Goal: Task Accomplishment & Management: Manage account settings

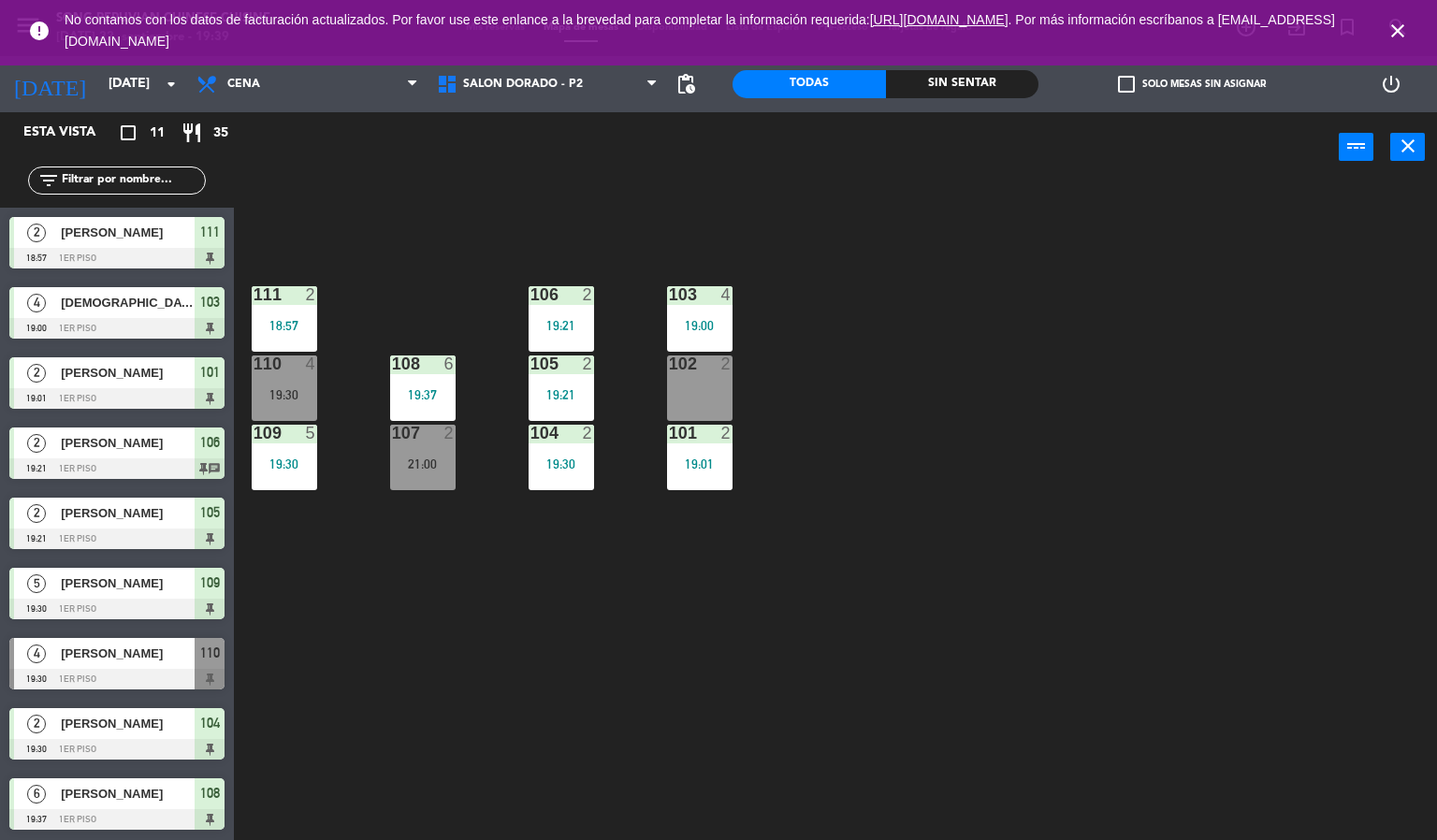
click at [711, 640] on div "103 4 19:00 106 2 19:21 111 2 18:57 102 2 105 2 19:21 108 6 19:37 110 4 19:30 1…" at bounding box center [842, 512] width 1189 height 658
click at [254, 363] on div "110" at bounding box center [253, 363] width 1 height 17
click at [548, 668] on div "103 4 19:00 106 2 19:21 111 2 18:57 102 2 105 2 19:21 108 6 19:37 110 4 19:30 1…" at bounding box center [842, 512] width 1189 height 658
click at [584, 673] on div "103 4 19:00 106 2 19:21 111 2 18:57 102 2 105 2 19:21 108 6 19:37 110 4 19:30 1…" at bounding box center [842, 512] width 1189 height 658
click at [573, 540] on div "103 4 19:00 106 2 19:21 111 2 18:57 102 2 105 2 19:21 108 6 19:37 110 4 19:30 1…" at bounding box center [842, 512] width 1189 height 658
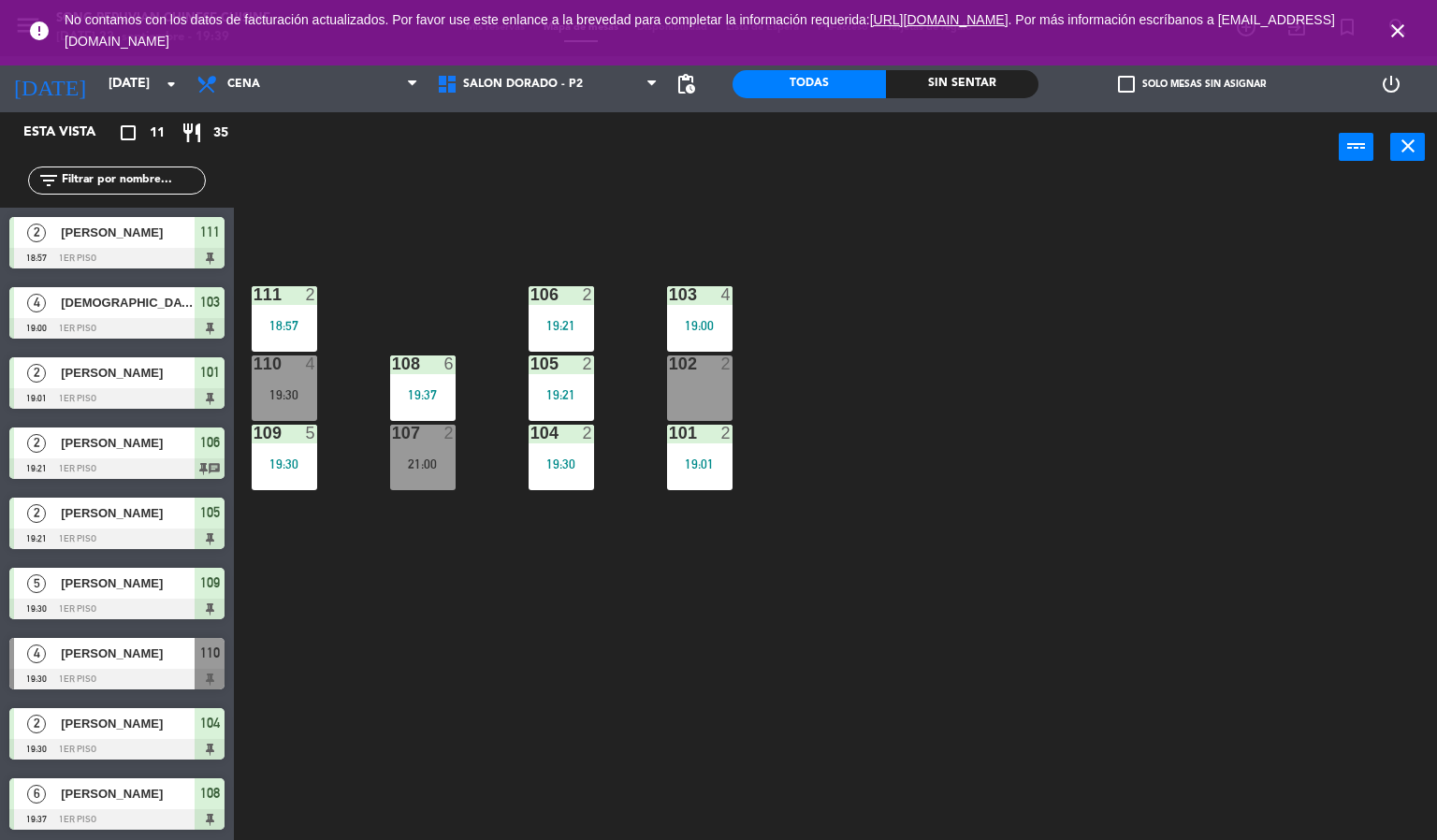
click at [1403, 31] on icon "close" at bounding box center [1397, 30] width 22 height 22
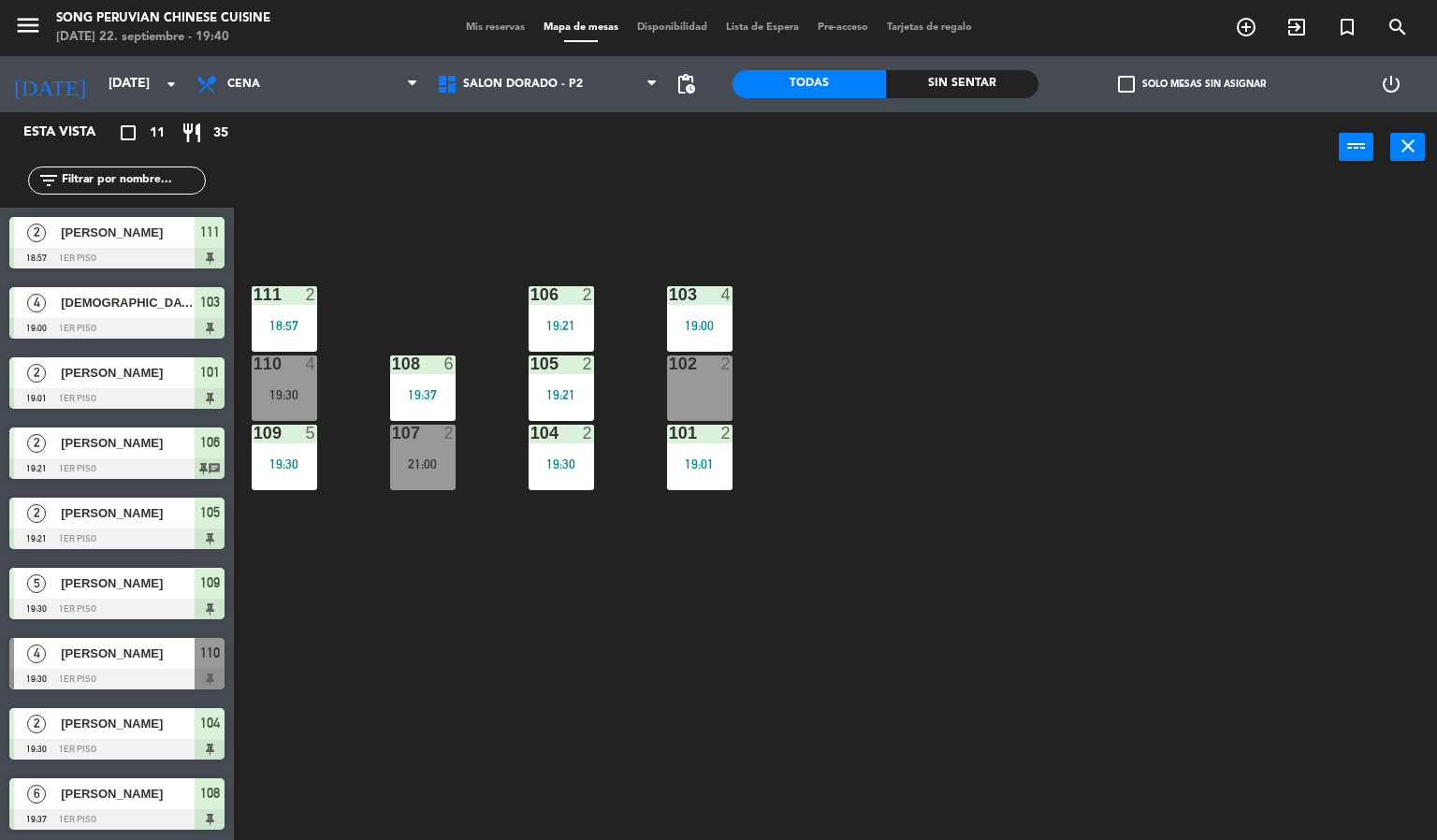
click at [1213, 407] on div "103 4 19:00 106 2 19:21 111 2 18:57 102 2 105 2 19:21 108 6 19:37 110 4 19:30 1…" at bounding box center [842, 512] width 1189 height 658
click at [629, 91] on span "SALON DORADO - P2" at bounding box center [548, 84] width 241 height 41
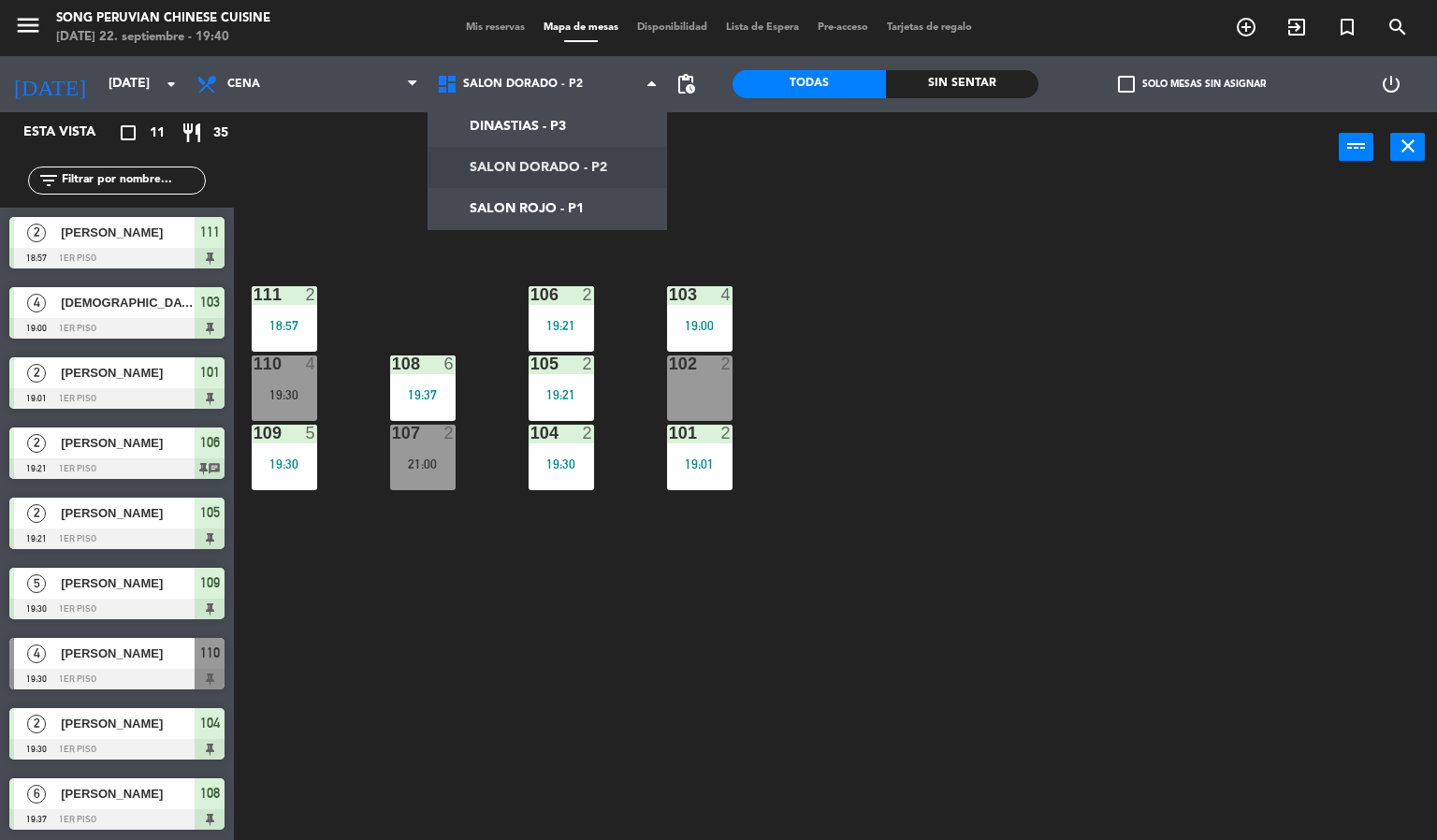
click at [732, 219] on div "103 4 19:00 106 2 19:21 111 2 18:57 102 2 105 2 19:21 108 6 19:37 110 4 19:30 1…" at bounding box center [842, 512] width 1189 height 658
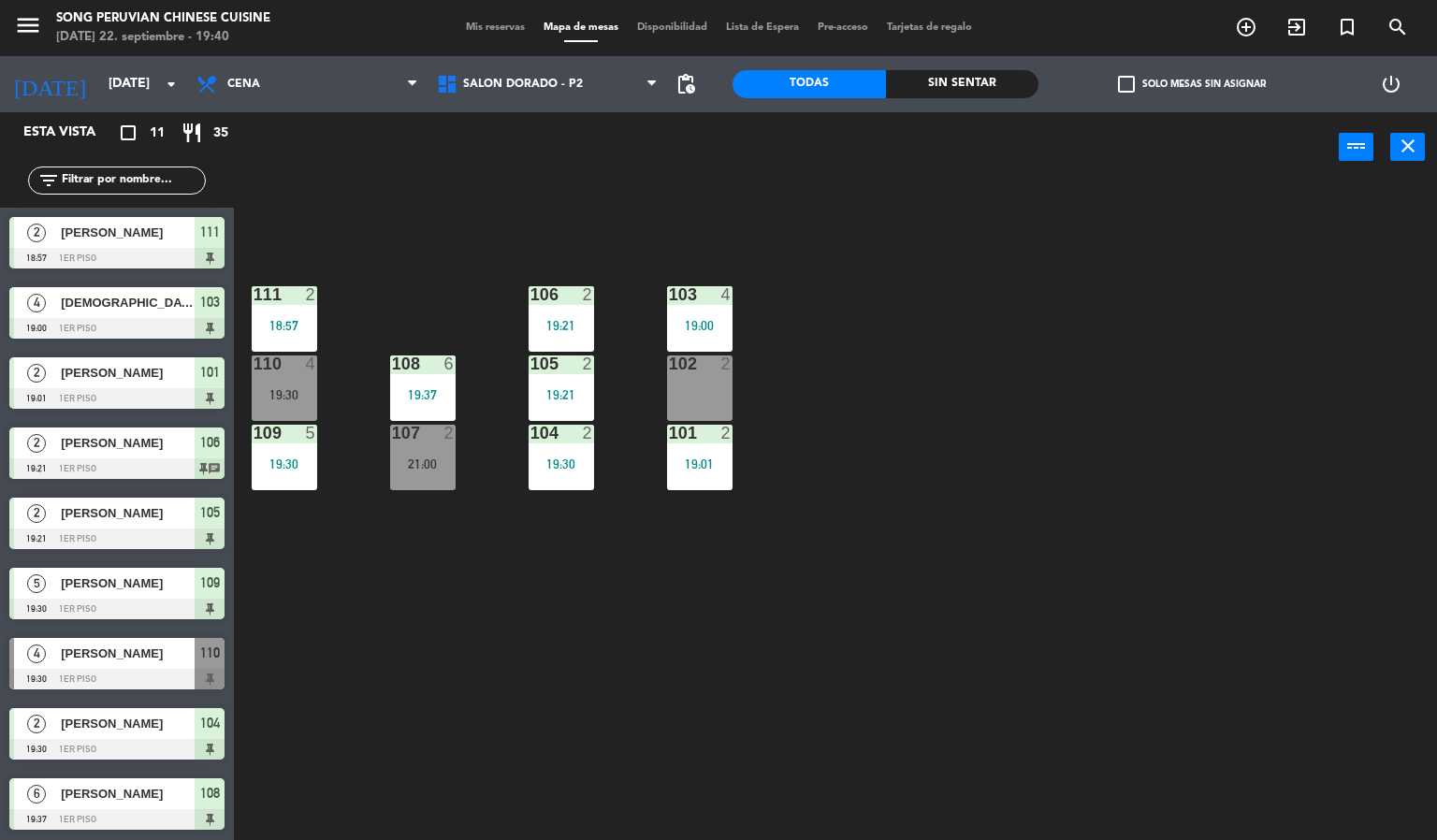
click at [690, 88] on span "pending_actions" at bounding box center [685, 84] width 22 height 22
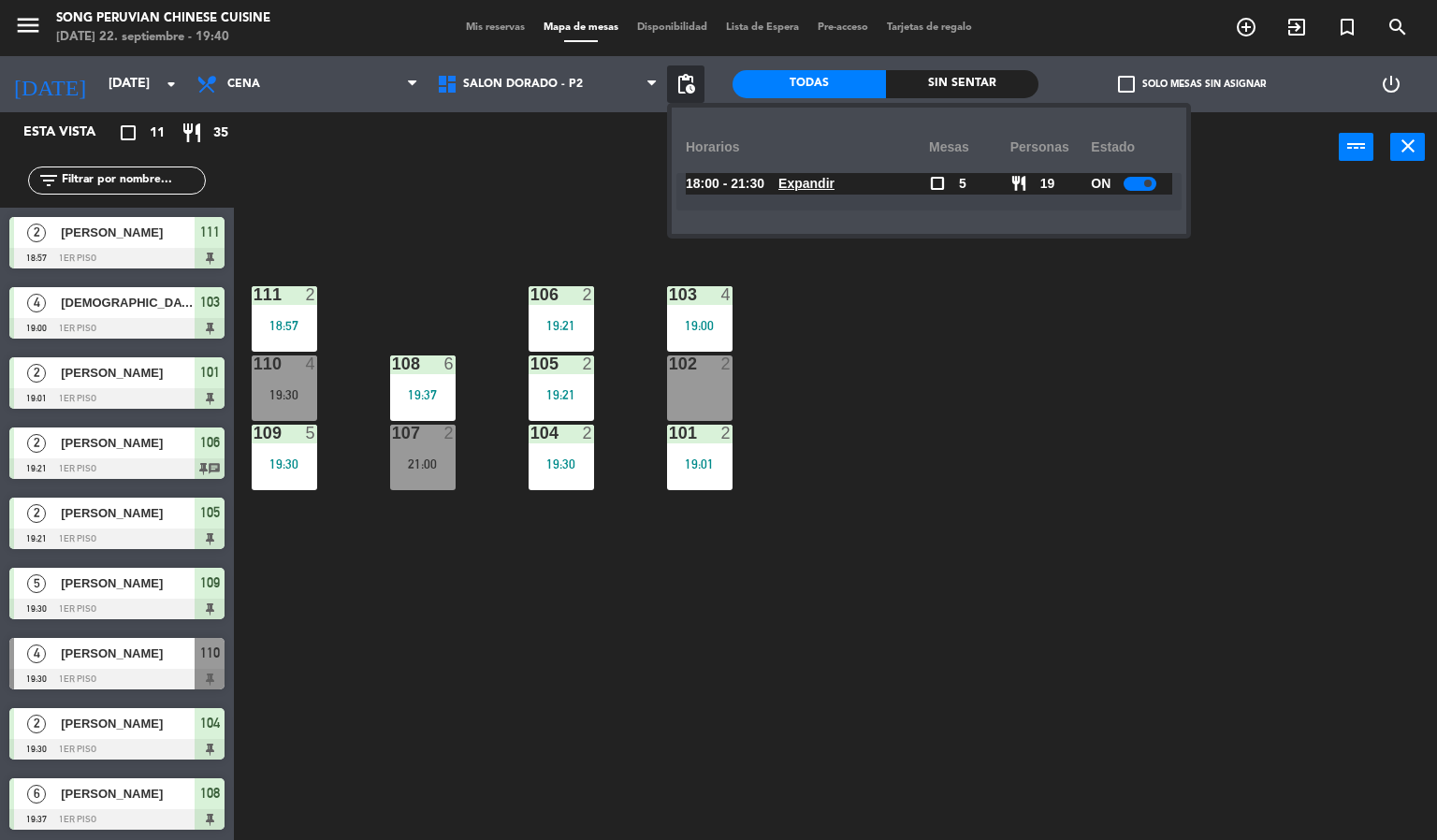
click at [823, 182] on u "Expandir" at bounding box center [806, 182] width 57 height 15
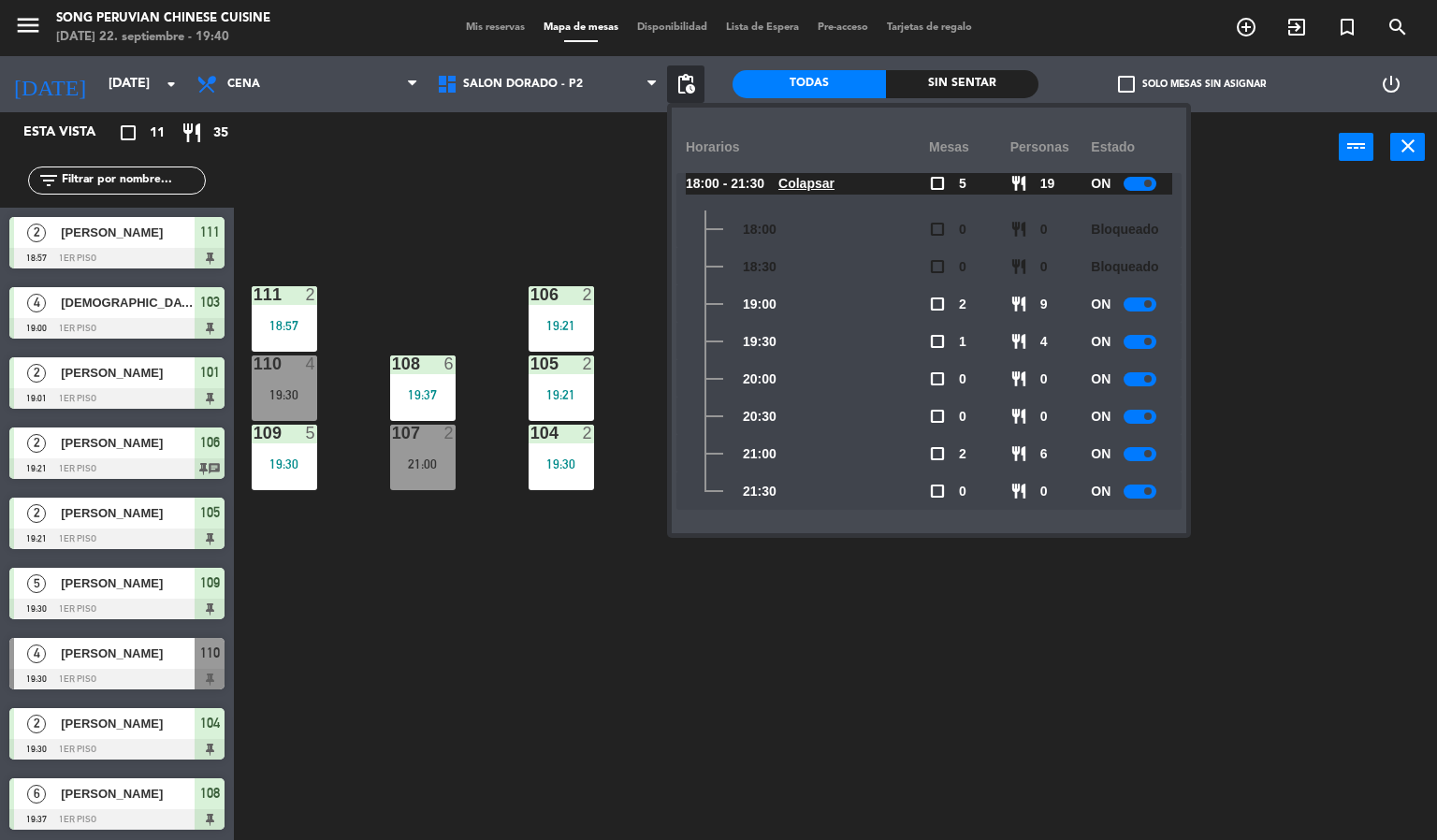
click at [1150, 491] on span at bounding box center [1148, 491] width 8 height 8
click at [1025, 576] on div "103 4 19:00 106 2 19:21 111 2 18:57 102 2 105 2 19:21 108 6 19:37 110 4 19:30 1…" at bounding box center [842, 512] width 1189 height 658
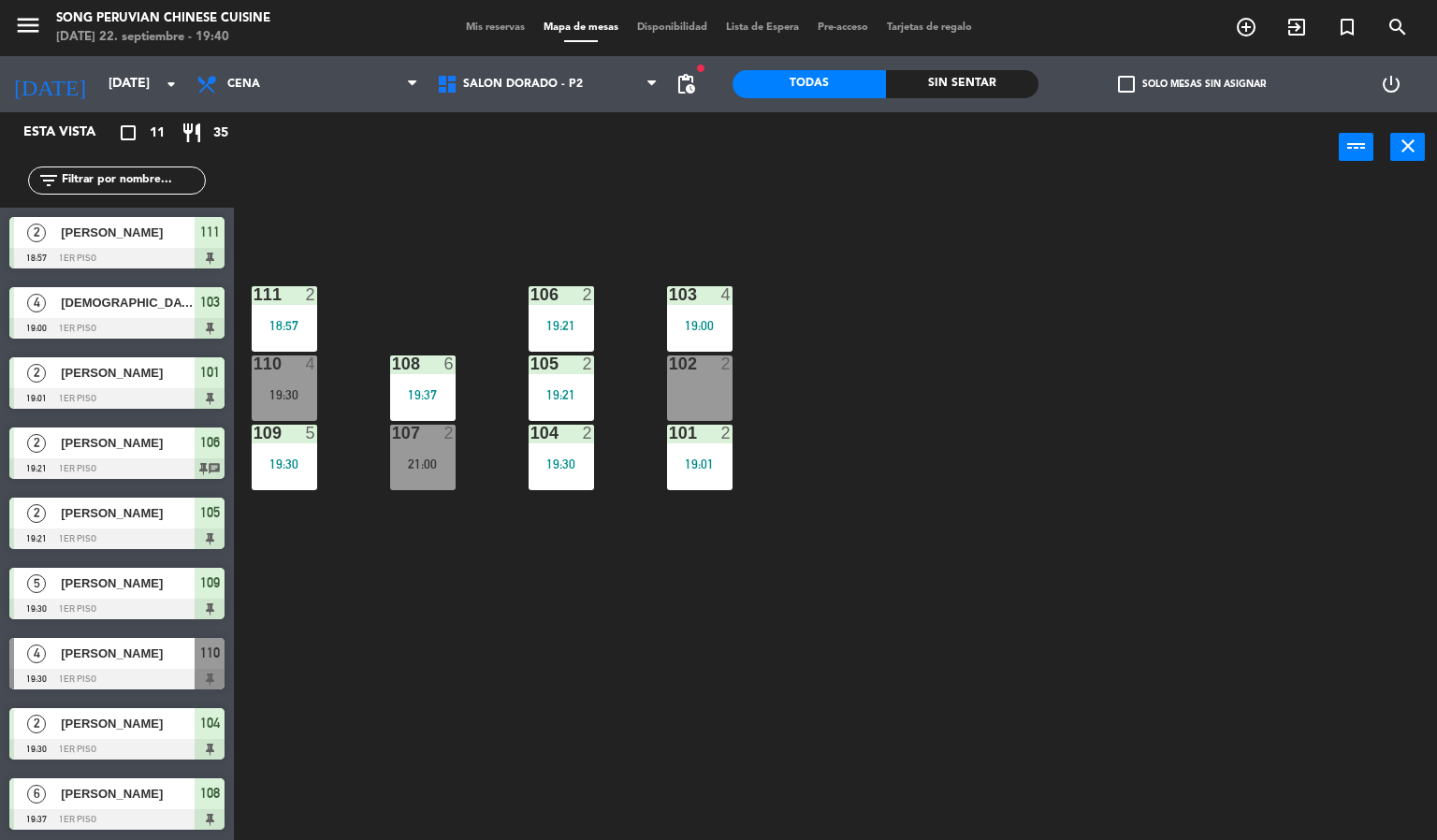
click at [968, 399] on div "103 4 19:00 106 2 19:21 111 2 18:57 102 2 105 2 19:21 108 6 19:37 110 4 19:30 1…" at bounding box center [842, 512] width 1189 height 658
click at [713, 531] on div "103 4 19:00 106 2 19:21 111 2 18:57 102 2 105 2 19:21 108 6 19:37 110 4 19:30 1…" at bounding box center [842, 512] width 1189 height 658
click at [646, 248] on div "103 4 19:00 106 2 19:21 111 2 18:57 102 2 105 2 19:21 108 6 19:37 110 4 19:30 1…" at bounding box center [842, 512] width 1189 height 658
click at [254, 427] on div "109" at bounding box center [253, 433] width 1 height 17
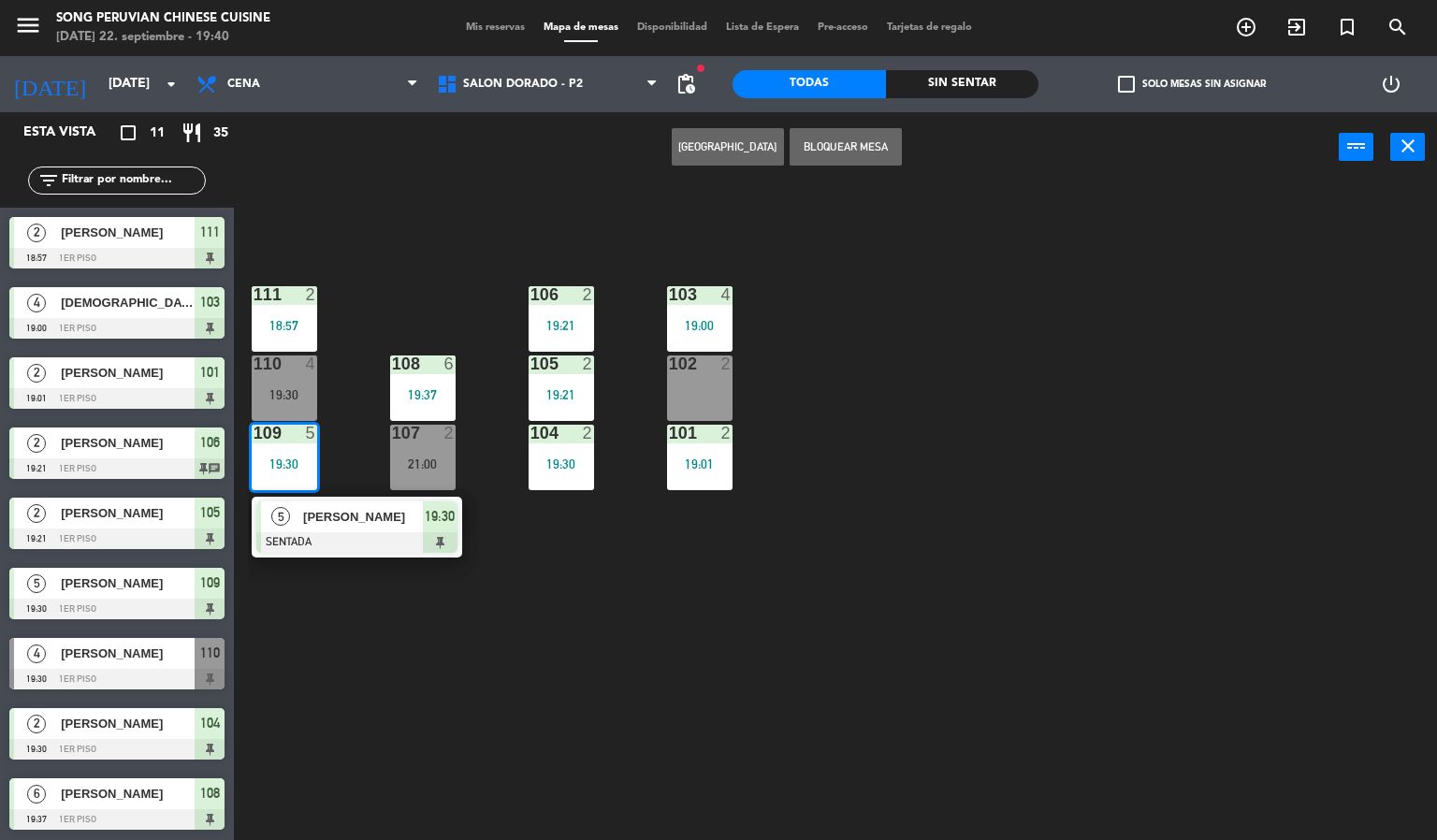
click at [342, 600] on div "103 4 19:00 106 2 19:21 111 2 18:57 102 2 105 2 19:21 108 6 19:37 110 4 19:30 1…" at bounding box center [842, 512] width 1189 height 658
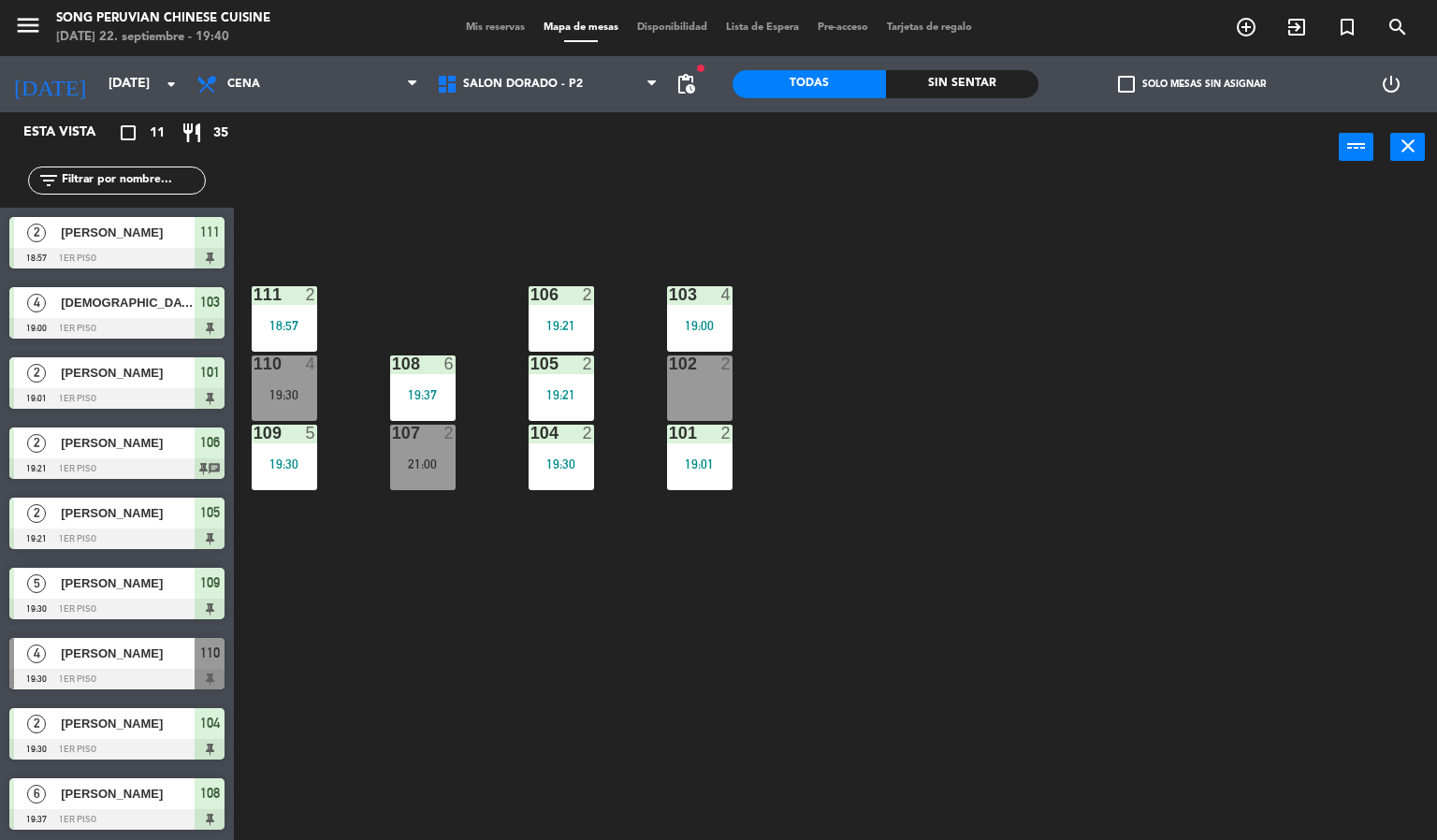
click at [295, 463] on div "19:30" at bounding box center [284, 463] width 65 height 13
click at [464, 658] on div "103 4 19:00 106 2 19:21 111 2 18:57 102 2 105 2 19:21 108 6 19:37 110 4 19:30 1…" at bounding box center [842, 512] width 1189 height 658
click at [502, 696] on div "103 4 19:00 106 2 19:21 111 2 18:57 102 2 105 2 19:21 108 6 19:37 110 4 19:30 1…" at bounding box center [842, 512] width 1189 height 658
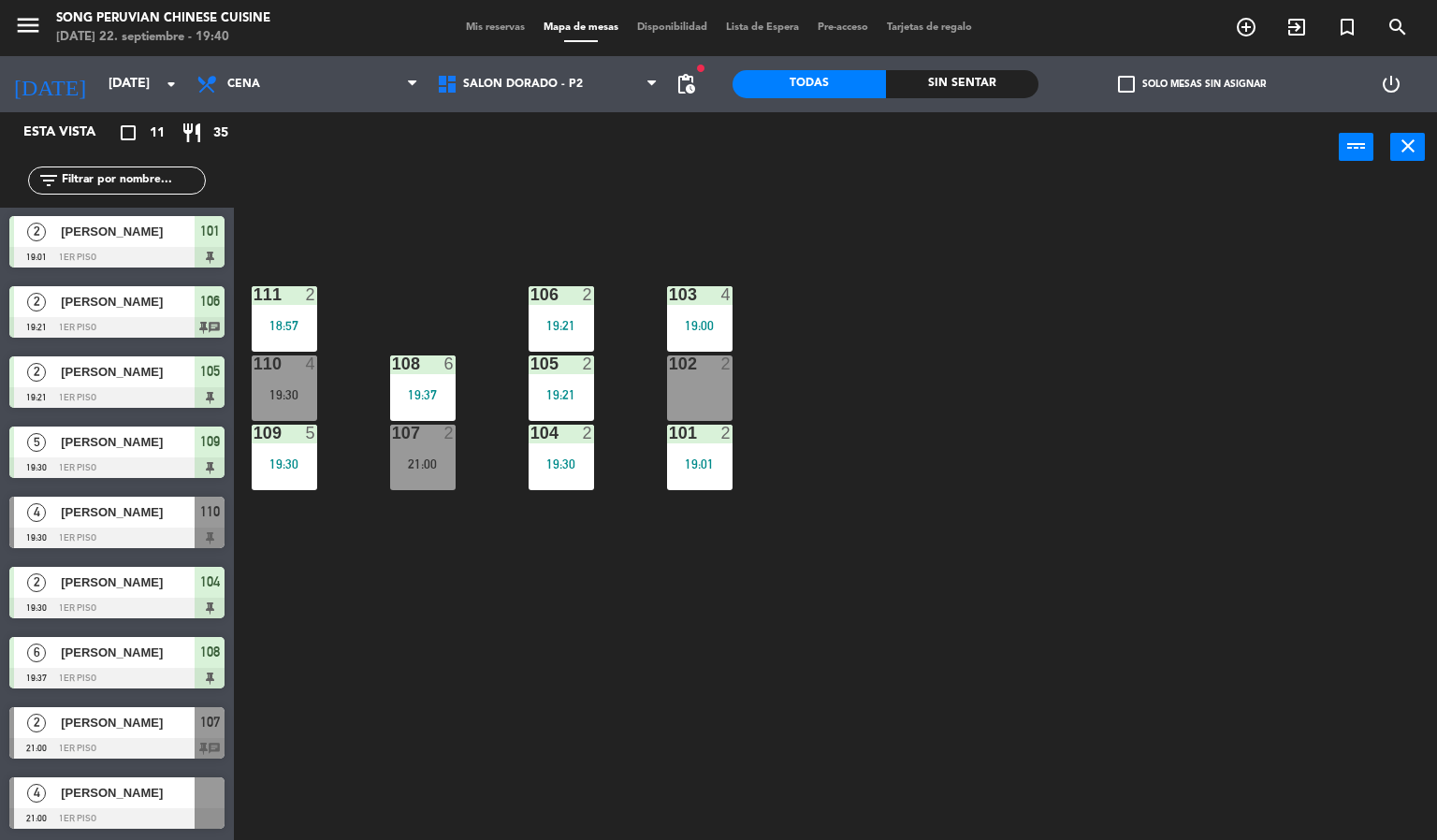
click at [314, 367] on div "4" at bounding box center [312, 363] width 12 height 17
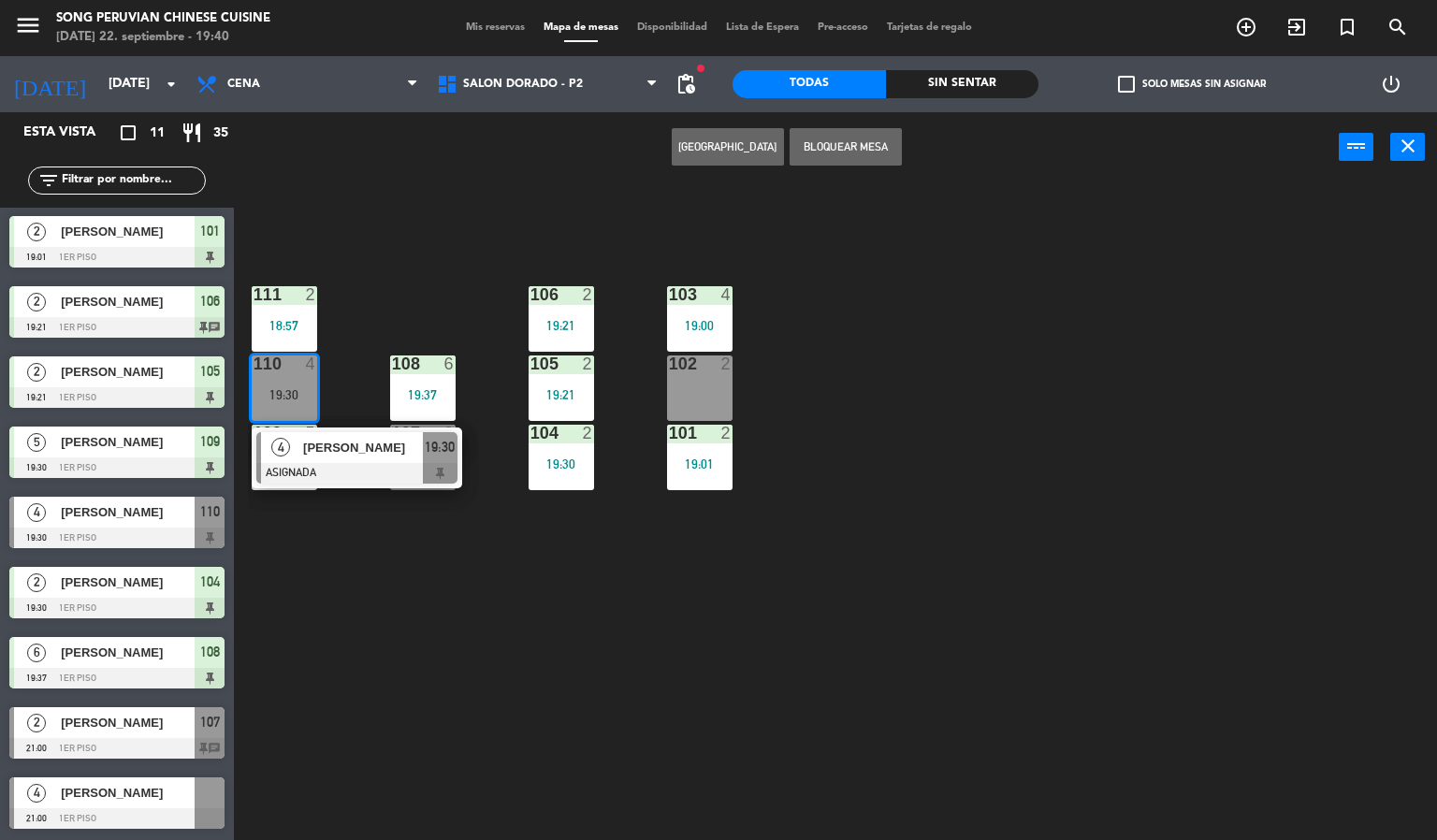
click at [363, 466] on div at bounding box center [357, 473] width 201 height 20
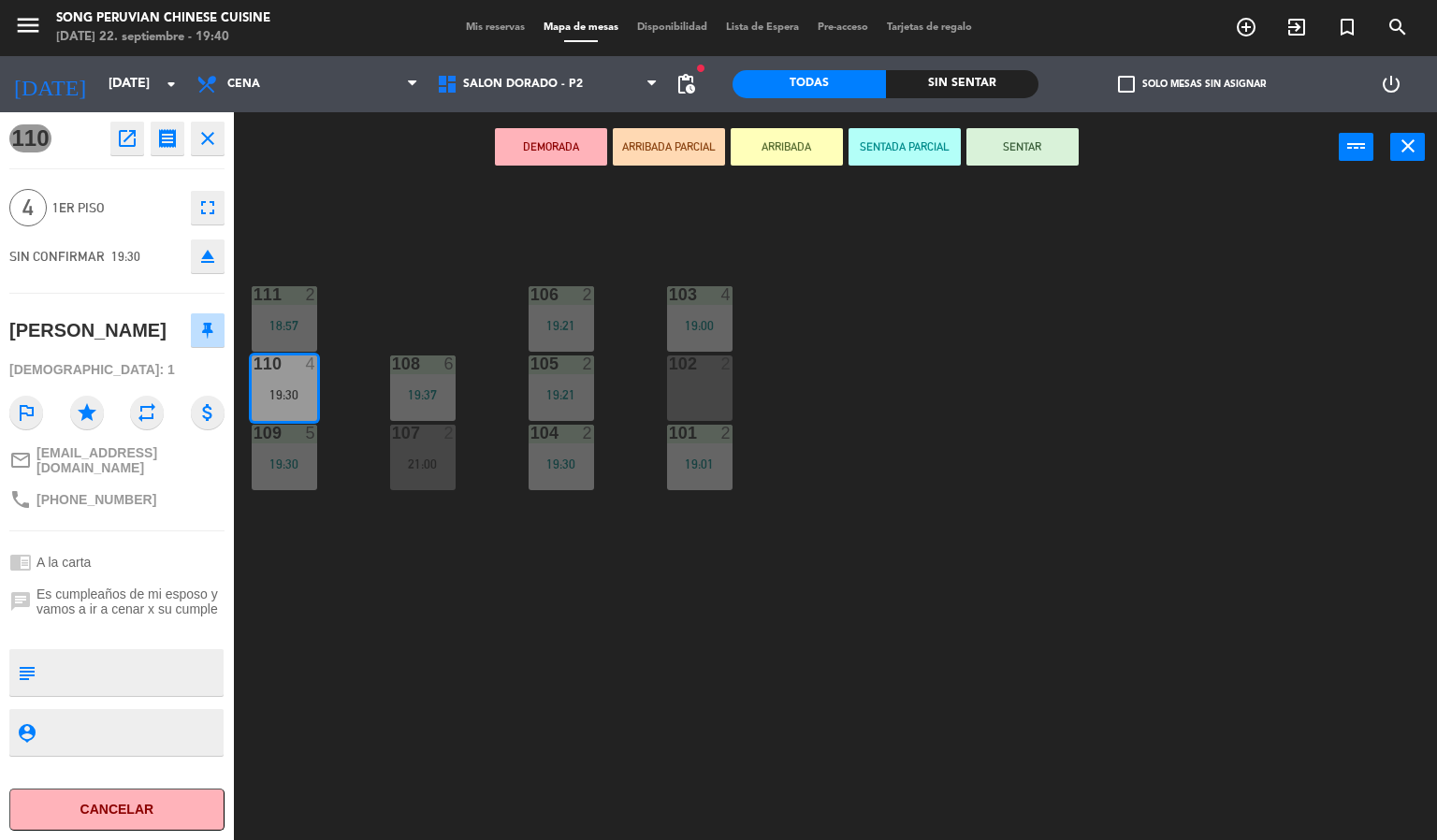
click at [868, 140] on button "SENTADA PARCIAL" at bounding box center [904, 146] width 112 height 37
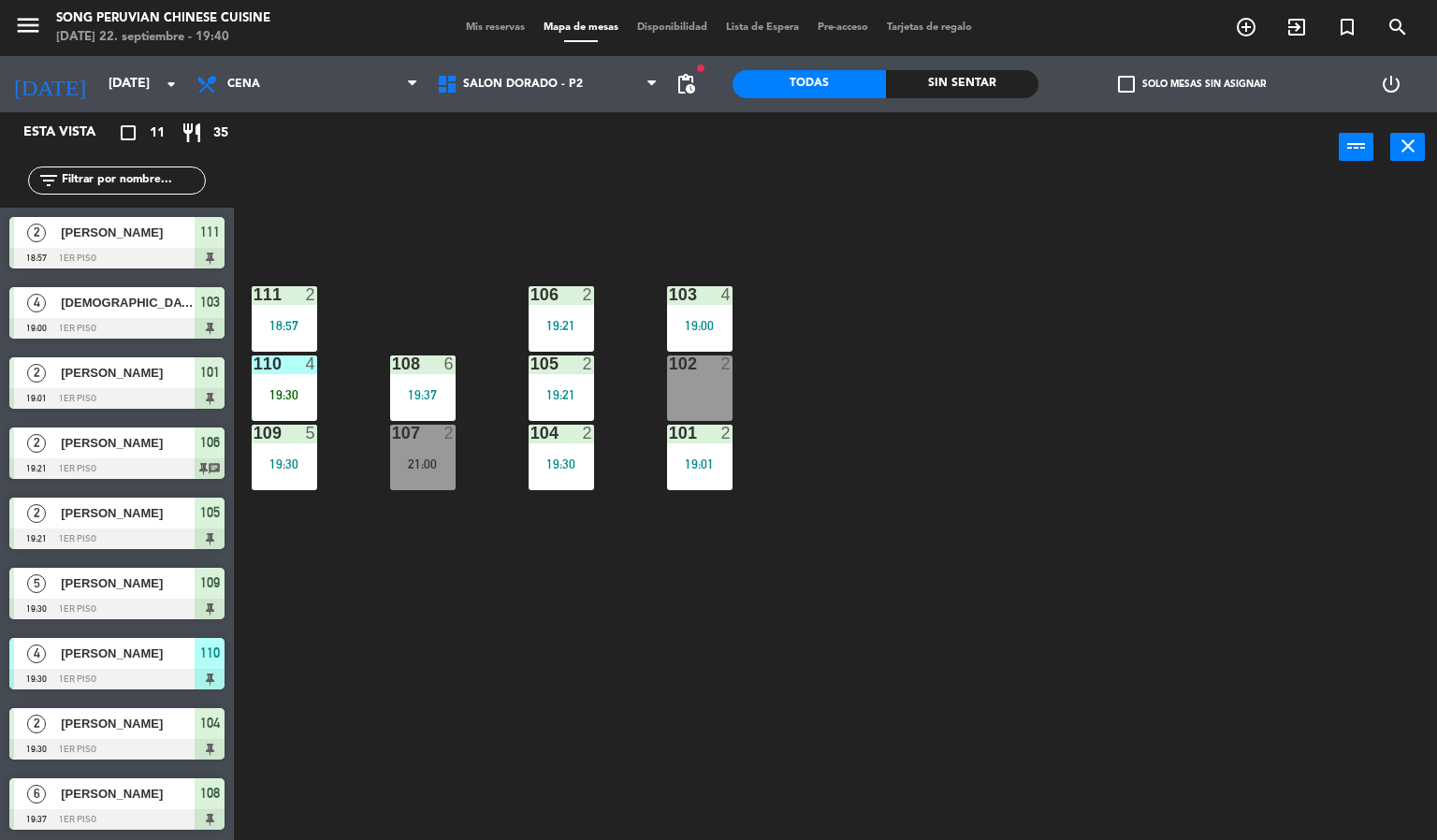
click at [623, 654] on div "103 4 19:00 106 2 19:21 111 2 18:57 102 2 105 2 19:21 108 6 19:37 110 4 19:30 1…" at bounding box center [842, 512] width 1189 height 658
click at [543, 626] on div "103 4 19:00 106 2 19:21 111 2 18:57 102 2 105 2 19:21 108 6 19:37 110 4 19:30 1…" at bounding box center [842, 512] width 1189 height 658
click at [439, 460] on div "21:00" at bounding box center [422, 463] width 65 height 13
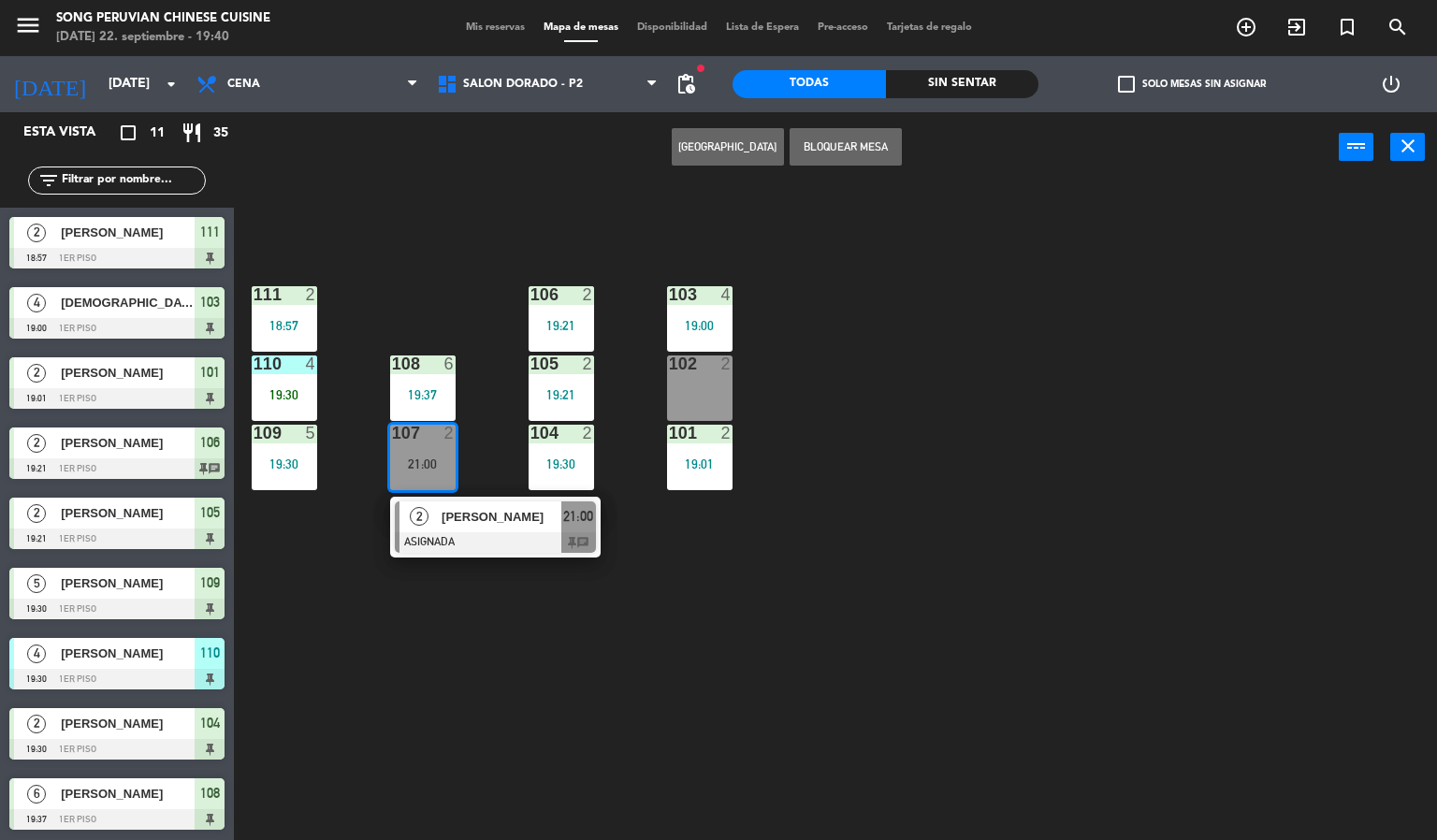
click at [524, 525] on span "[PERSON_NAME]" at bounding box center [501, 516] width 120 height 19
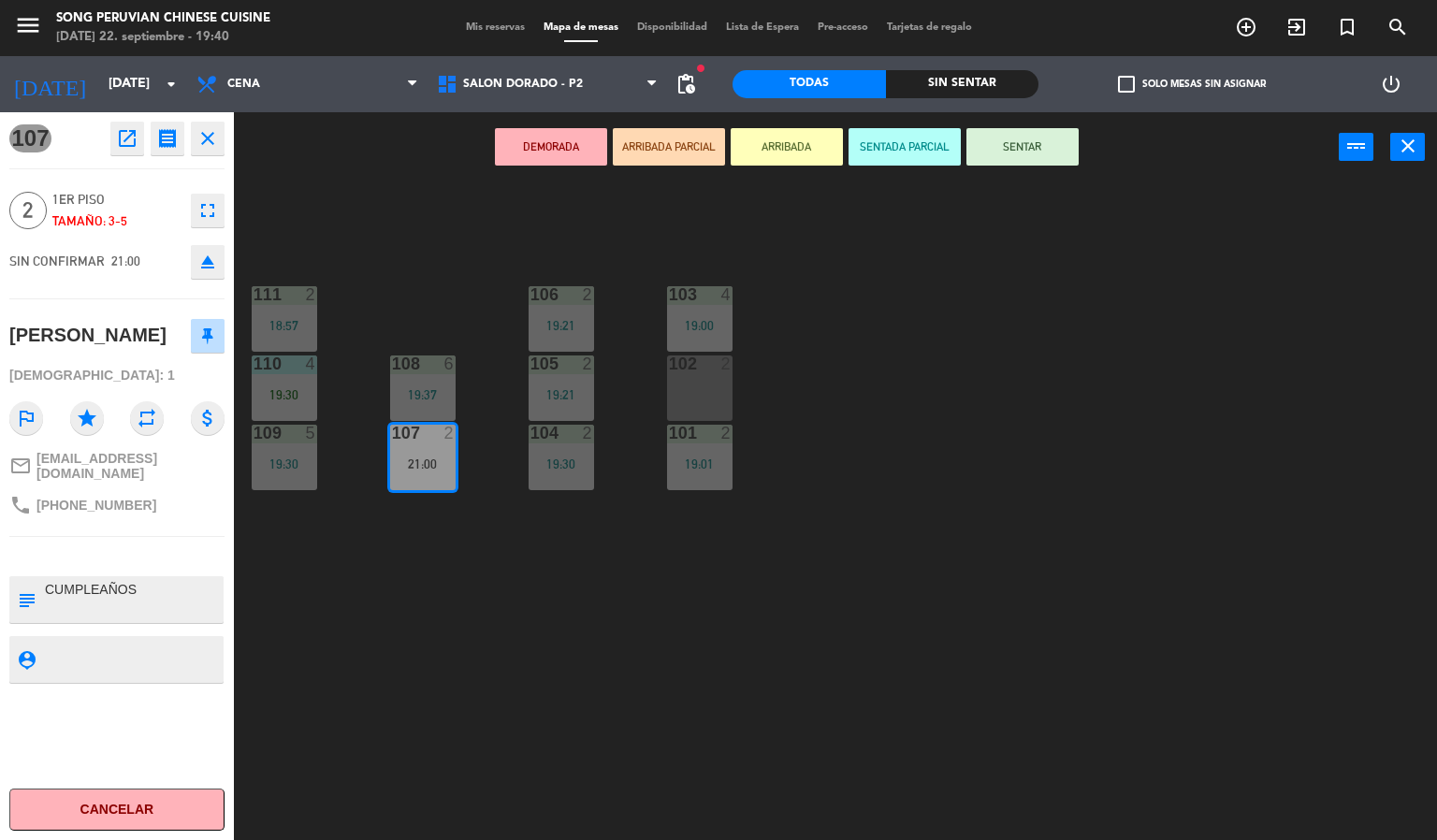
click at [208, 261] on icon "eject" at bounding box center [208, 261] width 22 height 22
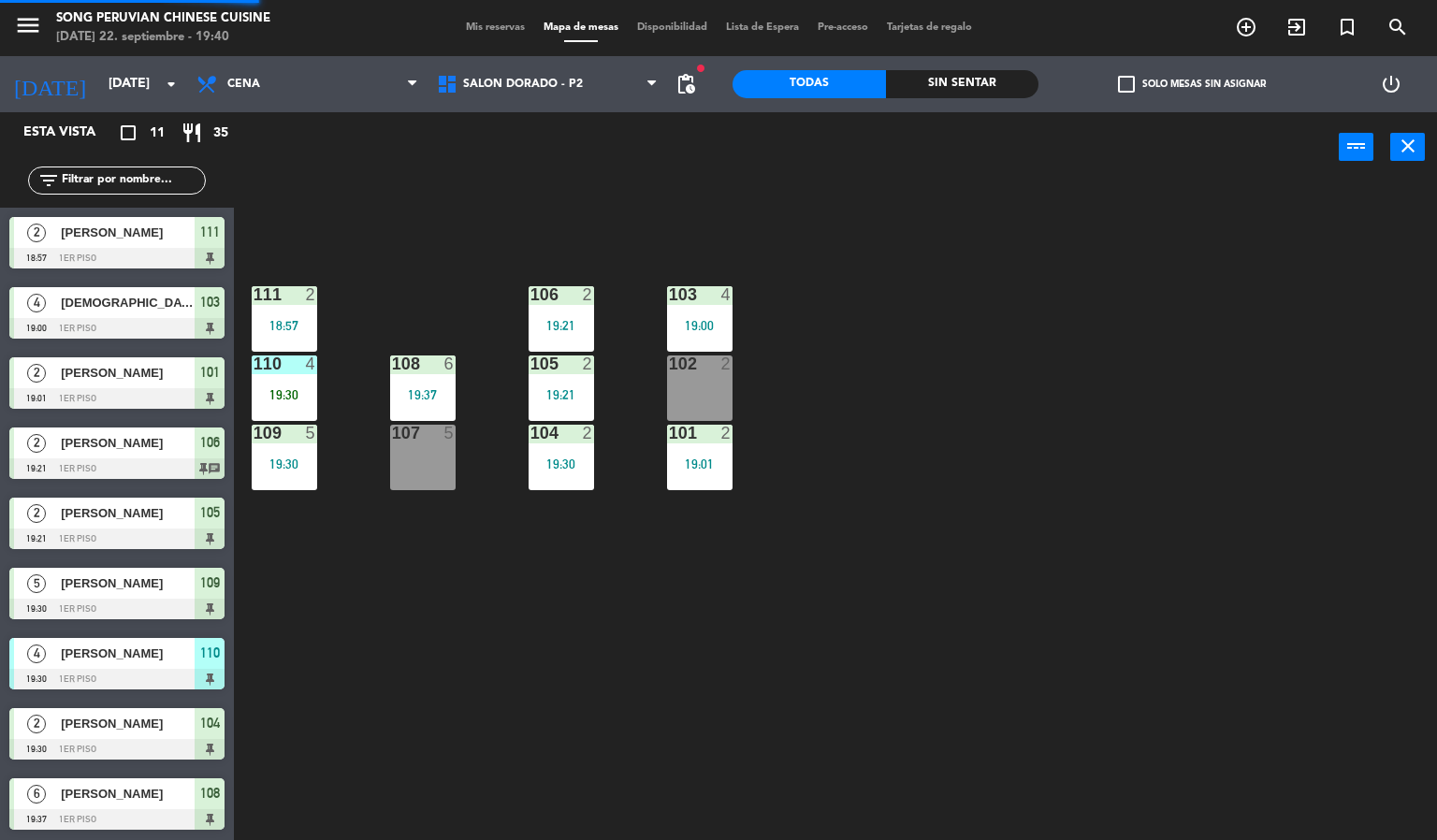
scroll to position [137, 0]
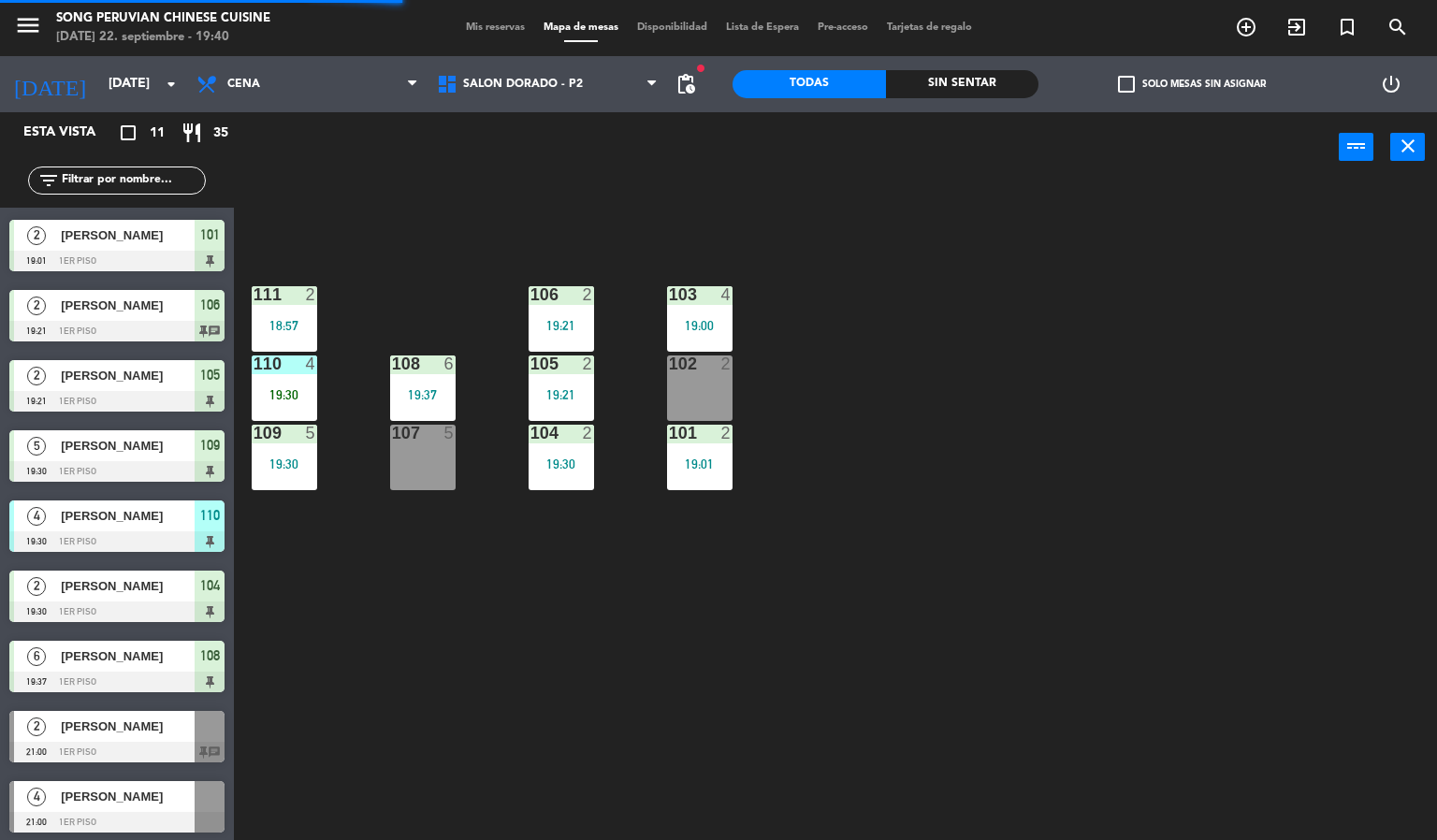
click at [428, 433] on div at bounding box center [422, 433] width 31 height 17
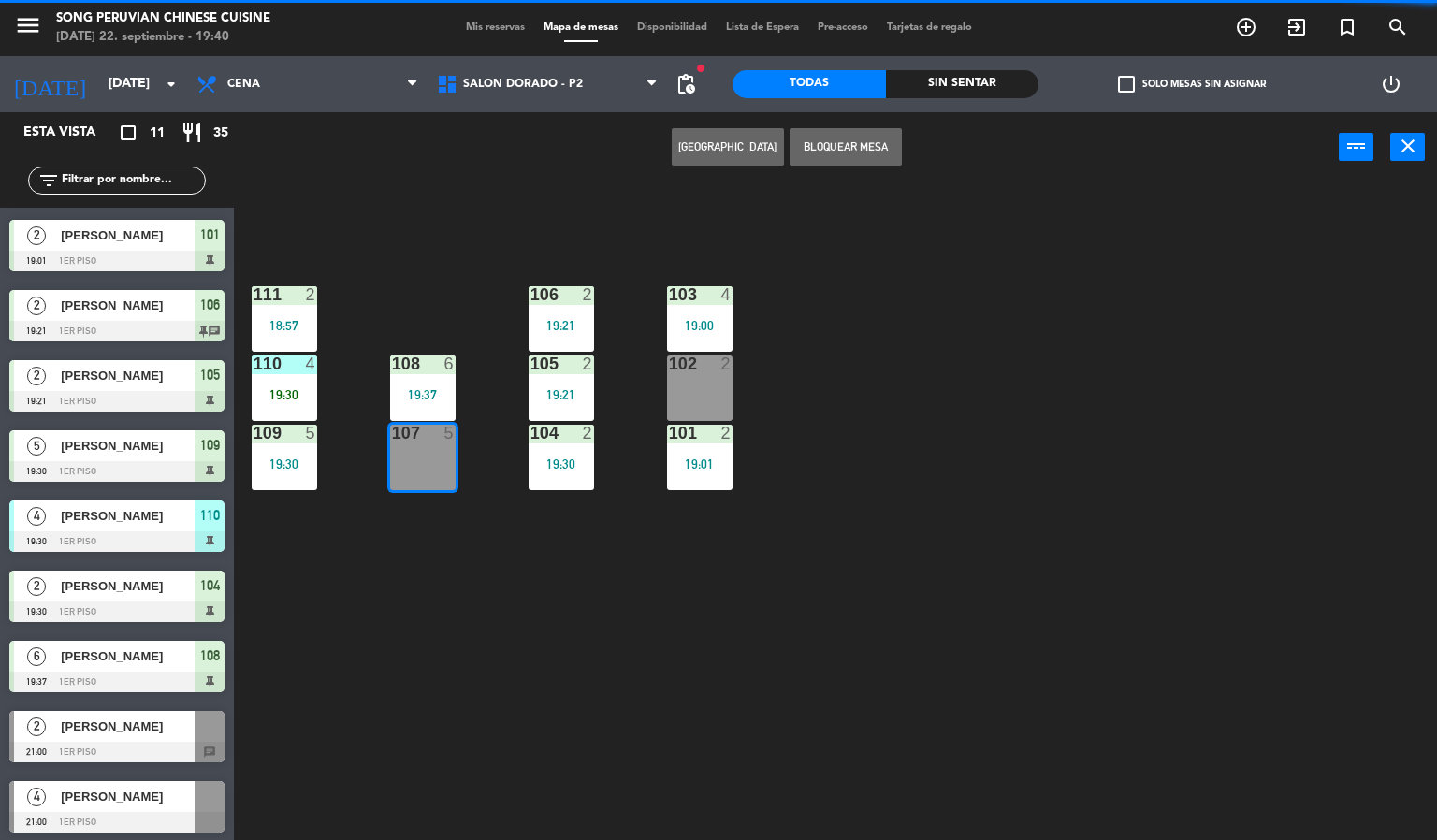
click at [736, 144] on button "[GEOGRAPHIC_DATA]" at bounding box center [727, 146] width 112 height 37
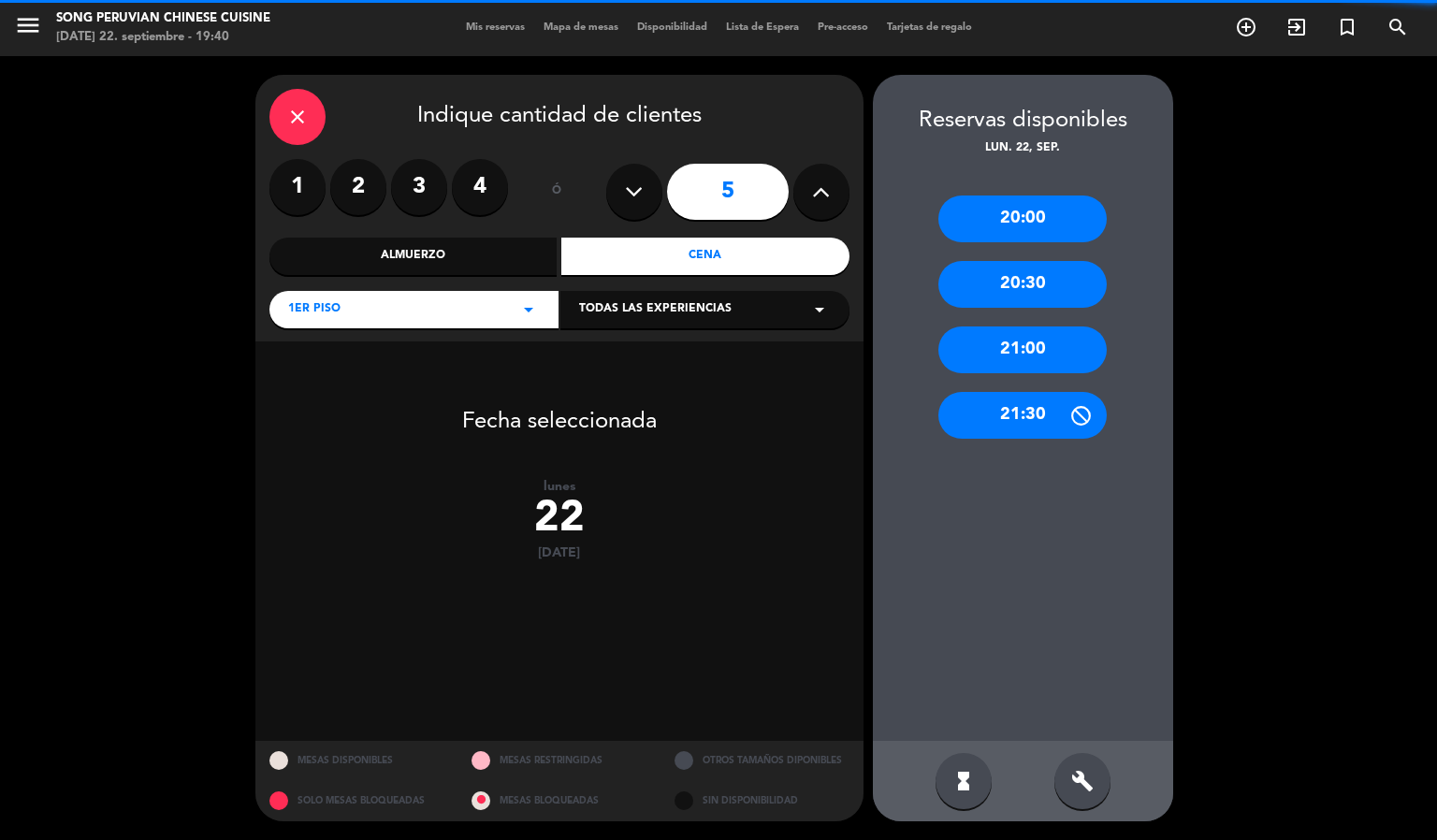
click at [738, 185] on input "5" at bounding box center [727, 192] width 122 height 57
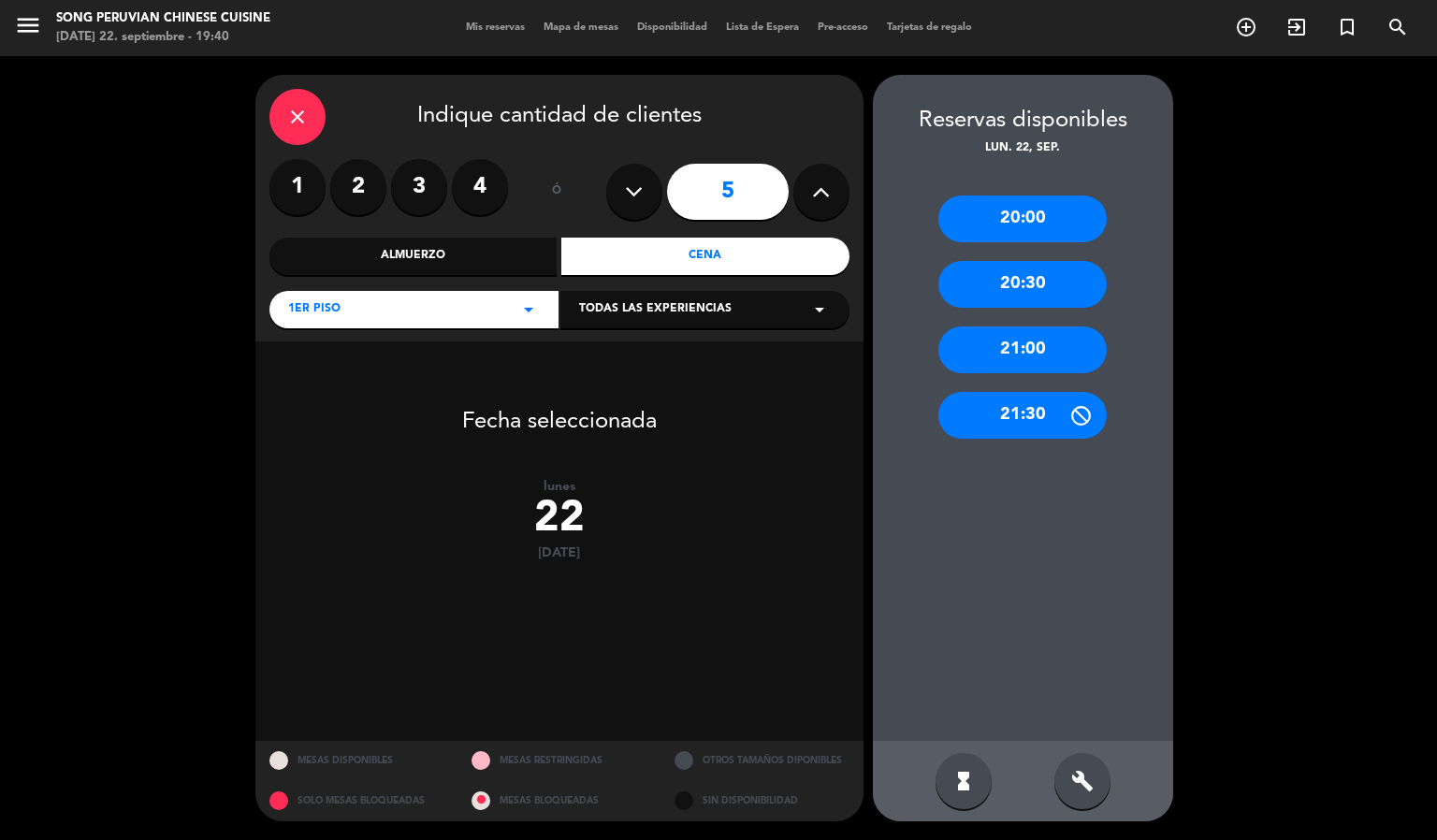
click at [705, 255] on div "Cena" at bounding box center [706, 256] width 289 height 37
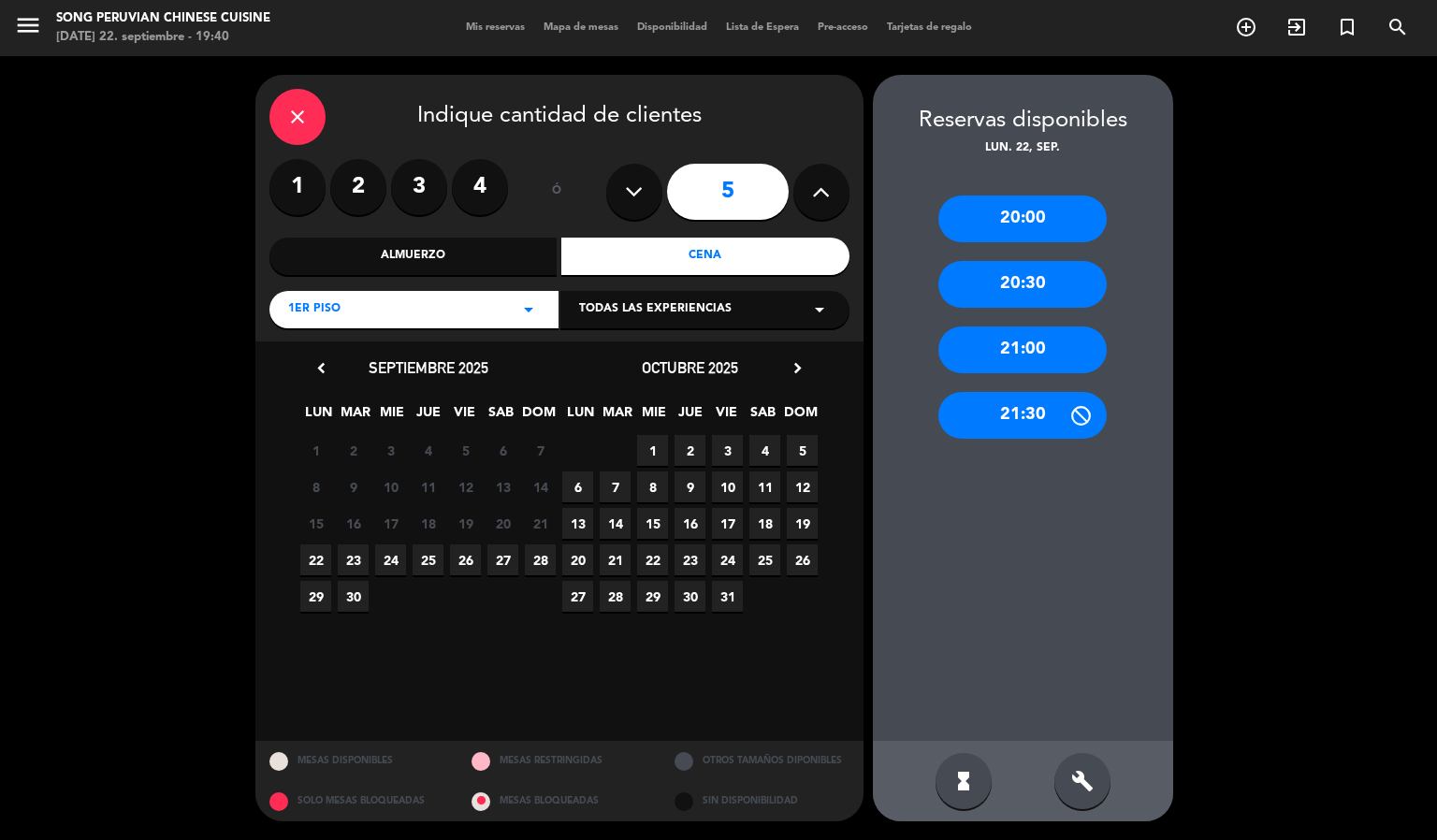
click at [315, 561] on span "22" at bounding box center [316, 560] width 31 height 31
click at [1020, 278] on div "20:30" at bounding box center [1023, 285] width 169 height 47
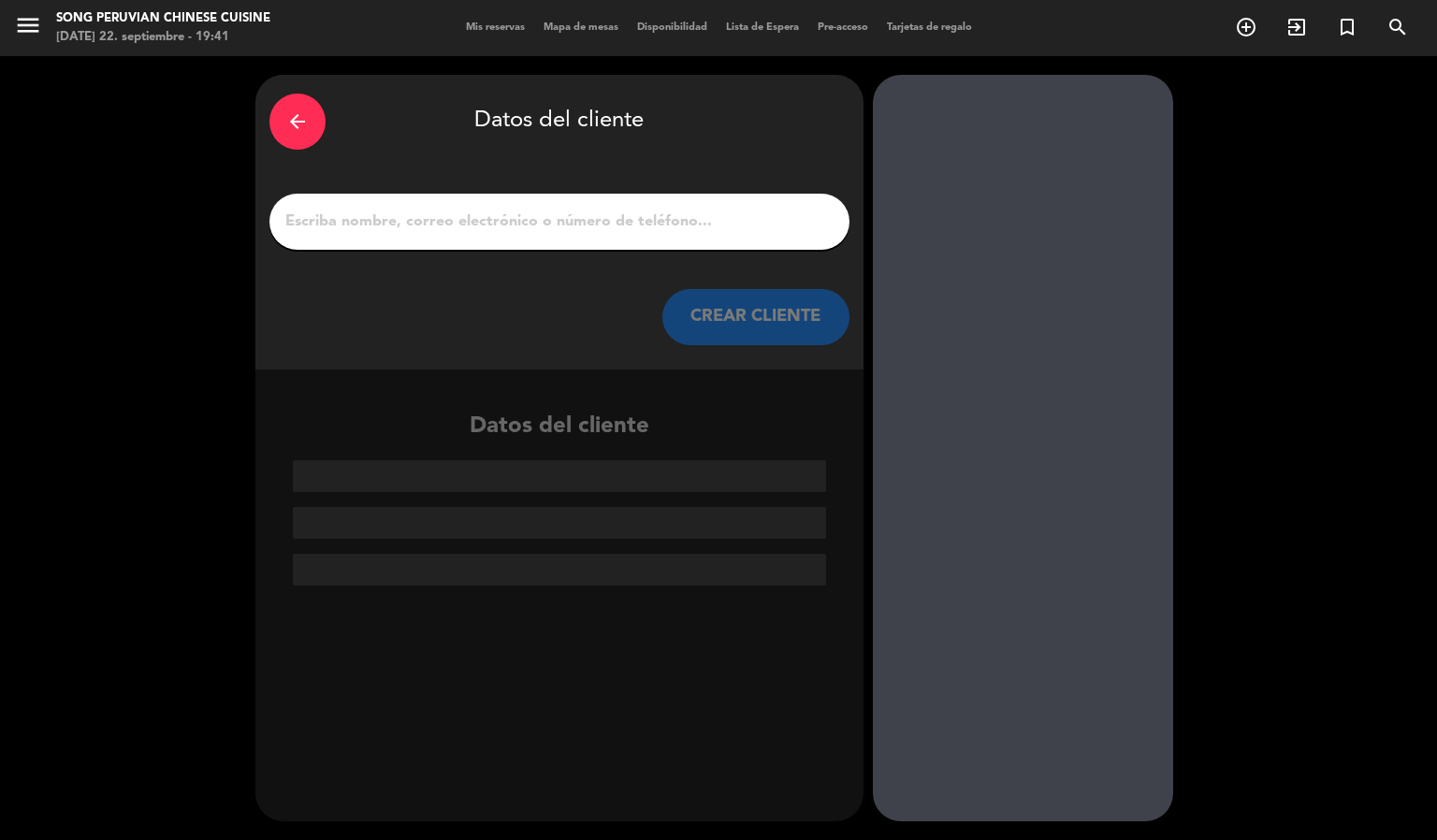
click at [473, 220] on input "1" at bounding box center [560, 221] width 552 height 26
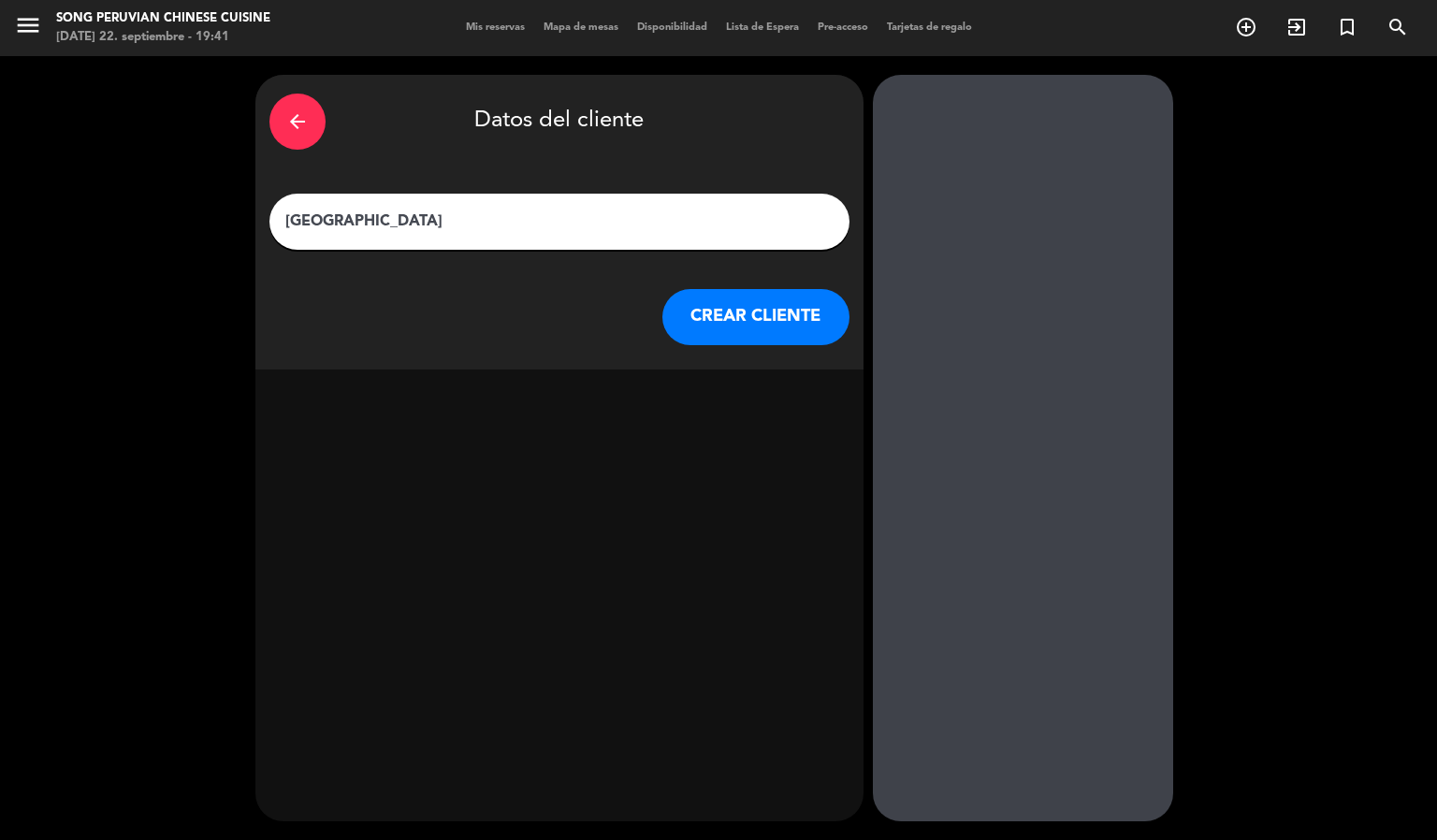
type input "[PERSON_NAME]"
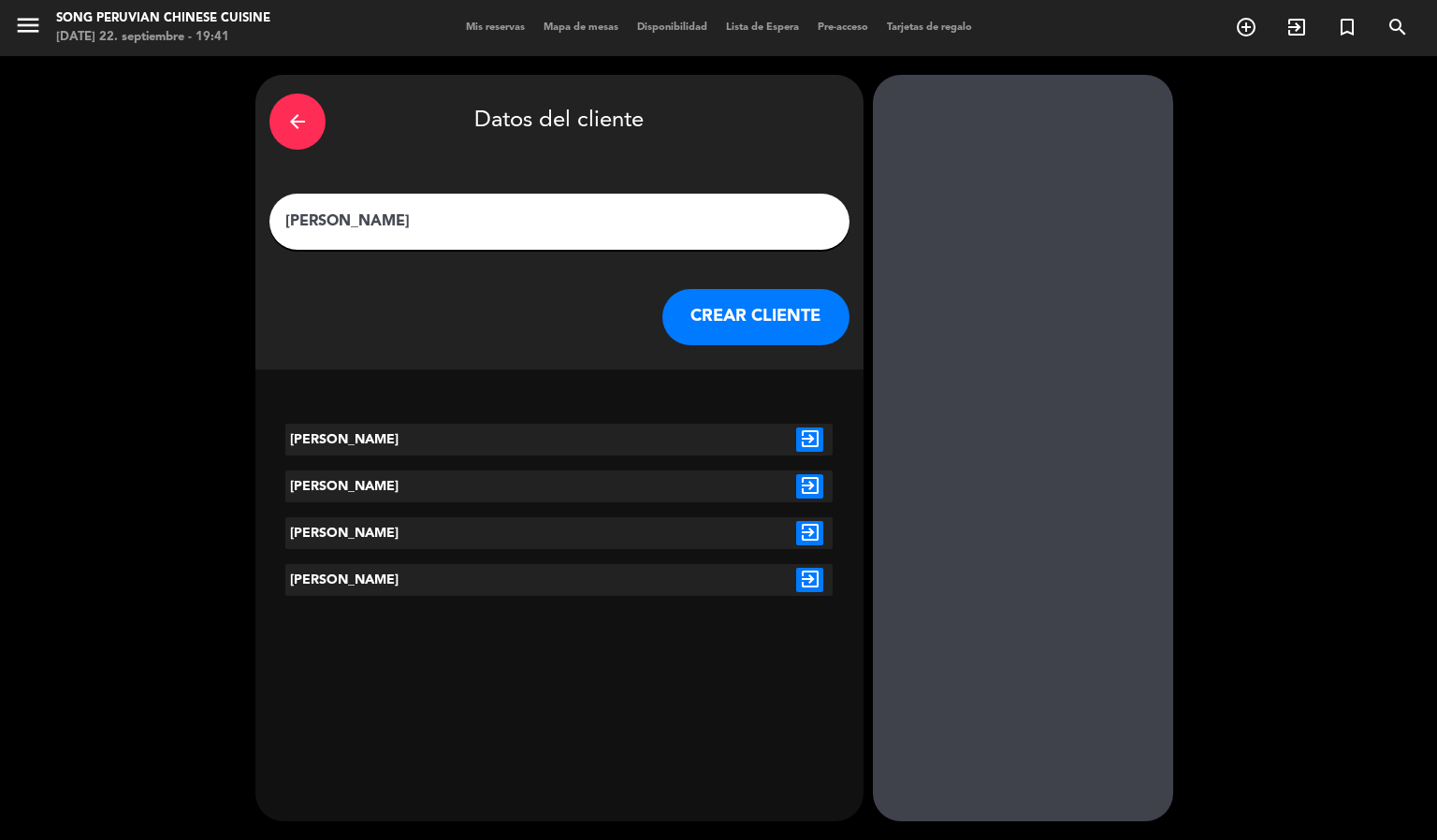
click at [812, 578] on icon "exit_to_app" at bounding box center [810, 579] width 27 height 24
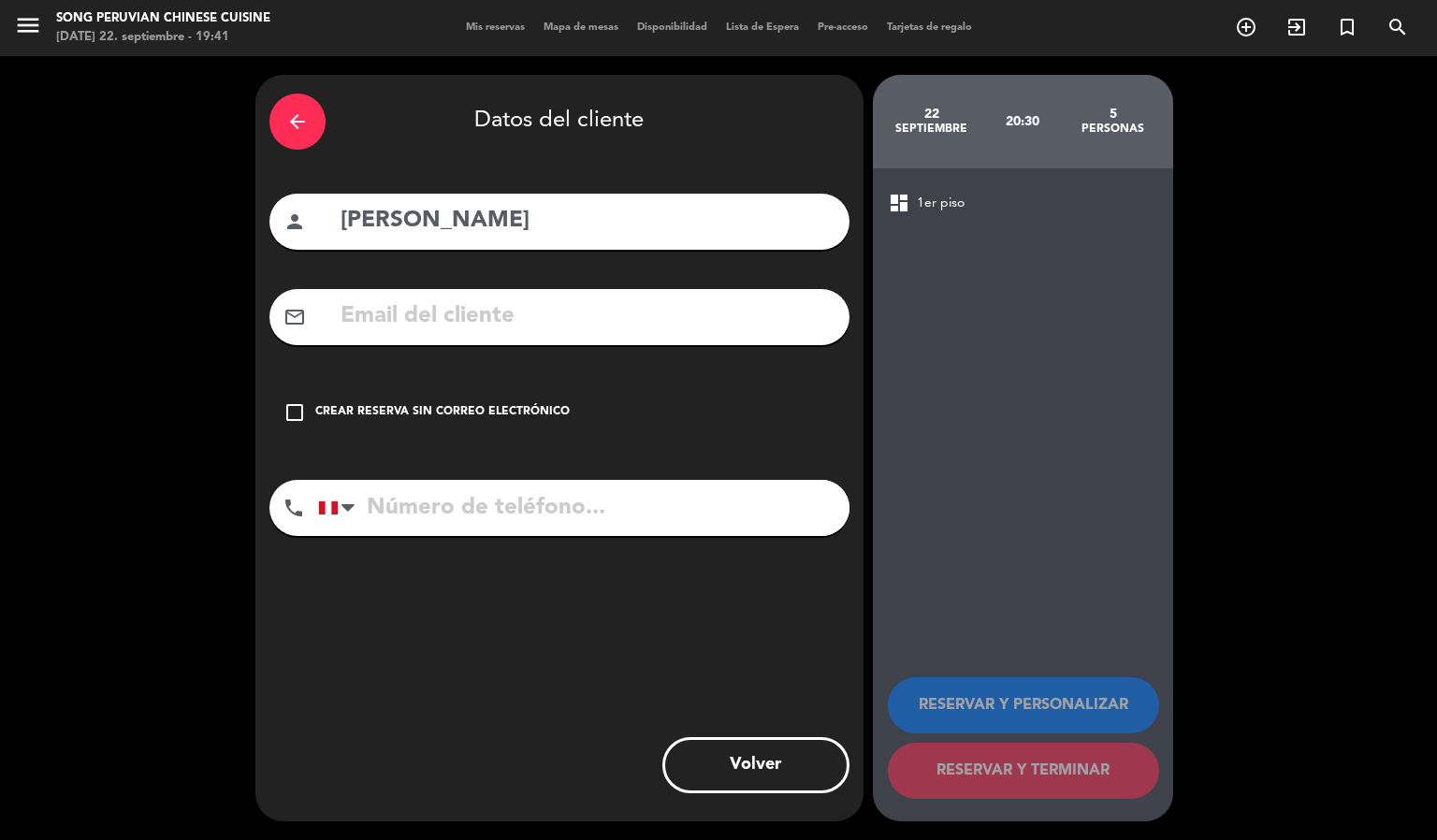
click at [491, 520] on input "tel" at bounding box center [583, 508] width 531 height 57
type input "969622866"
click at [321, 422] on div "check_box_outline_blank Crear reserva sin correo electrónico" at bounding box center [559, 412] width 580 height 57
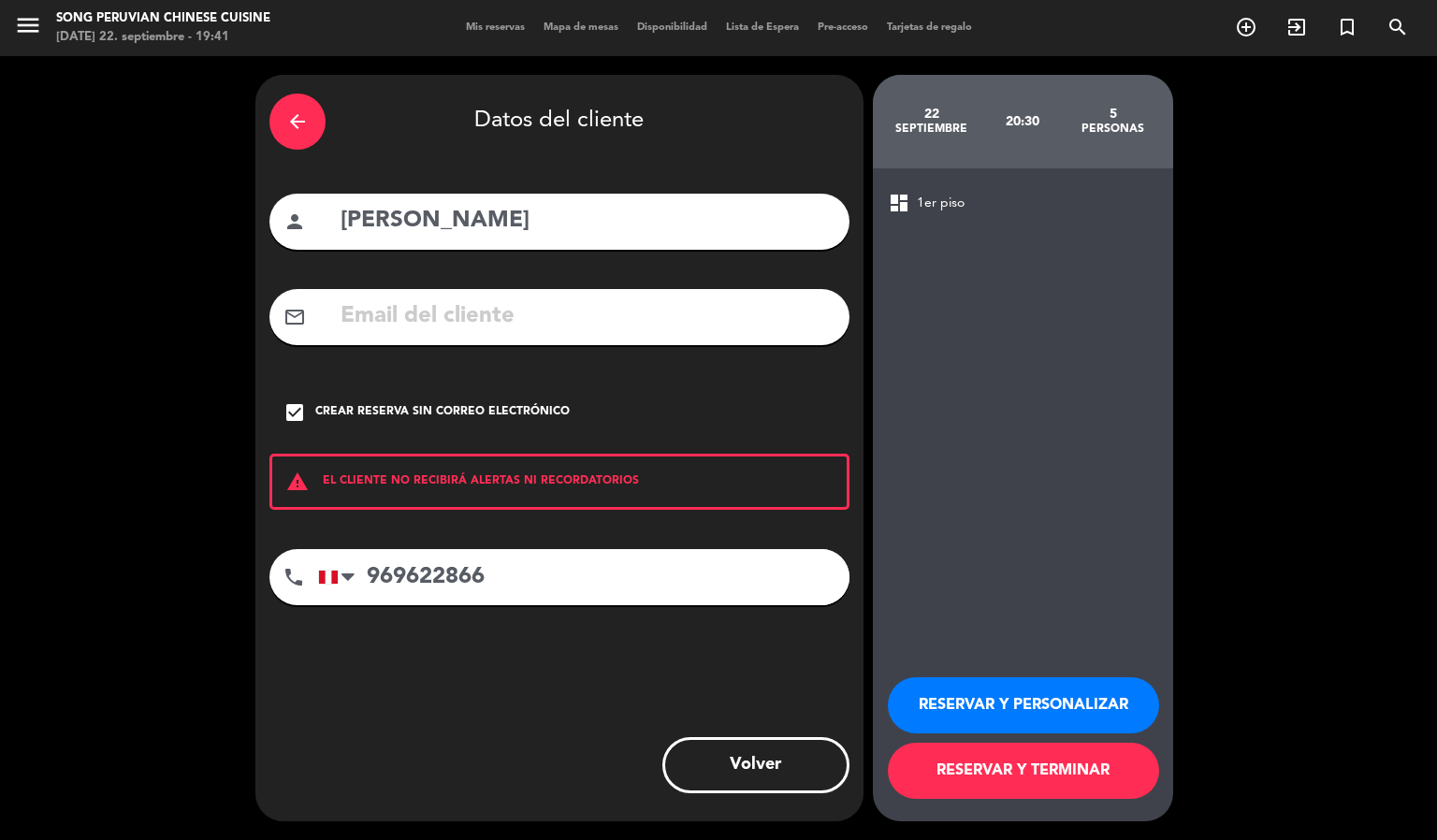
click at [1030, 778] on button "RESERVAR Y TERMINAR" at bounding box center [1024, 771] width 271 height 57
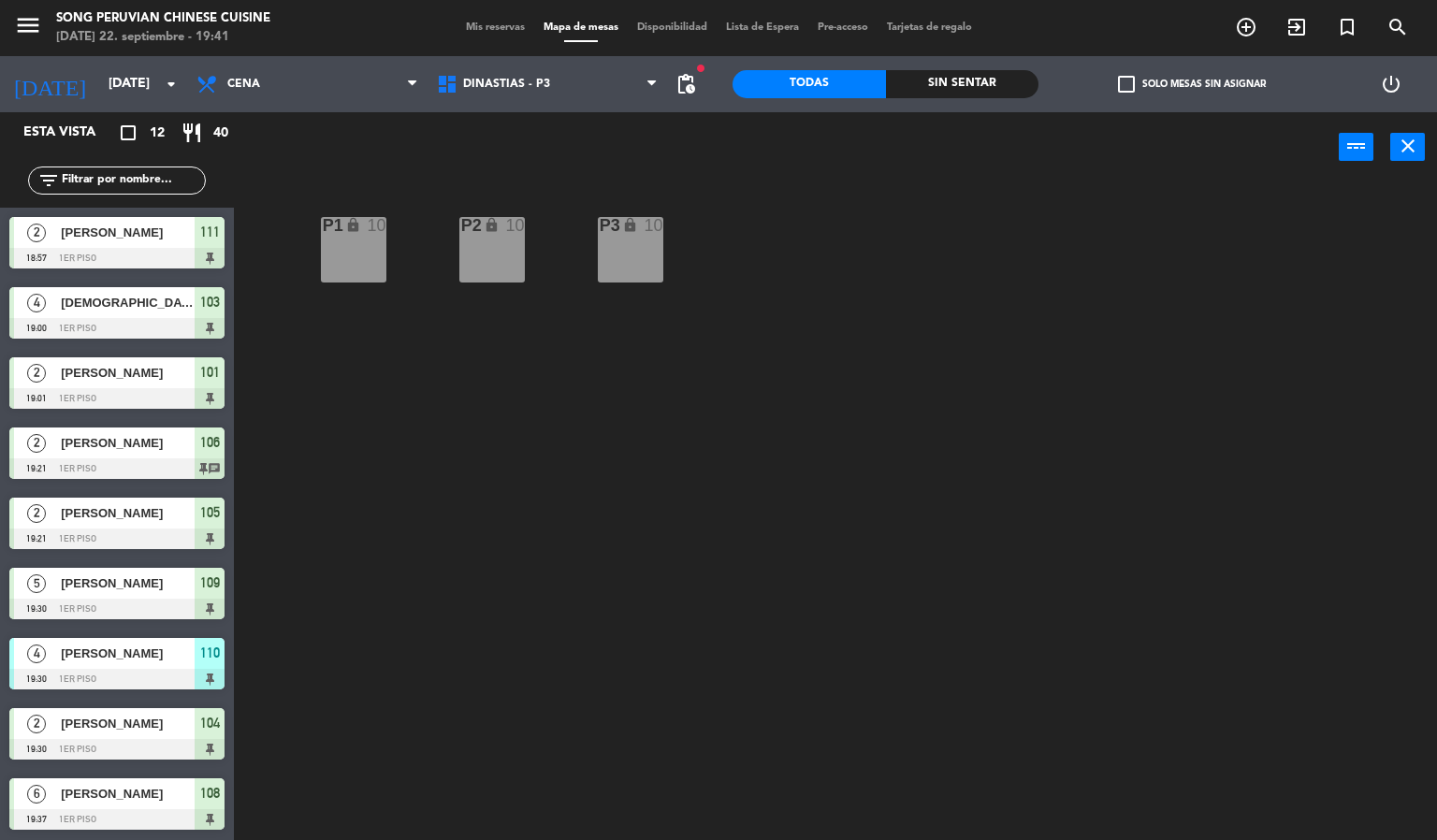
click at [741, 340] on div "P2 lock 10 P3 lock 10 P1 lock 10" at bounding box center [842, 512] width 1189 height 658
click at [563, 99] on span "DINASTIAS - P3" at bounding box center [548, 84] width 241 height 41
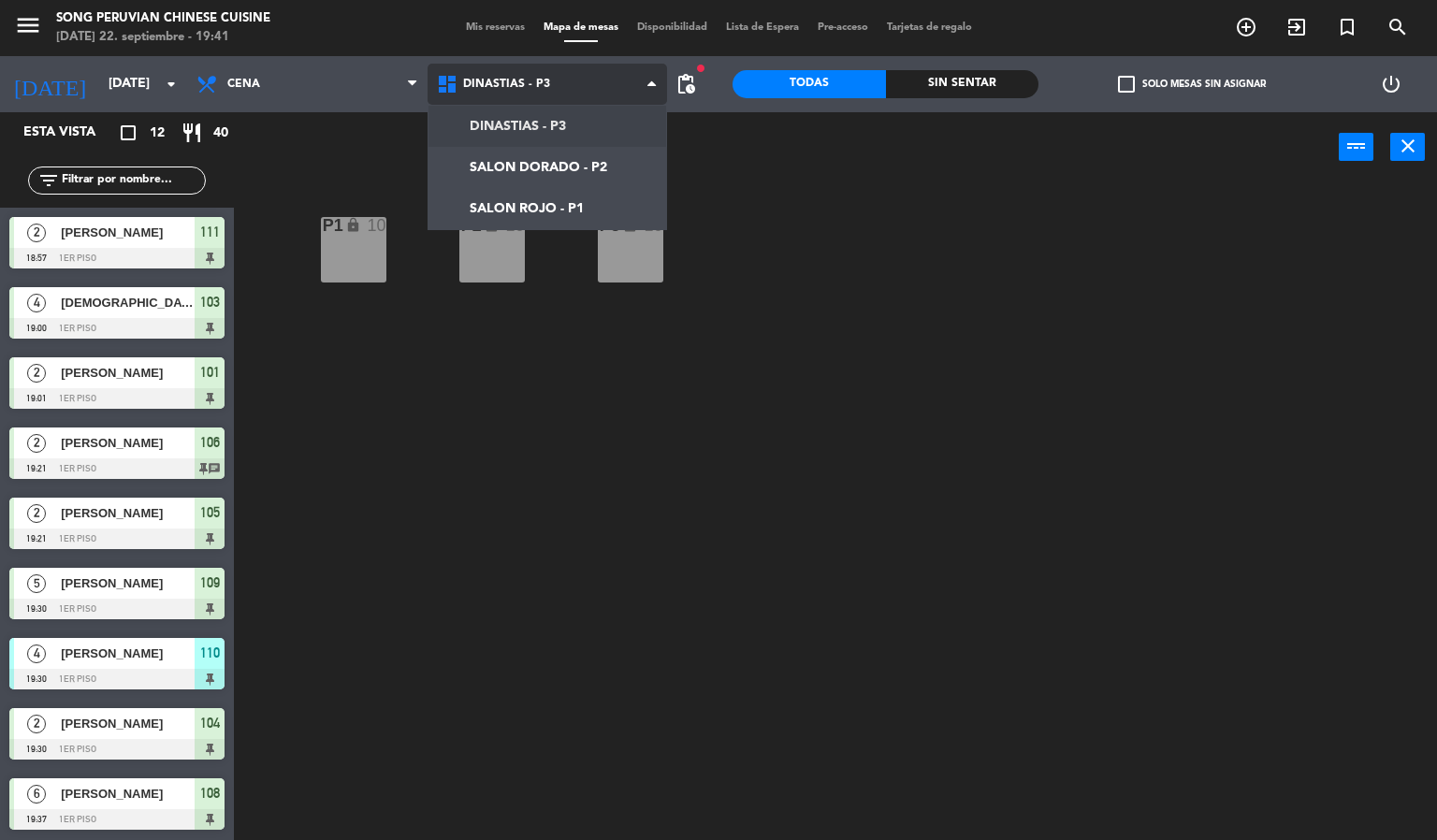
click at [578, 203] on ng-component "menu Song Peruvian Chinese Cuisine [DATE] 22. septiembre - 19:41 Mis reservas M…" at bounding box center [718, 420] width 1437 height 841
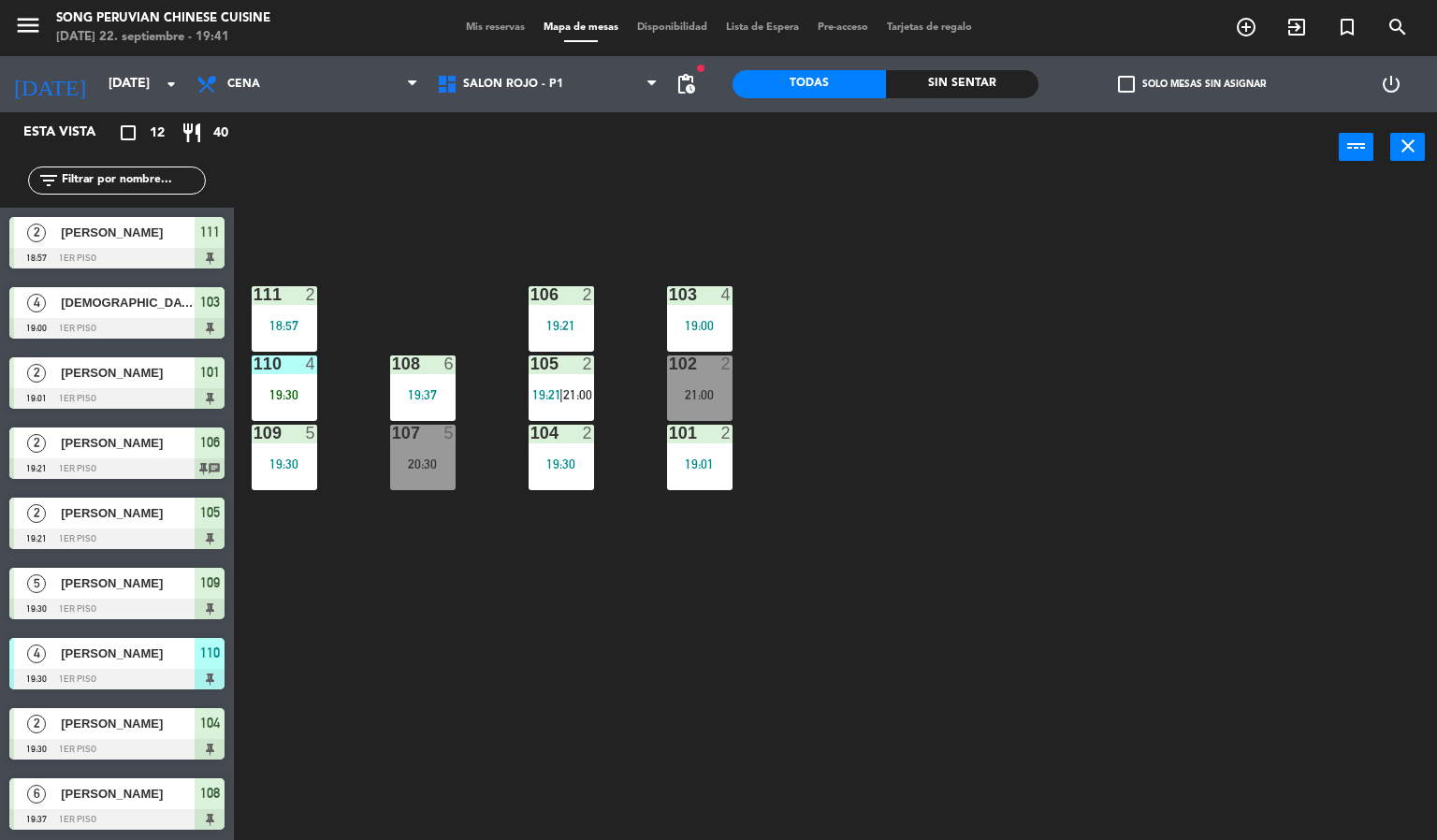
click at [635, 660] on div "103 4 19:00 106 2 19:21 111 2 18:57 102 2 21:00 105 2 19:21 | 21:00 108 6 19:37…" at bounding box center [842, 512] width 1189 height 658
click at [403, 449] on div "107 5 20:30" at bounding box center [422, 457] width 65 height 65
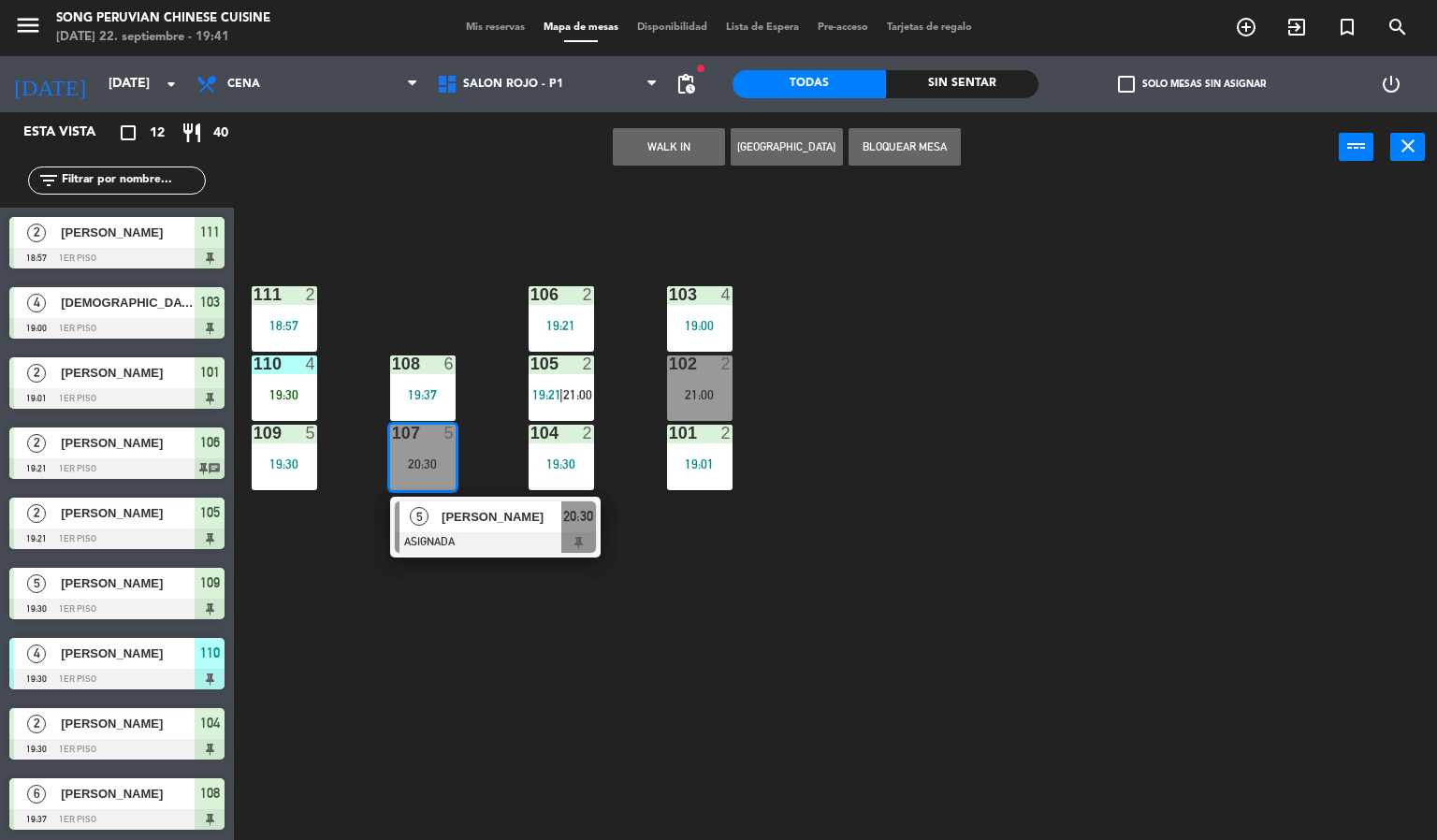
click at [665, 666] on div "103 4 19:00 106 2 19:21 111 2 18:57 102 2 21:00 105 2 19:21 | 21:00 108 6 19:37…" at bounding box center [842, 512] width 1189 height 658
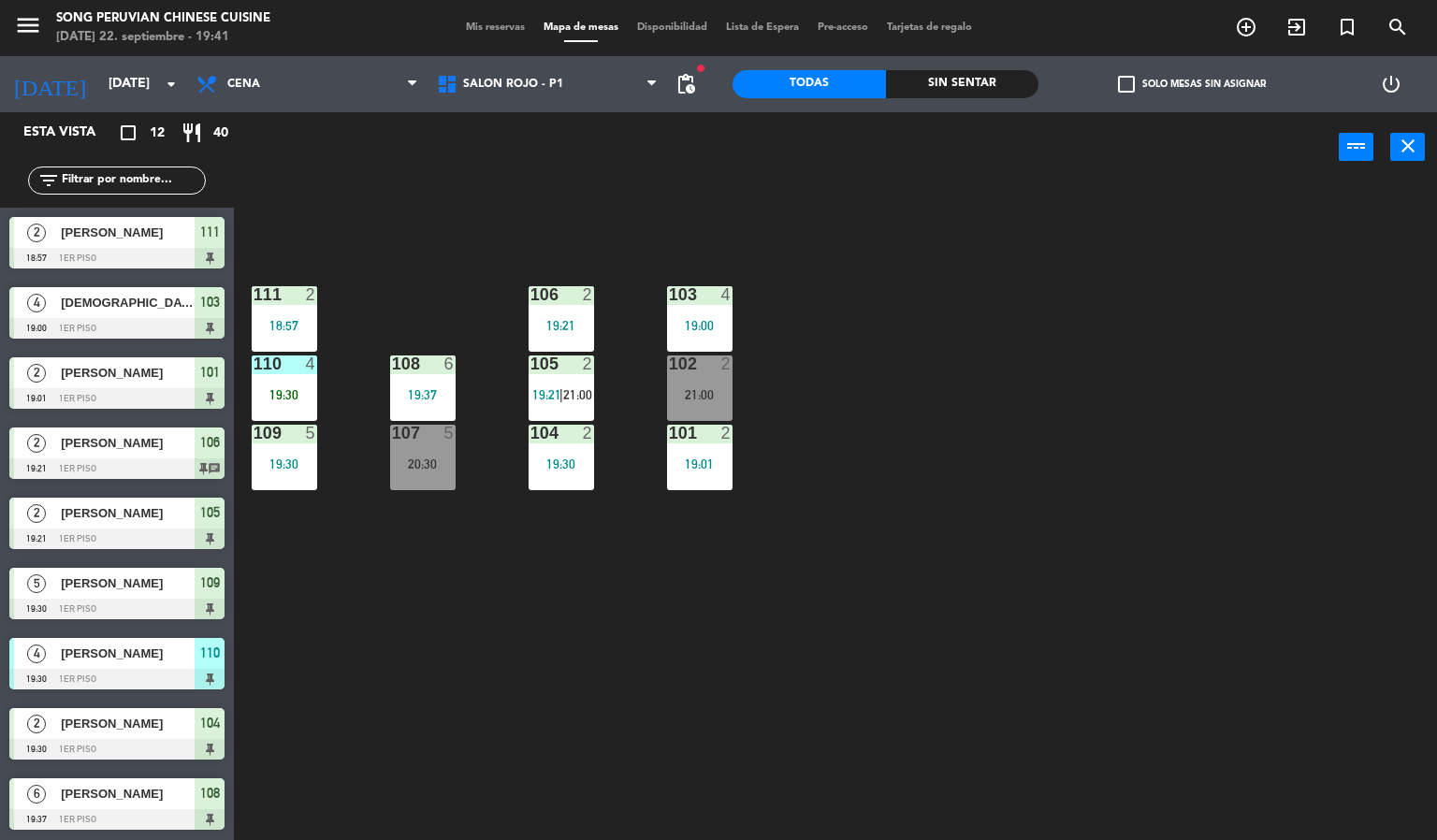
click at [598, 663] on div "103 4 19:00 106 2 19:21 111 2 18:57 102 2 21:00 105 2 19:21 | 21:00 108 6 19:37…" at bounding box center [842, 512] width 1189 height 658
click at [297, 363] on div at bounding box center [284, 363] width 31 height 17
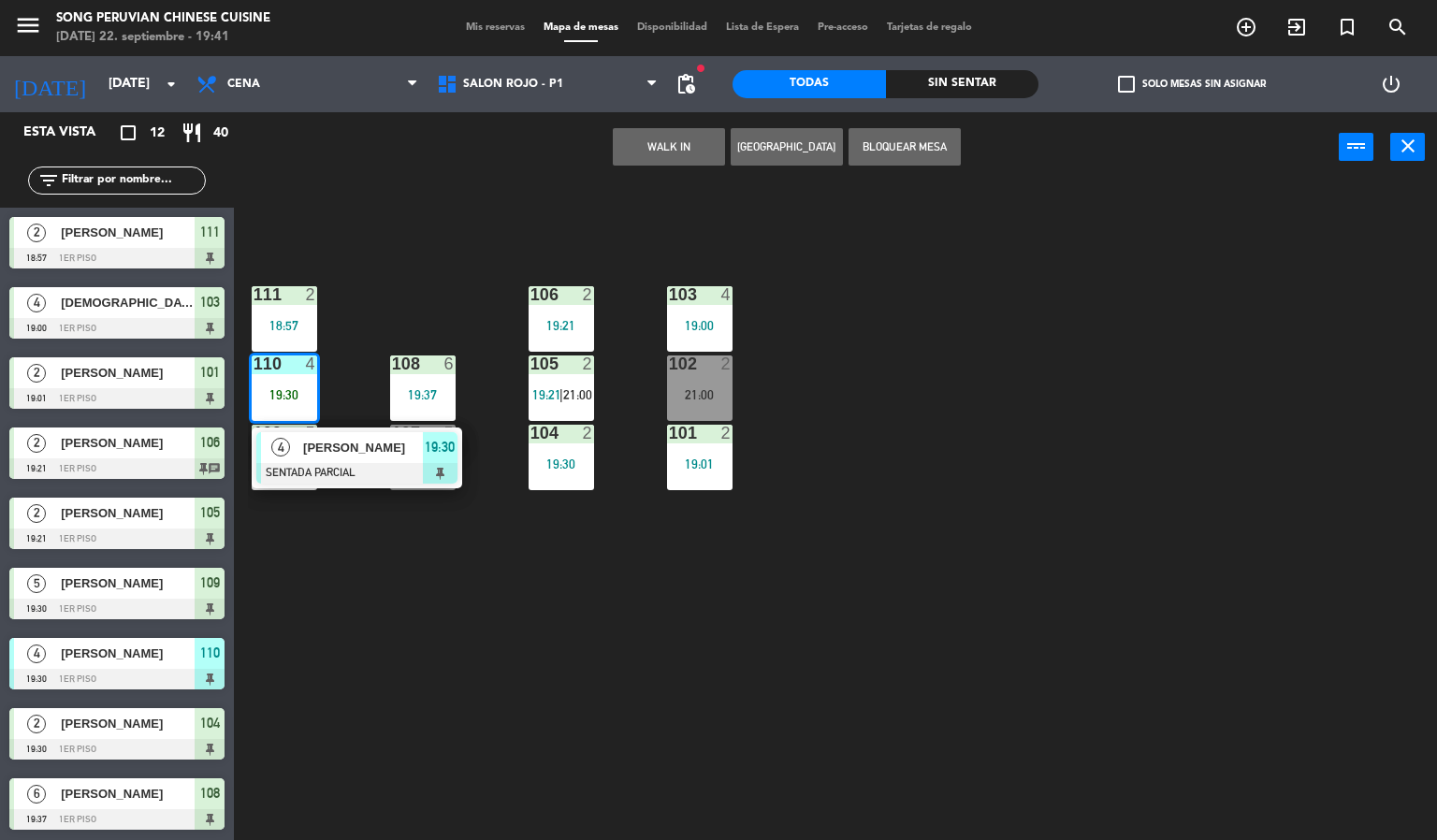
click at [413, 454] on span "[PERSON_NAME]" at bounding box center [363, 447] width 120 height 19
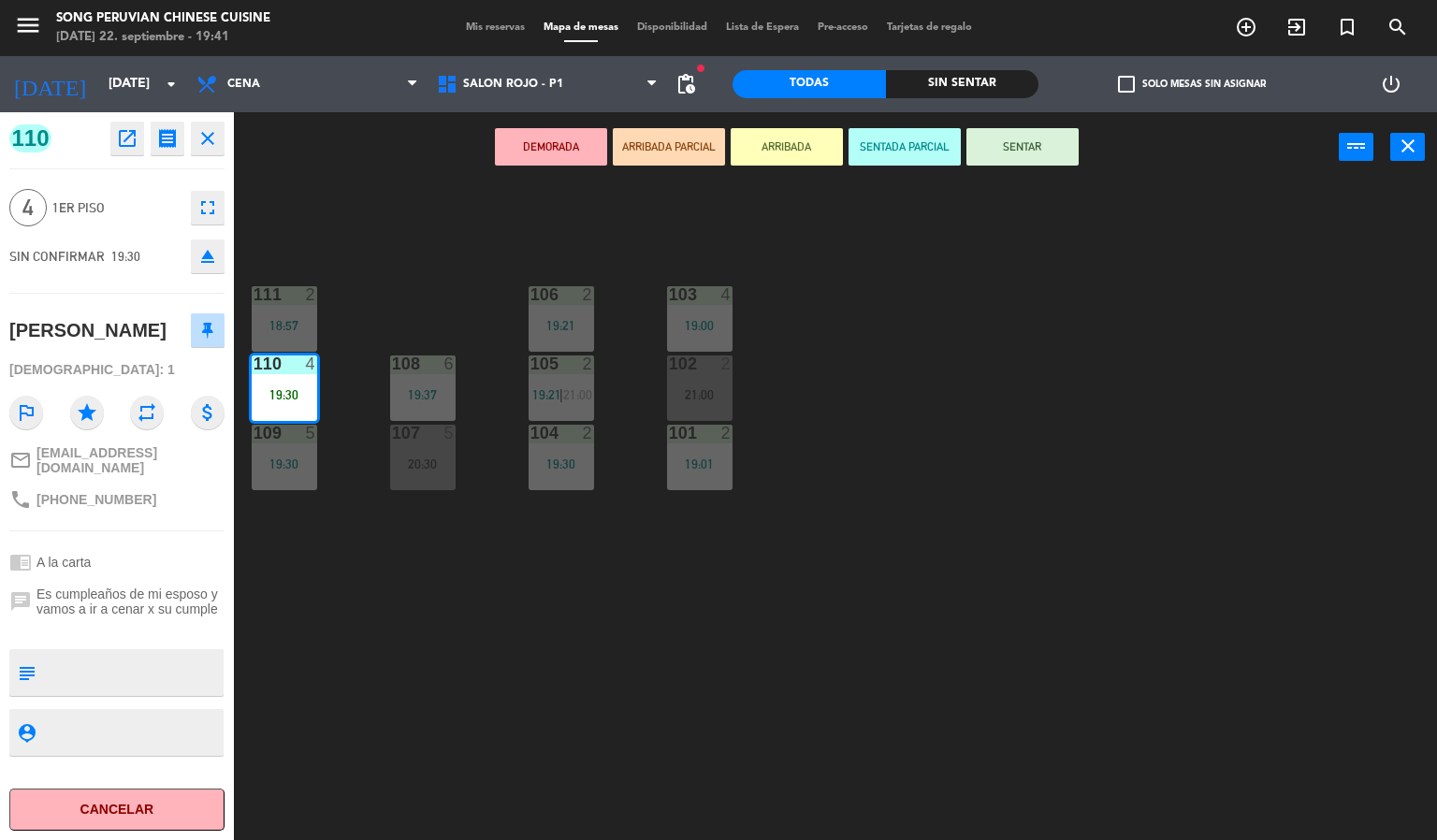
click at [385, 629] on div "103 4 19:00 106 2 19:21 111 2 18:57 102 2 21:00 105 2 19:21 | 21:00 108 6 19:37…" at bounding box center [842, 512] width 1189 height 658
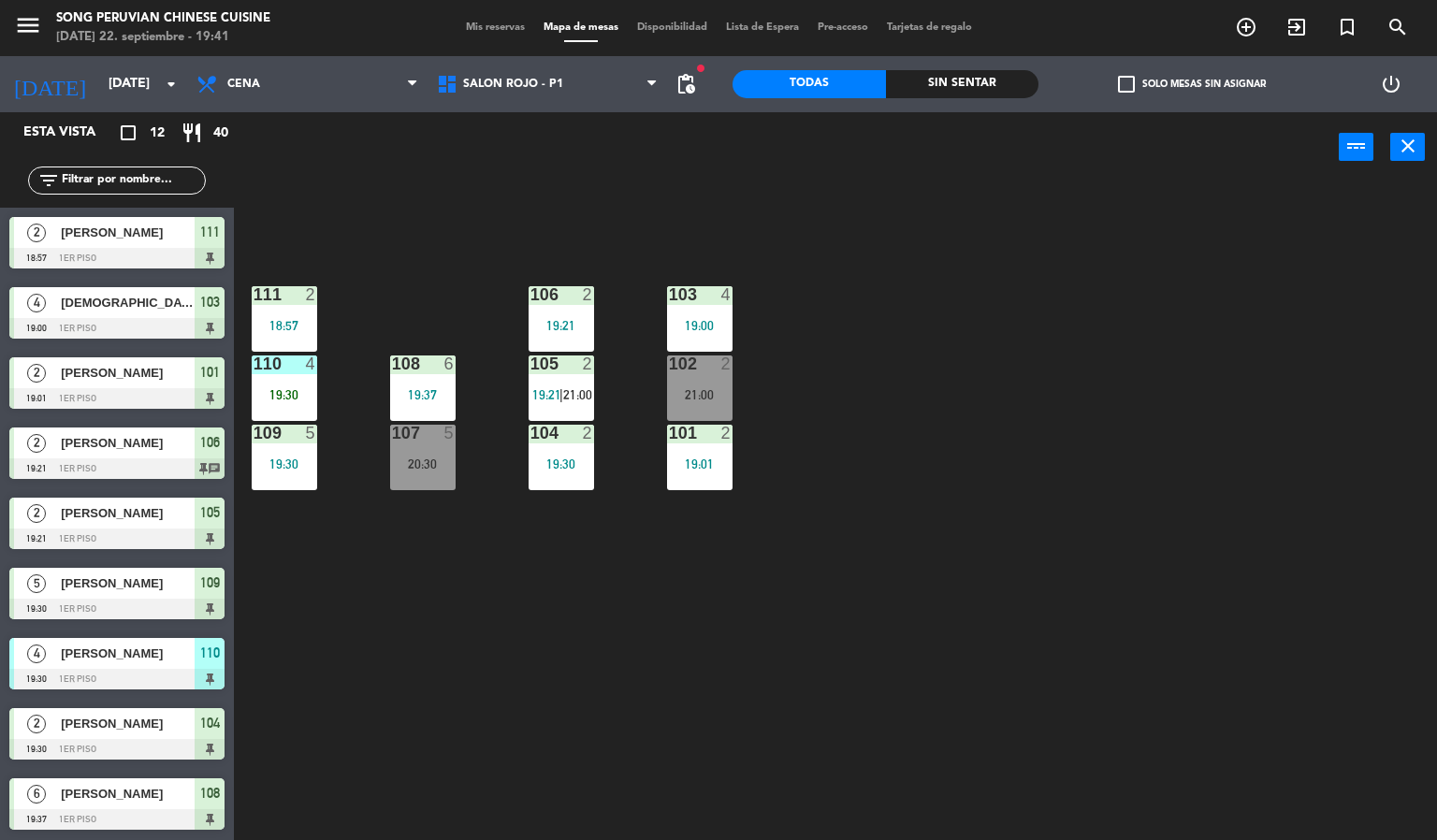
click at [290, 450] on div "109 5 19:30" at bounding box center [284, 457] width 65 height 65
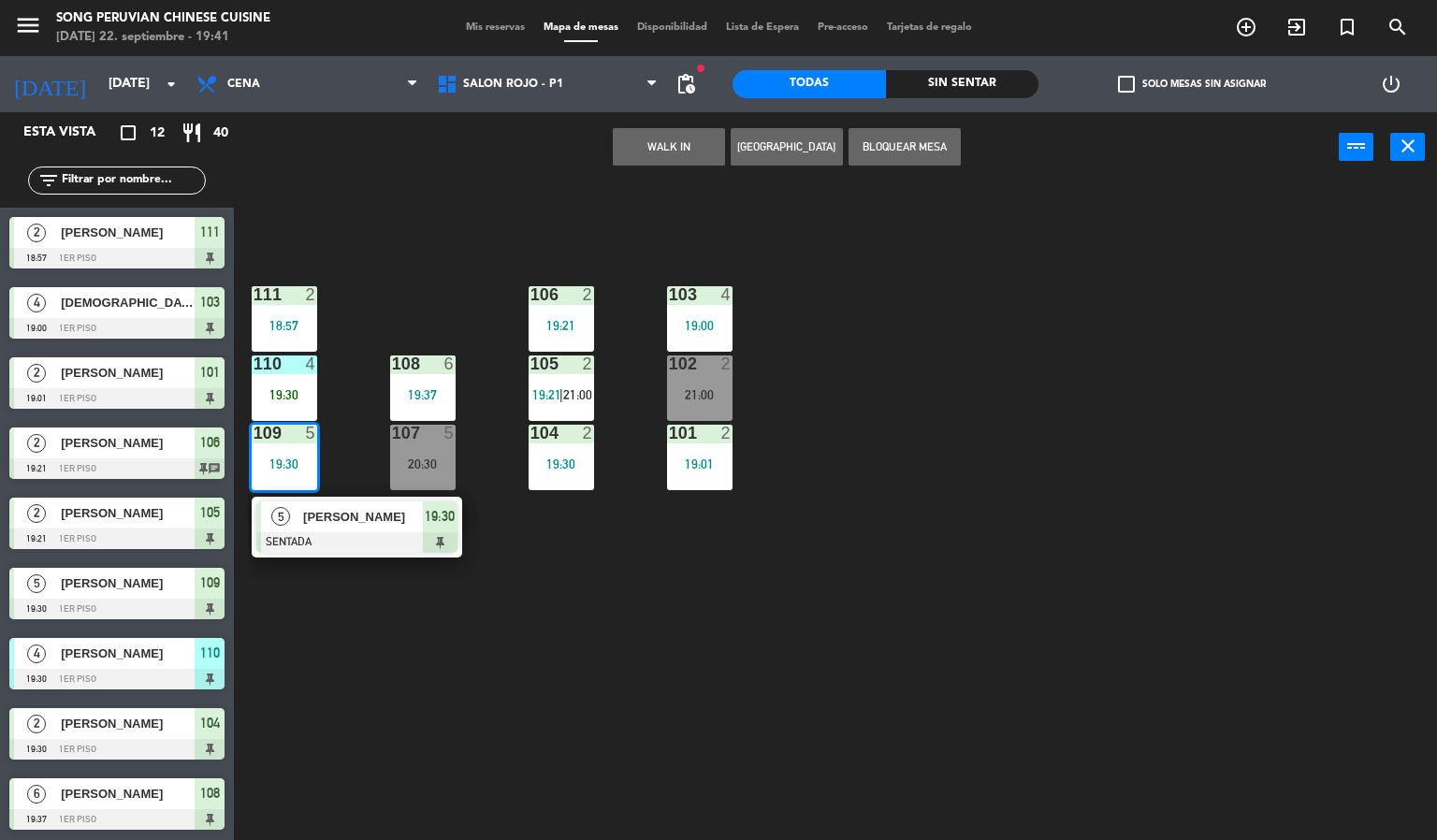
click at [370, 540] on div at bounding box center [357, 542] width 201 height 20
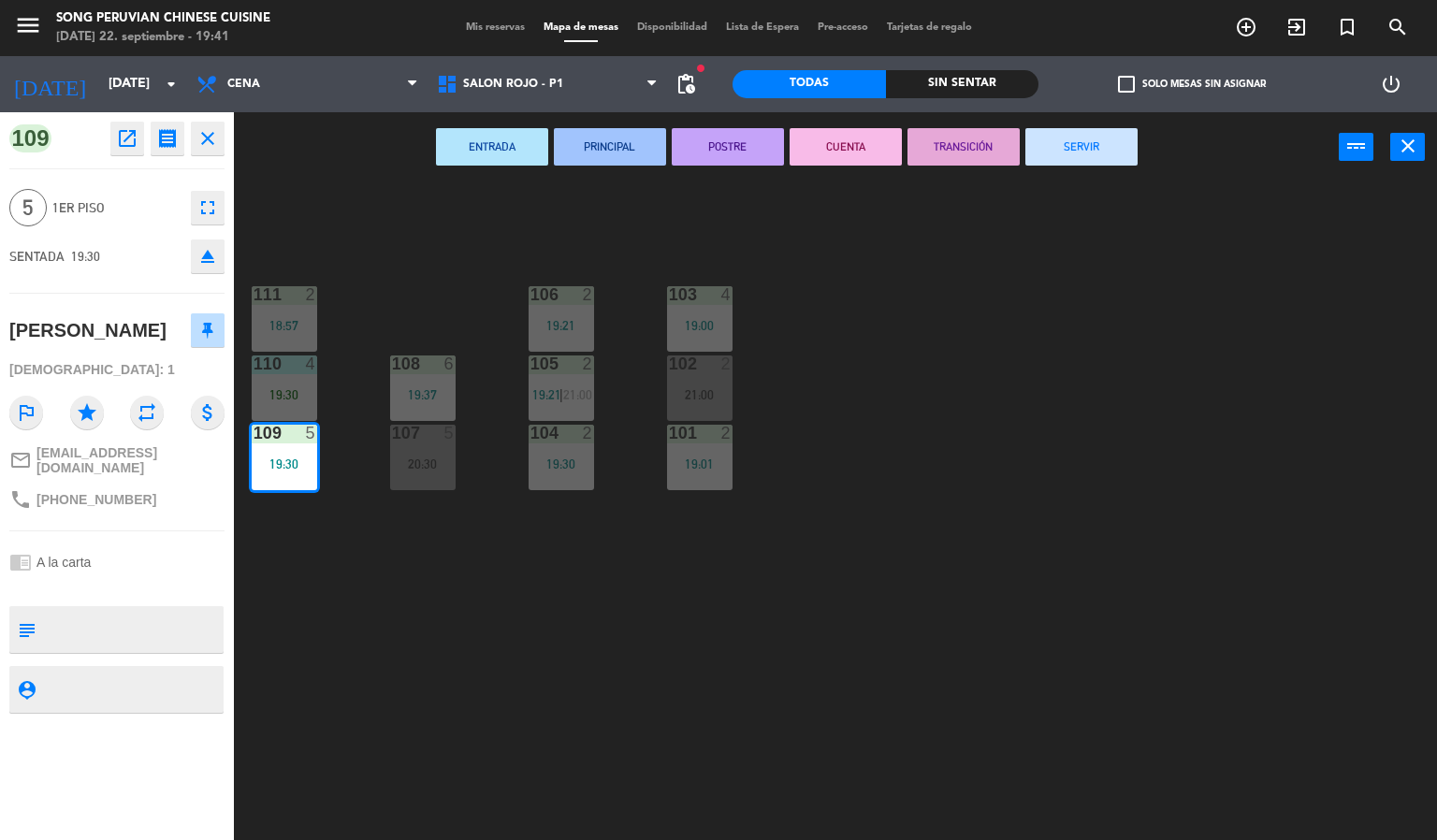
click at [360, 655] on div "103 4 19:00 106 2 19:21 111 2 18:57 102 2 21:00 105 2 19:21 | 21:00 108 6 19:37…" at bounding box center [842, 512] width 1189 height 658
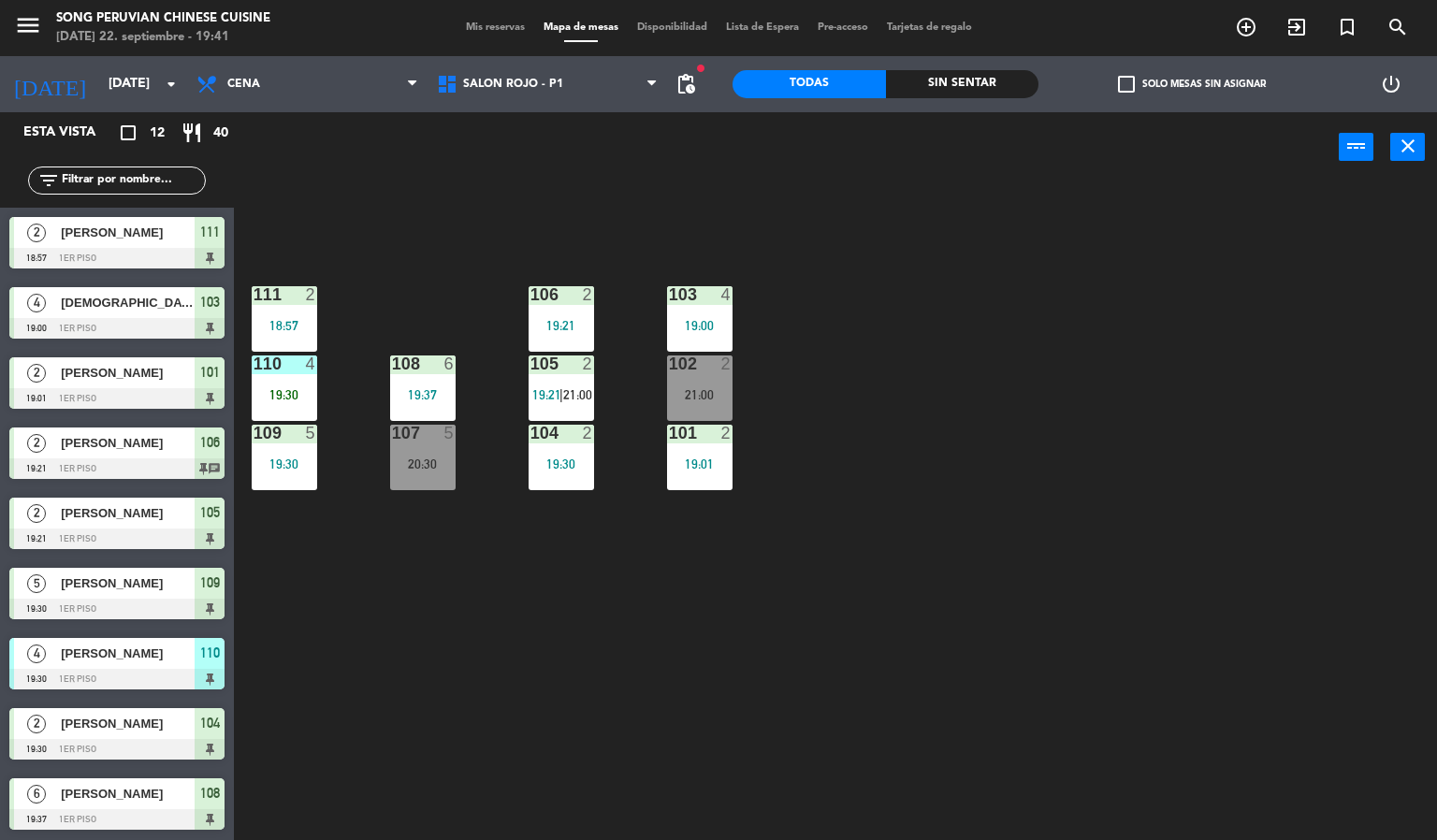
click at [297, 363] on div at bounding box center [284, 363] width 31 height 17
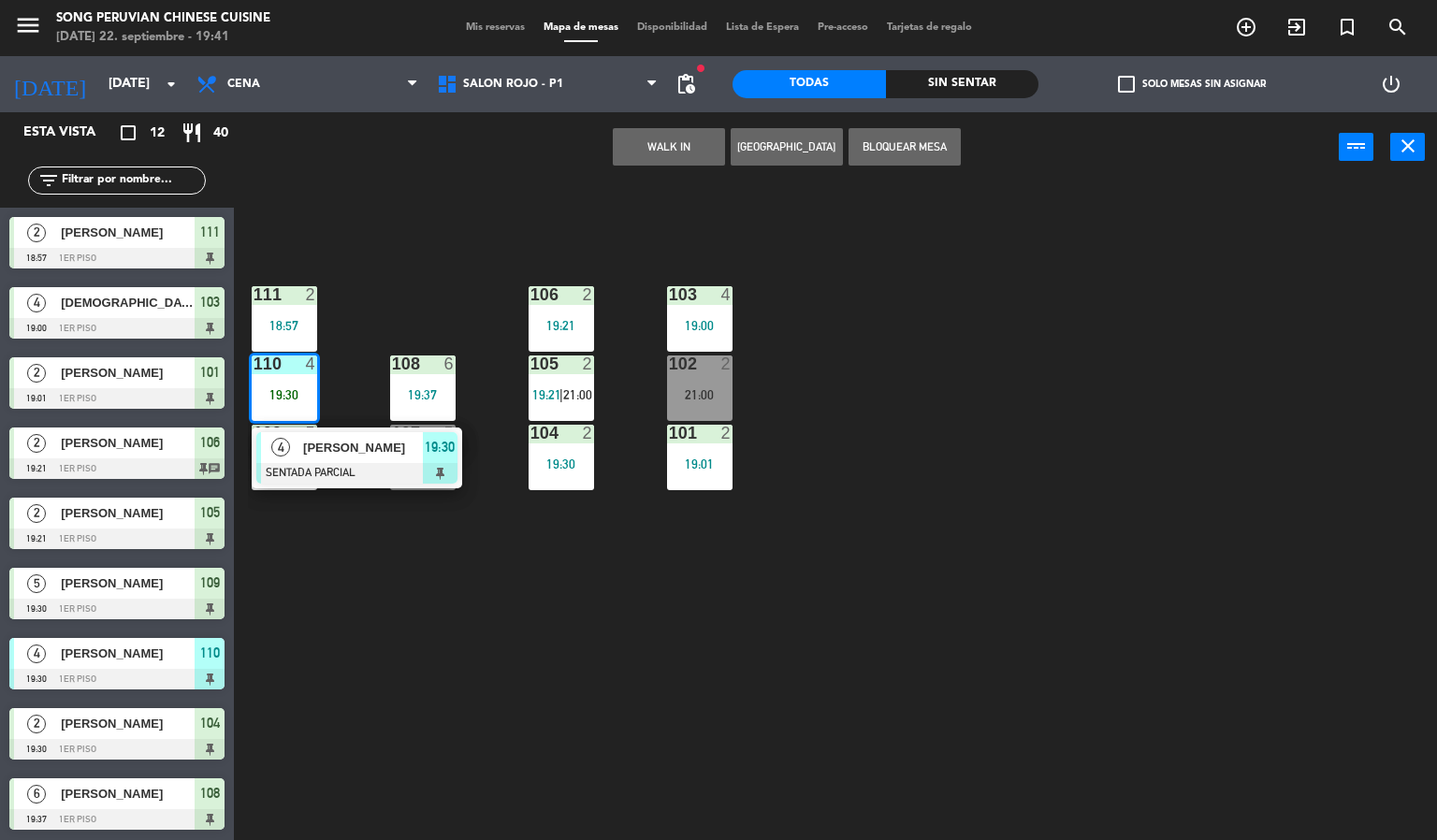
click at [355, 463] on div at bounding box center [357, 473] width 201 height 20
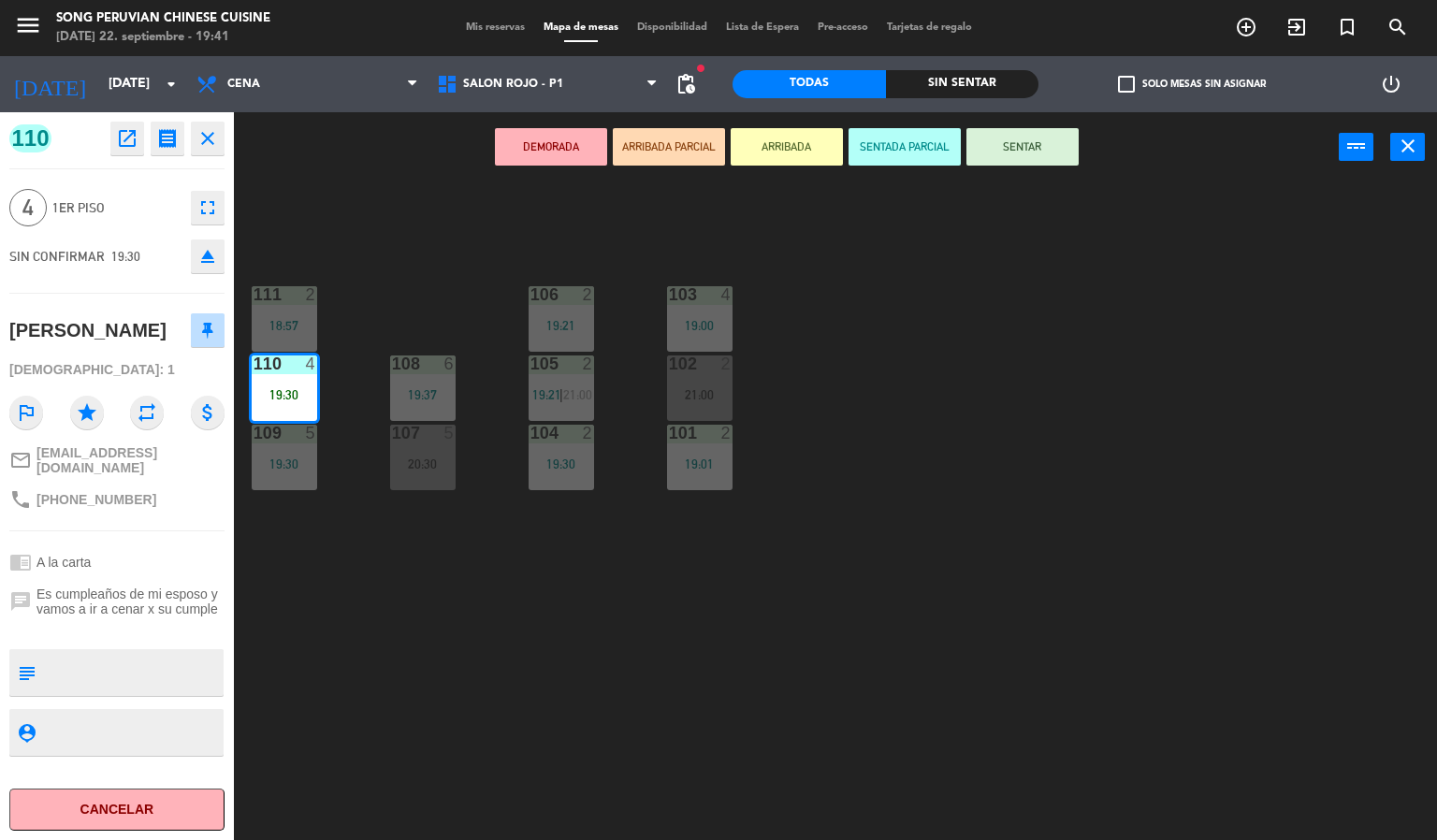
click at [206, 256] on icon "eject" at bounding box center [208, 255] width 22 height 22
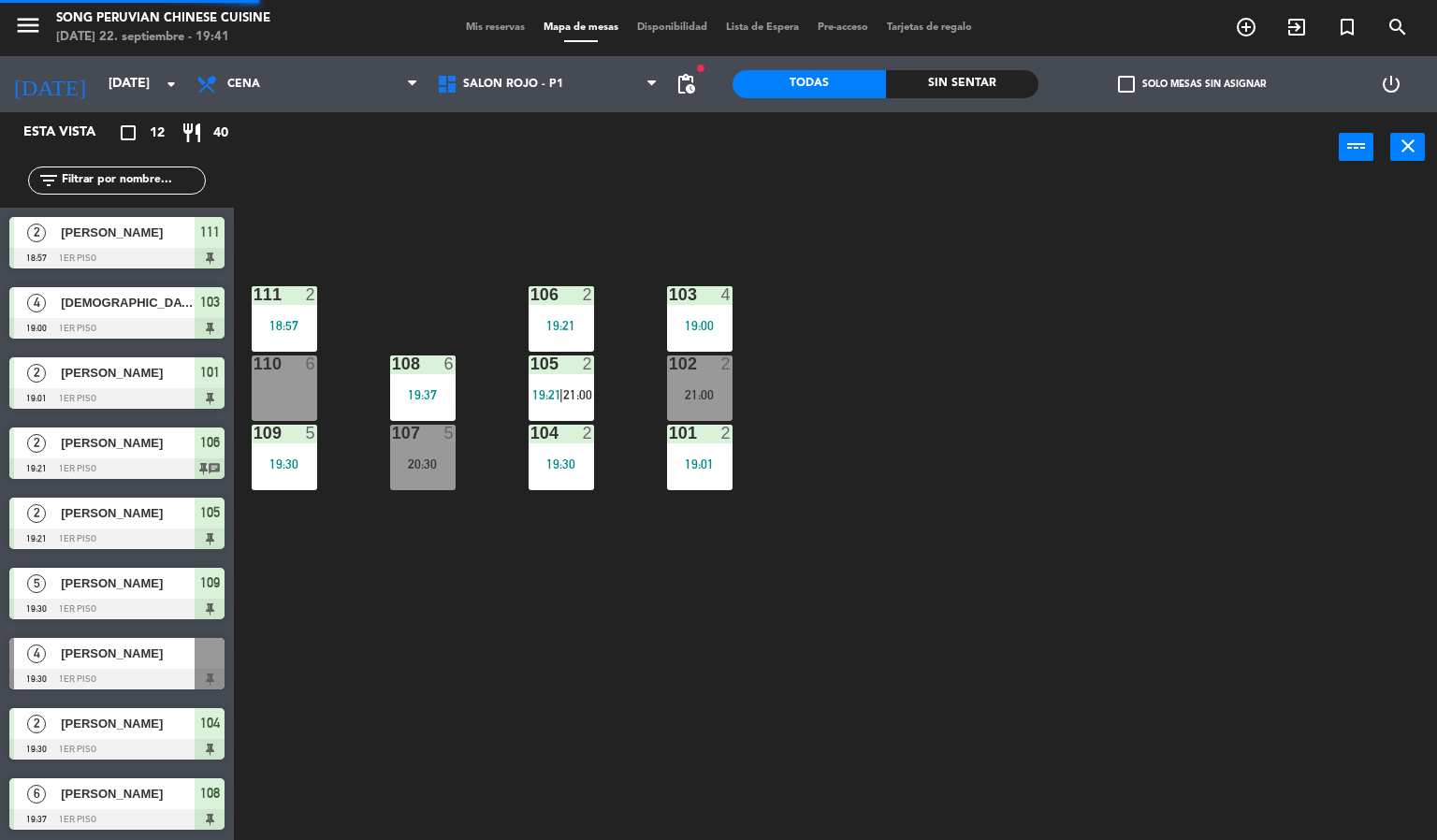
click at [380, 609] on div "103 4 19:00 106 2 19:21 111 2 18:57 102 2 21:00 105 2 19:21 | 21:00 108 6 19:37…" at bounding box center [842, 512] width 1189 height 658
click at [155, 660] on span "[PERSON_NAME]" at bounding box center [127, 653] width 134 height 19
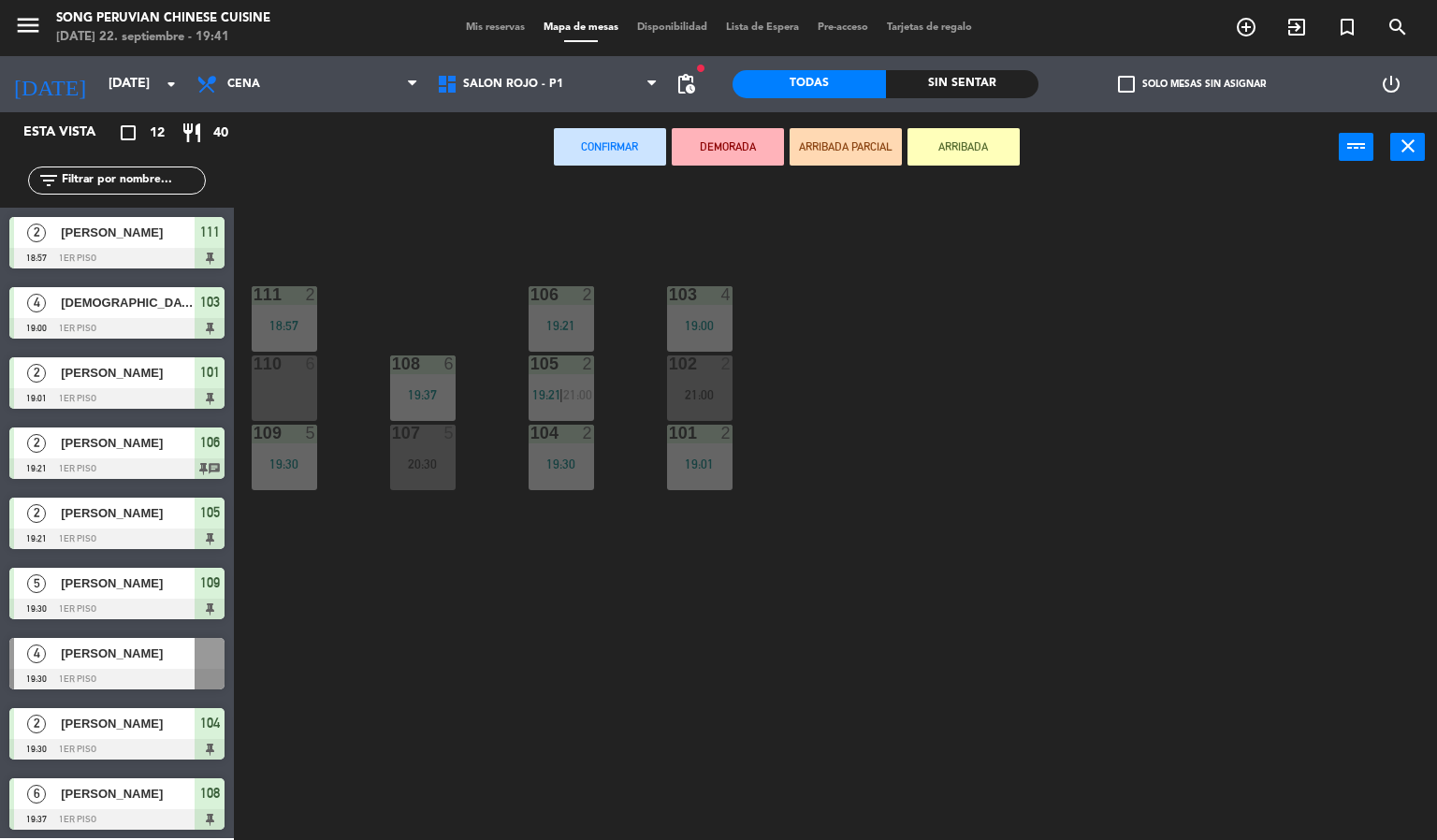
click at [285, 397] on div "110 6" at bounding box center [284, 388] width 65 height 65
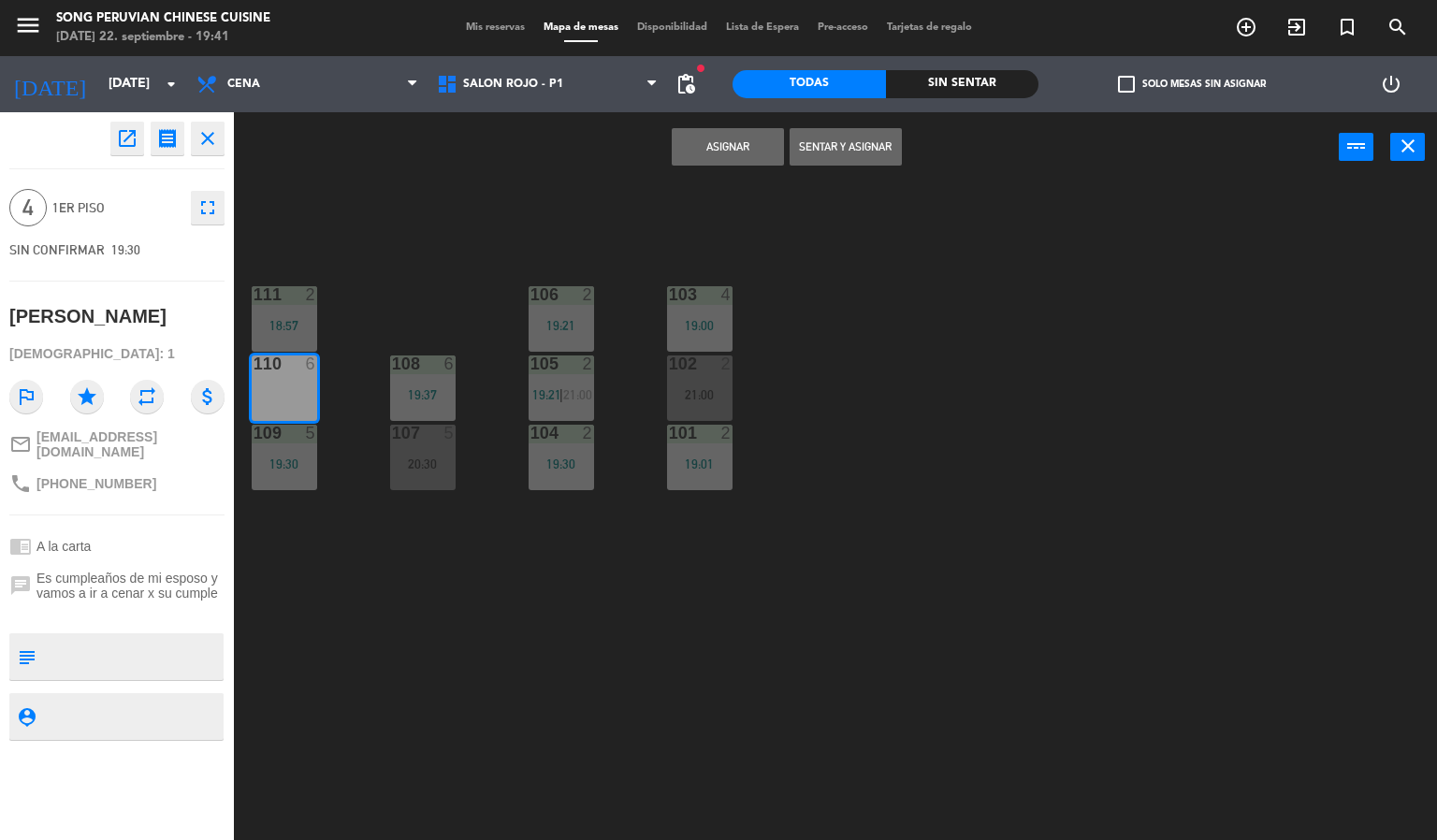
click at [706, 160] on button "Asignar" at bounding box center [727, 146] width 112 height 37
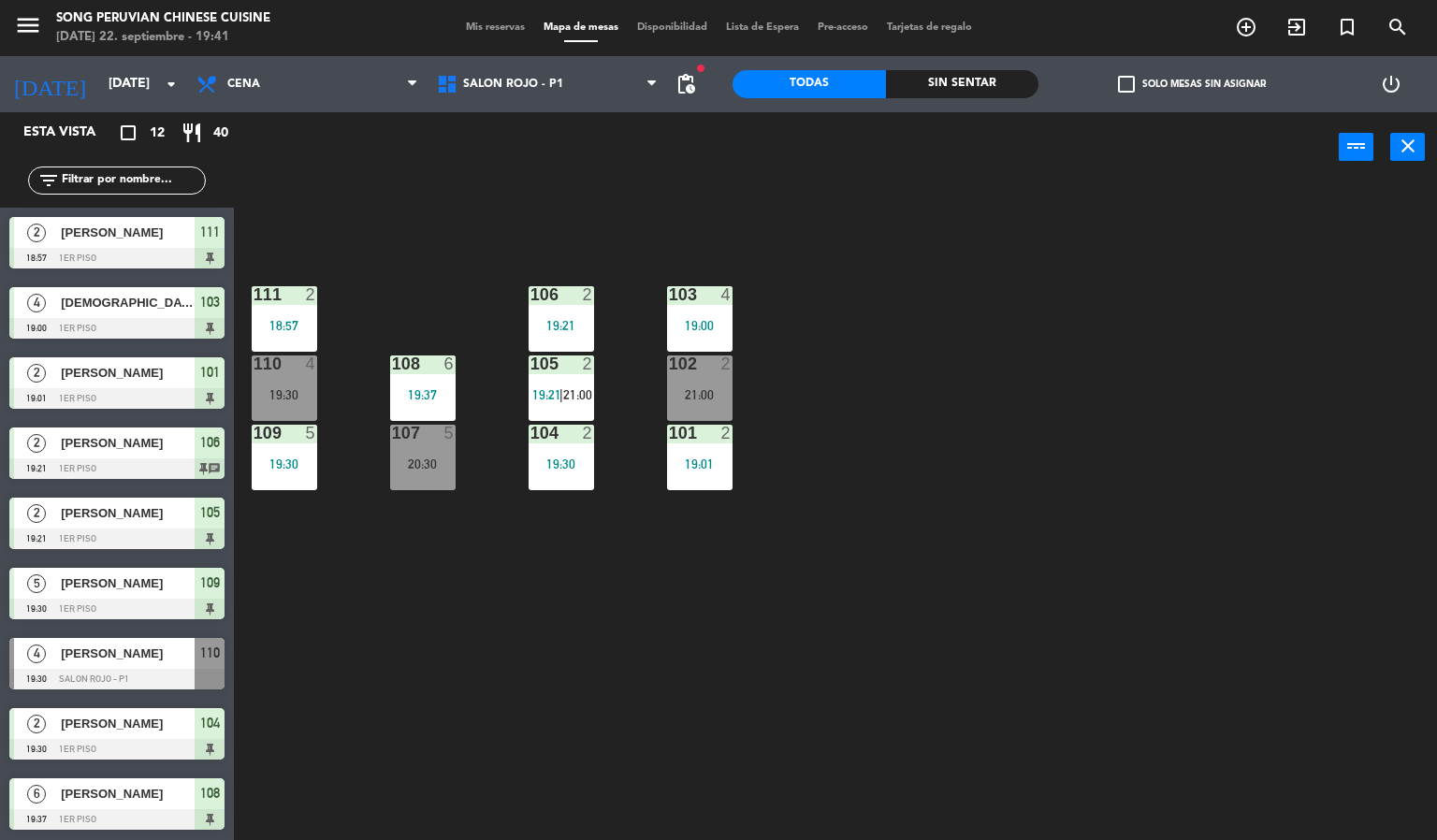
click at [773, 561] on div "103 4 19:00 106 2 19:21 111 2 18:57 102 2 21:00 105 2 19:21 | 21:00 108 6 19:37…" at bounding box center [842, 512] width 1189 height 658
click at [445, 464] on div "20:30" at bounding box center [422, 463] width 65 height 13
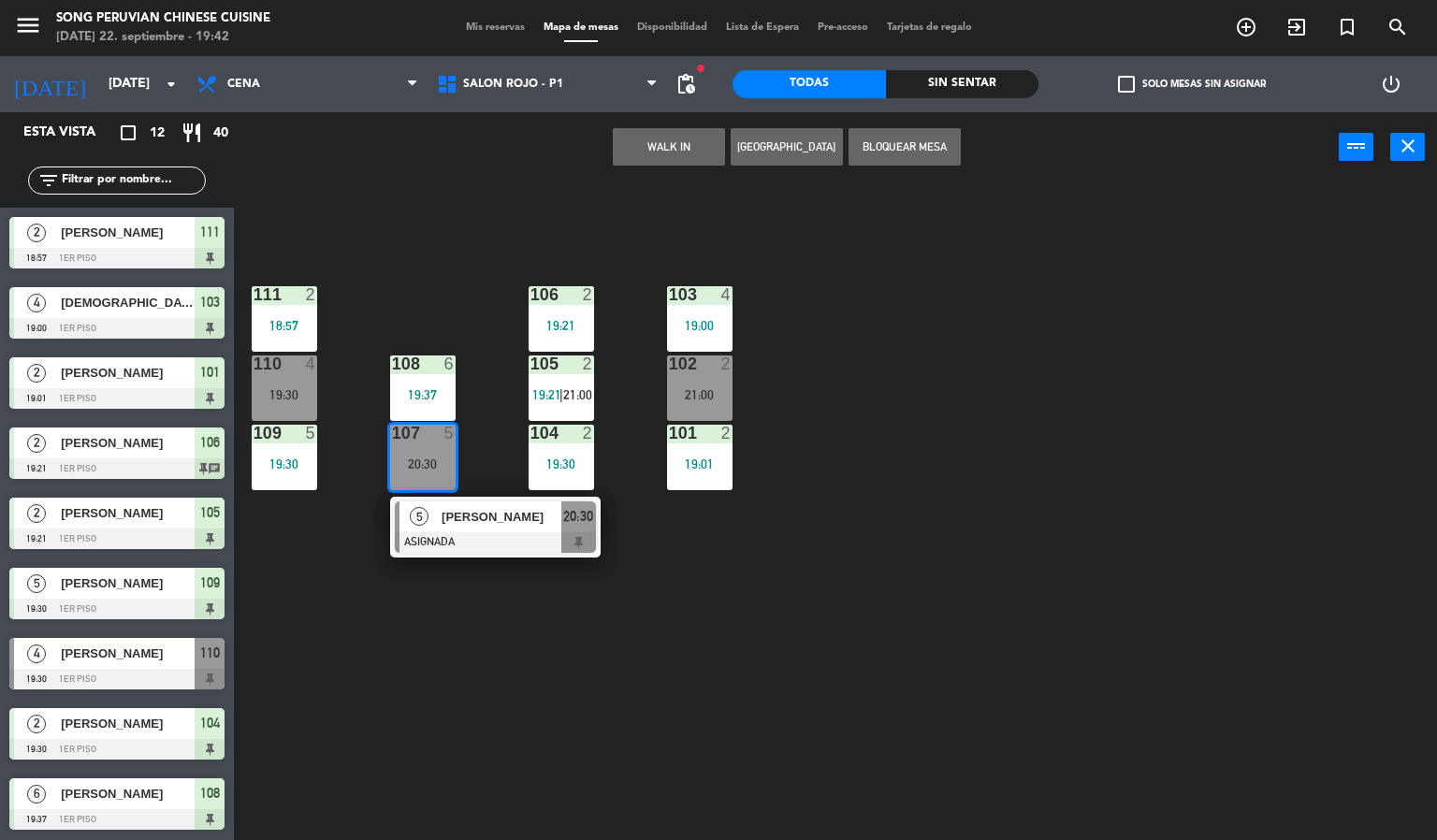
click at [512, 537] on div at bounding box center [495, 542] width 201 height 20
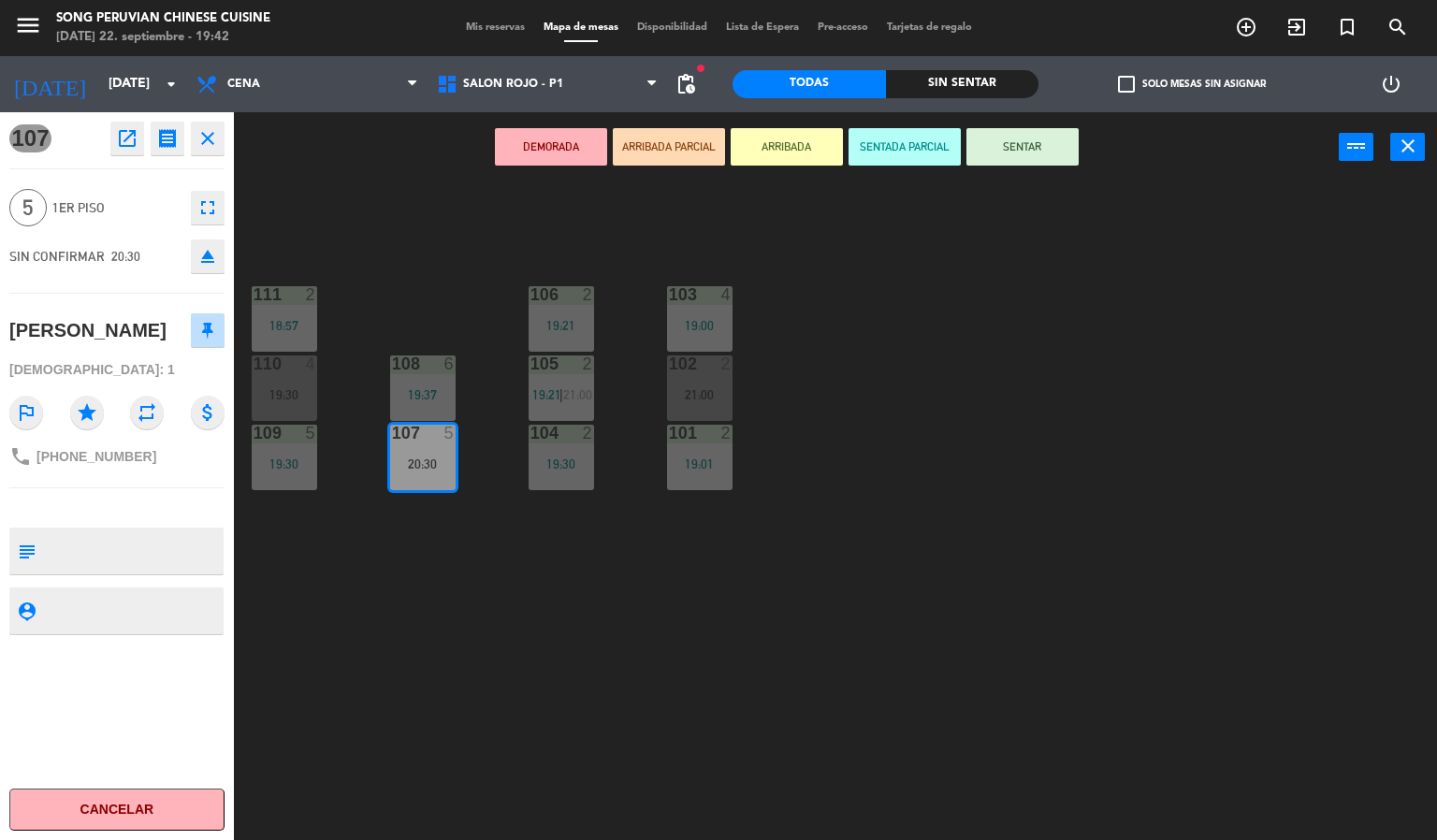
click at [405, 597] on div "103 4 19:00 106 2 19:21 111 2 18:57 102 2 21:00 105 2 19:21 | 21:00 108 6 19:37…" at bounding box center [842, 512] width 1189 height 658
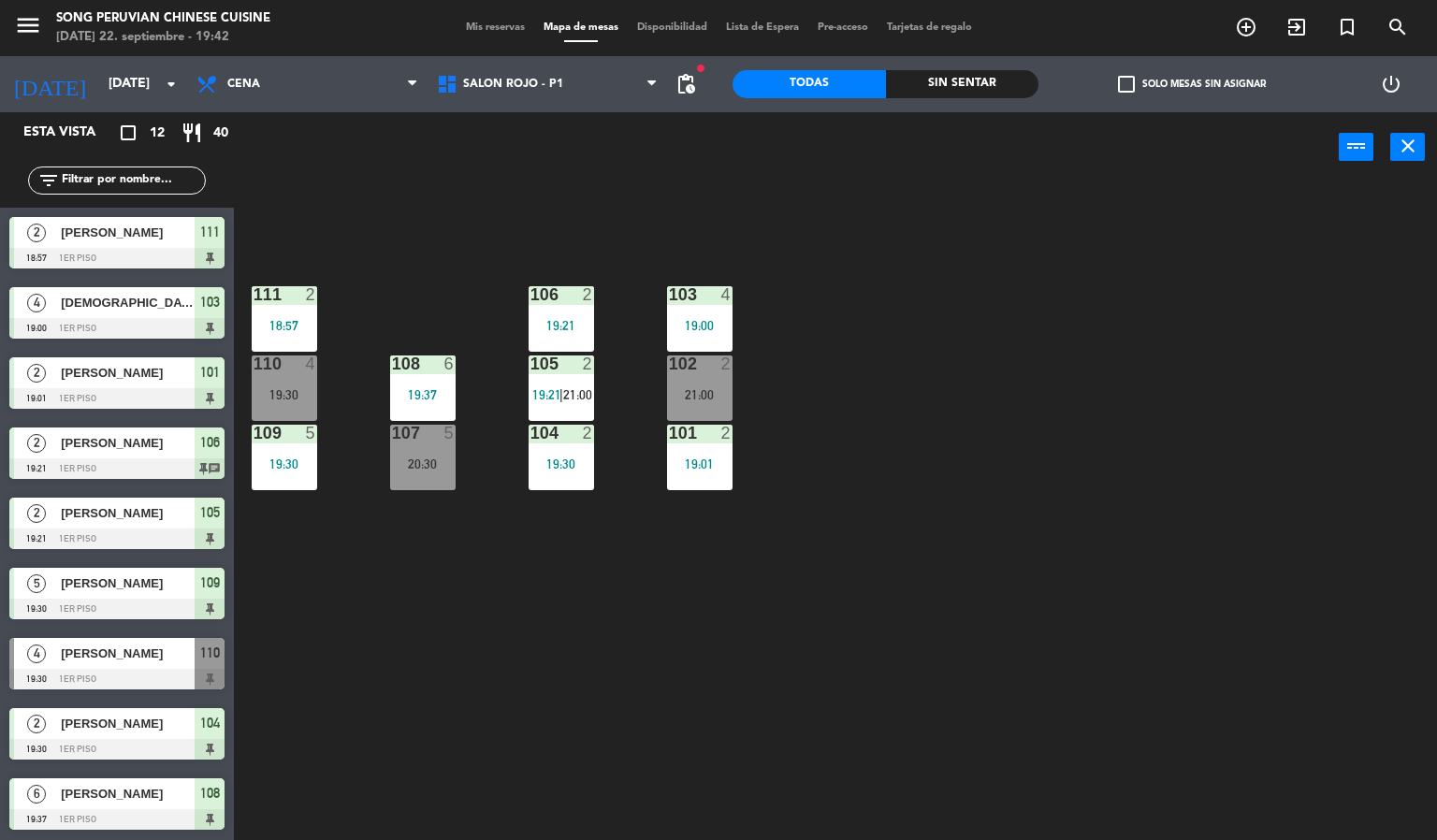
scroll to position [93, 0]
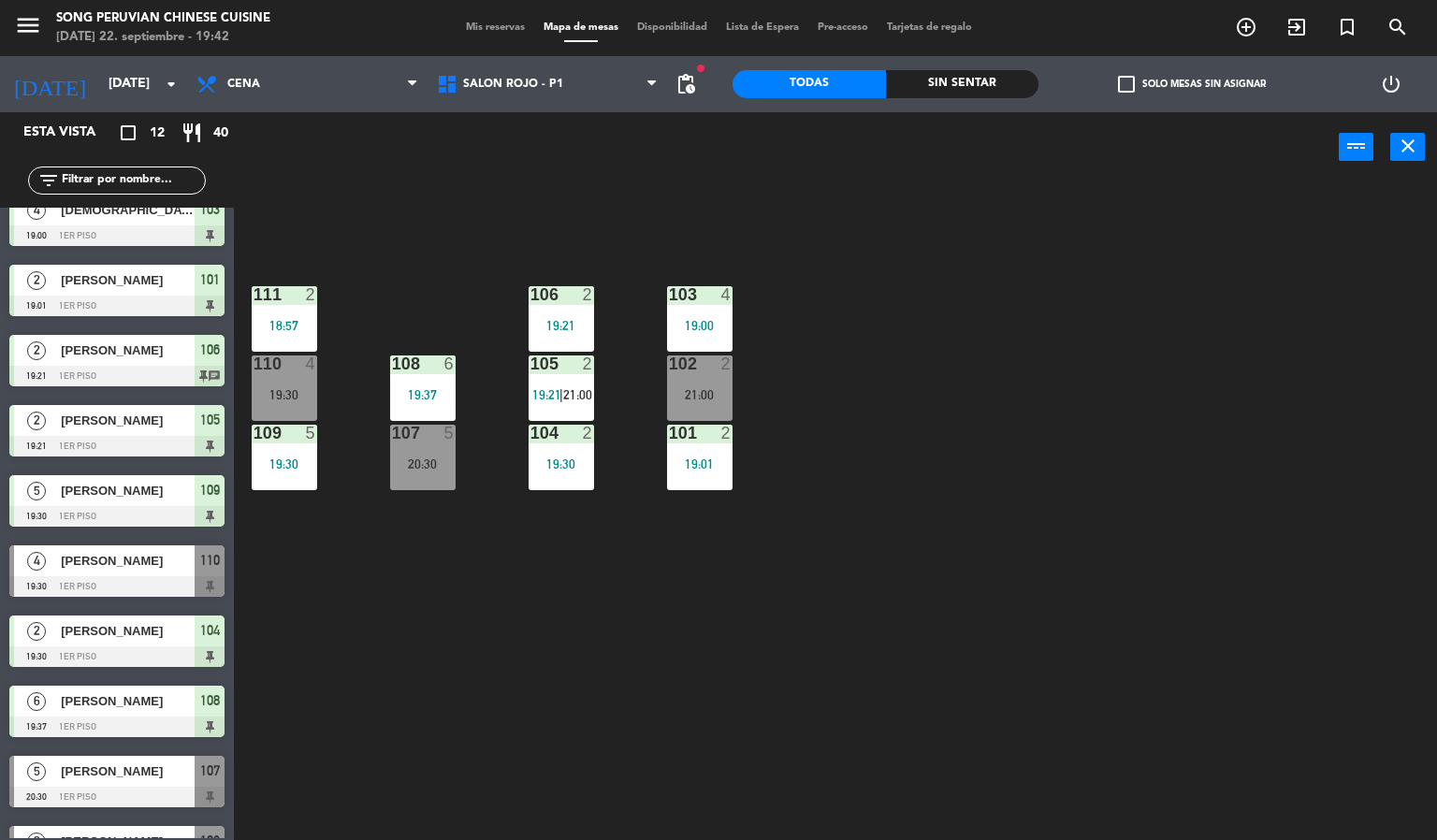
click at [405, 464] on div "20:30" at bounding box center [422, 463] width 65 height 13
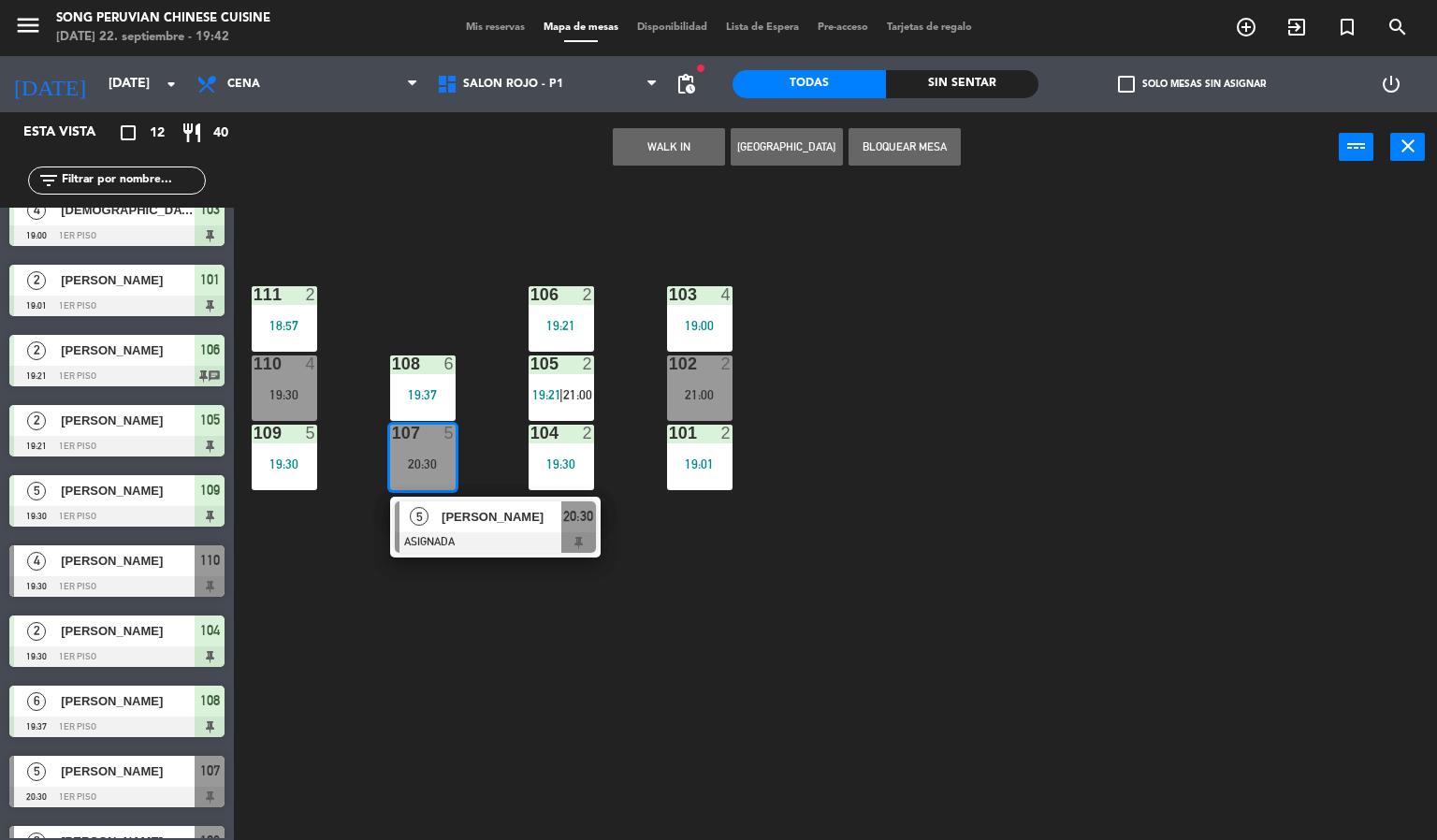
click at [481, 536] on div at bounding box center [495, 542] width 201 height 20
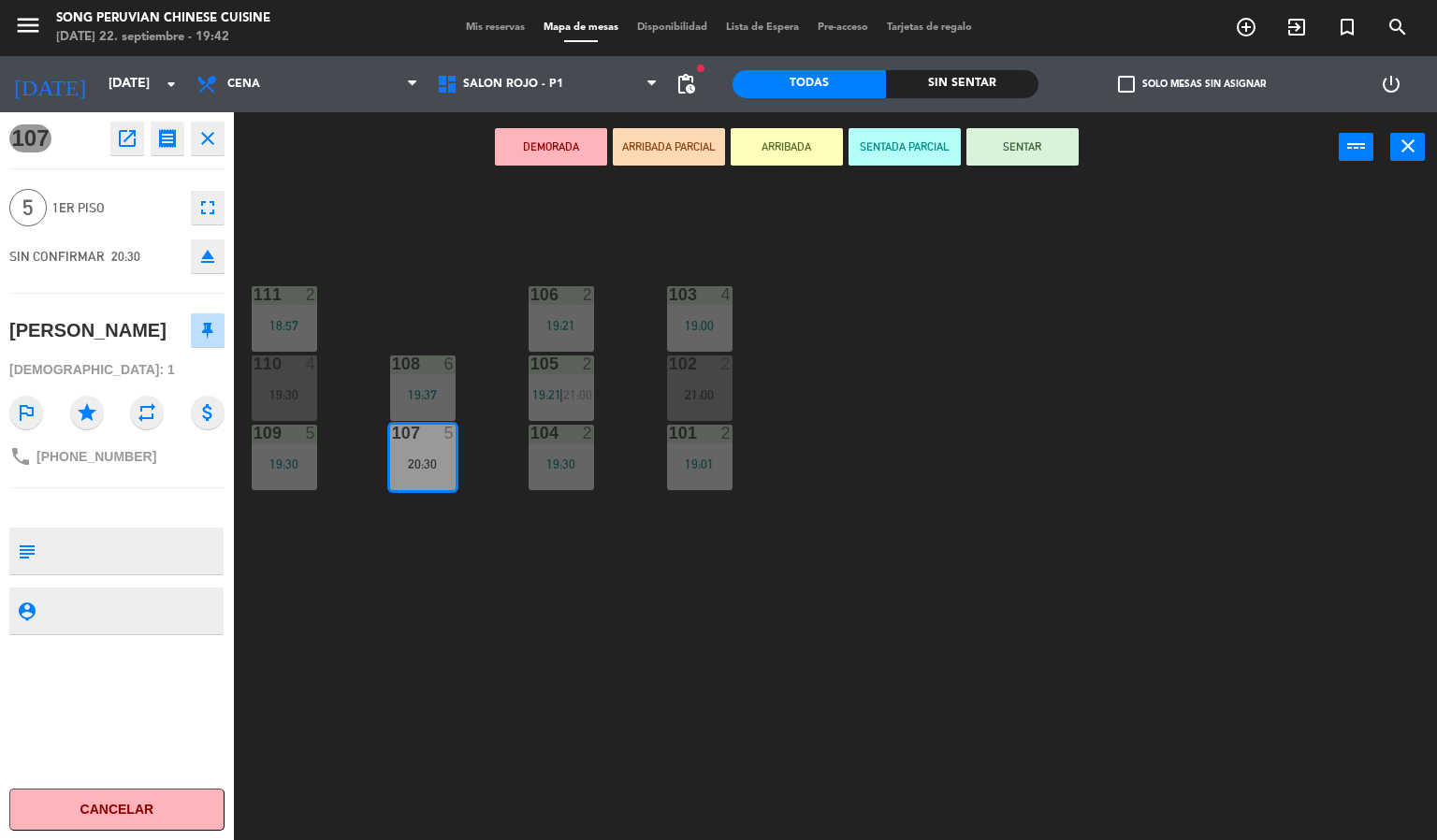
click at [430, 598] on div "103 4 19:00 106 2 19:21 111 2 18:57 102 2 21:00 105 2 19:21 | 21:00 108 6 19:37…" at bounding box center [842, 512] width 1189 height 658
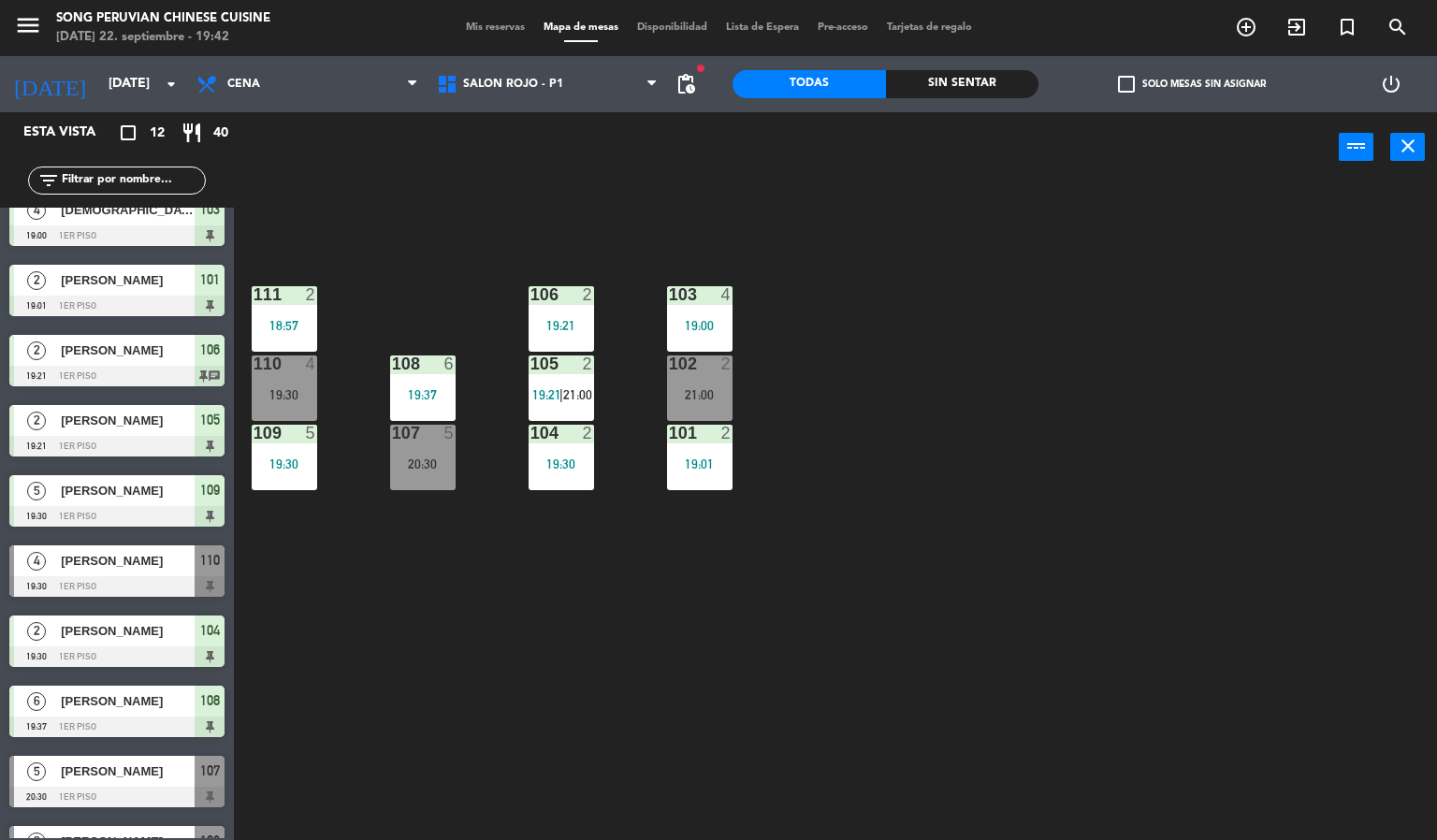
click at [436, 440] on div at bounding box center [422, 433] width 31 height 17
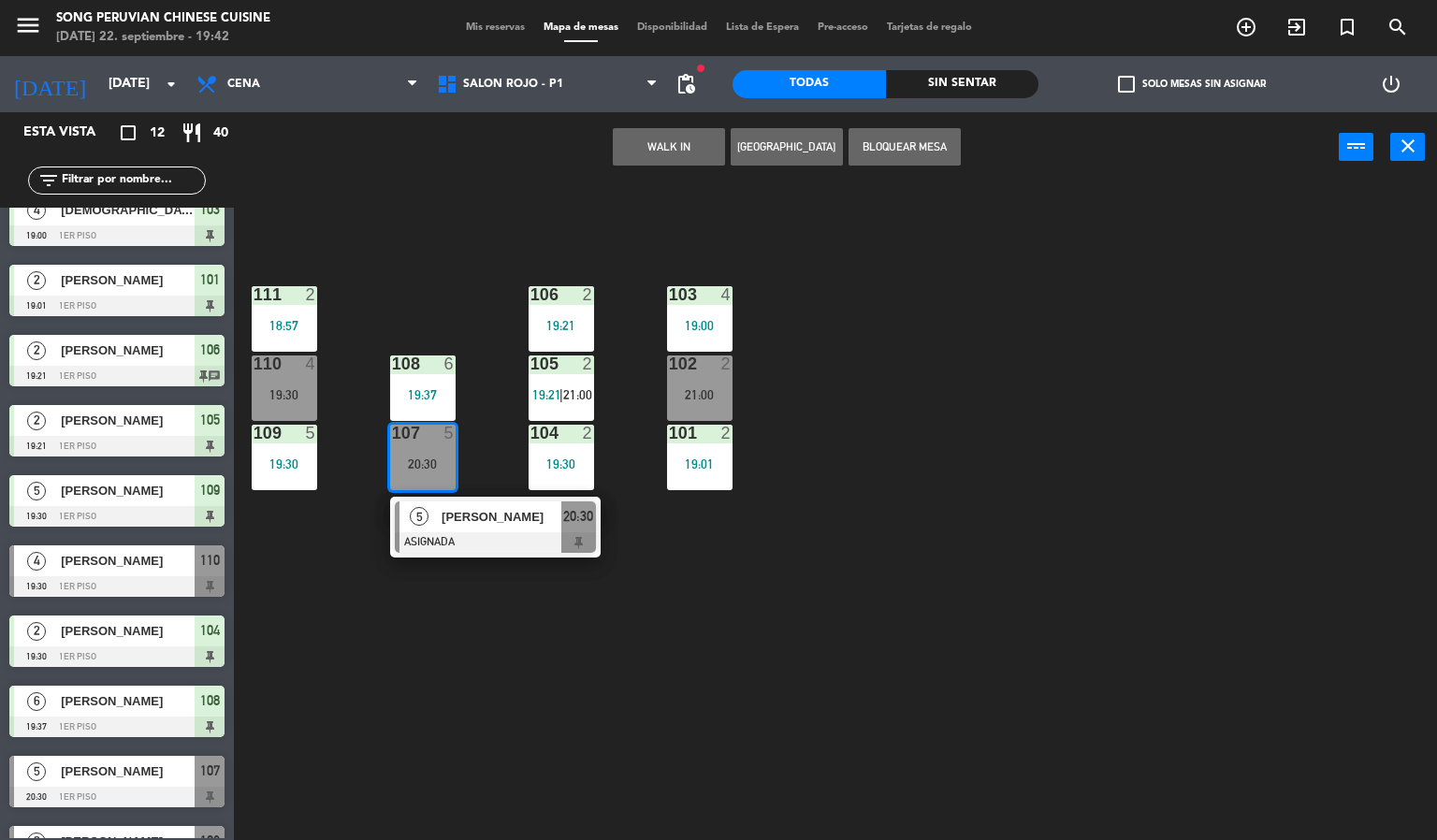
click at [491, 551] on div at bounding box center [495, 542] width 201 height 20
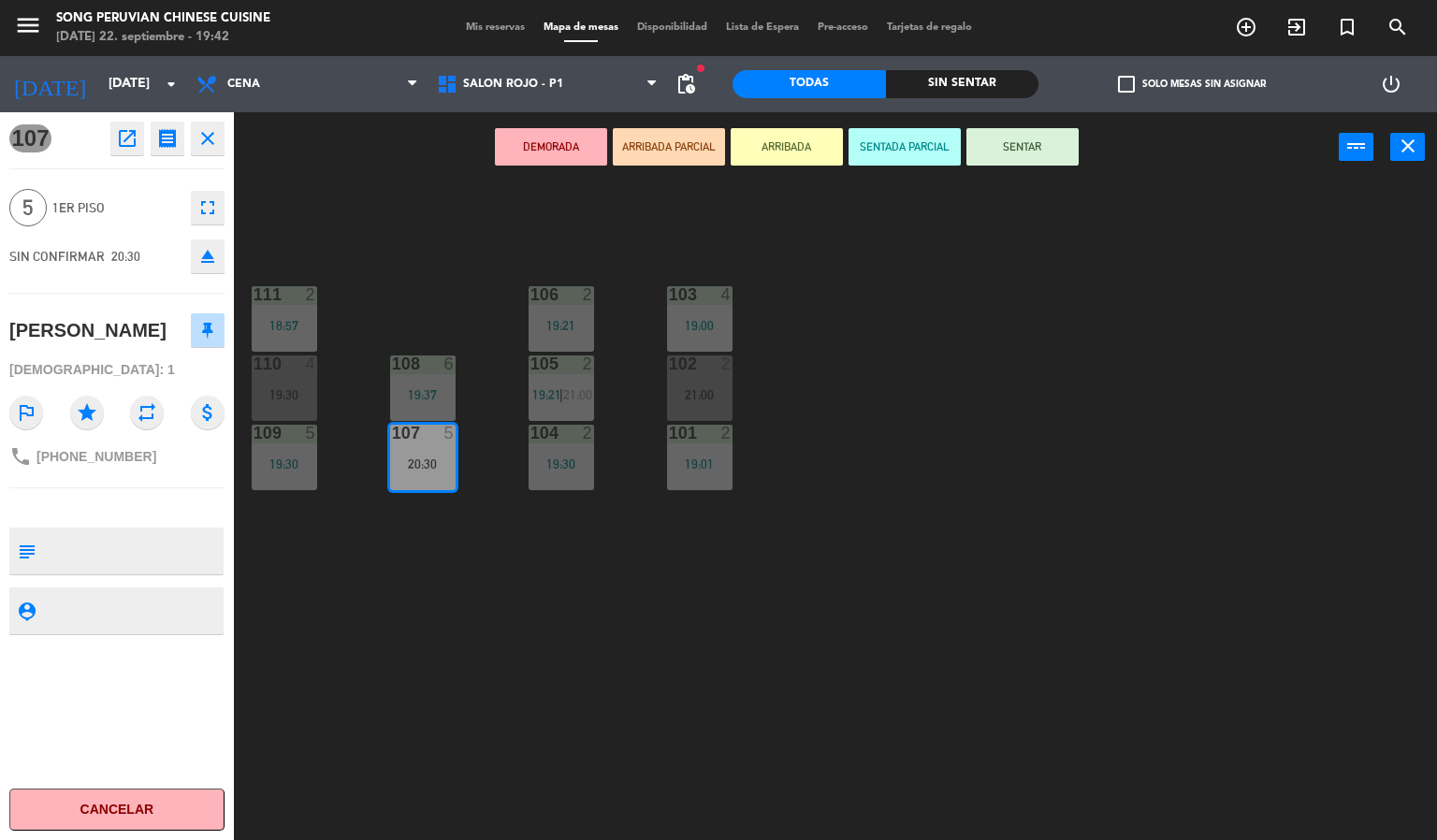
click at [463, 680] on div "103 4 19:00 106 2 19:21 111 2 18:57 102 2 21:00 105 2 19:21 | 21:00 108 6 19:37…" at bounding box center [842, 512] width 1189 height 658
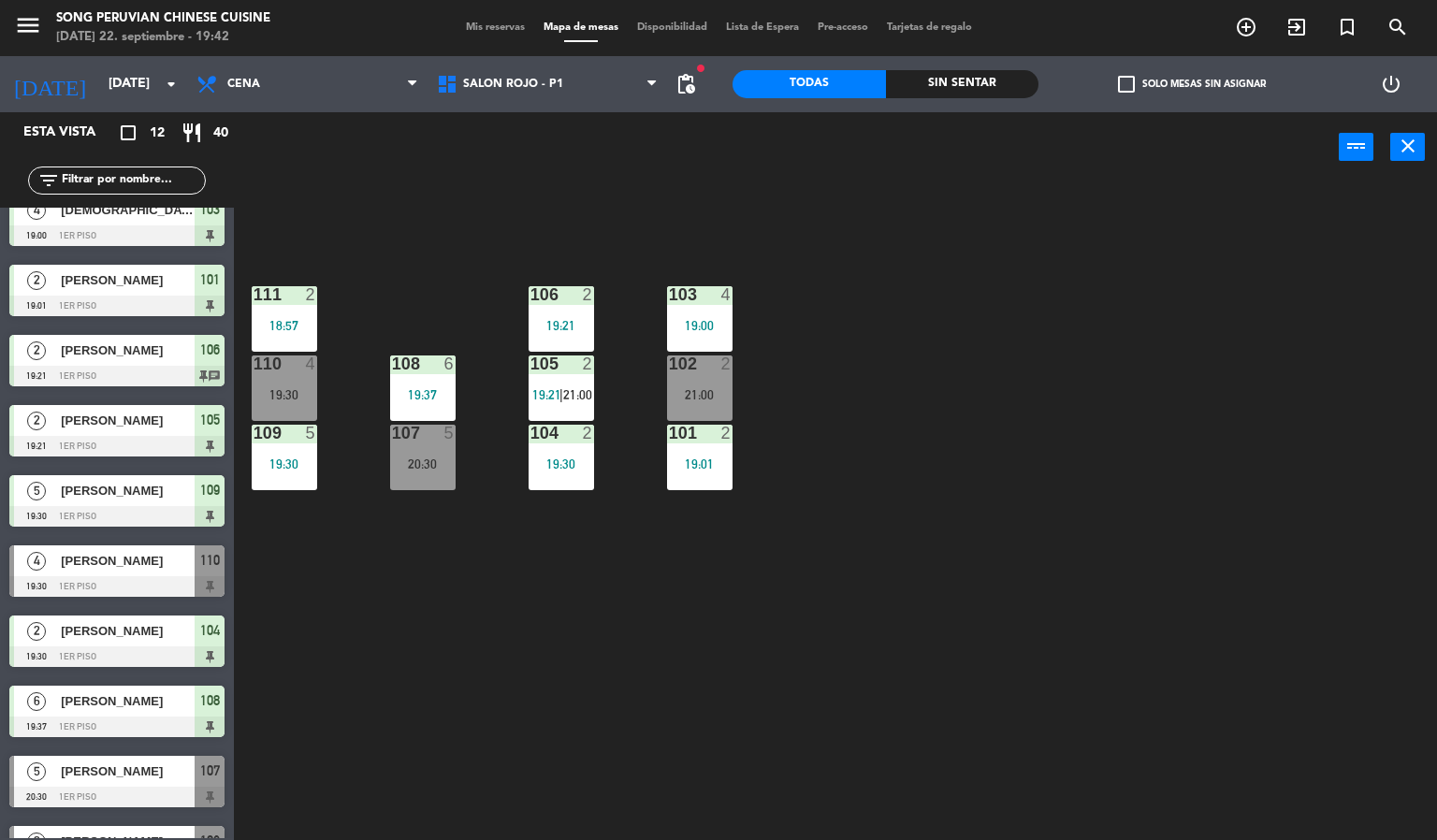
click at [447, 250] on div "103 4 19:00 106 2 19:21 111 2 18:57 102 2 21:00 105 2 19:21 | 21:00 108 6 19:37…" at bounding box center [842, 512] width 1189 height 658
click at [488, 581] on div "103 4 19:00 106 2 19:21 111 2 18:57 102 2 21:00 105 2 19:21 | 21:00 108 6 19:37…" at bounding box center [842, 512] width 1189 height 658
click at [572, 595] on div "103 4 19:00 106 2 19:21 111 2 18:57 102 2 21:00 105 2 19:21 | 21:00 108 6 19:37…" at bounding box center [842, 512] width 1189 height 658
click at [310, 384] on div "110 4 19:30" at bounding box center [284, 388] width 65 height 65
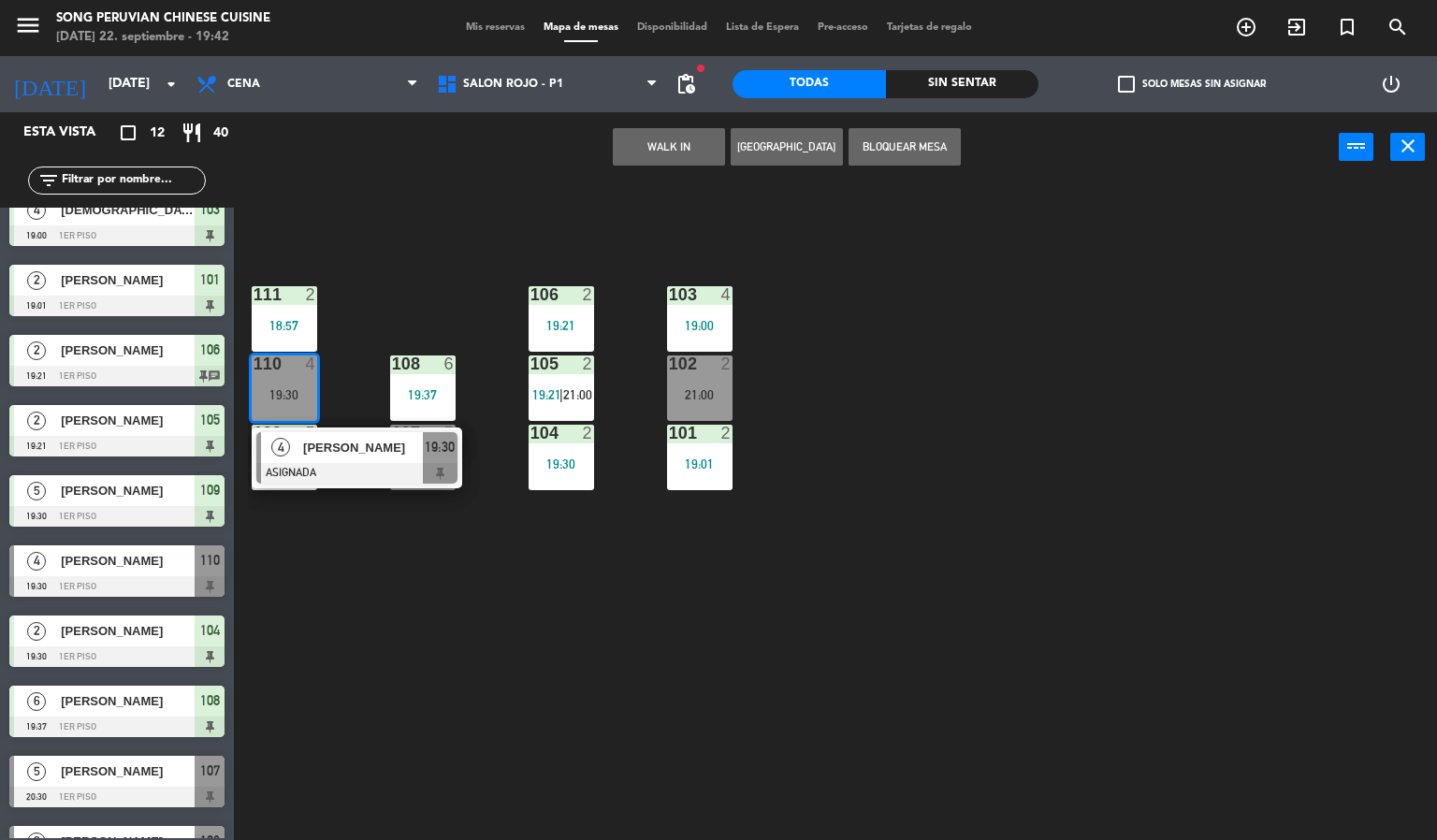
click at [352, 450] on span "[PERSON_NAME]" at bounding box center [363, 447] width 120 height 19
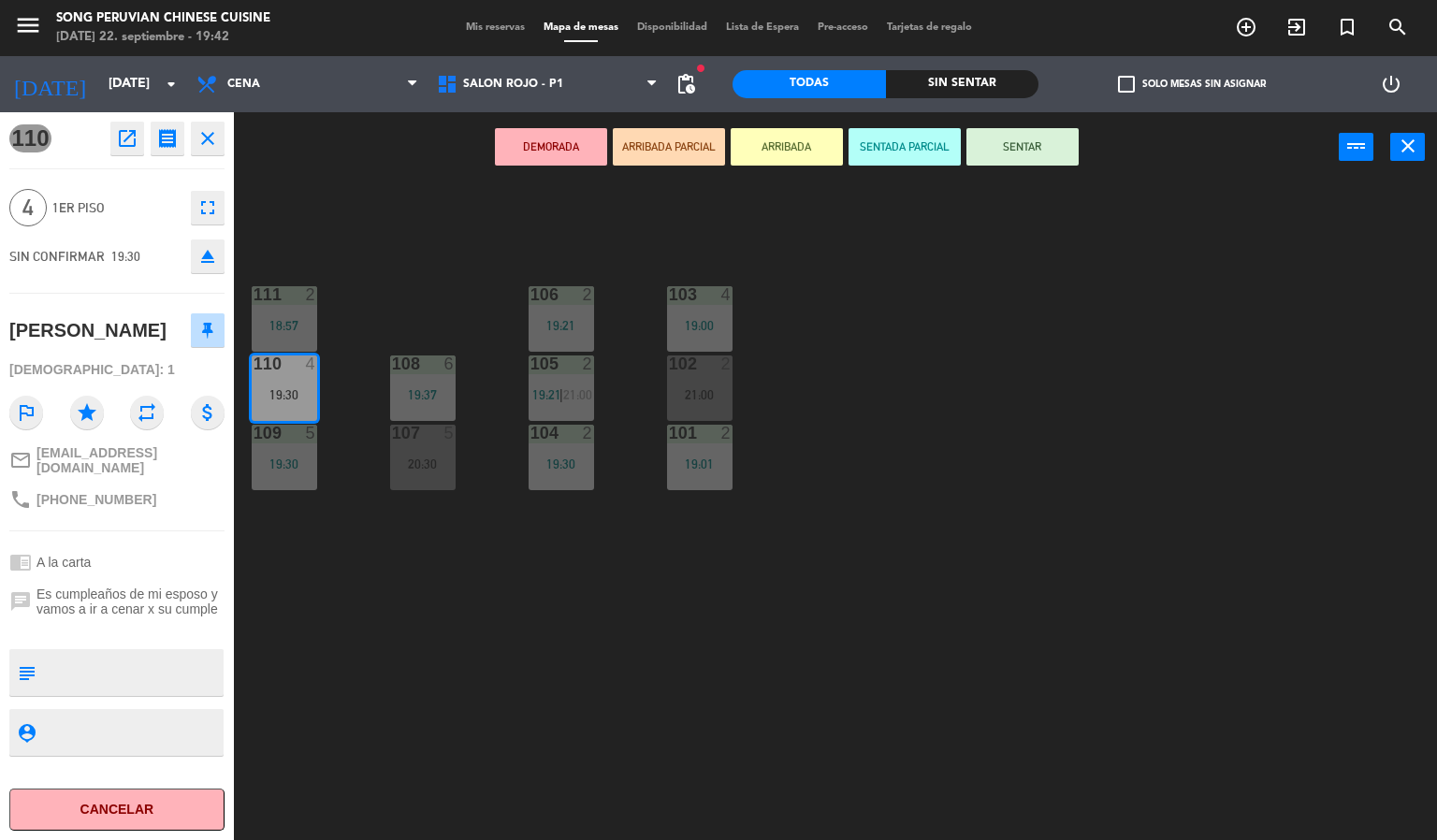
click at [890, 146] on button "SENTADA PARCIAL" at bounding box center [904, 146] width 112 height 37
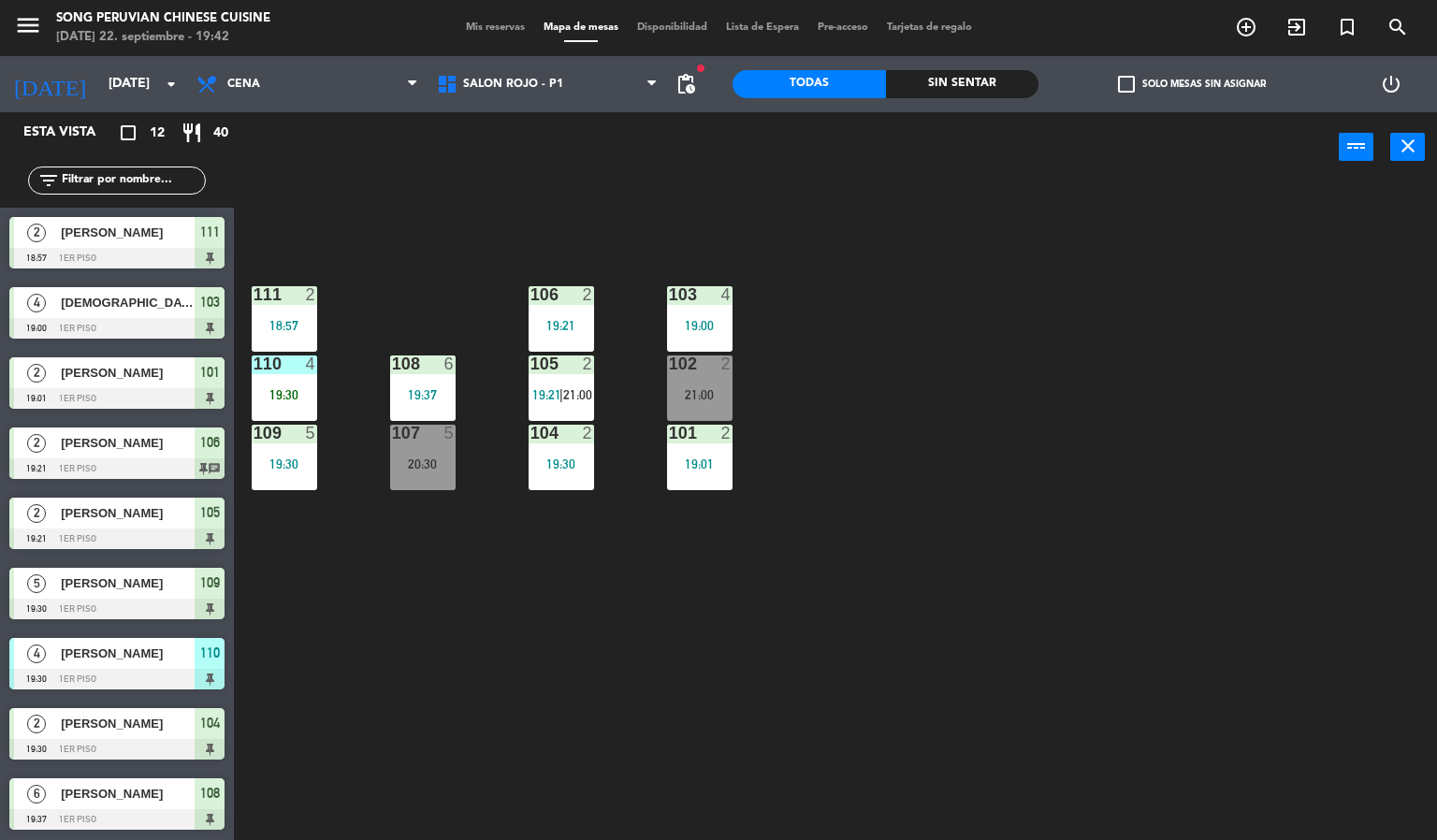
click at [310, 363] on div "4" at bounding box center [312, 363] width 12 height 17
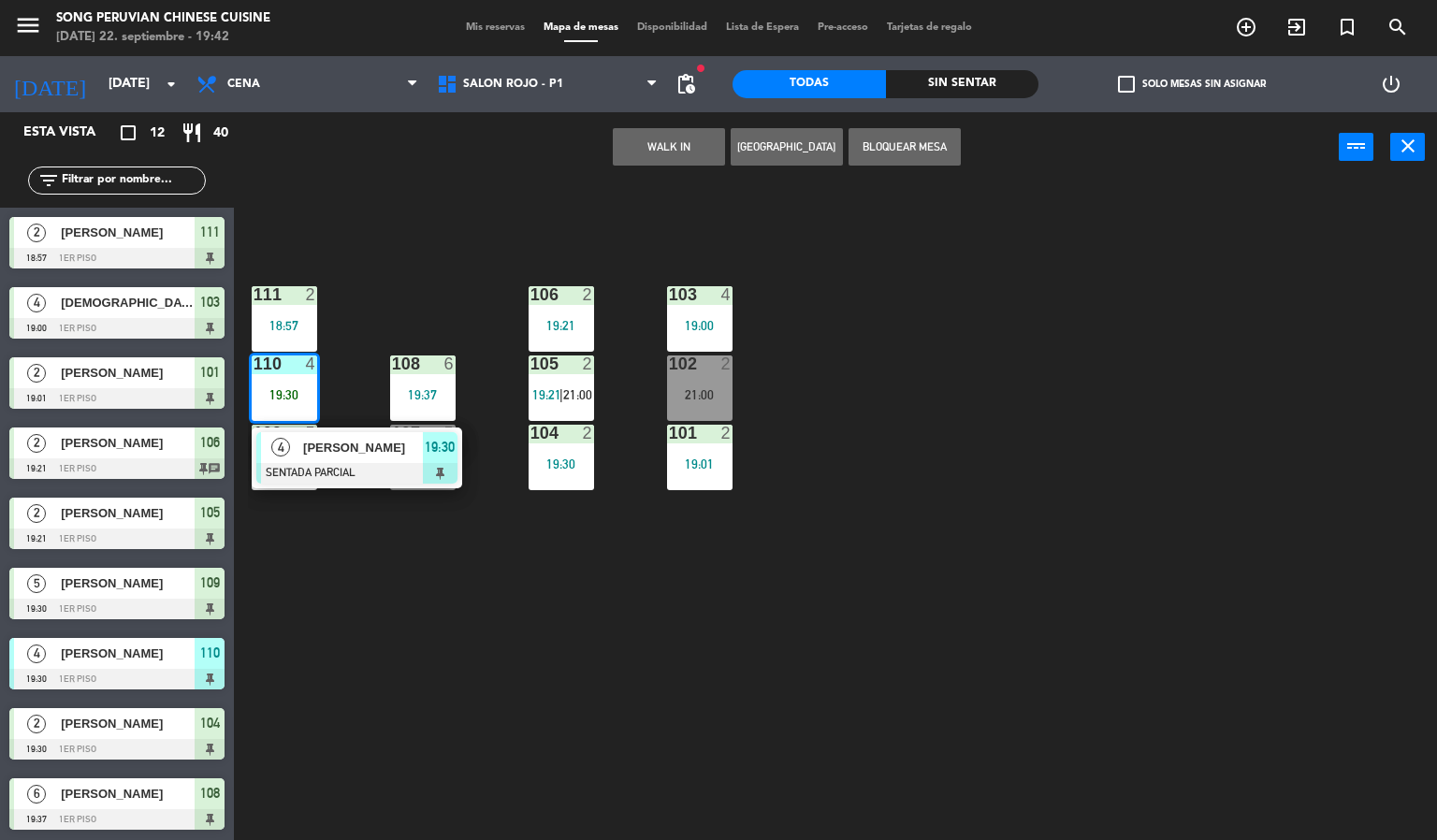
click at [336, 469] on div at bounding box center [357, 473] width 201 height 20
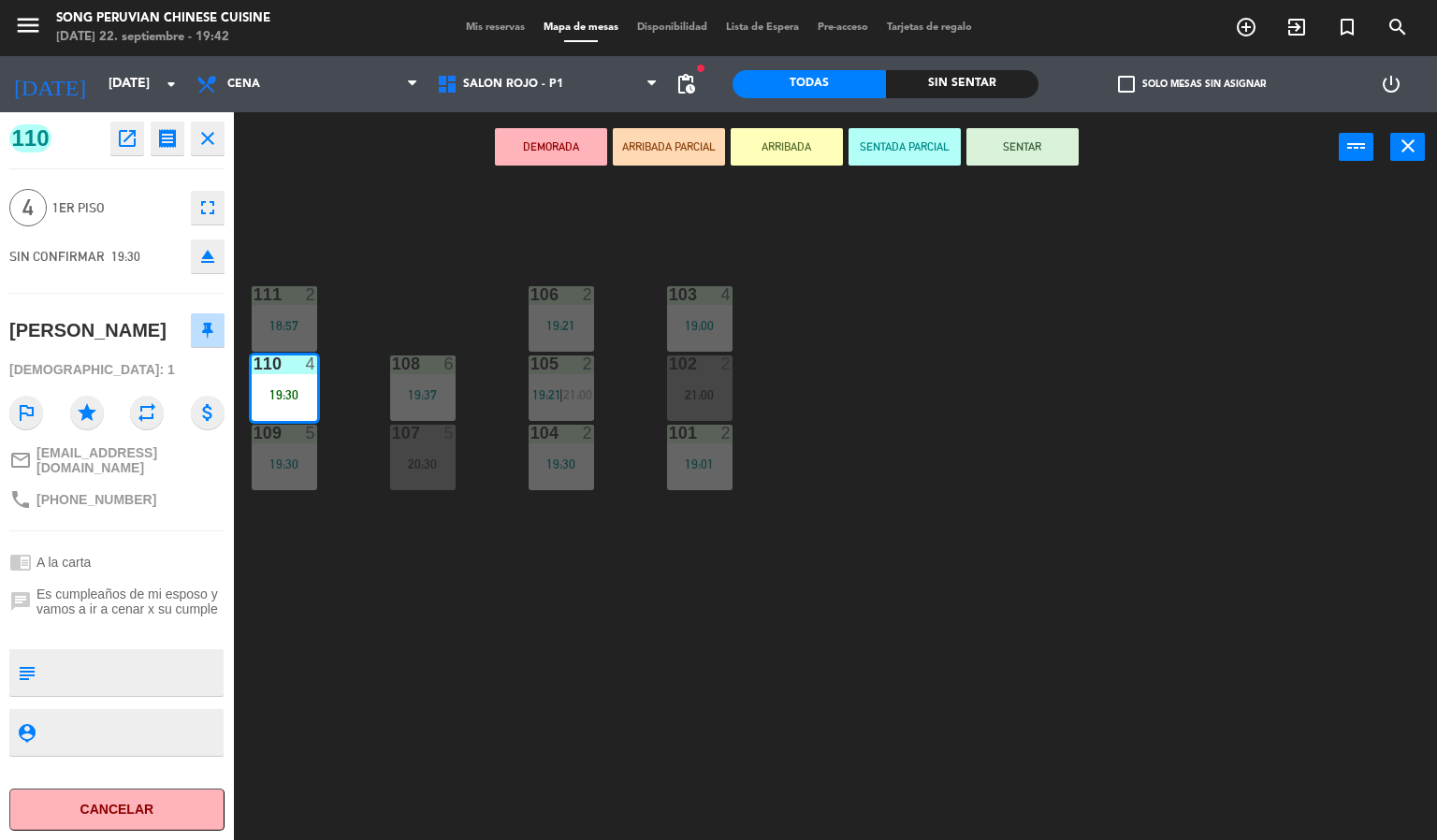
click at [77, 654] on textarea at bounding box center [132, 672] width 178 height 39
type textarea "2A - 2N"
click at [149, 307] on div "[PERSON_NAME]" at bounding box center [117, 330] width 215 height 47
click at [421, 594] on div "103 4 19:00 106 2 19:21 111 2 18:57 102 2 21:00 105 2 19:21 | 21:00 108 6 19:37…" at bounding box center [842, 512] width 1189 height 658
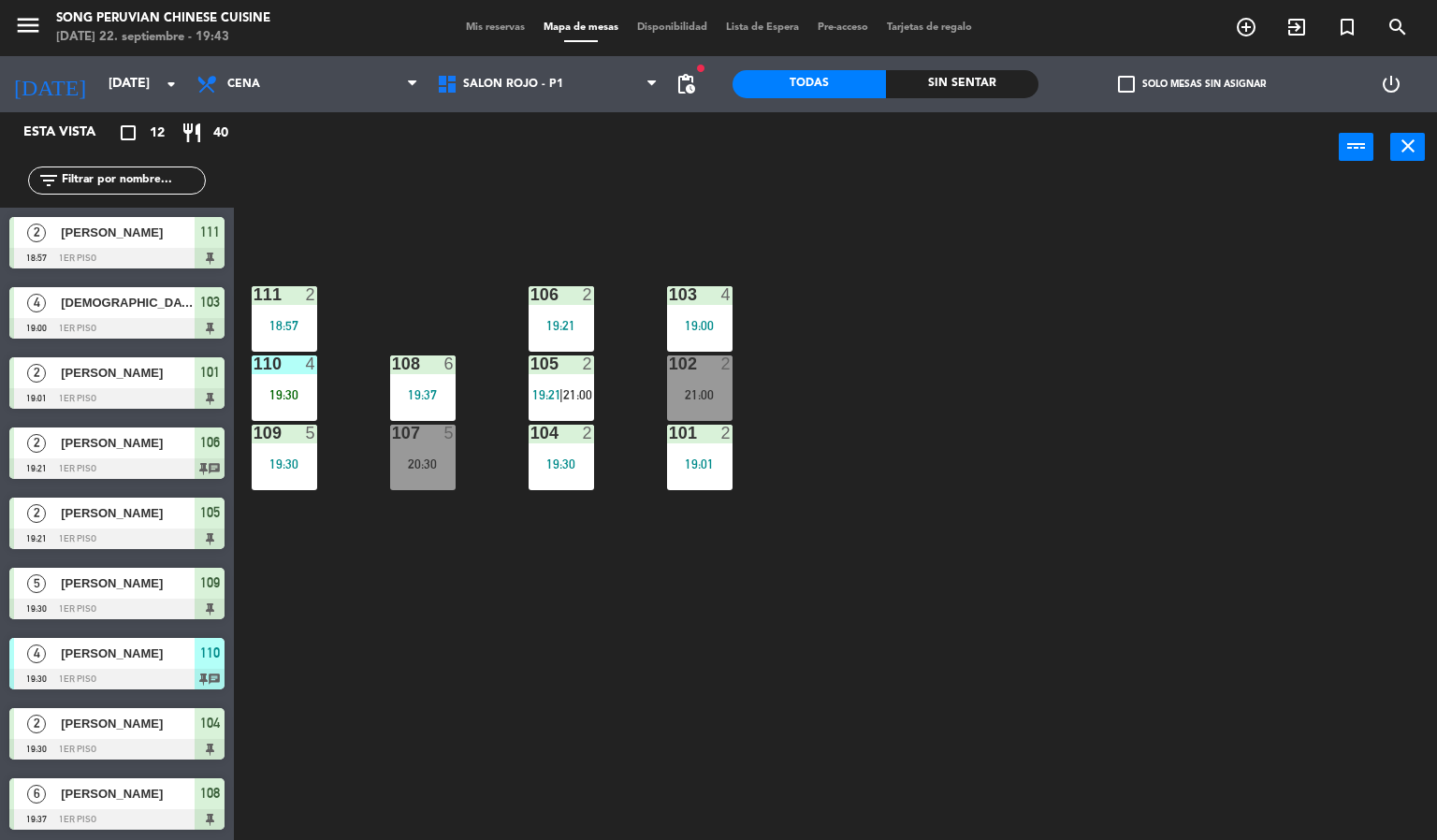
click at [268, 368] on div at bounding box center [284, 363] width 31 height 17
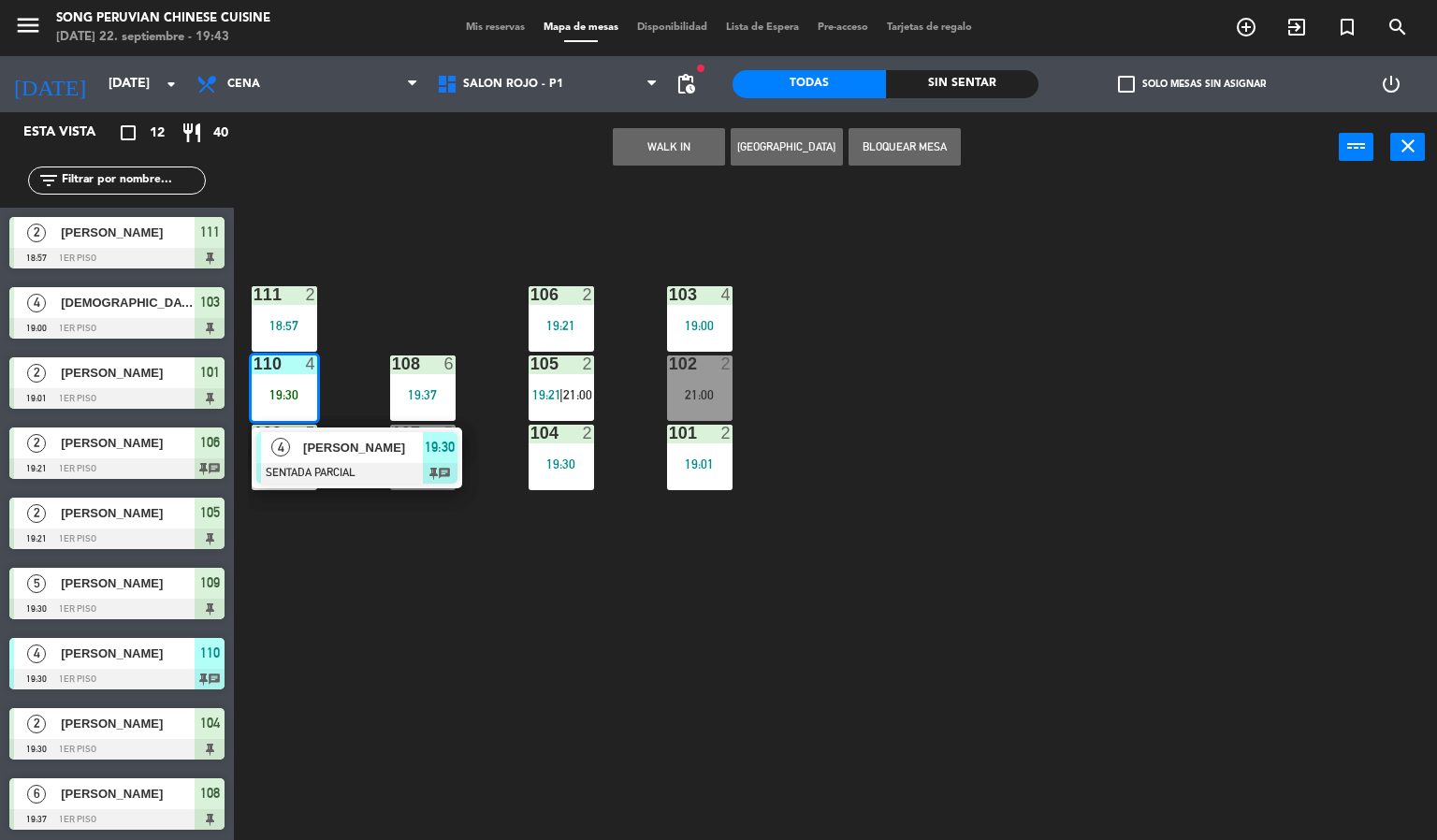
click at [321, 439] on span "[PERSON_NAME]" at bounding box center [363, 447] width 120 height 19
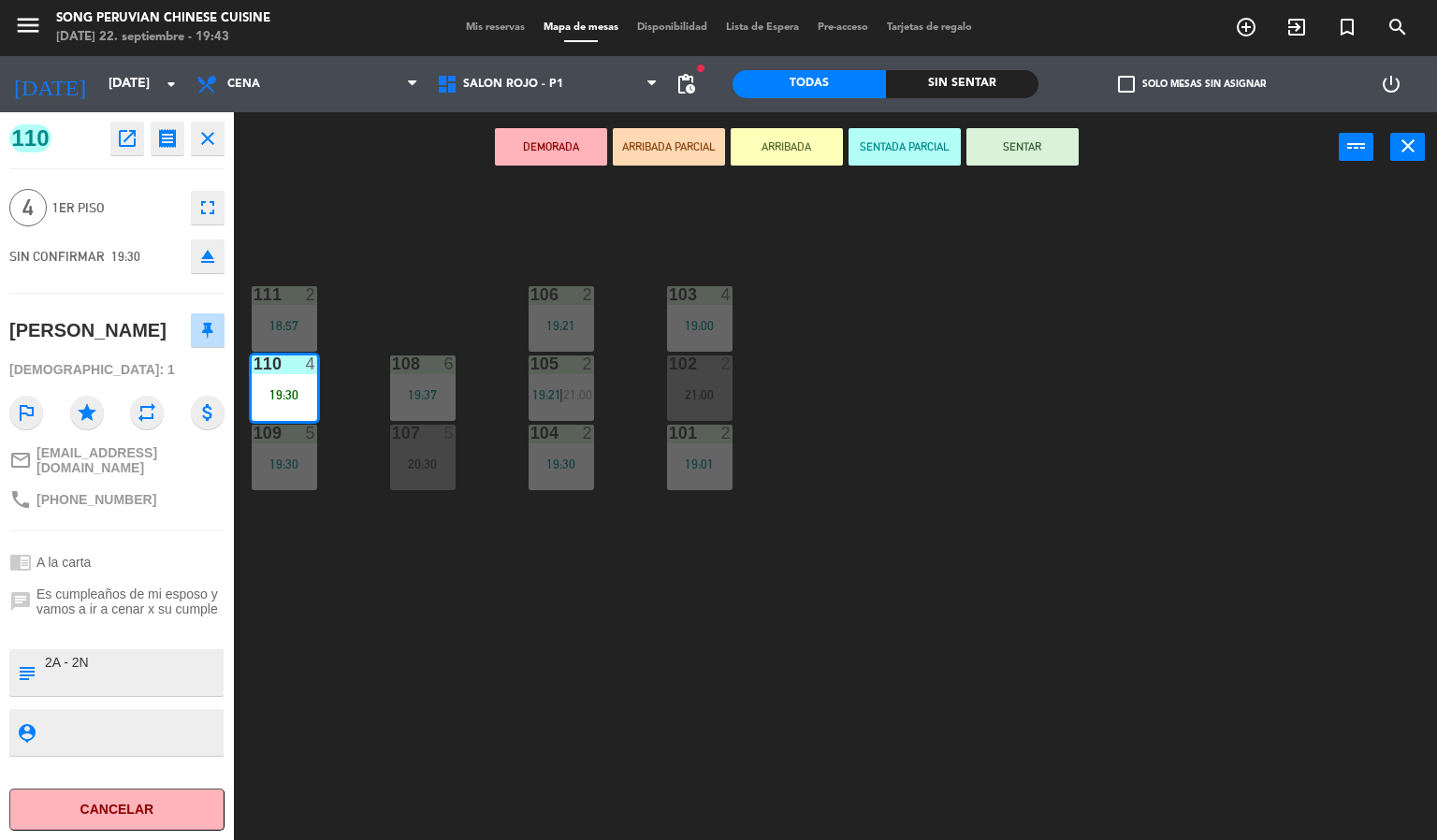
click at [907, 164] on button "SENTADA PARCIAL" at bounding box center [904, 146] width 112 height 37
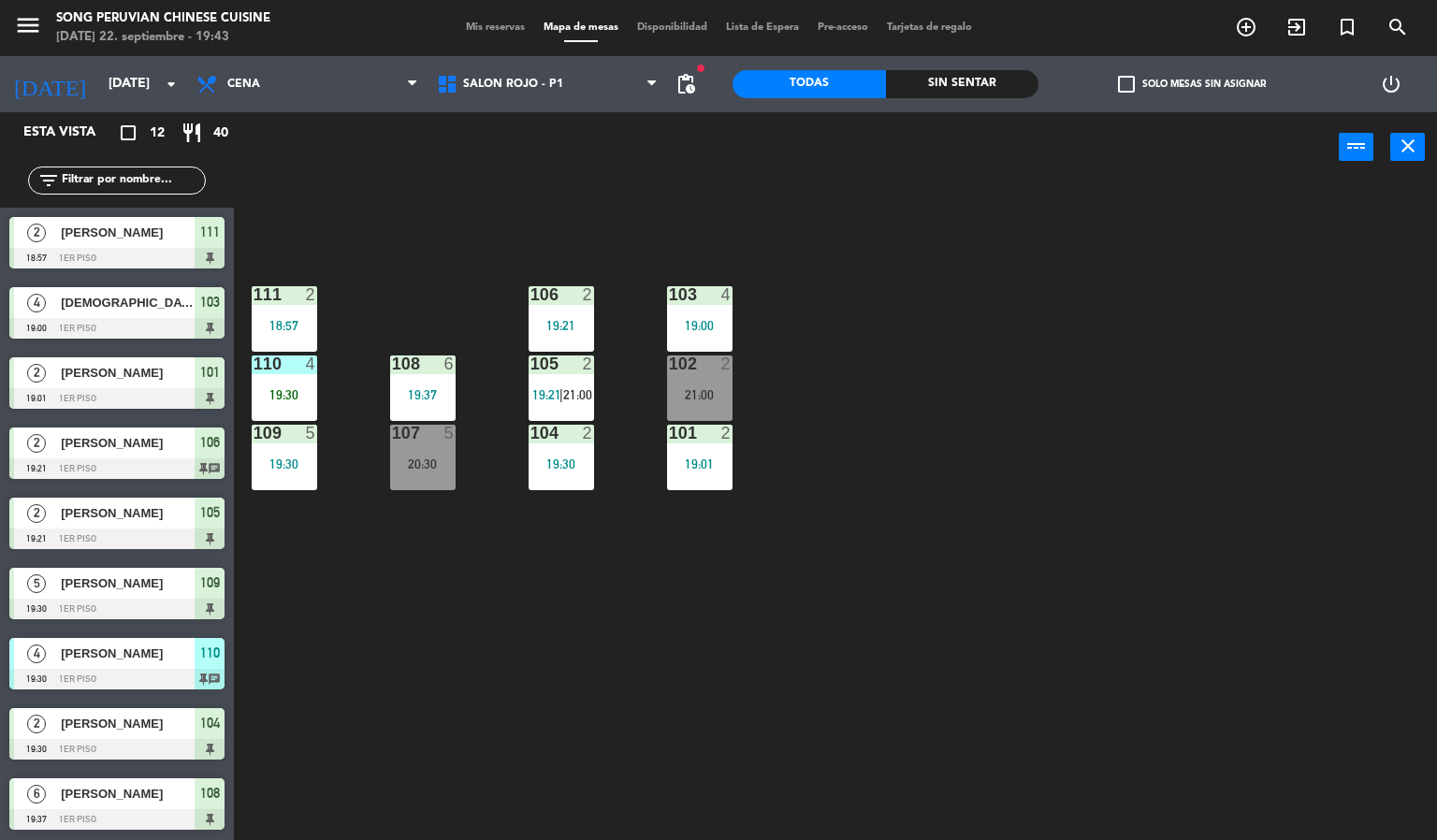
click at [570, 730] on div "103 4 19:00 106 2 19:21 111 2 18:57 102 2 21:00 105 2 19:21 | 21:00 108 6 19:37…" at bounding box center [842, 512] width 1189 height 658
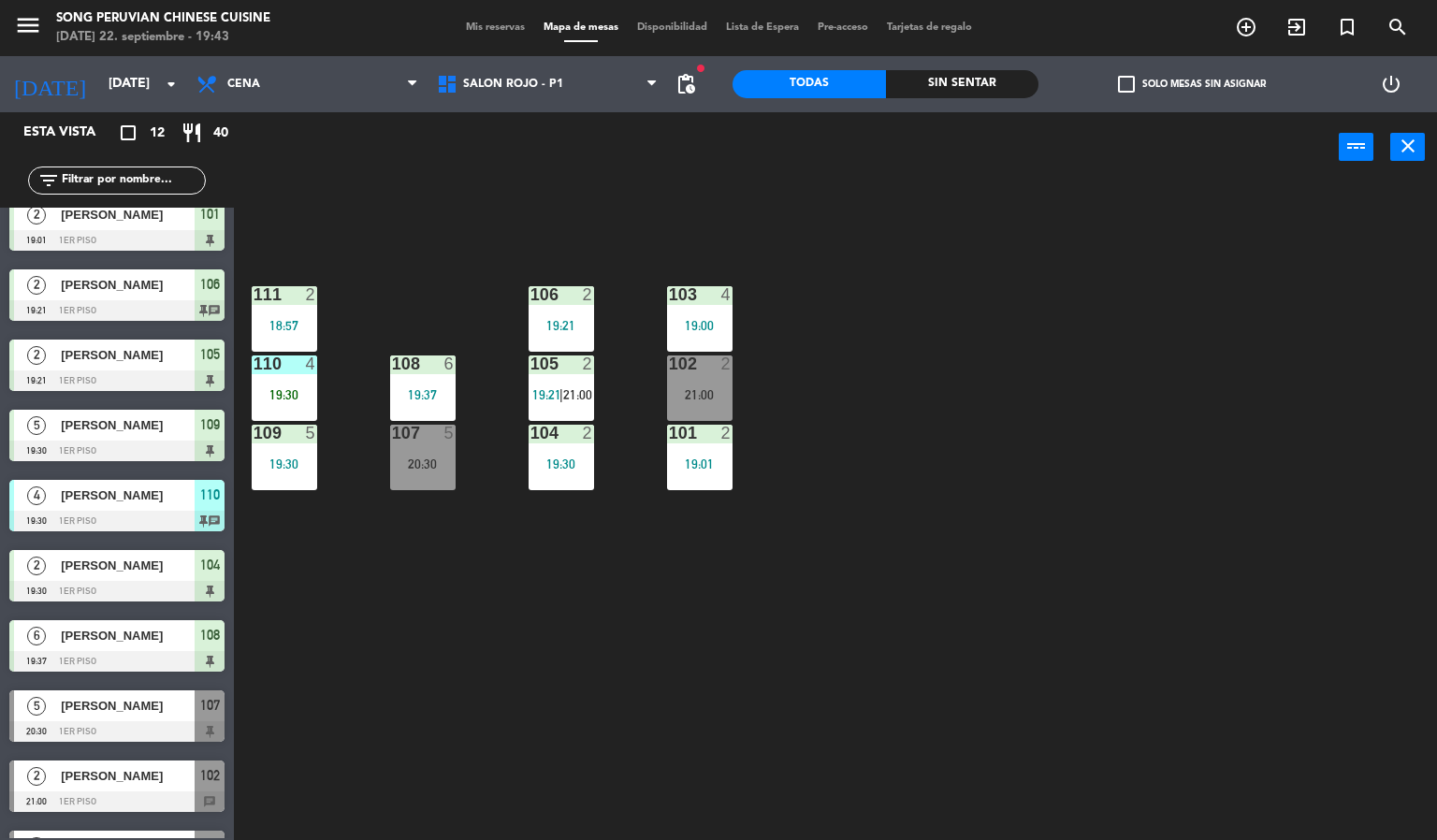
scroll to position [211, 0]
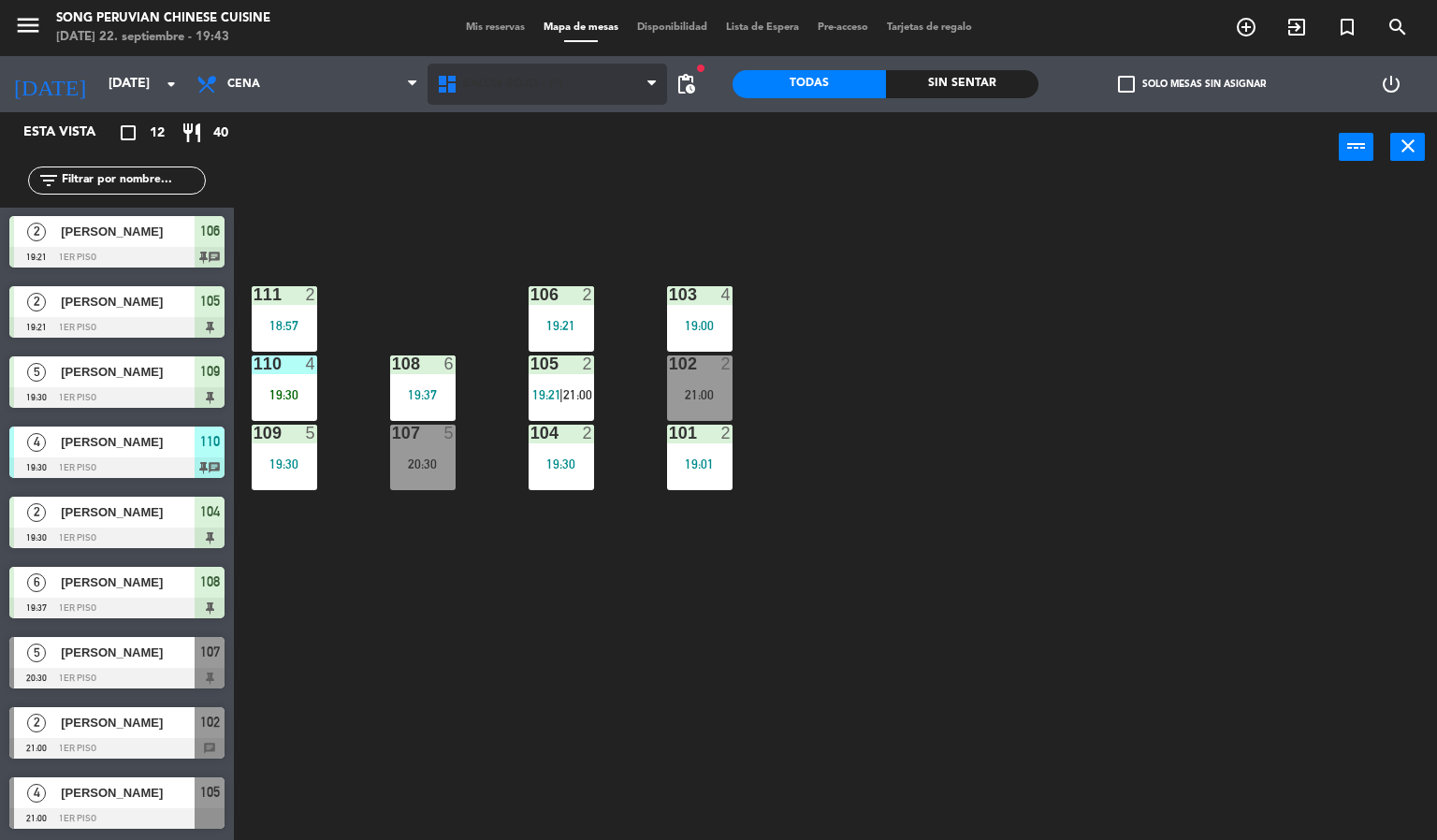
click at [581, 91] on span "SALON ROJO - P1" at bounding box center [548, 84] width 241 height 41
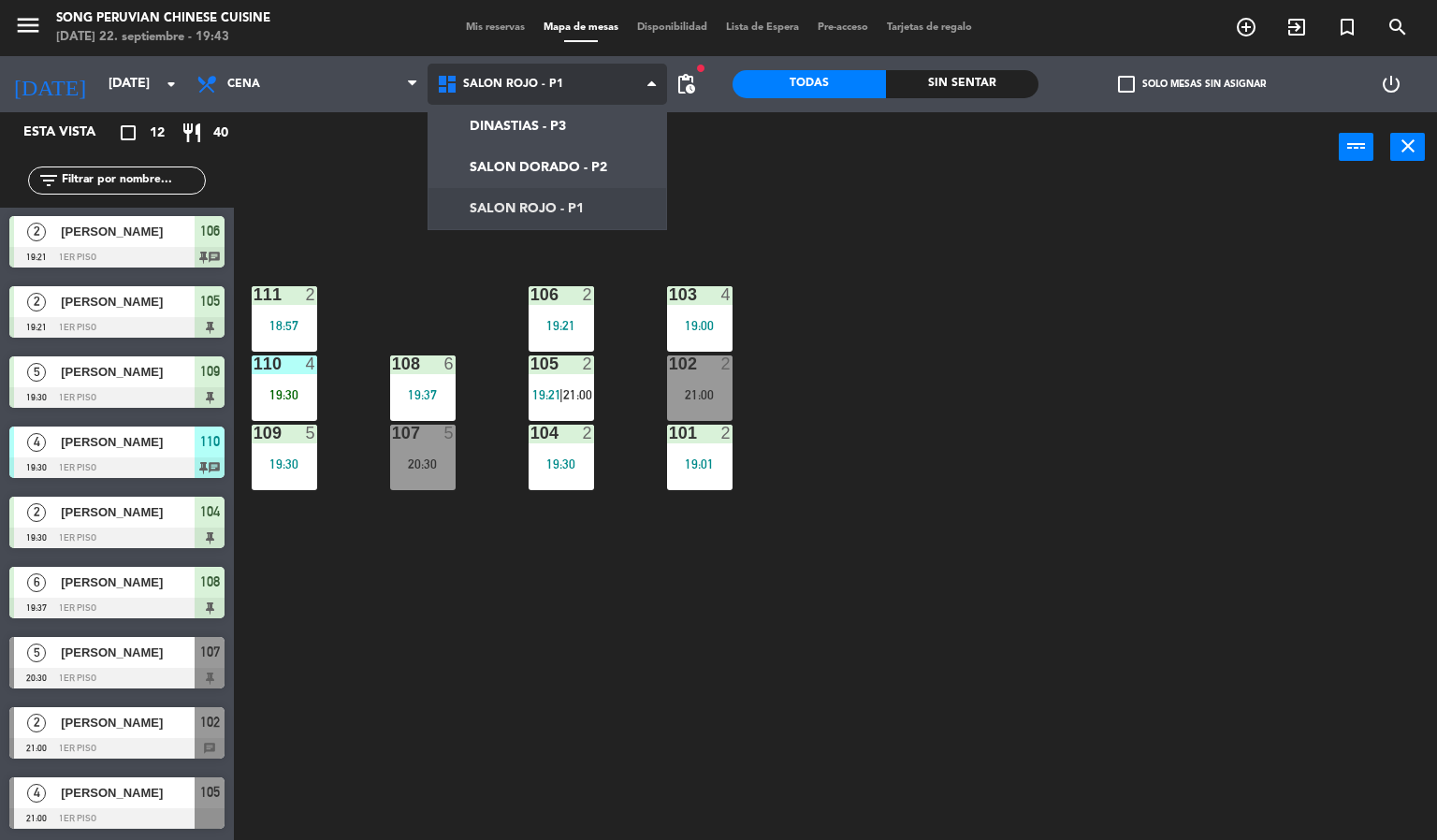
click at [614, 155] on ng-component "menu Song Peruvian Chinese Cuisine [DATE] 22. septiembre - 19:43 Mis reservas M…" at bounding box center [718, 420] width 1437 height 841
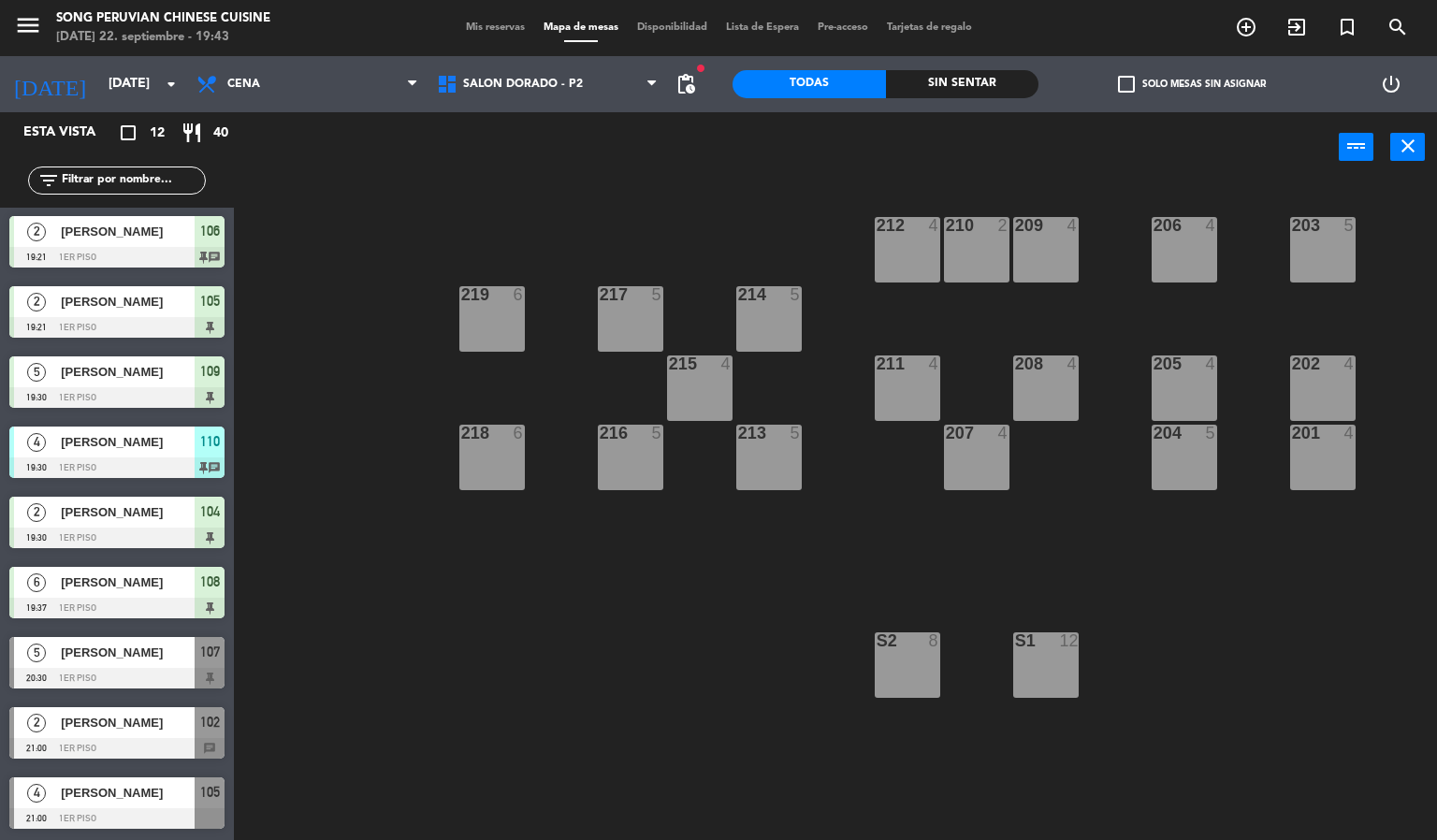
click at [1185, 247] on div "206 4" at bounding box center [1184, 249] width 65 height 65
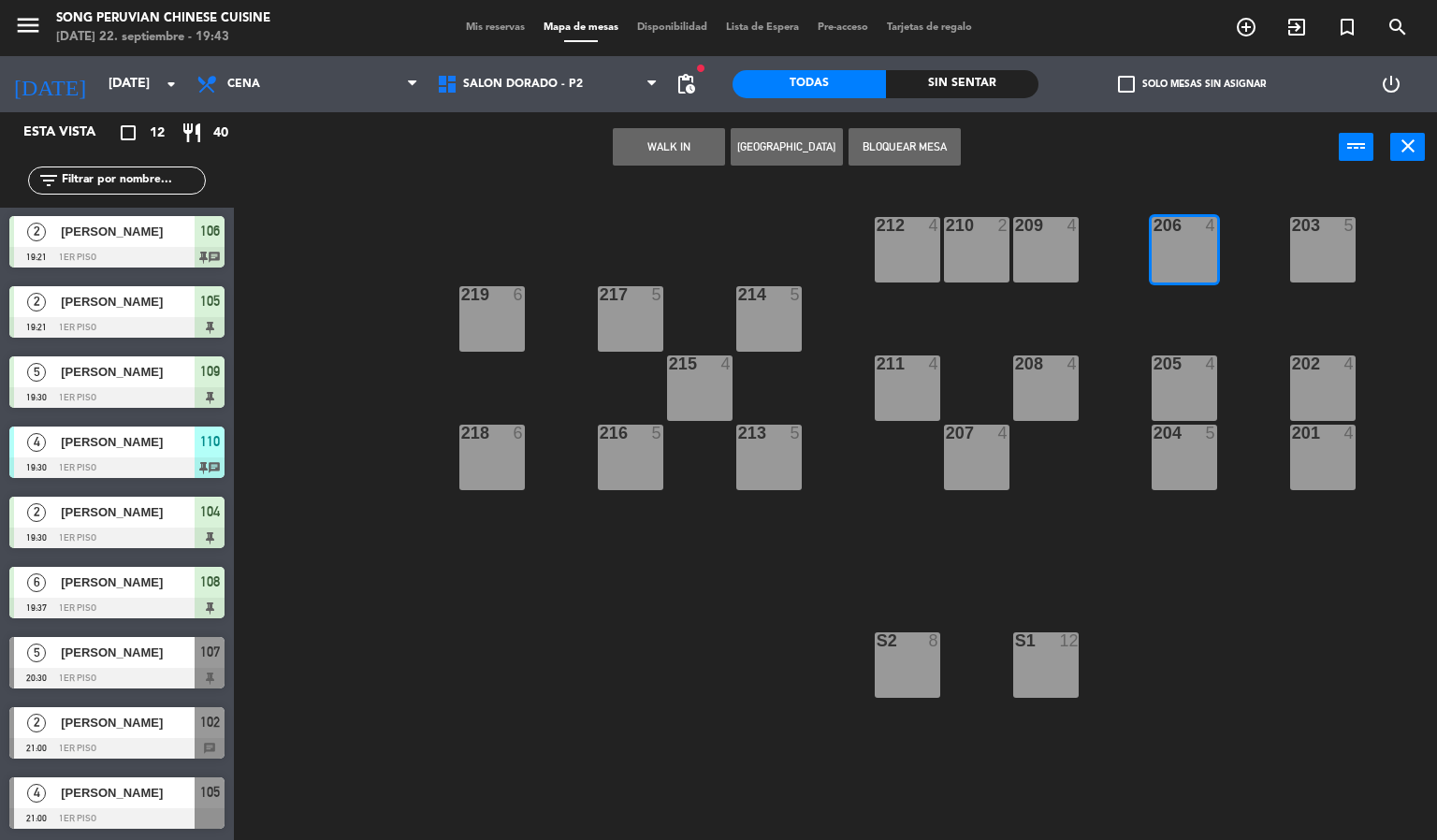
click at [677, 149] on button "WALK IN" at bounding box center [669, 146] width 112 height 37
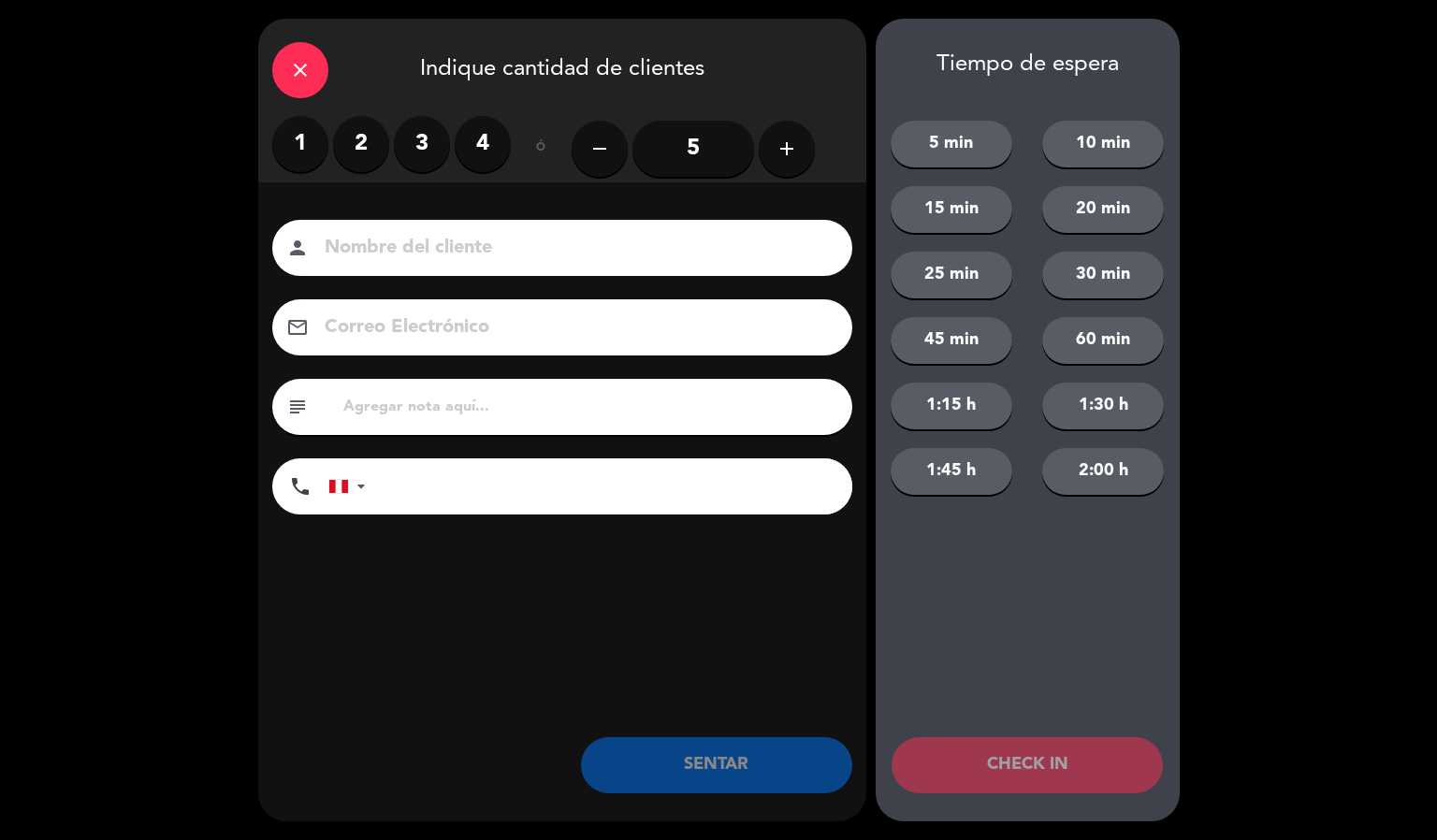
click at [359, 129] on label "2" at bounding box center [362, 144] width 57 height 57
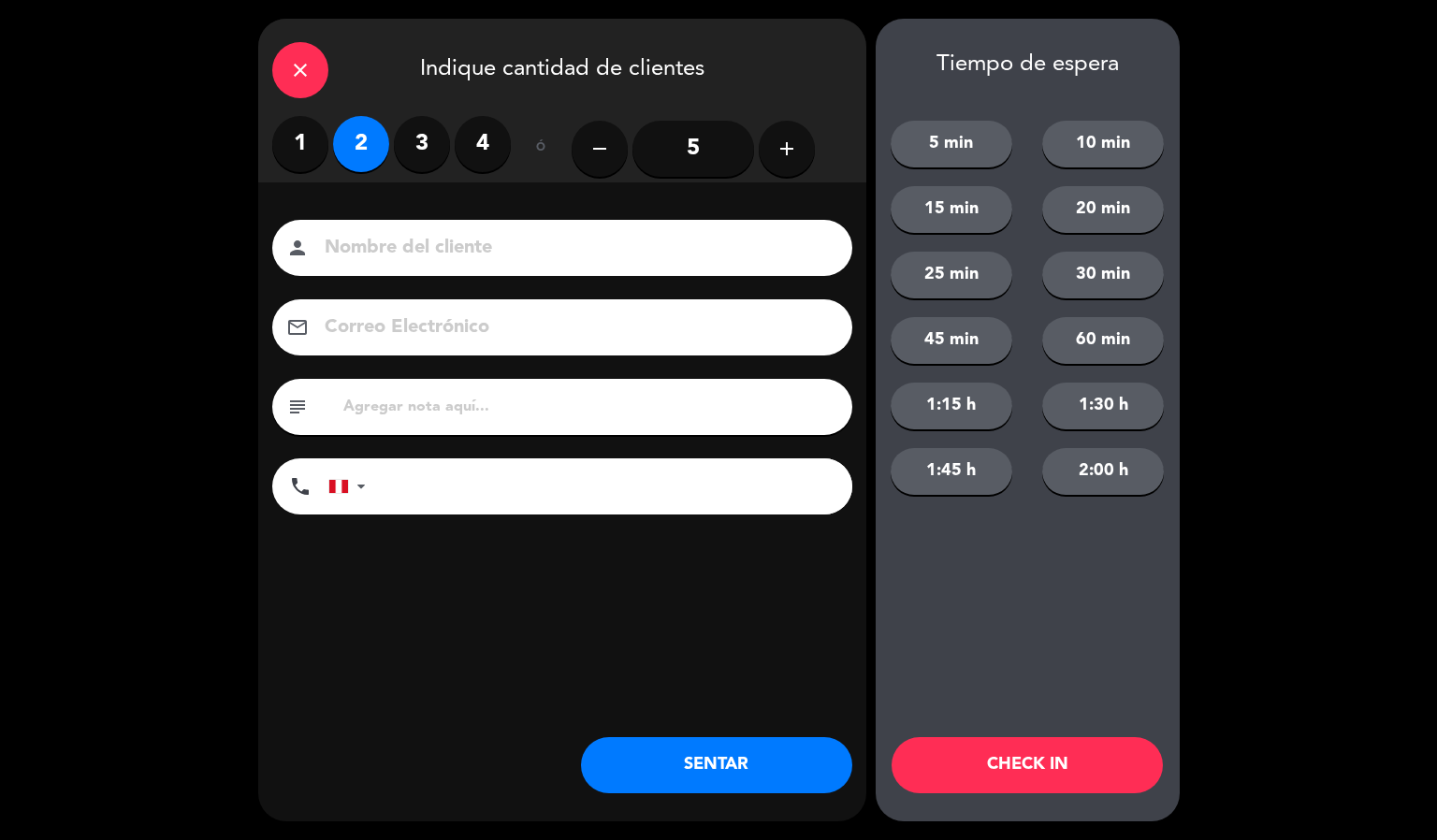
click at [475, 234] on input at bounding box center [575, 248] width 505 height 33
click at [497, 250] on input "[PERSON_NAME]" at bounding box center [575, 248] width 505 height 33
type input "[PERSON_NAME]"
click at [955, 789] on button "CHECK IN" at bounding box center [1028, 765] width 271 height 57
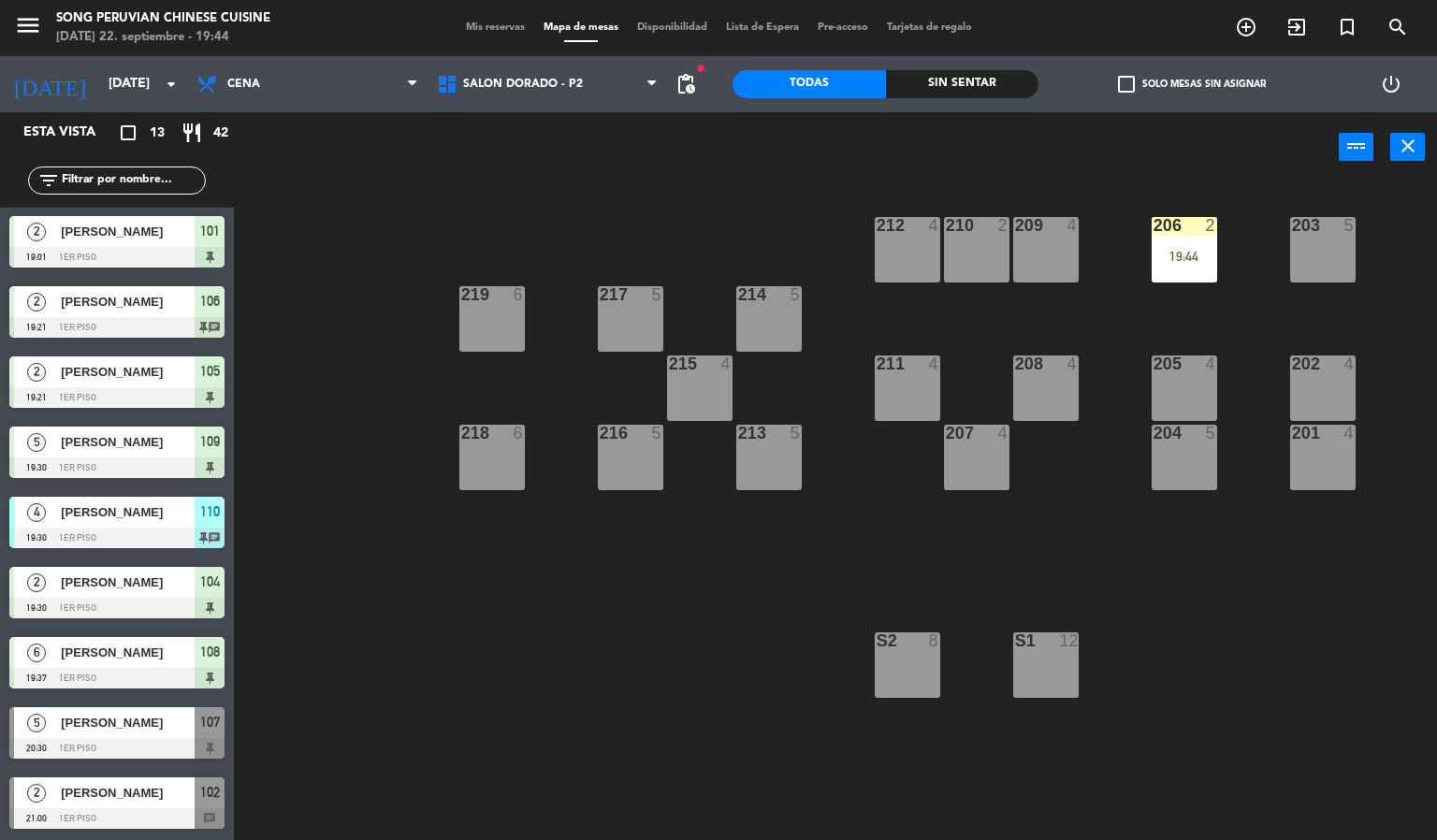
scroll to position [0, 0]
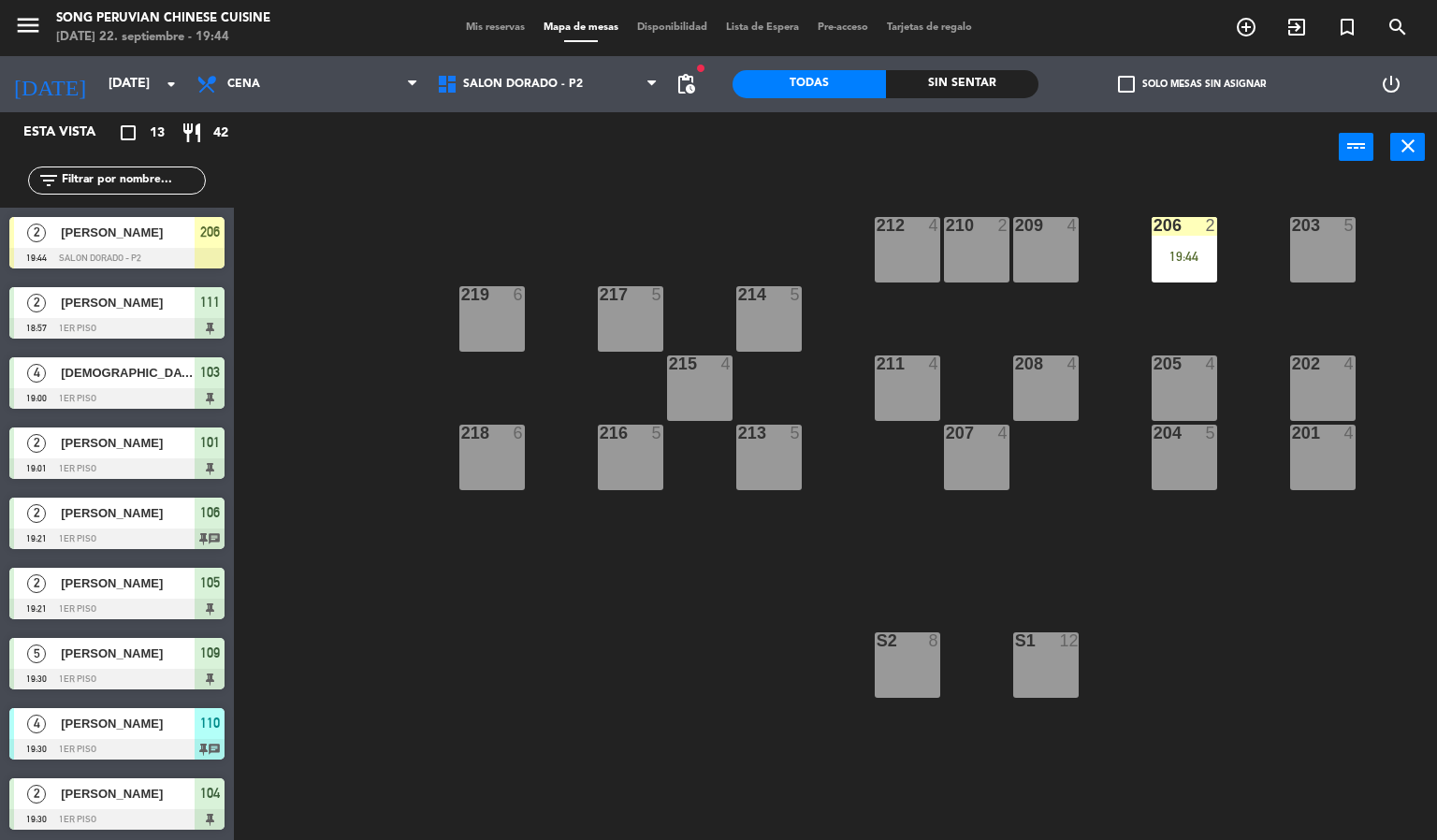
click at [770, 209] on div "203 5 206 2 19:44 210 2 212 4 209 4 214 5 217 5 219 6 202 4 205 4 208 4 211 4 2…" at bounding box center [842, 512] width 1189 height 658
click at [579, 115] on div "power_input close" at bounding box center [786, 147] width 1105 height 71
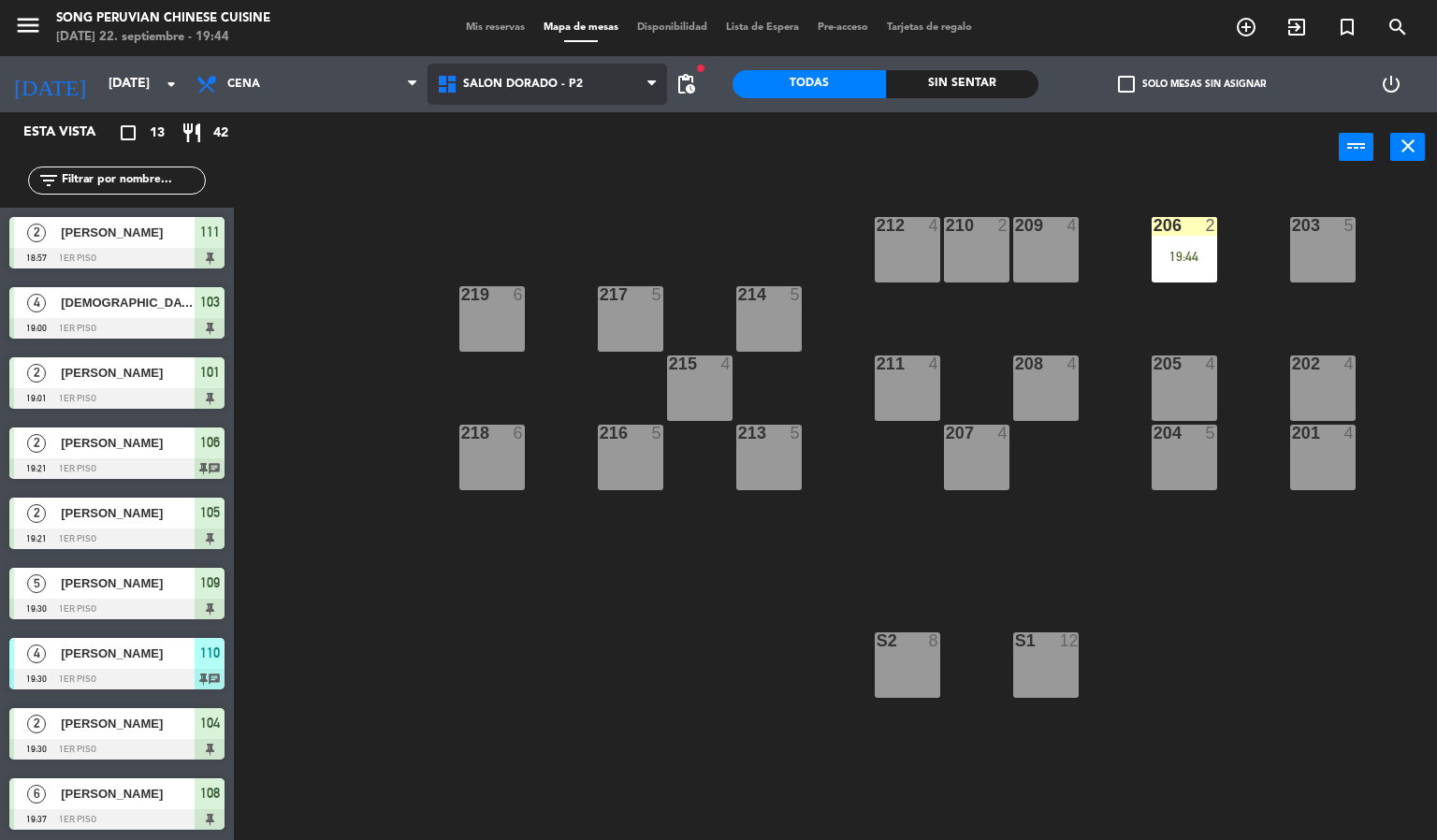
click at [602, 96] on span "SALON DORADO - P2" at bounding box center [548, 84] width 241 height 41
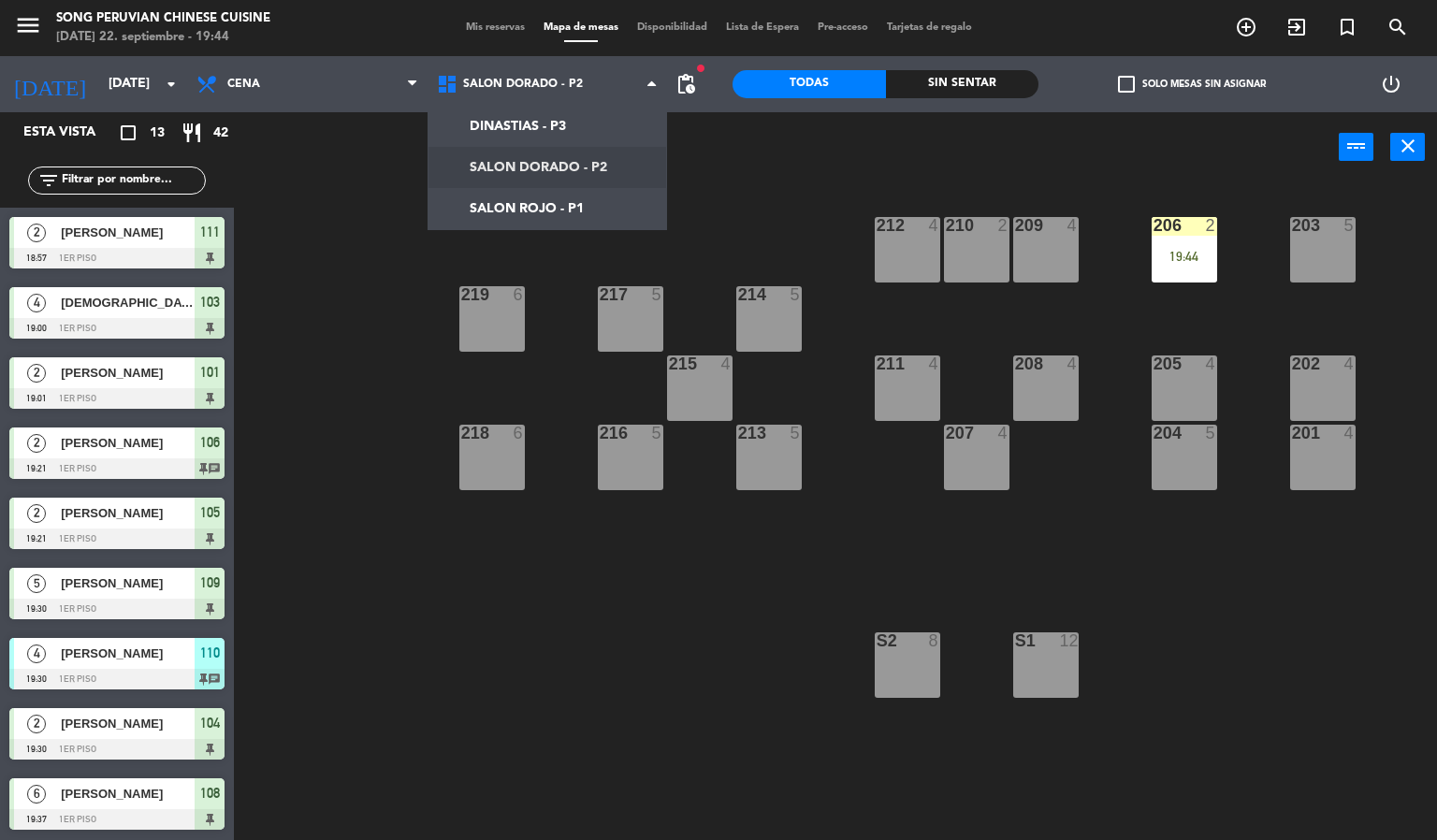
drag, startPoint x: 750, startPoint y: 233, endPoint x: 672, endPoint y: 152, distance: 112.4
click at [742, 236] on div "203 5 206 2 19:44 210 2 212 4 209 4 214 5 217 5 219 6 202 4 205 4 208 4 211 4 2…" at bounding box center [842, 512] width 1189 height 658
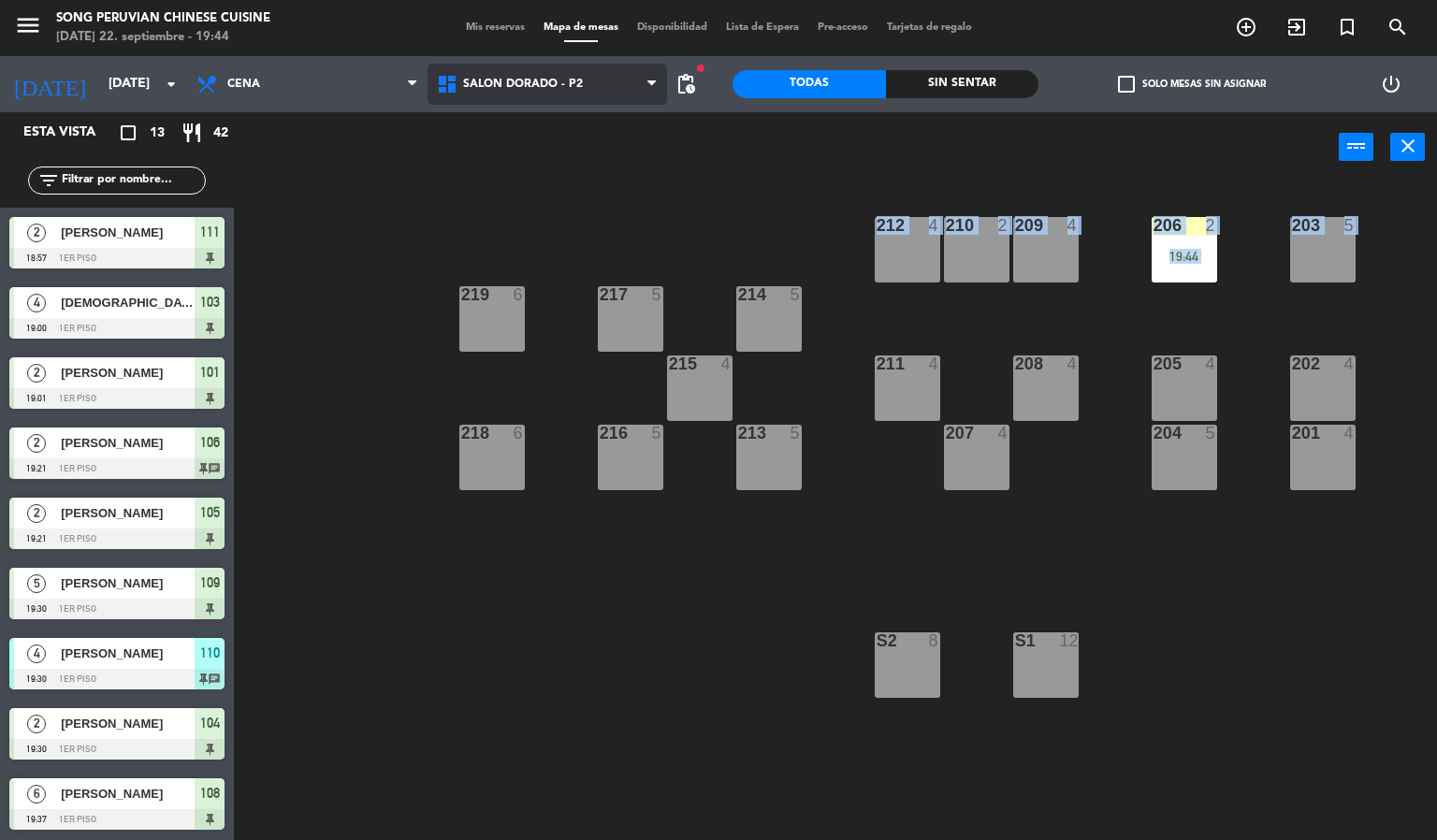
click at [569, 93] on span "SALON DORADO - P2" at bounding box center [548, 84] width 241 height 41
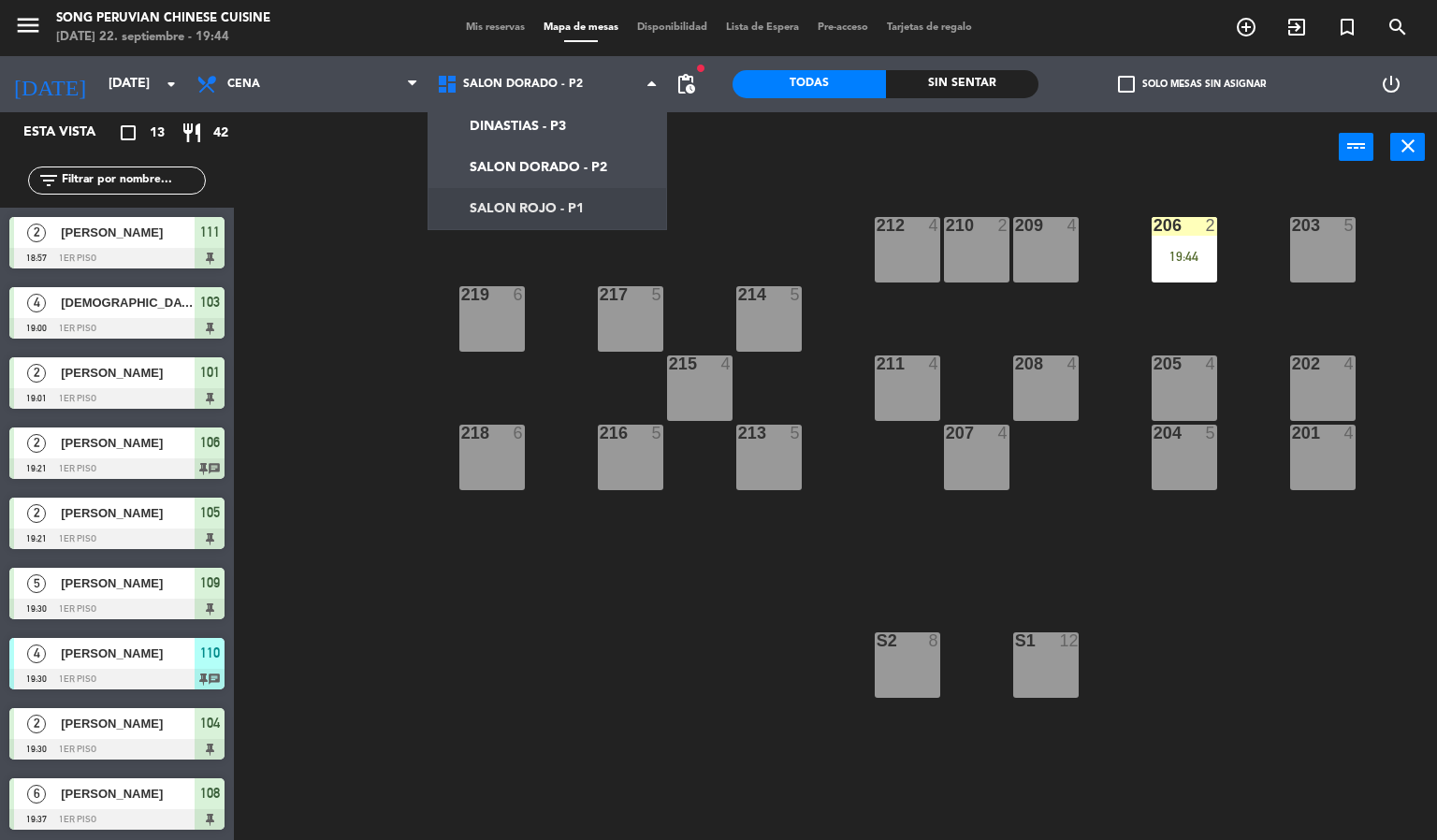
click at [773, 220] on div "203 5 206 2 19:44 210 2 212 4 209 4 214 5 217 5 219 6 202 4 205 4 208 4 211 4 2…" at bounding box center [842, 512] width 1189 height 658
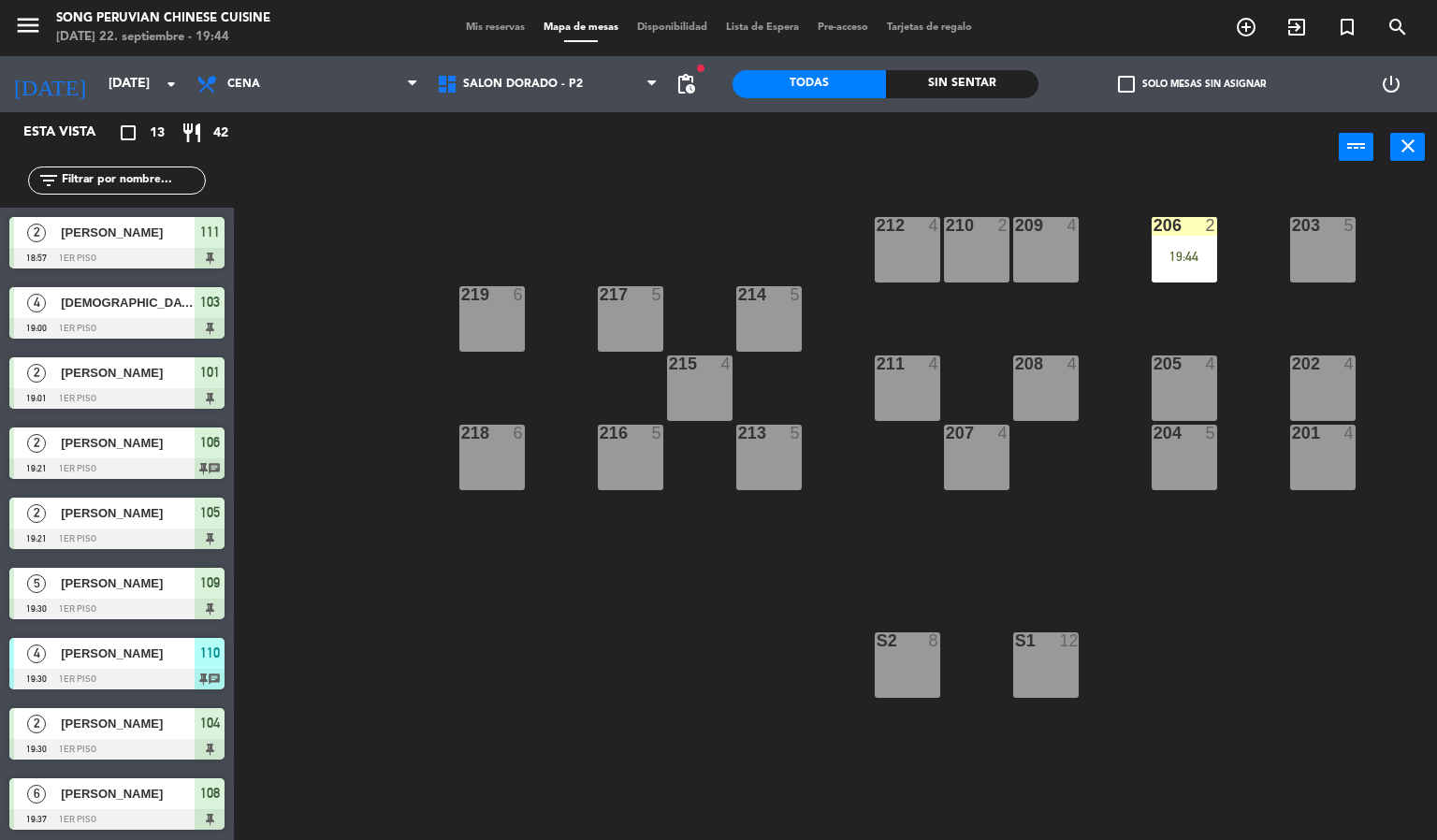
click at [846, 172] on div "power_input close" at bounding box center [786, 147] width 1105 height 71
click at [545, 82] on span "SALON DORADO - P2" at bounding box center [523, 84] width 120 height 13
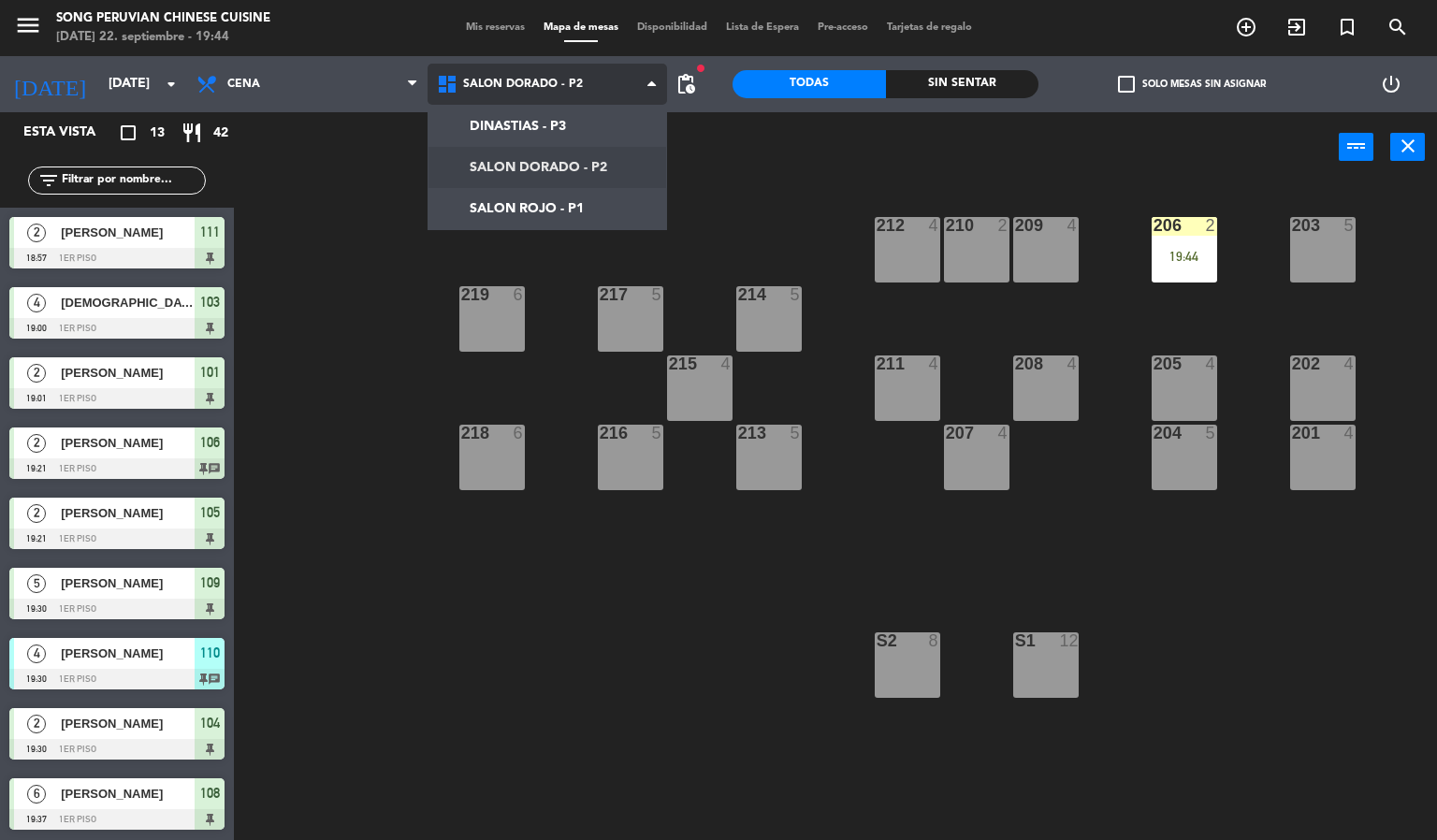
click at [584, 211] on ng-component "menu Song Peruvian Chinese Cuisine [DATE] 22. septiembre - 19:44 Mis reservas M…" at bounding box center [718, 420] width 1437 height 841
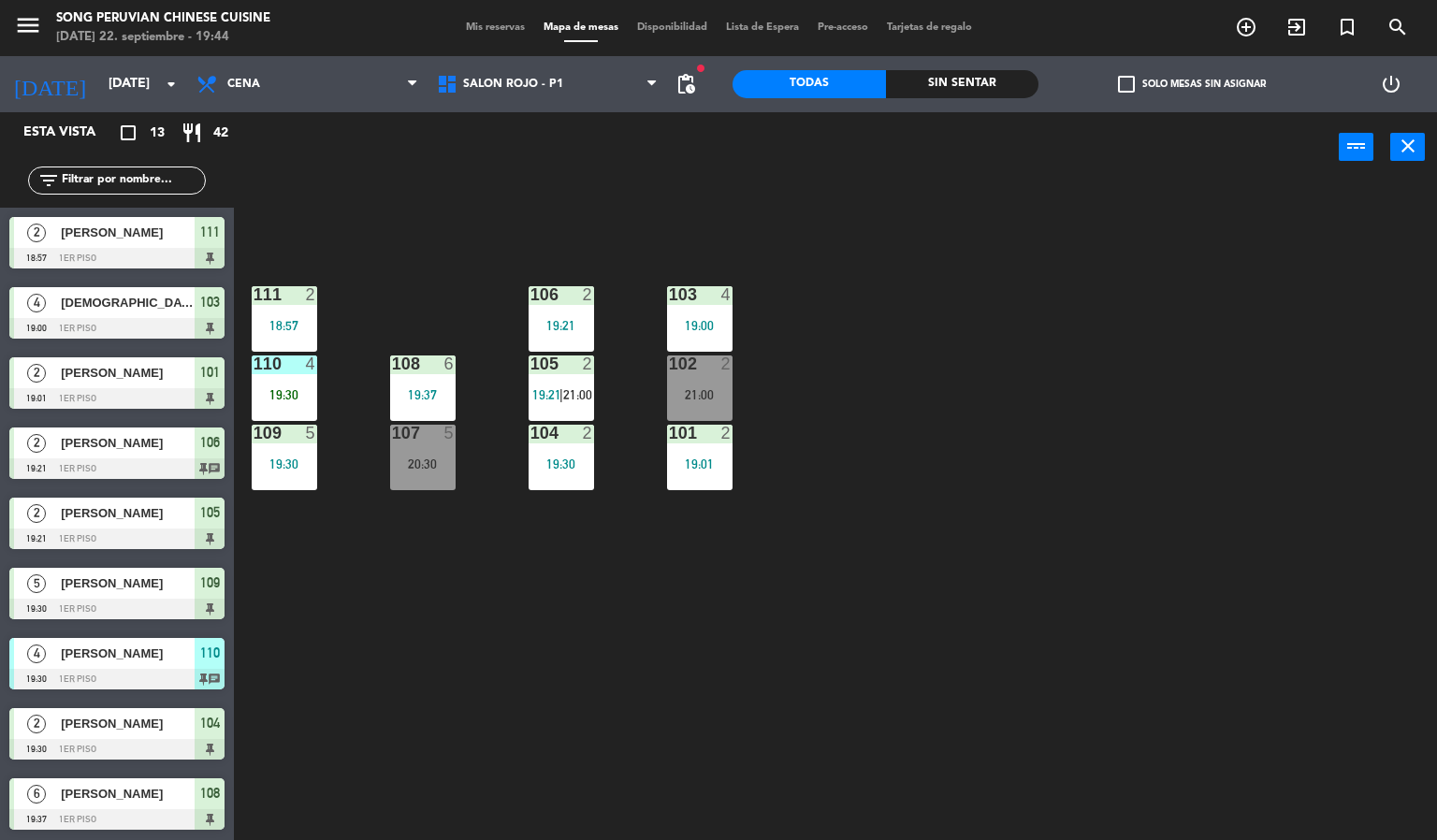
click at [300, 382] on div "110 4 19:30" at bounding box center [284, 388] width 65 height 65
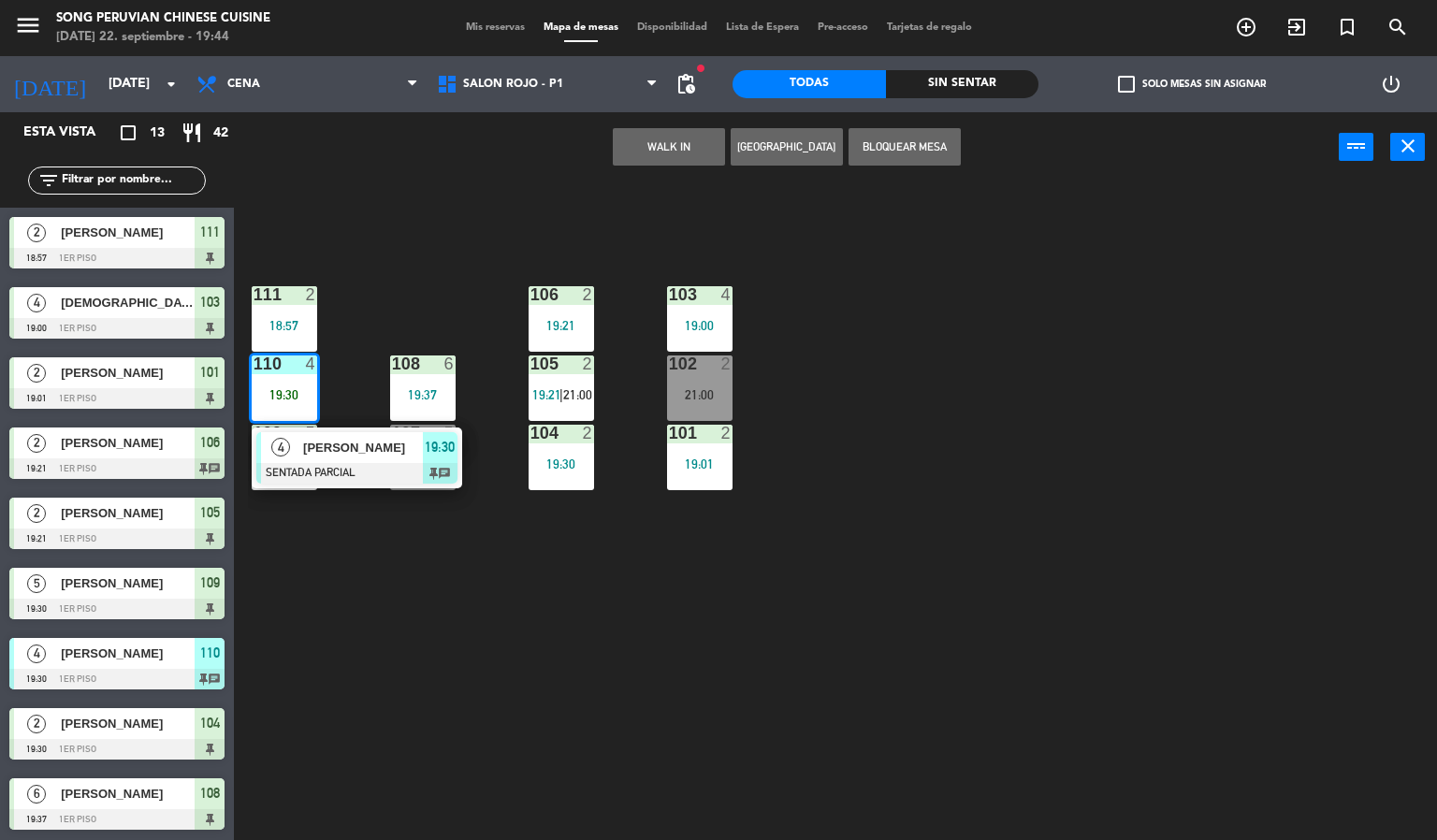
click at [373, 469] on div at bounding box center [357, 473] width 201 height 20
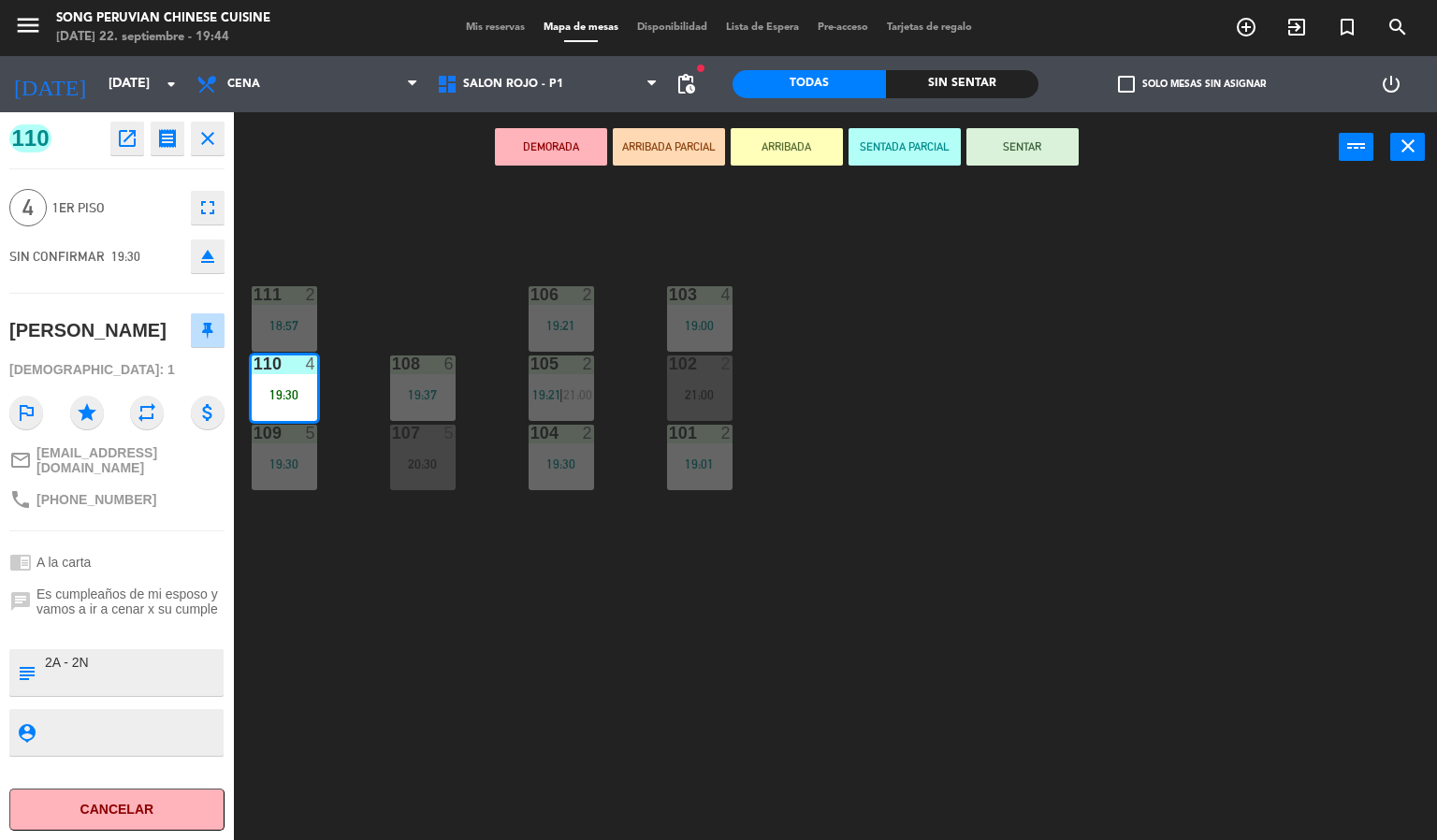
click at [1028, 146] on button "SENTAR" at bounding box center [1022, 146] width 112 height 37
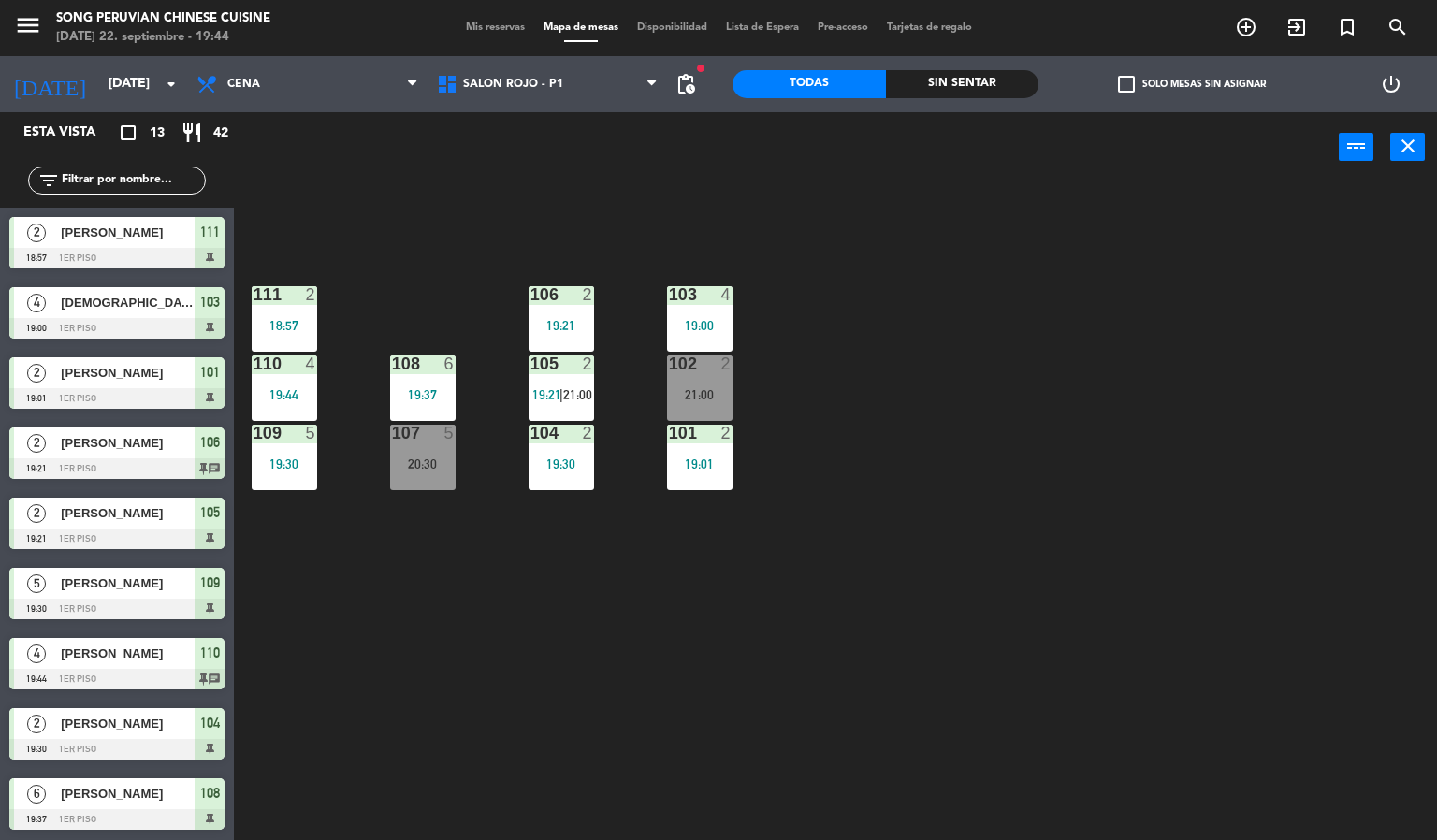
click at [952, 488] on div "103 4 19:00 106 2 19:21 111 2 18:57 102 2 21:00 105 2 19:21 | 21:00 108 6 19:37…" at bounding box center [842, 512] width 1189 height 658
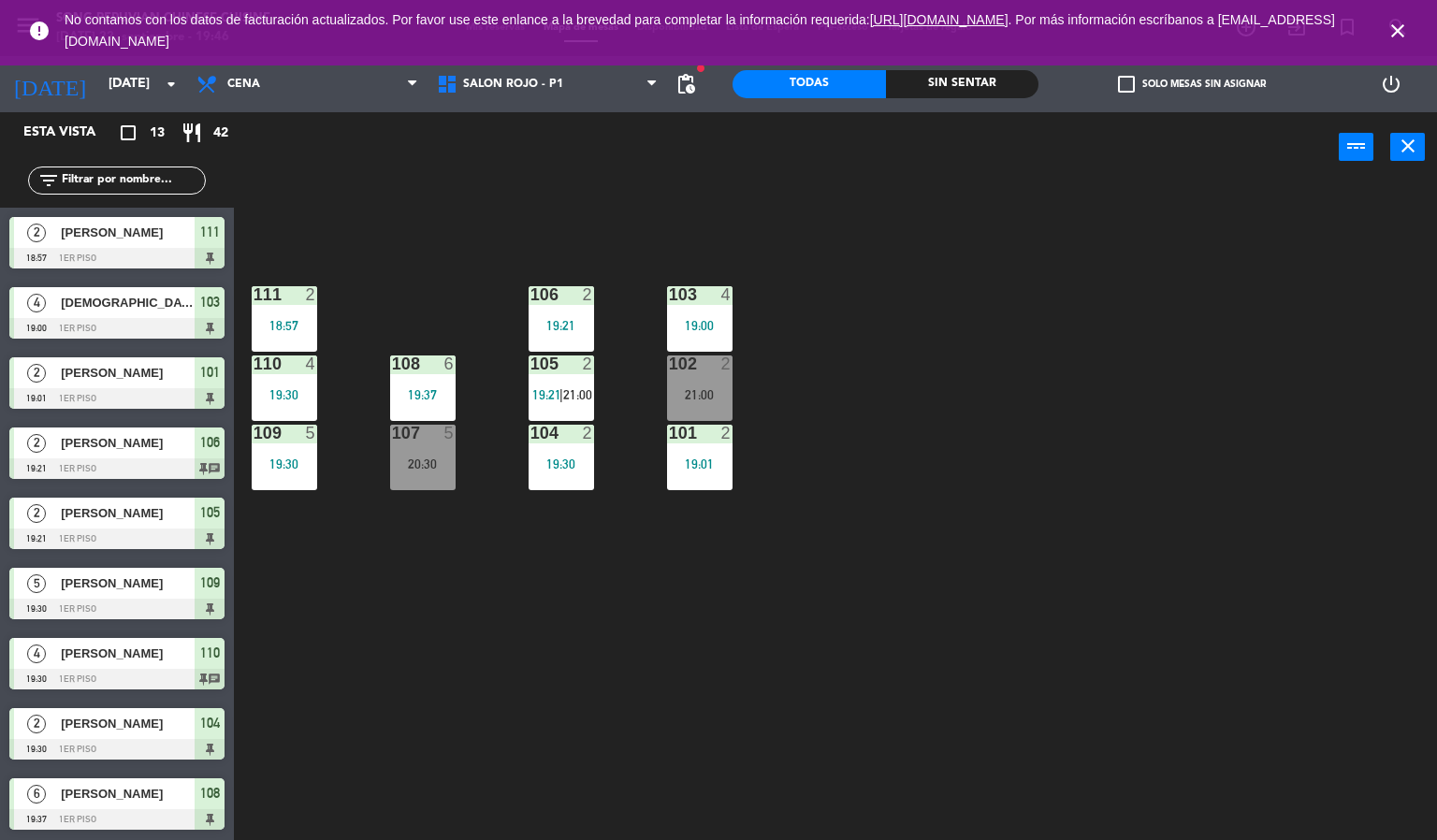
click at [1406, 35] on icon "close" at bounding box center [1397, 30] width 22 height 22
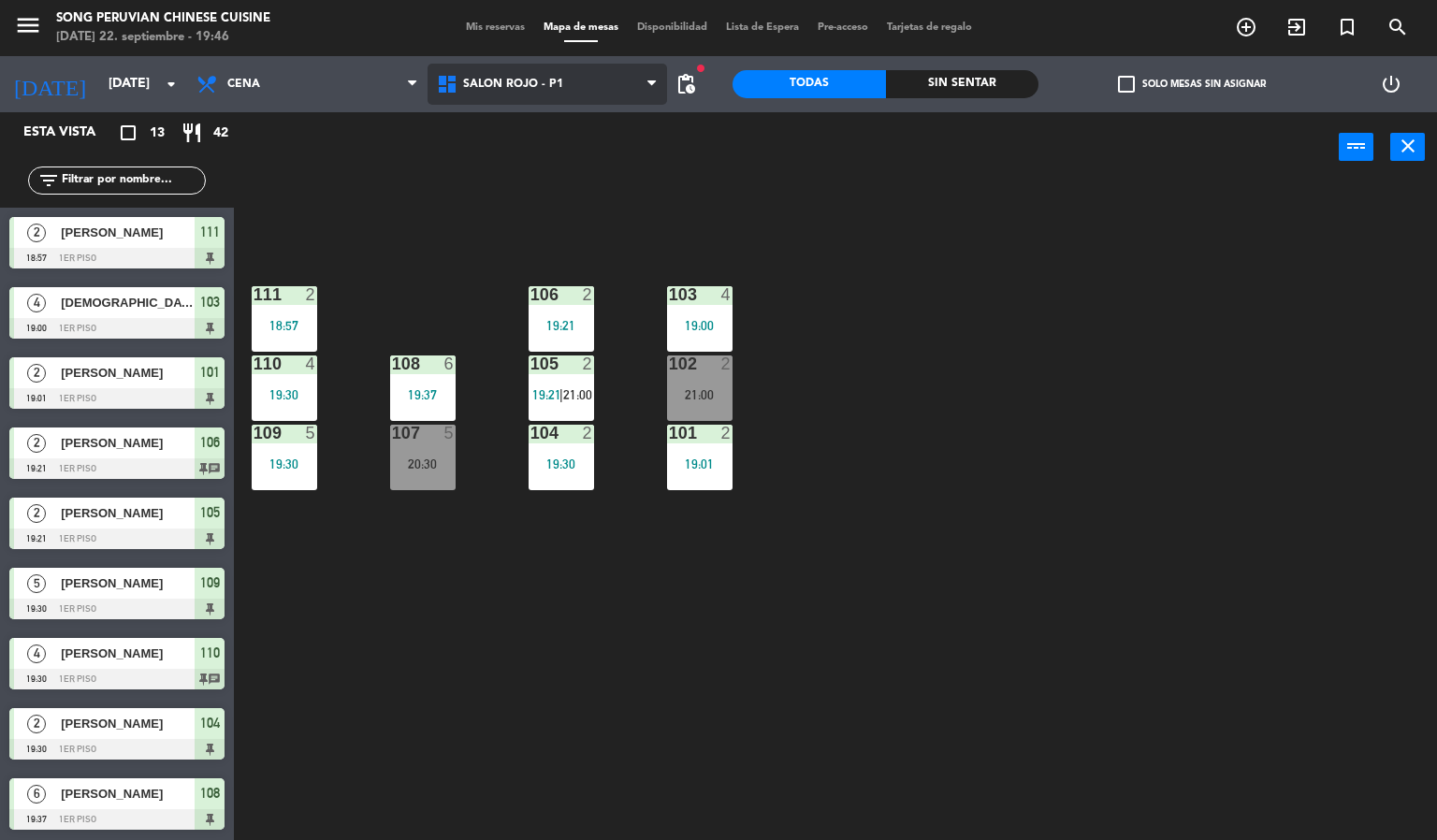
drag, startPoint x: 539, startPoint y: 64, endPoint x: 539, endPoint y: 91, distance: 27.0
click at [539, 63] on span "SALON ROJO - P1" at bounding box center [548, 84] width 241 height 41
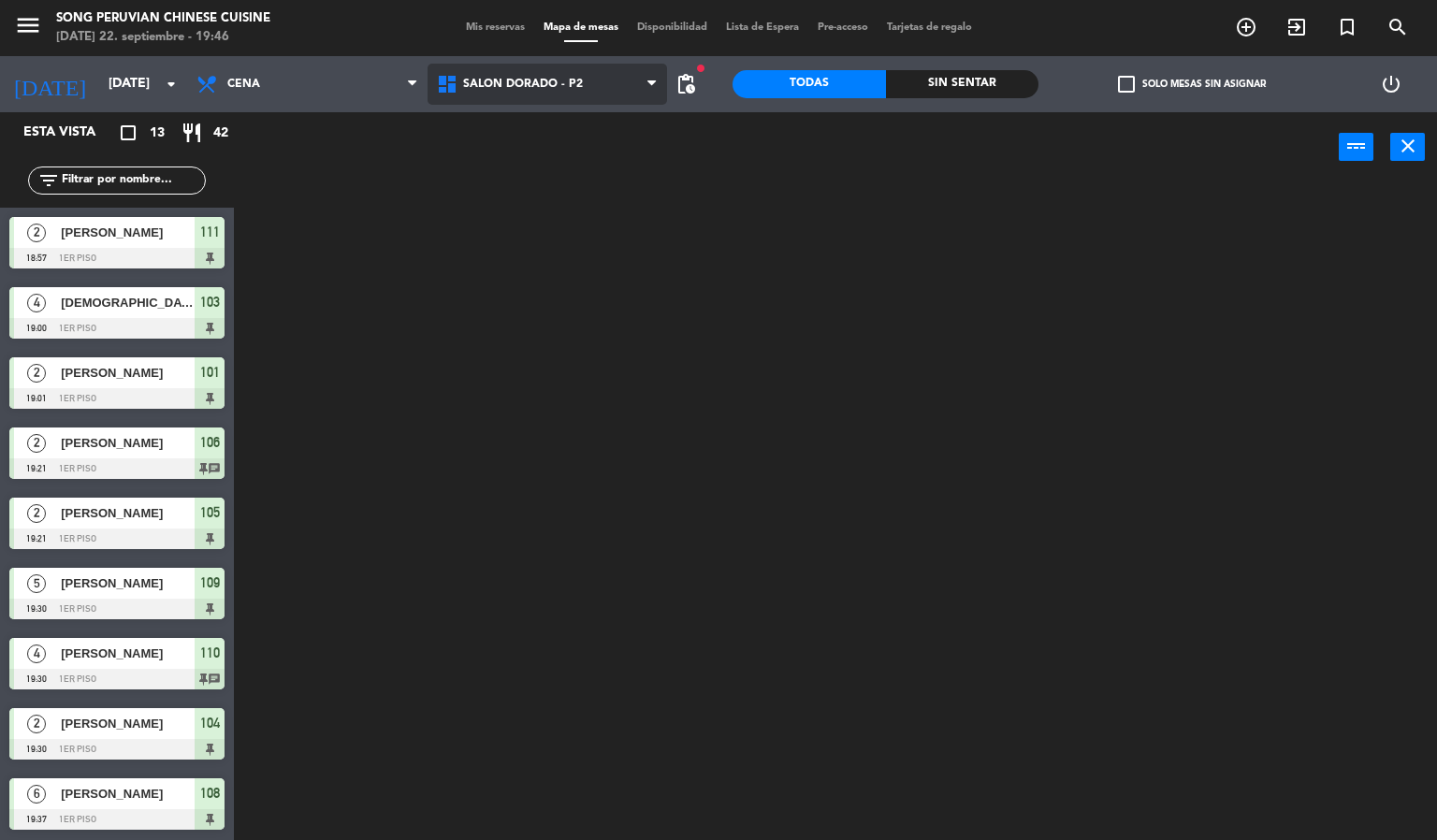
click at [554, 170] on ng-component "menu Song Peruvian Chinese Cuisine [DATE] 22. septiembre - 19:46 Mis reservas M…" at bounding box center [718, 420] width 1437 height 841
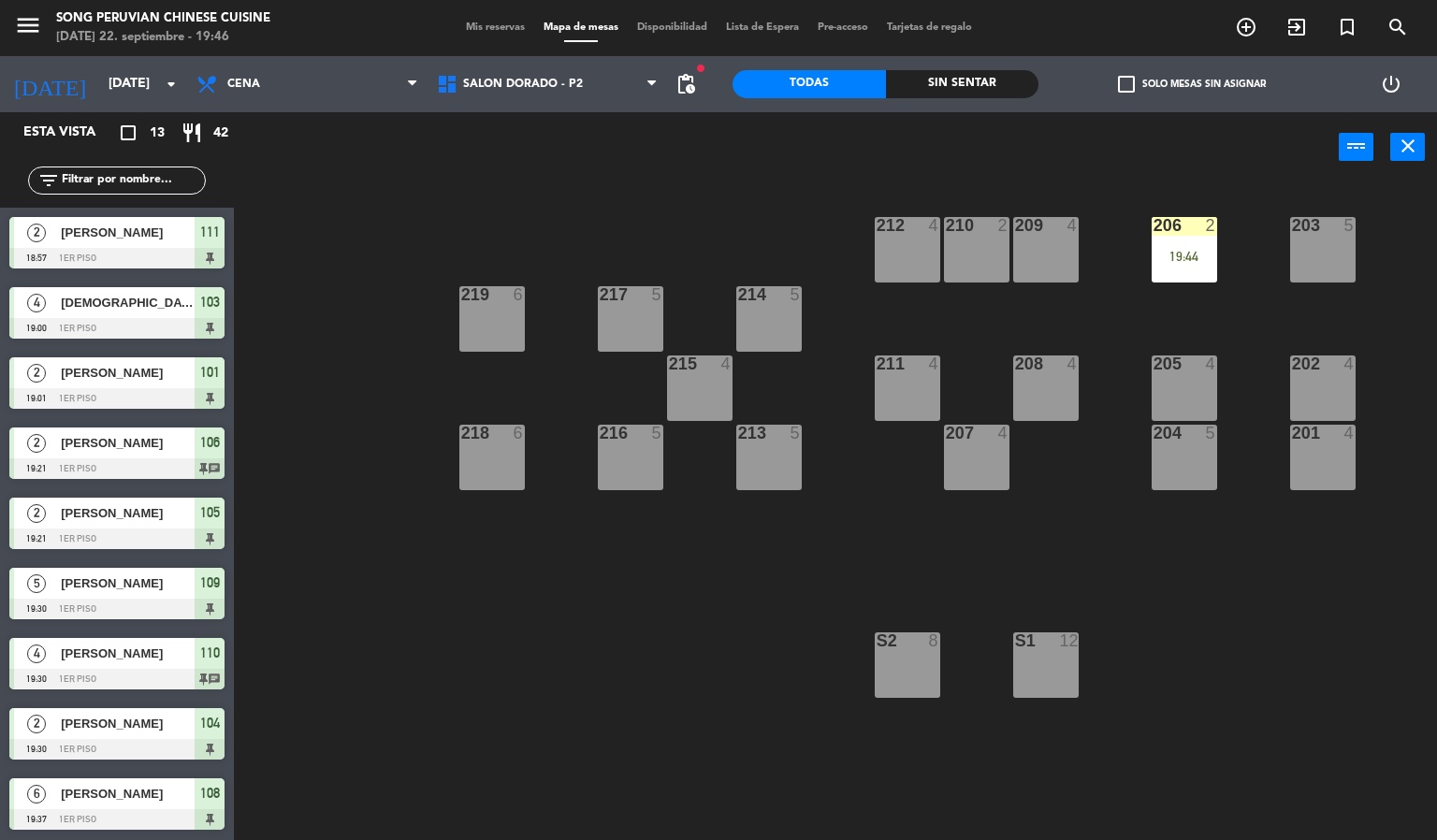
click at [755, 205] on div "203 5 206 2 19:44 210 2 212 4 209 4 214 5 217 5 219 6 202 4 205 4 208 4 211 4 2…" at bounding box center [842, 512] width 1189 height 658
click at [1204, 258] on div "19:44" at bounding box center [1184, 255] width 65 height 13
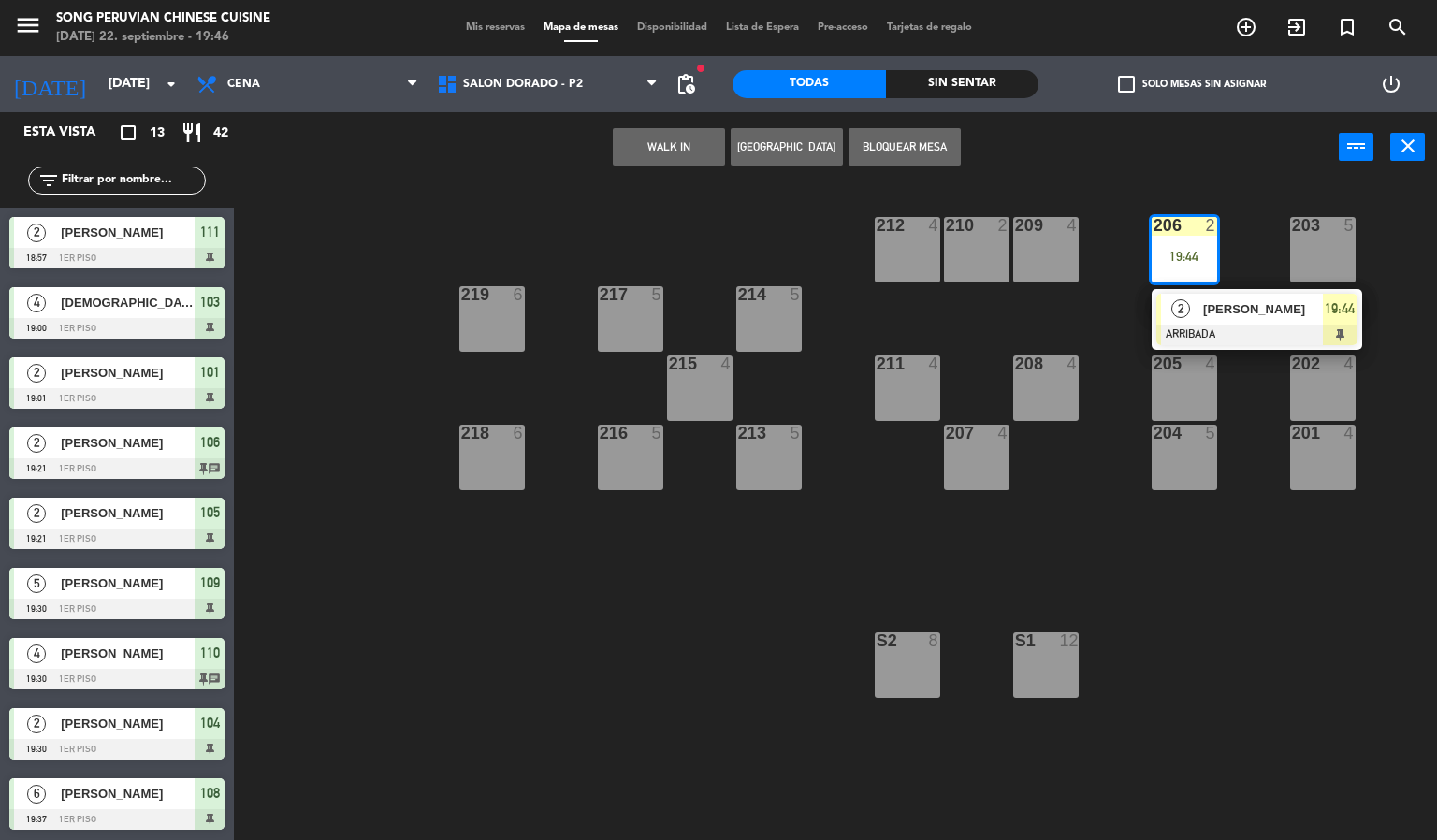
click at [1233, 313] on span "[PERSON_NAME]" at bounding box center [1262, 309] width 120 height 19
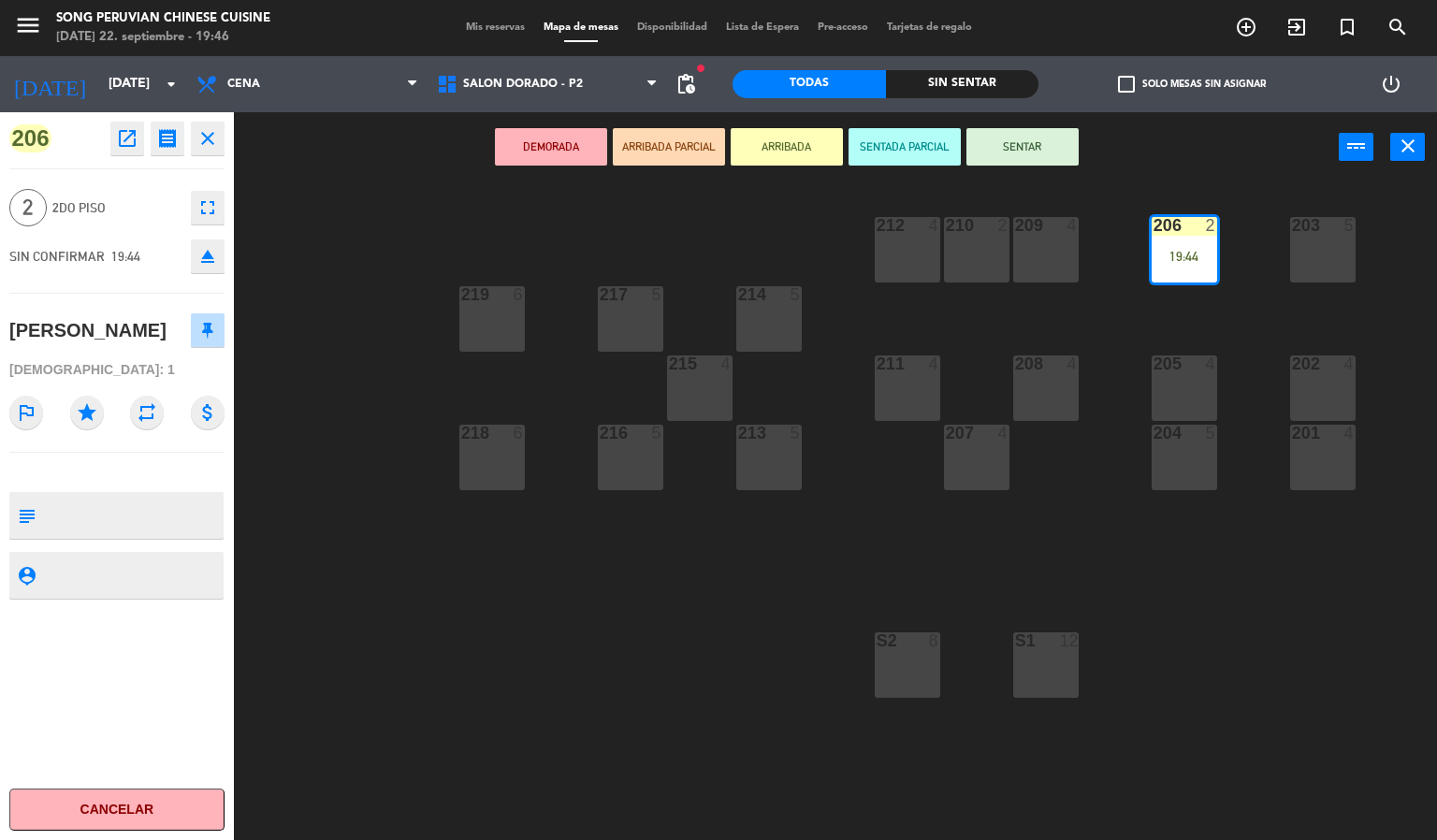
click at [1062, 154] on button "SENTAR" at bounding box center [1022, 146] width 112 height 37
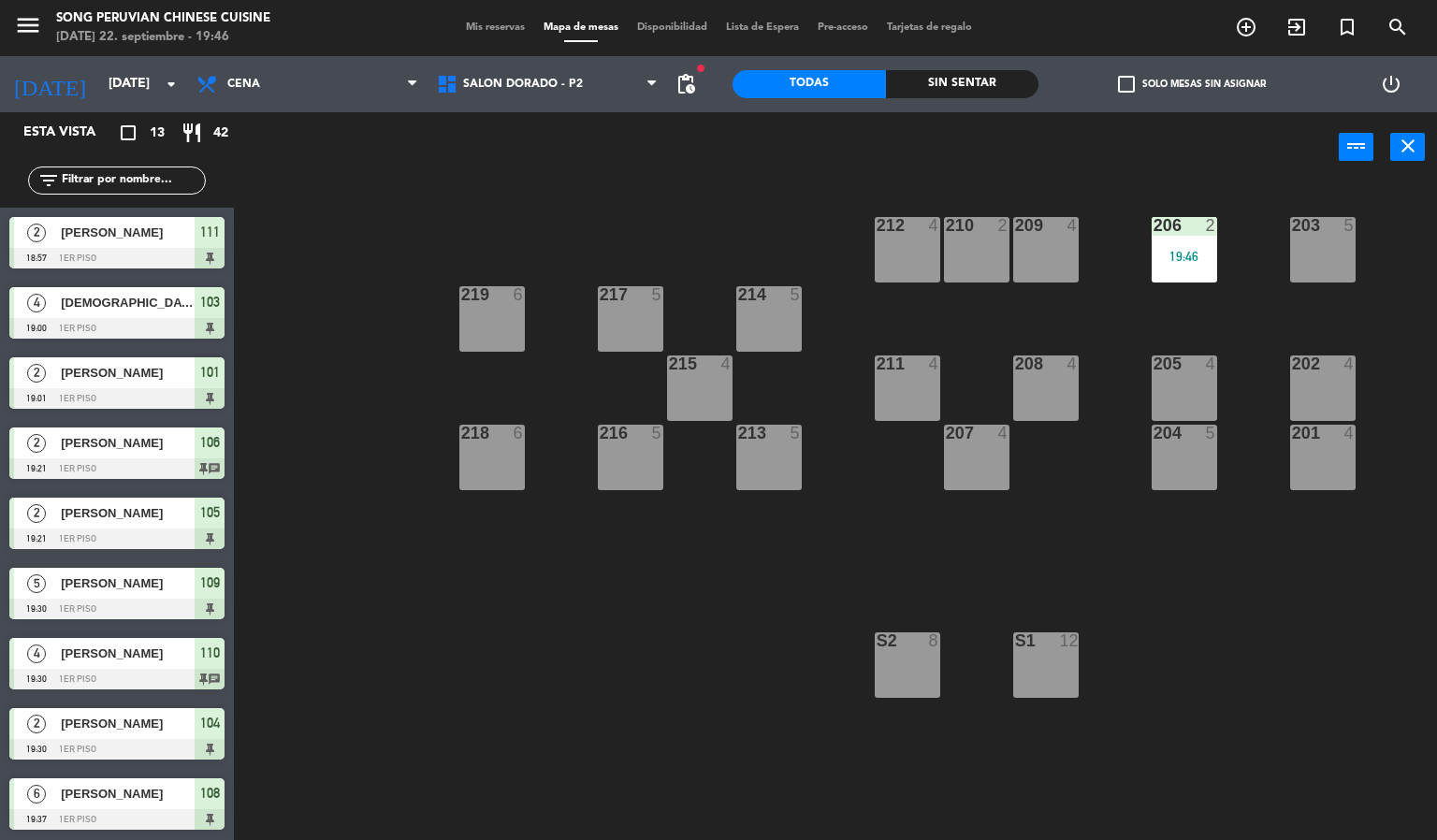
scroll to position [1, 0]
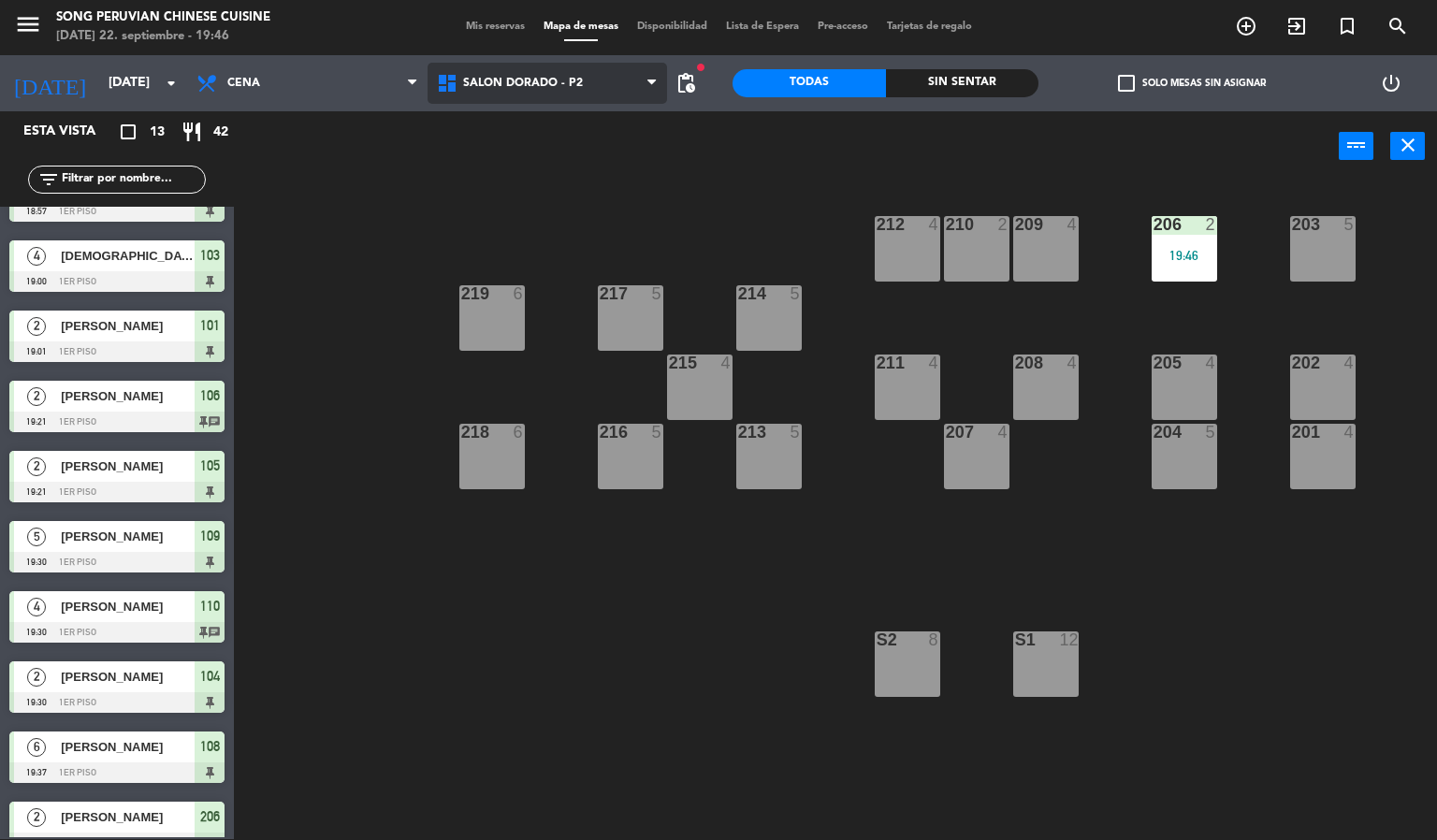
click at [536, 96] on span "SALON DORADO - P2" at bounding box center [548, 83] width 241 height 41
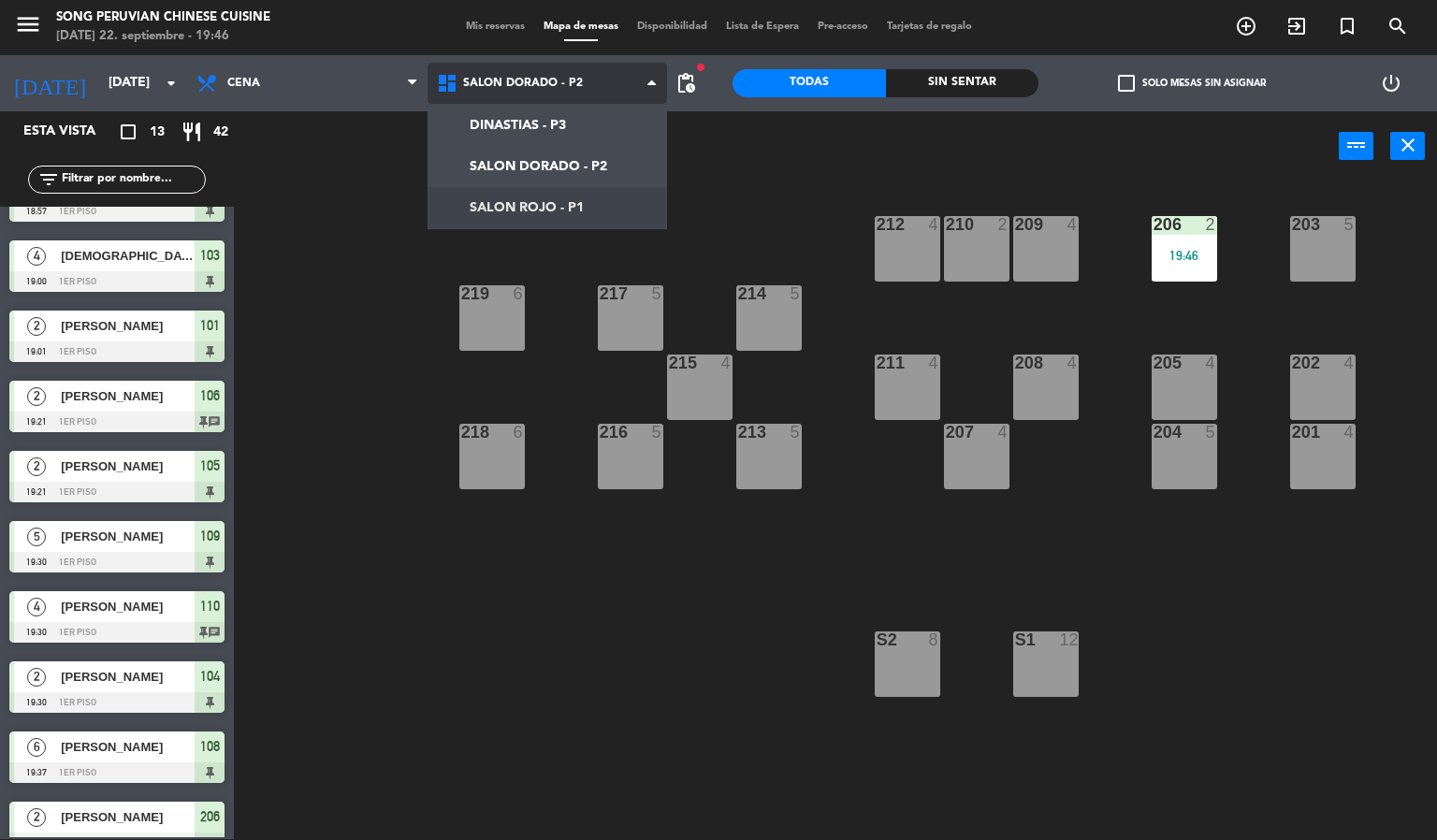
click at [528, 203] on ng-component "menu Song Peruvian Chinese Cuisine [DATE] 22. septiembre - 19:46 Mis reservas M…" at bounding box center [718, 419] width 1437 height 841
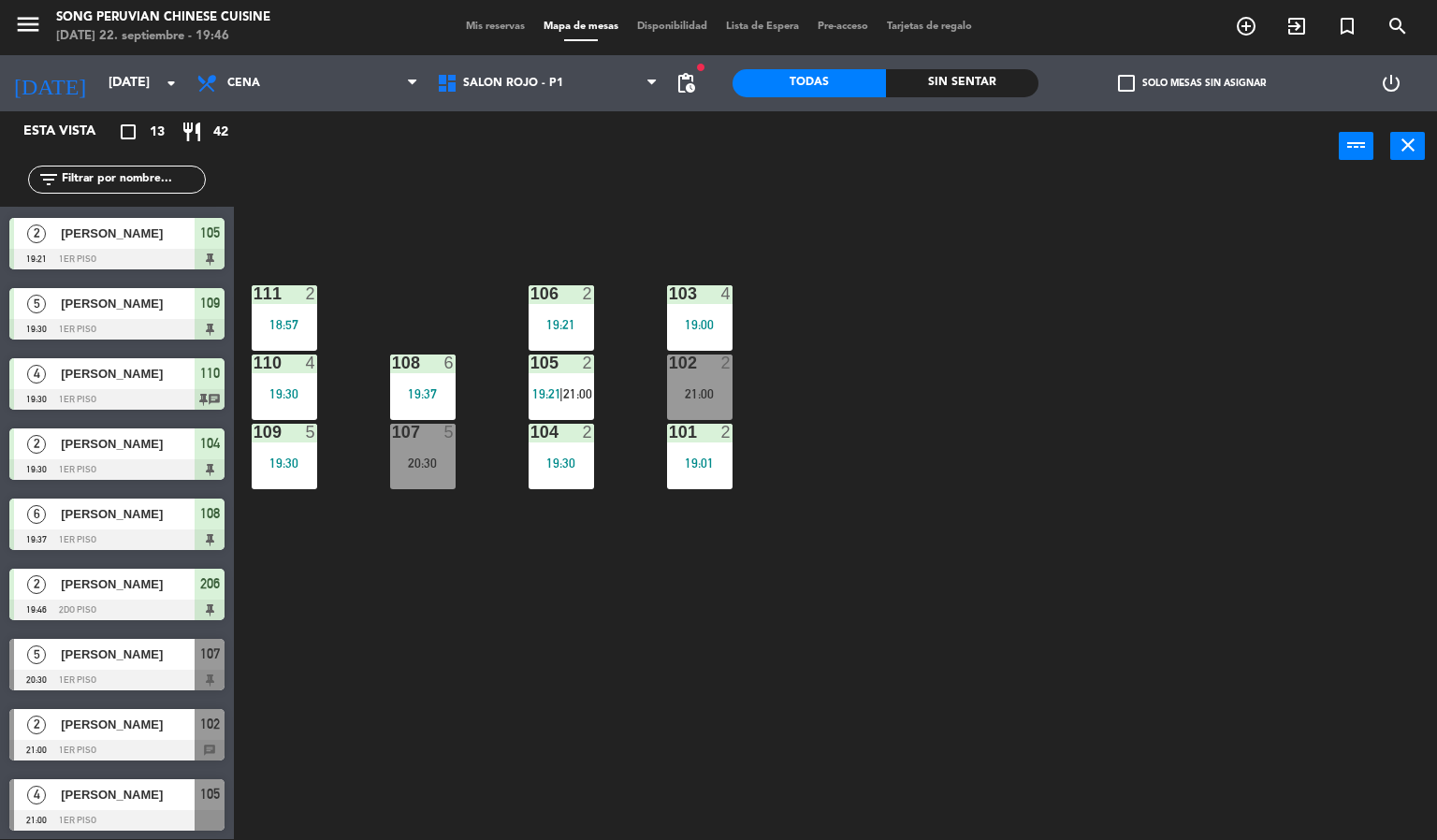
scroll to position [282, 0]
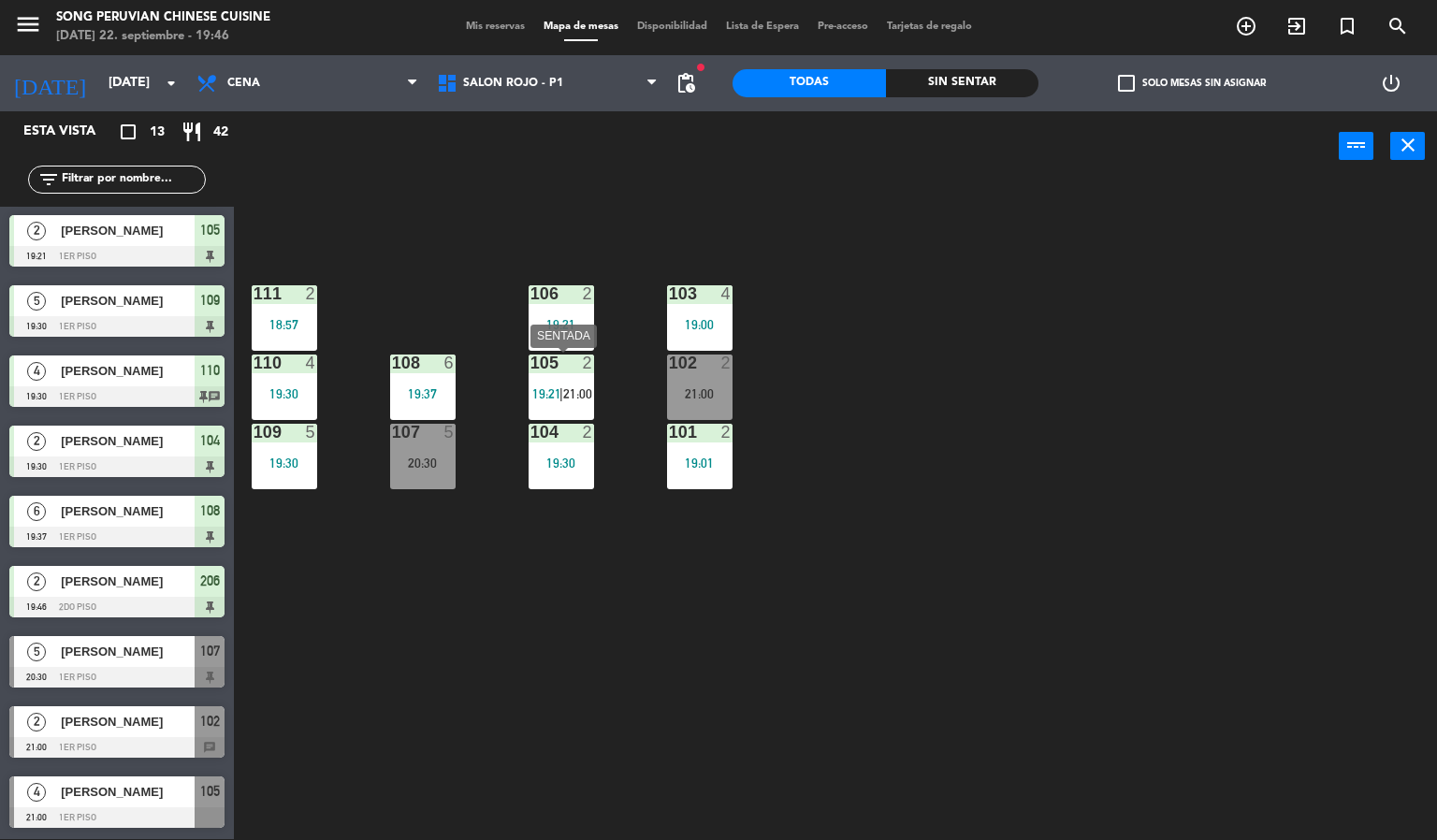
click at [564, 397] on span "21:00" at bounding box center [578, 393] width 29 height 15
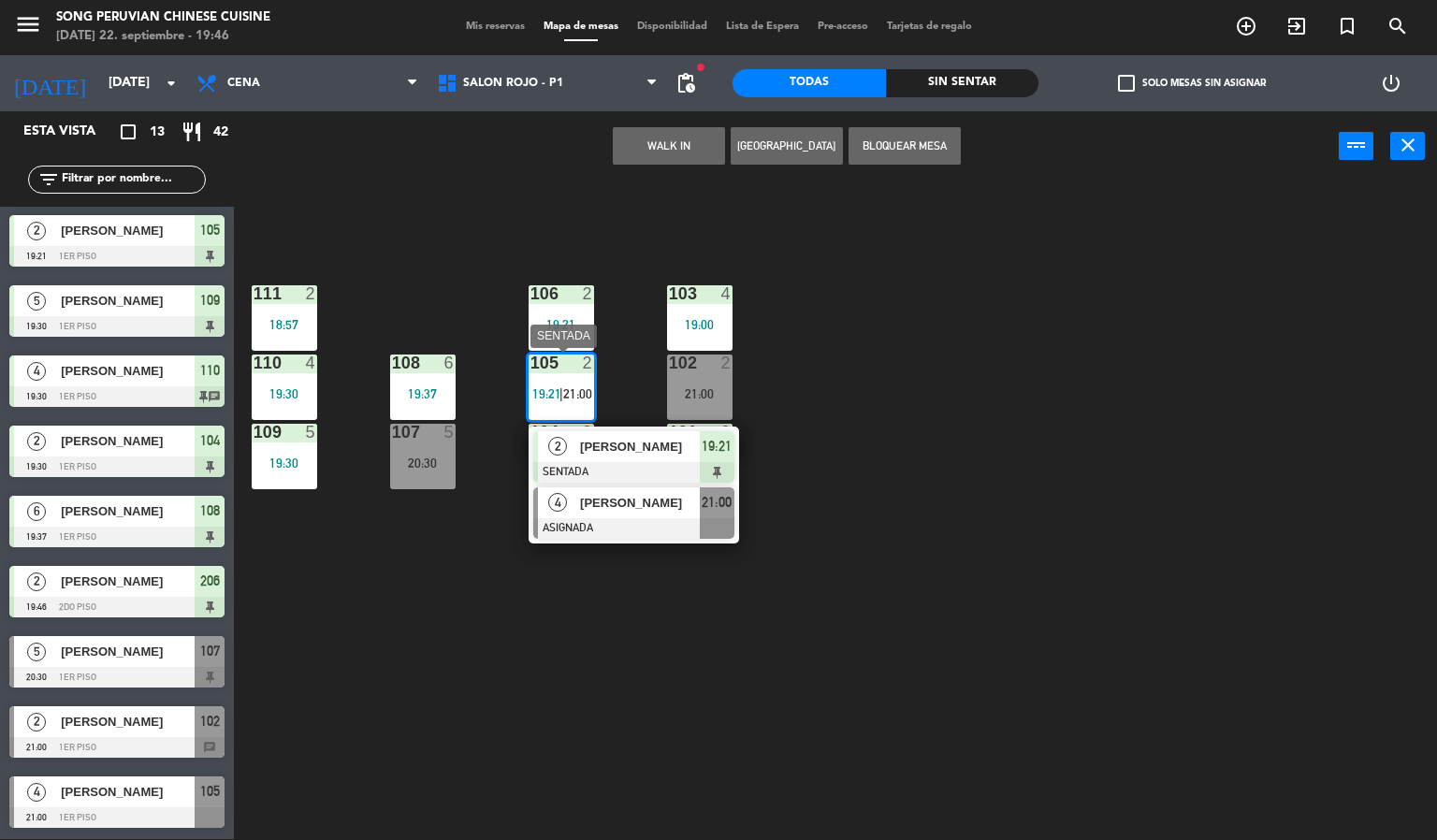
click at [617, 515] on div "[PERSON_NAME]" at bounding box center [639, 503] width 122 height 31
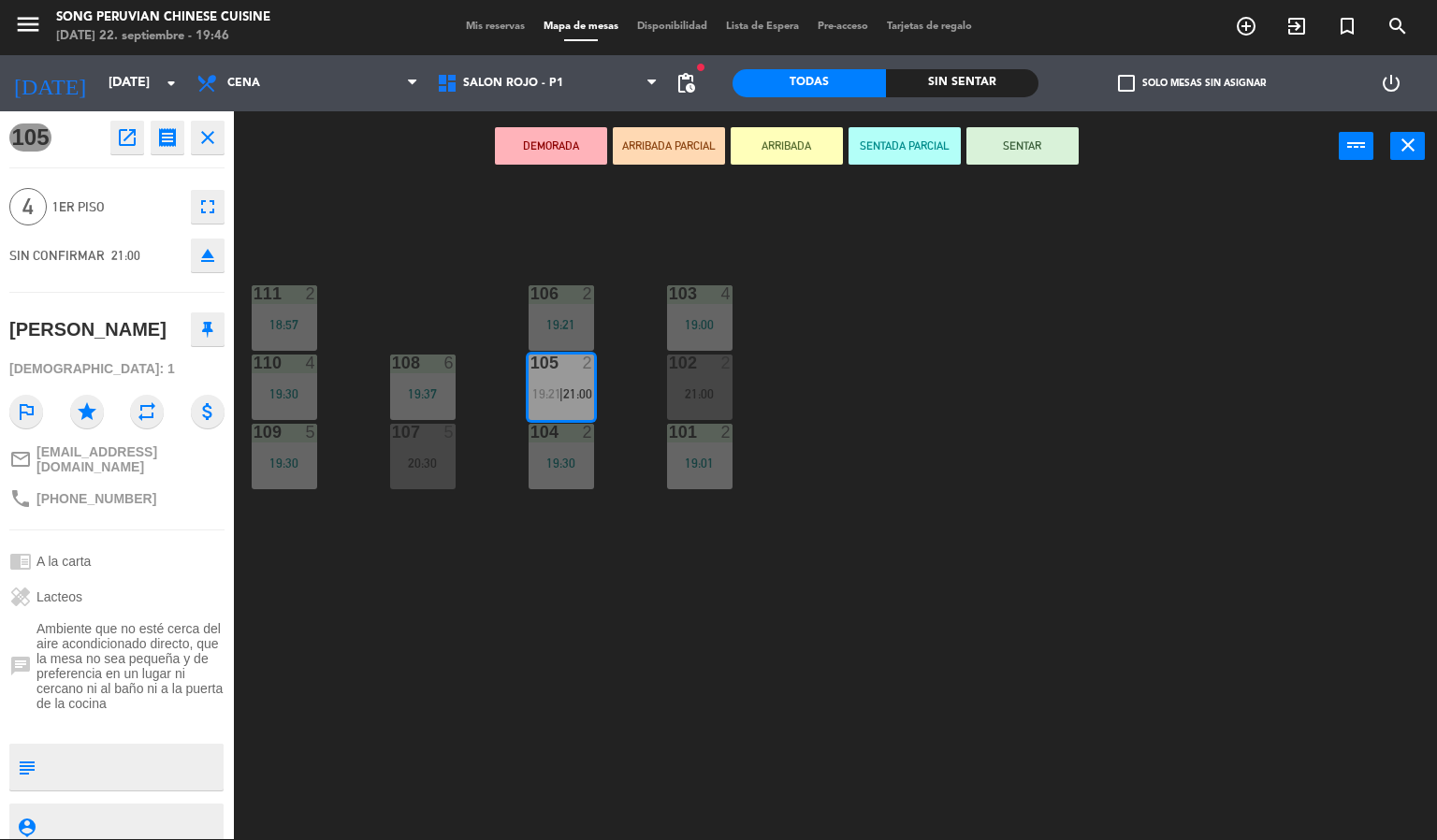
click at [219, 249] on button "eject" at bounding box center [208, 255] width 34 height 34
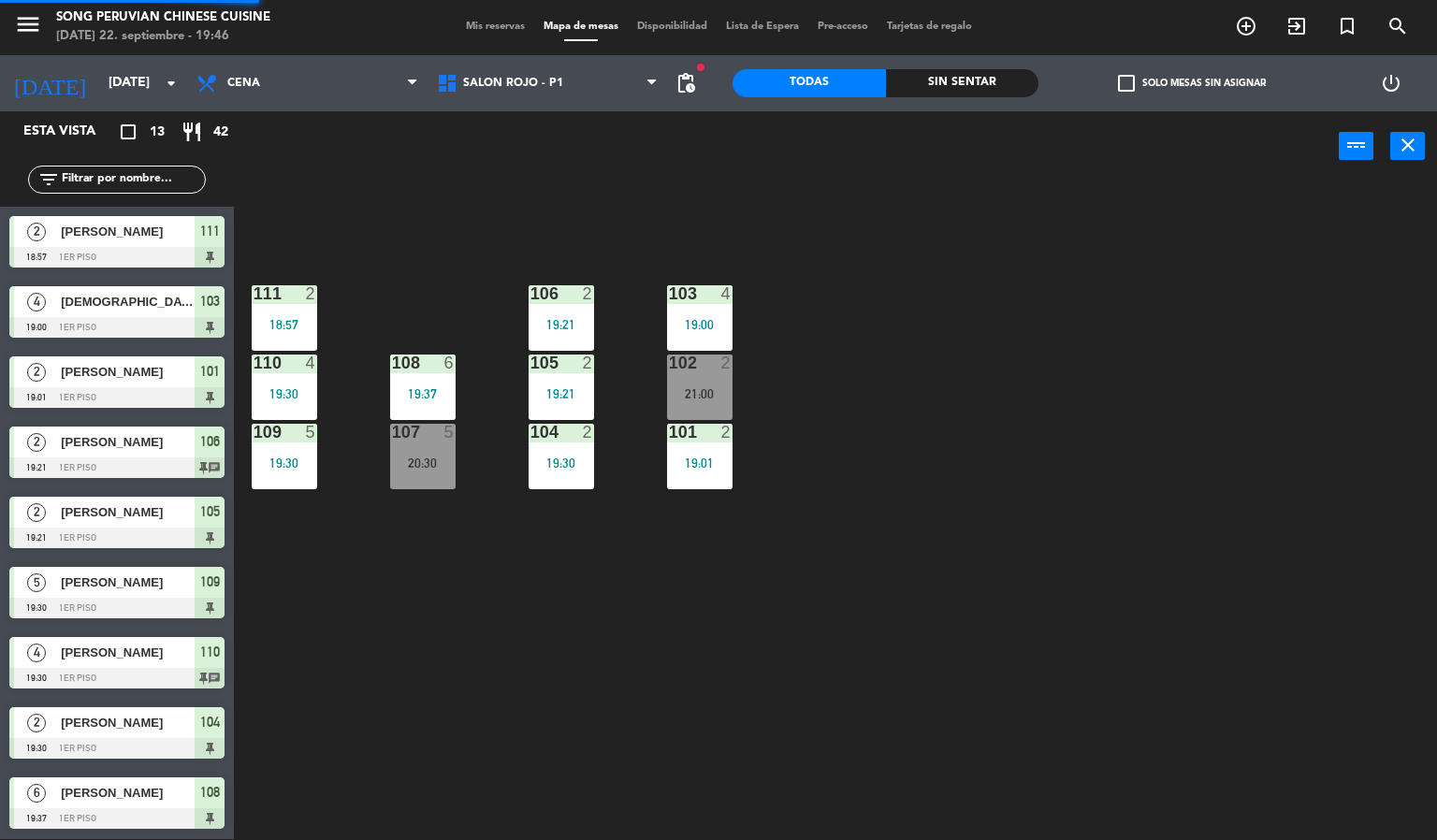
scroll to position [256, 0]
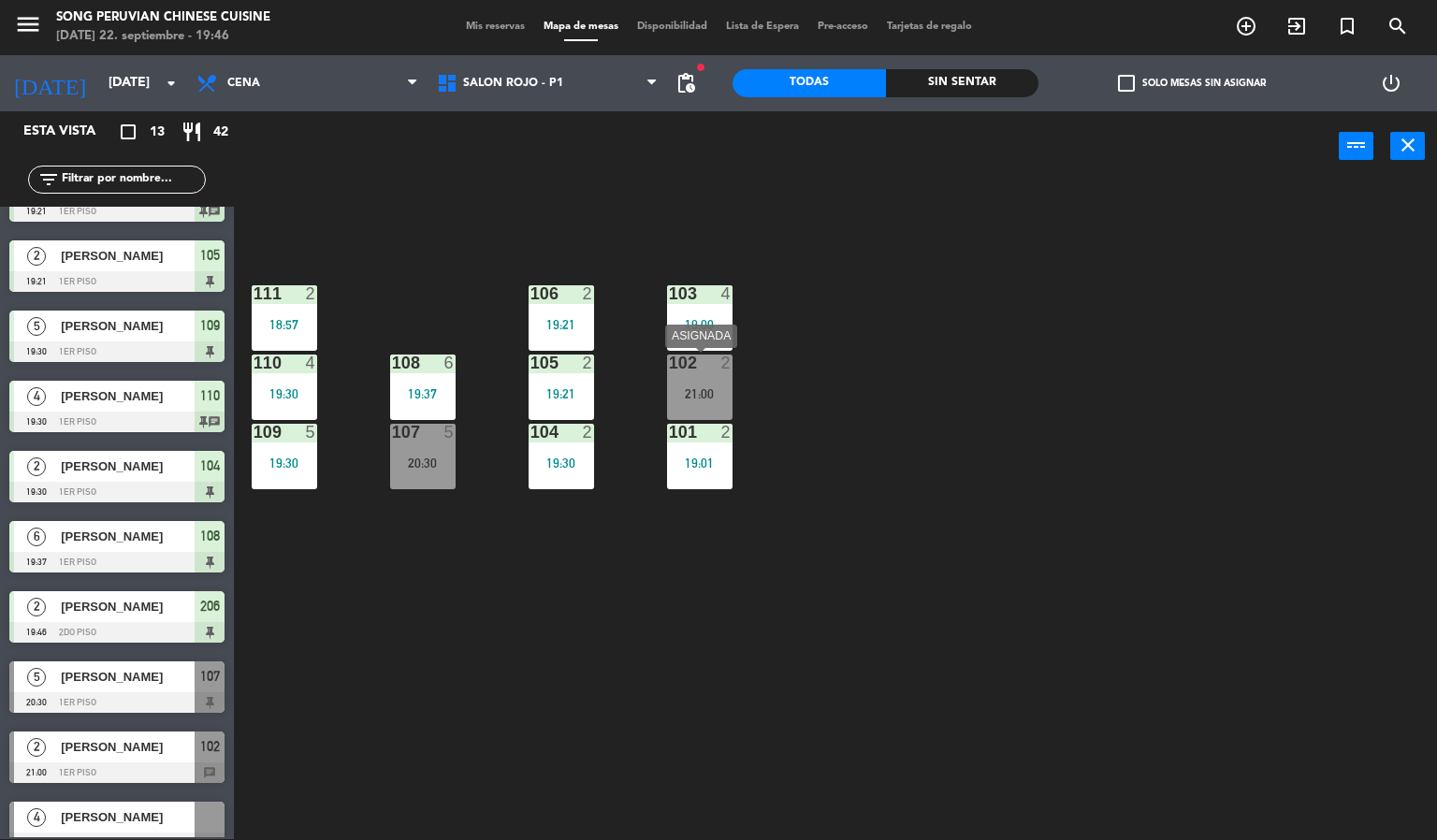
click at [699, 393] on div "21:00" at bounding box center [699, 393] width 65 height 13
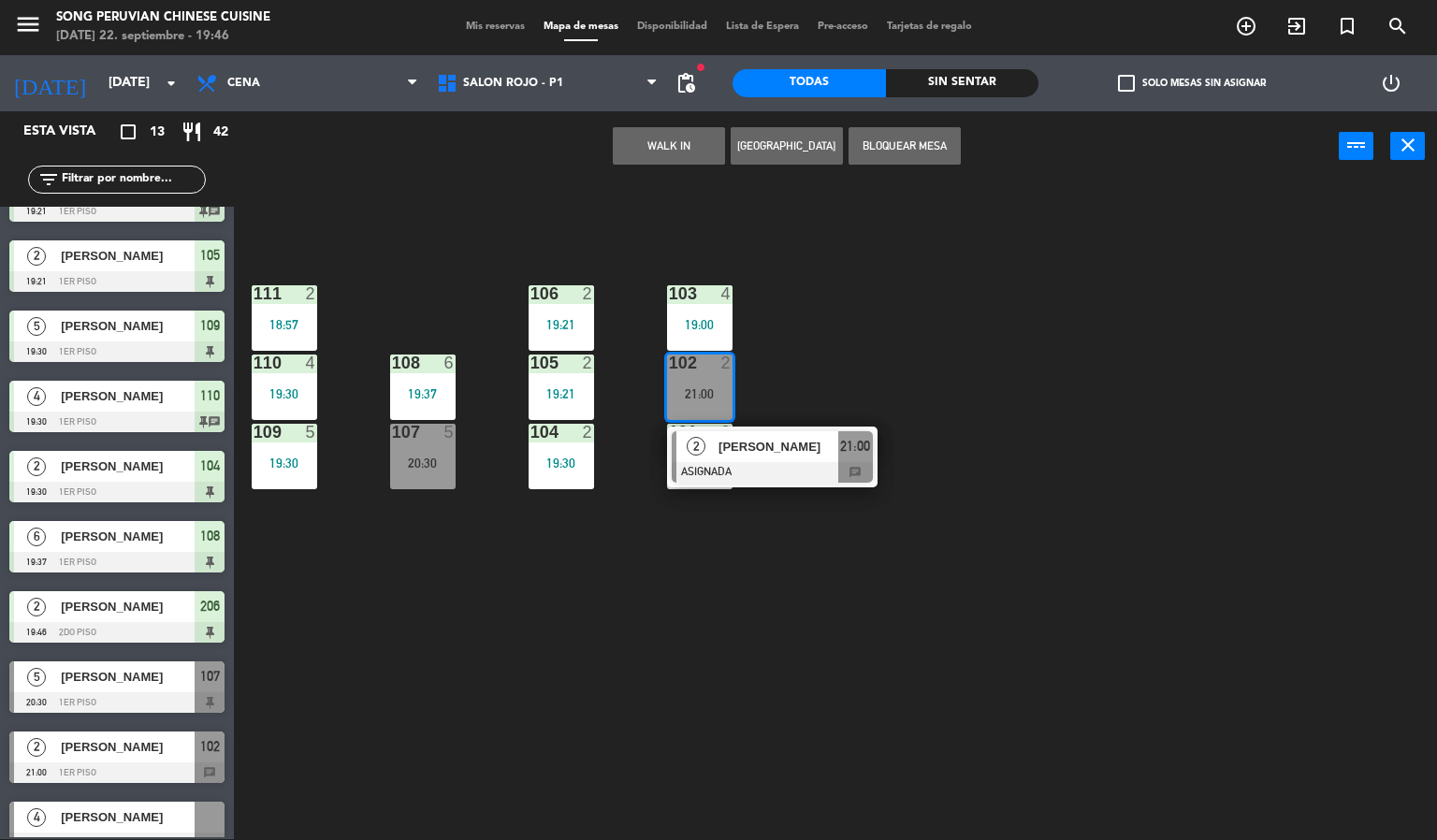
click at [724, 449] on span "[PERSON_NAME]" at bounding box center [778, 446] width 120 height 19
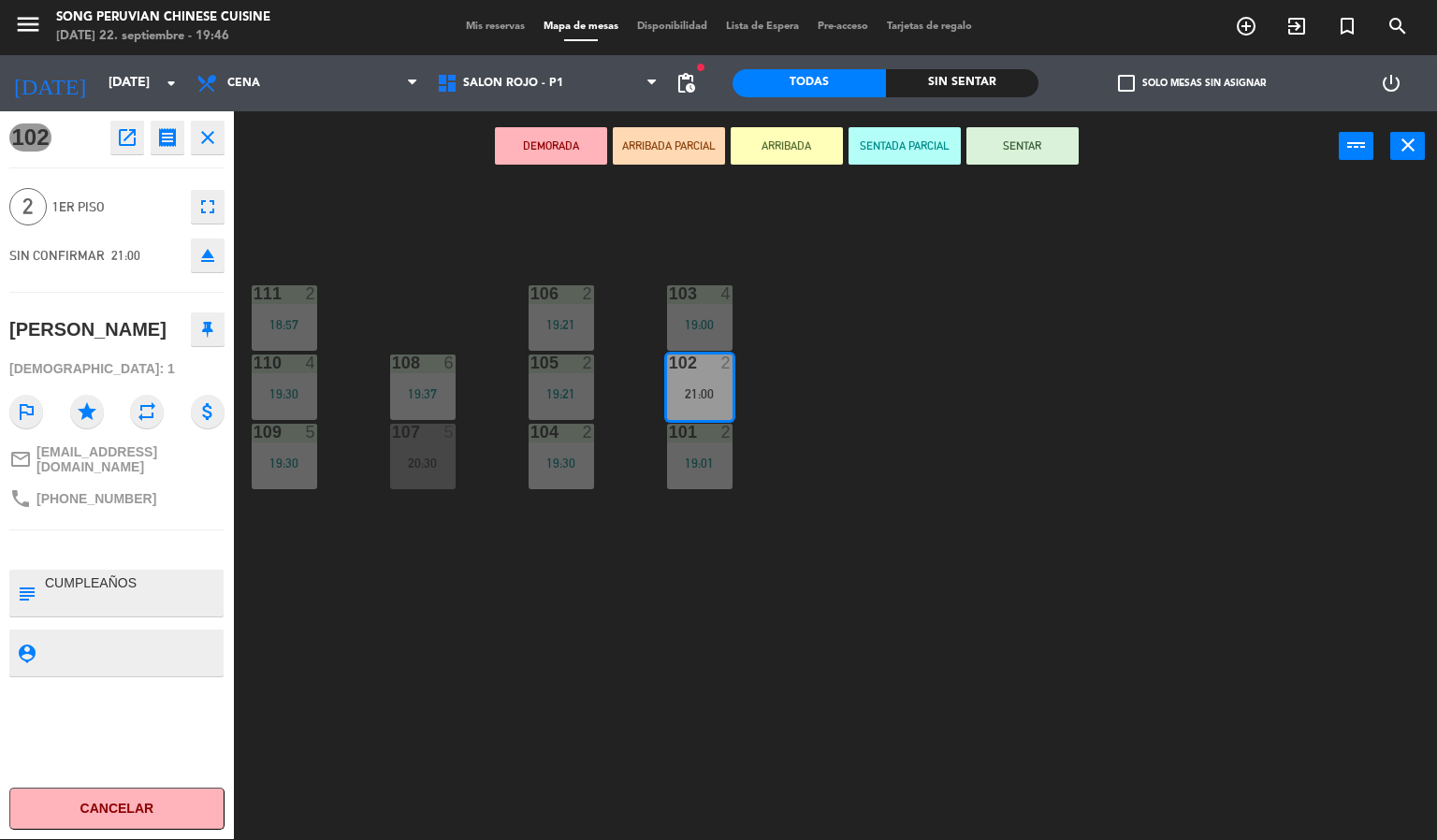
click at [194, 261] on button "eject" at bounding box center [208, 255] width 34 height 34
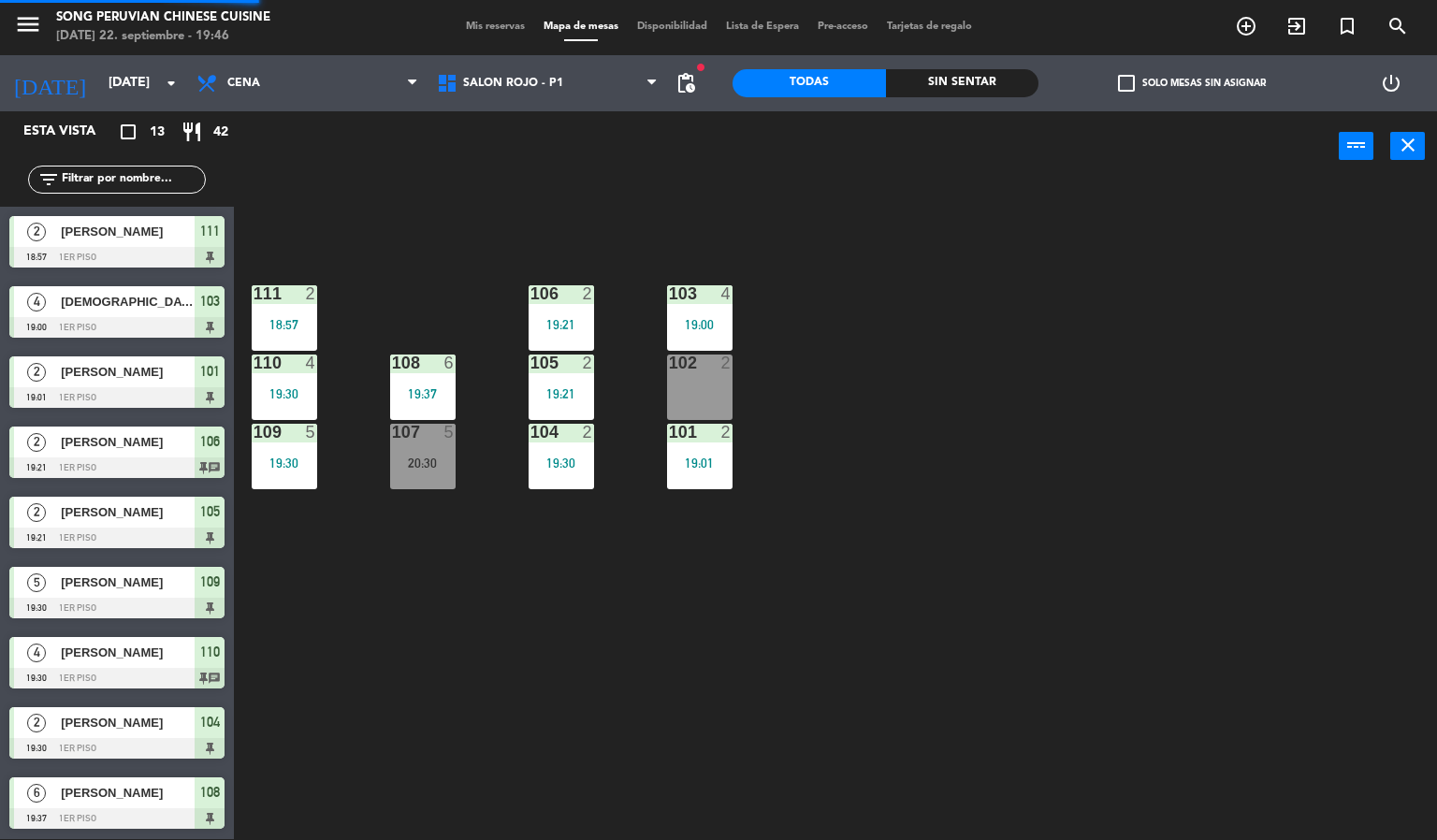
scroll to position [186, 0]
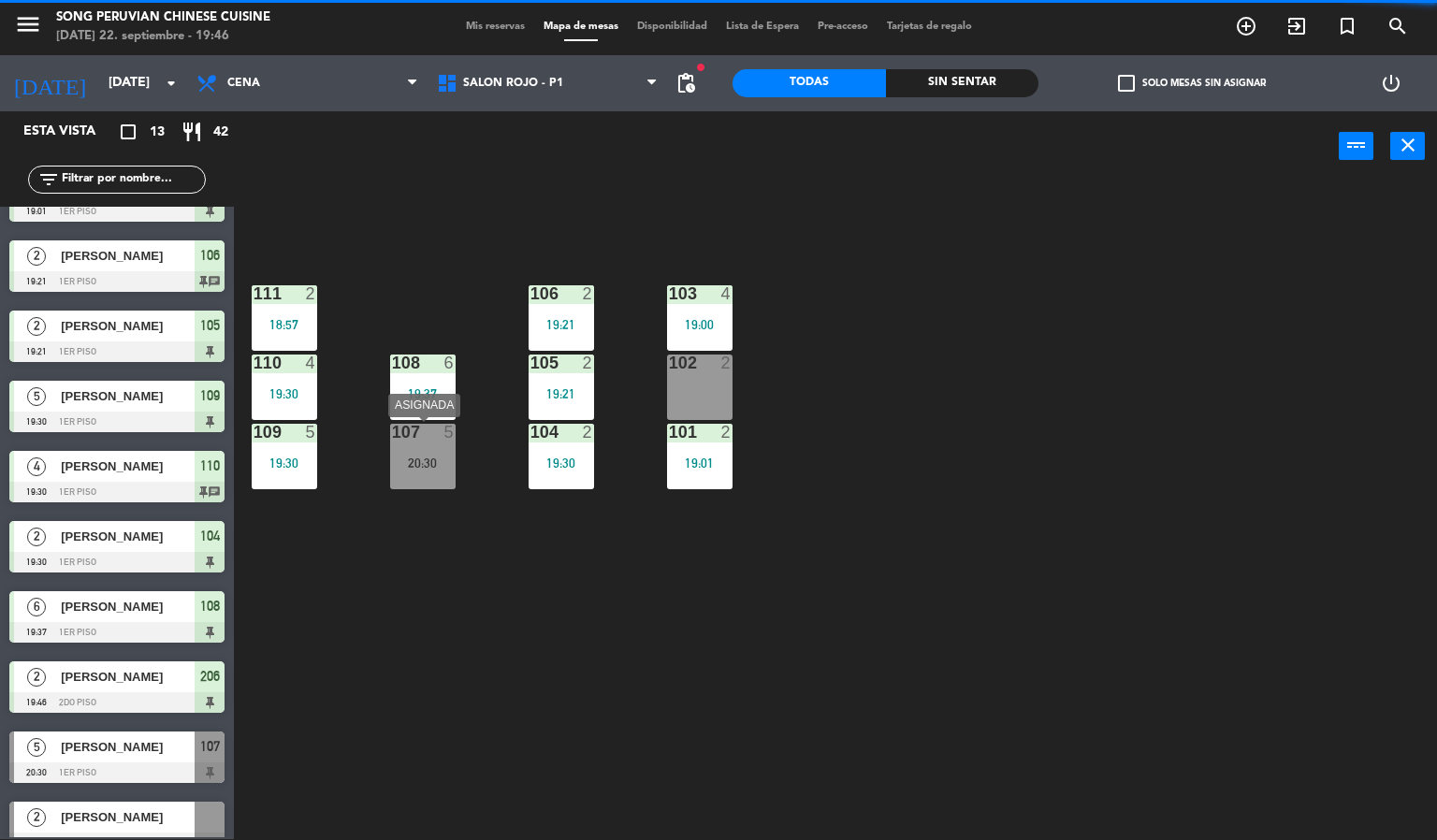
click at [441, 457] on div "20:30" at bounding box center [422, 462] width 65 height 13
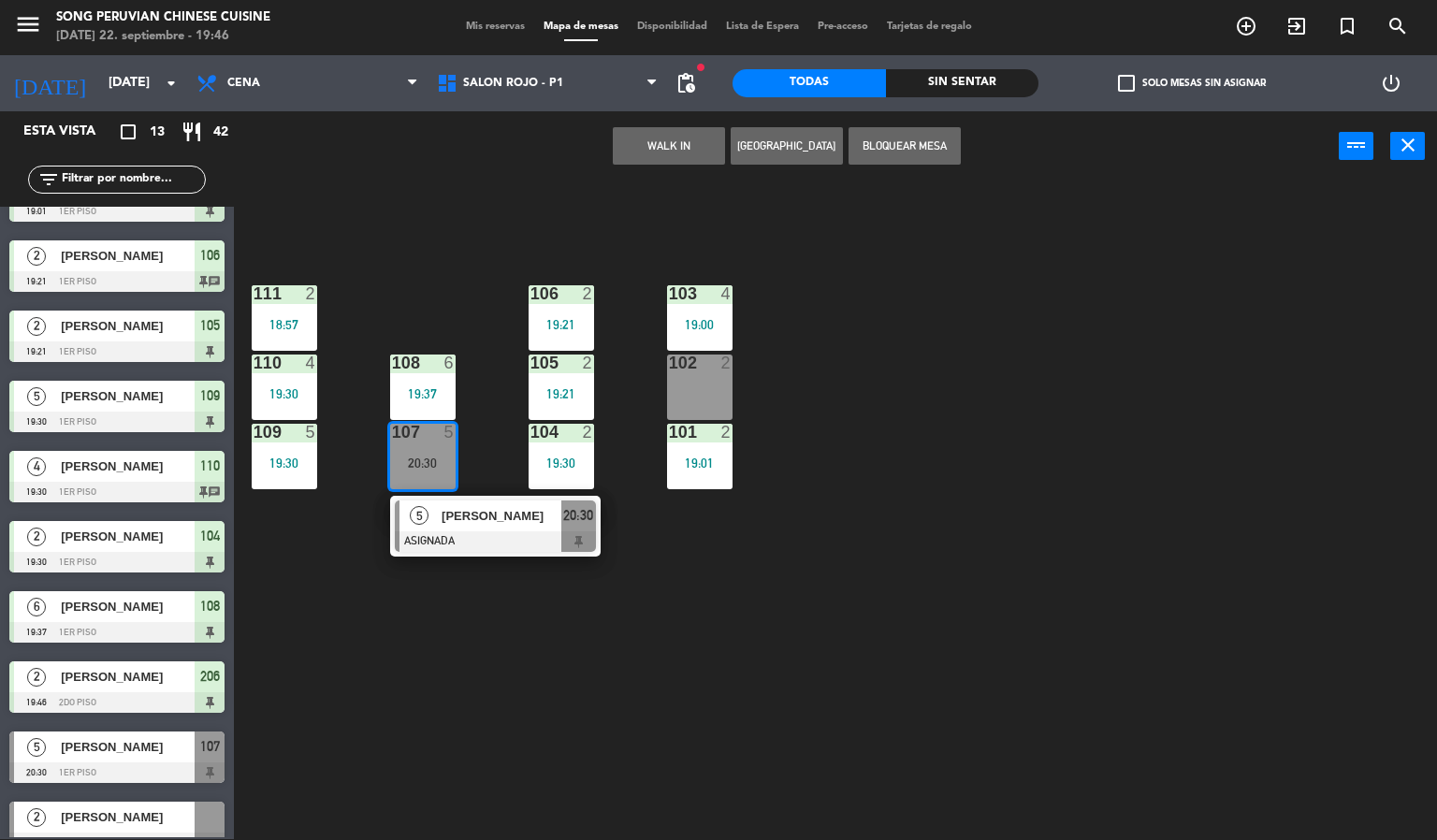
click at [449, 245] on div "103 4 19:00 106 2 19:21 111 2 18:57 102 2 105 2 19:21 108 6 19:37 110 4 19:30 1…" at bounding box center [842, 511] width 1189 height 658
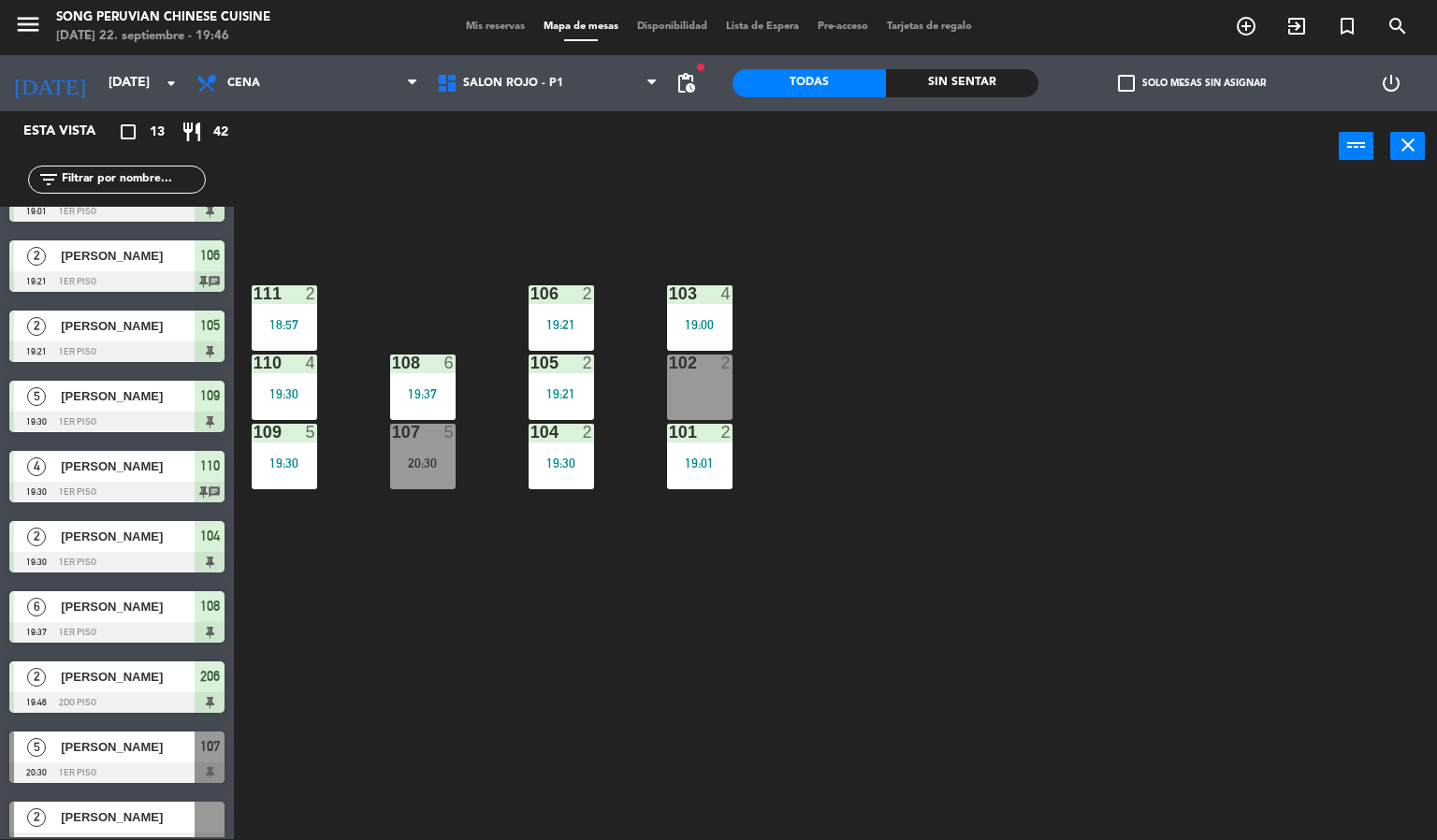
click at [449, 245] on div "103 4 19:00 106 2 19:21 111 2 18:57 102 2 105 2 19:21 108 6 19:37 110 4 19:30 1…" at bounding box center [842, 511] width 1189 height 658
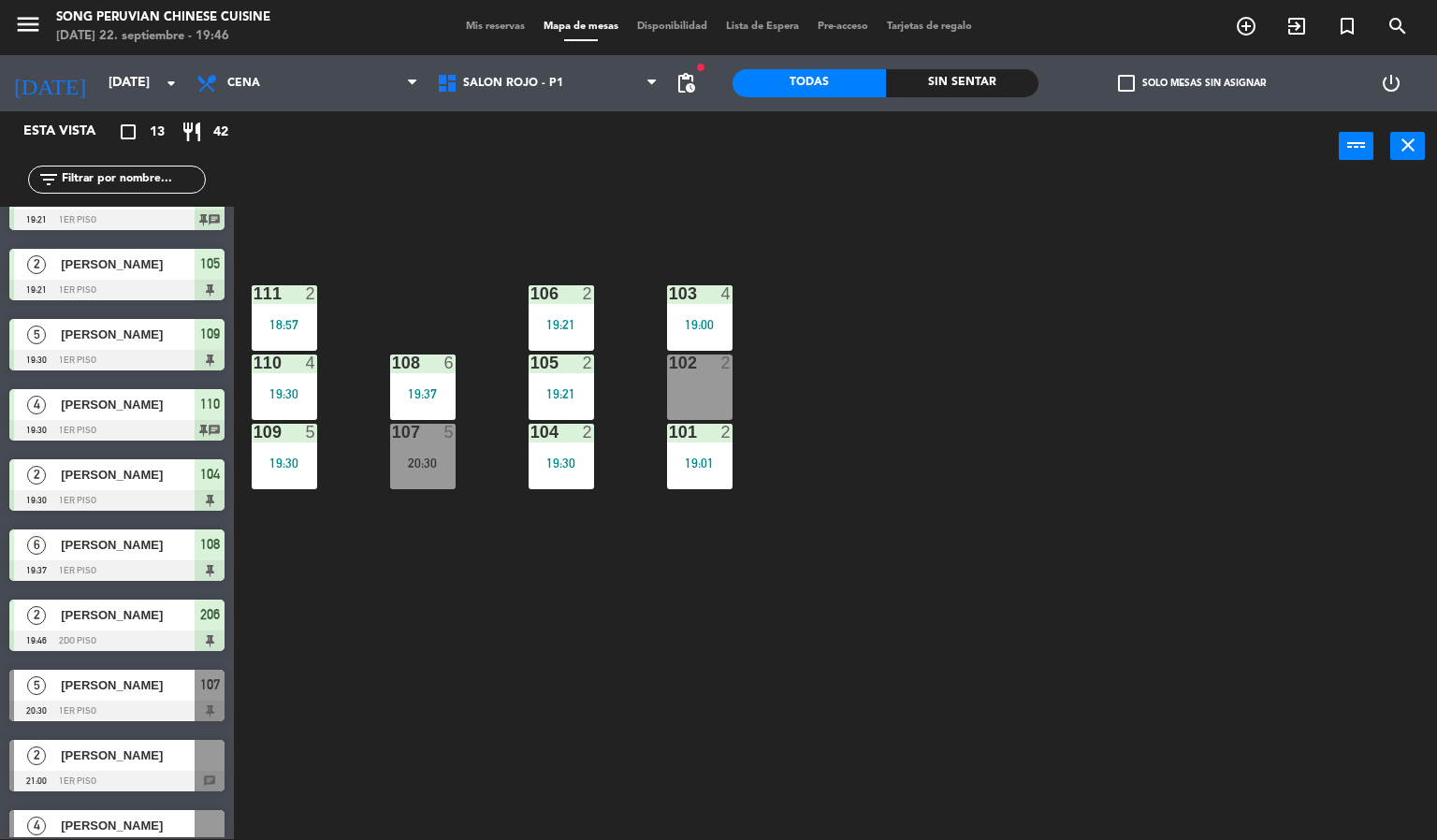
scroll to position [282, 0]
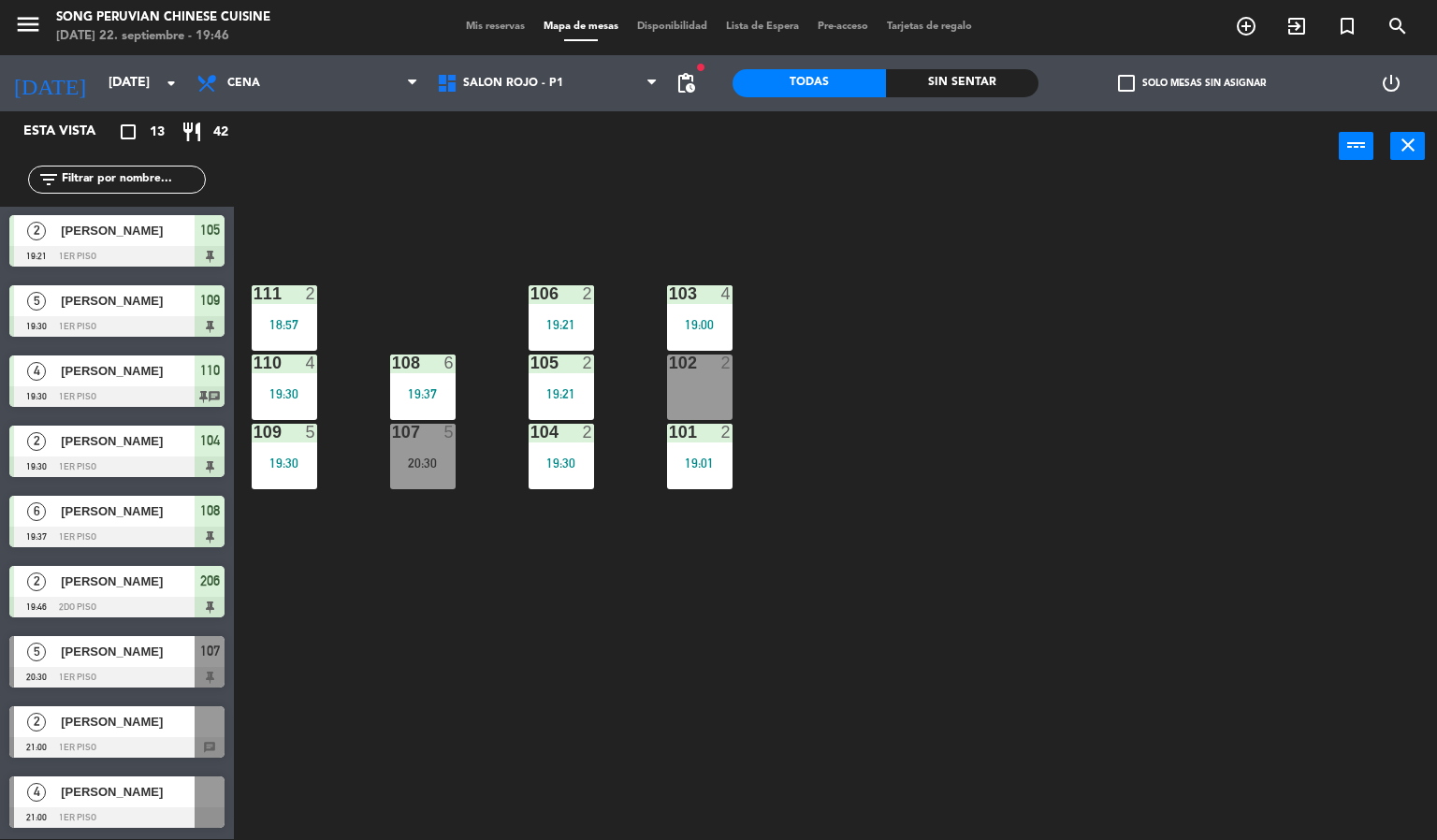
click at [270, 400] on div "19:30" at bounding box center [284, 393] width 65 height 13
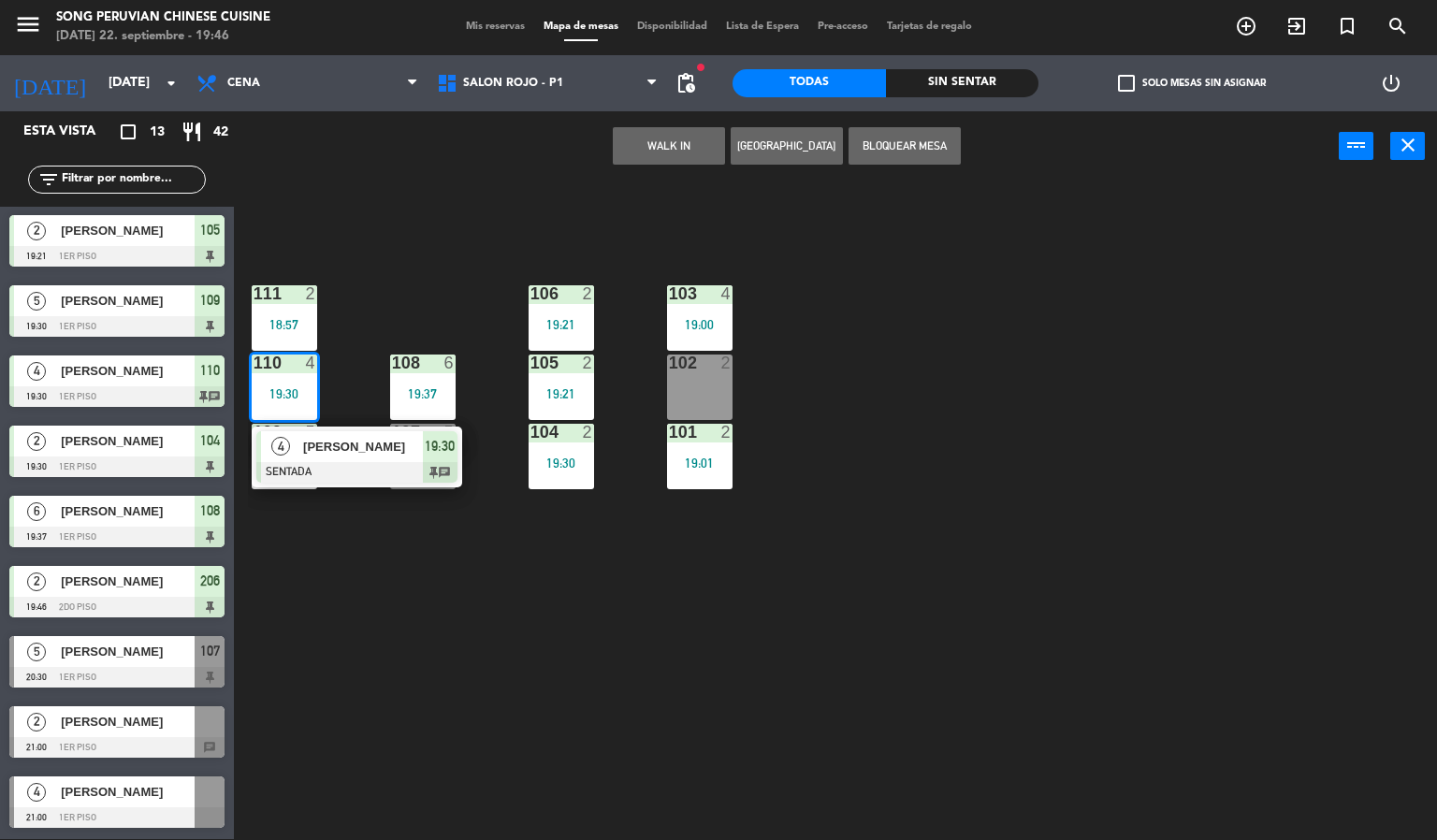
click at [295, 462] on div at bounding box center [357, 472] width 201 height 20
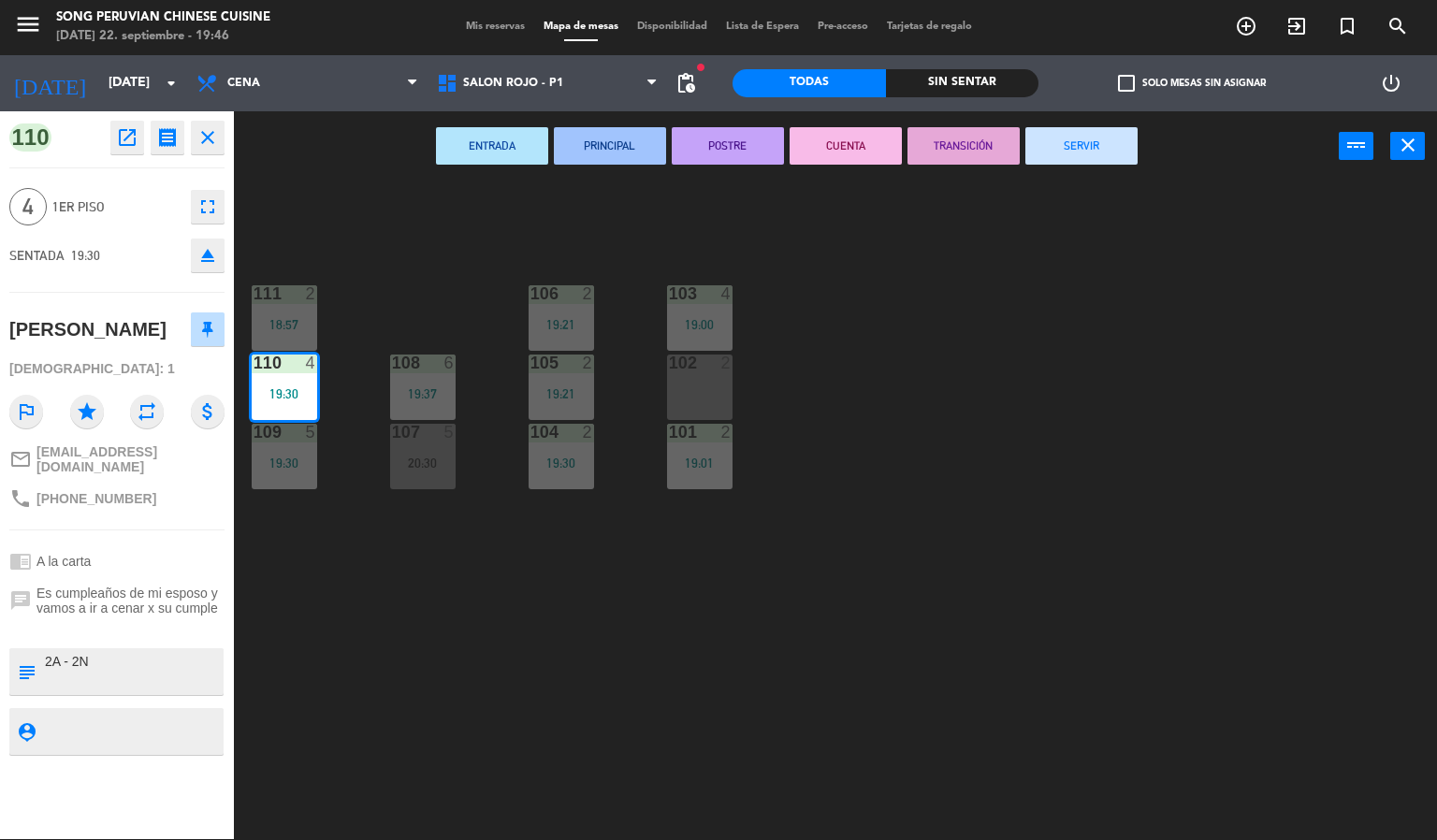
click at [212, 210] on icon "fullscreen" at bounding box center [208, 207] width 22 height 22
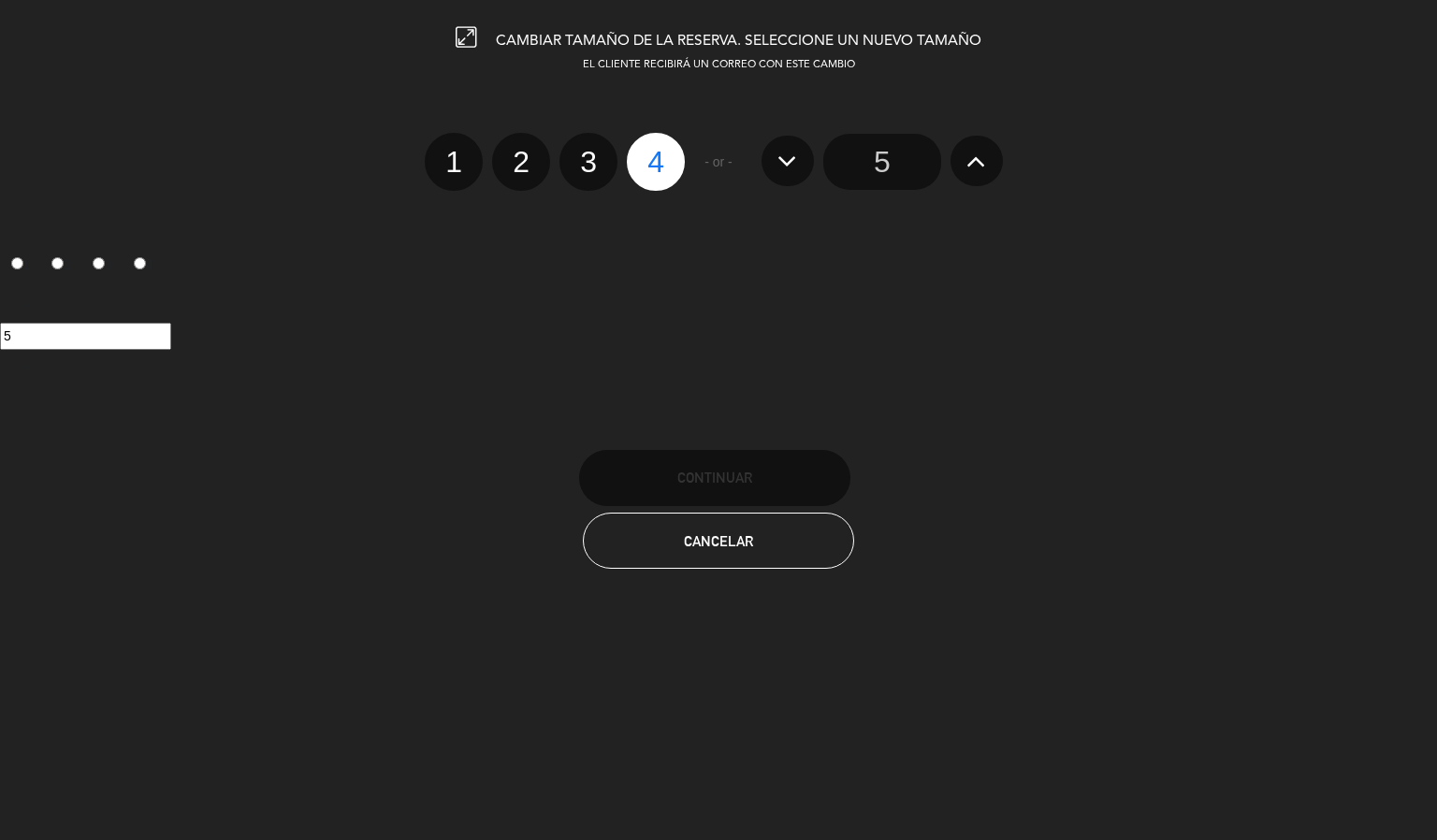
click at [584, 163] on label "3" at bounding box center [588, 161] width 58 height 57
click at [584, 151] on input "3" at bounding box center [586, 145] width 12 height 12
radio input "true"
radio input "false"
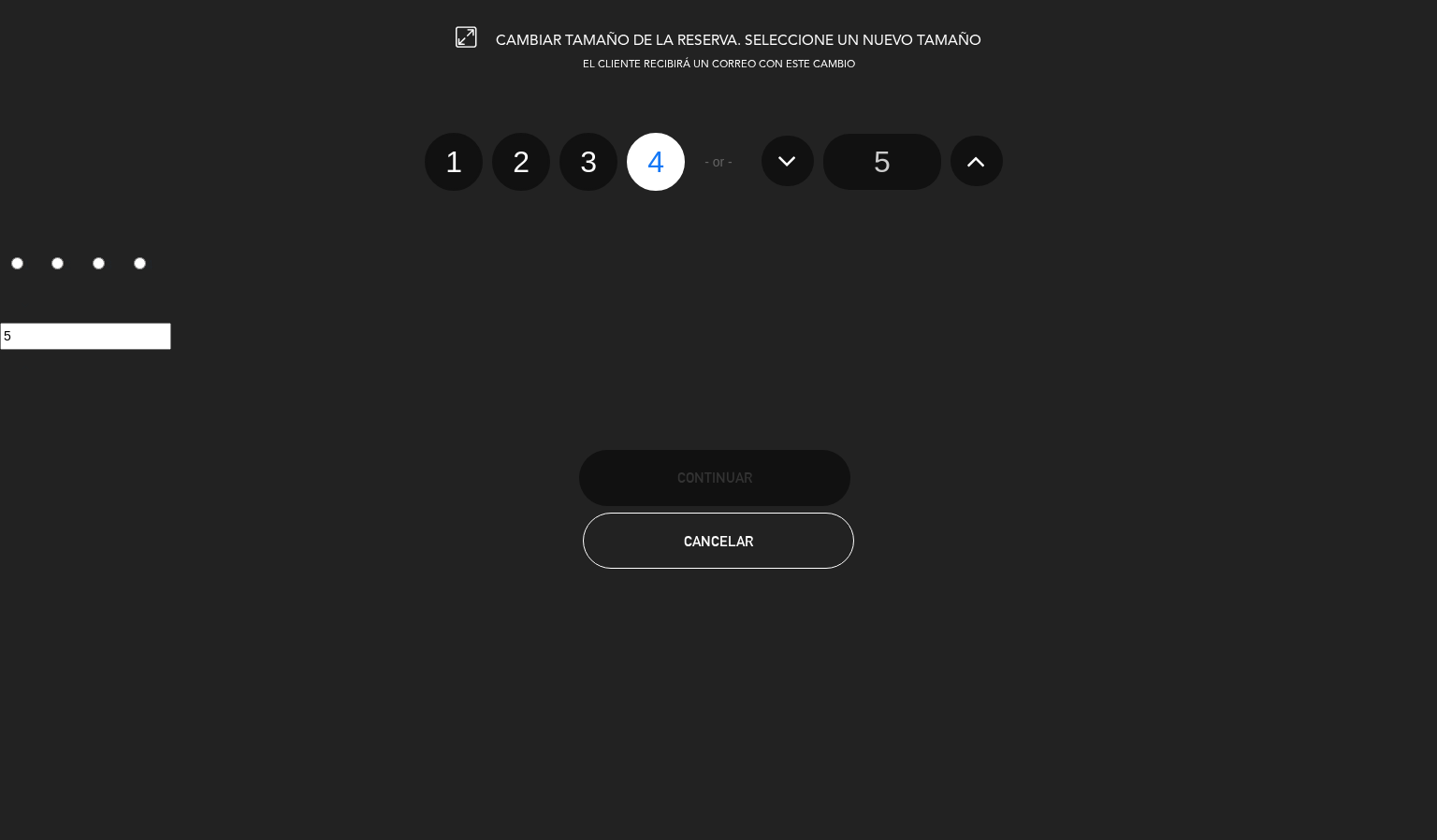
radio input "false"
radio input "true"
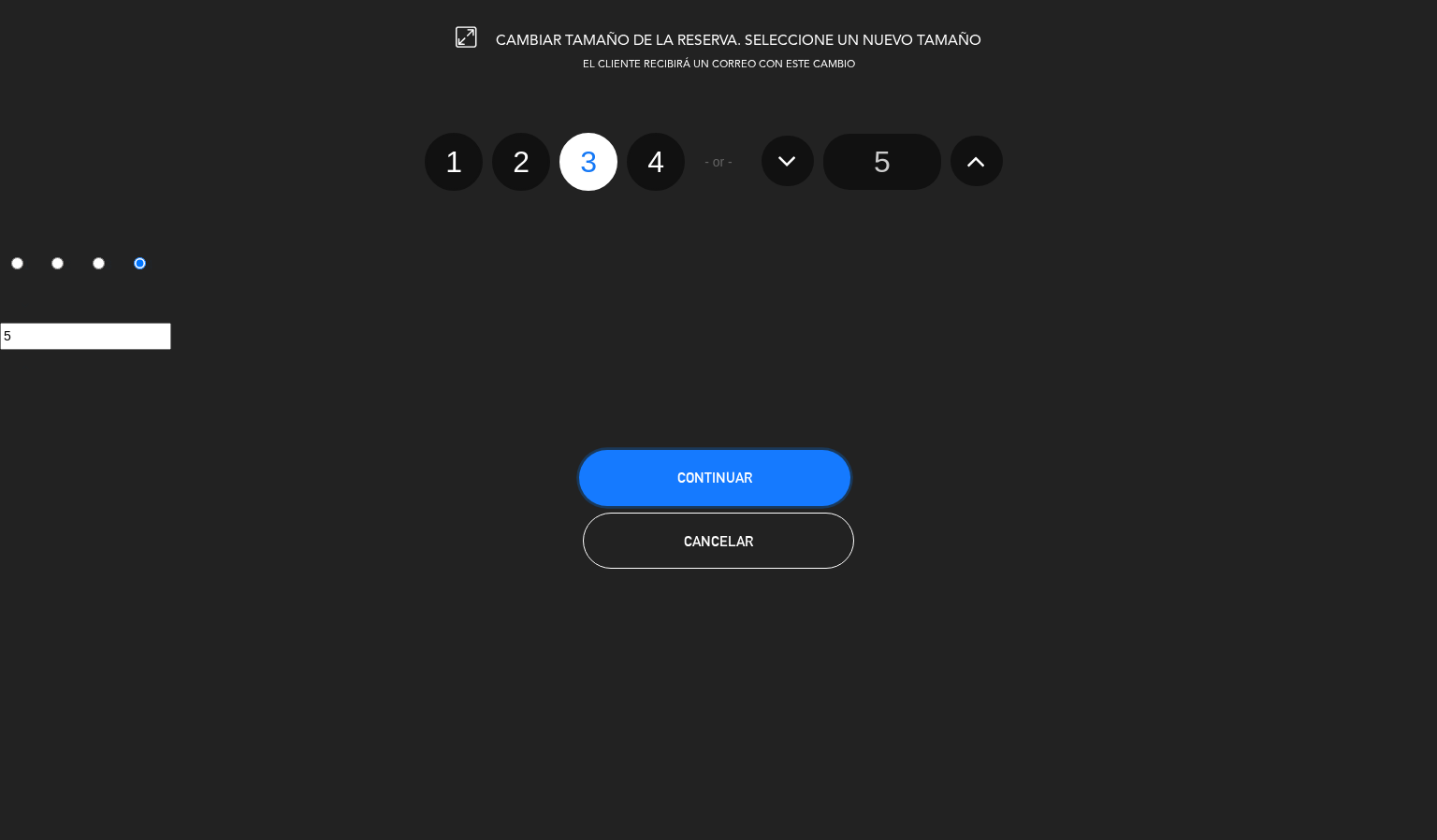
click at [648, 500] on button "Continuar" at bounding box center [715, 478] width 271 height 57
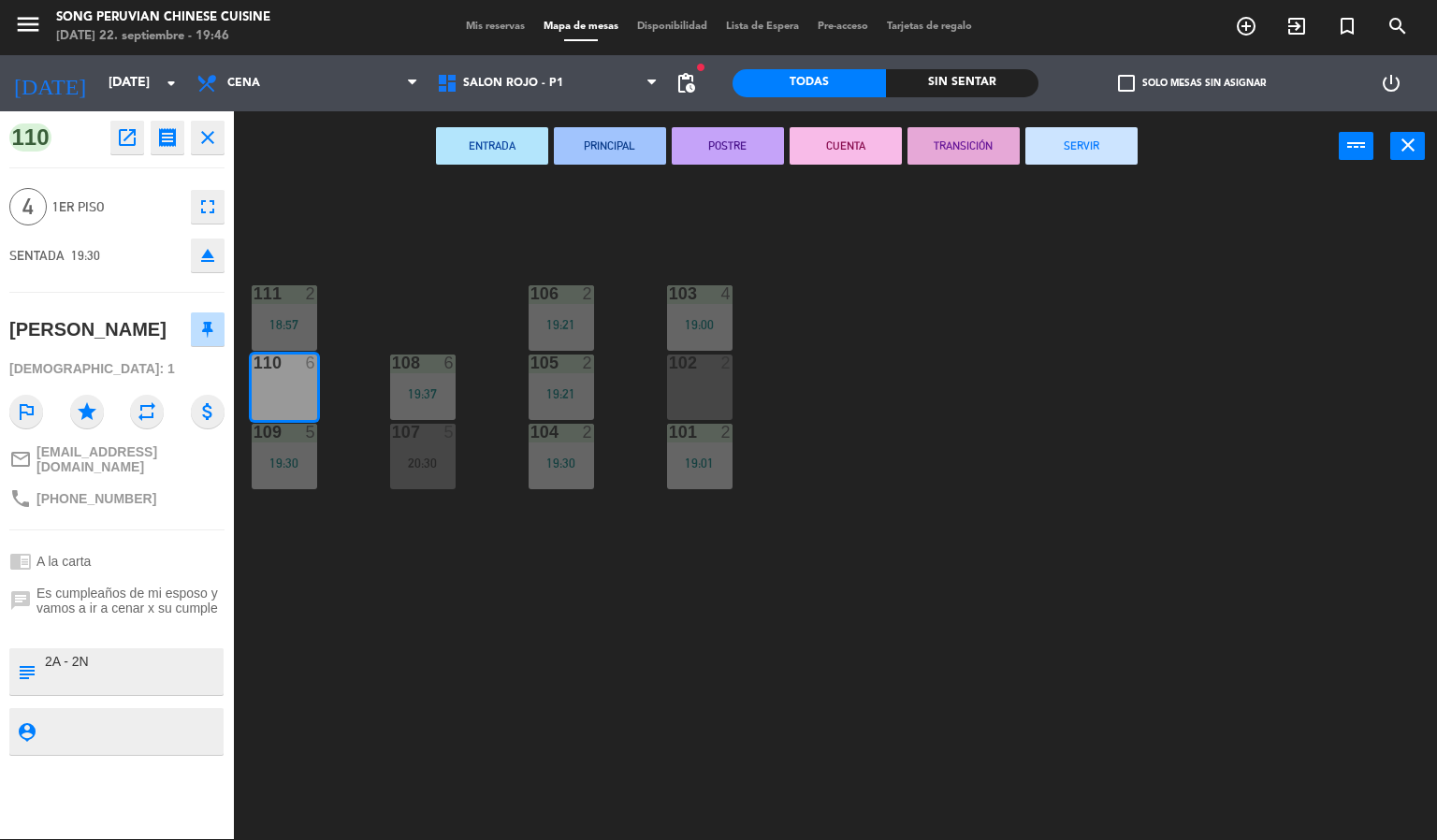
click at [408, 289] on div "103 4 19:00 106 2 19:21 111 2 18:57 102 2 105 2 19:21 108 6 19:37 110 6 101 2 1…" at bounding box center [842, 511] width 1189 height 658
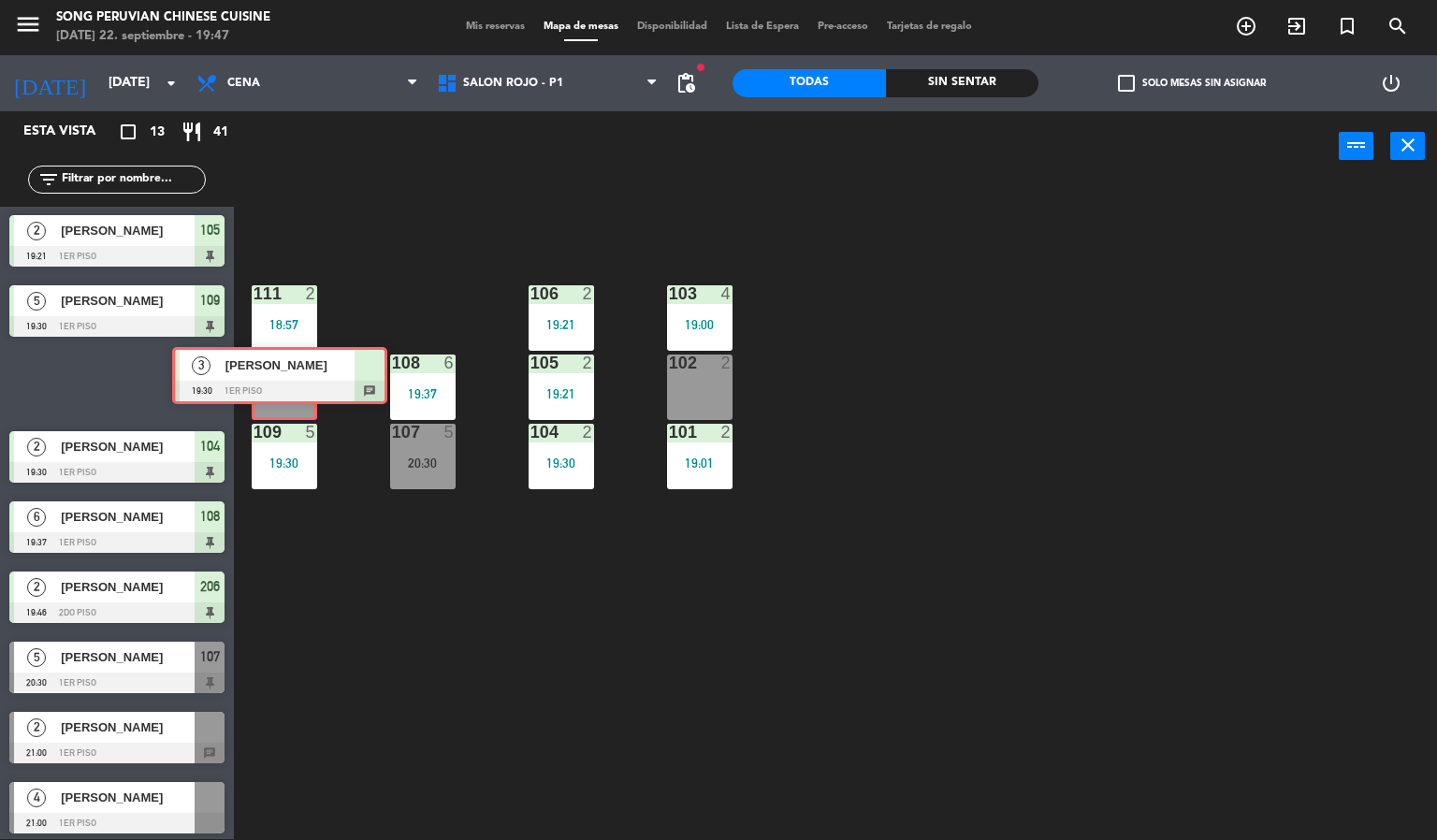
drag, startPoint x: 129, startPoint y: 382, endPoint x: 292, endPoint y: 379, distance: 163.0
click at [292, 379] on div "Esta vista crop_square 13 restaurant 41 filter_list 2 [PERSON_NAME] 18:57 1er p…" at bounding box center [718, 476] width 1437 height 729
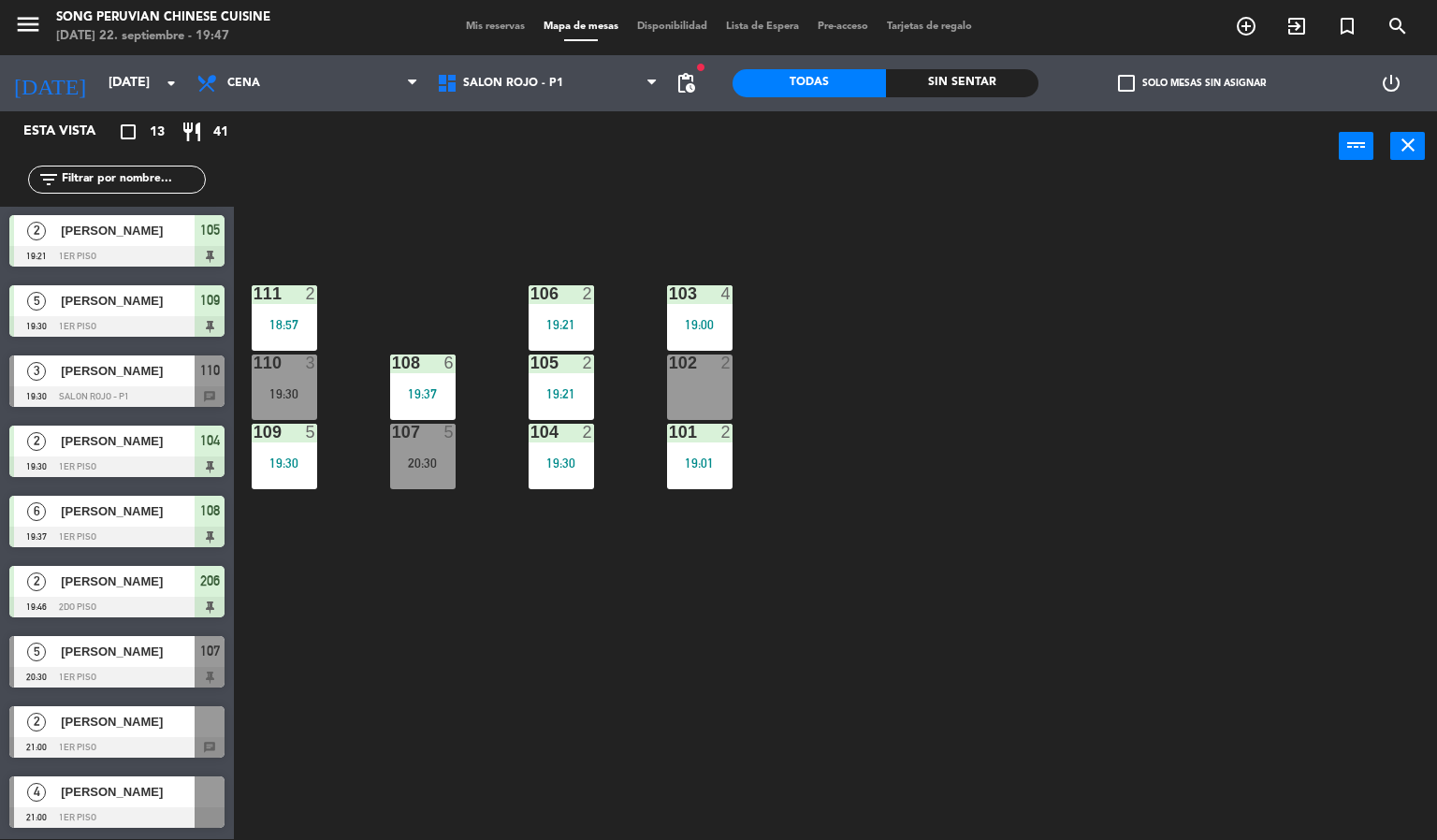
click at [301, 388] on div "19:30" at bounding box center [284, 393] width 65 height 13
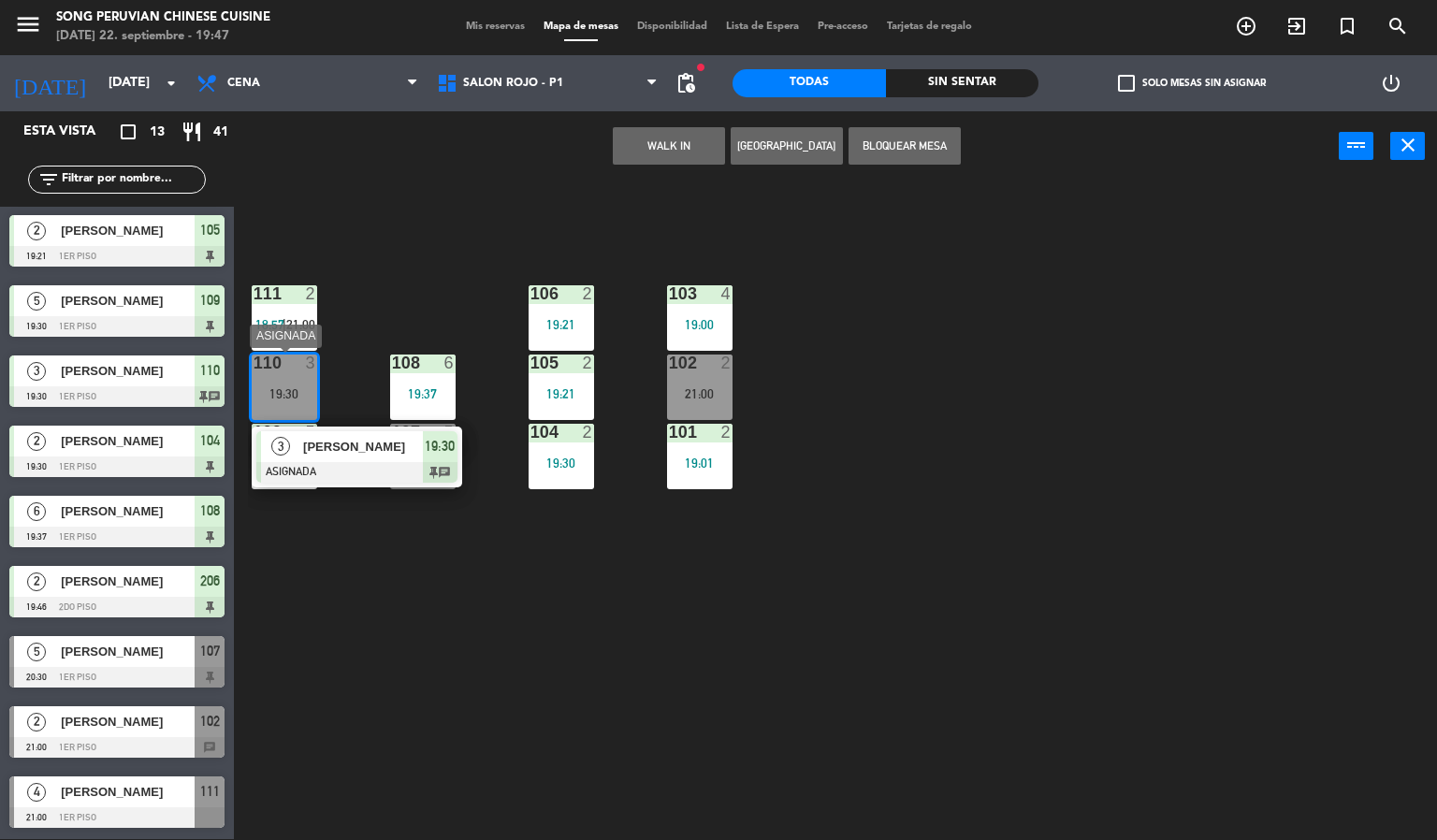
click at [313, 454] on span "[PERSON_NAME]" at bounding box center [363, 446] width 120 height 19
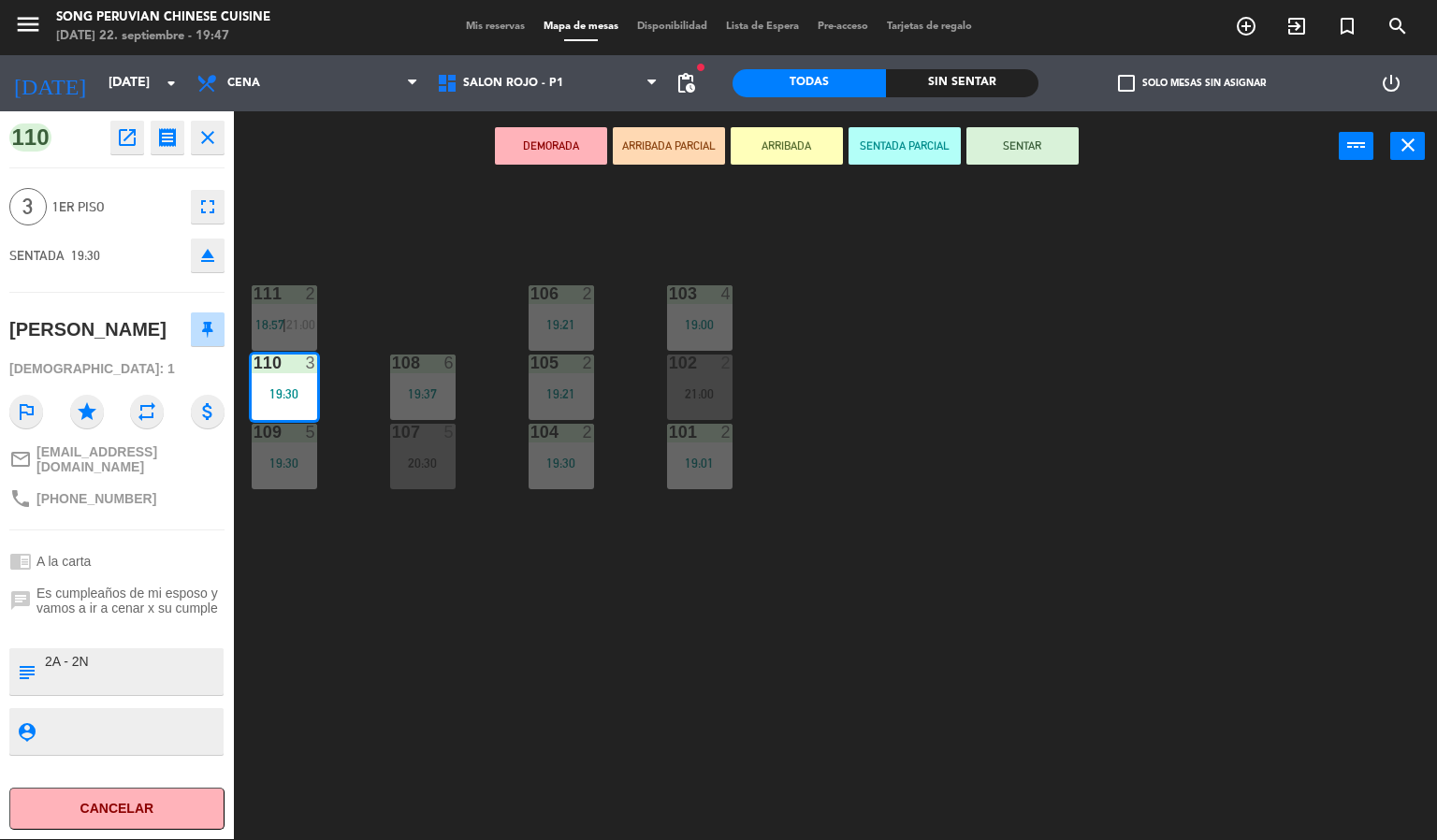
click at [1025, 149] on button "SENTAR" at bounding box center [1022, 146] width 112 height 37
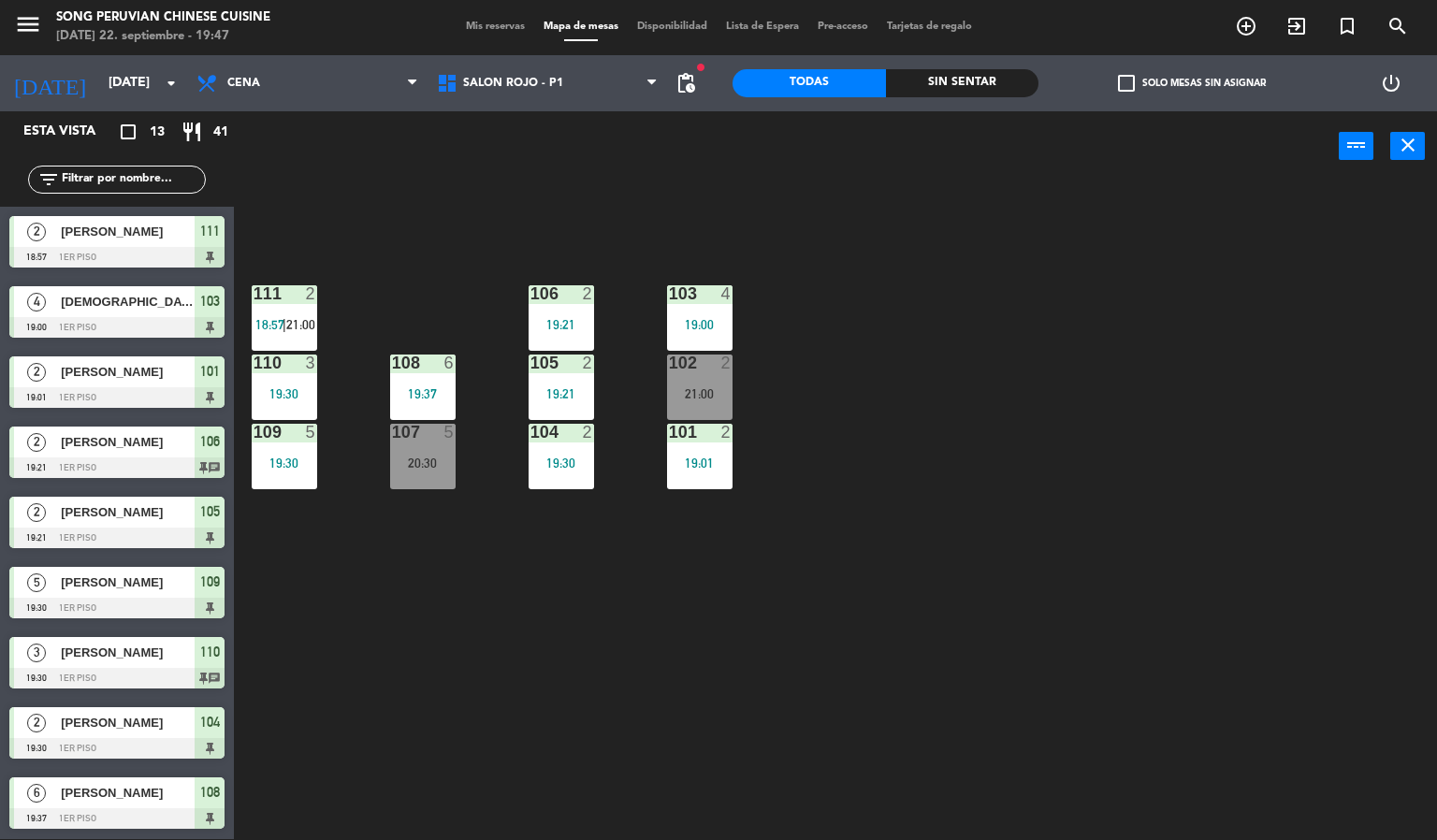
click at [773, 500] on div "103 4 19:00 106 2 19:21 111 2 18:57 | 21:00 102 2 21:00 105 2 19:21 108 6 19:37…" at bounding box center [842, 511] width 1189 height 658
click at [770, 495] on div "103 4 19:00 106 2 19:21 111 2 18:57 | 21:00 102 2 21:00 105 2 19:21 108 6 19:37…" at bounding box center [842, 511] width 1189 height 658
click at [492, 77] on span "SALON ROJO - P1" at bounding box center [513, 83] width 100 height 13
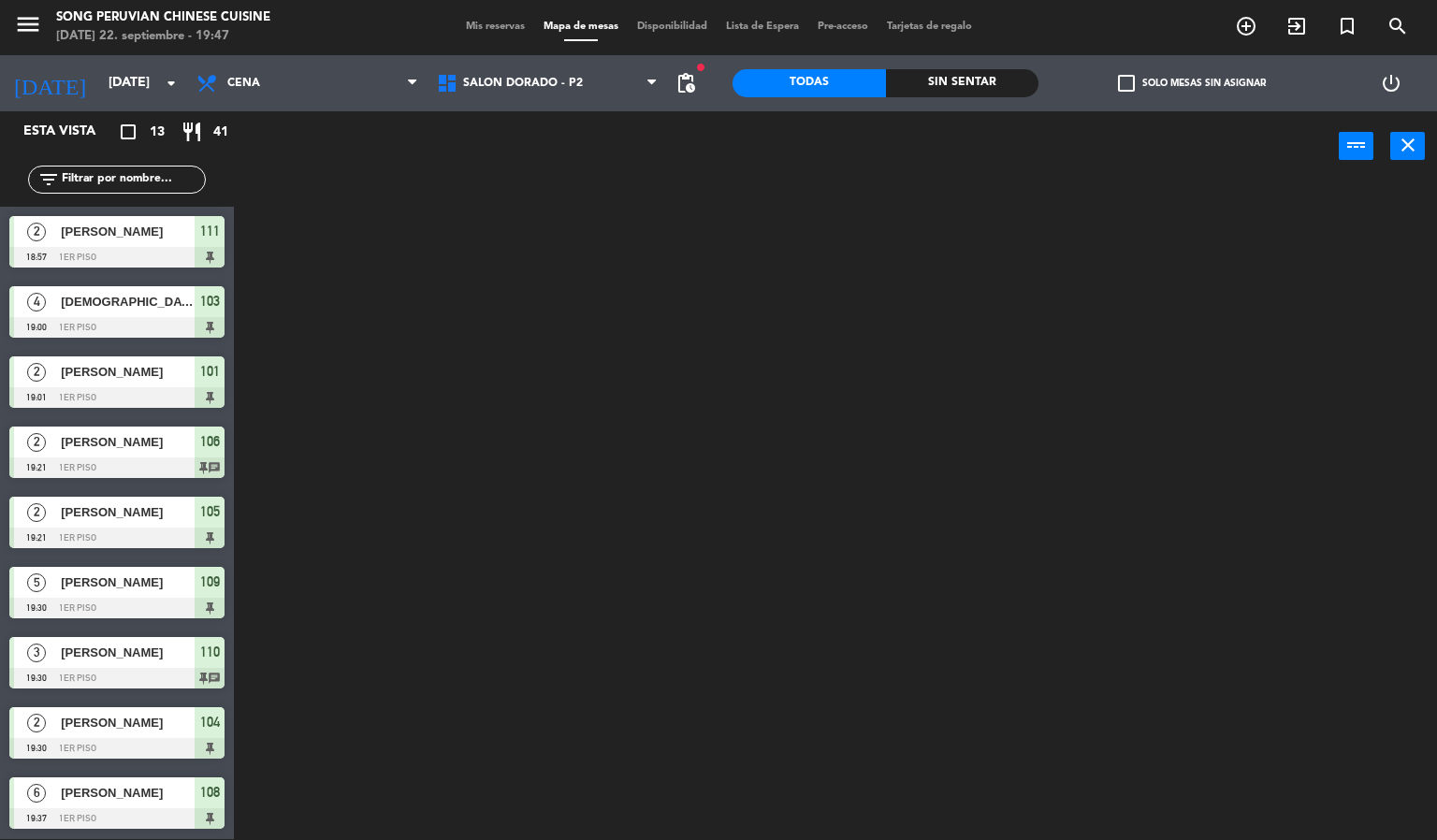
click at [525, 180] on ng-component "menu Song Peruvian Chinese Cuisine [DATE] 22. septiembre - 19:47 Mis reservas M…" at bounding box center [718, 419] width 1437 height 841
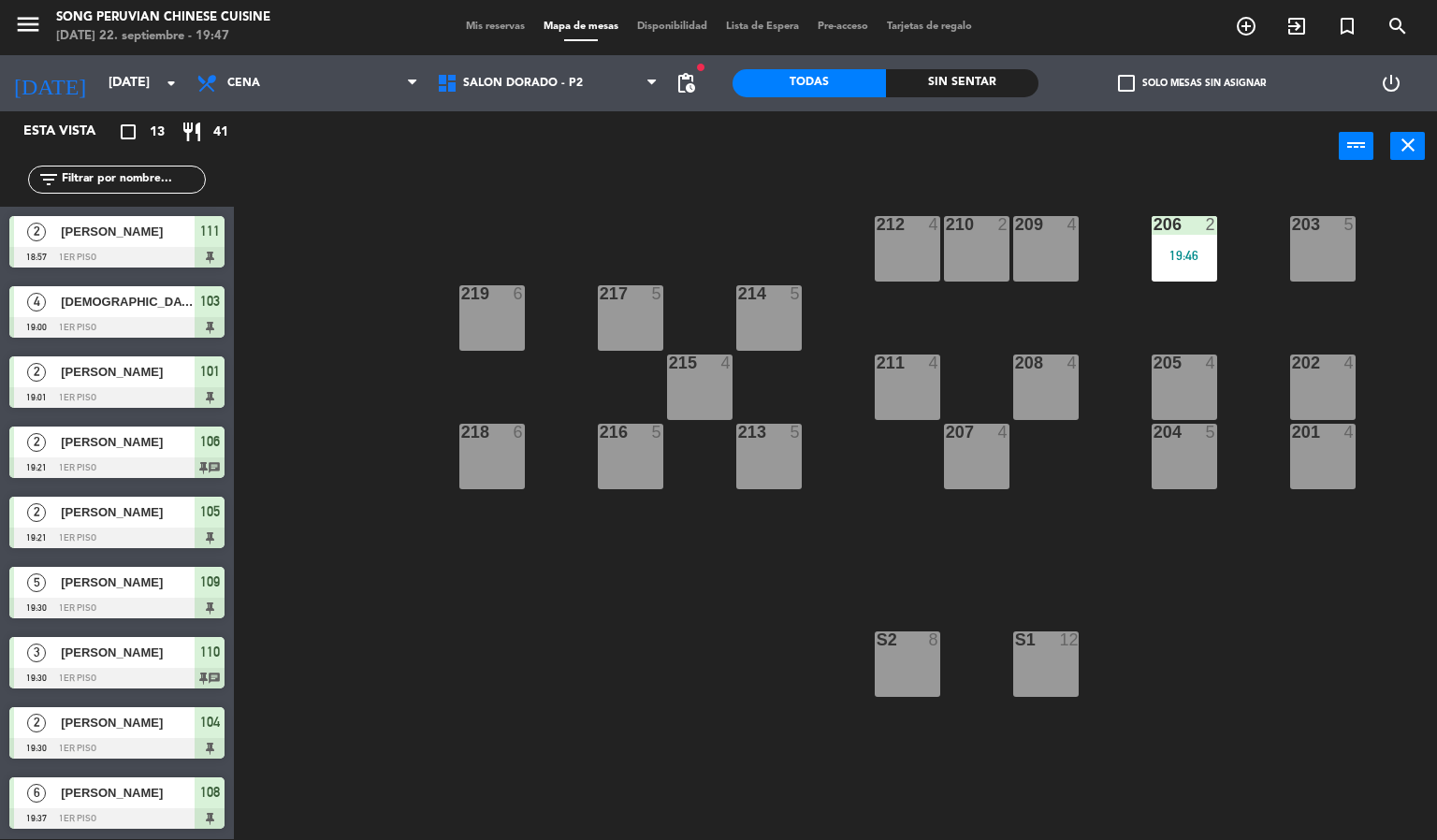
click at [755, 203] on div "203 5 206 2 19:46 210 2 212 4 209 4 214 5 217 5 219 6 202 4 205 4 208 4 211 4 2…" at bounding box center [842, 511] width 1189 height 658
click at [758, 202] on div "203 5 206 2 19:46 210 2 212 4 209 4 214 5 217 5 219 6 202 4 205 4 208 4 211 4 2…" at bounding box center [842, 511] width 1189 height 658
click at [888, 562] on div "203 5 206 2 19:46 210 2 212 4 209 4 214 5 217 5 219 6 202 4 205 4 208 4 211 4 2…" at bounding box center [842, 511] width 1189 height 658
click at [890, 558] on div "203 5 206 2 19:46 210 2 212 4 209 4 214 5 217 5 219 6 202 4 205 4 208 4 211 4 2…" at bounding box center [842, 511] width 1189 height 658
click at [1213, 573] on div "203 5 206 2 19:46 210 2 212 4 209 4 214 5 217 5 219 6 202 4 205 4 208 4 211 4 2…" at bounding box center [842, 511] width 1189 height 658
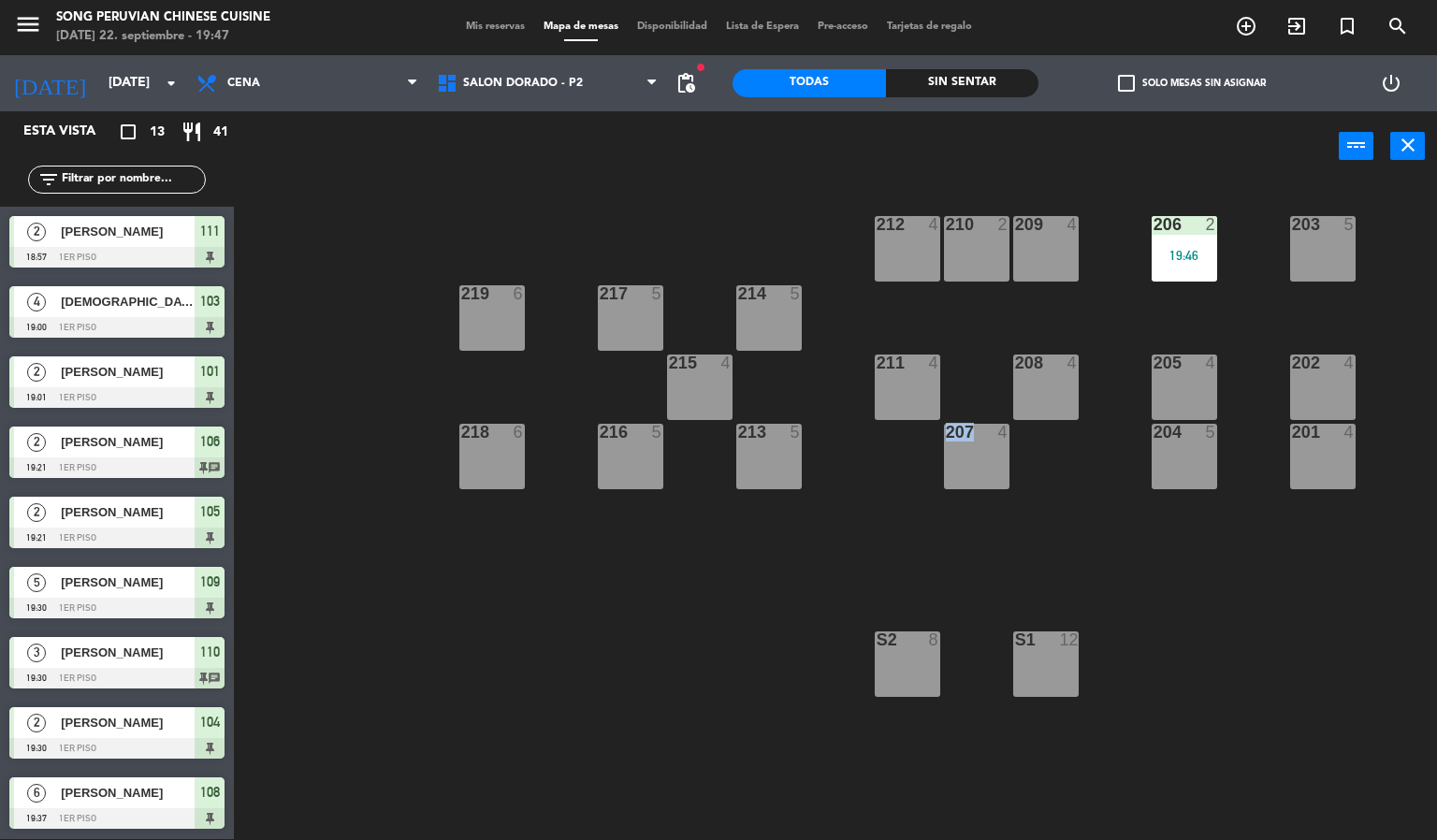
drag, startPoint x: 1210, startPoint y: 573, endPoint x: 1157, endPoint y: 561, distance: 54.3
click at [1210, 572] on div "203 5 206 2 19:46 210 2 212 4 209 4 214 5 217 5 219 6 202 4 205 4 208 4 211 4 2…" at bounding box center [842, 511] width 1189 height 658
click at [563, 94] on span "SALON DORADO - P2" at bounding box center [548, 83] width 241 height 41
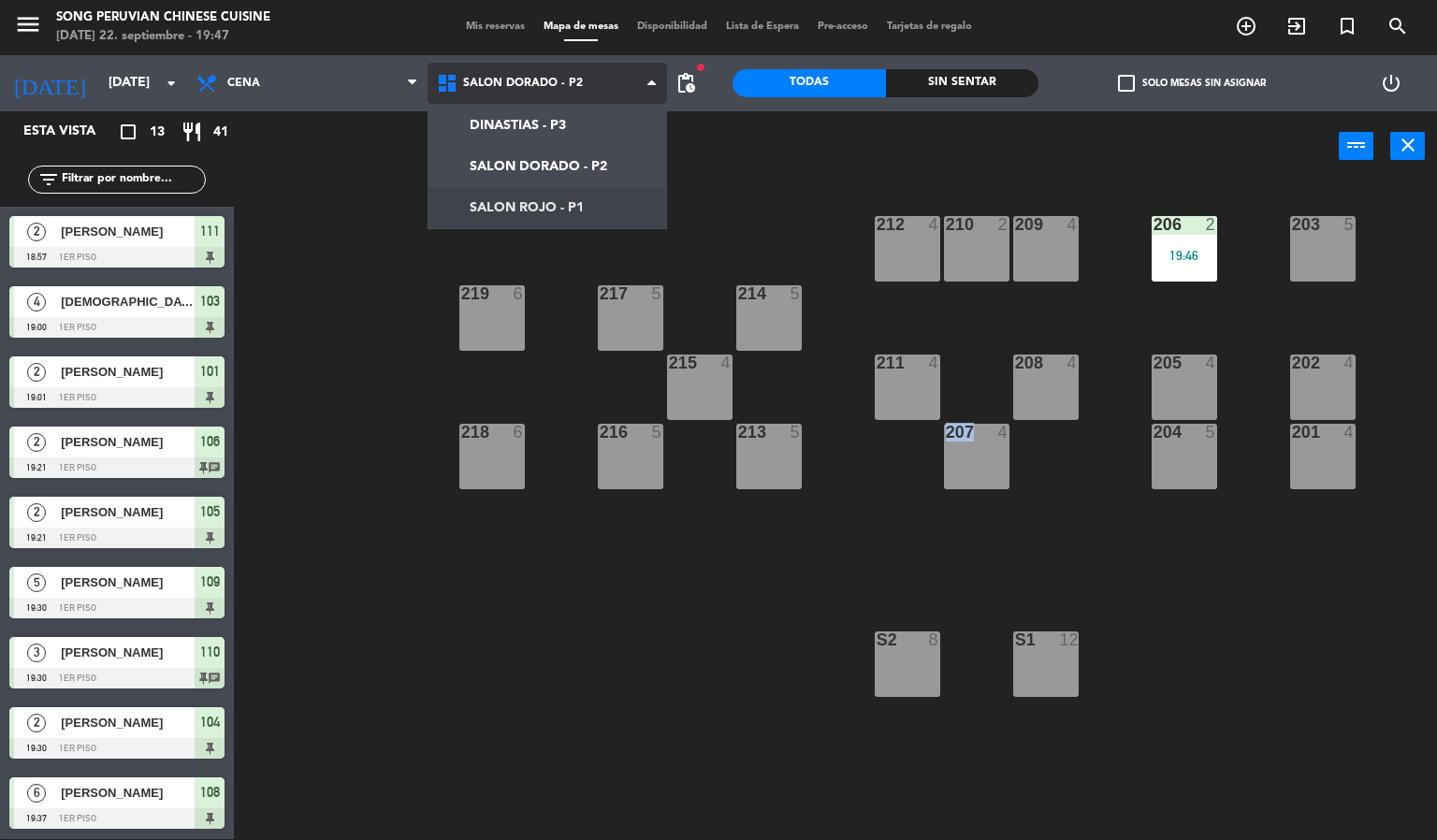
click at [575, 191] on ng-component "menu Song Peruvian Chinese Cuisine [DATE] 22. septiembre - 19:47 Mis reservas M…" at bounding box center [718, 419] width 1437 height 841
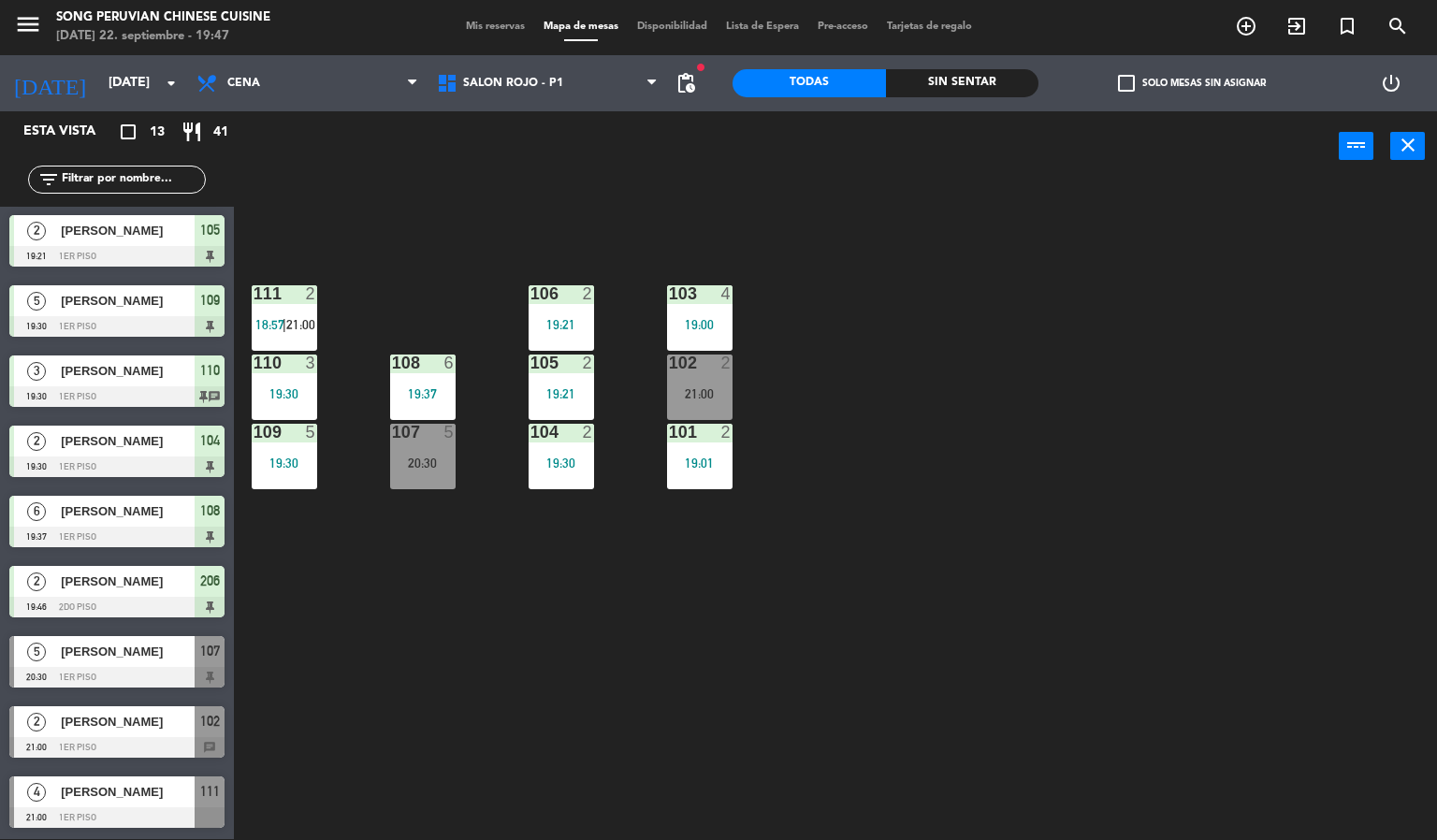
click at [506, 287] on div "103 4 19:00 106 2 19:21 111 2 18:57 | 21:00 102 2 21:00 105 2 19:21 108 6 19:37…" at bounding box center [842, 511] width 1189 height 658
click at [475, 393] on div "103 4 19:00 106 2 19:21 111 2 18:57 | 21:00 102 2 21:00 105 2 19:21 108 6 19:37…" at bounding box center [842, 511] width 1189 height 658
click at [475, 390] on div "103 4 19:00 106 2 19:21 111 2 18:57 | 21:00 102 2 21:00 105 2 19:21 108 6 19:37…" at bounding box center [842, 511] width 1189 height 658
click at [438, 394] on div "19:37" at bounding box center [422, 393] width 65 height 13
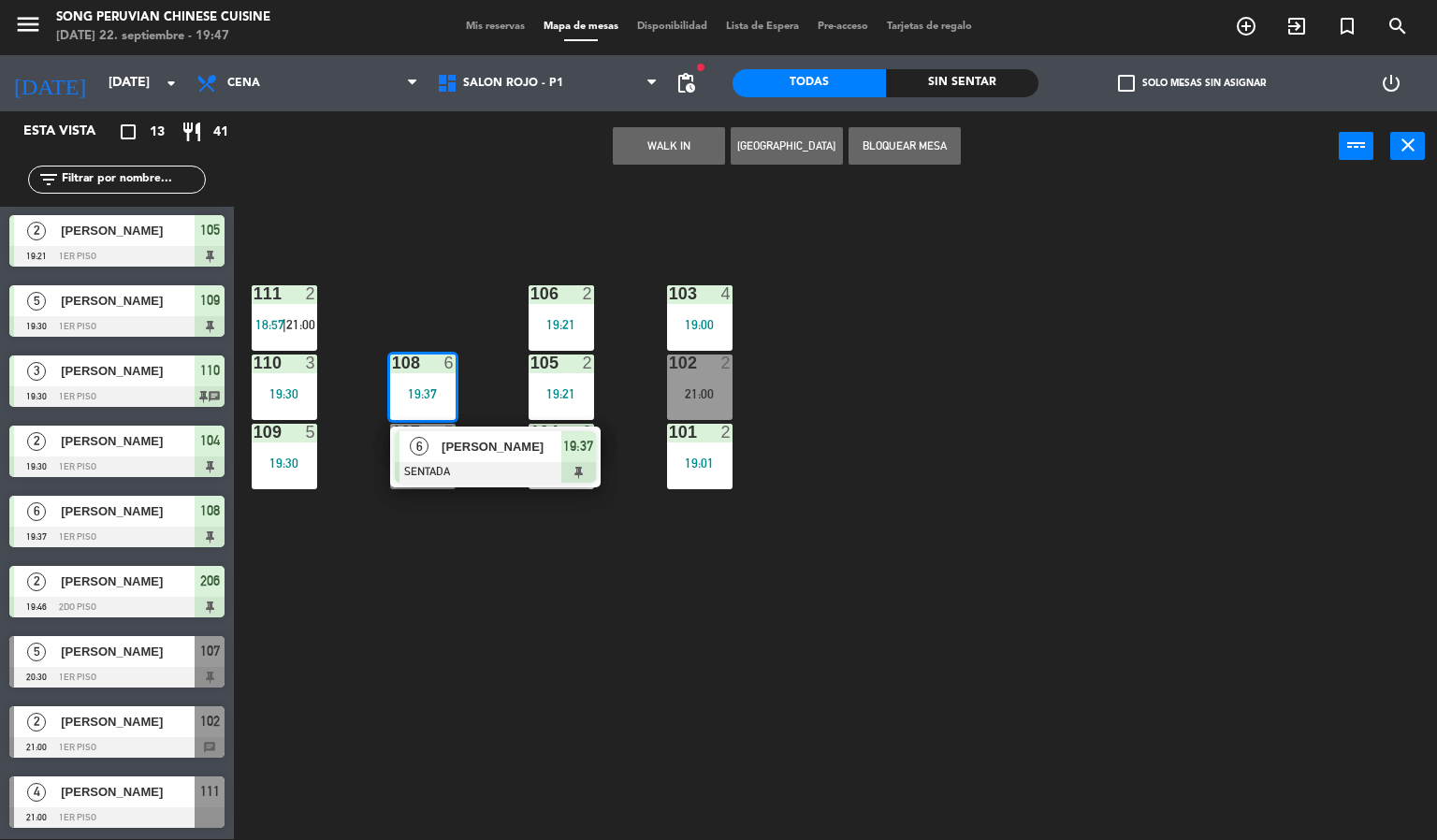
click at [473, 345] on div "103 4 19:00 106 2 19:21 111 2 18:57 | 21:00 102 2 21:00 105 2 19:21 108 6 19:37…" at bounding box center [842, 511] width 1189 height 658
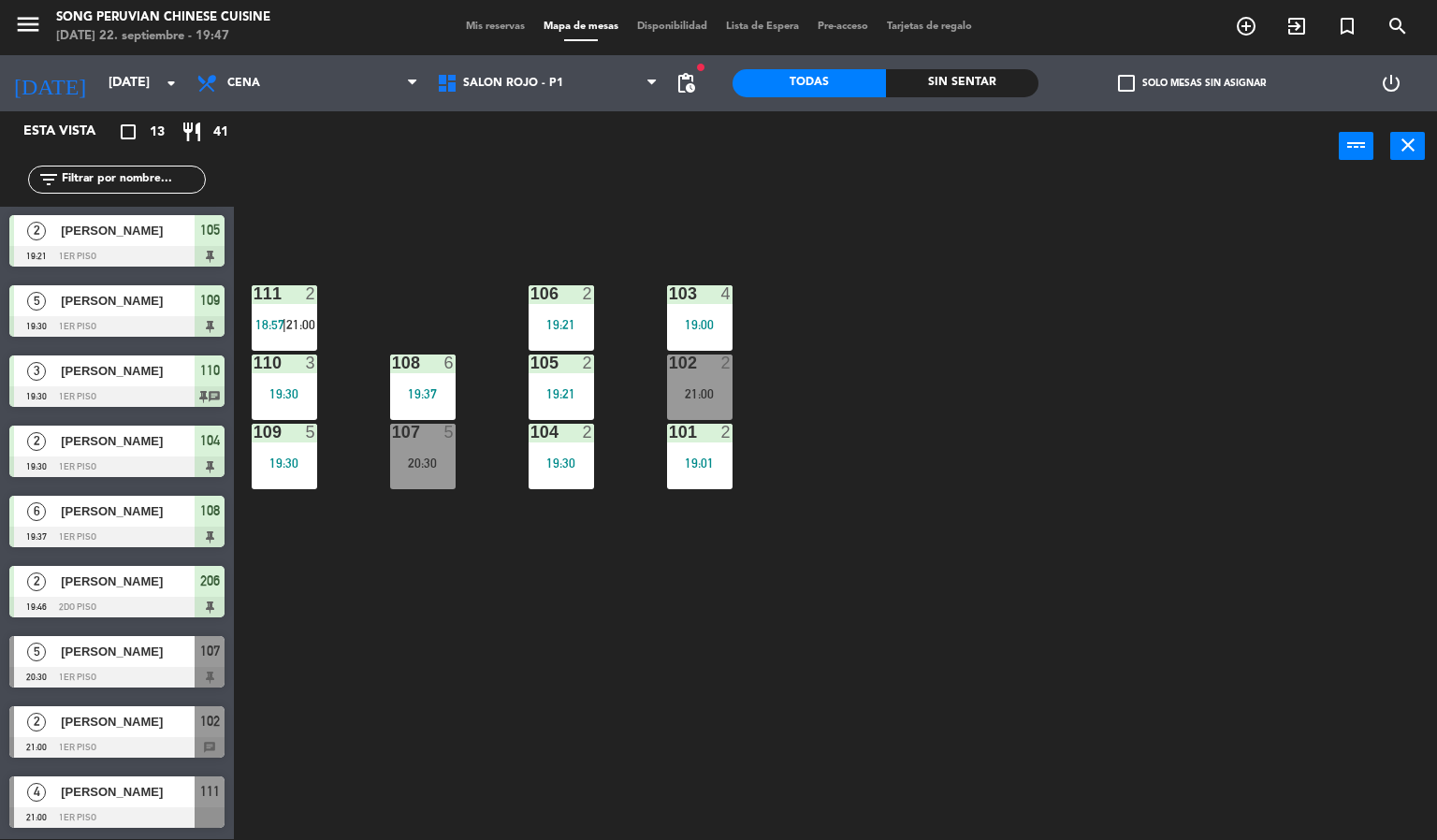
click at [422, 597] on div "103 4 19:00 106 2 19:21 111 2 18:57 | 21:00 102 2 21:00 105 2 19:21 108 6 19:37…" at bounding box center [842, 511] width 1189 height 658
click at [418, 237] on div "103 4 19:00 106 2 19:21 111 2 18:57 | 21:00 102 2 21:00 105 2 19:21 108 6 19:37…" at bounding box center [842, 511] width 1189 height 658
click at [733, 387] on div "103 4 19:00 106 2 19:21 111 2 18:57 | 21:00 102 2 21:00 105 2 19:21 108 6 19:37…" at bounding box center [842, 511] width 1189 height 658
click at [722, 379] on div "102 2 21:00" at bounding box center [699, 387] width 65 height 65
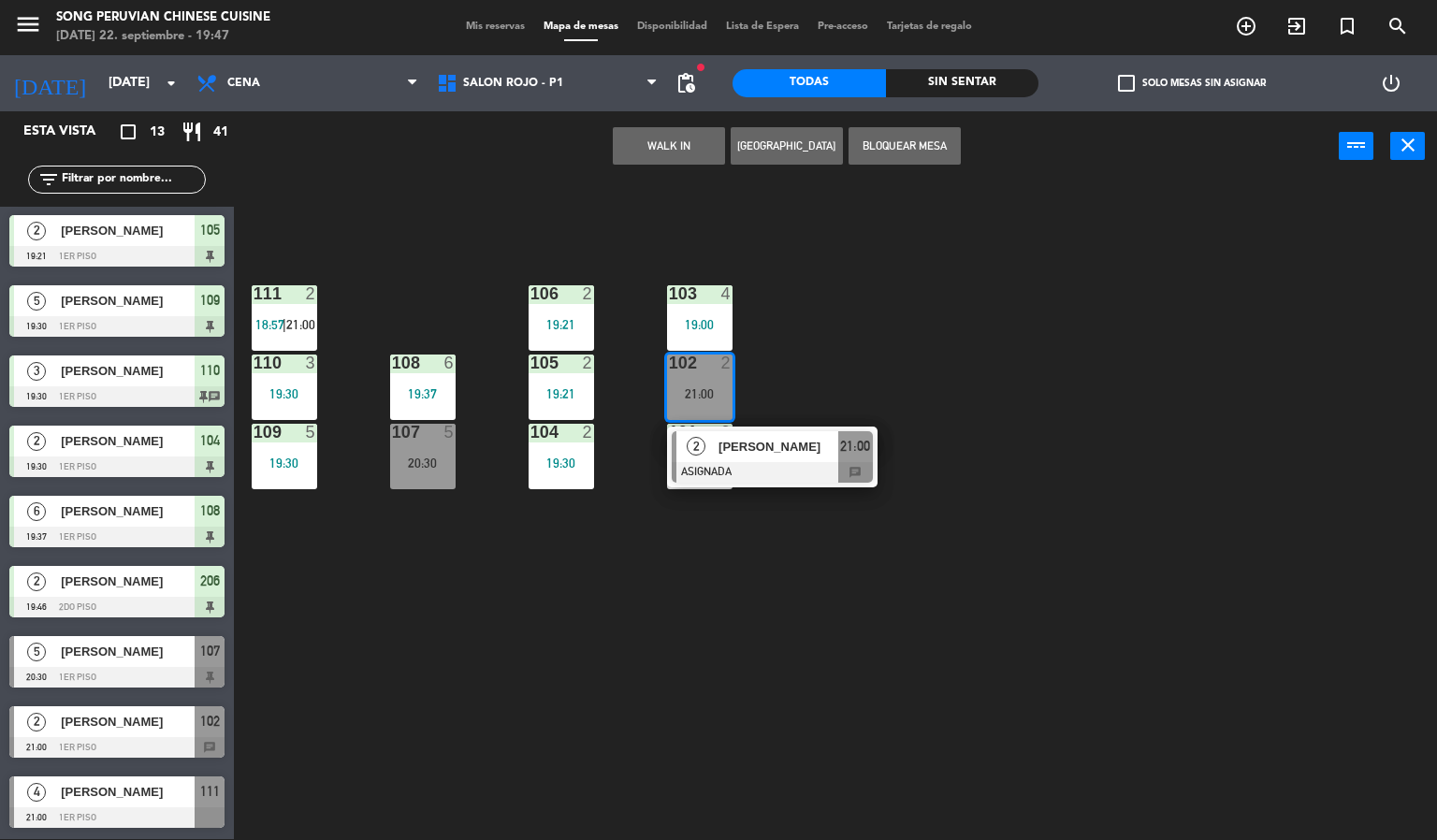
click at [825, 339] on div "103 4 19:00 106 2 19:21 111 2 18:57 | 21:00 102 2 21:00 2 [PERSON_NAME] ASIGNAD…" at bounding box center [842, 511] width 1189 height 658
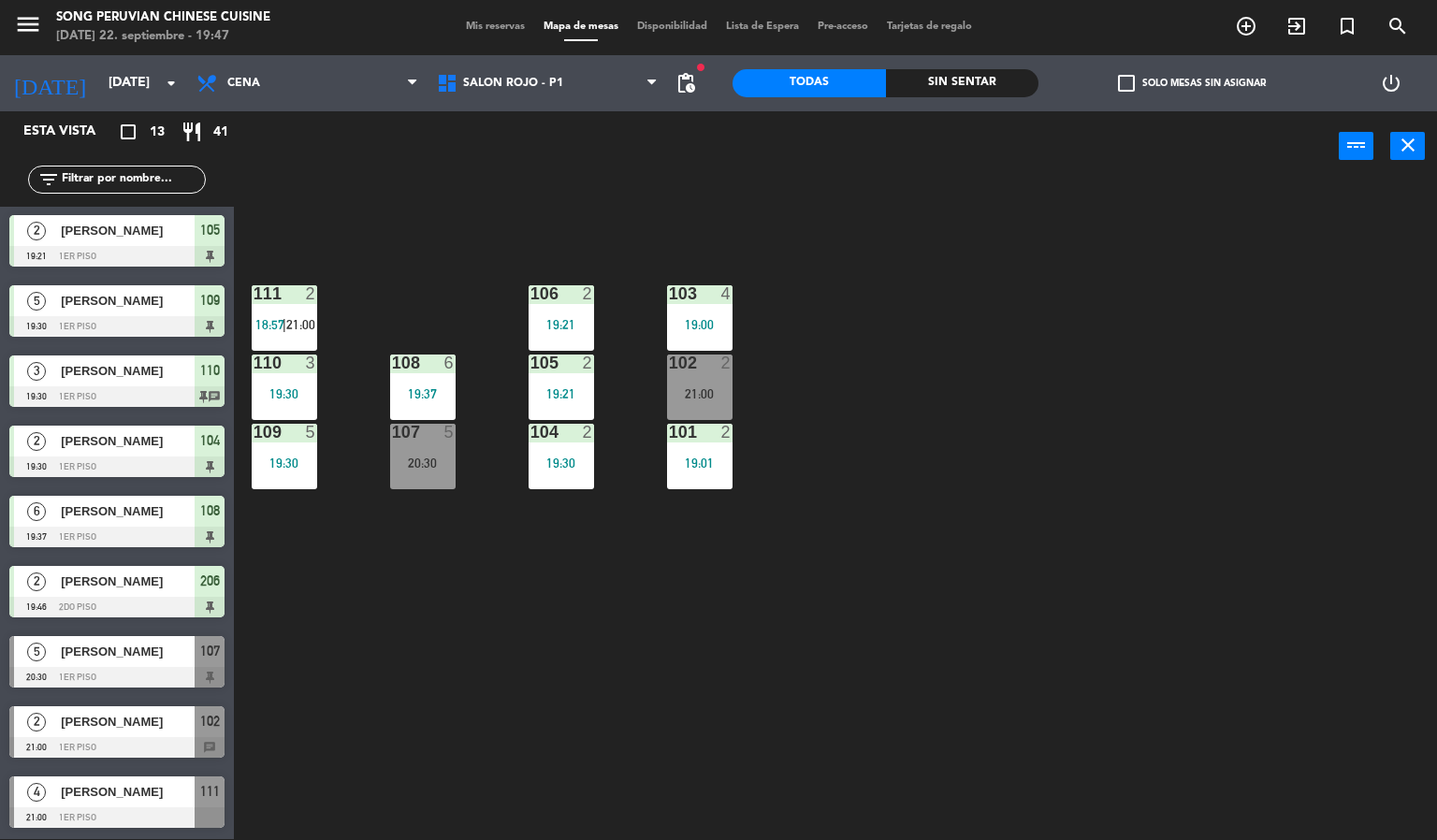
click at [562, 607] on div "103 4 19:00 106 2 19:21 111 2 18:57 | 21:00 102 2 21:00 105 2 19:21 108 6 19:37…" at bounding box center [842, 511] width 1189 height 658
click at [553, 610] on div "103 4 19:00 106 2 19:21 111 2 18:57 | 21:00 102 2 21:00 105 2 19:21 108 6 19:37…" at bounding box center [842, 511] width 1189 height 658
click at [769, 203] on div "103 4 19:00 106 2 19:21 111 2 18:57 | 21:00 102 2 21:00 105 2 19:21 108 6 19:37…" at bounding box center [842, 511] width 1189 height 658
click at [952, 240] on div "103 4 19:00 106 2 19:21 111 2 18:57 | 21:00 102 2 21:00 105 2 19:21 108 6 19:37…" at bounding box center [842, 511] width 1189 height 658
click at [870, 624] on div "103 4 19:00 106 2 19:21 111 2 18:57 | 21:00 102 2 21:00 105 2 19:21 108 6 19:37…" at bounding box center [842, 511] width 1189 height 658
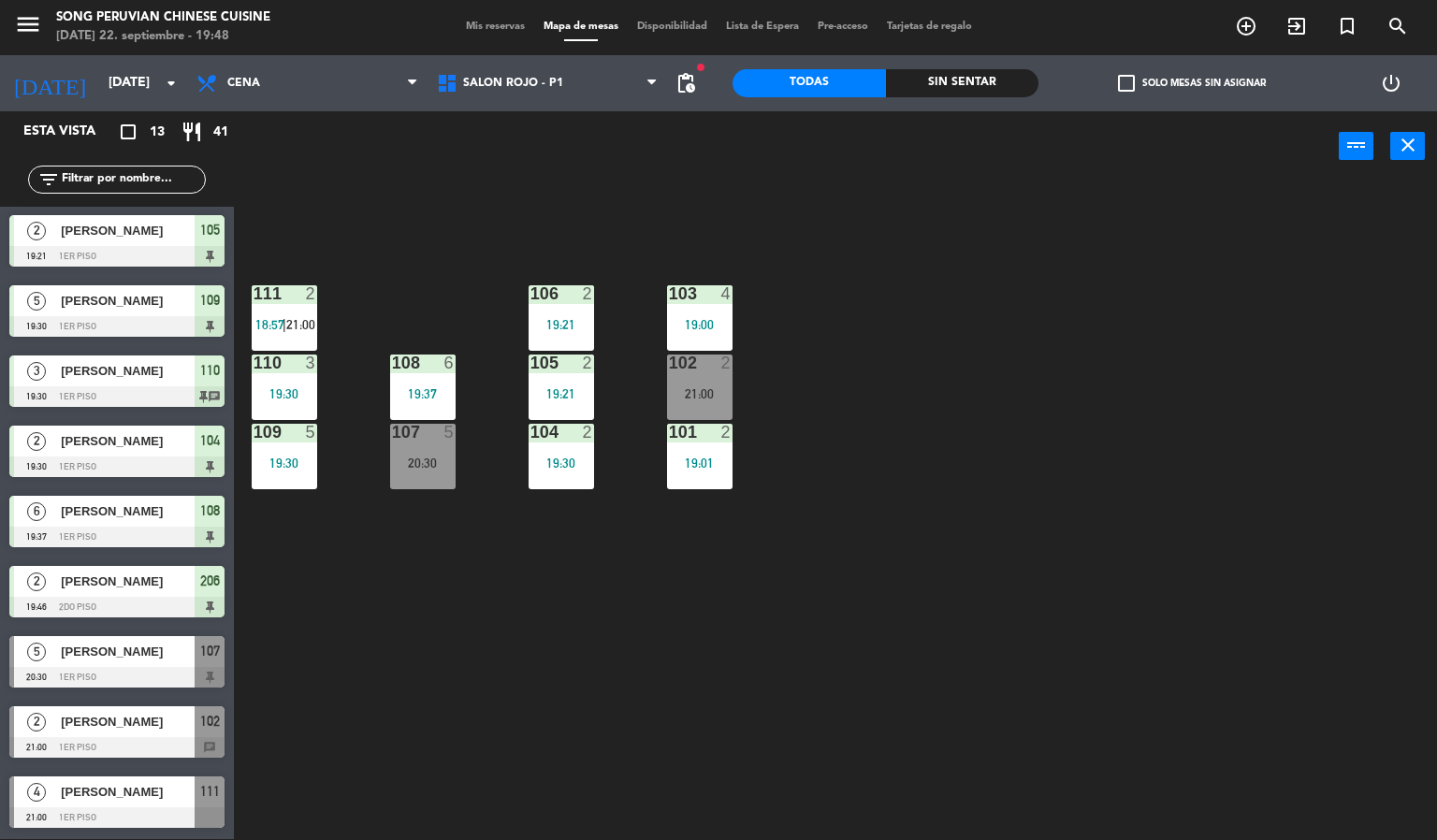
click at [829, 627] on div "103 4 19:00 106 2 19:21 111 2 18:57 | 21:00 102 2 21:00 105 2 19:21 108 6 19:37…" at bounding box center [842, 511] width 1189 height 658
click at [422, 439] on div at bounding box center [422, 432] width 31 height 17
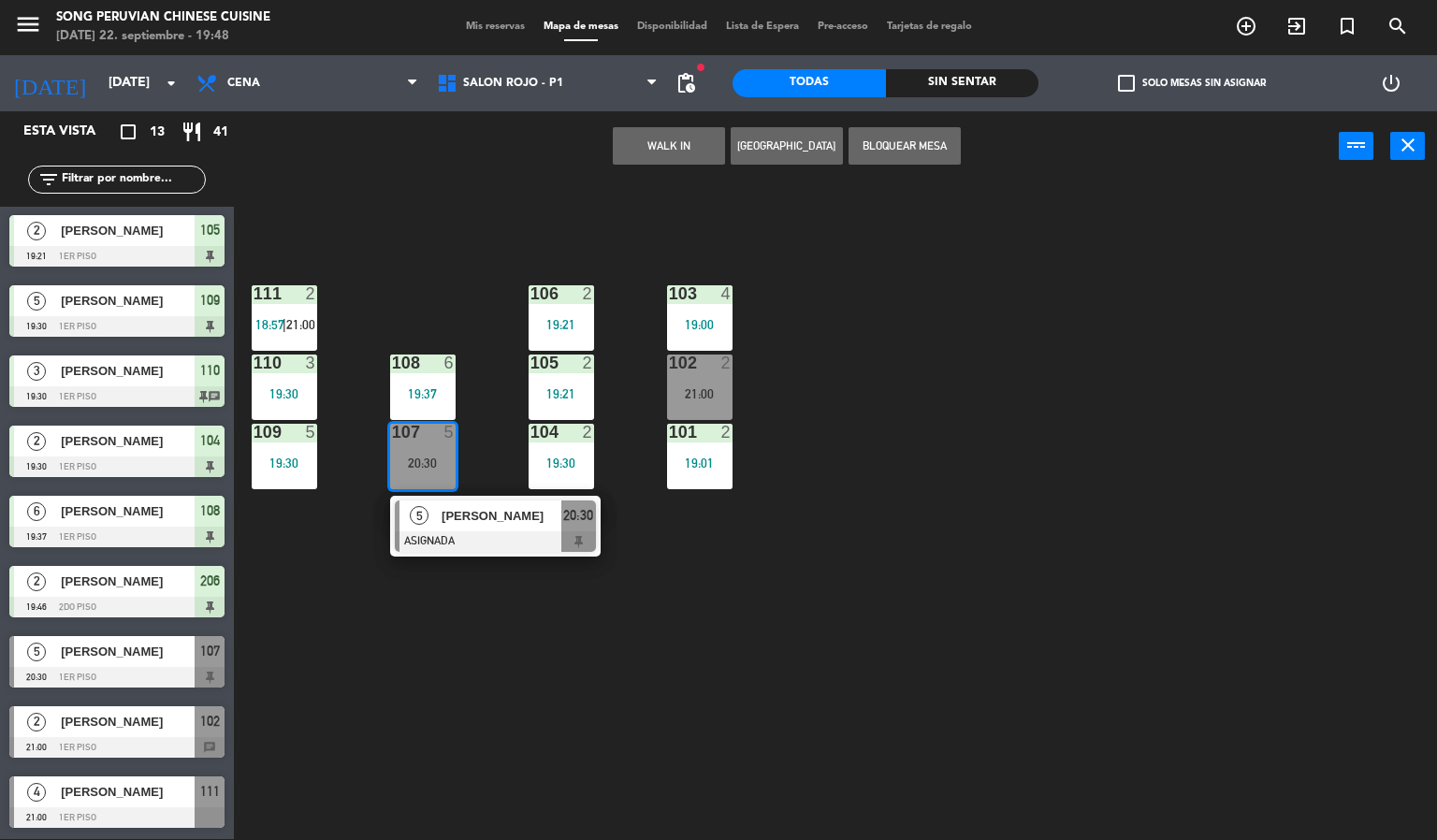
click at [514, 534] on div at bounding box center [495, 541] width 201 height 20
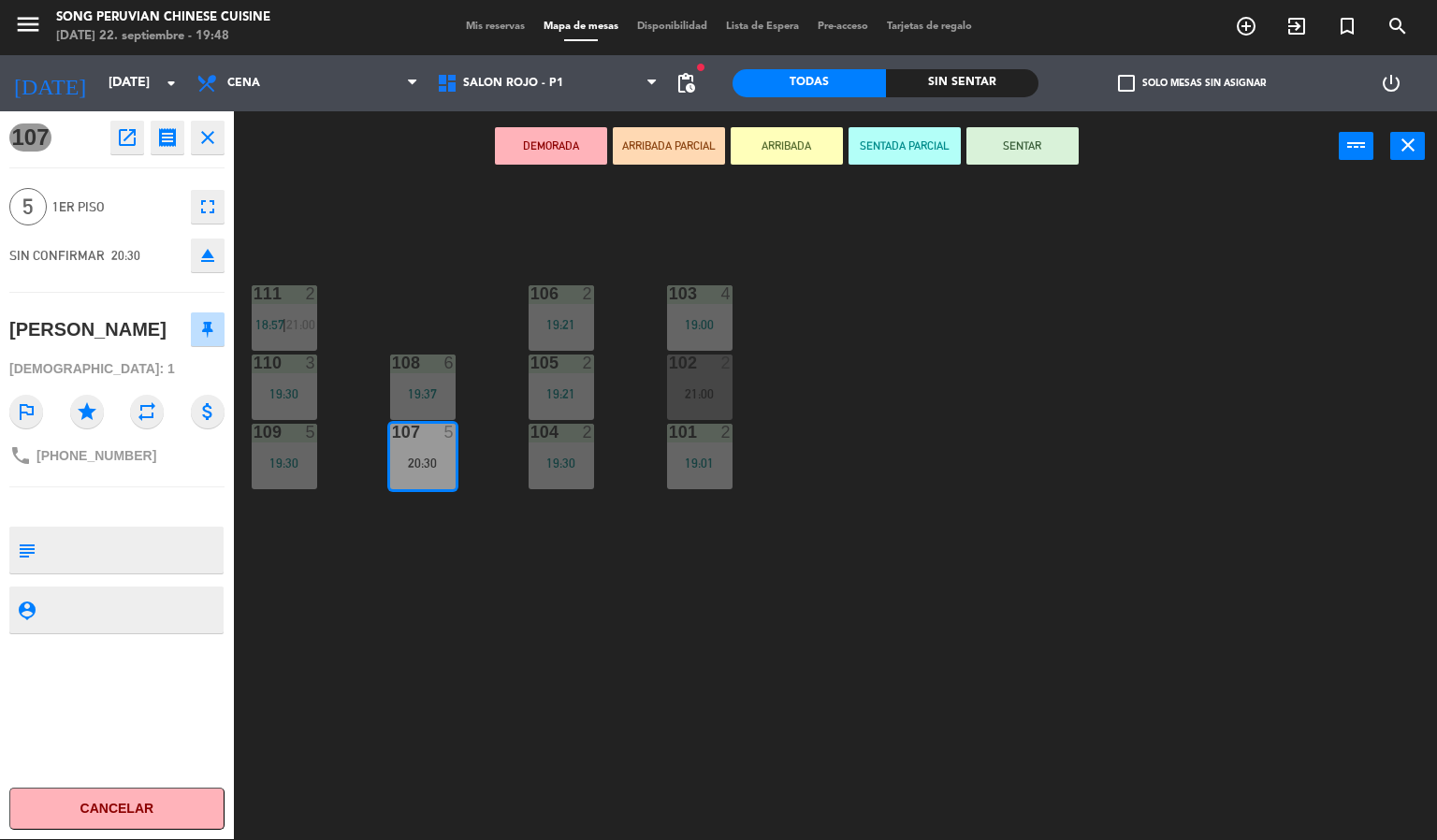
click at [609, 682] on div "103 4 19:00 106 2 19:21 111 2 18:57 | 21:00 102 2 21:00 105 2 19:21 108 6 19:37…" at bounding box center [842, 511] width 1189 height 658
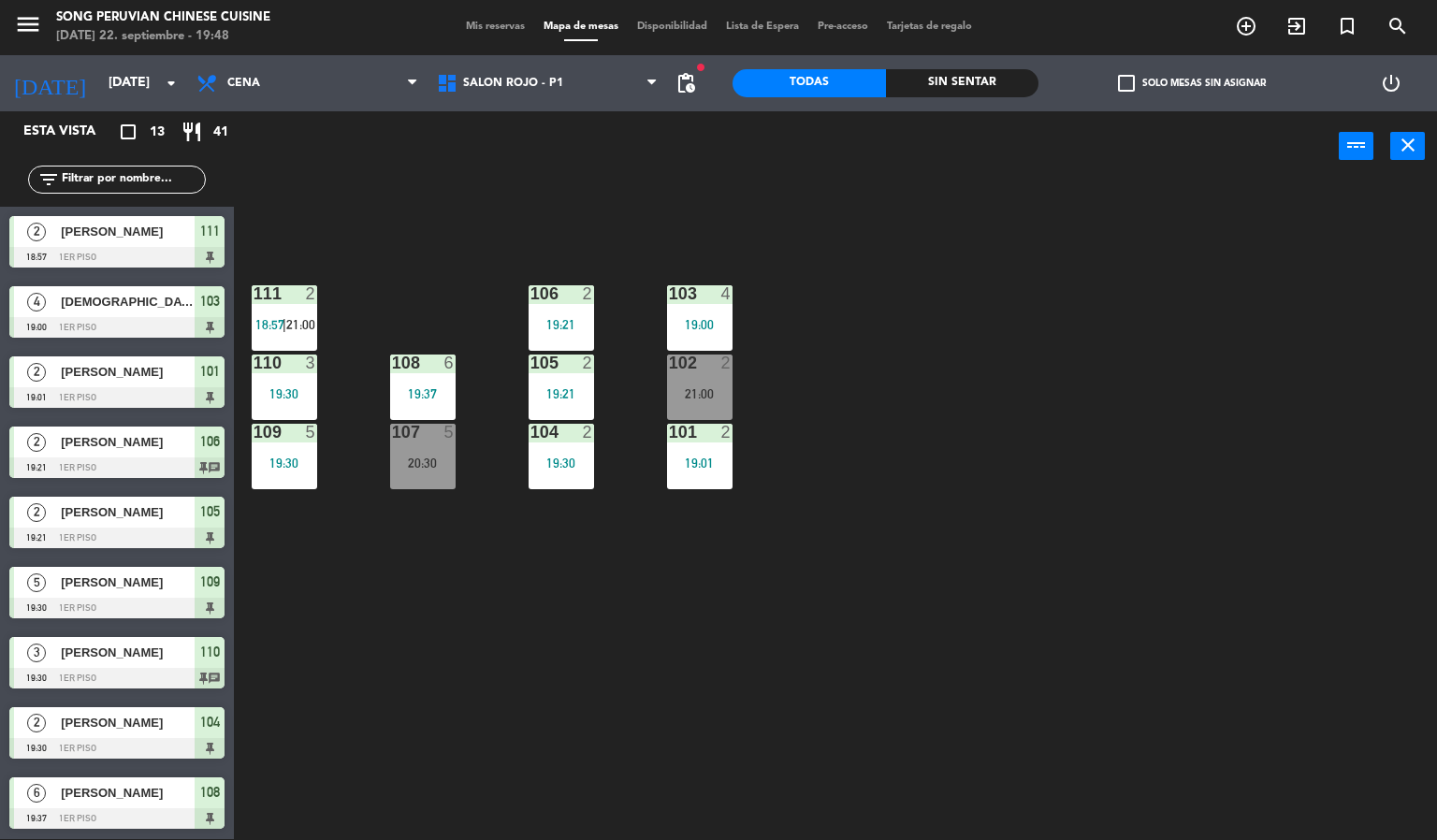
scroll to position [116, 0]
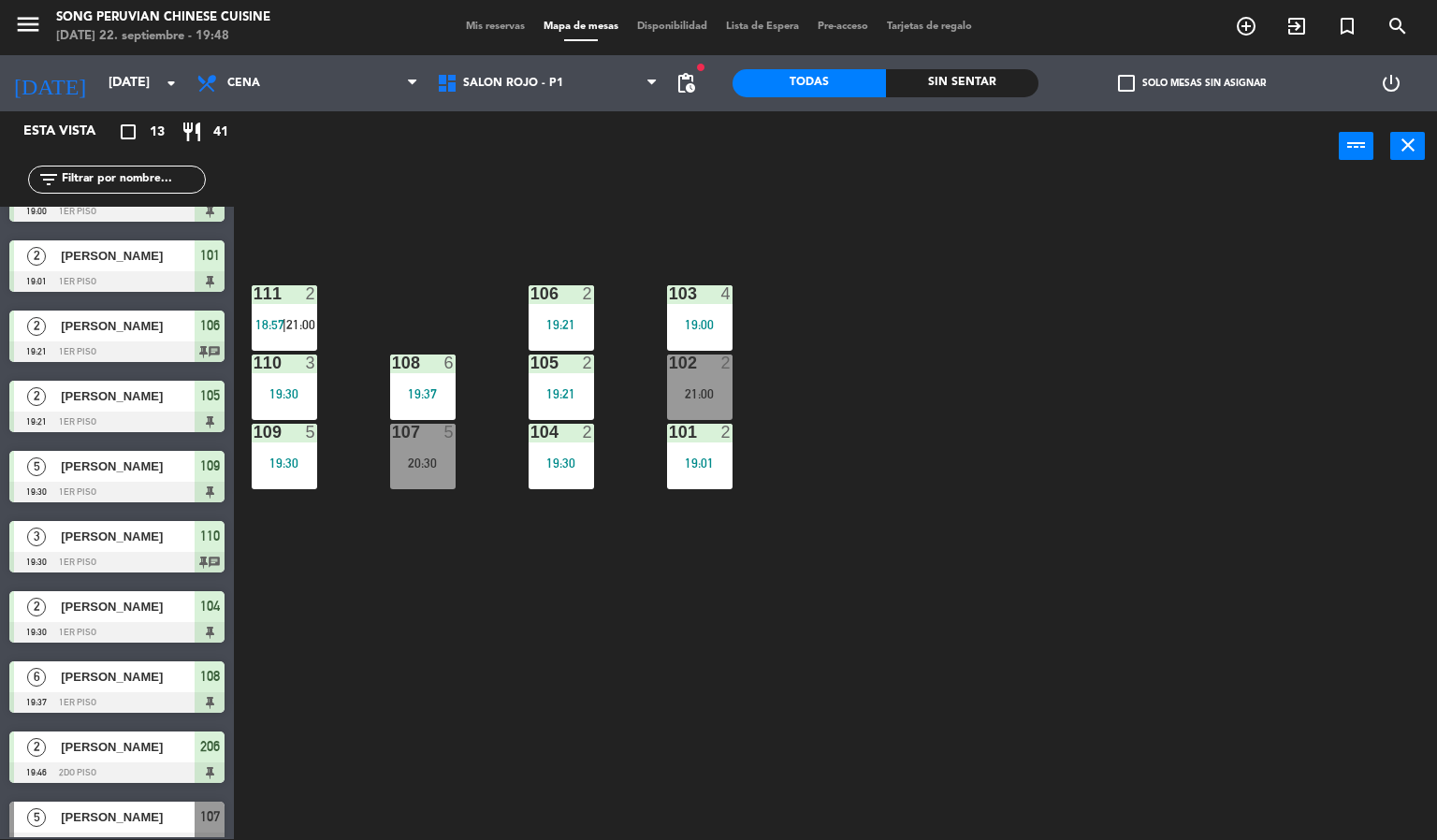
click at [710, 363] on div at bounding box center [699, 363] width 31 height 17
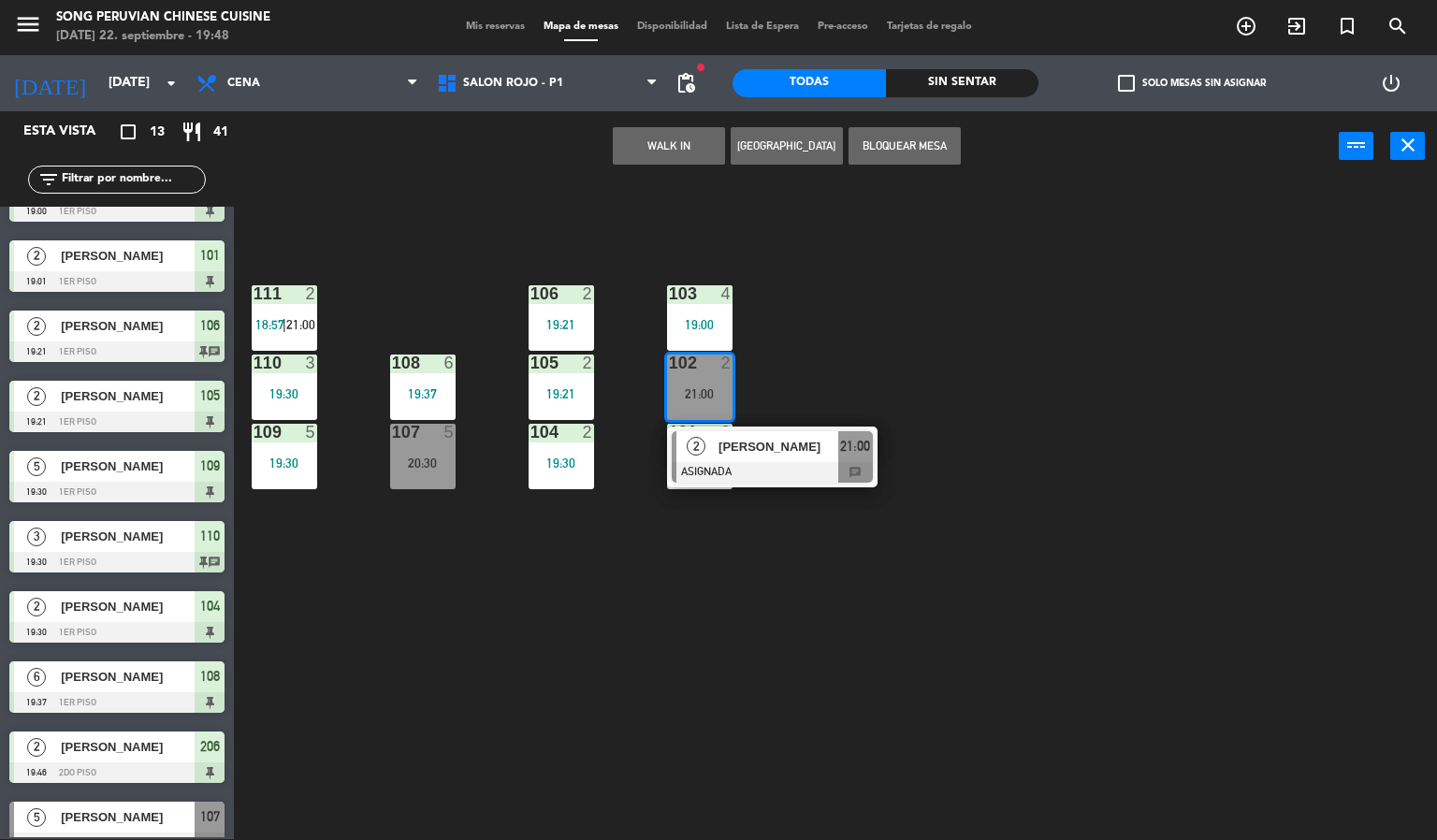
click at [646, 777] on div "103 4 19:00 106 2 19:21 111 2 18:57 | 21:00 102 2 21:00 2 [PERSON_NAME] ASIGNAD…" at bounding box center [842, 511] width 1189 height 658
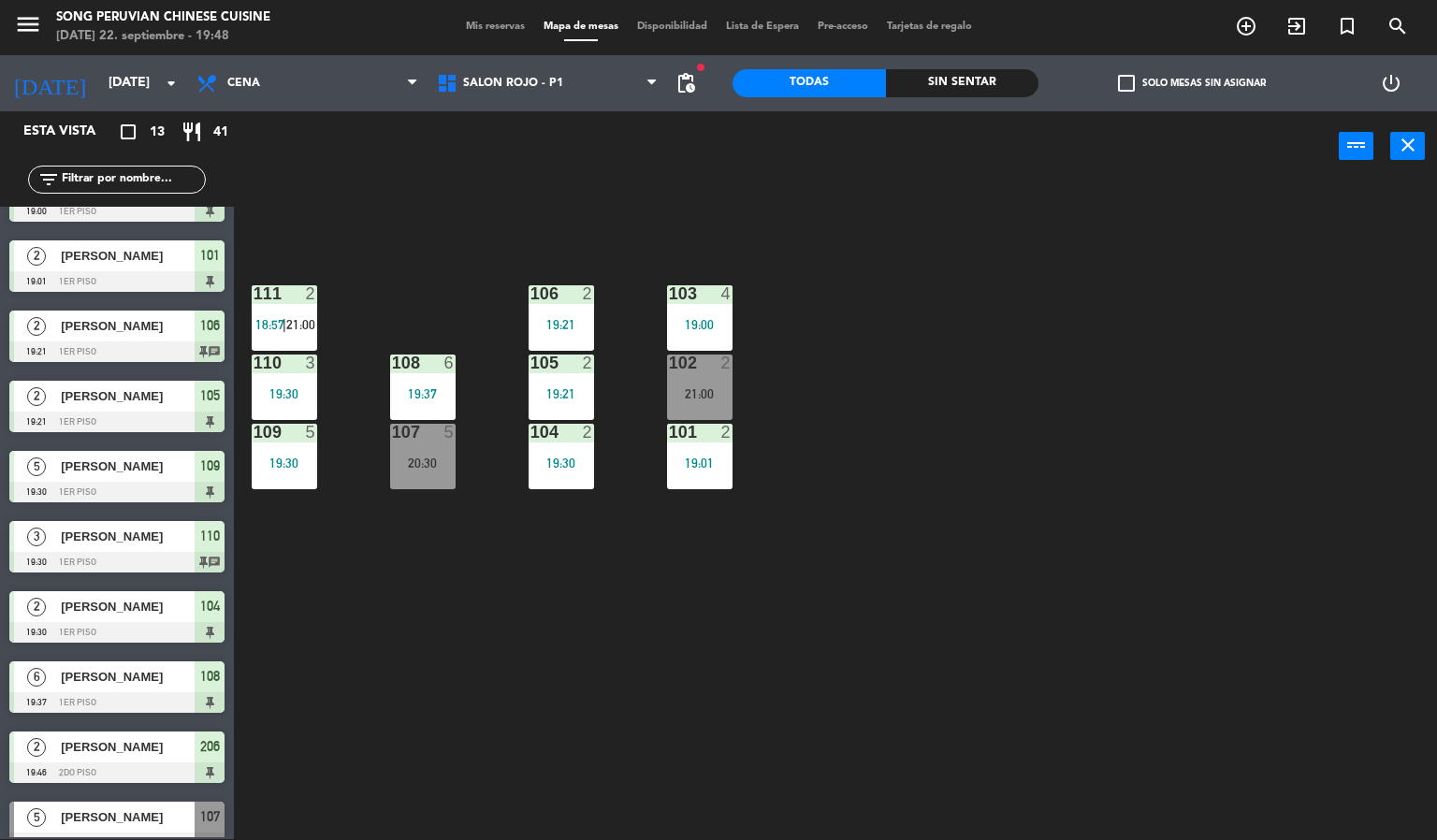
click at [416, 467] on div "20:30" at bounding box center [422, 462] width 65 height 13
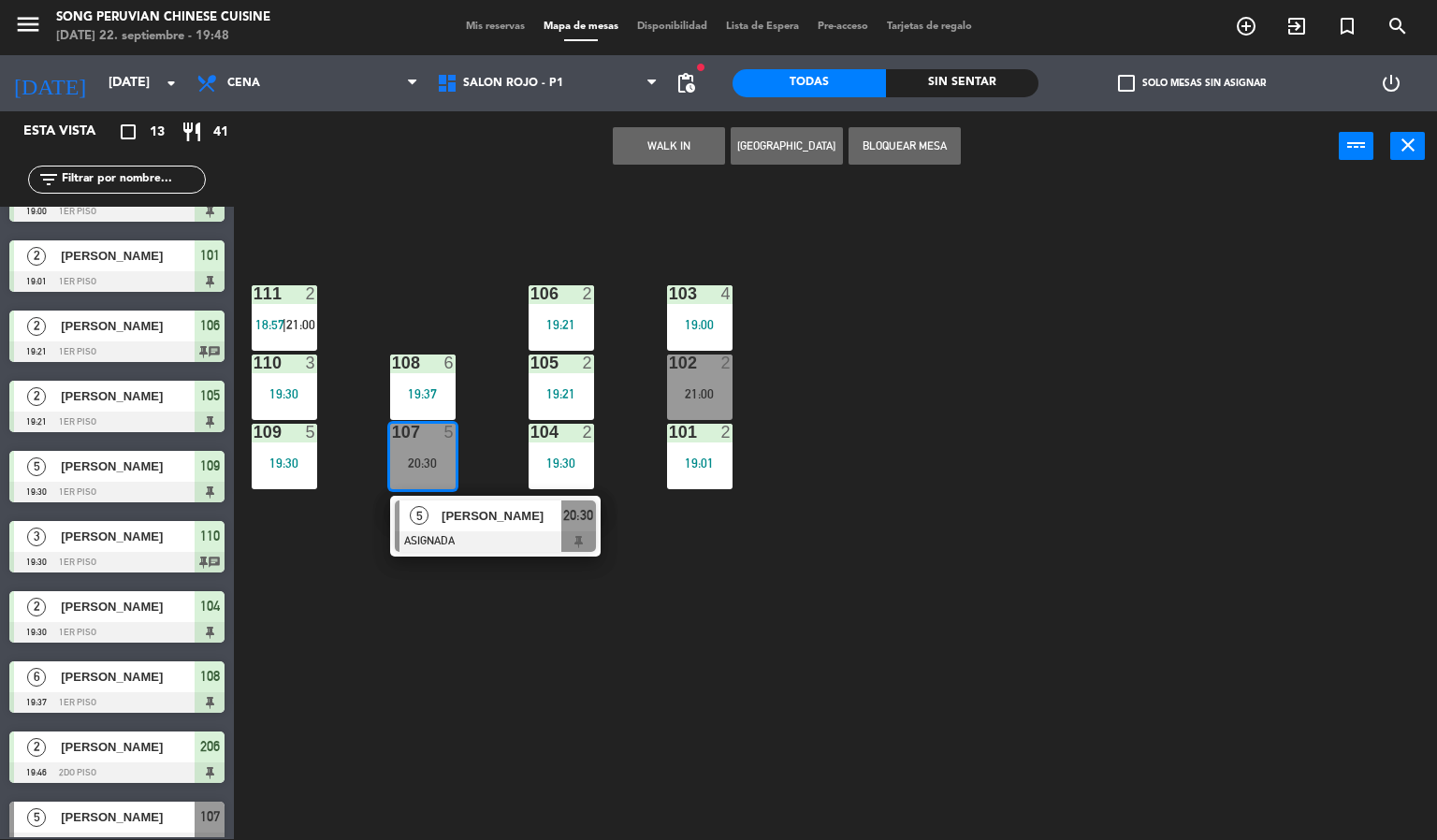
click at [382, 747] on div "103 4 19:00 106 2 19:21 111 2 18:57 | 21:00 102 2 21:00 105 2 19:21 108 6 19:37…" at bounding box center [842, 511] width 1189 height 658
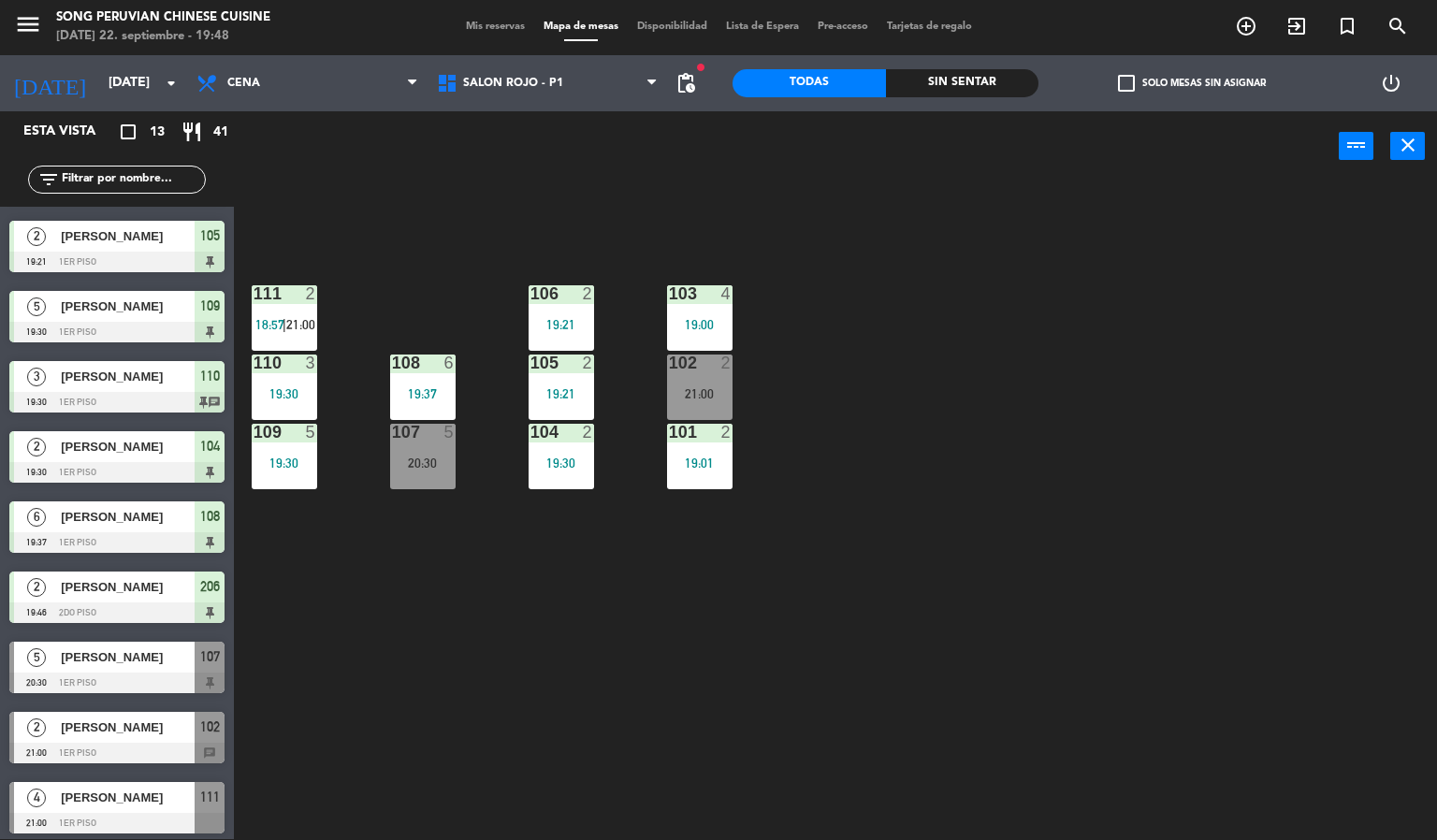
scroll to position [282, 0]
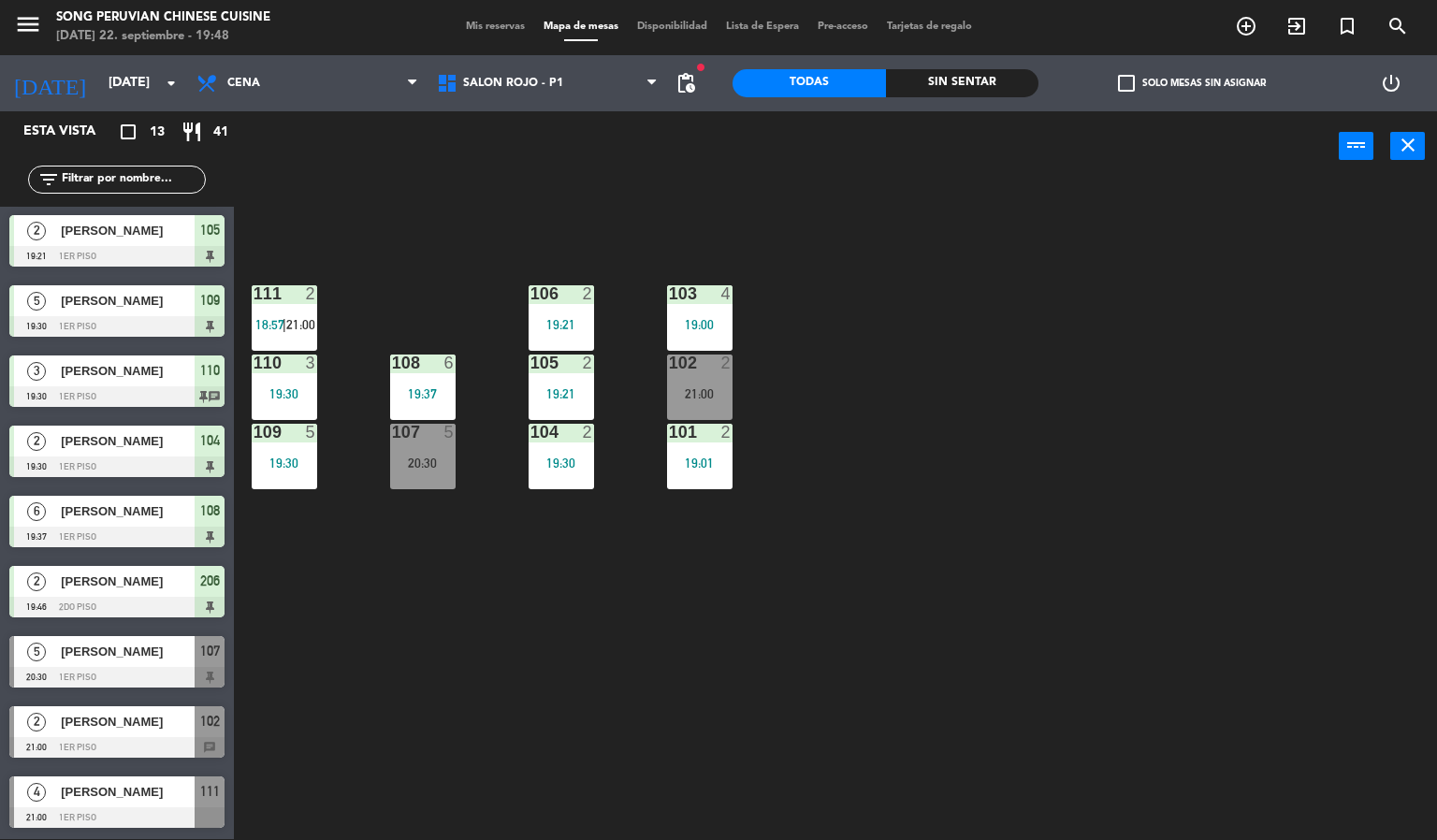
click at [399, 662] on div "103 4 19:00 106 2 19:21 111 2 18:57 | 21:00 102 2 21:00 105 2 19:21 108 6 19:37…" at bounding box center [842, 511] width 1189 height 658
click at [436, 467] on div "20:30" at bounding box center [422, 462] width 65 height 13
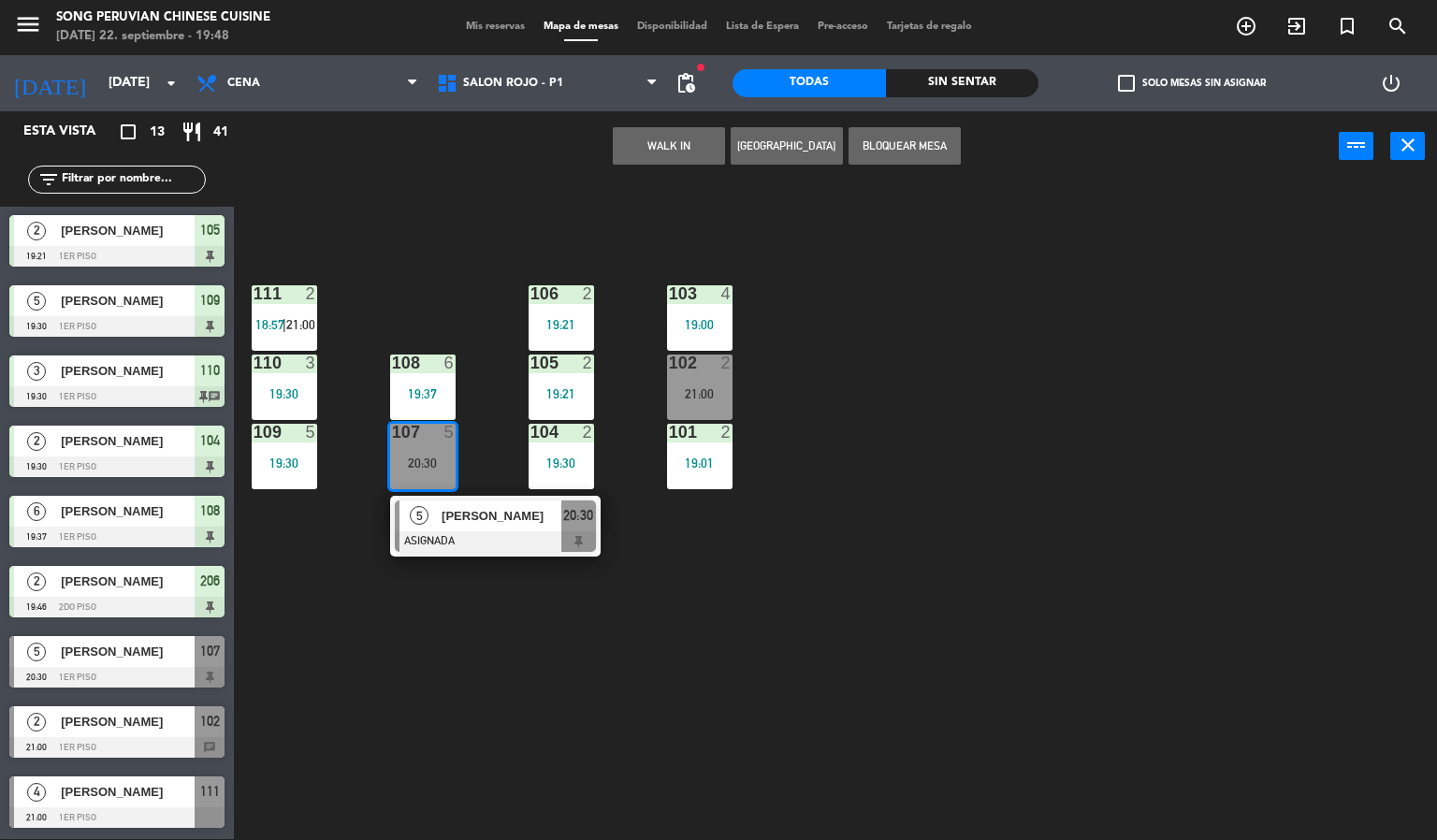
click at [553, 531] on div at bounding box center [495, 541] width 201 height 20
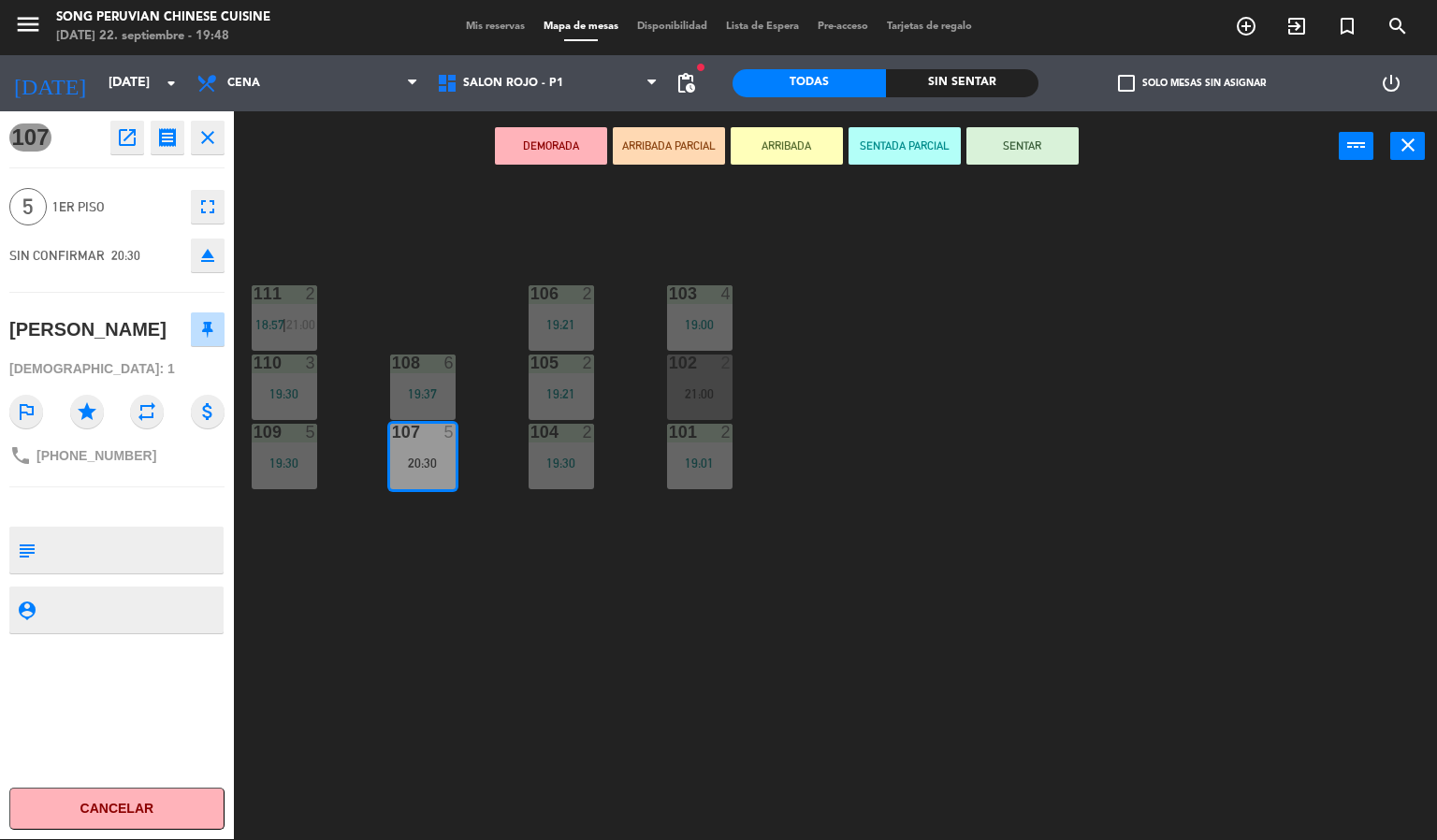
click at [706, 719] on div "103 4 19:00 106 2 19:21 111 2 18:57 | 21:00 102 2 21:00 105 2 19:21 108 6 19:37…" at bounding box center [842, 511] width 1189 height 658
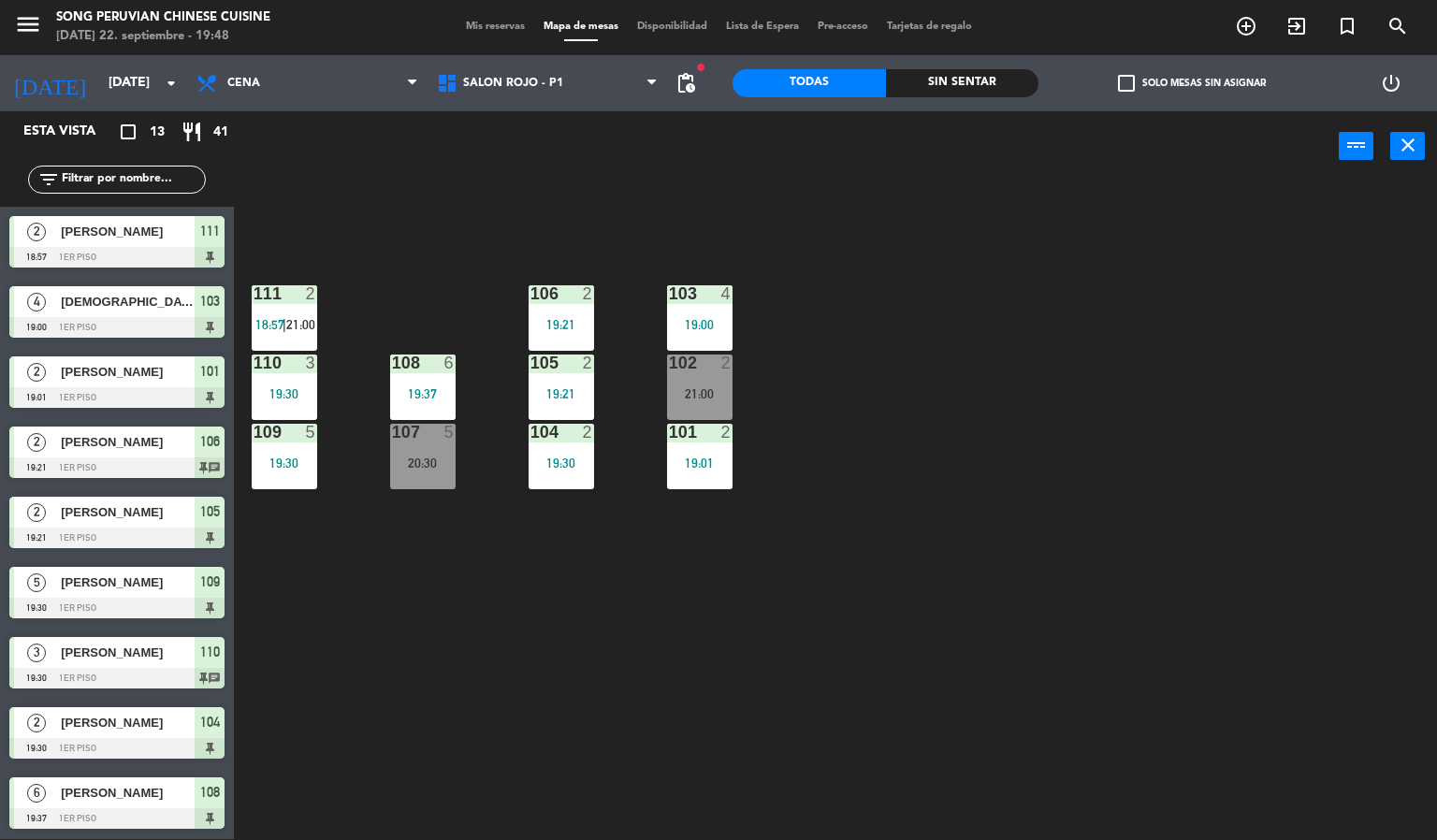
scroll to position [116, 0]
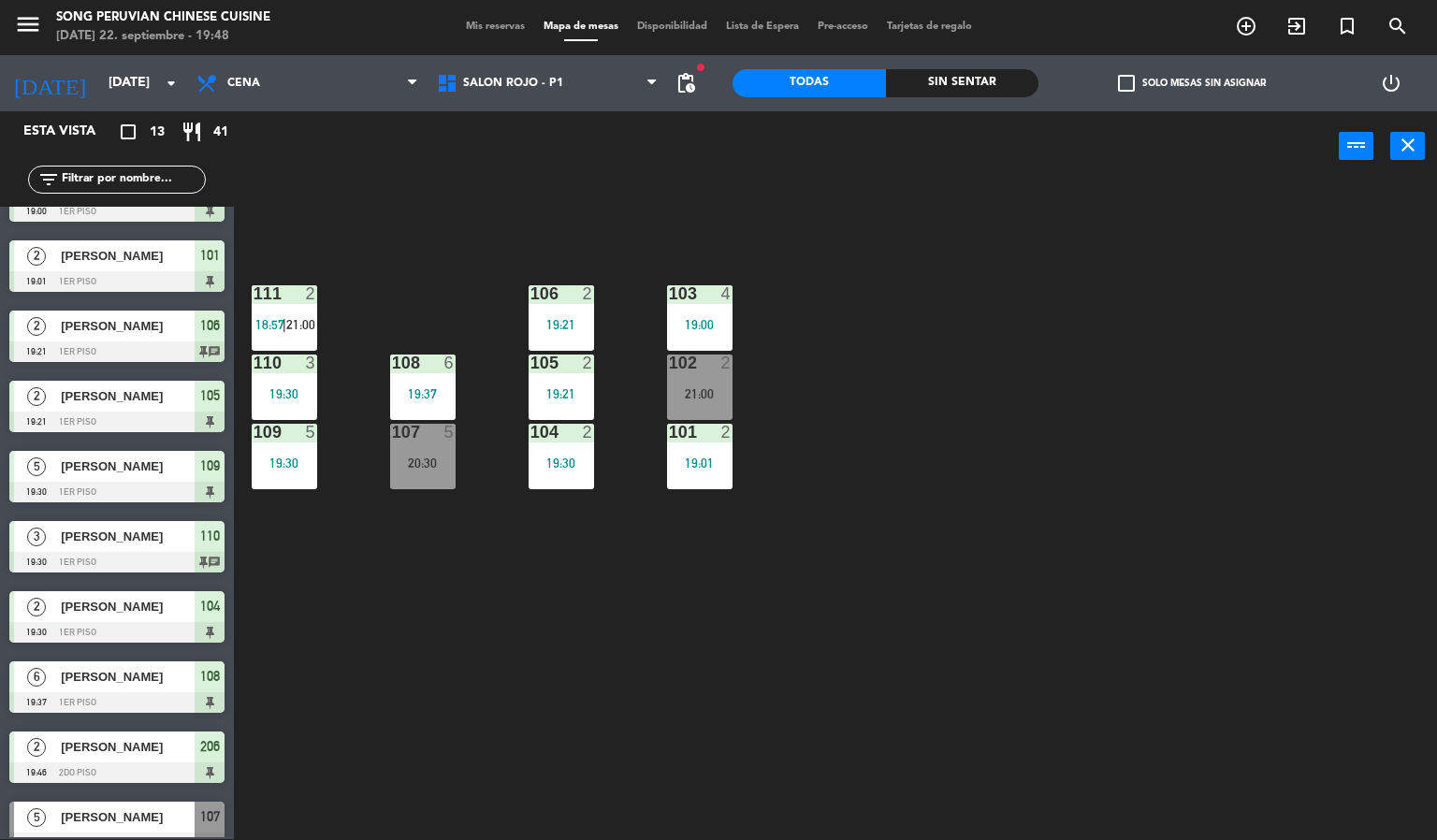
click at [703, 615] on div "103 4 19:00 106 2 19:21 111 2 18:57 | 21:00 102 2 21:00 105 2 19:21 108 6 19:37…" at bounding box center [842, 511] width 1189 height 658
click at [684, 621] on div "103 4 19:00 106 2 19:21 111 2 18:57 | 21:00 102 2 21:00 105 2 19:21 108 6 19:37…" at bounding box center [842, 511] width 1189 height 658
click at [735, 685] on div "103 4 19:00 106 2 19:21 111 2 18:57 | 21:00 102 2 21:00 105 2 19:21 108 6 19:37…" at bounding box center [842, 511] width 1189 height 658
click at [480, 564] on div "103 4 19:00 106 2 19:21 111 2 18:57 | 21:00 102 2 21:00 105 2 19:21 108 6 19:37…" at bounding box center [842, 511] width 1189 height 658
click at [405, 600] on div "103 4 19:00 106 2 19:21 111 2 18:57 | 21:00 102 2 21:00 105 2 19:21 108 6 19:37…" at bounding box center [842, 511] width 1189 height 658
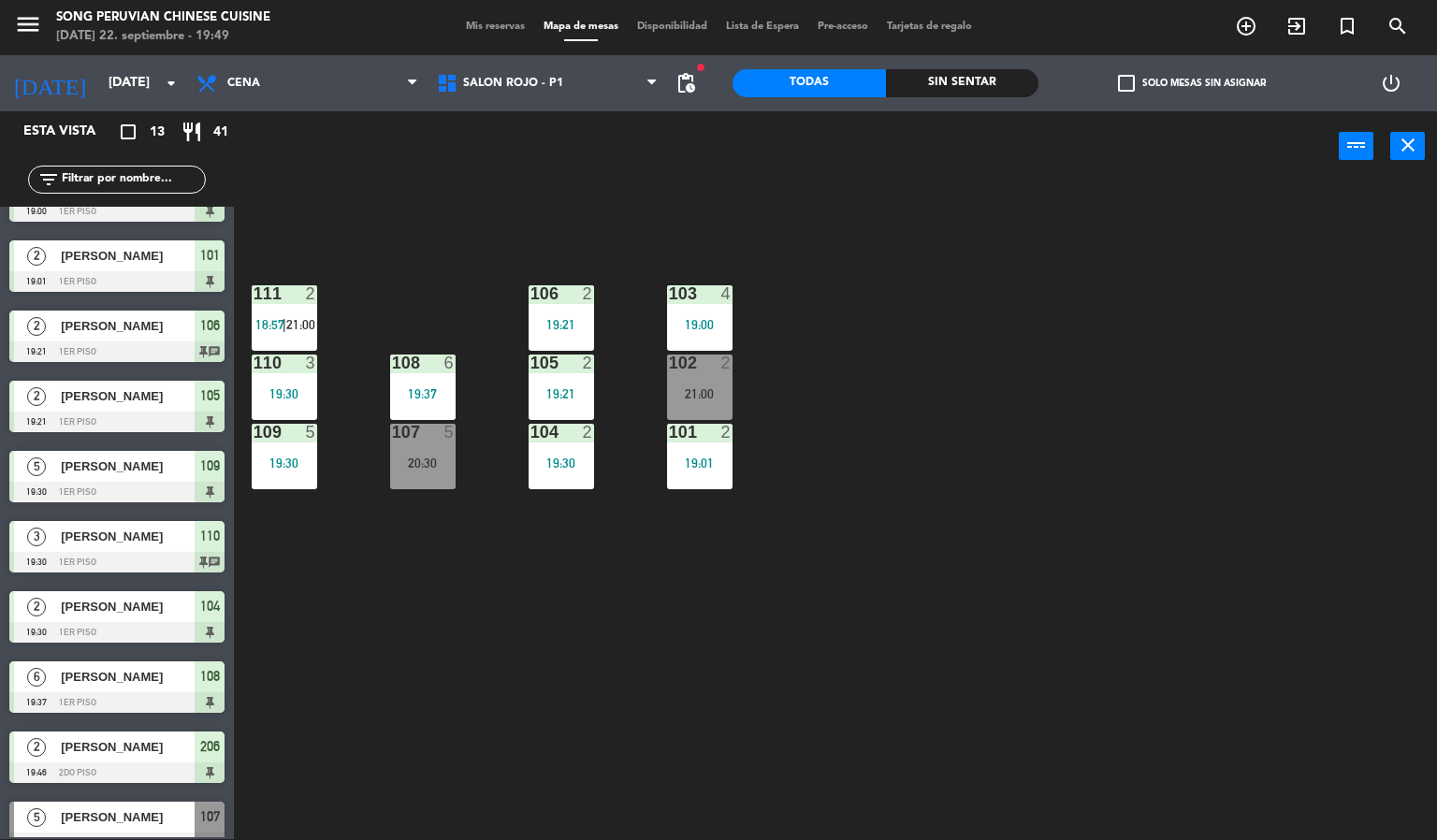
click at [415, 456] on div "20:30" at bounding box center [422, 462] width 65 height 13
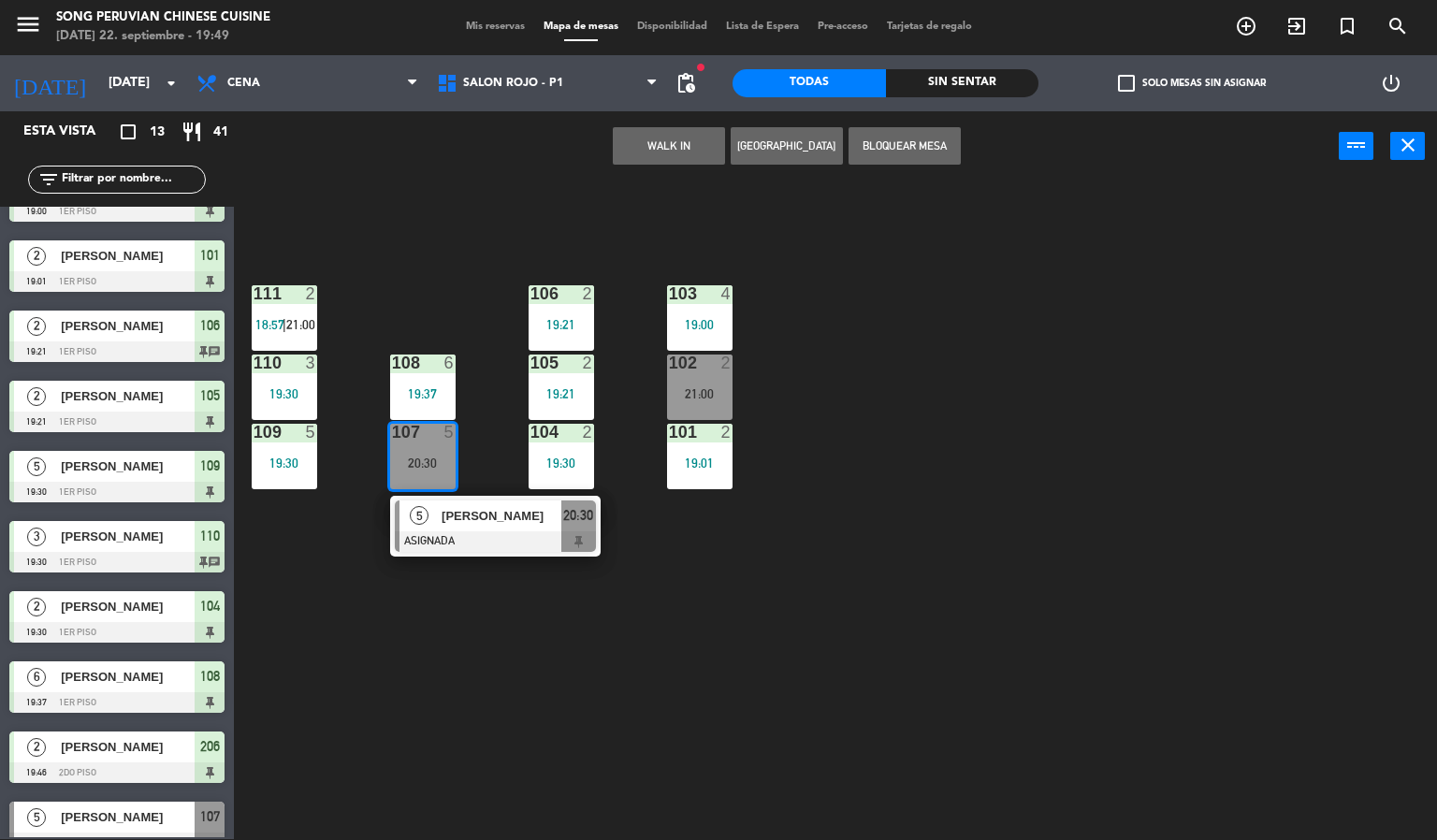
click at [480, 658] on div "103 4 19:00 106 2 19:21 111 2 18:57 | 21:00 102 2 21:00 105 2 19:21 108 6 19:37…" at bounding box center [842, 511] width 1189 height 658
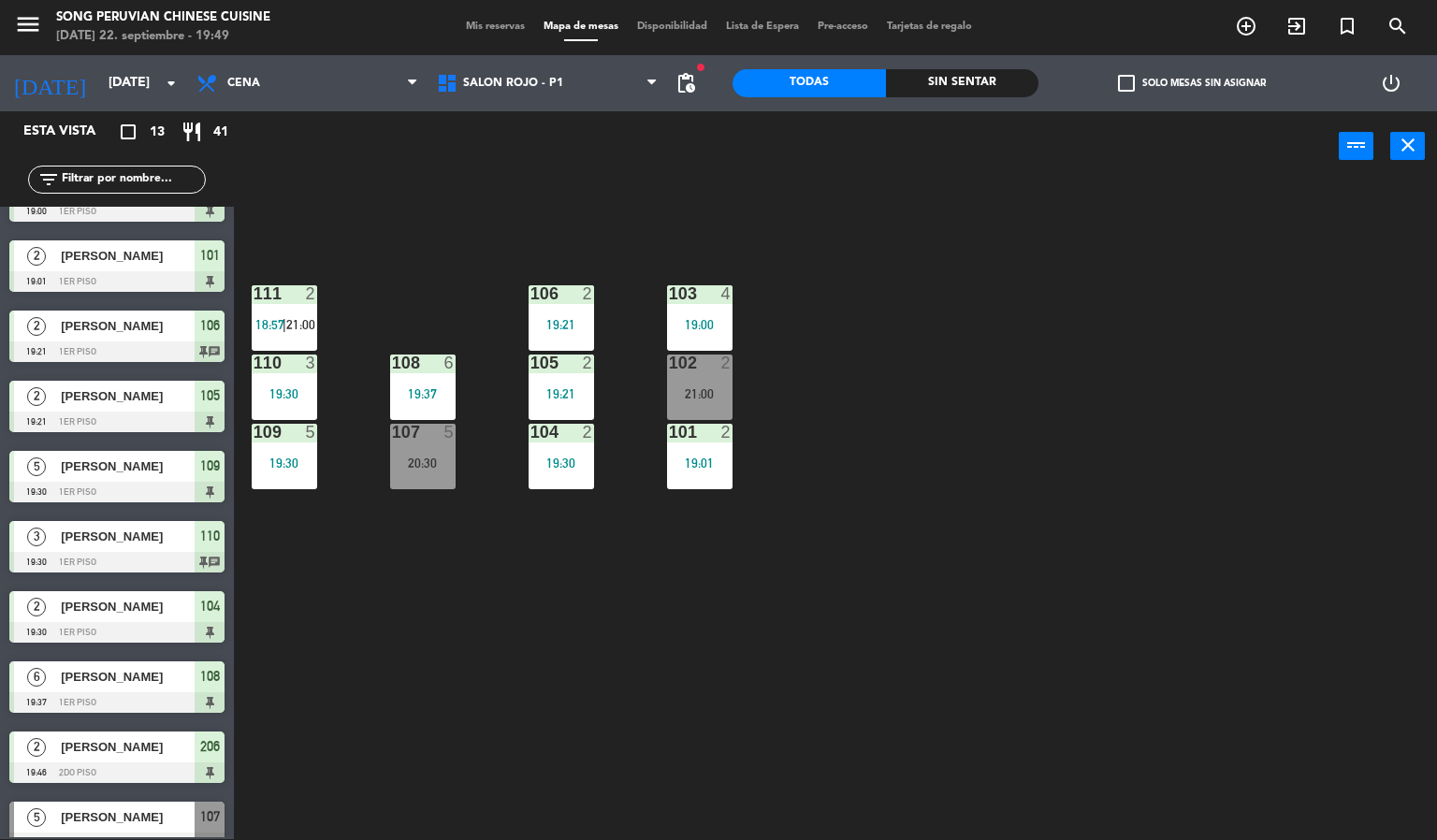
click at [509, 185] on div "103 4 19:00 106 2 19:21 111 2 18:57 | 21:00 102 2 21:00 105 2 19:21 108 6 19:37…" at bounding box center [842, 511] width 1189 height 658
click at [524, 87] on span "SALON ROJO - P1" at bounding box center [513, 83] width 100 height 13
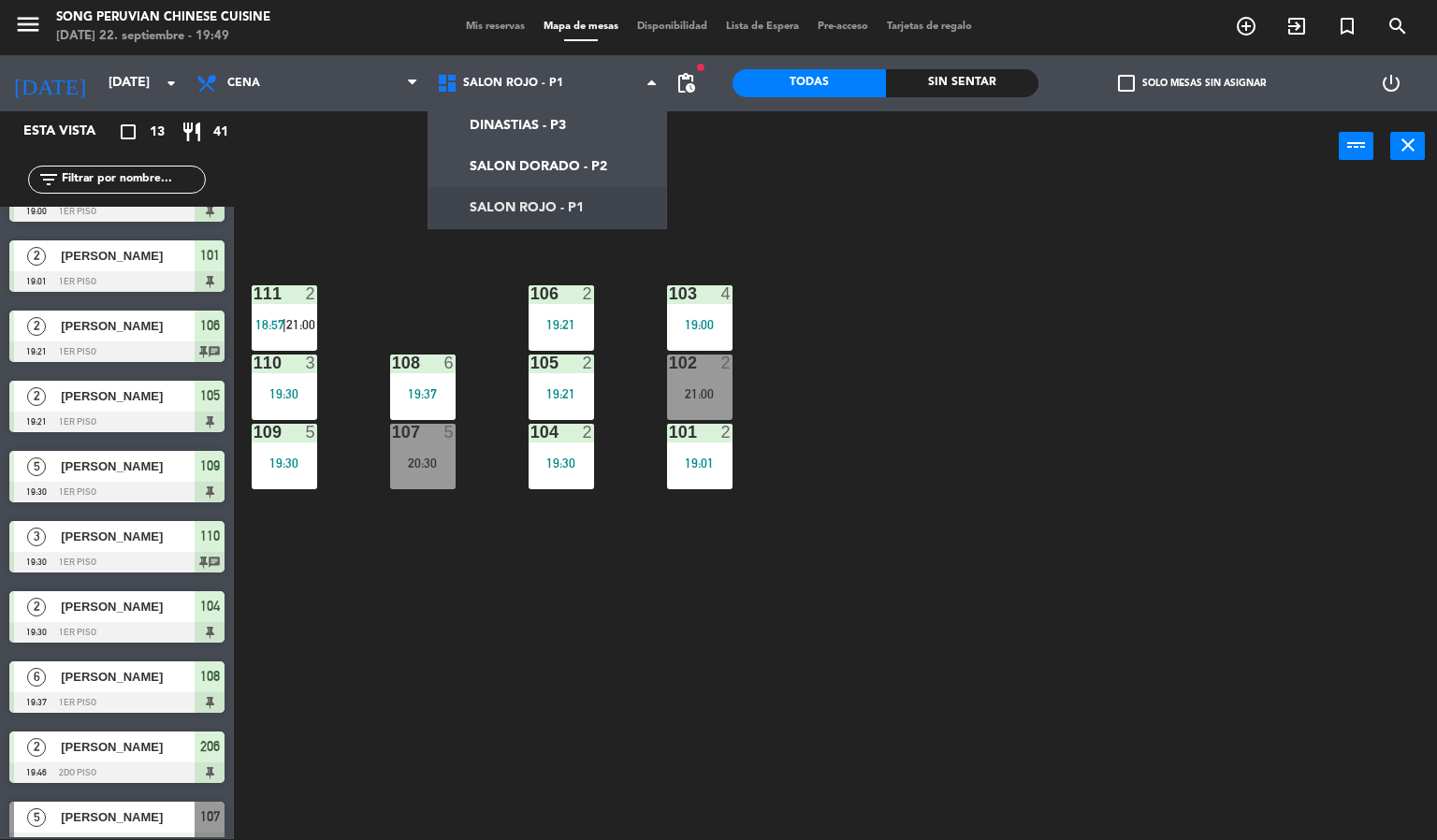
click at [875, 401] on div "103 4 19:00 106 2 19:21 111 2 18:57 | 21:00 102 2 21:00 105 2 19:21 108 6 19:37…" at bounding box center [842, 511] width 1189 height 658
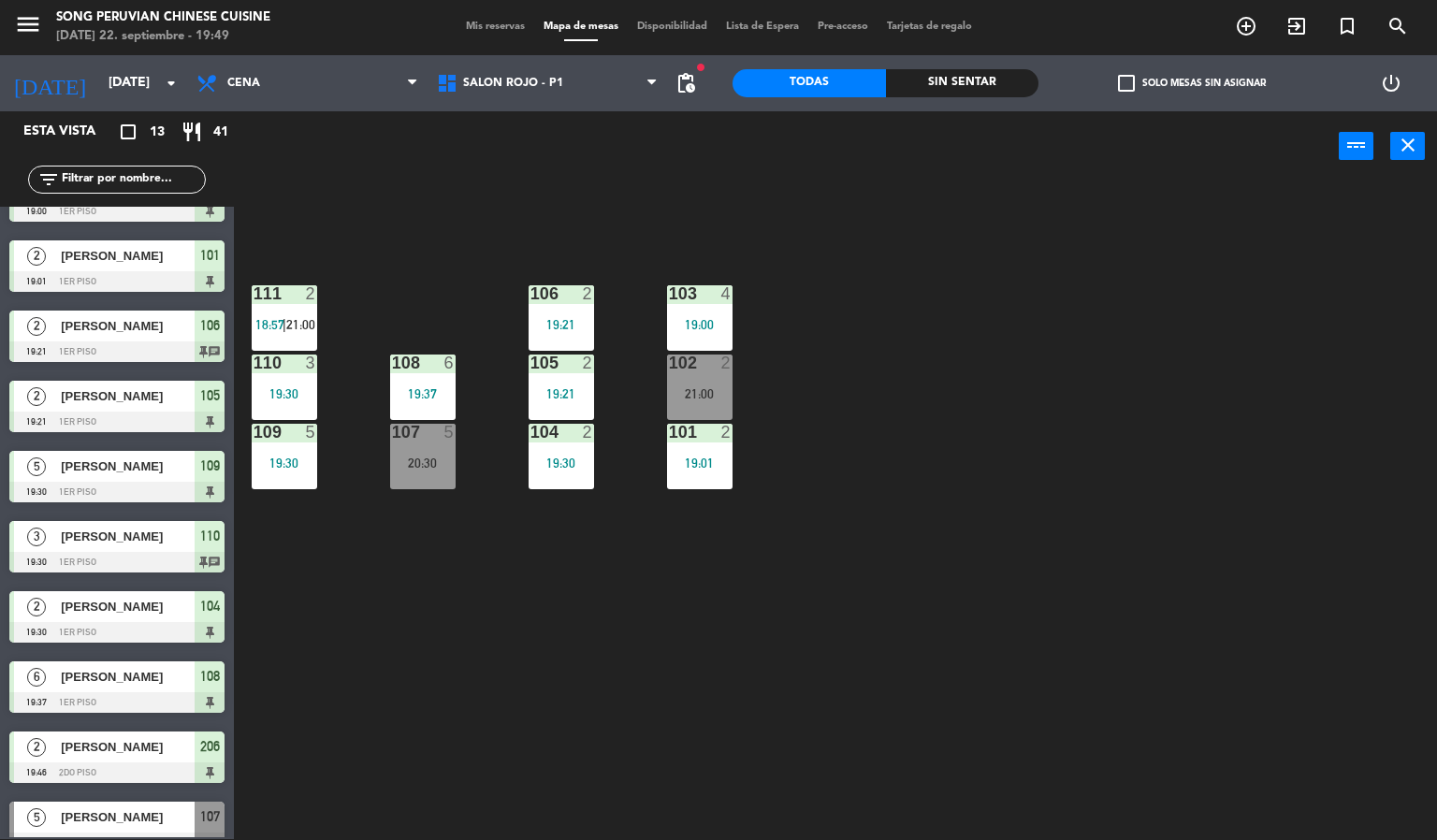
click at [717, 161] on div "power_input close" at bounding box center [786, 146] width 1105 height 71
click at [454, 182] on div "103 4 19:00 106 2 19:21 111 2 18:57 | 21:00 102 2 21:00 105 2 19:21 108 6 19:37…" at bounding box center [842, 511] width 1189 height 658
click at [447, 463] on div "20:30" at bounding box center [422, 462] width 65 height 13
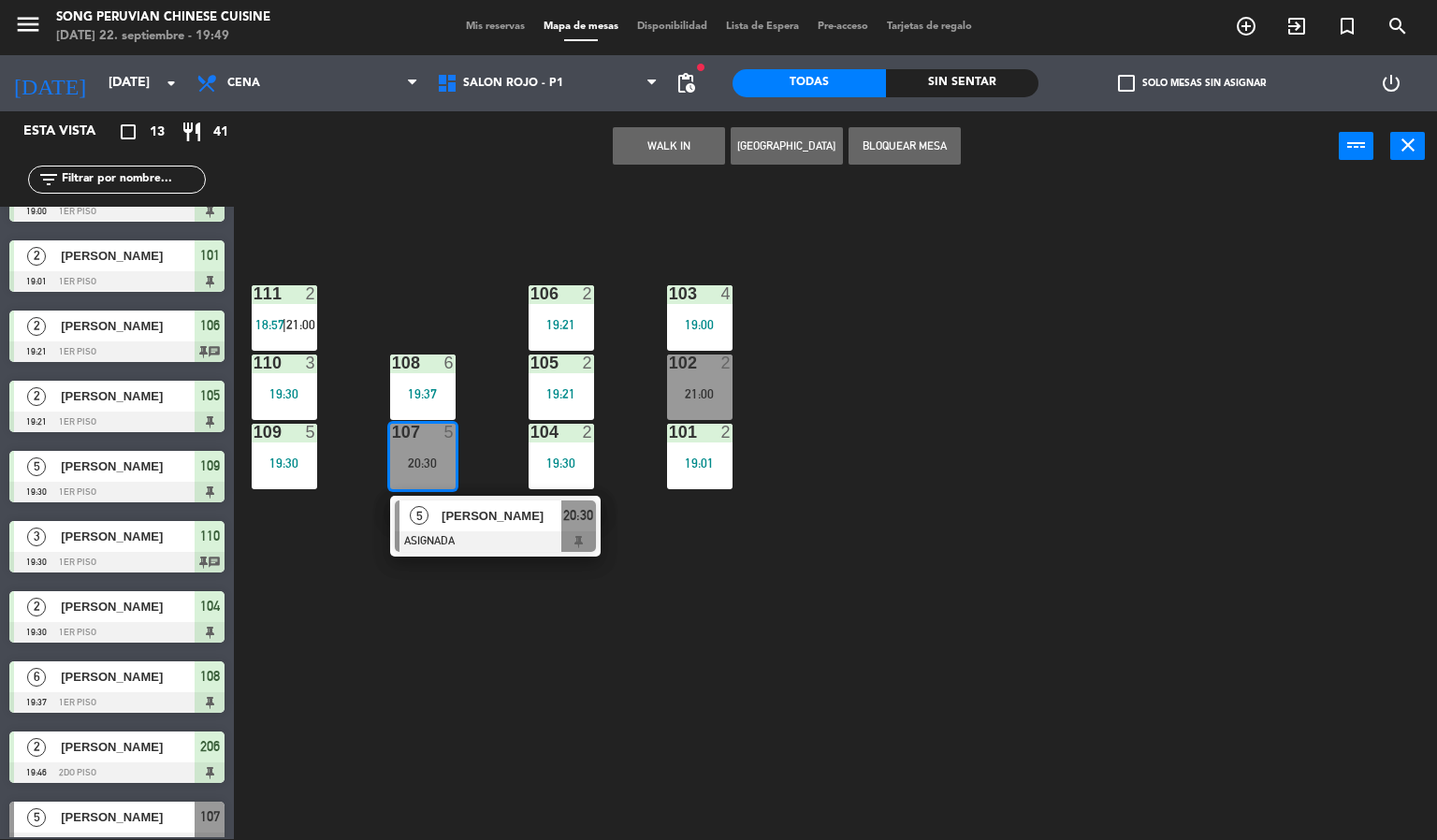
click at [509, 537] on div at bounding box center [495, 541] width 201 height 20
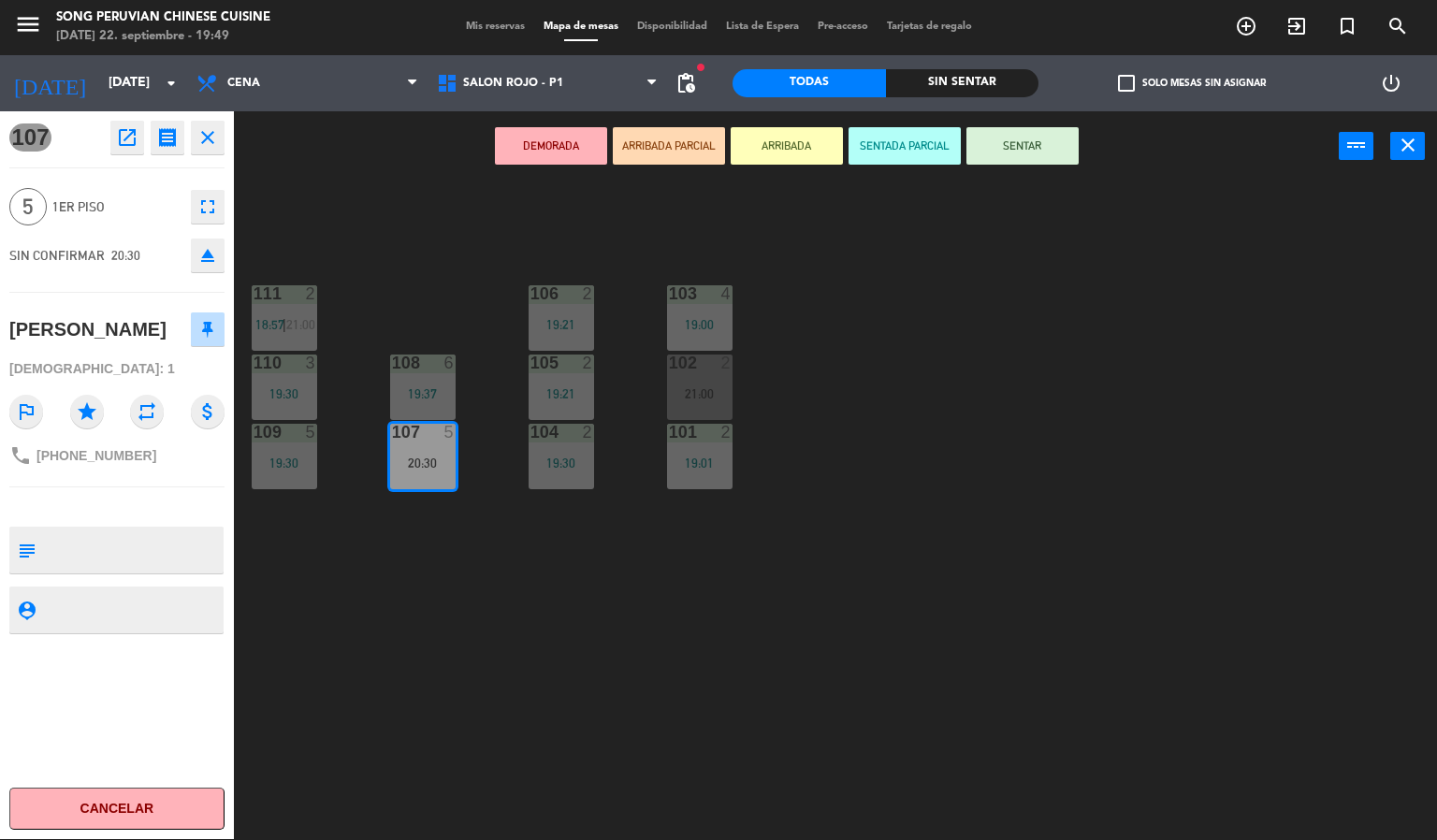
click at [939, 569] on div "103 4 19:00 106 2 19:21 111 2 18:57 | 21:00 102 2 21:00 105 2 19:21 108 6 19:37…" at bounding box center [842, 511] width 1189 height 658
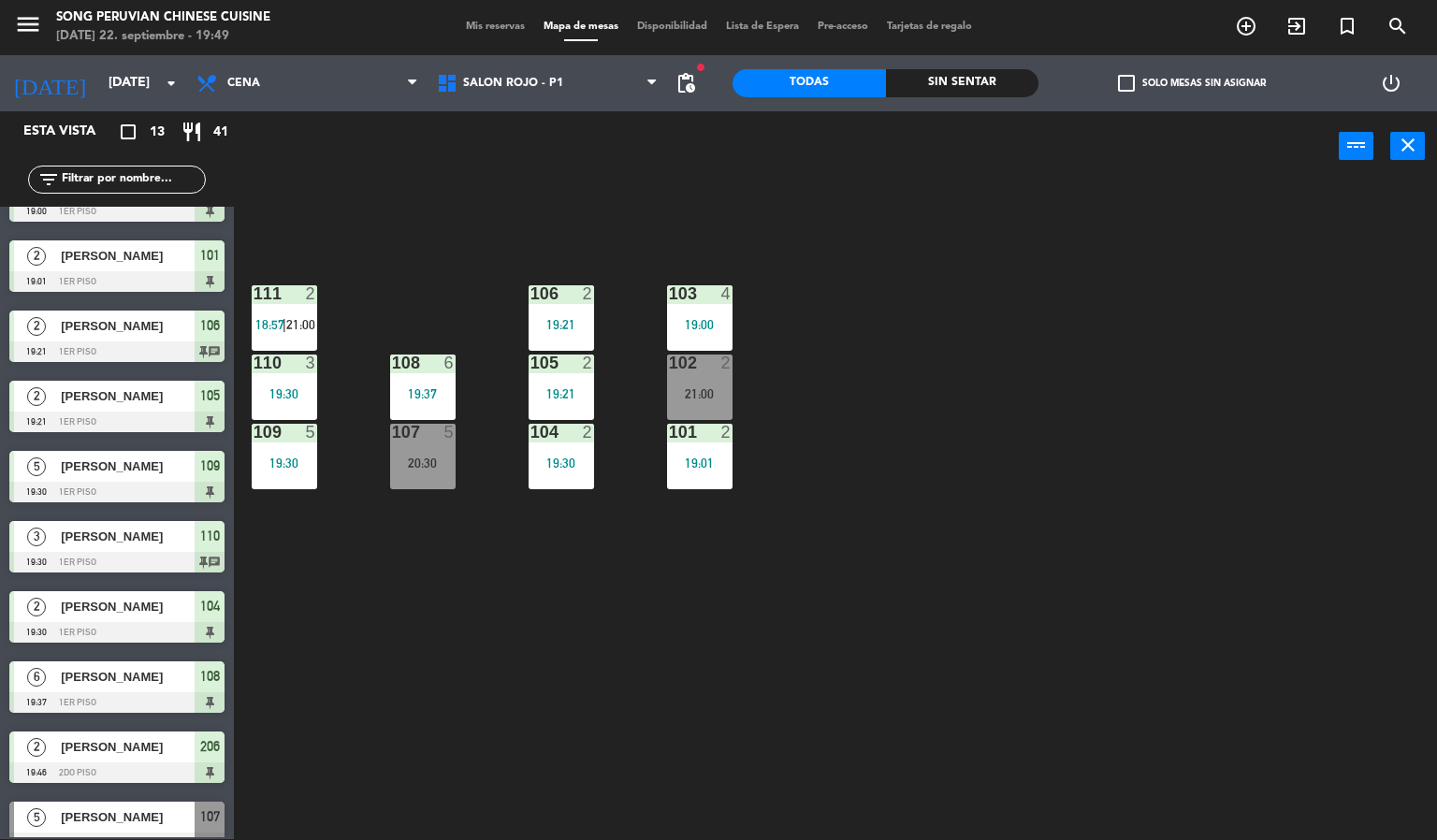
click at [581, 236] on div "103 4 19:00 106 2 19:21 111 2 18:57 | 21:00 102 2 21:00 105 2 19:21 108 6 19:37…" at bounding box center [842, 511] width 1189 height 658
click at [512, 84] on span "SALON ROJO - P1" at bounding box center [513, 83] width 100 height 13
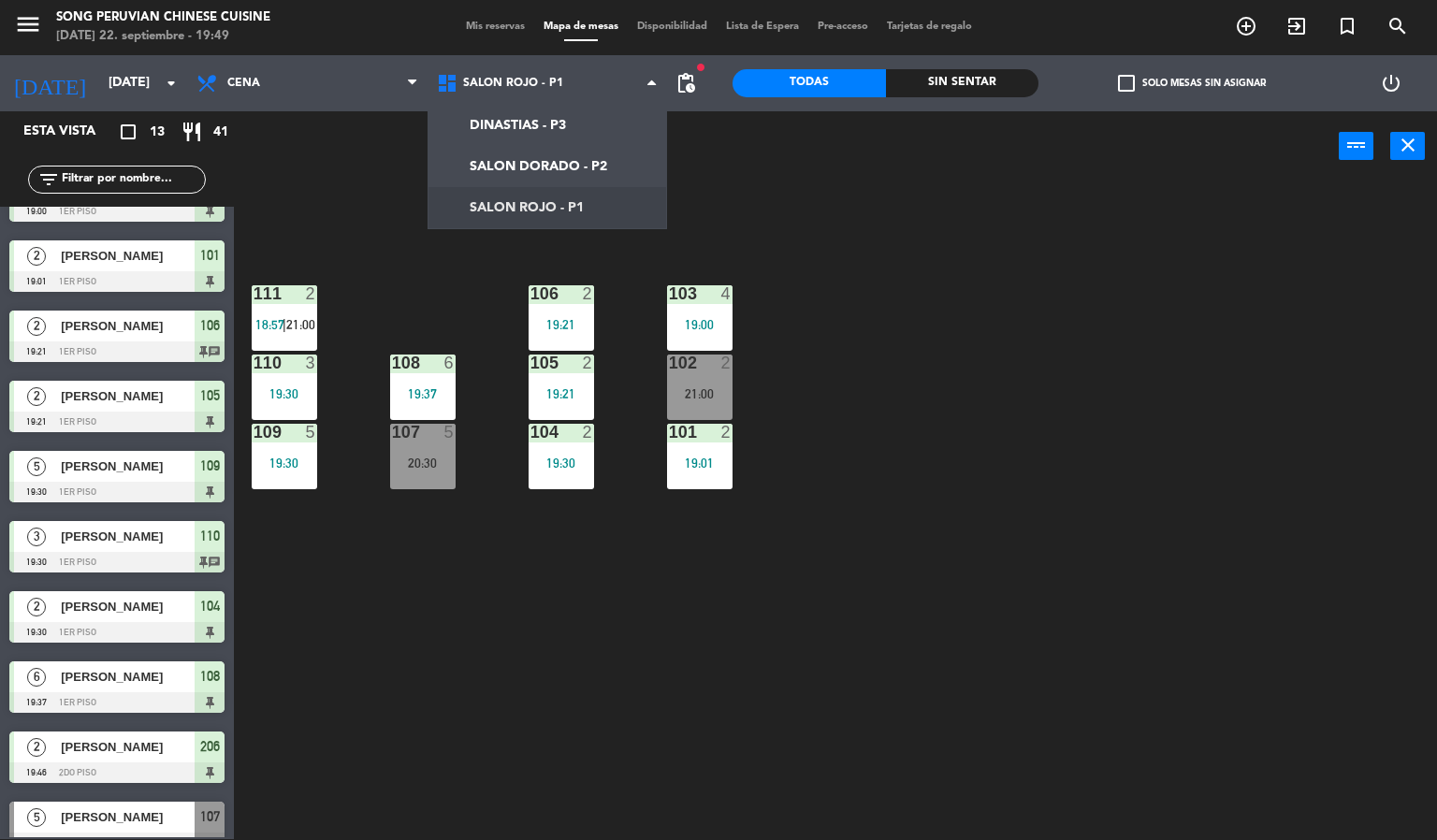
click at [668, 646] on div "103 4 19:00 106 2 19:21 111 2 18:57 | 21:00 102 2 21:00 105 2 19:21 108 6 19:37…" at bounding box center [842, 511] width 1189 height 658
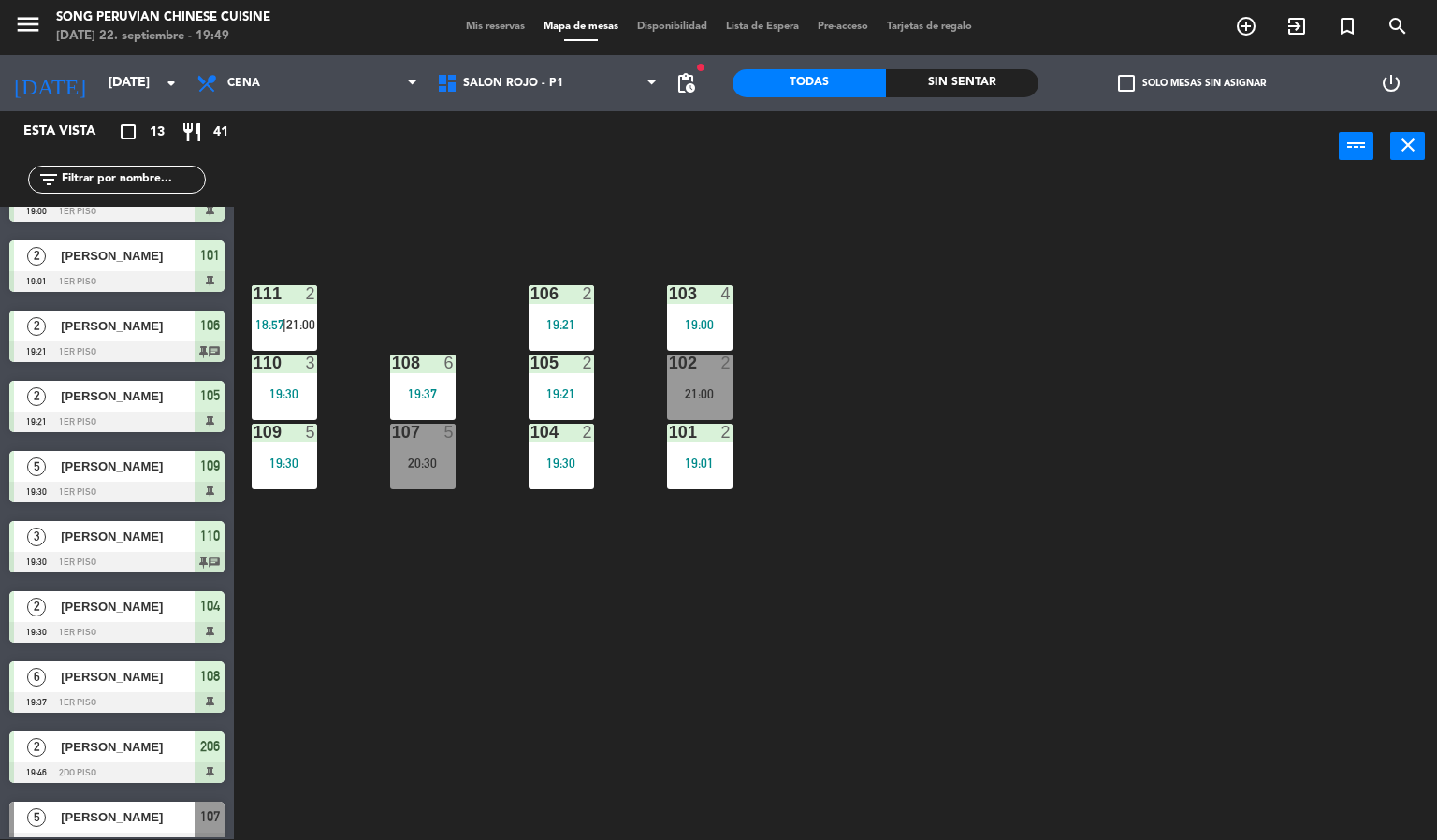
click at [717, 397] on div "21:00" at bounding box center [699, 393] width 65 height 13
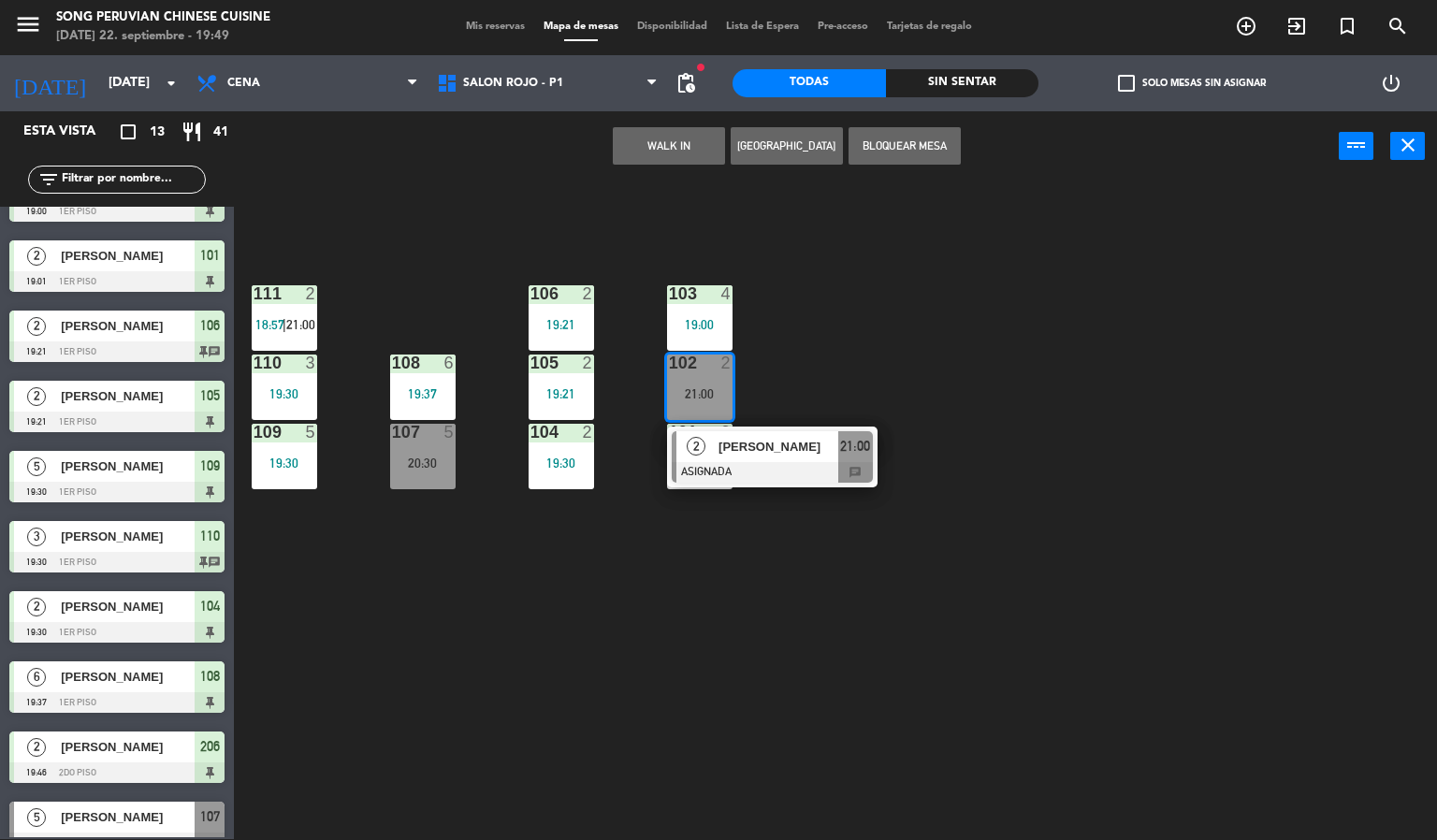
click at [515, 662] on div "103 4 19:00 106 2 19:21 111 2 18:57 | 21:00 102 2 21:00 2 [PERSON_NAME] ASIGNAD…" at bounding box center [842, 511] width 1189 height 658
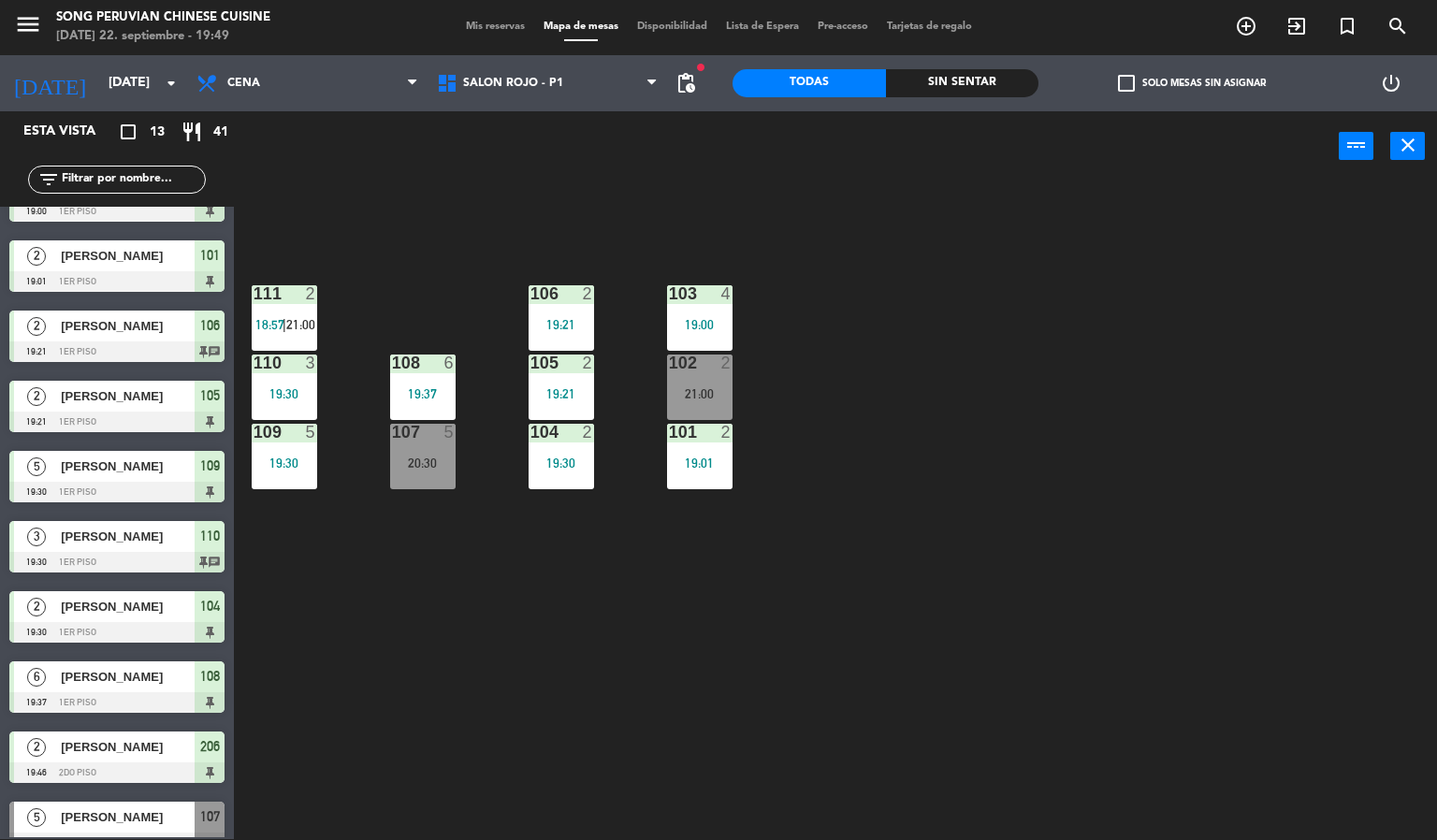
click at [422, 463] on div "20:30" at bounding box center [422, 462] width 65 height 13
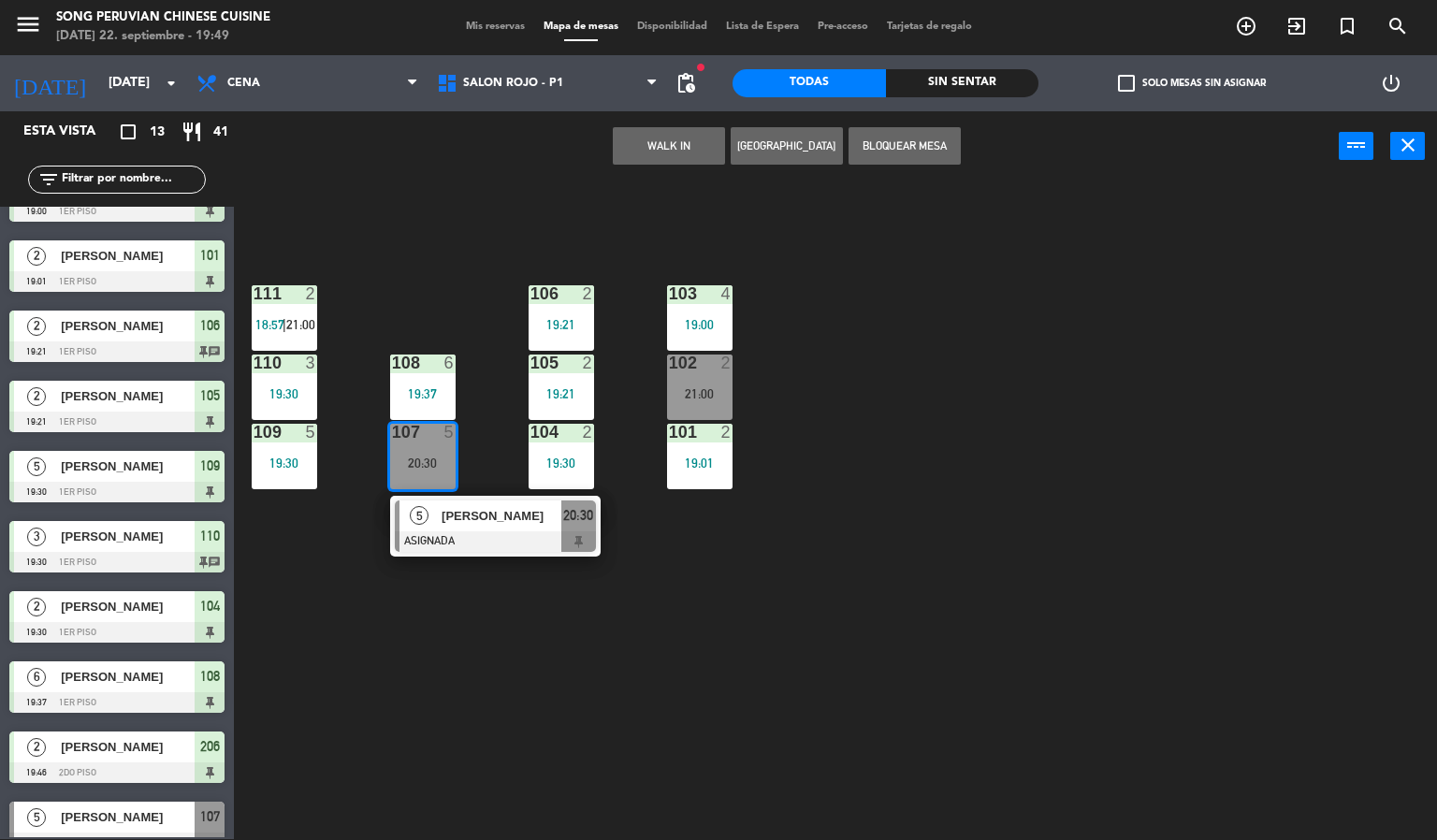
click at [441, 500] on div "[PERSON_NAME]" at bounding box center [500, 515] width 122 height 31
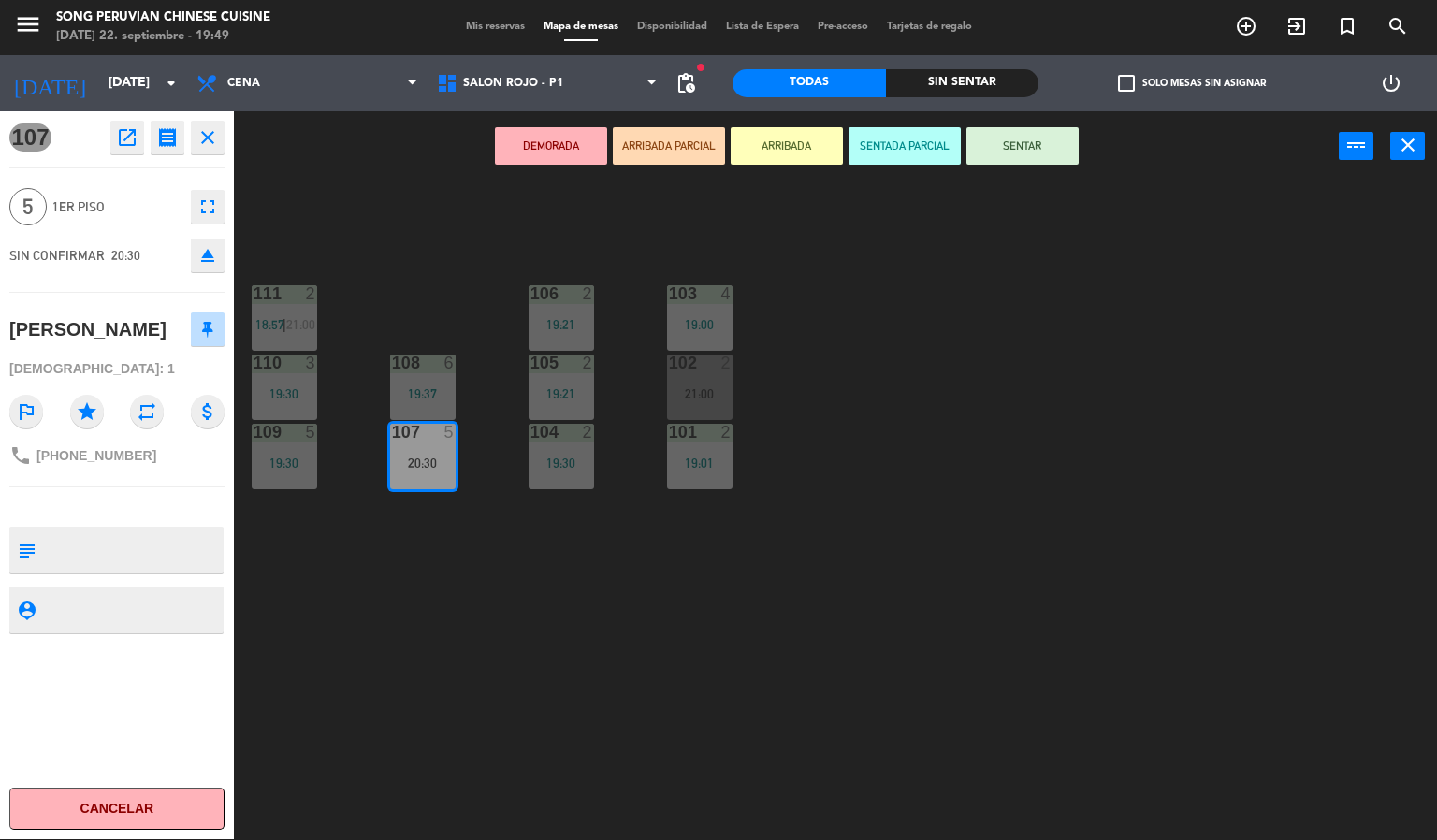
click at [539, 649] on div "103 4 19:00 106 2 19:21 111 2 18:57 | 21:00 102 2 21:00 105 2 19:21 108 6 19:37…" at bounding box center [842, 511] width 1189 height 658
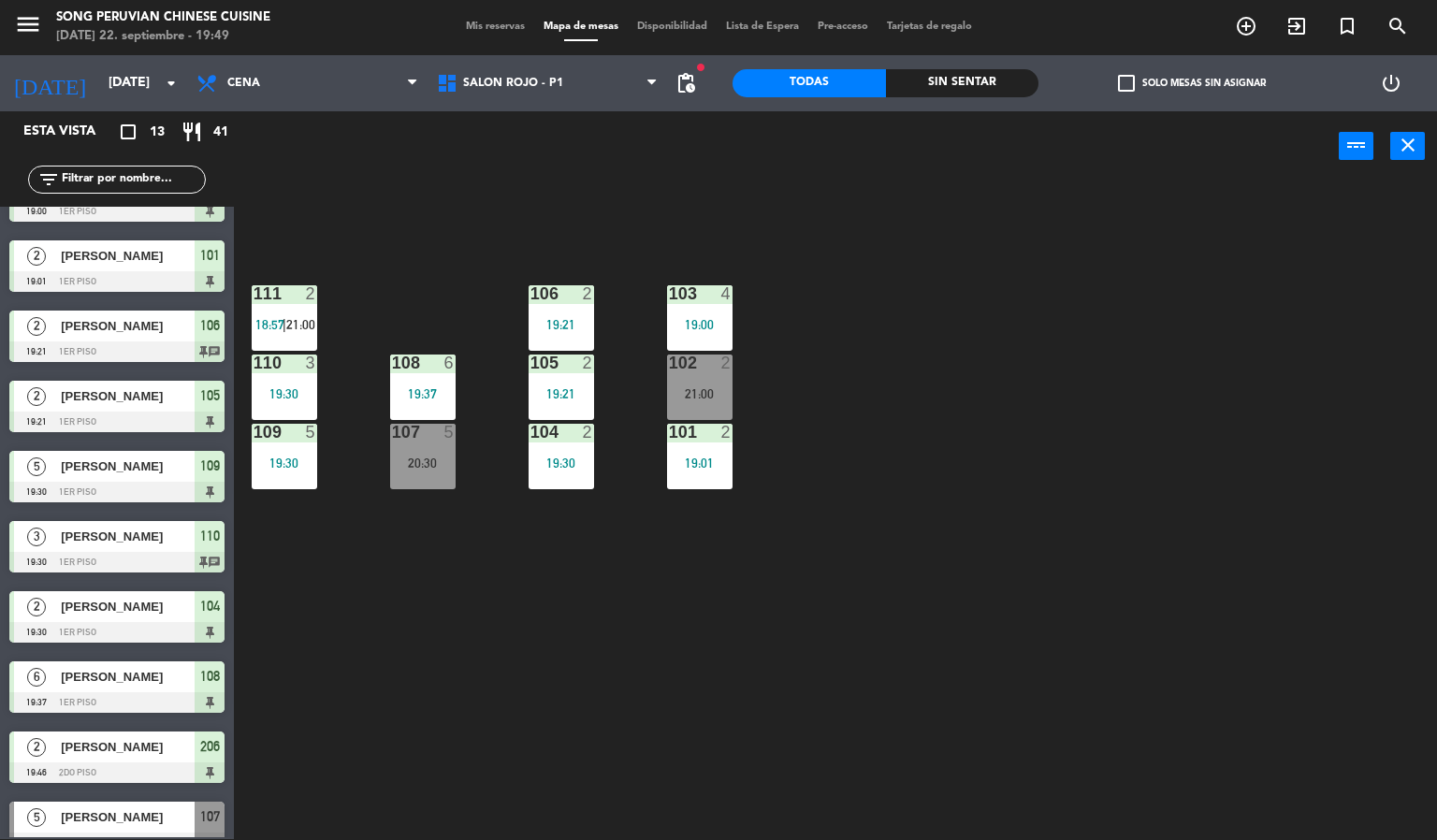
click at [444, 244] on div "103 4 19:00 106 2 19:21 111 2 18:57 | 21:00 102 2 21:00 105 2 19:21 108 6 19:37…" at bounding box center [842, 511] width 1189 height 658
click at [556, 101] on span "SALON ROJO - P1" at bounding box center [548, 83] width 241 height 41
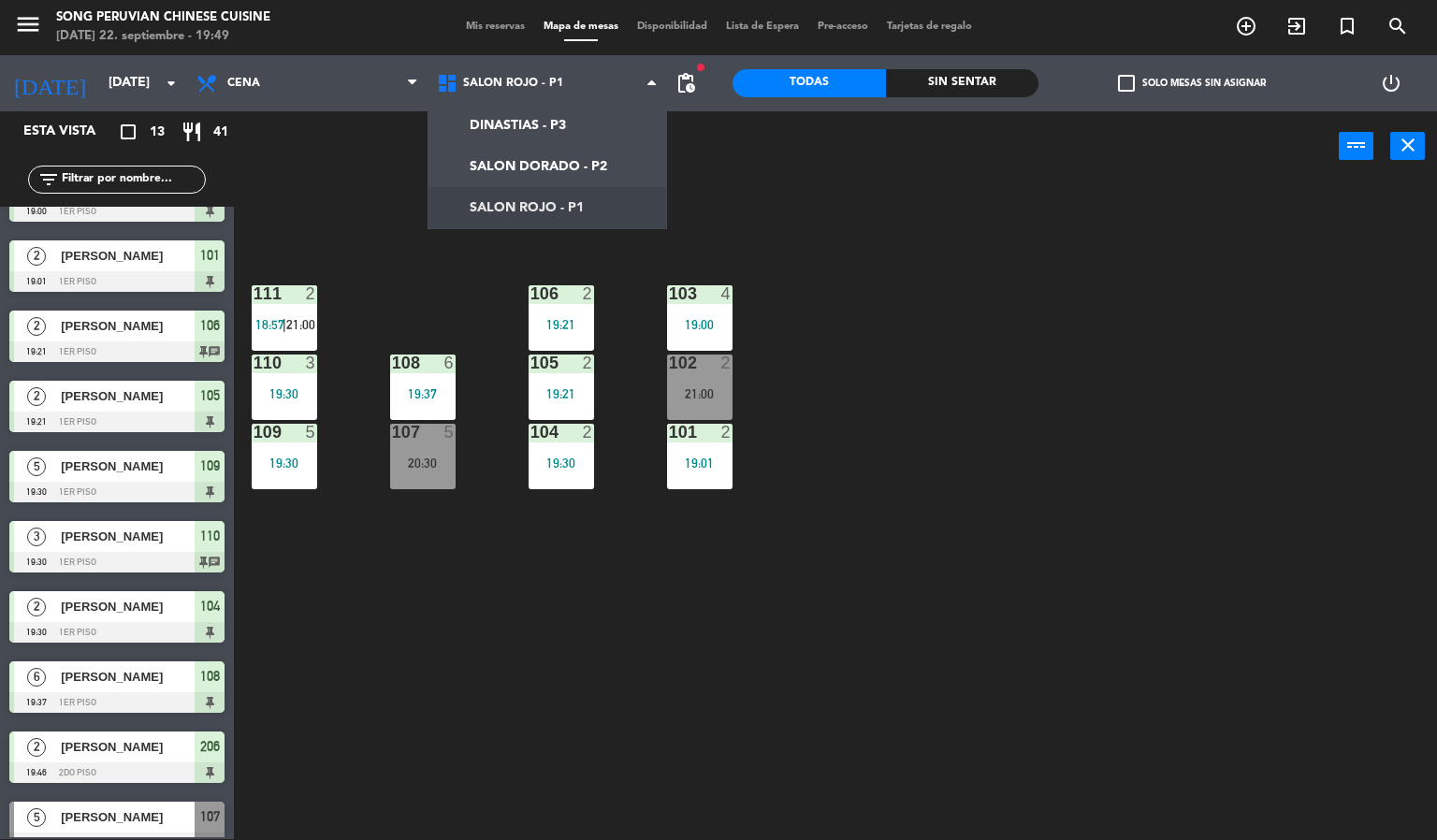
click at [829, 530] on div "103 4 19:00 106 2 19:21 111 2 18:57 | 21:00 102 2 21:00 105 2 19:21 108 6 19:37…" at bounding box center [842, 511] width 1189 height 658
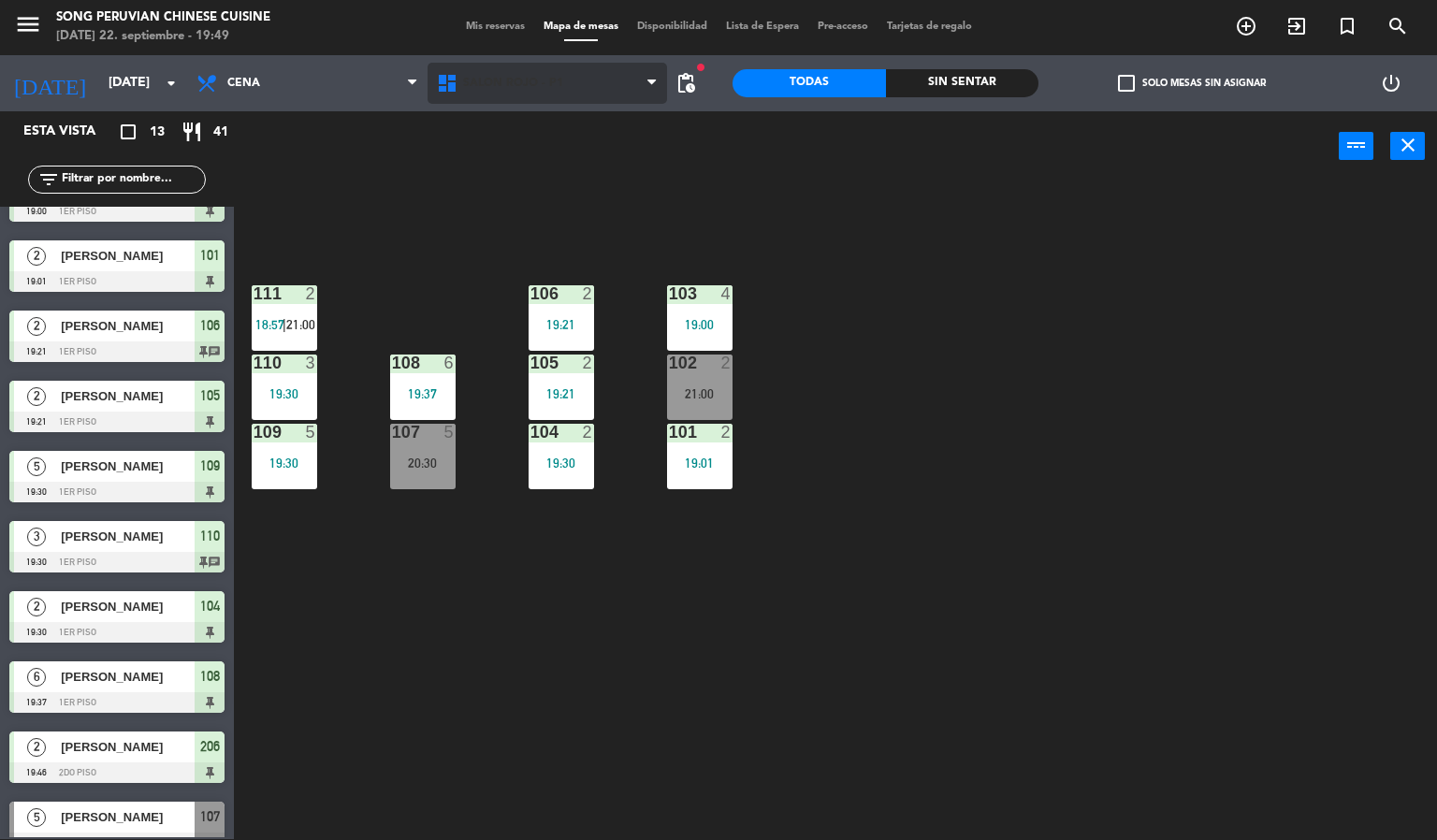
click at [522, 93] on span "SALON ROJO - P1" at bounding box center [548, 83] width 241 height 41
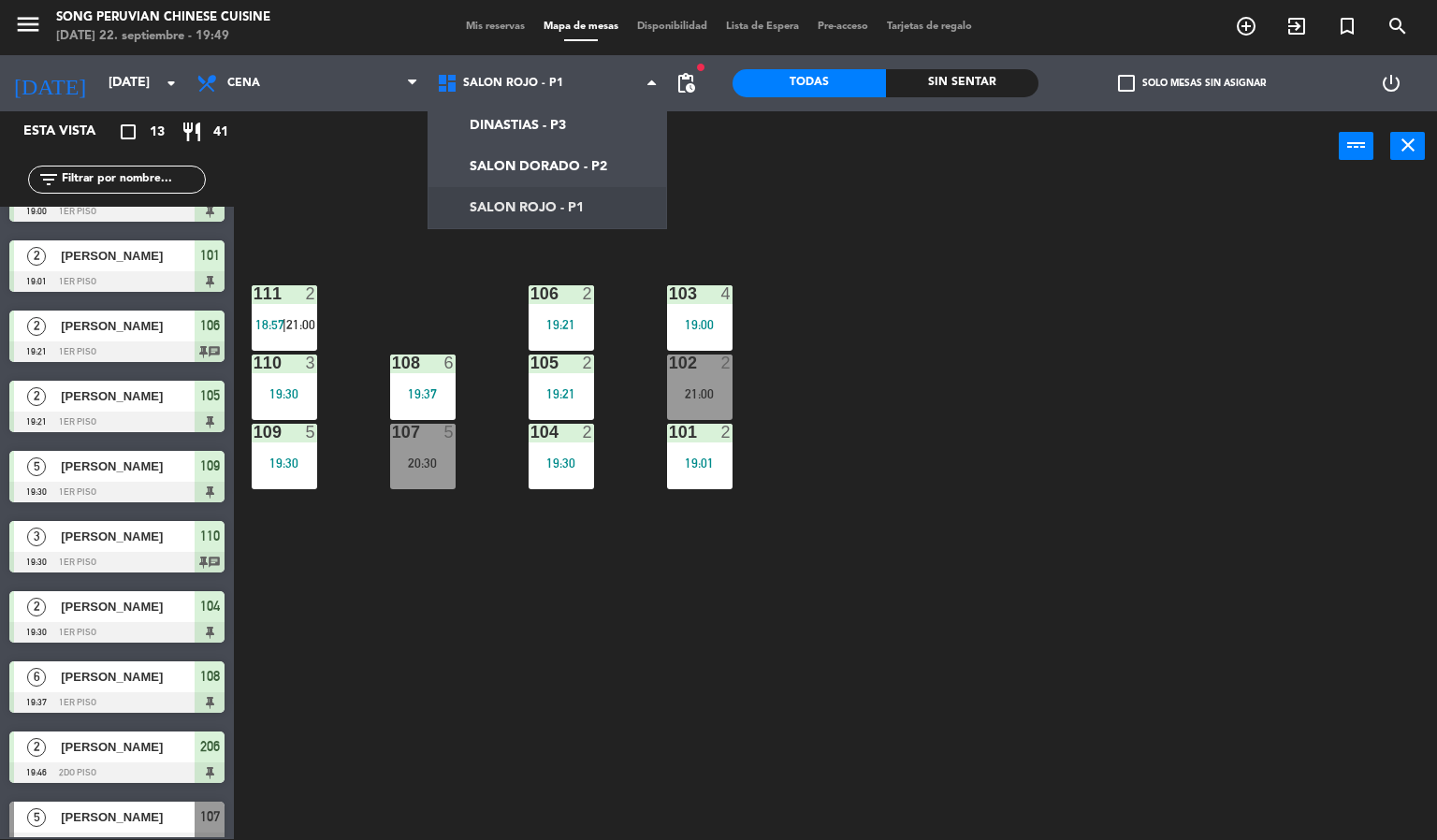
click at [445, 668] on div "103 4 19:00 106 2 19:21 111 2 18:57 | 21:00 102 2 21:00 105 2 19:21 108 6 19:37…" at bounding box center [842, 511] width 1189 height 658
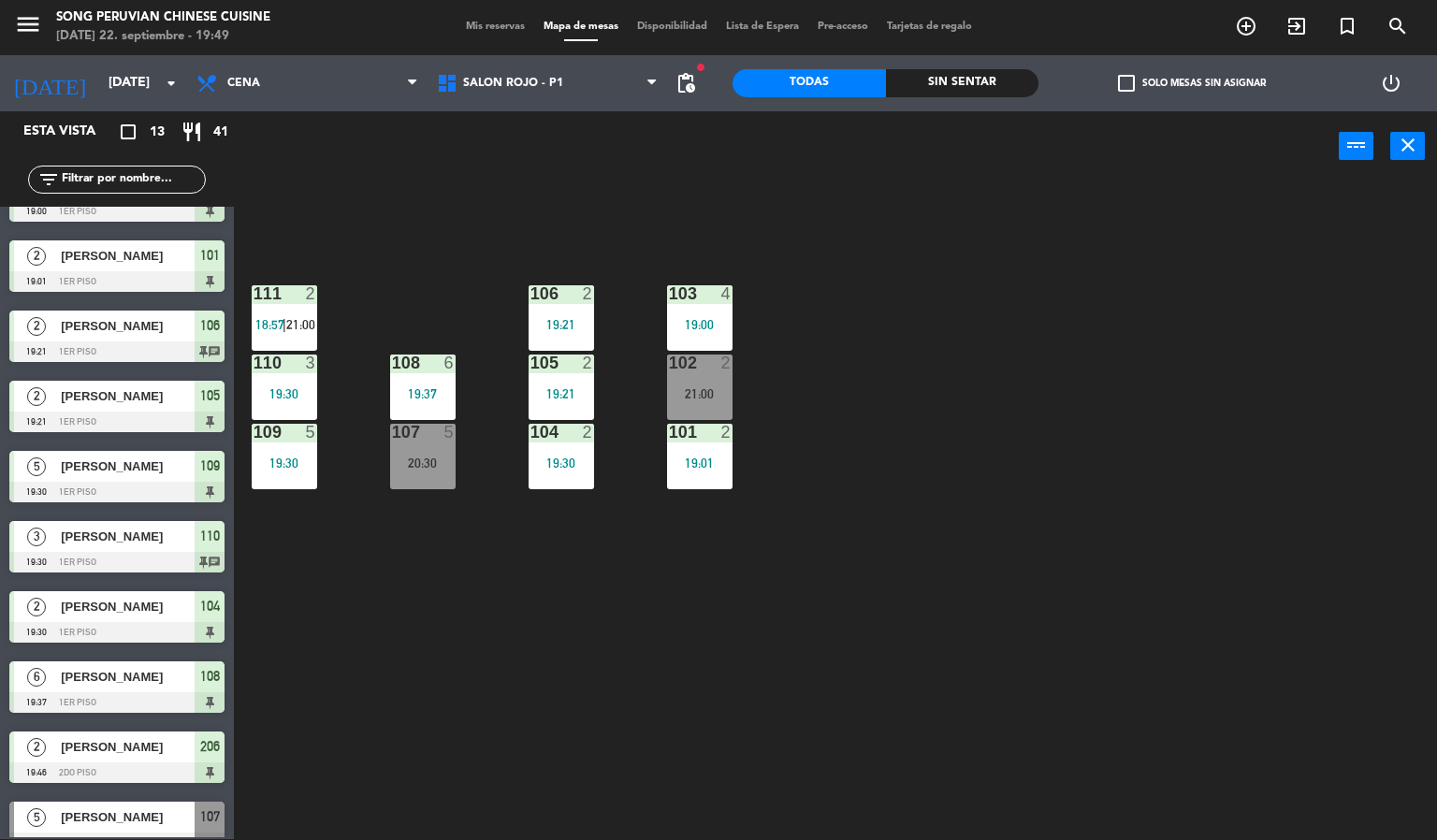
click at [421, 433] on div at bounding box center [422, 432] width 31 height 17
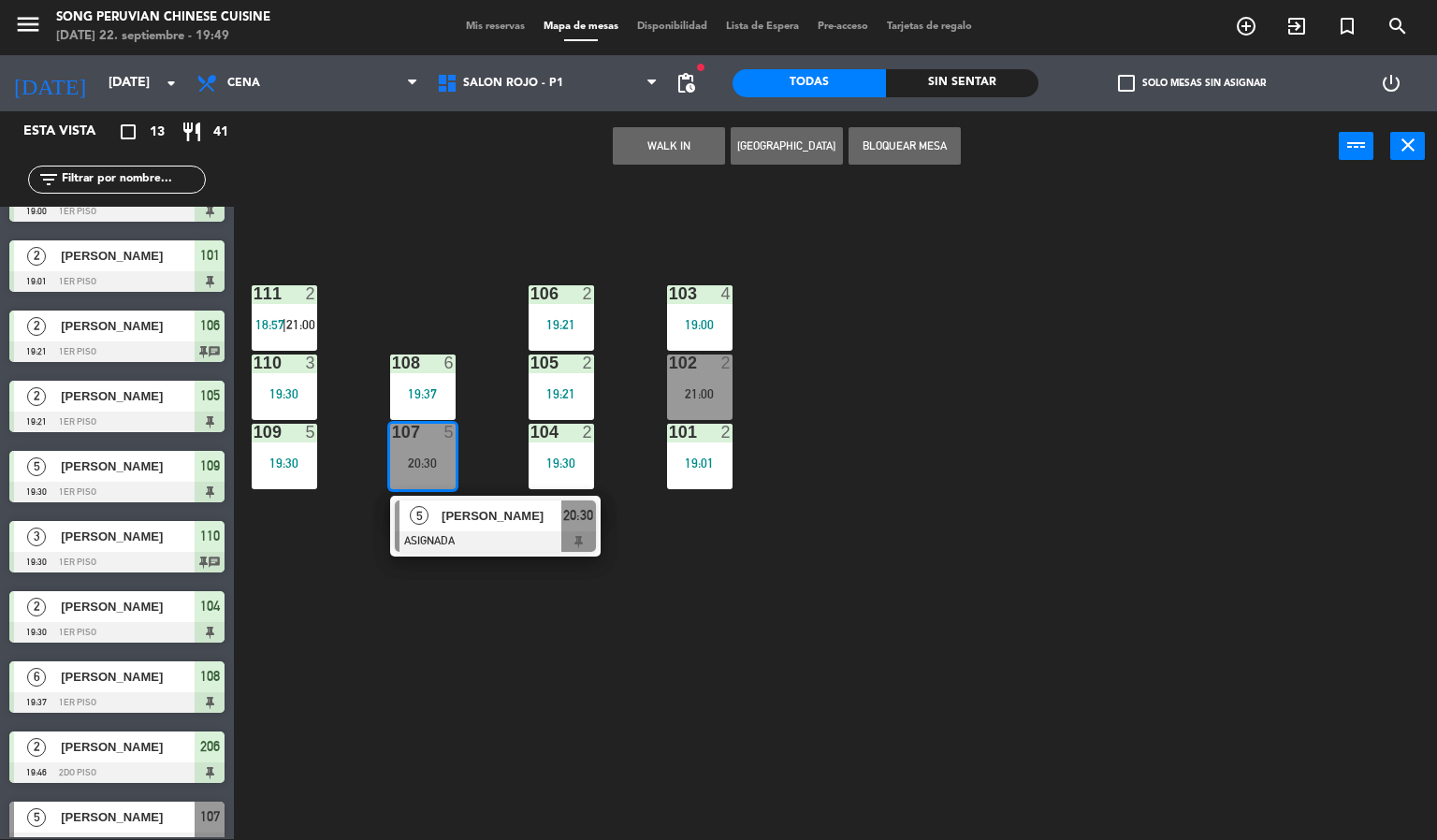
click at [550, 660] on div "103 4 19:00 106 2 19:21 111 2 18:57 | 21:00 102 2 21:00 105 2 19:21 108 6 19:37…" at bounding box center [842, 511] width 1189 height 658
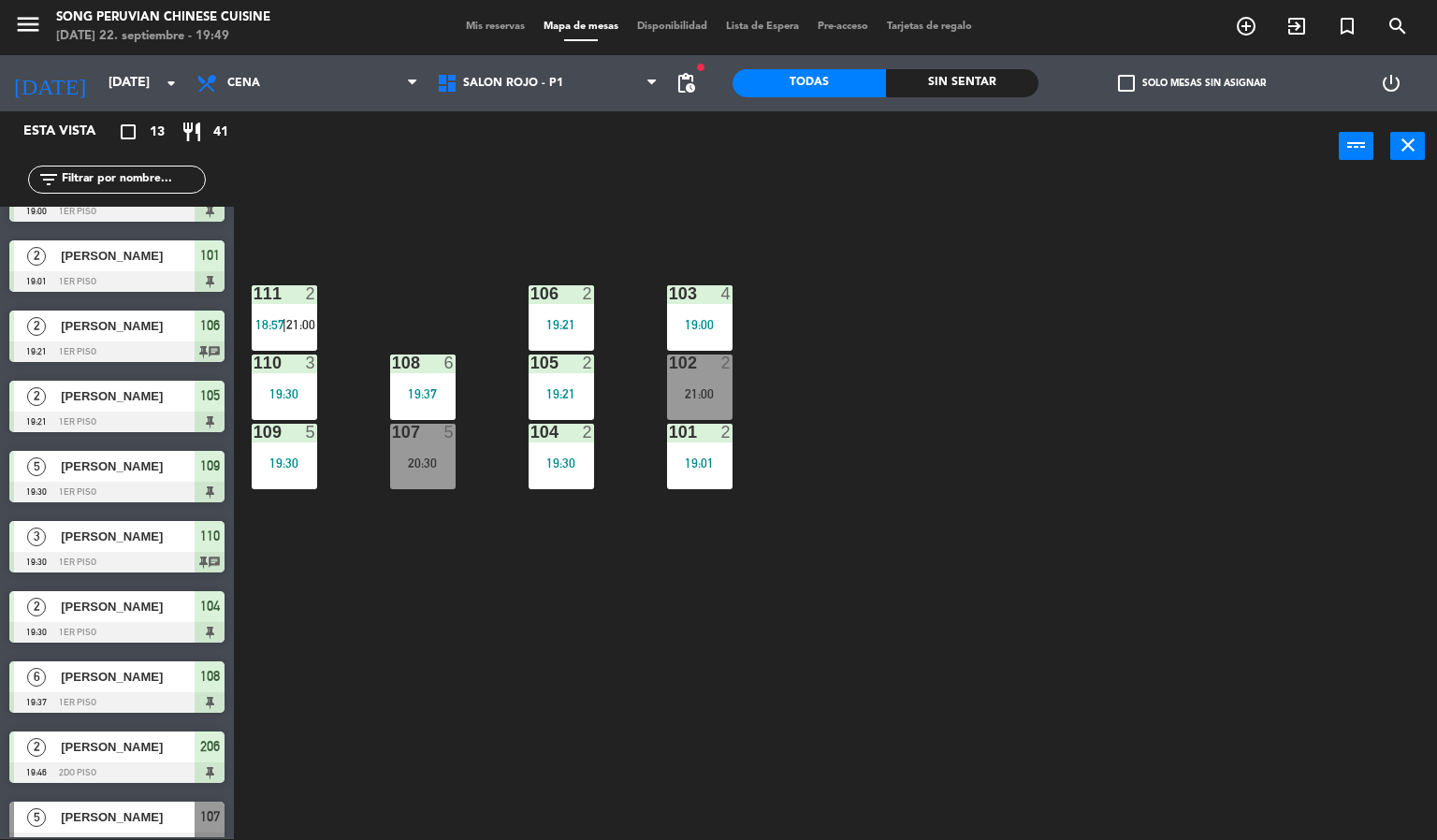
scroll to position [282, 0]
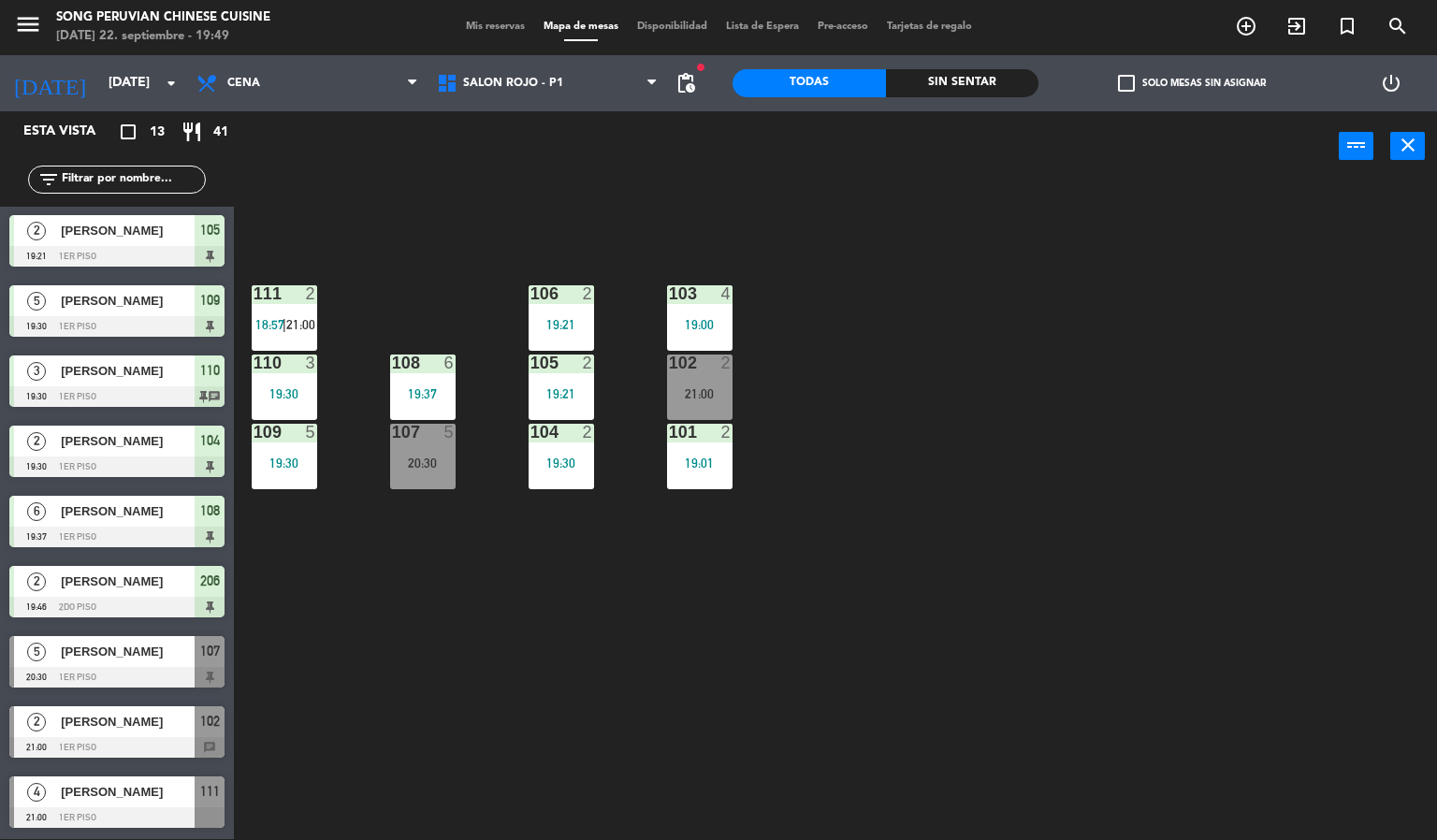
click at [65, 818] on div at bounding box center [117, 817] width 215 height 20
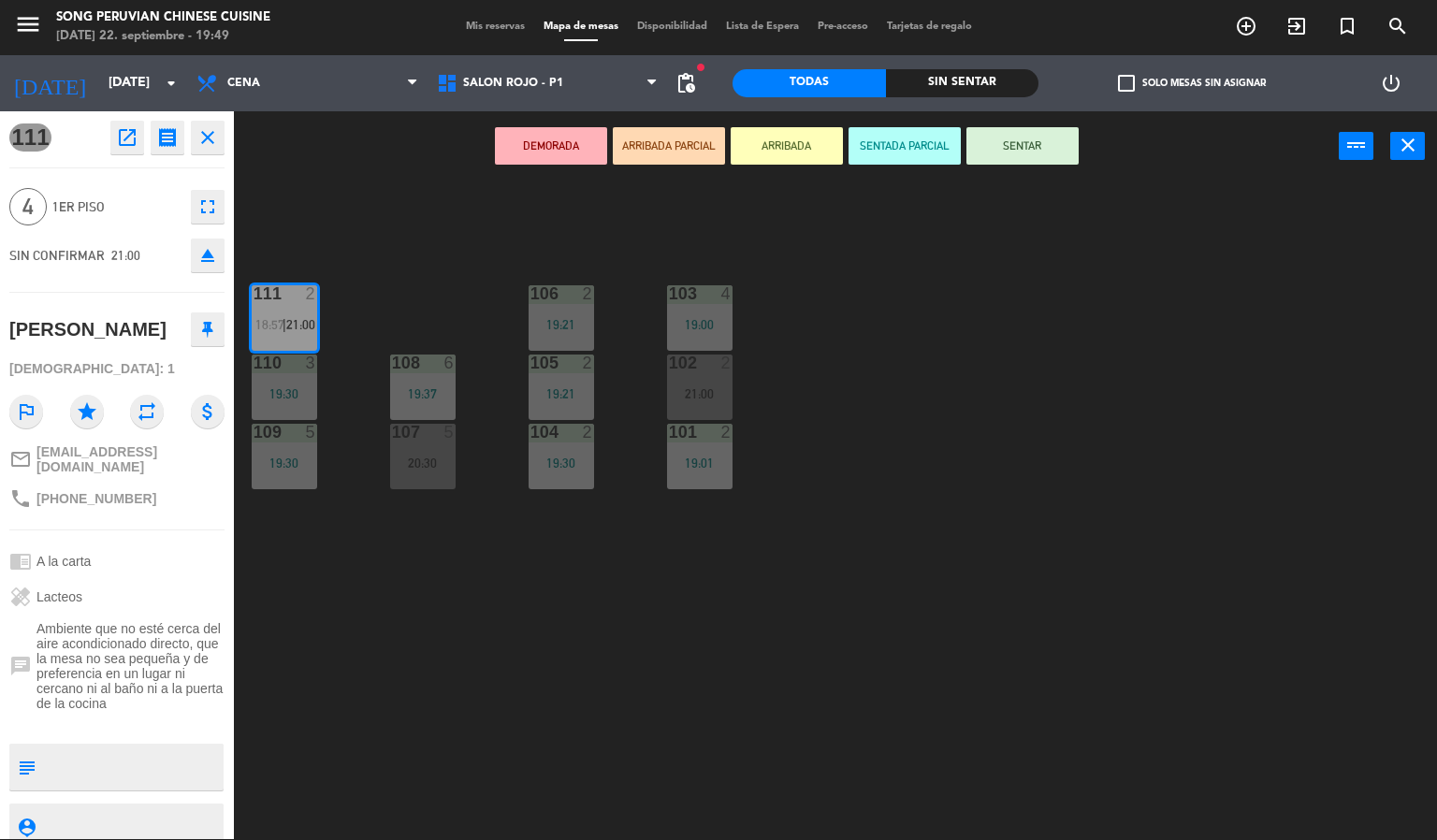
click at [559, 649] on div "103 4 19:00 106 2 19:21 111 2 18:57 | 21:00 102 2 21:00 105 2 19:21 108 6 19:37…" at bounding box center [842, 511] width 1189 height 658
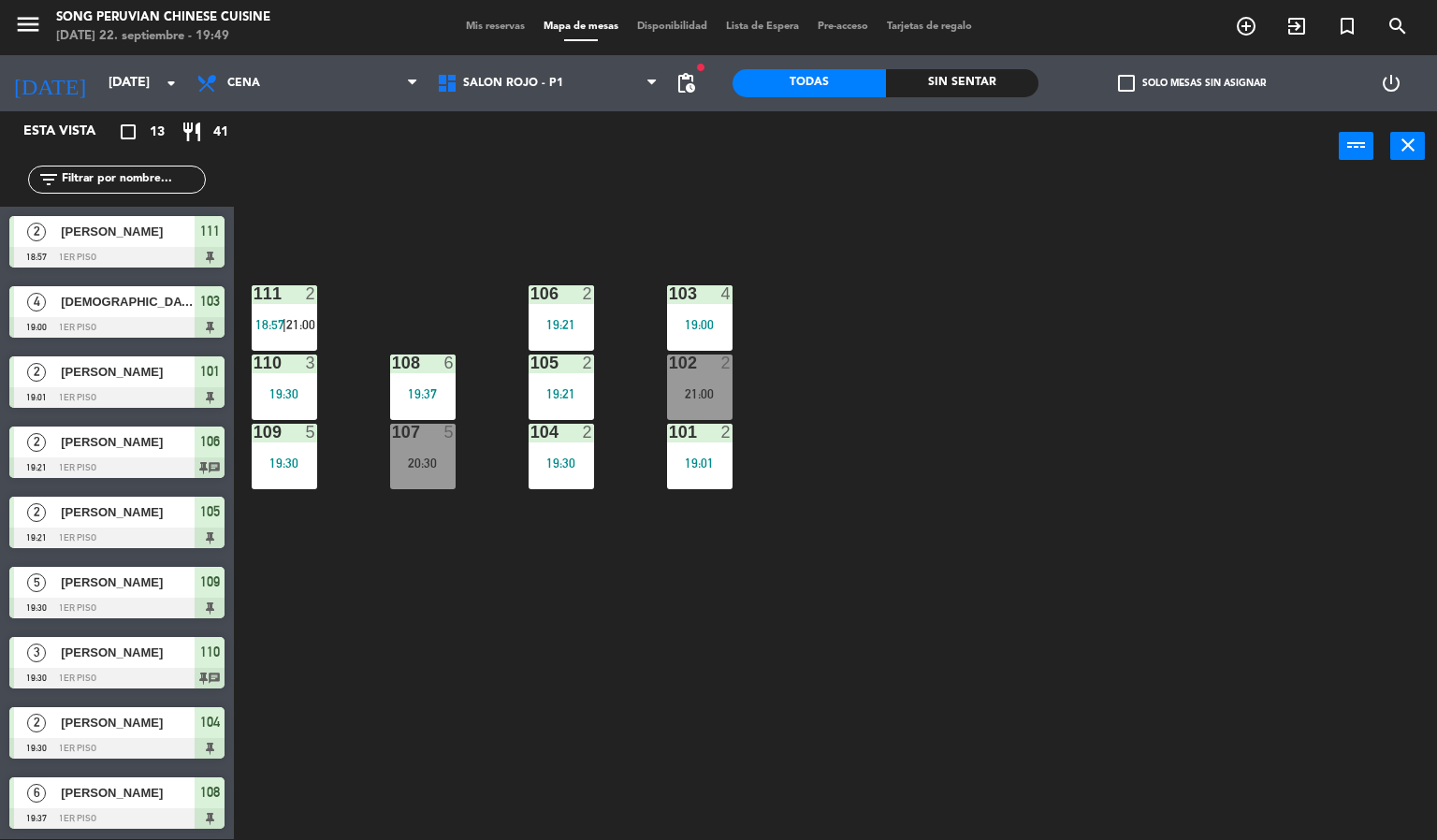
scroll to position [256, 0]
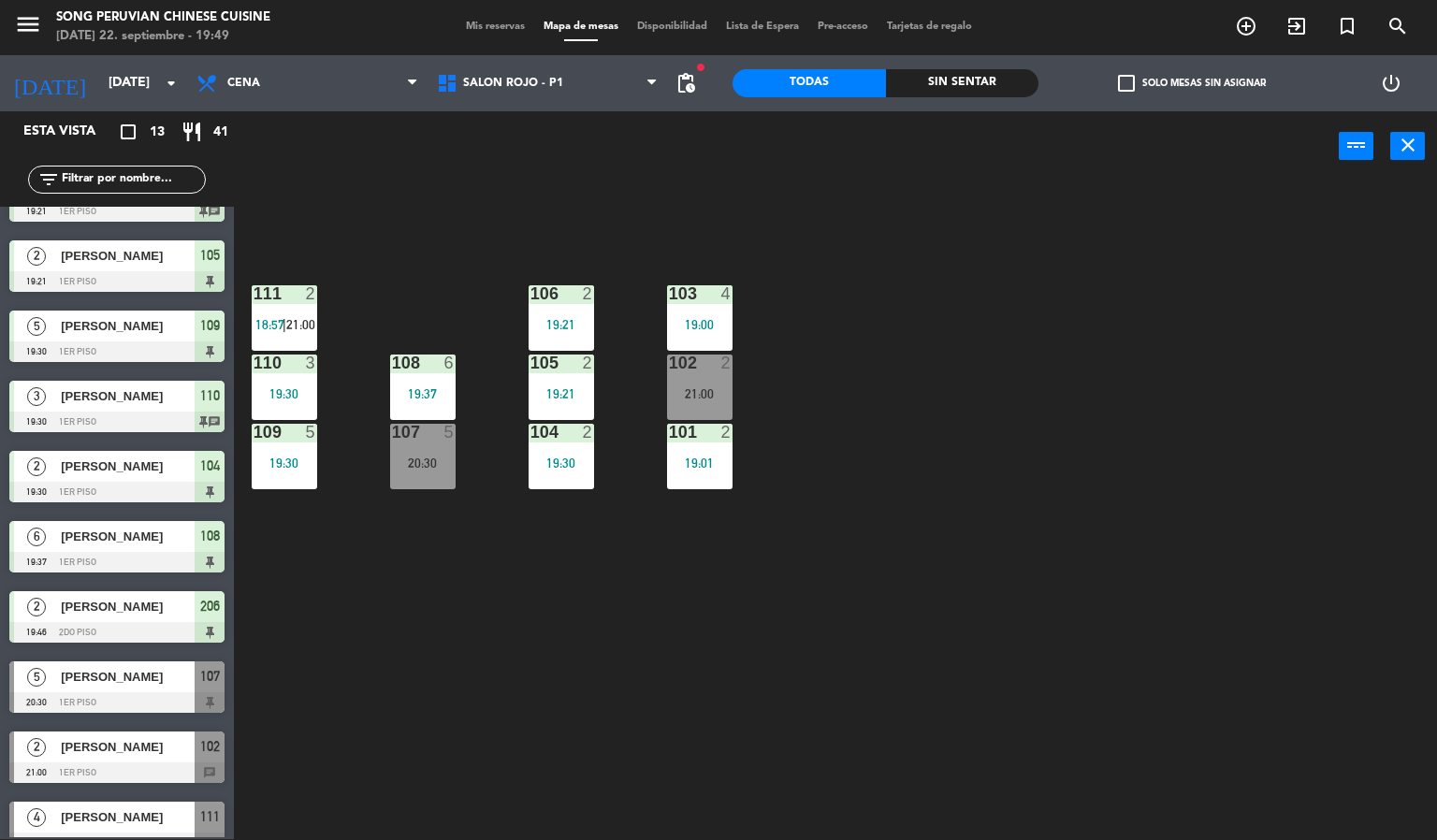
click at [627, 192] on div "103 4 19:00 106 2 19:21 111 2 18:57 | 21:00 102 2 21:00 105 2 19:21 108 6 19:37…" at bounding box center [842, 511] width 1189 height 658
click at [424, 585] on div "103 4 19:00 106 2 19:21 111 2 18:57 | 21:00 102 2 21:00 105 2 19:21 108 6 19:37…" at bounding box center [842, 511] width 1189 height 658
click at [424, 458] on div "20:30" at bounding box center [422, 462] width 65 height 13
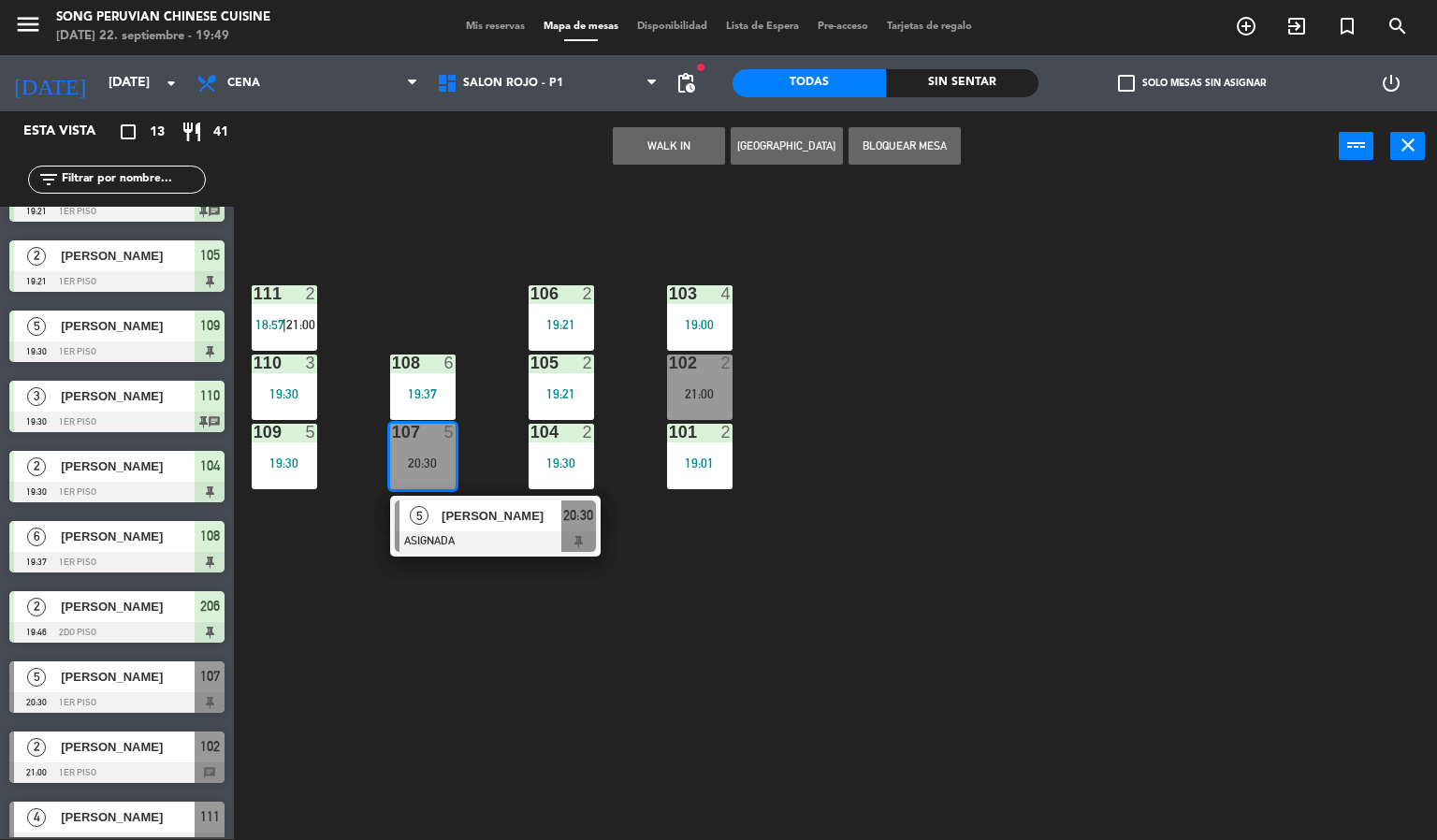
click at [481, 512] on span "[PERSON_NAME]" at bounding box center [501, 515] width 120 height 19
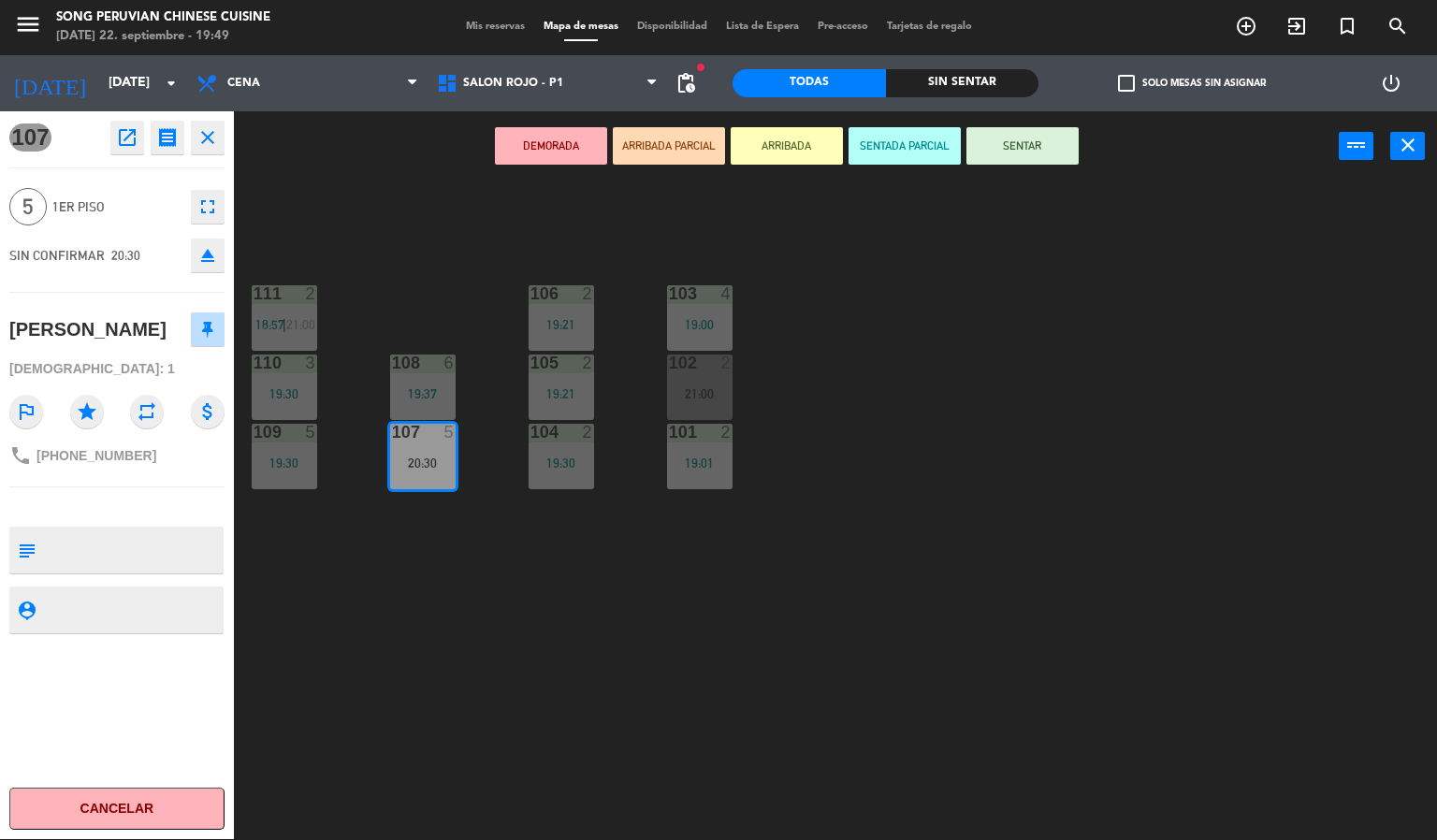
click at [926, 284] on div "103 4 19:00 106 2 19:21 111 2 18:57 | 21:00 102 2 21:00 105 2 19:21 108 6 19:37…" at bounding box center [842, 511] width 1189 height 658
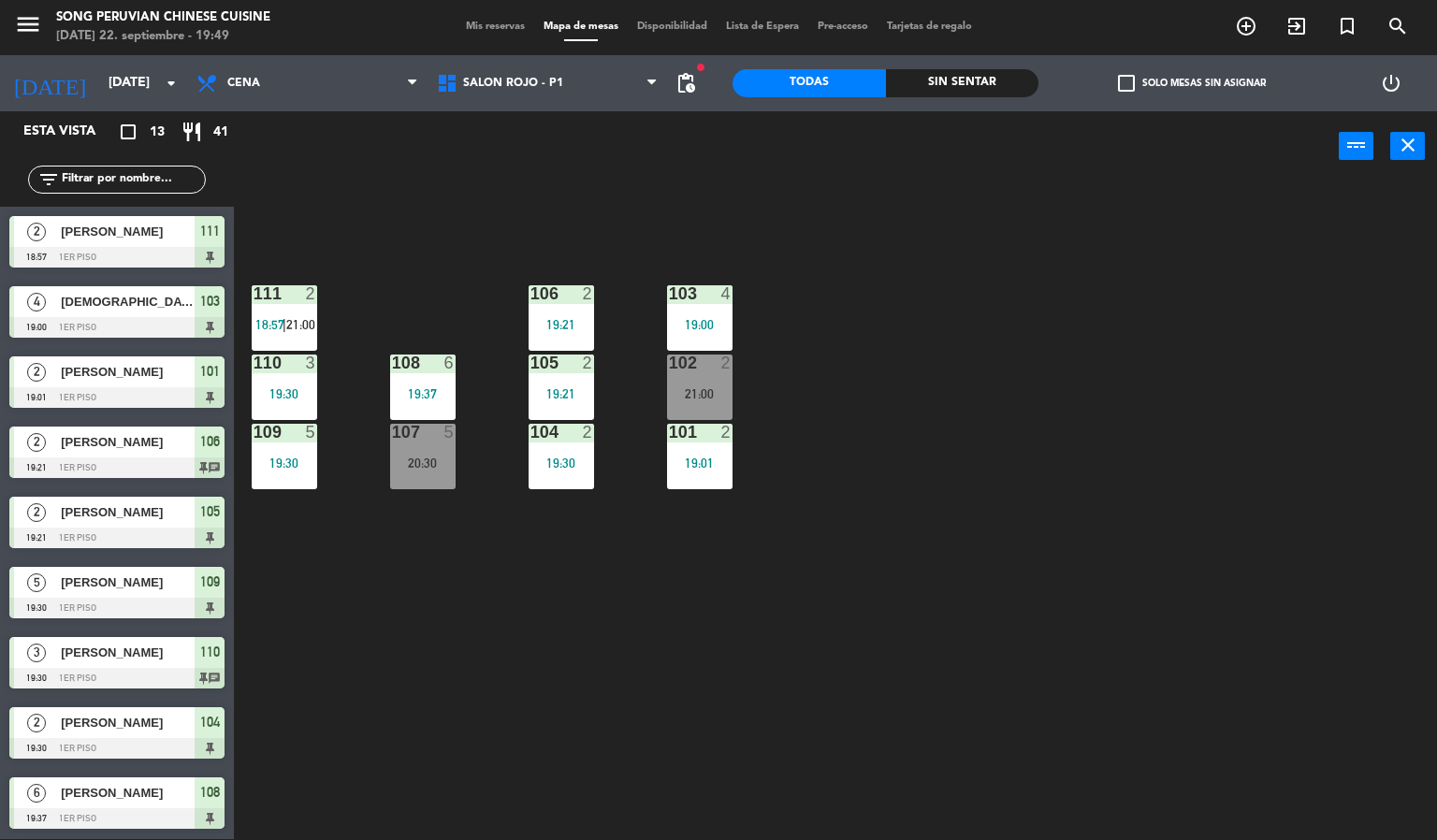
scroll to position [116, 0]
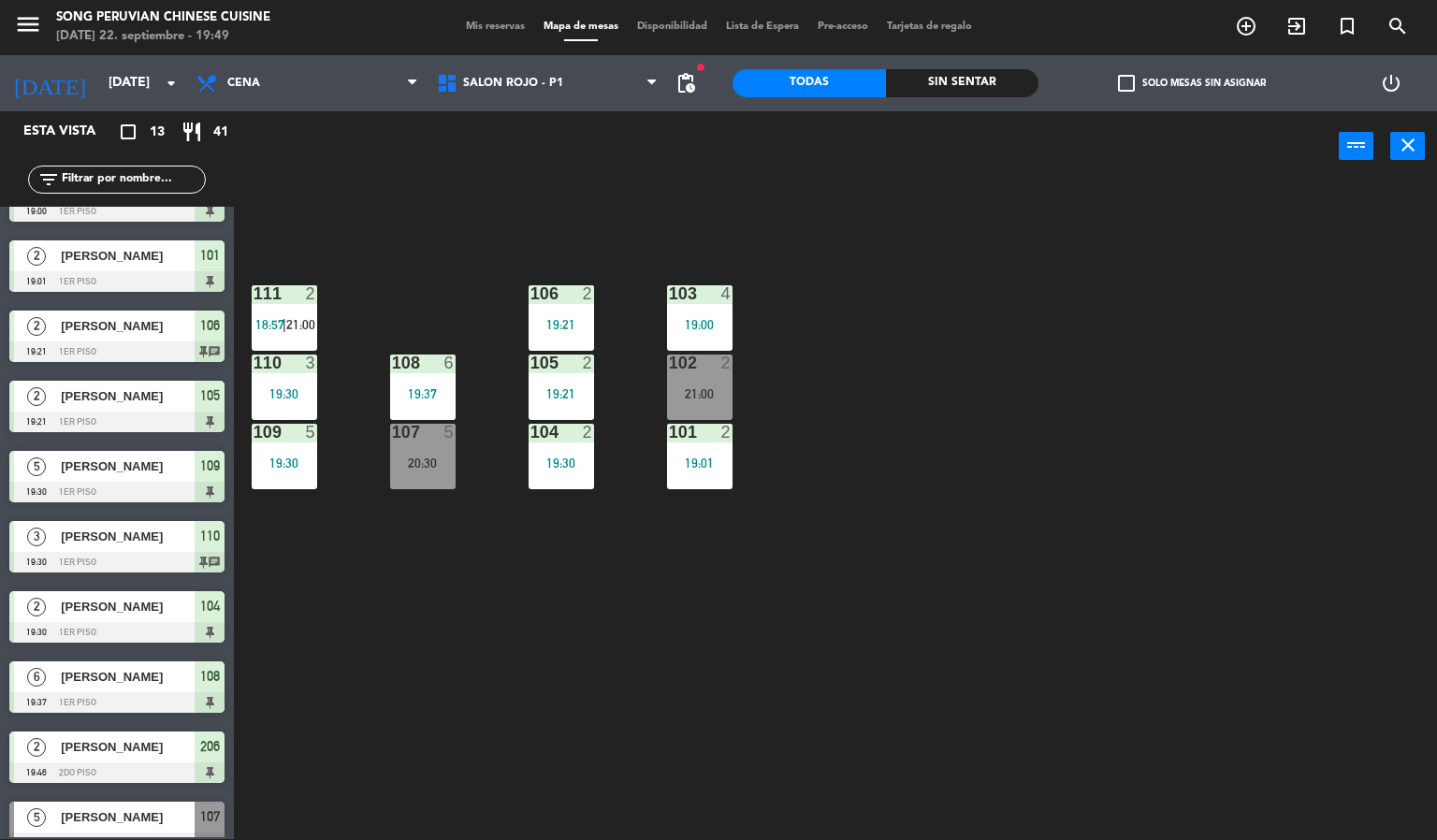
click at [405, 467] on div "20:30" at bounding box center [422, 462] width 65 height 13
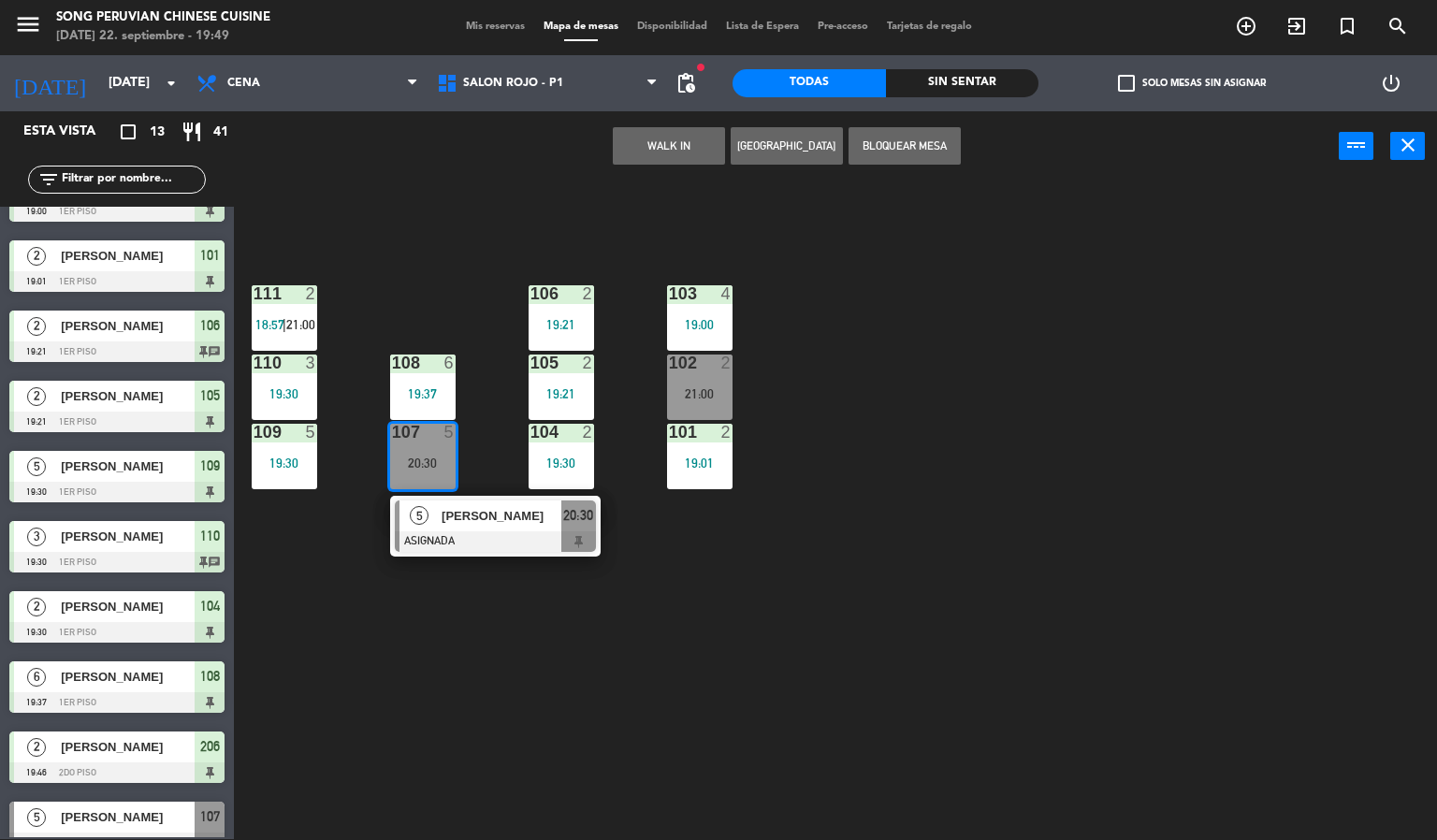
click at [485, 524] on span "[PERSON_NAME]" at bounding box center [501, 515] width 120 height 19
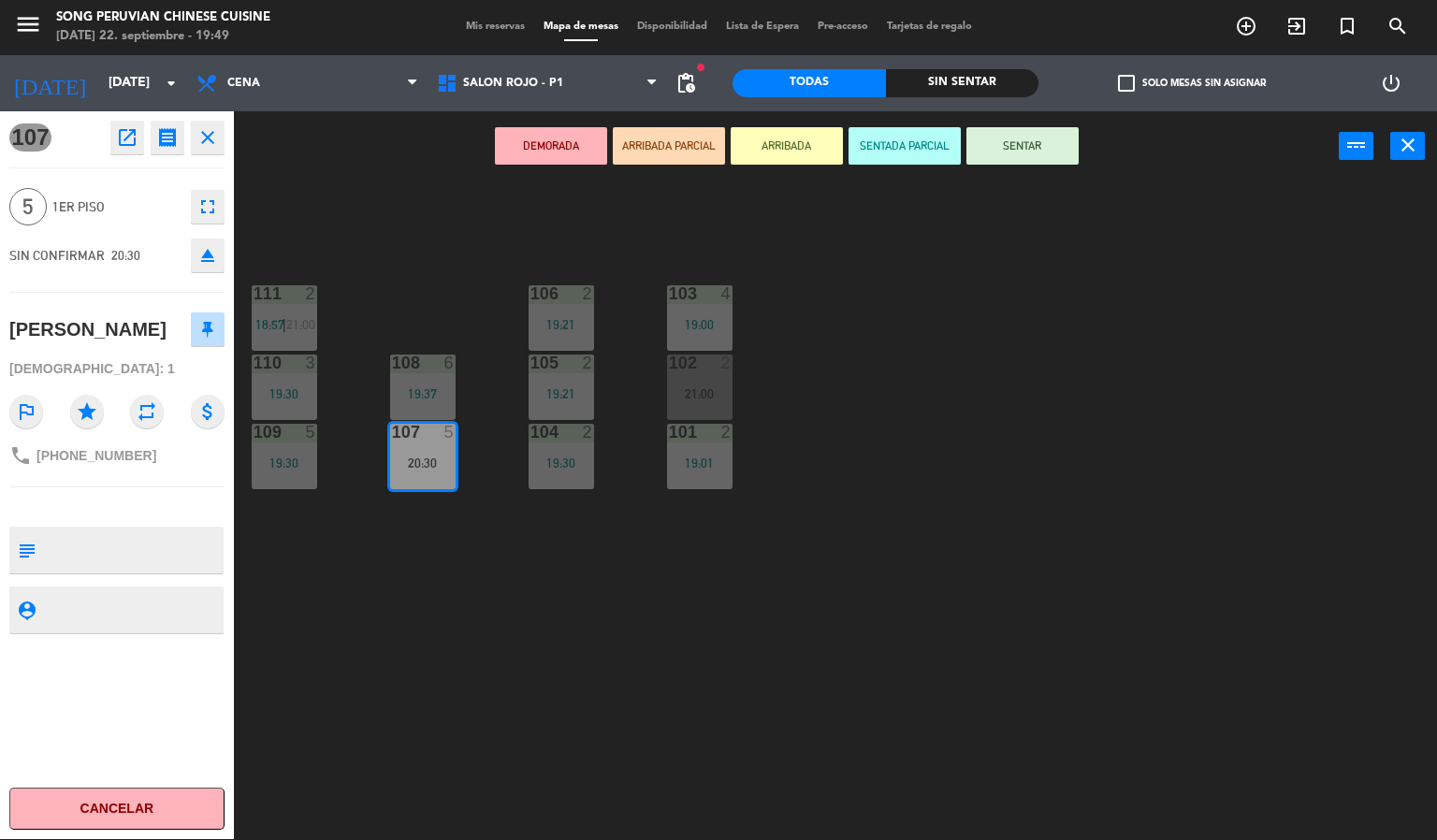
click at [837, 444] on div "103 4 19:00 106 2 19:21 111 2 18:57 | 21:00 102 2 21:00 105 2 19:21 108 6 19:37…" at bounding box center [842, 511] width 1189 height 658
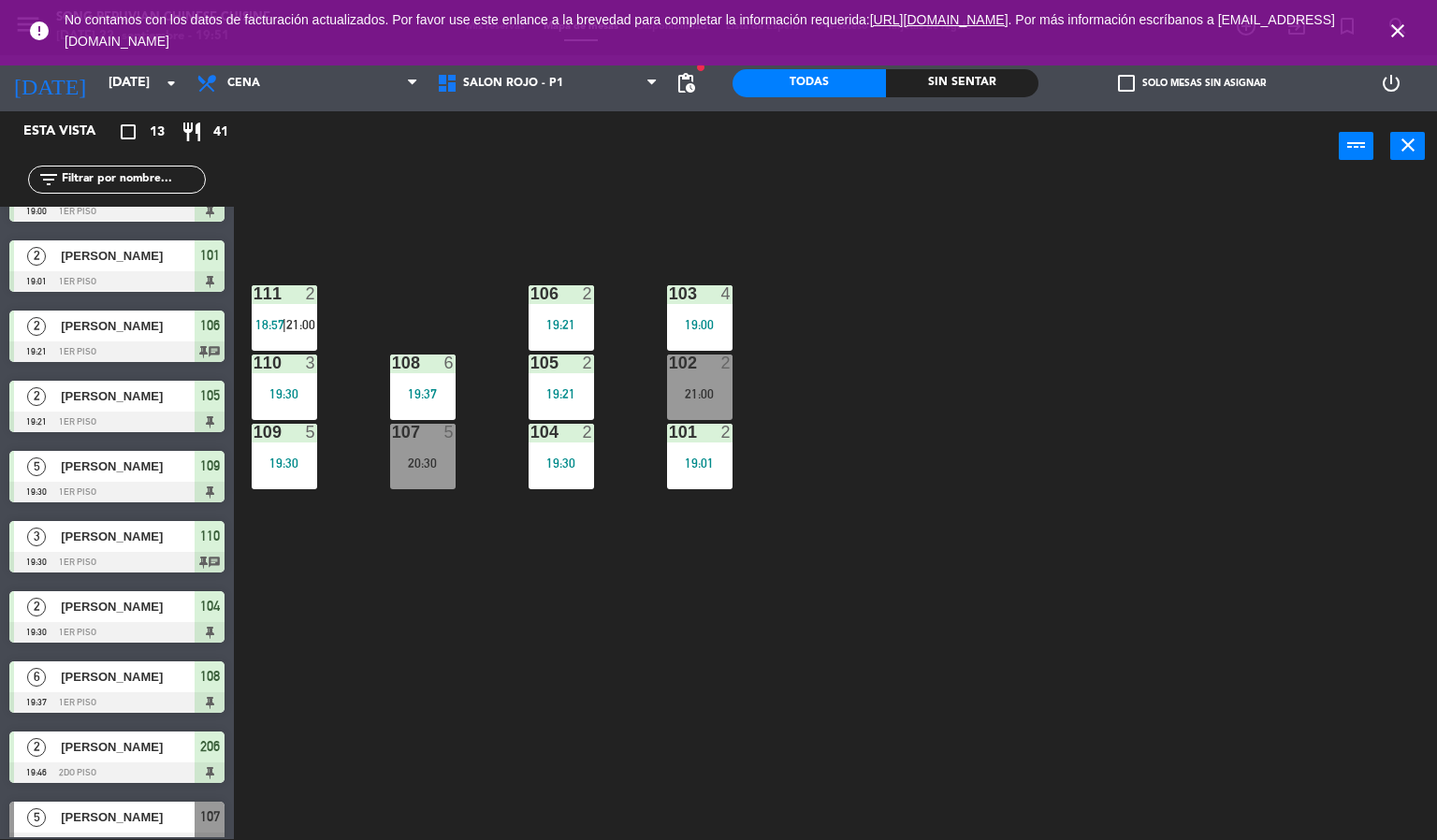
click at [1395, 25] on icon "close" at bounding box center [1397, 30] width 22 height 22
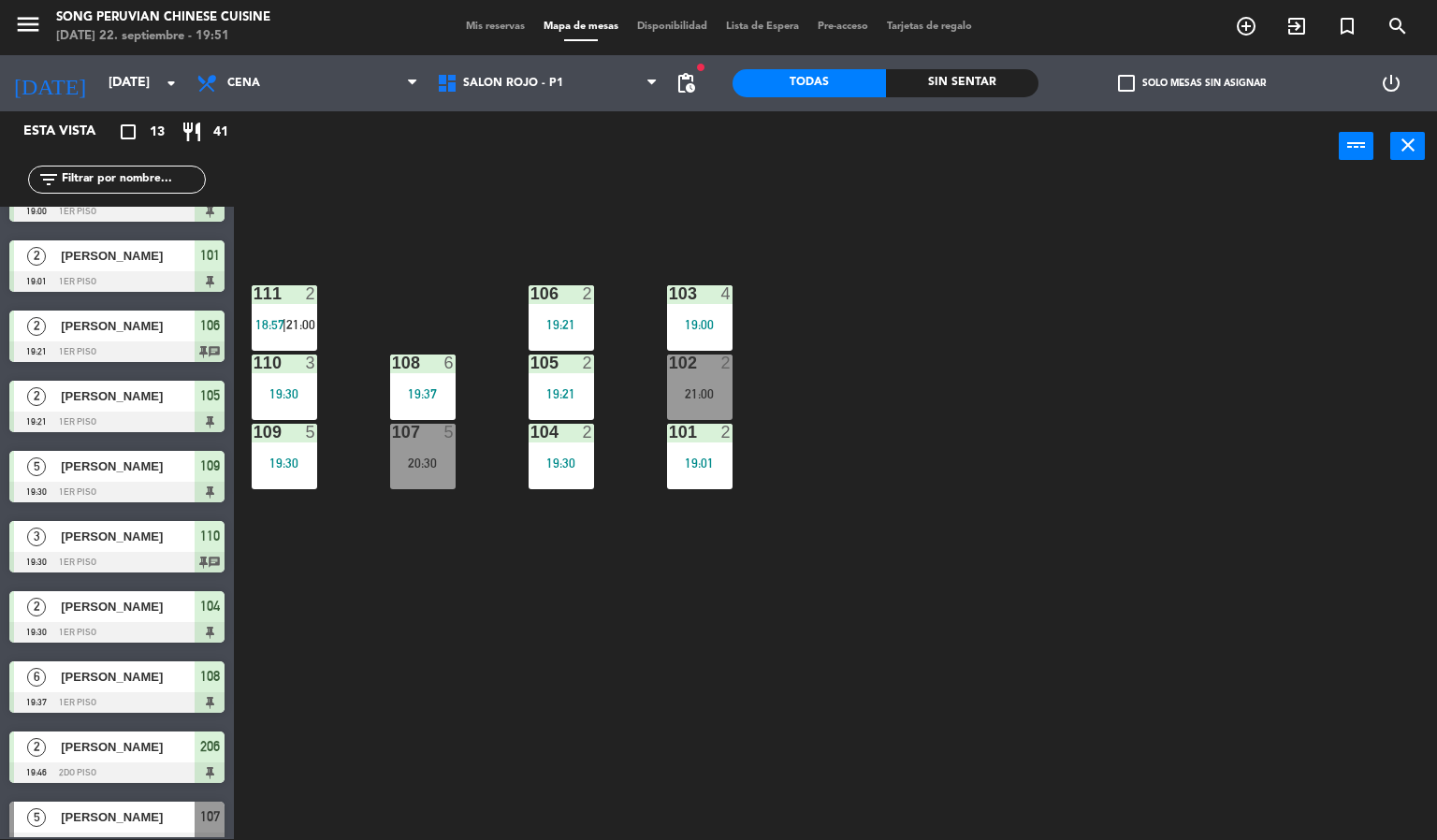
click at [1147, 436] on div "103 4 19:00 106 2 19:21 111 2 18:57 | 21:00 102 2 21:00 105 2 19:21 108 6 19:37…" at bounding box center [842, 511] width 1189 height 658
click at [463, 655] on div "103 4 19:00 106 2 19:21 111 2 18:57 | 21:00 102 2 21:00 105 2 19:21 108 6 19:37…" at bounding box center [842, 511] width 1189 height 658
click at [402, 464] on div "20:30" at bounding box center [422, 462] width 65 height 13
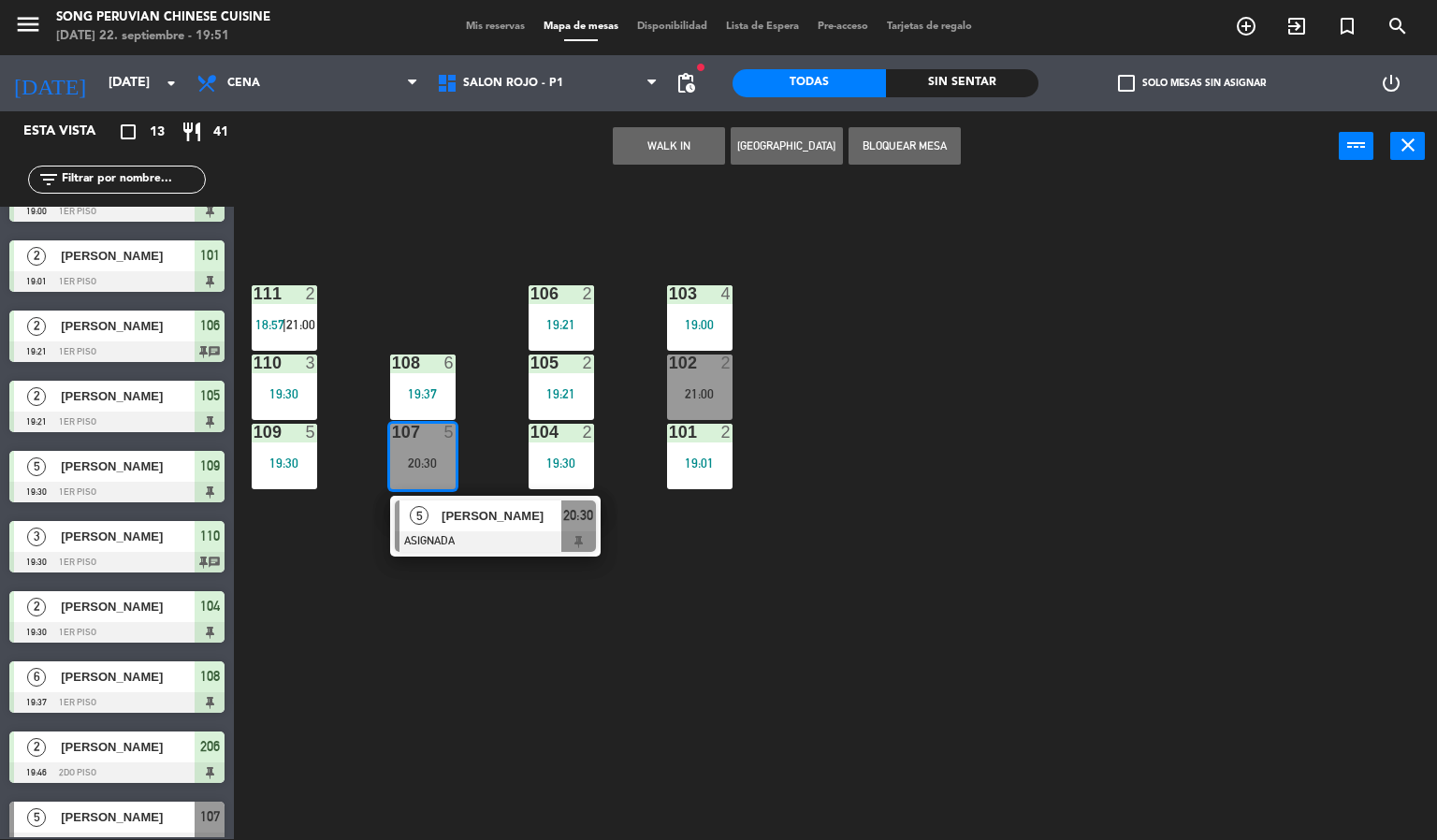
click at [475, 515] on span "[PERSON_NAME]" at bounding box center [501, 515] width 120 height 19
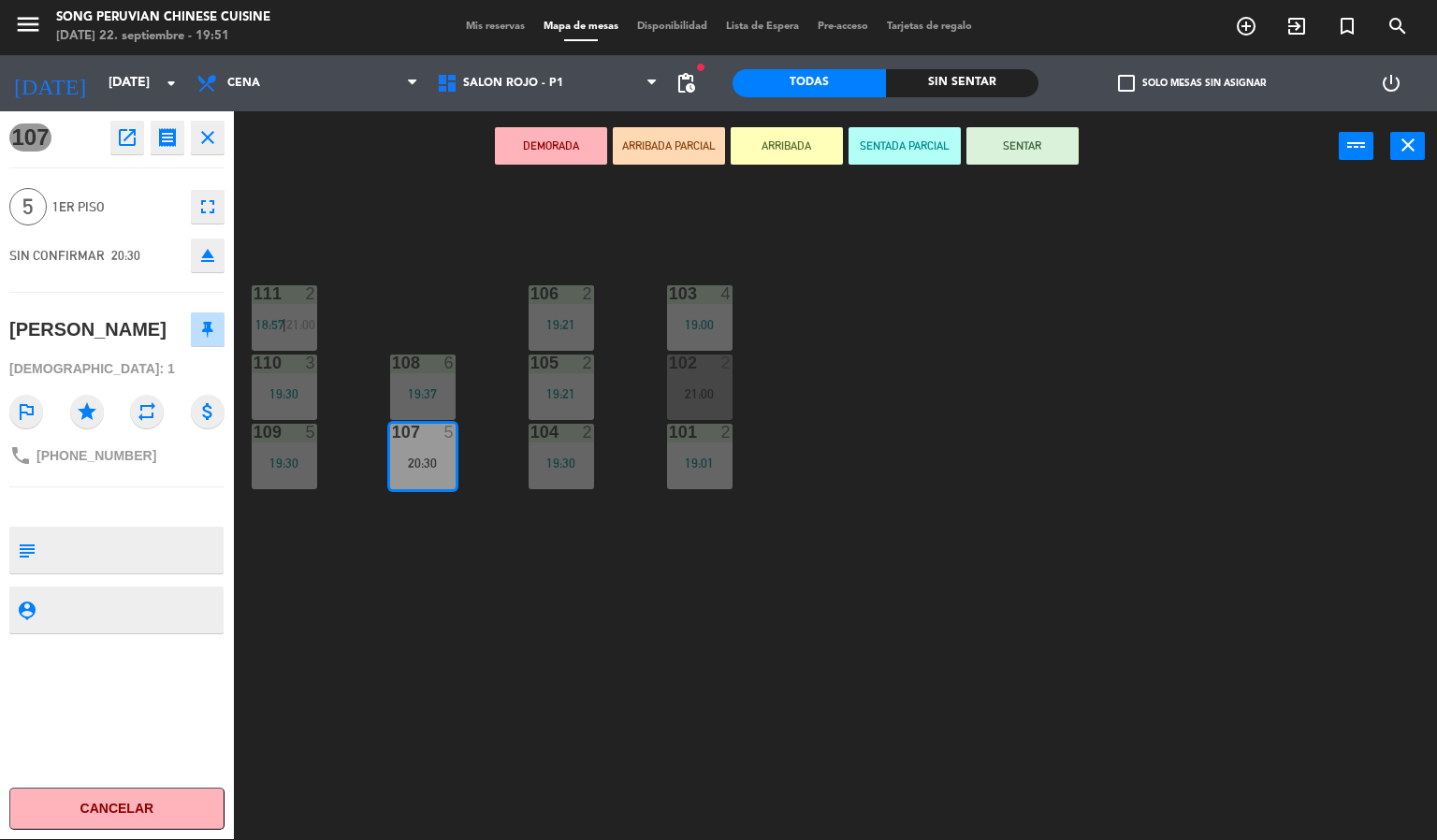
click at [199, 249] on icon "eject" at bounding box center [208, 254] width 22 height 22
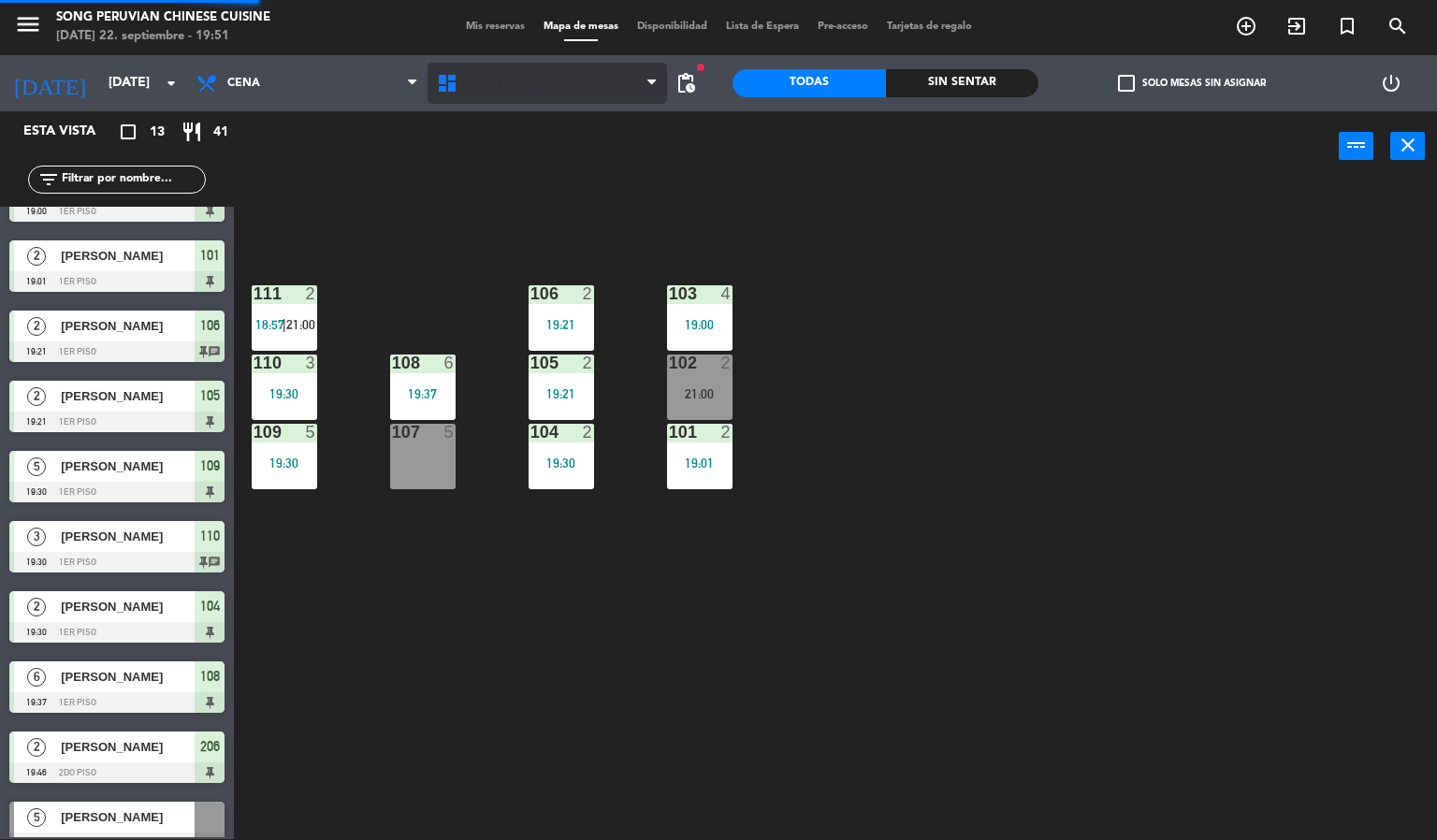
click at [497, 81] on span "SALON ROJO - P1" at bounding box center [513, 83] width 100 height 13
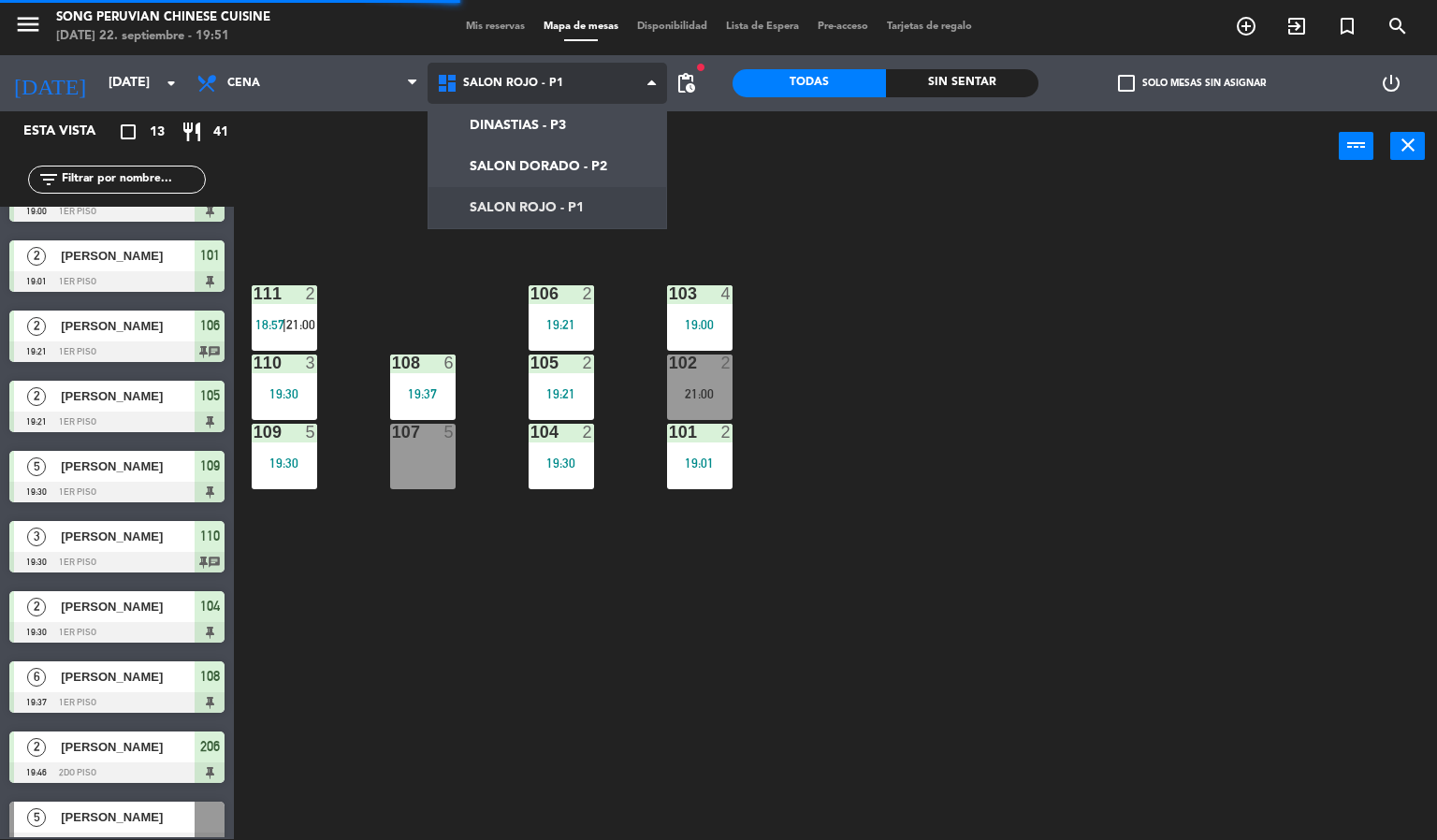
click at [491, 166] on ng-component "menu Song Peruvian Chinese Cuisine [DATE] 22. septiembre - 19:51 Mis reservas M…" at bounding box center [718, 419] width 1437 height 841
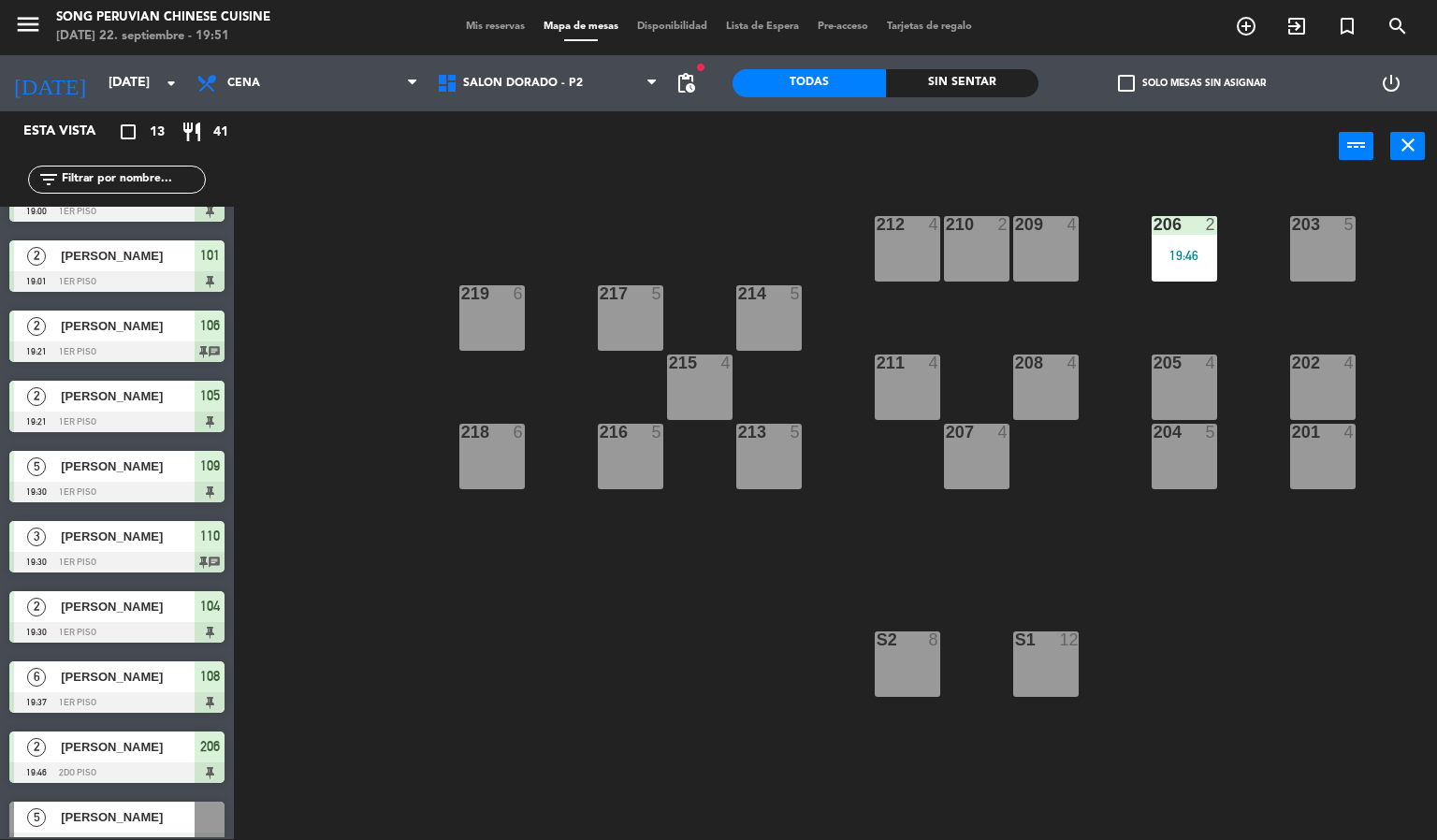
scroll to position [282, 0]
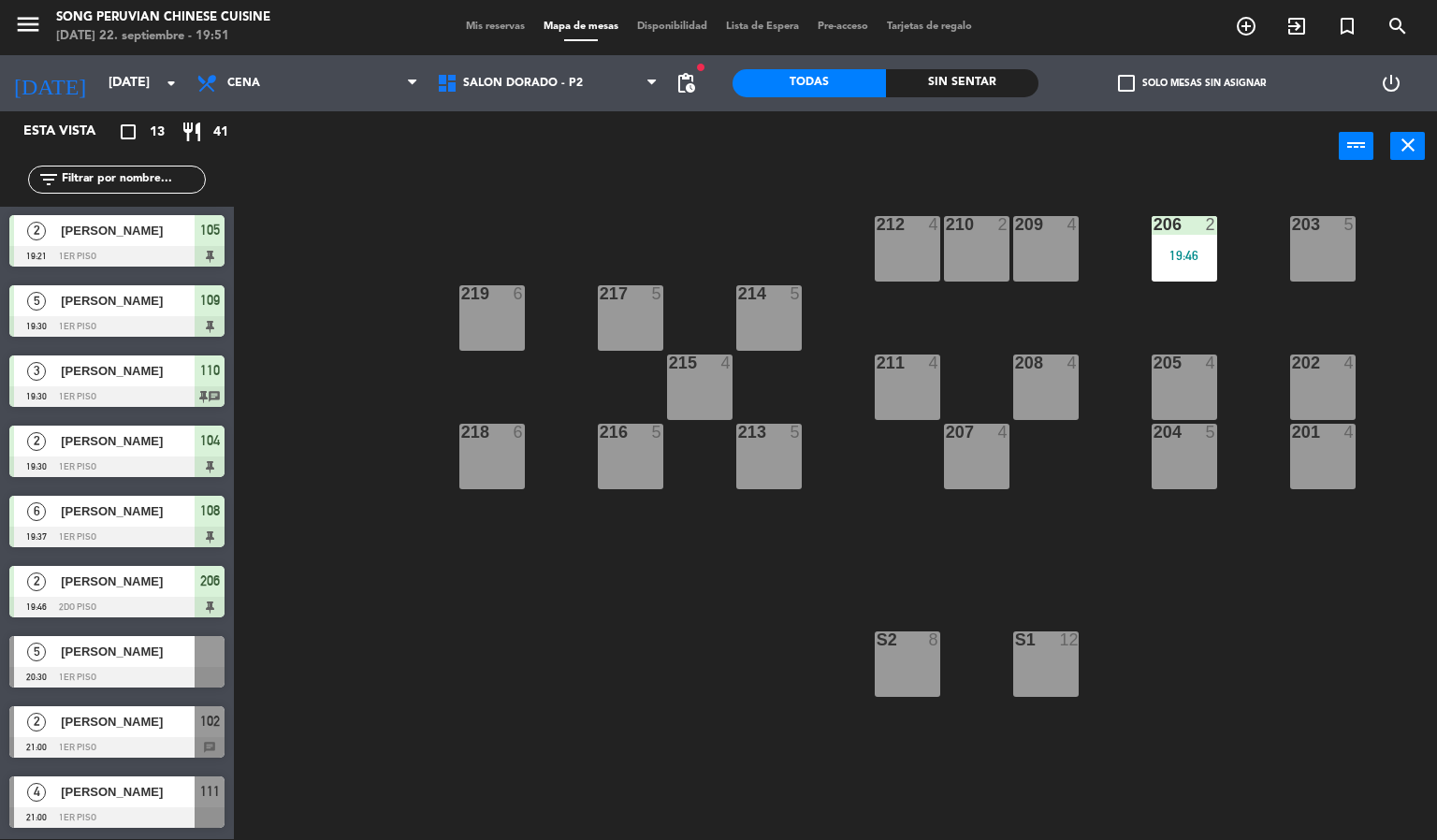
click at [104, 667] on div at bounding box center [117, 676] width 215 height 20
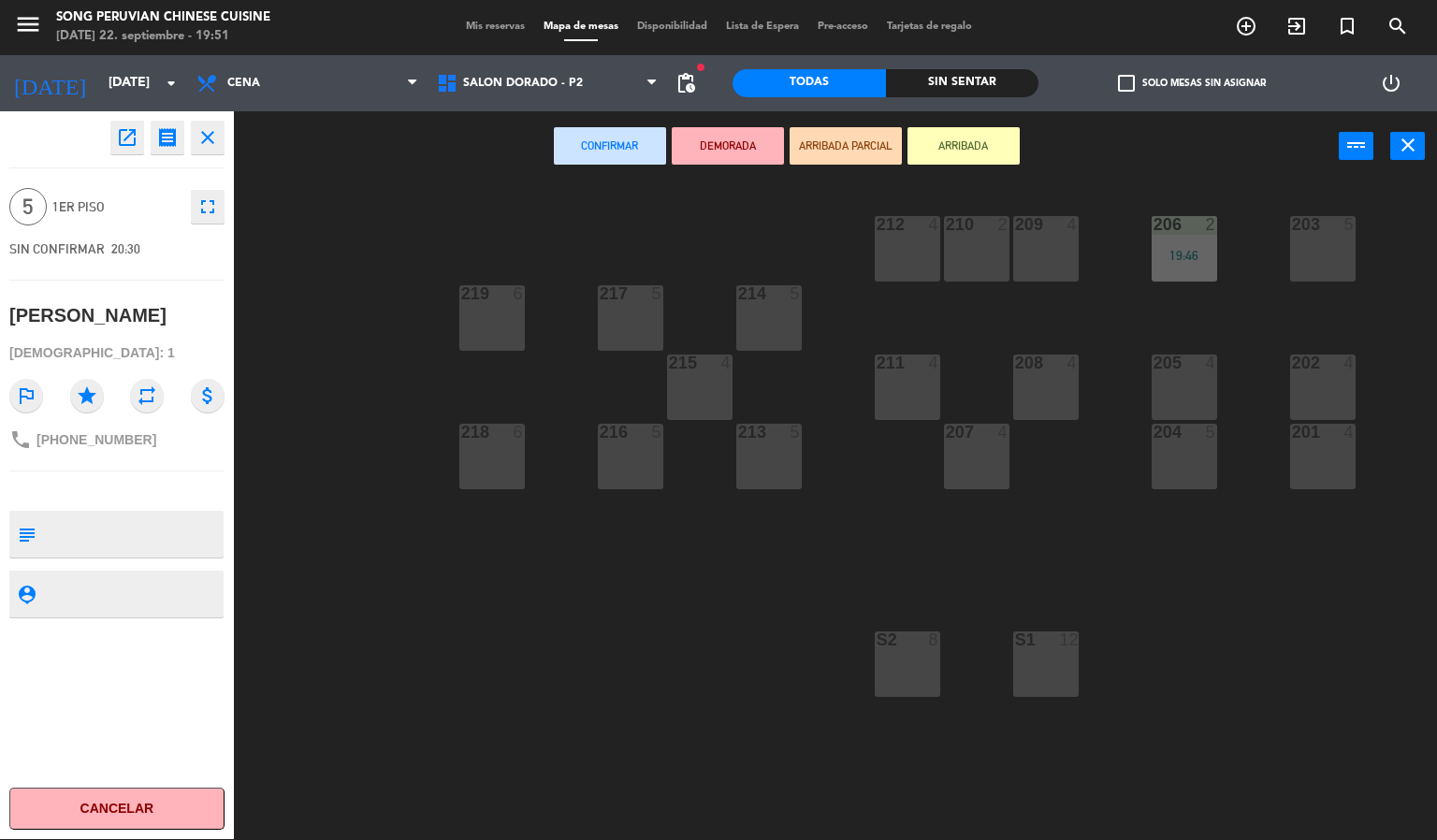
click at [929, 400] on div "211 4" at bounding box center [907, 387] width 65 height 65
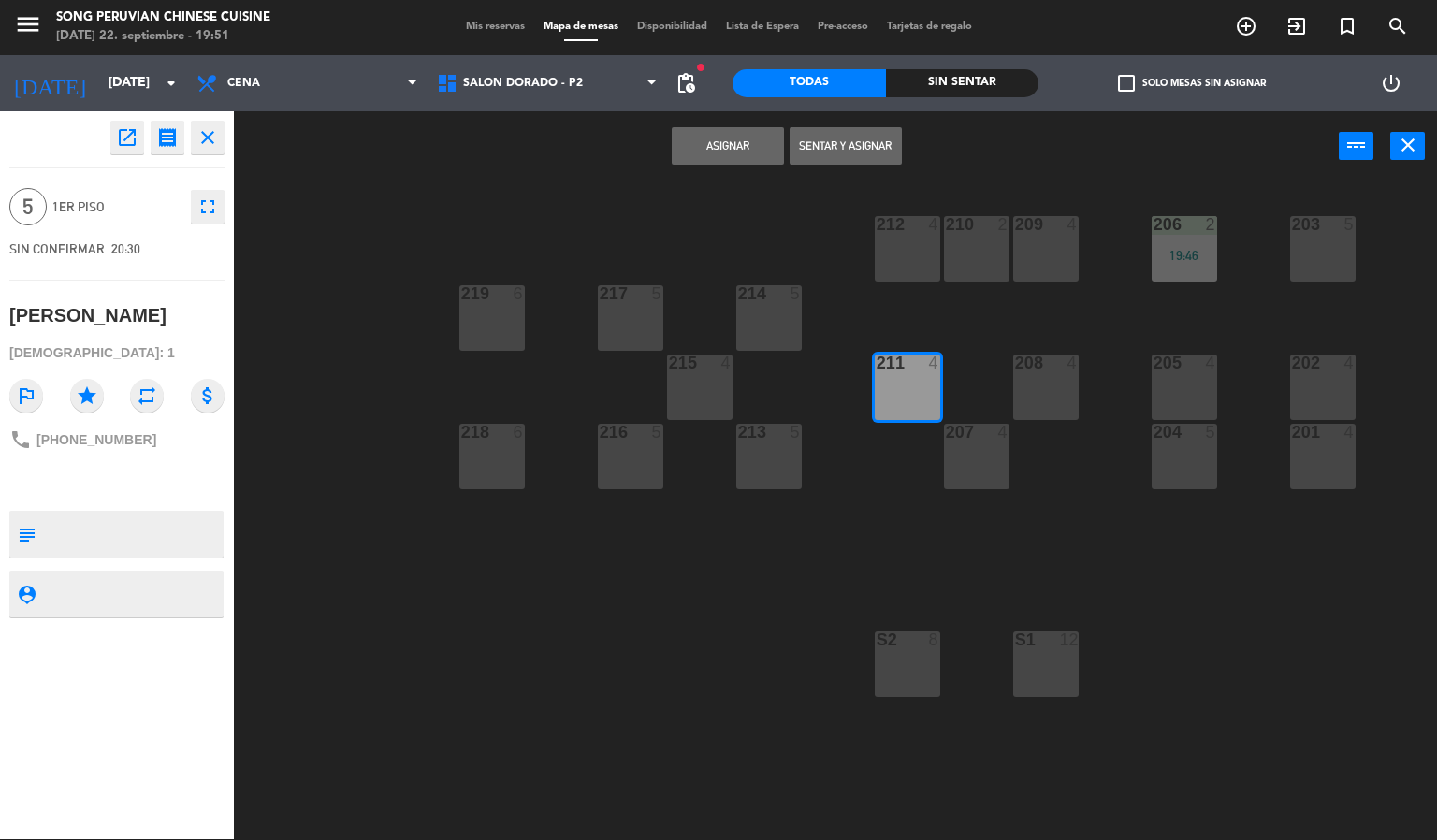
click at [834, 143] on button "Sentar y Asignar" at bounding box center [845, 146] width 112 height 37
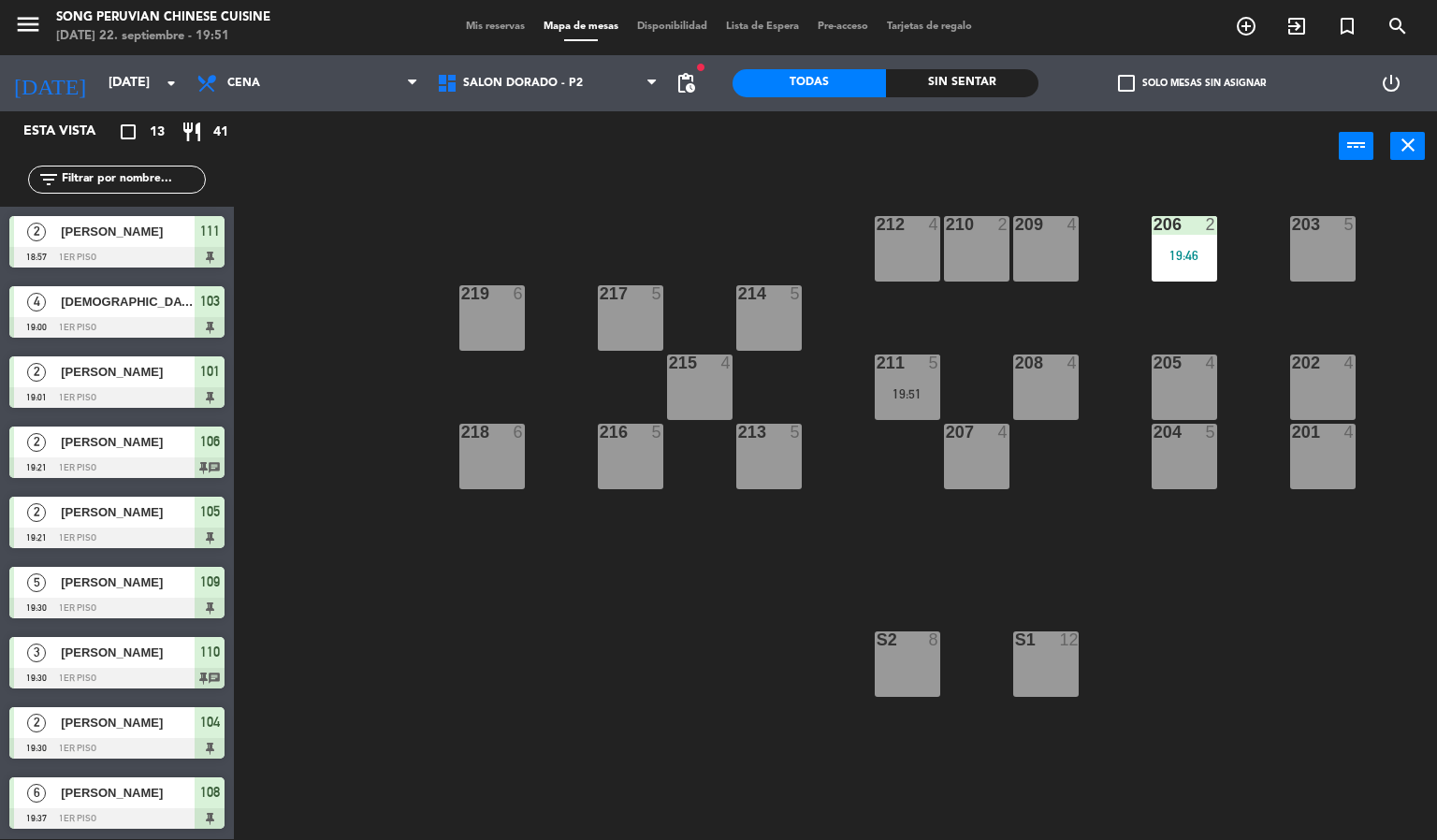
scroll to position [116, 0]
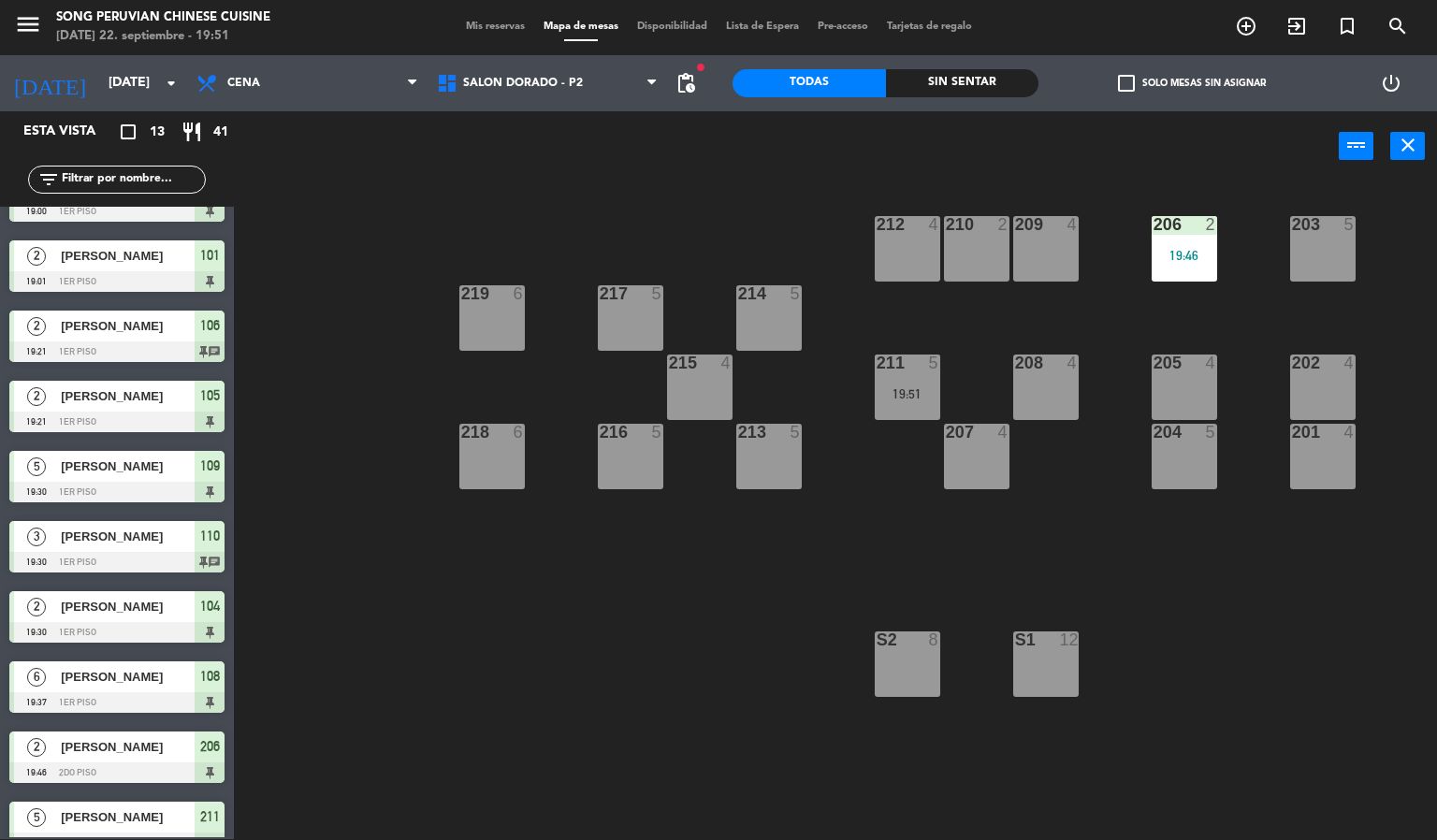
click at [904, 387] on div "19:51" at bounding box center [907, 393] width 65 height 13
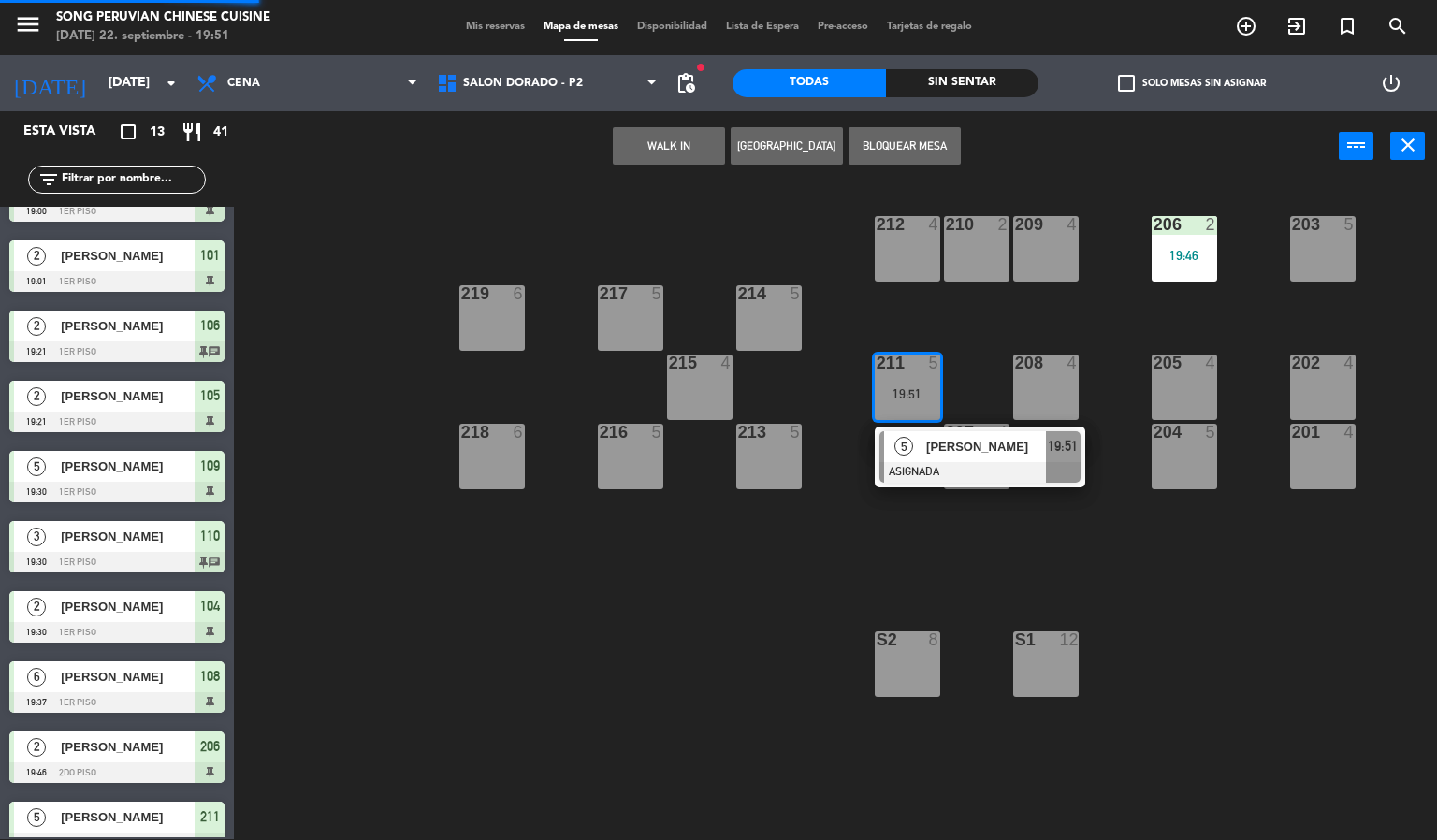
click at [936, 475] on div at bounding box center [980, 472] width 201 height 20
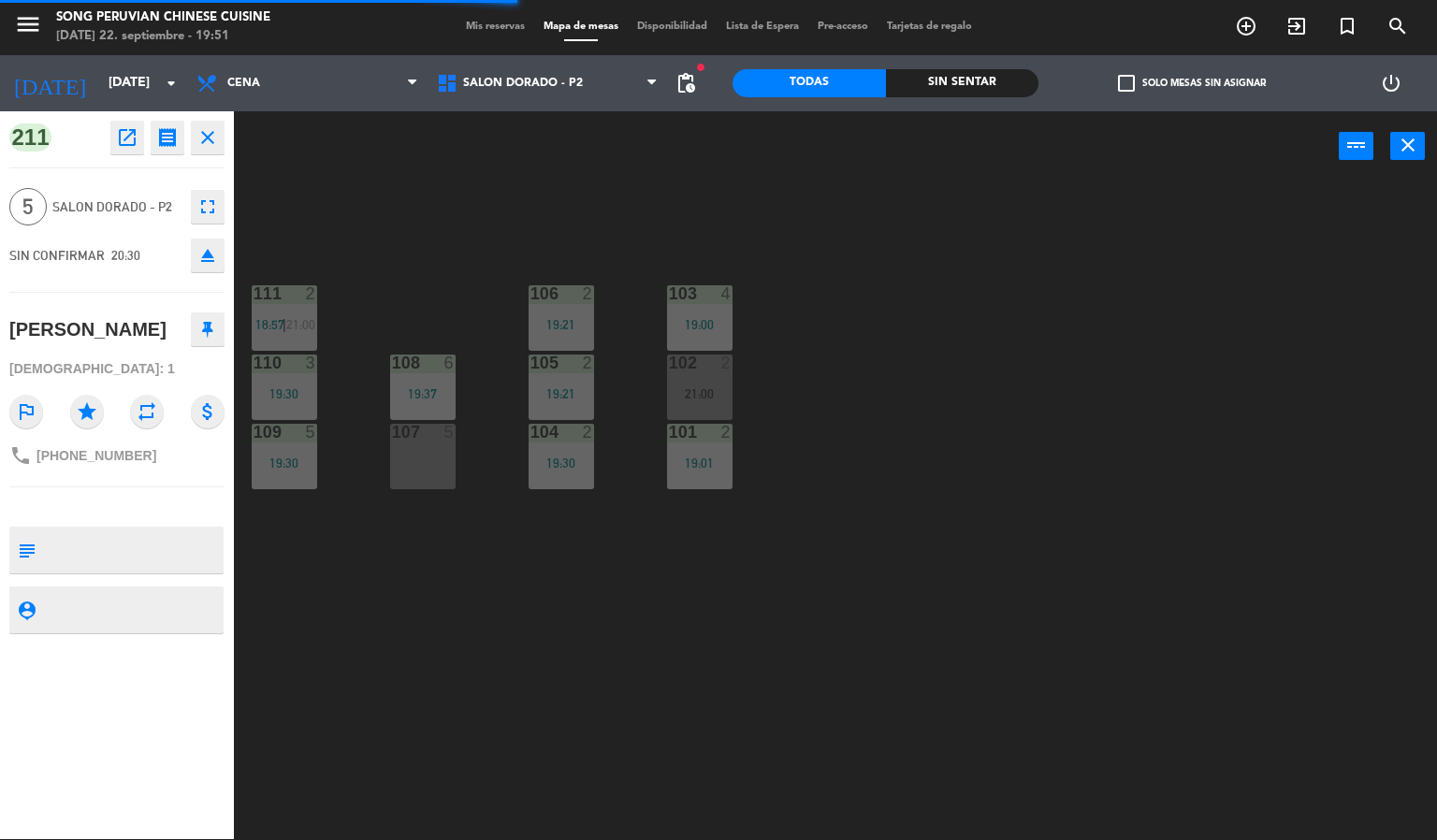
click at [604, 696] on div "103 4 19:00 106 2 19:21 111 2 18:57 | 21:00 102 2 21:00 105 2 19:21 108 6 19:37…" at bounding box center [842, 511] width 1189 height 658
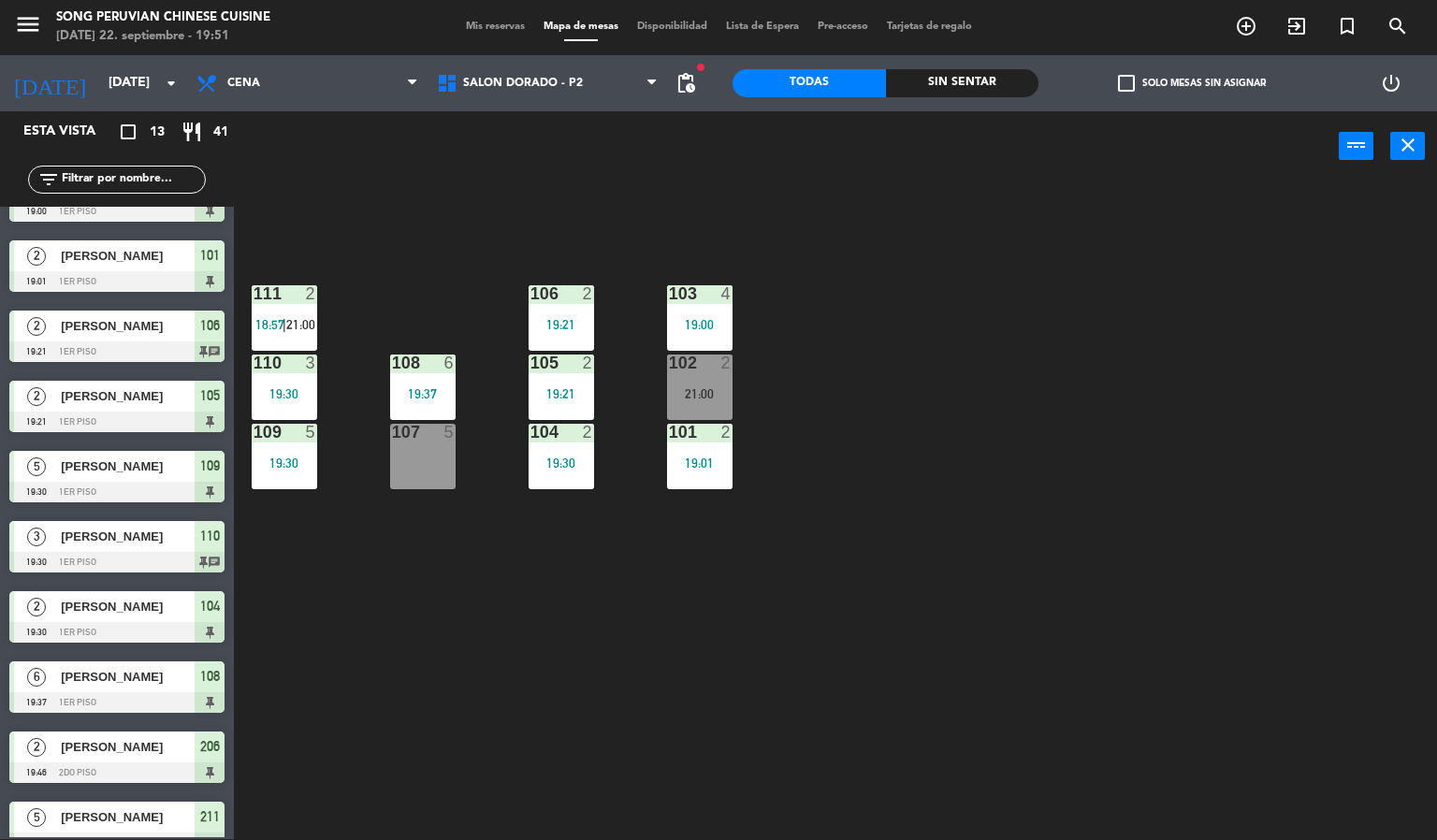
click at [475, 227] on div "103 4 19:00 106 2 19:21 111 2 18:57 | 21:00 102 2 21:00 105 2 19:21 108 6 19:37…" at bounding box center [842, 511] width 1189 height 658
click at [505, 81] on span "SALON DORADO - P2" at bounding box center [523, 83] width 120 height 13
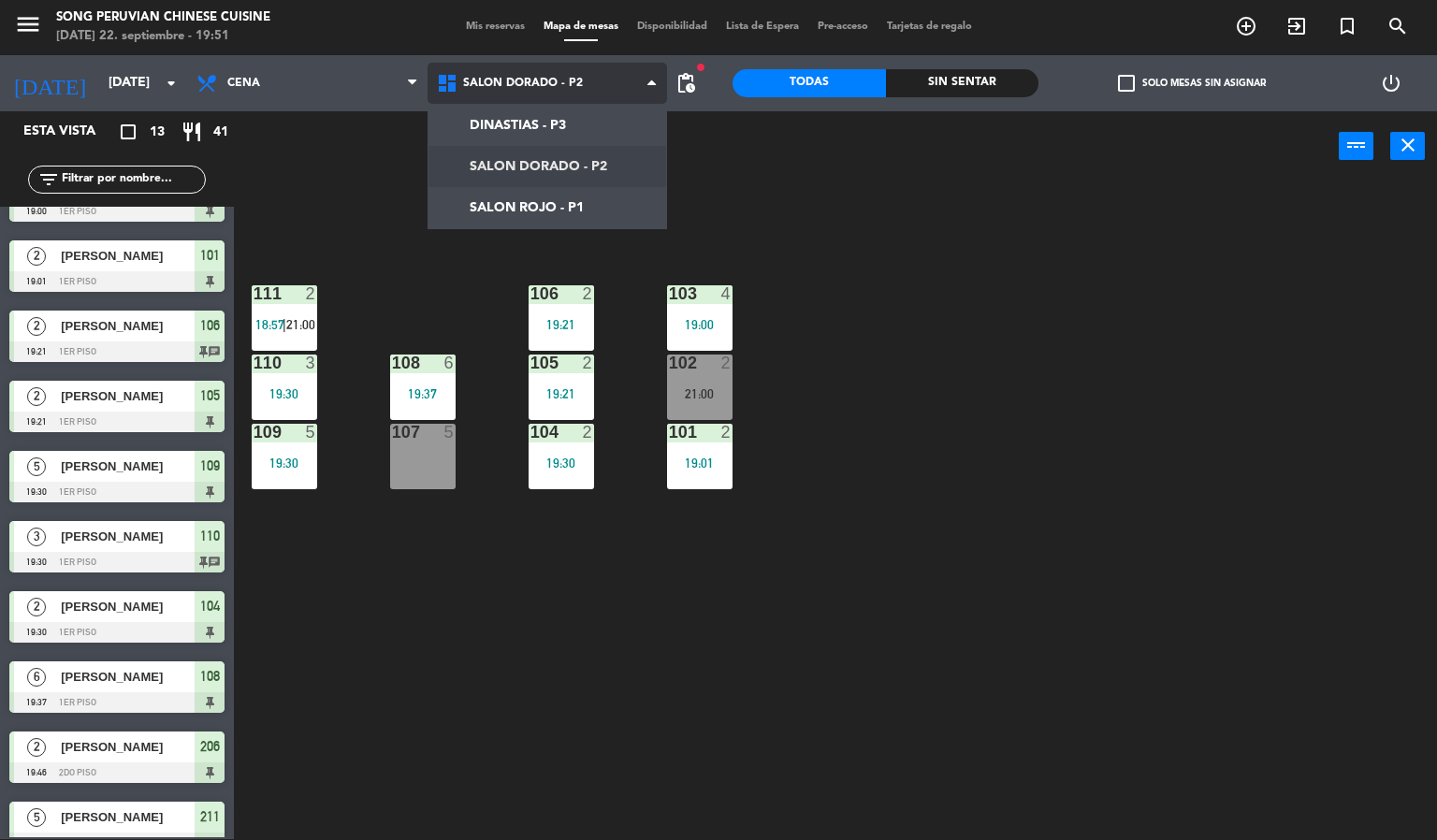
click at [509, 144] on ng-component "menu Song Peruvian Chinese Cuisine [DATE] 22. septiembre - 19:51 Mis reservas M…" at bounding box center [718, 419] width 1437 height 841
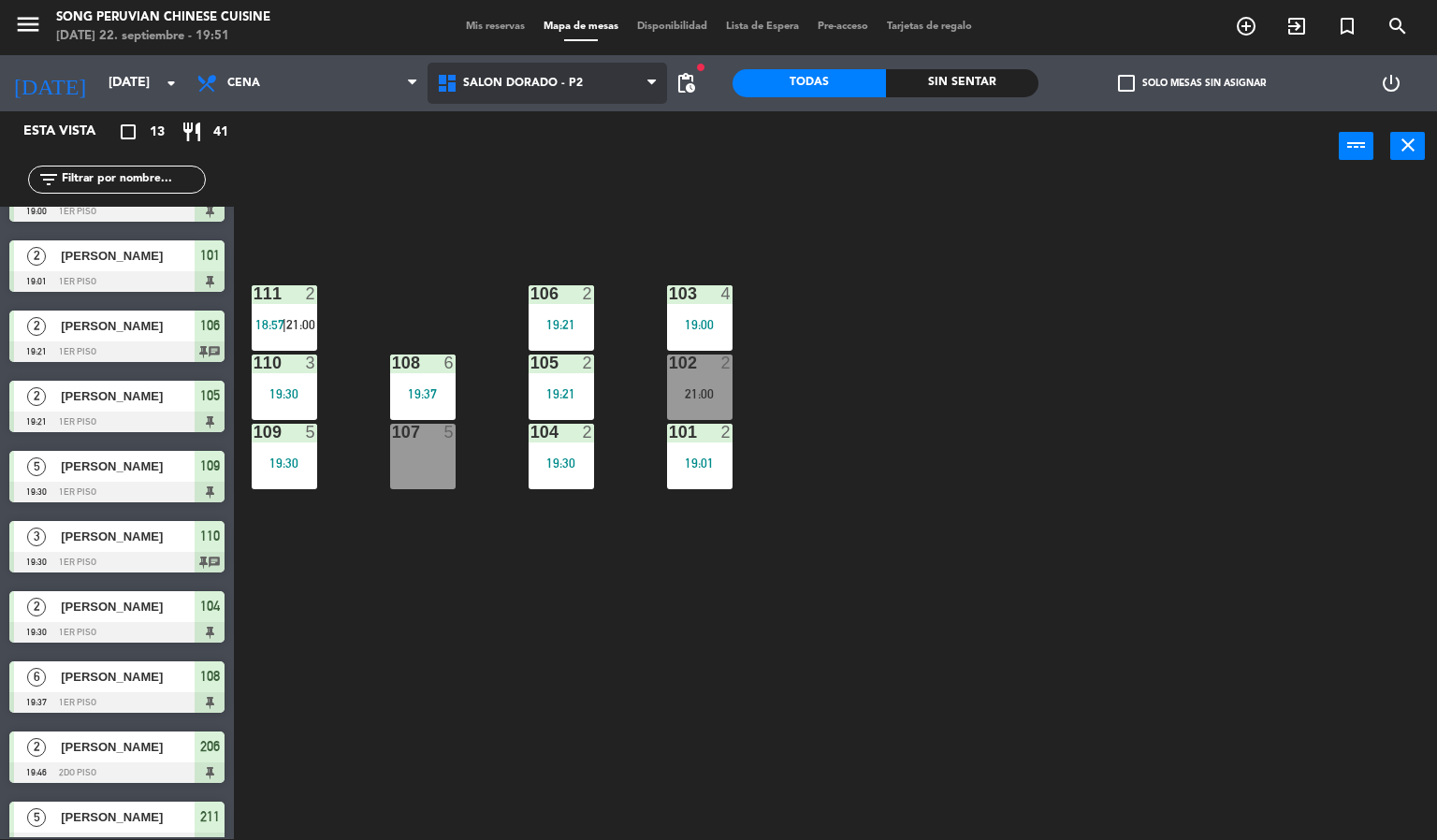
click at [527, 94] on span "SALON DORADO - P2" at bounding box center [548, 83] width 241 height 41
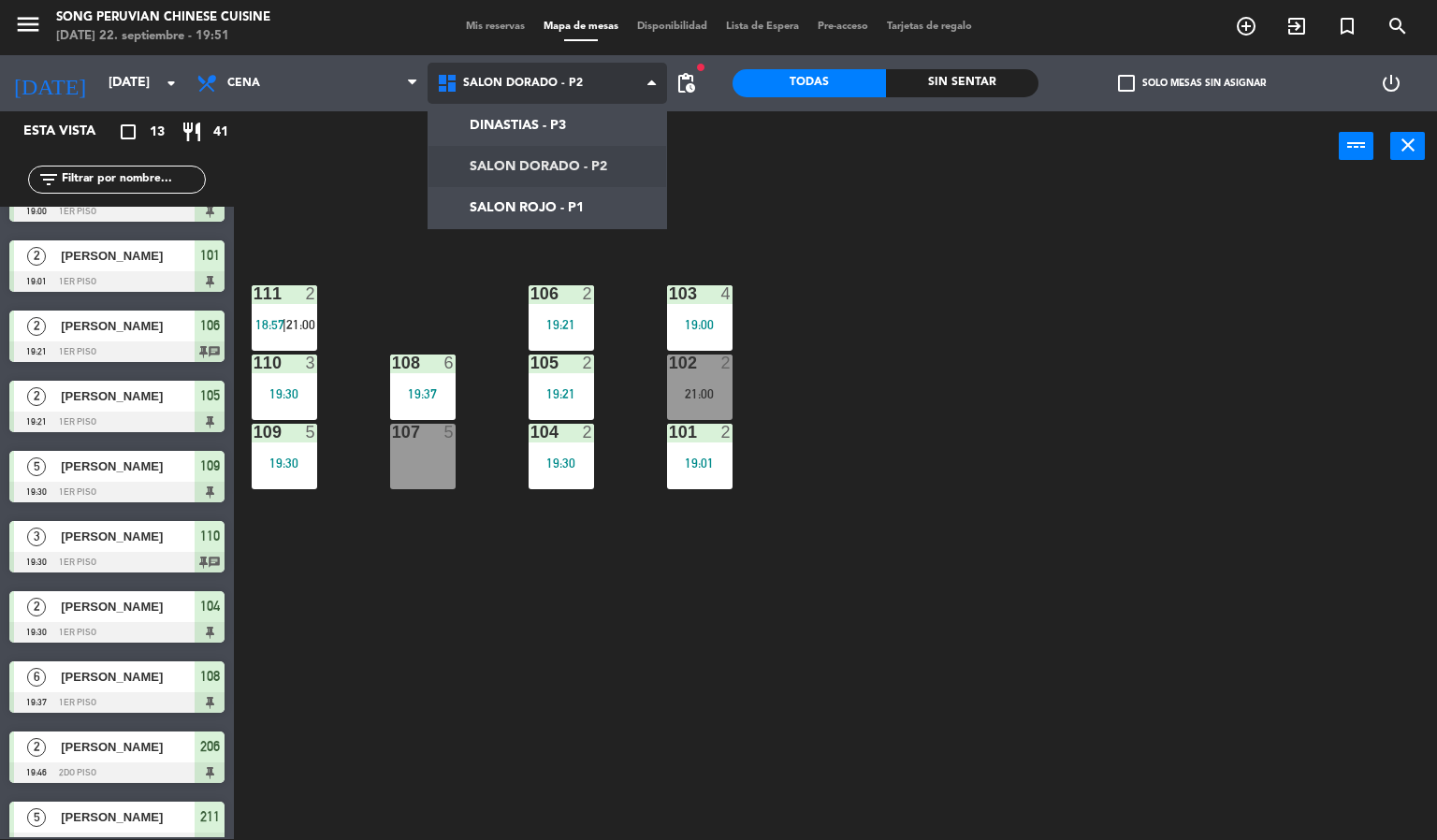
click at [520, 227] on ng-component "menu Song Peruvian Chinese Cuisine [DATE] 22. septiembre - 19:51 Mis reservas M…" at bounding box center [718, 419] width 1437 height 841
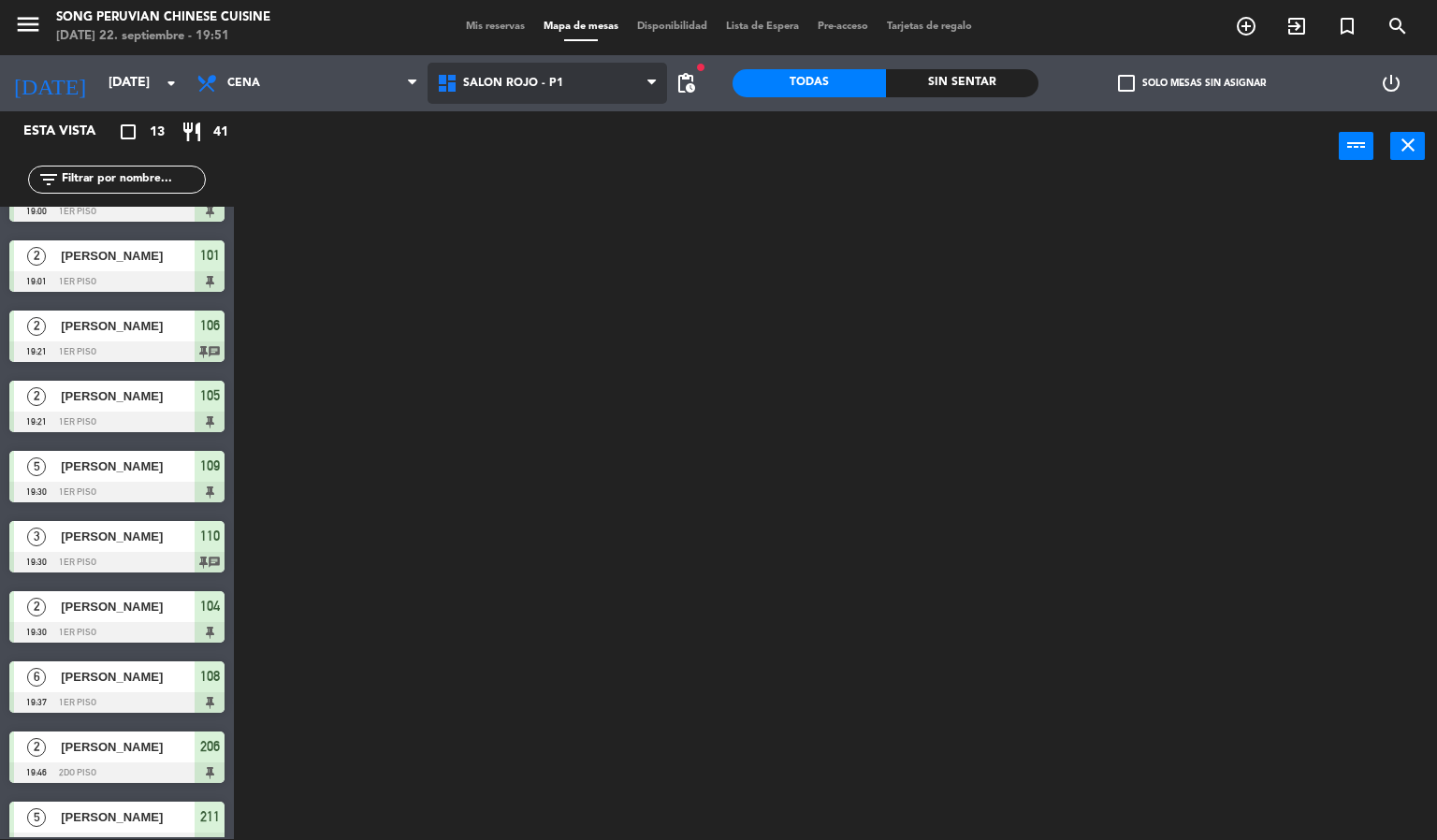
click at [505, 77] on span "SALON ROJO - P1" at bounding box center [513, 83] width 100 height 13
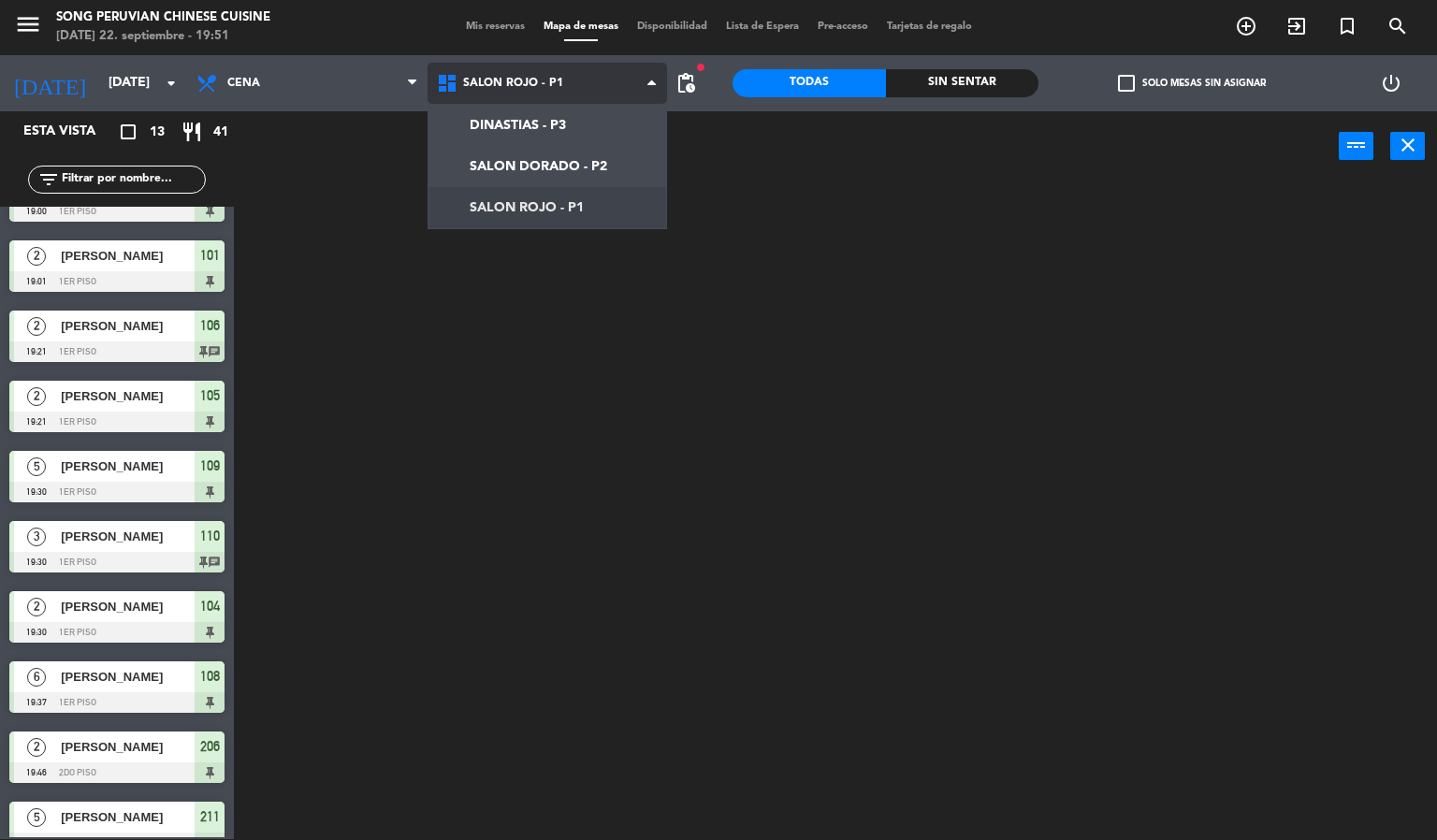
click at [515, 172] on ng-component "menu Song Peruvian Chinese Cuisine [DATE] 22. septiembre - 19:51 Mis reservas M…" at bounding box center [718, 419] width 1437 height 841
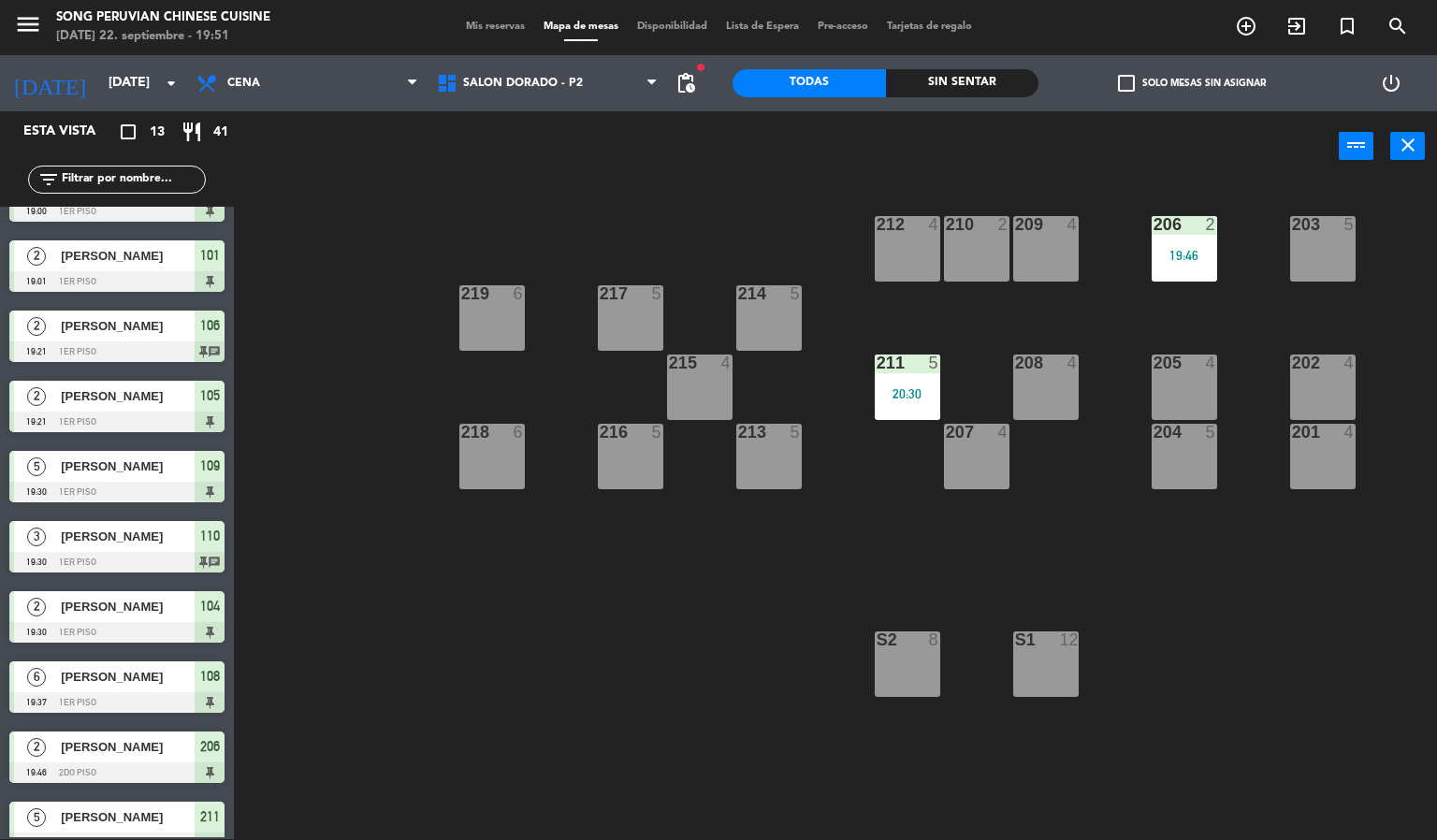
click at [910, 382] on div "211 5 20:30" at bounding box center [907, 387] width 65 height 65
click at [713, 668] on div "203 5 206 2 19:46 210 2 212 4 209 4 214 5 217 5 219 6 202 4 205 4 208 4 211 5 2…" at bounding box center [842, 511] width 1189 height 658
click at [521, 81] on span "SALON DORADO - P2" at bounding box center [523, 83] width 120 height 13
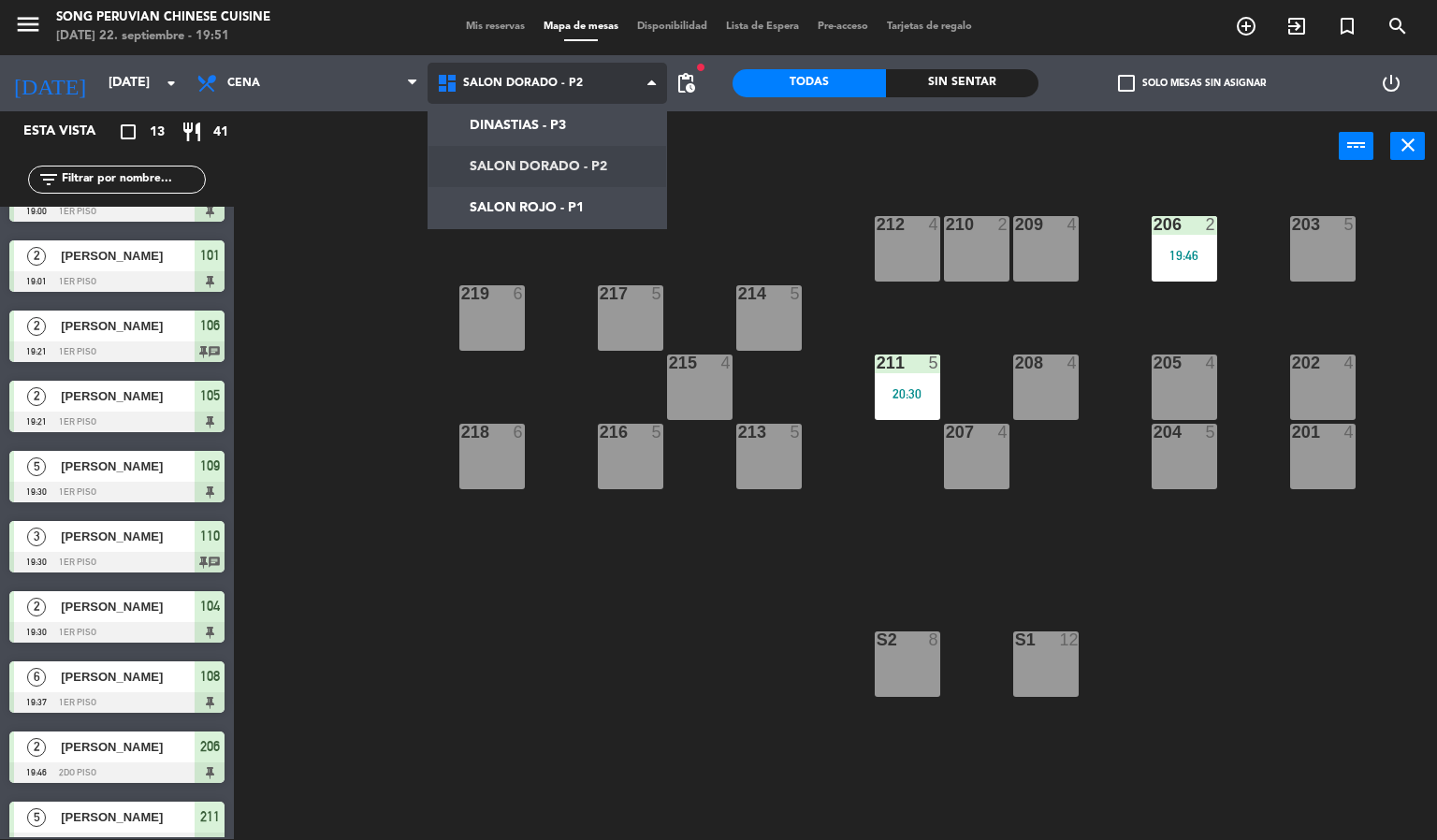
click at [508, 208] on ng-component "menu Song Peruvian Chinese Cuisine [DATE] 22. septiembre - 19:51 Mis reservas M…" at bounding box center [718, 419] width 1437 height 841
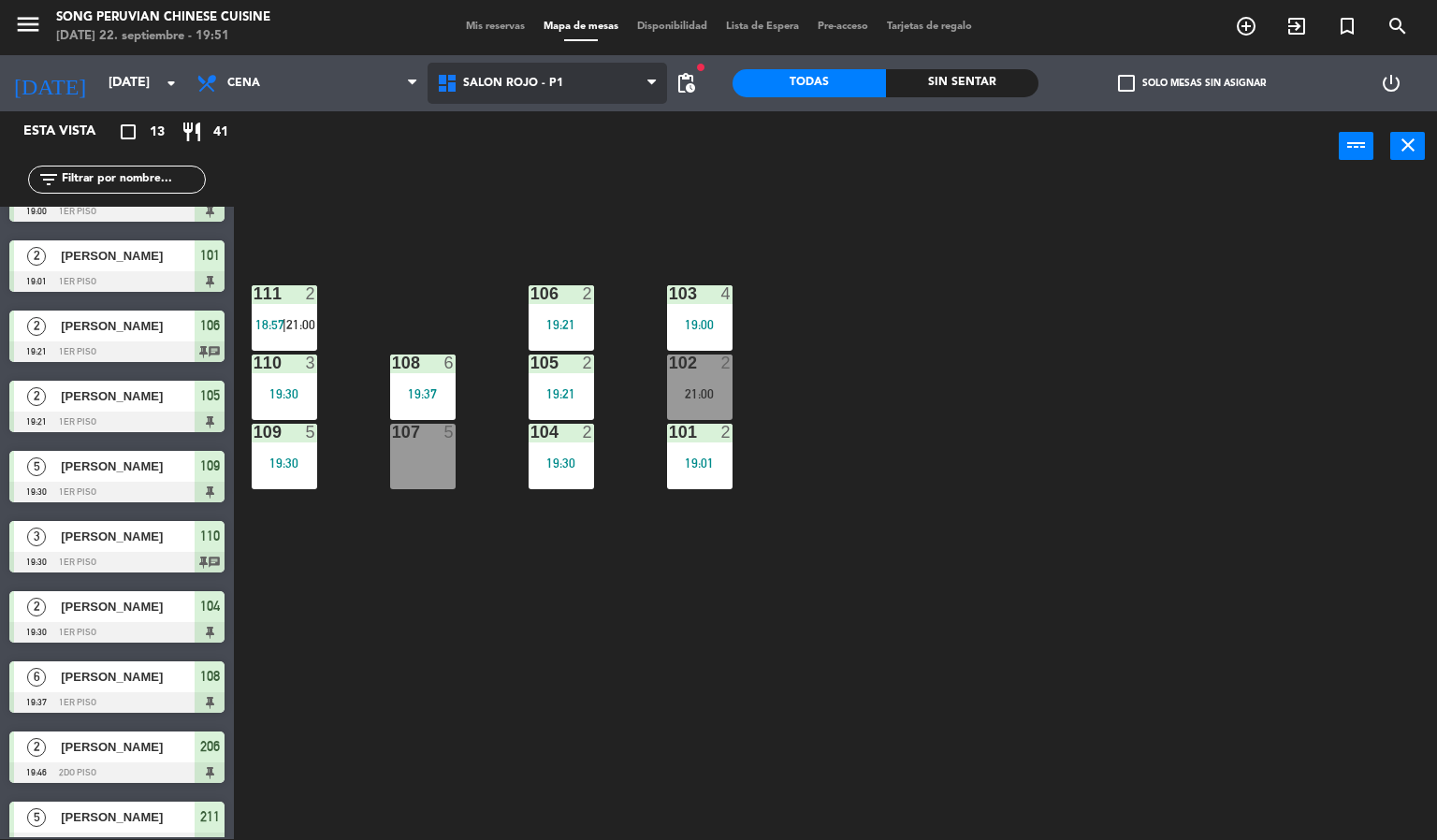
scroll to position [282, 0]
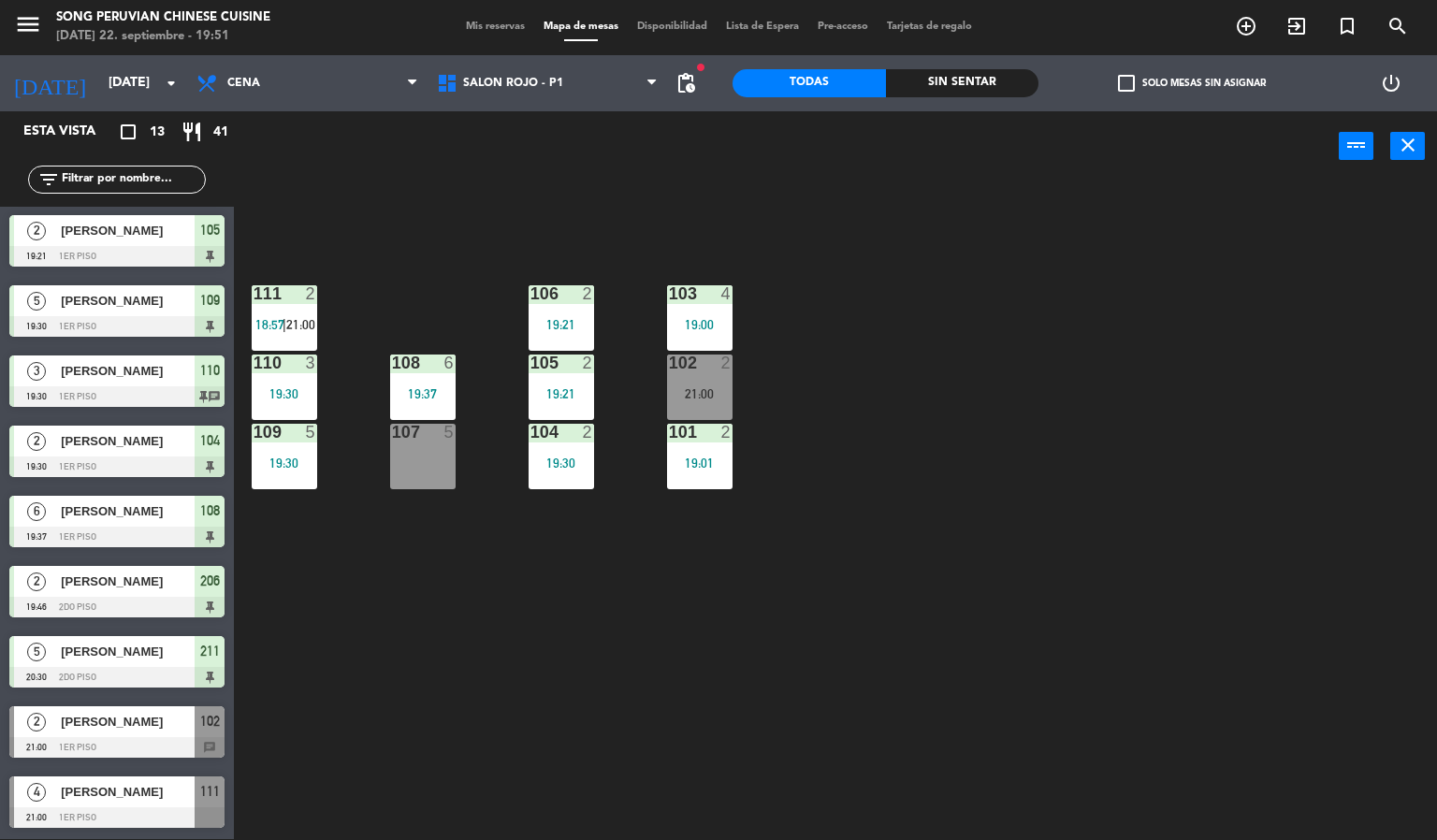
click at [442, 703] on div "103 4 19:00 106 2 19:21 111 2 18:57 | 21:00 102 2 21:00 105 2 19:21 108 6 19:37…" at bounding box center [842, 511] width 1189 height 658
click at [382, 763] on div "103 4 19:00 106 2 19:21 111 2 18:57 | 21:00 102 2 21:00 105 2 19:21 108 6 19:37…" at bounding box center [842, 511] width 1189 height 658
click at [360, 645] on div "103 4 19:00 106 2 19:21 111 2 18:57 | 21:00 102 2 21:00 105 2 19:21 108 6 19:37…" at bounding box center [842, 511] width 1189 height 658
click at [457, 237] on div "103 4 19:00 106 2 19:21 111 2 18:57 | 21:00 102 2 21:00 105 2 19:21 108 6 19:37…" at bounding box center [842, 511] width 1189 height 658
click at [836, 452] on div "103 4 19:00 106 2 19:21 111 2 18:57 | 21:00 102 2 21:00 105 2 19:21 108 6 19:37…" at bounding box center [842, 511] width 1189 height 658
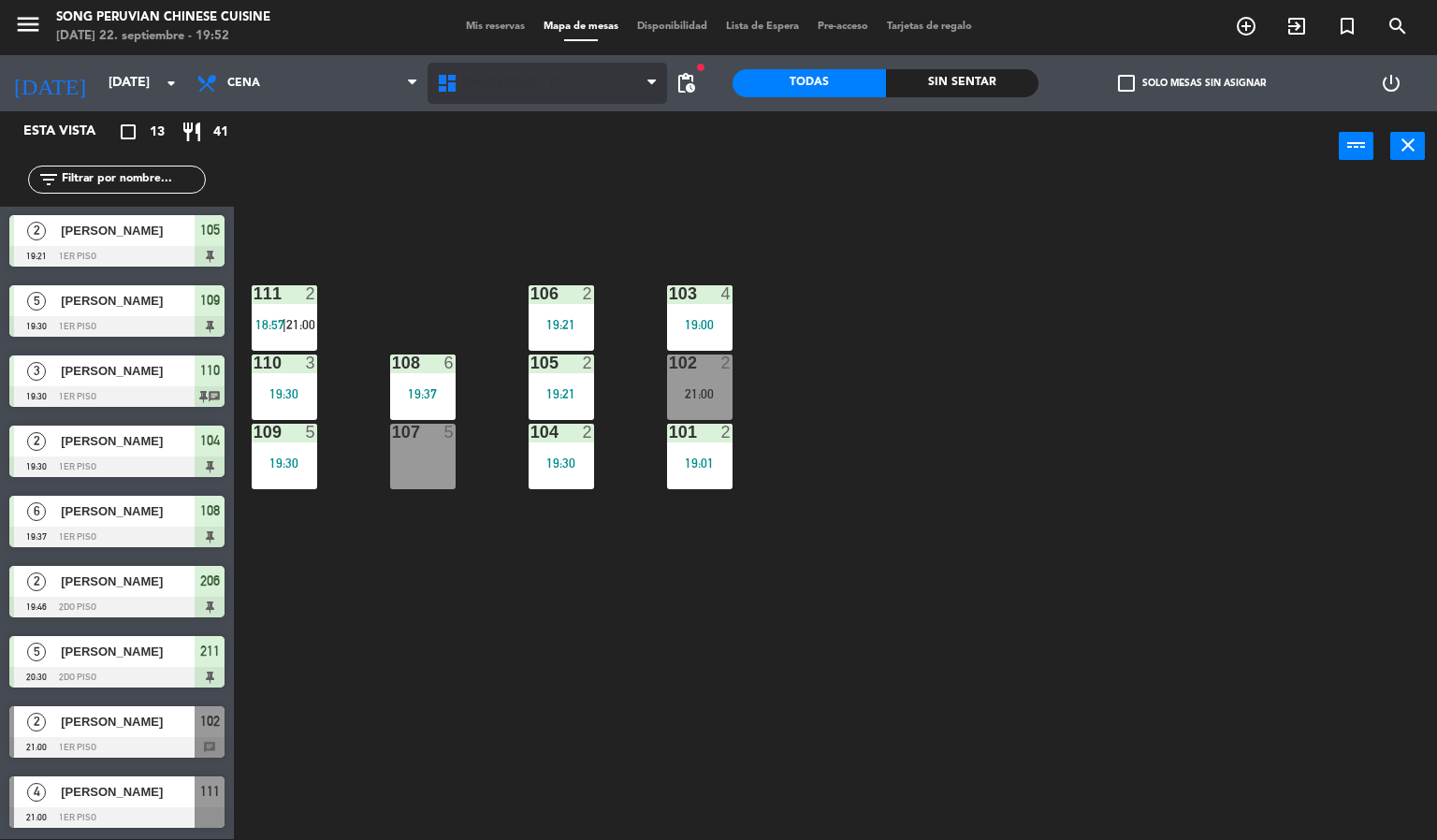
click at [525, 85] on span "SALON ROJO - P1" at bounding box center [513, 83] width 100 height 13
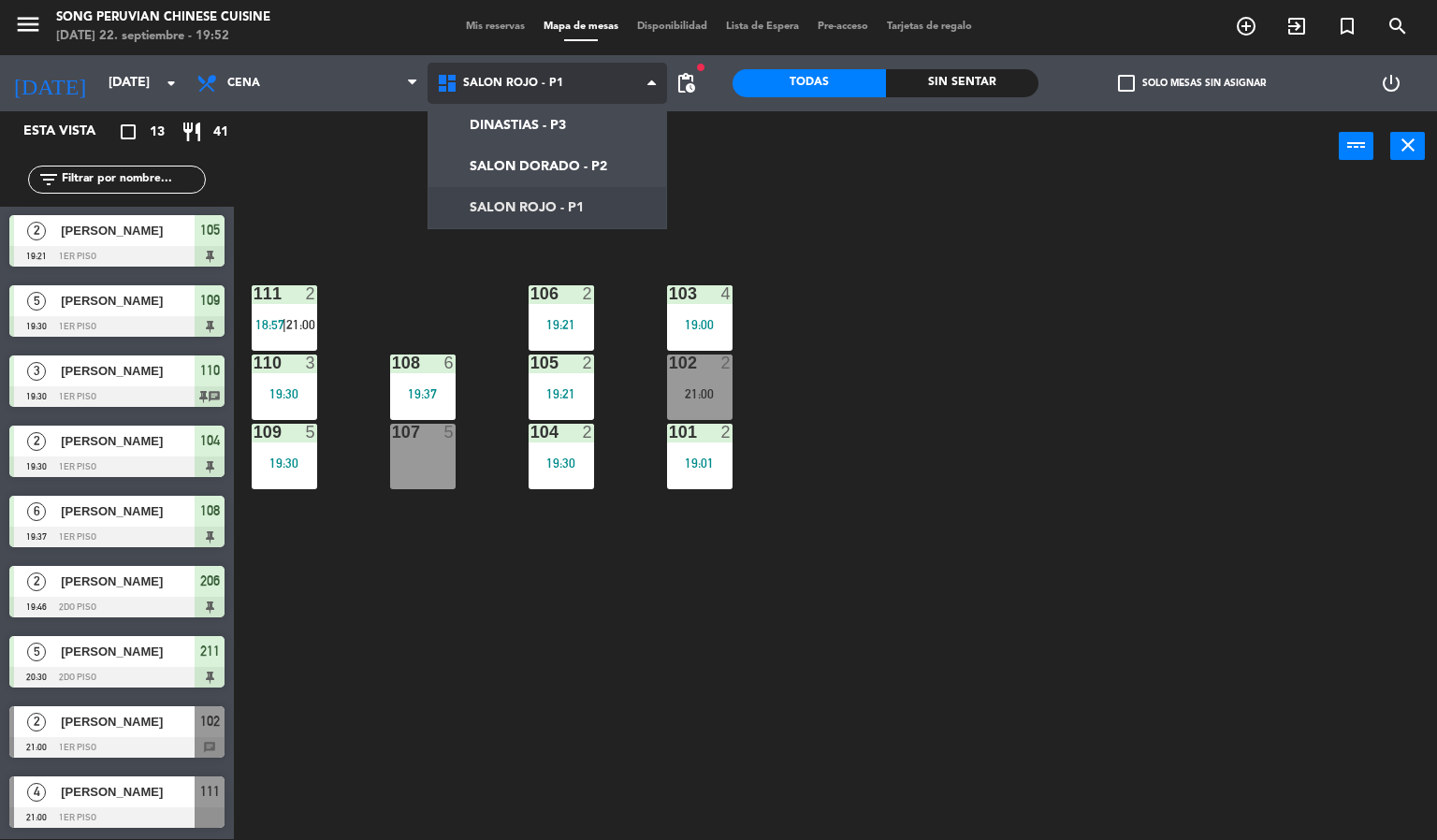
click at [528, 166] on ng-component "menu Song Peruvian Chinese Cuisine [DATE] 22. septiembre - 19:52 Mis reservas M…" at bounding box center [718, 419] width 1437 height 841
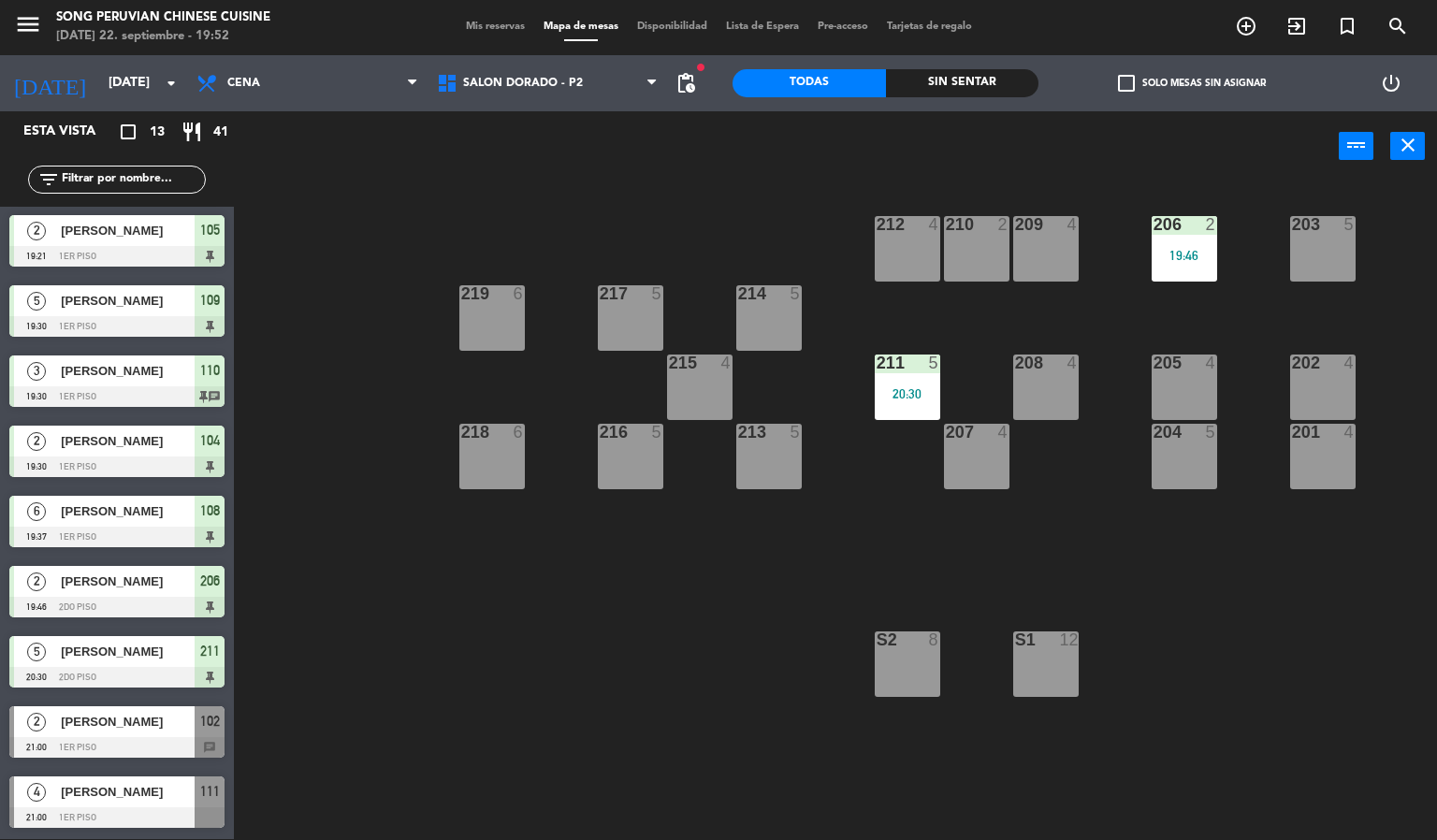
click at [665, 623] on div "203 5 206 2 19:46 210 2 212 4 209 4 214 5 217 5 219 6 202 4 205 4 208 4 211 5 2…" at bounding box center [842, 511] width 1189 height 658
click at [485, 102] on span "SALON DORADO - P2" at bounding box center [548, 83] width 241 height 41
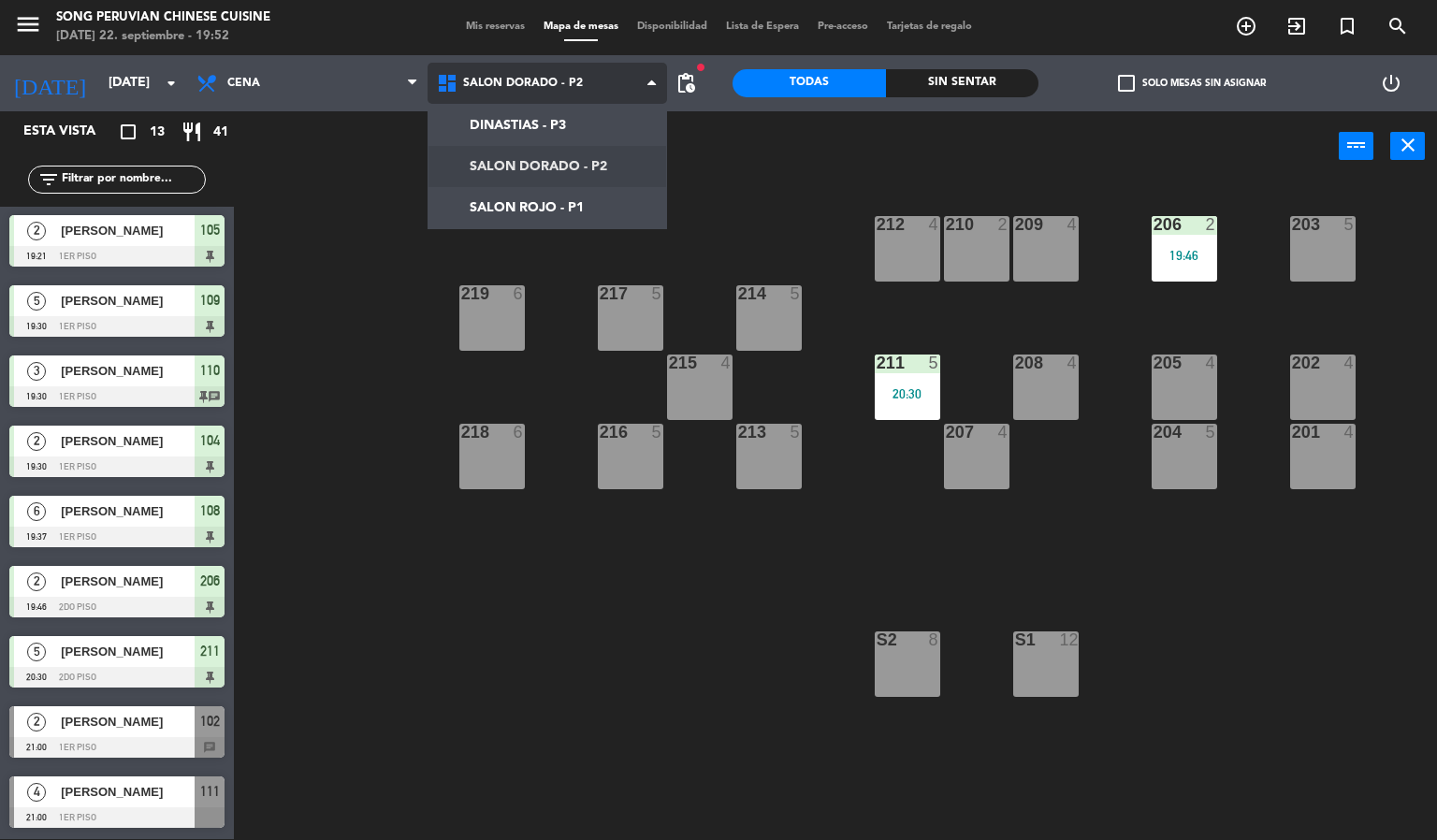
click at [530, 206] on ng-component "menu Song Peruvian Chinese Cuisine [DATE] 22. septiembre - 19:52 Mis reservas M…" at bounding box center [718, 419] width 1437 height 841
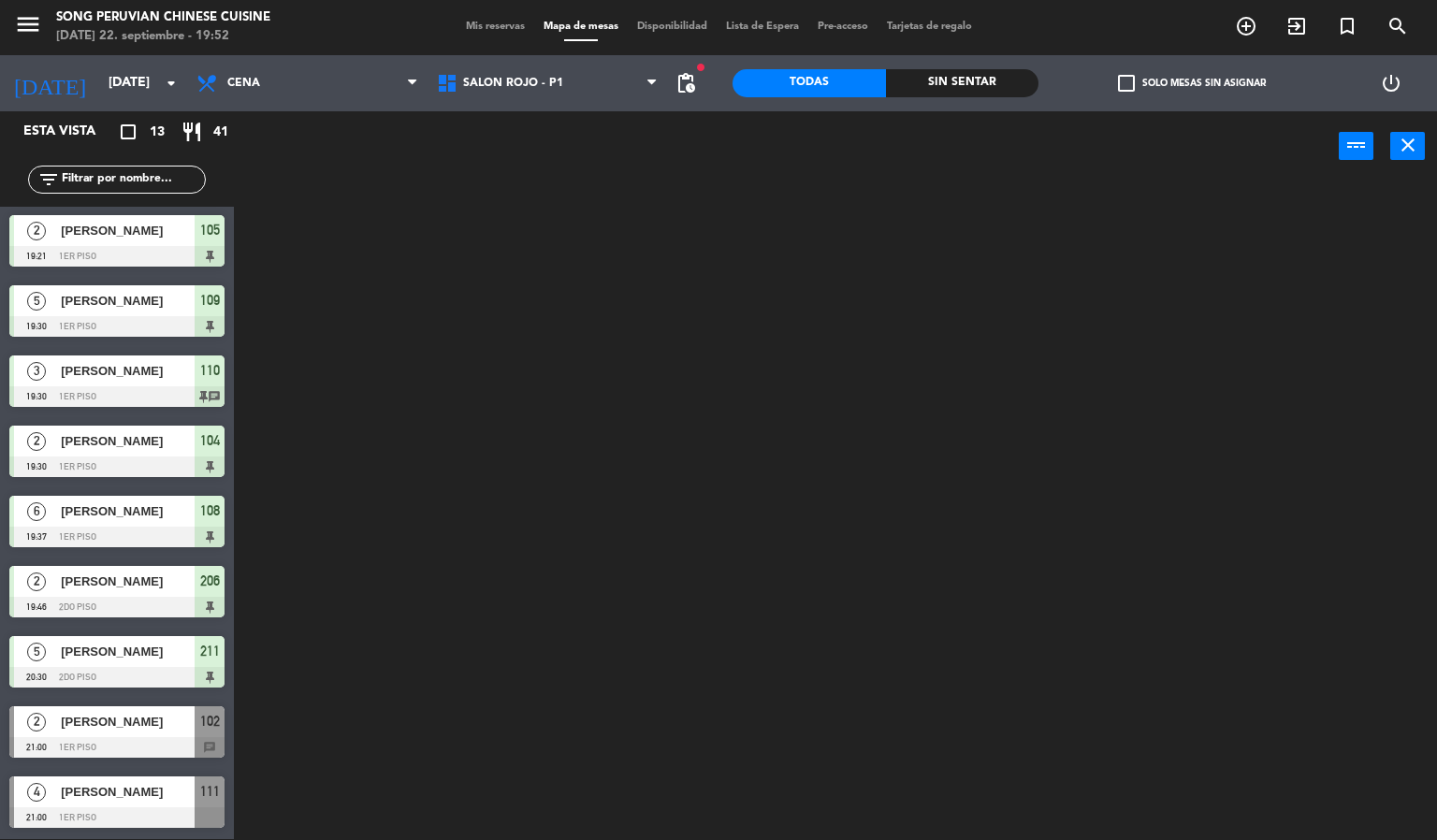
click at [547, 562] on div at bounding box center [842, 511] width 1189 height 658
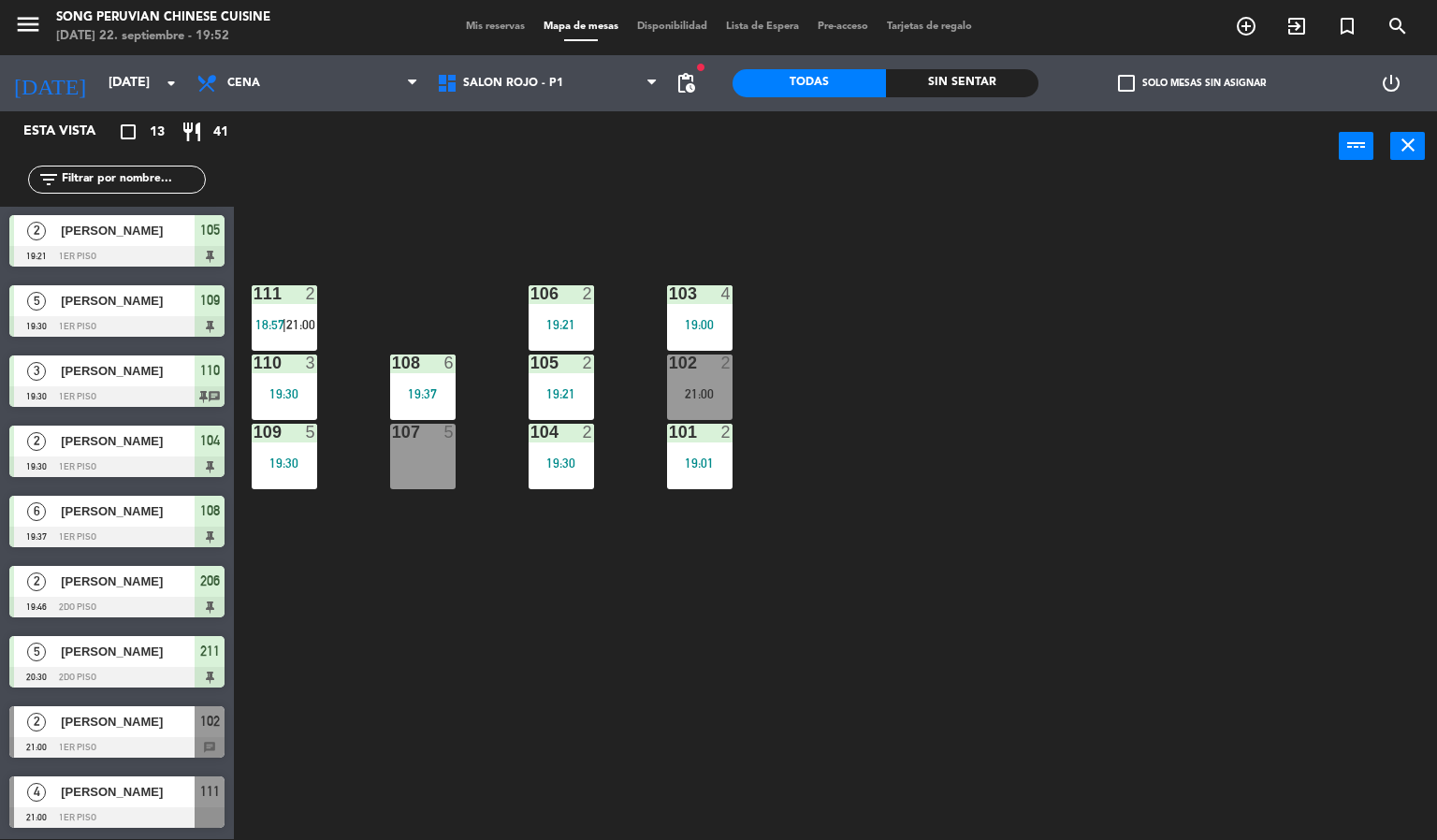
click at [525, 597] on div "103 4 19:00 106 2 19:21 111 2 18:57 | 21:00 102 2 21:00 105 2 19:21 108 6 19:37…" at bounding box center [842, 511] width 1189 height 658
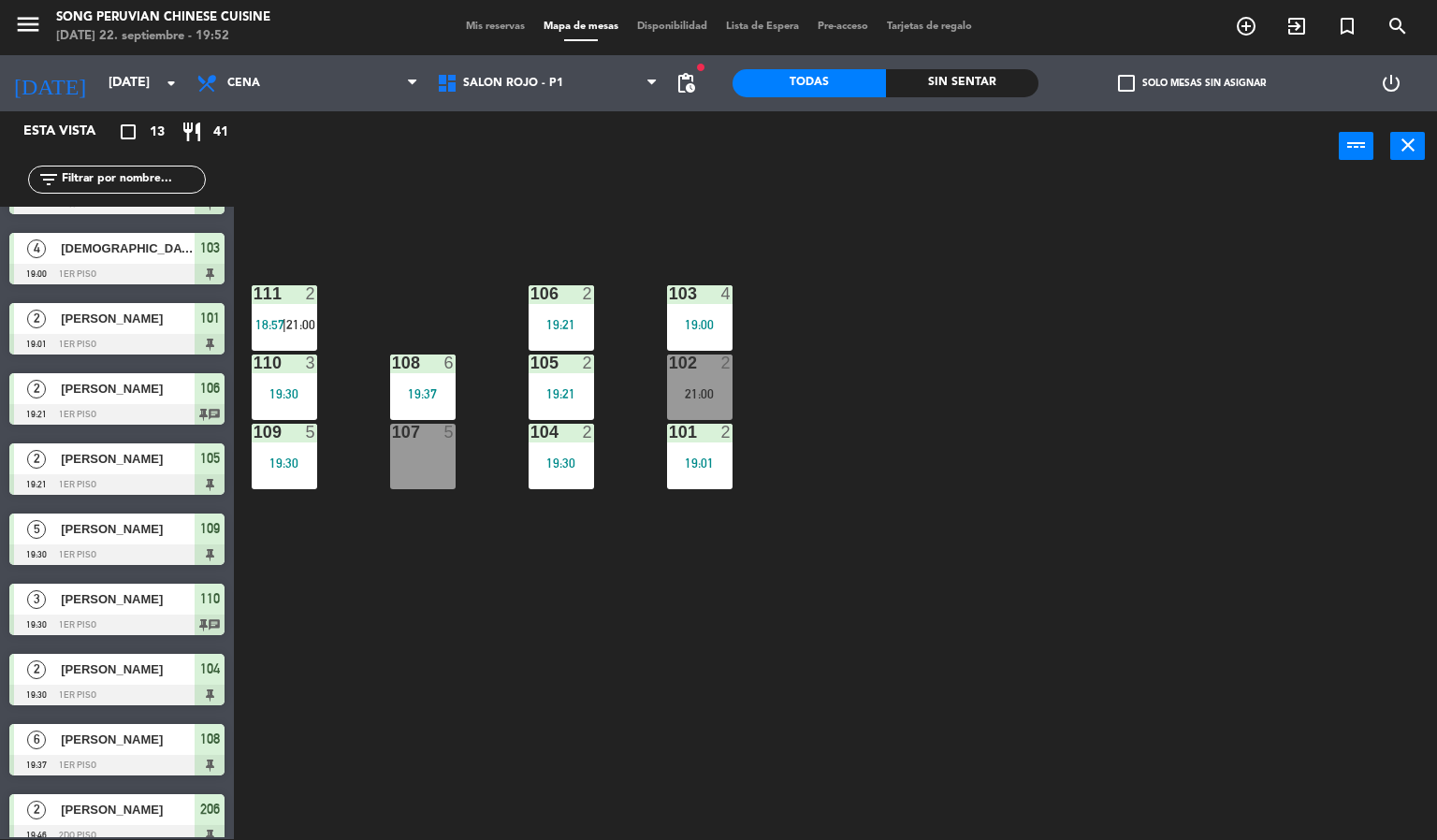
scroll to position [0, 0]
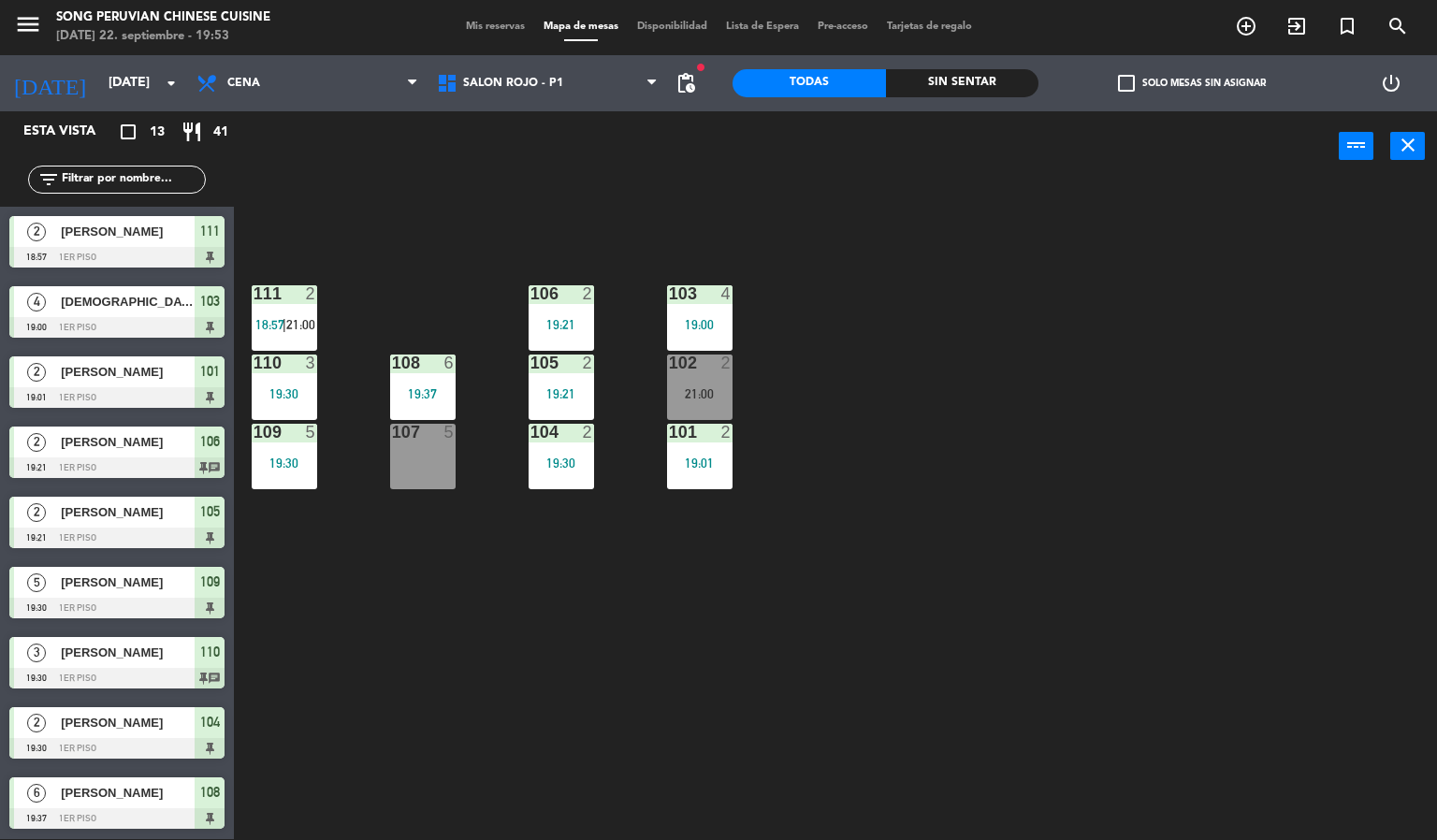
click at [469, 640] on div "103 4 19:00 106 2 19:21 111 2 18:57 | 21:00 102 2 21:00 105 2 19:21 108 6 19:37…" at bounding box center [842, 511] width 1189 height 658
click at [400, 393] on div "19:37" at bounding box center [422, 393] width 65 height 13
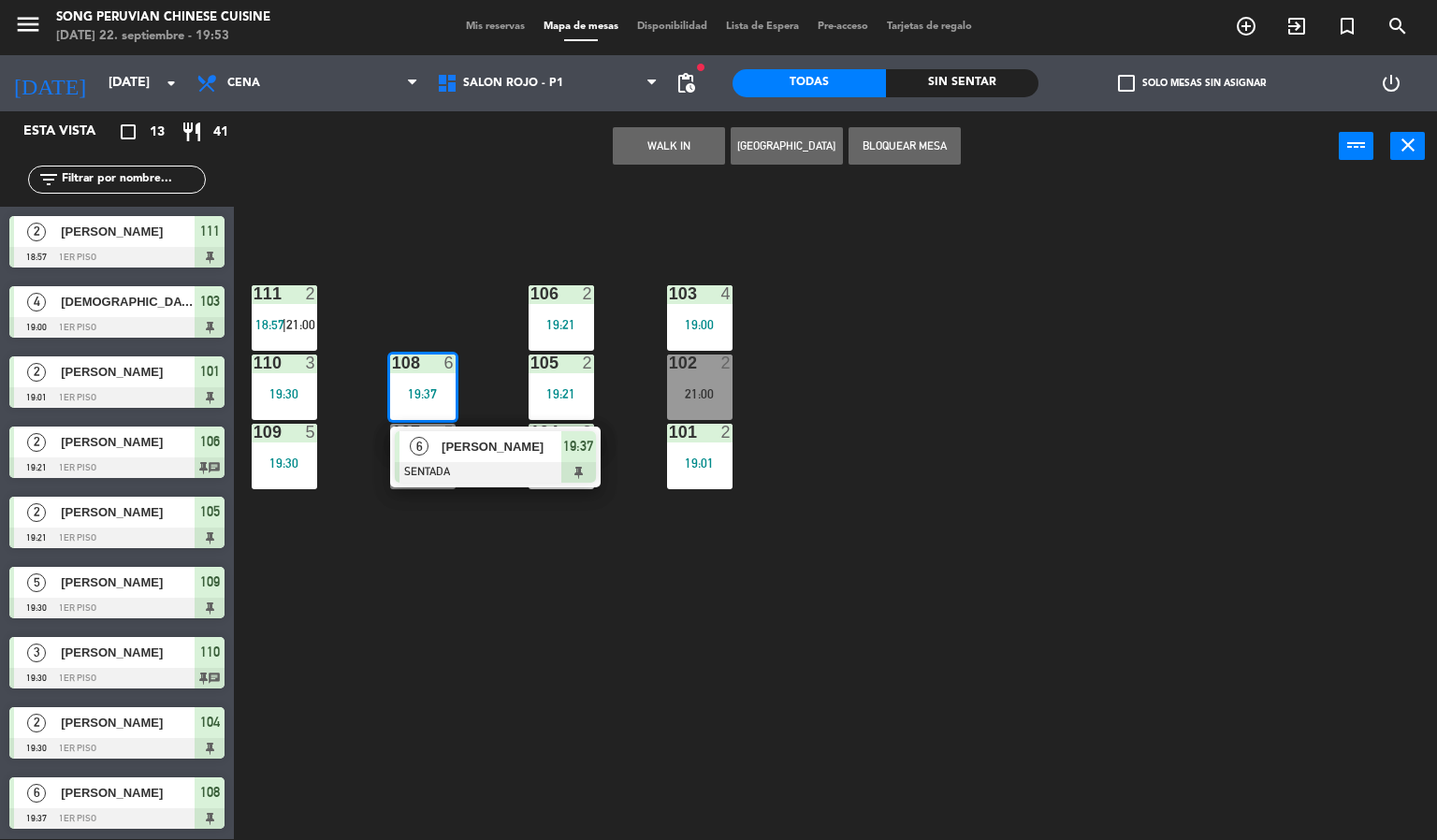
click at [649, 614] on div "103 4 19:00 106 2 19:21 111 2 18:57 | 21:00 102 2 21:00 105 2 19:21 108 6 19:37…" at bounding box center [842, 511] width 1189 height 658
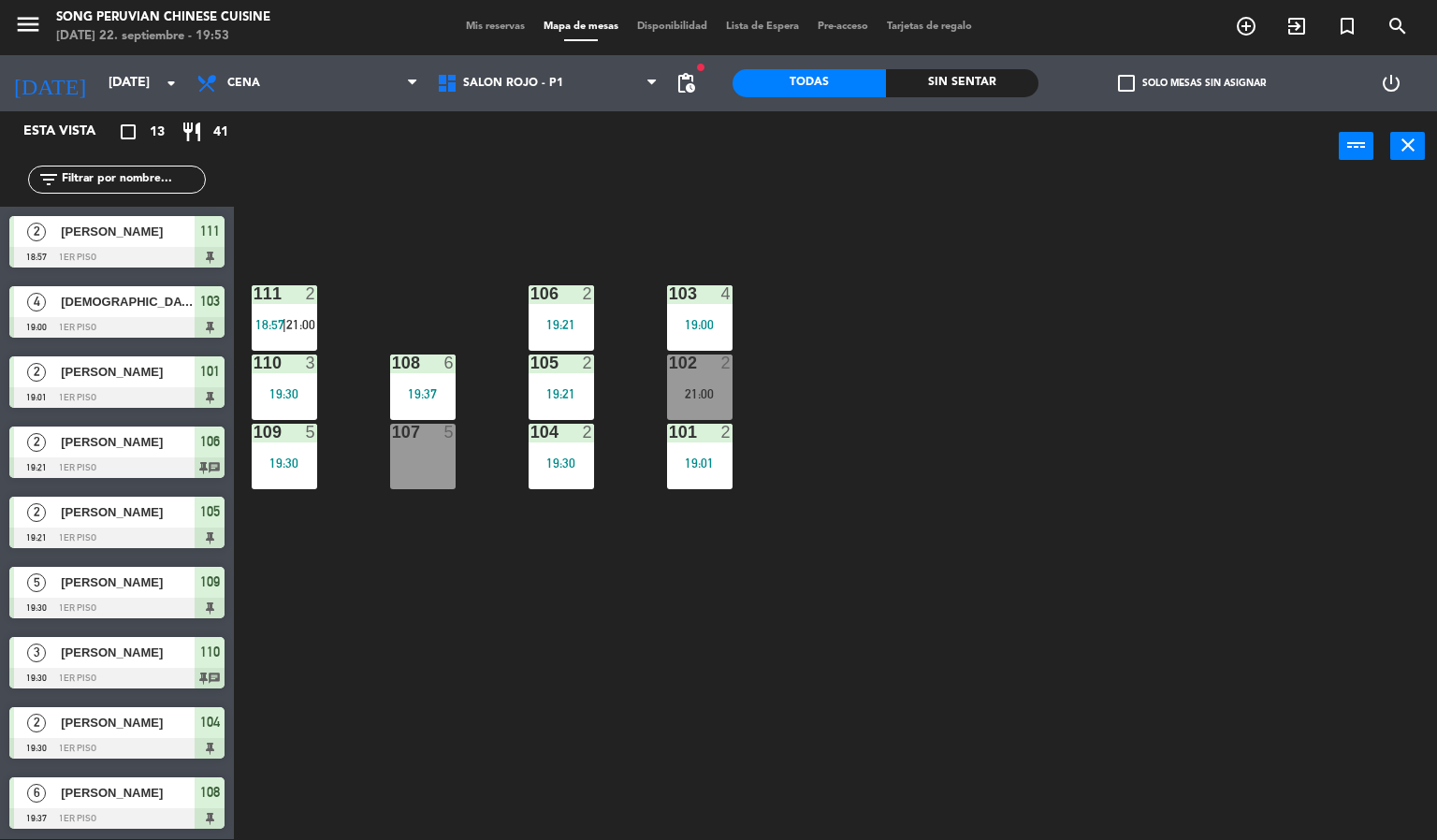
click at [433, 358] on div at bounding box center [422, 363] width 31 height 17
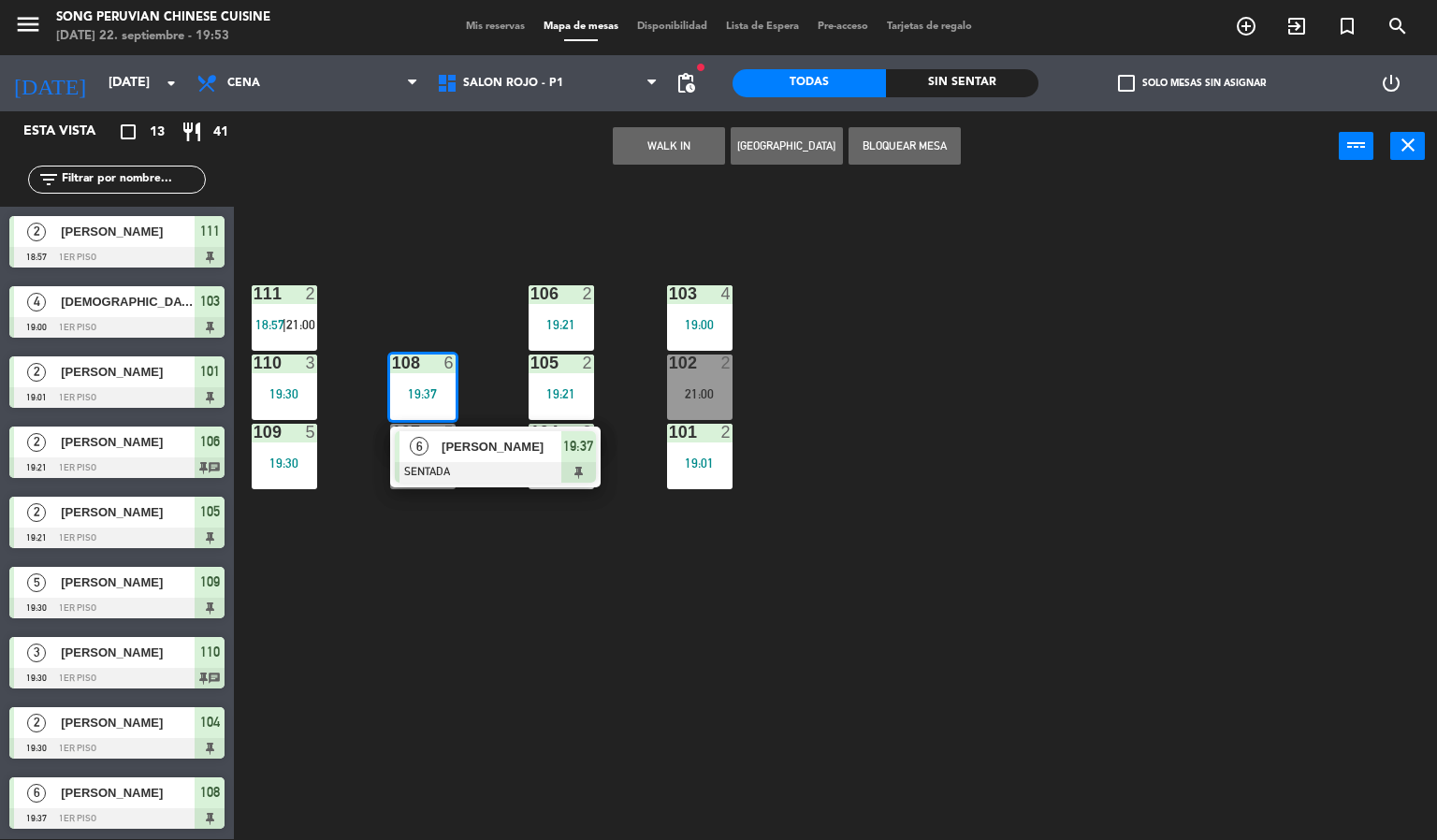
click at [477, 262] on div "103 4 19:00 106 2 19:21 111 2 18:57 | 21:00 102 2 21:00 105 2 19:21 108 6 19:37…" at bounding box center [842, 511] width 1189 height 658
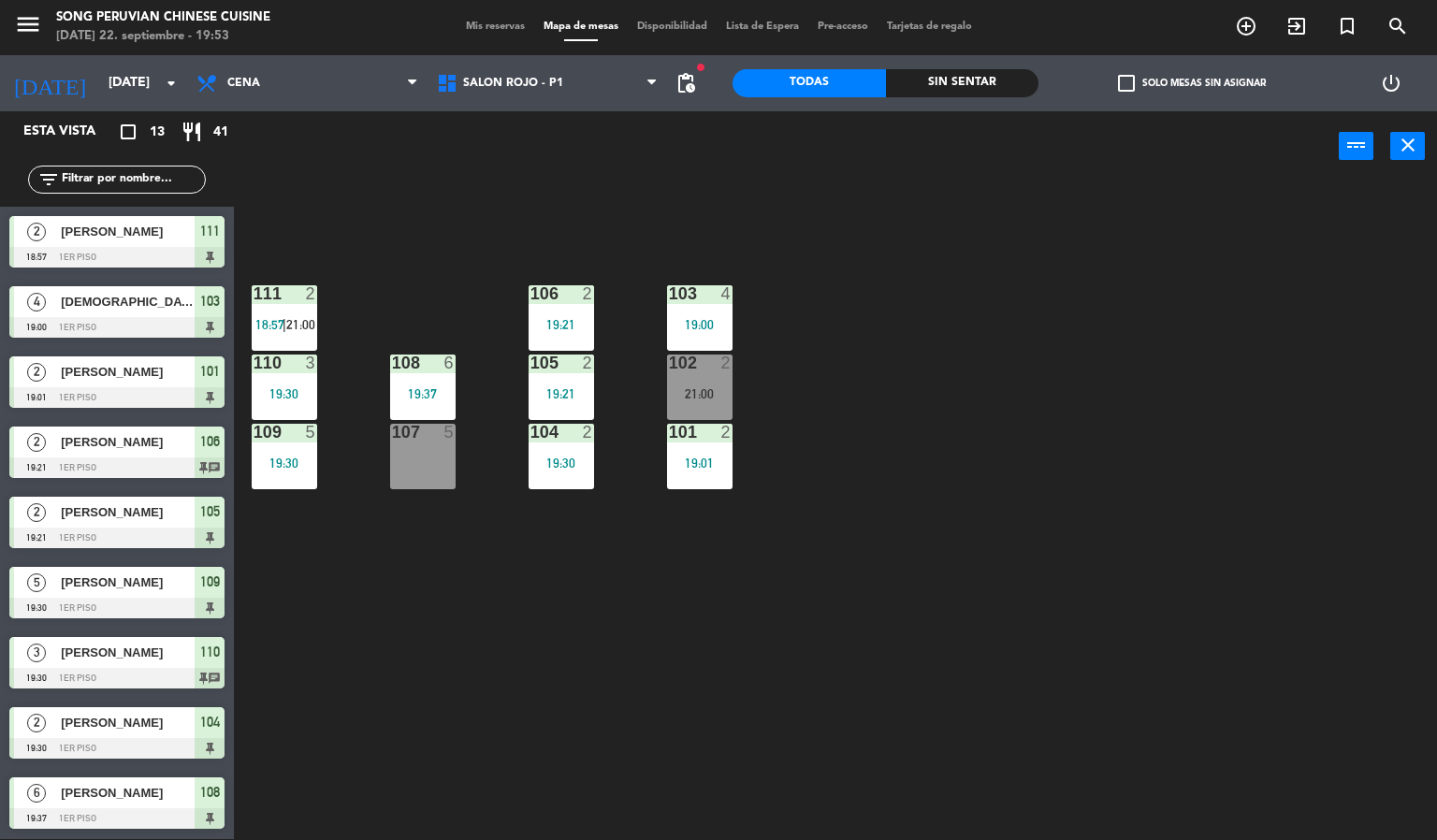
click at [859, 514] on div "103 4 19:00 106 2 19:21 111 2 18:57 | 21:00 102 2 21:00 105 2 19:21 108 6 19:37…" at bounding box center [842, 511] width 1189 height 658
click at [1005, 482] on div "103 4 19:00 106 2 19:21 111 2 18:57 | 21:00 102 2 21:00 105 2 19:21 108 6 19:37…" at bounding box center [842, 511] width 1189 height 658
click at [997, 511] on div "103 4 19:00 106 2 19:21 111 2 18:57 | 21:00 102 2 21:00 105 2 19:21 108 6 19:37…" at bounding box center [842, 511] width 1189 height 658
click at [706, 607] on div "103 4 19:00 106 2 19:21 111 2 18:57 | 21:00 102 2 21:00 105 2 19:21 108 6 19:37…" at bounding box center [842, 511] width 1189 height 658
click at [285, 738] on div "103 4 19:00 106 2 19:21 111 2 18:57 | 21:00 102 2 21:00 105 2 19:21 108 6 19:37…" at bounding box center [842, 511] width 1189 height 658
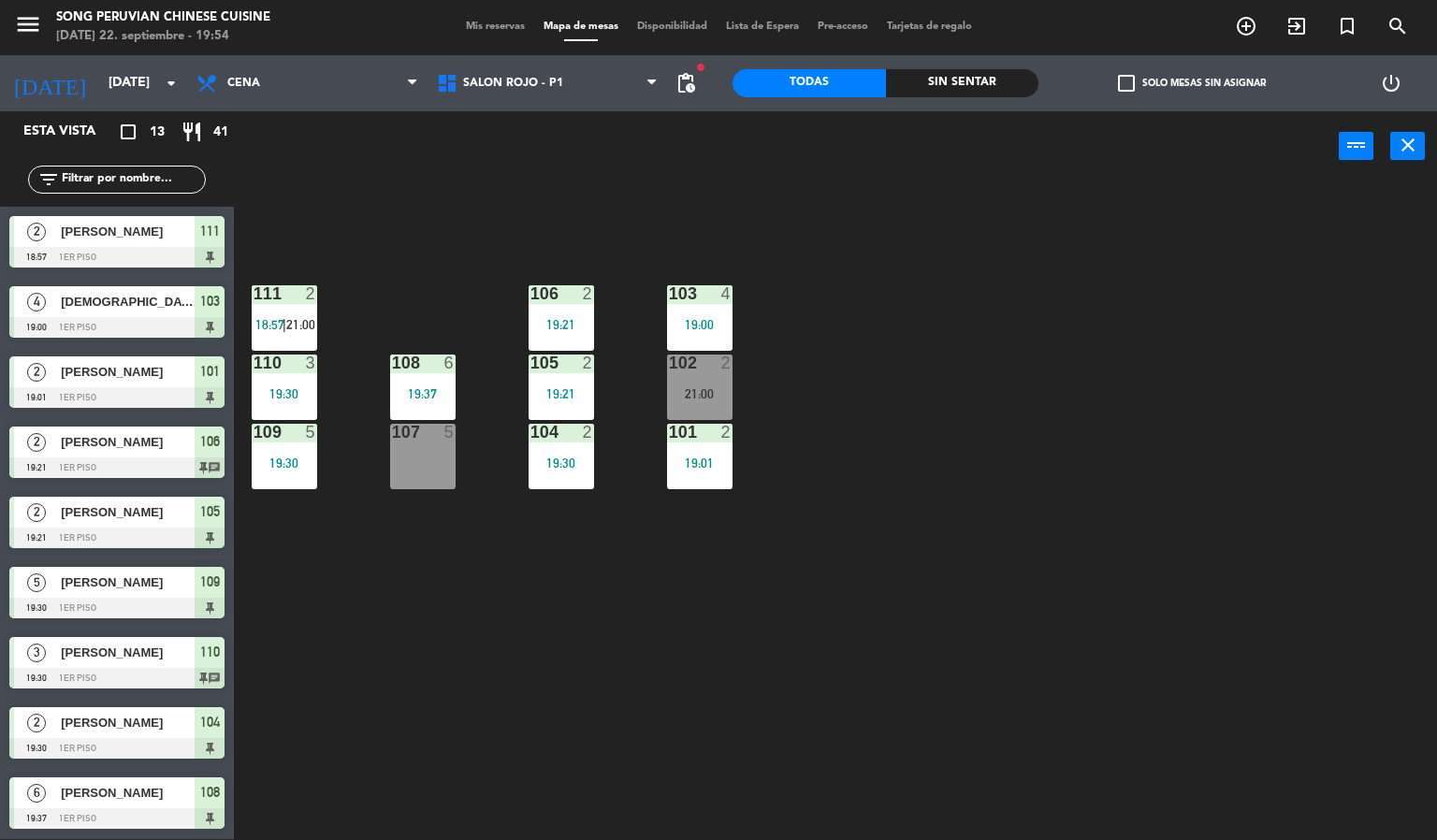
click at [315, 706] on div "103 4 19:00 106 2 19:21 111 2 18:57 | 21:00 102 2 21:00 105 2 19:21 108 6 19:37…" at bounding box center [842, 511] width 1189 height 658
click at [573, 400] on div "19:21" at bounding box center [561, 393] width 65 height 13
click at [520, 690] on div "103 4 19:00 106 2 19:21 111 2 18:57 | 21:00 102 2 21:00 105 2 19:21 108 6 19:37…" at bounding box center [842, 511] width 1189 height 658
click at [439, 477] on div "107 5" at bounding box center [422, 456] width 65 height 65
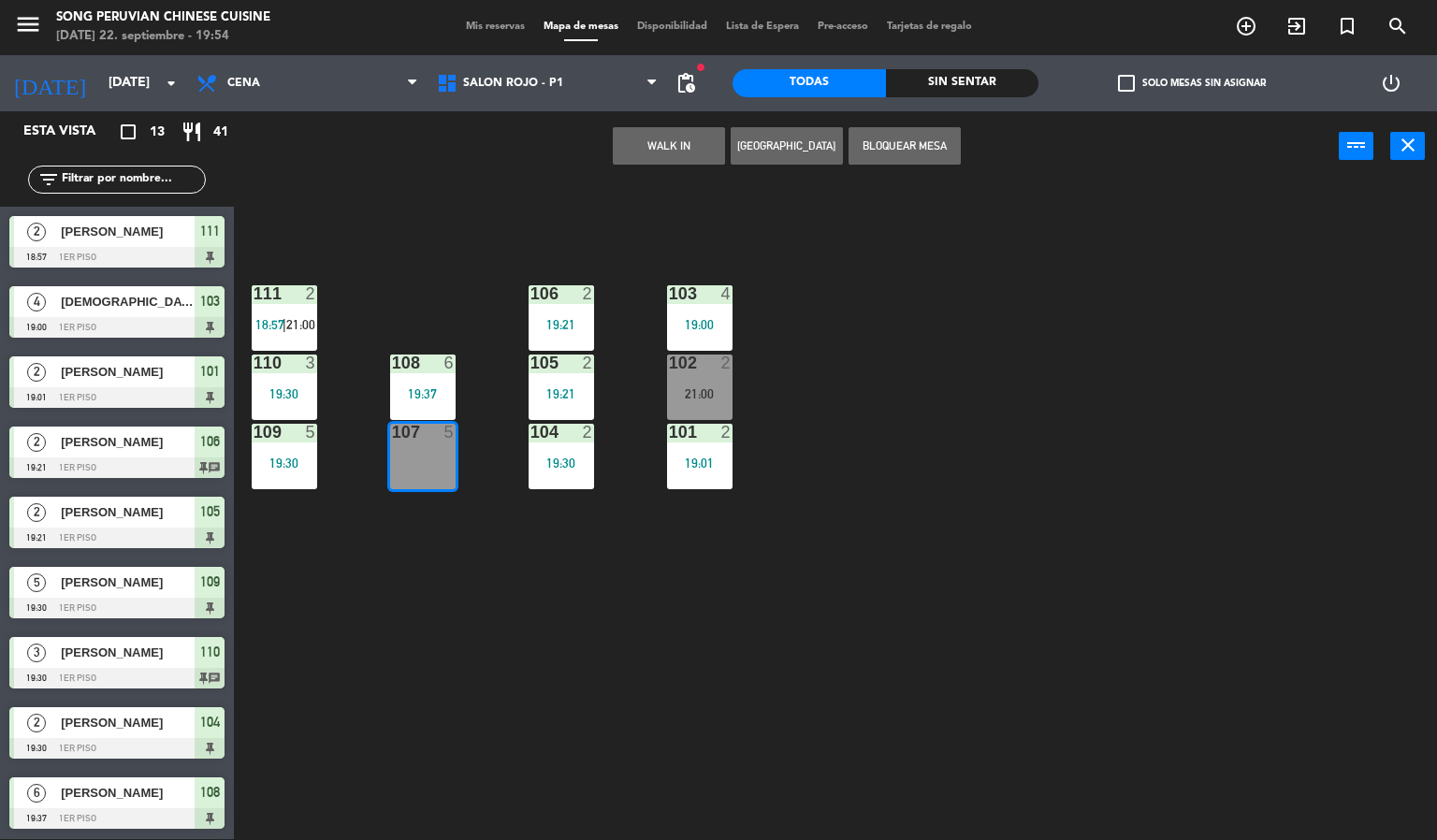
click at [329, 688] on div "103 4 19:00 106 2 19:21 111 2 18:57 | 21:00 102 2 21:00 105 2 19:21 108 6 19:37…" at bounding box center [842, 511] width 1189 height 658
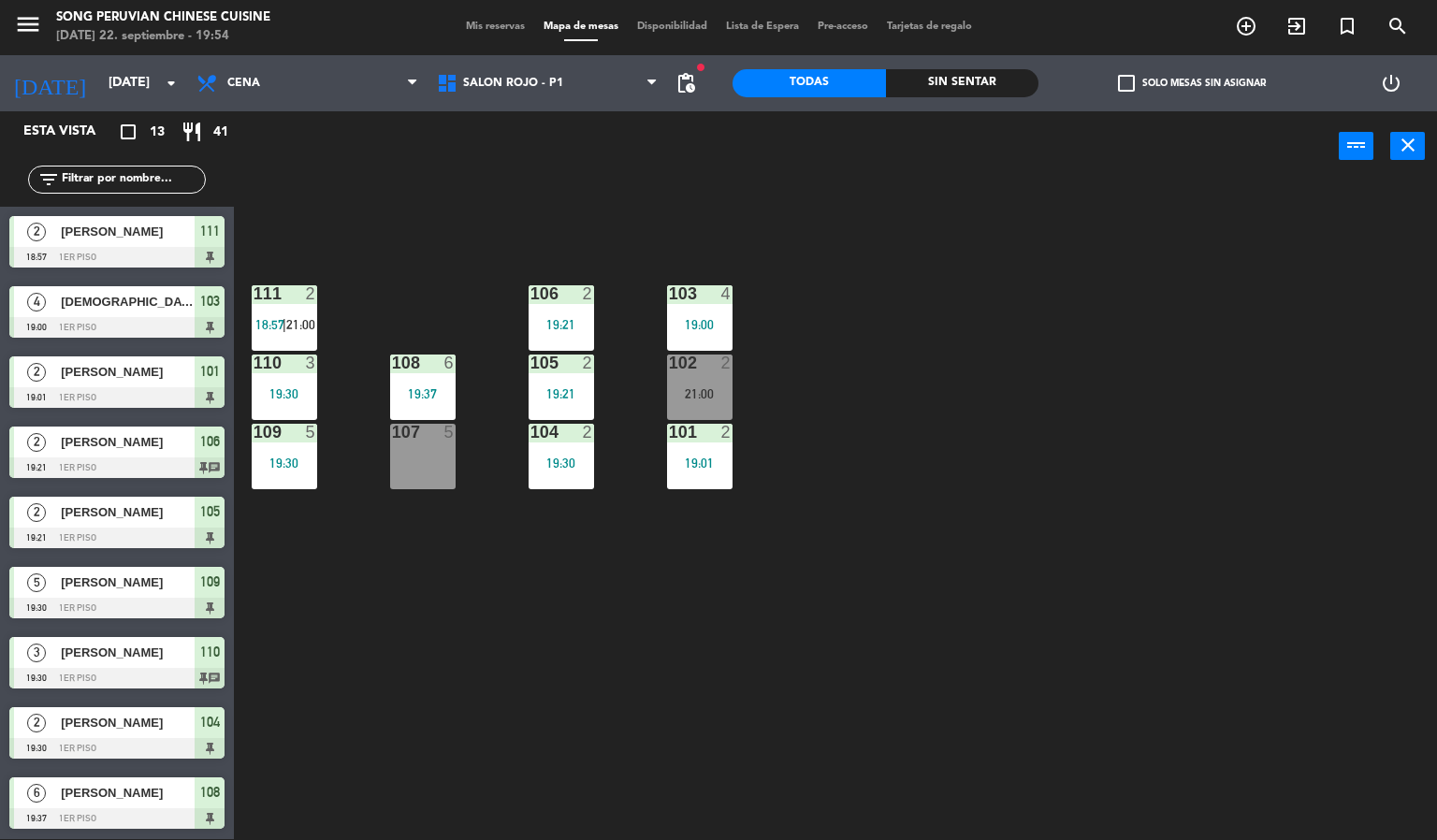
click at [269, 324] on span "18:57" at bounding box center [270, 324] width 29 height 15
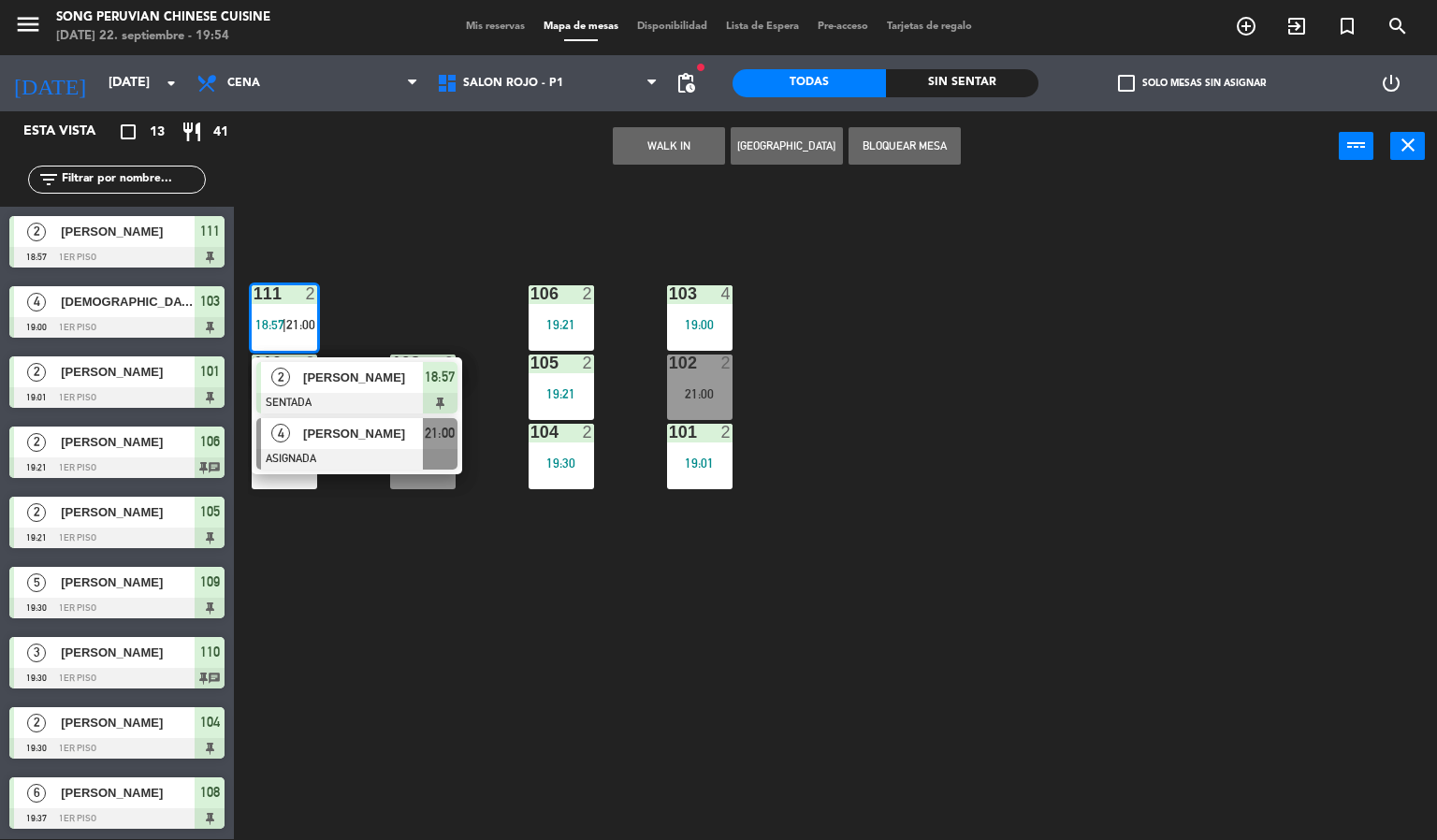
click at [355, 432] on span "[PERSON_NAME]" at bounding box center [363, 434] width 120 height 19
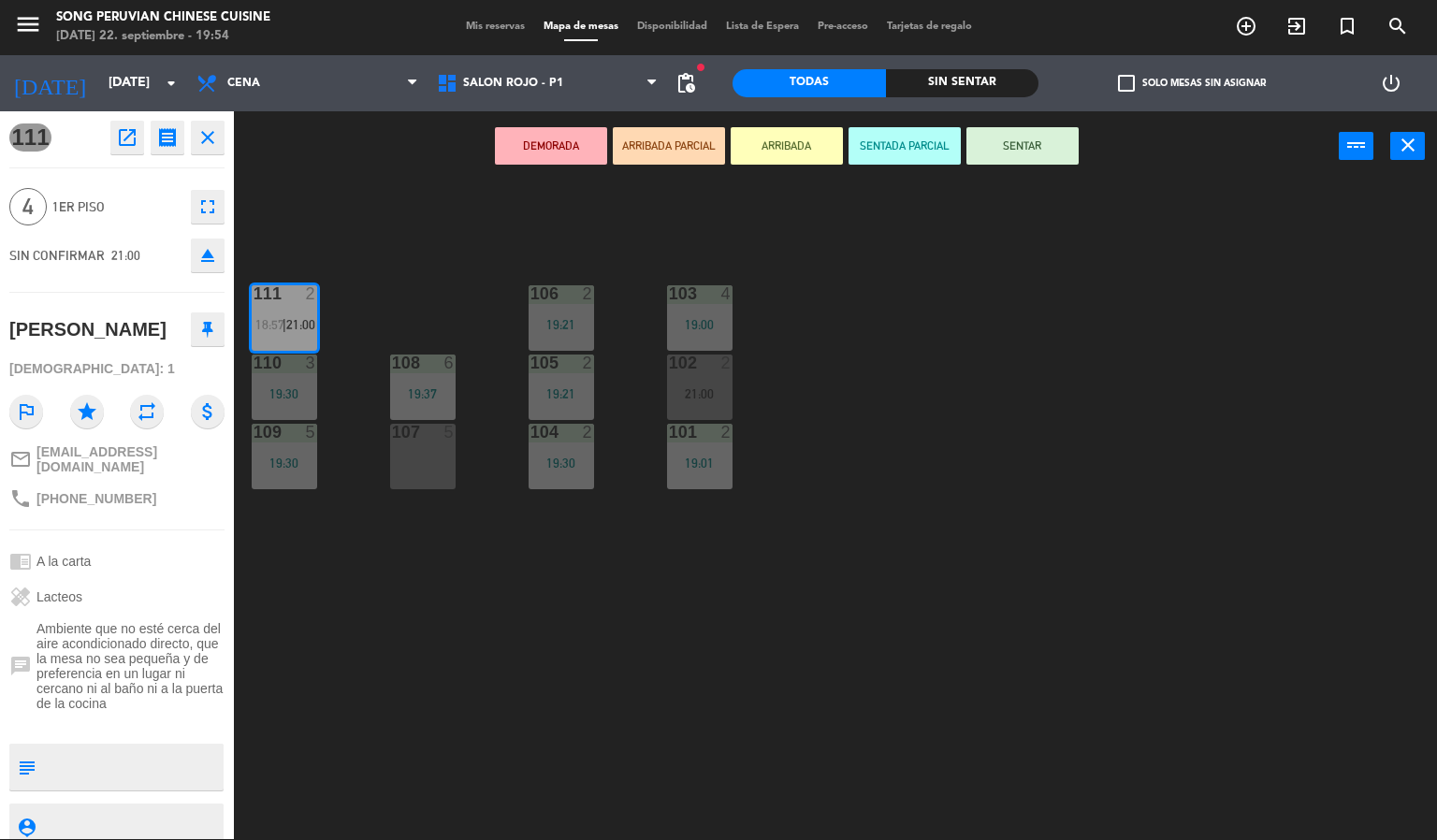
click at [197, 256] on icon "eject" at bounding box center [208, 254] width 22 height 22
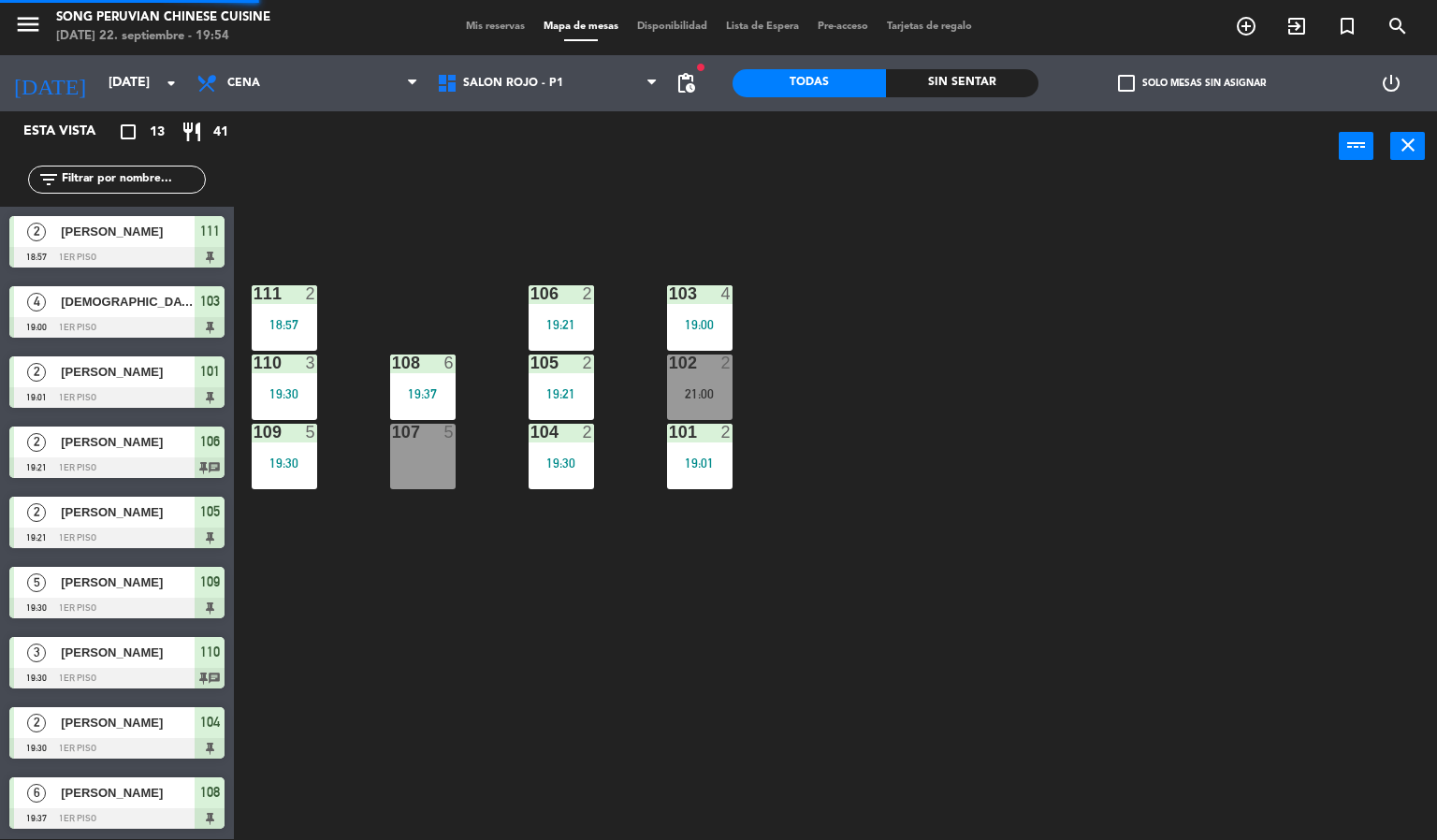
scroll to position [256, 0]
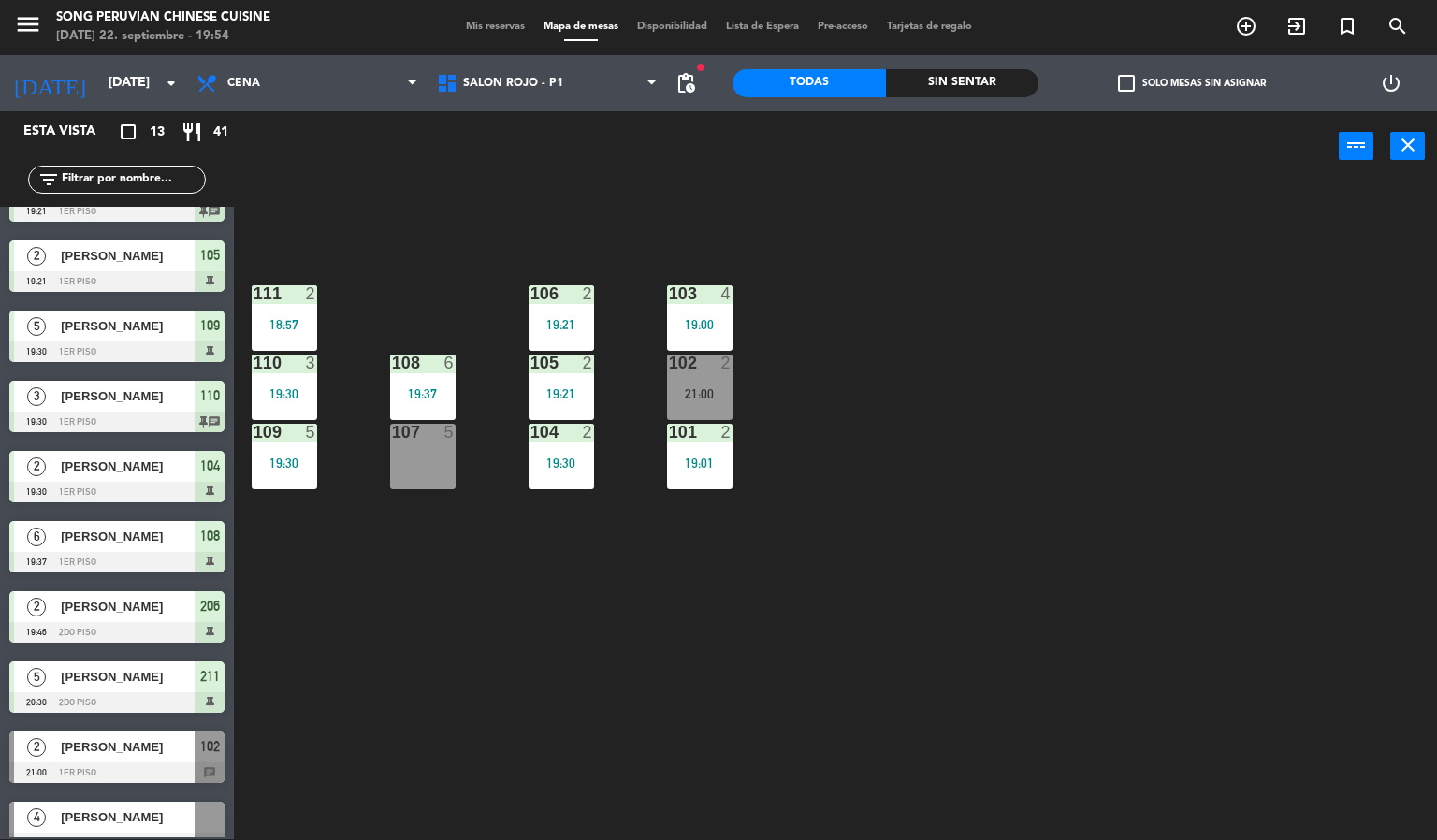
click at [550, 712] on div "103 4 19:00 106 2 19:21 111 2 18:57 102 2 21:00 105 2 19:21 108 6 19:37 110 3 1…" at bounding box center [842, 511] width 1189 height 658
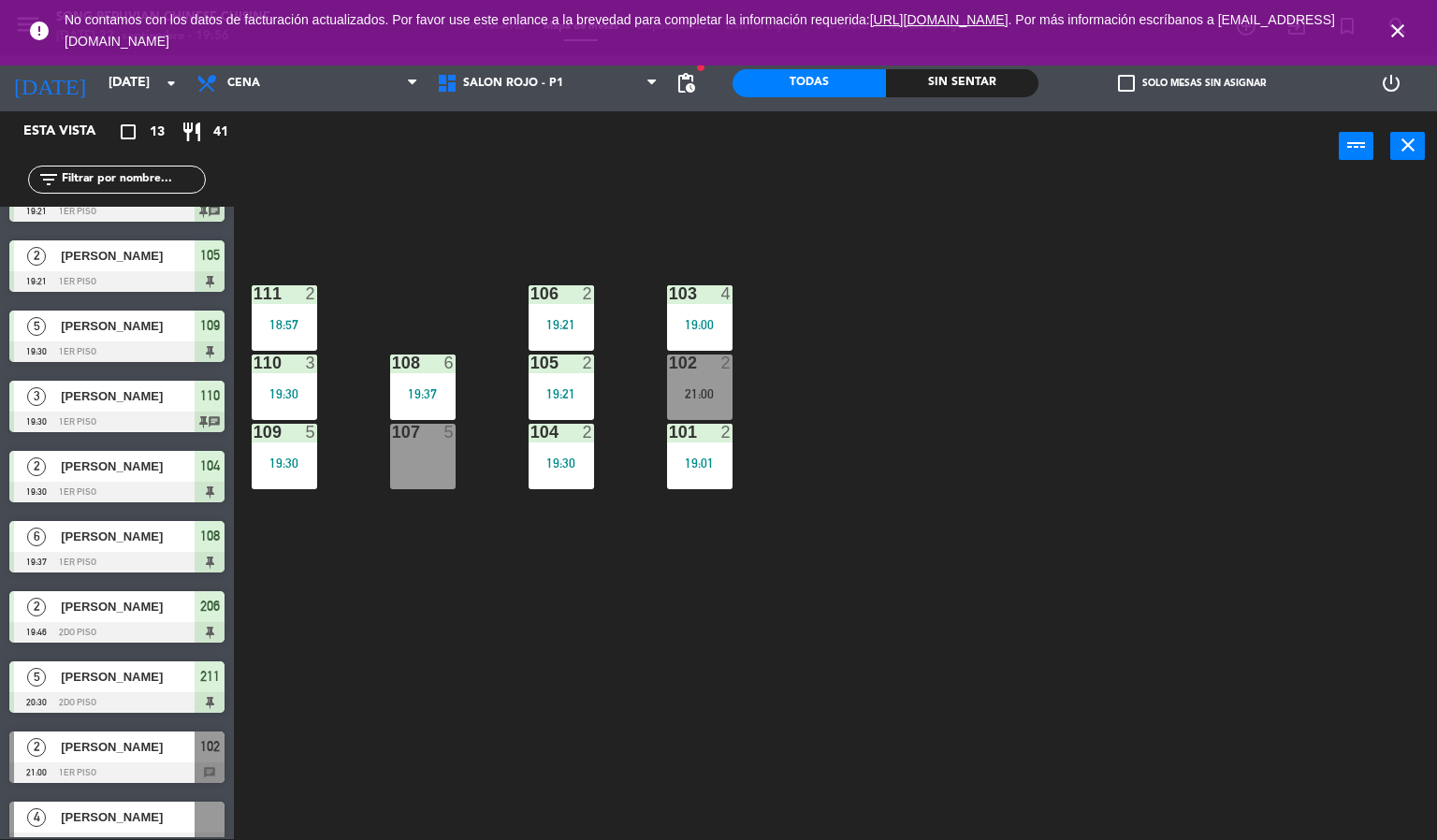
click at [871, 582] on div "103 4 19:00 106 2 19:21 111 2 18:57 102 2 21:00 105 2 19:21 108 6 19:37 110 3 1…" at bounding box center [842, 511] width 1189 height 658
click at [700, 450] on div "101 2 19:01" at bounding box center [699, 456] width 65 height 65
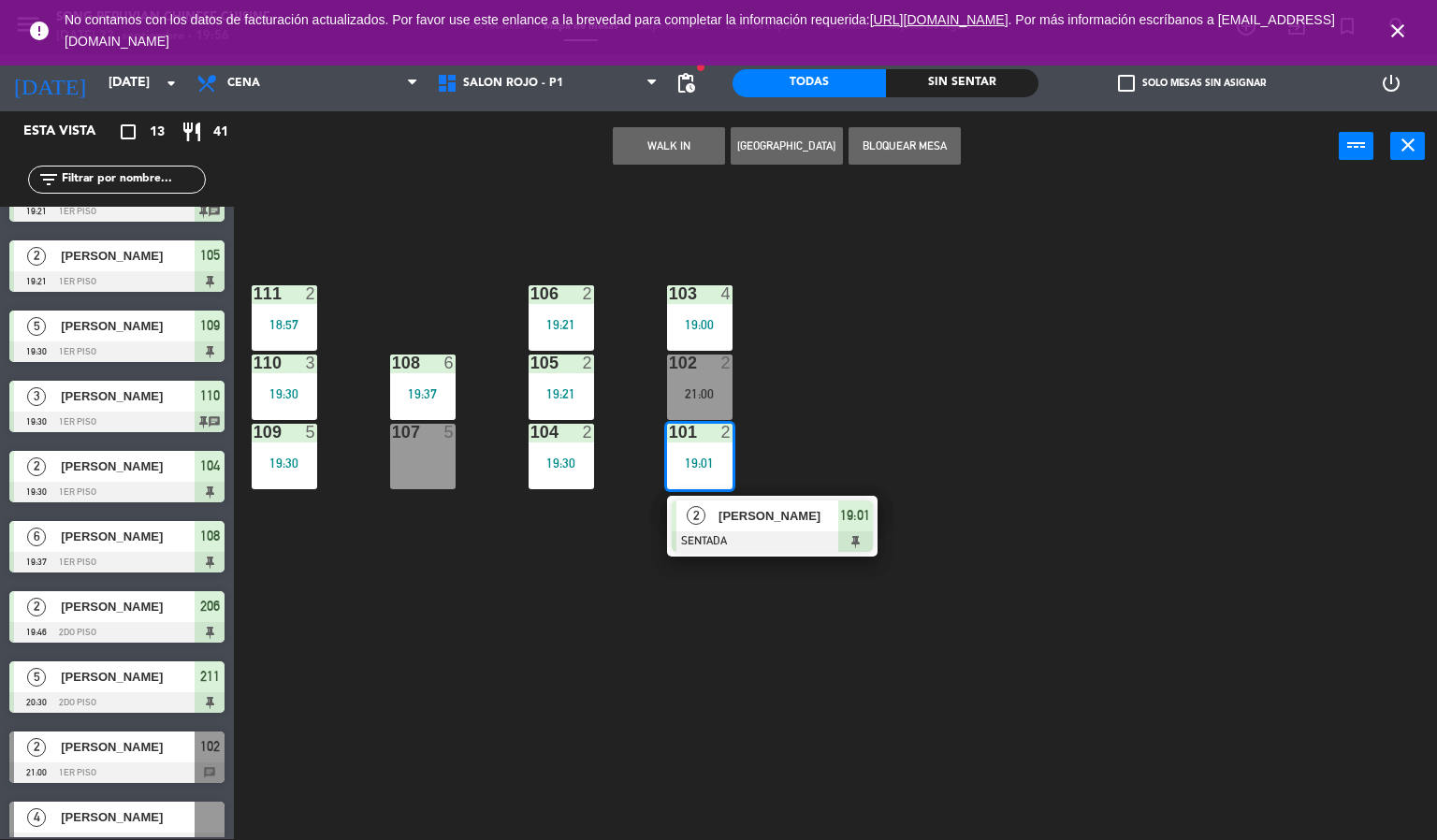
click at [758, 520] on span "[PERSON_NAME]" at bounding box center [778, 515] width 120 height 19
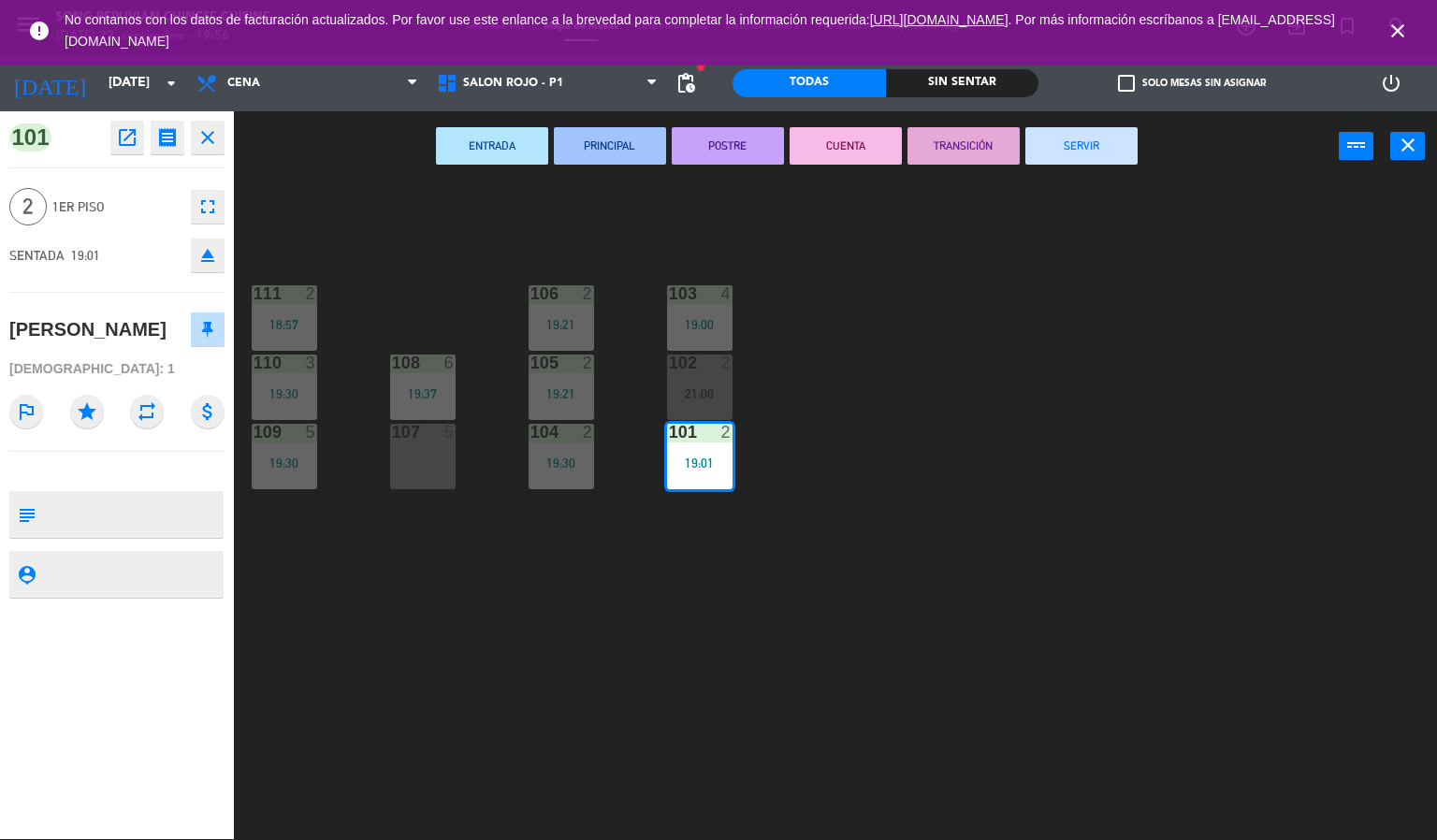
click at [843, 143] on button "CUENTA" at bounding box center [845, 146] width 112 height 37
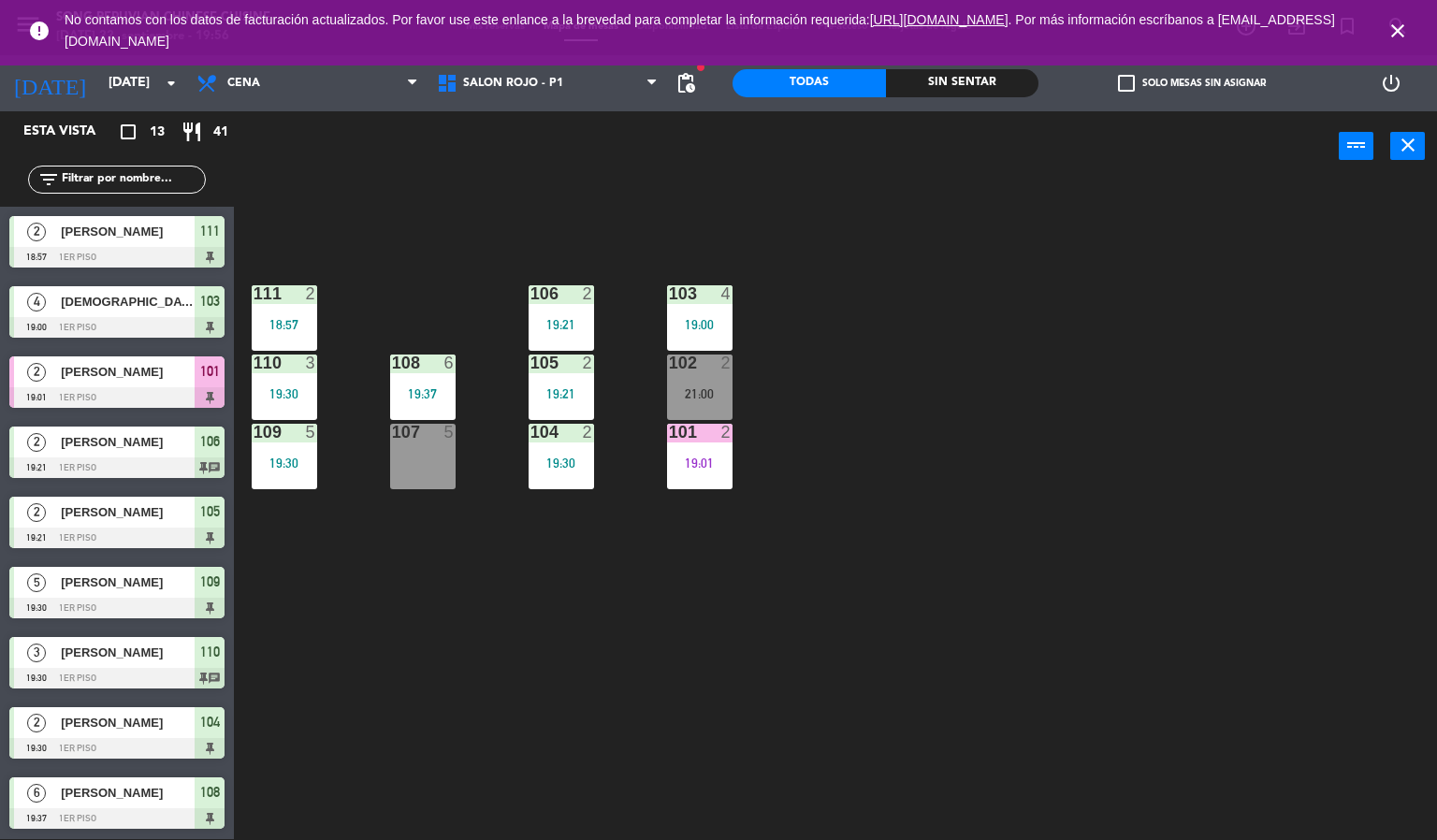
click at [907, 362] on div "103 4 19:00 106 2 19:21 111 2 18:57 102 2 21:00 105 2 19:21 108 6 19:37 110 3 1…" at bounding box center [842, 511] width 1189 height 658
click at [1398, 19] on icon "close" at bounding box center [1397, 30] width 22 height 22
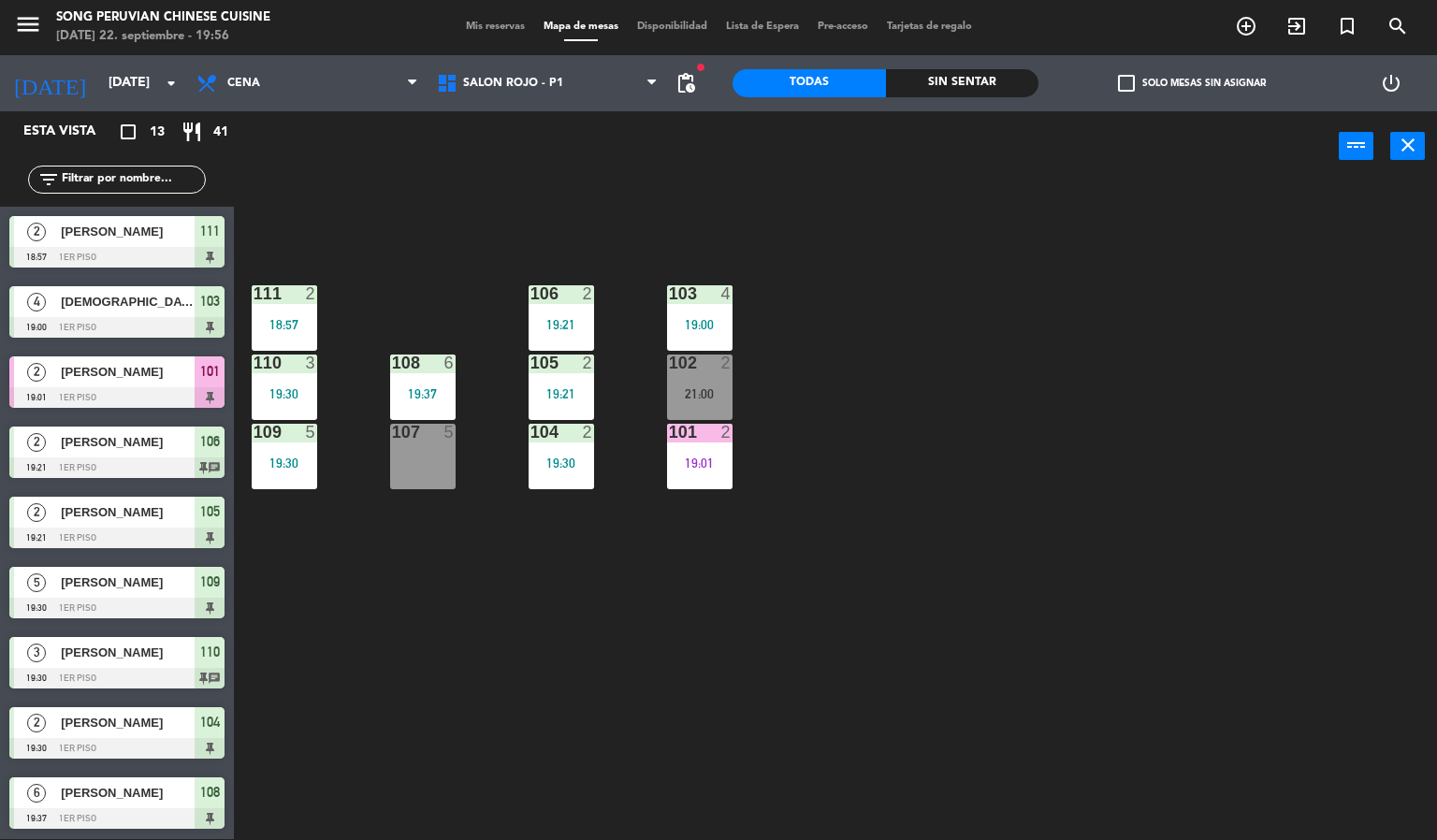
click at [1151, 404] on div "103 4 19:00 106 2 19:21 111 2 18:57 102 2 21:00 105 2 19:21 108 6 19:37 110 3 1…" at bounding box center [842, 511] width 1189 height 658
click at [993, 450] on div "103 4 19:00 106 2 19:21 111 2 18:57 102 2 21:00 105 2 19:21 108 6 19:37 110 3 1…" at bounding box center [842, 511] width 1189 height 658
click at [588, 256] on div "103 4 19:00 106 2 19:21 111 2 18:57 102 2 21:00 105 2 19:21 108 6 19:37 110 3 1…" at bounding box center [842, 511] width 1189 height 658
click at [671, 702] on div "103 4 19:00 106 2 19:21 111 2 18:57 102 2 21:00 105 2 19:21 108 6 19:37 110 3 1…" at bounding box center [842, 511] width 1189 height 658
click at [702, 394] on div "21:00" at bounding box center [699, 393] width 65 height 13
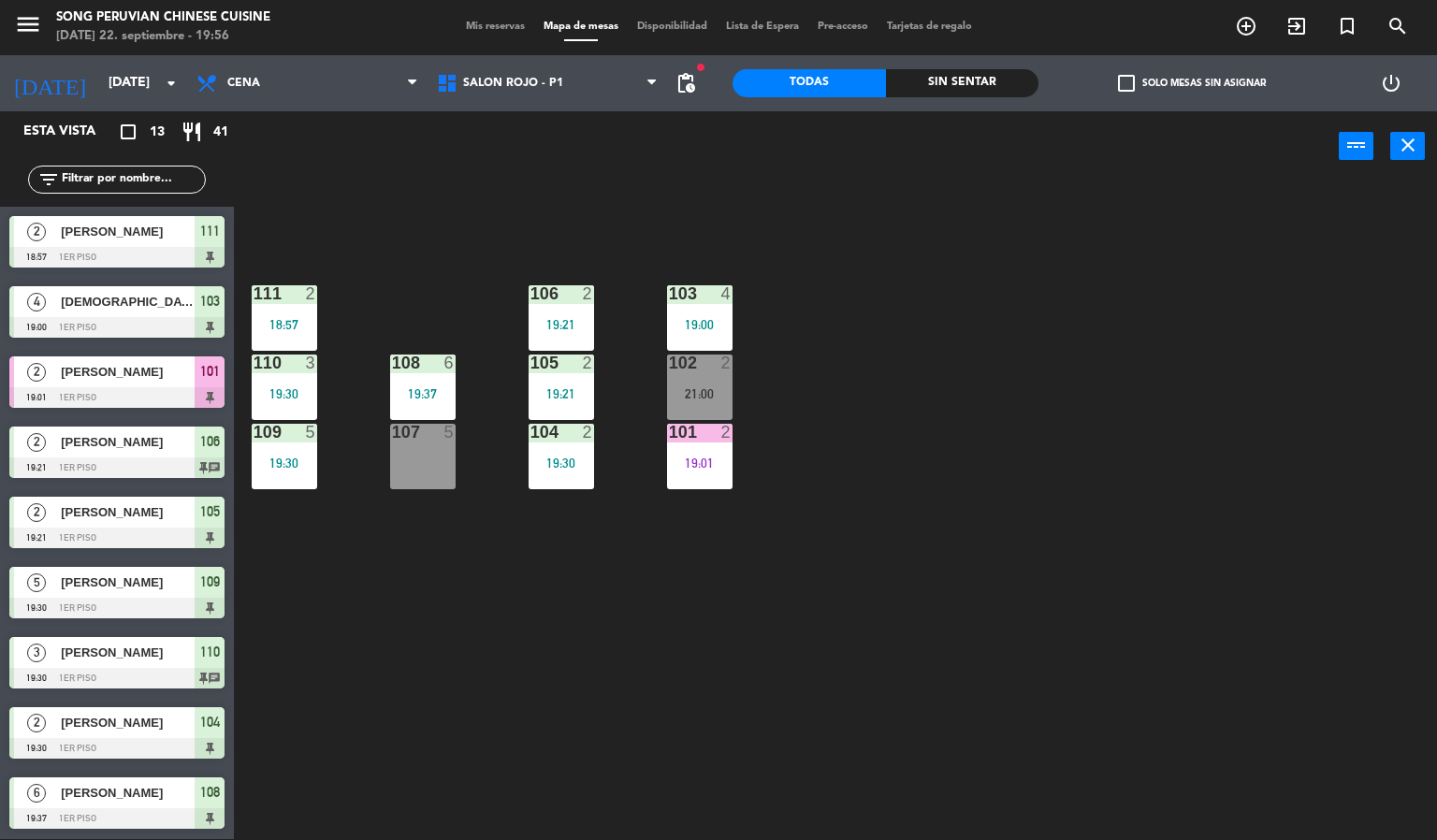
click at [840, 645] on div "103 4 19:00 106 2 19:21 111 2 18:57 102 2 21:00 105 2 19:21 108 6 19:37 110 3 1…" at bounding box center [842, 511] width 1189 height 658
click at [484, 284] on div "103 4 19:00 106 2 19:21 111 2 18:57 102 2 21:00 105 2 19:21 108 6 19:37 110 3 1…" at bounding box center [842, 511] width 1189 height 658
click at [578, 488] on div "104 2 19:30" at bounding box center [561, 456] width 65 height 65
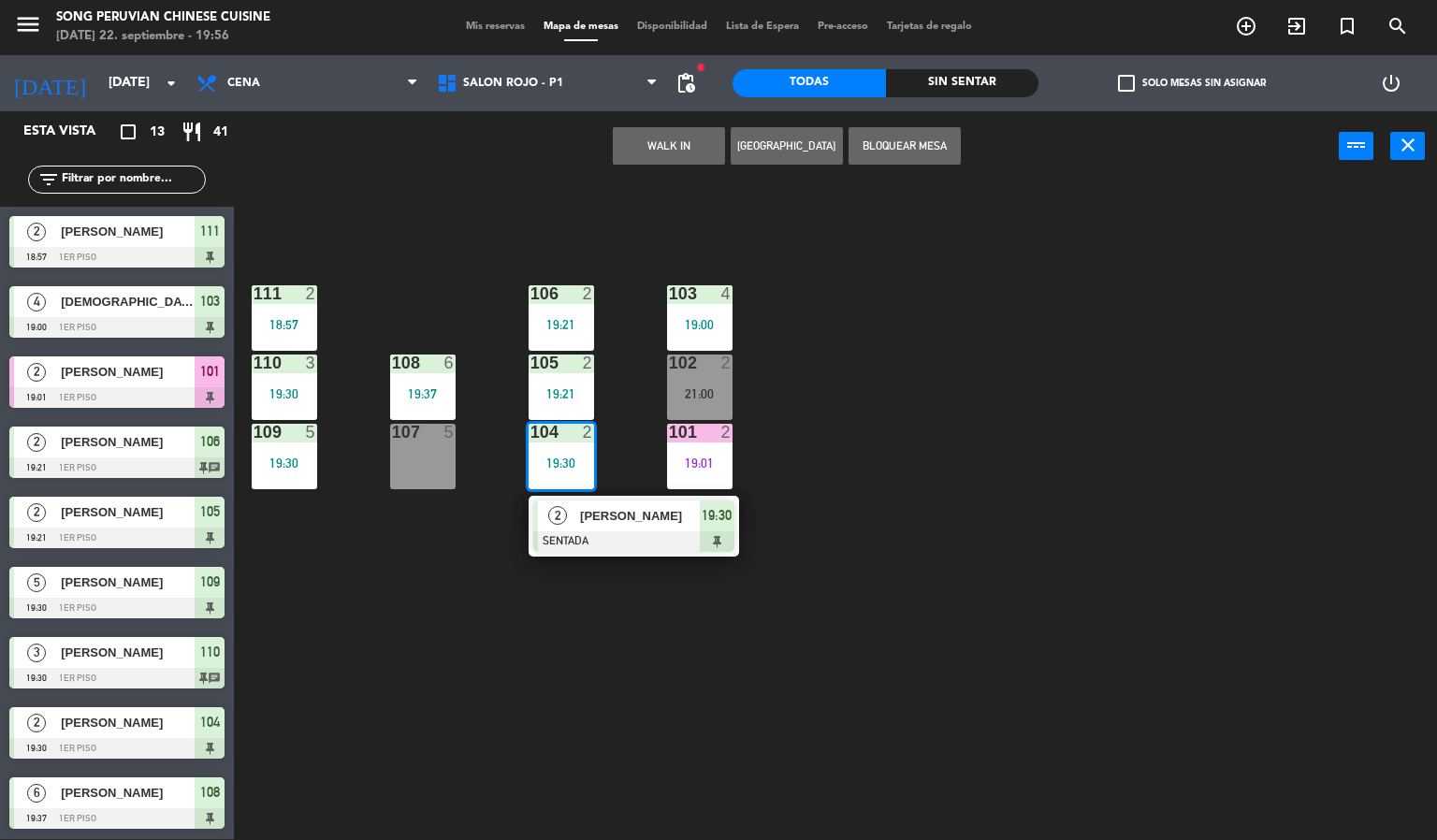
click at [799, 648] on div "103 4 19:00 106 2 19:21 111 2 18:57 102 2 21:00 105 2 19:21 108 6 19:37 110 3 1…" at bounding box center [842, 511] width 1189 height 658
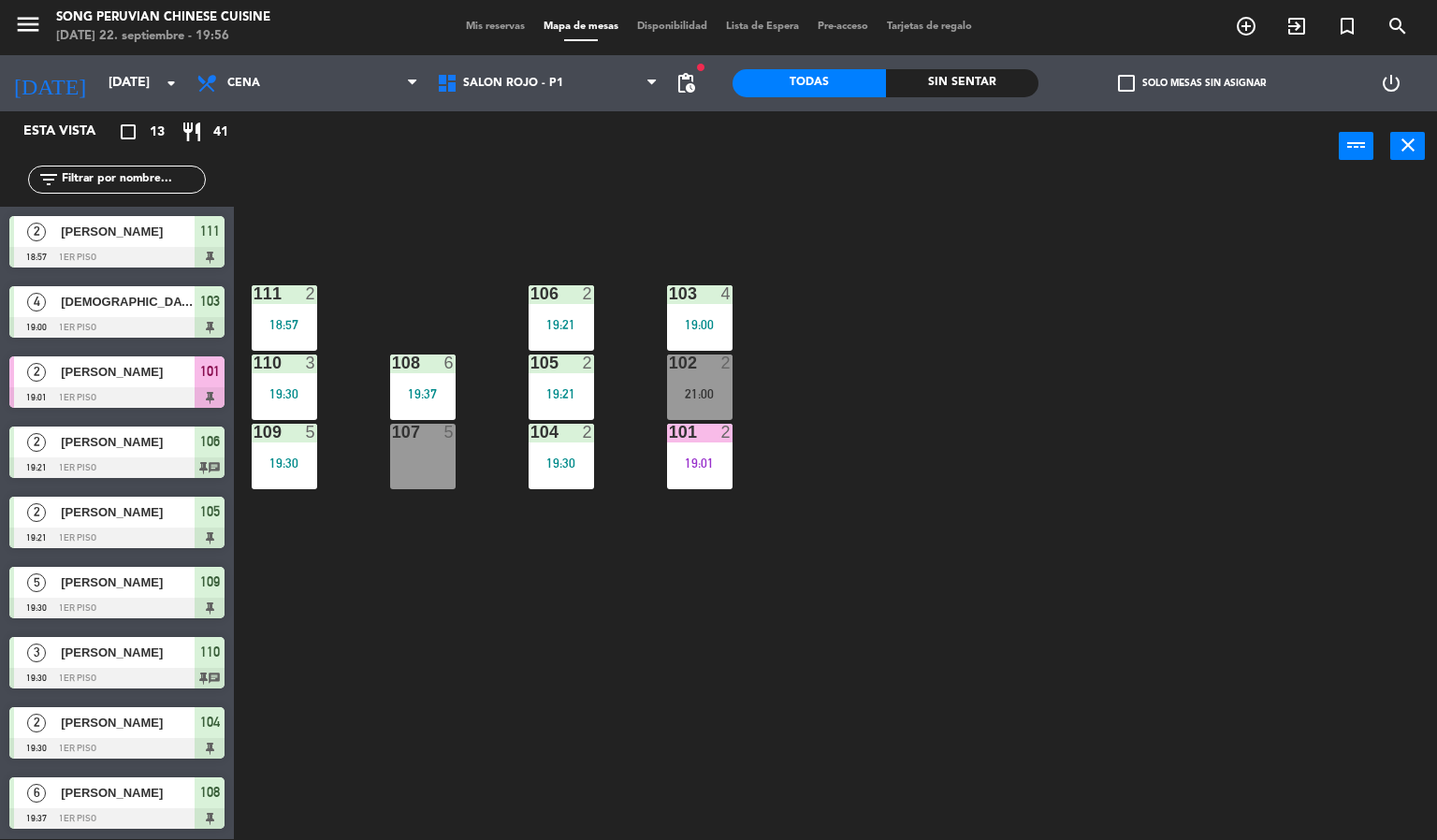
click at [269, 295] on div at bounding box center [284, 293] width 31 height 17
click at [413, 620] on div "103 4 19:00 106 2 19:21 111 2 18:57 102 2 21:00 105 2 19:21 108 6 19:37 110 3 1…" at bounding box center [842, 511] width 1189 height 658
click at [292, 452] on div "109 5 19:30" at bounding box center [284, 456] width 65 height 65
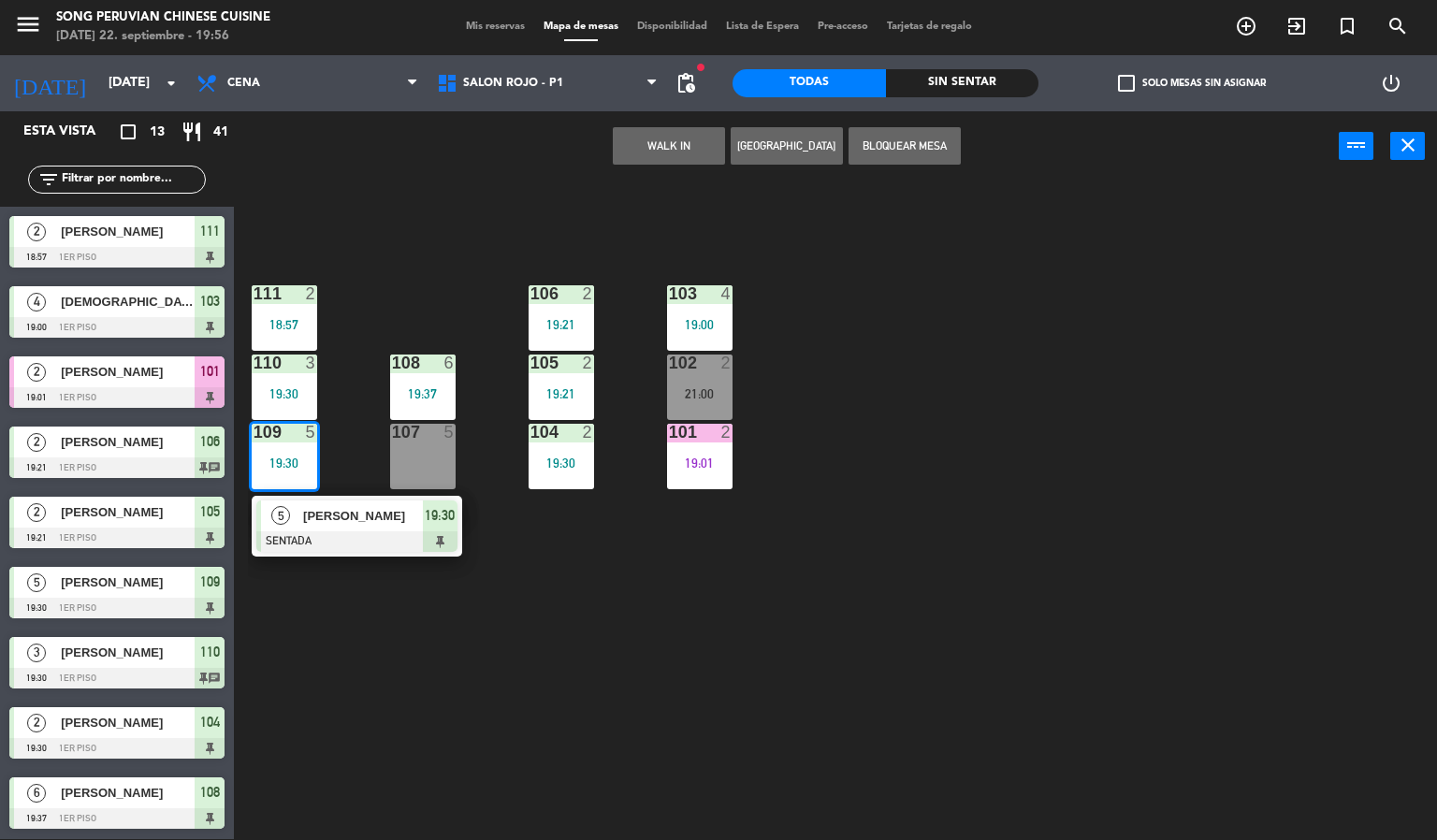
click at [284, 291] on div at bounding box center [284, 293] width 31 height 17
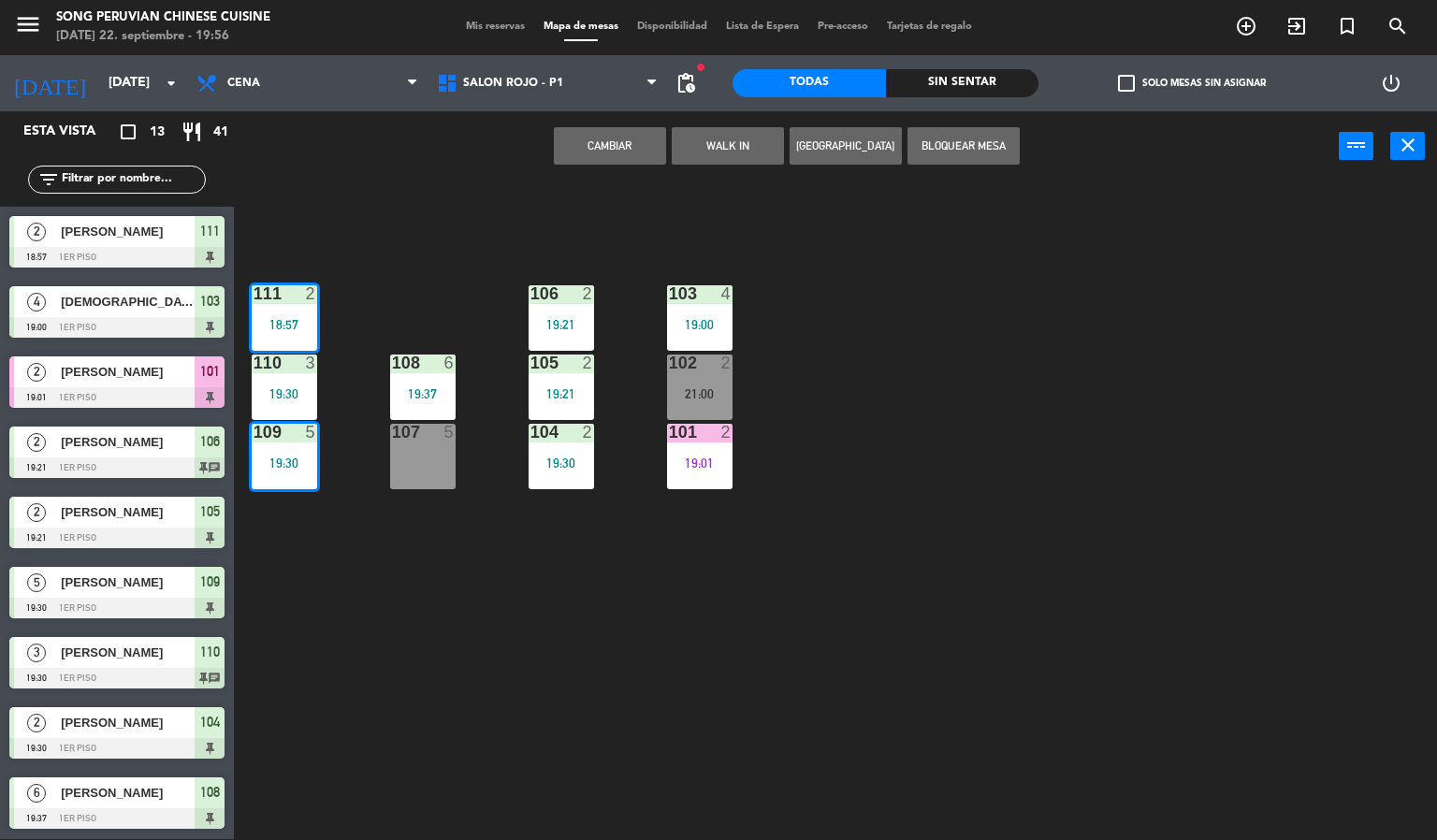
click at [349, 621] on div "103 4 19:00 106 2 19:21 111 2 18:57 102 2 21:00 105 2 19:21 108 6 19:37 110 3 1…" at bounding box center [842, 511] width 1189 height 658
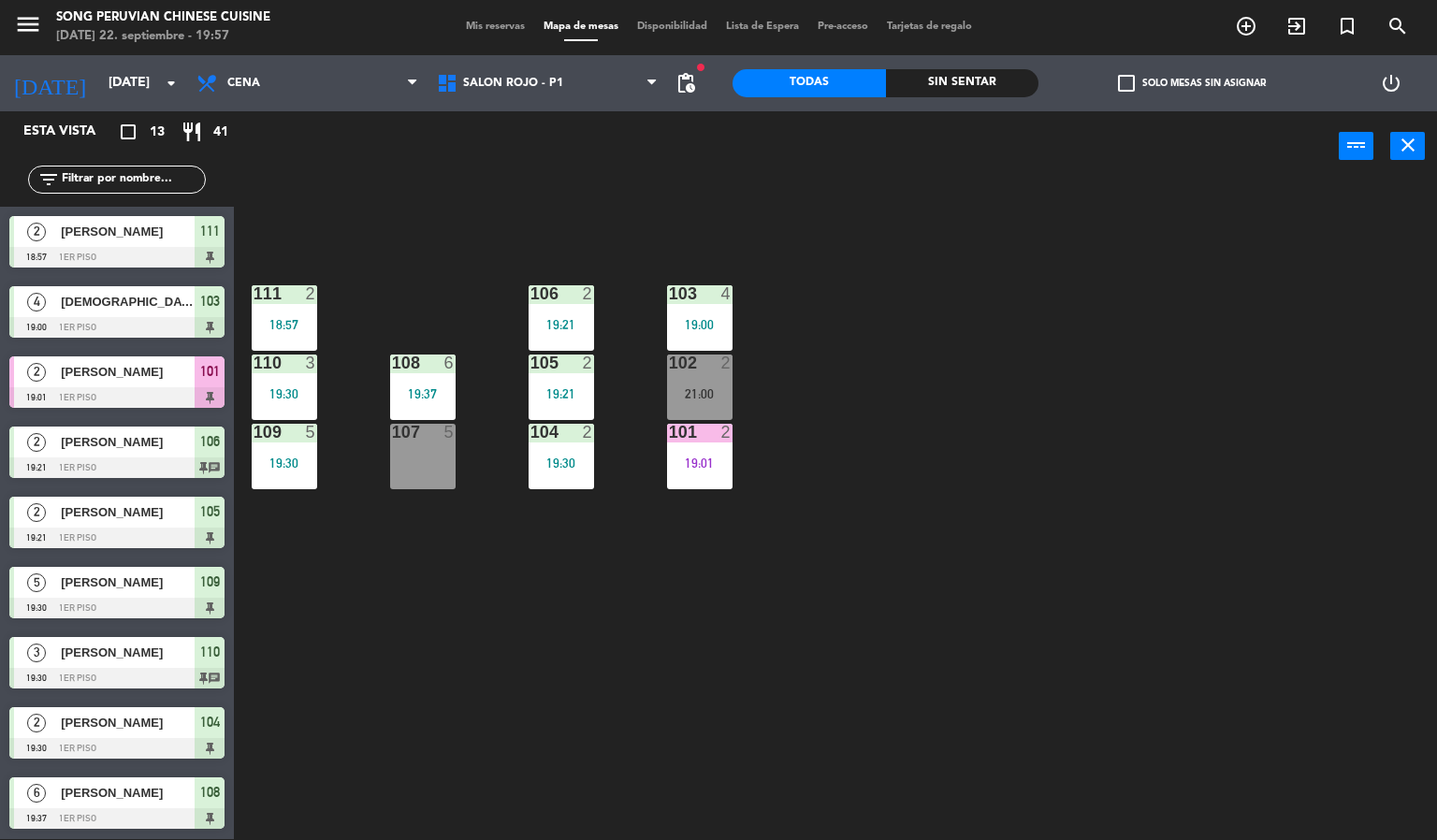
click at [407, 281] on div "103 4 19:00 106 2 19:21 111 2 18:57 102 2 21:00 105 2 19:21 108 6 19:37 110 3 1…" at bounding box center [842, 511] width 1189 height 658
click at [332, 660] on div "103 4 19:00 106 2 19:21 111 2 18:57 102 2 21:00 105 2 19:21 108 6 19:37 110 3 1…" at bounding box center [842, 511] width 1189 height 658
click at [598, 95] on span "SALON ROJO - P1" at bounding box center [548, 83] width 241 height 41
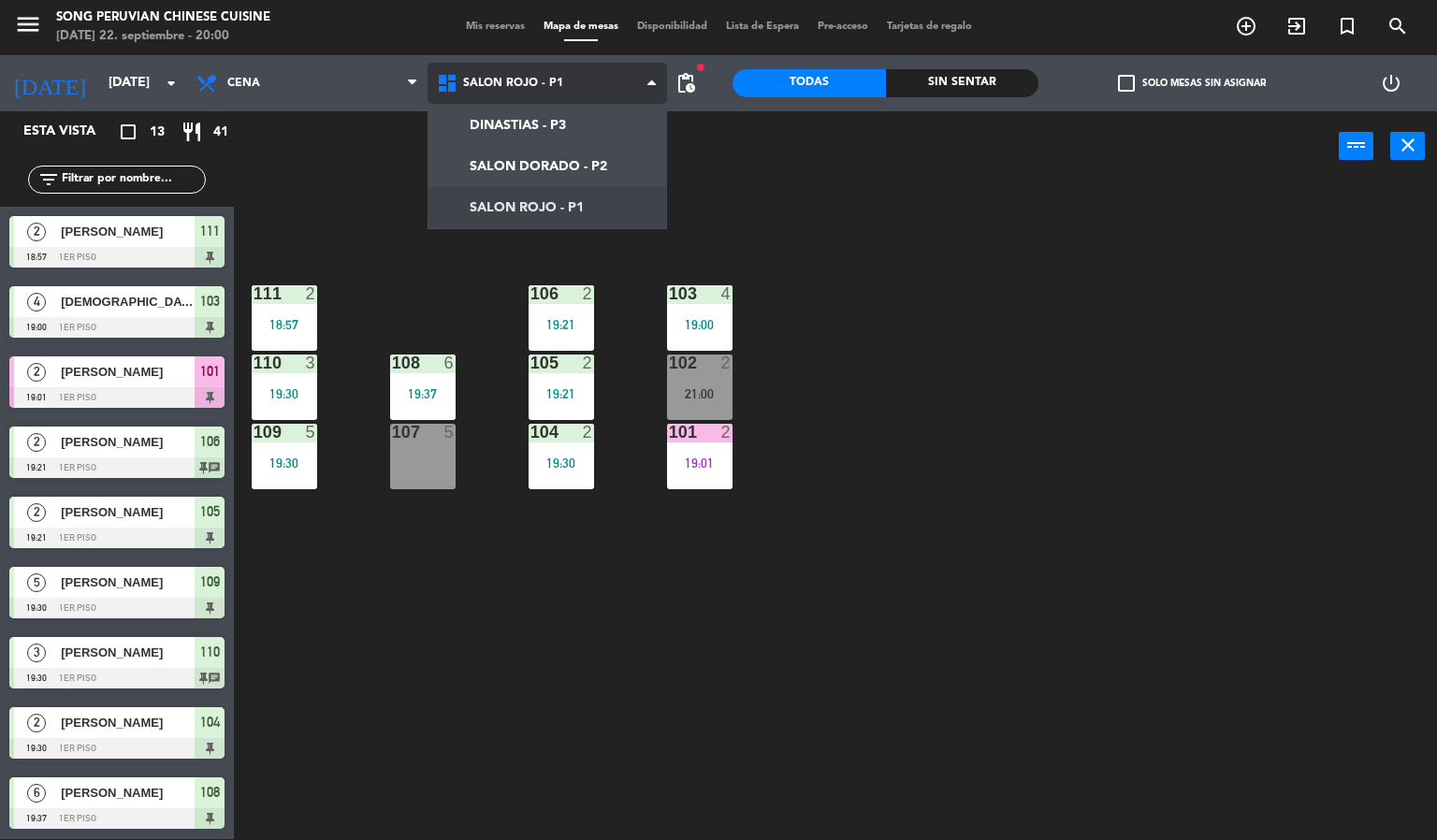
click at [607, 154] on ng-component "menu Song Peruvian Chinese Cuisine [DATE] 22. septiembre - 20:00 Mis reservas M…" at bounding box center [718, 419] width 1437 height 841
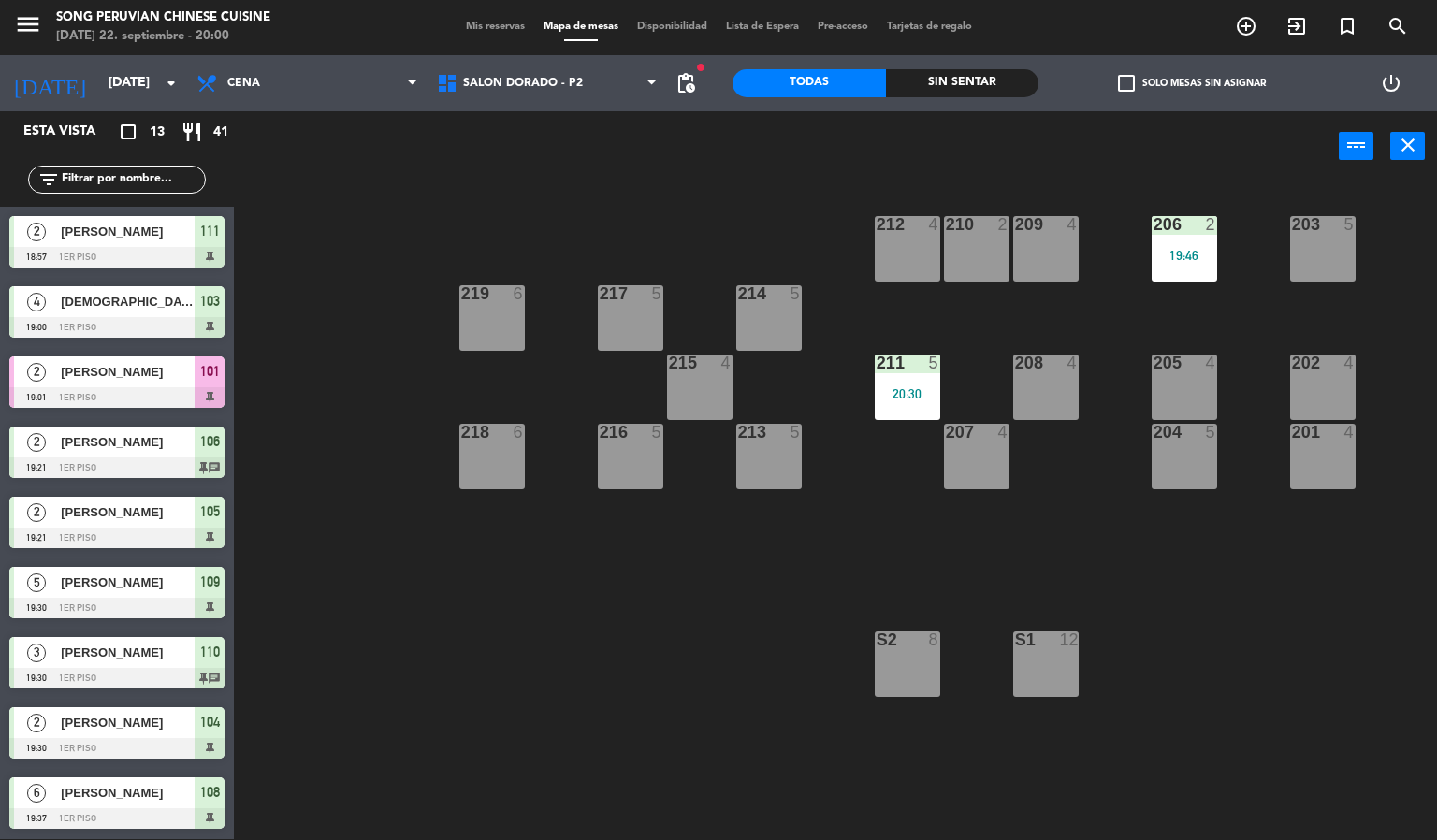
click at [1208, 597] on div "203 5 206 2 19:46 210 2 212 4 209 4 214 5 217 5 219 6 202 4 205 4 208 4 211 5 2…" at bounding box center [842, 511] width 1189 height 658
click at [918, 390] on div "20:30" at bounding box center [907, 393] width 65 height 13
click at [1173, 643] on div "203 5 206 2 19:46 210 2 212 4 209 4 214 5 217 5 219 6 202 4 205 4 208 4 211 5 2…" at bounding box center [842, 511] width 1189 height 658
click at [911, 397] on div "20:30" at bounding box center [907, 393] width 65 height 13
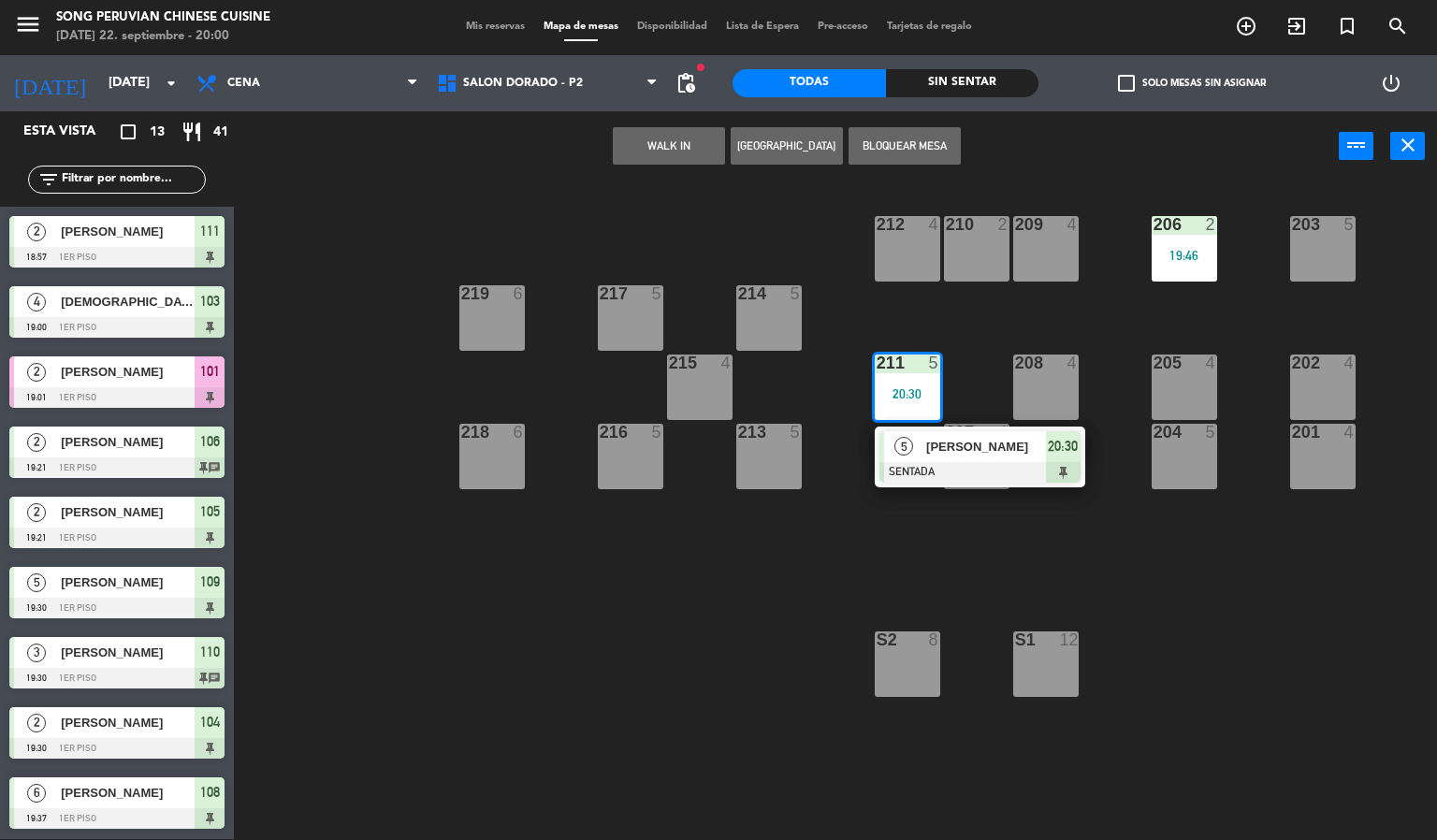
click at [834, 537] on div "203 5 206 2 19:46 210 2 212 4 209 4 214 5 217 5 219 6 202 4 205 4 208 4 211 5 2…" at bounding box center [842, 511] width 1189 height 658
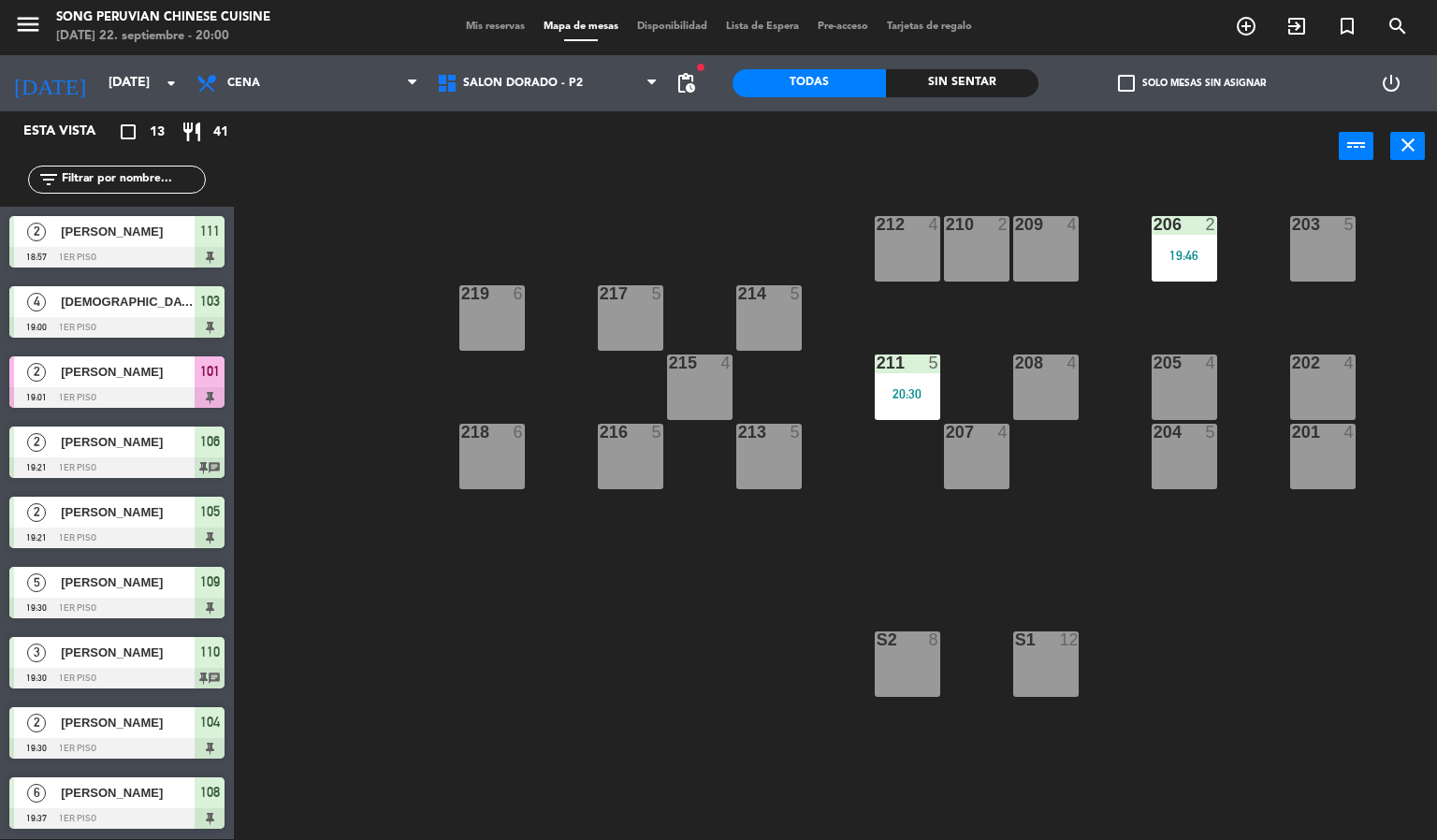
click at [920, 362] on div at bounding box center [908, 363] width 31 height 17
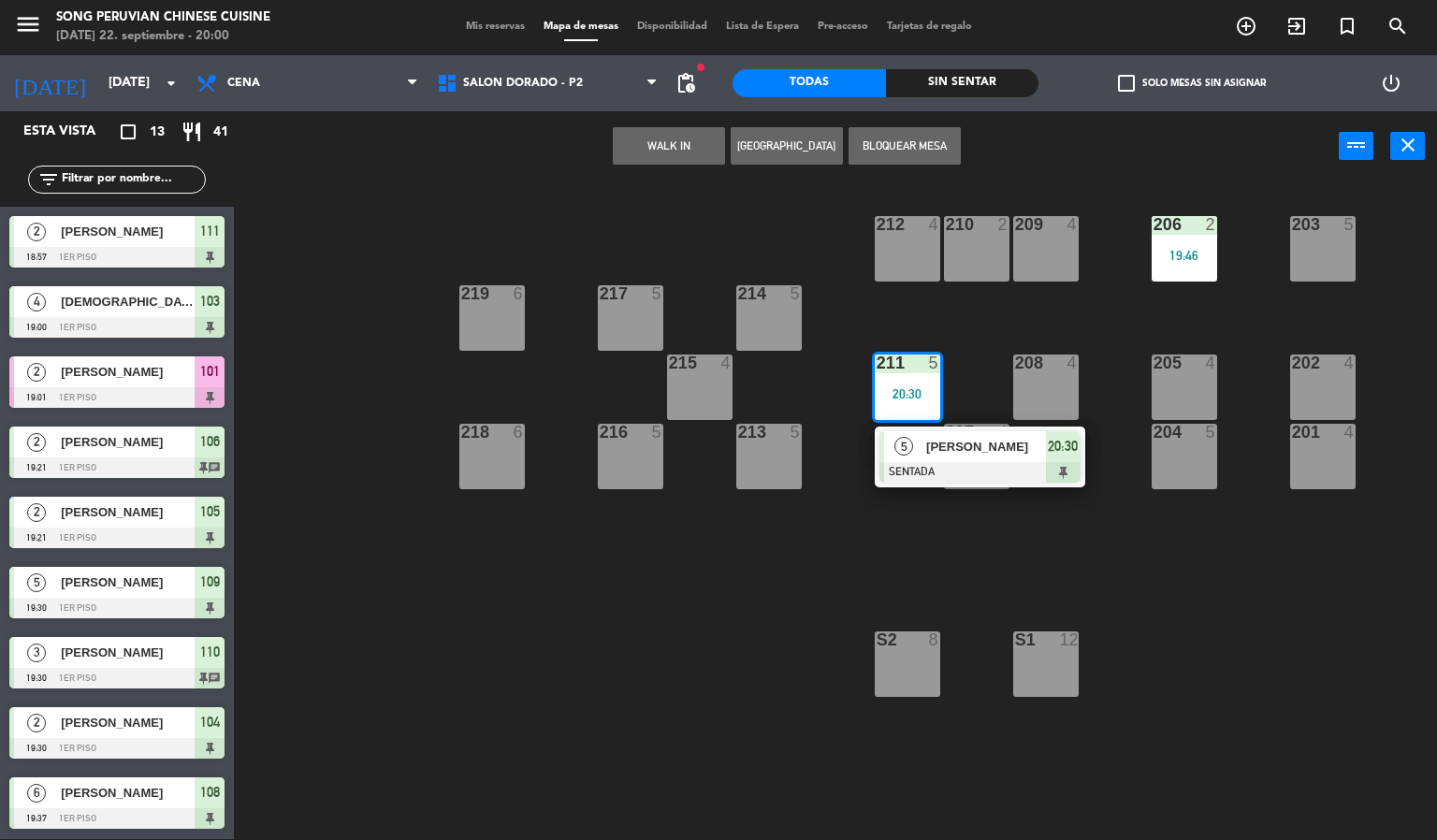
click at [1050, 245] on div "209 4" at bounding box center [1045, 248] width 65 height 65
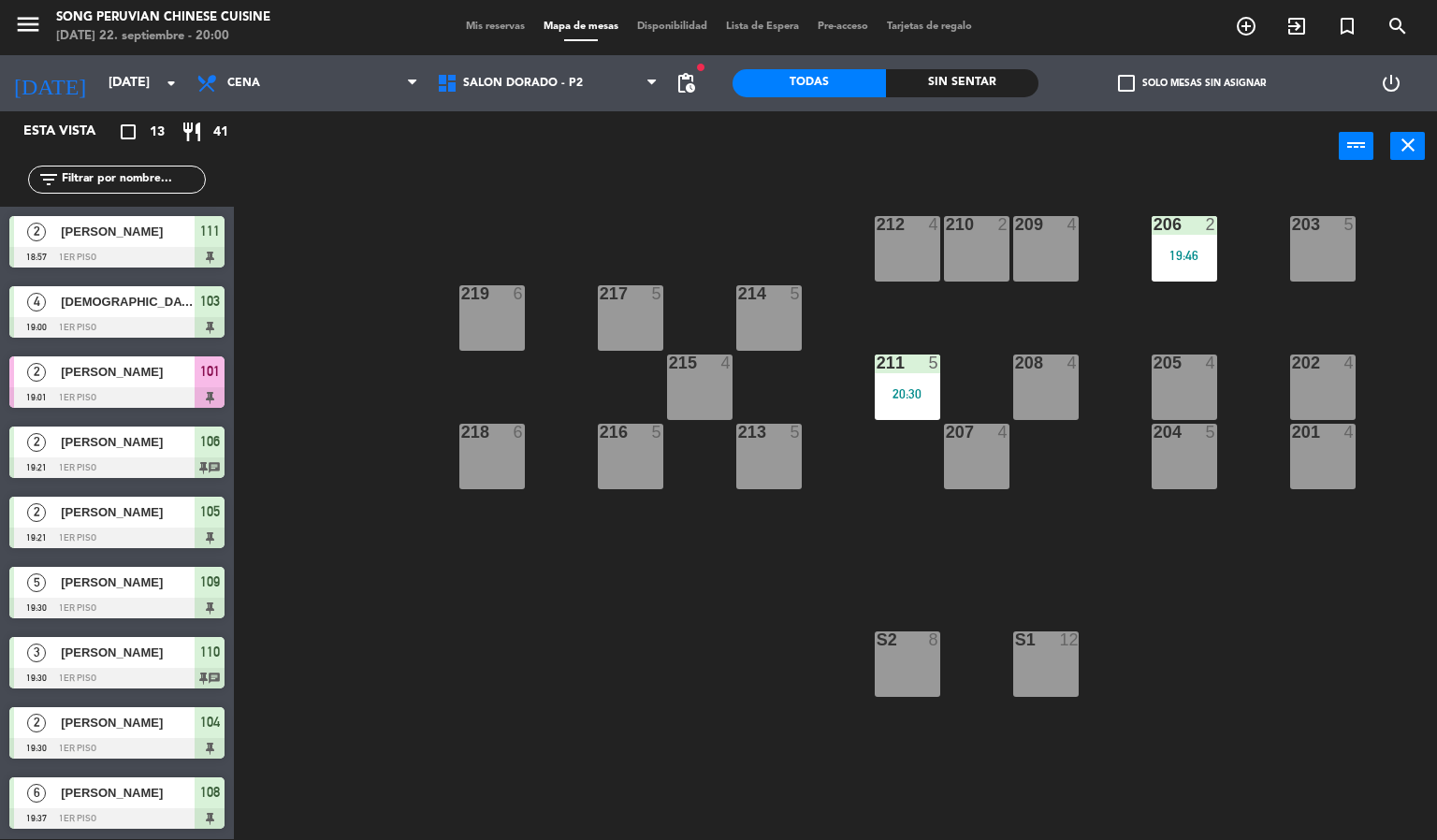
click at [1232, 624] on div "203 5 206 2 19:46 210 2 212 4 209 4 214 5 217 5 219 6 202 4 205 4 208 4 211 5 2…" at bounding box center [842, 511] width 1189 height 658
click at [905, 376] on div "211 5 20:30" at bounding box center [907, 387] width 65 height 65
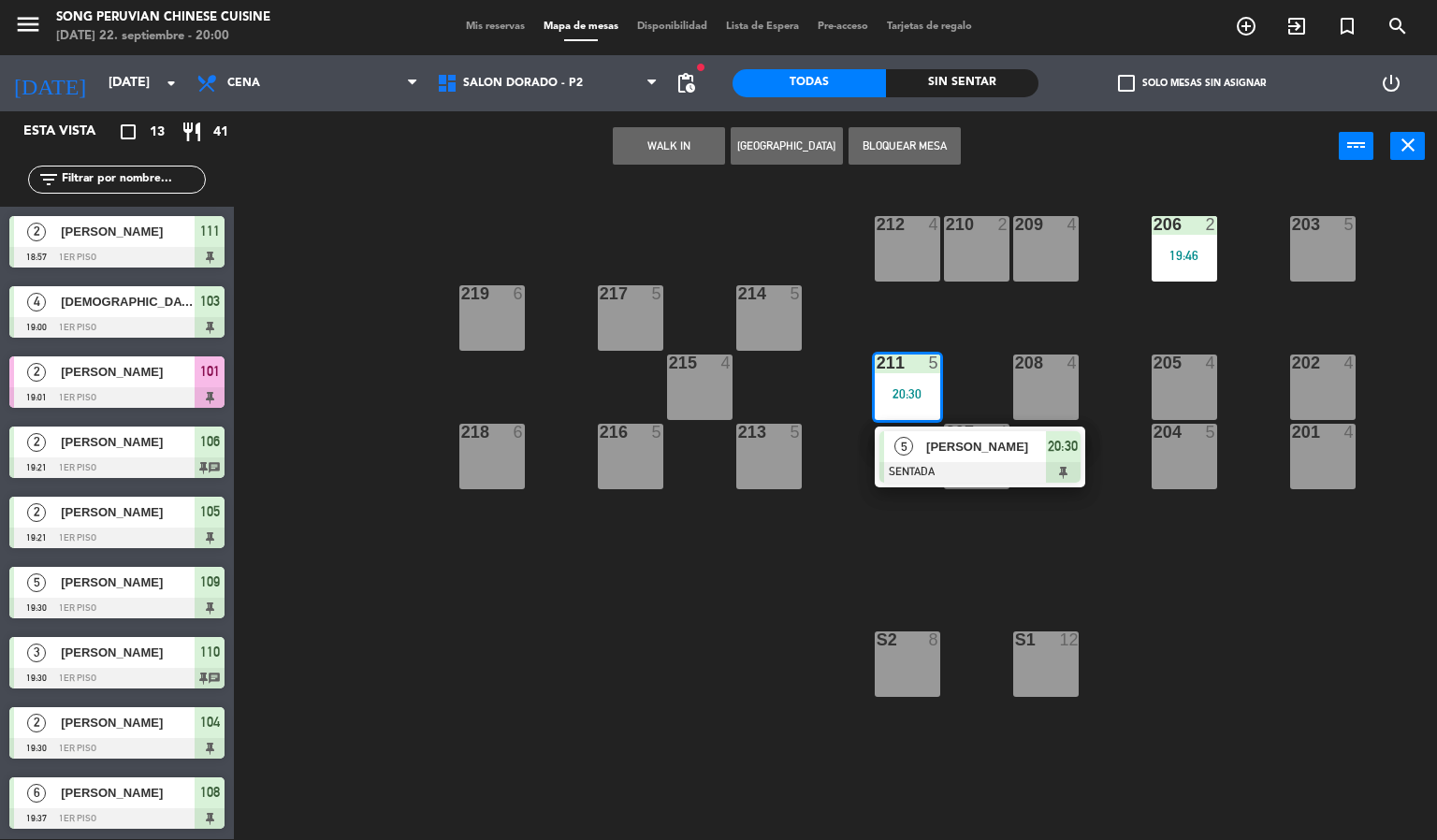
click at [1047, 272] on div "209 4" at bounding box center [1045, 248] width 65 height 65
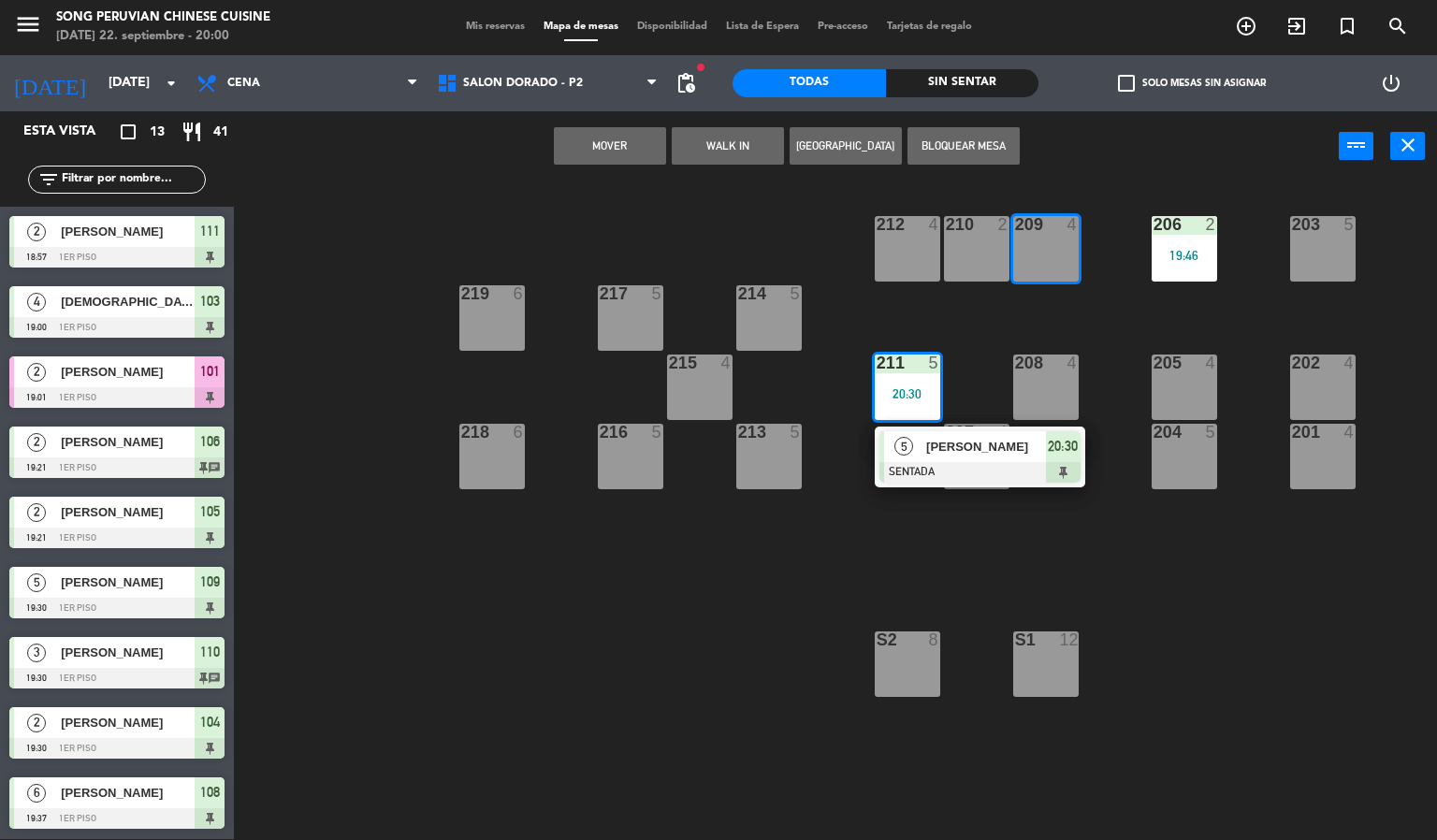
click at [962, 252] on div "210 2" at bounding box center [976, 248] width 65 height 65
click at [607, 143] on button "Mover y Unir" at bounding box center [609, 146] width 112 height 37
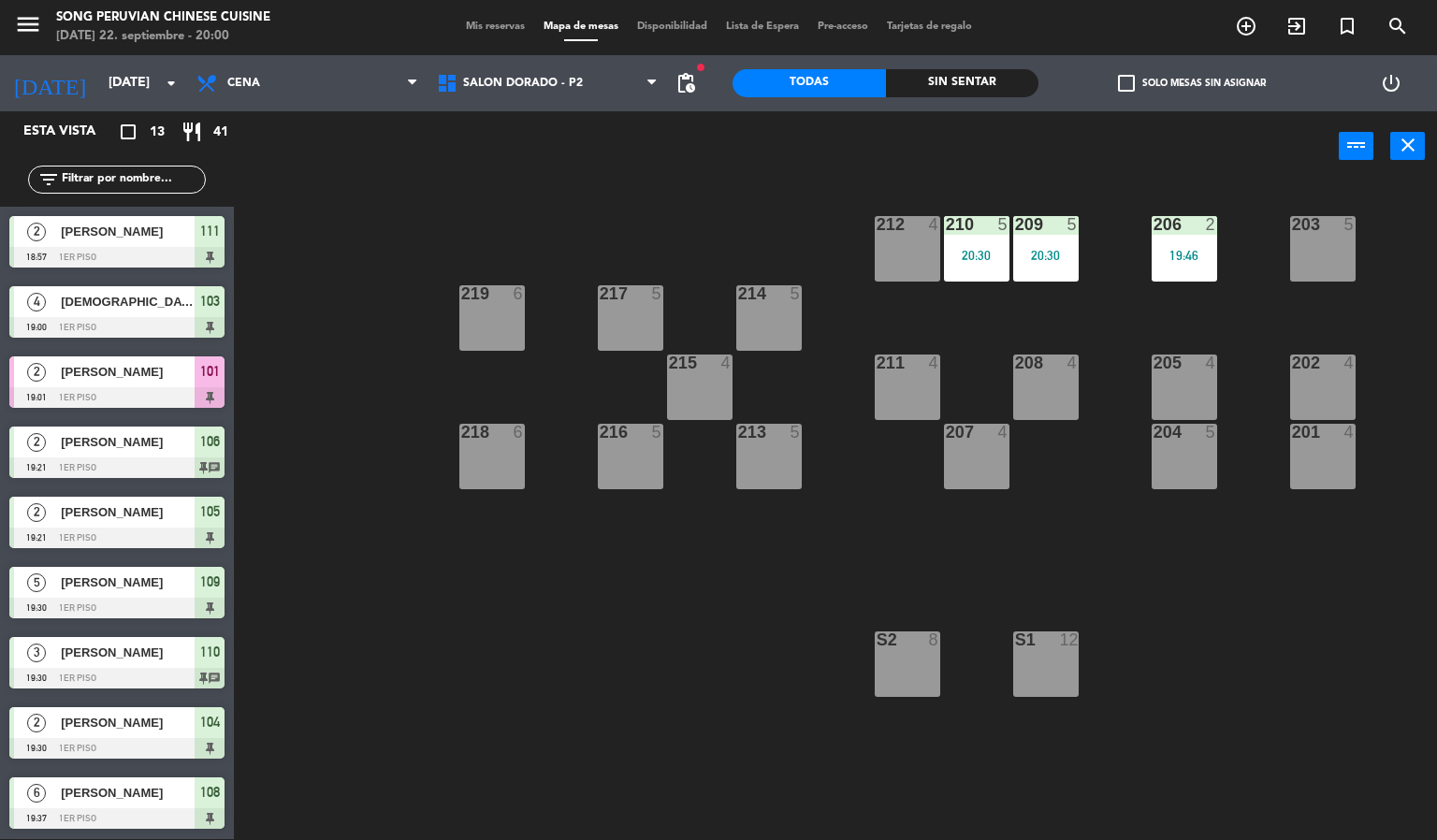
click at [1124, 540] on div "203 5 206 2 19:46 210 5 20:30 212 4 209 5 20:30 214 5 217 5 219 6 202 4 205 4 2…" at bounding box center [842, 511] width 1189 height 658
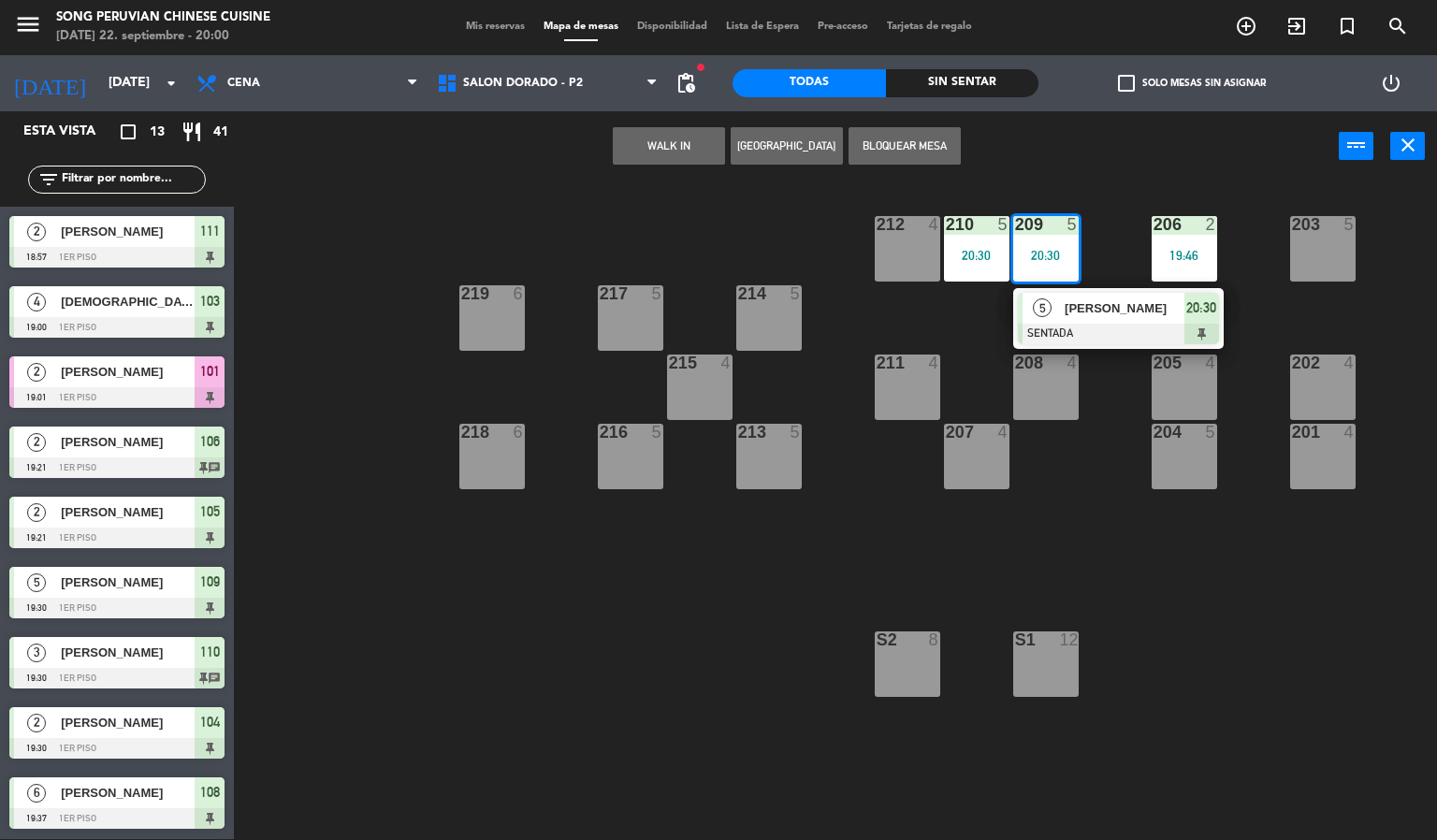
click at [799, 561] on div "203 5 206 2 19:46 210 5 20:30 212 4 209 5 20:30 5 [PERSON_NAME] SENTADA 20:30 2…" at bounding box center [842, 511] width 1189 height 658
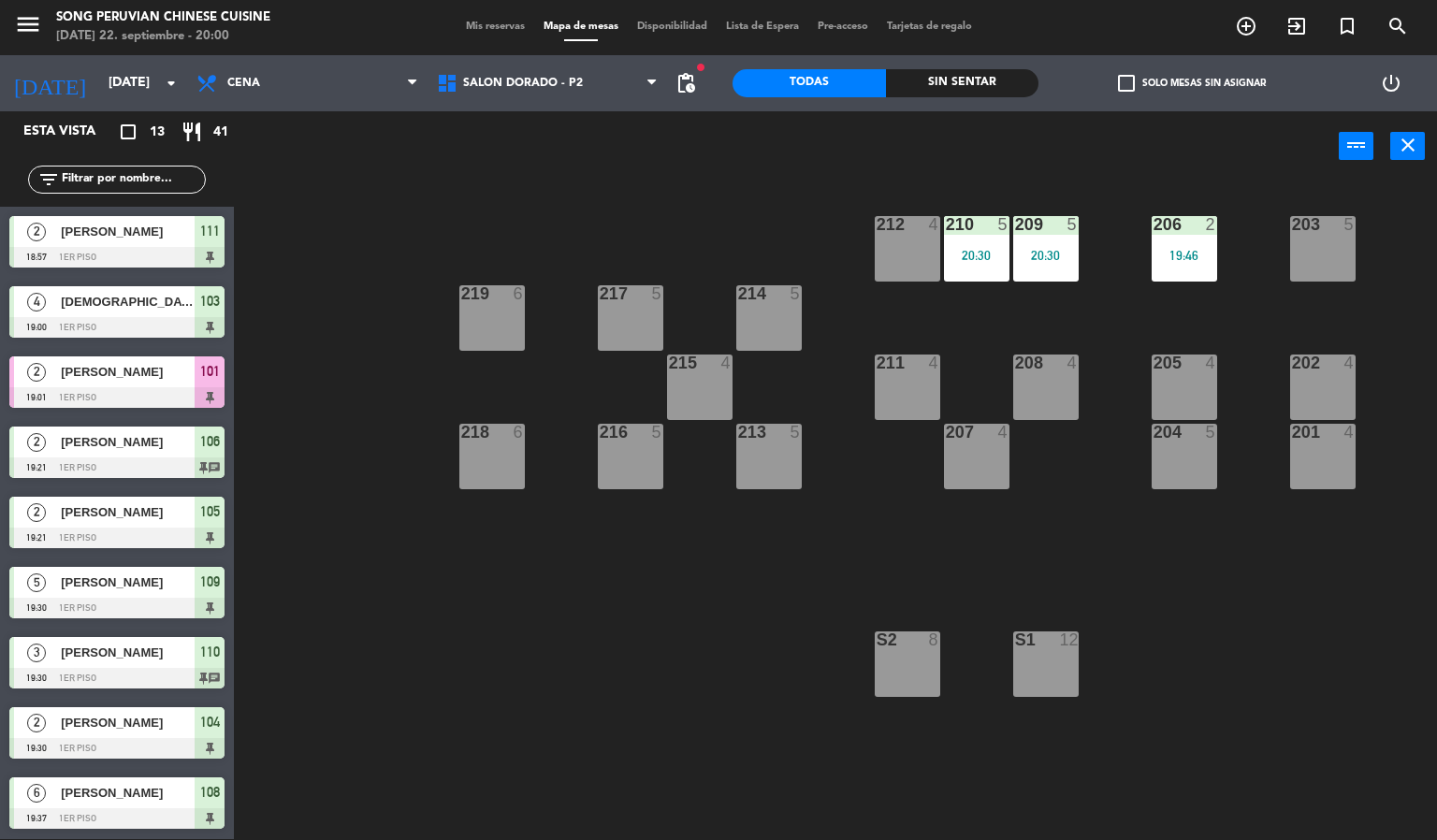
click at [606, 40] on span at bounding box center [581, 40] width 94 height 2
click at [604, 102] on span "SALON DORADO - P2" at bounding box center [548, 83] width 241 height 41
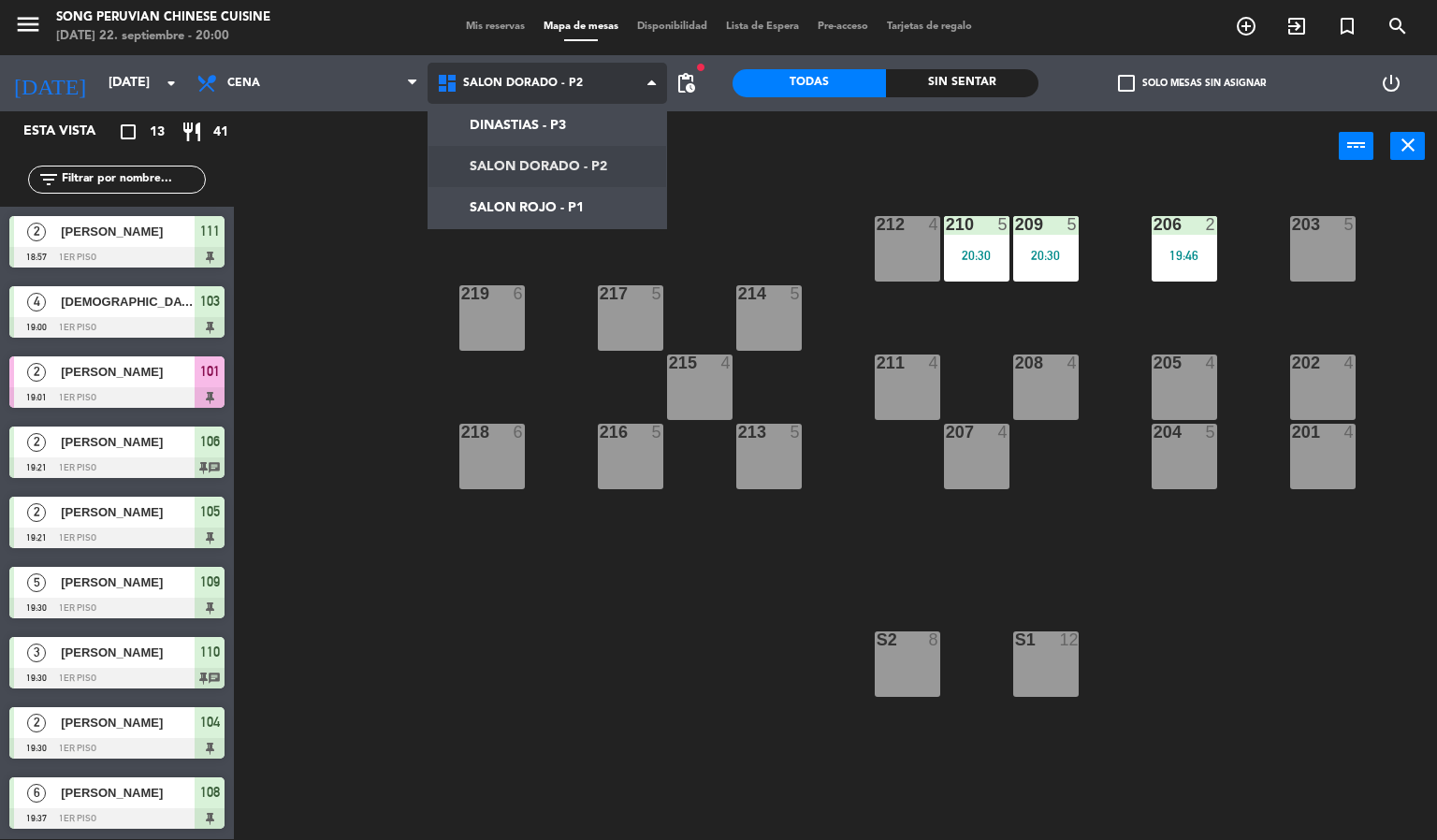
click at [598, 95] on span "SALON DORADO - P2" at bounding box center [548, 83] width 241 height 41
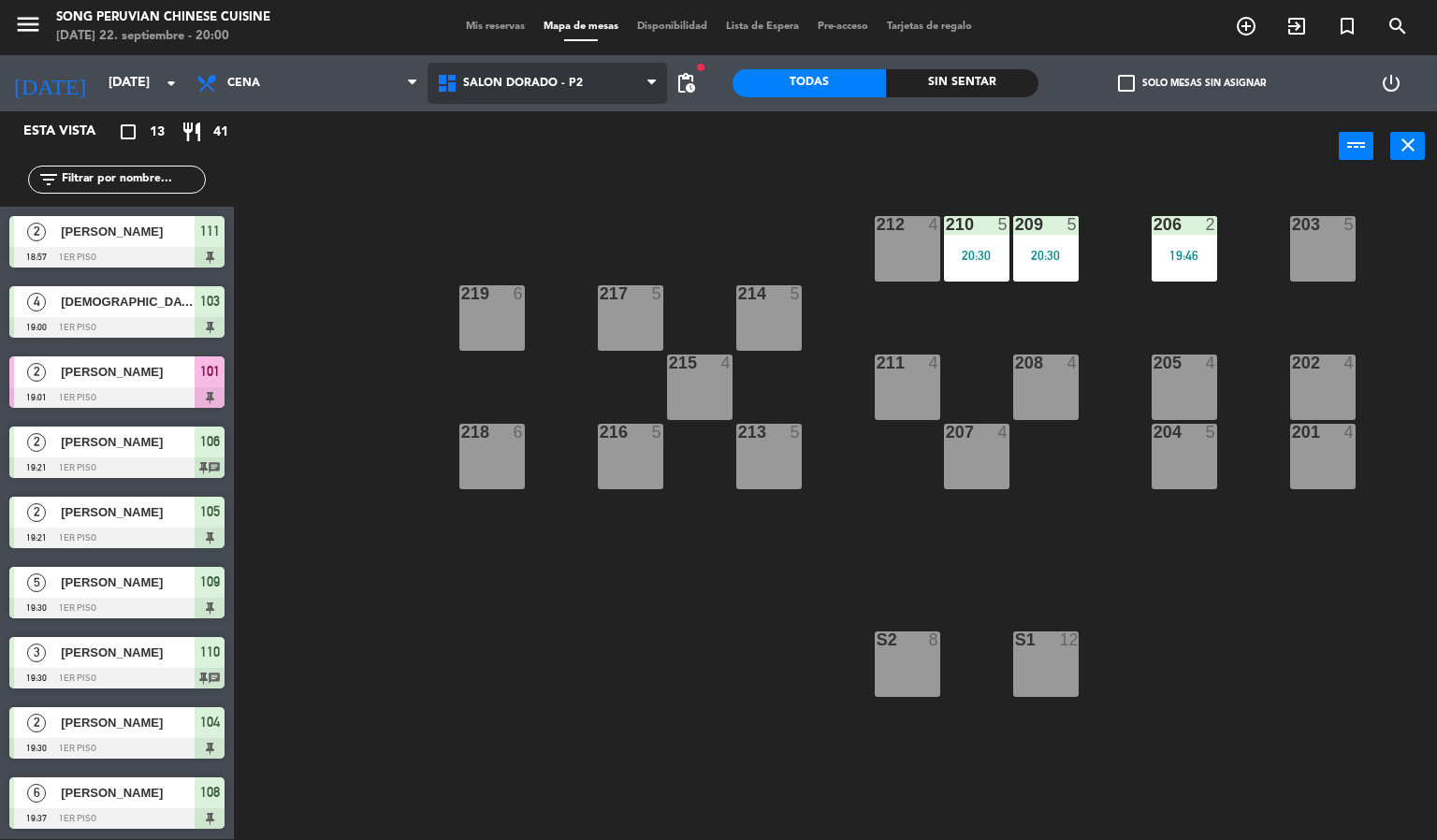
click at [604, 93] on span "SALON DORADO - P2" at bounding box center [548, 83] width 241 height 41
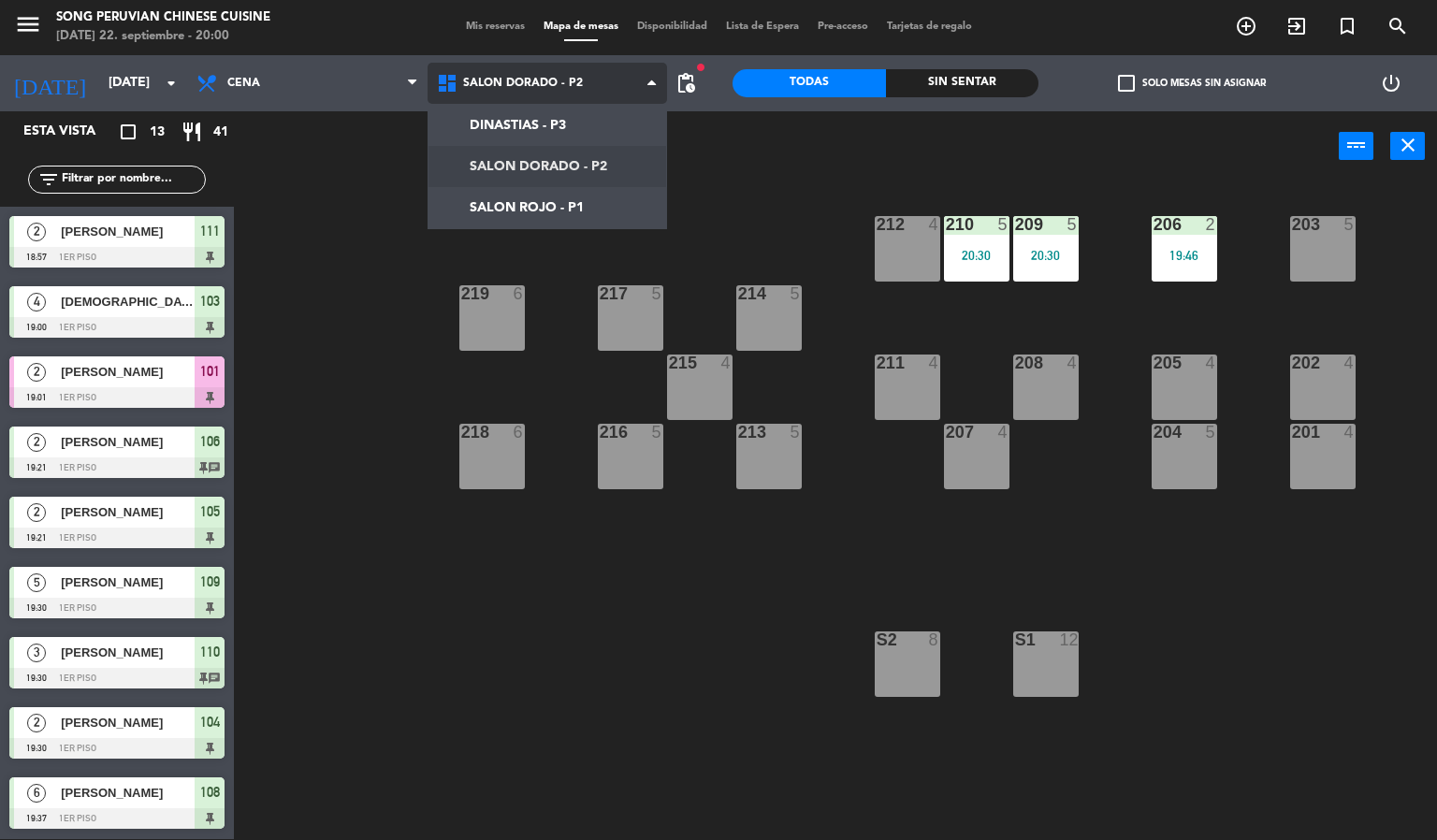
click at [572, 224] on ng-component "menu Song Peruvian Chinese Cuisine [DATE] 22. septiembre - 20:00 Mis reservas M…" at bounding box center [718, 419] width 1437 height 841
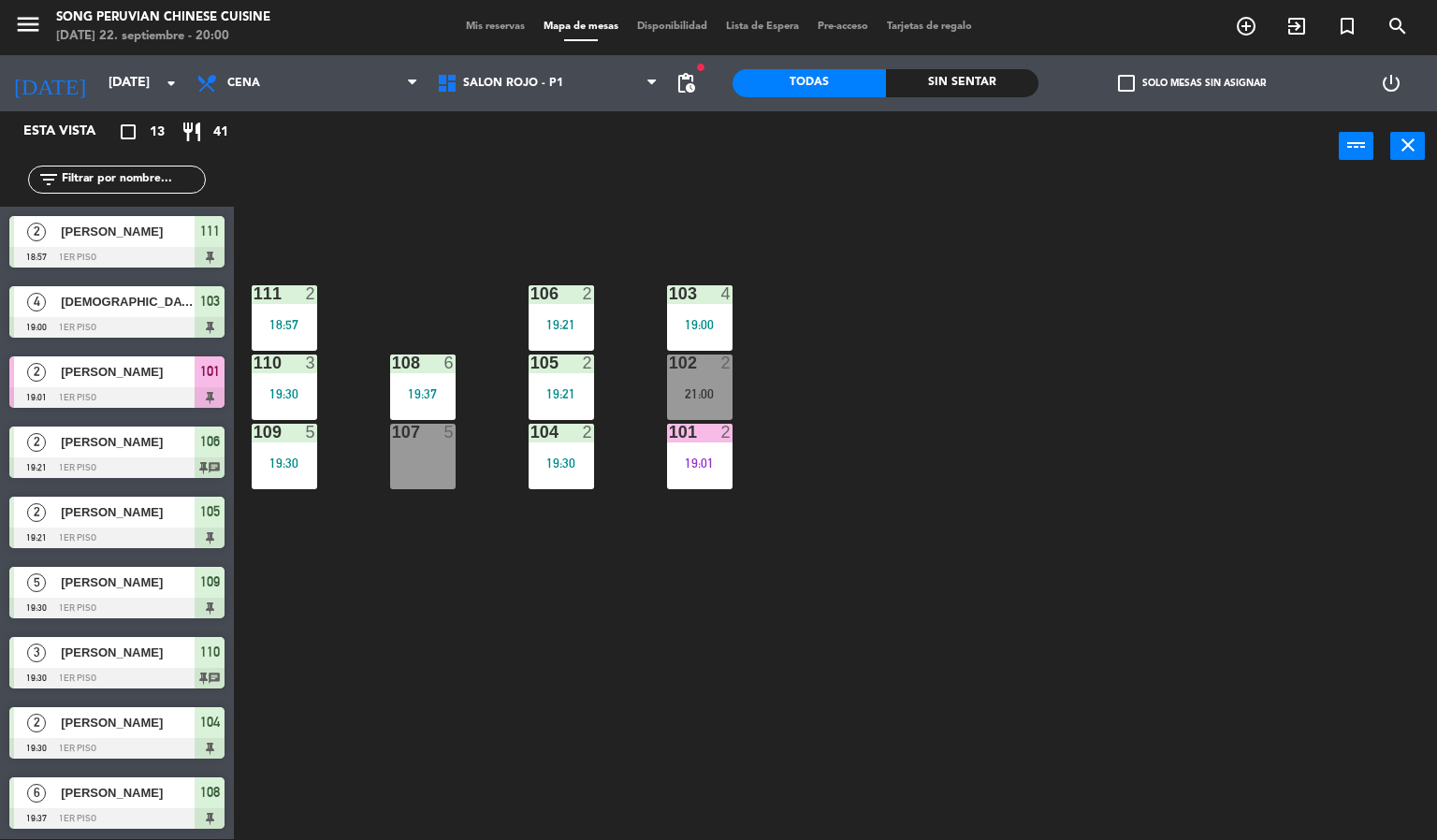
click at [826, 632] on div "103 4 19:00 106 2 19:21 111 2 18:57 102 2 21:00 105 2 19:21 108 6 19:37 110 3 1…" at bounding box center [842, 511] width 1189 height 658
click at [528, 104] on div "DINASTIAS - P3 SALON DORADO - P2 SALON ROJO - P1 SALON ROJO - P1 DINASTIAS - P3…" at bounding box center [548, 84] width 241 height 57
click at [758, 227] on div "103 4 19:00 106 2 19:21 111 2 18:57 102 2 21:00 105 2 19:21 108 6 19:37 110 3 1…" at bounding box center [842, 511] width 1189 height 658
click at [989, 673] on div "103 4 19:00 106 2 19:21 111 2 18:57 102 2 21:00 105 2 19:21 108 6 19:37 110 3 1…" at bounding box center [842, 511] width 1189 height 658
click at [1019, 705] on div "103 4 19:00 106 2 19:21 111 2 18:57 102 2 21:00 105 2 19:21 108 6 19:37 110 3 1…" at bounding box center [842, 511] width 1189 height 658
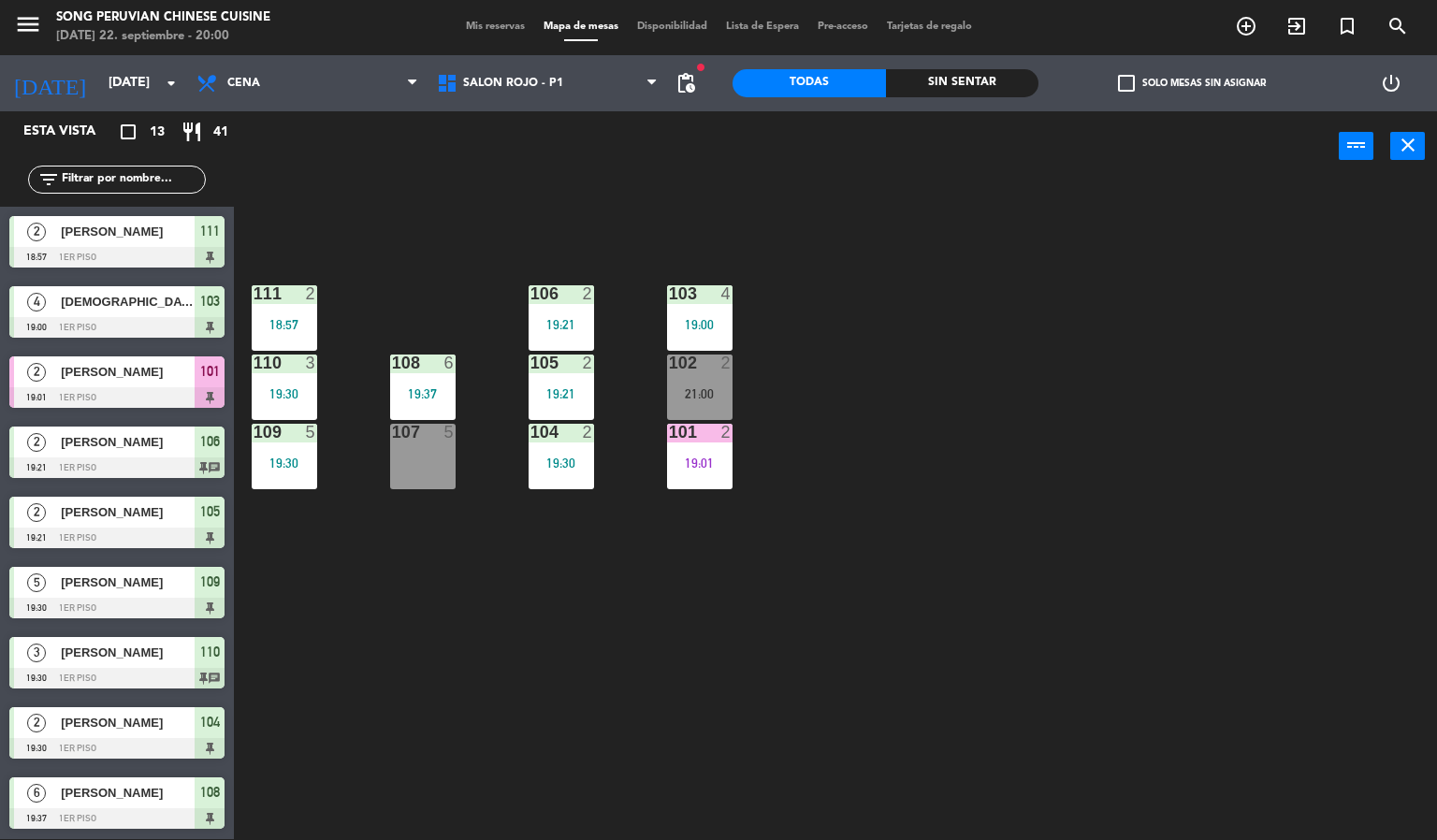
click at [1010, 707] on div "103 4 19:00 106 2 19:21 111 2 18:57 102 2 21:00 105 2 19:21 108 6 19:37 110 3 1…" at bounding box center [842, 511] width 1189 height 658
click at [567, 458] on div "19:30" at bounding box center [561, 462] width 65 height 13
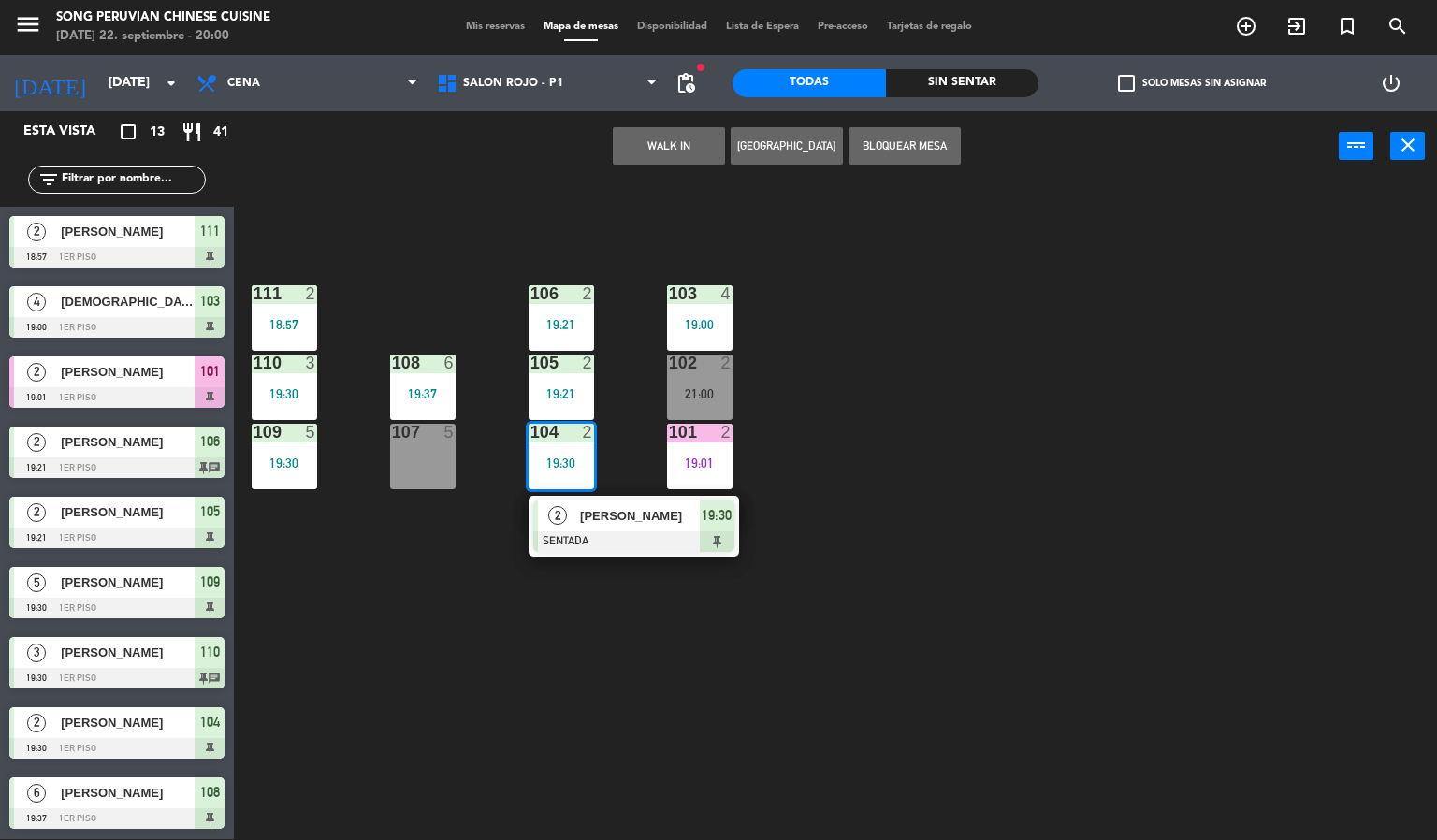
click at [677, 668] on div "103 4 19:00 106 2 19:21 111 2 18:57 102 2 21:00 105 2 19:21 108 6 19:37 110 3 1…" at bounding box center [842, 511] width 1189 height 658
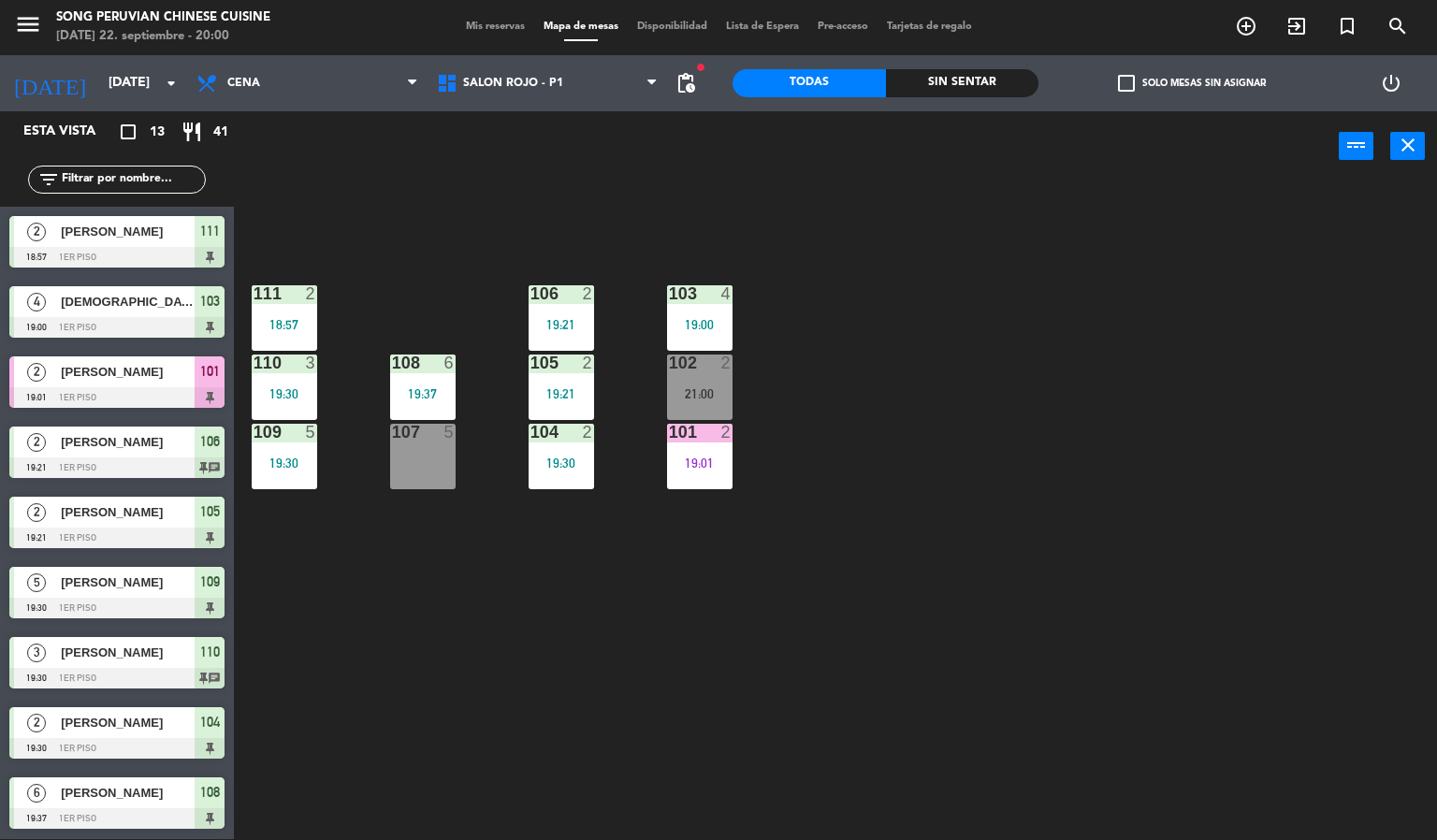
click at [581, 355] on div "2" at bounding box center [593, 363] width 31 height 17
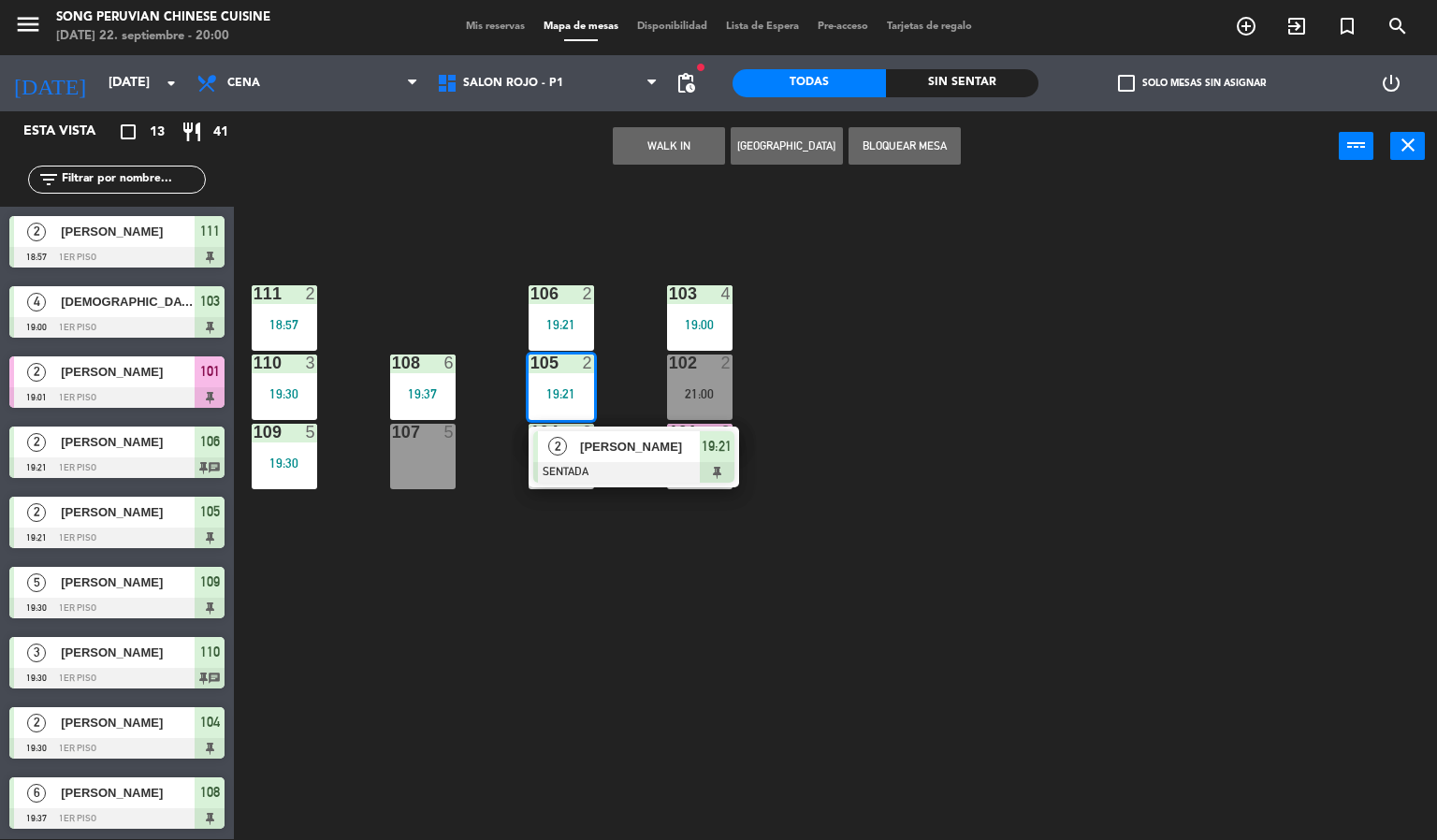
click at [854, 683] on div "103 4 19:00 106 2 19:21 111 2 18:57 102 2 21:00 105 2 19:21 2 [PERSON_NAME] SEN…" at bounding box center [842, 511] width 1189 height 658
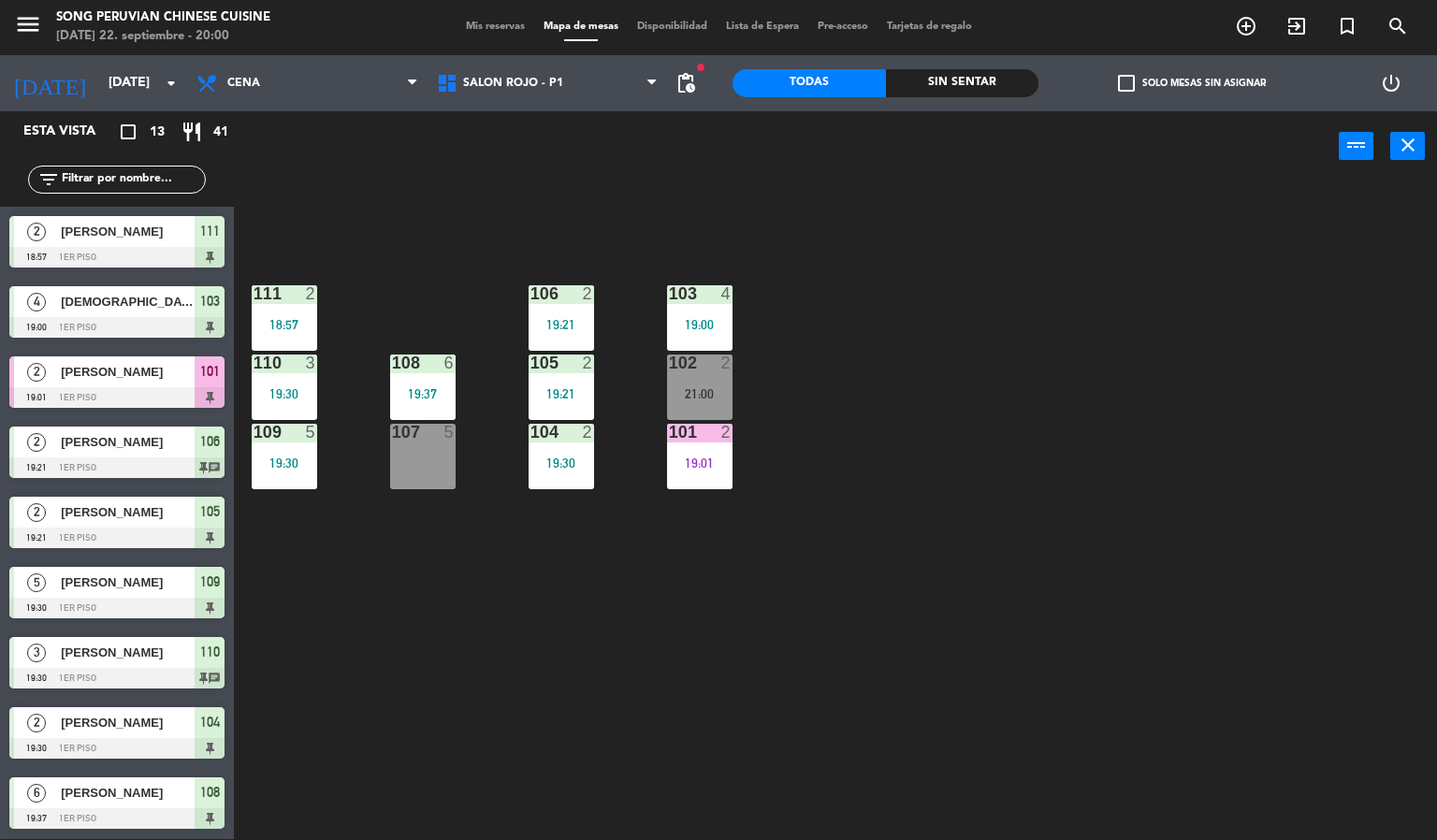
click at [697, 321] on div "19:00" at bounding box center [699, 324] width 65 height 13
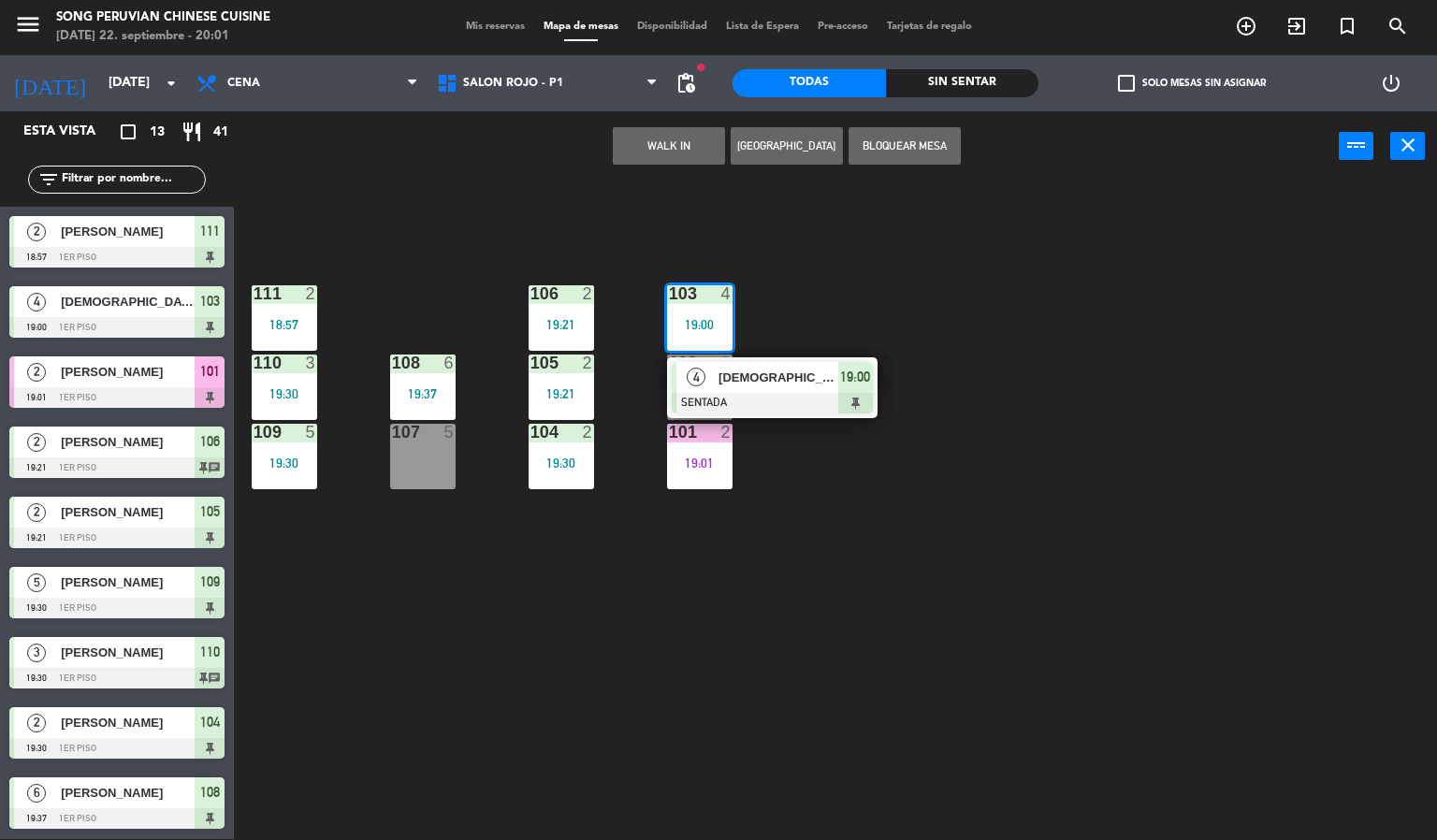
click at [763, 572] on div "103 4 19:00 4 [DEMOGRAPHIC_DATA][PERSON_NAME] SENTADA 19:00 106 2 19:21 111 2 1…" at bounding box center [842, 511] width 1189 height 658
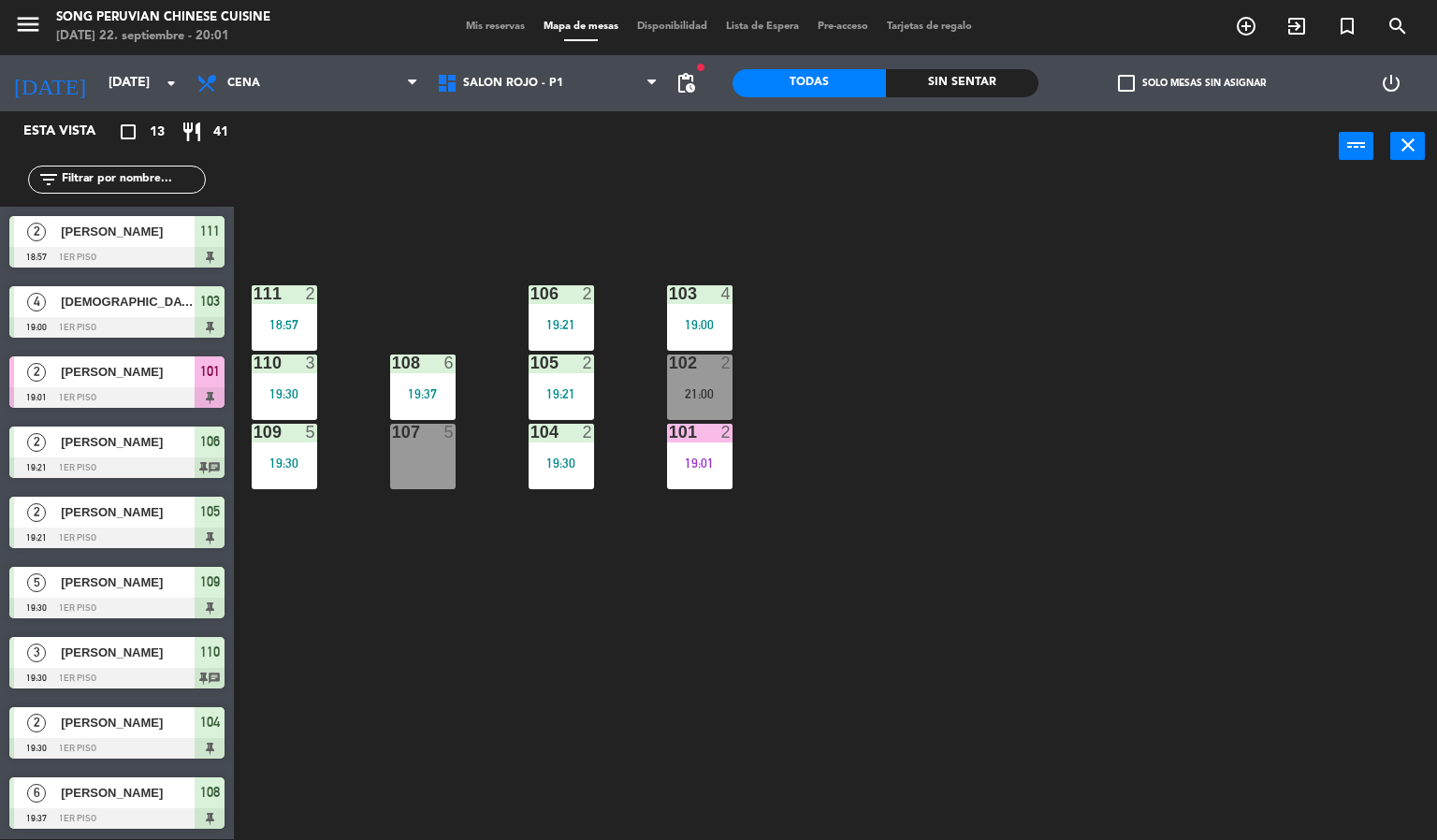
click at [696, 309] on div "103 4 19:00" at bounding box center [699, 318] width 65 height 65
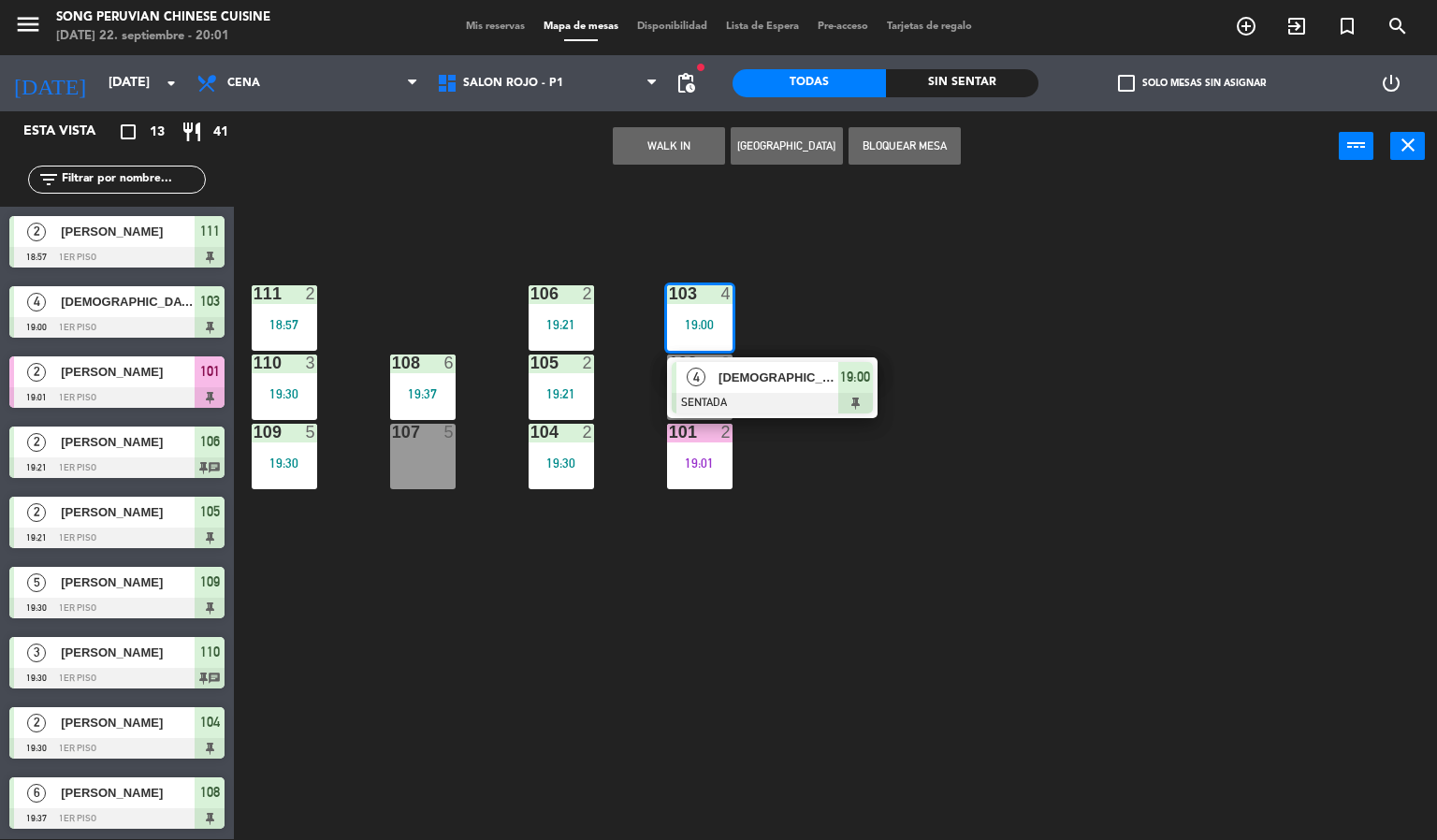
click at [814, 402] on div at bounding box center [772, 402] width 201 height 20
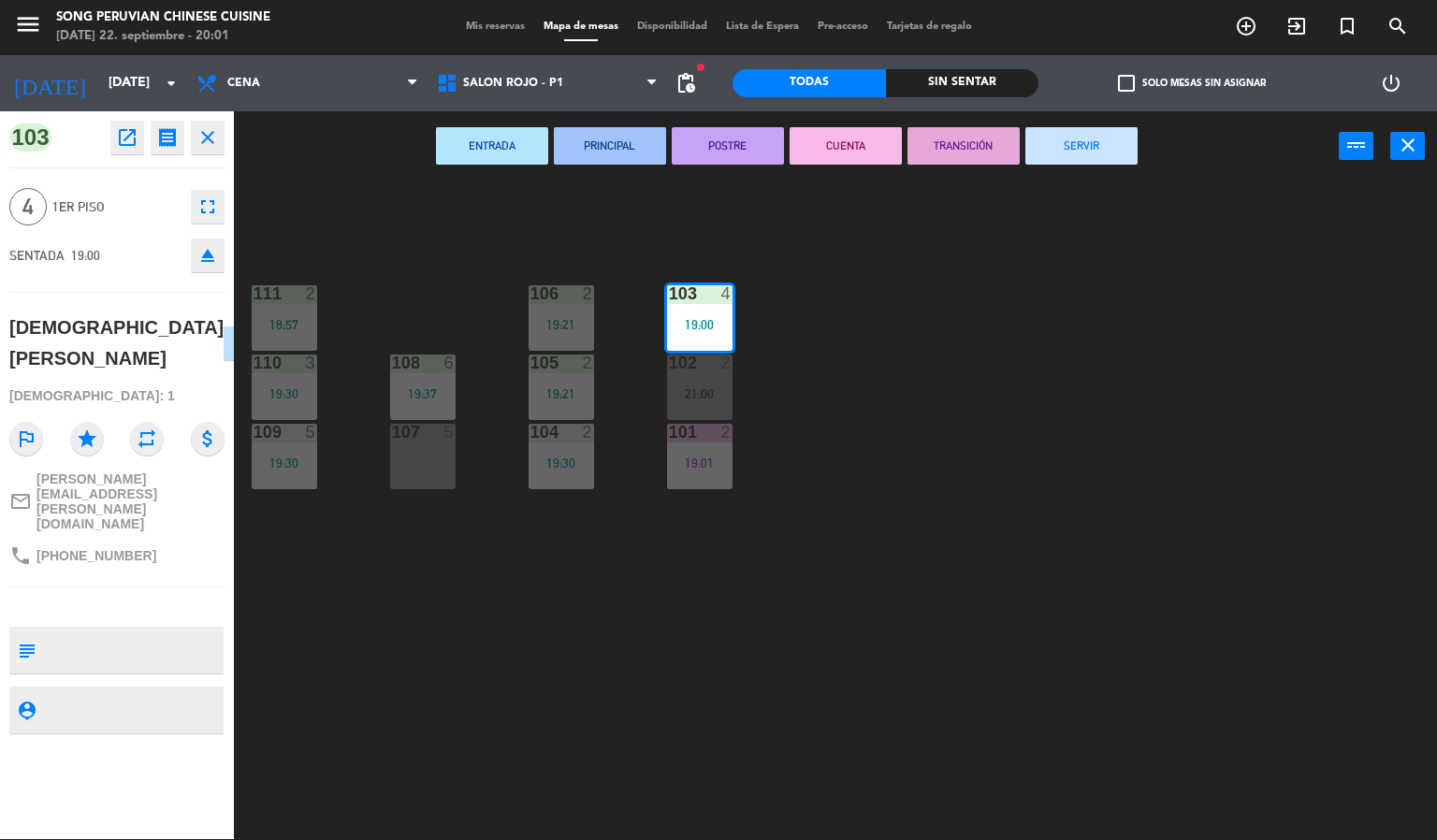
click at [464, 253] on div "103 4 19:00 106 2 19:21 111 2 18:57 102 2 21:00 105 2 19:21 108 6 19:37 110 3 1…" at bounding box center [842, 511] width 1189 height 658
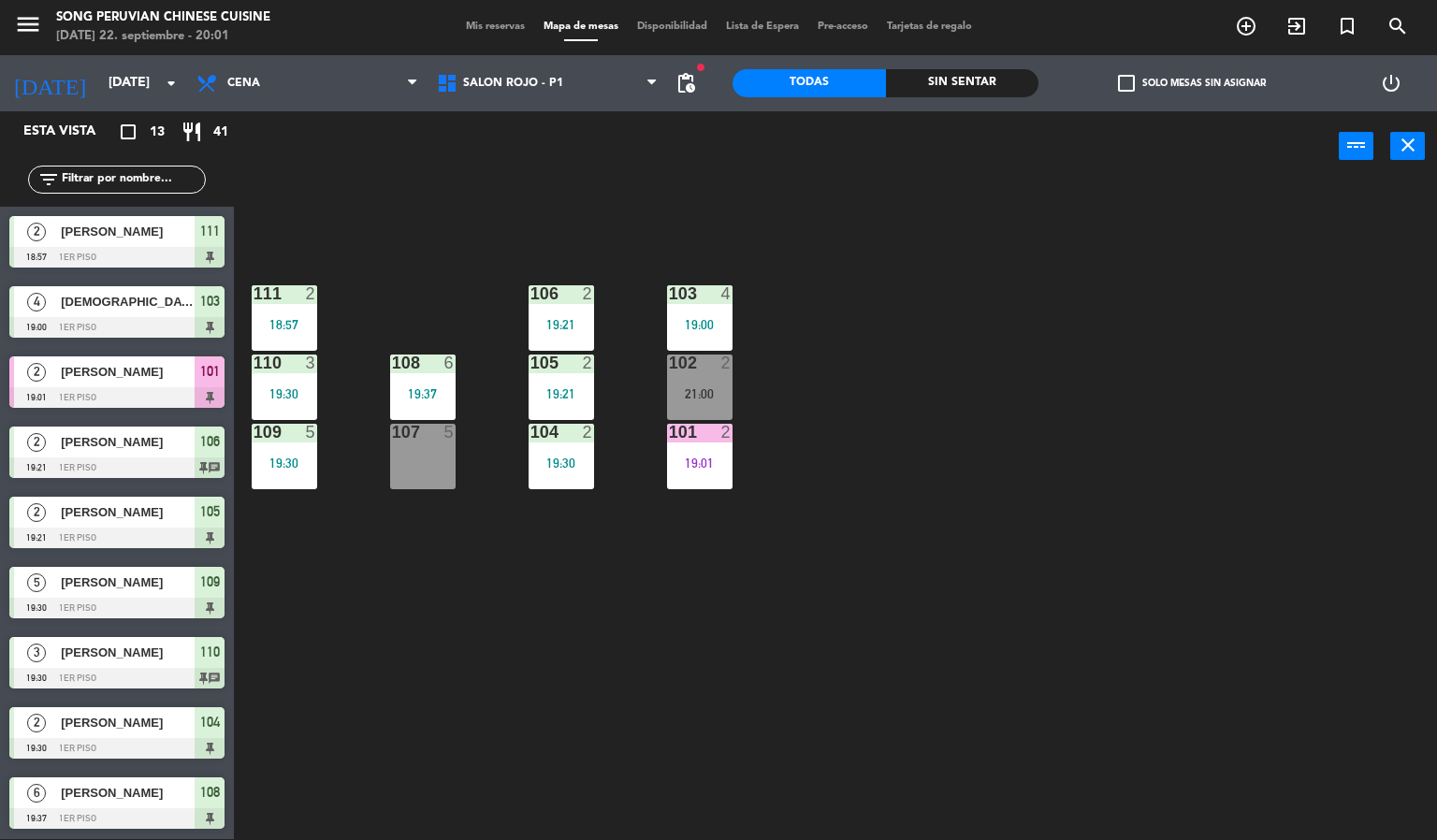
click at [707, 323] on div "19:00" at bounding box center [699, 324] width 65 height 13
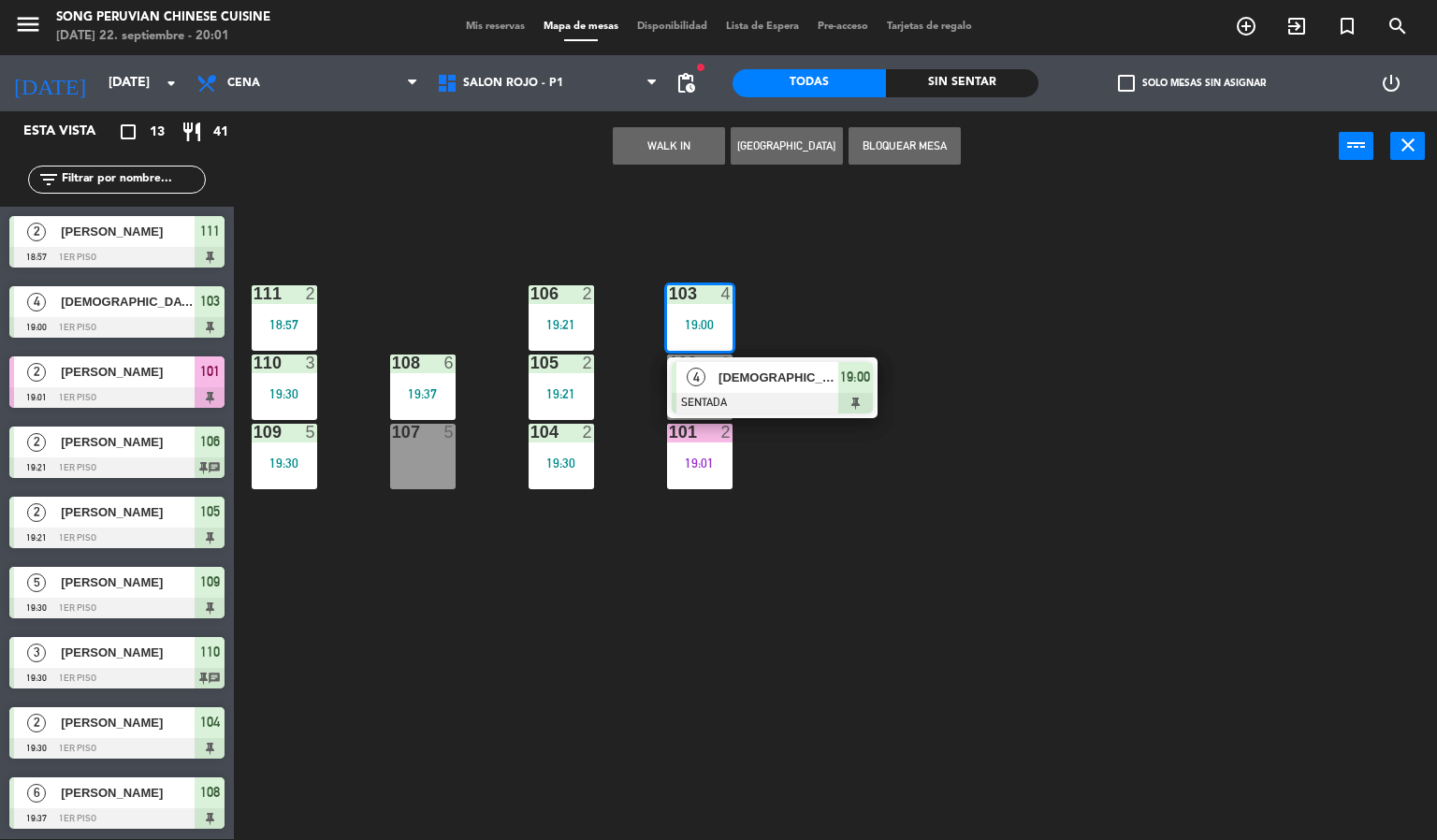
click at [787, 387] on span "[DEMOGRAPHIC_DATA][PERSON_NAME]" at bounding box center [778, 377] width 120 height 19
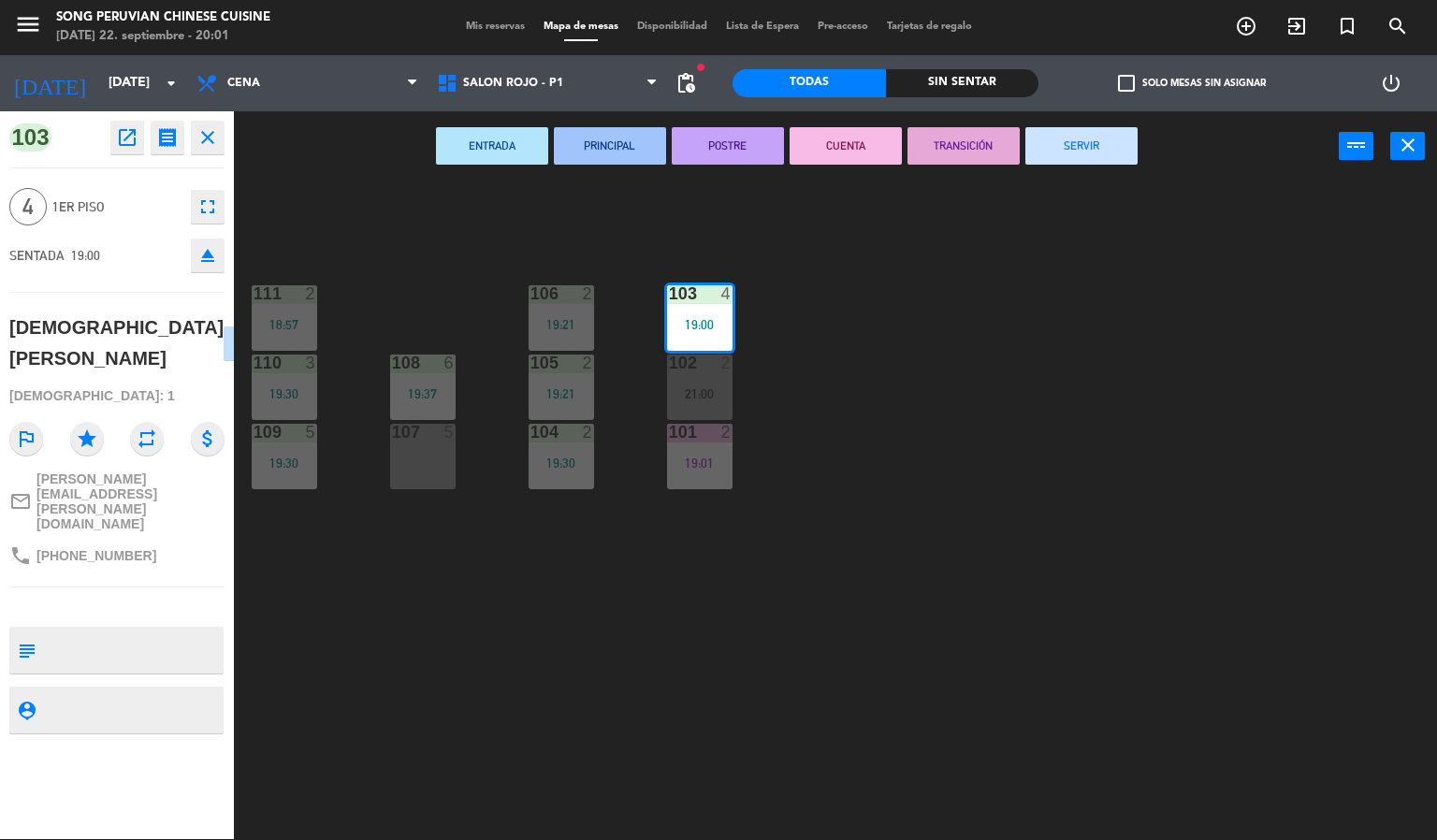
click at [515, 683] on div "103 4 19:00 106 2 19:21 111 2 18:57 102 2 21:00 105 2 19:21 108 6 19:37 110 3 1…" at bounding box center [842, 511] width 1189 height 658
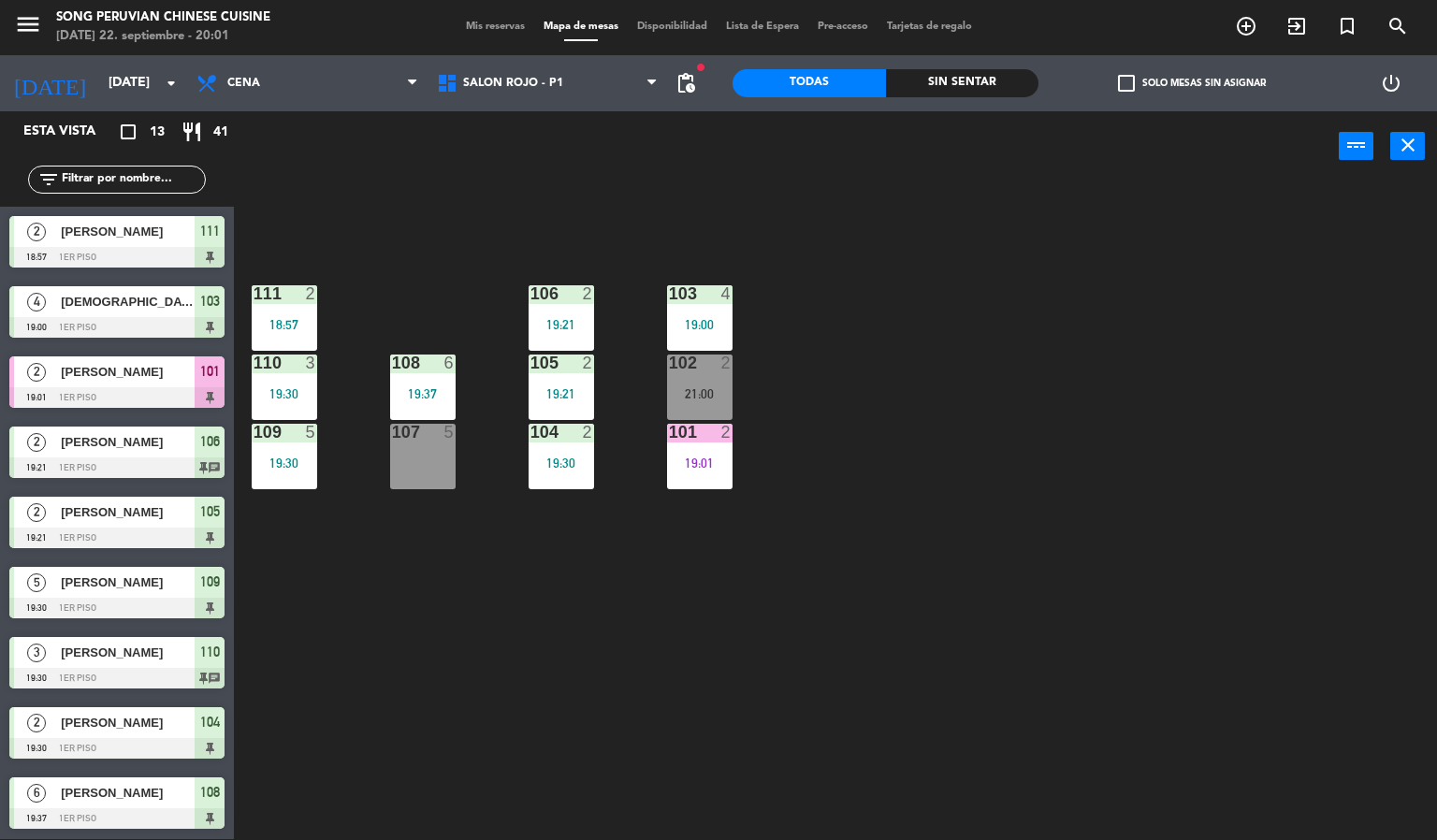
click at [517, 690] on div "103 4 19:00 106 2 19:21 111 2 18:57 102 2 21:00 105 2 19:21 108 6 19:37 110 3 1…" at bounding box center [842, 511] width 1189 height 658
click at [506, 236] on div "103 4 19:00 106 2 19:21 111 2 18:57 102 2 21:00 105 2 19:21 108 6 19:37 110 3 1…" at bounding box center [842, 511] width 1189 height 658
click at [826, 488] on div "103 4 19:00 106 2 19:21 111 2 18:57 102 2 21:00 105 2 19:21 108 6 19:37 110 3 1…" at bounding box center [842, 511] width 1189 height 658
click at [537, 101] on span "SALON ROJO - P1" at bounding box center [548, 83] width 241 height 41
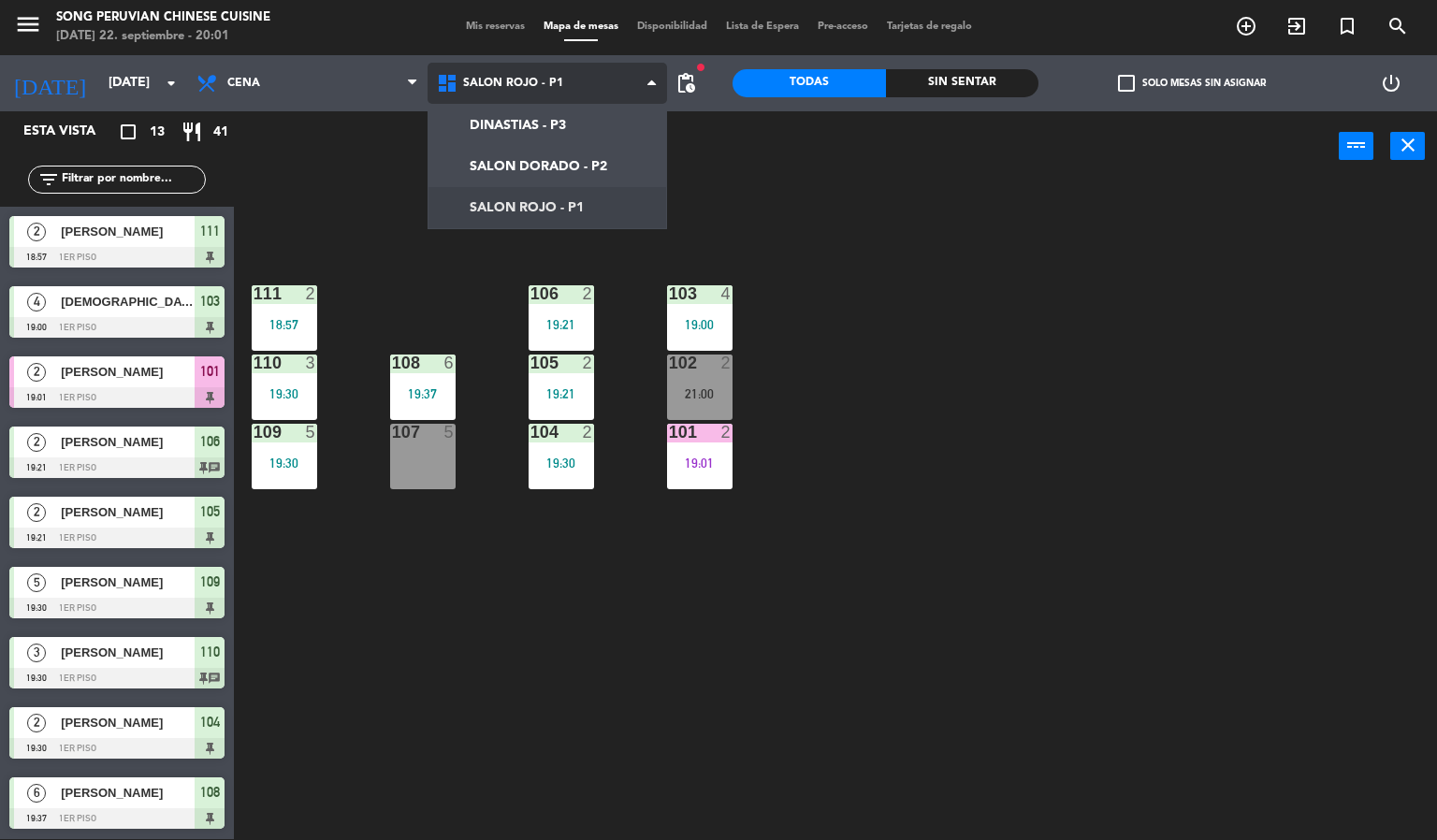
click at [575, 167] on ng-component "menu Song Peruvian Chinese Cuisine [DATE] 22. septiembre - 20:01 Mis reservas M…" at bounding box center [718, 419] width 1437 height 841
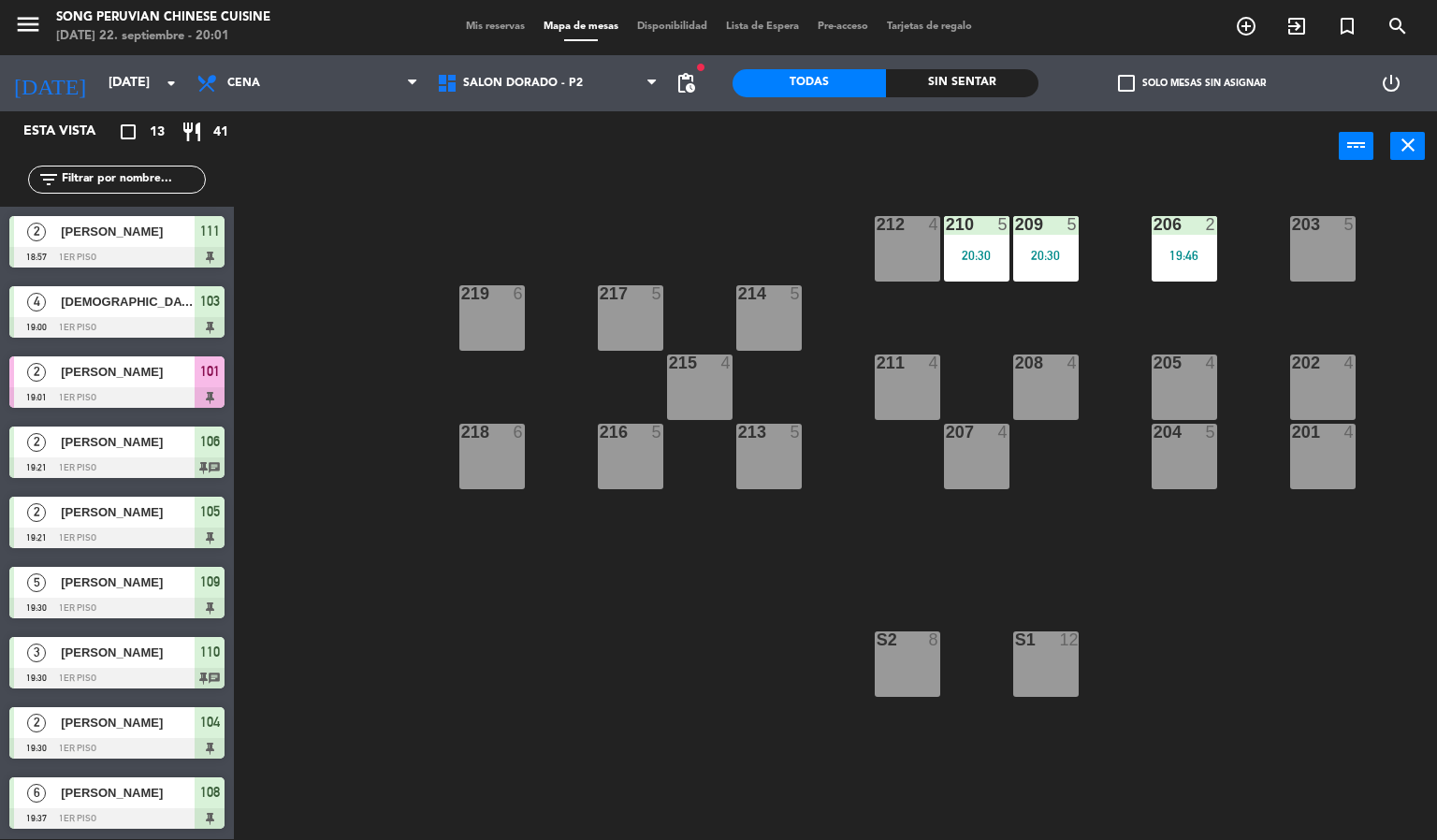
click at [1032, 220] on div at bounding box center [1046, 224] width 31 height 17
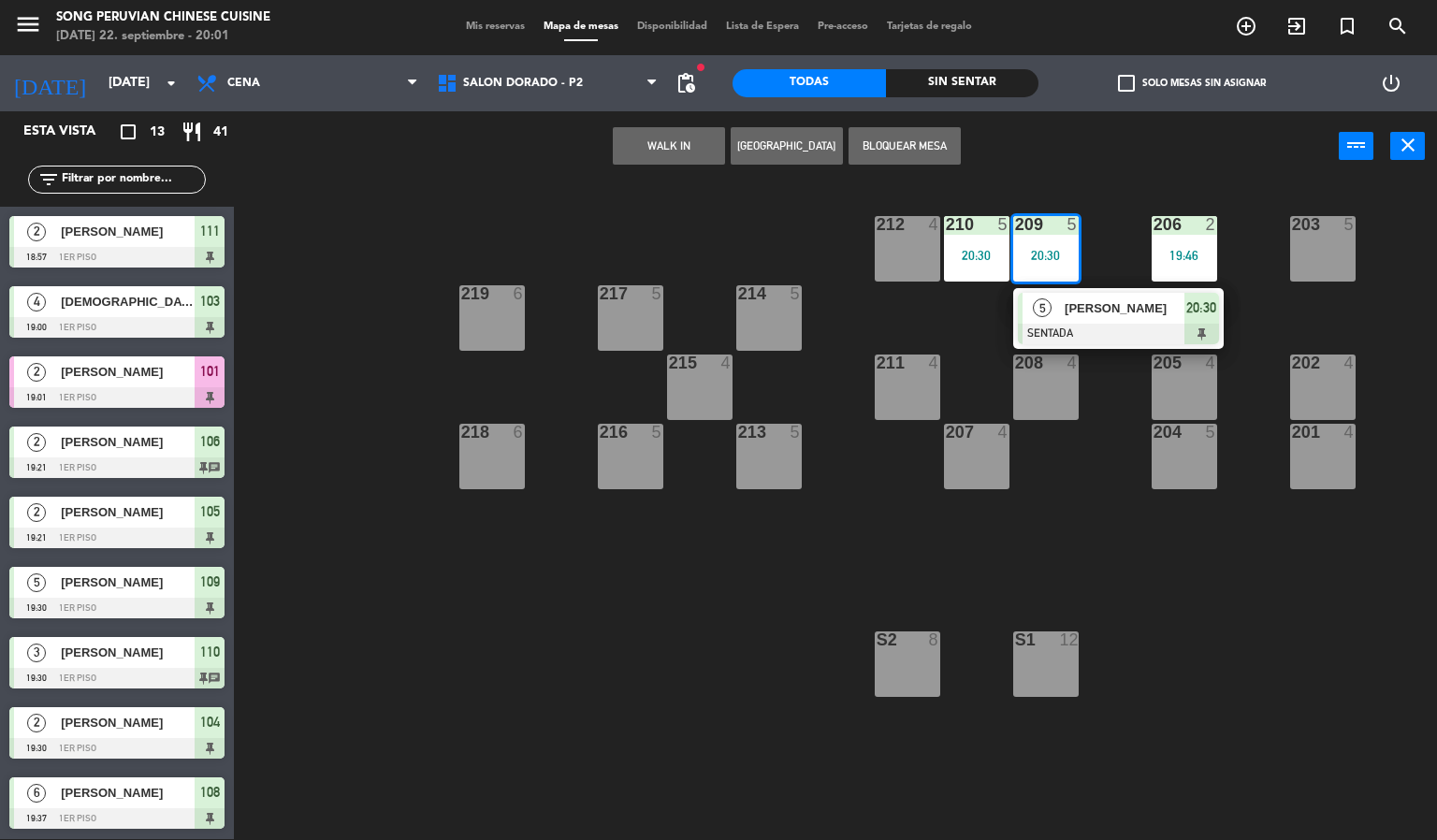
click at [732, 618] on div "203 5 206 2 19:46 210 5 20:30 212 4 209 5 20:30 5 [PERSON_NAME] SENTADA 20:30 2…" at bounding box center [842, 511] width 1189 height 658
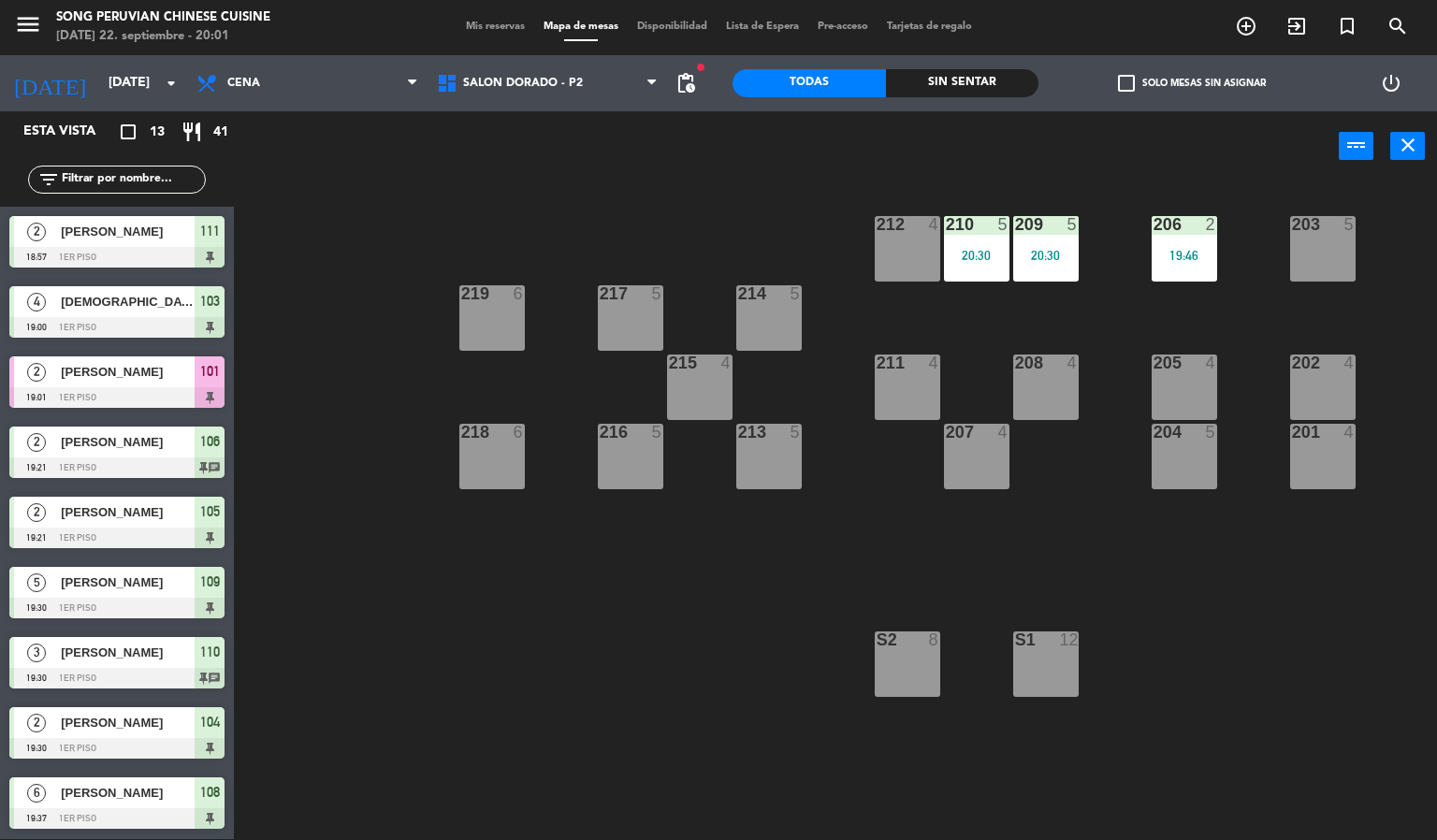
click at [1176, 255] on div "19:46" at bounding box center [1184, 254] width 65 height 13
click at [1259, 584] on div "203 5 206 2 19:46 210 5 20:30 212 4 209 5 20:30 214 5 217 5 219 6 202 4 205 4 2…" at bounding box center [842, 511] width 1189 height 658
click at [1193, 400] on div "205 4" at bounding box center [1184, 387] width 65 height 65
click at [1218, 630] on div "203 5 206 2 19:46 210 5 20:30 212 4 209 5 20:30 214 5 217 5 219 6 202 4 205 4 2…" at bounding box center [842, 511] width 1189 height 658
click at [1210, 243] on div "206 2 19:46" at bounding box center [1184, 248] width 65 height 65
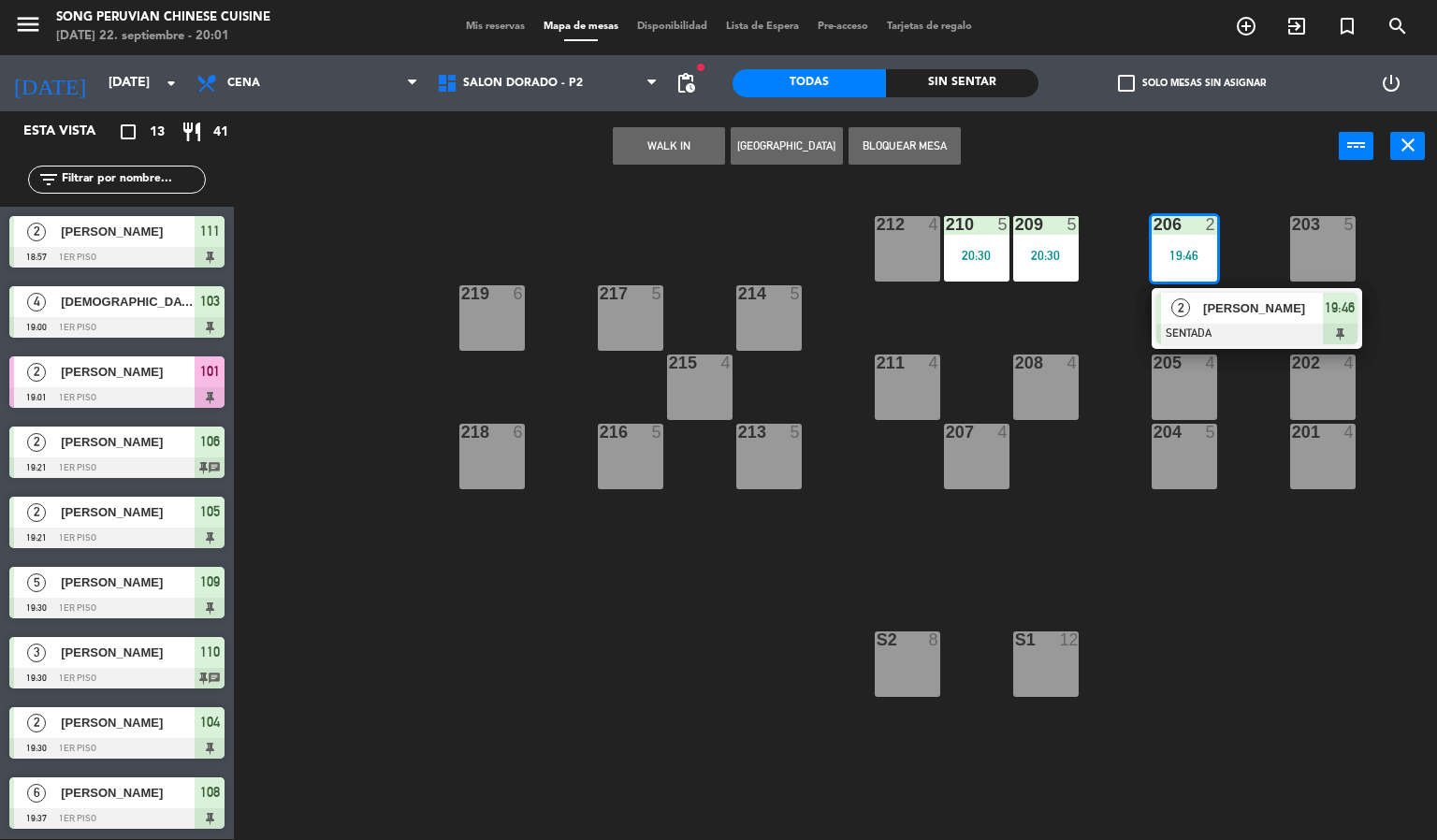
click at [1233, 601] on div "203 5 206 2 19:46 2 [PERSON_NAME] SENTADA 19:46 210 5 20:30 212 4 209 5 20:30 2…" at bounding box center [842, 511] width 1189 height 658
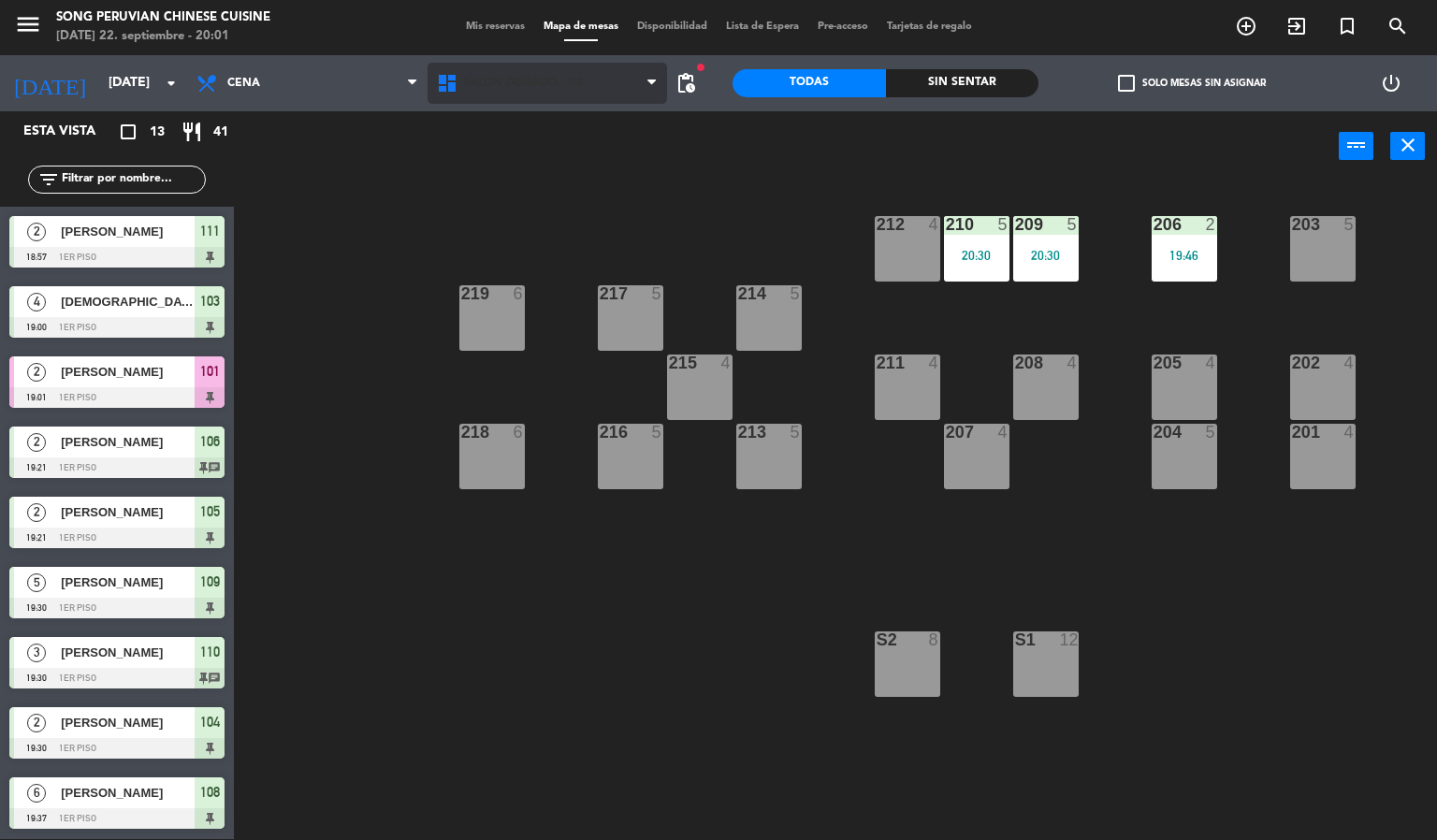
click at [557, 99] on span "SALON DORADO - P2" at bounding box center [548, 83] width 241 height 41
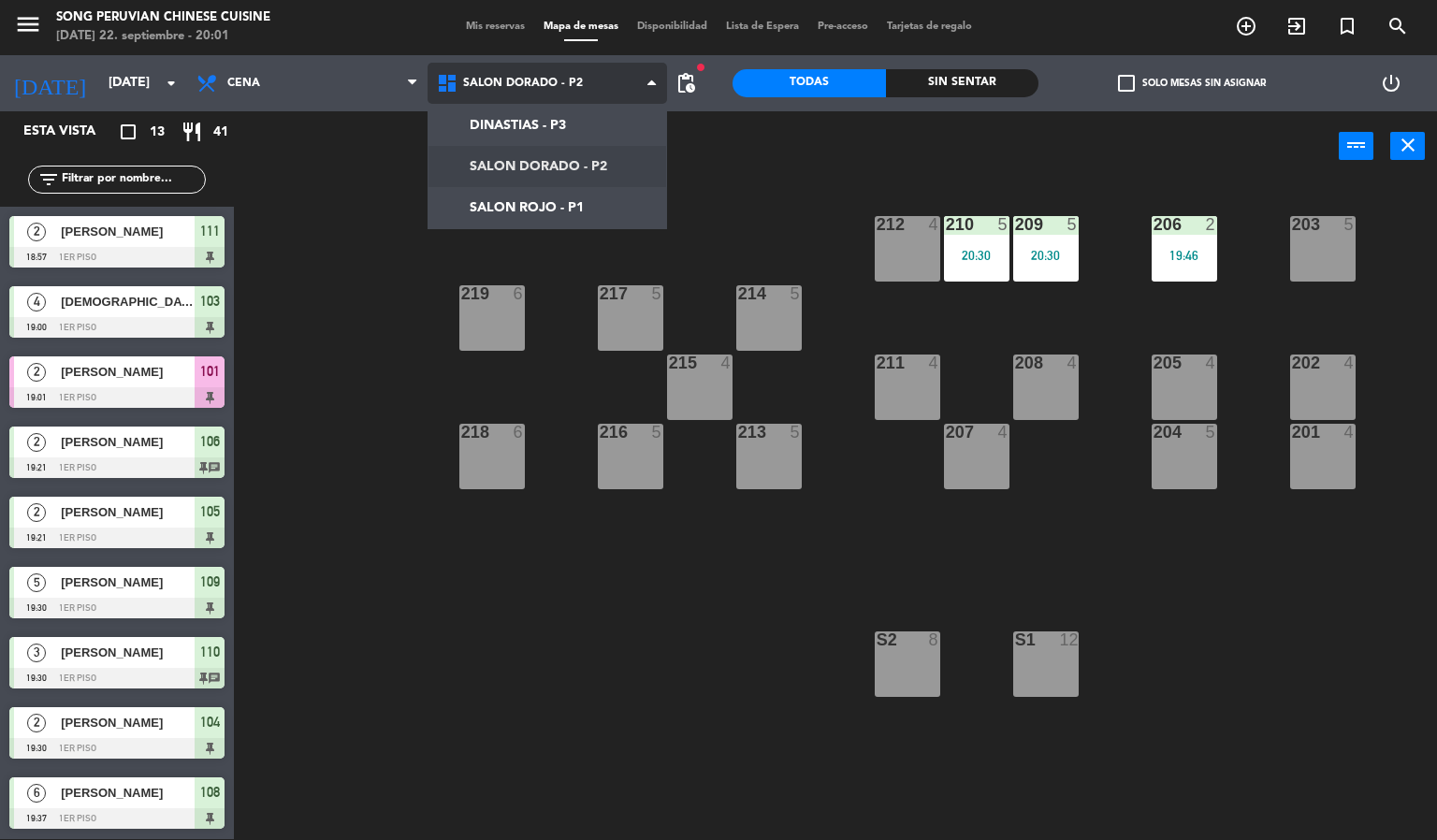
click at [584, 222] on ng-component "menu Song Peruvian Chinese Cuisine [DATE] 22. septiembre - 20:01 Mis reservas M…" at bounding box center [718, 419] width 1437 height 841
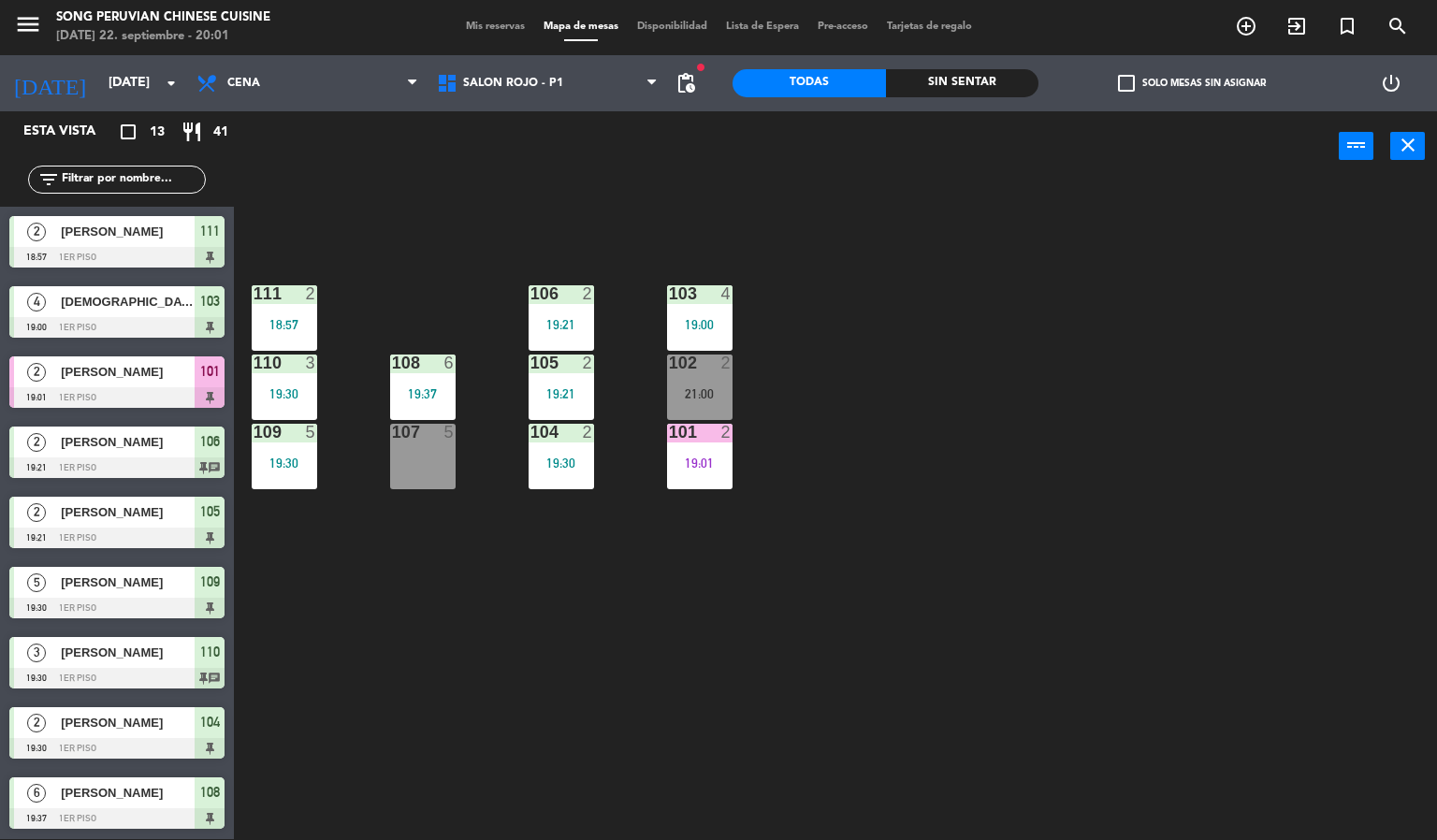
click at [962, 579] on div "103 4 19:00 106 2 19:21 111 2 18:57 102 2 21:00 105 2 19:21 108 6 19:37 110 3 1…" at bounding box center [842, 511] width 1189 height 658
click at [670, 425] on div "101" at bounding box center [669, 432] width 1 height 17
click at [1005, 480] on div "103 4 19:00 106 2 19:21 111 2 18:57 102 2 21:00 105 2 19:21 108 6 19:37 110 3 1…" at bounding box center [842, 511] width 1189 height 658
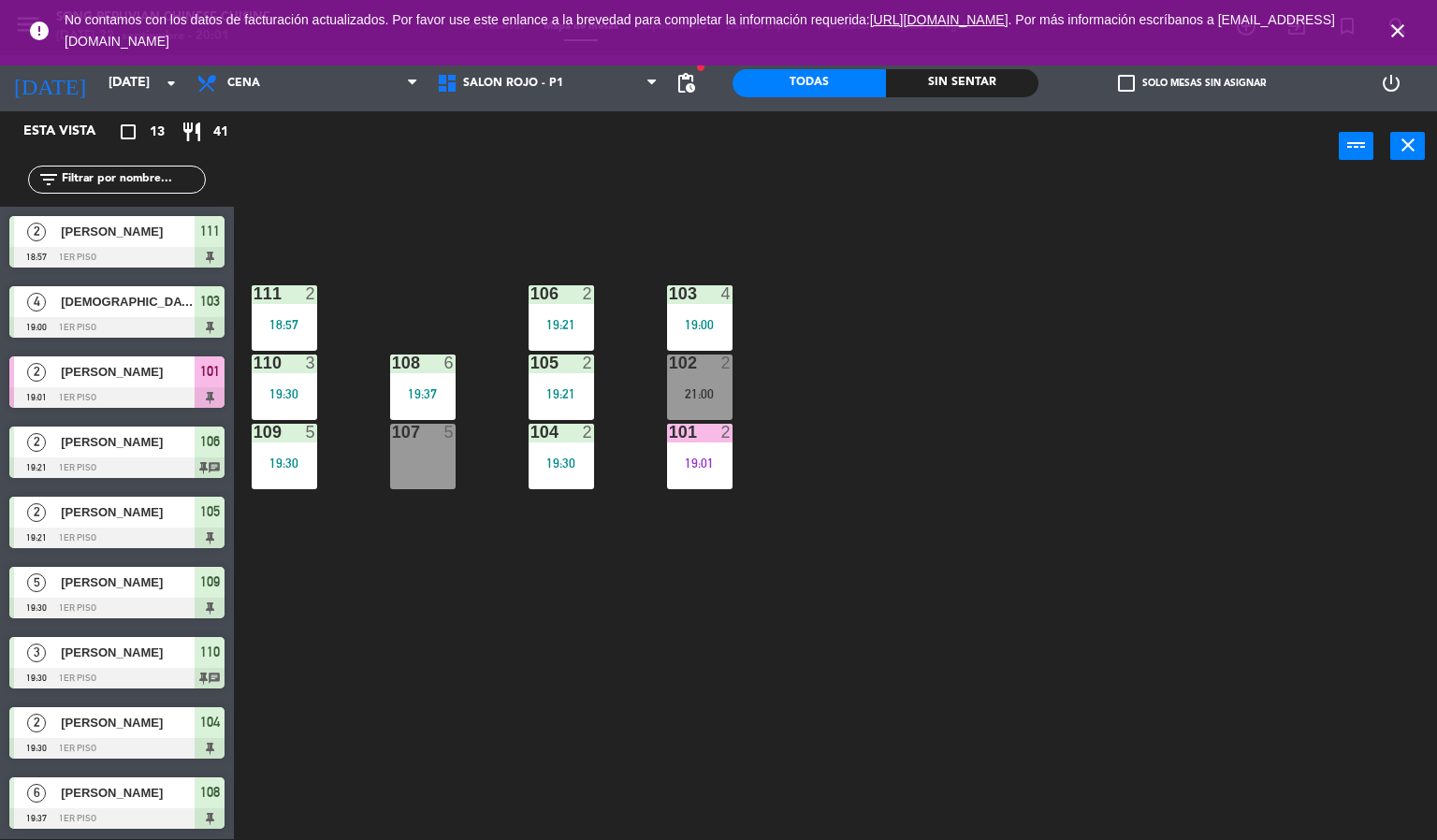
click at [1398, 23] on icon "close" at bounding box center [1397, 30] width 22 height 22
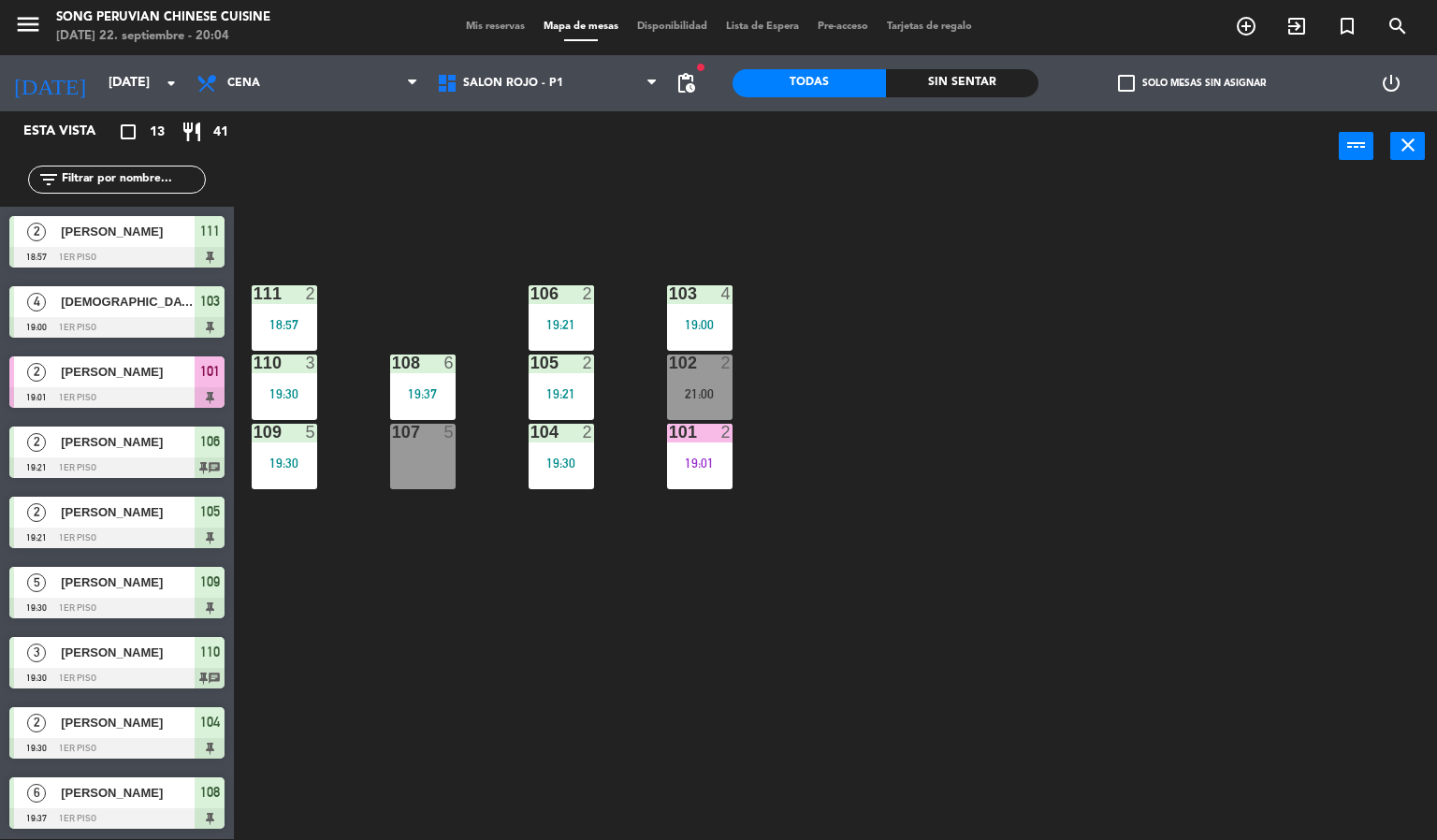
click at [578, 362] on div "2" at bounding box center [593, 363] width 31 height 17
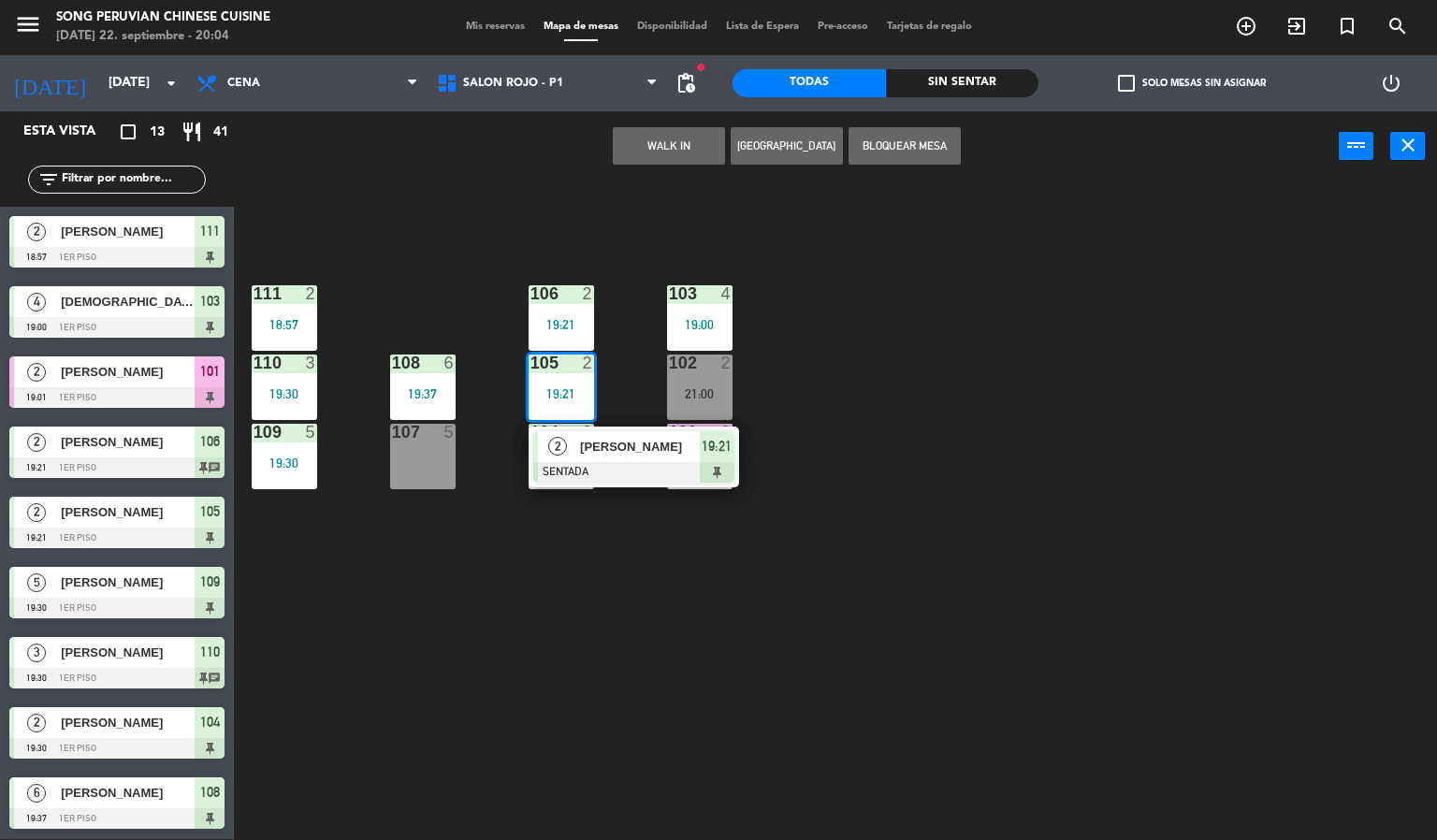
click at [675, 473] on div at bounding box center [634, 472] width 201 height 20
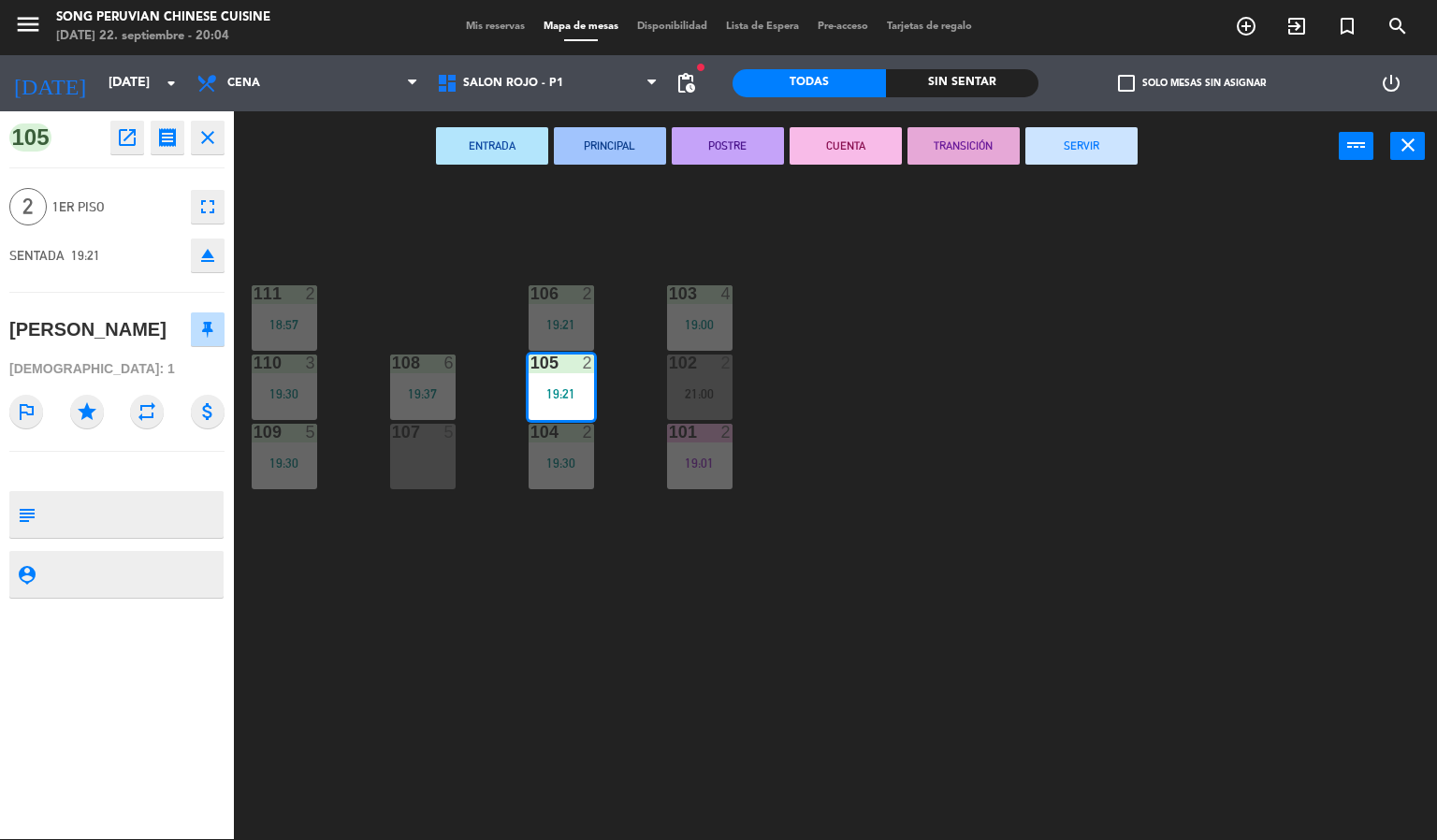
click at [847, 144] on button "CUENTA" at bounding box center [845, 146] width 112 height 37
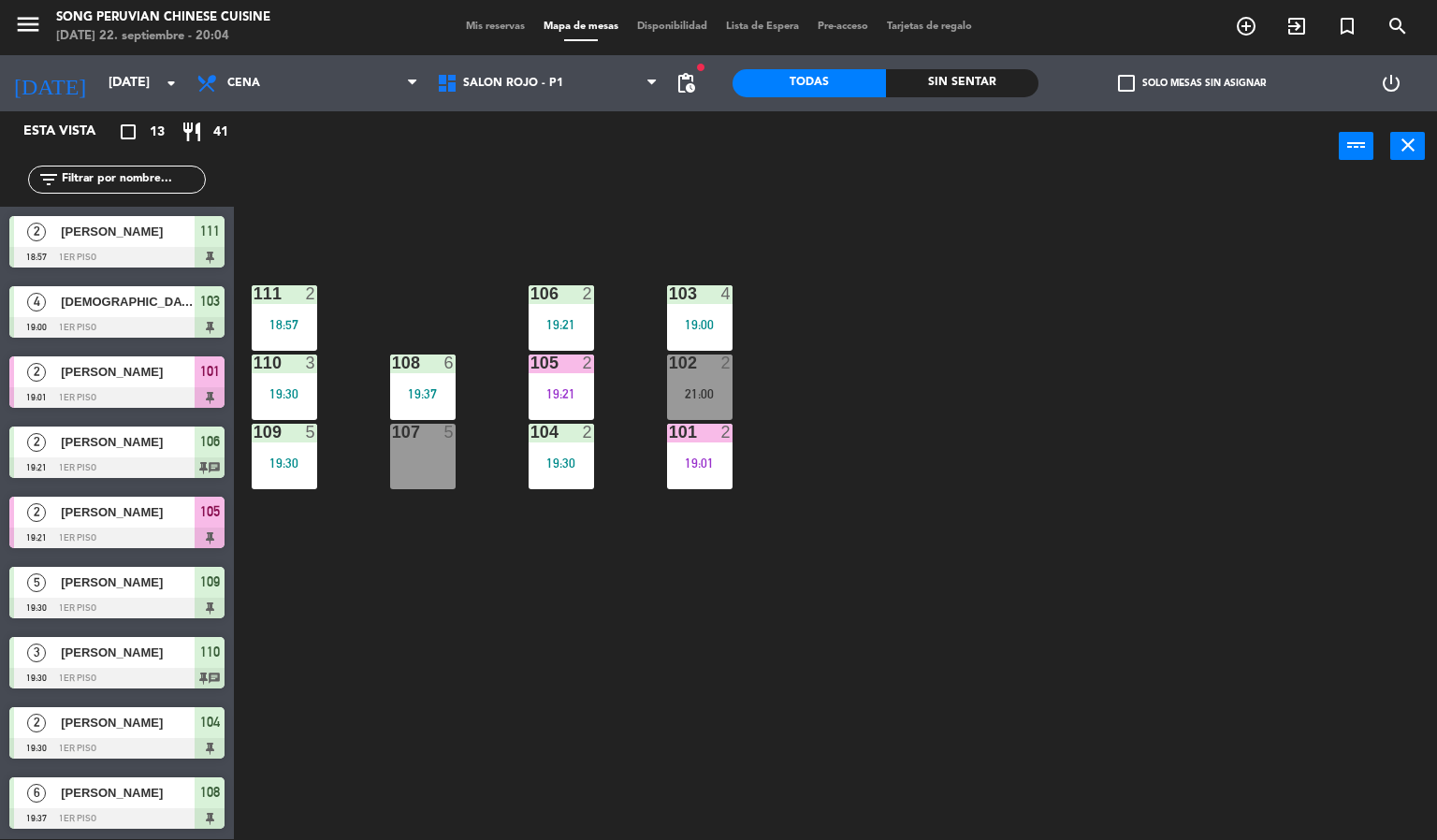
click at [808, 635] on div "103 4 19:00 106 2 19:21 111 2 18:57 102 2 21:00 105 2 19:21 108 6 19:37 110 3 1…" at bounding box center [842, 511] width 1189 height 658
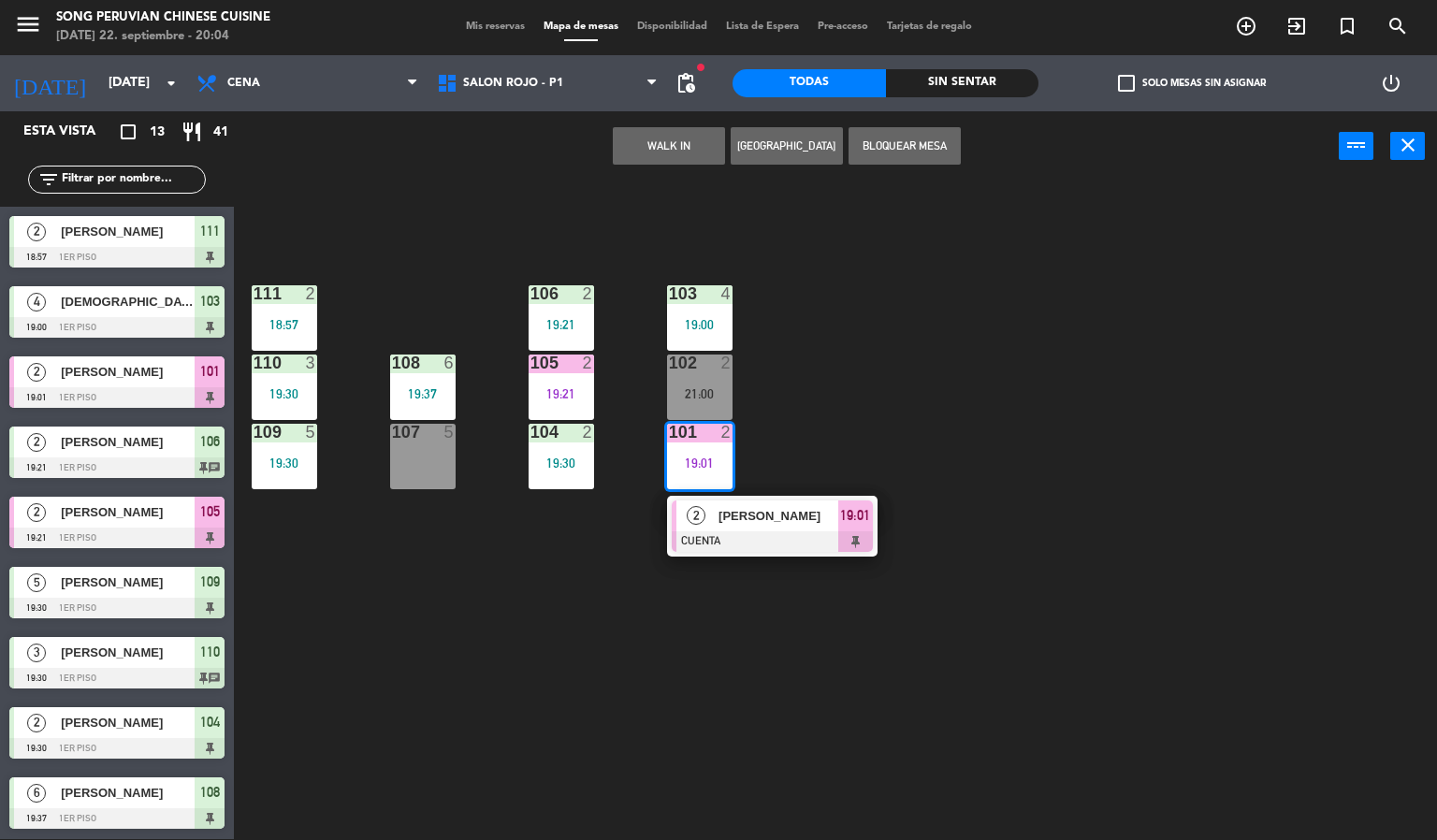
click at [643, 662] on div "103 4 19:00 106 2 19:21 111 2 18:57 102 2 21:00 105 2 19:21 108 6 19:37 110 3 1…" at bounding box center [842, 511] width 1189 height 658
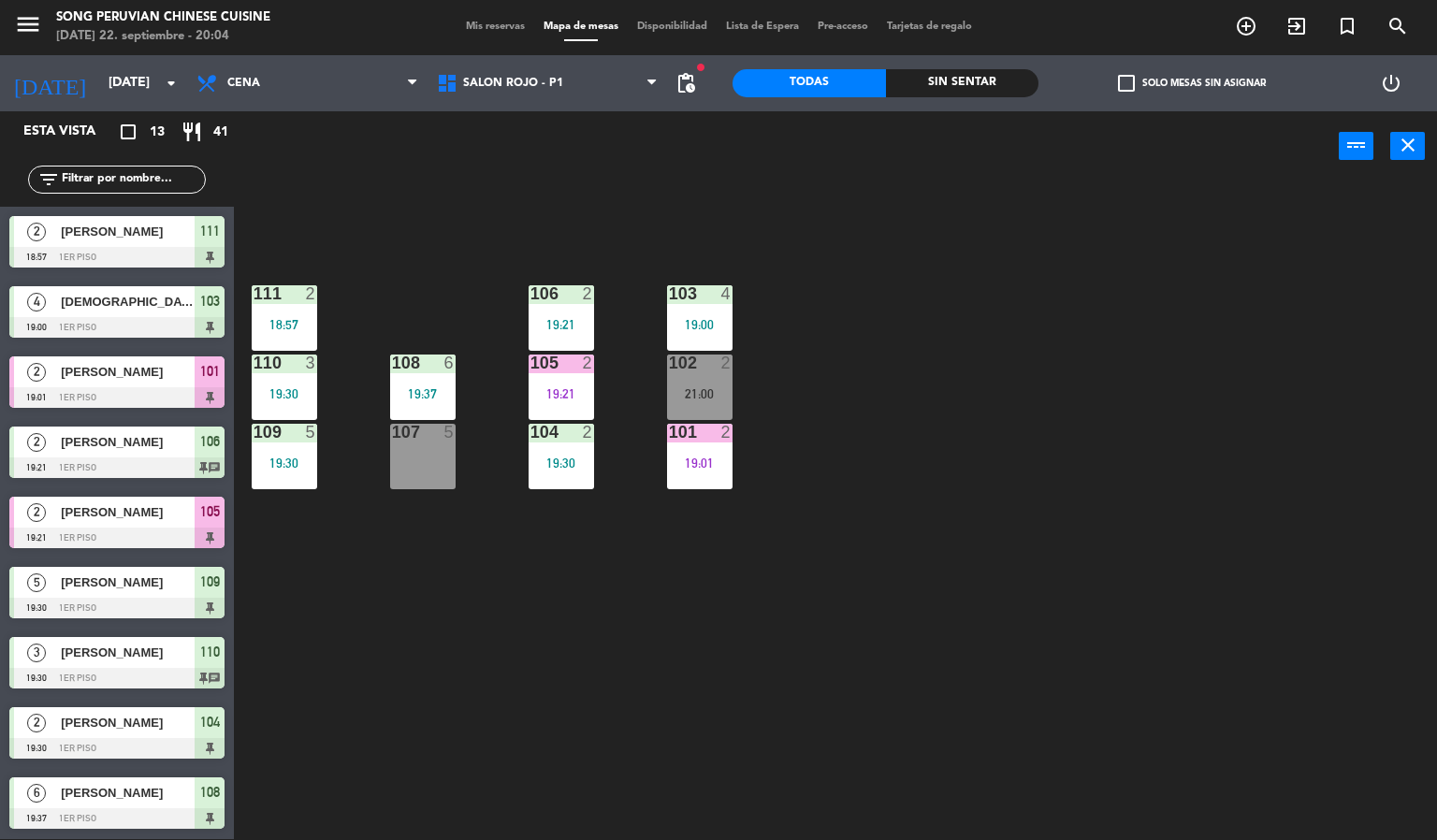
click at [545, 324] on div "19:21" at bounding box center [561, 324] width 65 height 13
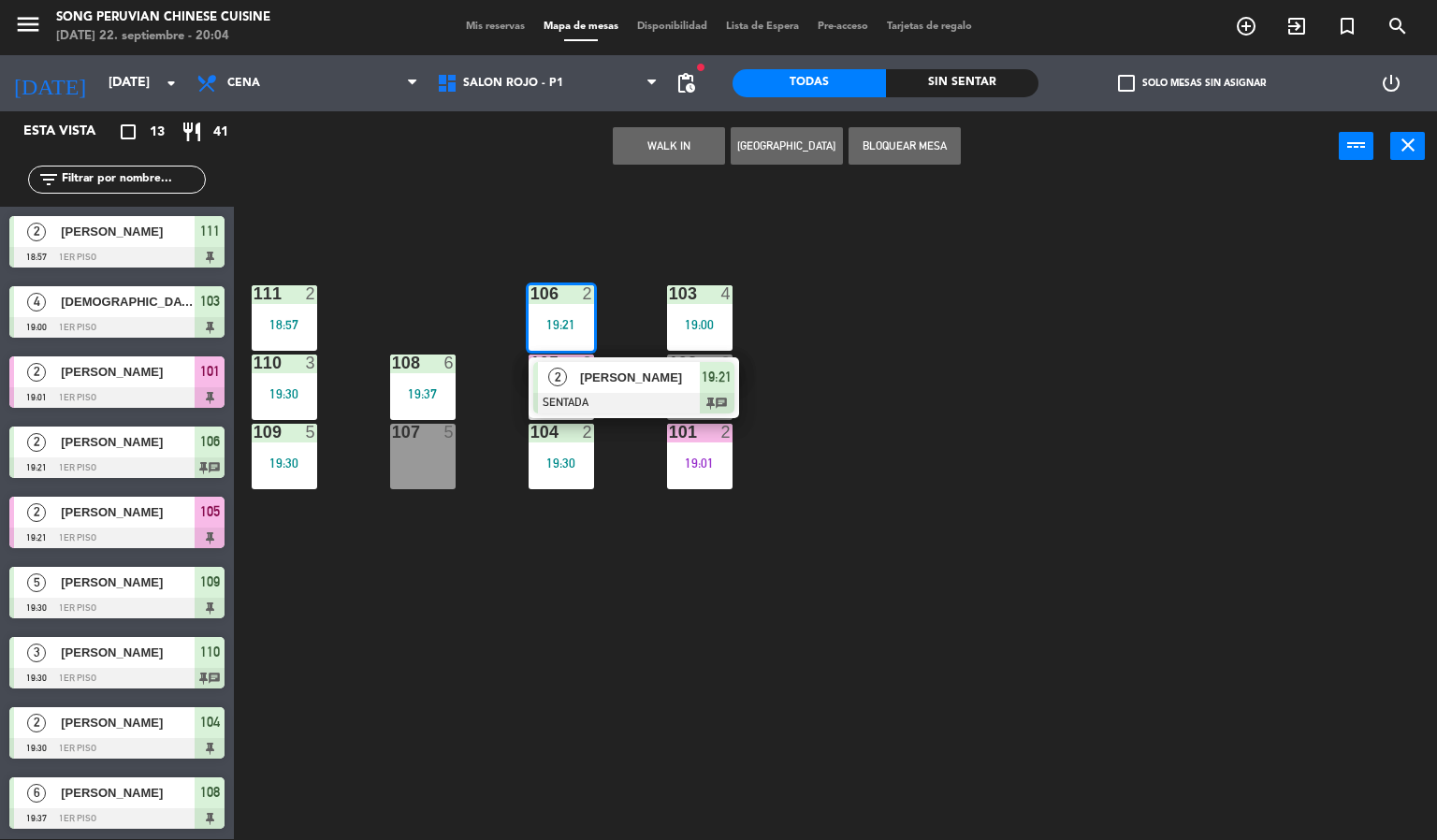
click at [565, 480] on div "104 2 19:30" at bounding box center [561, 456] width 65 height 65
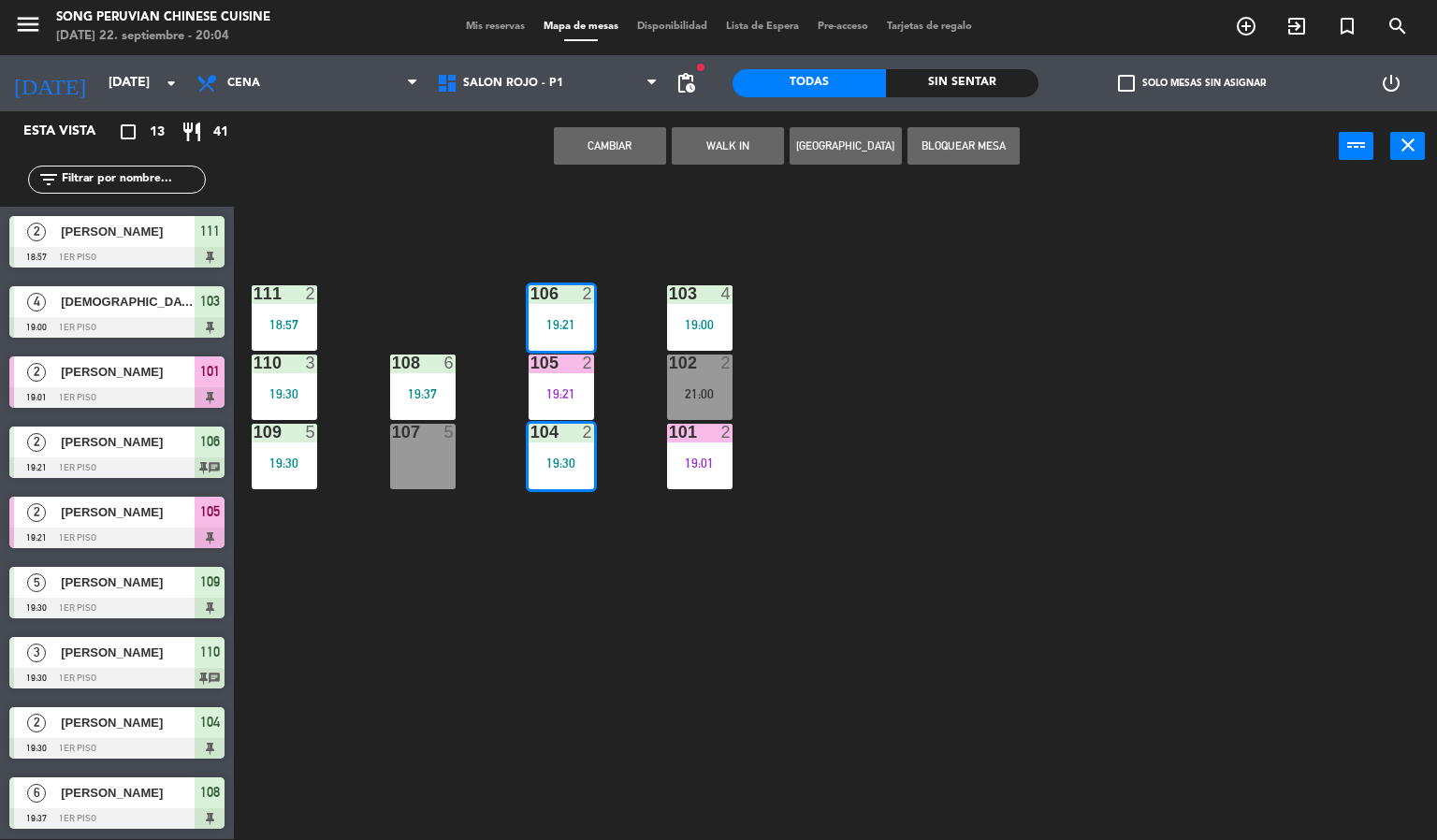
click at [1434, 489] on div "103 4 19:00 106 2 19:21 111 2 18:57 102 2 21:00 105 2 19:21 108 6 19:37 110 3 1…" at bounding box center [842, 511] width 1189 height 658
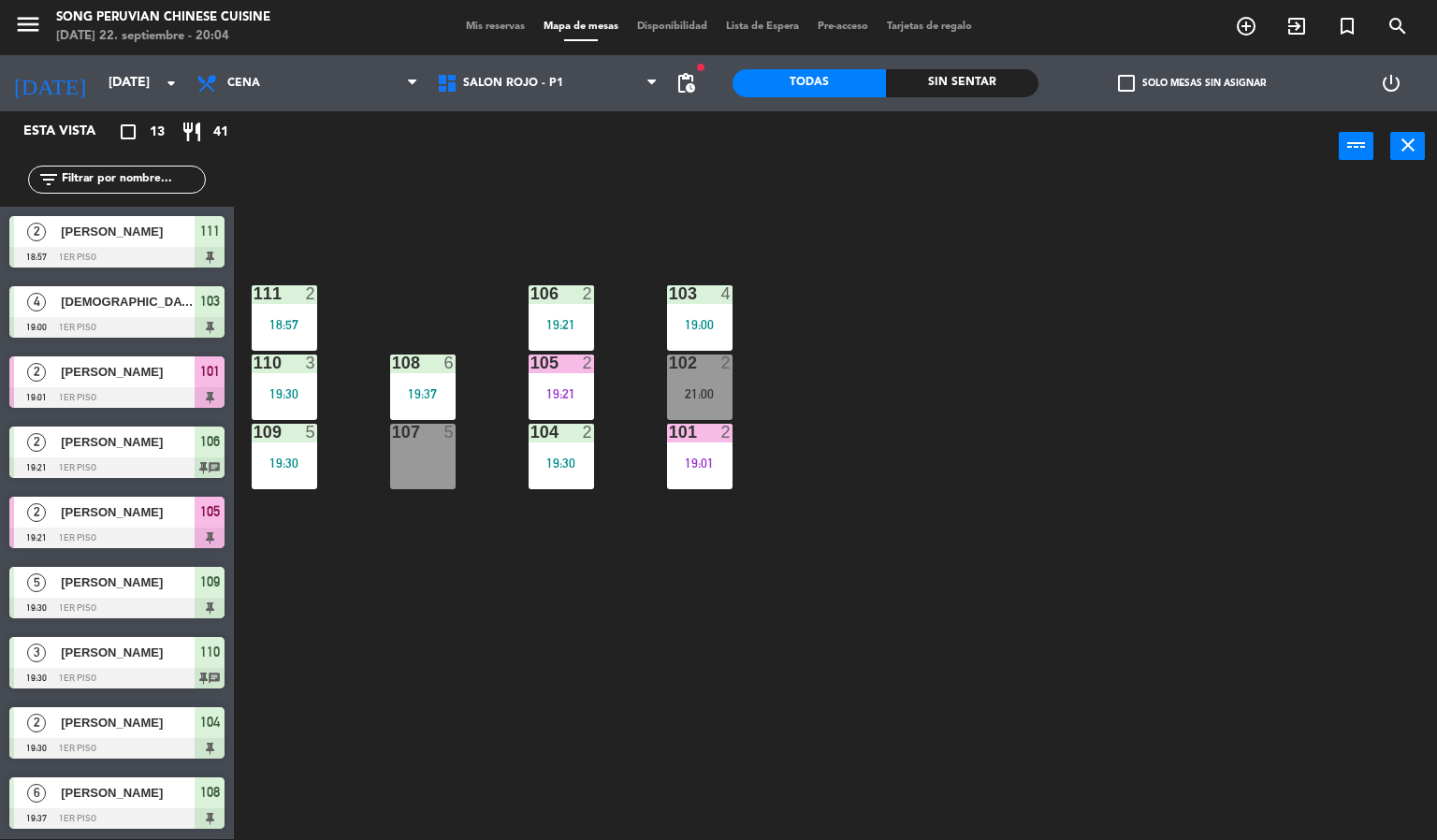
click at [573, 324] on div "19:21" at bounding box center [561, 324] width 65 height 13
click at [702, 620] on div "103 4 19:00 106 2 19:21 111 2 18:57 102 2 21:00 105 2 19:21 108 6 19:37 110 3 1…" at bounding box center [842, 511] width 1189 height 658
click at [562, 368] on div at bounding box center [561, 363] width 31 height 17
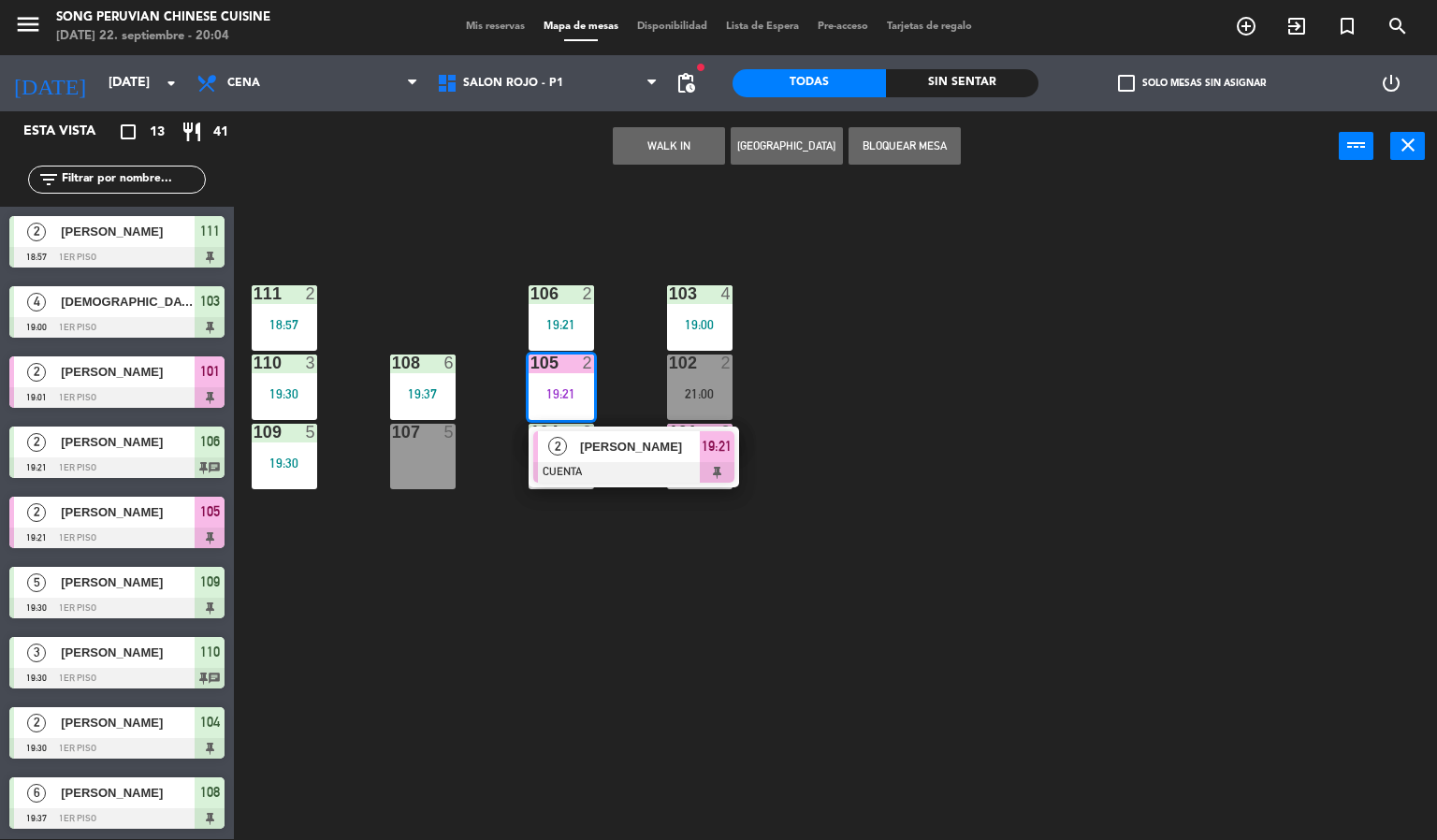
click at [607, 464] on div at bounding box center [634, 472] width 201 height 20
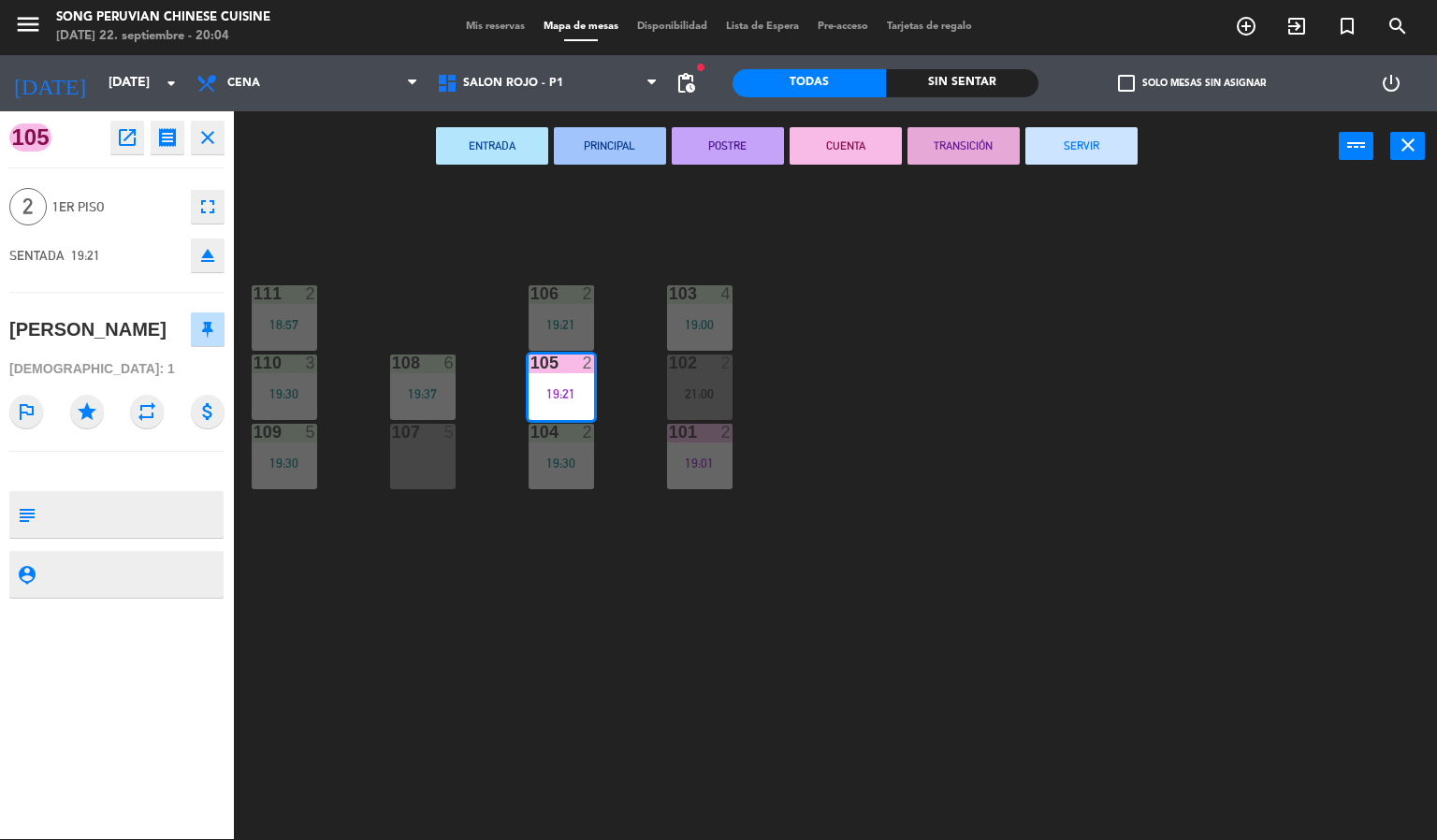
click at [1081, 141] on button "SERVIR" at bounding box center [1081, 146] width 112 height 37
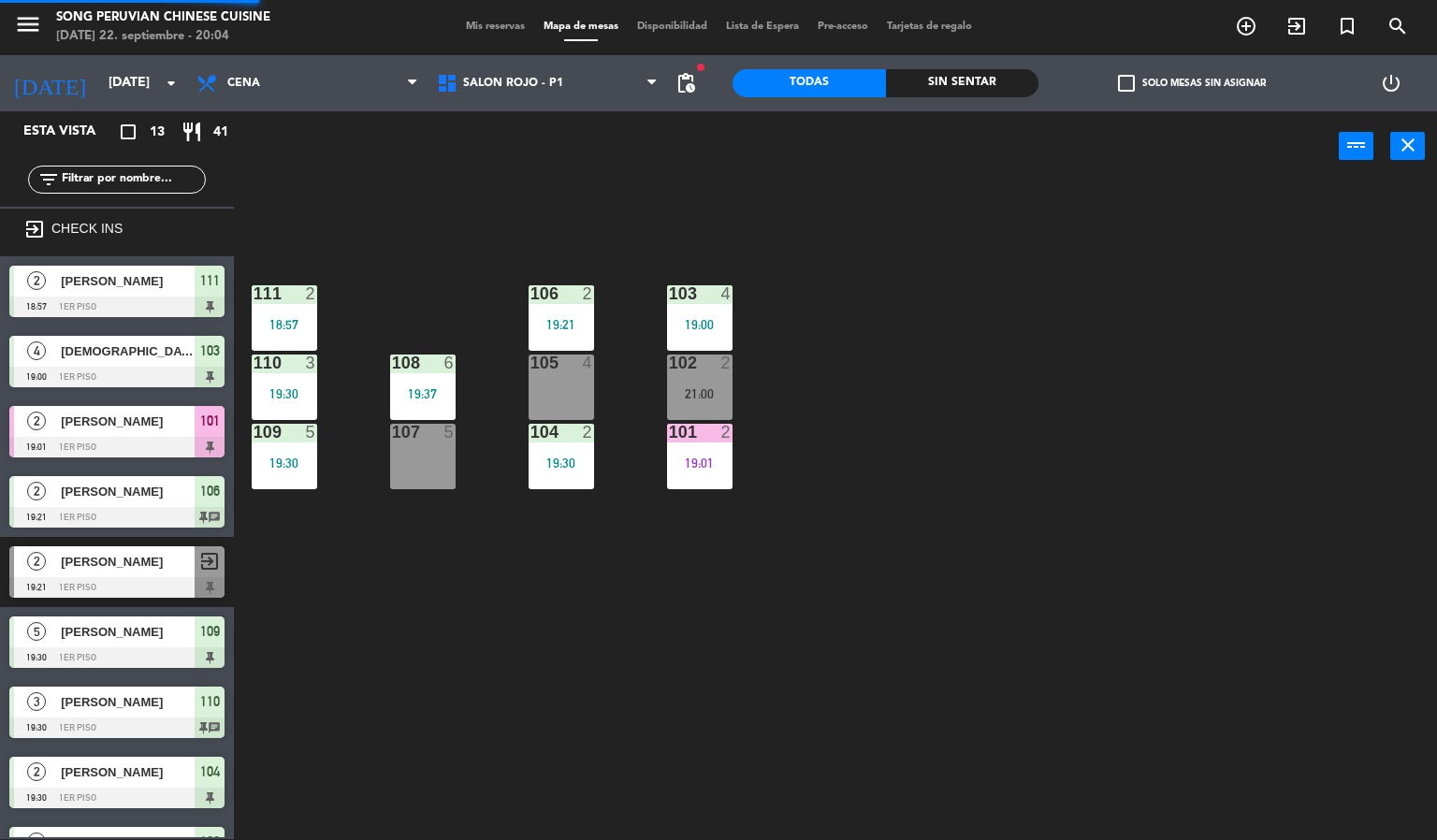
click at [907, 607] on div "103 4 19:00 106 2 19:21 111 2 18:57 102 2 21:00 105 4 108 6 19:37 110 3 19:30 1…" at bounding box center [842, 511] width 1189 height 658
click at [607, 758] on div "103 4 19:00 106 2 19:21 111 2 18:57 102 2 21:00 105 4 108 6 19:37 110 3 19:30 1…" at bounding box center [842, 511] width 1189 height 658
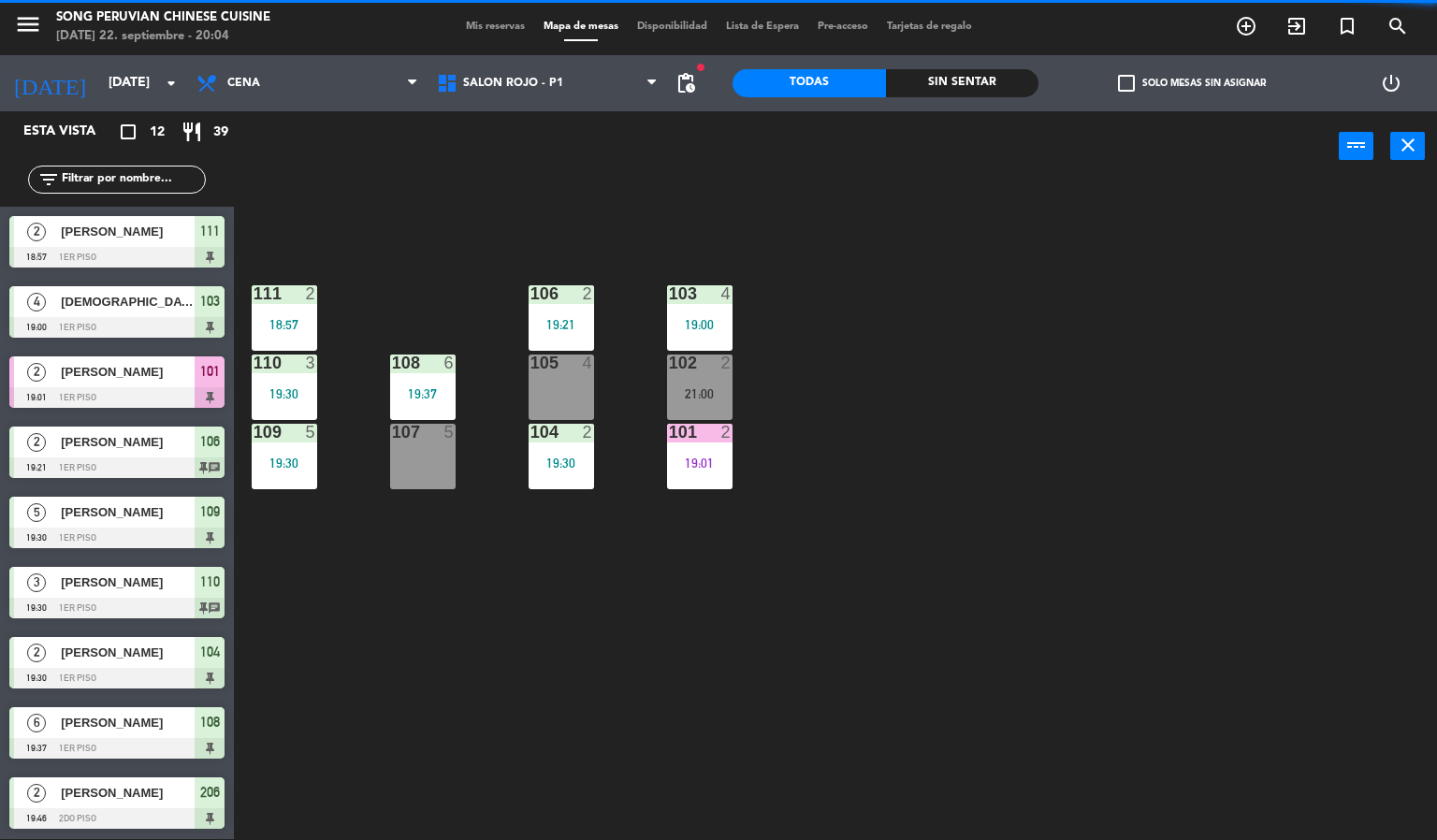
click at [370, 632] on div "103 4 19:00 106 2 19:21 111 2 18:57 102 2 21:00 105 4 108 6 19:37 110 3 19:30 1…" at bounding box center [842, 511] width 1189 height 658
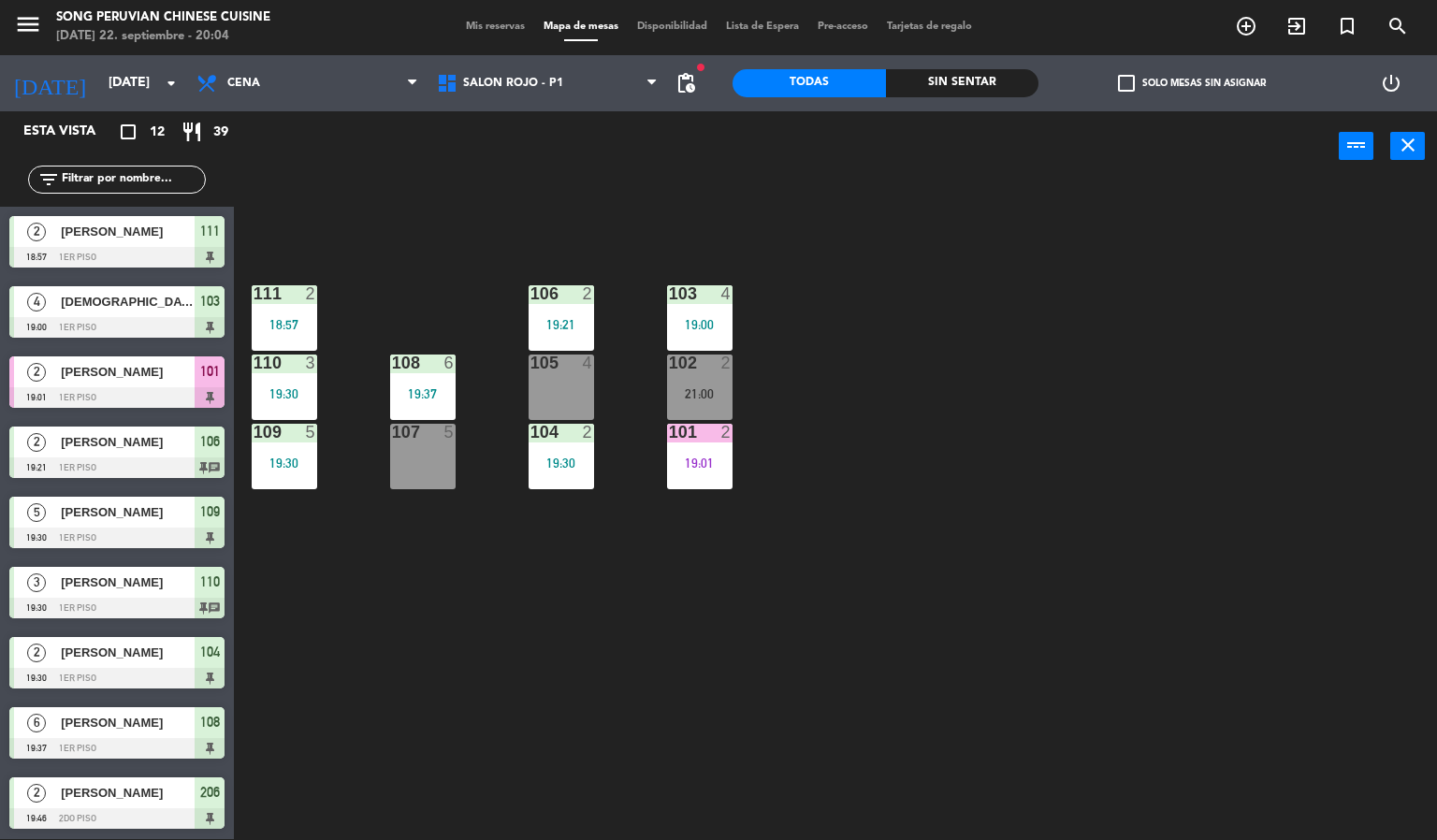
click at [682, 463] on div "19:01" at bounding box center [699, 462] width 65 height 13
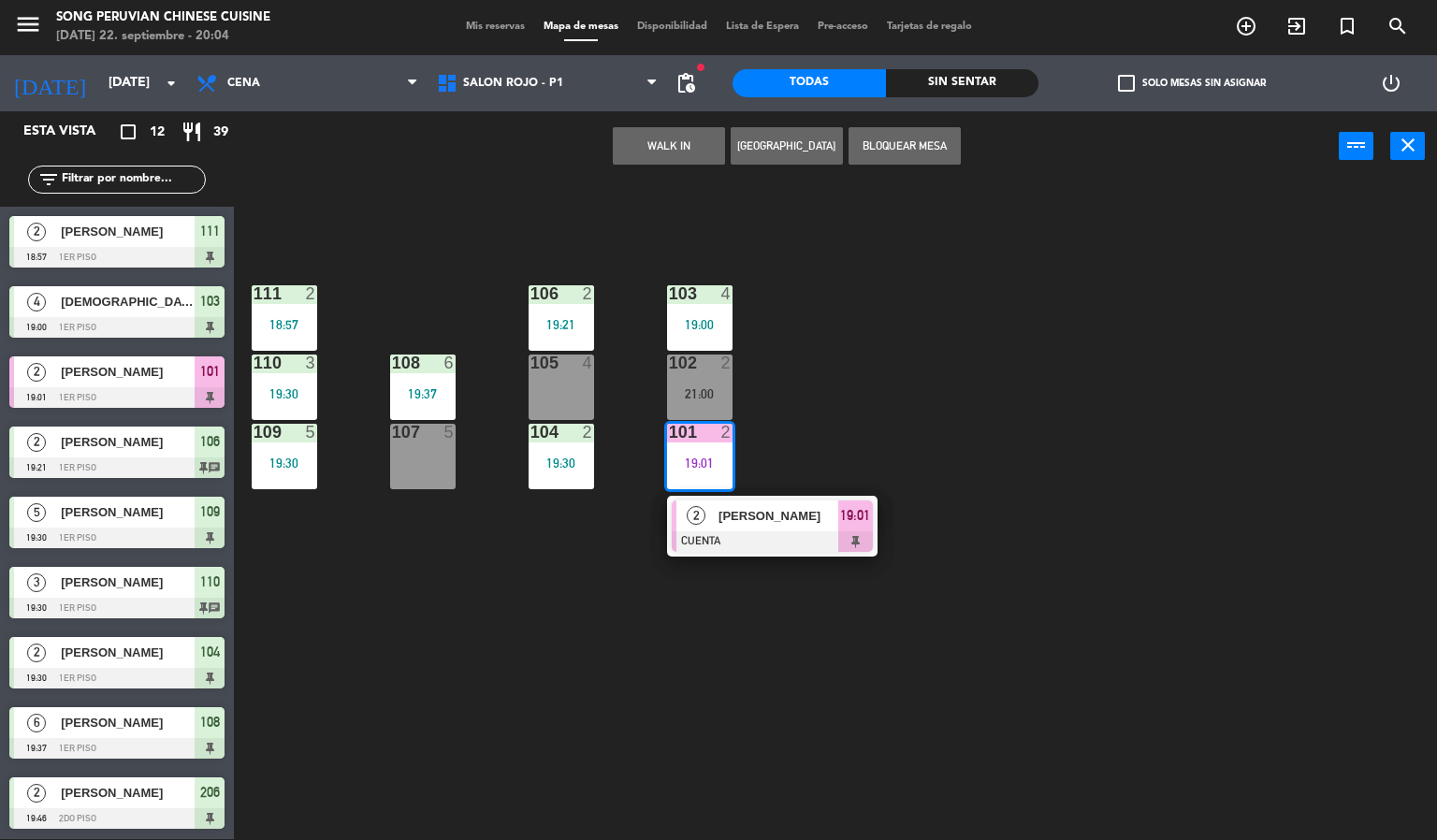
click at [590, 679] on div "103 4 19:00 106 2 19:21 111 2 18:57 102 2 21:00 105 4 108 6 19:37 110 3 19:30 1…" at bounding box center [842, 511] width 1189 height 658
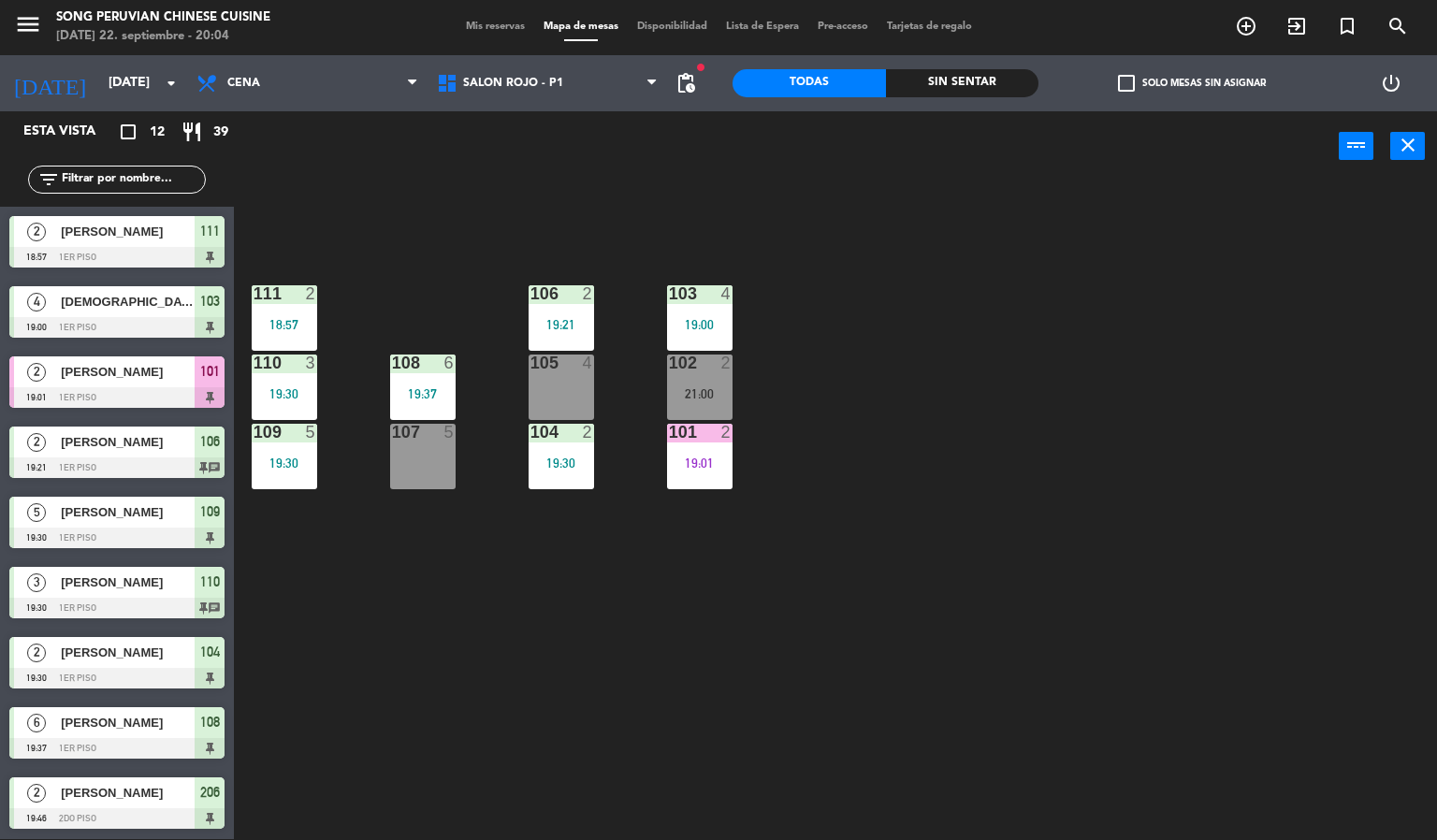
click at [562, 700] on div "103 4 19:00 106 2 19:21 111 2 18:57 102 2 21:00 105 4 108 6 19:37 110 3 19:30 1…" at bounding box center [842, 511] width 1189 height 658
click at [527, 84] on span "SALON ROJO - P1" at bounding box center [513, 83] width 100 height 13
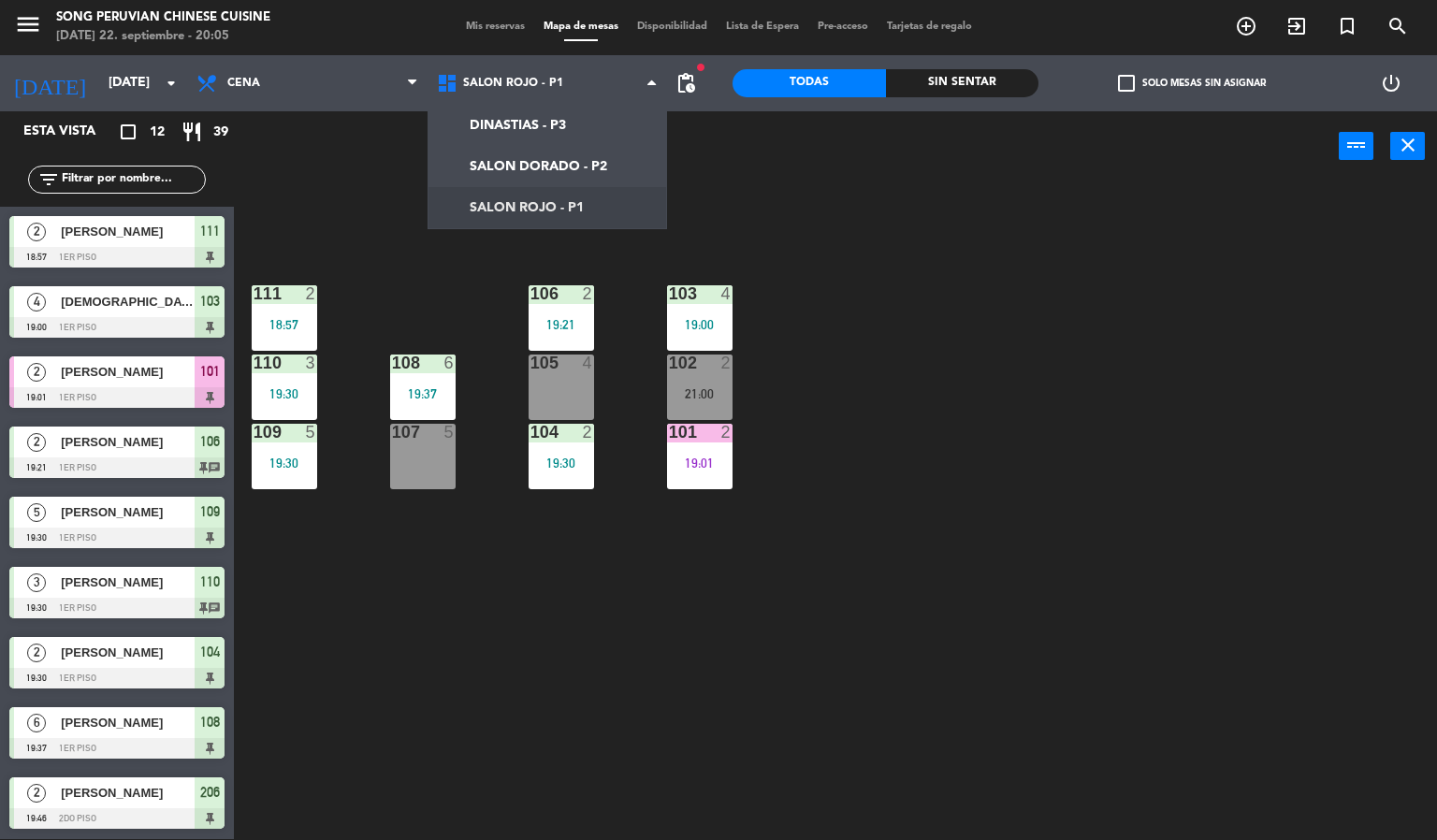
click at [989, 262] on div "103 4 19:00 106 2 19:21 111 2 18:57 102 2 21:00 105 4 108 6 19:37 110 3 19:30 1…" at bounding box center [842, 511] width 1189 height 658
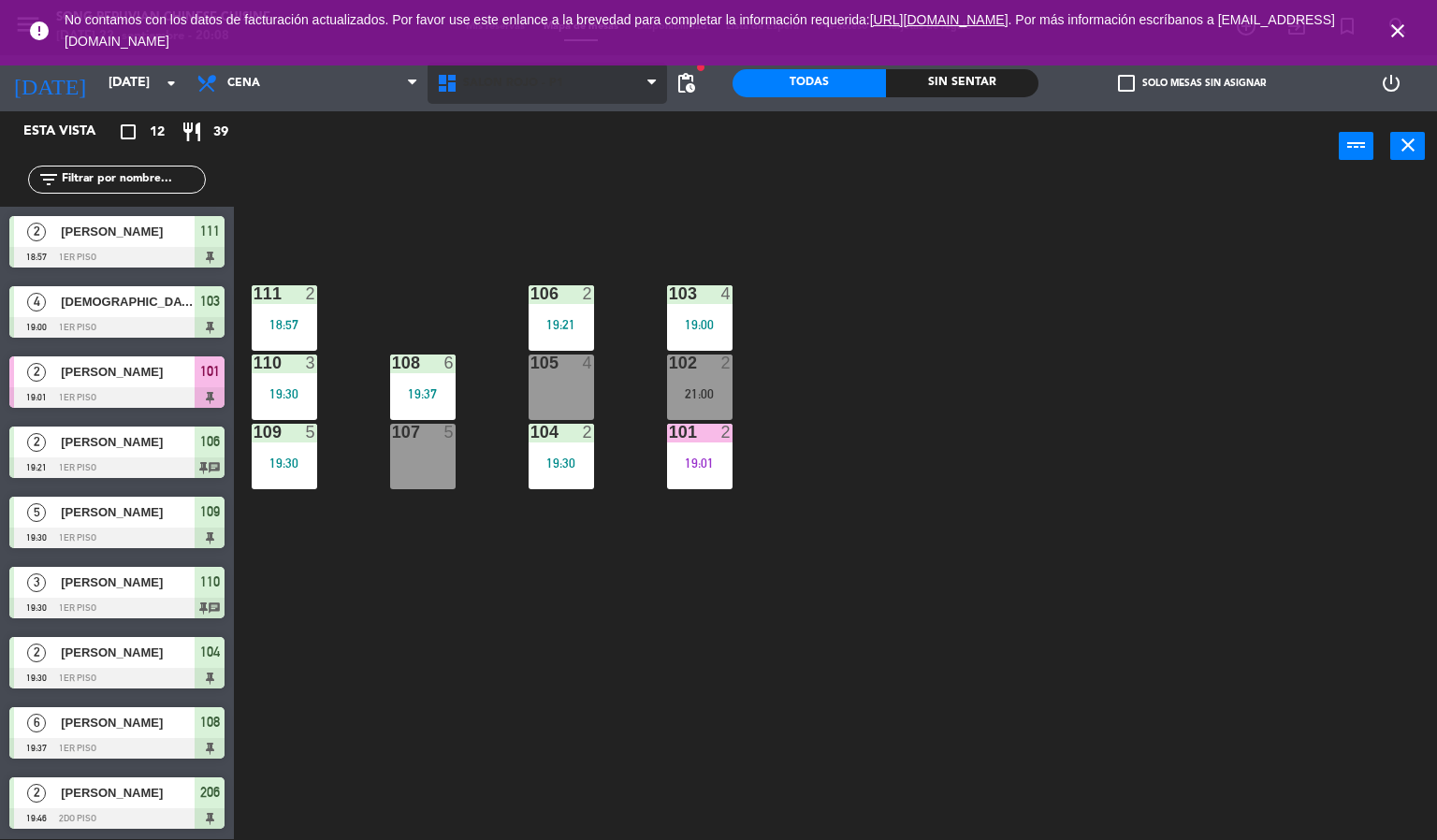
click at [581, 99] on span "SALON ROJO - P1" at bounding box center [548, 83] width 241 height 41
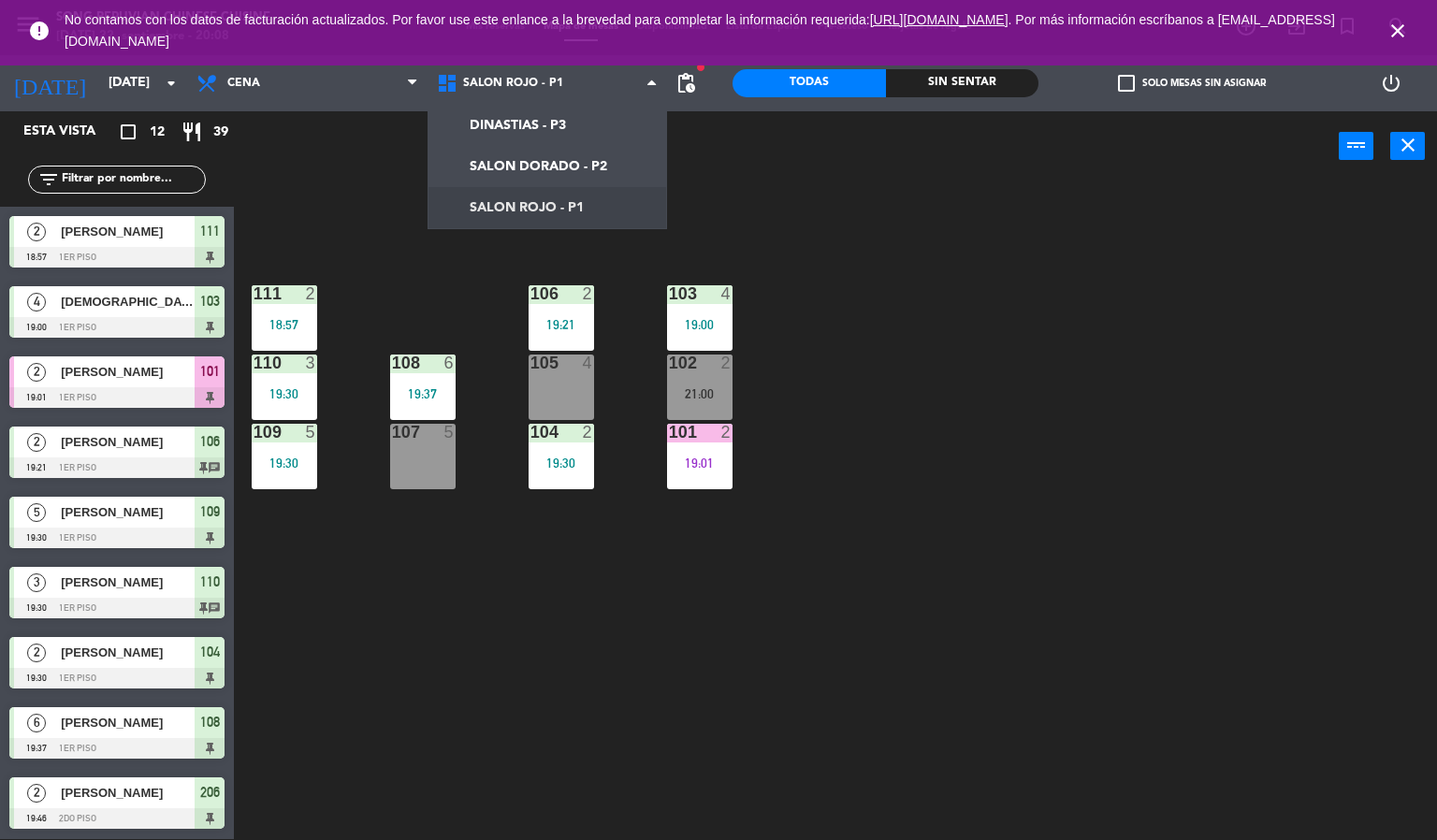
click at [1045, 339] on div "103 4 19:00 106 2 19:21 111 2 18:57 102 2 21:00 105 4 108 6 19:37 110 3 19:30 1…" at bounding box center [842, 511] width 1189 height 658
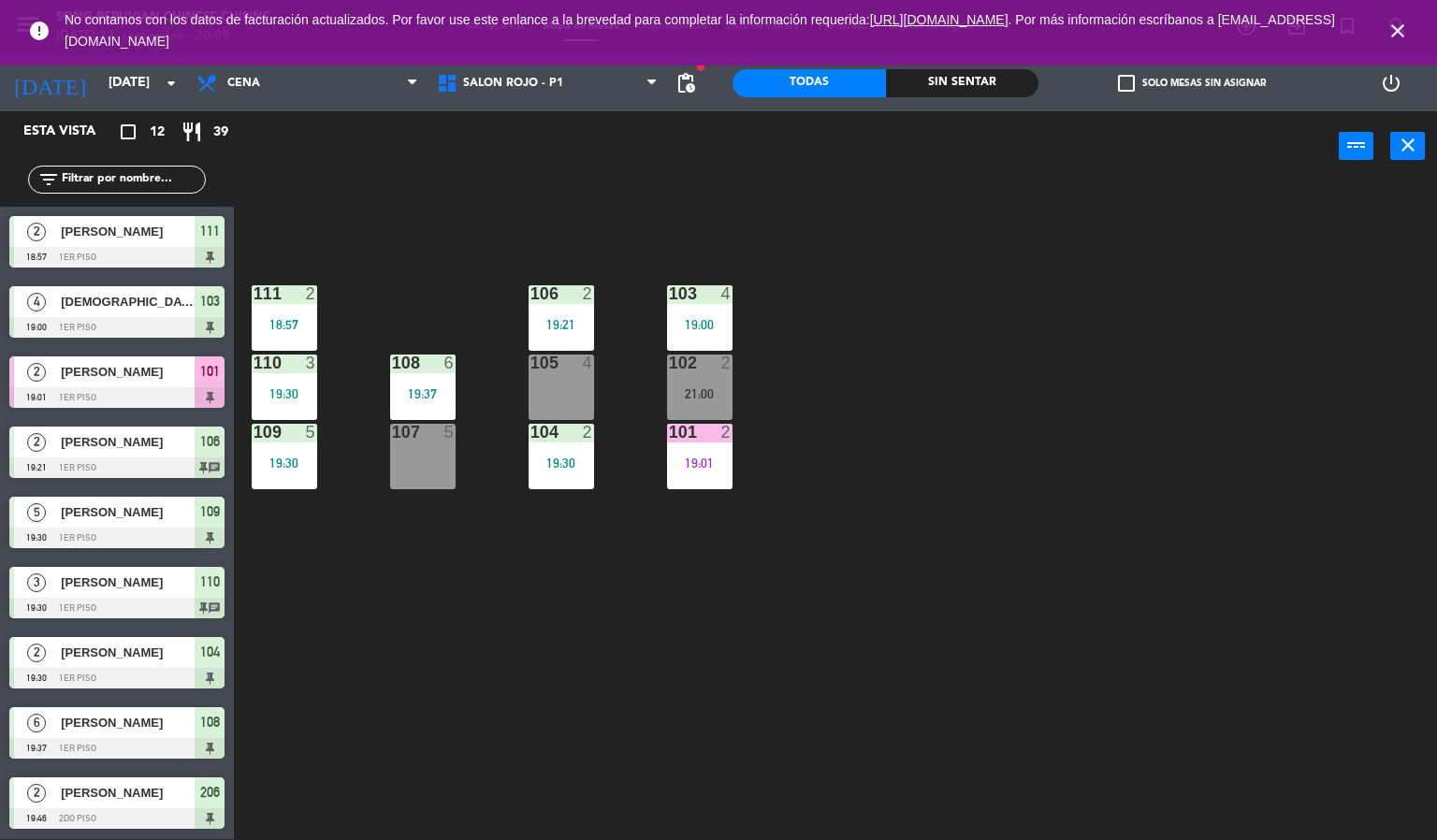
click at [1390, 31] on icon "close" at bounding box center [1397, 30] width 22 height 22
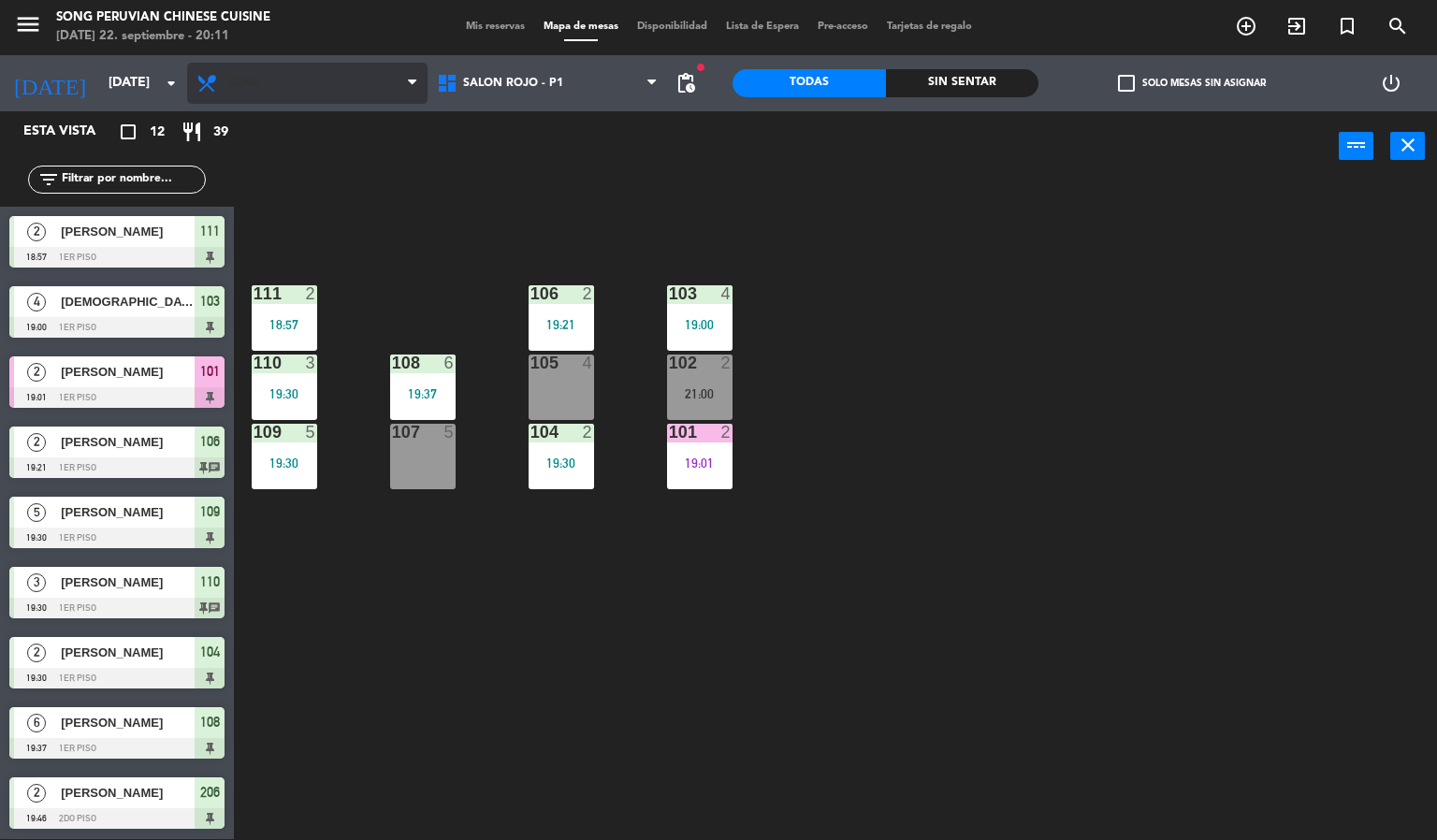
click at [346, 77] on span "Cena" at bounding box center [307, 83] width 241 height 41
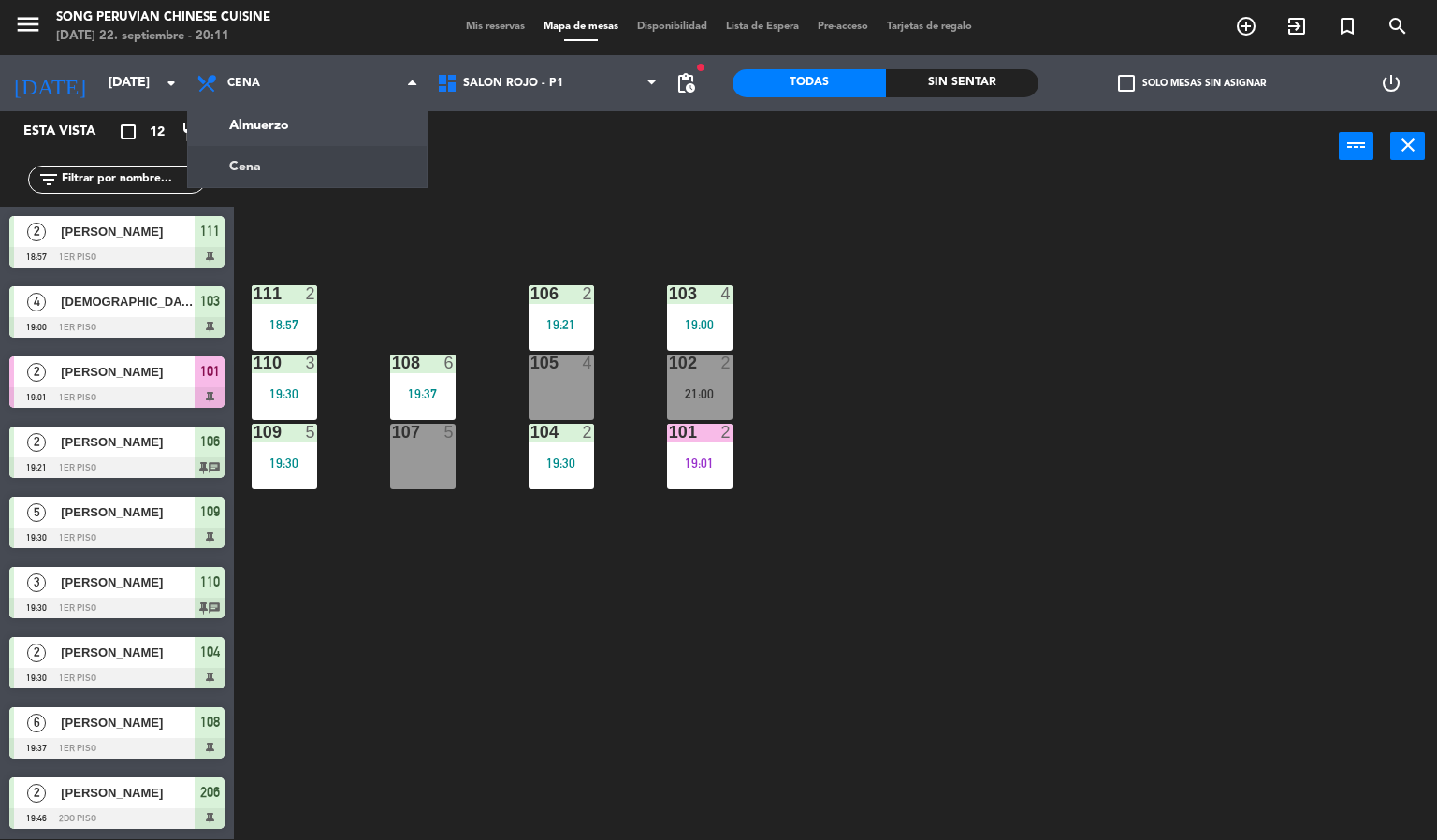
click at [823, 231] on div "103 4 19:00 106 2 19:21 111 2 18:57 102 2 21:00 105 4 108 6 19:37 110 3 19:30 1…" at bounding box center [842, 511] width 1189 height 658
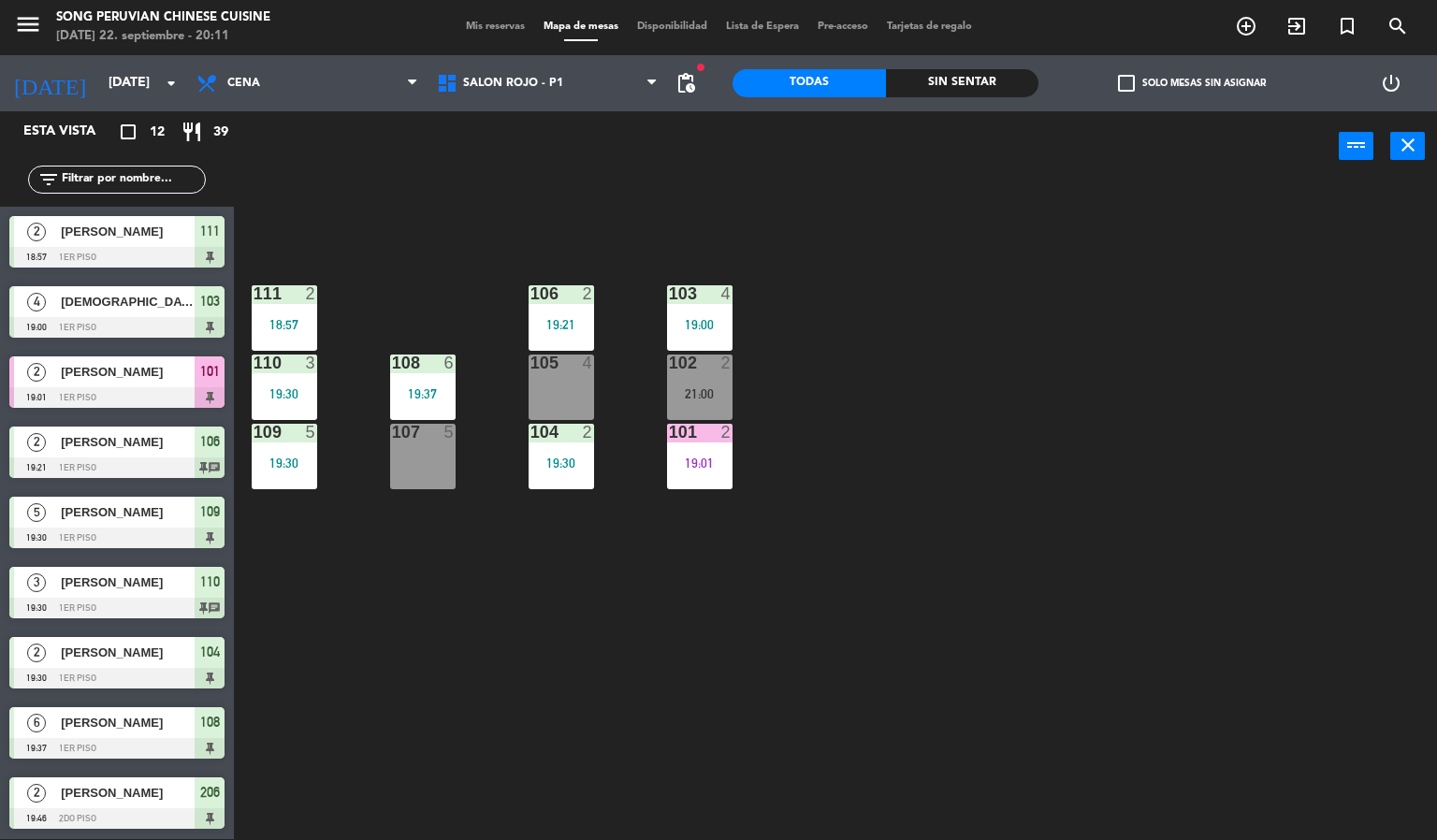
click at [846, 524] on div "103 4 19:00 106 2 19:21 111 2 18:57 102 2 21:00 105 4 108 6 19:37 110 3 19:30 1…" at bounding box center [842, 511] width 1189 height 658
click at [705, 458] on div "19:01" at bounding box center [699, 462] width 65 height 13
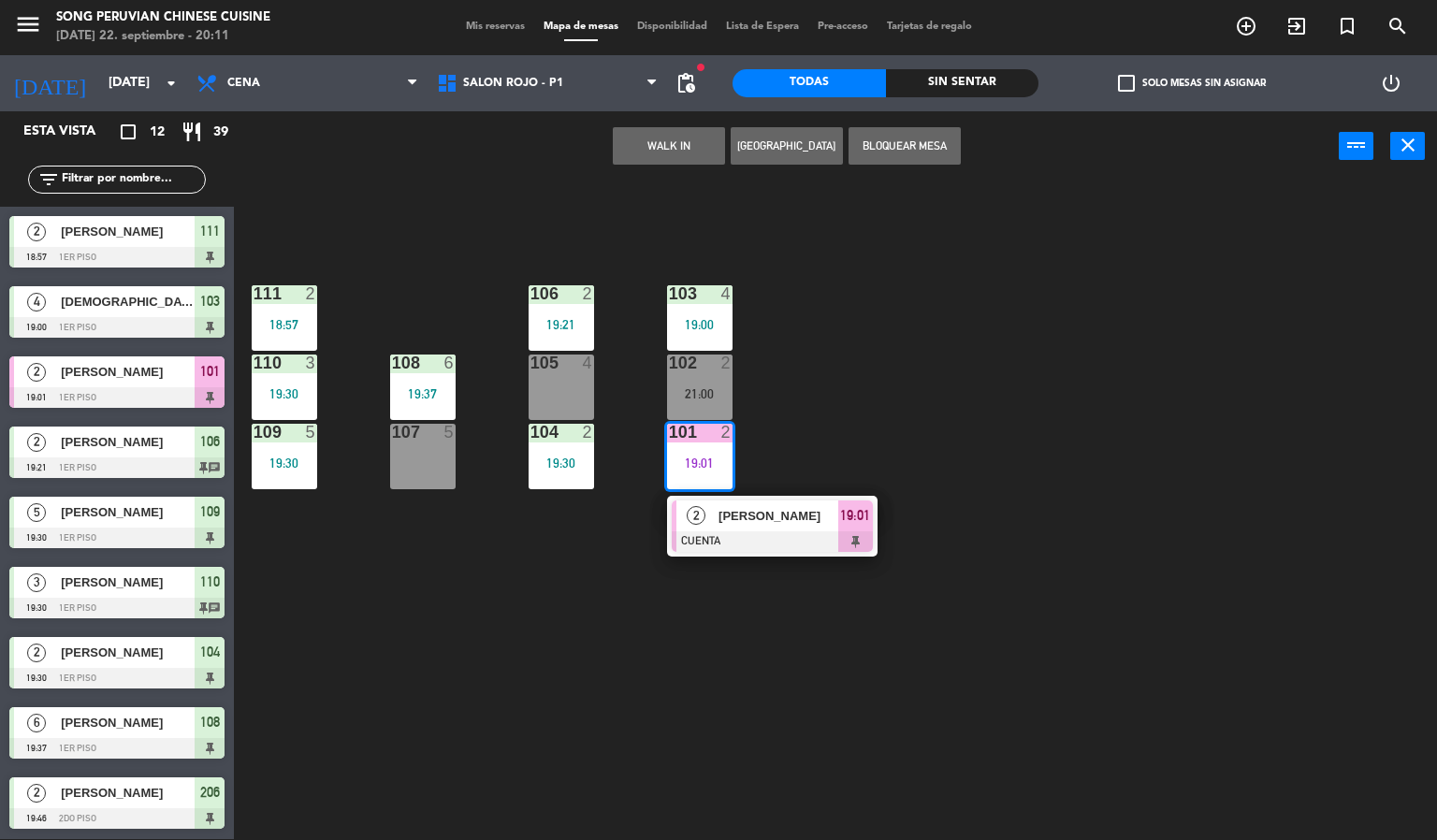
click at [763, 543] on div at bounding box center [772, 541] width 201 height 20
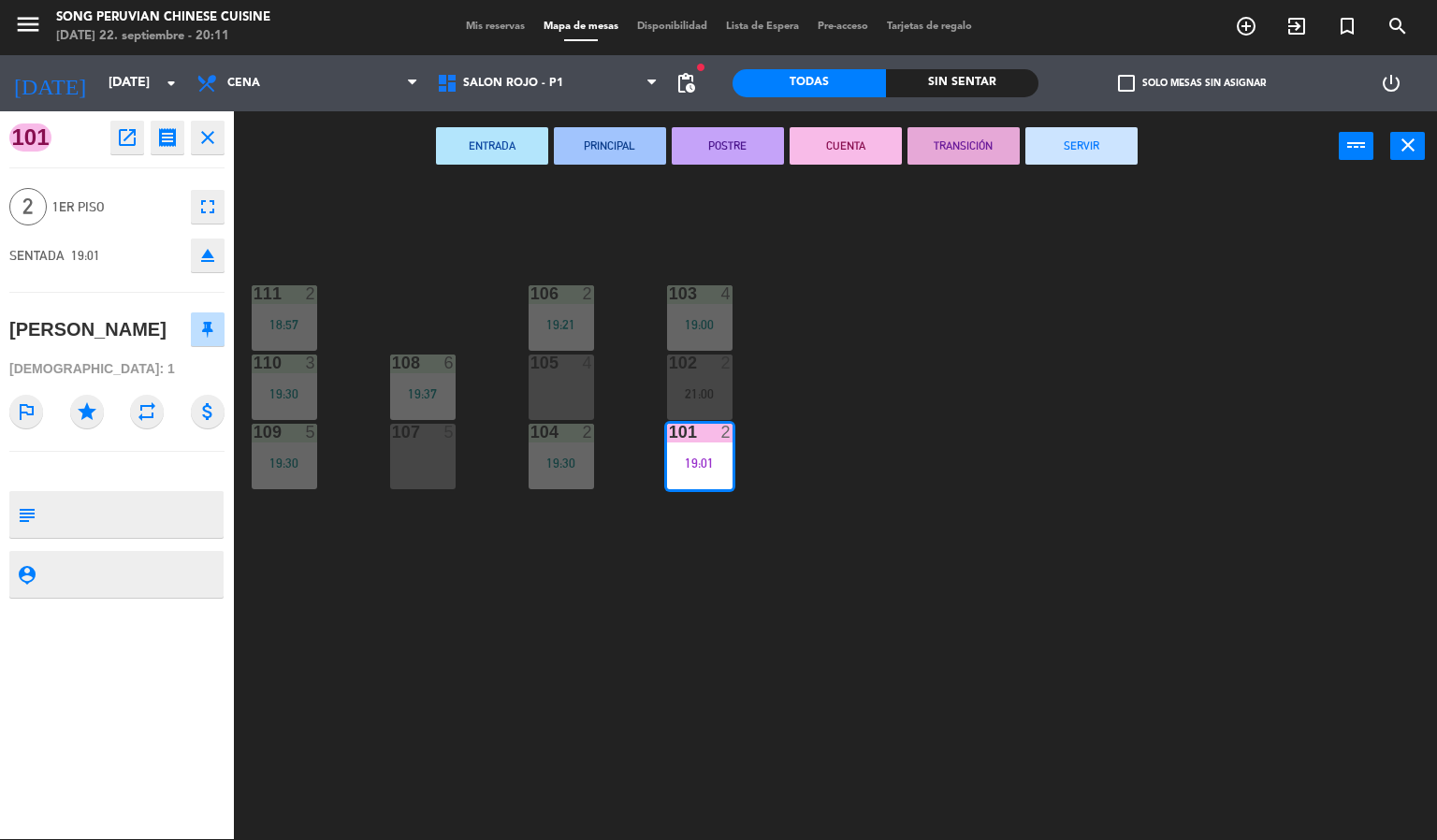
click at [1051, 158] on button "SERVIR" at bounding box center [1081, 146] width 112 height 37
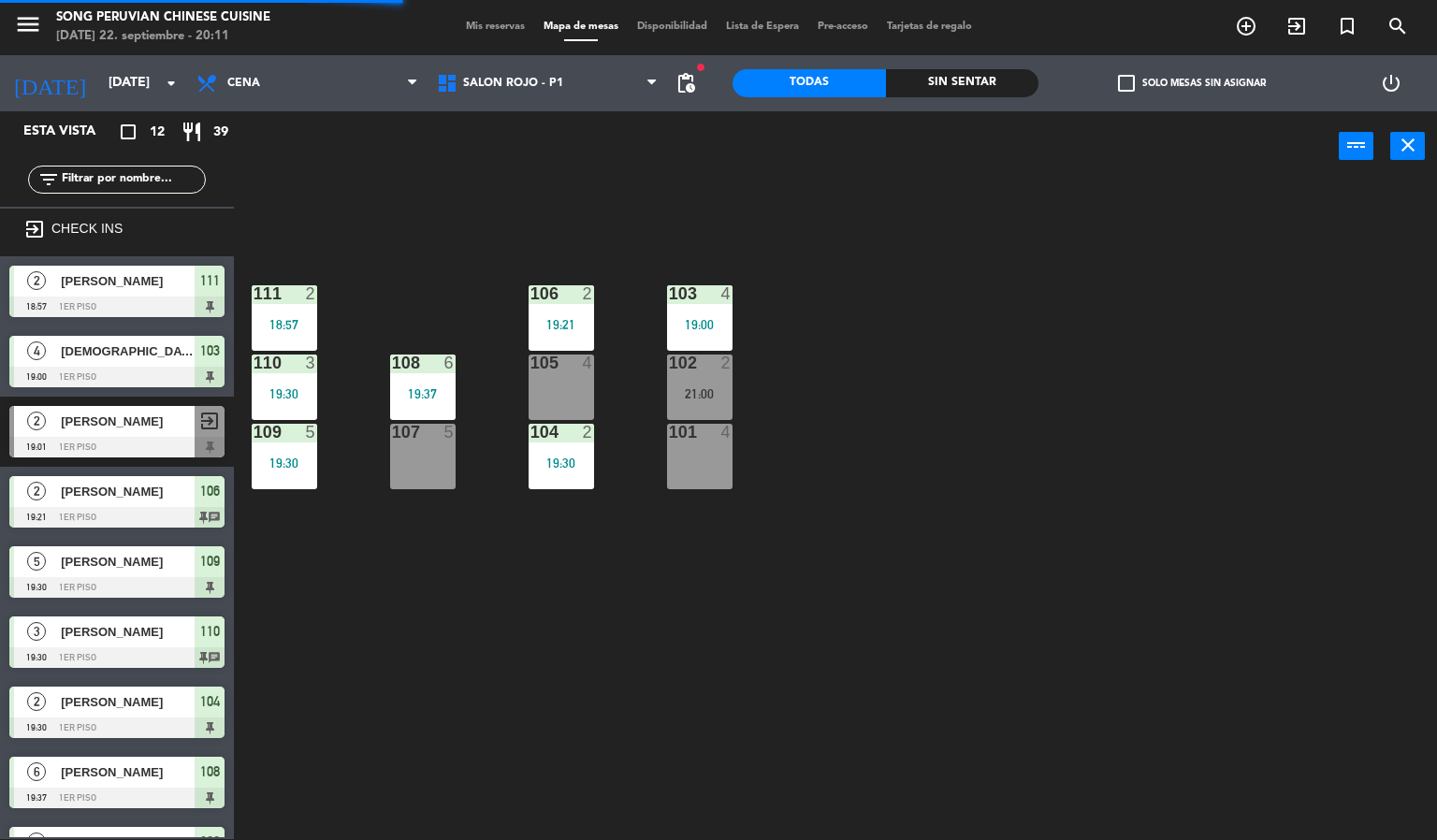
click at [1107, 519] on div "103 4 19:00 106 2 19:21 111 2 18:57 102 2 21:00 105 4 108 6 19:37 110 3 19:30 1…" at bounding box center [842, 511] width 1189 height 658
click at [1000, 559] on div "103 4 19:00 106 2 19:21 111 2 18:57 102 2 21:00 105 4 108 6 19:37 110 3 19:30 1…" at bounding box center [842, 511] width 1189 height 658
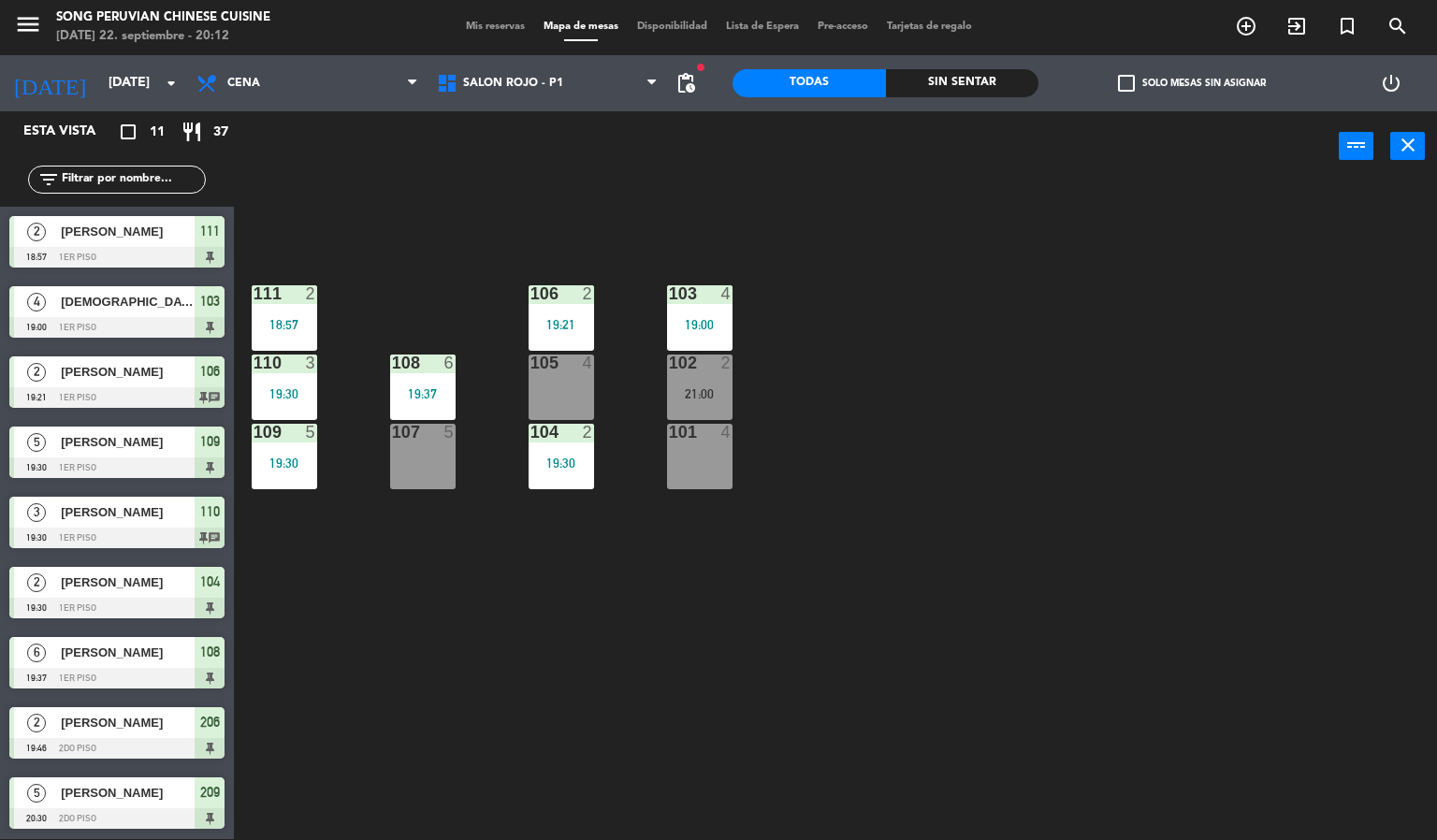
click at [1075, 282] on div "103 4 19:00 106 2 19:21 111 2 18:57 102 2 21:00 105 4 108 6 19:37 110 3 19:30 1…" at bounding box center [842, 511] width 1189 height 658
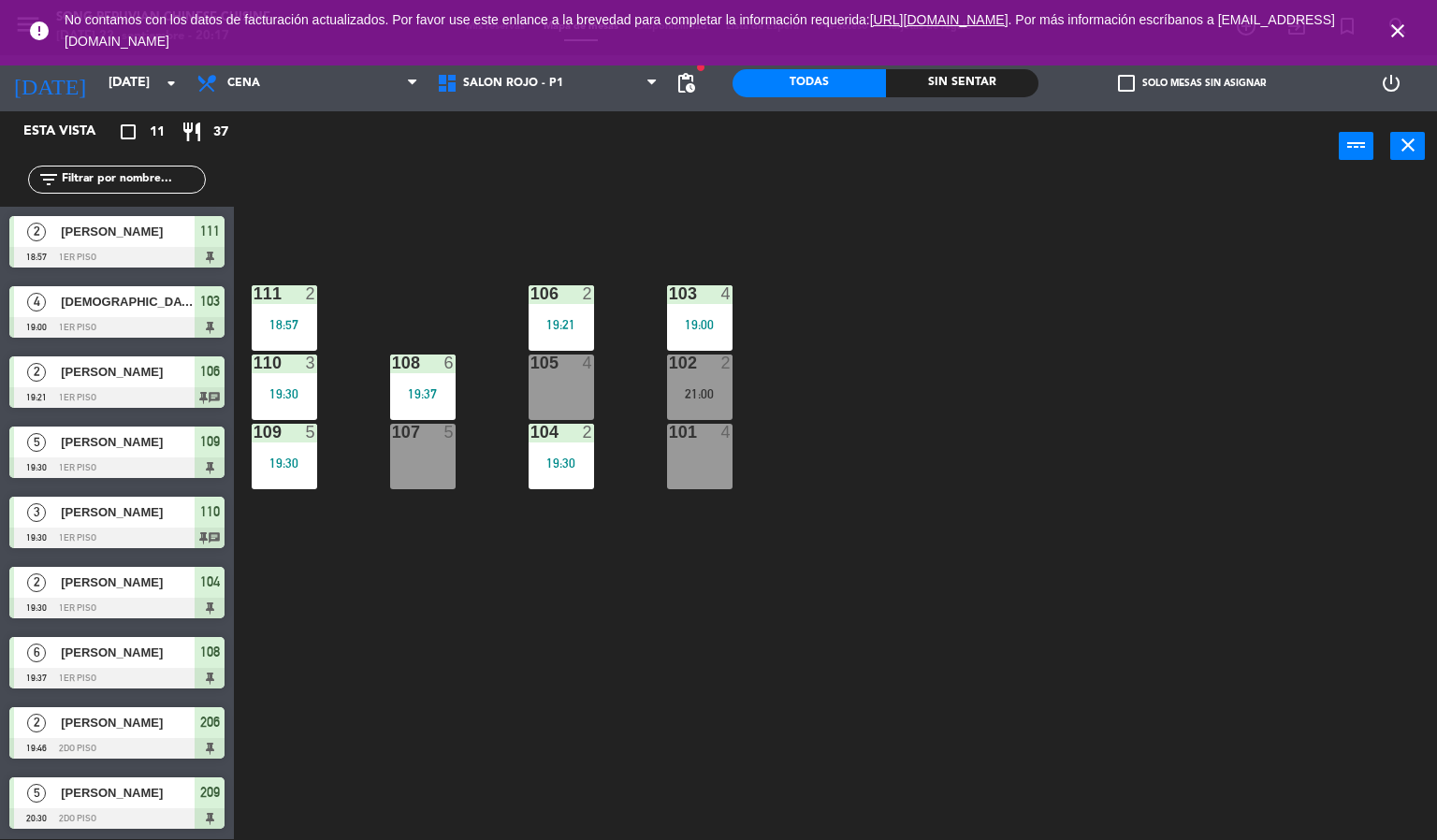
click at [393, 357] on div "108" at bounding box center [392, 363] width 1 height 17
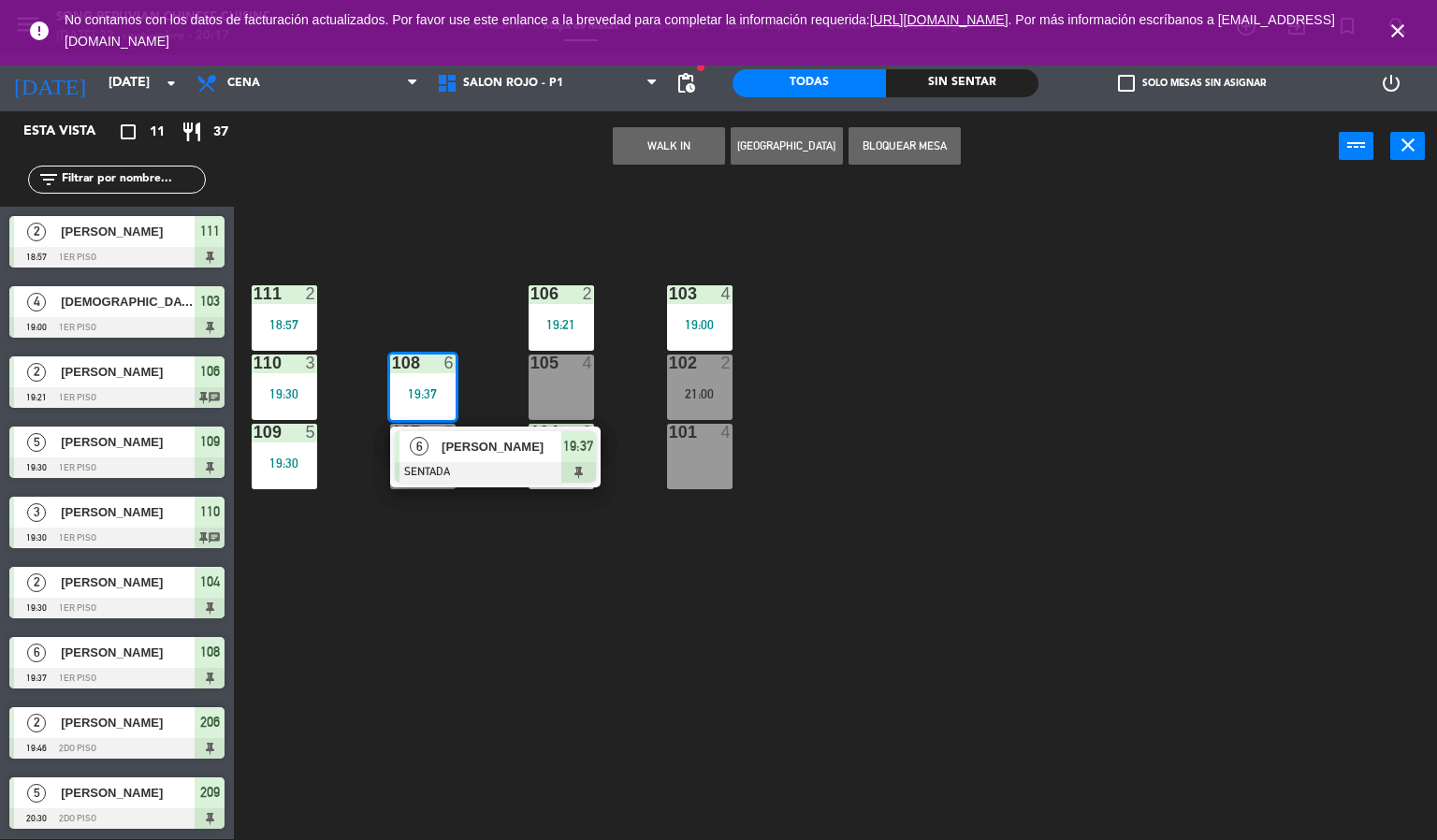
click at [837, 570] on div "103 4 19:00 106 2 19:21 111 2 18:57 102 2 21:00 105 4 108 6 19:37 6 [PERSON_NAM…" at bounding box center [842, 511] width 1189 height 658
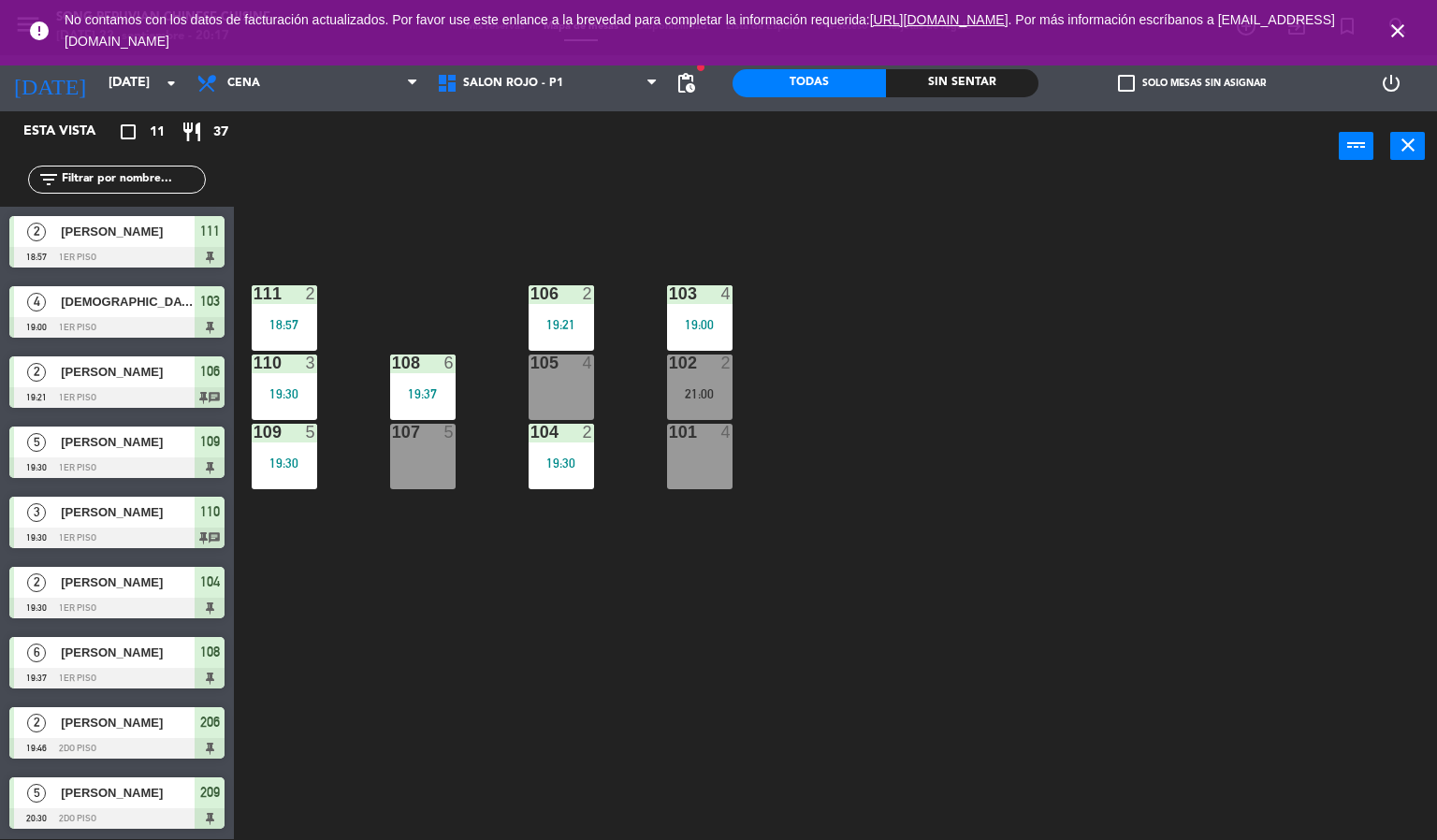
click at [1390, 35] on icon "close" at bounding box center [1397, 30] width 22 height 22
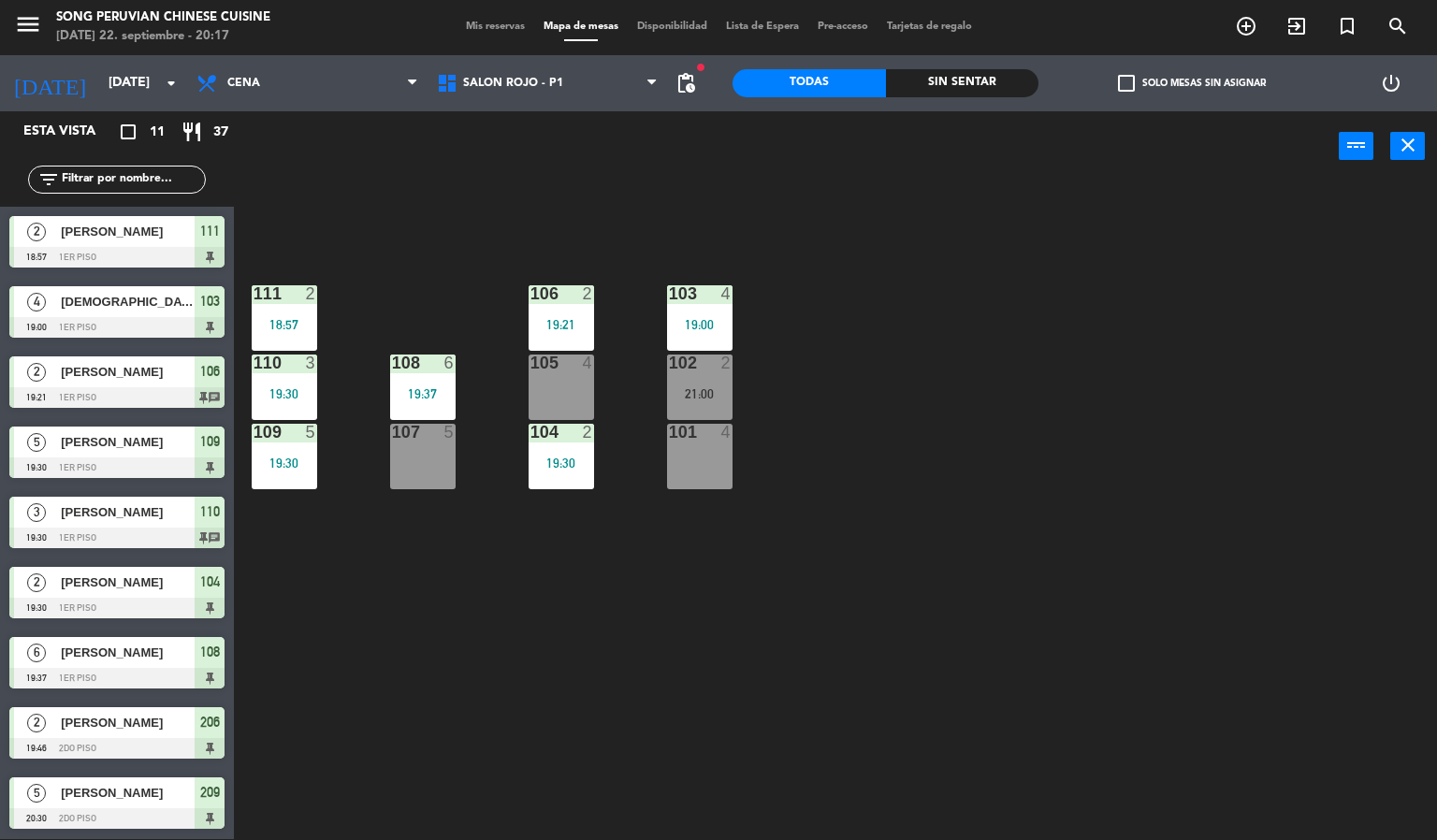
click at [1303, 457] on div "103 4 19:00 106 2 19:21 111 2 18:57 102 2 21:00 105 4 108 6 19:37 110 3 19:30 1…" at bounding box center [842, 511] width 1189 height 658
click at [297, 289] on div at bounding box center [284, 293] width 31 height 17
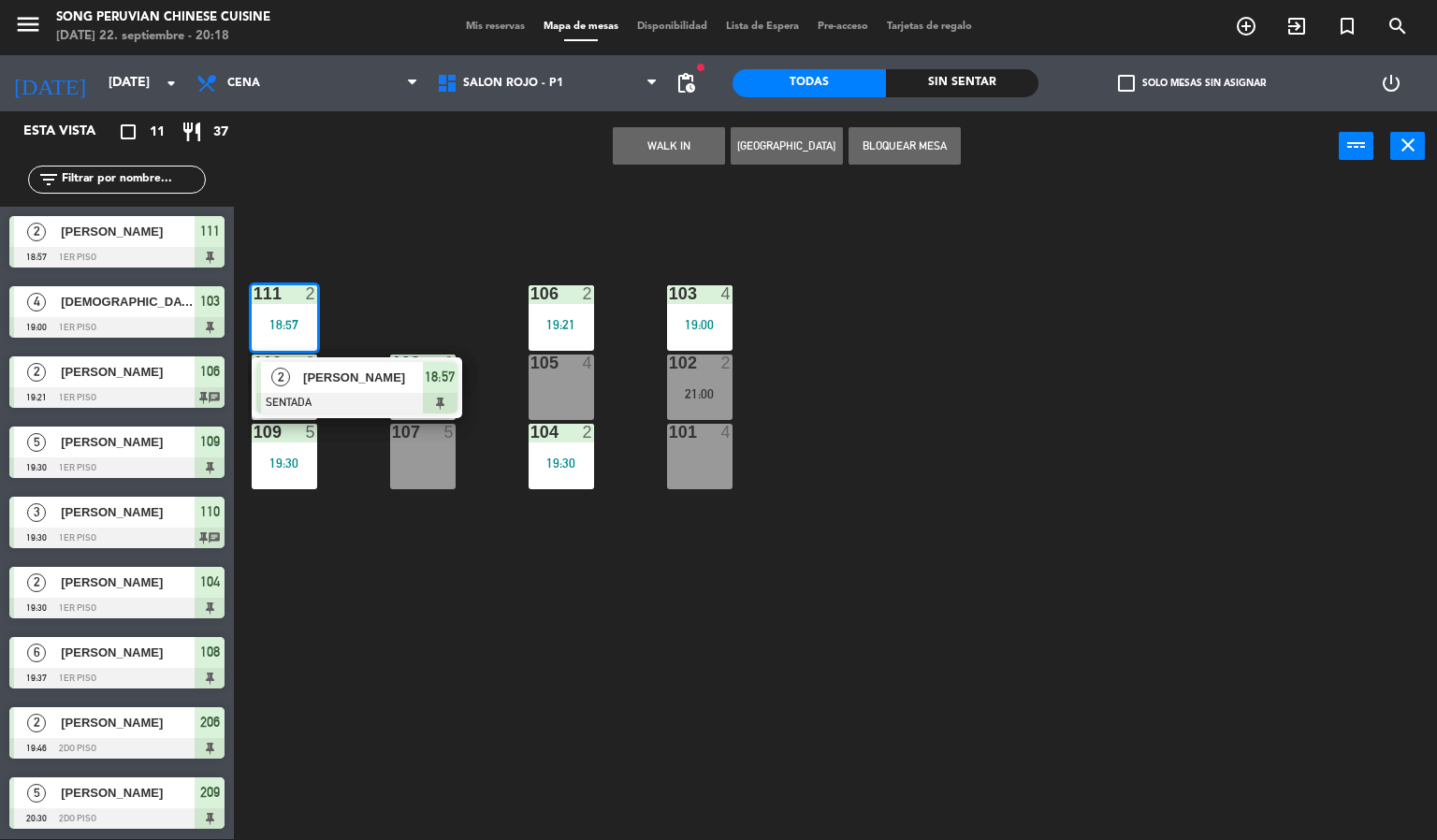
click at [427, 412] on div at bounding box center [357, 402] width 201 height 20
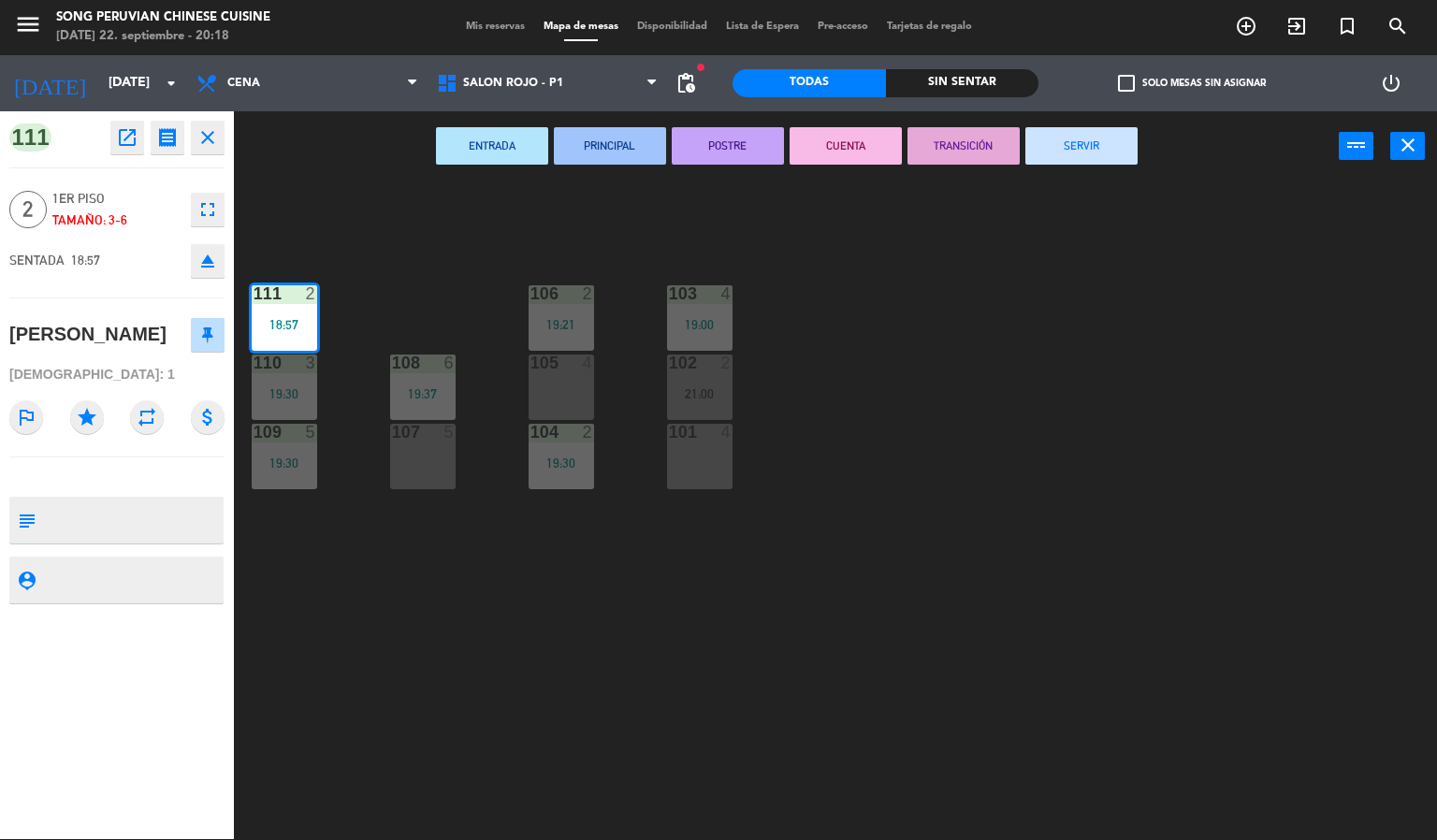
click at [868, 135] on button "CUENTA" at bounding box center [845, 146] width 112 height 37
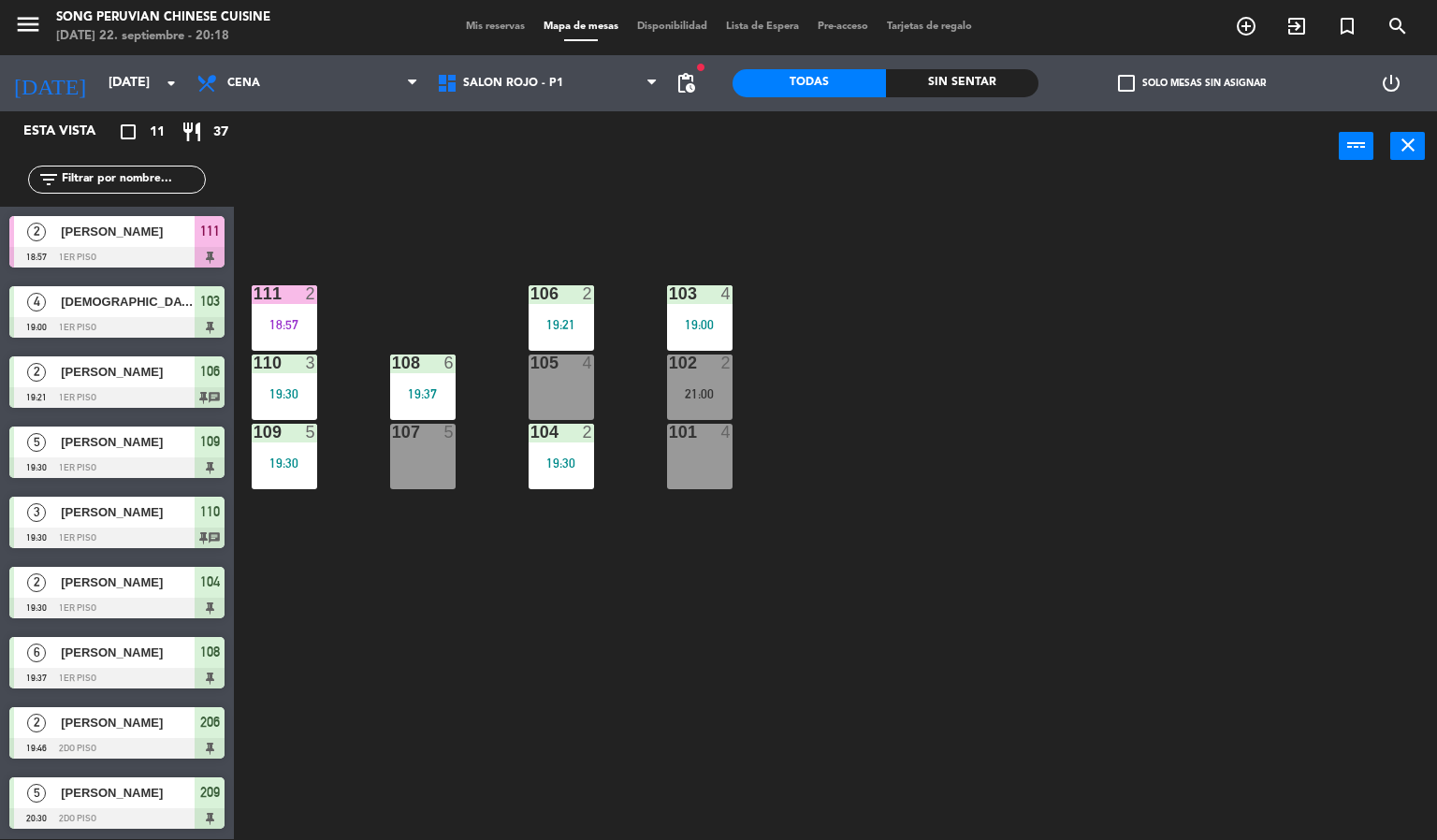
click at [971, 573] on div "103 4 19:00 106 2 19:21 111 2 18:57 102 2 21:00 105 4 108 6 19:37 110 3 19:30 1…" at bounding box center [842, 511] width 1189 height 658
click at [920, 534] on div "103 4 19:00 106 2 19:21 111 2 18:57 102 2 21:00 105 4 108 6 19:37 110 3 19:30 1…" at bounding box center [842, 511] width 1189 height 658
click at [898, 648] on div "103 4 19:00 106 2 19:21 111 2 18:57 102 2 21:00 105 4 108 6 19:37 110 3 19:30 1…" at bounding box center [842, 511] width 1189 height 658
click at [927, 508] on div "103 4 19:00 106 2 19:21 111 2 18:57 102 2 21:00 105 4 108 6 19:37 110 3 19:30 1…" at bounding box center [842, 511] width 1189 height 658
click at [730, 359] on div "2" at bounding box center [727, 363] width 12 height 17
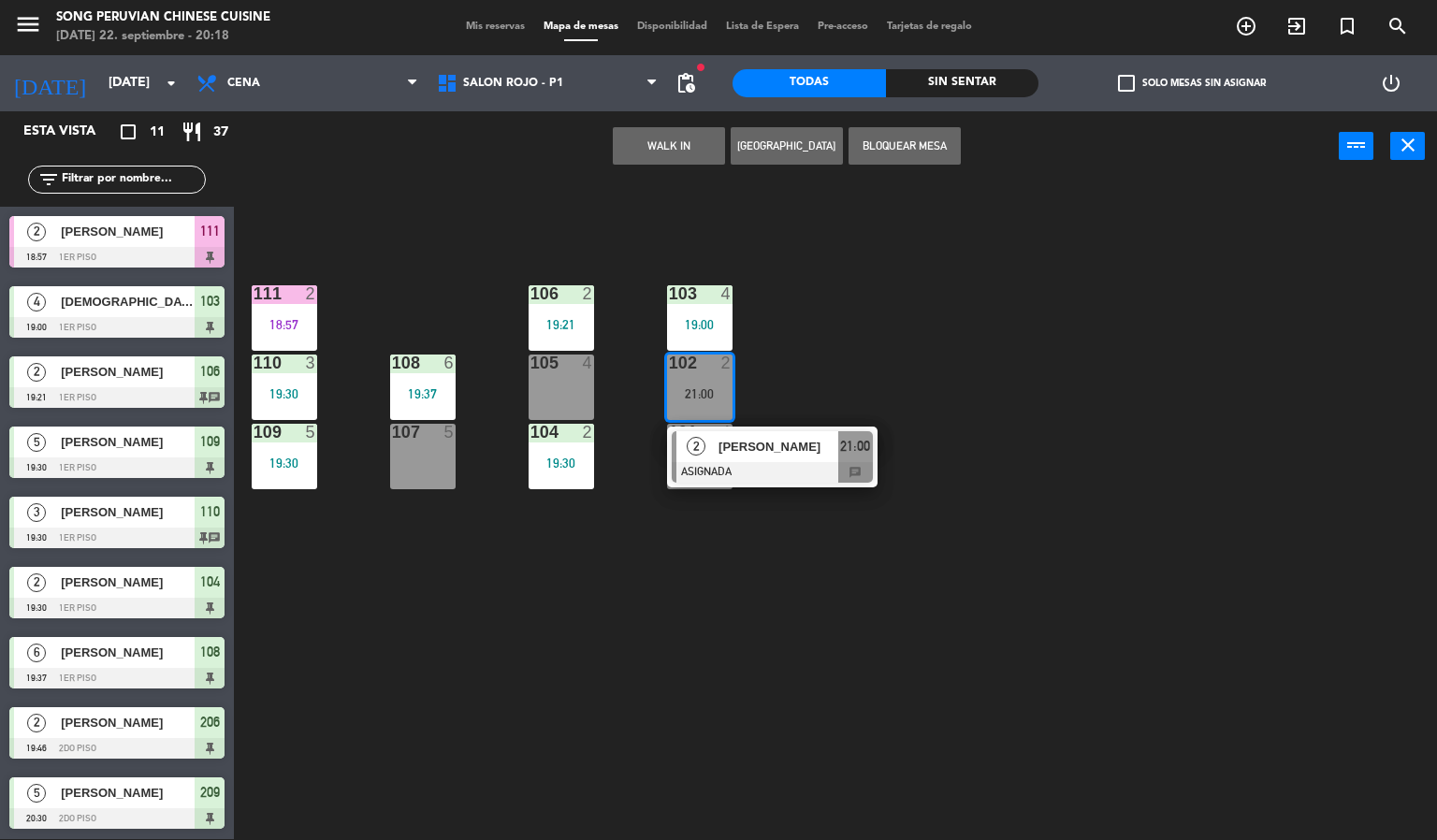
click at [784, 615] on div "103 4 19:00 106 2 19:21 111 2 18:57 102 2 21:00 2 [PERSON_NAME] ASIGNADA 21:00 …" at bounding box center [842, 511] width 1189 height 658
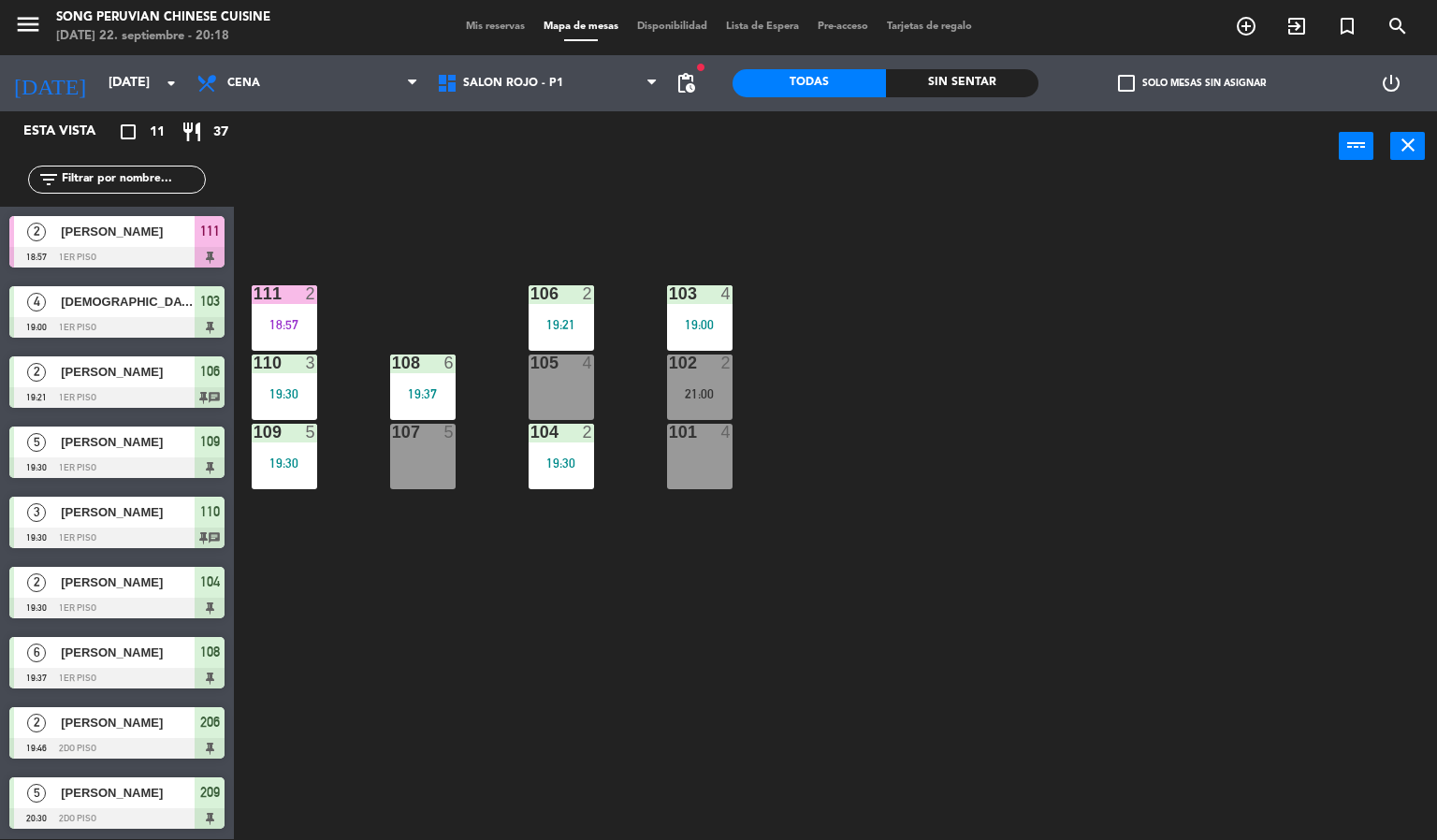
click at [717, 428] on div "4" at bounding box center [731, 432] width 31 height 17
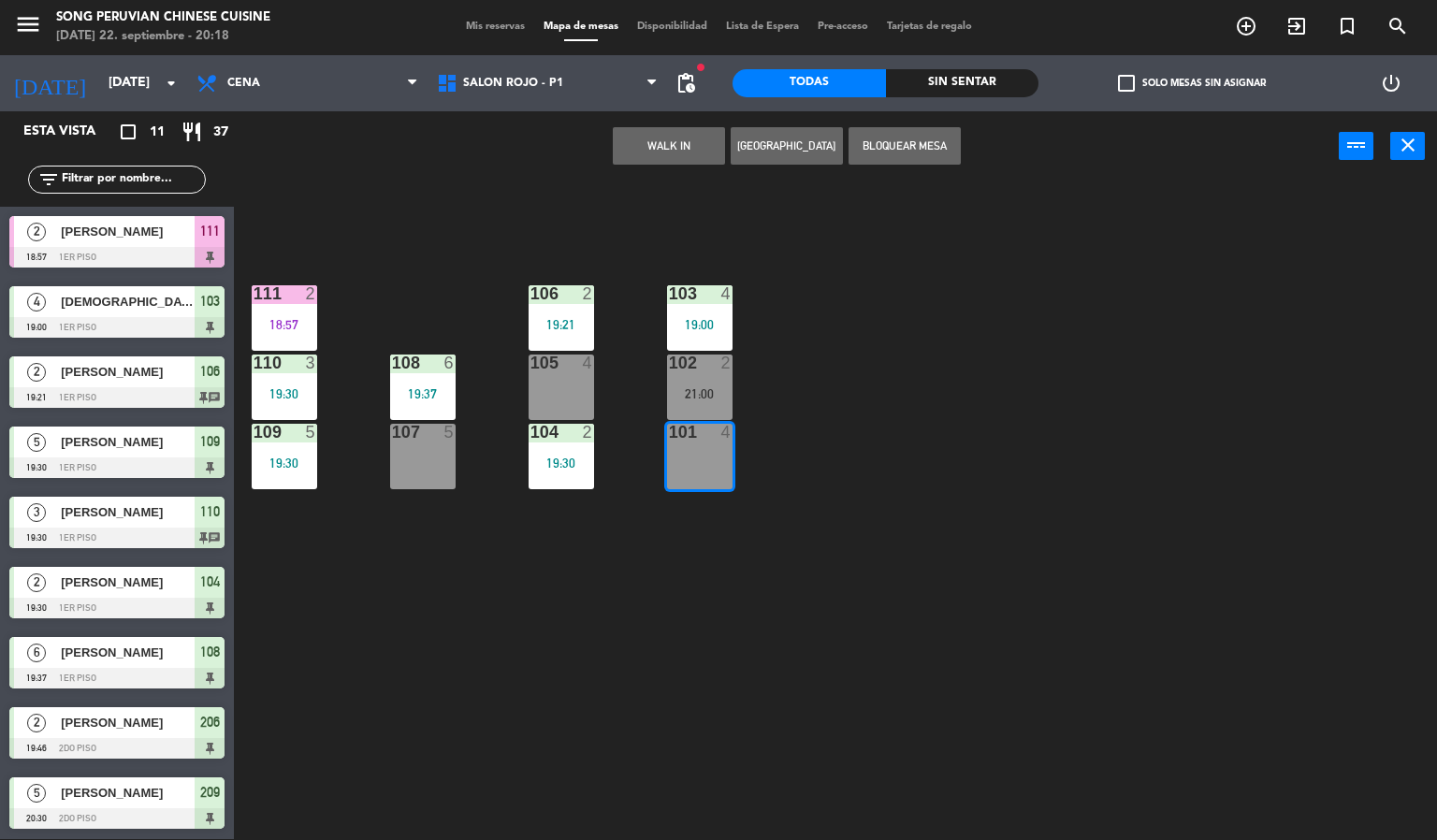
click at [708, 359] on div at bounding box center [699, 363] width 31 height 17
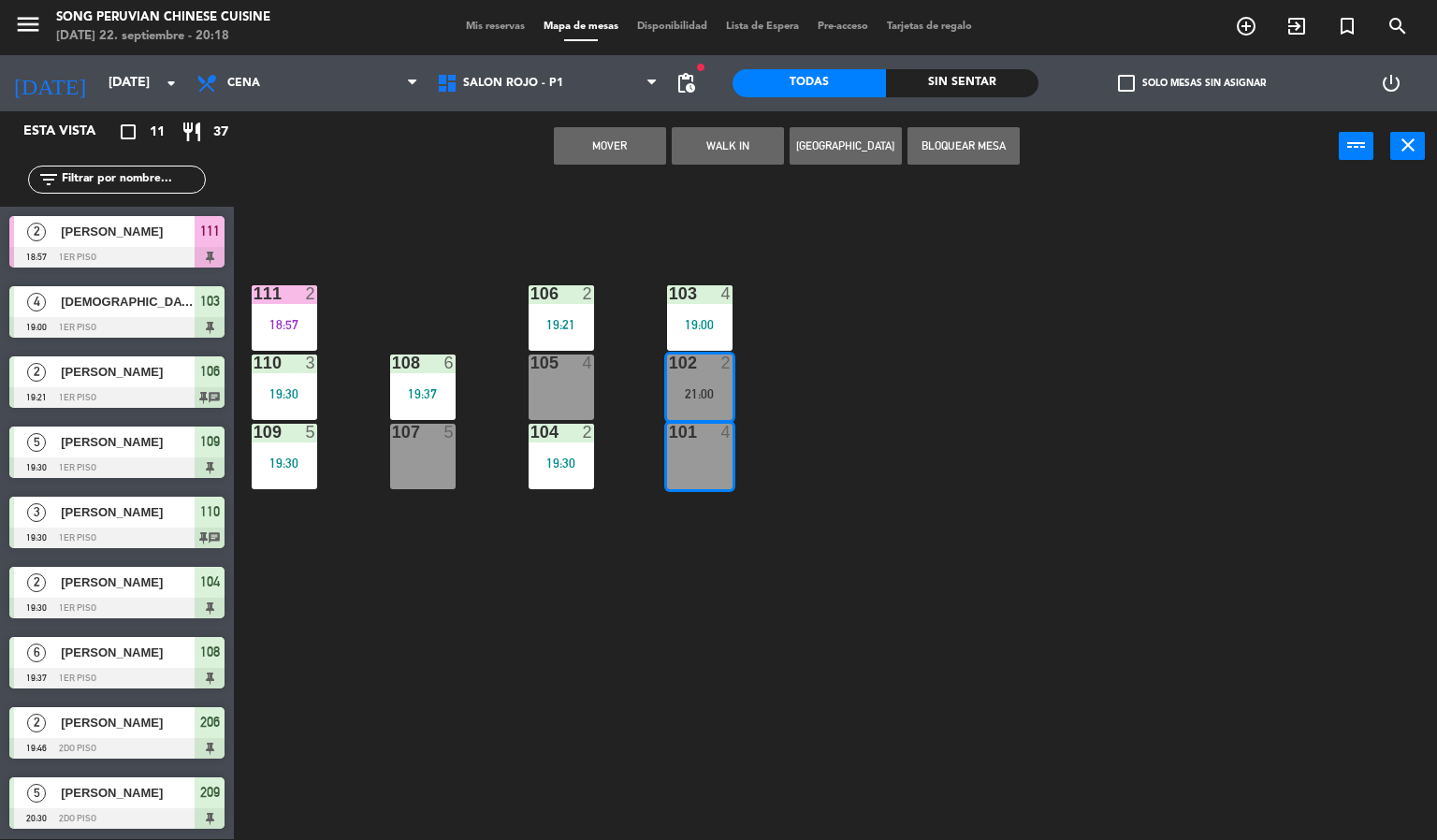
click at [655, 138] on button "Mover" at bounding box center [609, 146] width 112 height 37
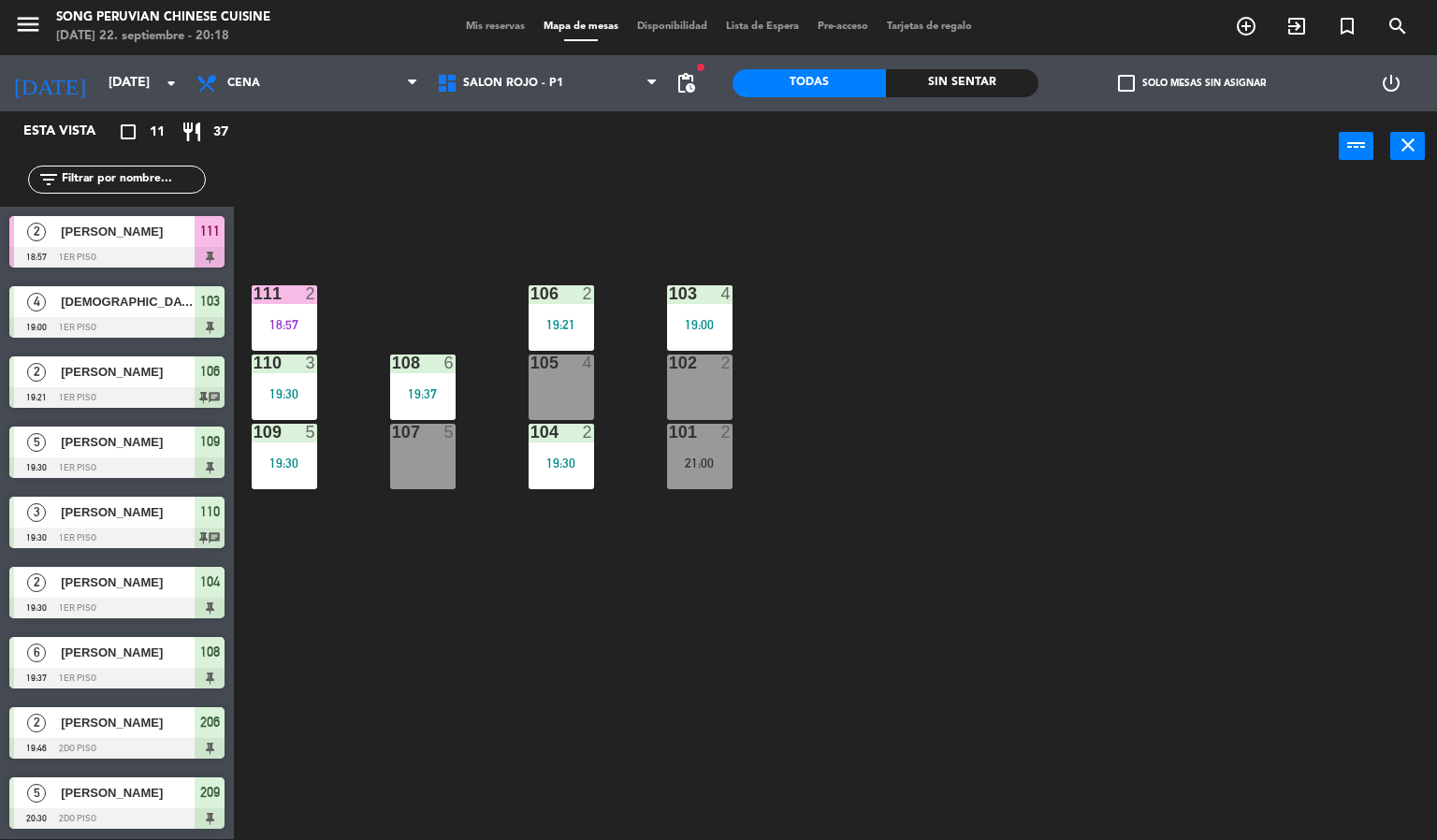
click at [958, 477] on div "103 4 19:00 106 2 19:21 111 2 18:57 102 2 105 4 108 6 19:37 110 3 19:30 101 2 2…" at bounding box center [842, 511] width 1189 height 658
click at [623, 632] on div "103 4 19:00 106 2 19:21 111 2 18:57 102 2 105 4 108 6 19:37 110 3 19:30 101 2 2…" at bounding box center [842, 511] width 1189 height 658
click at [152, 680] on div at bounding box center [117, 677] width 215 height 20
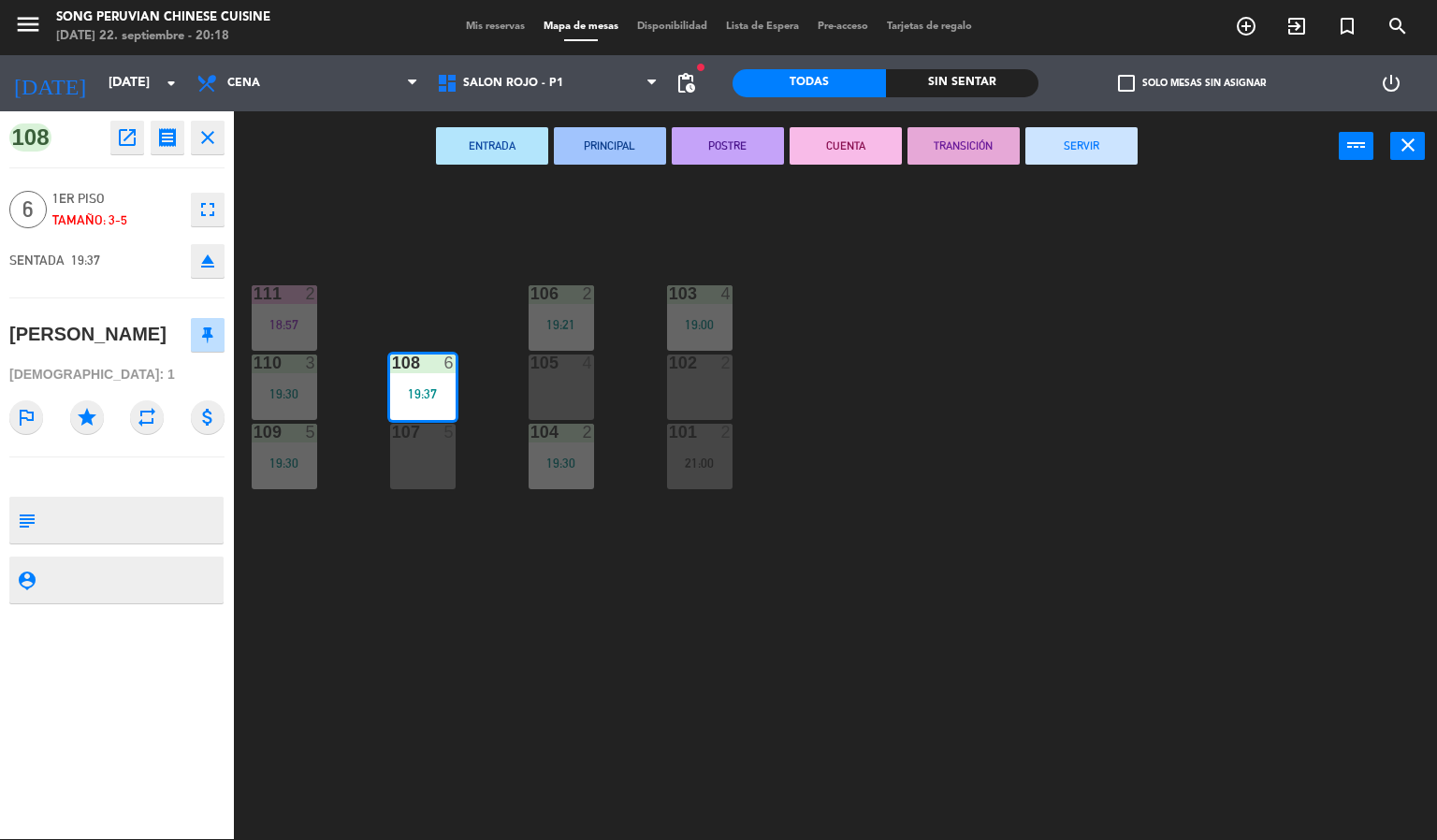
click at [421, 607] on div "103 4 19:00 106 2 19:21 111 2 18:57 102 2 105 4 108 6 19:37 110 3 19:30 101 2 2…" at bounding box center [842, 511] width 1189 height 658
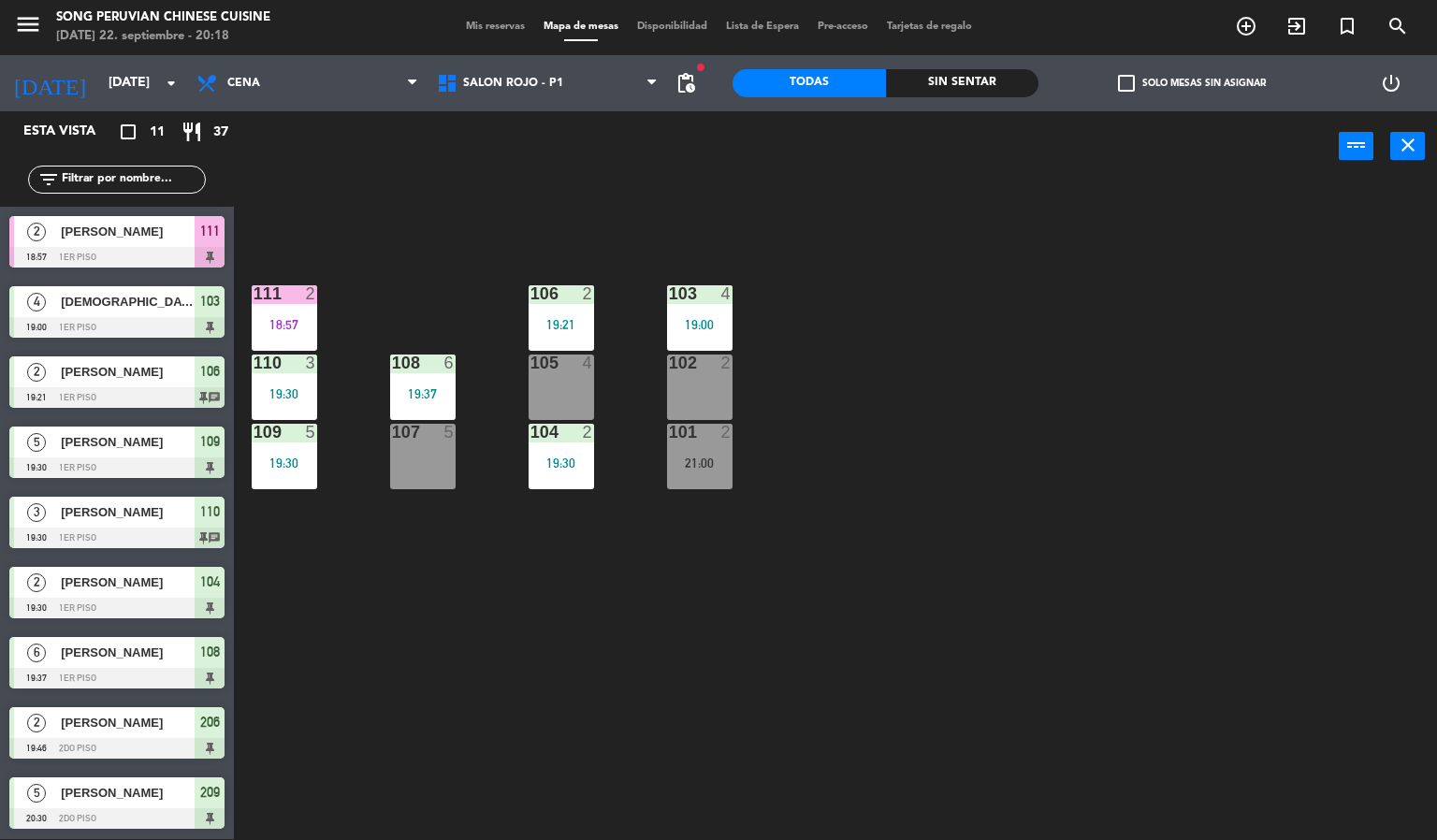
scroll to position [141, 0]
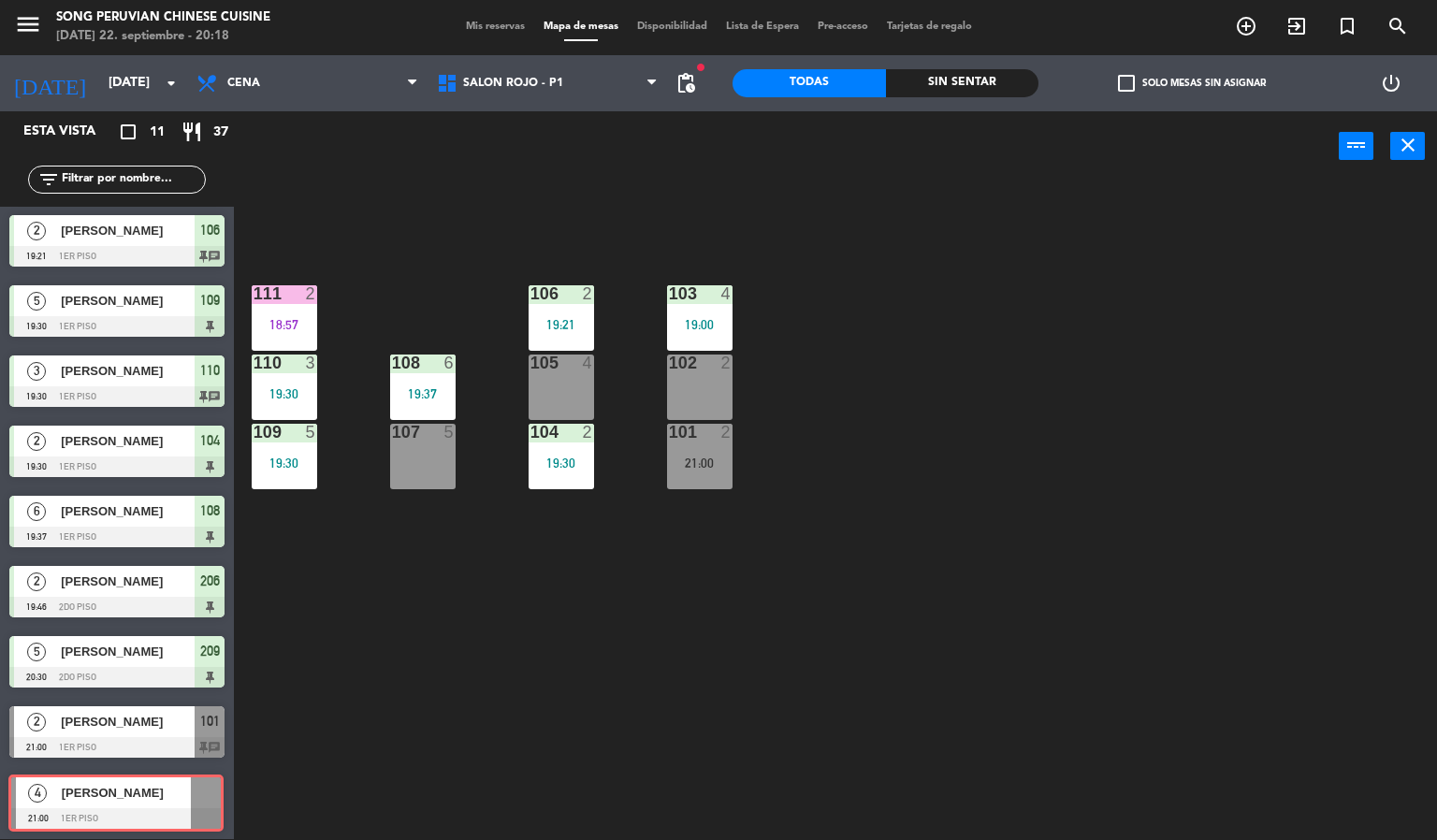
click at [93, 789] on div "4 [PERSON_NAME] 21:00 1er piso 4 [PERSON_NAME] 21:00 1er piso" at bounding box center [117, 805] width 234 height 76
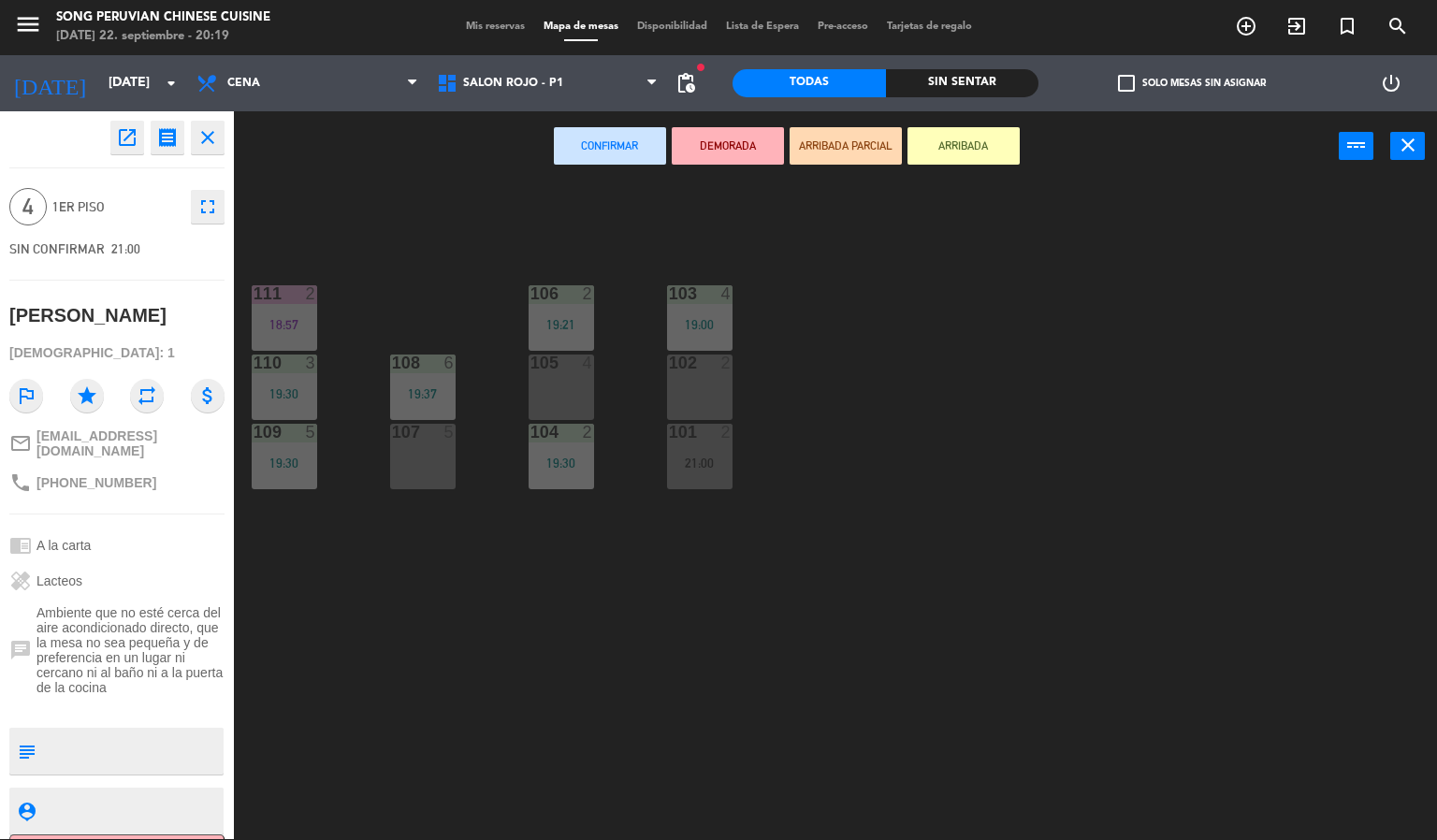
click at [485, 234] on div "103 4 19:00 106 2 19:21 111 2 18:57 102 2 105 4 108 6 19:37 110 3 19:30 101 2 2…" at bounding box center [842, 511] width 1189 height 658
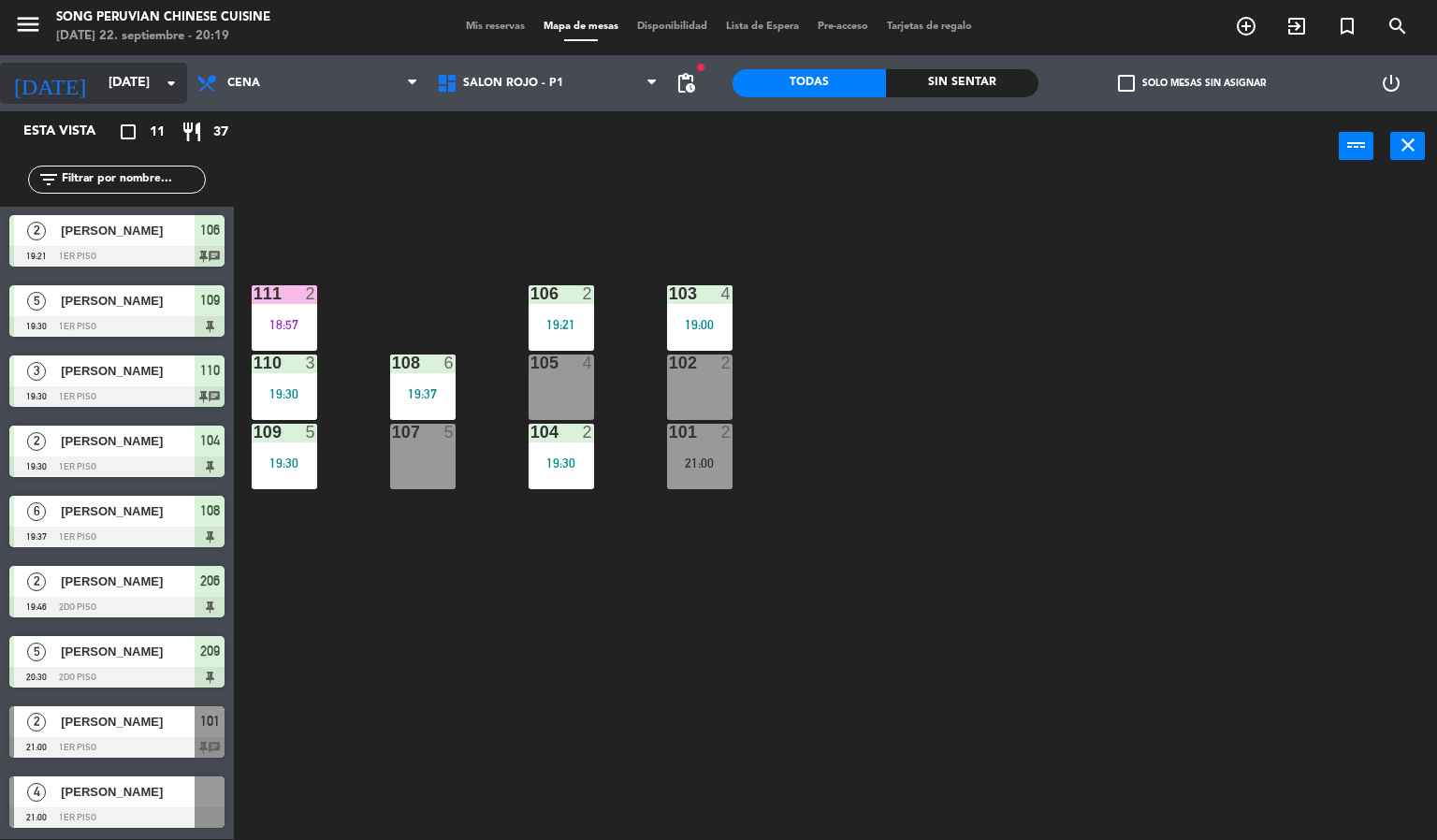
click at [138, 84] on input "[DATE]" at bounding box center [188, 83] width 177 height 34
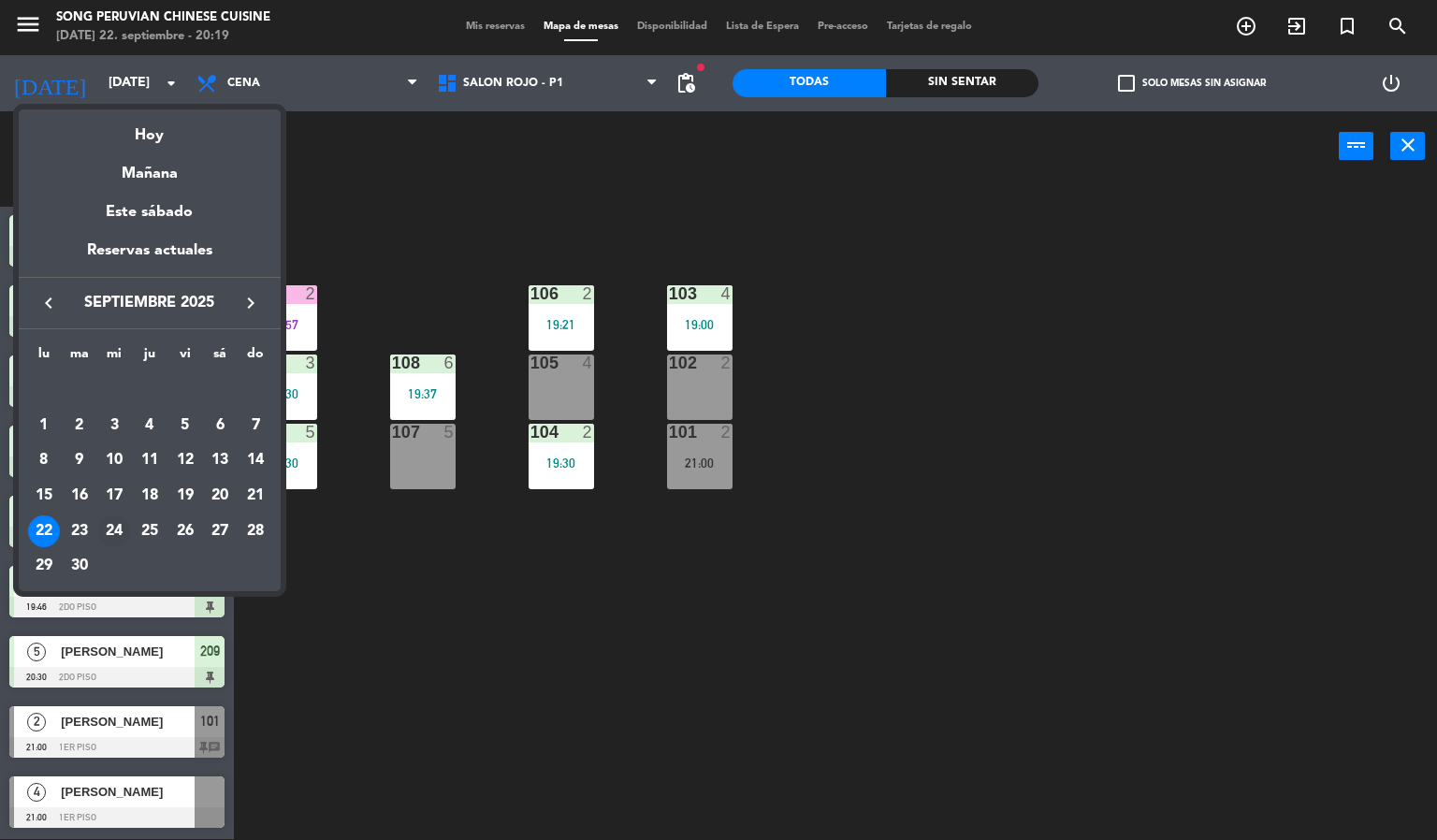
click at [112, 527] on div "24" at bounding box center [114, 531] width 32 height 32
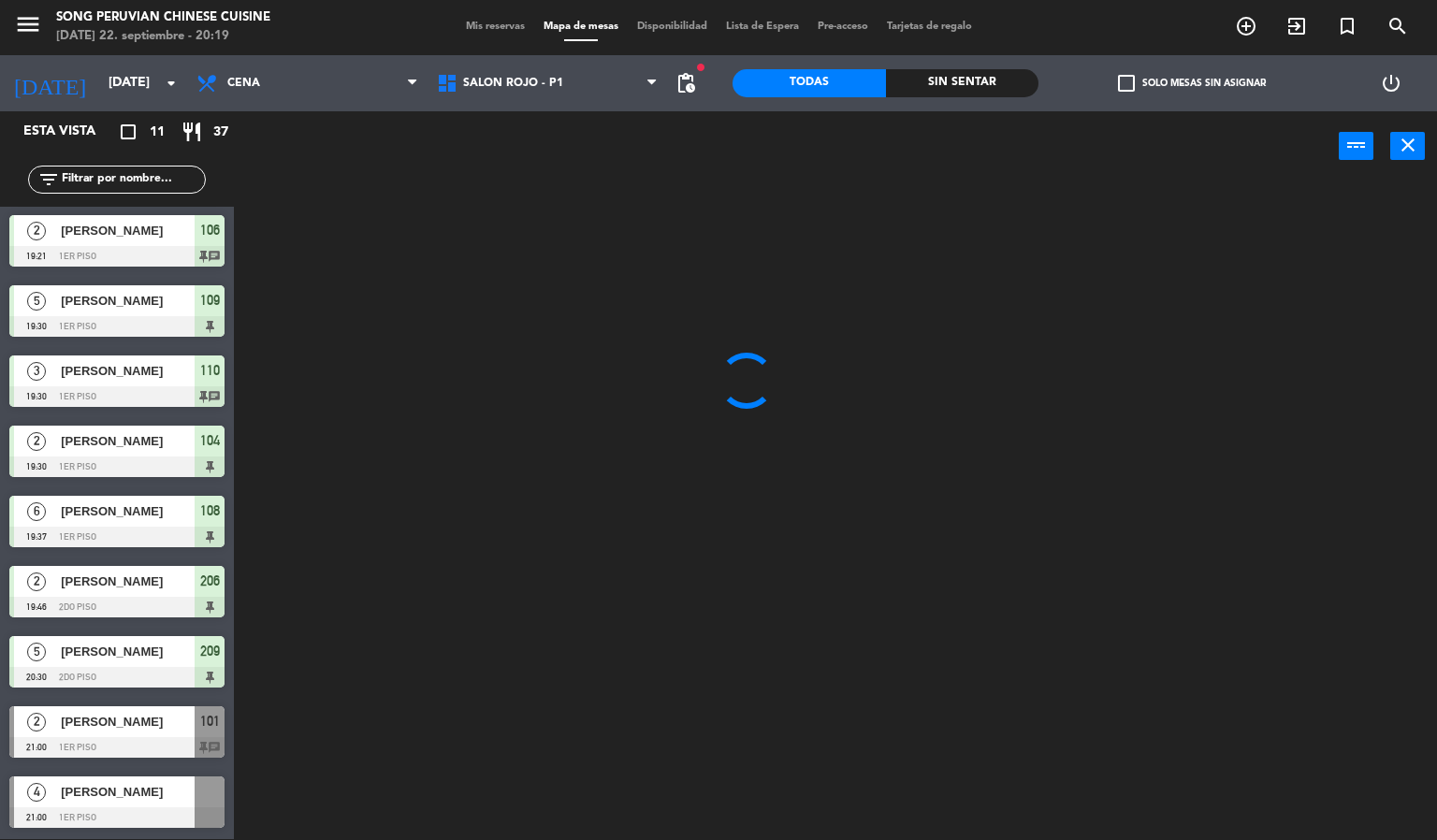
type input "[DATE]"
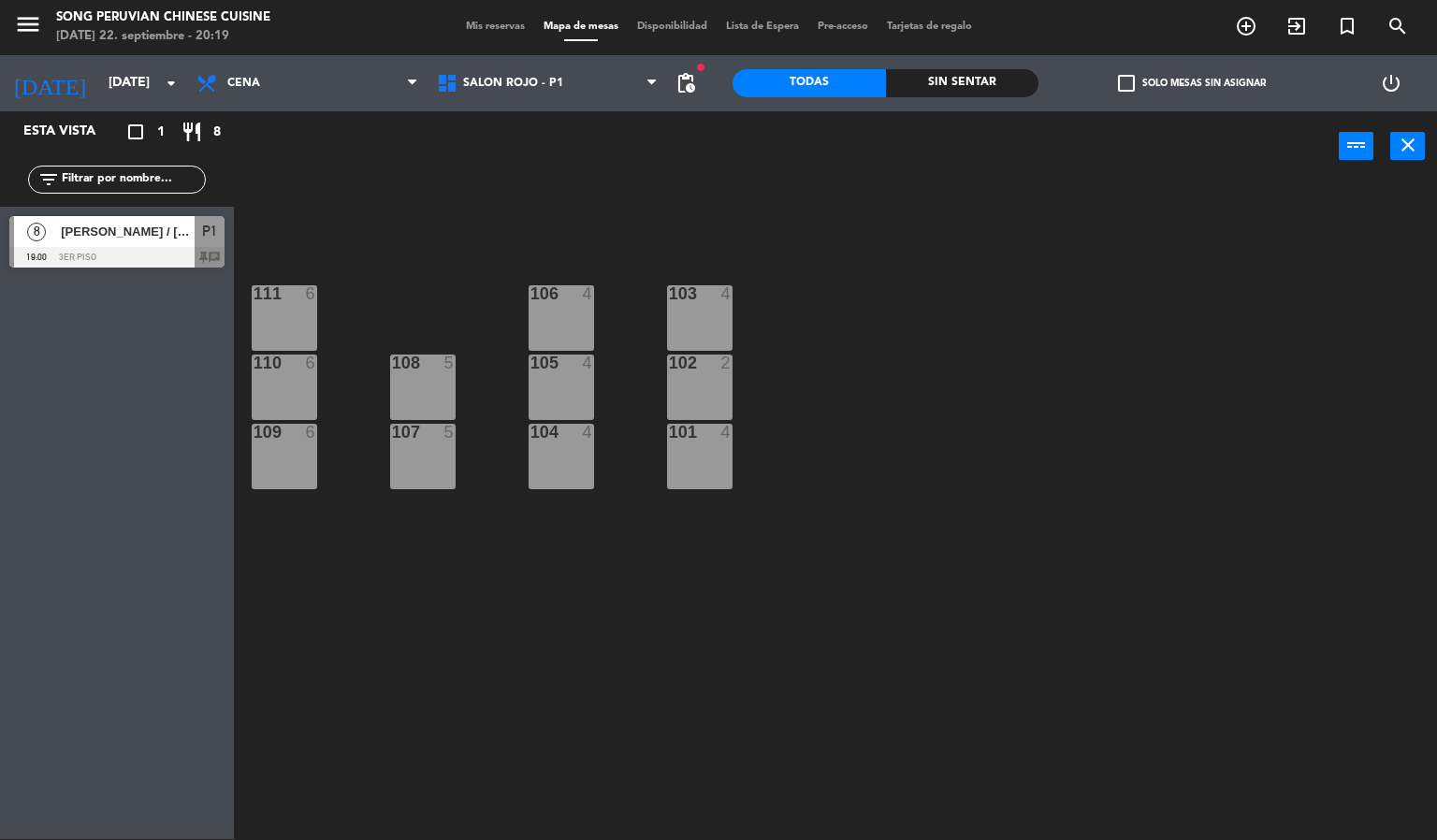
scroll to position [0, 0]
click at [337, 84] on span "Cena" at bounding box center [307, 83] width 241 height 41
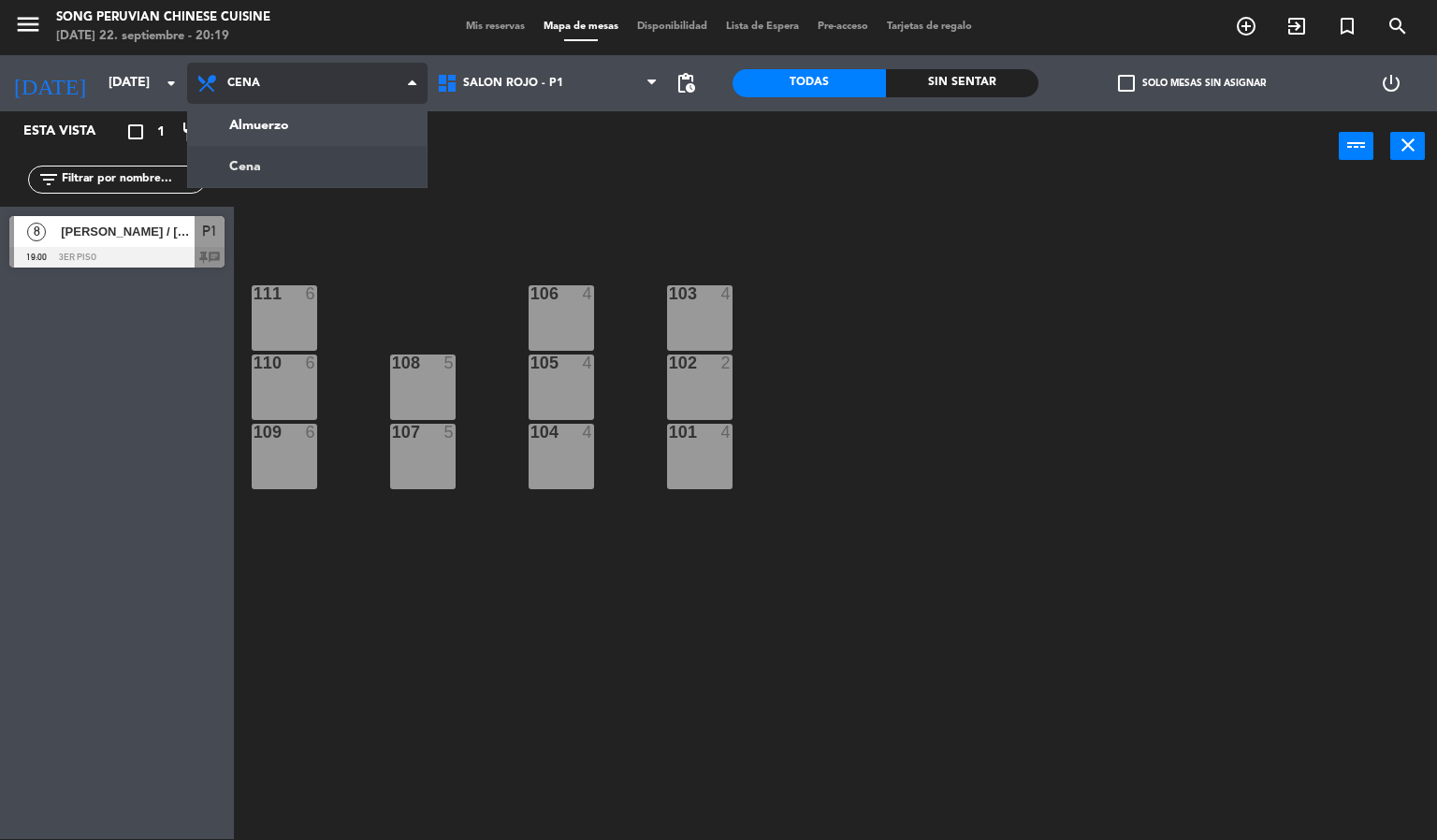
click at [301, 106] on div "Almuerzo Cena Cena Almuerzo Cena" at bounding box center [307, 84] width 241 height 57
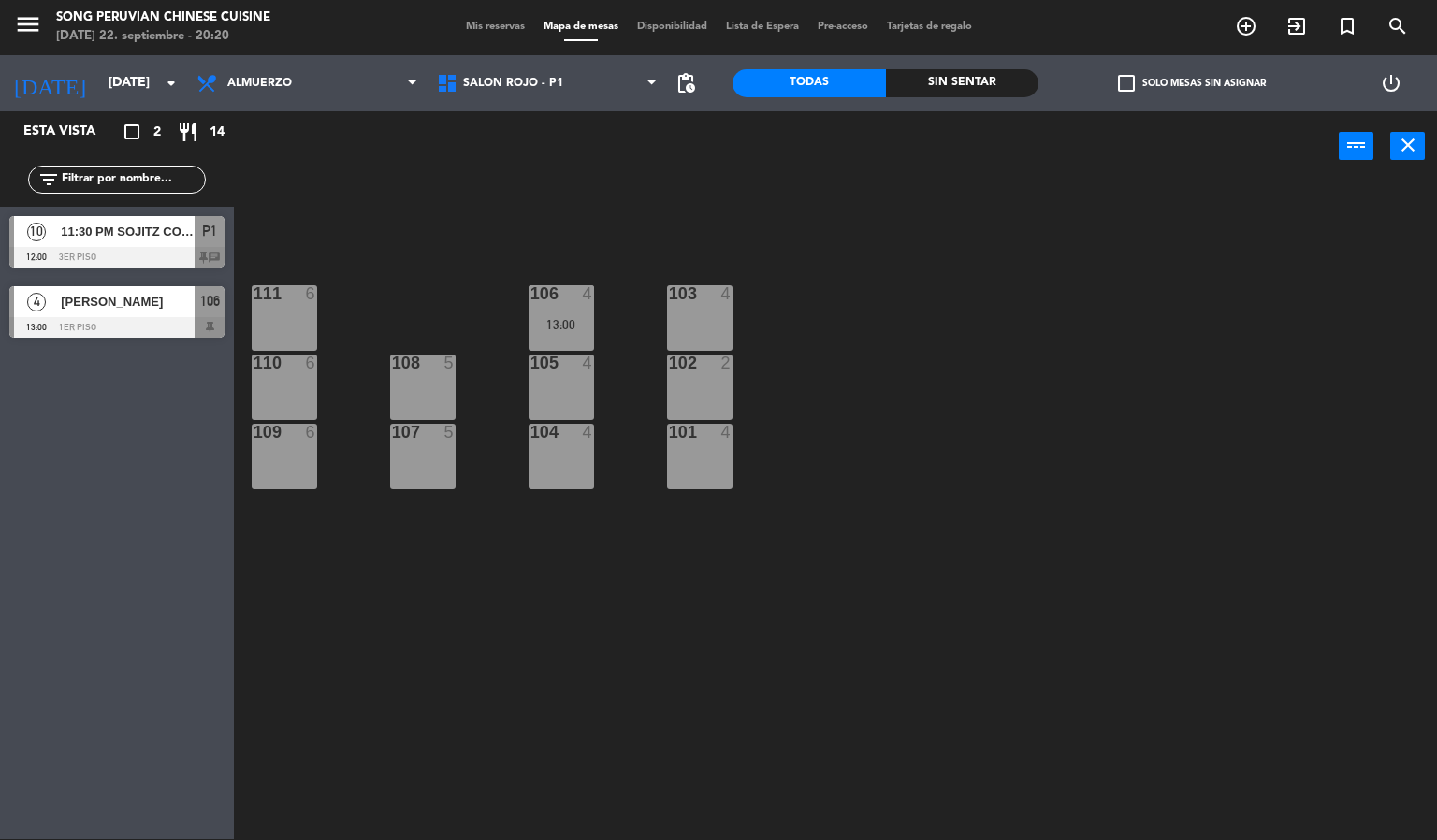
click at [144, 242] on span "11:30 PM SOJITZ CORPORATION OF AMERICA / [GEOGRAPHIC_DATA]" at bounding box center [127, 231] width 134 height 19
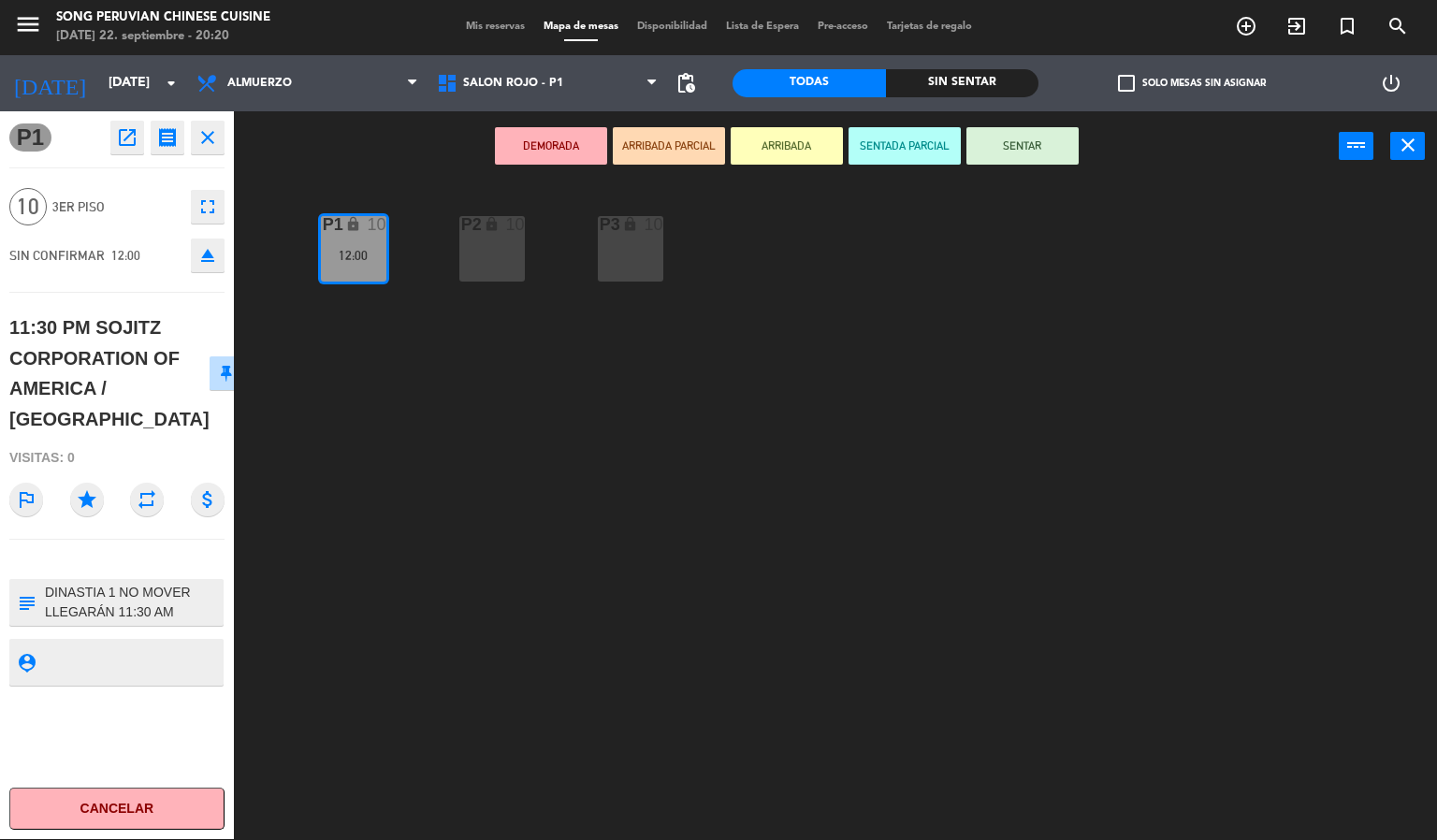
click at [147, 583] on textarea at bounding box center [132, 602] width 178 height 39
click at [174, 587] on textarea at bounding box center [132, 602] width 178 height 39
type textarea "DINASTIA 1 NO MOVER LLEGARÁN 11:30 AM, TIENE CARTA HECHA POR RESERVA Y APROBADA"
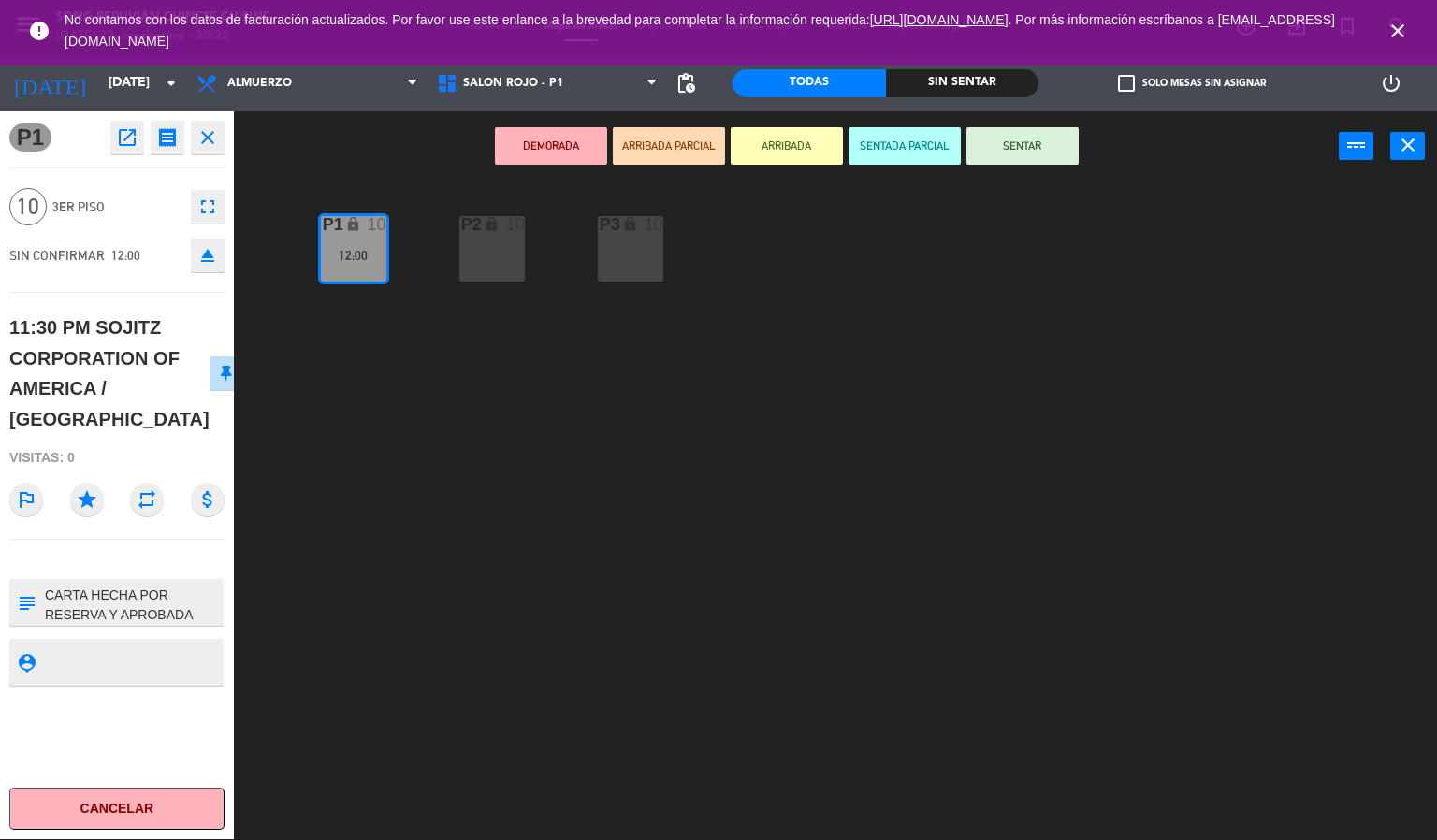
click at [152, 282] on div "P1 open_in_new receipt 12:00 PM [DATE] personas 11:30 PM SOJITZ CORPORATION OF …" at bounding box center [117, 475] width 234 height 728
drag, startPoint x: 578, startPoint y: 559, endPoint x: 648, endPoint y: 18, distance: 545.5
click at [576, 514] on div "P2 lock 10 P3 lock 10 P1 lock 10 12:00" at bounding box center [842, 511] width 1189 height 658
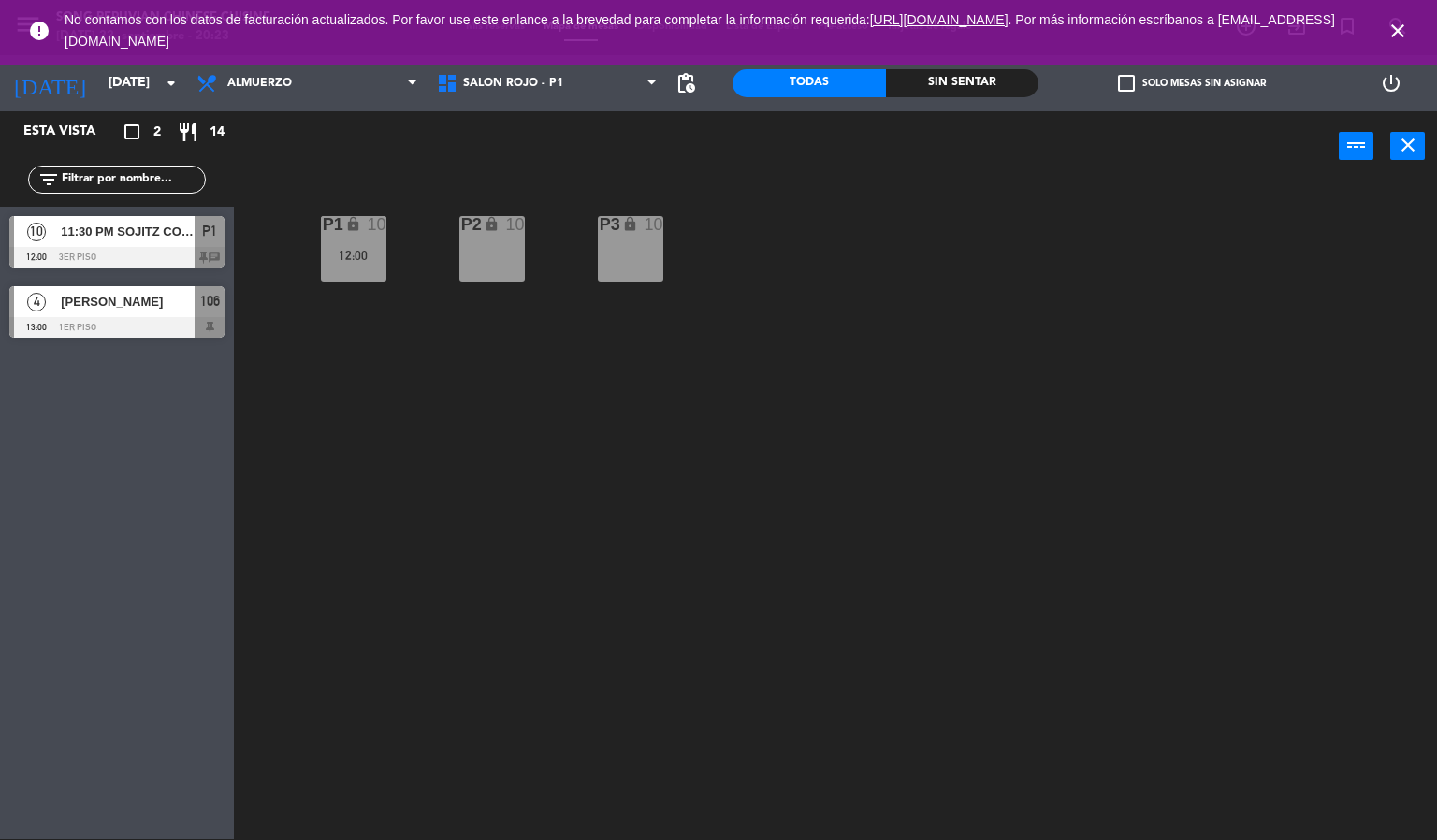
click at [136, 249] on div at bounding box center [117, 256] width 215 height 20
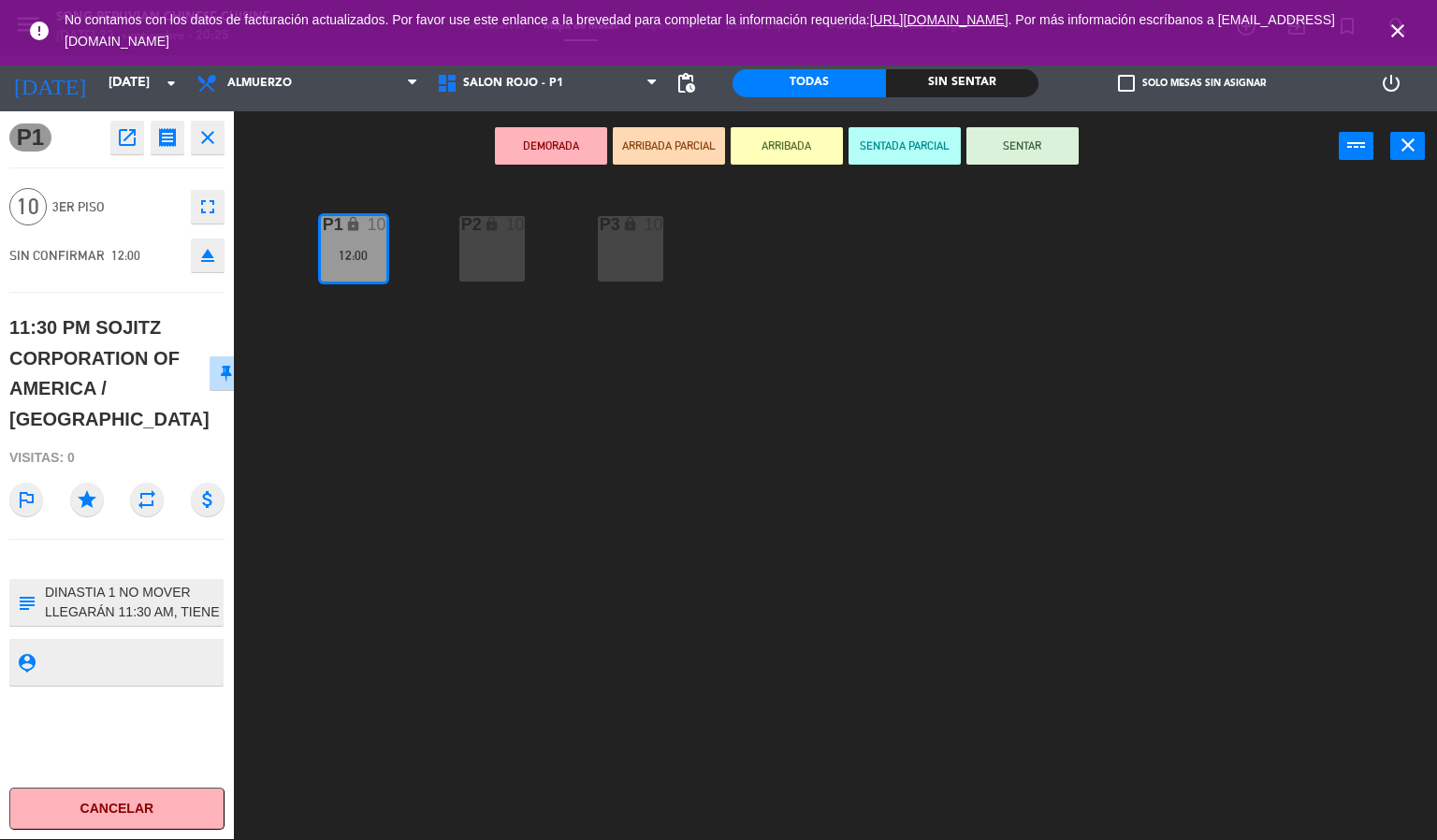
click at [1401, 34] on icon "close" at bounding box center [1397, 30] width 22 height 22
click at [346, 140] on div "DEMORADA ARRIBADA PARCIAL ARRIBADA SENTADA PARCIAL SENTAR power_input close" at bounding box center [786, 146] width 1105 height 71
click at [643, 472] on div "P2 lock 10 P3 lock 10 P1 lock 10 12:00" at bounding box center [842, 511] width 1189 height 658
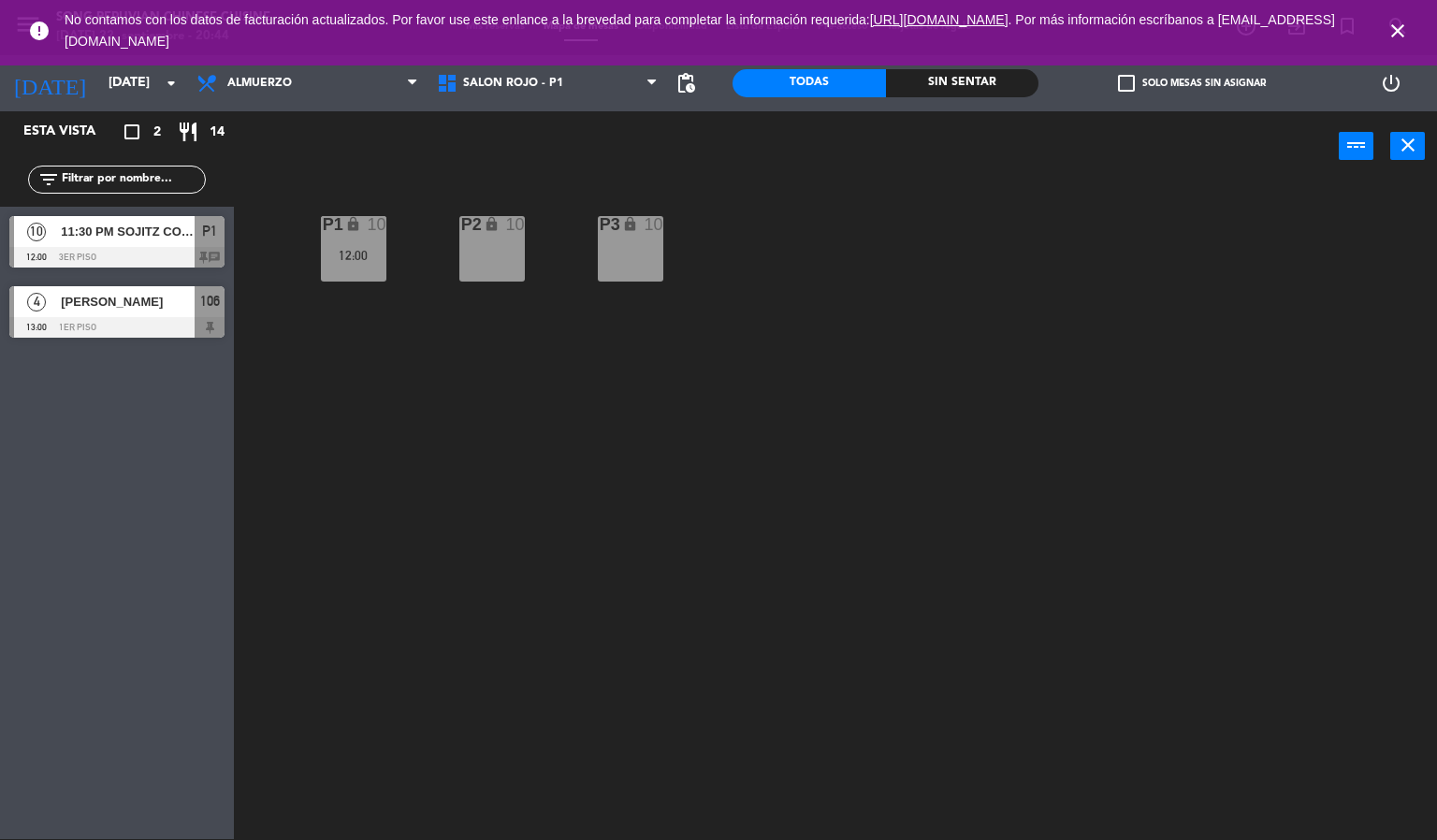
click at [1387, 29] on icon "close" at bounding box center [1397, 30] width 22 height 22
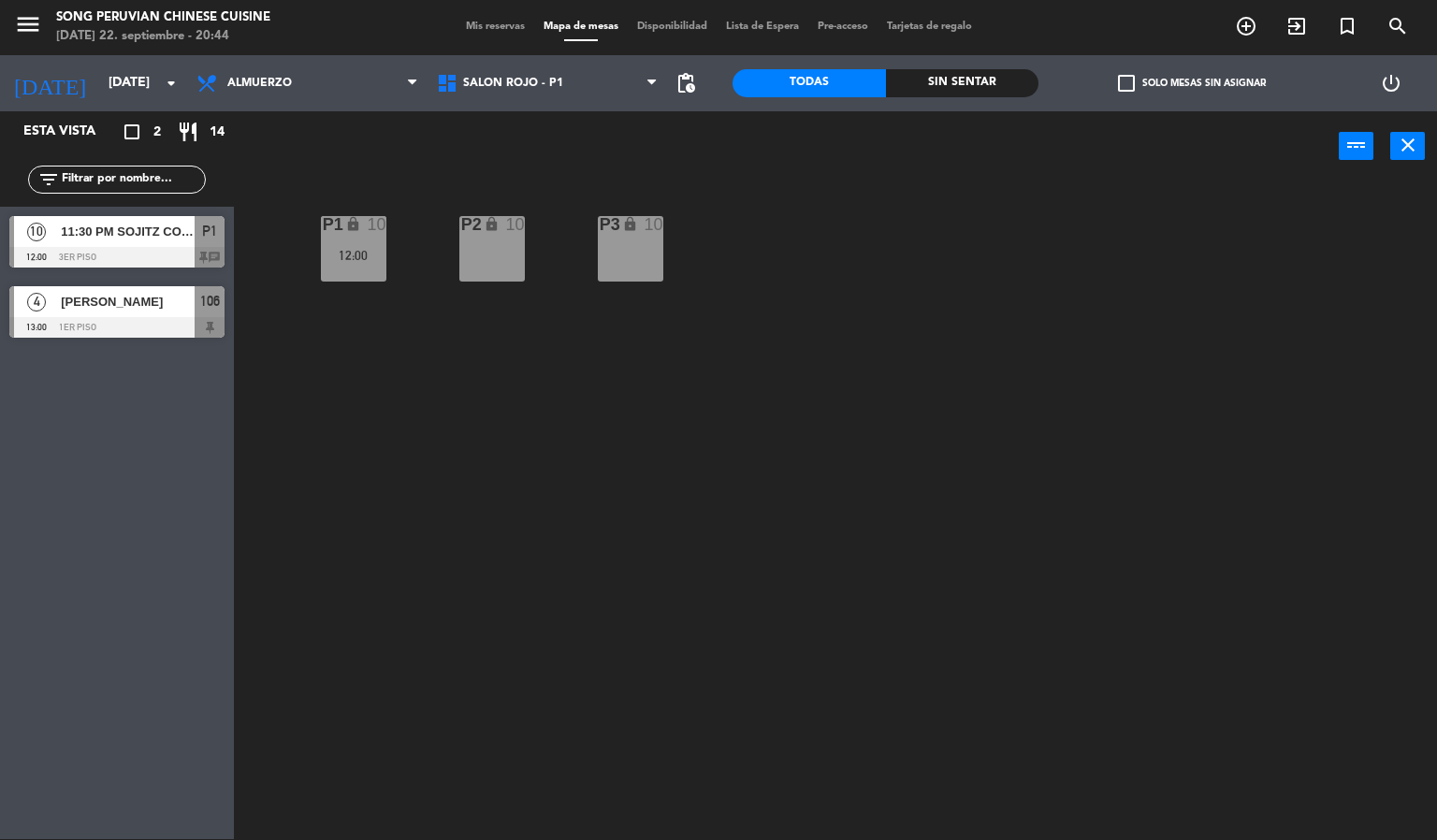
click at [839, 387] on div "P2 lock 10 P3 lock 10 P1 lock 10 12:00" at bounding box center [842, 511] width 1189 height 658
click at [565, 68] on span "SALON ROJO - P1" at bounding box center [548, 83] width 241 height 41
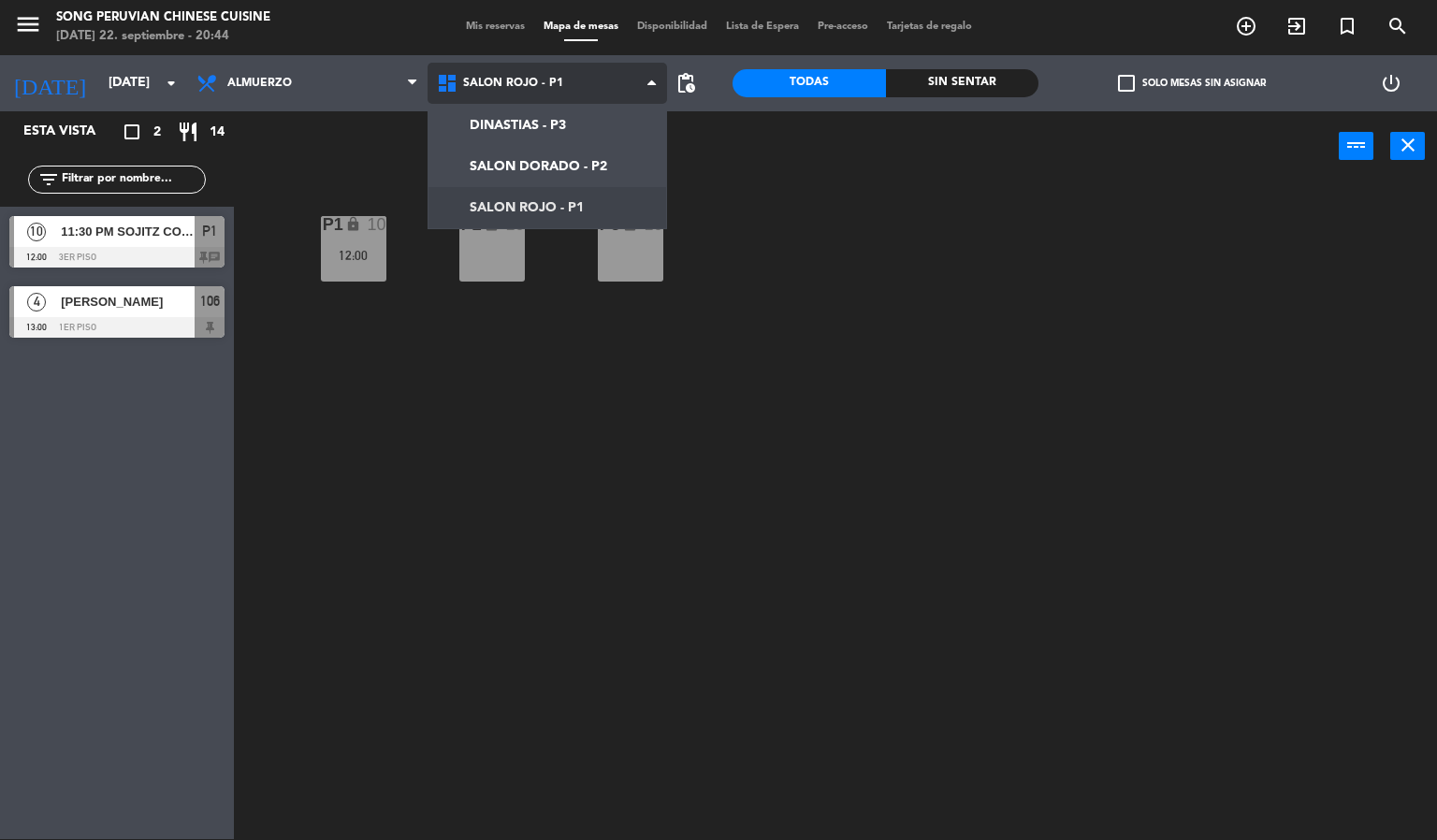
click at [550, 210] on ng-component "menu Song Peruvian Chinese Cuisine [DATE] 22. septiembre - 20:44 Mis reservas M…" at bounding box center [718, 419] width 1437 height 841
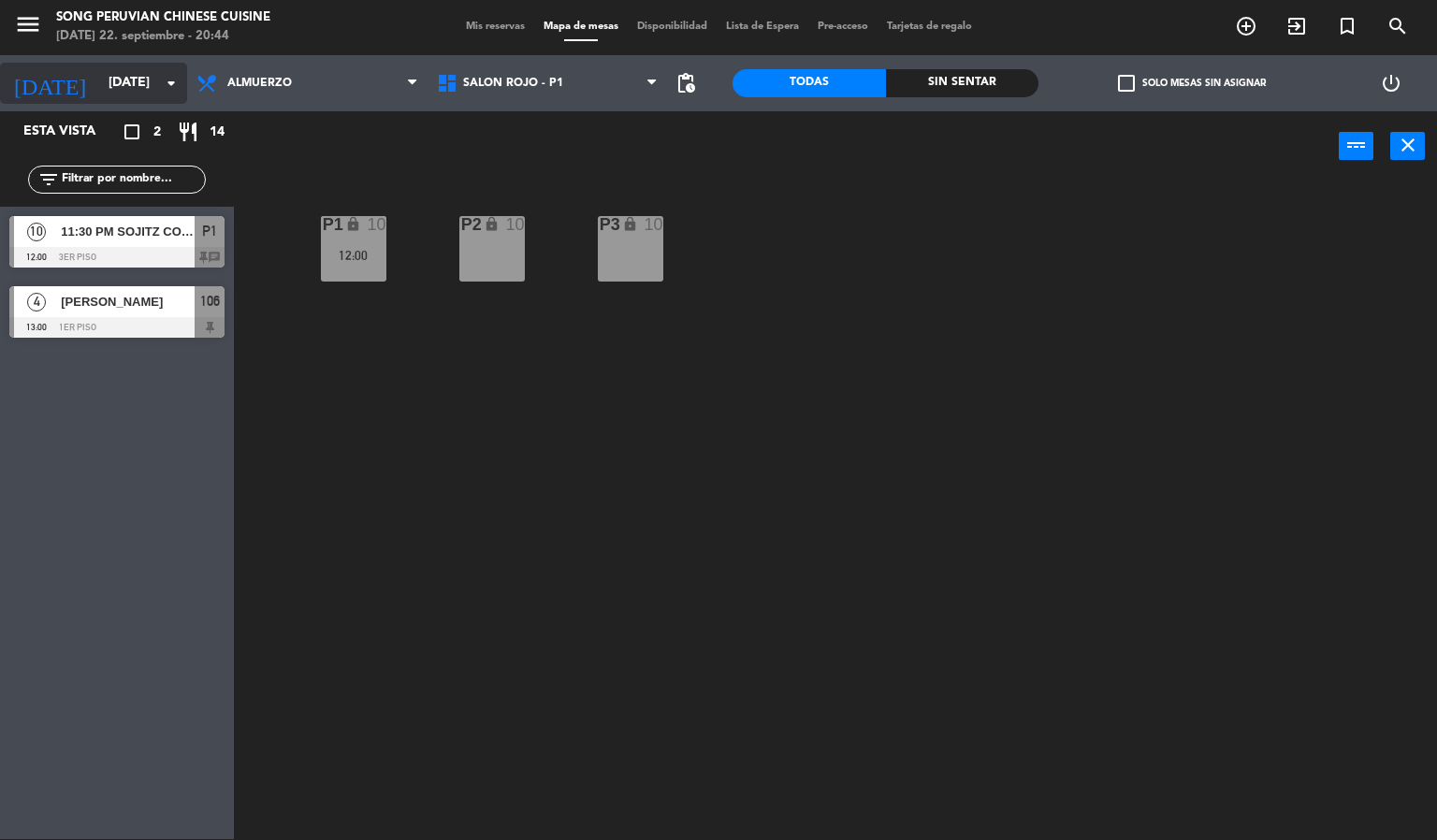
click at [146, 82] on input "[DATE]" at bounding box center [188, 83] width 177 height 34
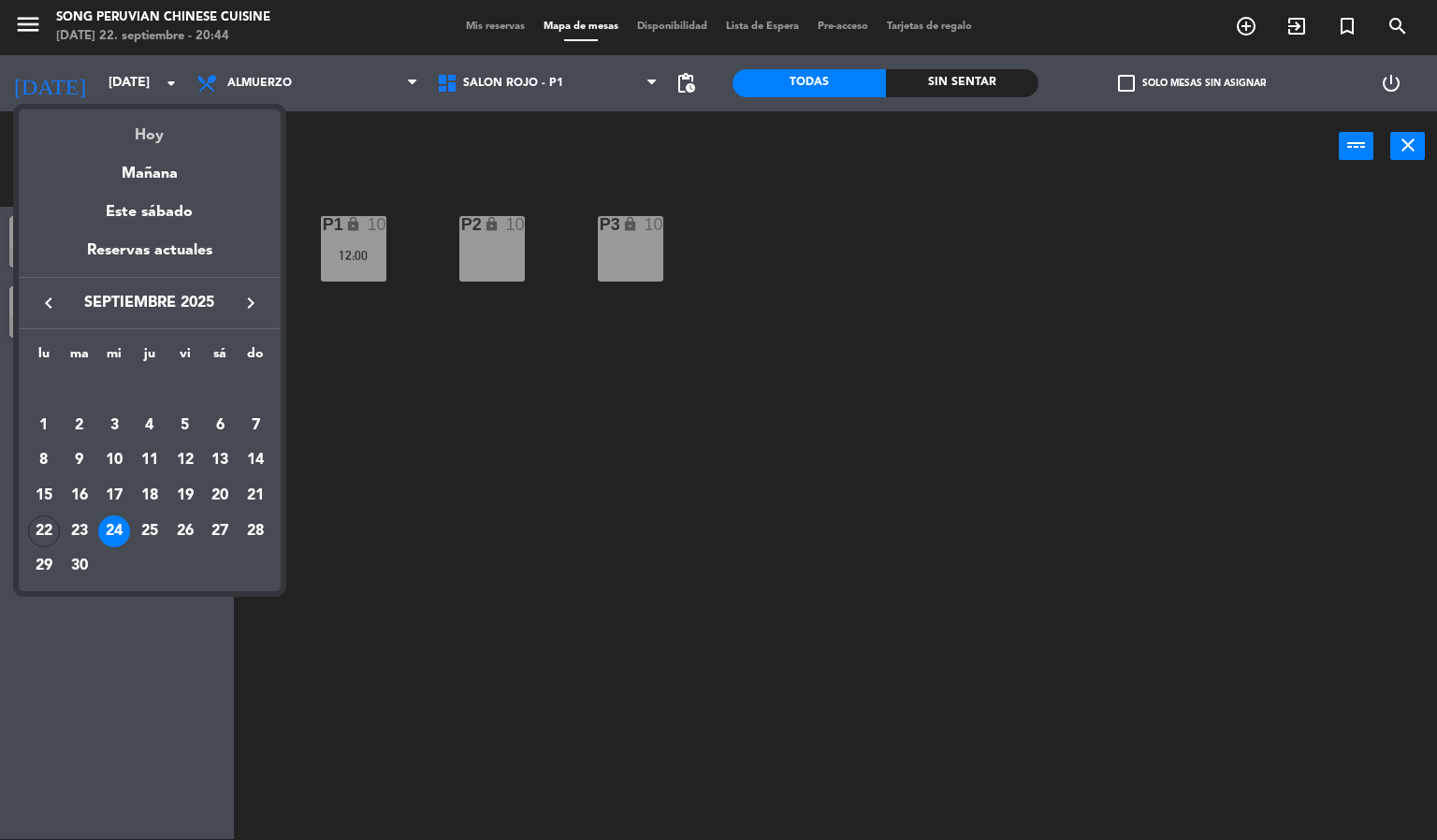
click at [158, 127] on div "Hoy" at bounding box center [149, 128] width 262 height 38
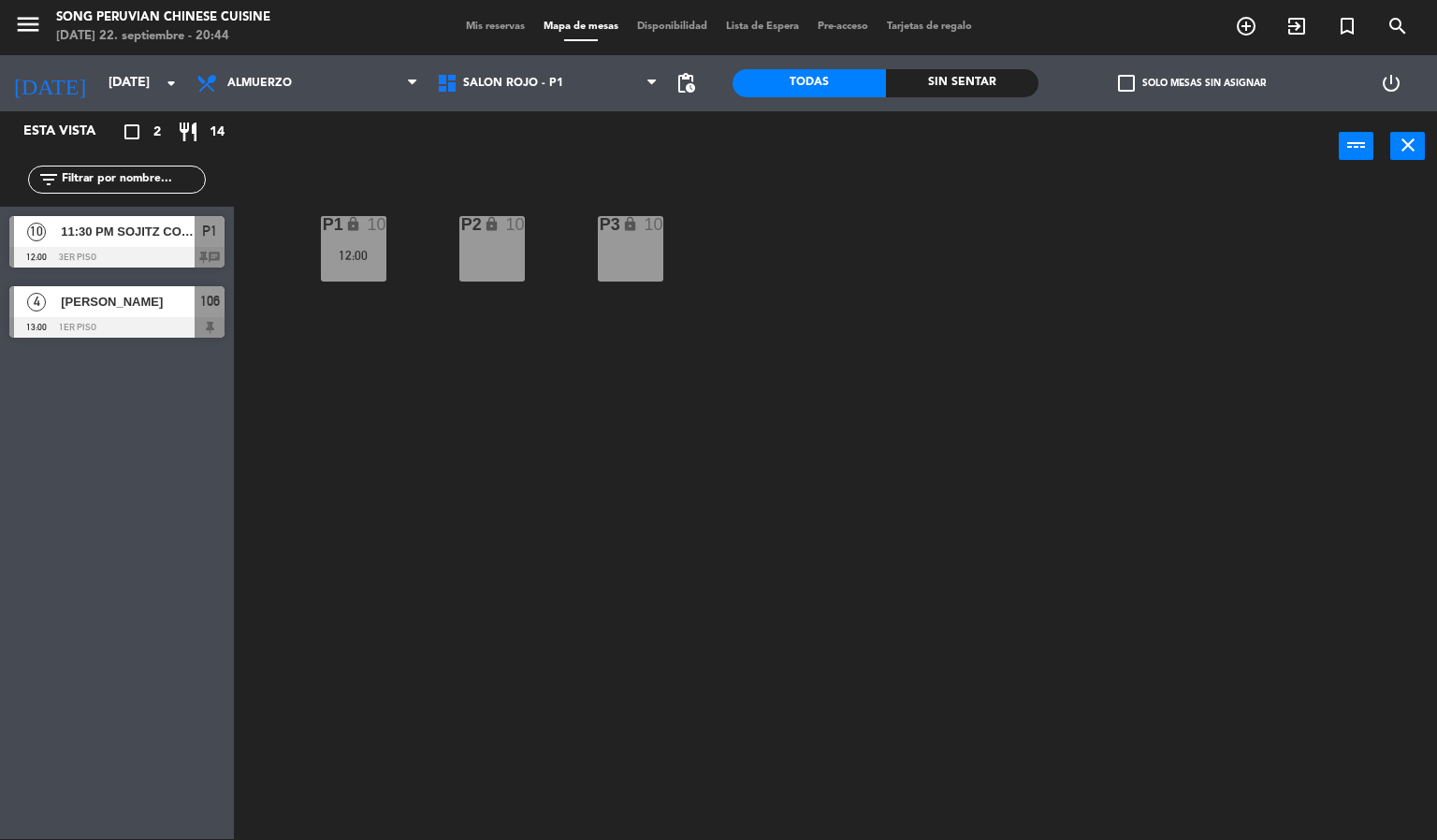
type input "[DATE]"
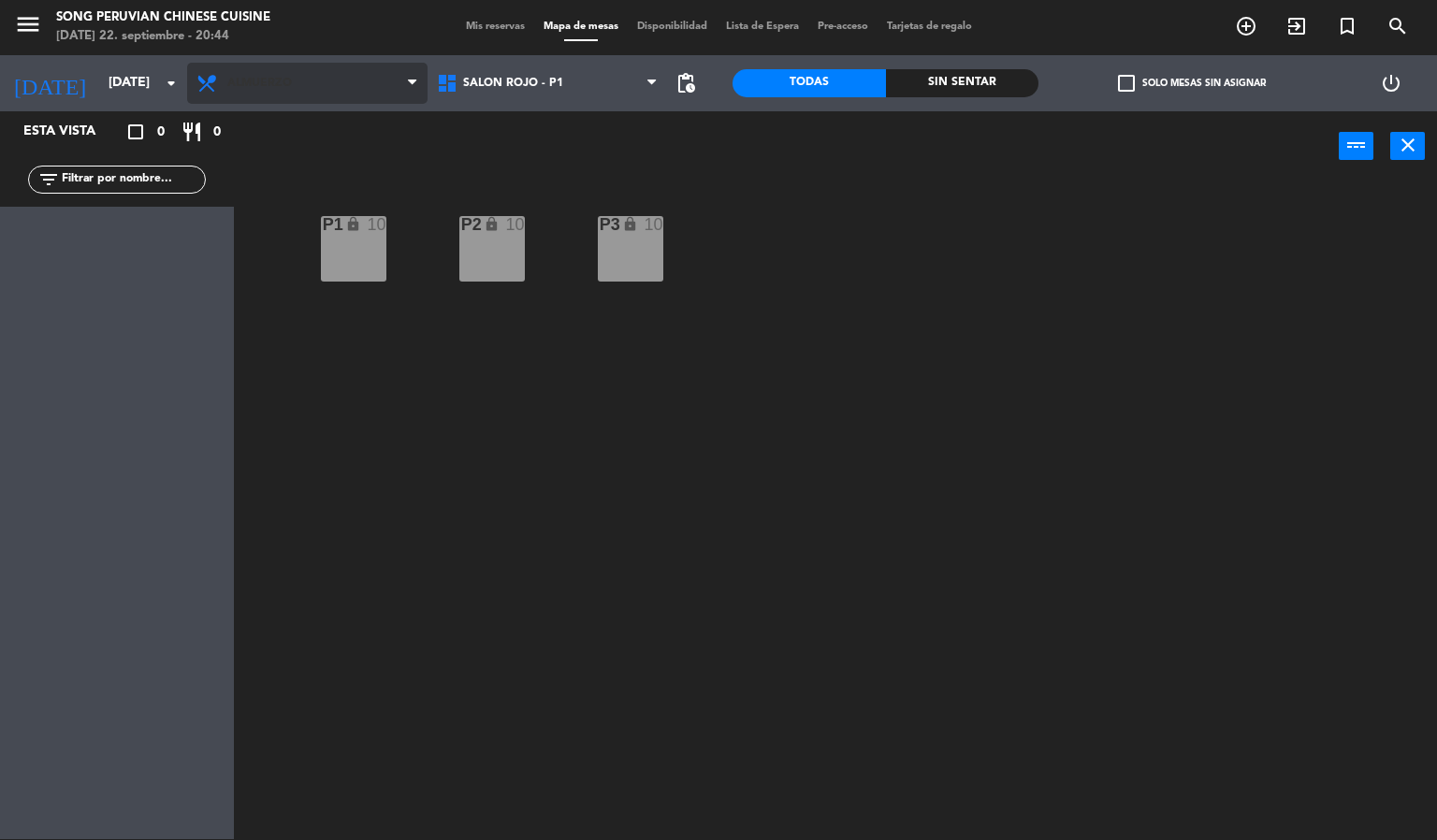
click at [306, 94] on span "Almuerzo" at bounding box center [307, 83] width 241 height 41
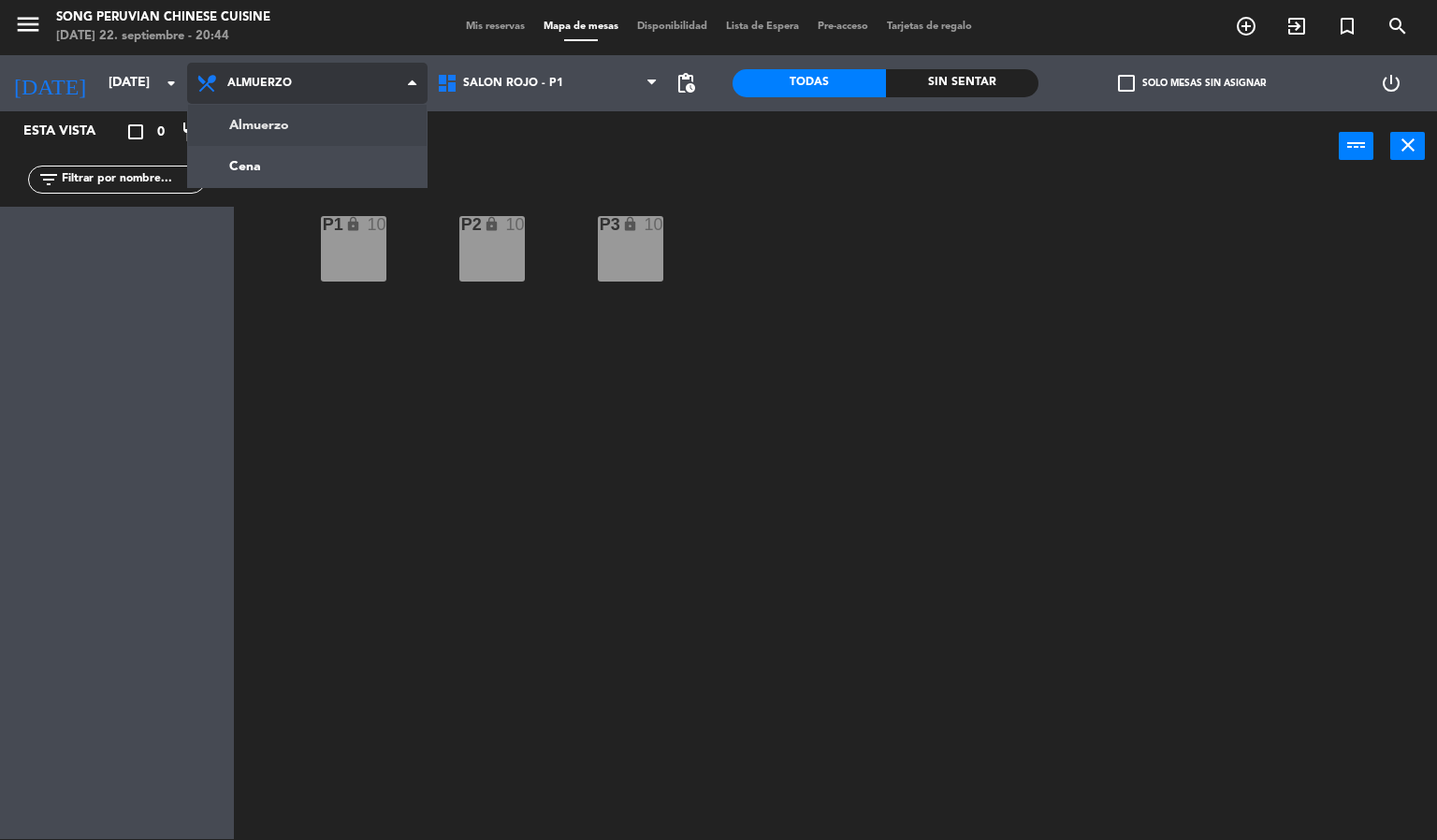
click at [337, 166] on ng-component "menu Song Peruvian Chinese Cuisine [DATE] 22. septiembre - 20:44 Mis reservas M…" at bounding box center [718, 419] width 1437 height 841
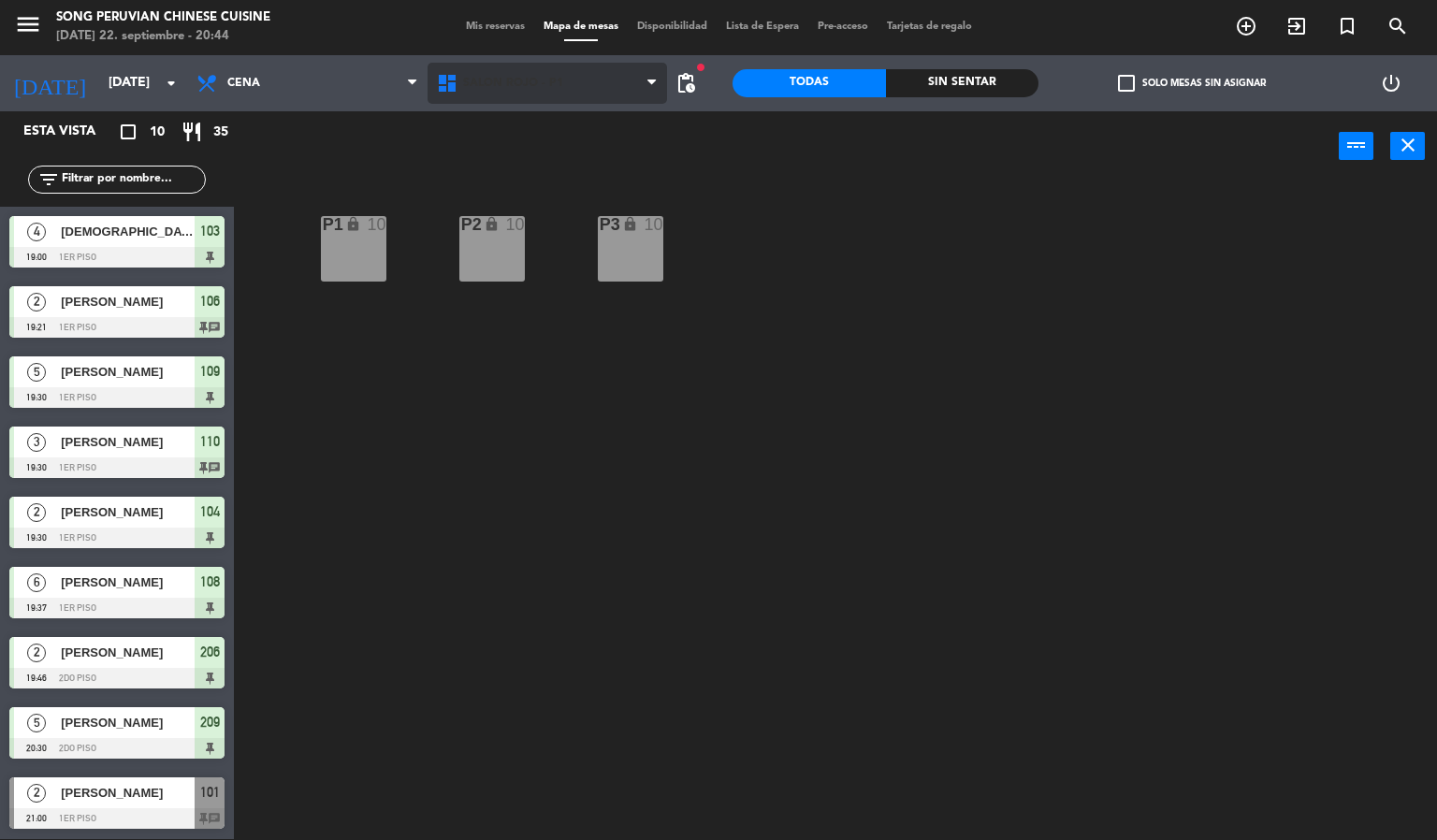
click at [548, 87] on span "SALON ROJO - P1" at bounding box center [513, 83] width 100 height 13
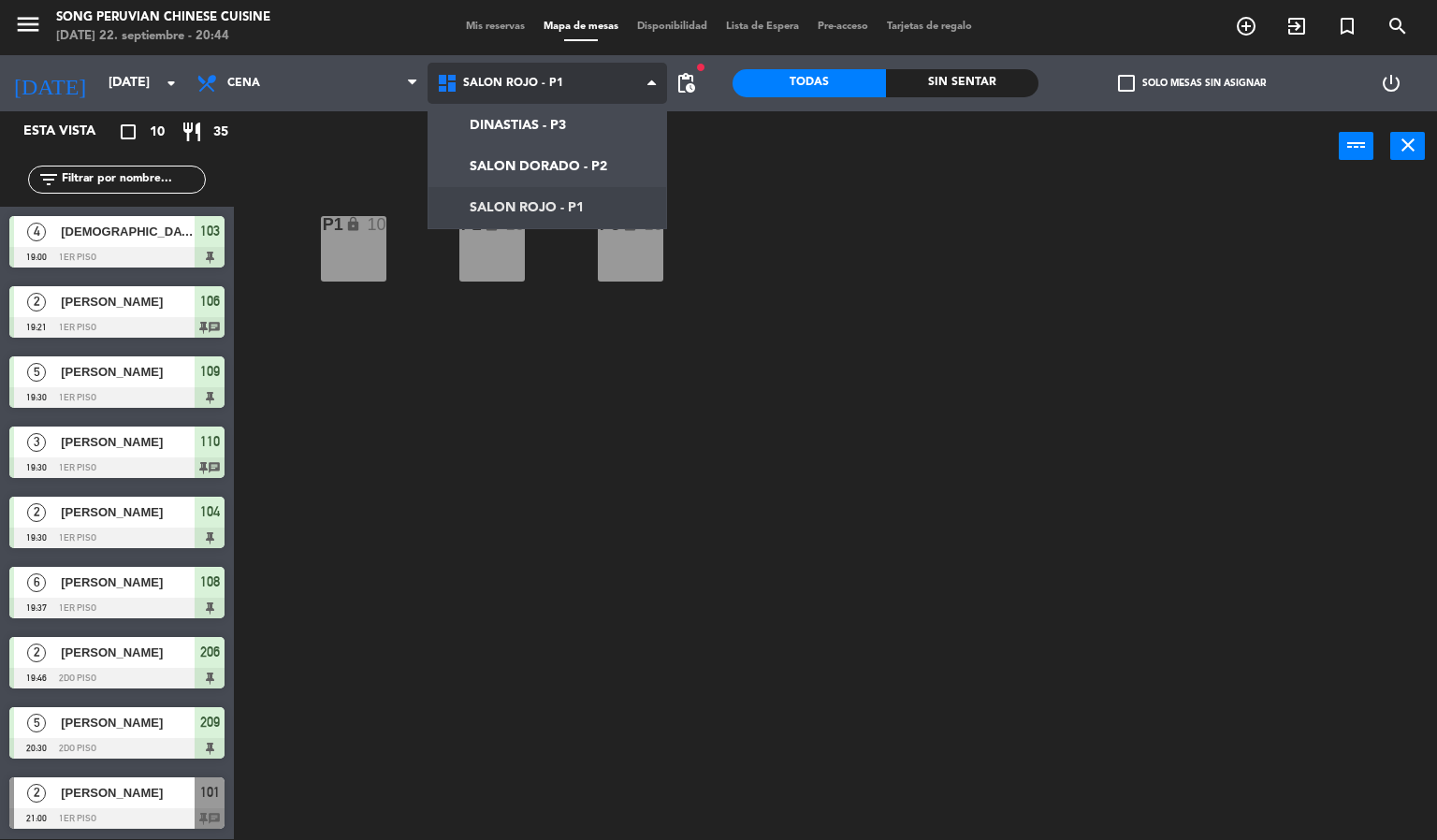
click at [505, 208] on ng-component "menu Song Peruvian Chinese Cuisine [DATE] 22. septiembre - 20:44 Mis reservas M…" at bounding box center [718, 419] width 1437 height 841
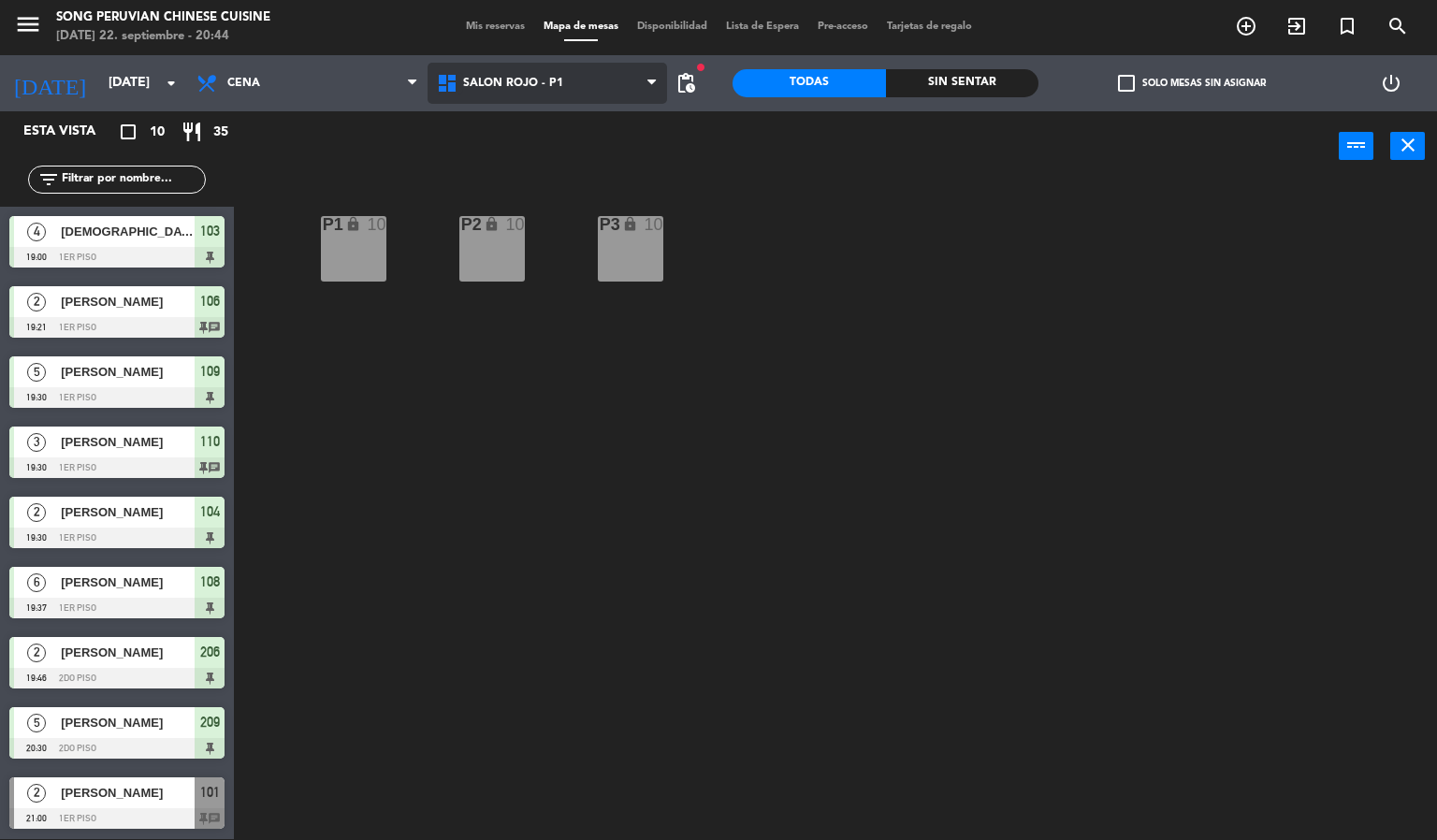
click at [447, 87] on icon at bounding box center [449, 83] width 27 height 22
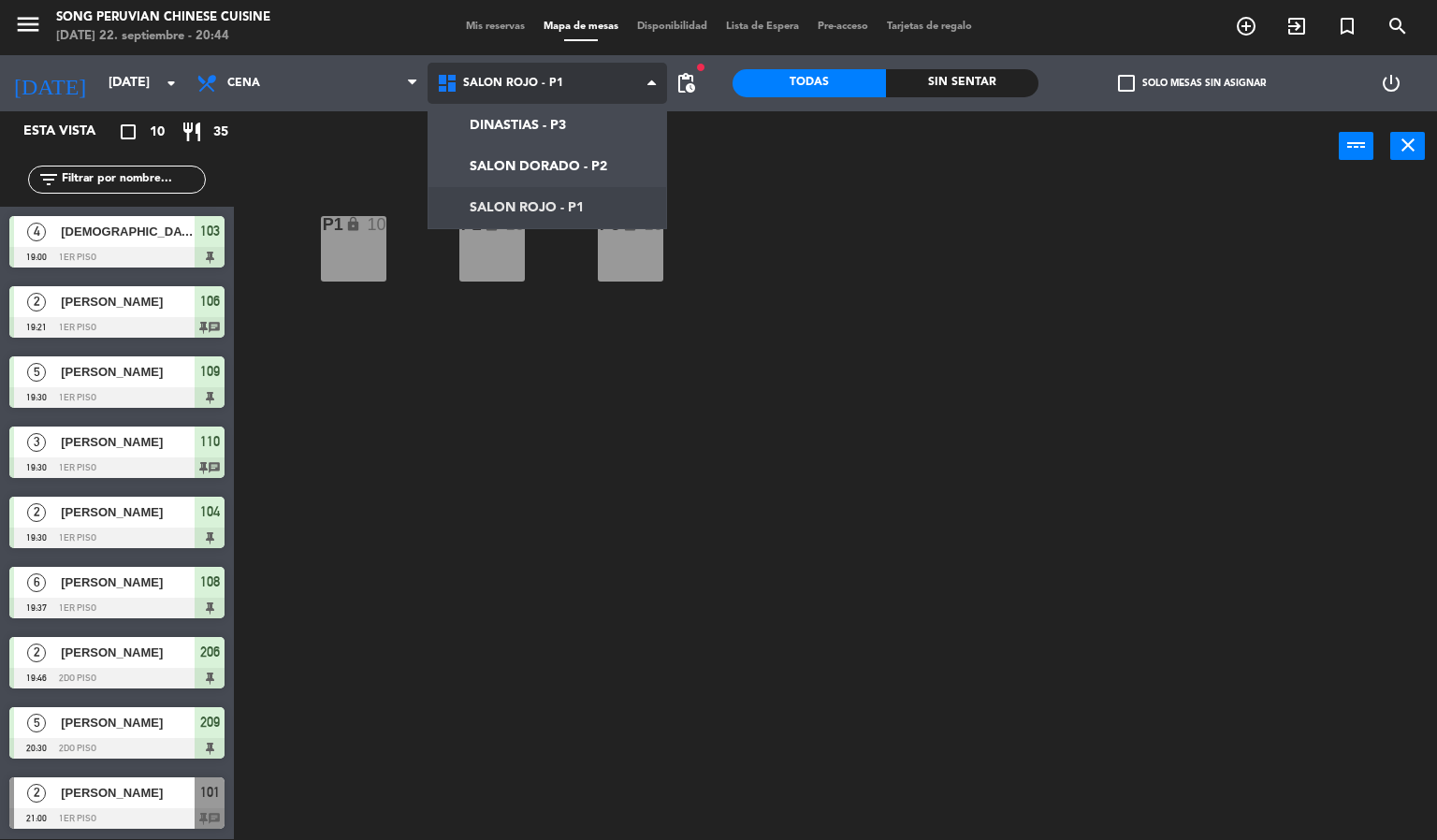
click at [489, 144] on ng-component "menu Song Peruvian Chinese Cuisine [DATE] 22. septiembre - 20:44 Mis reservas M…" at bounding box center [718, 419] width 1437 height 841
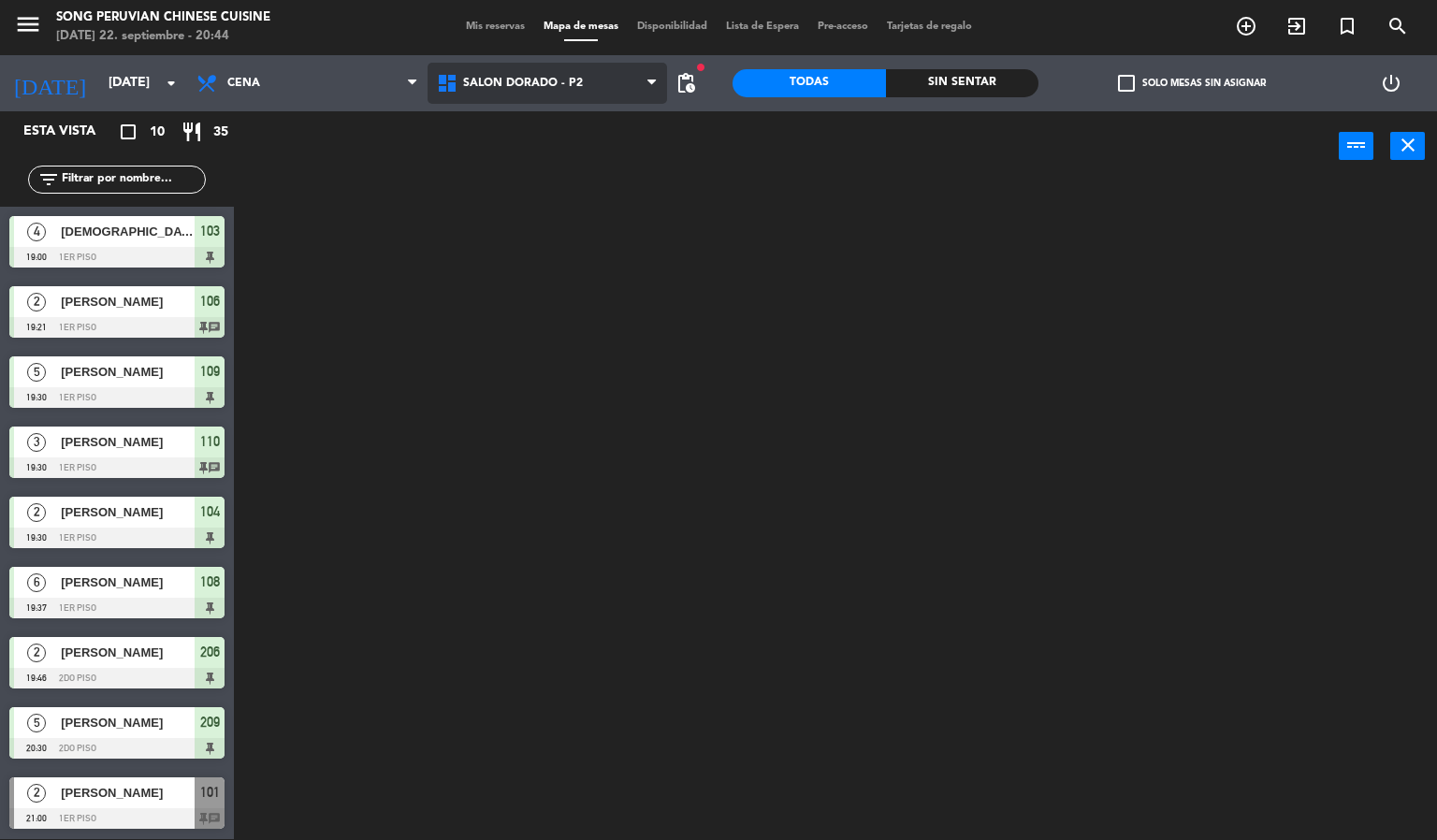
click at [500, 77] on span "SALON DORADO - P2" at bounding box center [523, 83] width 120 height 13
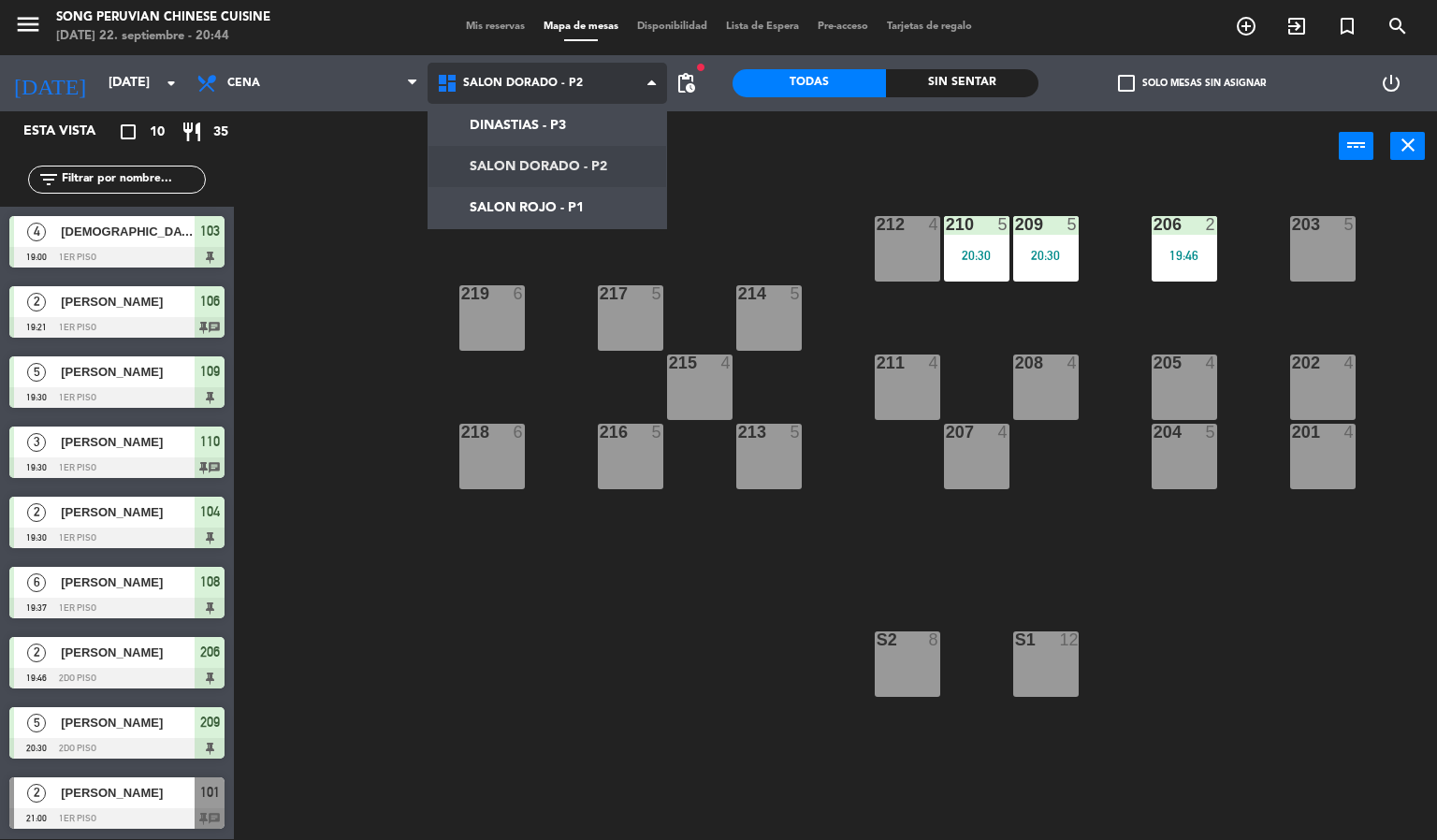
click at [511, 206] on ng-component "menu Song Peruvian Chinese Cuisine [DATE] 22. septiembre - 20:44 Mis reservas M…" at bounding box center [718, 419] width 1437 height 841
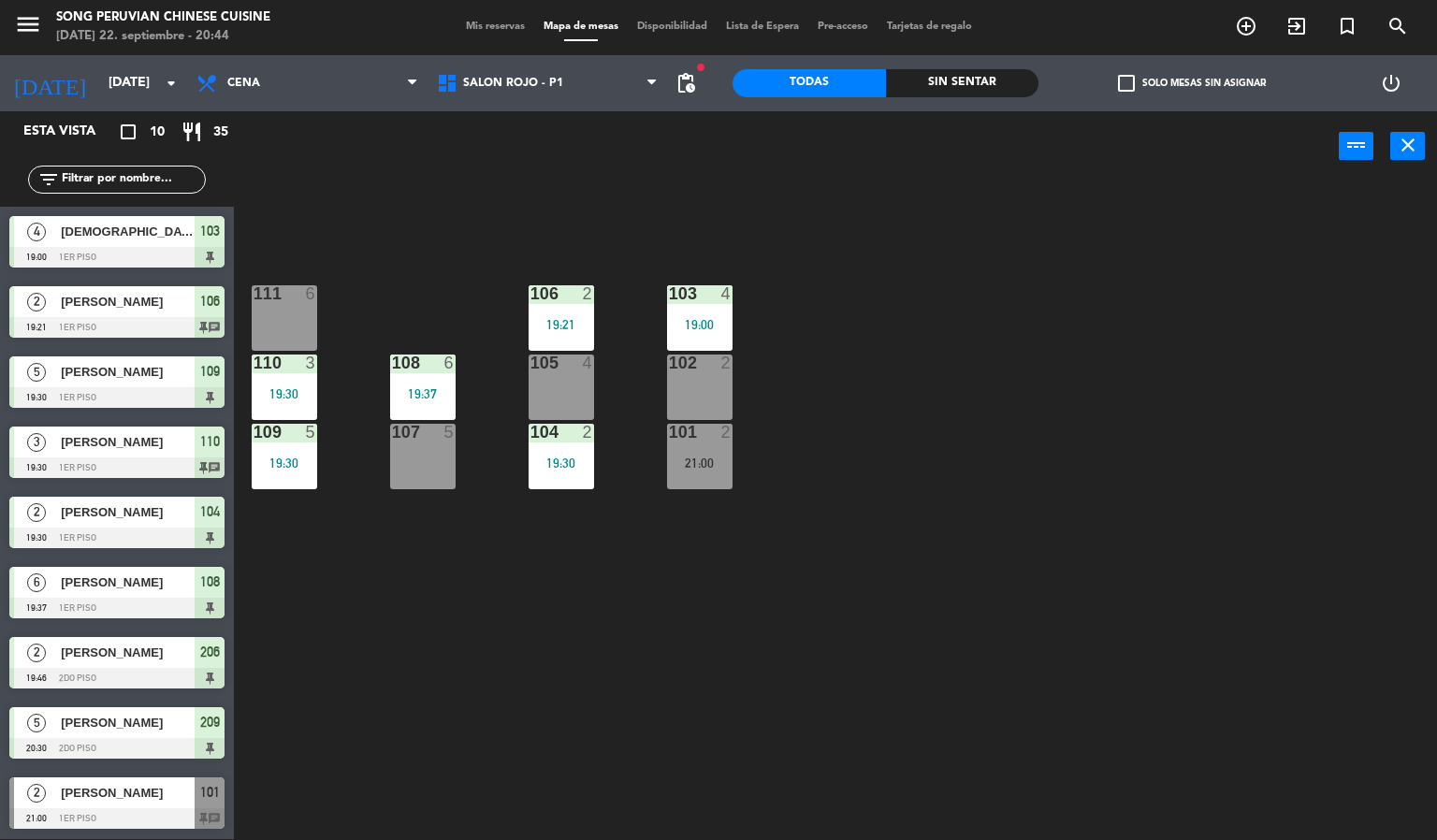
click at [542, 600] on div "103 4 19:00 106 2 19:21 111 6 102 2 105 4 108 6 19:37 110 3 19:30 101 2 21:00 1…" at bounding box center [842, 511] width 1189 height 658
click at [542, 81] on span "SALON ROJO - P1" at bounding box center [513, 83] width 100 height 13
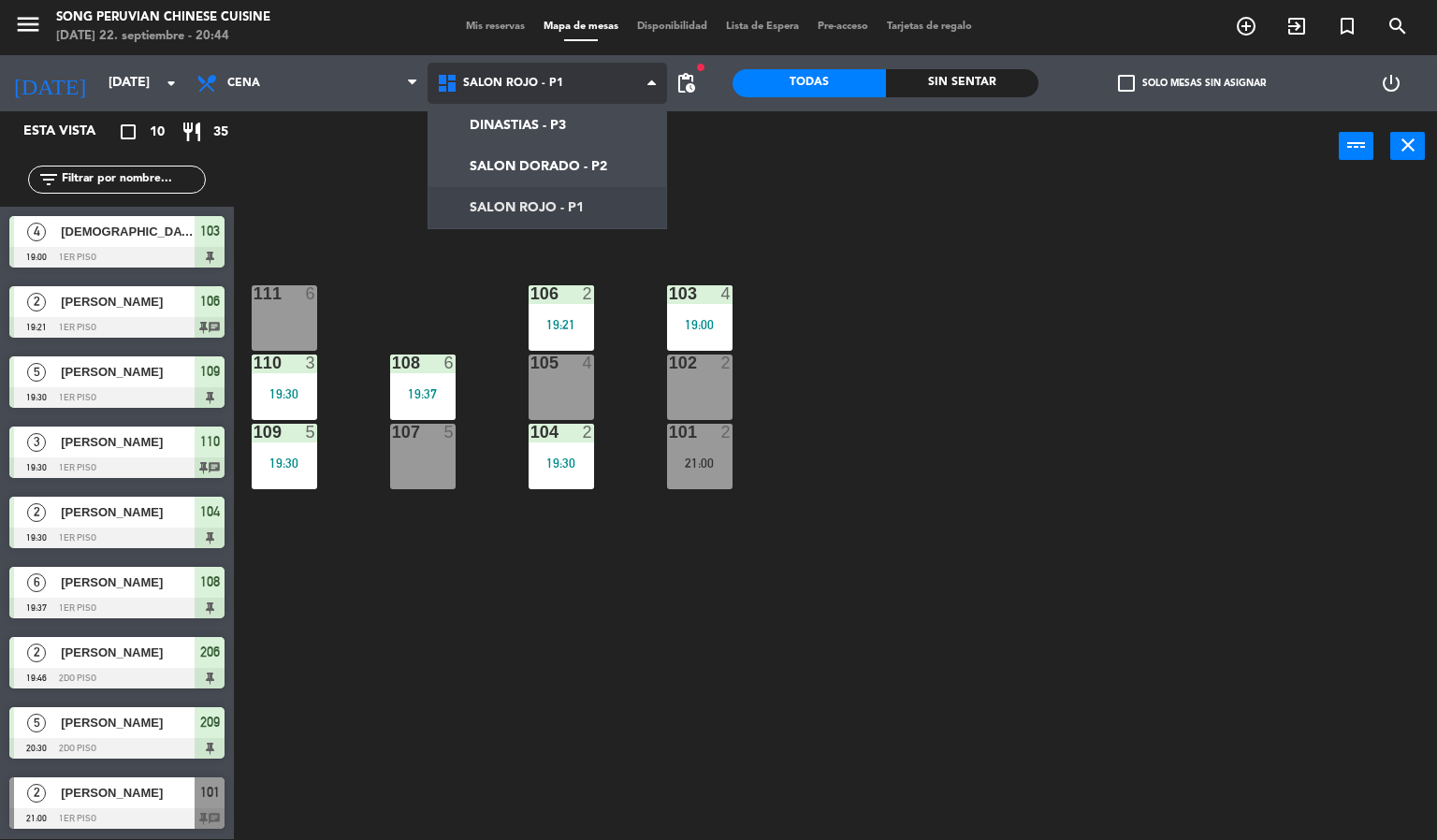
click at [536, 166] on ng-component "menu Song Peruvian Chinese Cuisine [DATE] 22. septiembre - 20:44 Mis reservas M…" at bounding box center [718, 419] width 1437 height 841
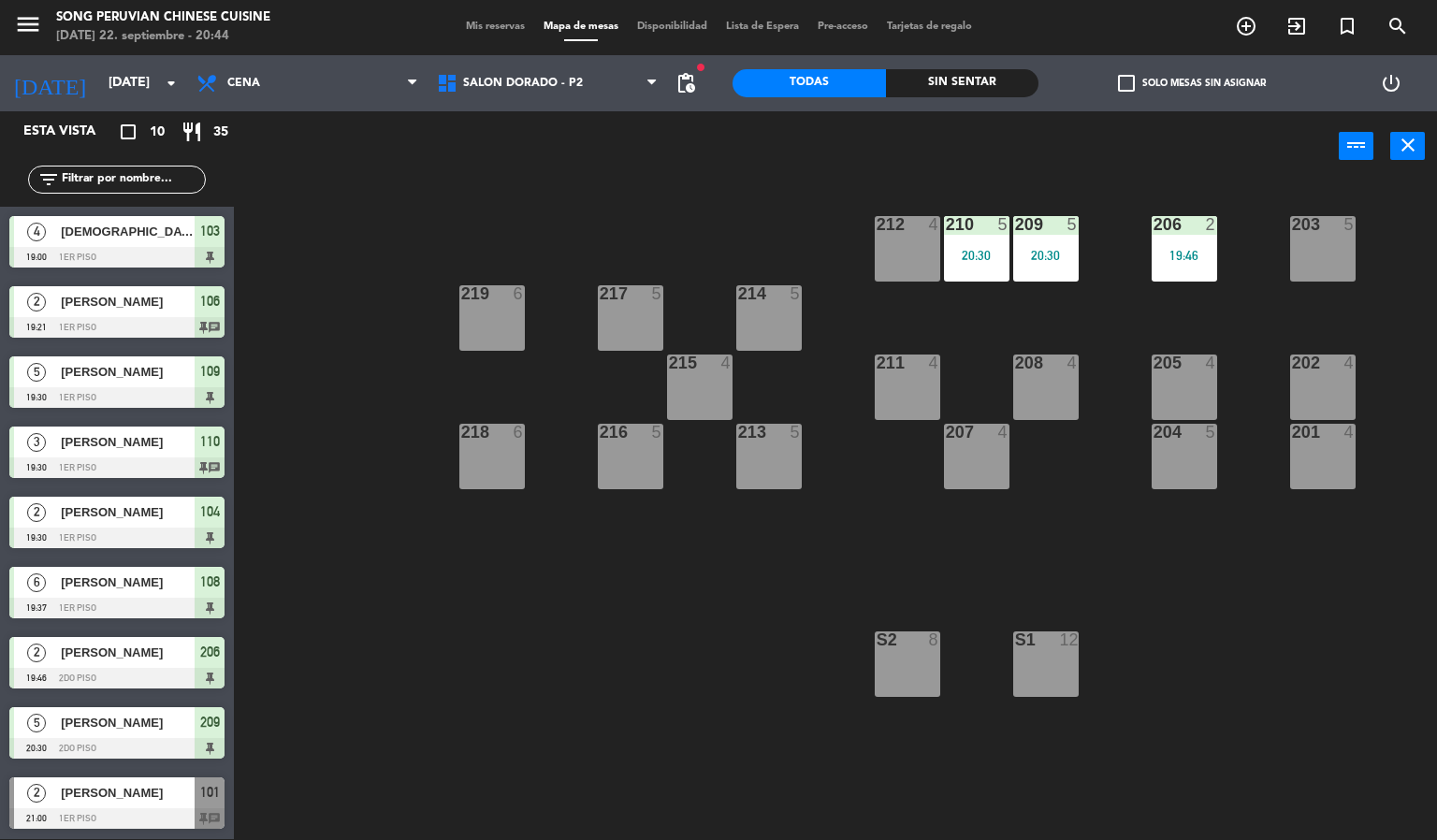
click at [961, 221] on div at bounding box center [977, 224] width 31 height 17
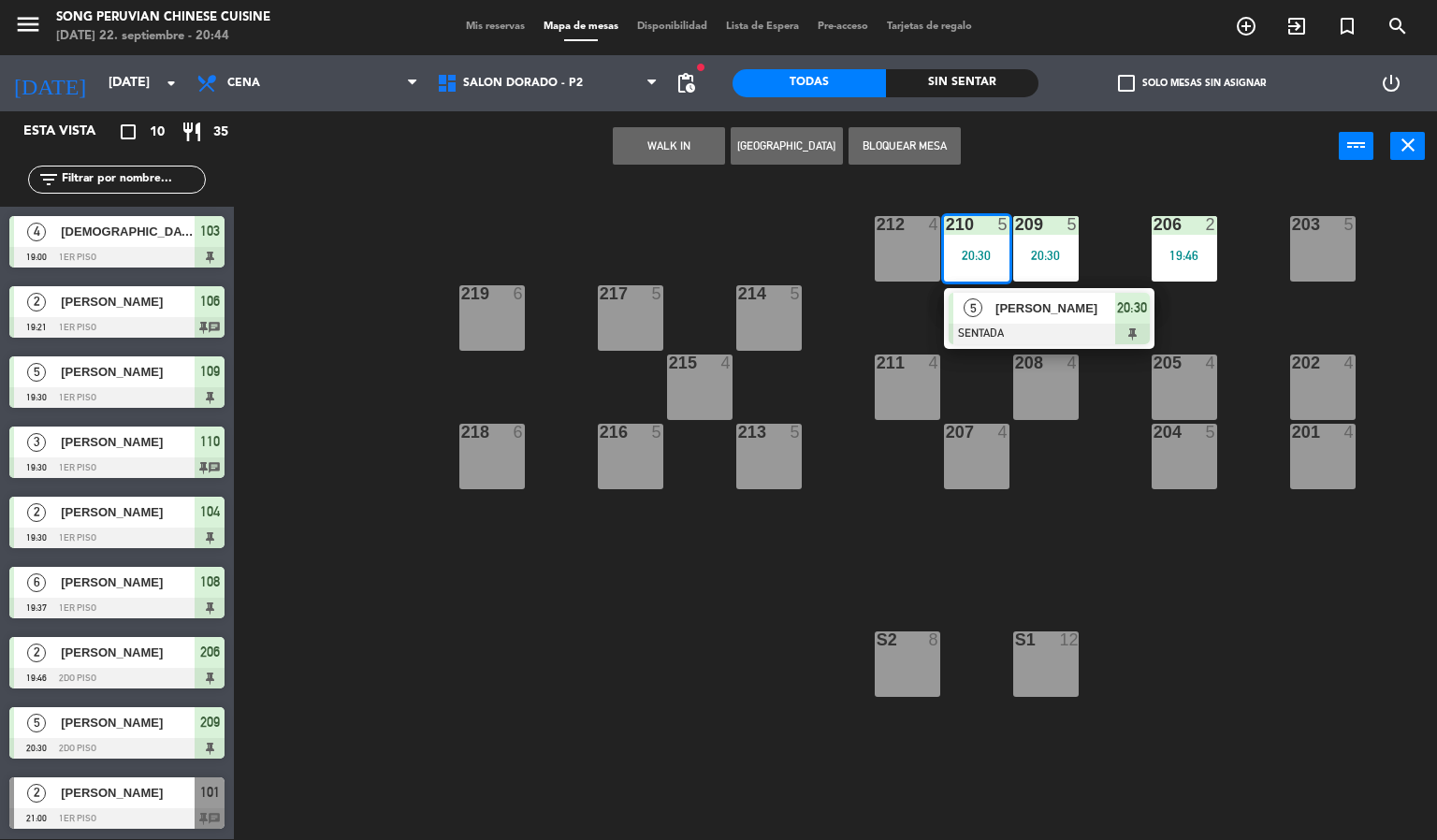
click at [1023, 307] on span "[PERSON_NAME]" at bounding box center [1055, 308] width 120 height 19
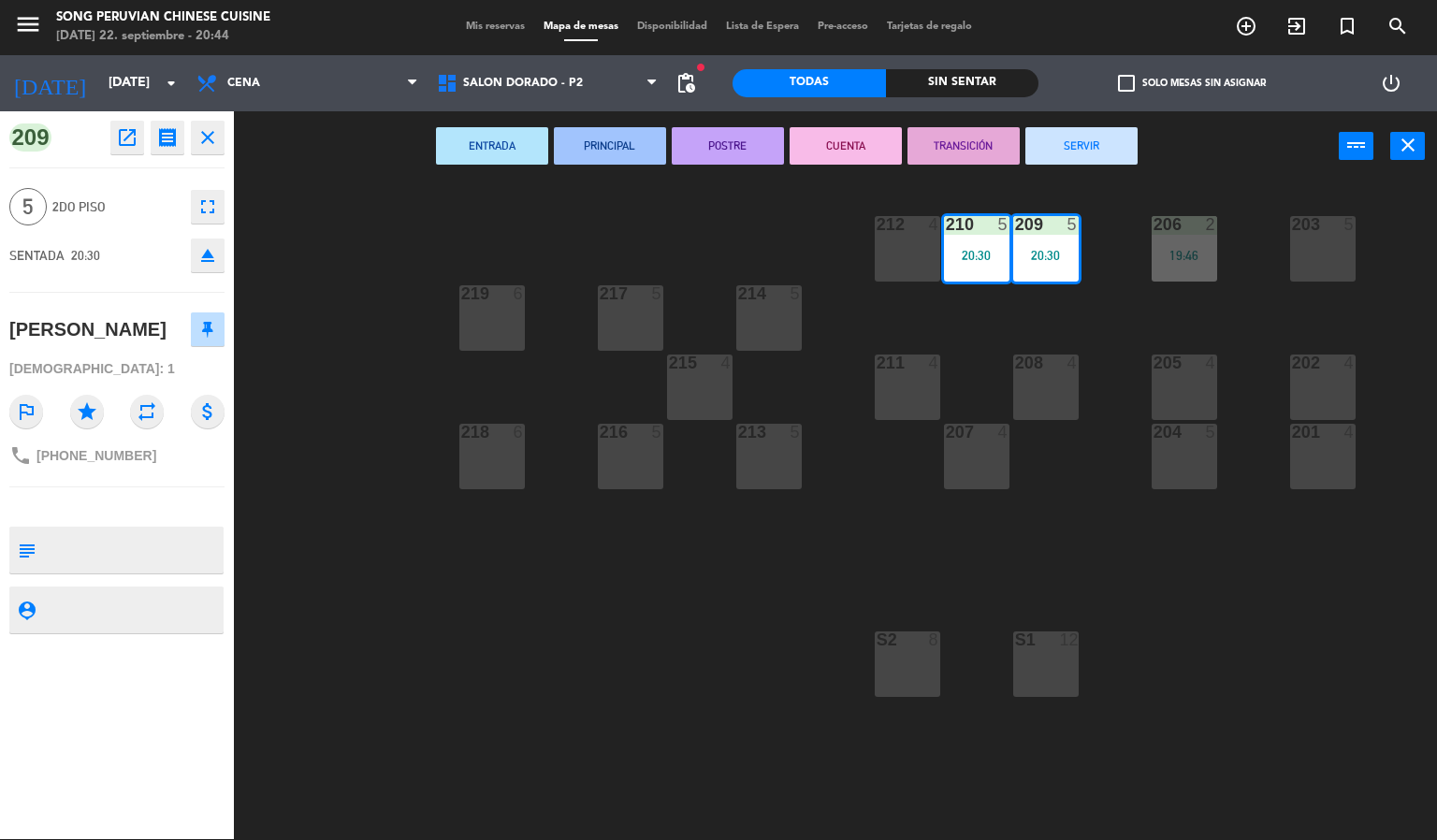
click at [206, 200] on icon "fullscreen" at bounding box center [208, 207] width 22 height 22
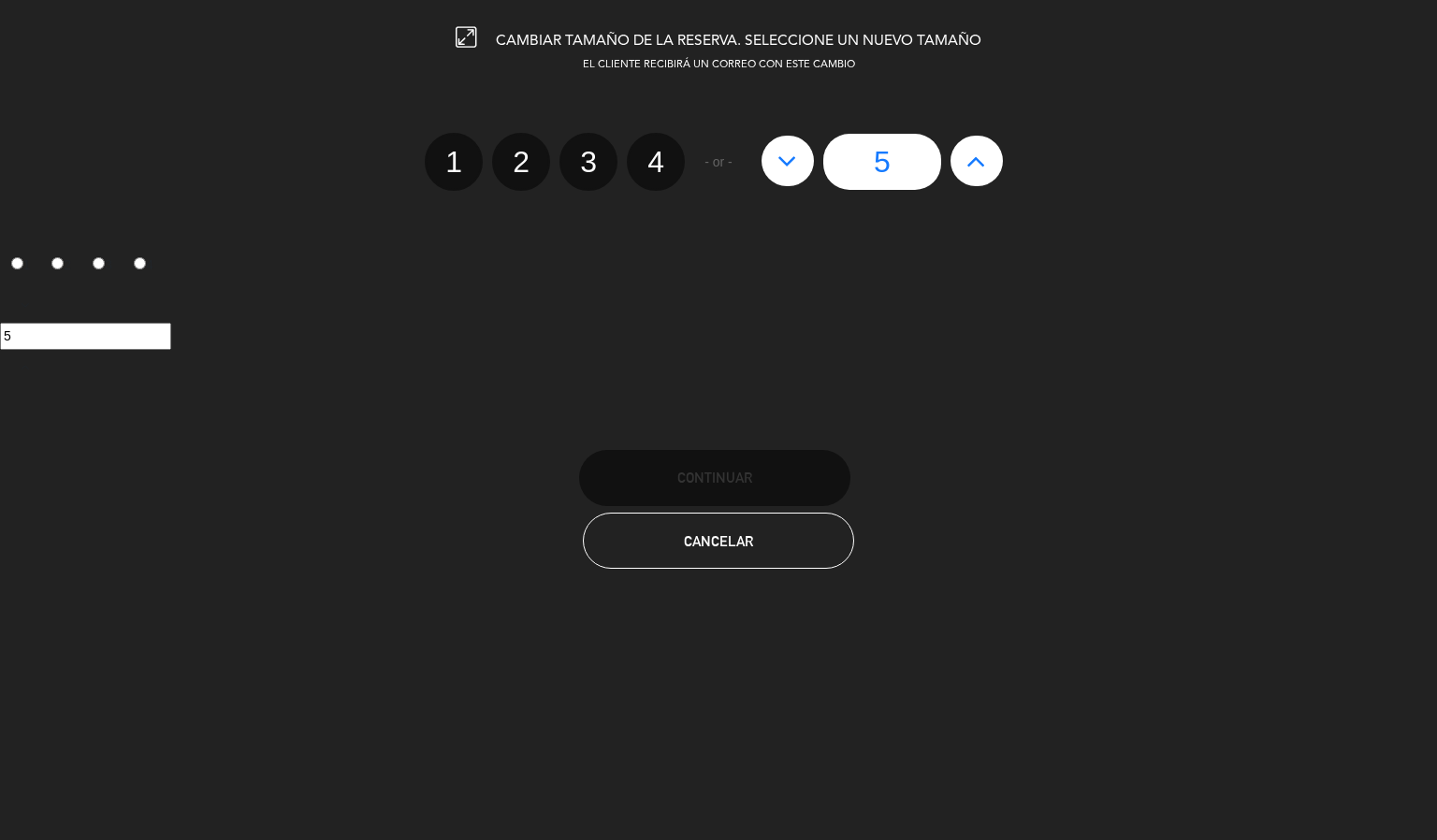
click at [994, 158] on button at bounding box center [977, 161] width 53 height 51
type input "6"
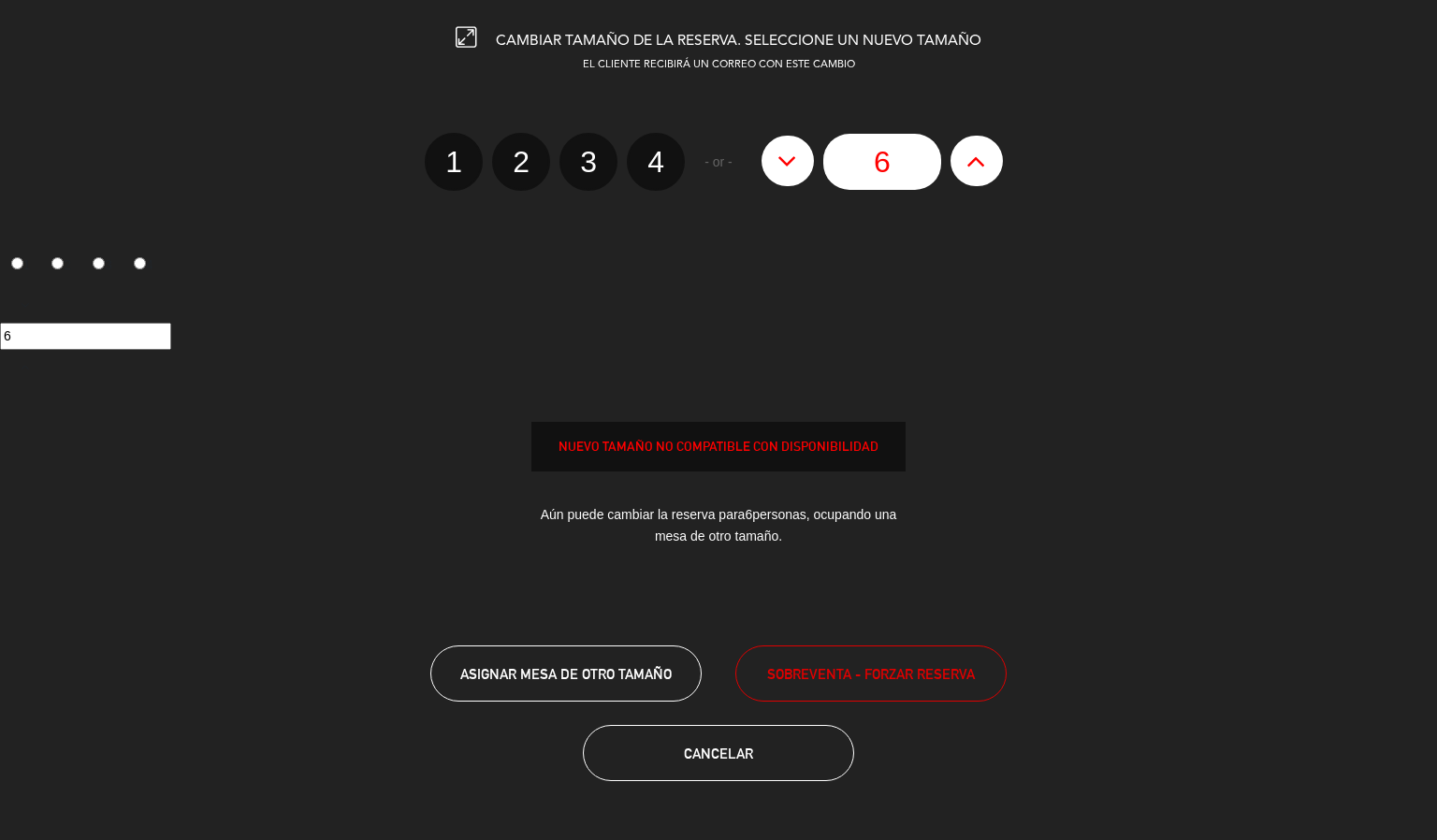
click at [994, 173] on button at bounding box center [977, 161] width 53 height 51
type input "7"
click at [977, 158] on icon at bounding box center [976, 161] width 19 height 30
type input "8"
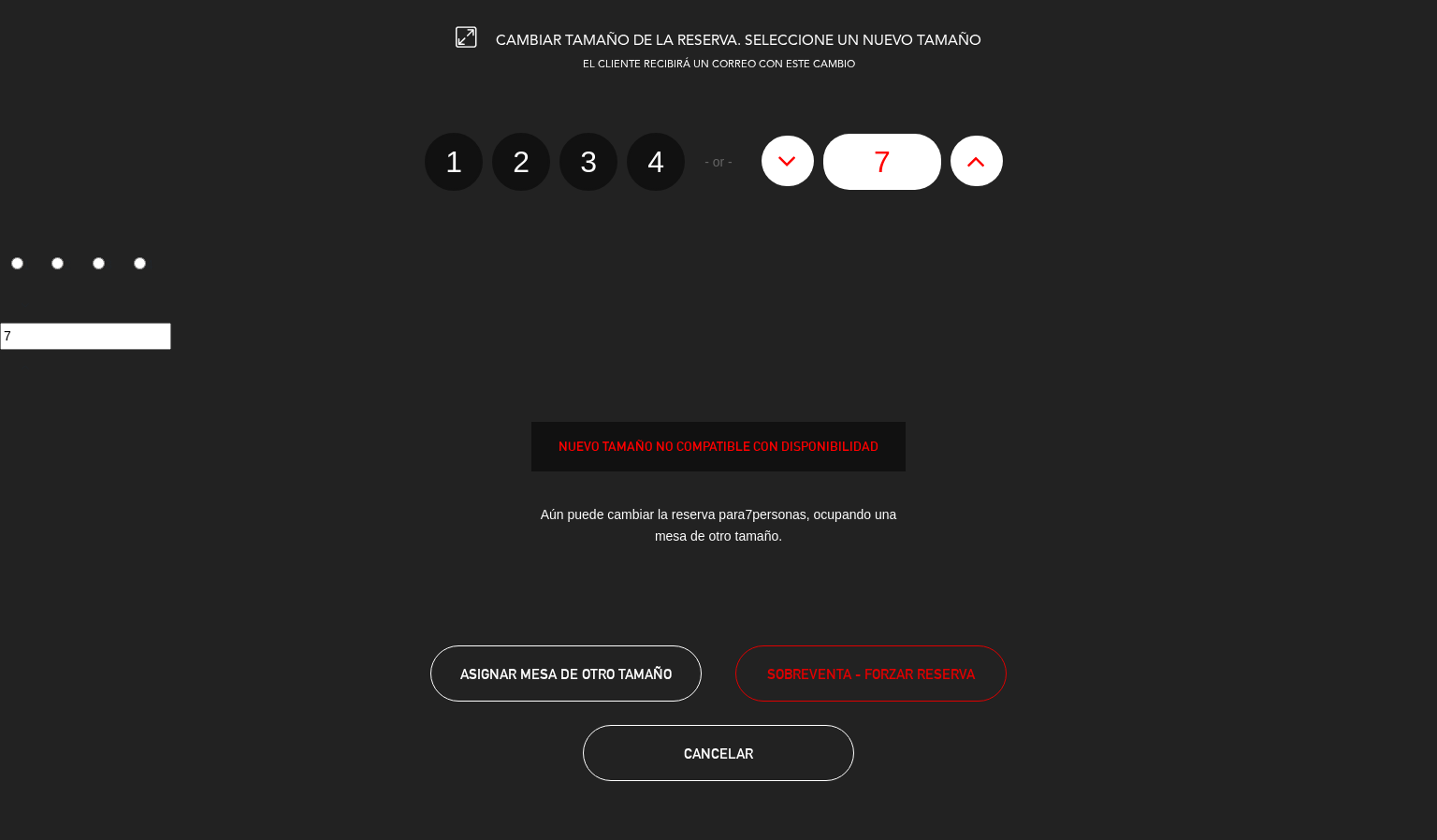
type input "8"
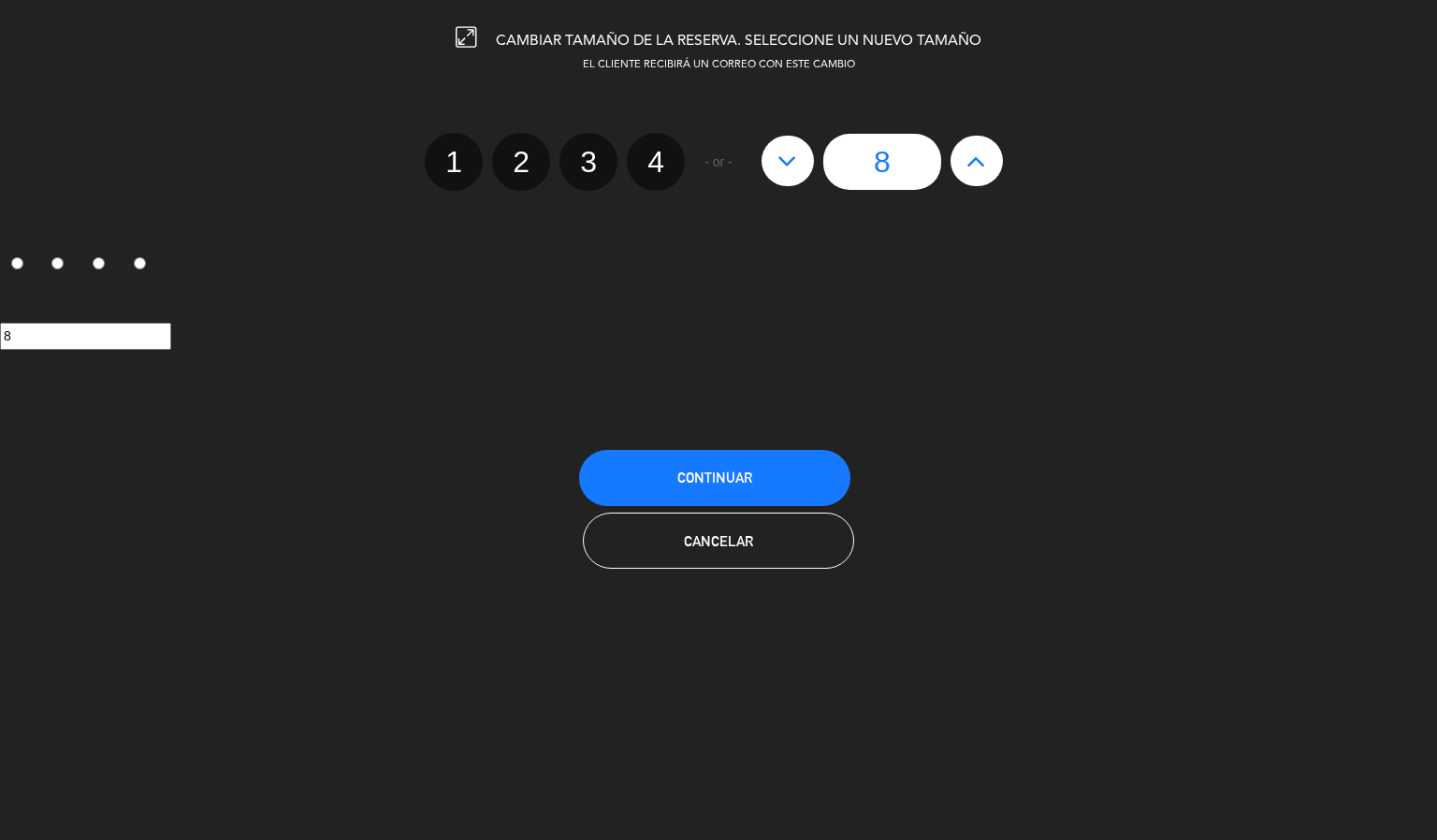
click at [977, 158] on icon at bounding box center [976, 161] width 19 height 30
type input "9"
click at [792, 457] on button "Continuar" at bounding box center [715, 478] width 271 height 57
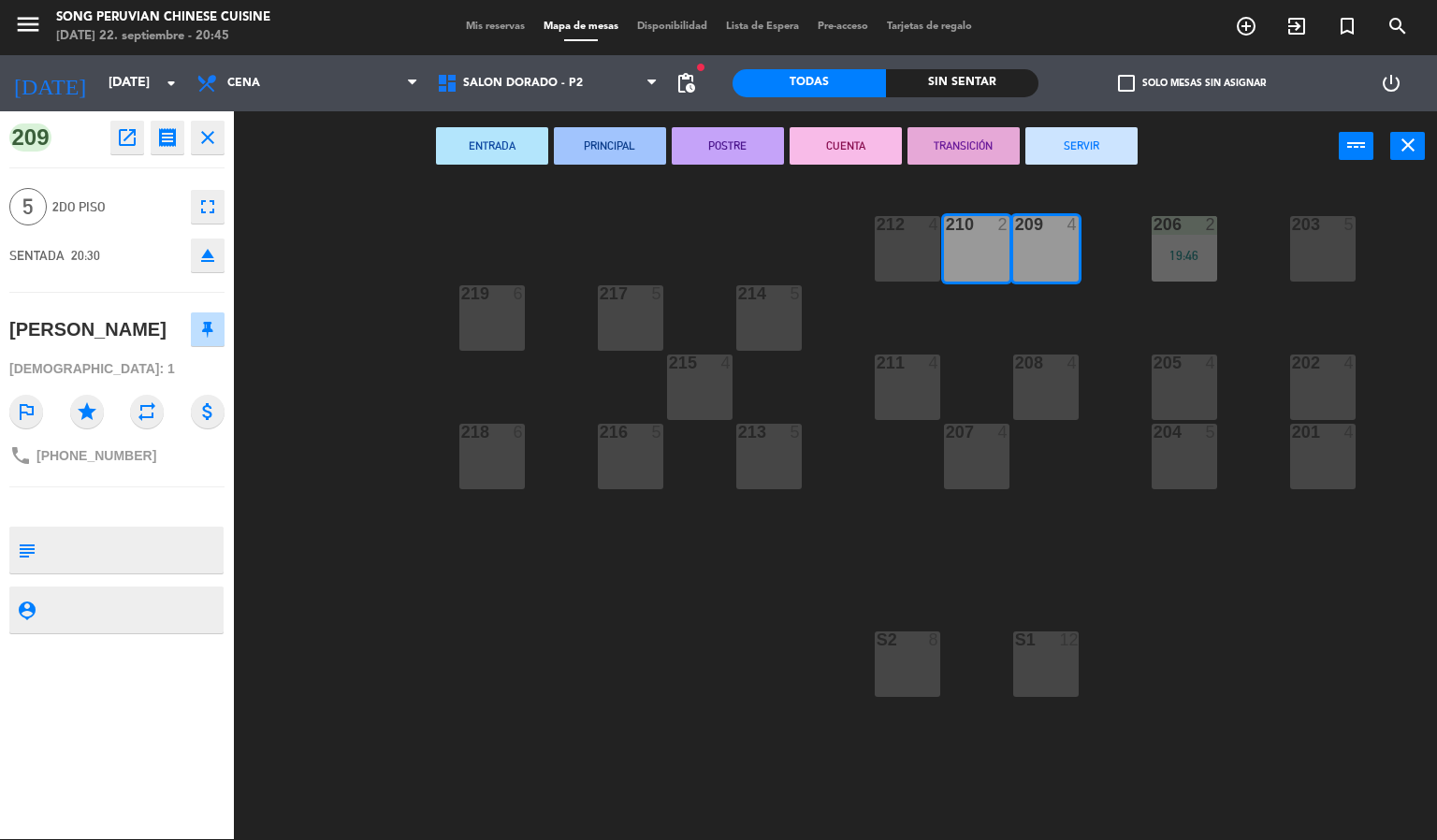
click at [387, 570] on div "203 5 206 2 19:46 210 2 212 4 209 4 214 5 217 5 219 6 202 4 205 4 208 4 211 4 2…" at bounding box center [842, 511] width 1189 height 658
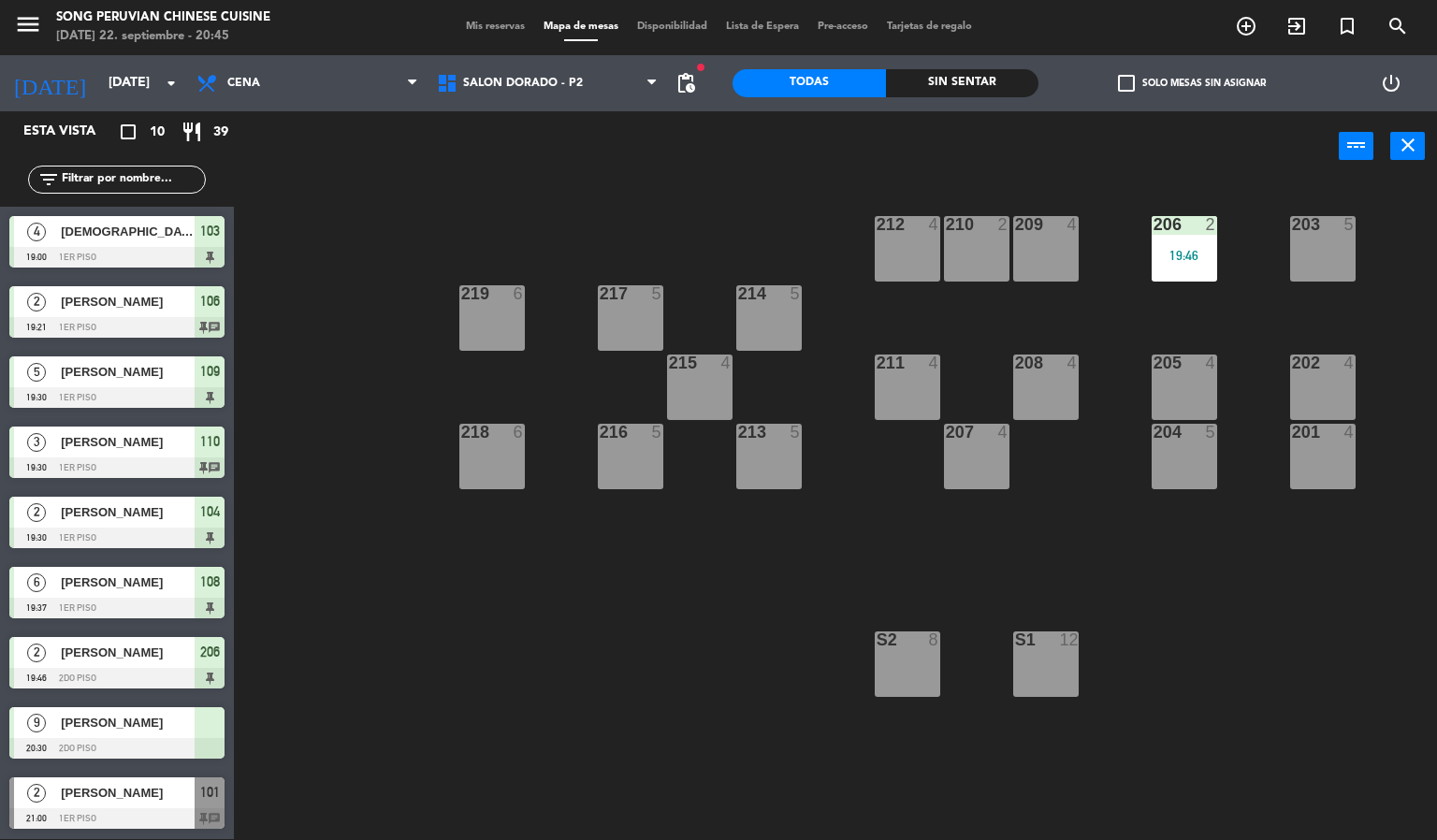
scroll to position [43, 0]
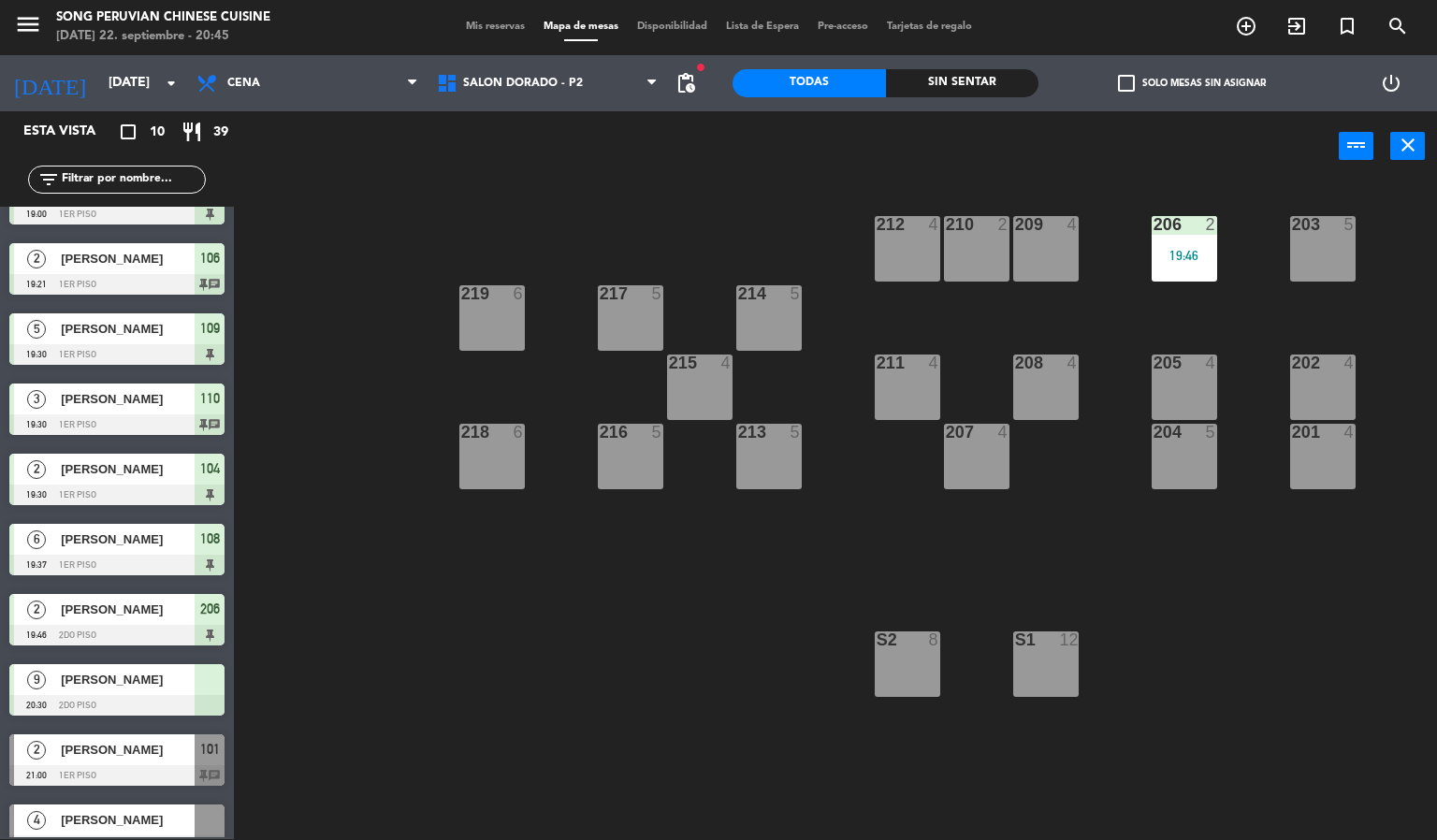
click at [118, 691] on div "[PERSON_NAME]" at bounding box center [126, 679] width 136 height 31
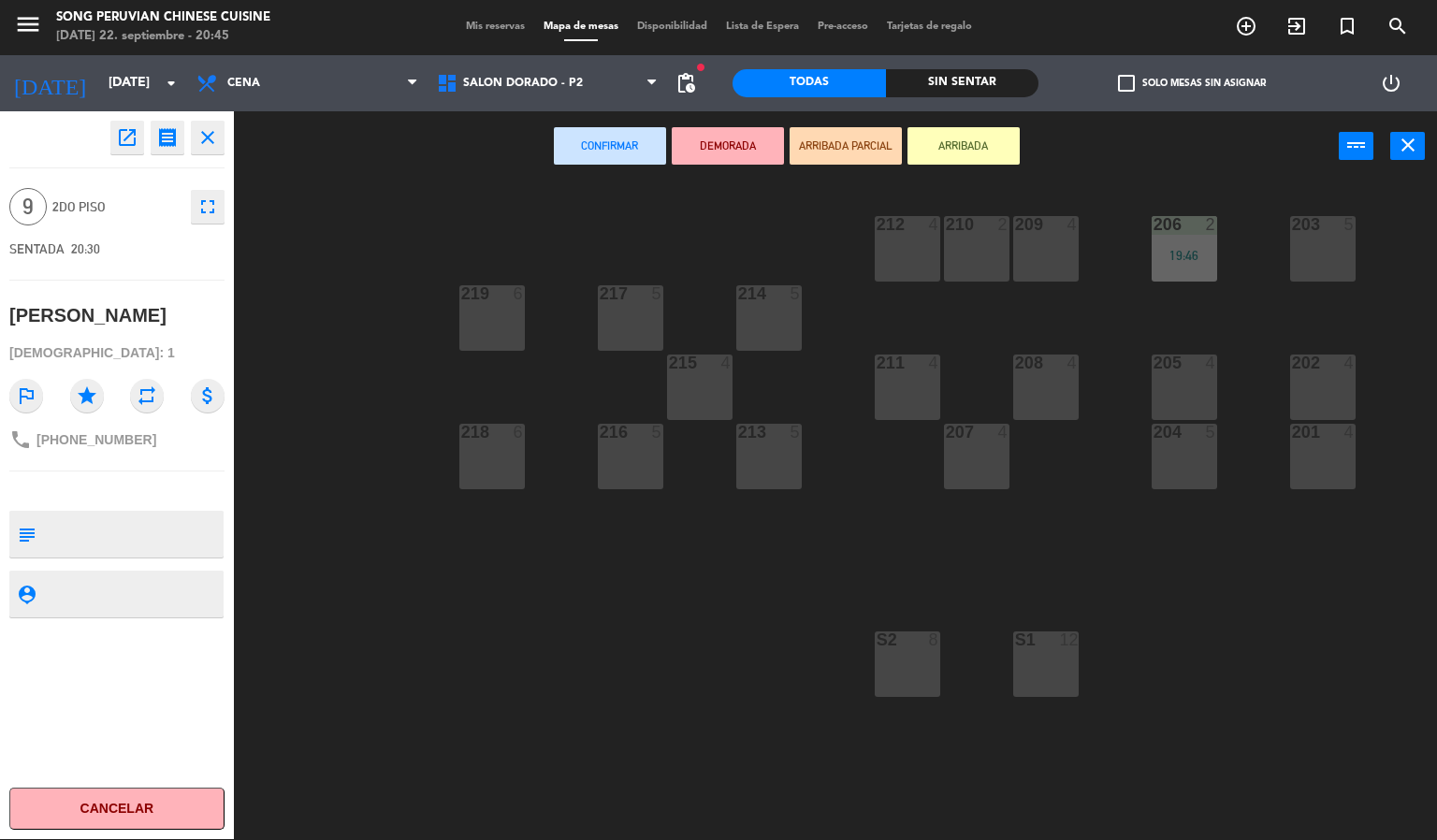
click at [1055, 261] on div "209 4" at bounding box center [1045, 248] width 65 height 65
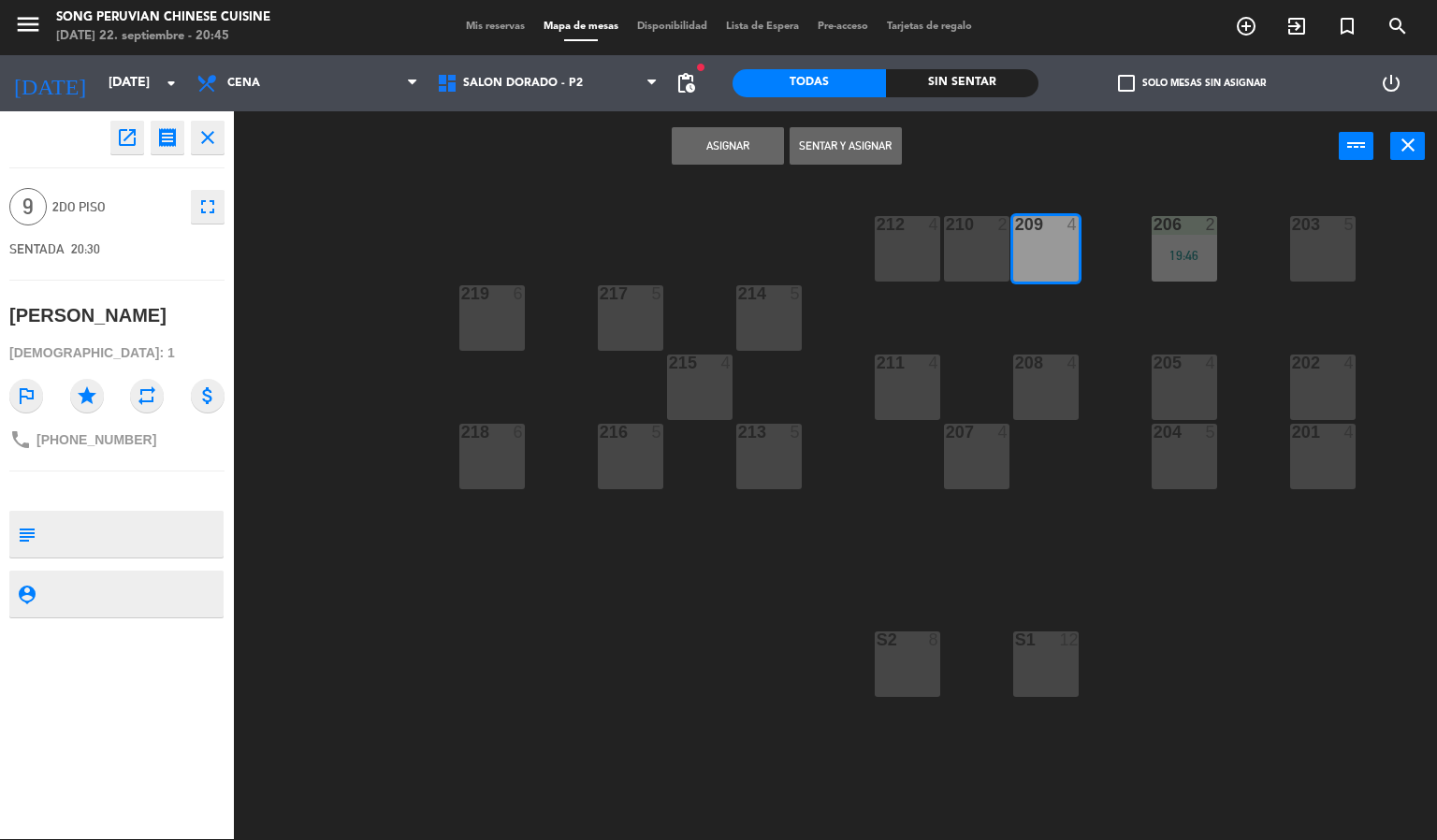
click at [993, 266] on div "210 2" at bounding box center [976, 248] width 65 height 65
click at [907, 249] on div "212 4" at bounding box center [907, 248] width 65 height 65
click at [832, 143] on button "Sentar y Asignar" at bounding box center [845, 146] width 112 height 37
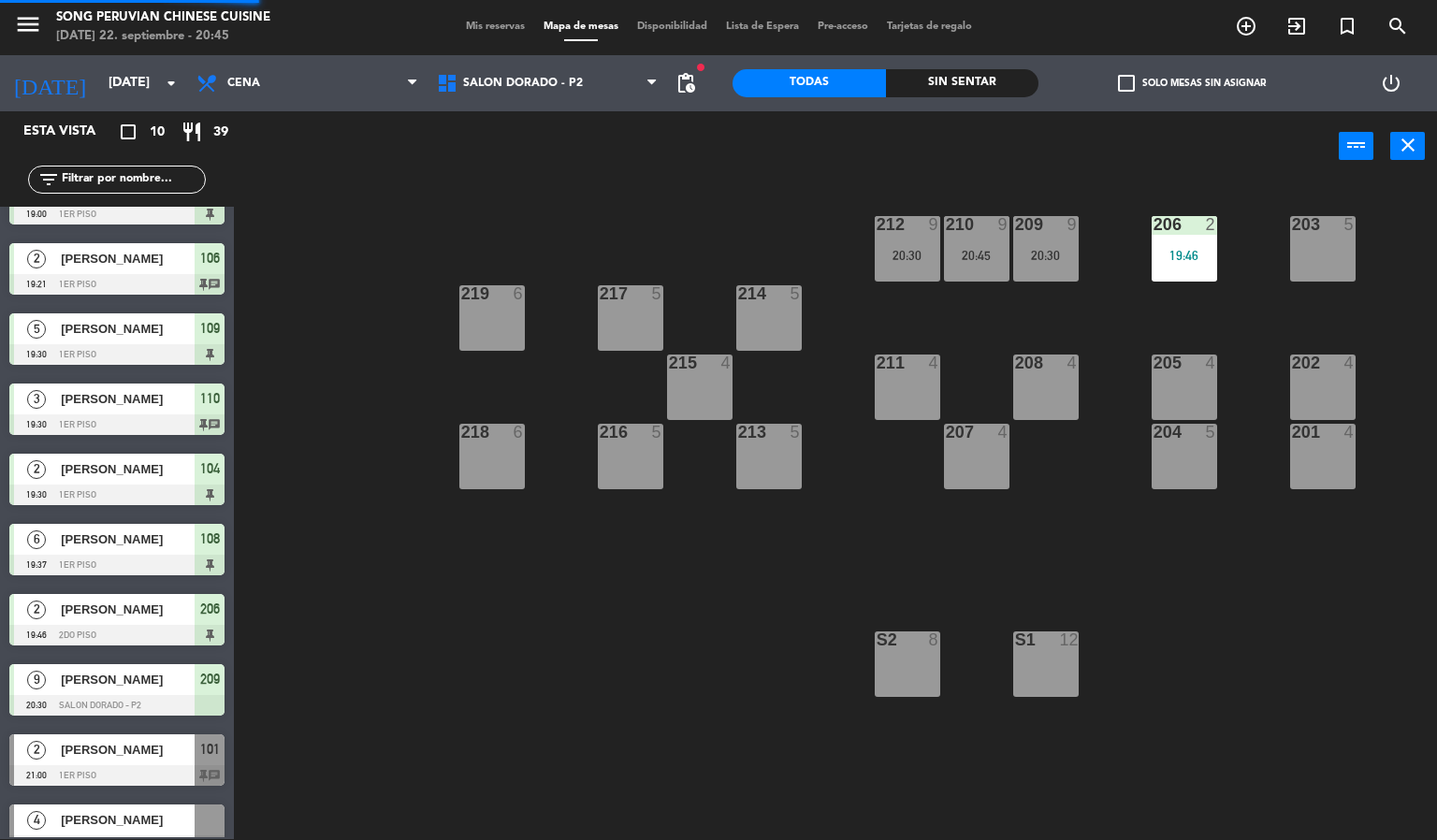
click at [588, 626] on div "203 5 206 2 19:46 210 9 20:45 212 9 20:30 209 9 20:30 214 5 217 5 219 6 202 4 2…" at bounding box center [842, 511] width 1189 height 658
click at [999, 224] on div "209" at bounding box center [1015, 224] width 31 height 17
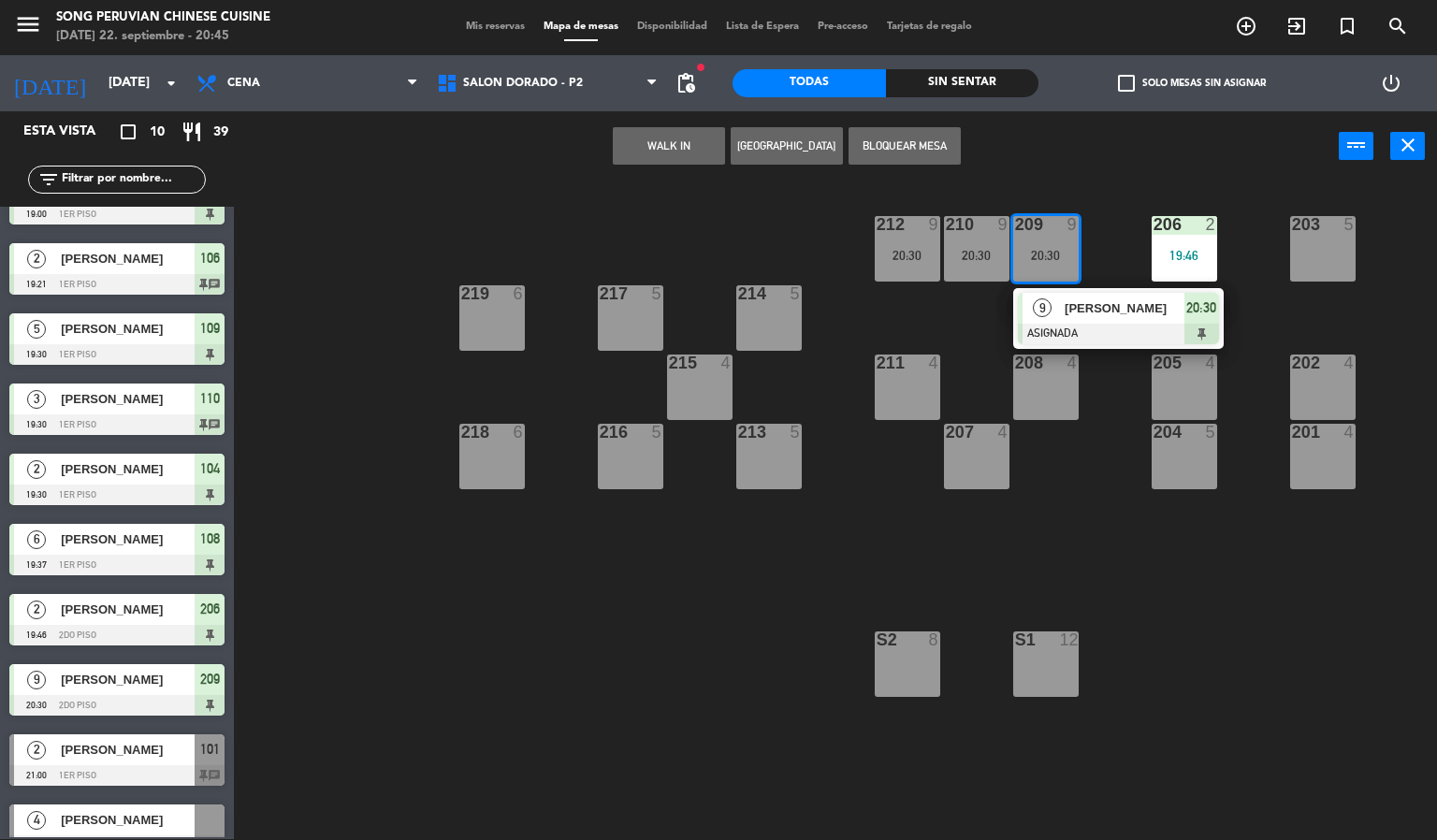
click at [1075, 292] on div "[PERSON_NAME]" at bounding box center [1123, 308] width 122 height 31
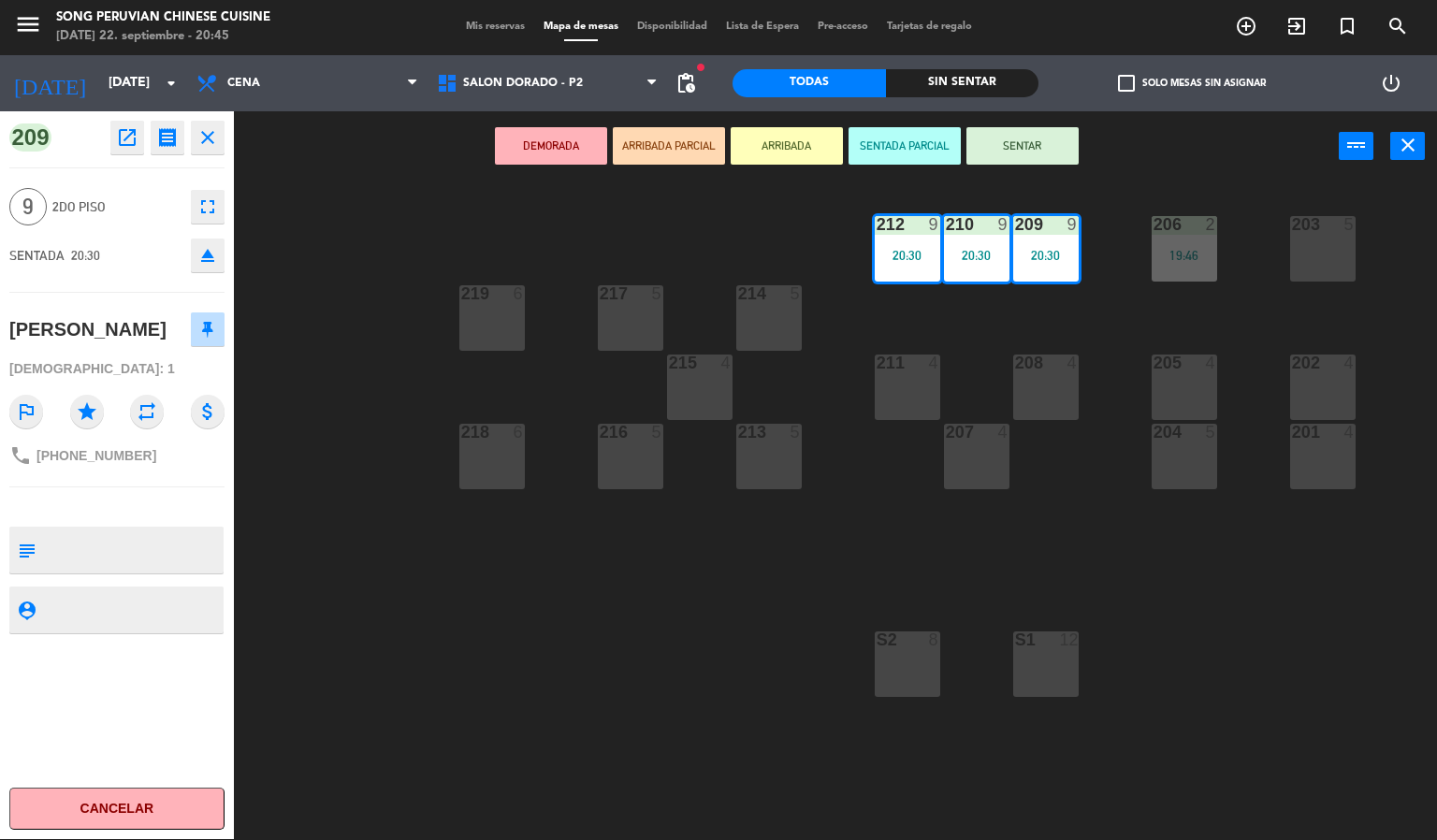
click at [1039, 143] on button "SENTAR" at bounding box center [1022, 146] width 112 height 37
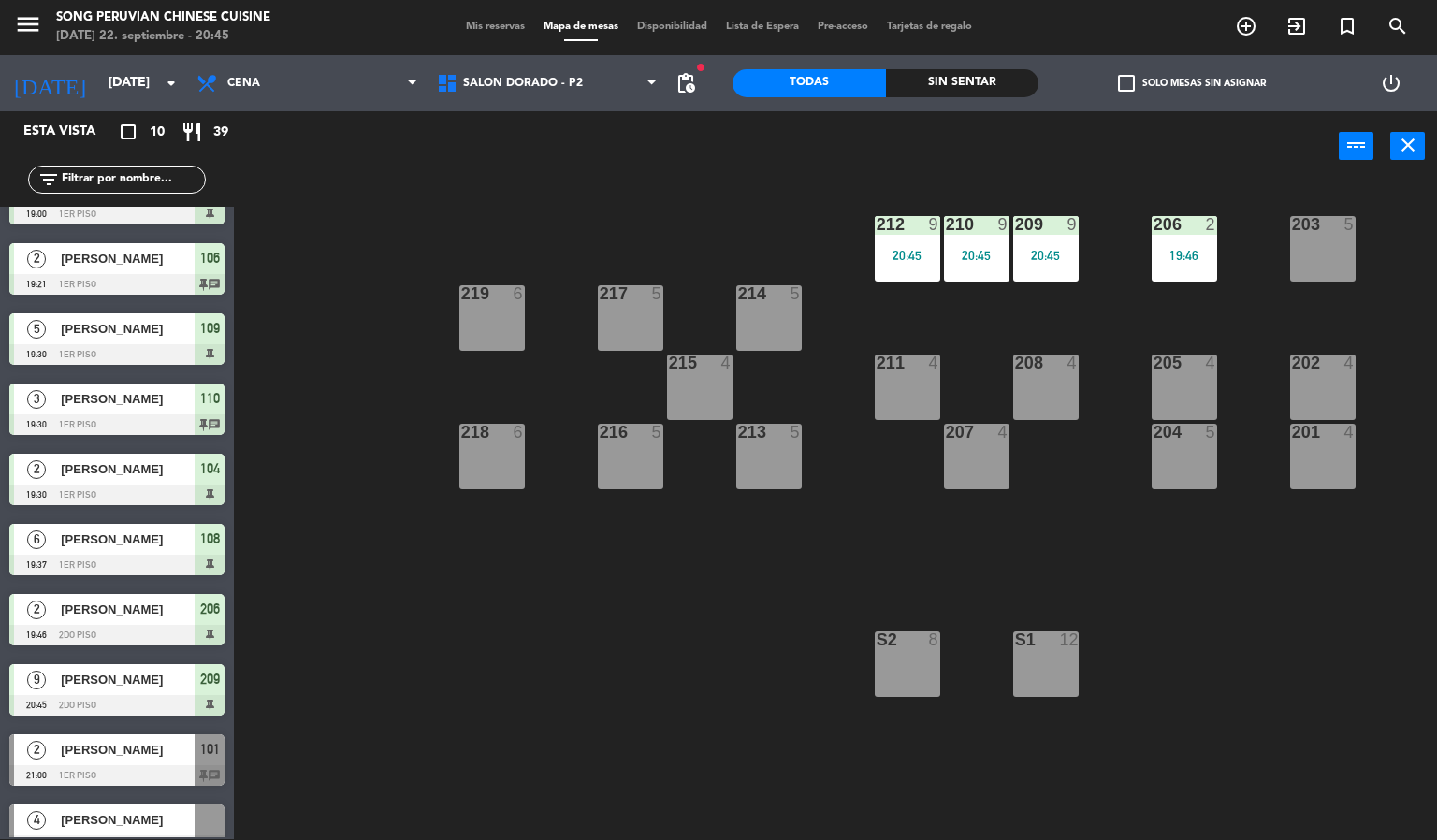
click at [596, 649] on div "203 5 206 2 19:46 210 9 20:45 212 9 20:45 209 9 20:45 214 5 217 5 219 6 202 4 2…" at bounding box center [842, 511] width 1189 height 658
click at [557, 80] on span "SALON DORADO - P2" at bounding box center [523, 83] width 120 height 13
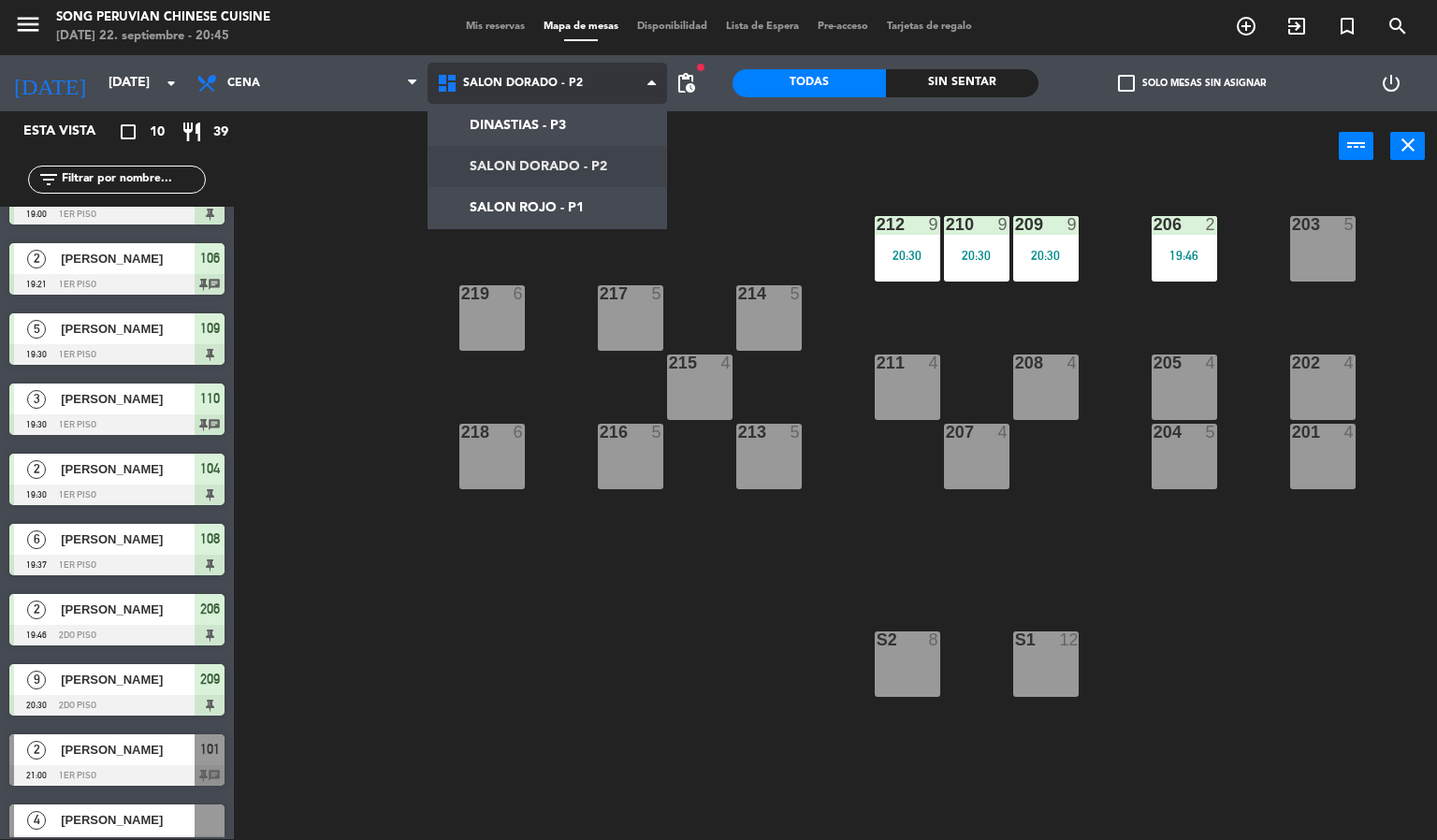
click at [557, 197] on ng-component "menu Song Peruvian Chinese Cuisine [DATE] 22. septiembre - 20:45 Mis reservas M…" at bounding box center [718, 419] width 1437 height 841
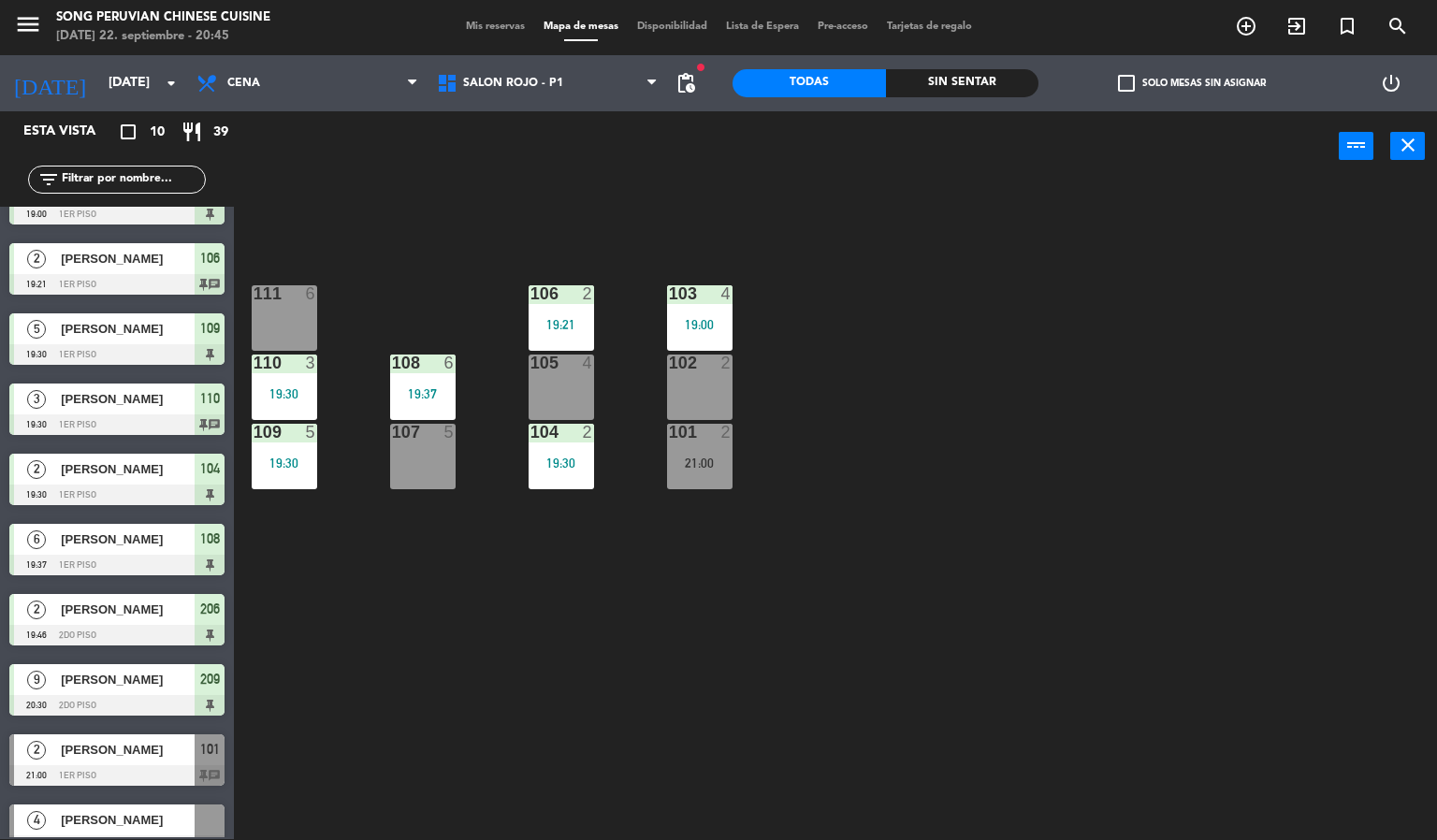
click at [460, 719] on div "103 4 19:00 106 2 19:21 111 6 102 2 105 4 108 6 19:37 110 3 19:30 101 2 21:00 1…" at bounding box center [842, 511] width 1189 height 658
click at [104, 676] on span "[PERSON_NAME]" at bounding box center [127, 679] width 134 height 19
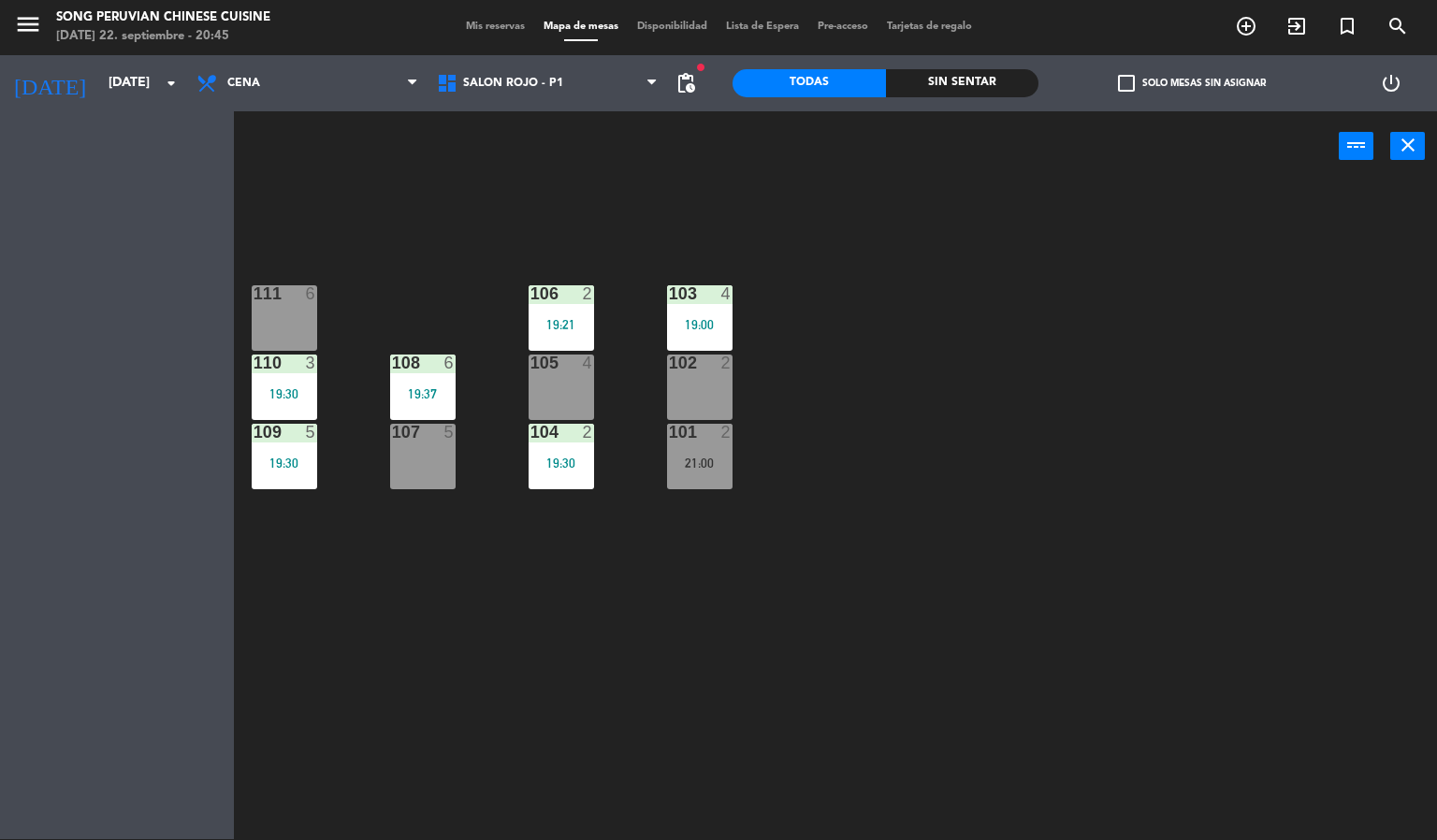
click at [200, 379] on div "Esta vista crop_square 10 restaurant 39 filter_list 4 [PERSON_NAME] 19:00 1er p…" at bounding box center [117, 475] width 234 height 728
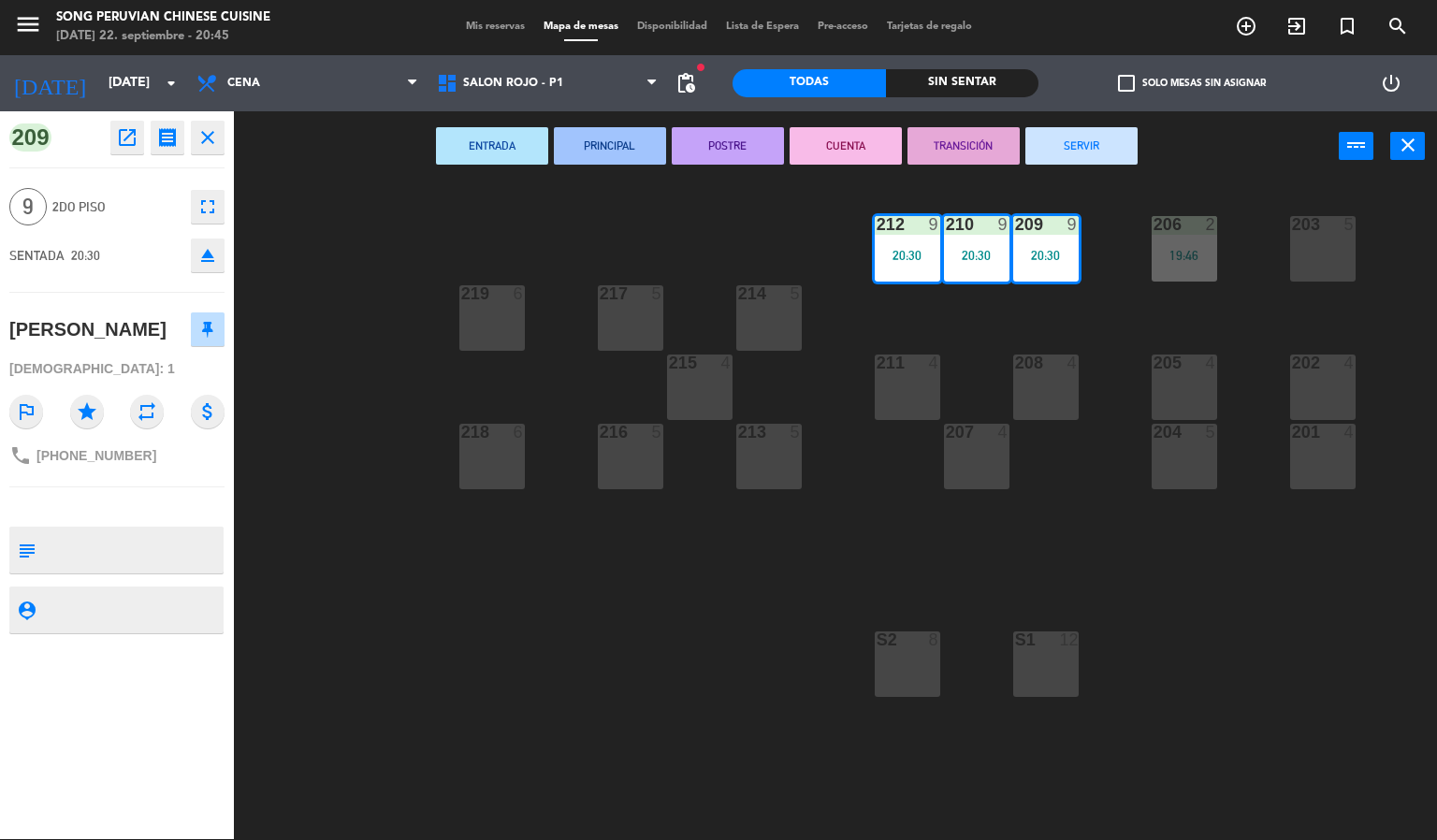
click at [425, 707] on div "203 5 206 2 19:46 210 9 20:30 212 9 20:30 209 9 20:30 214 5 217 5 219 6 202 4 2…" at bounding box center [842, 511] width 1189 height 658
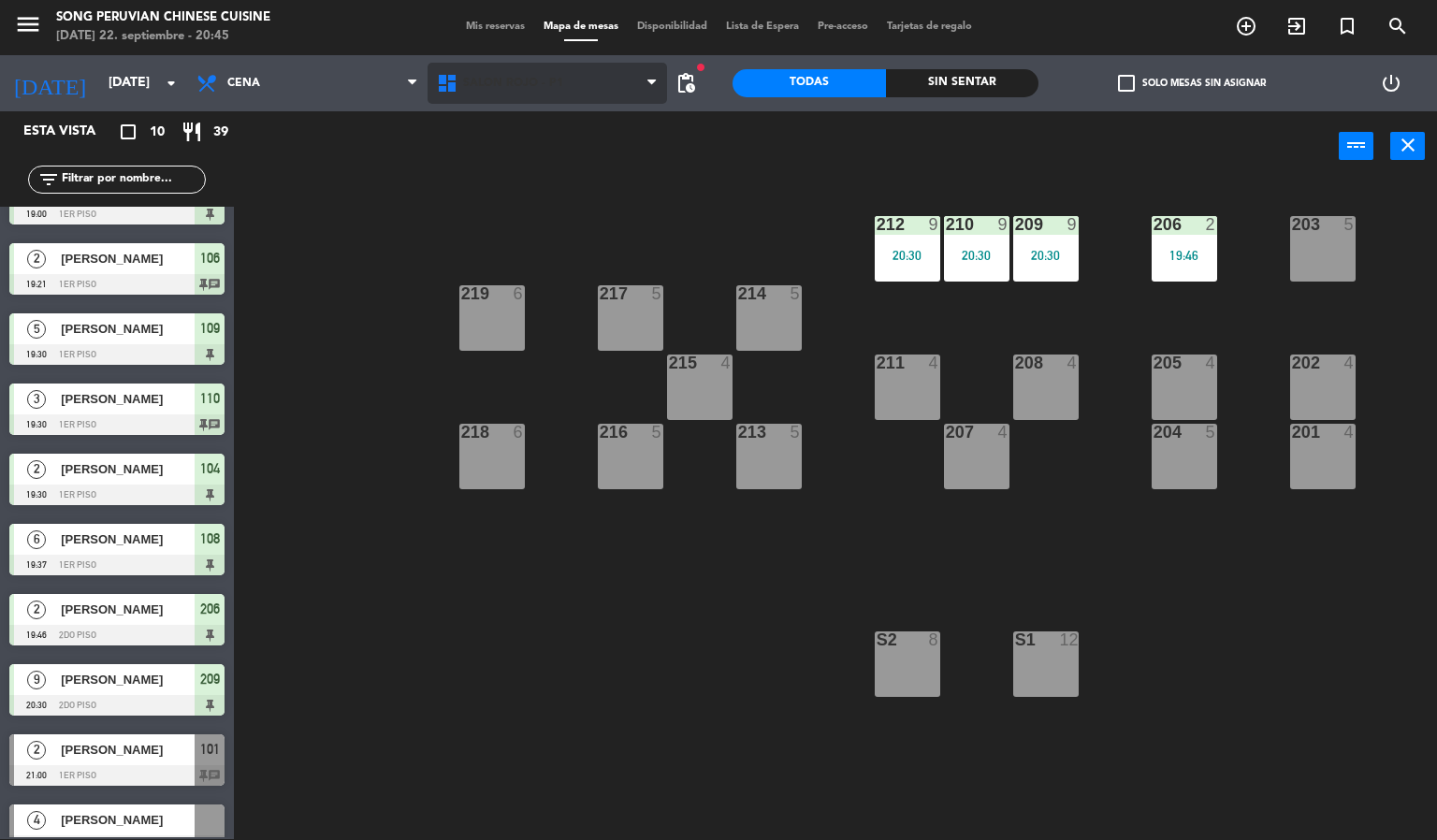
click at [553, 96] on span "SALON ROJO - P1" at bounding box center [548, 83] width 241 height 41
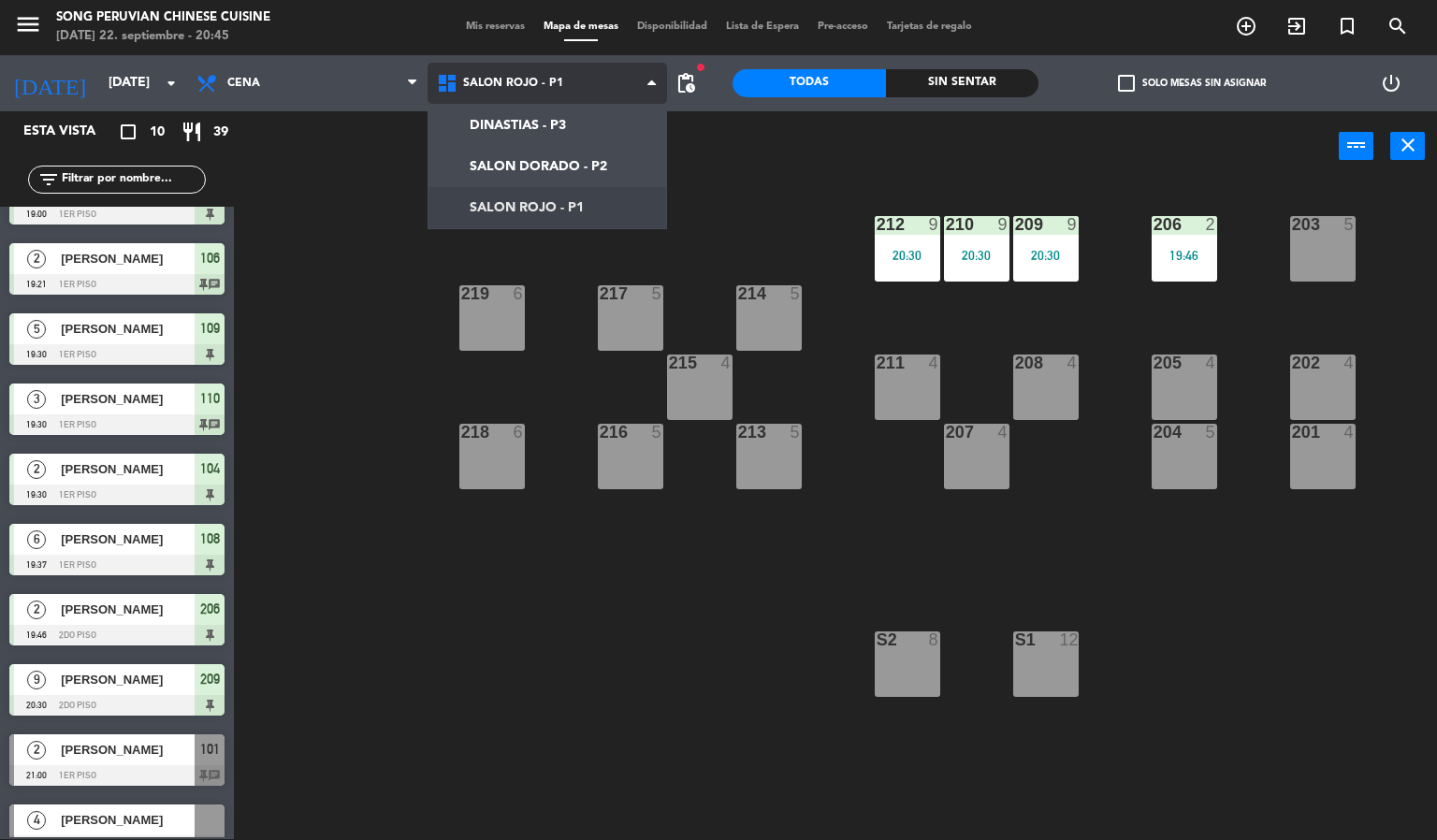
click at [527, 213] on ng-component "menu Song Peruvian Chinese Cuisine [DATE] 22. septiembre - 20:45 Mis reservas M…" at bounding box center [718, 419] width 1437 height 841
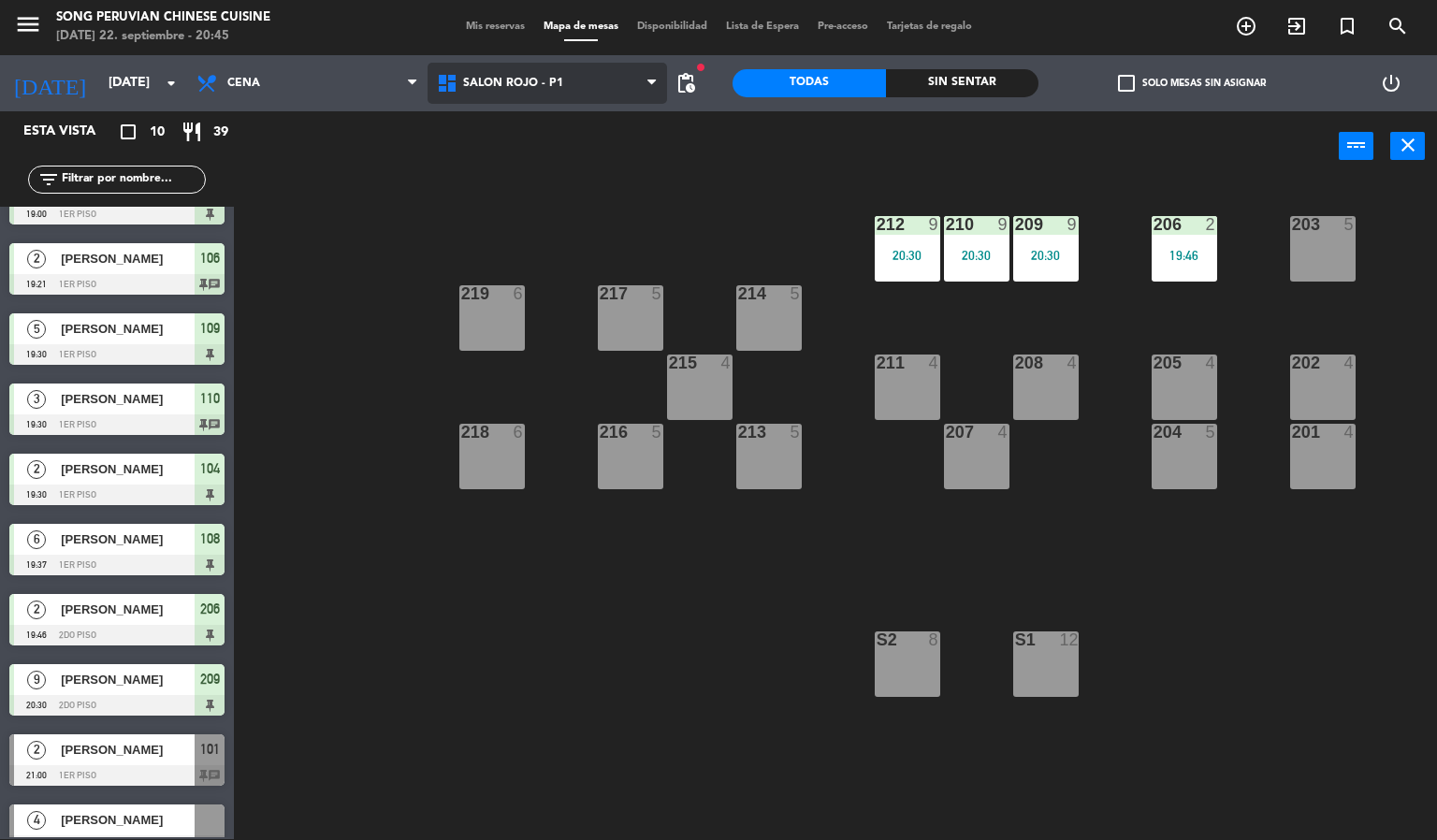
click at [578, 62] on span "SALON ROJO - P1" at bounding box center [548, 83] width 241 height 41
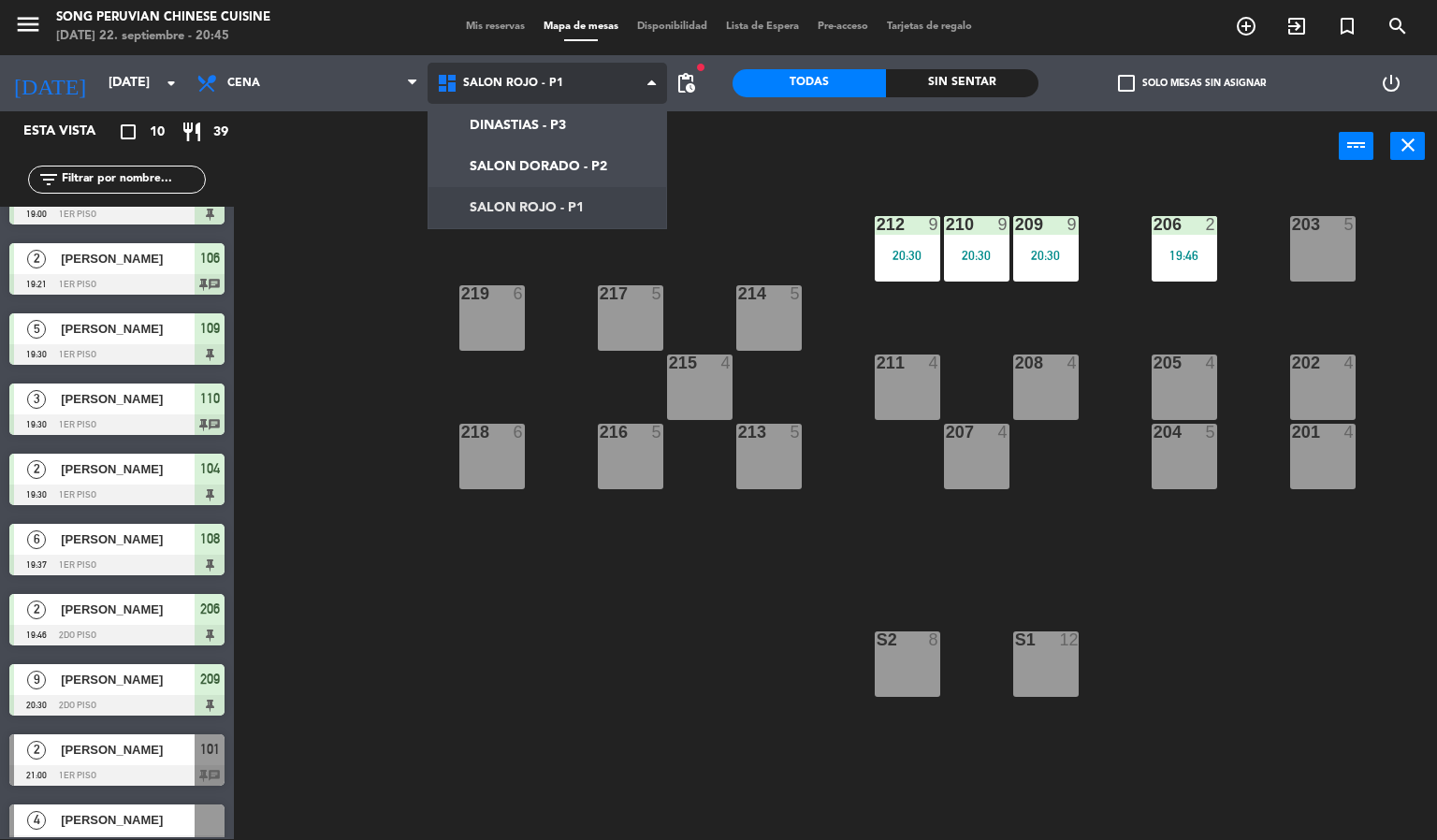
click at [527, 163] on ng-component "menu Song Peruvian Chinese Cuisine [DATE] 22. septiembre - 20:45 Mis reservas M…" at bounding box center [718, 419] width 1437 height 841
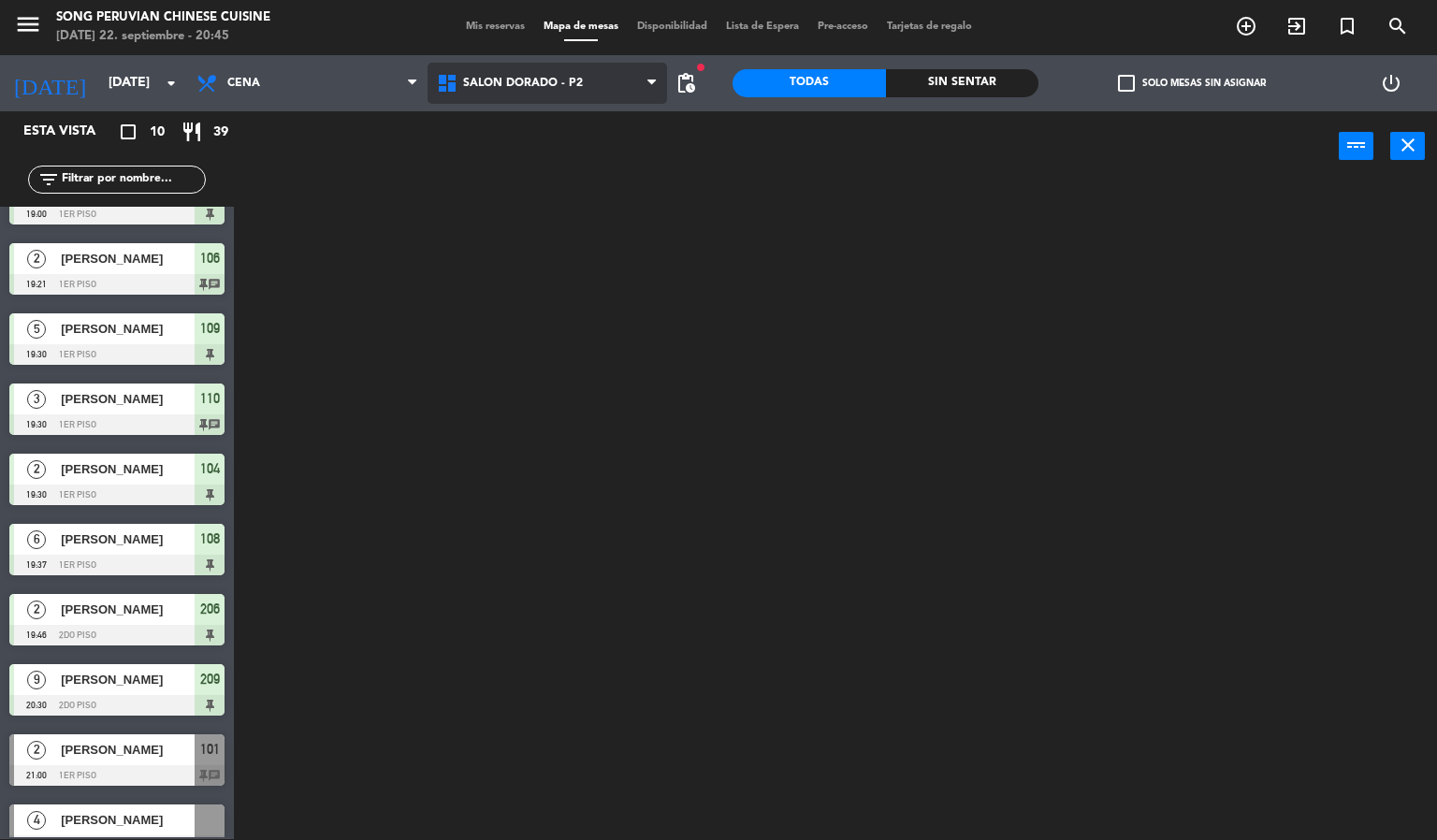
click at [545, 81] on span "SALON DORADO - P2" at bounding box center [523, 83] width 120 height 13
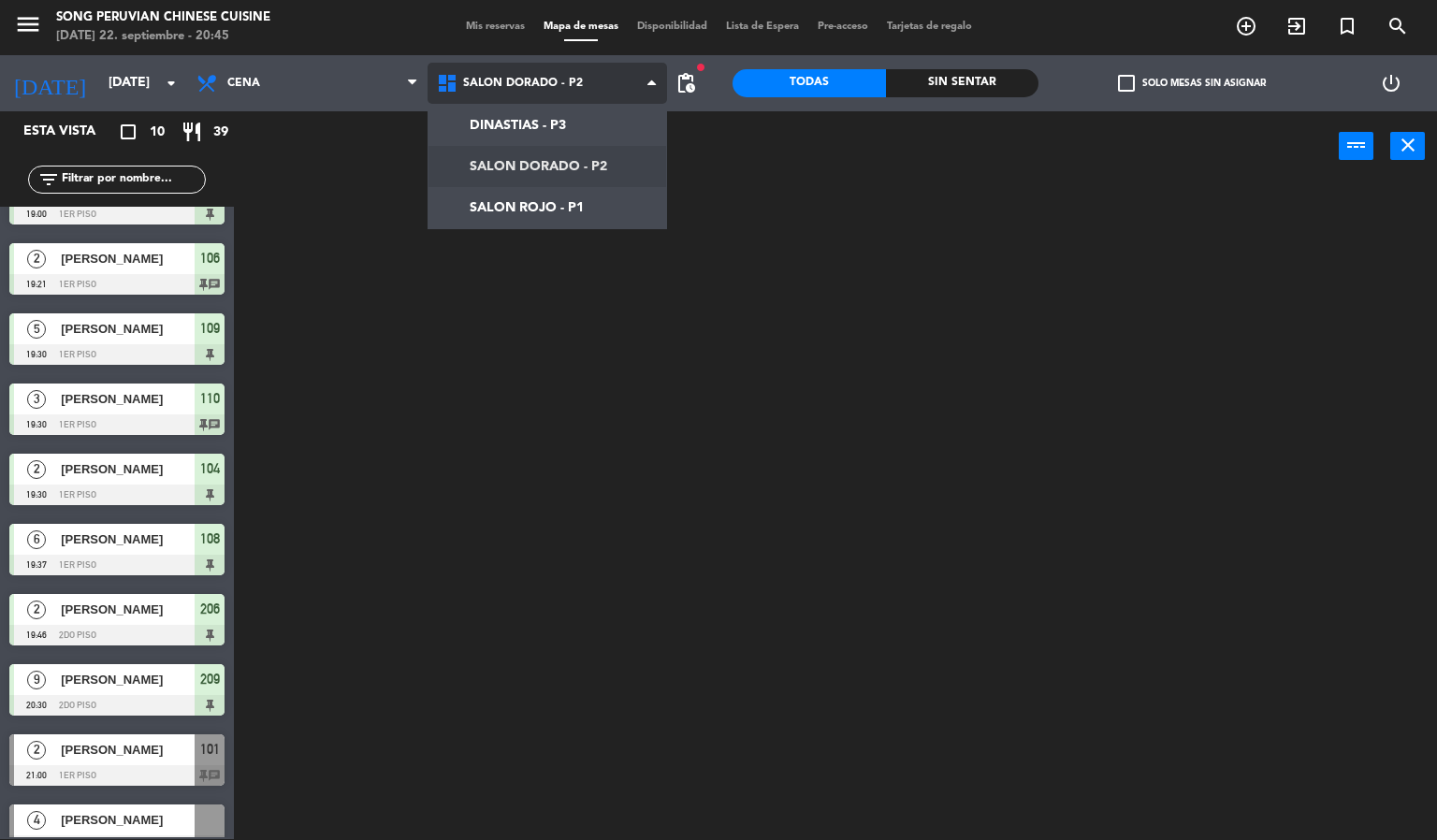
click at [528, 206] on ng-component "menu Song Peruvian Chinese Cuisine [DATE] 22. septiembre - 20:45 Mis reservas M…" at bounding box center [718, 419] width 1437 height 841
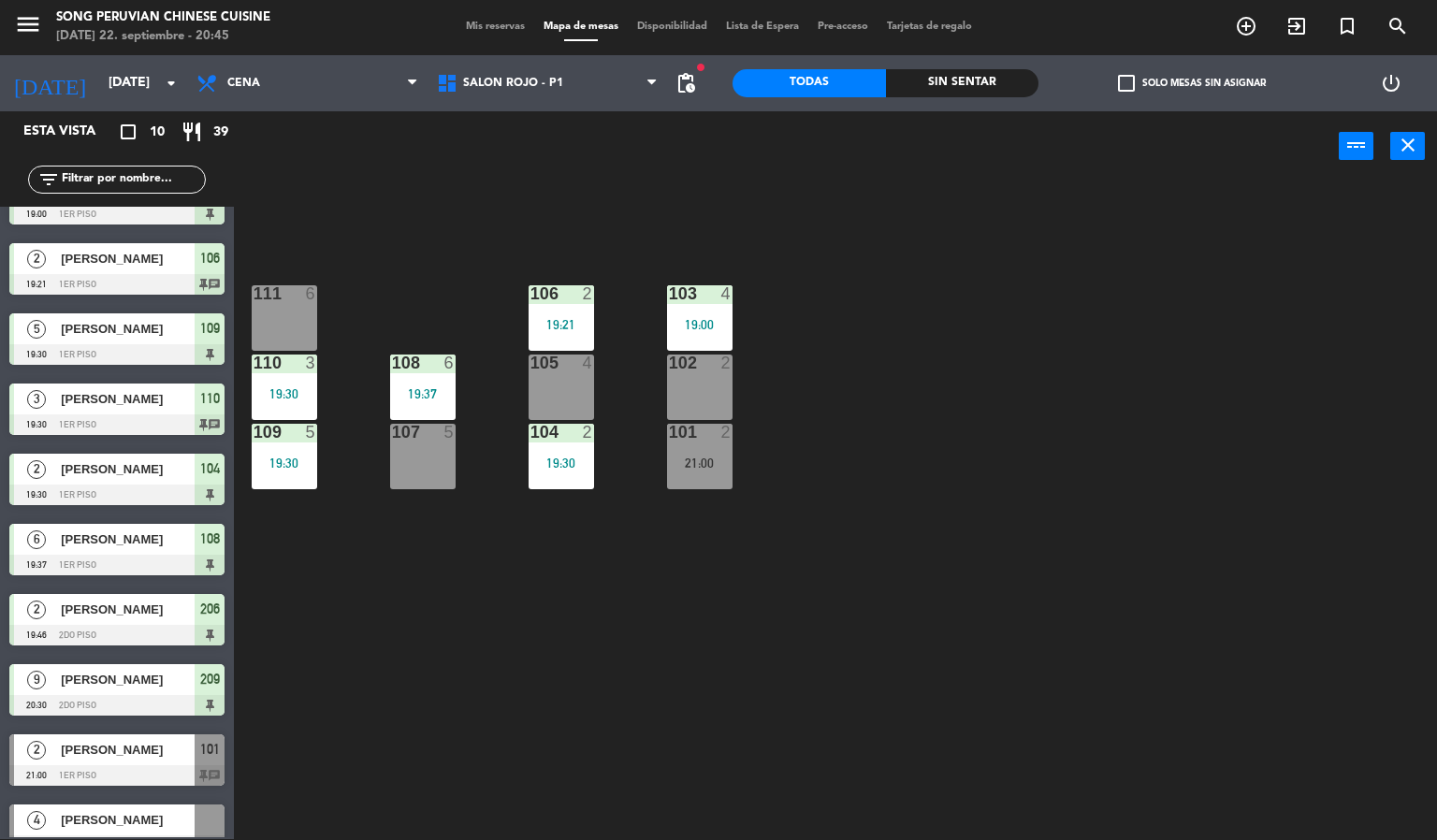
click at [588, 440] on div "2" at bounding box center [589, 432] width 12 height 17
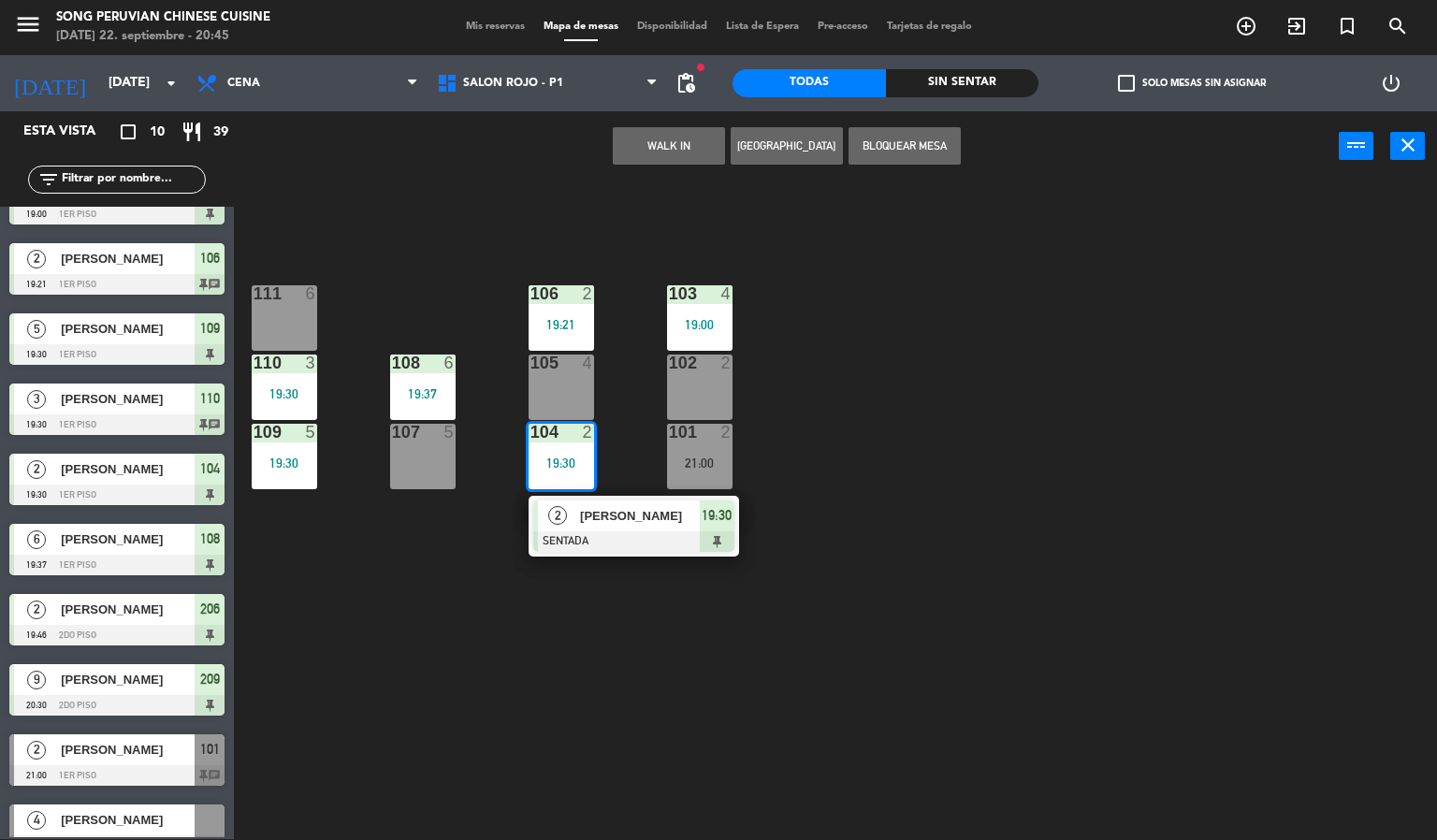
click at [623, 527] on div "[PERSON_NAME]" at bounding box center [639, 515] width 122 height 31
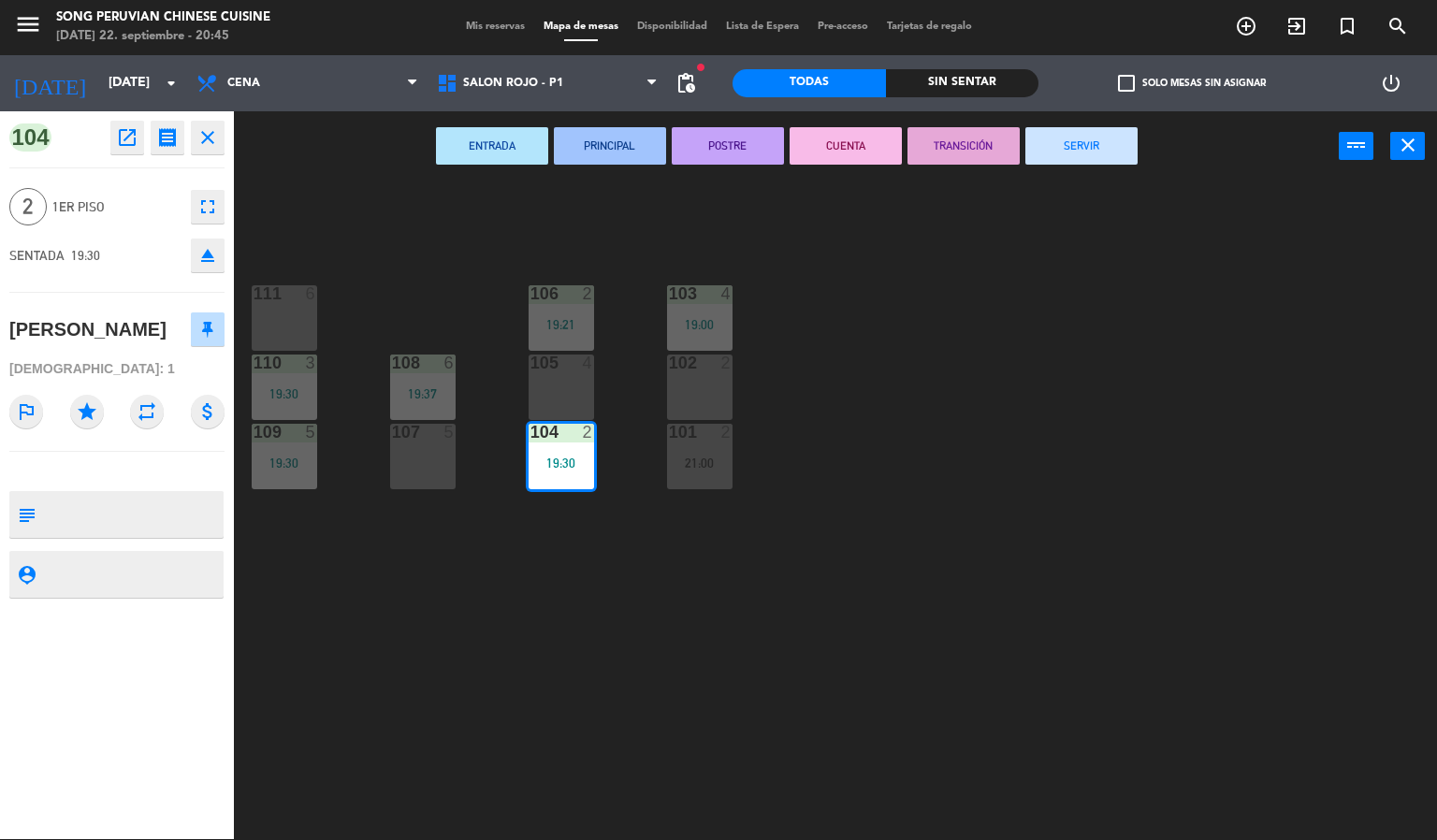
click at [842, 147] on button "CUENTA" at bounding box center [845, 146] width 112 height 37
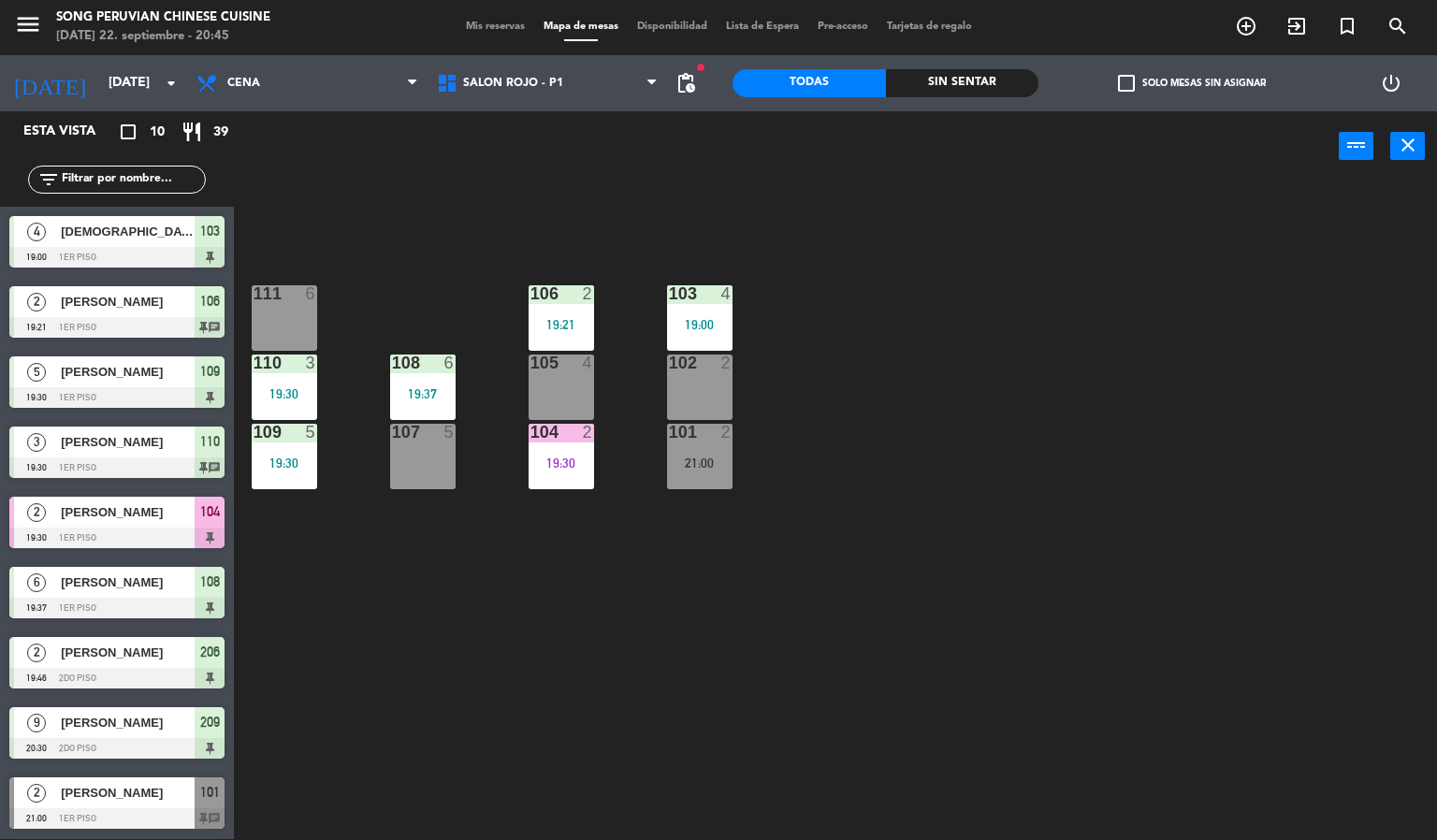
click at [565, 292] on div at bounding box center [561, 293] width 31 height 17
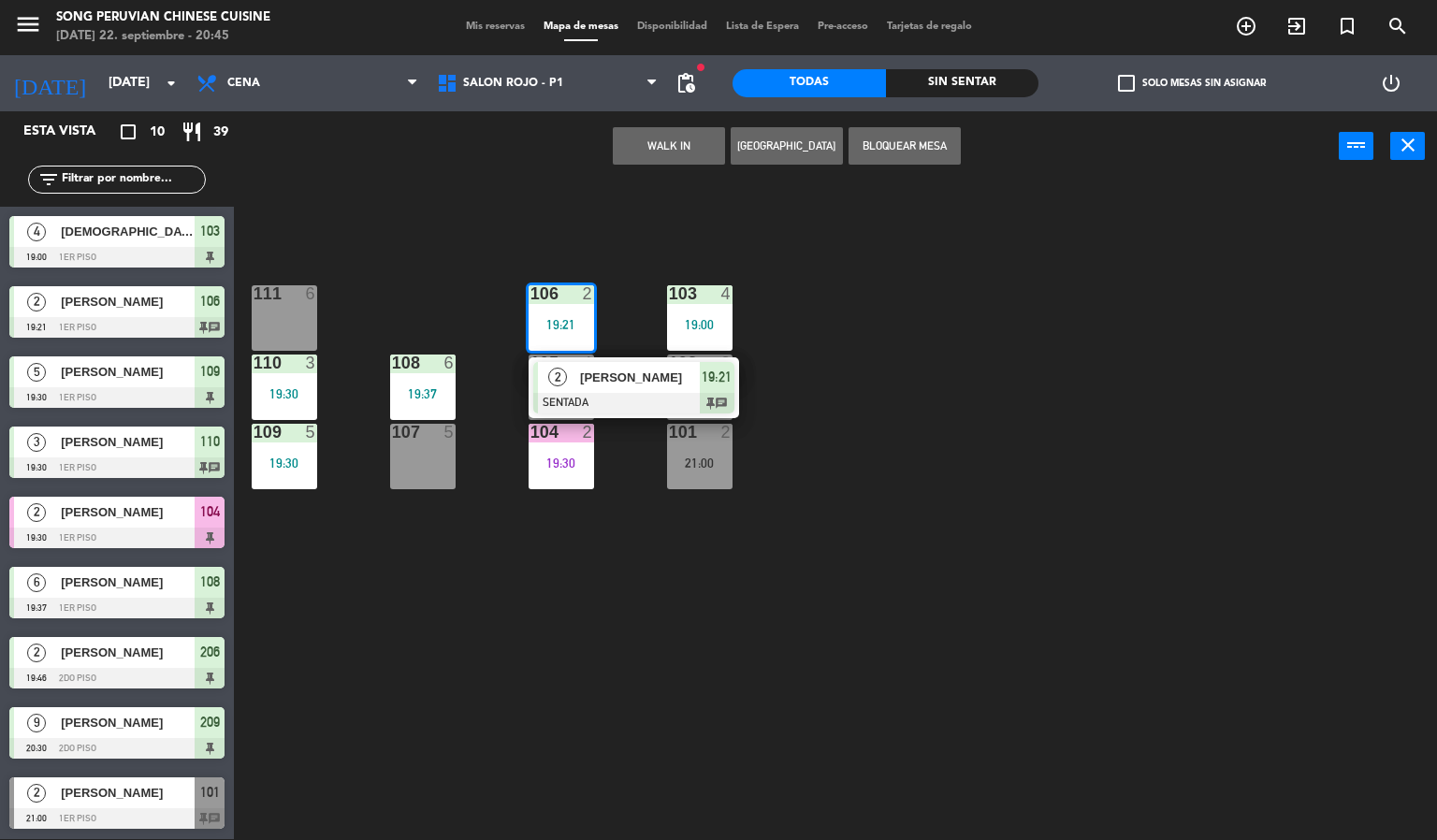
click at [618, 401] on div at bounding box center [634, 402] width 201 height 20
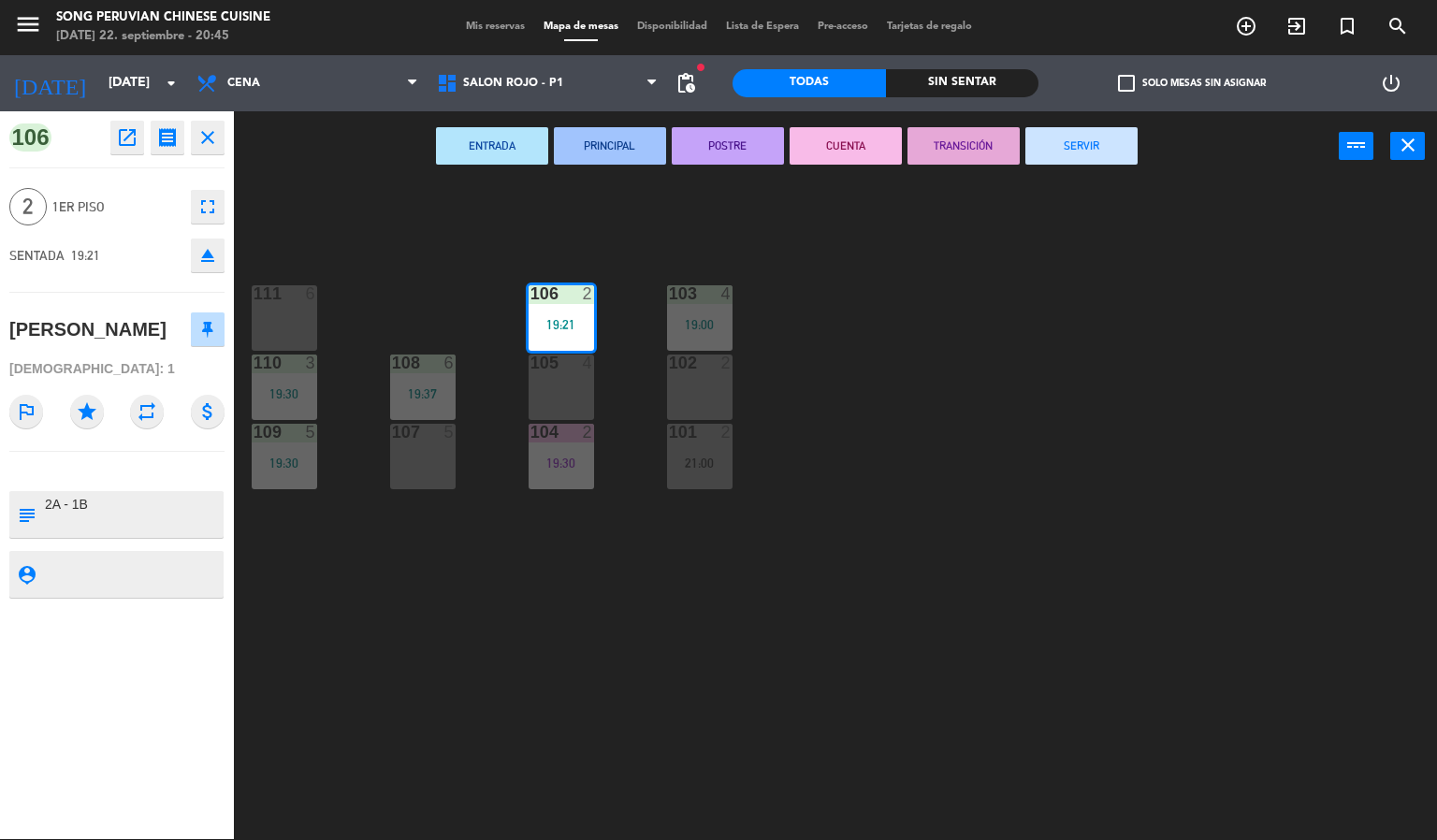
click at [865, 161] on button "CUENTA" at bounding box center [845, 146] width 112 height 37
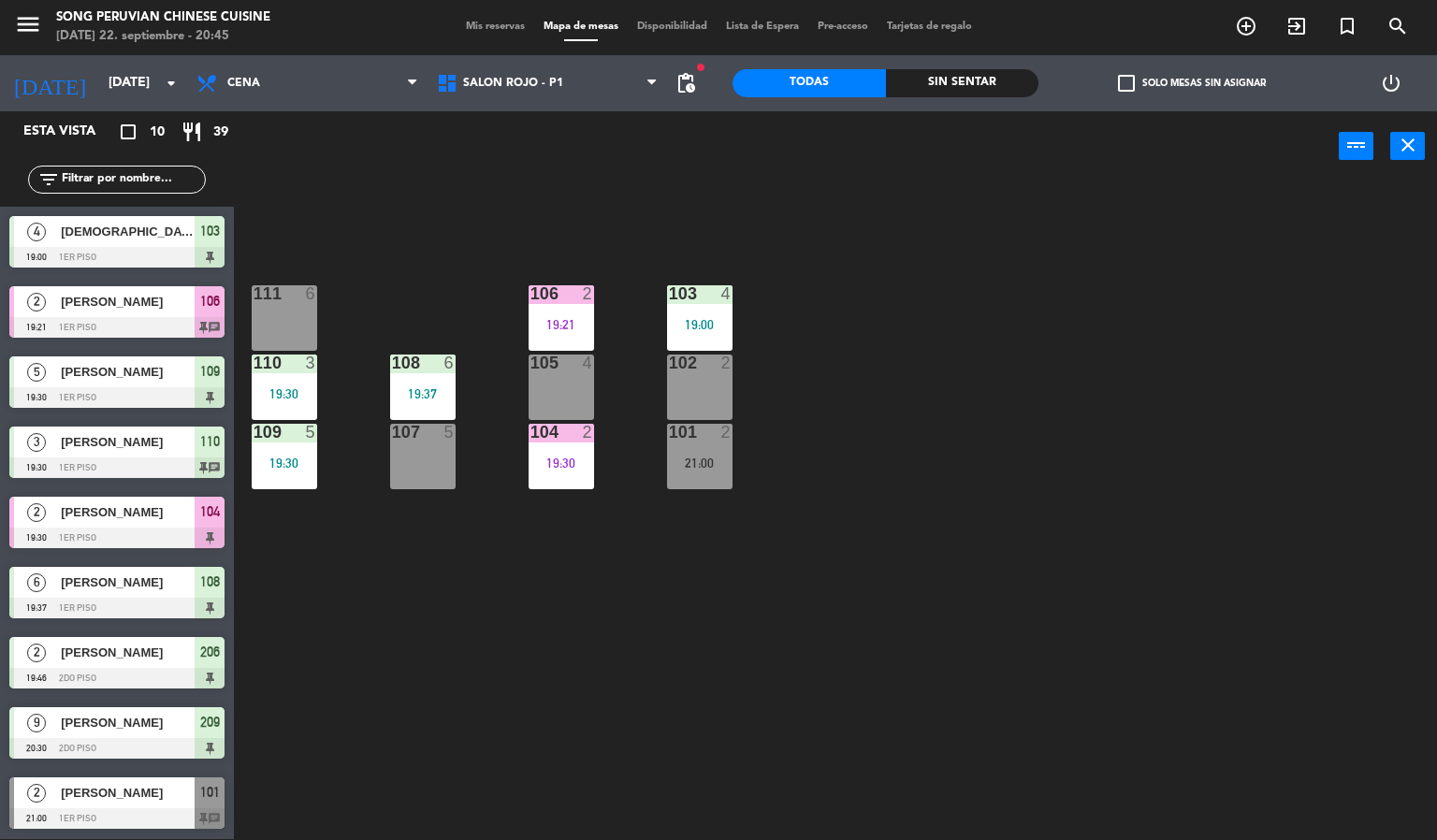
click at [865, 475] on div "103 4 19:00 106 2 19:21 111 6 102 2 105 4 108 6 19:37 110 3 19:30 101 2 21:00 1…" at bounding box center [842, 511] width 1189 height 658
click at [713, 291] on div at bounding box center [699, 293] width 31 height 17
click at [769, 618] on div "103 4 19:00 106 2 19:21 111 6 102 2 105 4 108 6 19:37 110 3 19:30 101 2 21:00 1…" at bounding box center [842, 511] width 1189 height 658
click at [292, 457] on div "19:30" at bounding box center [284, 462] width 65 height 13
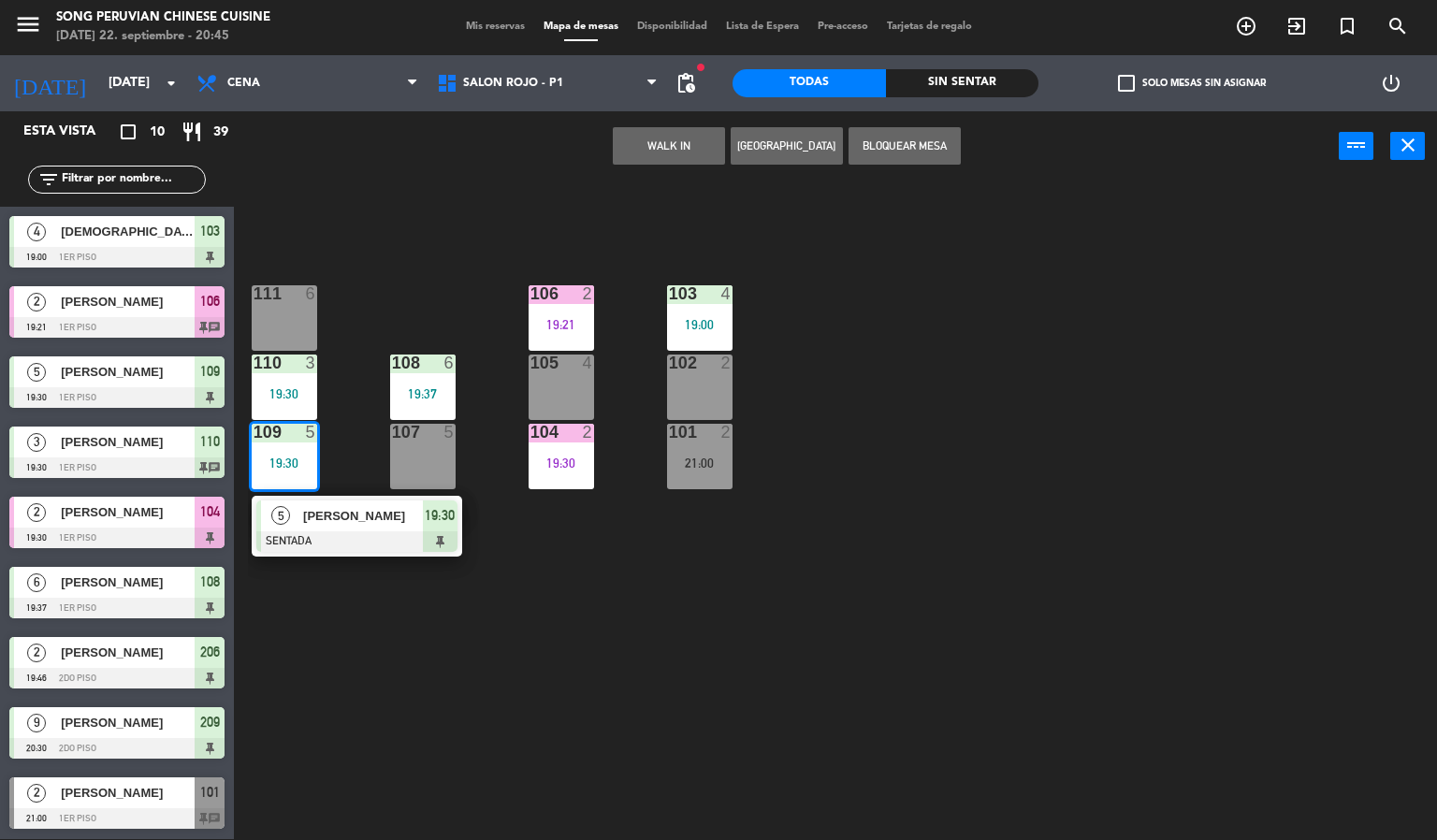
click at [369, 537] on div at bounding box center [357, 541] width 201 height 20
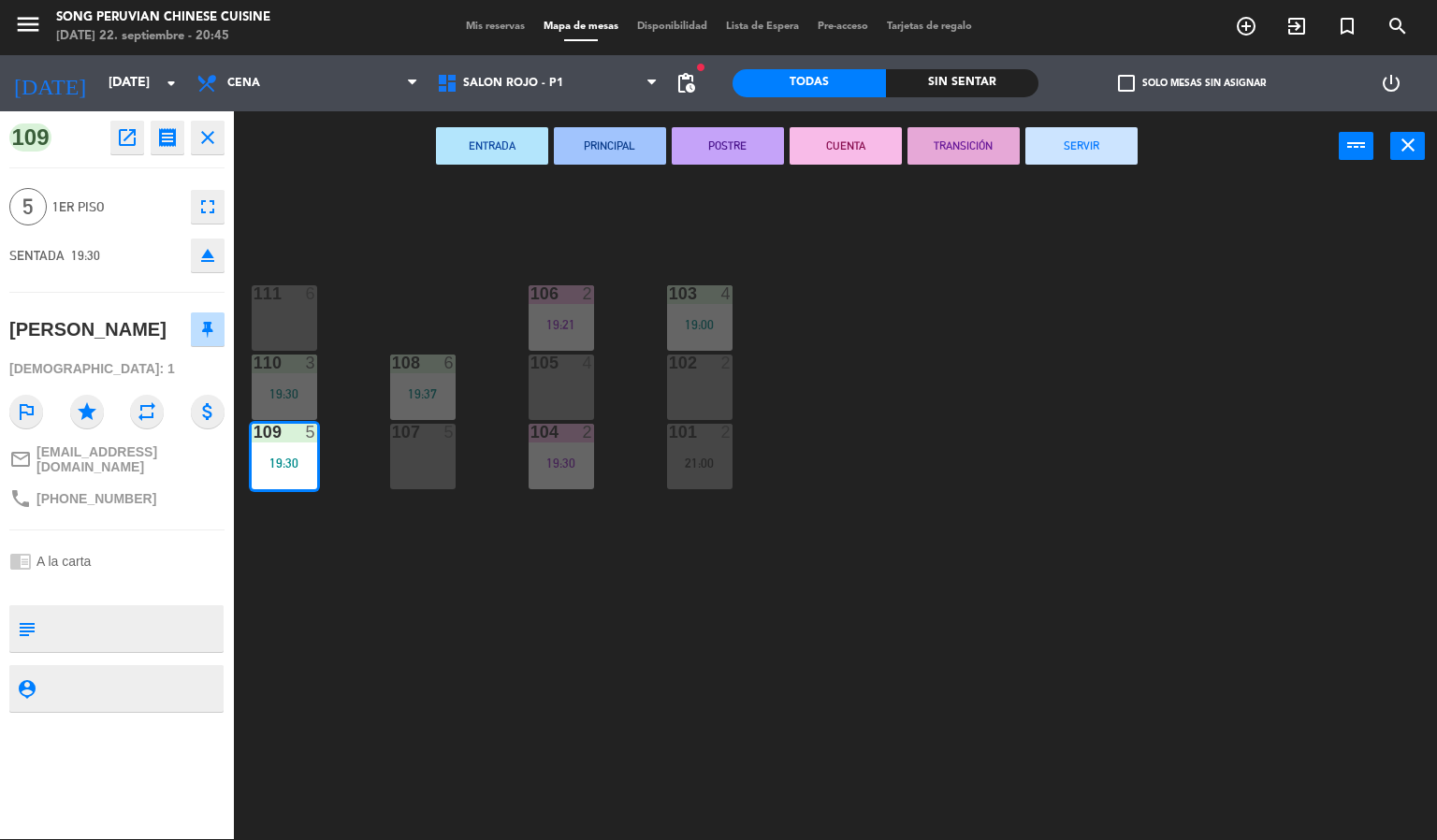
click at [525, 690] on div "103 4 19:00 106 2 19:21 111 6 102 2 105 4 108 6 19:37 110 3 19:30 101 2 21:00 1…" at bounding box center [842, 511] width 1189 height 658
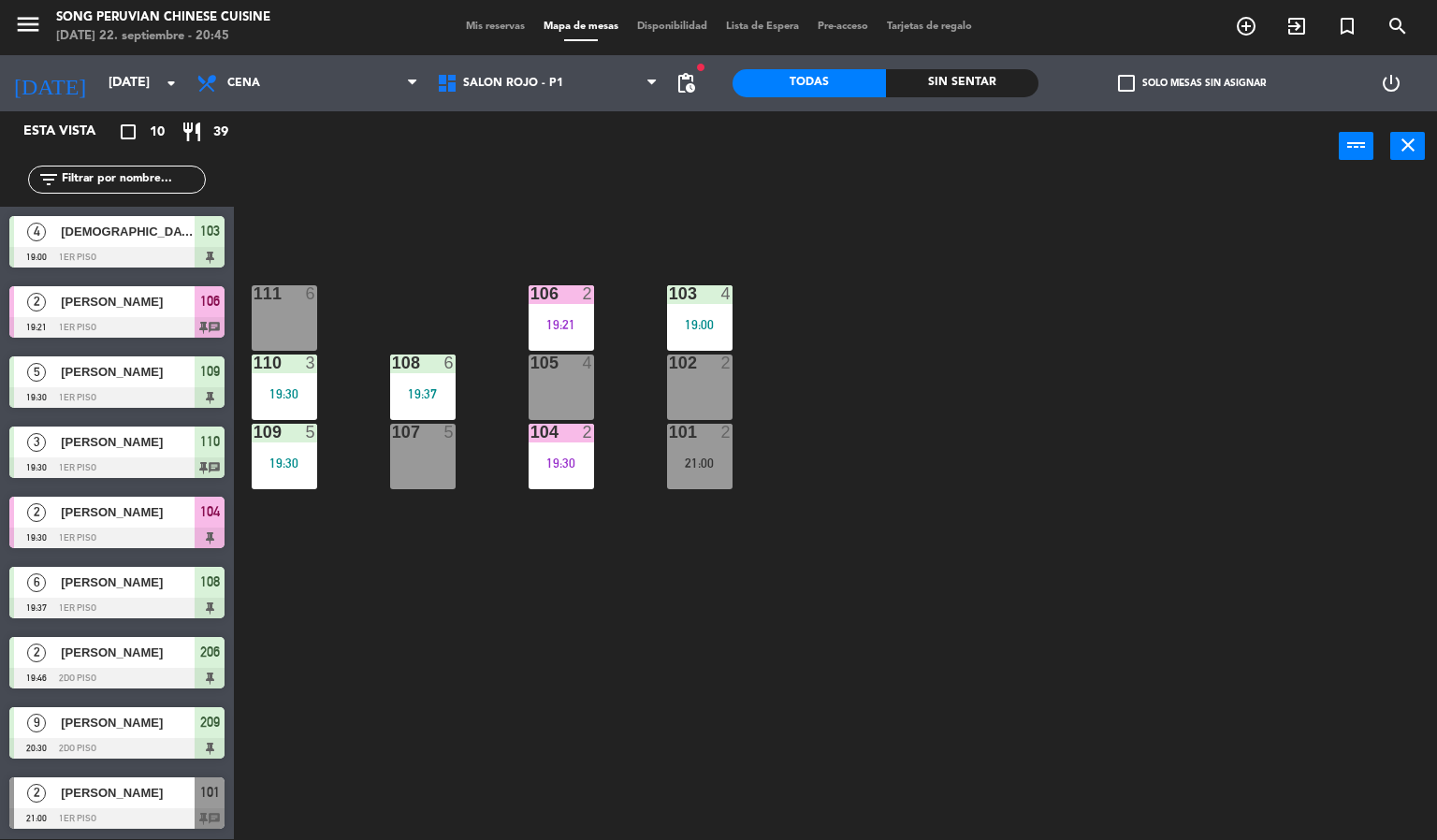
click at [730, 666] on div "103 4 19:00 106 2 19:21 111 6 102 2 105 4 108 6 19:37 110 3 19:30 101 2 21:00 1…" at bounding box center [842, 511] width 1189 height 658
click at [965, 429] on div "103 4 19:00 106 2 19:21 111 6 102 2 105 4 108 6 19:37 110 3 19:30 101 2 21:00 1…" at bounding box center [842, 511] width 1189 height 658
click at [960, 502] on div "103 4 19:00 106 2 19:21 111 6 102 2 105 4 108 6 19:37 110 3 19:30 101 2 21:00 1…" at bounding box center [842, 511] width 1189 height 658
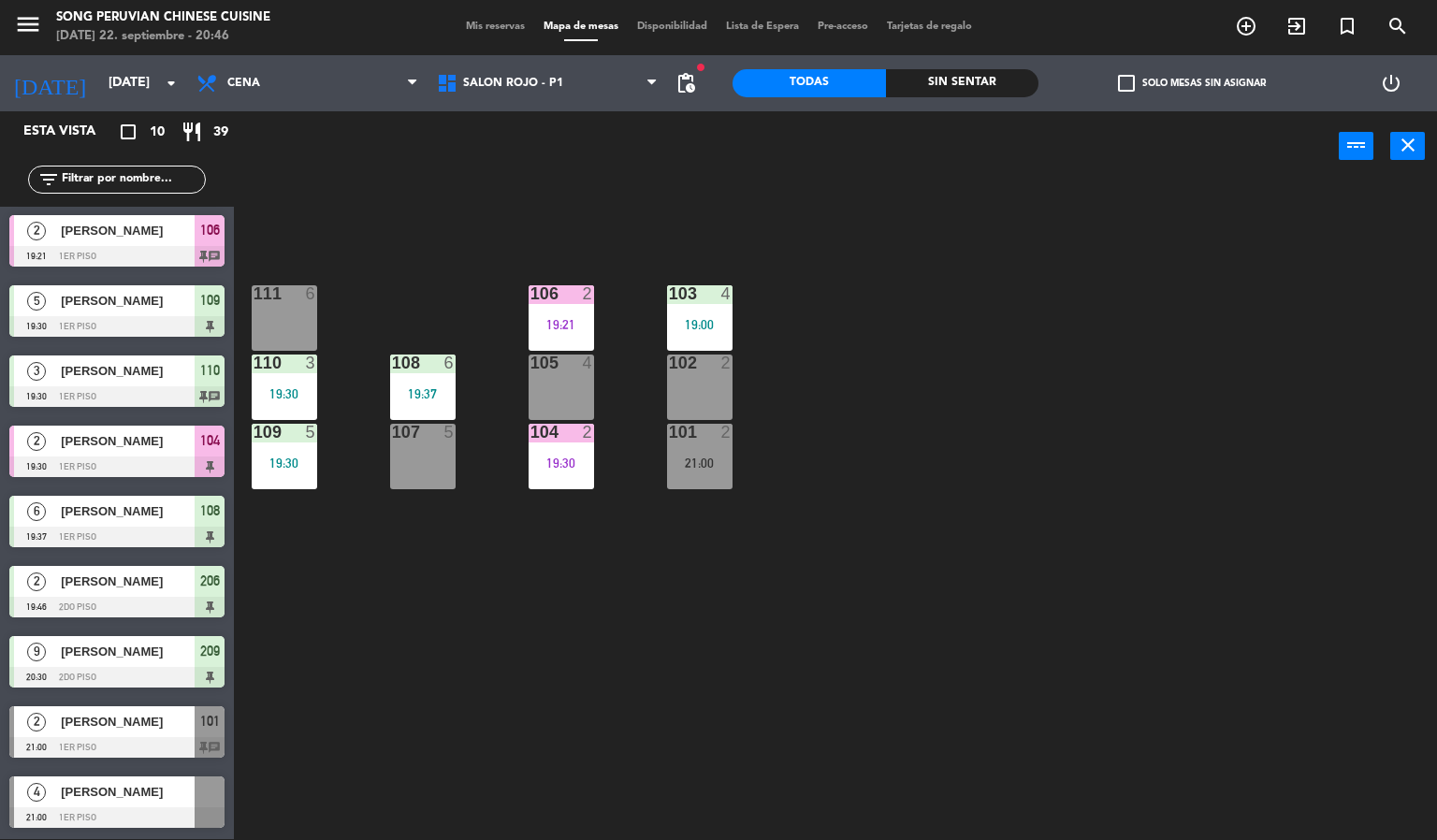
click at [483, 248] on div "103 4 19:00 106 2 19:21 111 6 102 2 105 4 108 6 19:37 110 3 19:30 101 2 21:00 1…" at bounding box center [842, 511] width 1189 height 658
click at [950, 438] on div "103 4 19:00 106 2 19:21 111 6 102 2 105 4 108 6 19:37 110 3 19:30 101 2 21:00 1…" at bounding box center [842, 511] width 1189 height 658
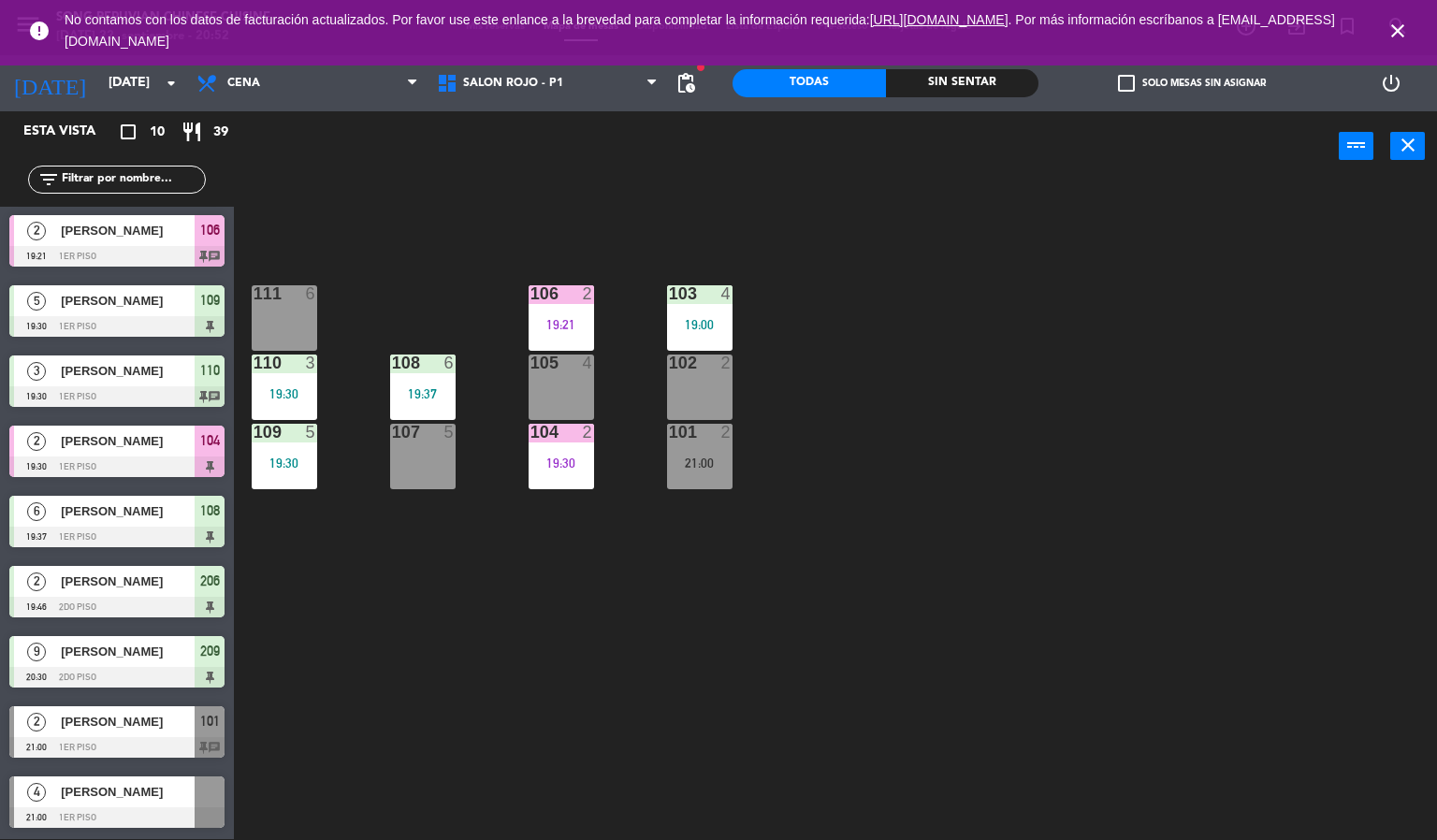
click at [1399, 35] on icon "close" at bounding box center [1397, 30] width 22 height 22
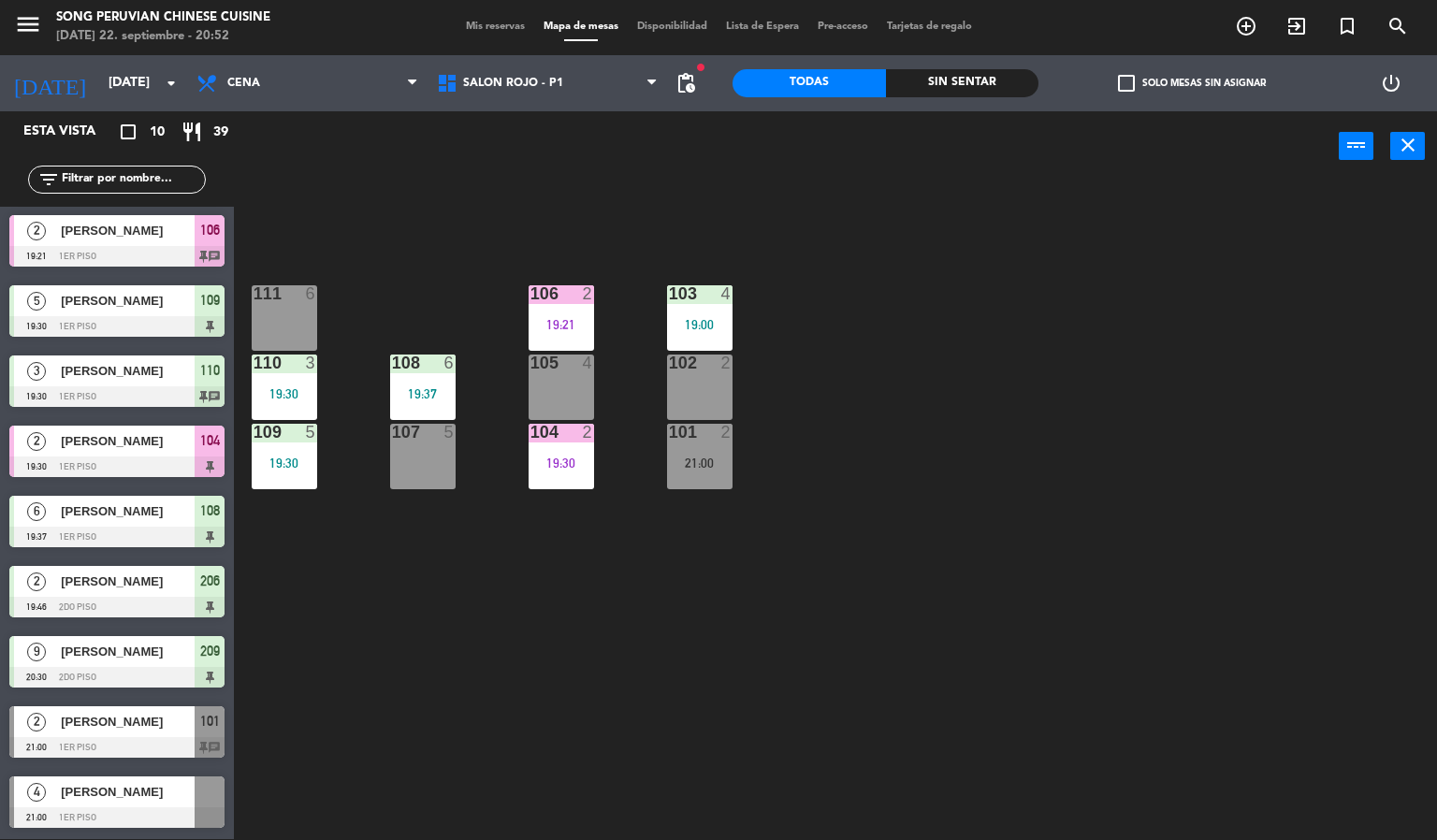
click at [1124, 581] on div "103 4 19:00 106 2 19:21 111 6 102 2 105 4 108 6 19:37 110 3 19:30 101 2 21:00 1…" at bounding box center [842, 511] width 1189 height 658
click at [110, 724] on span "[PERSON_NAME]" at bounding box center [127, 721] width 134 height 19
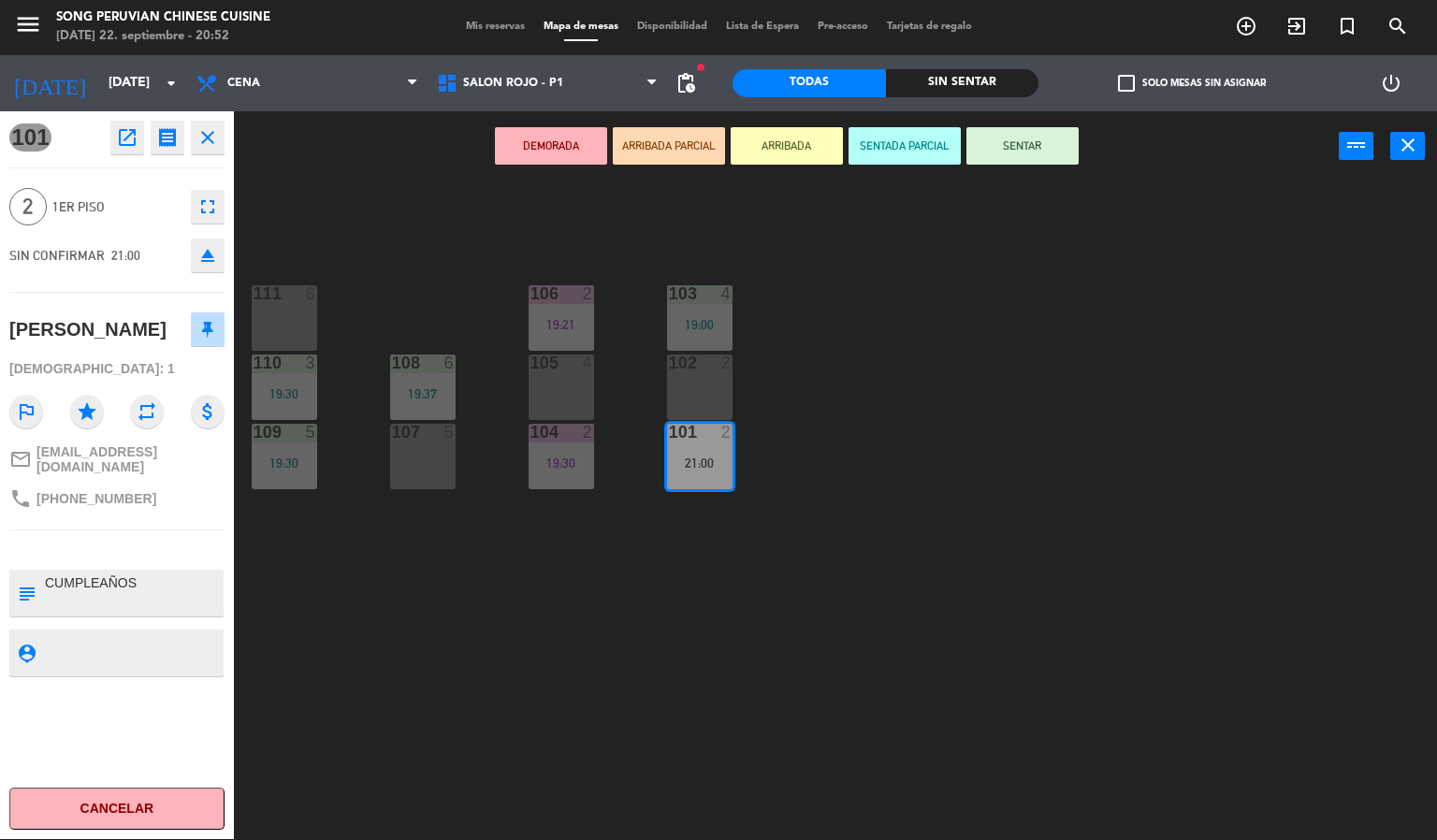
click at [891, 135] on button "SENTADA PARCIAL" at bounding box center [904, 146] width 112 height 37
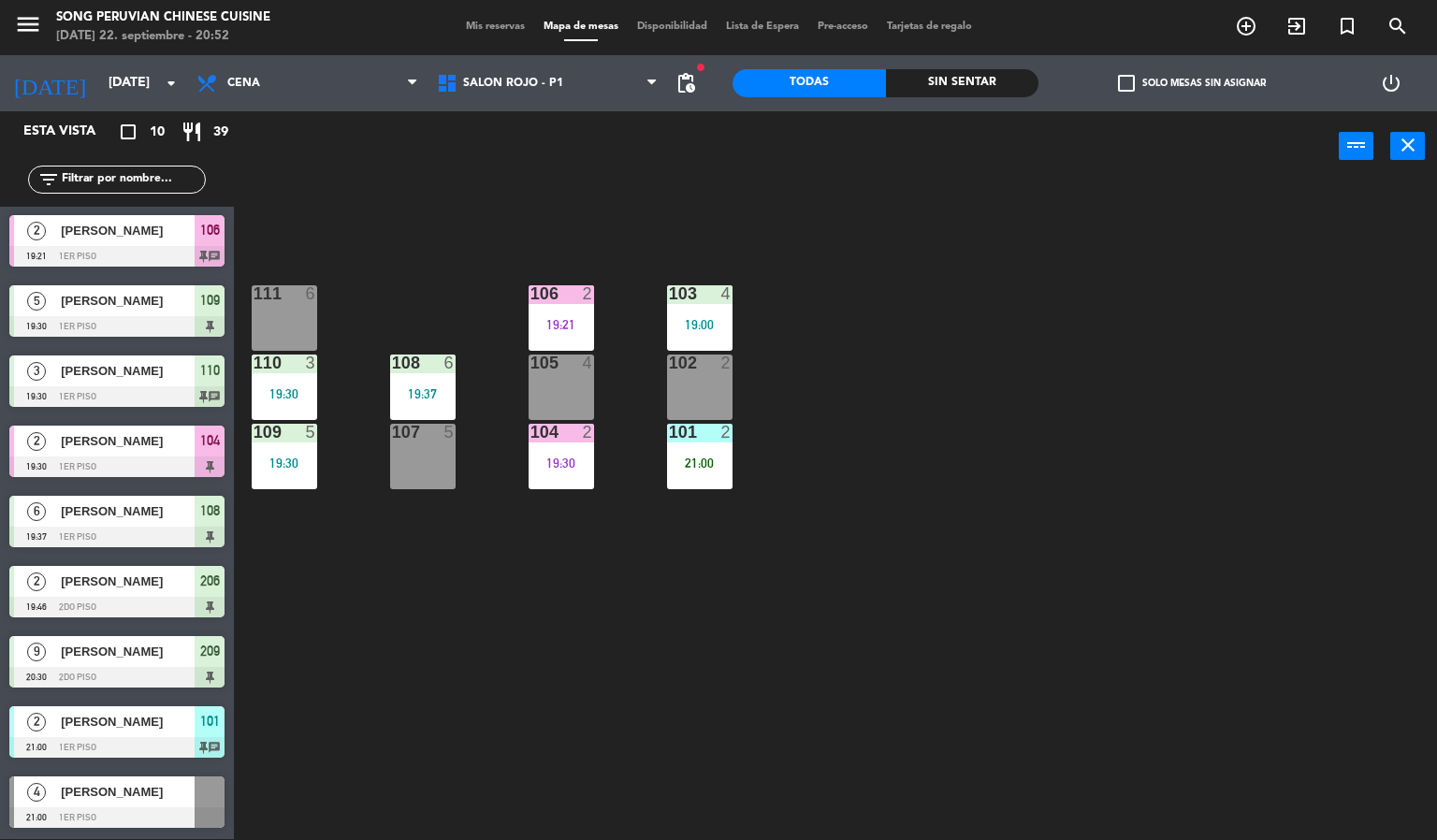
click at [896, 587] on div "103 4 19:00 106 2 19:21 111 6 102 2 105 4 108 6 19:37 110 3 19:30 101 2 21:00 1…" at bounding box center [842, 511] width 1189 height 658
click at [646, 629] on div "103 4 19:00 106 2 19:21 111 6 102 2 105 4 108 6 19:37 110 3 19:30 101 2 21:00 1…" at bounding box center [842, 511] width 1189 height 658
click at [1103, 684] on div "103 4 19:00 106 2 19:21 111 6 102 2 105 4 108 6 19:37 110 3 19:30 101 2 21:00 1…" at bounding box center [842, 511] width 1189 height 658
click at [702, 449] on div "101 2 21:00" at bounding box center [699, 456] width 65 height 65
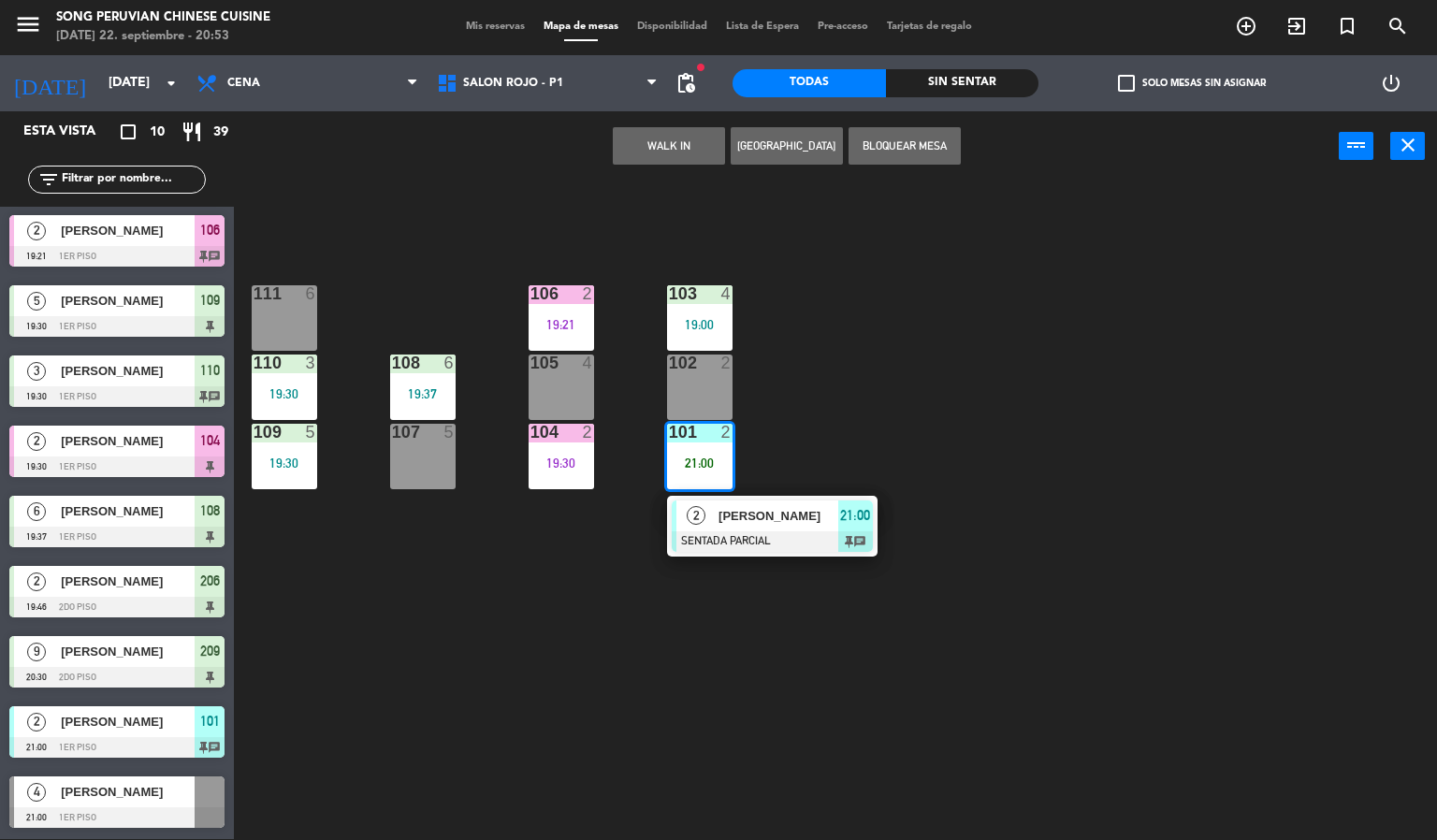
click at [803, 540] on div at bounding box center [772, 541] width 201 height 20
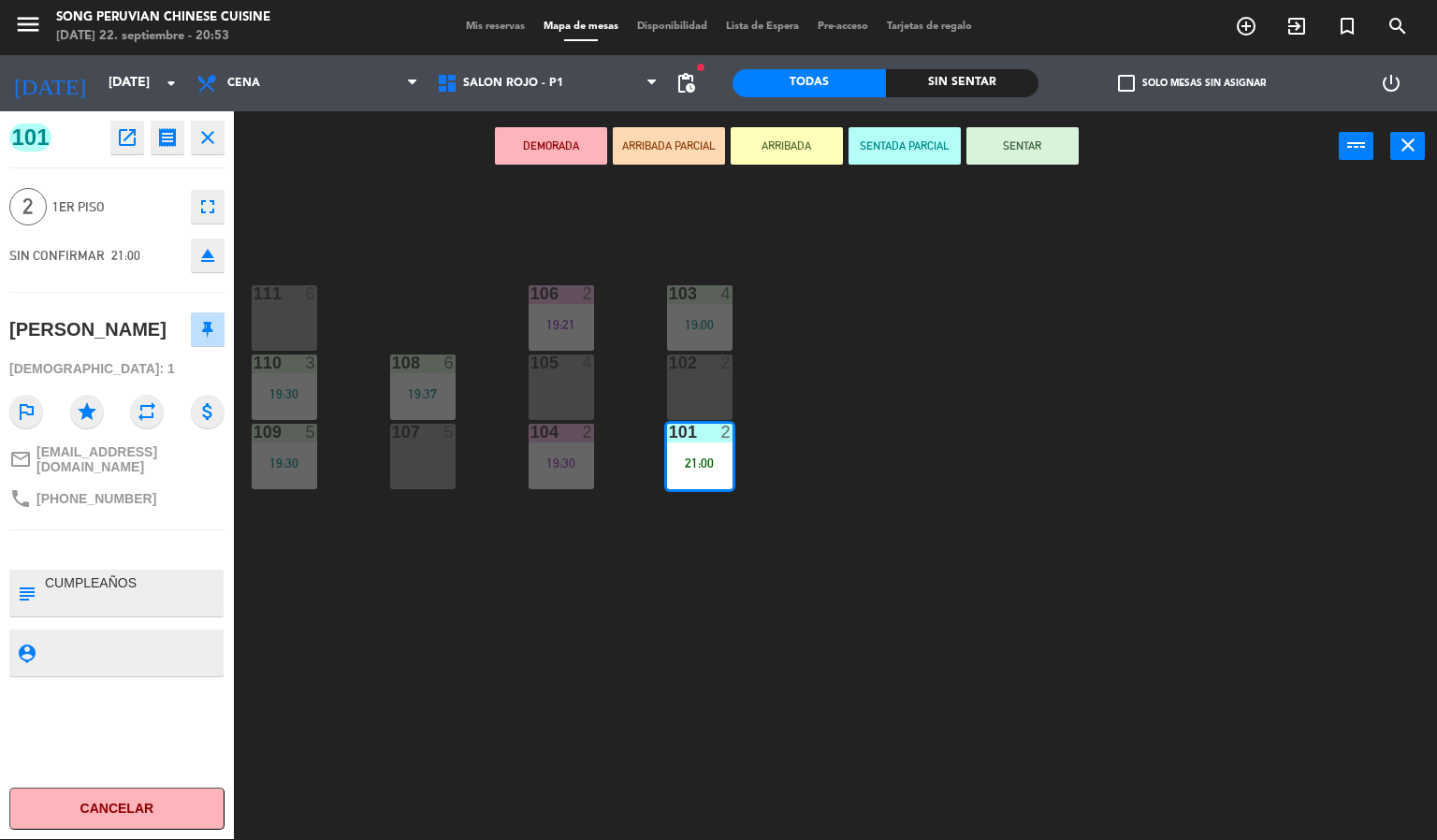
click at [1053, 155] on button "SENTAR" at bounding box center [1022, 146] width 112 height 37
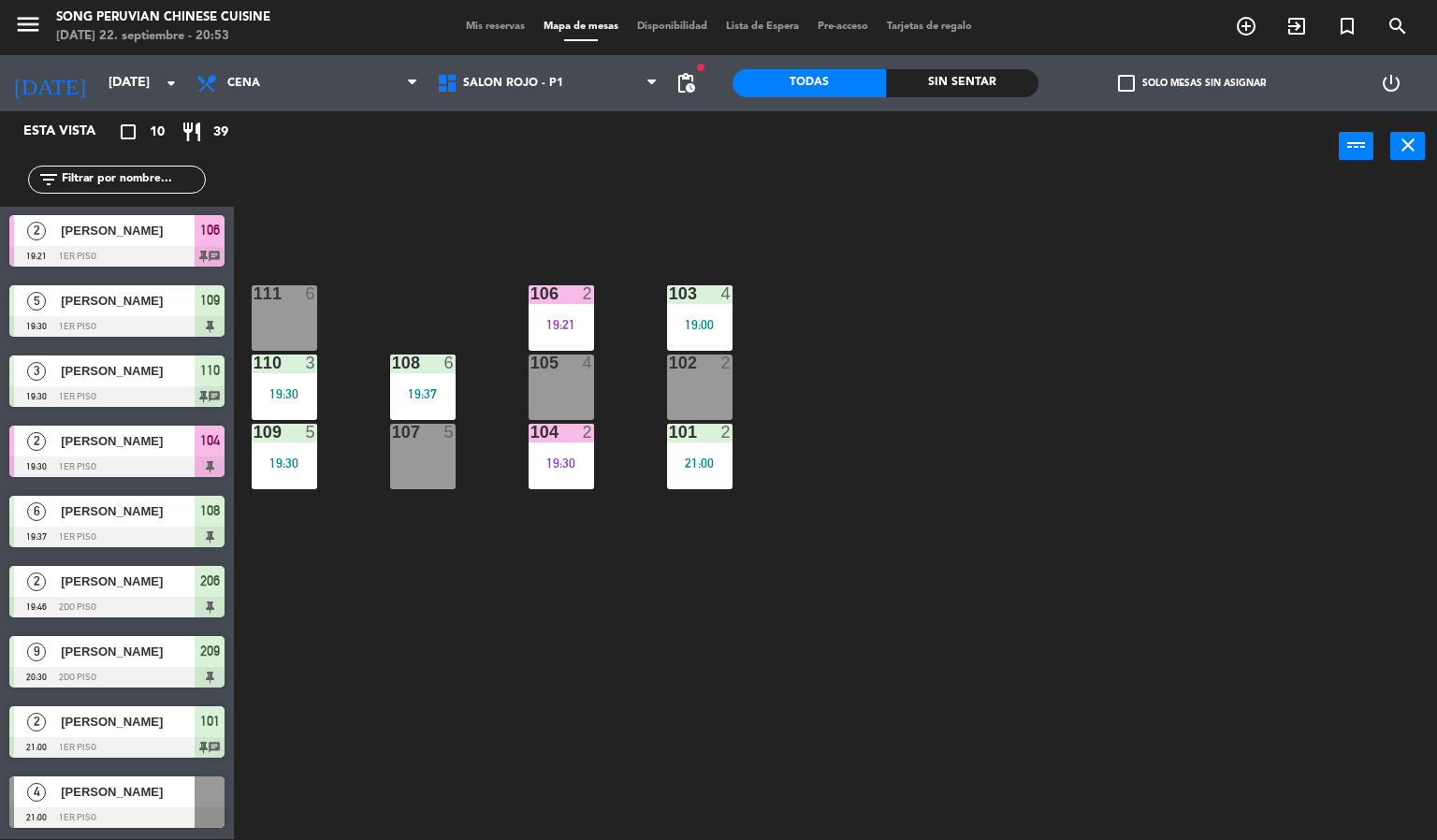
click at [908, 652] on div "103 4 19:00 106 2 19:21 111 6 102 2 105 4 108 6 19:37 110 3 19:30 101 2 21:00 1…" at bounding box center [842, 511] width 1189 height 658
click at [559, 436] on div at bounding box center [561, 432] width 31 height 17
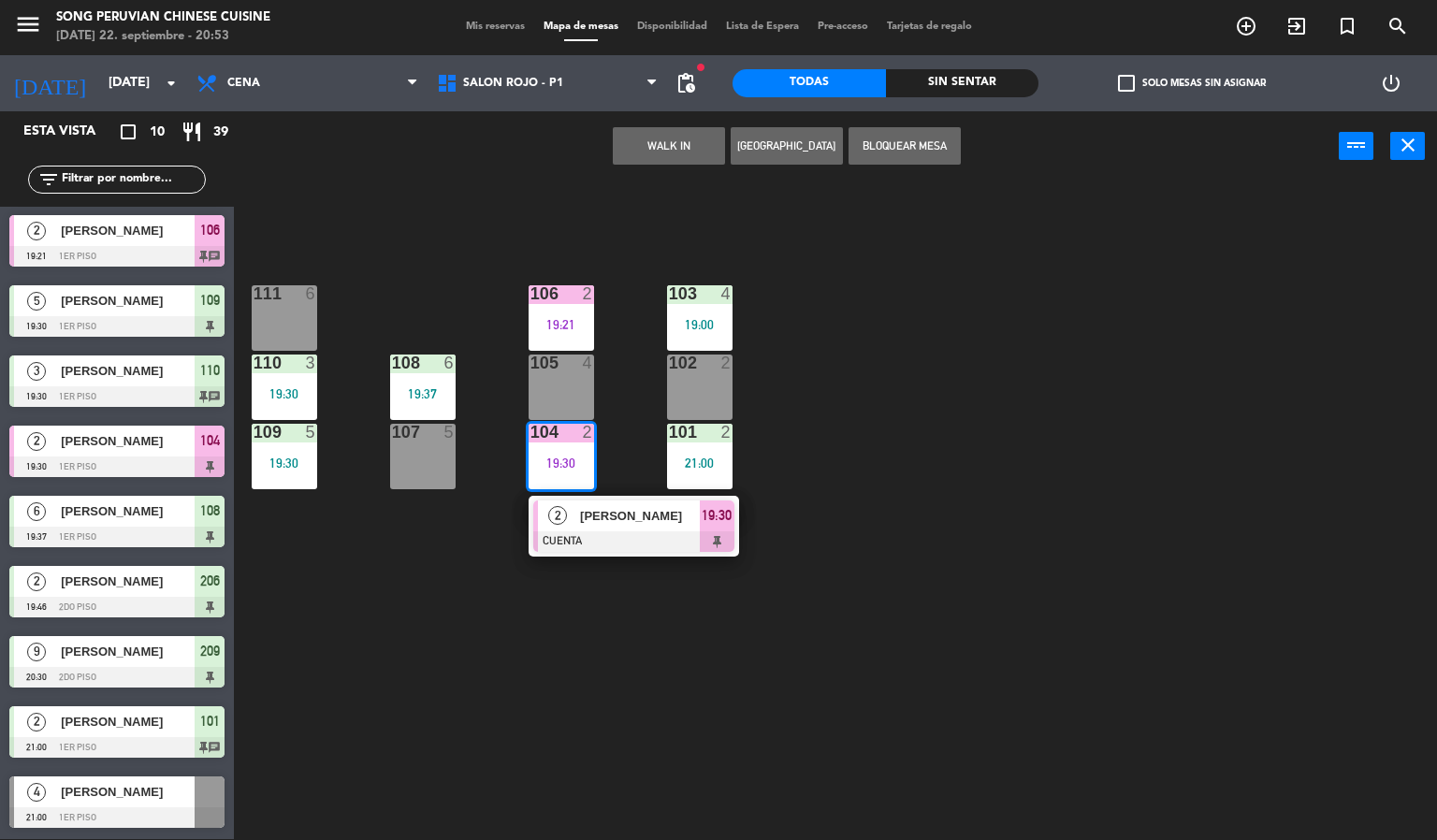
click at [668, 739] on div "103 4 19:00 106 2 19:21 111 6 102 2 105 4 108 6 19:37 110 3 19:30 101 2 21:00 1…" at bounding box center [842, 511] width 1189 height 658
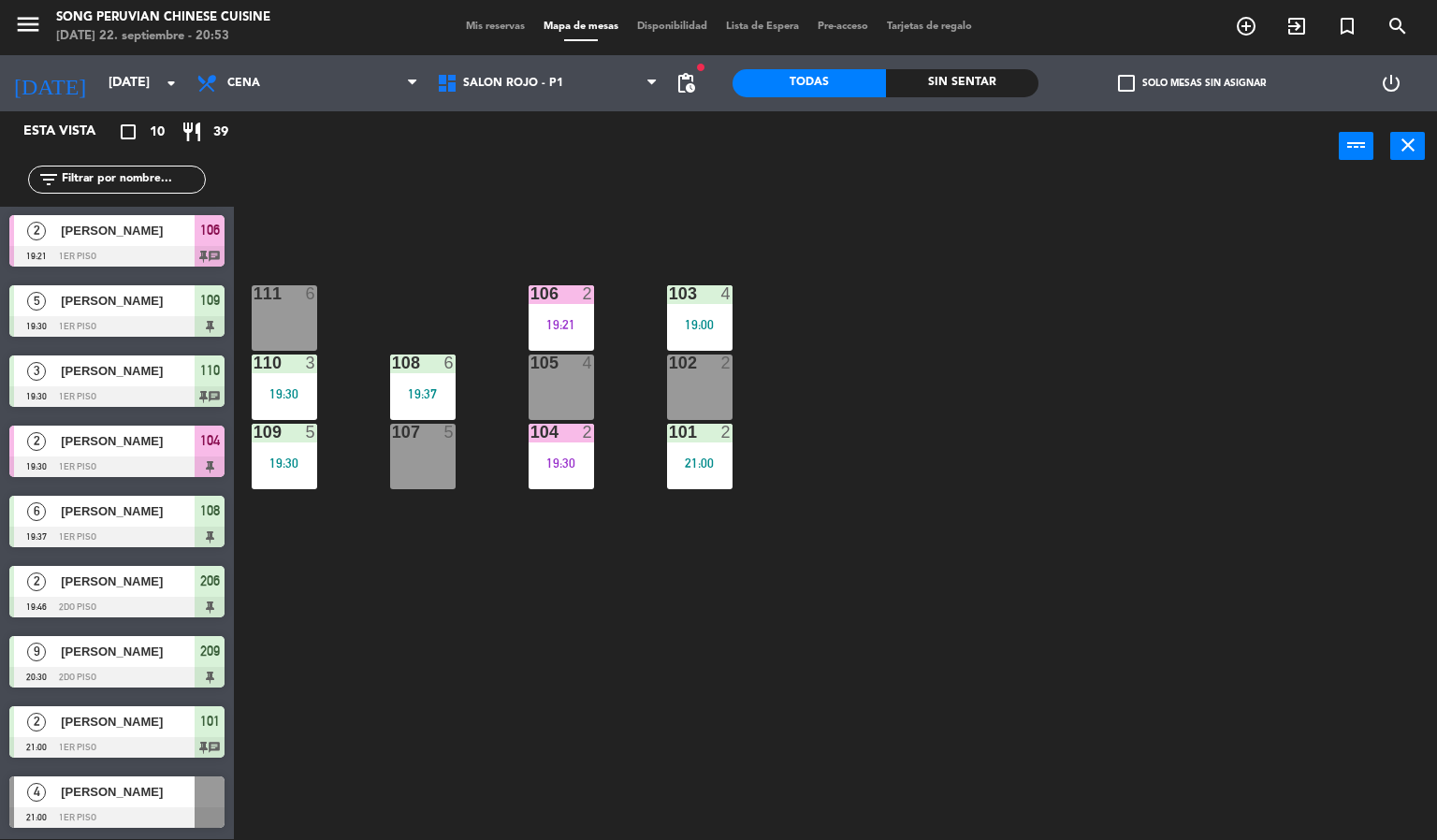
click at [441, 657] on div "103 4 19:00 106 2 19:21 111 6 102 2 105 4 108 6 19:37 110 3 19:30 101 2 21:00 1…" at bounding box center [842, 511] width 1189 height 658
click at [837, 663] on div "103 4 19:00 106 2 19:21 111 6 102 2 105 4 108 6 19:37 110 3 19:30 101 2 21:00 1…" at bounding box center [842, 511] width 1189 height 658
click at [655, 683] on div "103 4 19:00 106 2 19:21 111 6 102 2 105 4 108 6 19:37 110 3 19:30 101 2 21:00 1…" at bounding box center [842, 511] width 1189 height 658
click at [553, 463] on div "19:30" at bounding box center [561, 462] width 65 height 13
click at [677, 715] on div "103 4 19:00 106 2 19:21 111 6 102 2 105 4 108 6 19:37 110 3 19:30 101 2 21:00 1…" at bounding box center [842, 511] width 1189 height 658
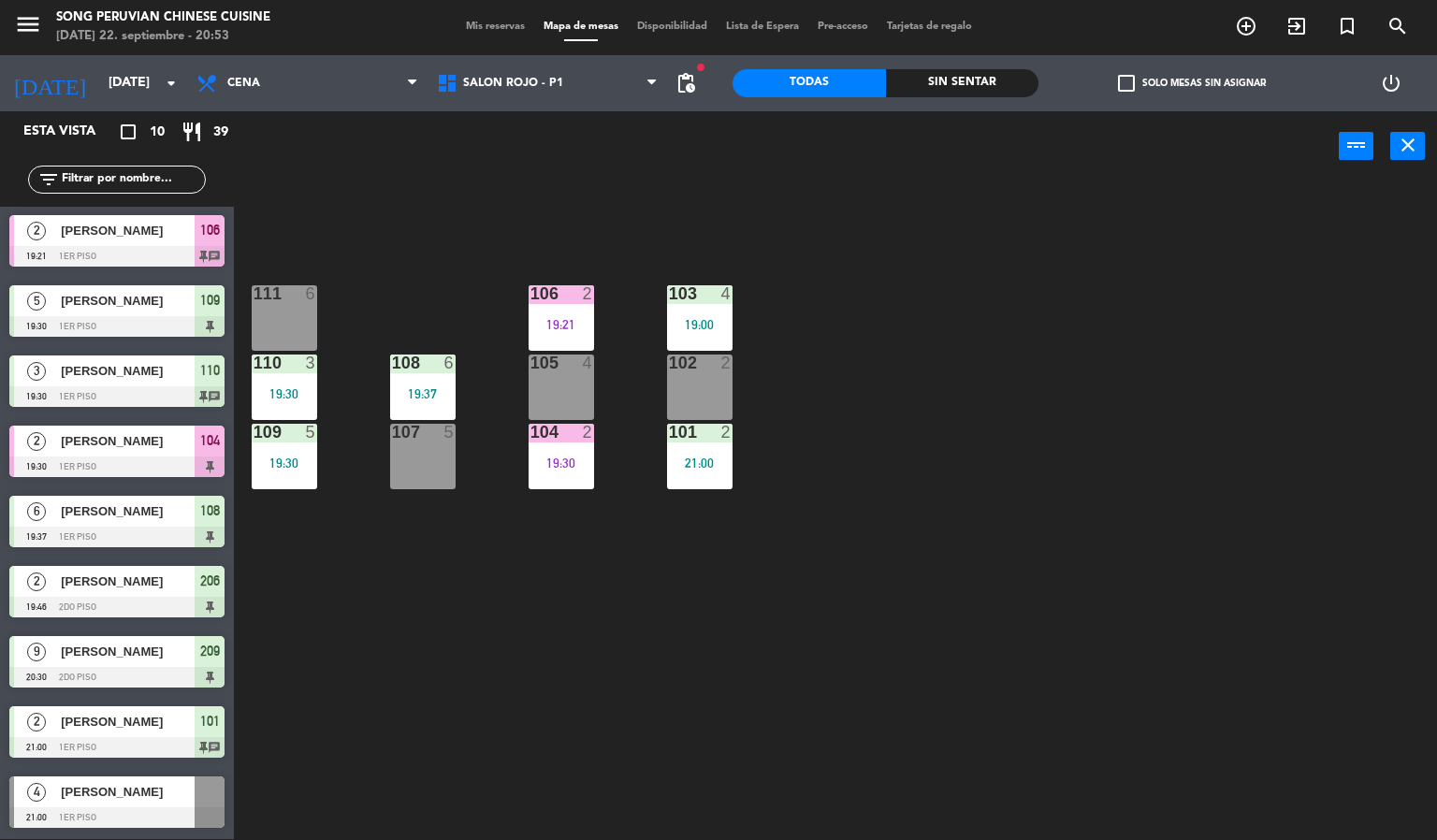
click at [517, 725] on div "103 4 19:00 106 2 19:21 111 6 102 2 105 4 108 6 19:37 110 3 19:30 101 2 21:00 1…" at bounding box center [842, 511] width 1189 height 658
click at [547, 197] on div "103 4 19:00 106 2 19:21 111 6 102 2 105 4 108 6 19:37 110 3 19:30 101 2 21:00 1…" at bounding box center [842, 511] width 1189 height 658
click at [638, 755] on div "103 4 19:00 106 2 19:21 111 6 102 2 105 4 108 6 19:37 110 3 19:30 101 2 21:00 1…" at bounding box center [842, 511] width 1189 height 658
click at [878, 705] on div "103 4 19:00 106 2 19:21 111 6 102 2 105 4 108 6 19:37 110 3 19:30 101 2 21:00 1…" at bounding box center [842, 511] width 1189 height 658
click at [869, 728] on div "103 4 19:00 106 2 19:21 111 6 102 2 105 4 108 6 19:37 110 3 19:30 101 2 21:00 1…" at bounding box center [842, 511] width 1189 height 658
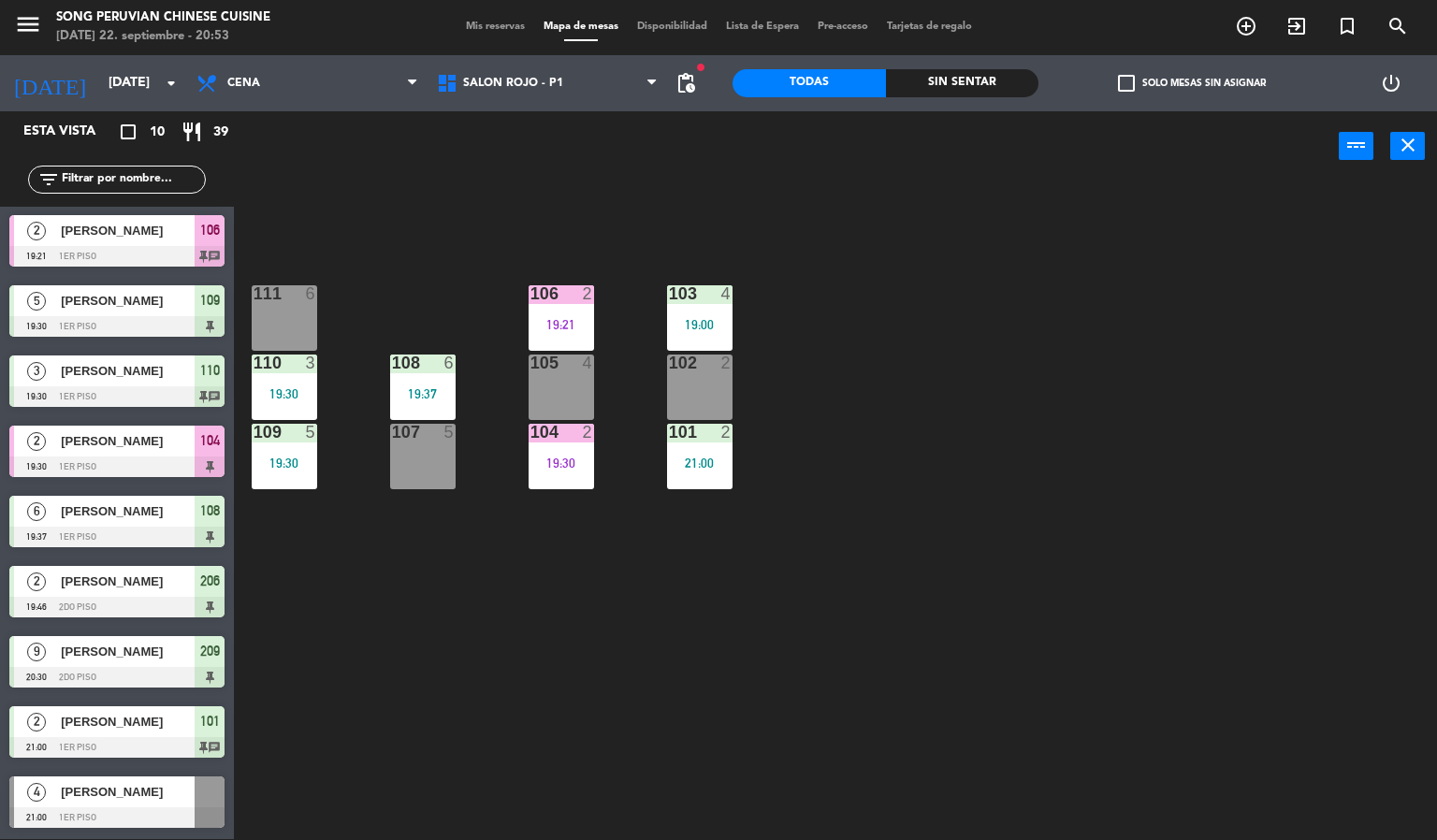
click at [772, 703] on div "103 4 19:00 106 2 19:21 111 6 102 2 105 4 108 6 19:37 110 3 19:30 101 2 21:00 1…" at bounding box center [842, 511] width 1189 height 658
click at [416, 225] on div "103 4 19:00 106 2 19:21 111 6 102 2 105 4 108 6 19:37 110 3 19:30 101 2 21:00 1…" at bounding box center [842, 511] width 1189 height 658
click at [300, 291] on div "6" at bounding box center [316, 293] width 31 height 17
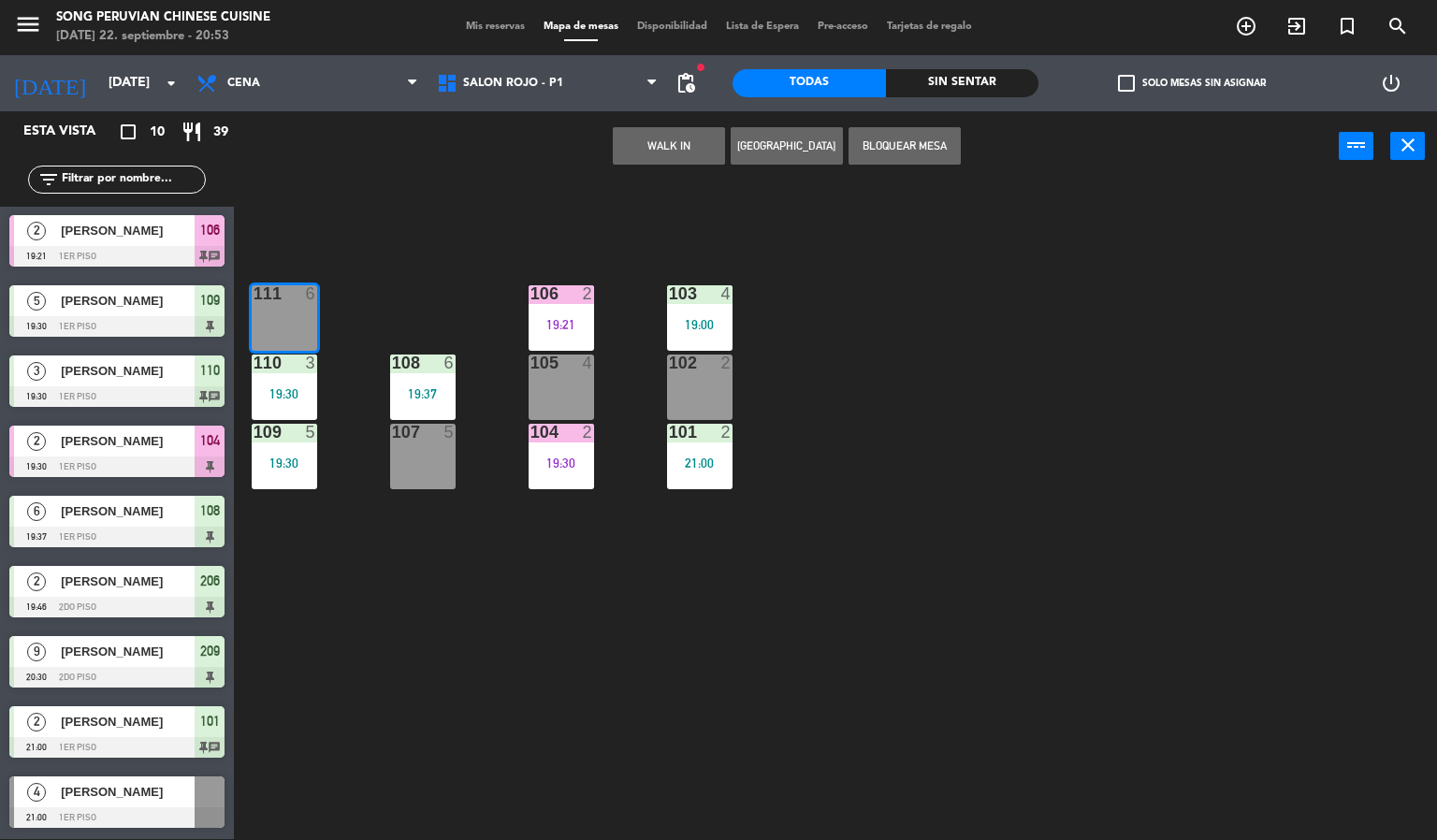
click at [391, 677] on div "103 4 19:00 106 2 19:21 111 6 102 2 105 4 108 6 19:37 110 3 19:30 101 2 21:00 1…" at bounding box center [842, 511] width 1189 height 658
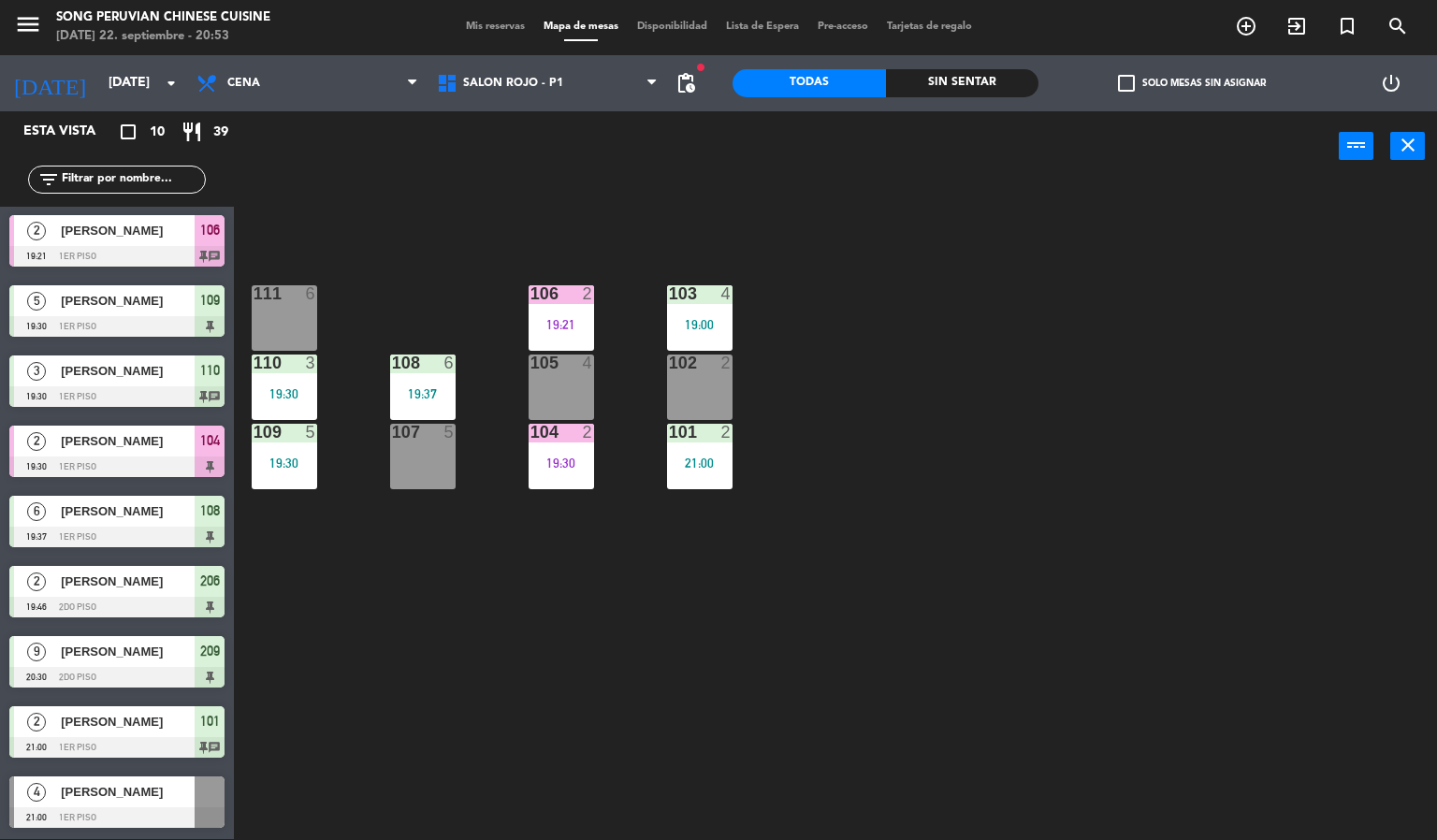
click at [481, 239] on div "103 4 19:00 106 2 19:21 111 6 102 2 105 4 108 6 19:37 110 3 19:30 101 2 21:00 1…" at bounding box center [842, 511] width 1189 height 658
click at [947, 460] on div "103 4 19:00 106 2 19:21 111 6 102 2 105 4 108 6 19:37 110 3 19:30 101 2 21:00 1…" at bounding box center [842, 511] width 1189 height 658
click at [562, 80] on span "SALON ROJO - P1" at bounding box center [548, 83] width 241 height 41
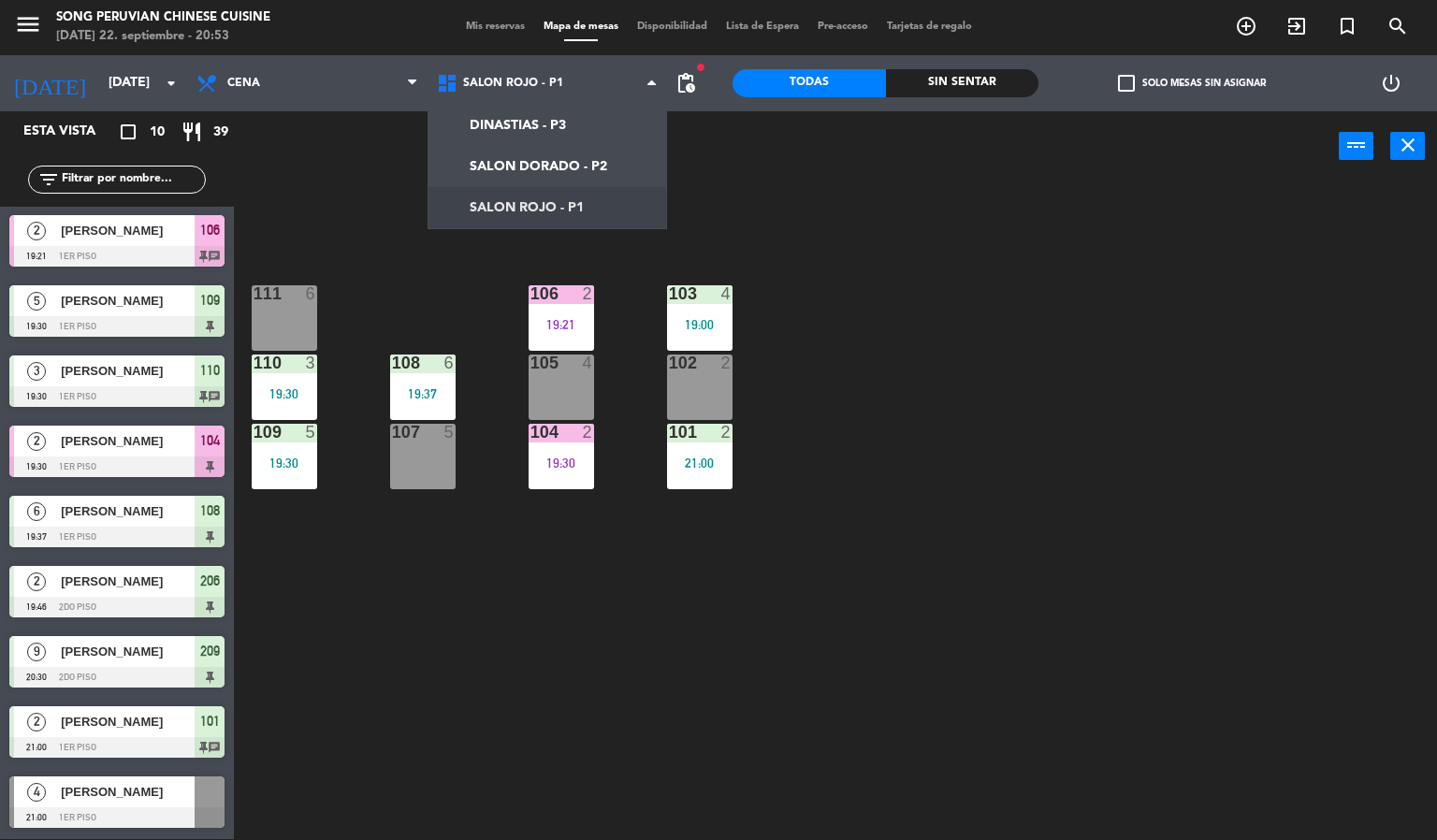
click at [961, 385] on div "103 4 19:00 106 2 19:21 111 6 102 2 105 4 108 6 19:37 110 3 19:30 101 2 21:00 1…" at bounding box center [842, 511] width 1189 height 658
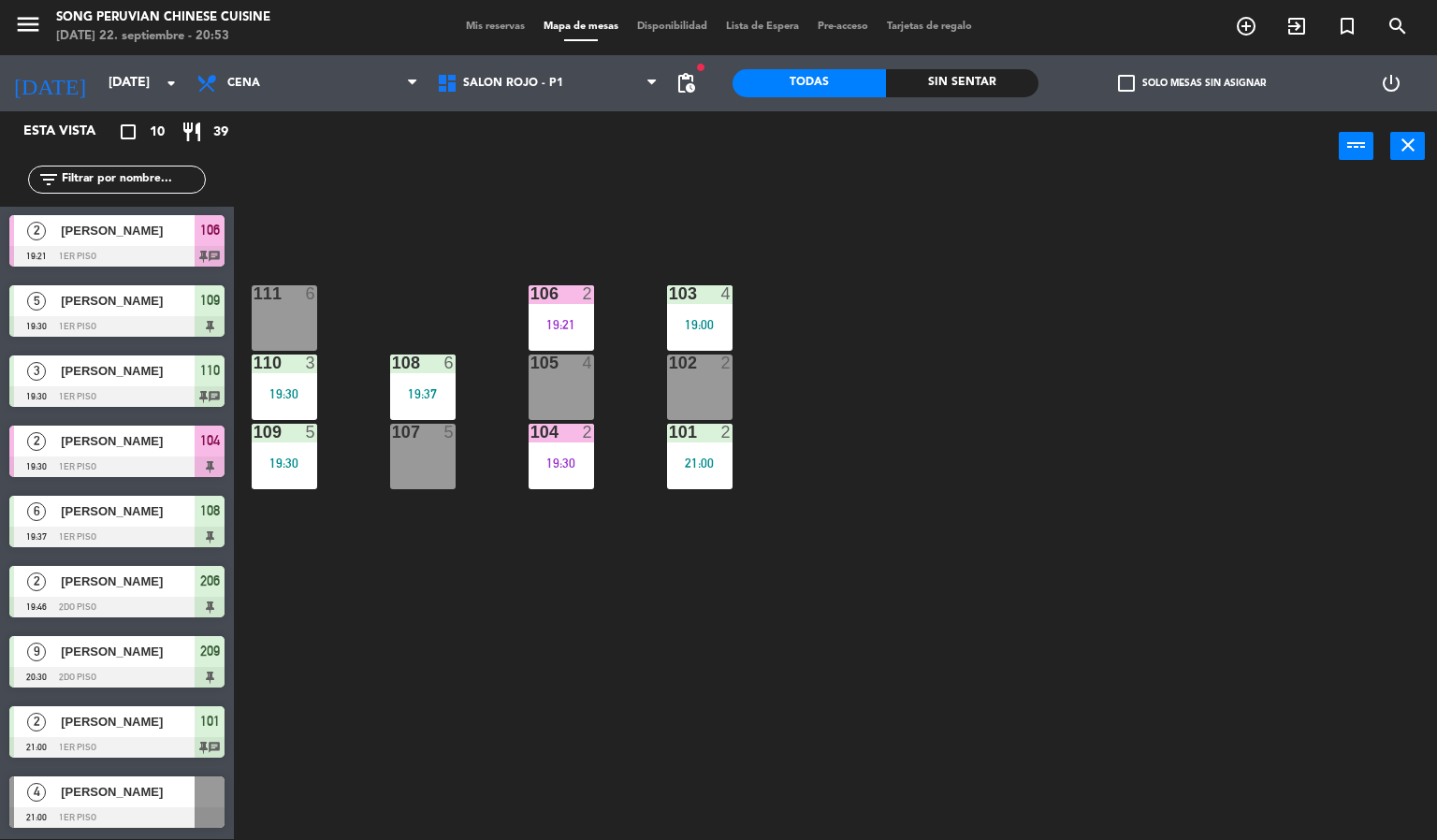
click at [924, 555] on div "103 4 19:00 106 2 19:21 111 6 102 2 105 4 108 6 19:37 110 3 19:30 101 2 21:00 1…" at bounding box center [842, 511] width 1189 height 658
click at [310, 394] on div "19:30" at bounding box center [284, 393] width 65 height 13
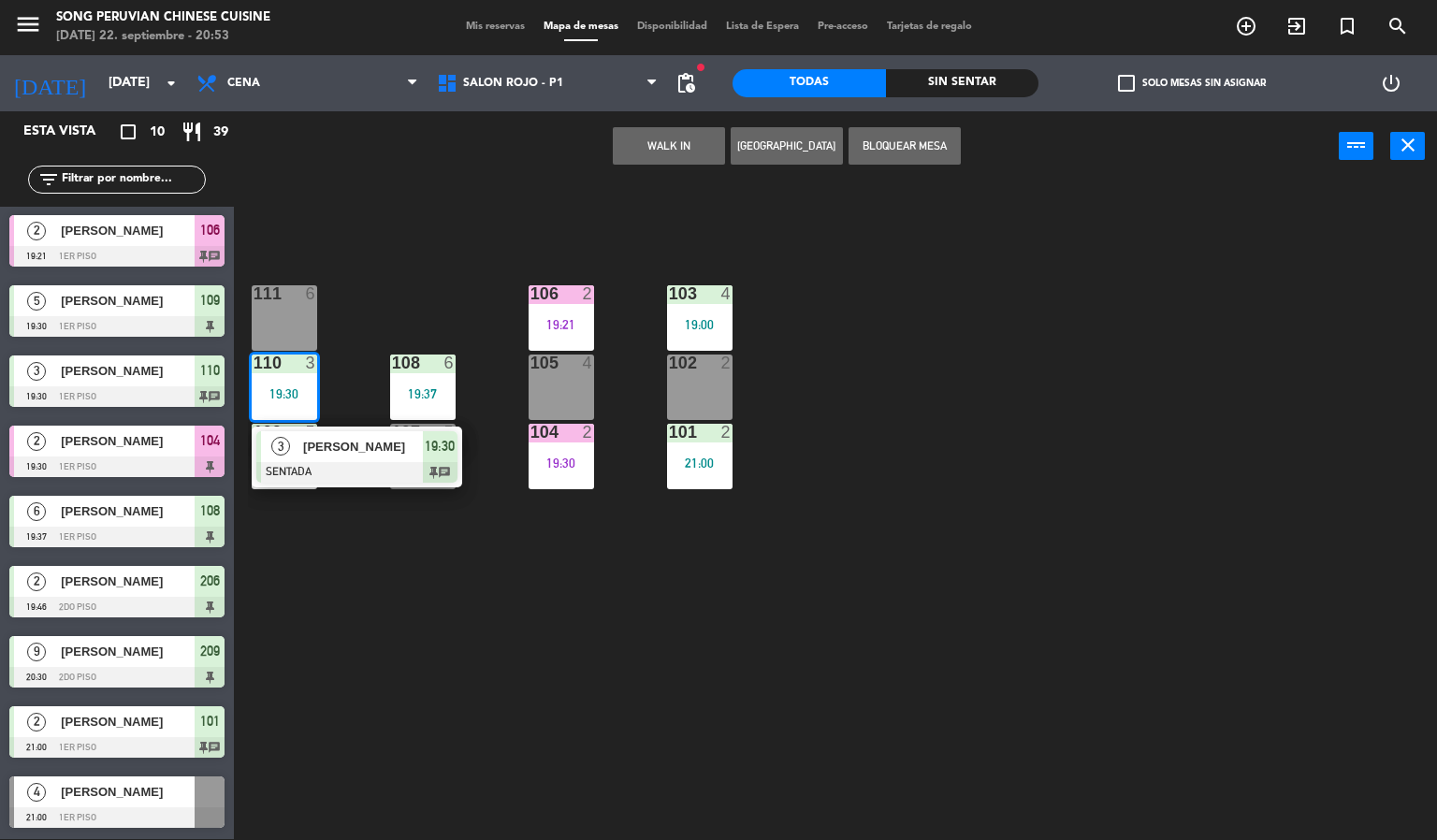
click at [331, 446] on span "[PERSON_NAME]" at bounding box center [363, 446] width 120 height 19
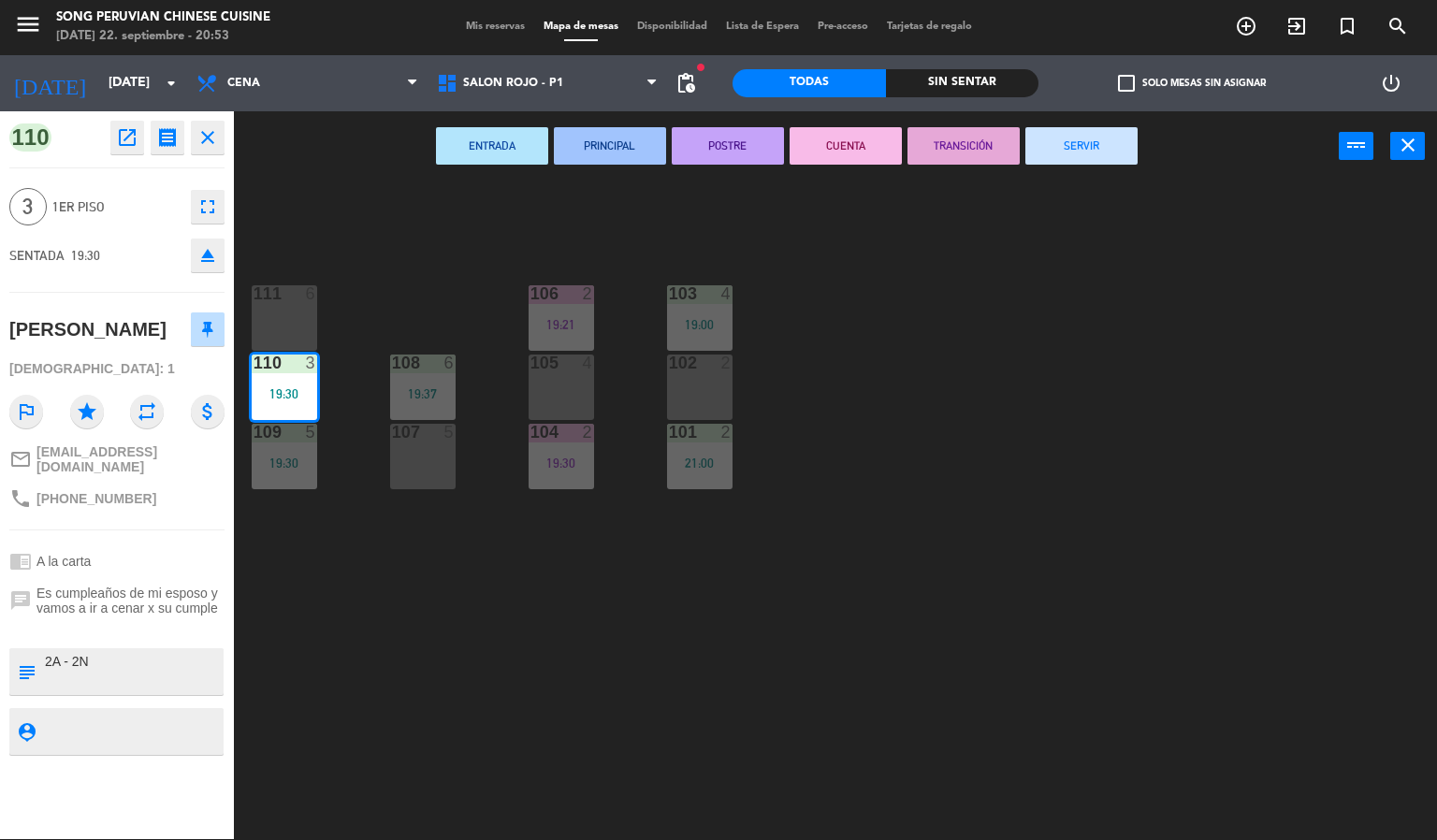
click at [831, 133] on button "CUENTA" at bounding box center [845, 146] width 112 height 37
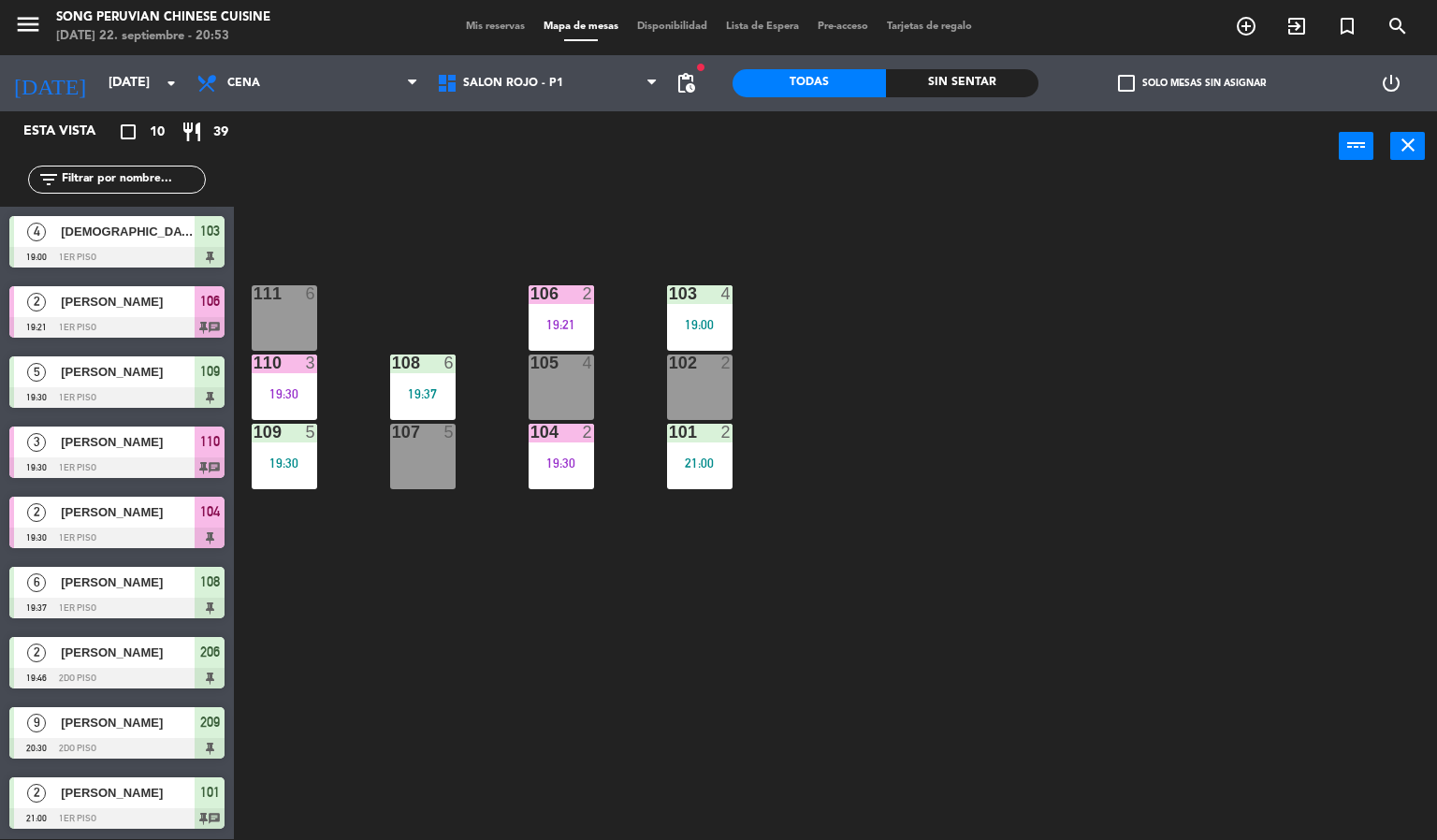
click at [410, 727] on div "103 4 19:00 106 2 19:21 111 6 102 2 105 4 108 6 19:37 110 3 19:30 101 2 21:00 1…" at bounding box center [842, 511] width 1189 height 658
click at [525, 604] on div "103 4 19:00 106 2 19:21 111 6 102 2 105 4 108 6 19:37 110 3 19:30 101 2 21:00 1…" at bounding box center [842, 511] width 1189 height 658
click at [670, 287] on div "103" at bounding box center [669, 293] width 1 height 17
click at [860, 551] on div "103 4 19:00 106 2 19:21 111 6 102 2 105 4 108 6 19:37 110 3 19:30 101 2 21:00 1…" at bounding box center [842, 511] width 1189 height 658
click at [693, 463] on div "21:00" at bounding box center [699, 462] width 65 height 13
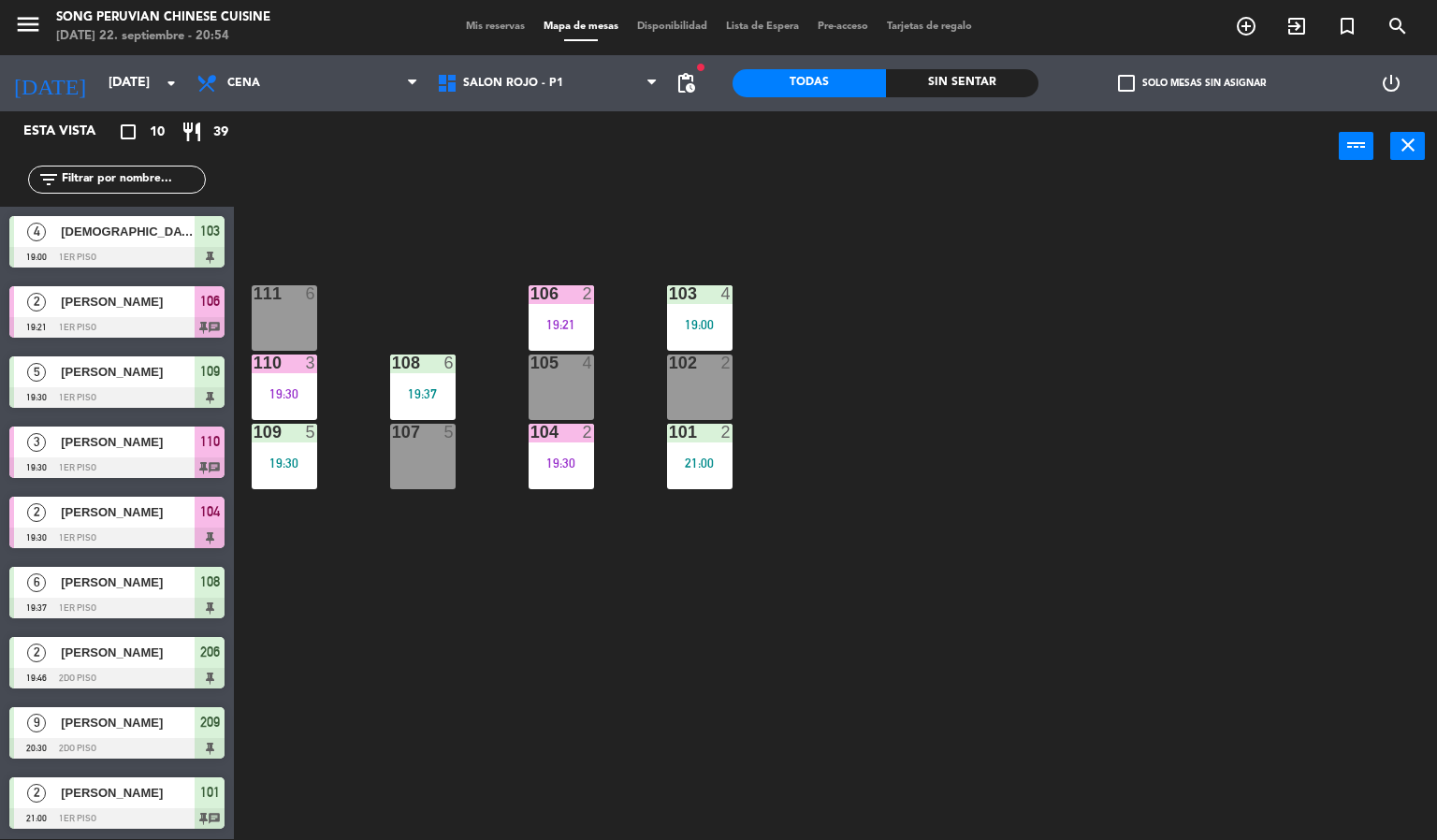
click at [575, 666] on div "103 4 19:00 106 2 19:21 111 6 102 2 105 4 108 6 19:37 110 3 19:30 101 2 21:00 1…" at bounding box center [842, 511] width 1189 height 658
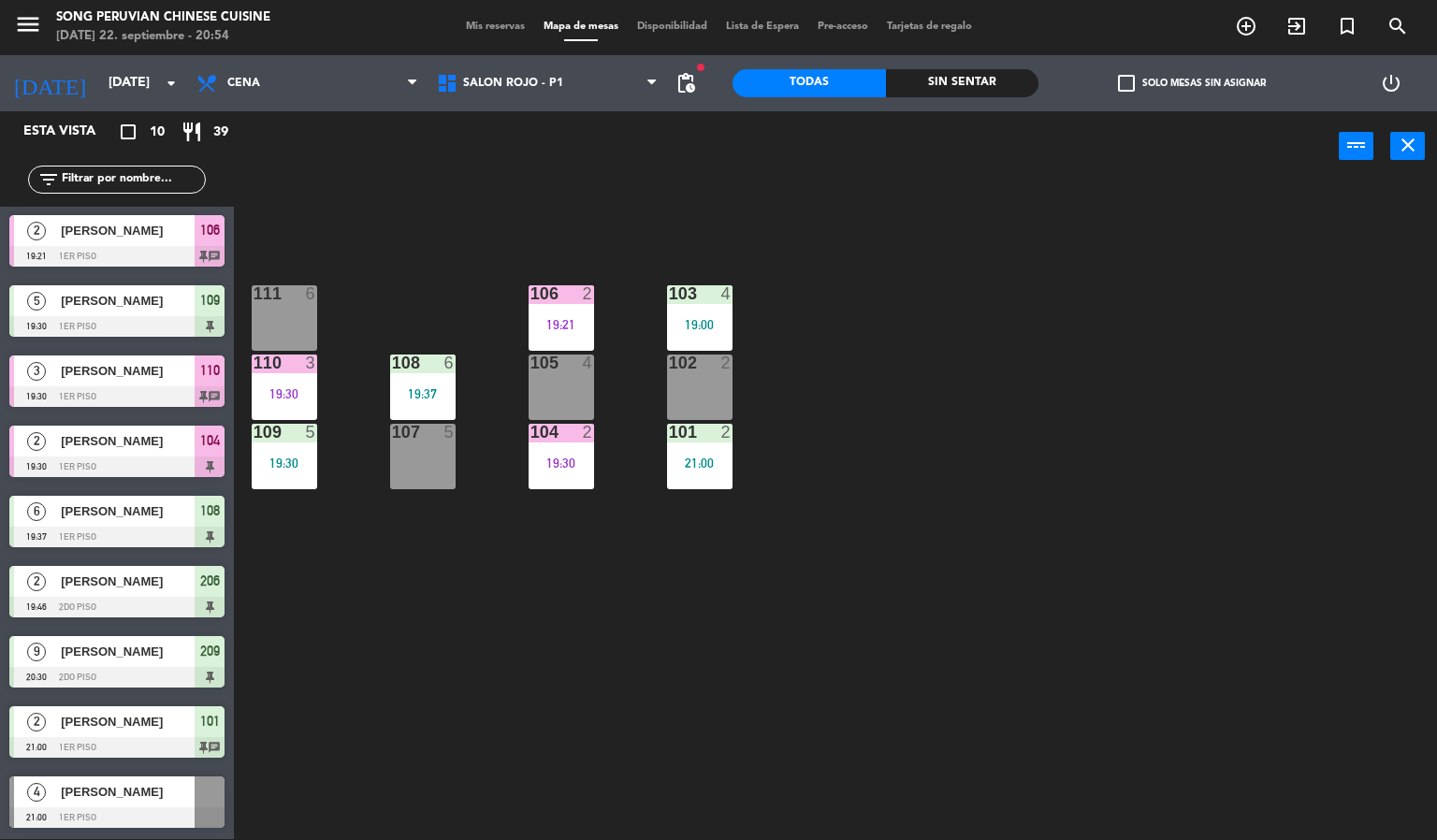
scroll to position [0, 0]
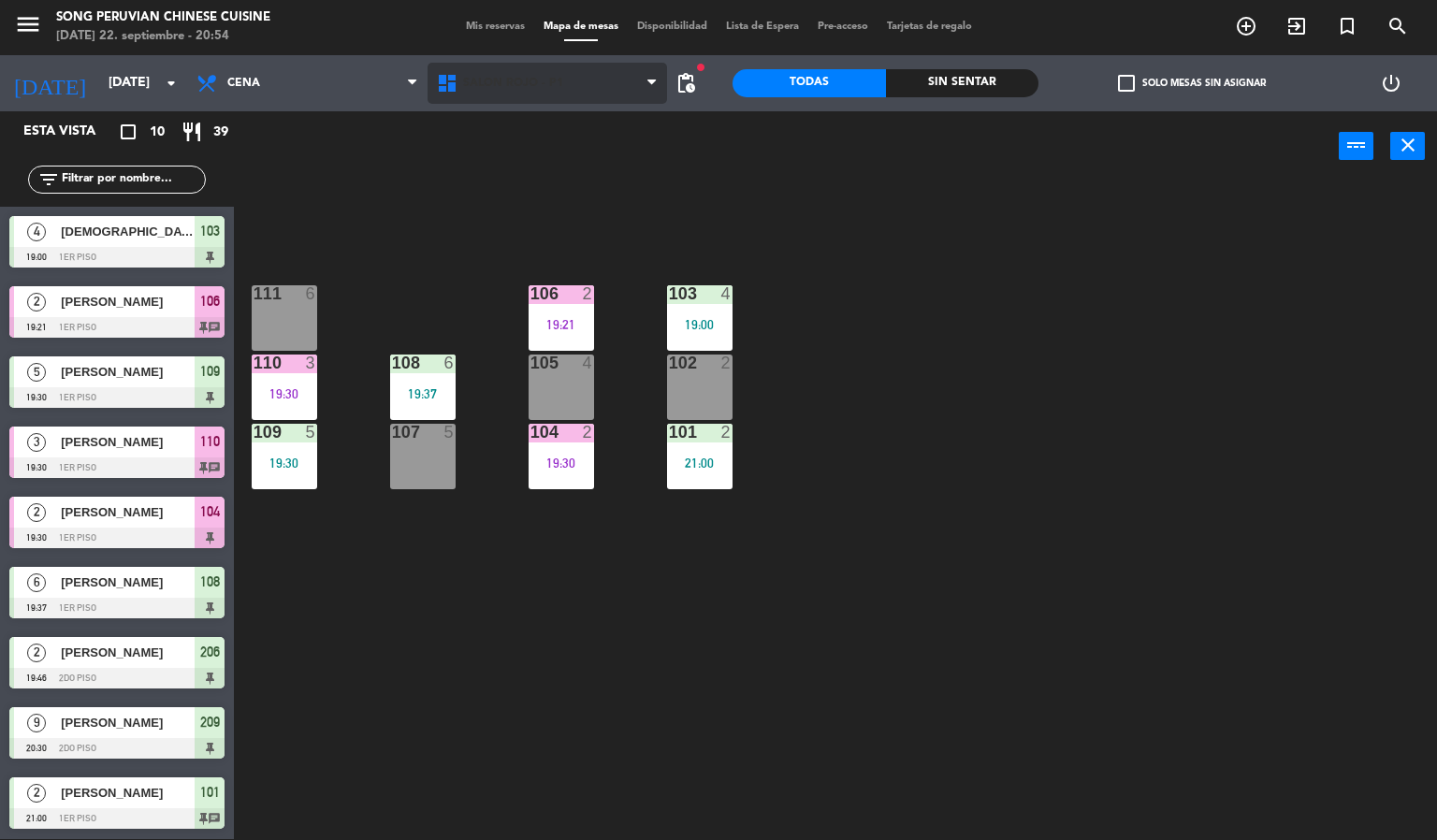
click at [499, 80] on span "SALON ROJO - P1" at bounding box center [513, 83] width 100 height 13
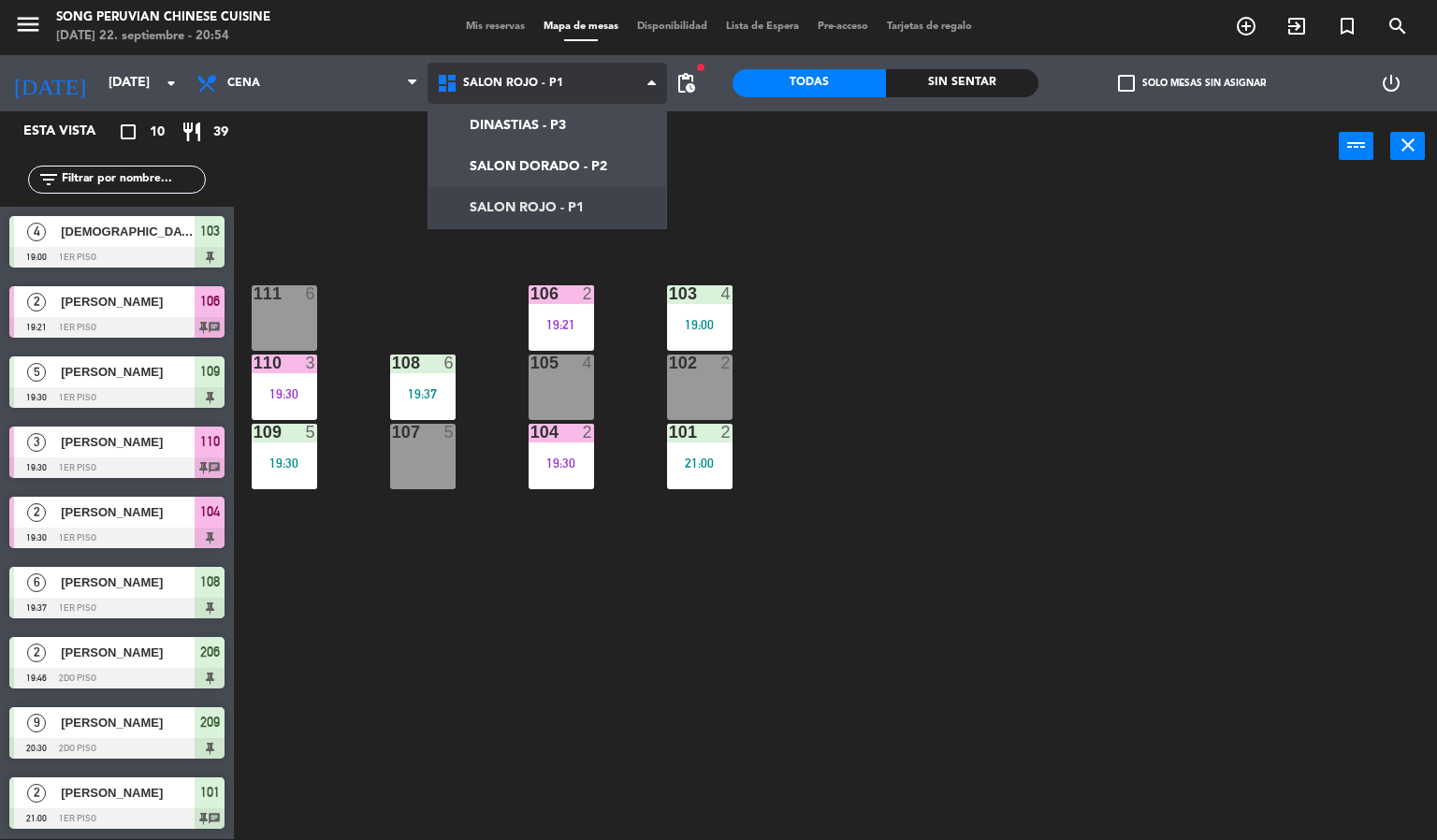
click at [492, 124] on ng-component "menu Song Peruvian Chinese Cuisine [DATE] 22. septiembre - 20:54 Mis reservas M…" at bounding box center [718, 419] width 1437 height 841
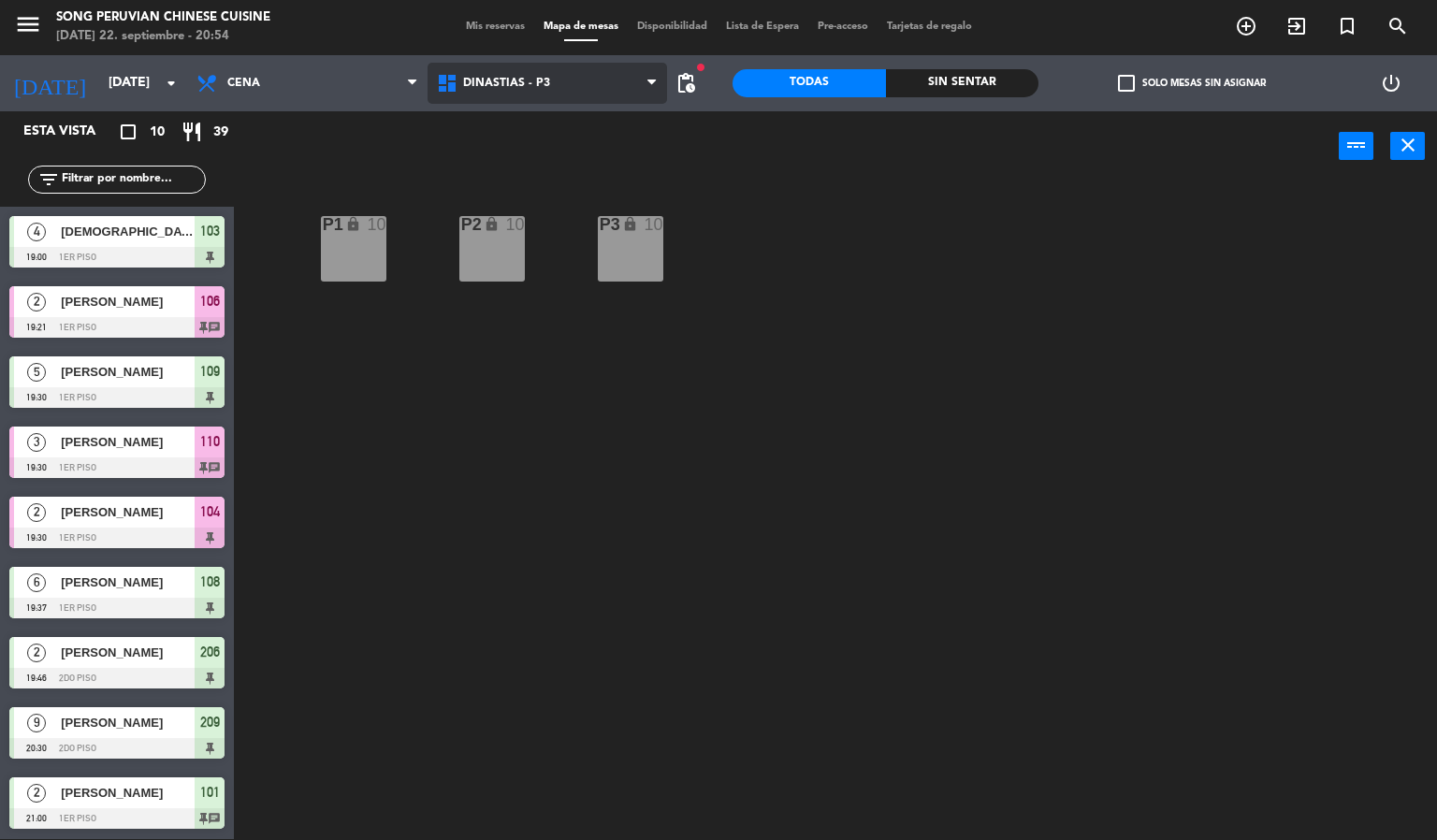
click at [509, 82] on span "DINASTIAS - P3" at bounding box center [506, 83] width 87 height 13
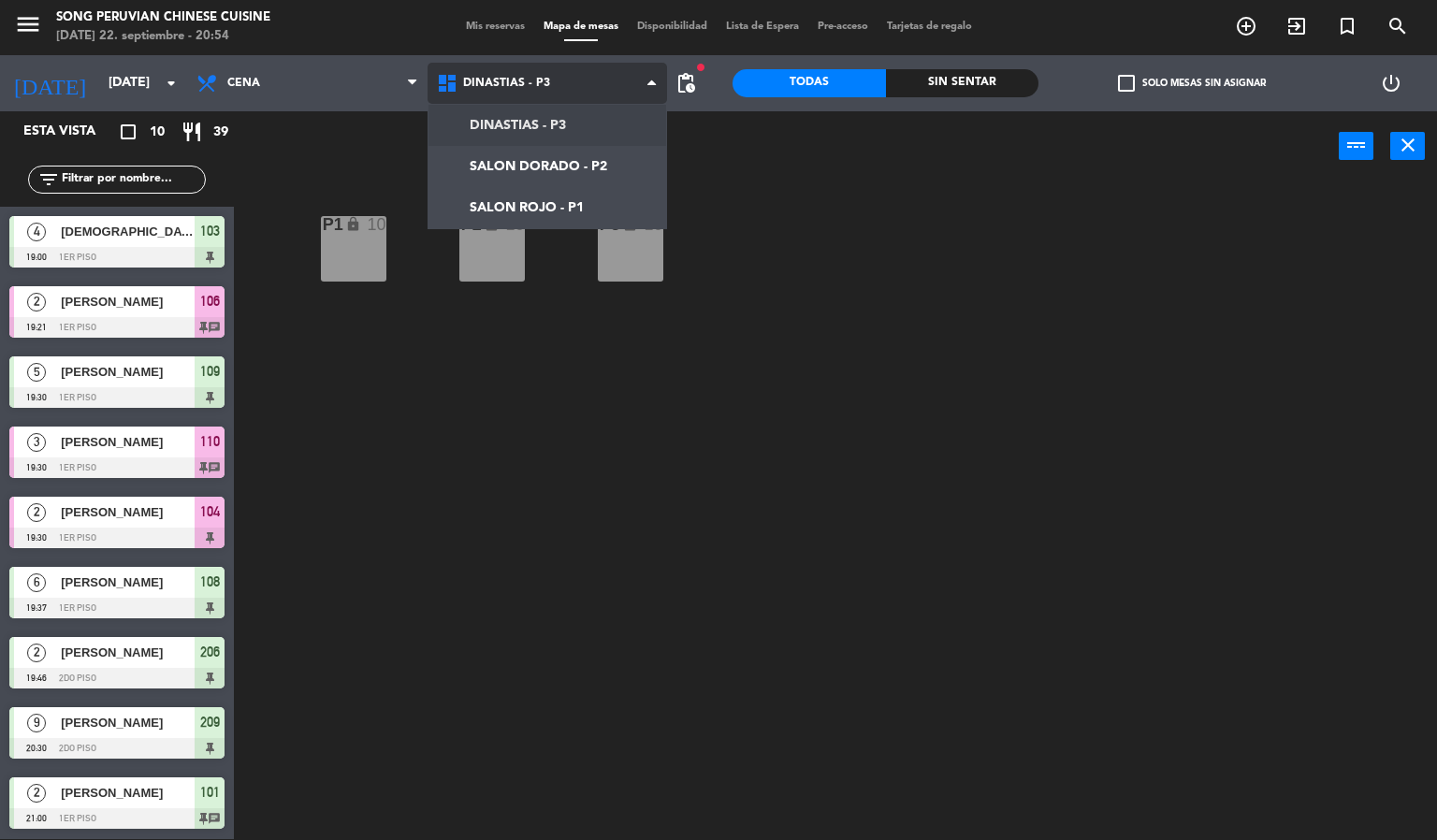
click at [489, 164] on ng-component "menu Song Peruvian Chinese Cuisine [DATE] 22. septiembre - 20:54 Mis reservas M…" at bounding box center [718, 419] width 1437 height 841
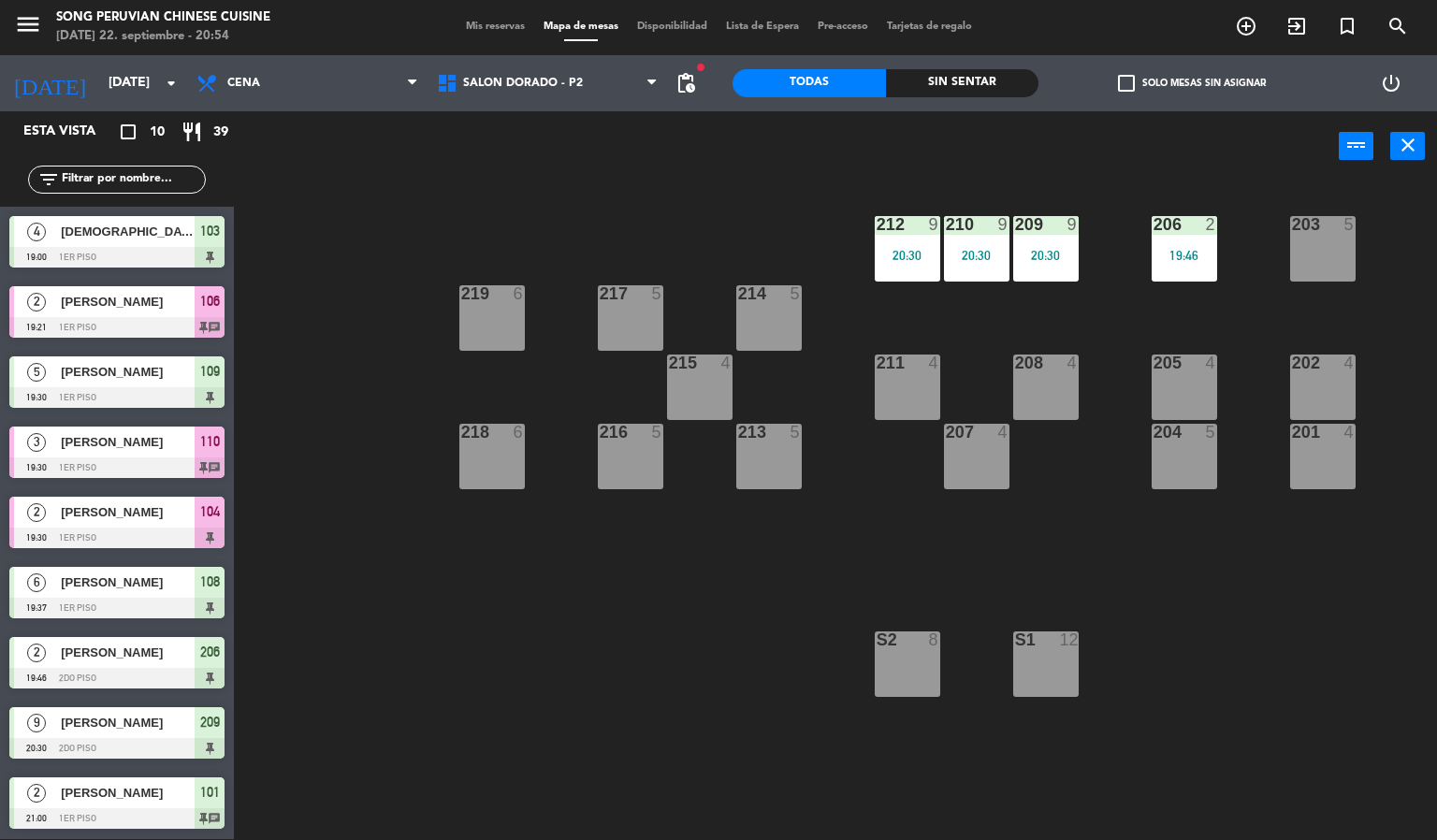
click at [688, 643] on div "203 5 206 2 19:46 210 9 20:30 212 9 20:30 209 9 20:30 214 5 217 5 219 6 202 4 2…" at bounding box center [842, 511] width 1189 height 658
click at [491, 81] on span "SALON DORADO - P2" at bounding box center [523, 83] width 120 height 13
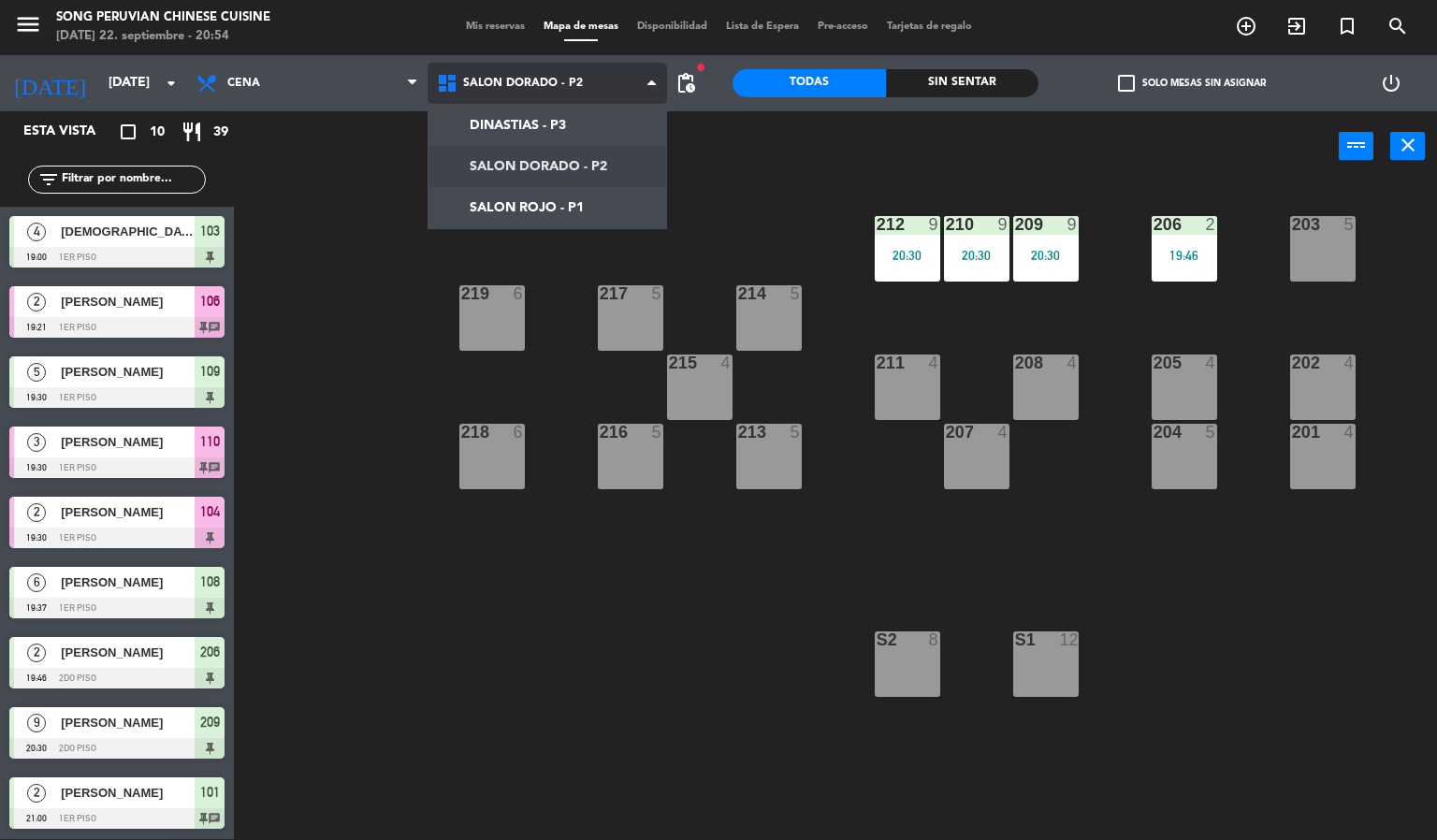
click at [485, 208] on ng-component "menu Song Peruvian Chinese Cuisine [DATE] 22. septiembre - 20:54 Mis reservas M…" at bounding box center [718, 419] width 1437 height 841
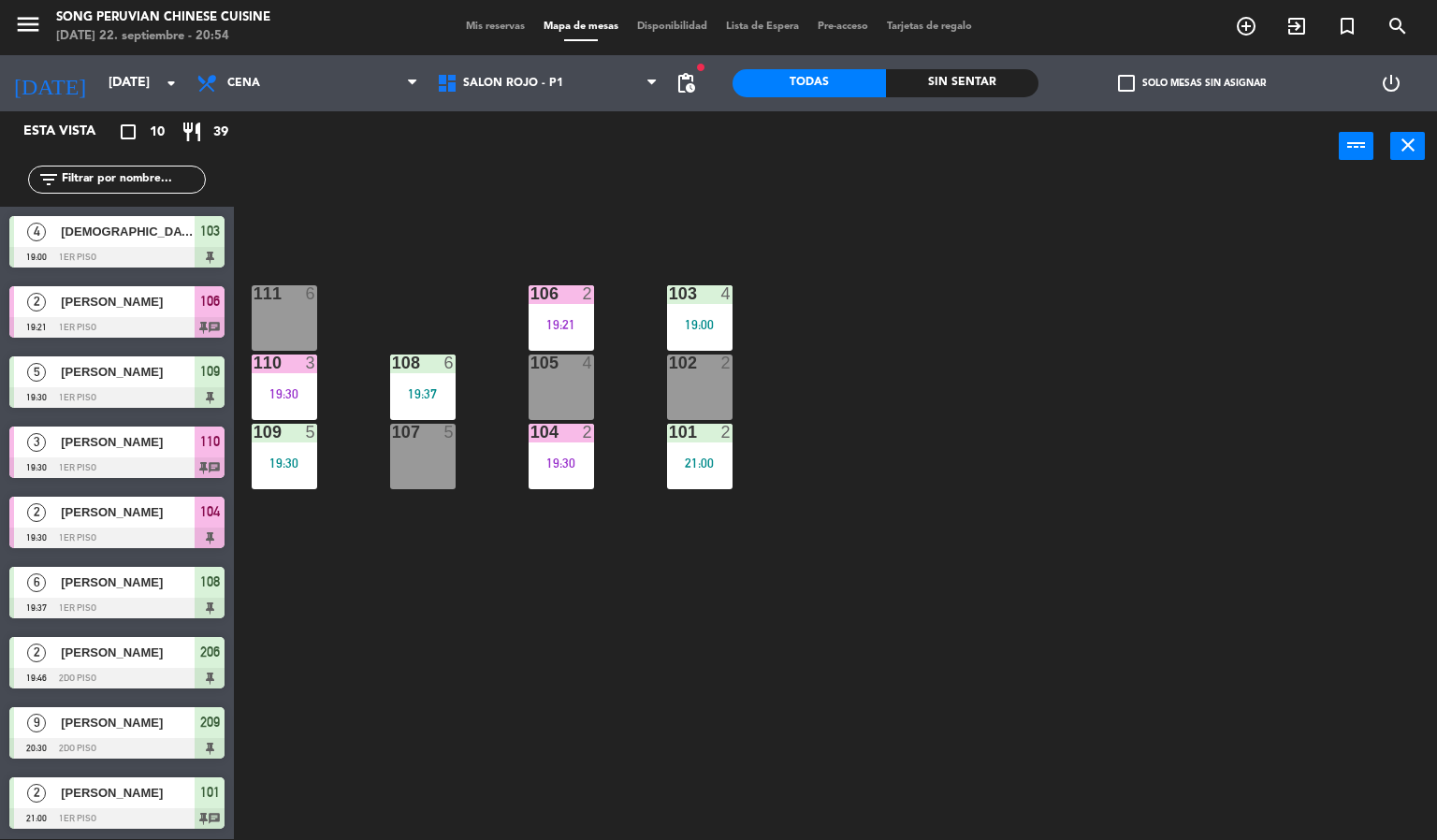
click at [632, 682] on div "103 4 19:00 106 2 19:21 111 6 102 2 105 4 108 6 19:37 110 3 19:30 101 2 21:00 1…" at bounding box center [842, 511] width 1189 height 658
click at [742, 733] on div "103 4 19:00 106 2 19:21 111 6 102 2 105 4 108 6 19:37 110 3 19:30 101 2 21:00 1…" at bounding box center [842, 511] width 1189 height 658
click at [730, 567] on div "103 4 19:00 106 2 19:21 111 6 102 2 105 4 108 6 19:37 110 3 19:30 101 2 21:00 1…" at bounding box center [842, 511] width 1189 height 658
click at [587, 224] on div "103 4 19:00 106 2 19:21 111 6 102 2 105 4 108 6 19:37 110 3 19:30 101 2 21:00 1…" at bounding box center [842, 511] width 1189 height 658
click at [682, 582] on div "103 4 19:00 106 2 19:21 111 6 102 2 105 4 108 6 19:37 110 3 19:30 101 2 21:00 1…" at bounding box center [842, 511] width 1189 height 658
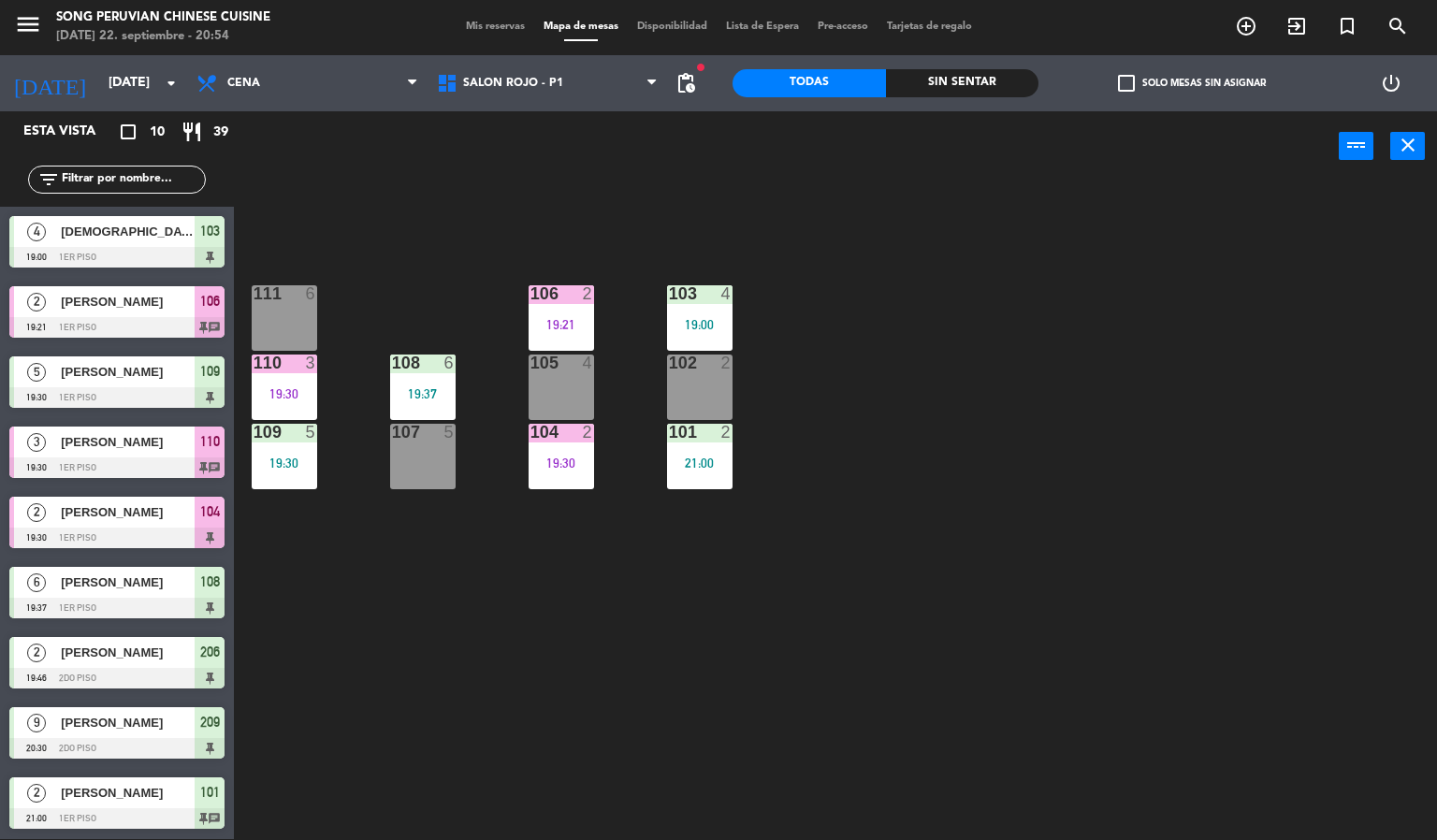
click at [787, 607] on div "103 4 19:00 106 2 19:21 111 6 102 2 105 4 108 6 19:37 110 3 19:30 101 2 21:00 1…" at bounding box center [842, 511] width 1189 height 658
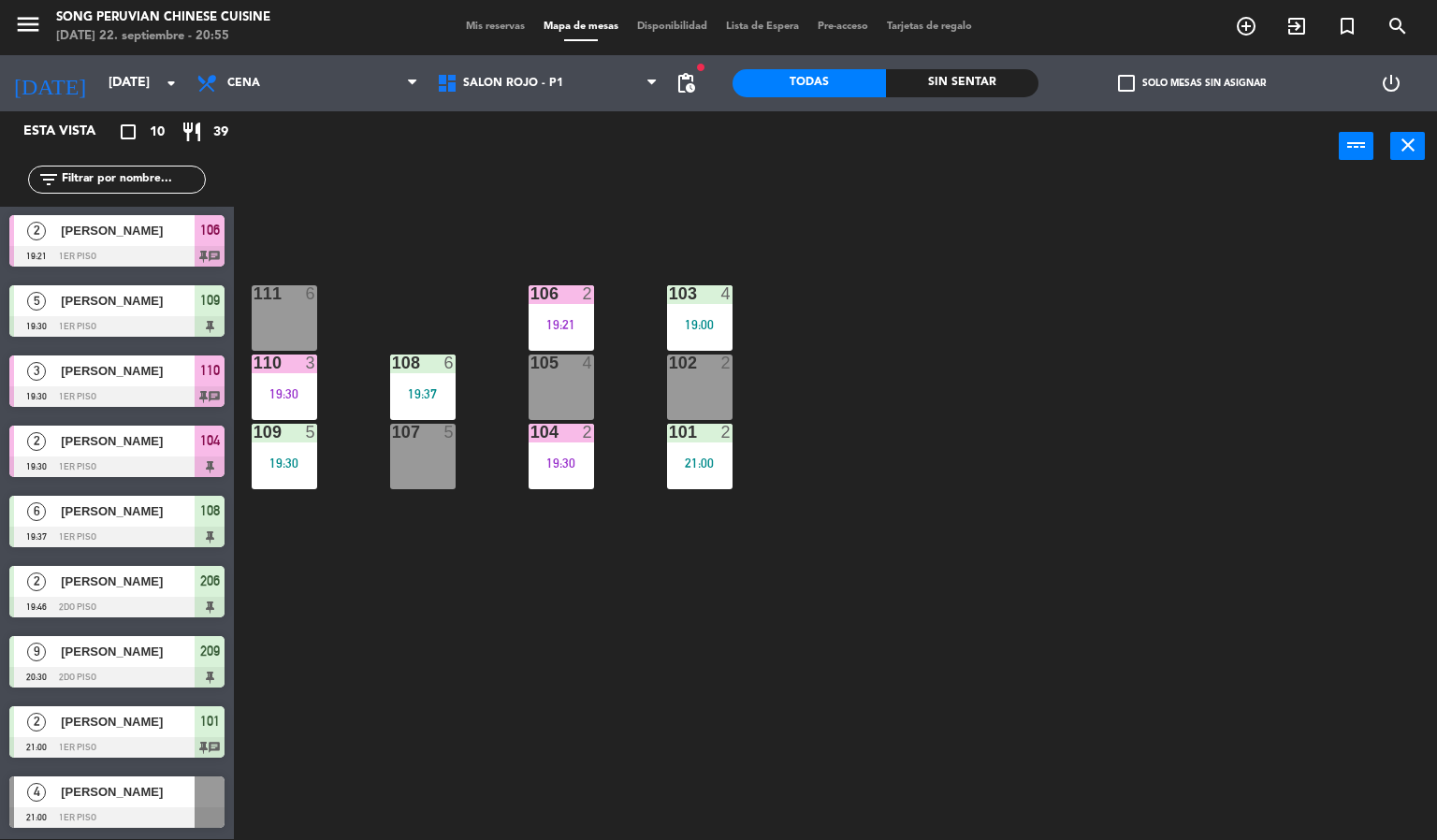
click at [68, 776] on div "[PERSON_NAME]" at bounding box center [126, 791] width 136 height 31
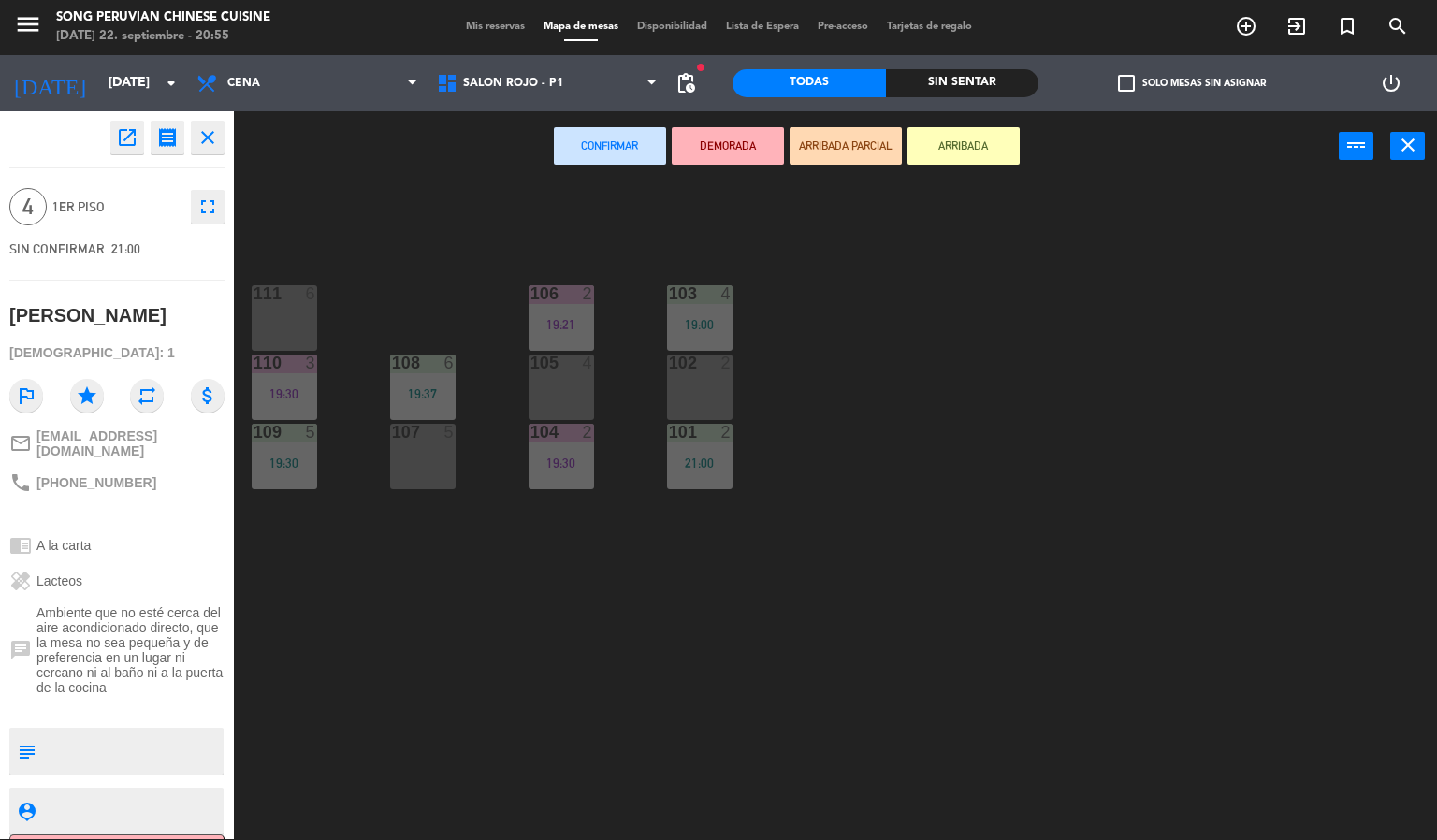
click at [445, 719] on div "103 4 19:00 106 2 19:21 111 6 102 2 105 4 108 6 19:37 110 3 19:30 101 2 21:00 1…" at bounding box center [842, 511] width 1189 height 658
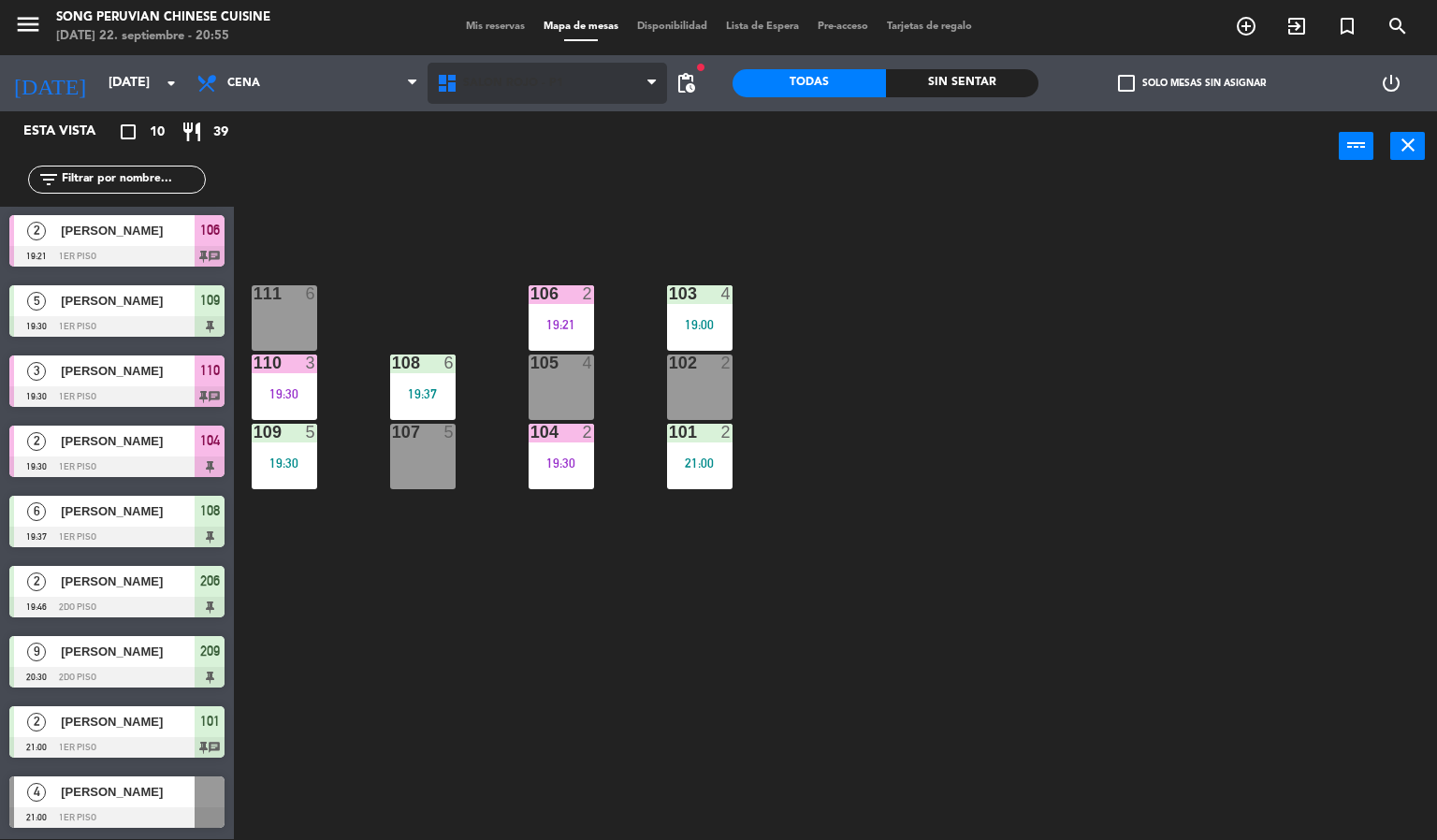
click at [515, 102] on span "SALON ROJO - P1" at bounding box center [548, 83] width 241 height 41
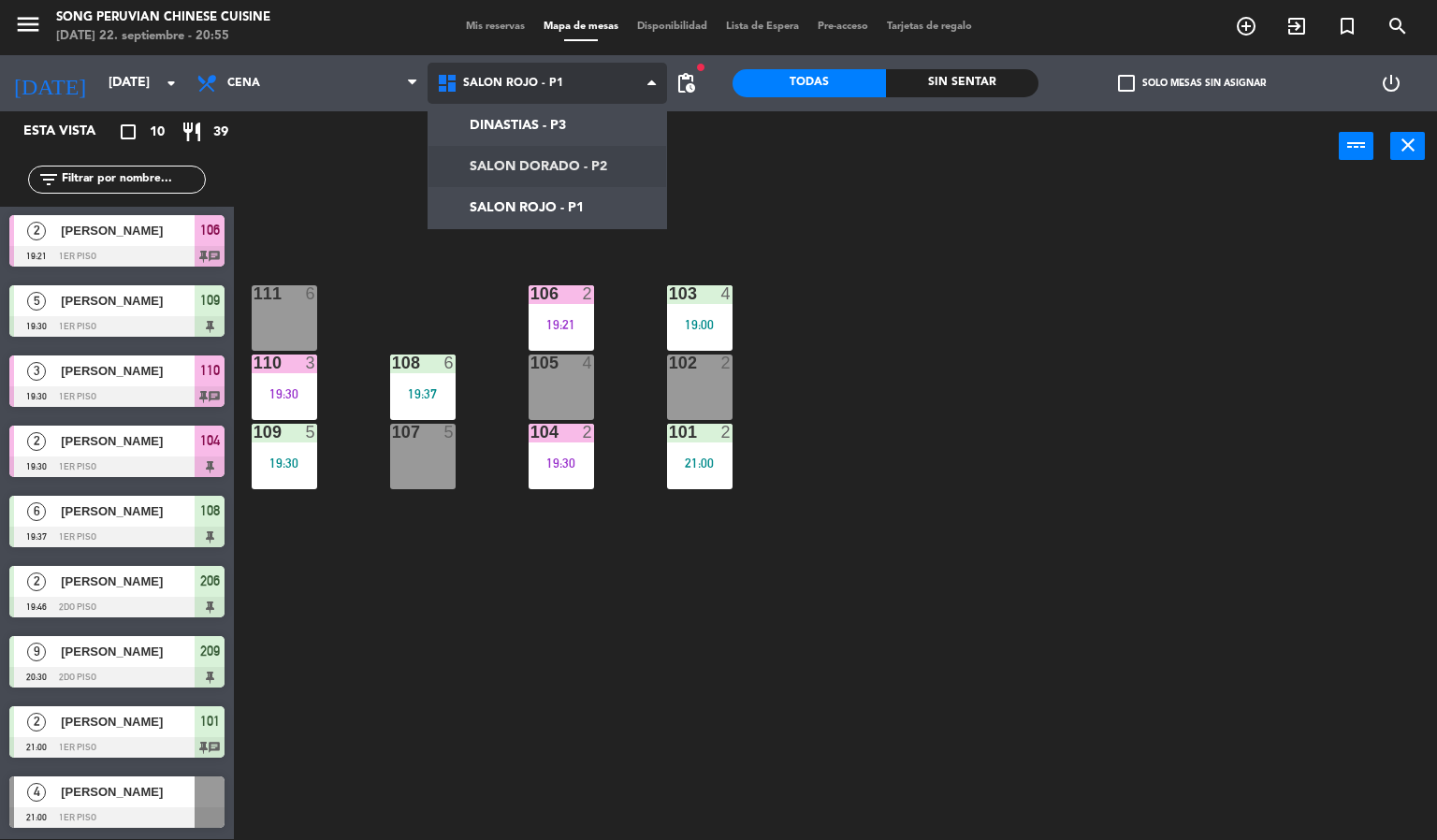
click at [527, 169] on ng-component "menu Song Peruvian Chinese Cuisine [DATE] 22. septiembre - 20:55 Mis reservas M…" at bounding box center [718, 419] width 1437 height 841
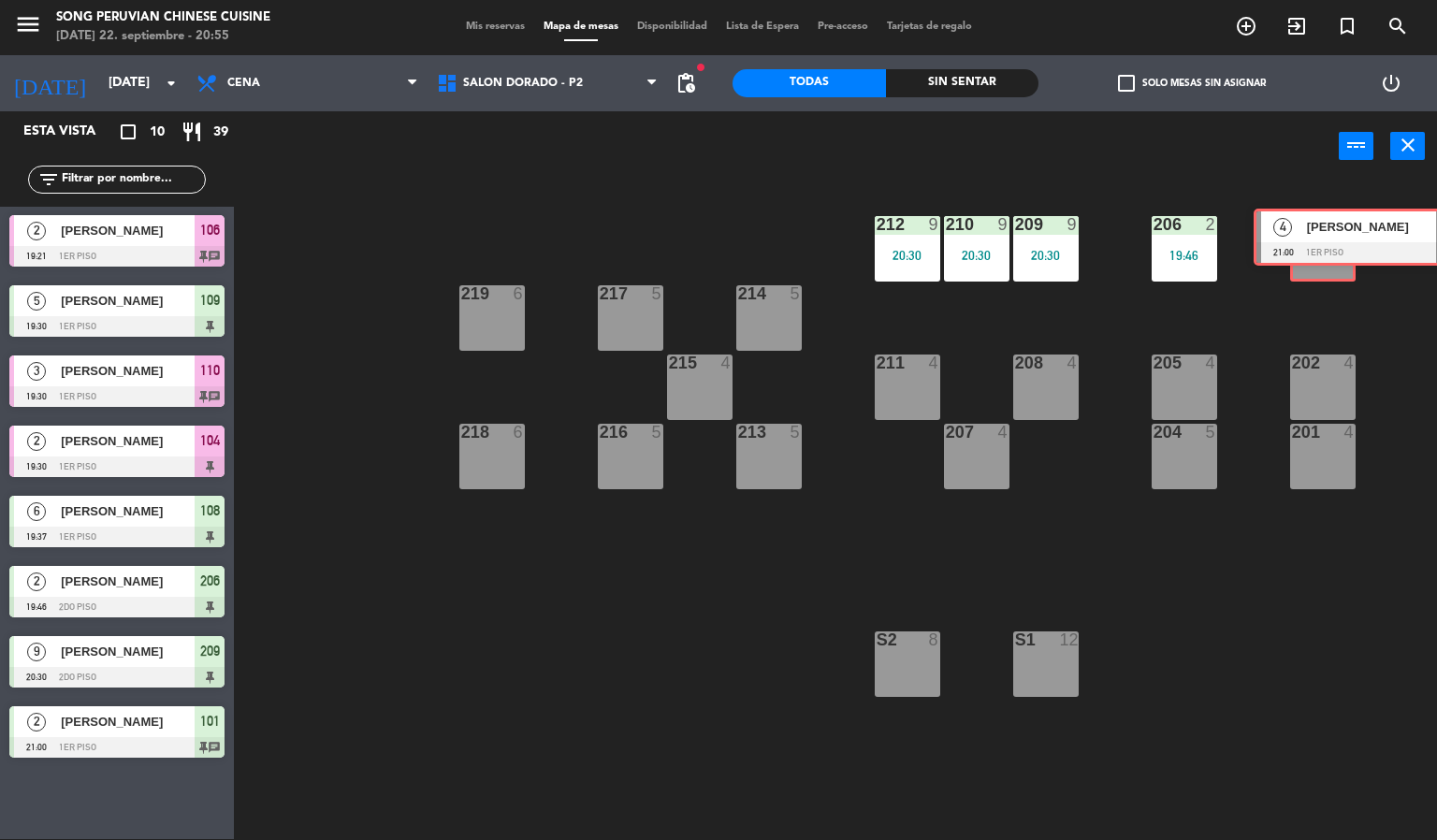
drag, startPoint x: 93, startPoint y: 802, endPoint x: 1336, endPoint y: 236, distance: 1365.8
click at [1336, 236] on div "Esta vista crop_square 10 restaurant 39 filter_list 4 [PERSON_NAME] 19:00 1er p…" at bounding box center [718, 476] width 1437 height 729
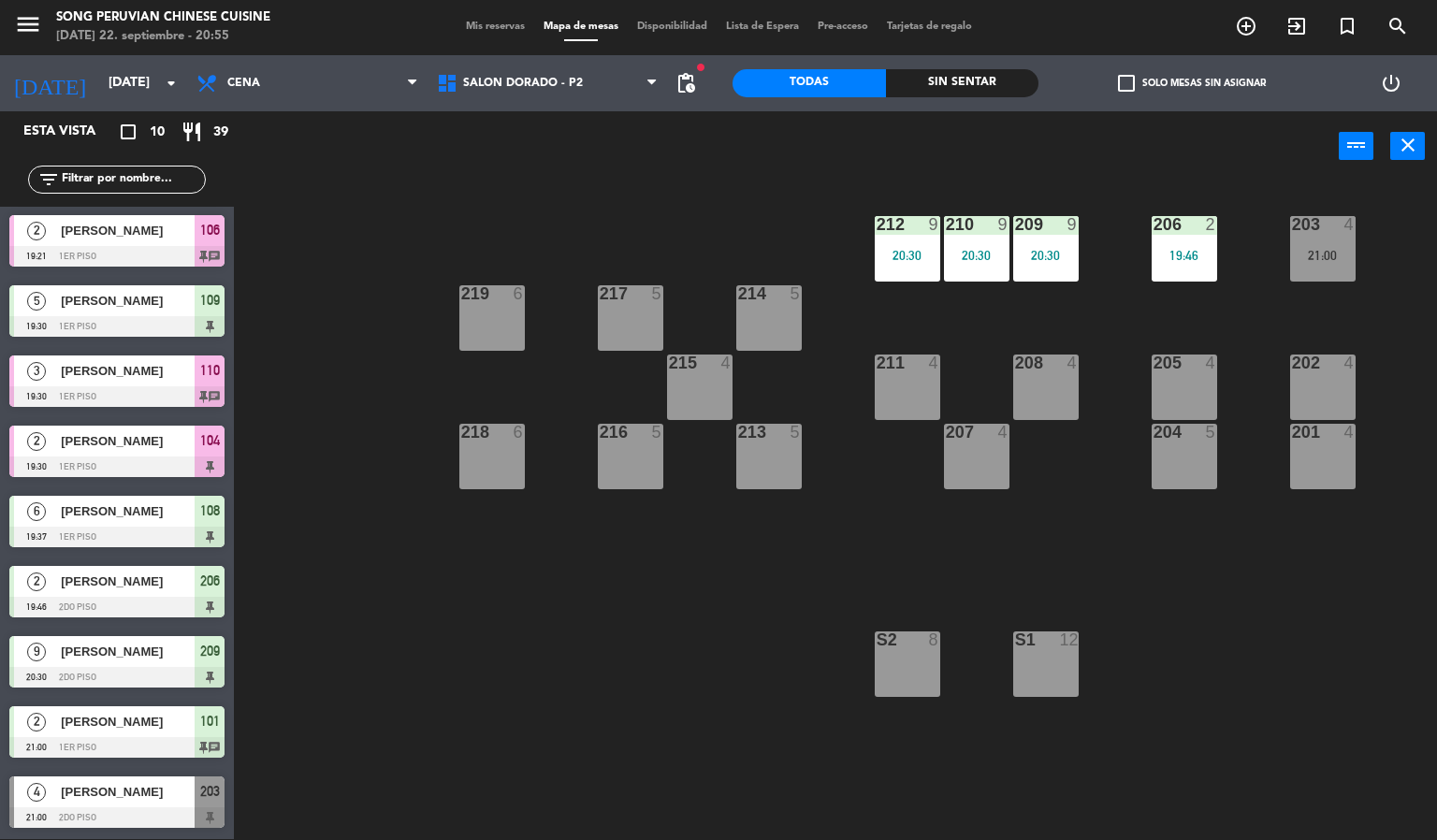
click at [1236, 132] on div "power_input close" at bounding box center [786, 146] width 1105 height 71
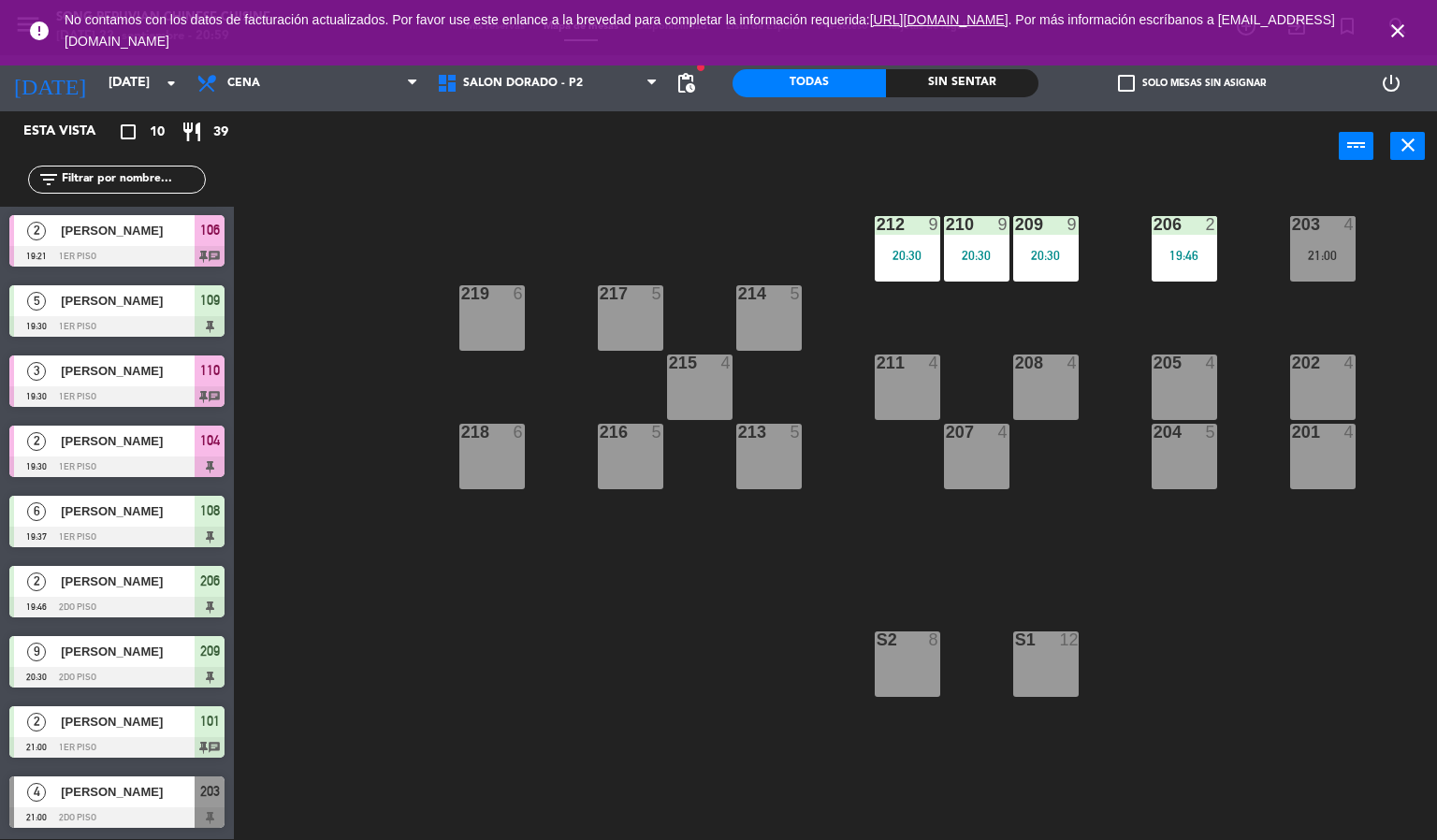
click at [687, 663] on div "203 4 21:00 206 2 19:46 210 9 20:30 212 9 20:30 209 9 20:30 214 5 217 5 219 6 2…" at bounding box center [842, 511] width 1189 height 658
click at [1389, 32] on icon "close" at bounding box center [1397, 30] width 22 height 22
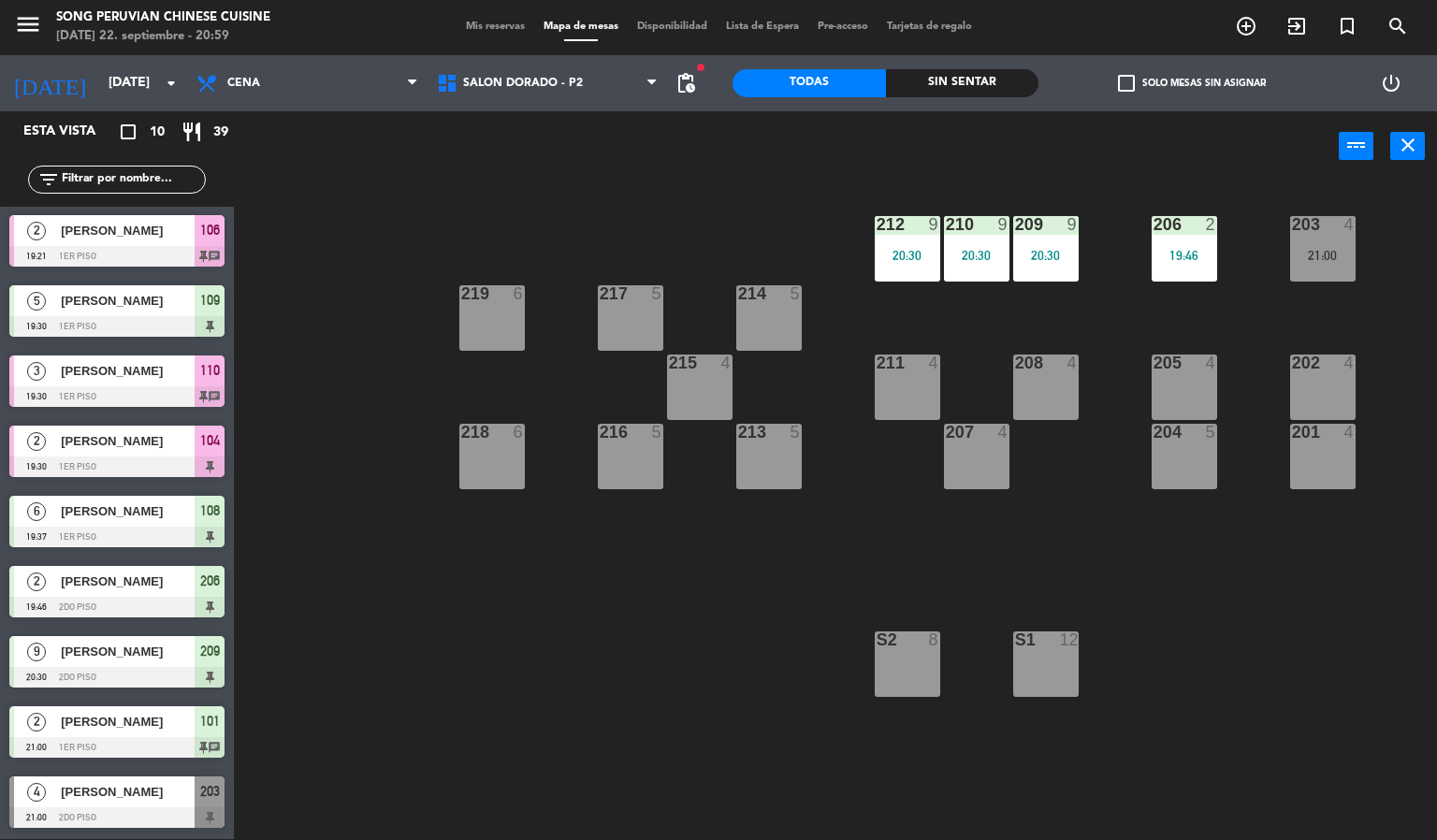
click at [793, 691] on div "203 4 21:00 206 2 19:46 210 9 20:30 212 9 20:30 209 9 20:30 214 5 217 5 219 6 2…" at bounding box center [842, 511] width 1189 height 658
click at [738, 228] on div "203 4 21:00 206 2 19:46 210 9 20:30 212 9 20:30 209 9 20:30 214 5 217 5 219 6 2…" at bounding box center [842, 511] width 1189 height 658
click at [553, 98] on span "SALON DORADO - P2" at bounding box center [548, 83] width 241 height 41
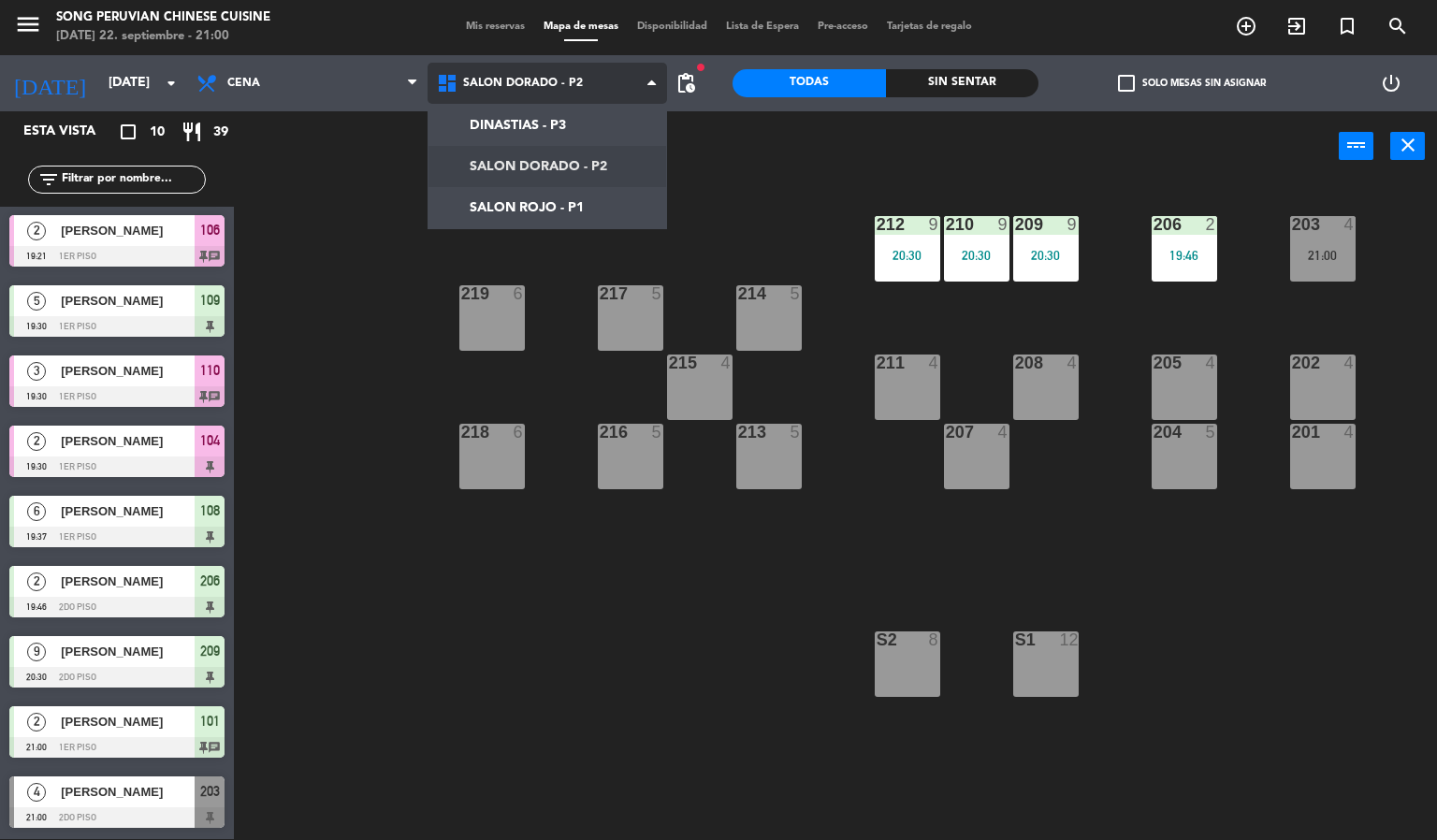
click at [520, 206] on ng-component "menu Song Peruvian Chinese Cuisine [DATE] 22. septiembre - 21:00 Mis reservas M…" at bounding box center [718, 419] width 1437 height 841
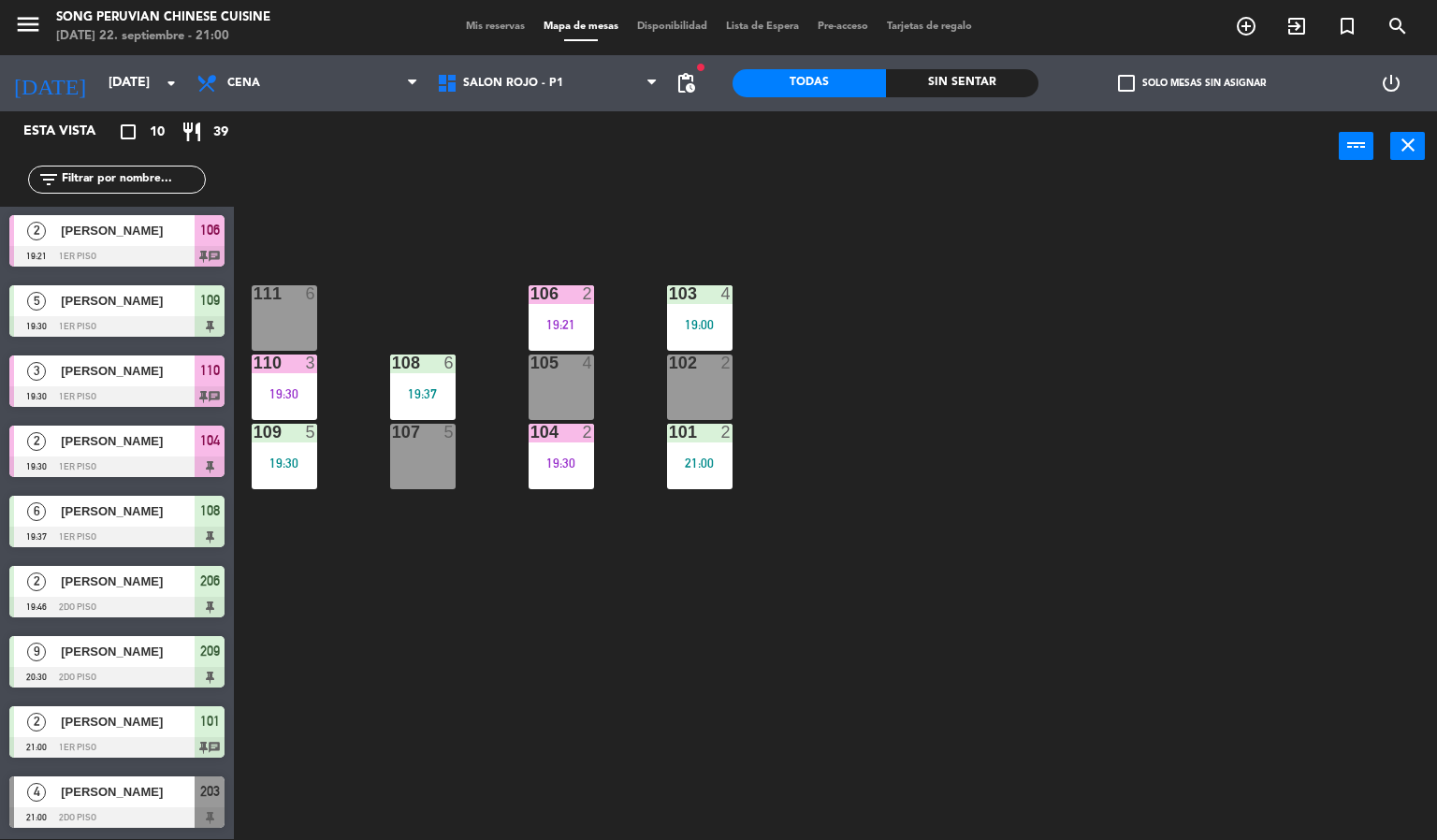
click at [787, 591] on div "103 4 19:00 106 2 19:21 111 6 102 2 105 4 108 6 19:37 110 3 19:30 101 2 21:00 1…" at bounding box center [842, 511] width 1189 height 658
click at [702, 318] on div "19:00" at bounding box center [699, 324] width 65 height 13
click at [792, 660] on div "103 4 19:00 106 2 19:21 111 6 102 2 105 4 108 6 19:37 110 3 19:30 101 2 21:00 1…" at bounding box center [842, 511] width 1189 height 658
click at [706, 461] on div "21:00" at bounding box center [699, 462] width 65 height 13
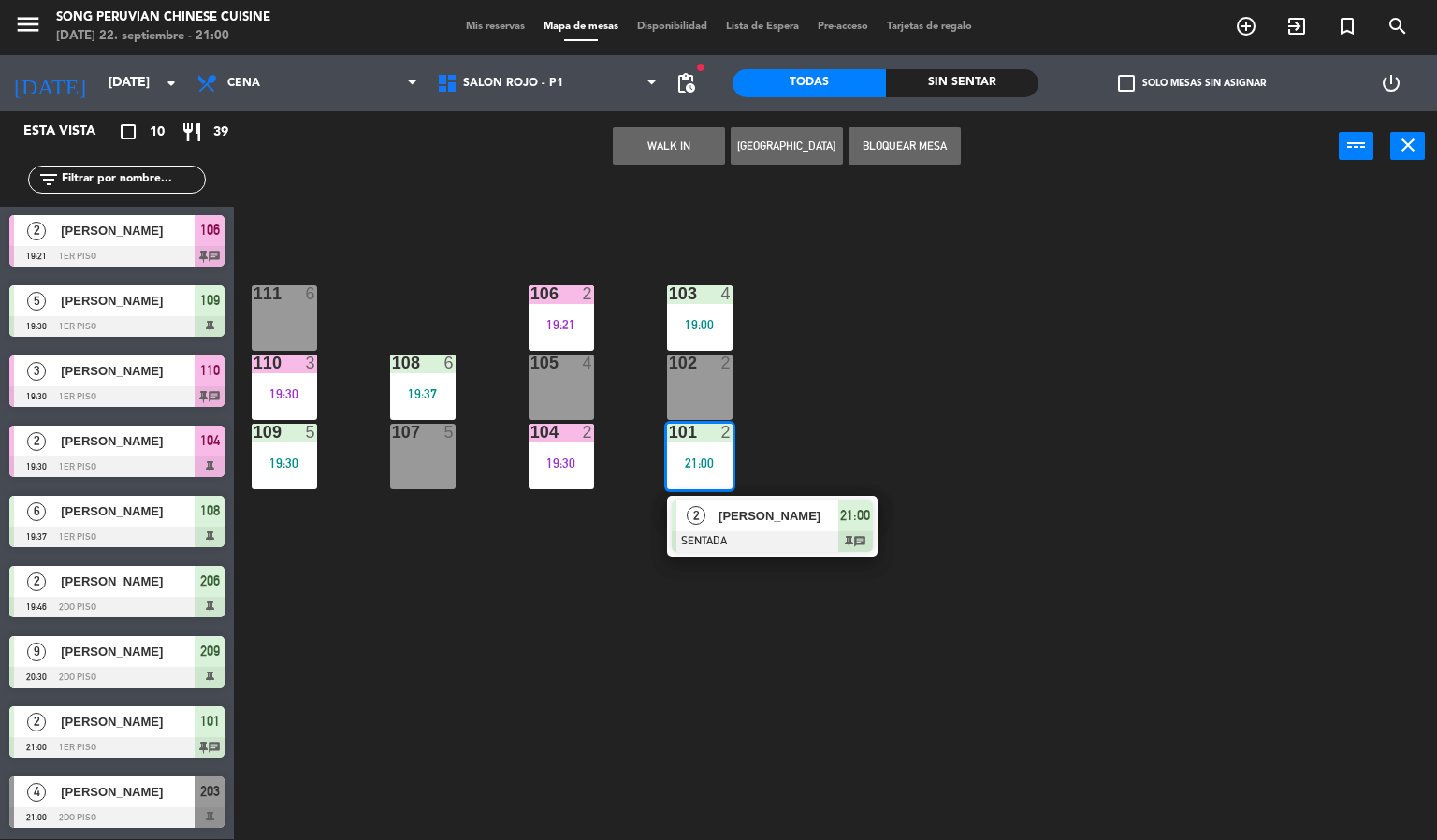
click at [911, 652] on div "103 4 19:00 106 2 19:21 111 6 102 2 105 4 108 6 19:37 110 3 19:30 101 2 21:00 2…" at bounding box center [842, 511] width 1189 height 658
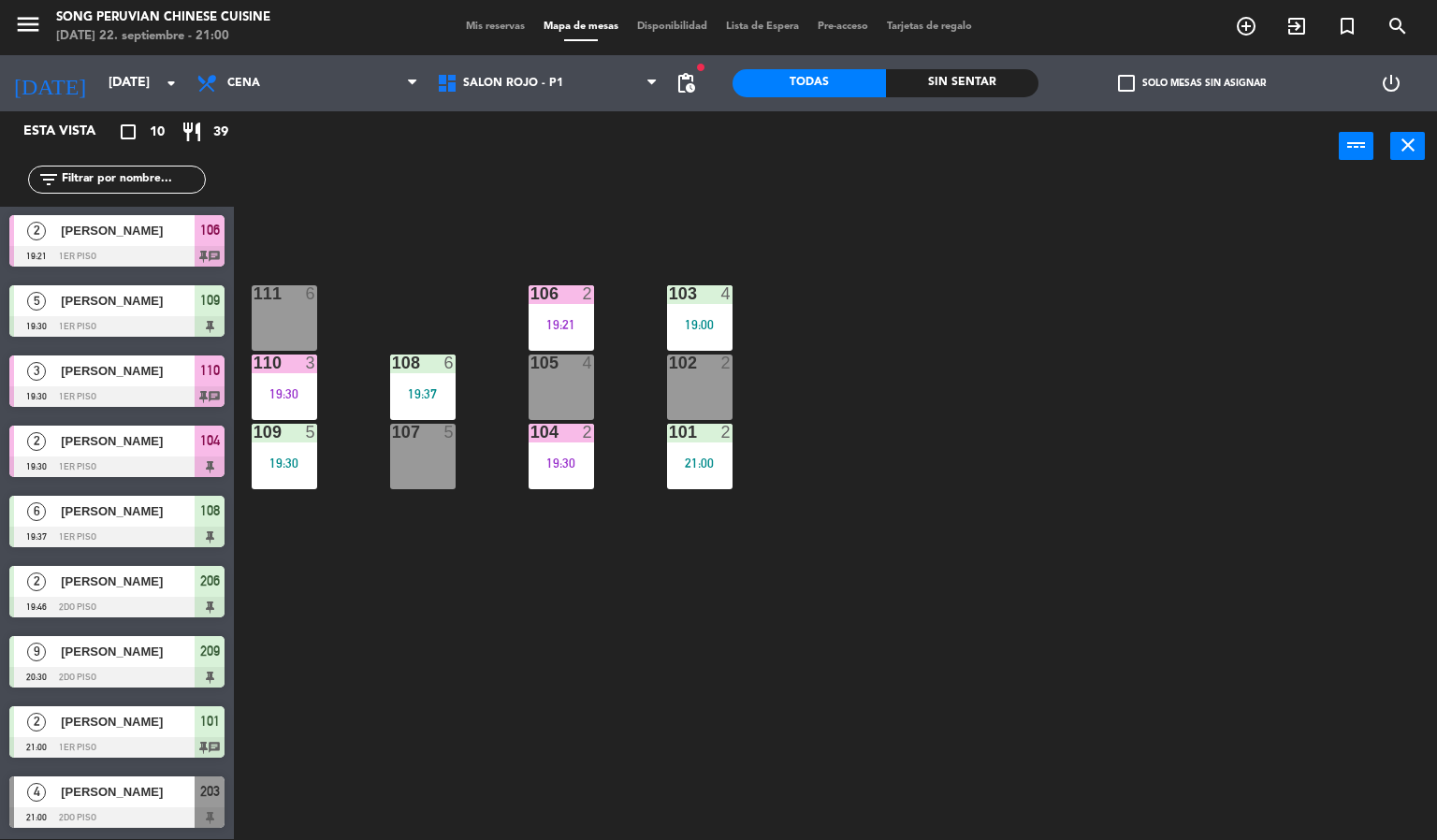
click at [140, 803] on div "[PERSON_NAME]" at bounding box center [126, 791] width 136 height 31
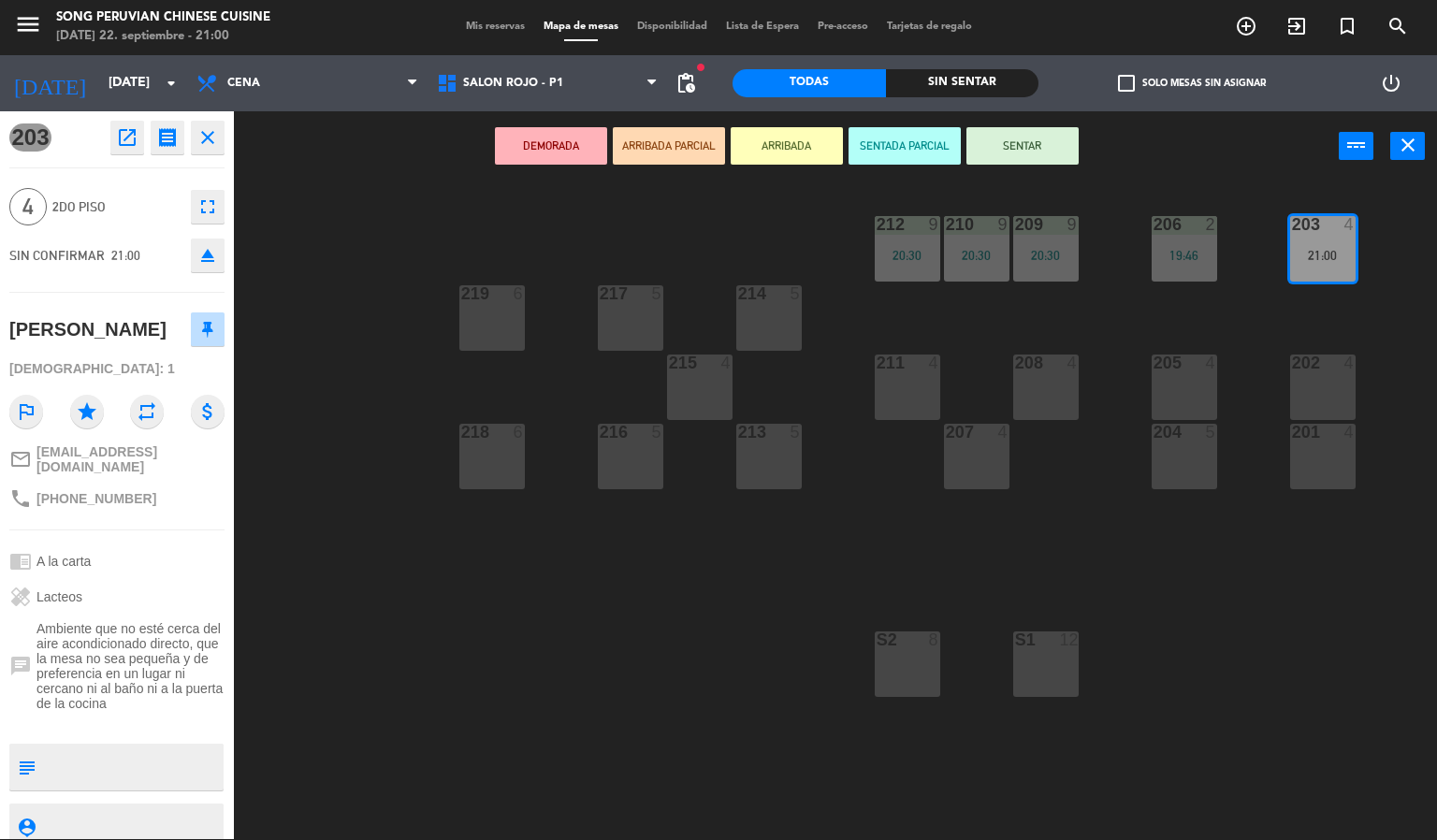
click at [570, 682] on div "203 4 21:00 206 2 19:46 210 9 20:30 212 9 20:30 209 9 20:30 214 5 217 5 219 6 2…" at bounding box center [842, 511] width 1189 height 658
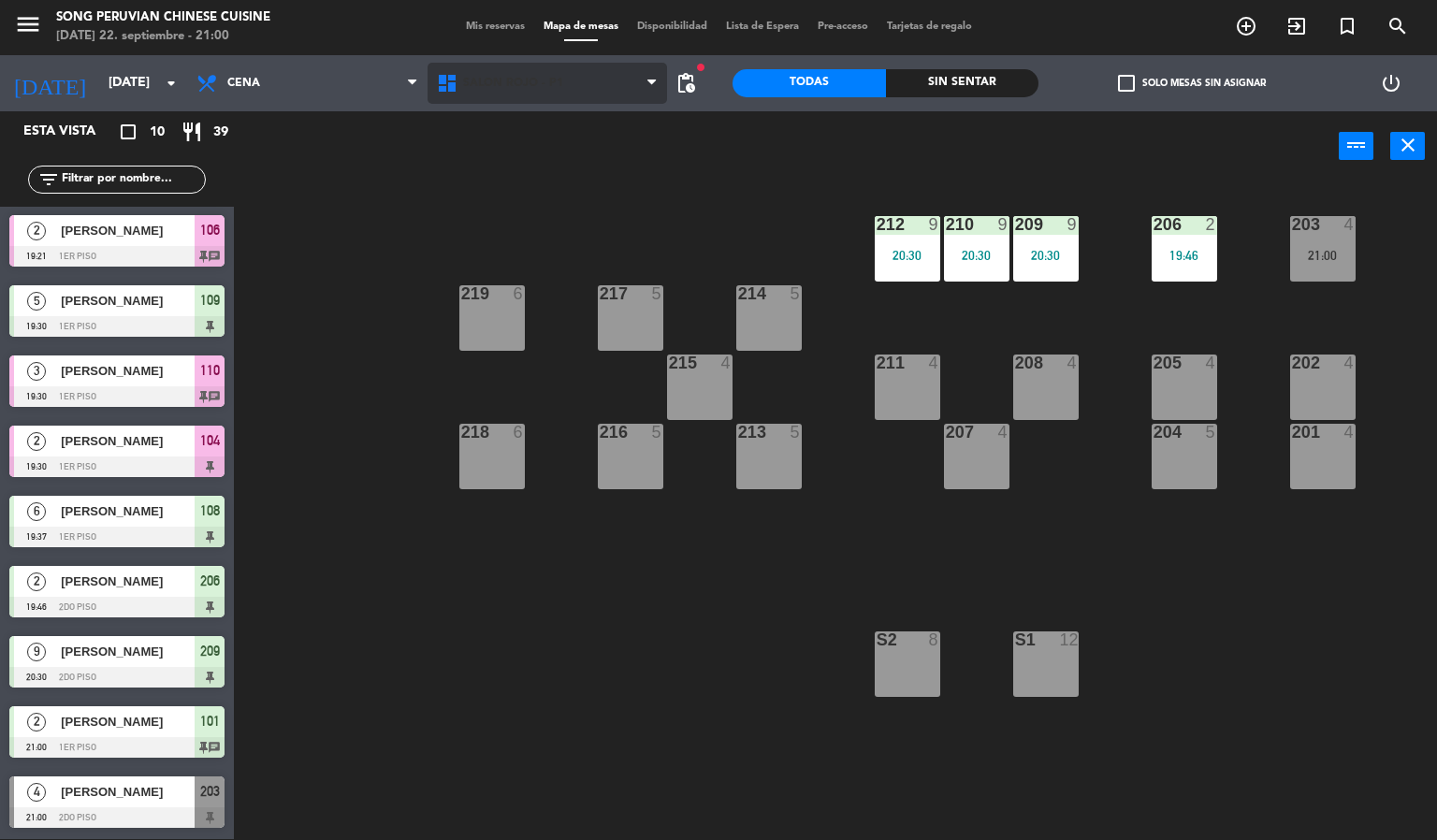
click at [512, 81] on span "SALON ROJO - P1" at bounding box center [513, 83] width 100 height 13
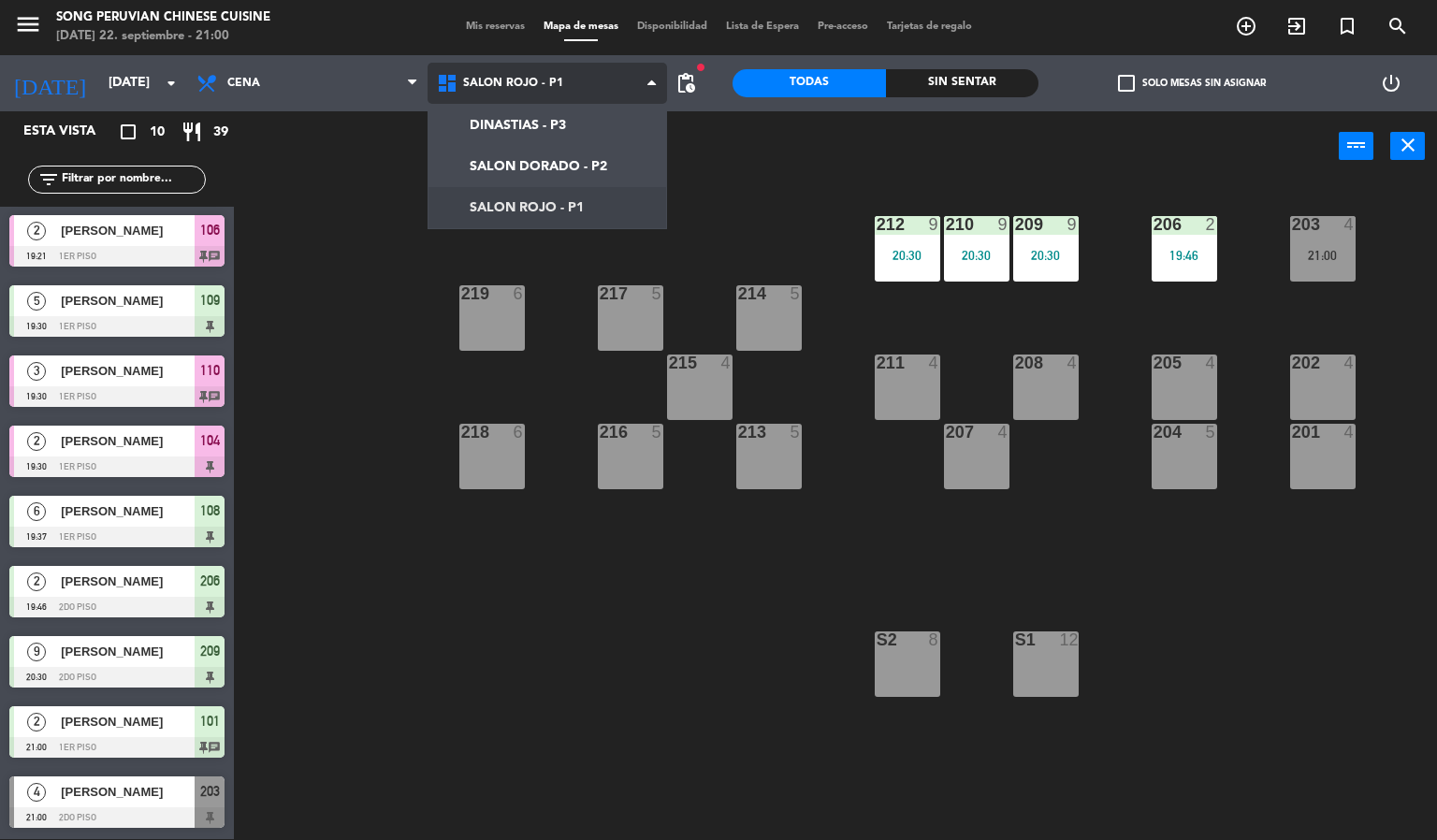
click at [524, 166] on ng-component "menu Song Peruvian Chinese Cuisine [DATE] 22. septiembre - 21:00 Mis reservas M…" at bounding box center [718, 419] width 1437 height 841
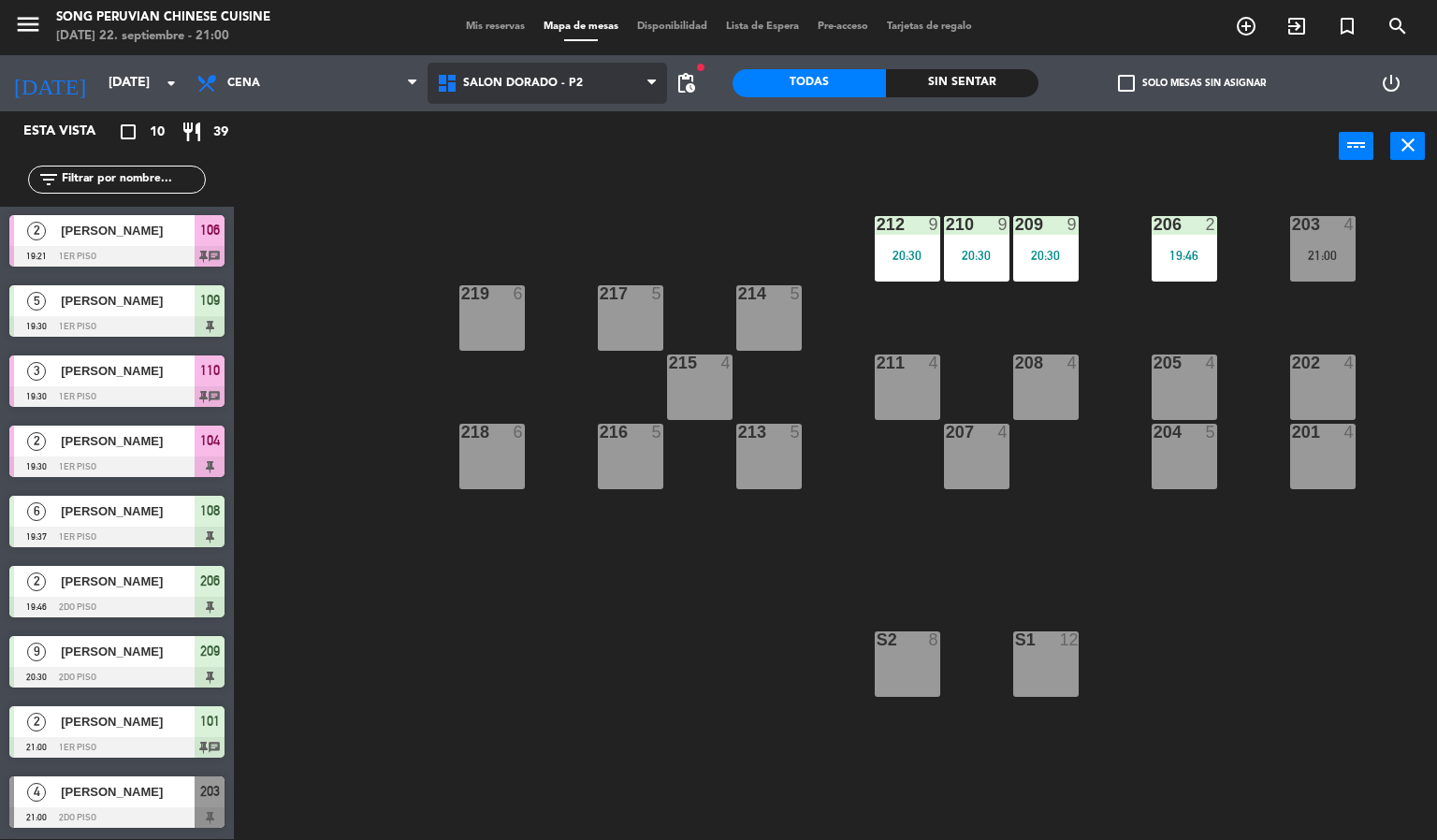
click at [494, 102] on span "SALON DORADO - P2" at bounding box center [548, 83] width 241 height 41
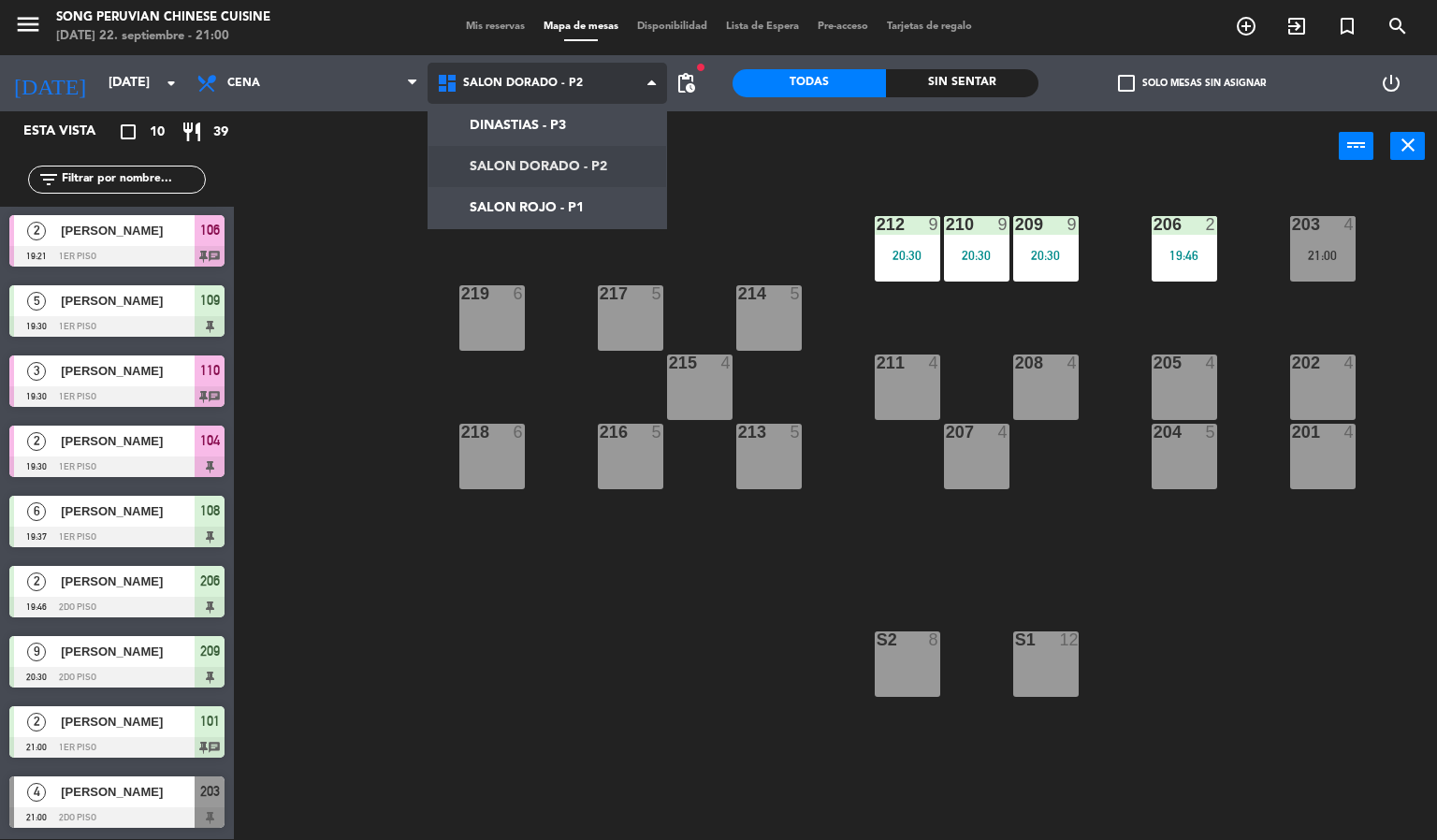
click at [512, 206] on ng-component "menu Song Peruvian Chinese Cuisine [DATE] 22. septiembre - 21:00 Mis reservas M…" at bounding box center [718, 419] width 1437 height 841
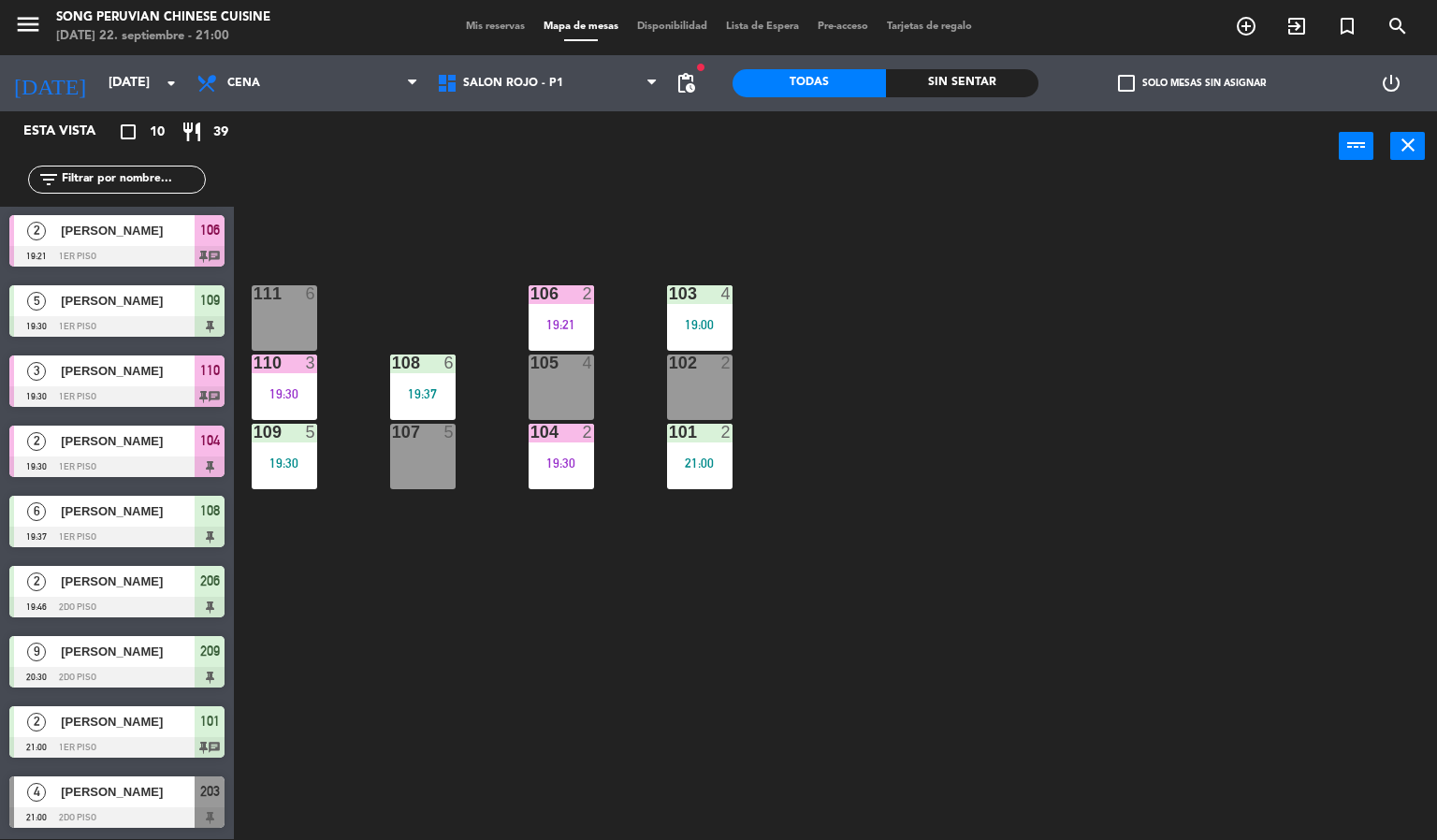
click at [871, 630] on div "103 4 19:00 106 2 19:21 111 6 102 2 105 4 108 6 19:37 110 3 19:30 101 2 21:00 1…" at bounding box center [842, 511] width 1189 height 658
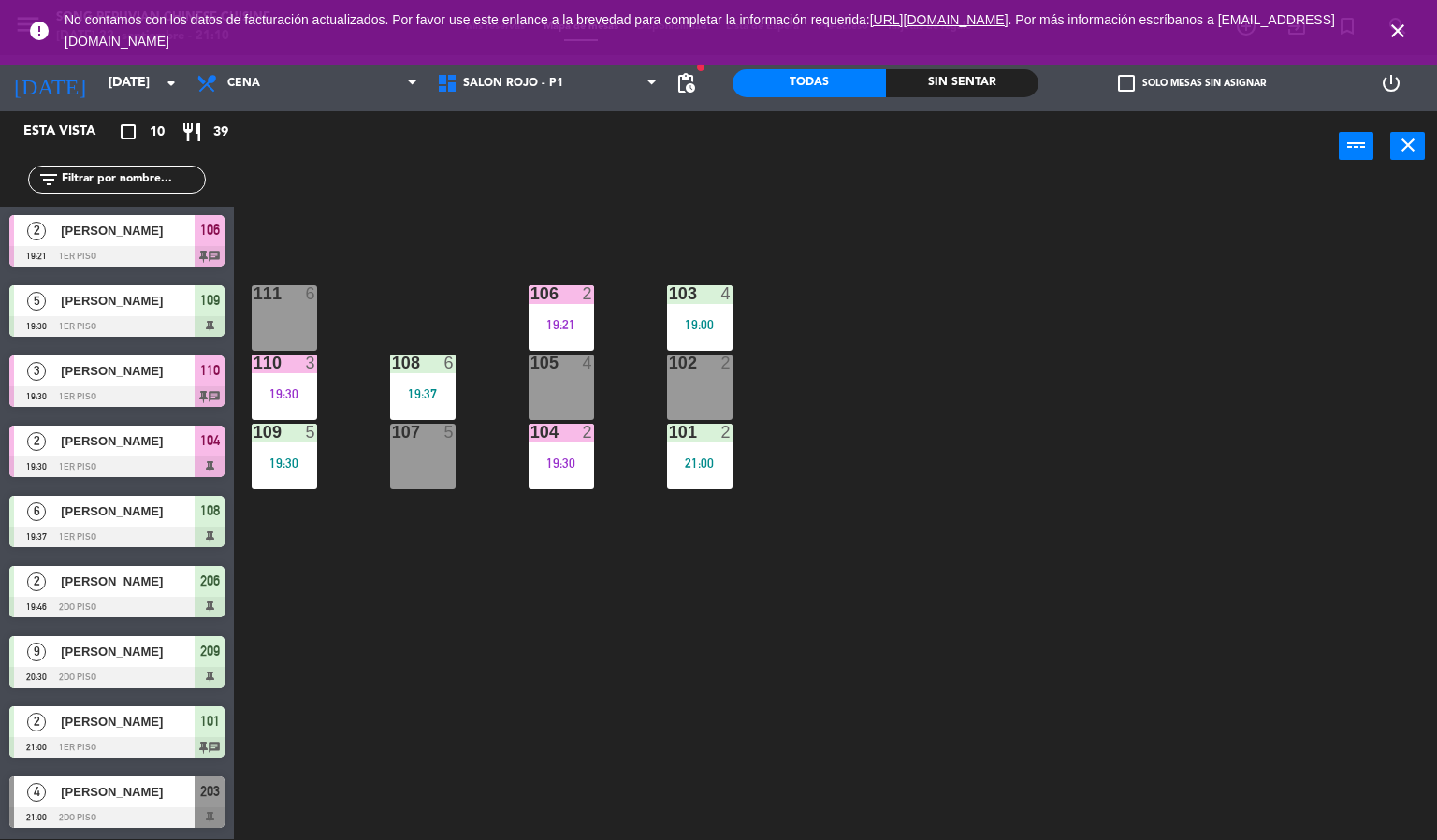
click at [295, 343] on div "111 6" at bounding box center [284, 318] width 65 height 65
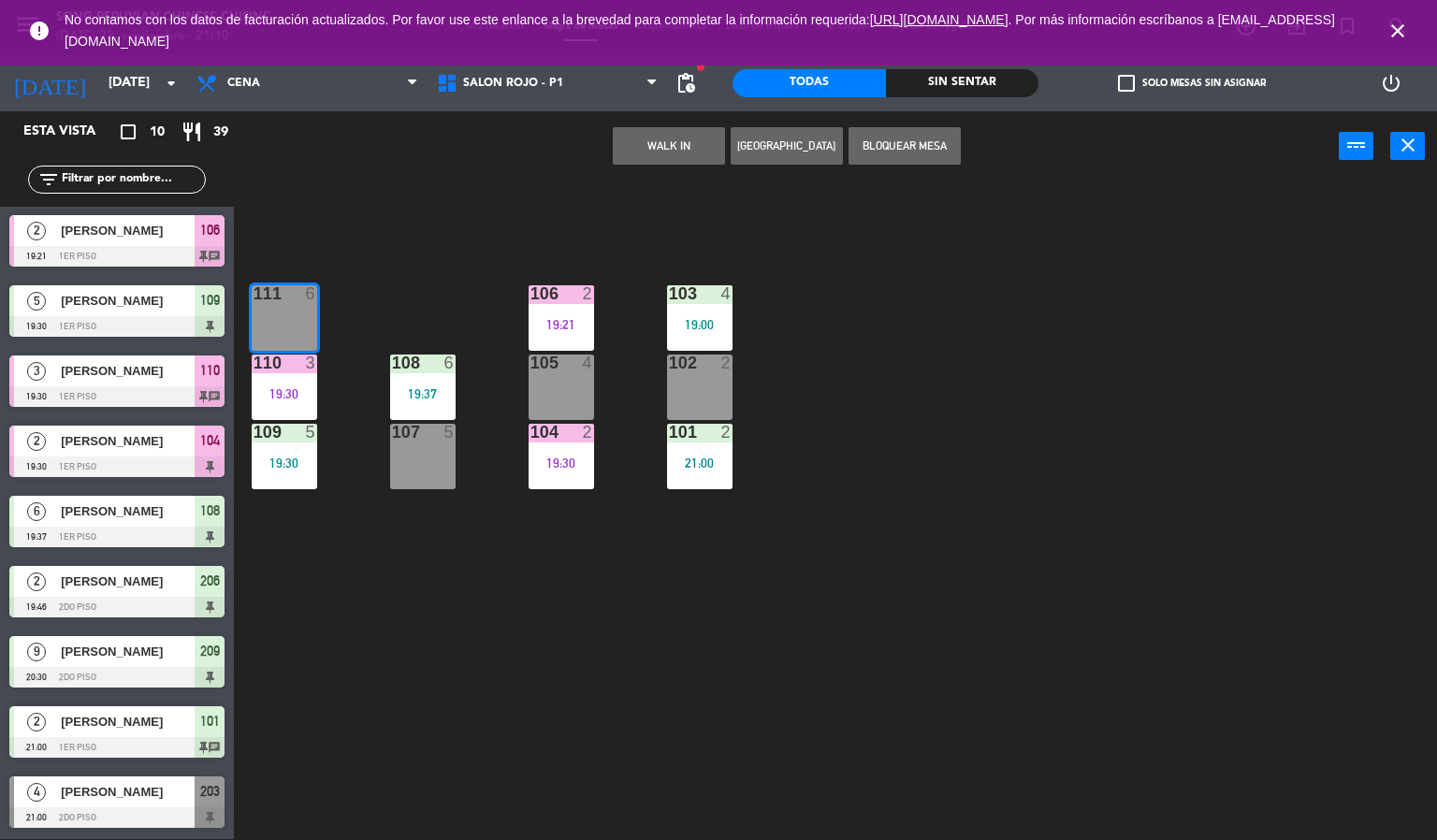
click at [346, 567] on div "103 4 19:00 106 2 19:21 111 6 102 2 105 4 108 6 19:37 110 3 19:30 101 2 21:00 1…" at bounding box center [842, 511] width 1189 height 658
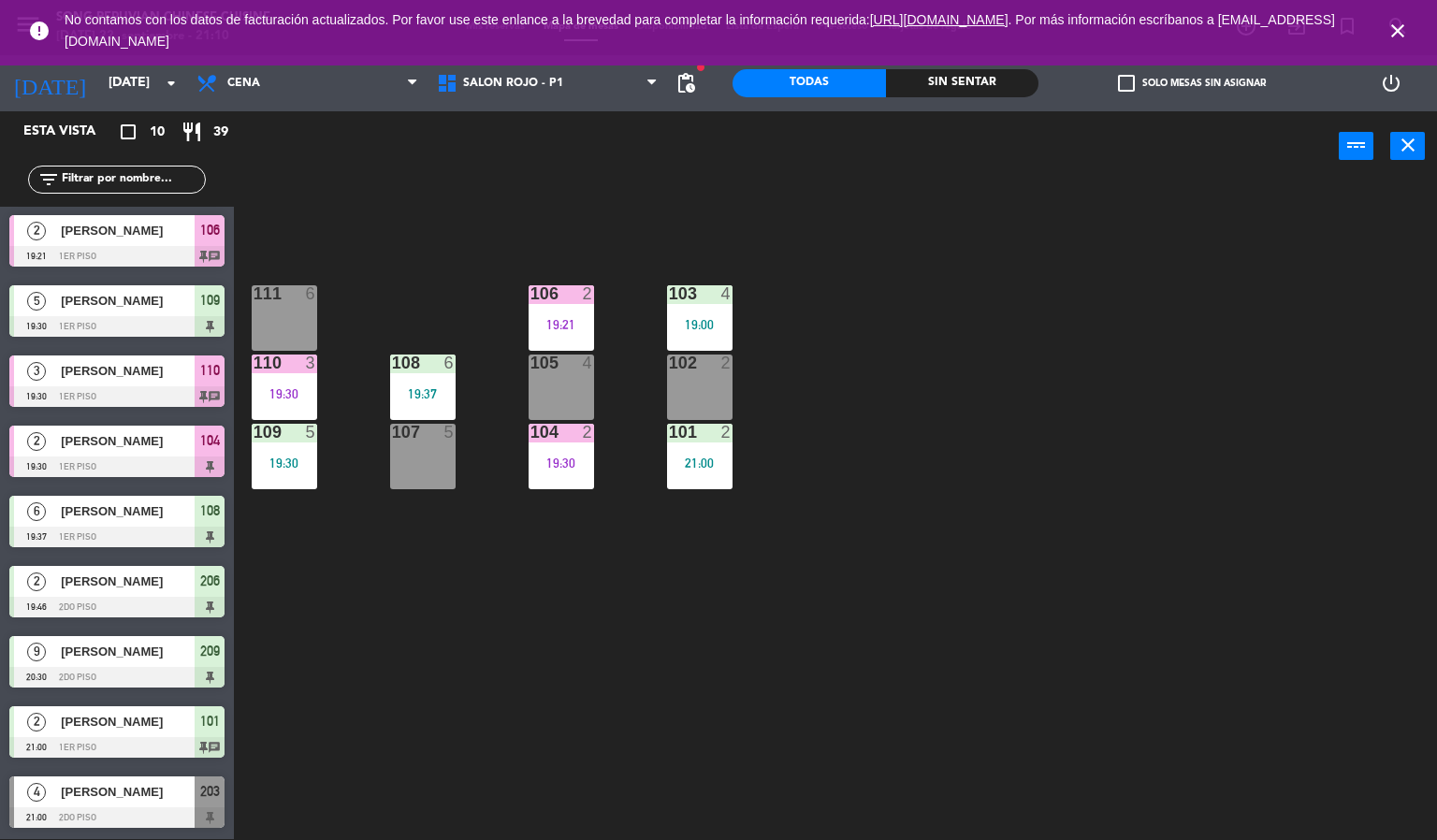
click at [285, 390] on div "19:30" at bounding box center [284, 393] width 65 height 13
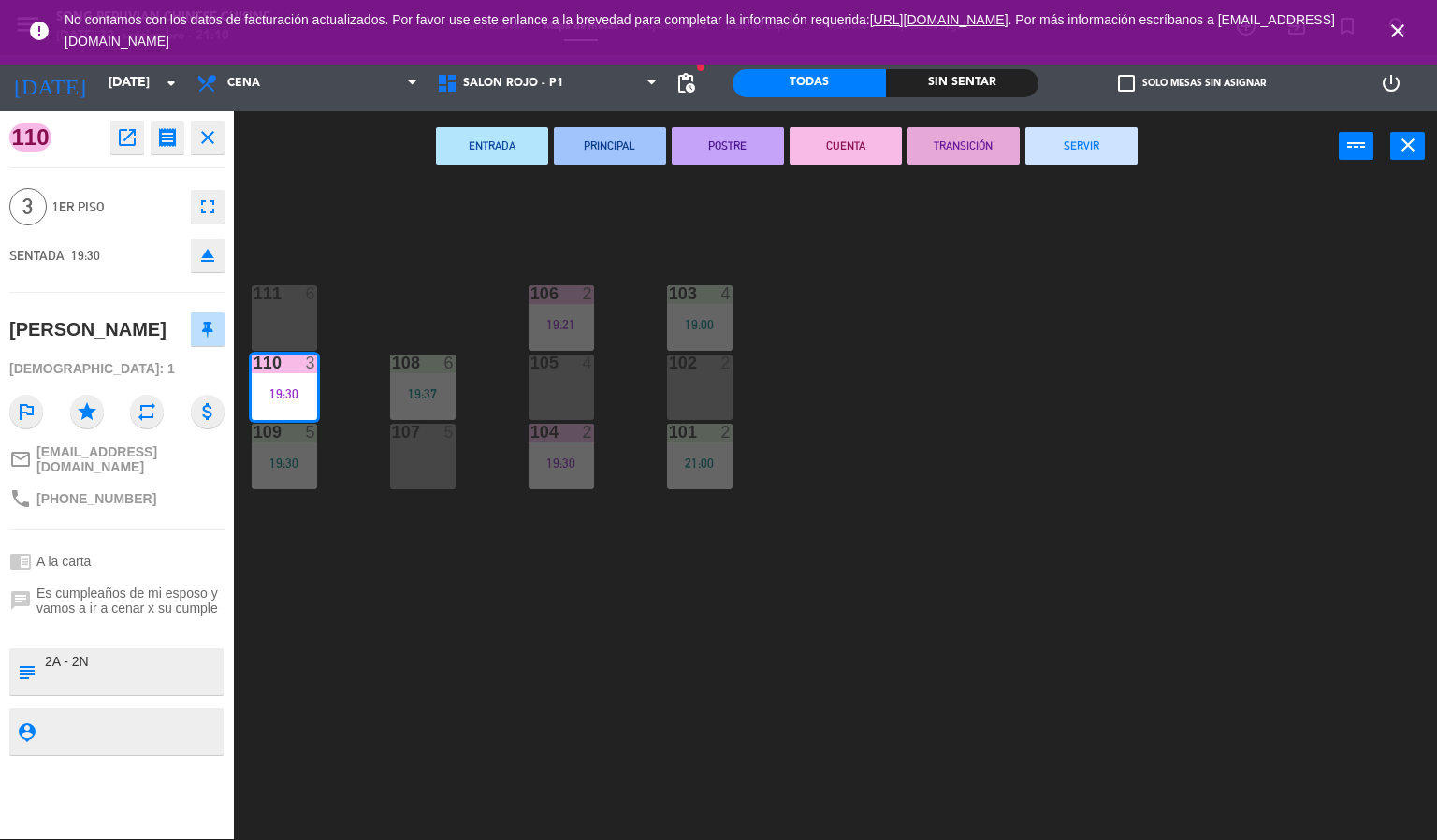
click at [1093, 138] on button "SERVIR" at bounding box center [1081, 146] width 112 height 37
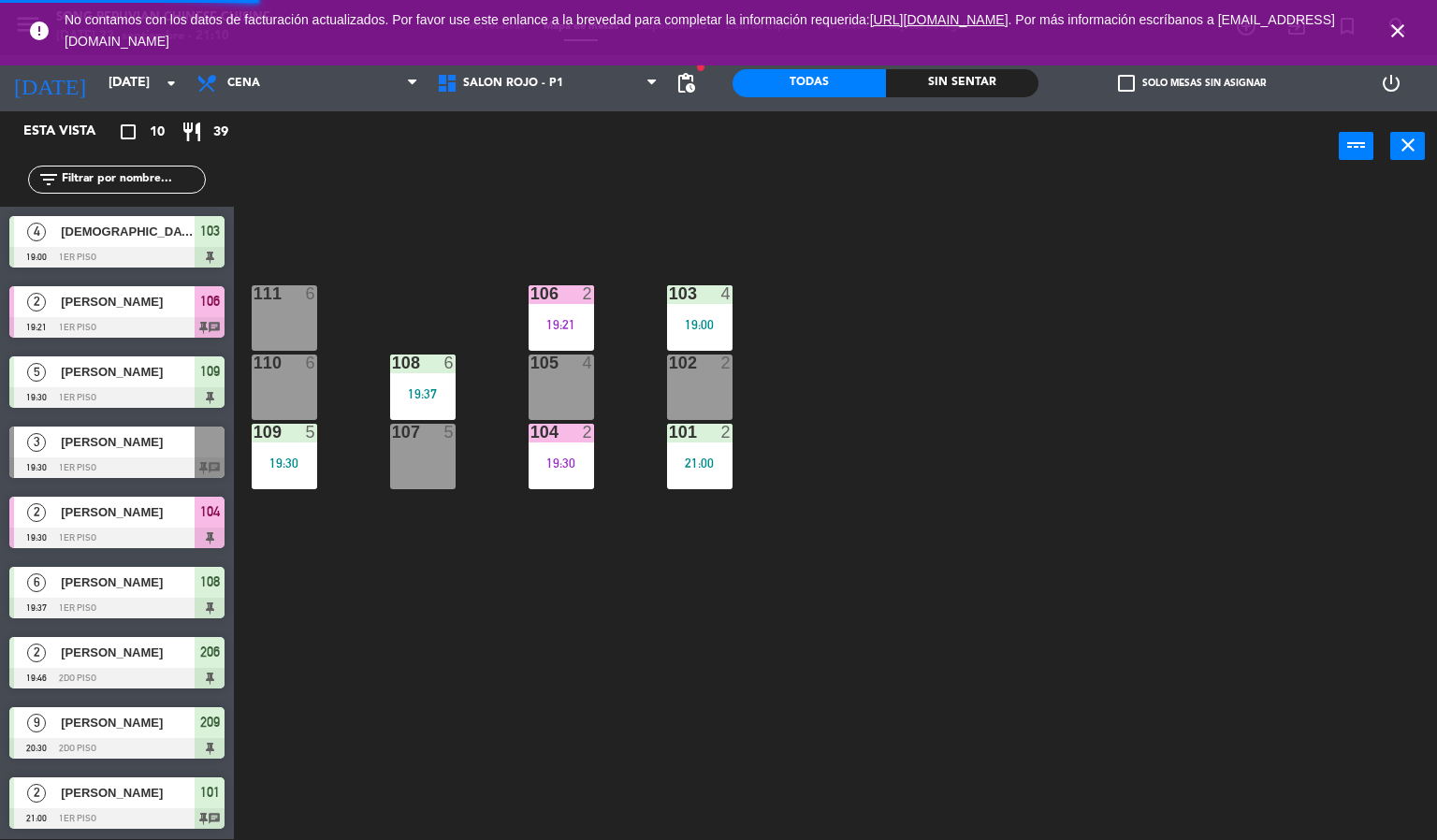
click at [1008, 463] on div "103 4 19:00 106 2 19:21 111 6 102 2 105 4 108 6 19:37 110 6 101 2 21:00 104 2 1…" at bounding box center [842, 511] width 1189 height 658
click at [127, 817] on div at bounding box center [117, 818] width 215 height 20
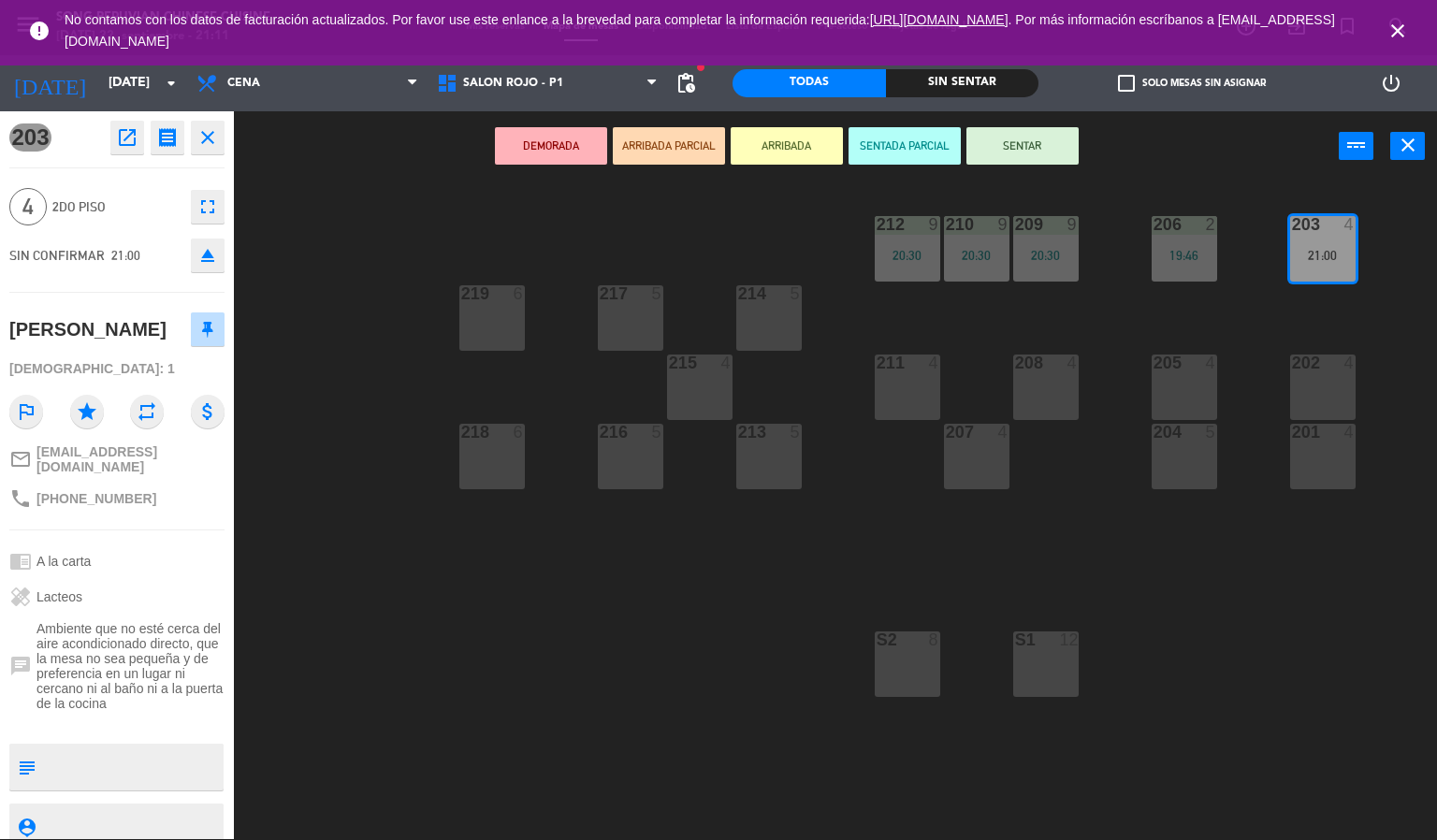
click at [554, 137] on button "DEMORADA" at bounding box center [551, 146] width 112 height 37
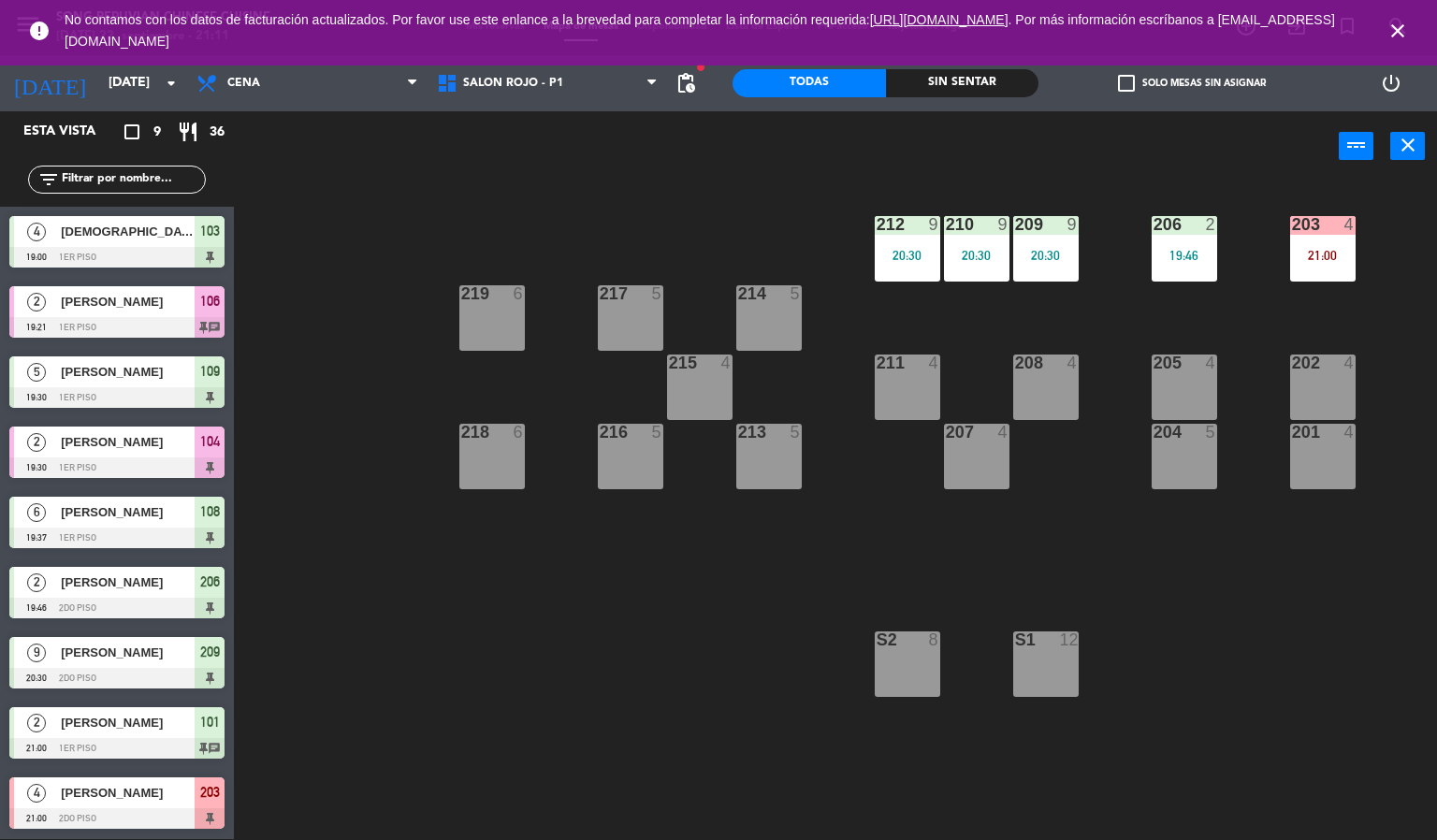
scroll to position [1, 0]
click at [570, 662] on div "203 4 21:00 206 2 19:46 210 9 20:30 212 9 20:30 209 9 20:30 214 5 217 5 219 6 2…" at bounding box center [842, 511] width 1189 height 658
click at [1323, 240] on div "203 4 21:00" at bounding box center [1322, 248] width 65 height 65
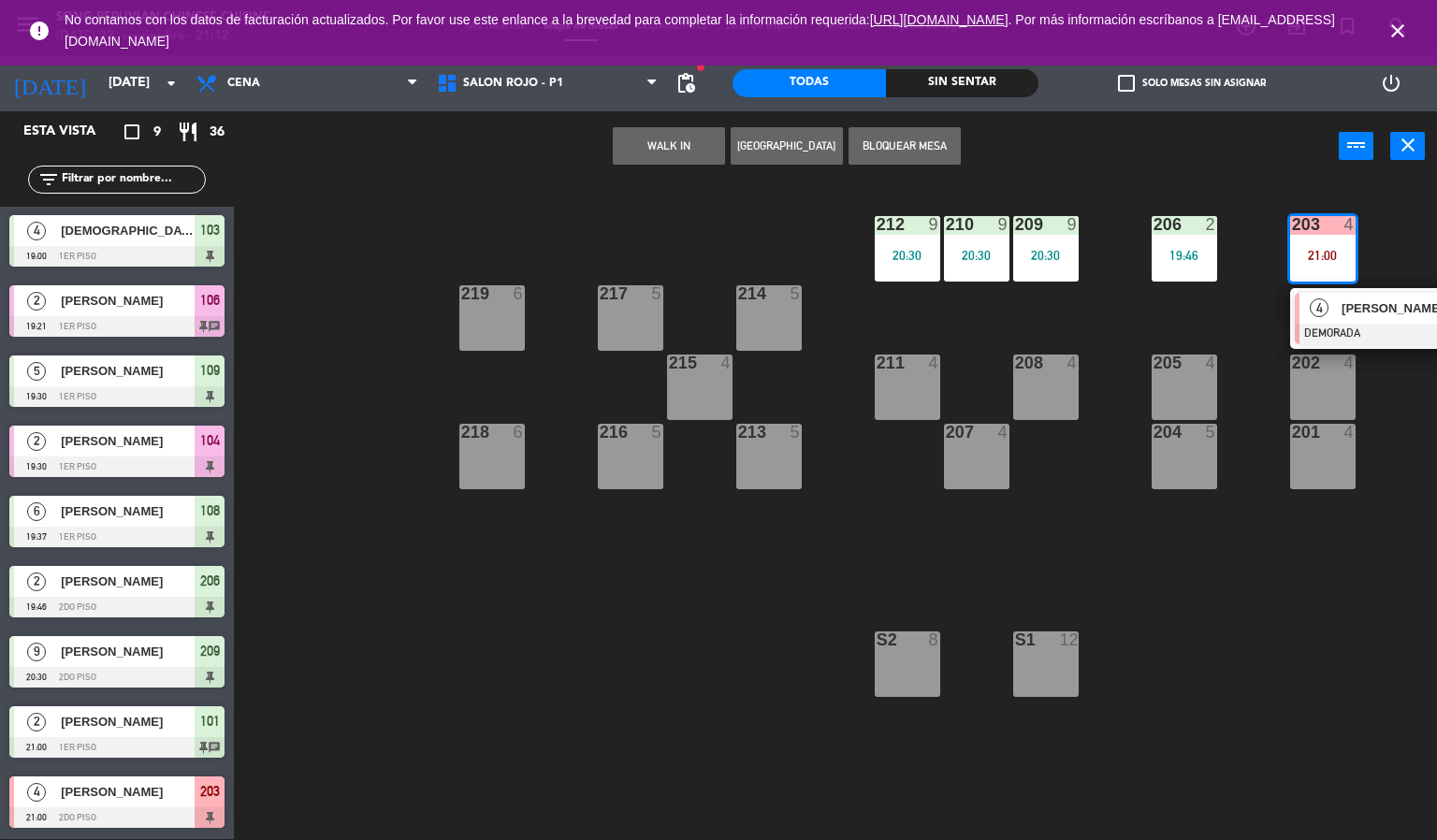
click at [1347, 339] on div at bounding box center [1395, 333] width 201 height 20
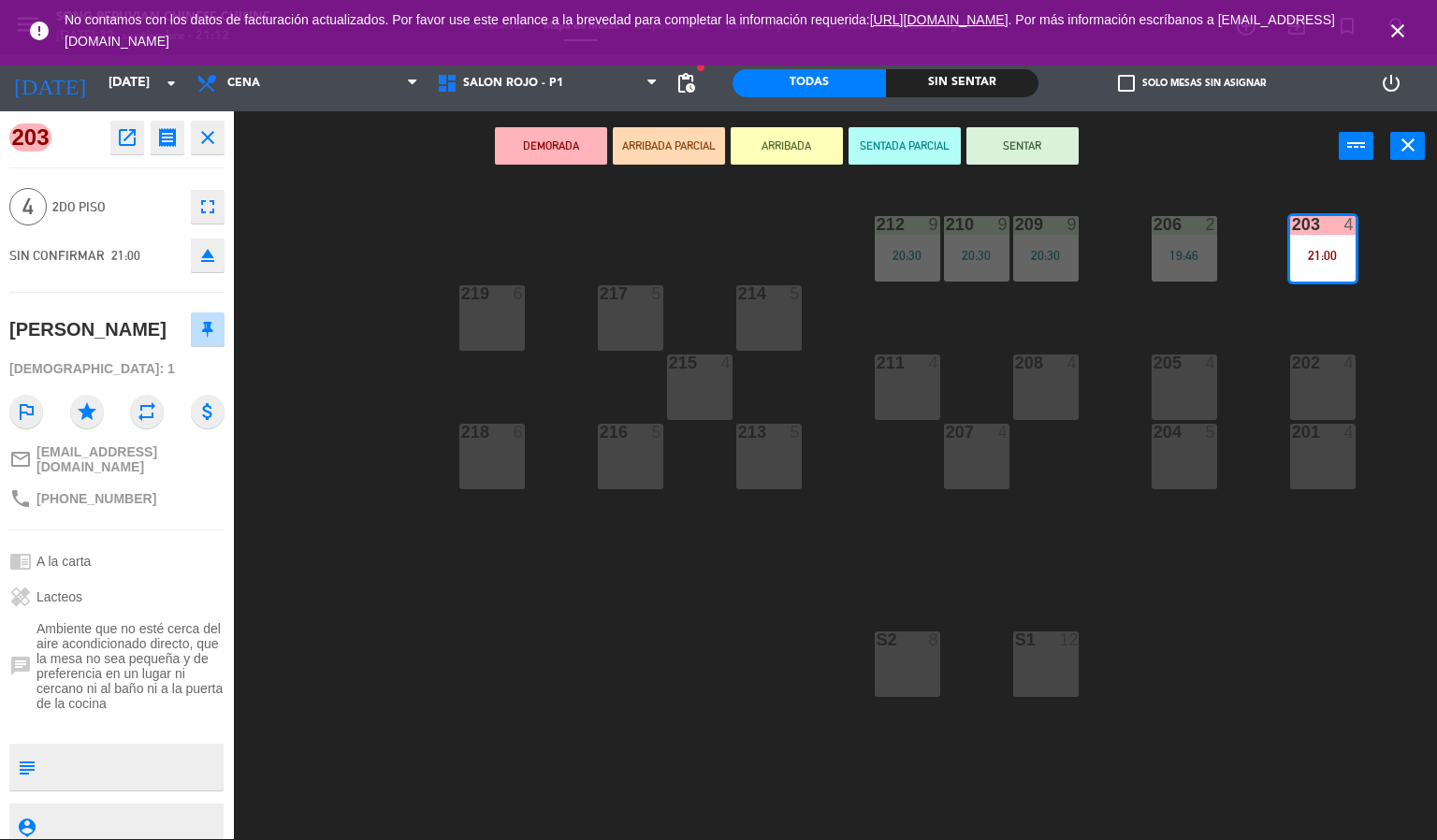
click at [211, 245] on icon "eject" at bounding box center [208, 254] width 22 height 22
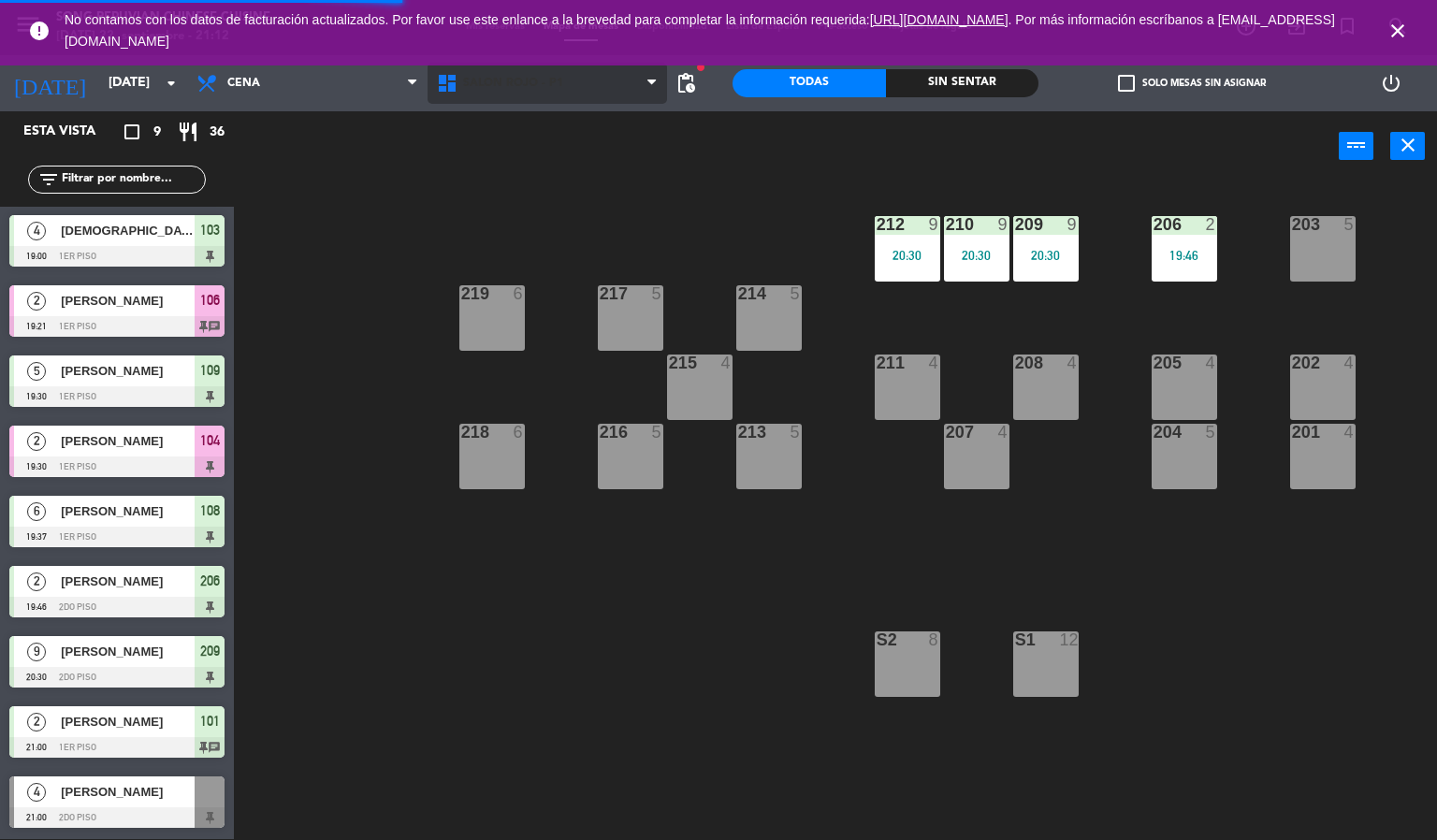
click at [545, 87] on span "SALON ROJO - P1" at bounding box center [513, 83] width 100 height 13
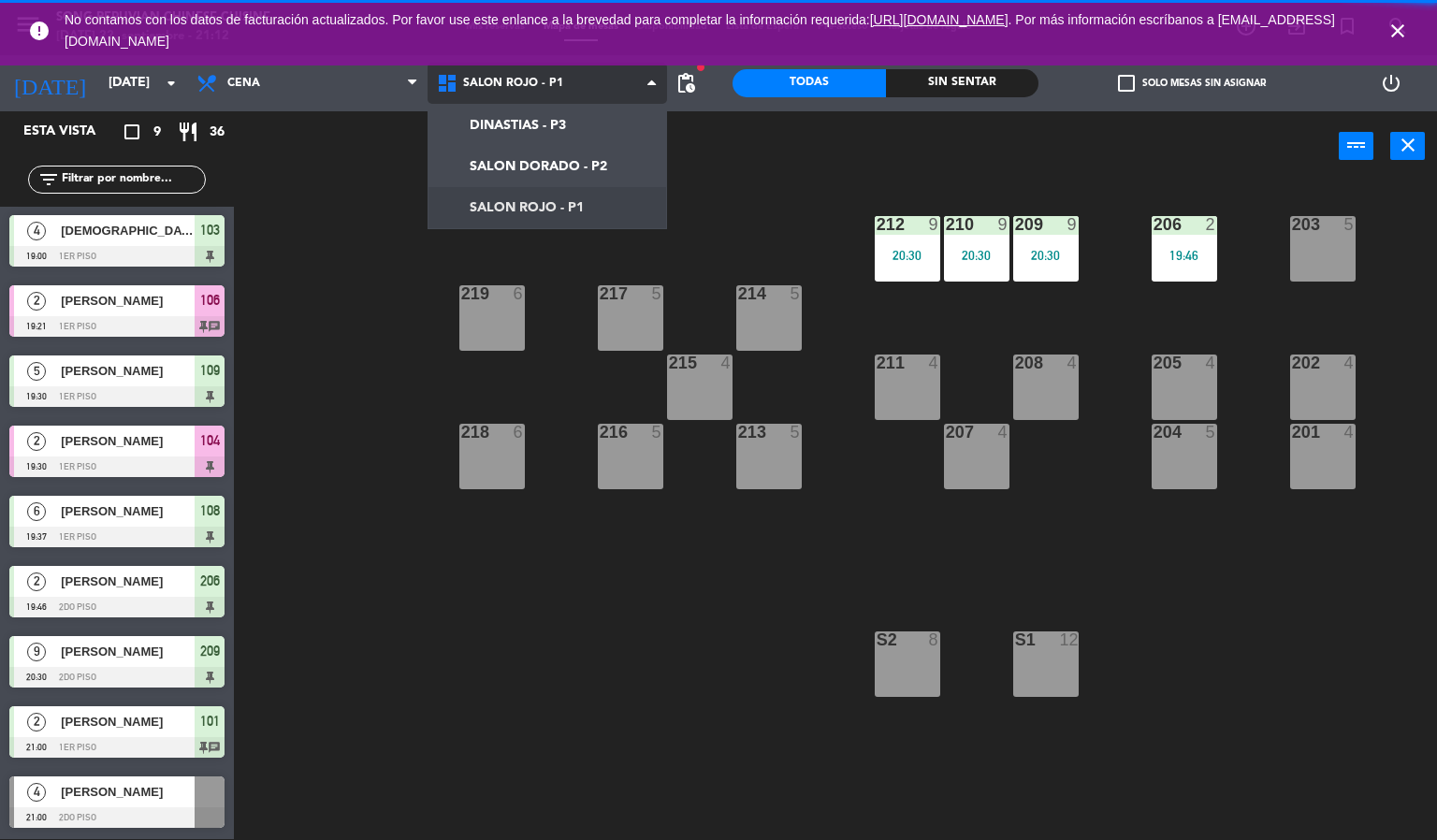
click at [560, 158] on ng-component "menu Song Peruvian Chinese Cuisine [DATE] 22. septiembre - 21:12 Mis reservas M…" at bounding box center [718, 419] width 1437 height 841
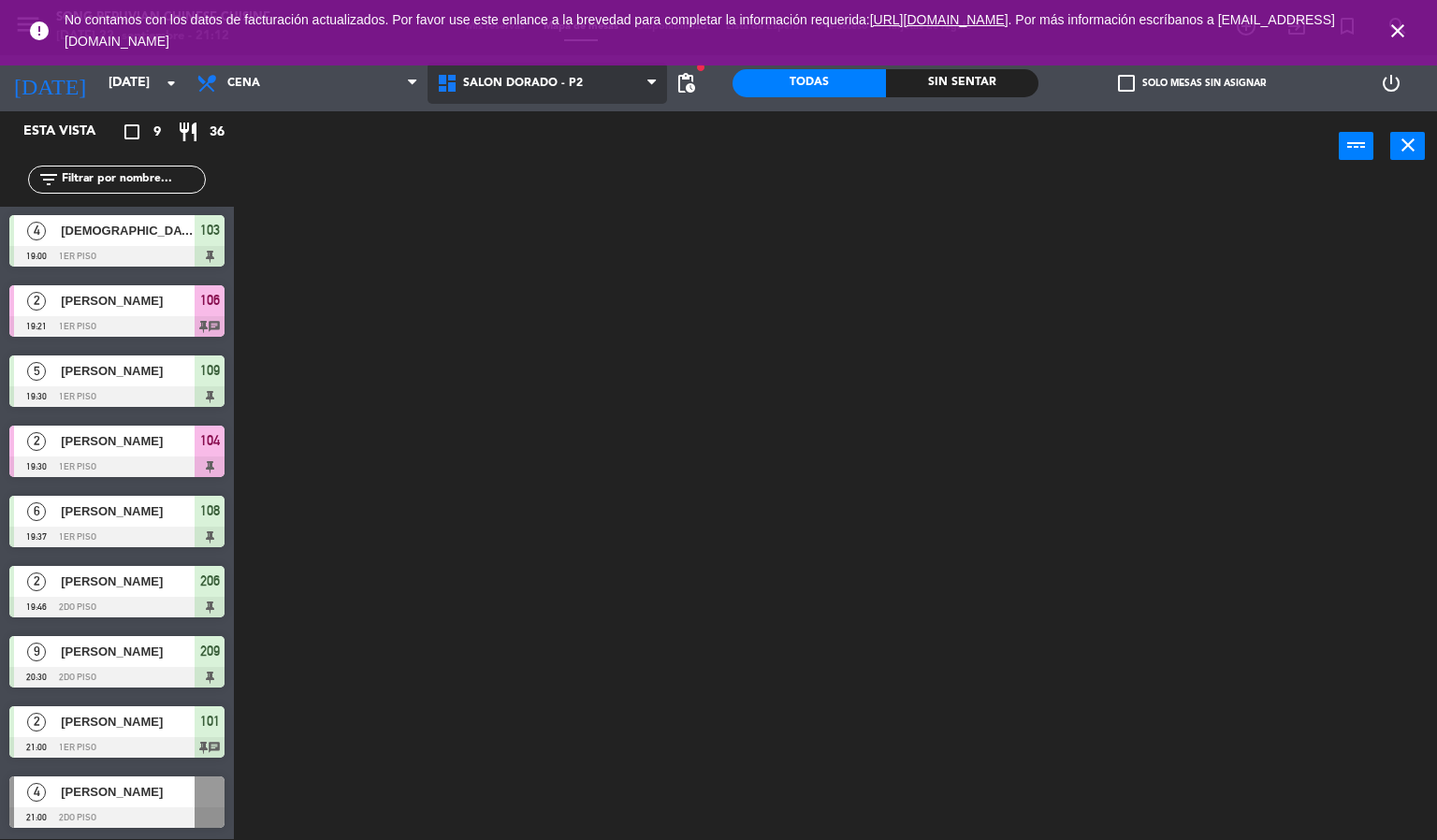
click at [576, 88] on span "SALON DORADO - P2" at bounding box center [523, 83] width 120 height 13
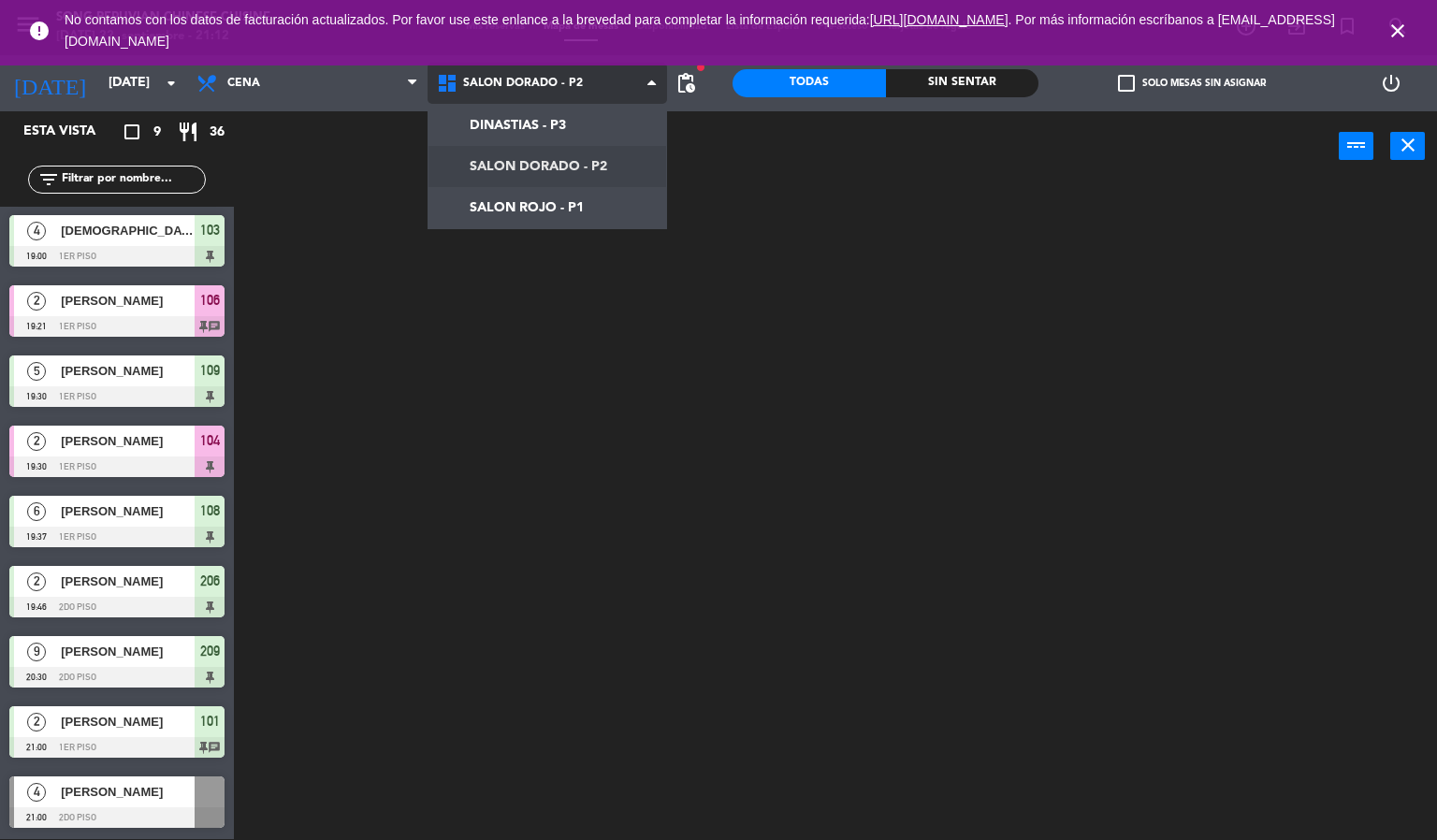
click at [567, 206] on ng-component "menu Song Peruvian Chinese Cuisine [DATE] 22. septiembre - 21:12 Mis reservas M…" at bounding box center [718, 419] width 1437 height 841
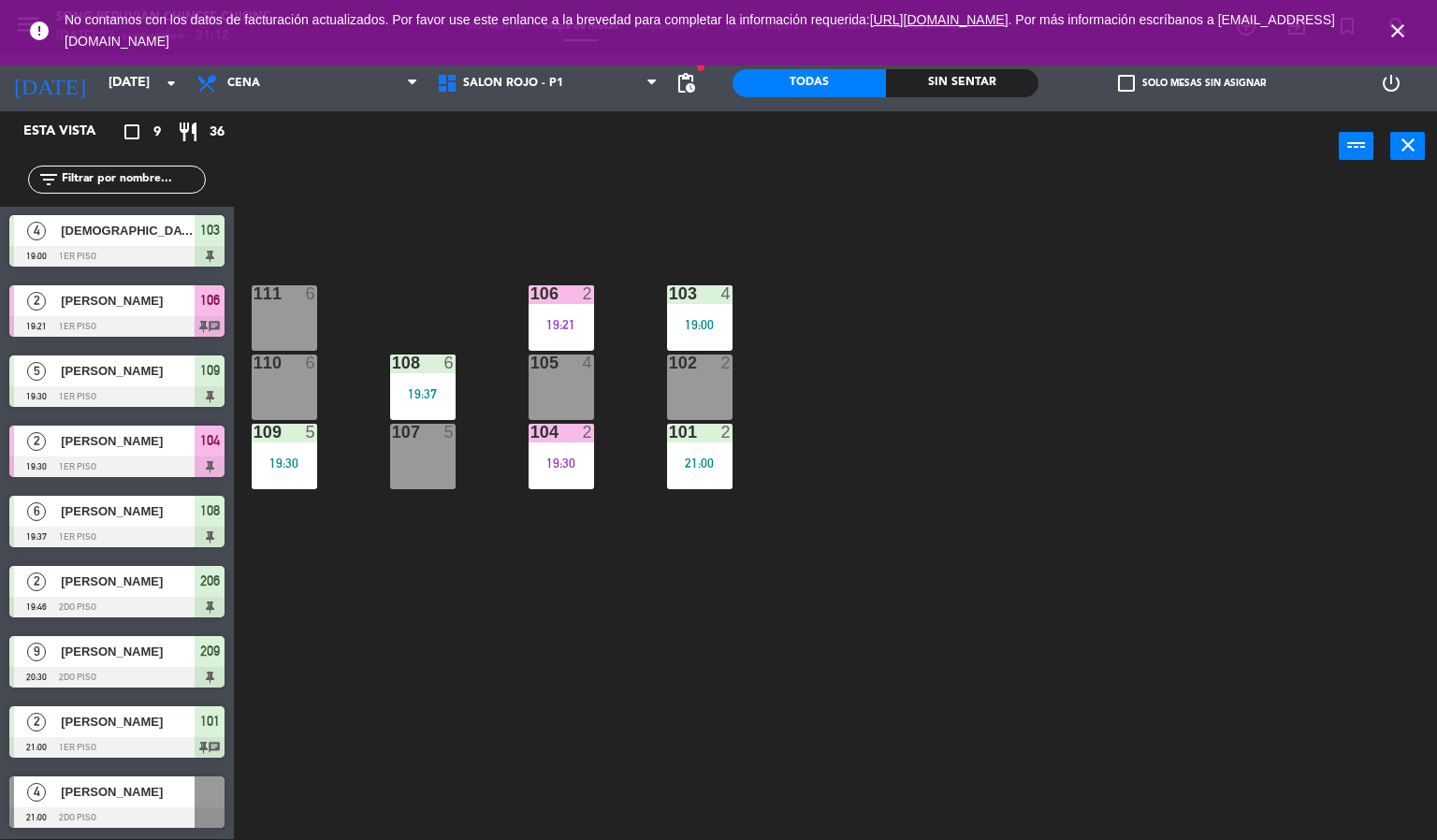
click at [1387, 35] on icon "close" at bounding box center [1397, 30] width 22 height 22
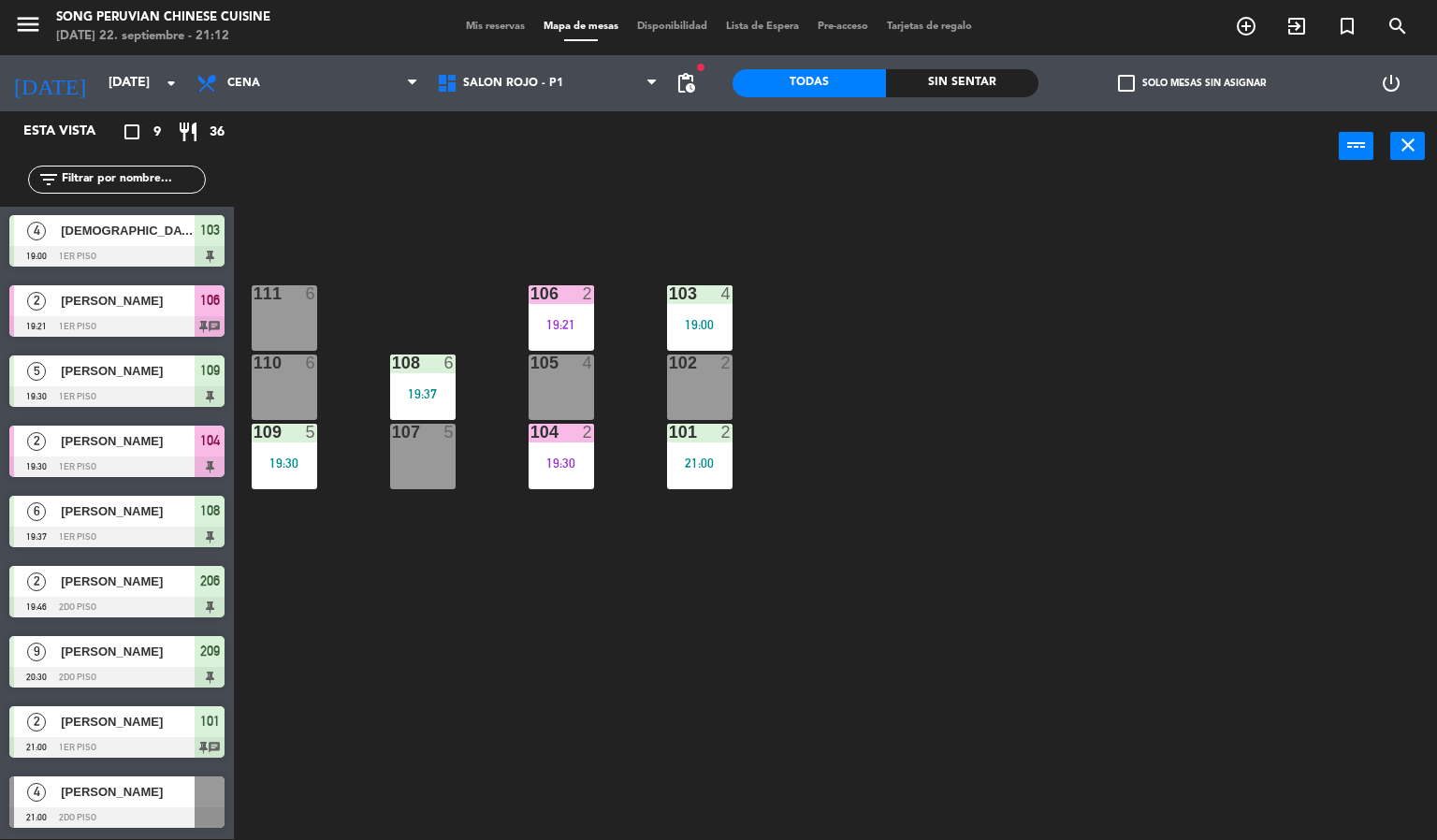
click at [1147, 515] on div "103 4 19:00 106 2 19:21 111 6 102 2 105 4 108 6 19:37 110 6 101 2 21:00 104 2 1…" at bounding box center [842, 511] width 1189 height 658
click at [1035, 528] on div "103 4 19:00 106 2 19:21 111 6 102 2 105 4 108 6 19:37 110 6 101 2 21:00 104 2 1…" at bounding box center [842, 511] width 1189 height 658
click at [409, 371] on div "108 6" at bounding box center [422, 363] width 65 height 19
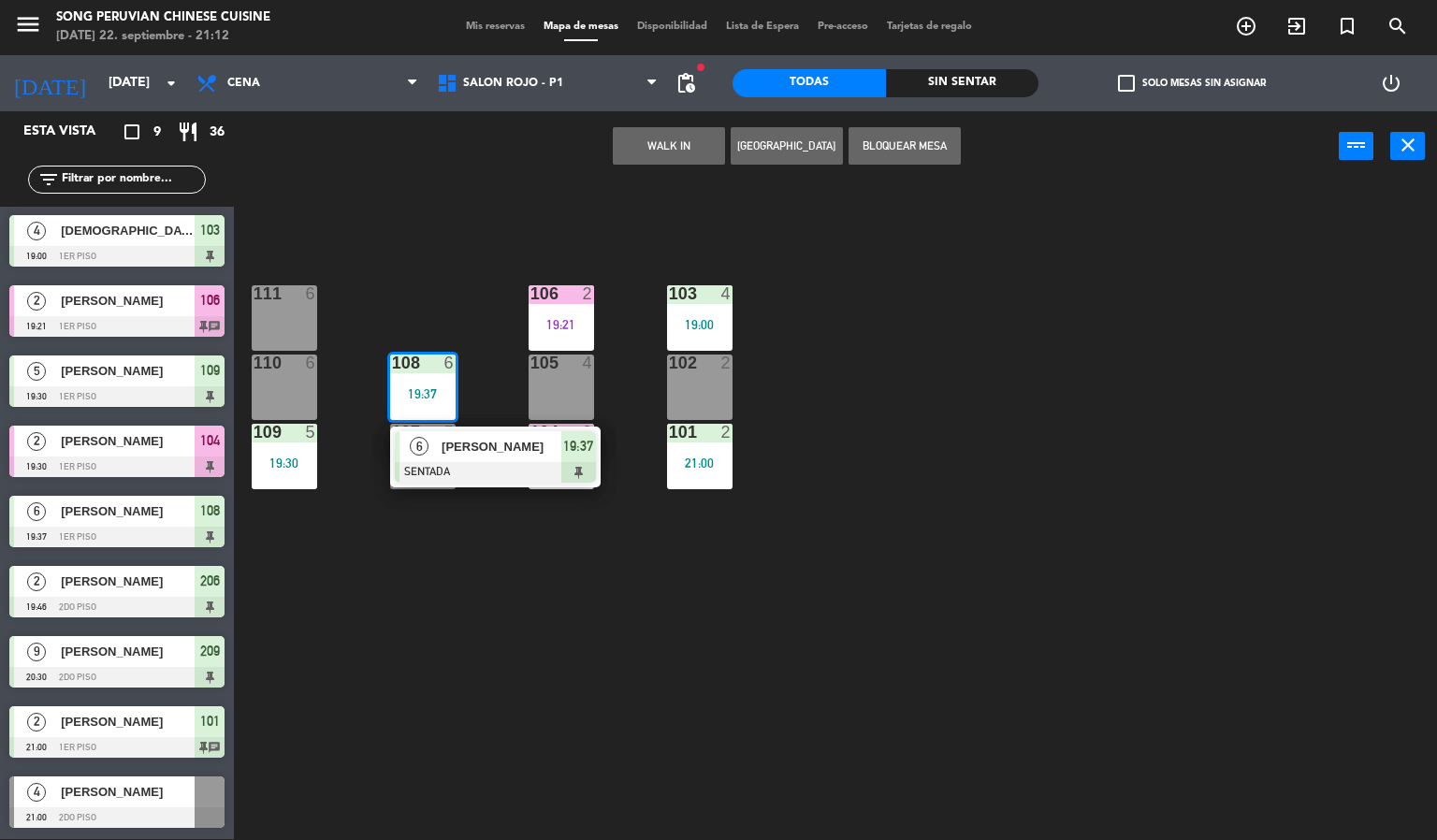
click at [473, 637] on div "103 4 19:00 106 2 19:21 111 6 102 2 105 4 108 6 19:37 6 [PERSON_NAME] SENTADA 1…" at bounding box center [842, 511] width 1189 height 658
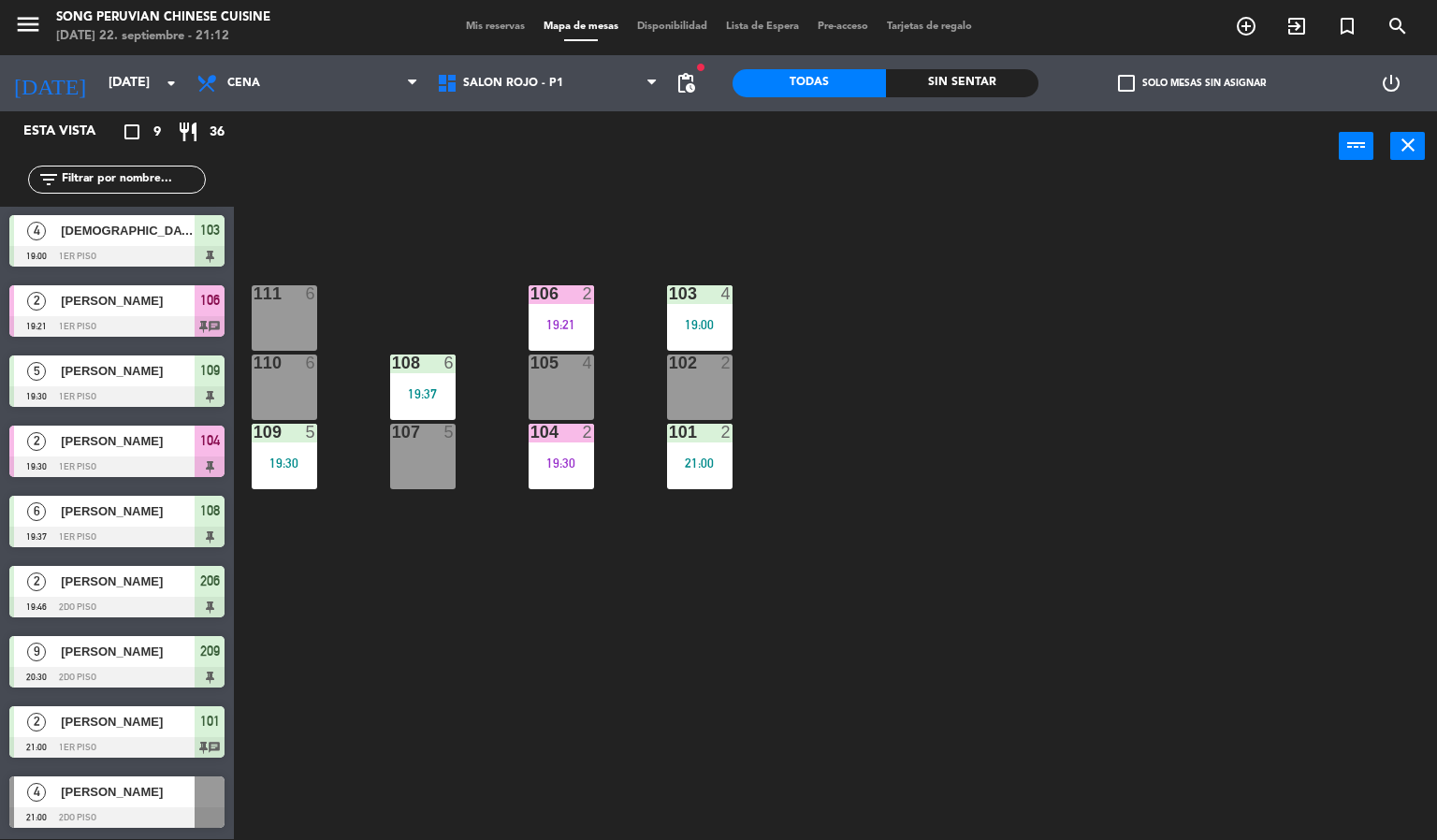
click at [419, 376] on div "108 6 19:37" at bounding box center [422, 387] width 65 height 65
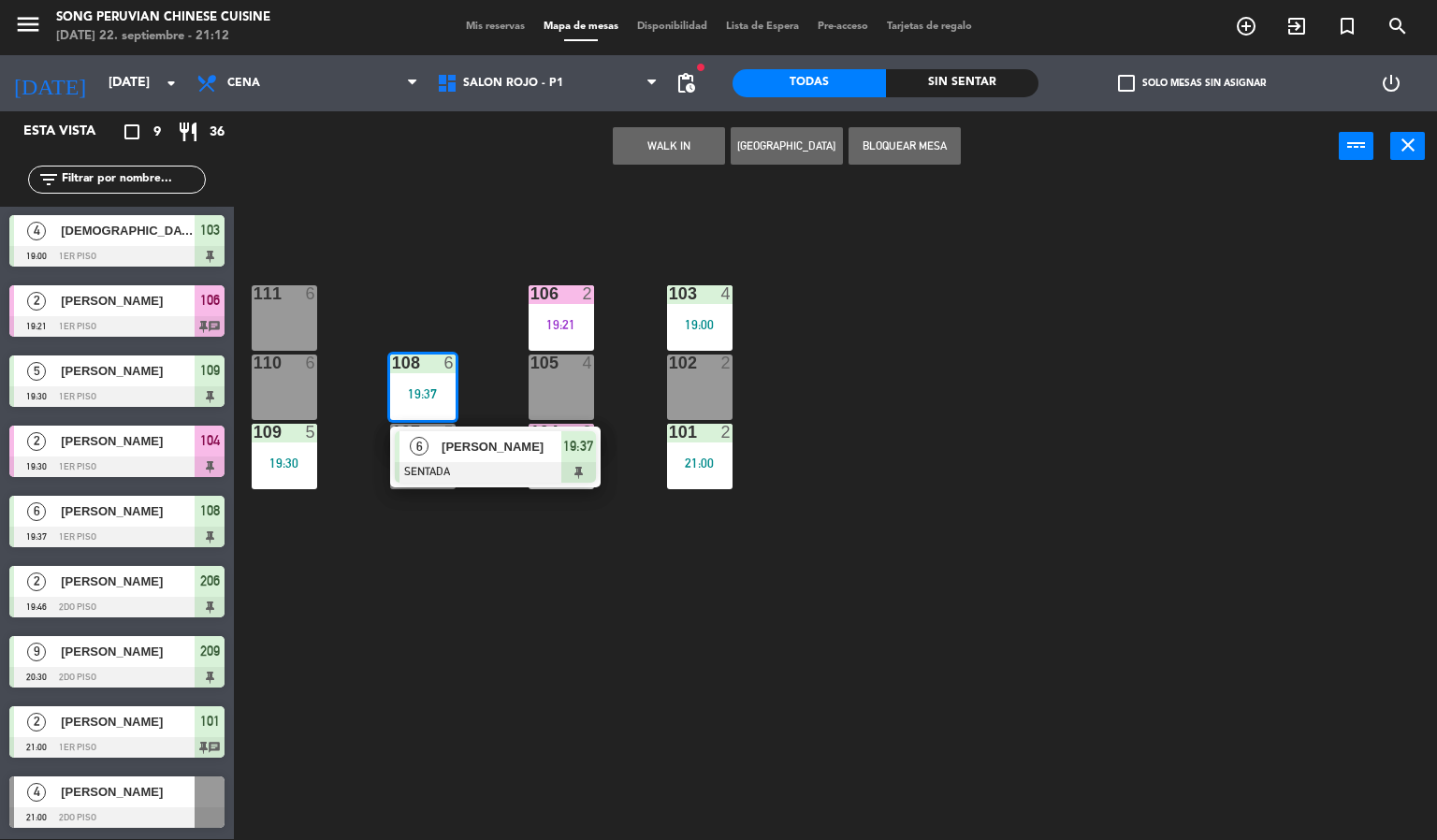
click at [585, 630] on div "103 4 19:00 106 2 19:21 111 6 102 2 105 4 108 6 19:37 6 [PERSON_NAME] SENTADA 1…" at bounding box center [842, 511] width 1189 height 658
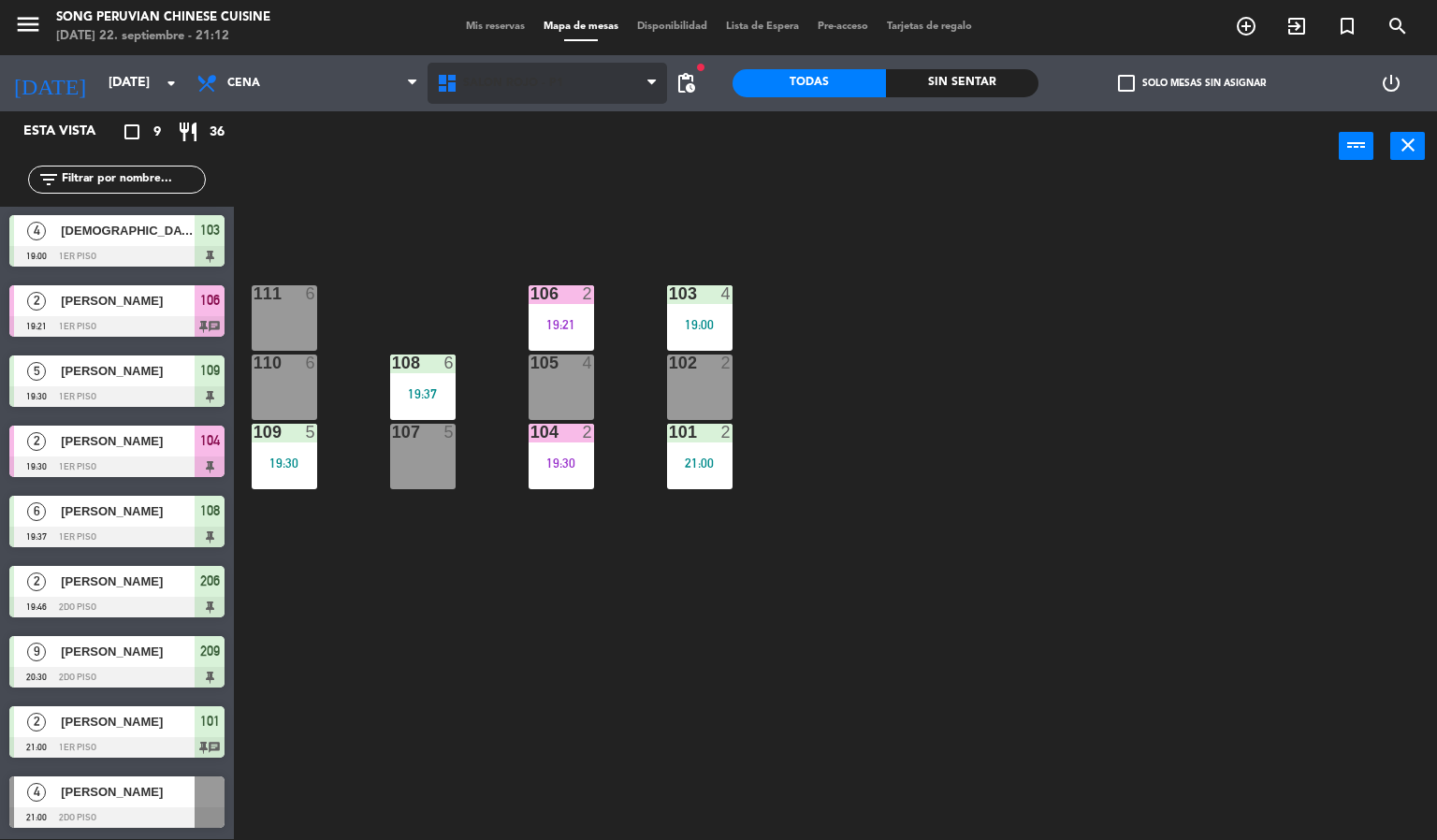
click at [517, 81] on span "SALON ROJO - P1" at bounding box center [513, 83] width 100 height 13
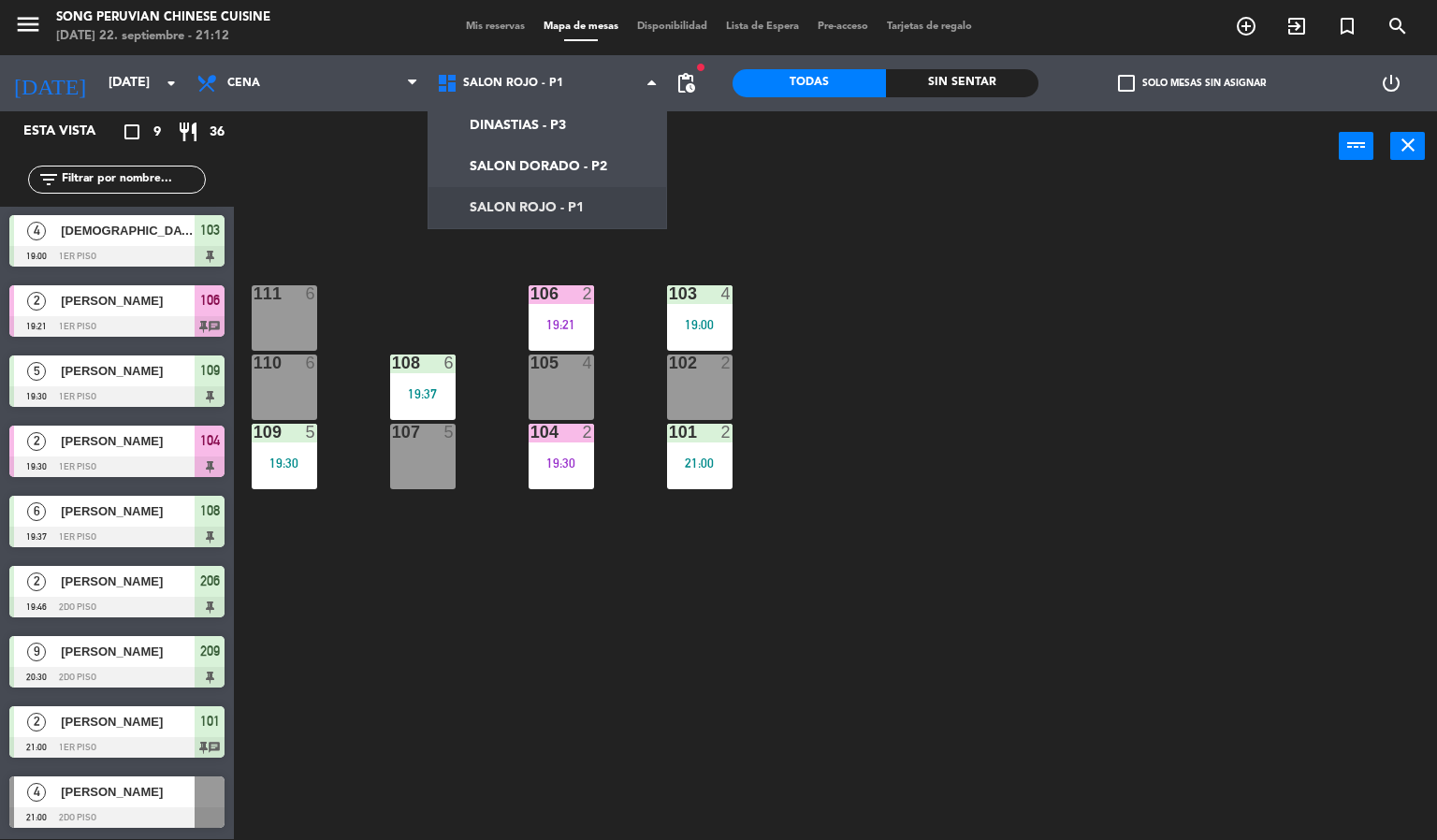
click at [840, 553] on div "103 4 19:00 106 2 19:21 111 6 102 2 105 4 108 6 19:37 110 6 101 2 21:00 104 2 1…" at bounding box center [842, 511] width 1189 height 658
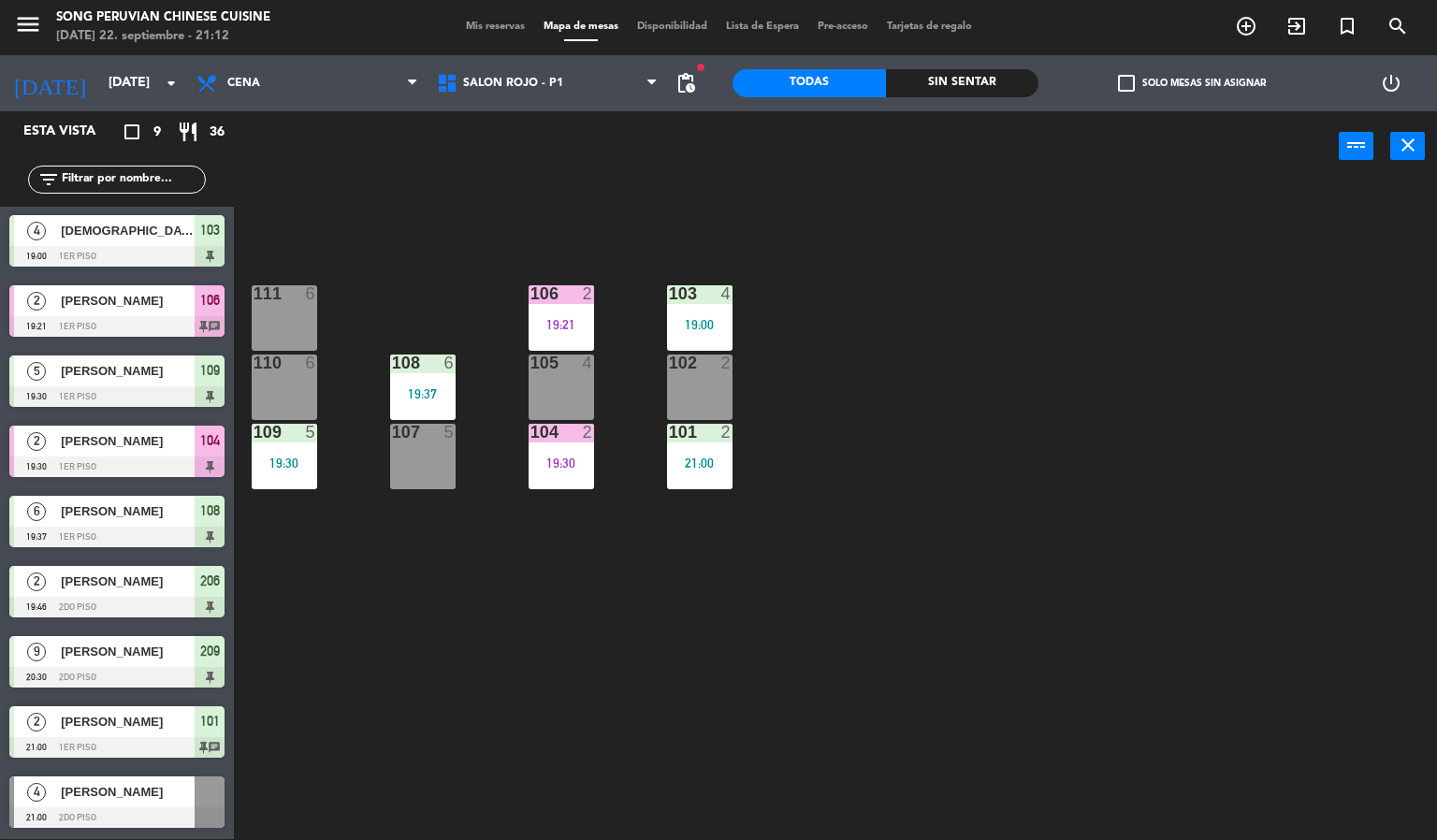
click at [397, 590] on div "103 4 19:00 106 2 19:21 111 6 102 2 105 4 108 6 19:37 110 6 101 2 21:00 104 2 1…" at bounding box center [842, 511] width 1189 height 658
click at [143, 818] on div at bounding box center [117, 817] width 215 height 20
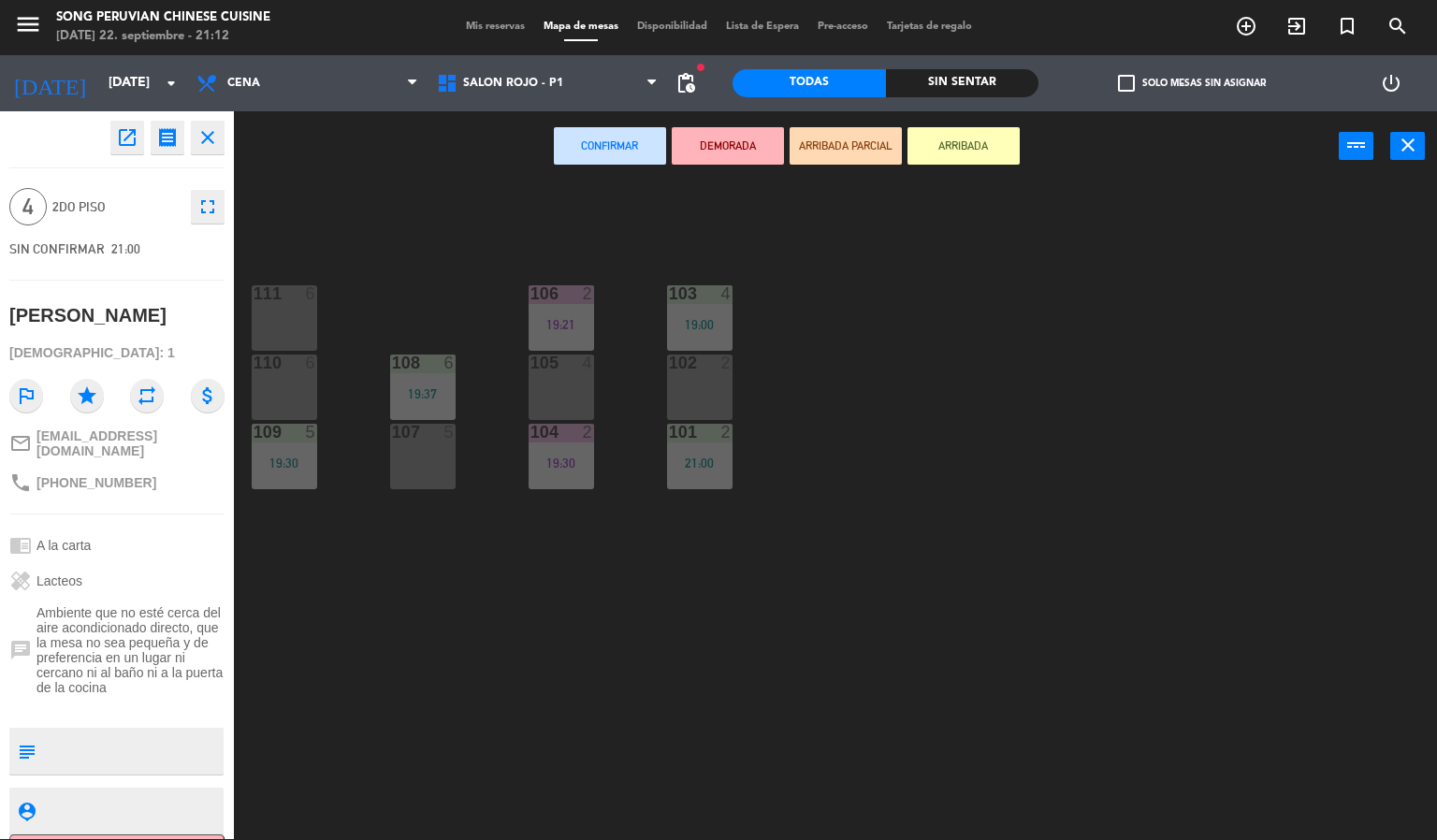
click at [290, 363] on div at bounding box center [284, 363] width 31 height 17
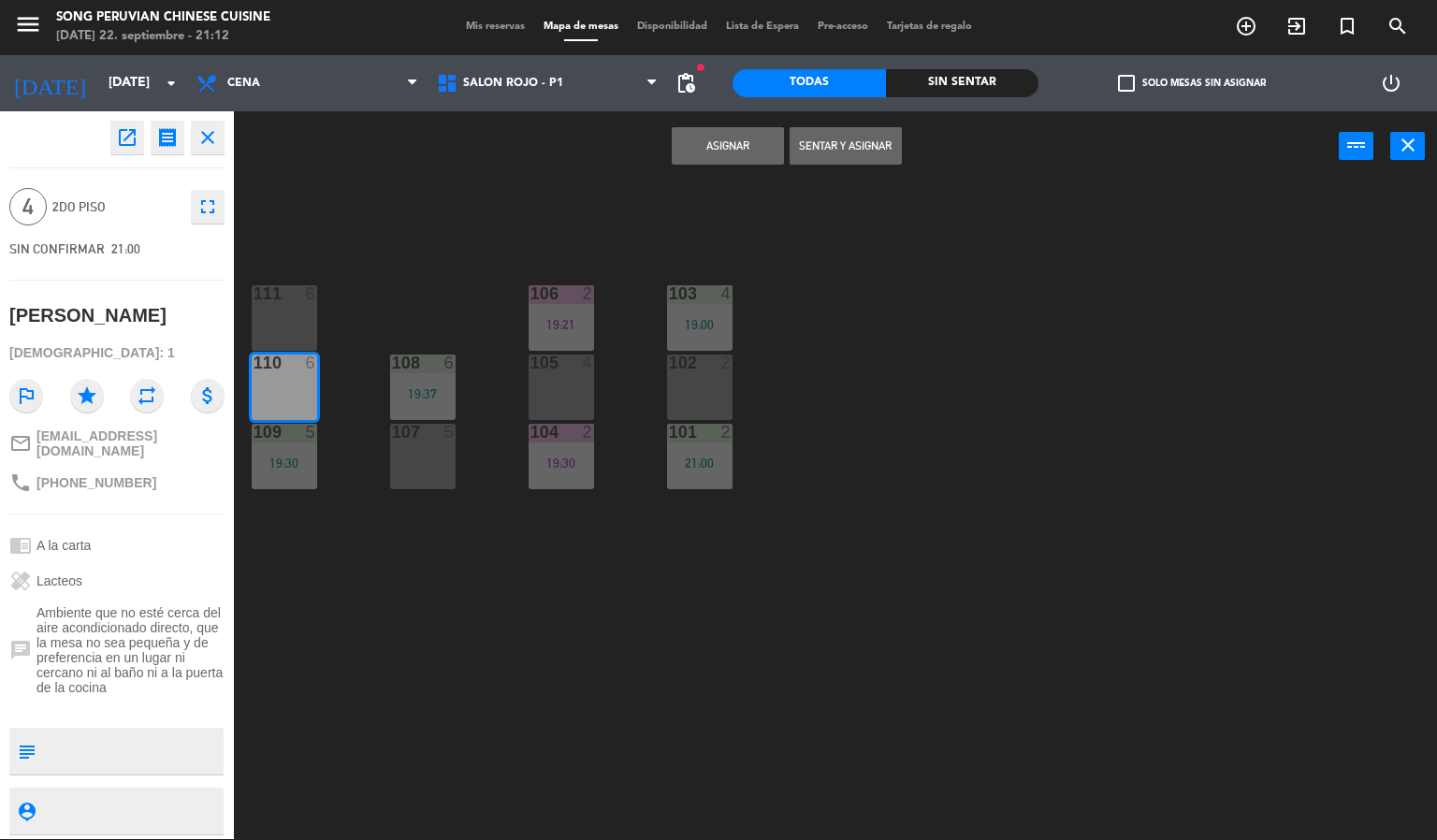
click at [714, 144] on button "Asignar" at bounding box center [727, 146] width 112 height 37
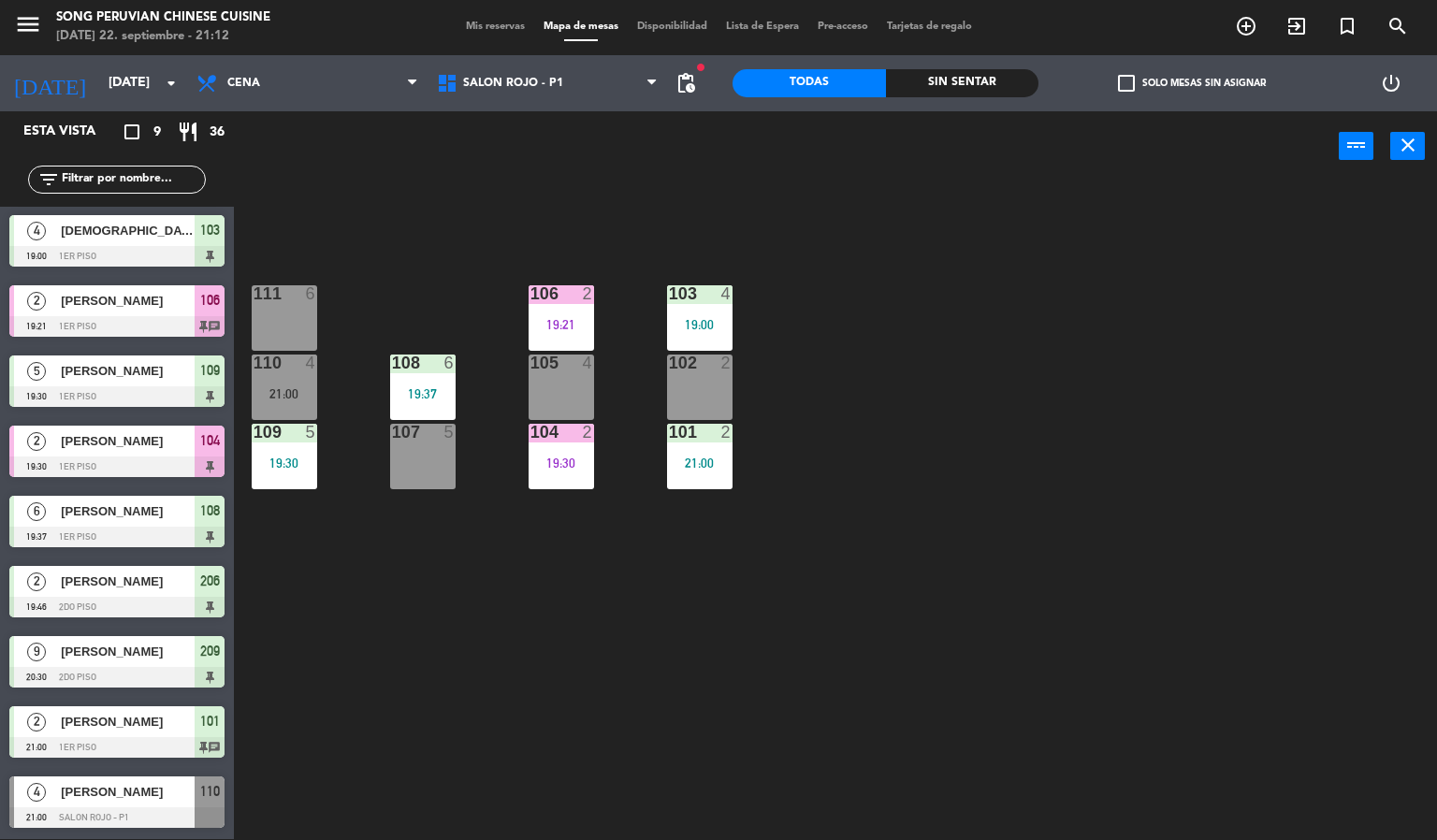
click at [705, 547] on div "103 4 19:00 106 2 19:21 111 6 102 2 105 4 108 6 19:37 110 4 21:00 101 2 21:00 1…" at bounding box center [842, 511] width 1189 height 658
click at [466, 610] on div "103 4 19:00 106 2 19:21 111 6 102 2 105 4 108 6 19:37 110 4 21:00 101 2 21:00 1…" at bounding box center [842, 511] width 1189 height 658
click at [486, 623] on div "103 4 19:00 106 2 19:21 111 6 102 2 105 4 108 6 19:37 110 4 21:00 101 2 21:00 1…" at bounding box center [842, 511] width 1189 height 658
click at [278, 363] on div at bounding box center [284, 363] width 31 height 17
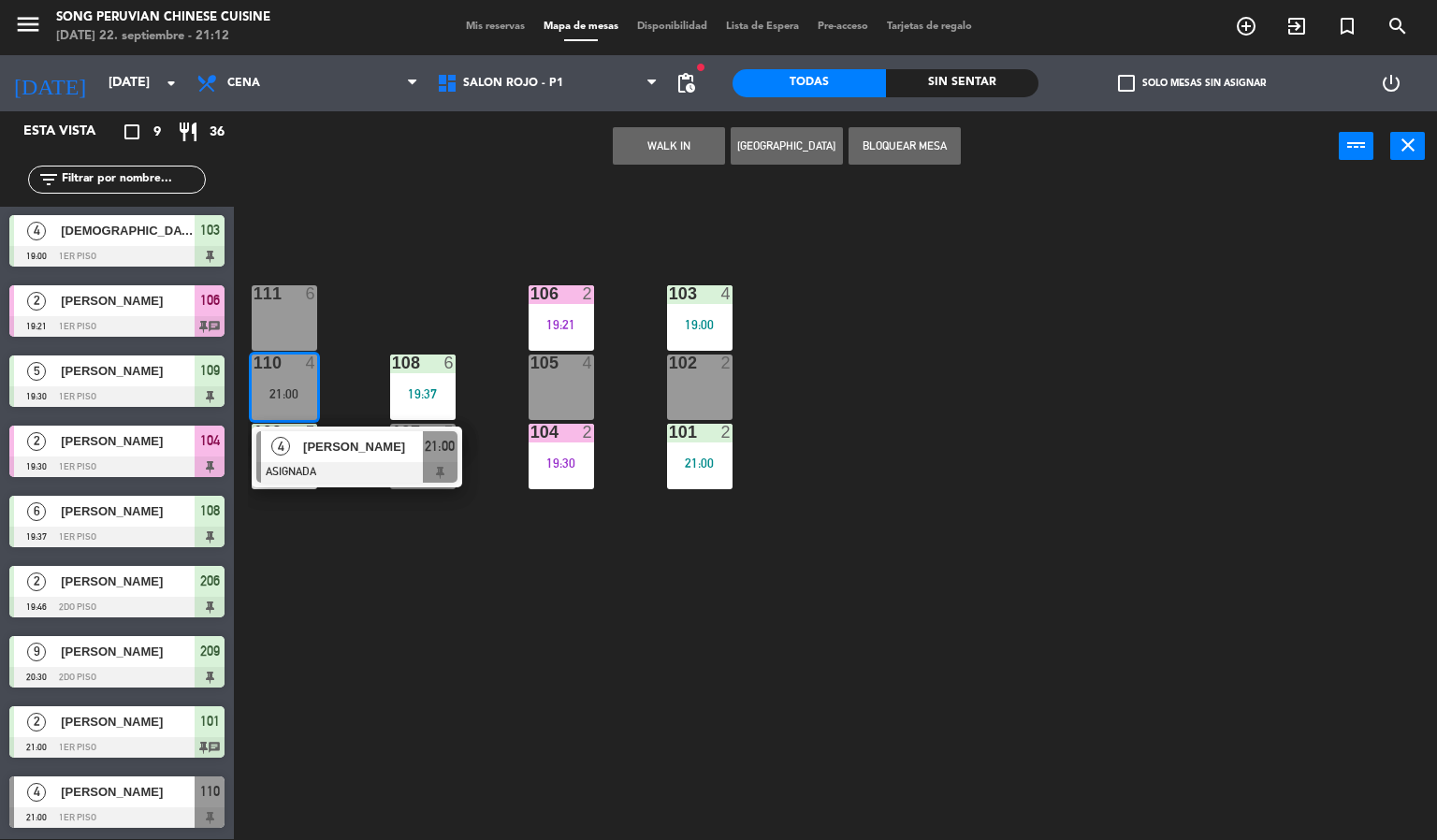
click at [348, 467] on div at bounding box center [357, 472] width 201 height 20
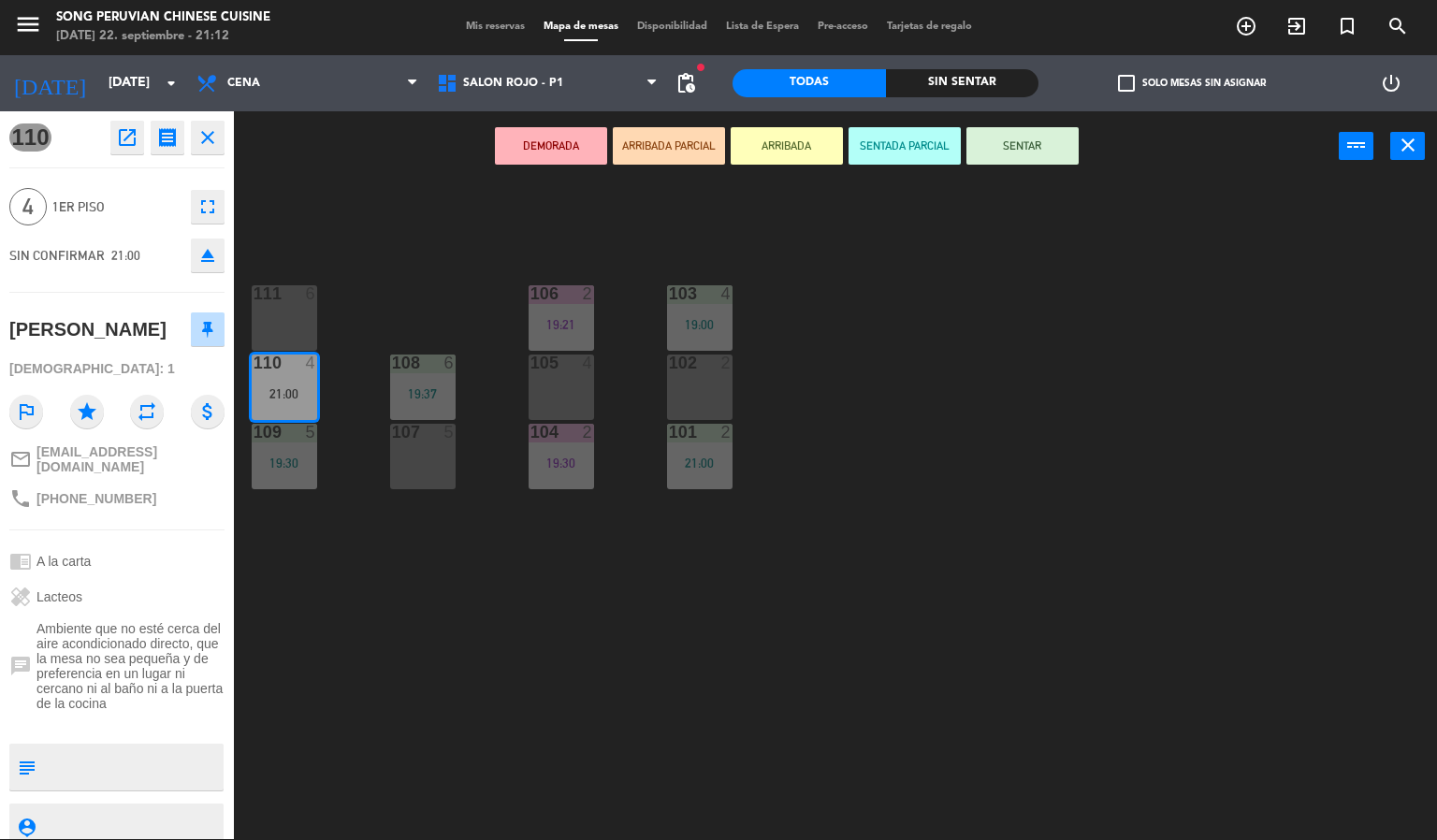
click at [599, 629] on div "103 4 19:00 106 2 19:21 111 6 102 2 105 4 108 6 19:37 110 4 21:00 101 2 21:00 1…" at bounding box center [842, 511] width 1189 height 658
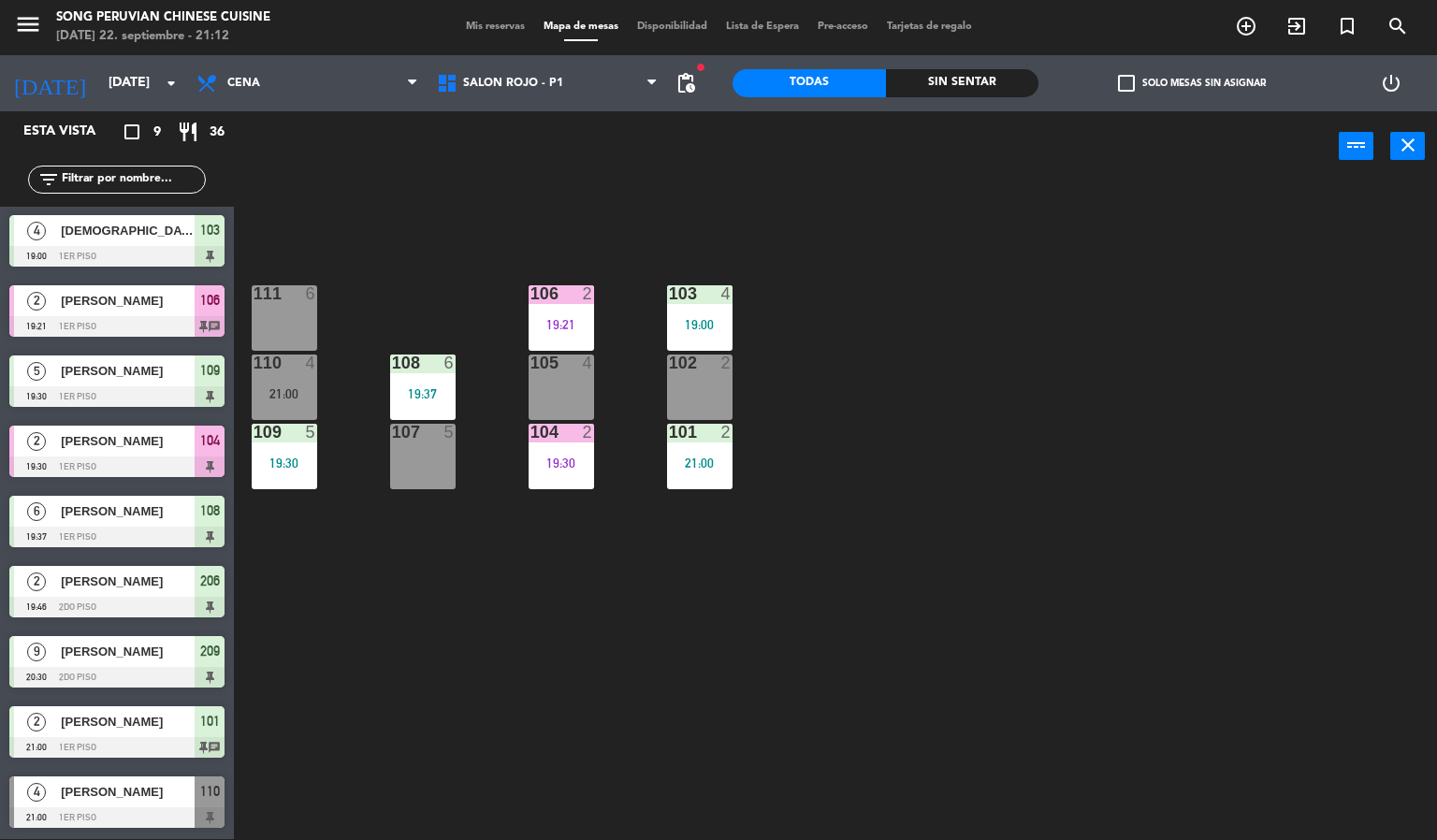
click at [572, 483] on div "104 2 19:30" at bounding box center [561, 456] width 65 height 65
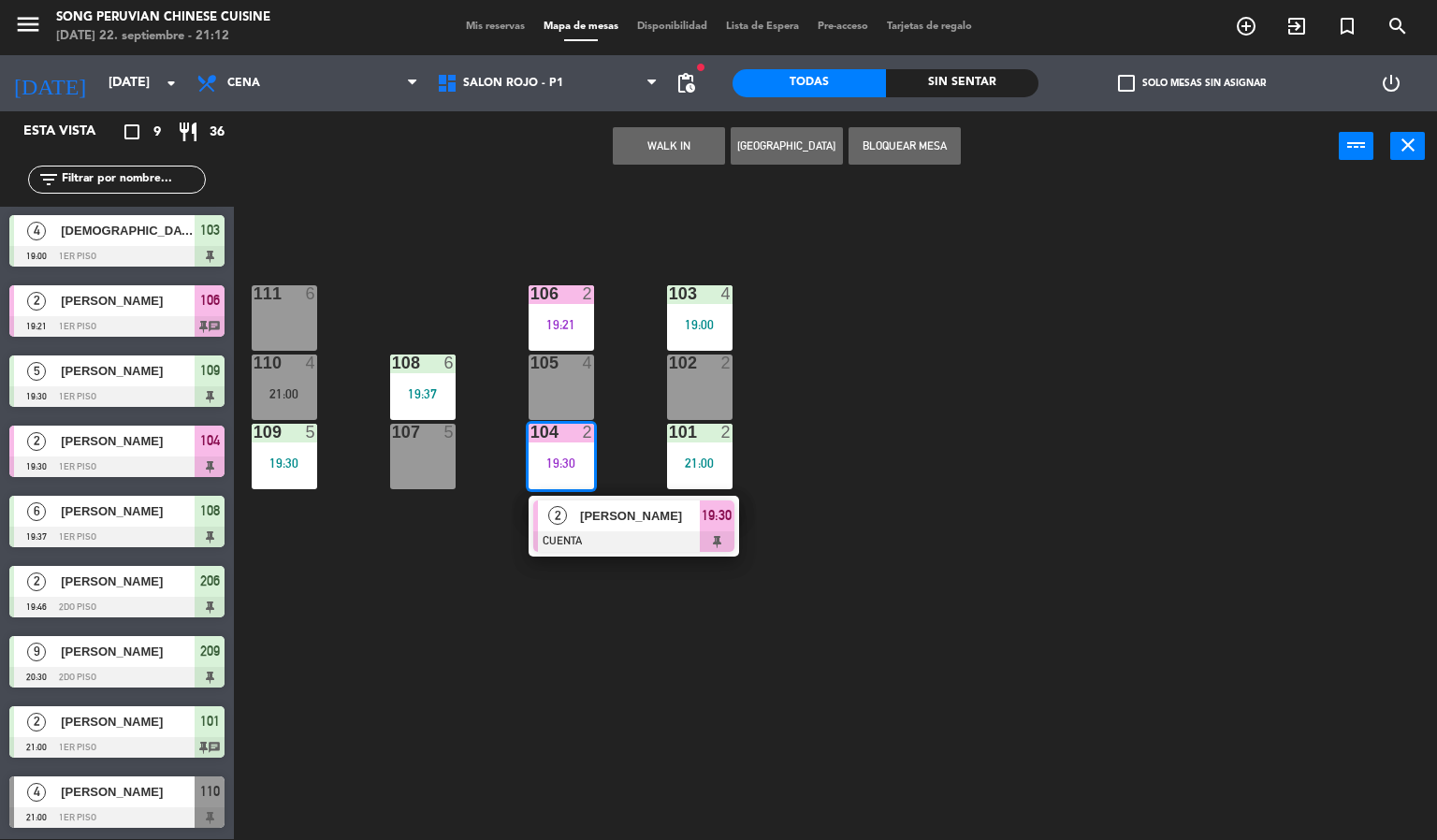
click at [618, 542] on div at bounding box center [634, 541] width 201 height 20
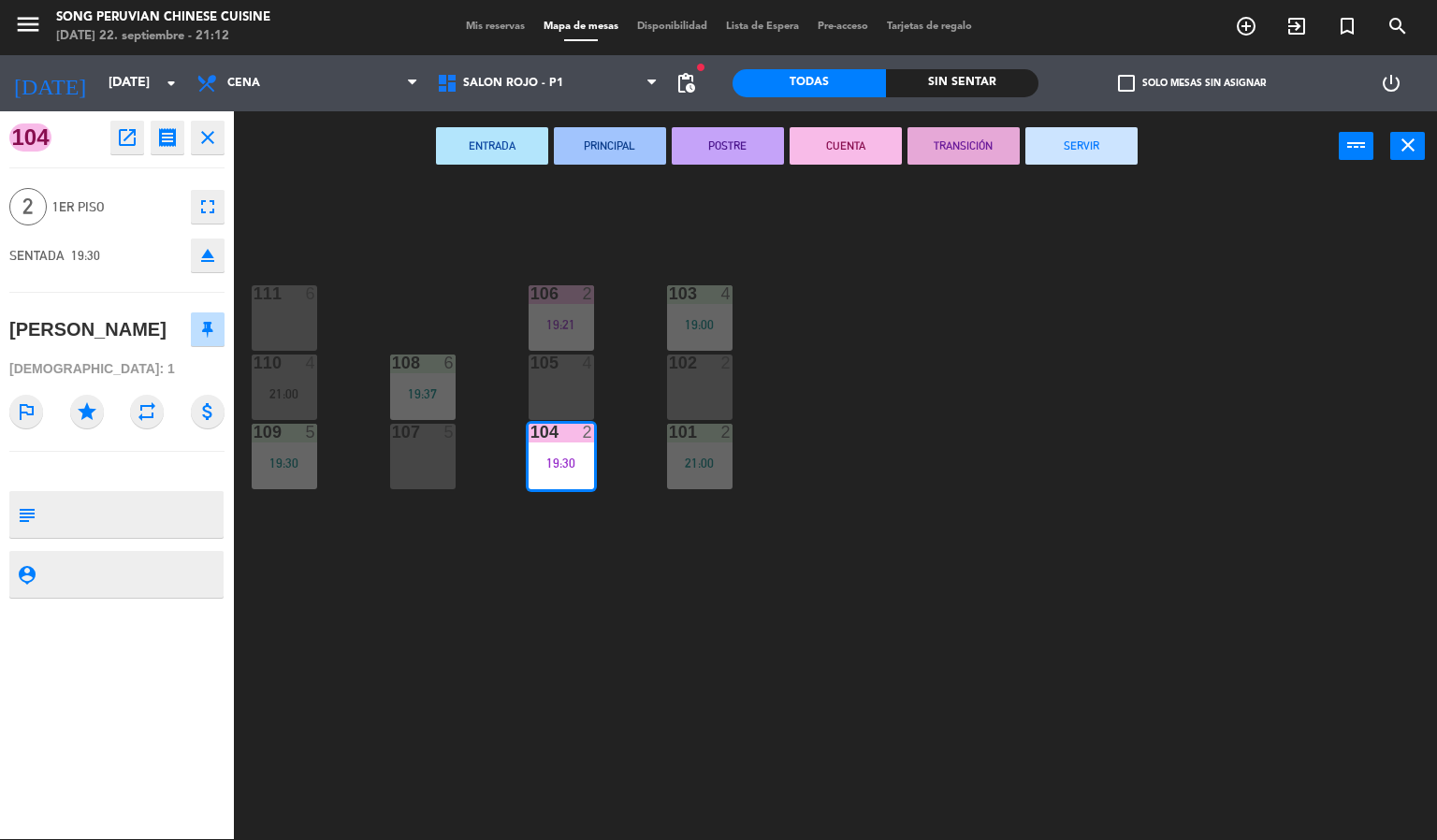
click at [1059, 128] on button "SERVIR" at bounding box center [1081, 146] width 112 height 37
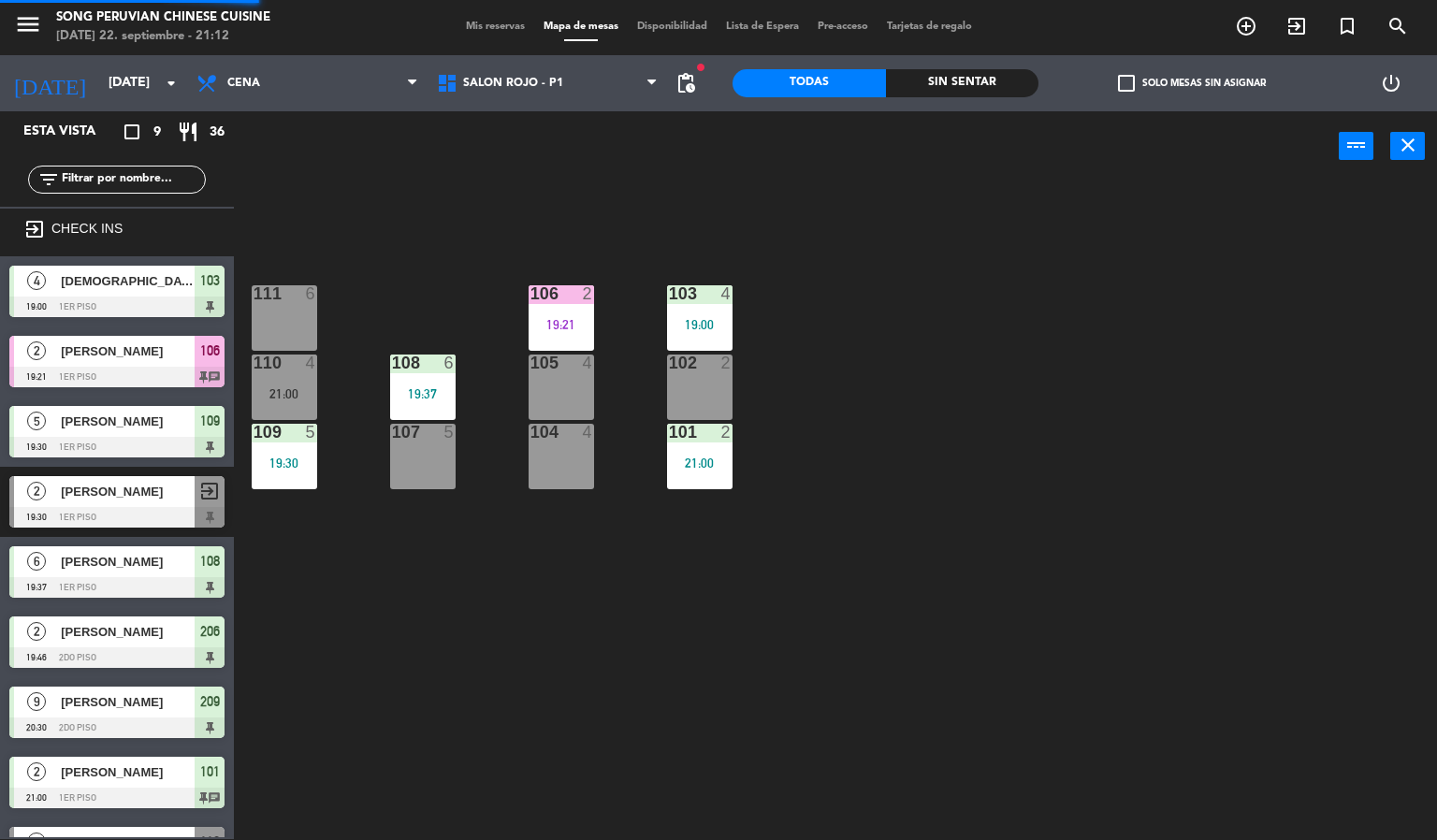
click at [1036, 550] on div "103 4 19:00 106 2 19:21 111 6 102 2 105 4 108 6 19:37 110 4 21:00 101 2 21:00 1…" at bounding box center [842, 511] width 1189 height 658
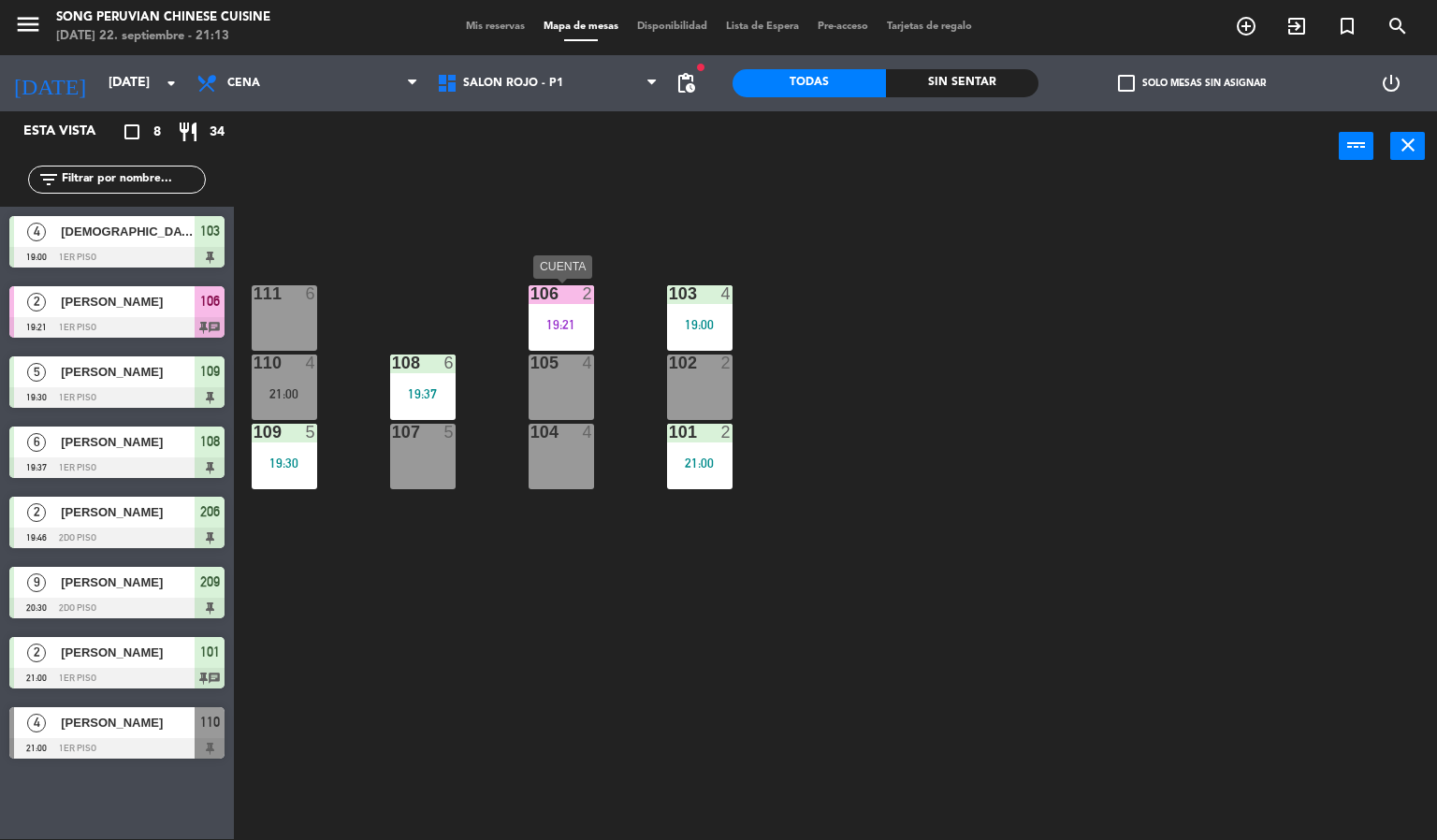
click at [567, 324] on div "19:21" at bounding box center [561, 324] width 65 height 13
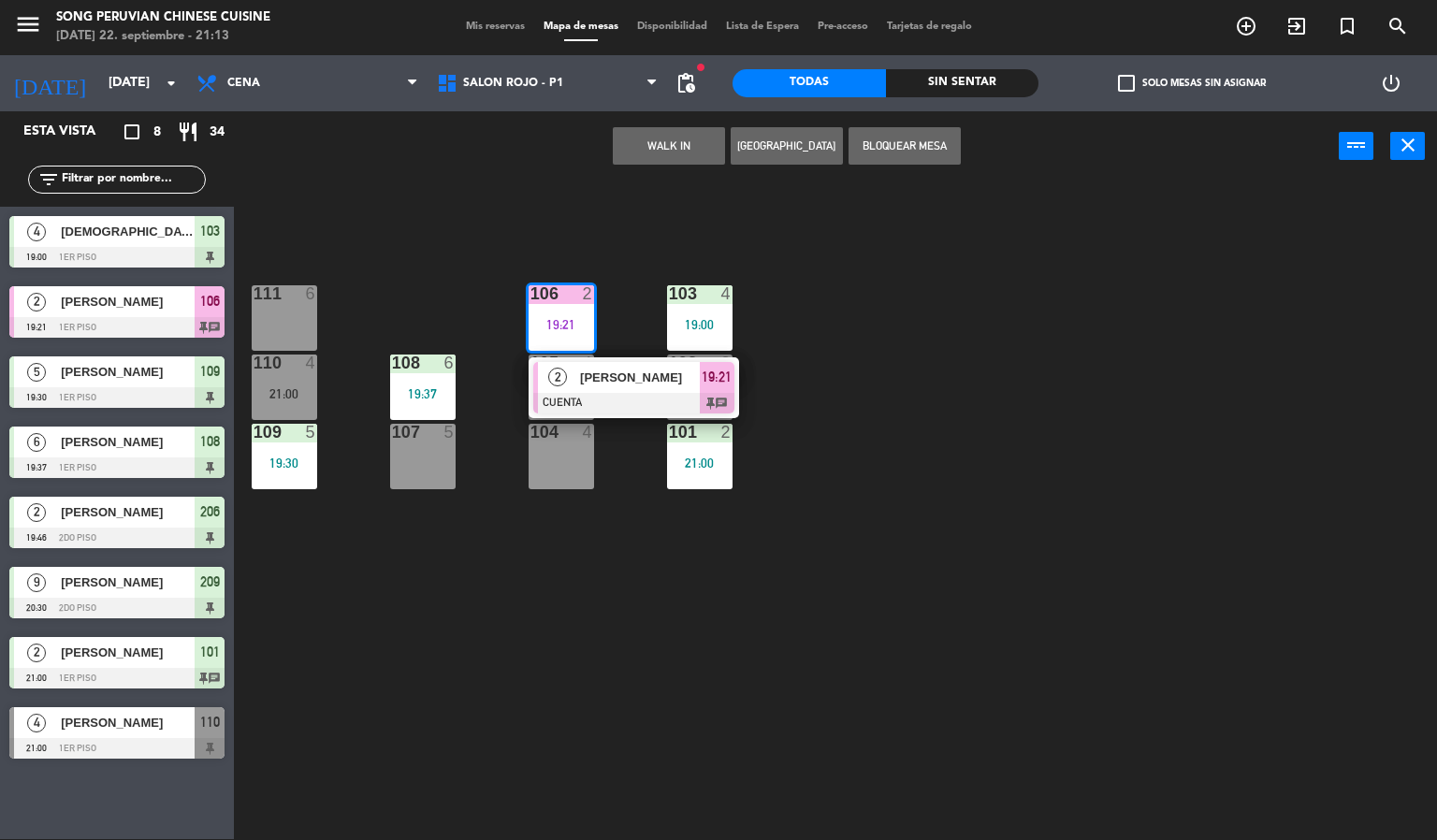
click at [425, 242] on div "103 4 19:00 106 2 19:21 2 [PERSON_NAME] CUENTA 19:21 chat 111 6 102 2 105 4 108…" at bounding box center [842, 511] width 1189 height 658
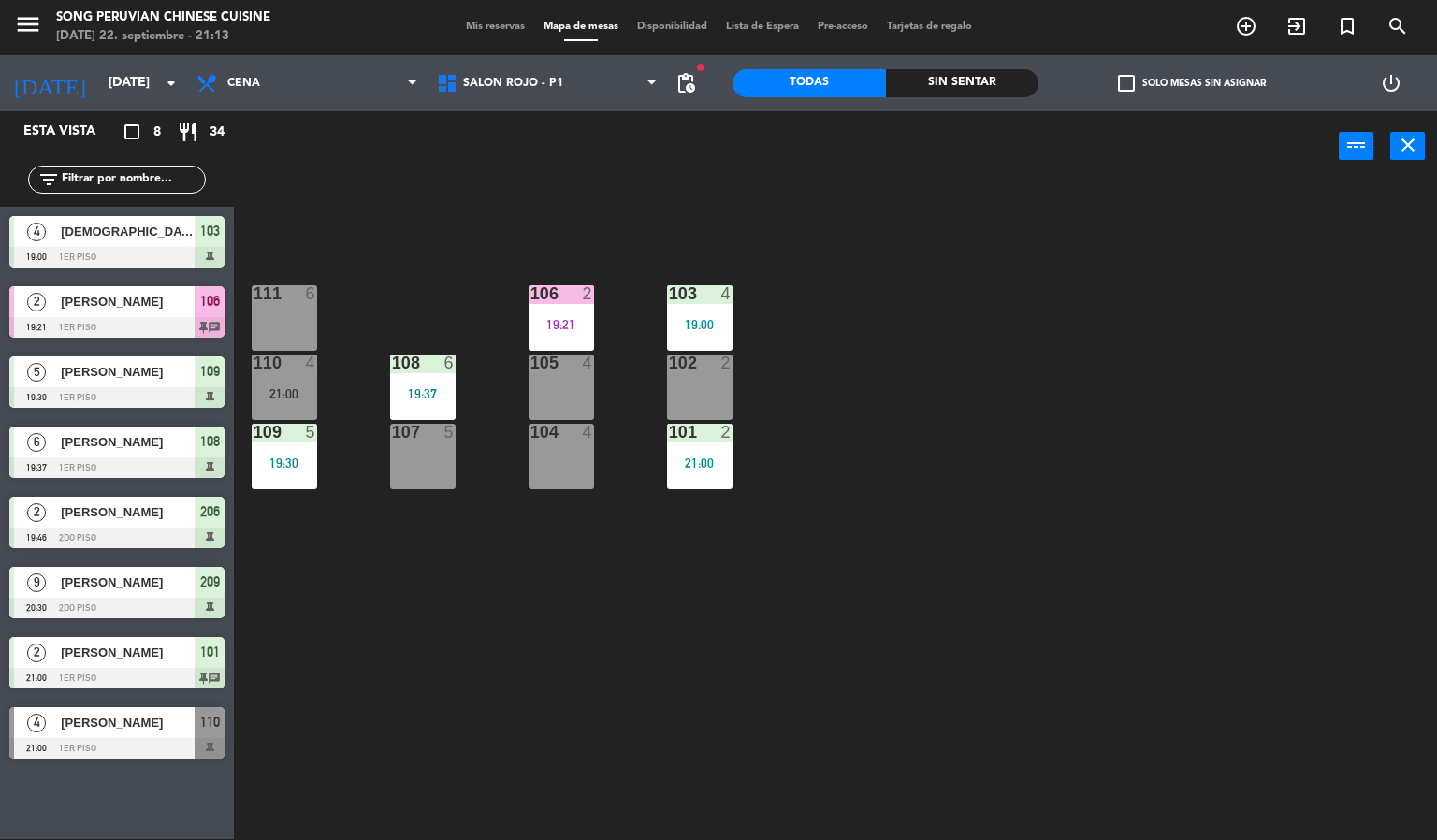
click at [438, 387] on div "19:37" at bounding box center [422, 393] width 65 height 13
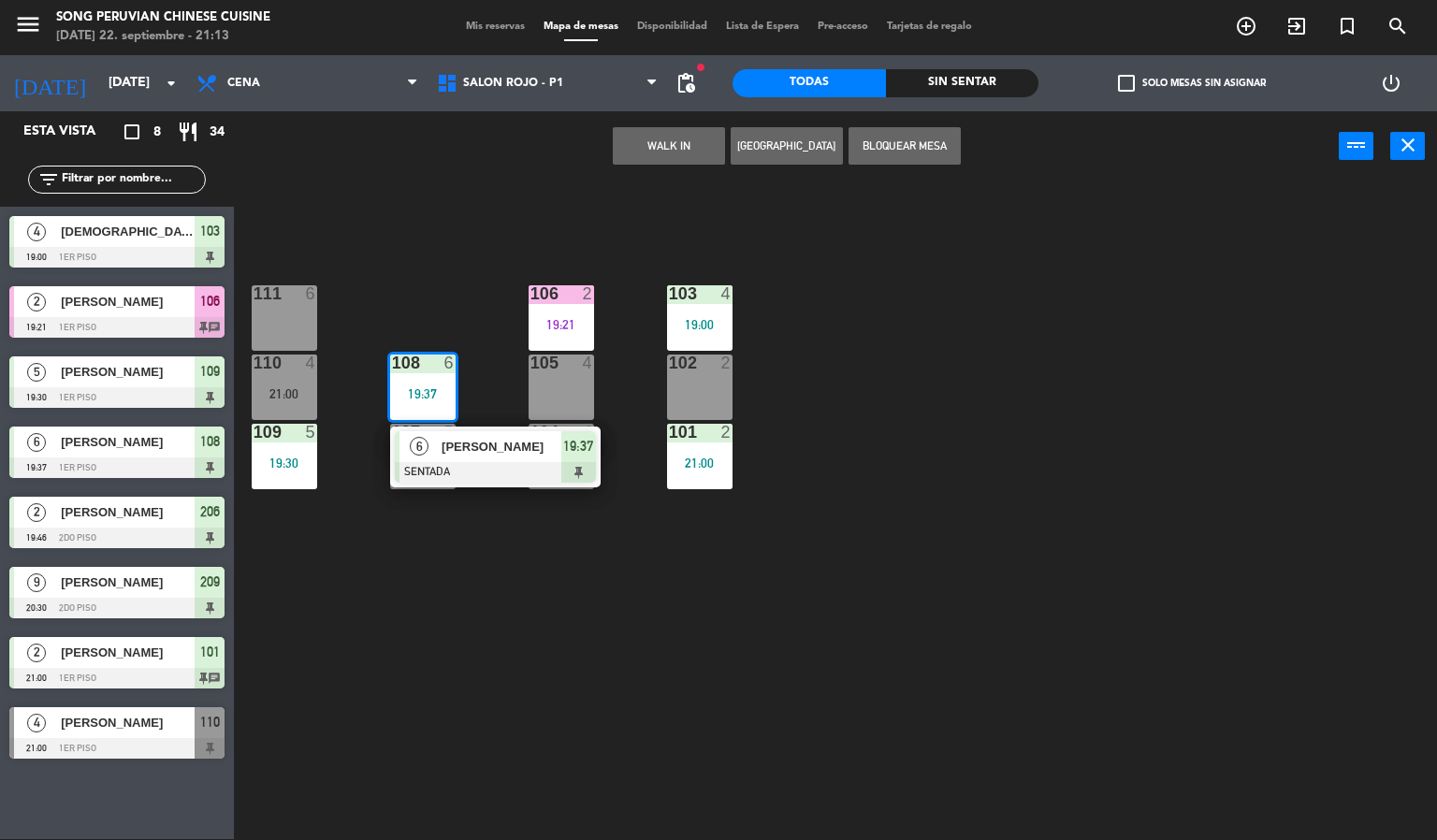
click at [460, 266] on div "103 4 19:00 106 2 19:21 111 6 102 2 105 4 108 6 19:37 6 [PERSON_NAME] SENTADA 1…" at bounding box center [842, 511] width 1189 height 658
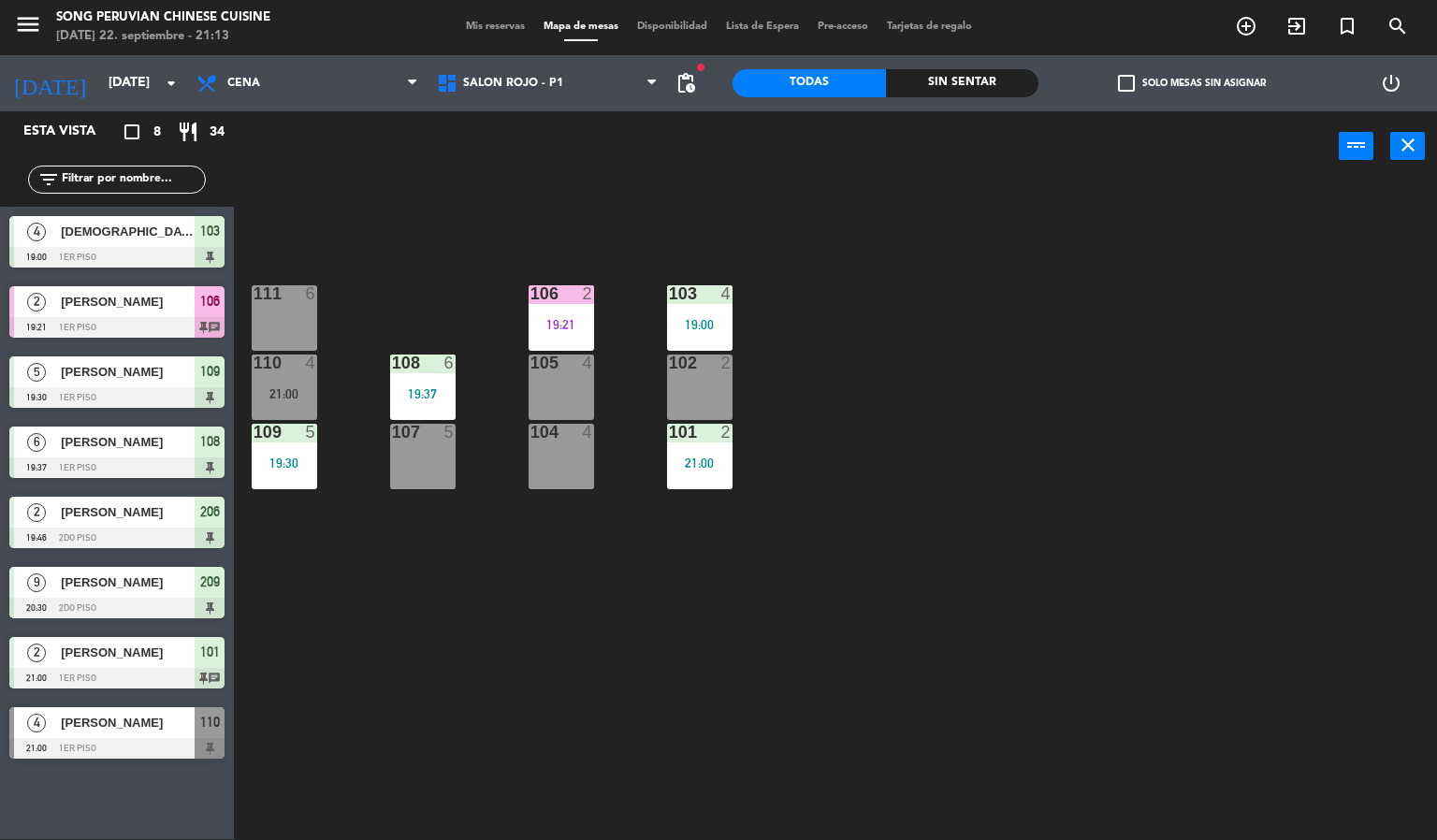
click at [899, 458] on div "103 4 19:00 106 2 19:21 111 6 102 2 105 4 108 6 19:37 110 4 21:00 101 2 21:00 1…" at bounding box center [842, 511] width 1189 height 658
click at [690, 561] on div "103 4 19:00 106 2 19:21 111 6 102 2 105 4 108 6 19:37 110 4 21:00 101 2 21:00 1…" at bounding box center [842, 511] width 1189 height 658
click at [143, 741] on div at bounding box center [117, 747] width 215 height 20
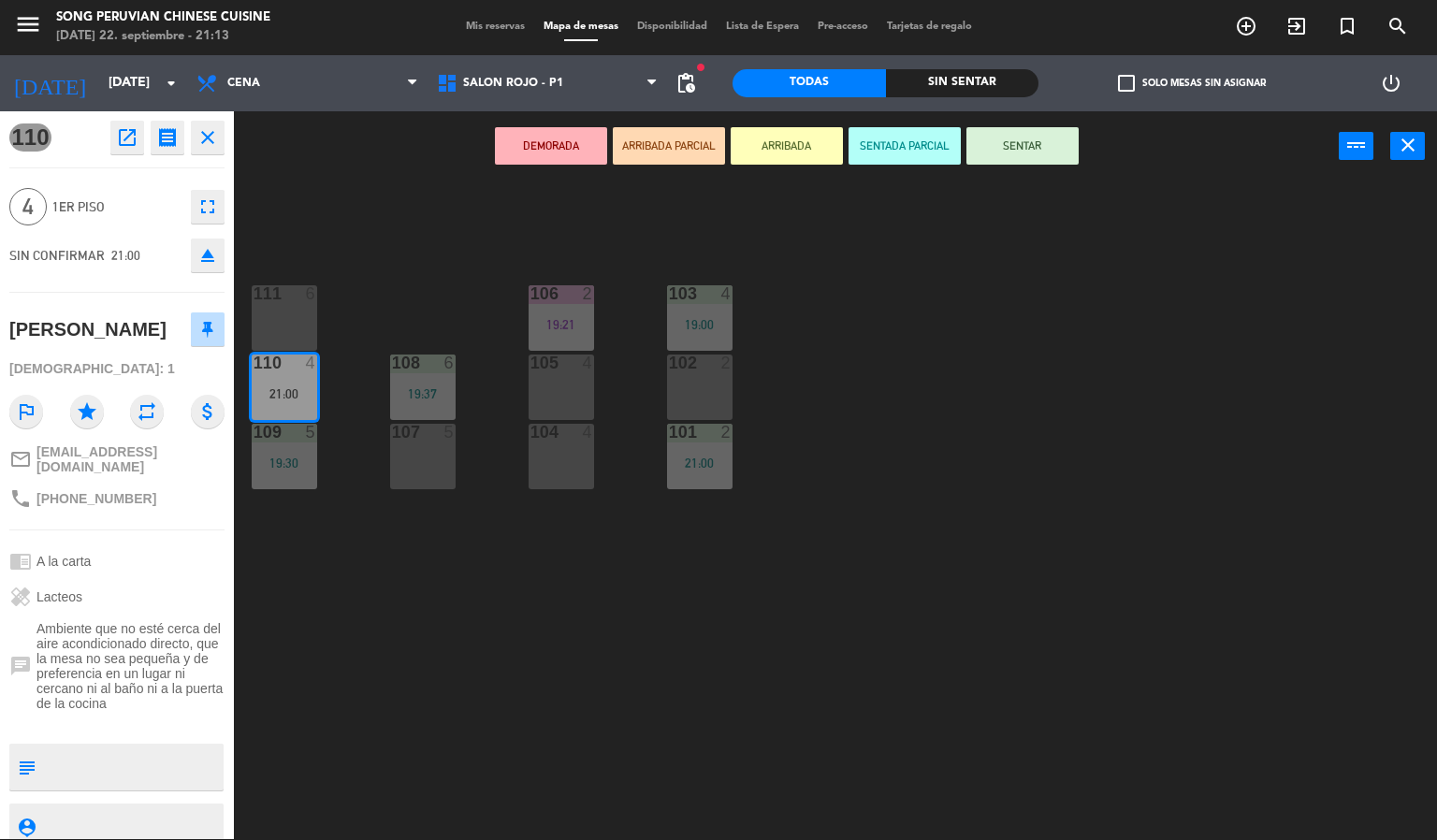
click at [458, 712] on div "103 4 19:00 106 2 19:21 111 6 102 2 105 4 108 6 19:37 110 4 21:00 101 2 21:00 1…" at bounding box center [842, 511] width 1189 height 658
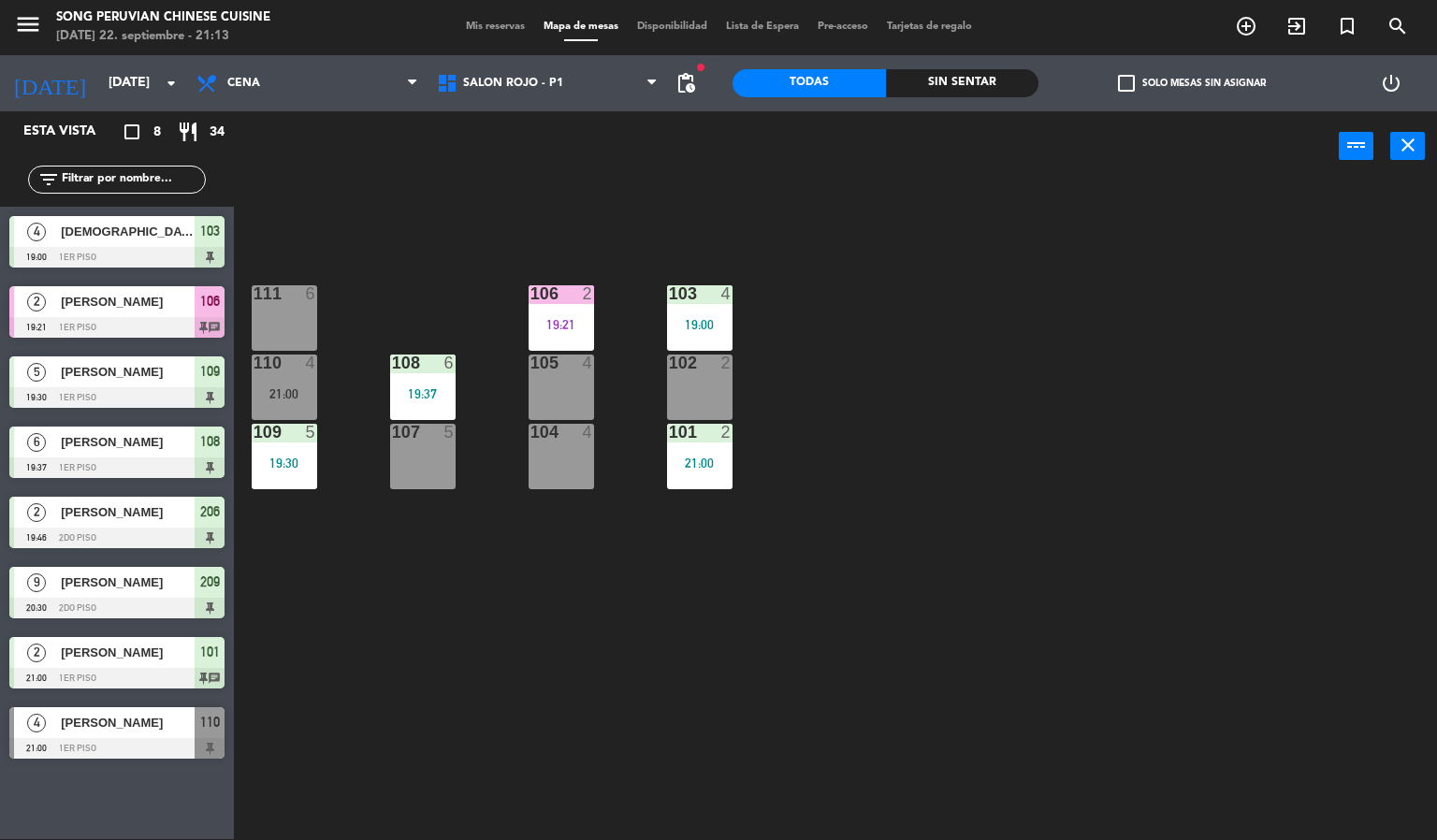
scroll to position [0, 0]
click at [477, 755] on div "103 4 19:00 106 2 19:21 111 6 102 2 105 4 108 6 19:37 110 4 21:00 101 2 21:00 1…" at bounding box center [842, 511] width 1189 height 658
click at [295, 384] on div "110 4 21:00" at bounding box center [284, 387] width 65 height 65
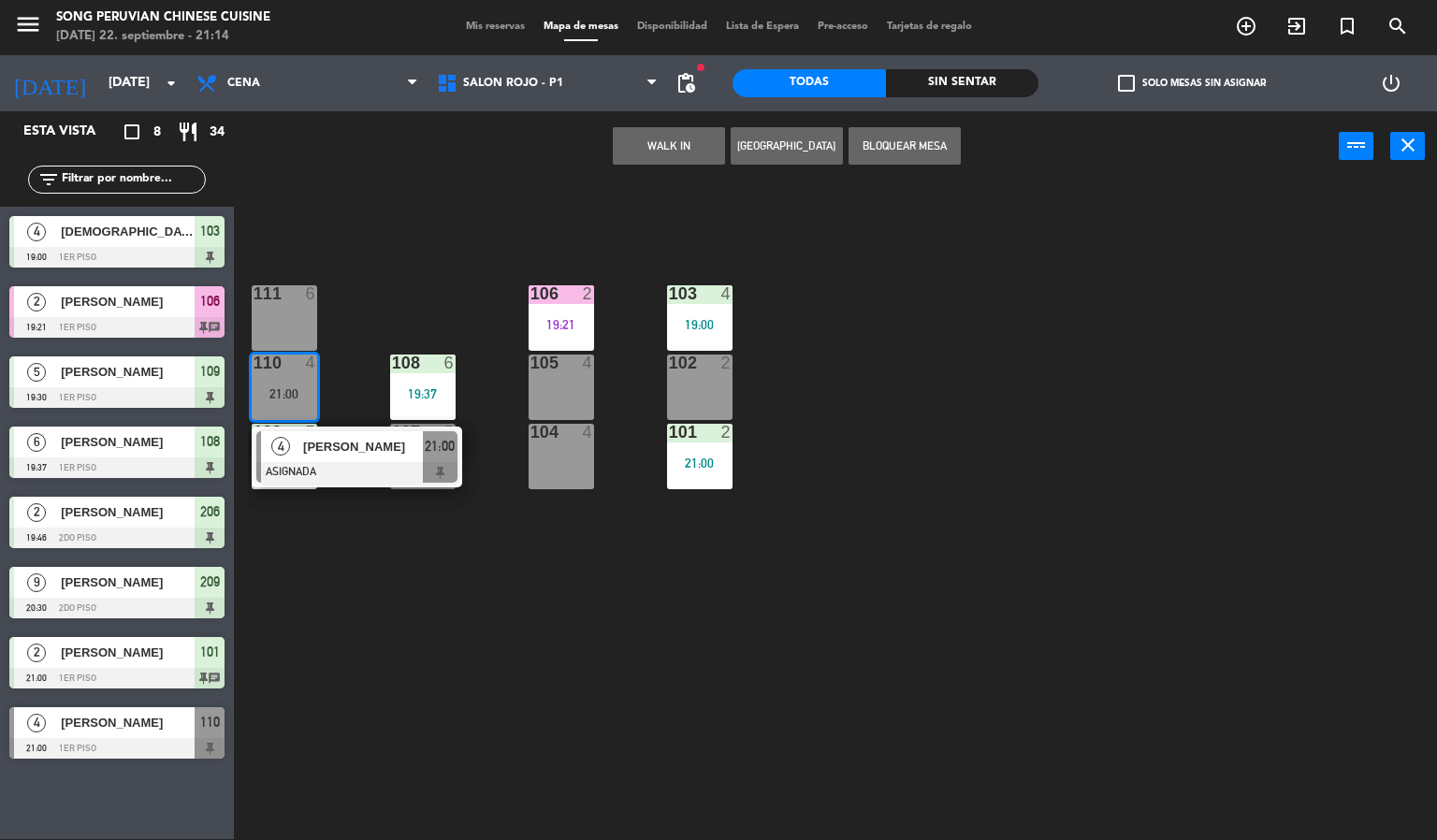
click at [339, 470] on div at bounding box center [357, 472] width 201 height 20
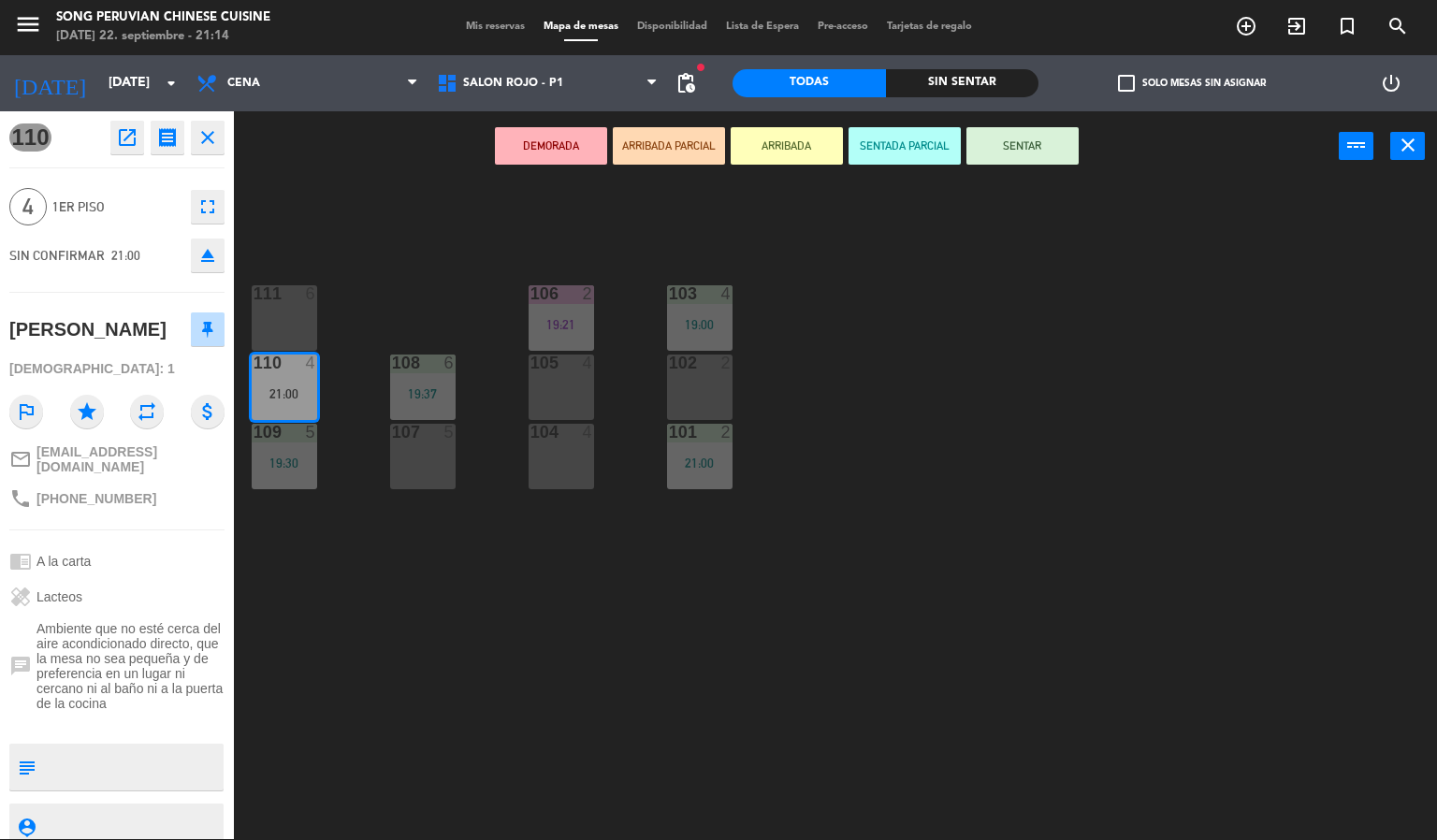
click at [430, 713] on div "103 4 19:00 106 2 19:21 111 6 102 2 105 4 108 6 19:37 110 4 21:00 101 2 21:00 1…" at bounding box center [842, 511] width 1189 height 658
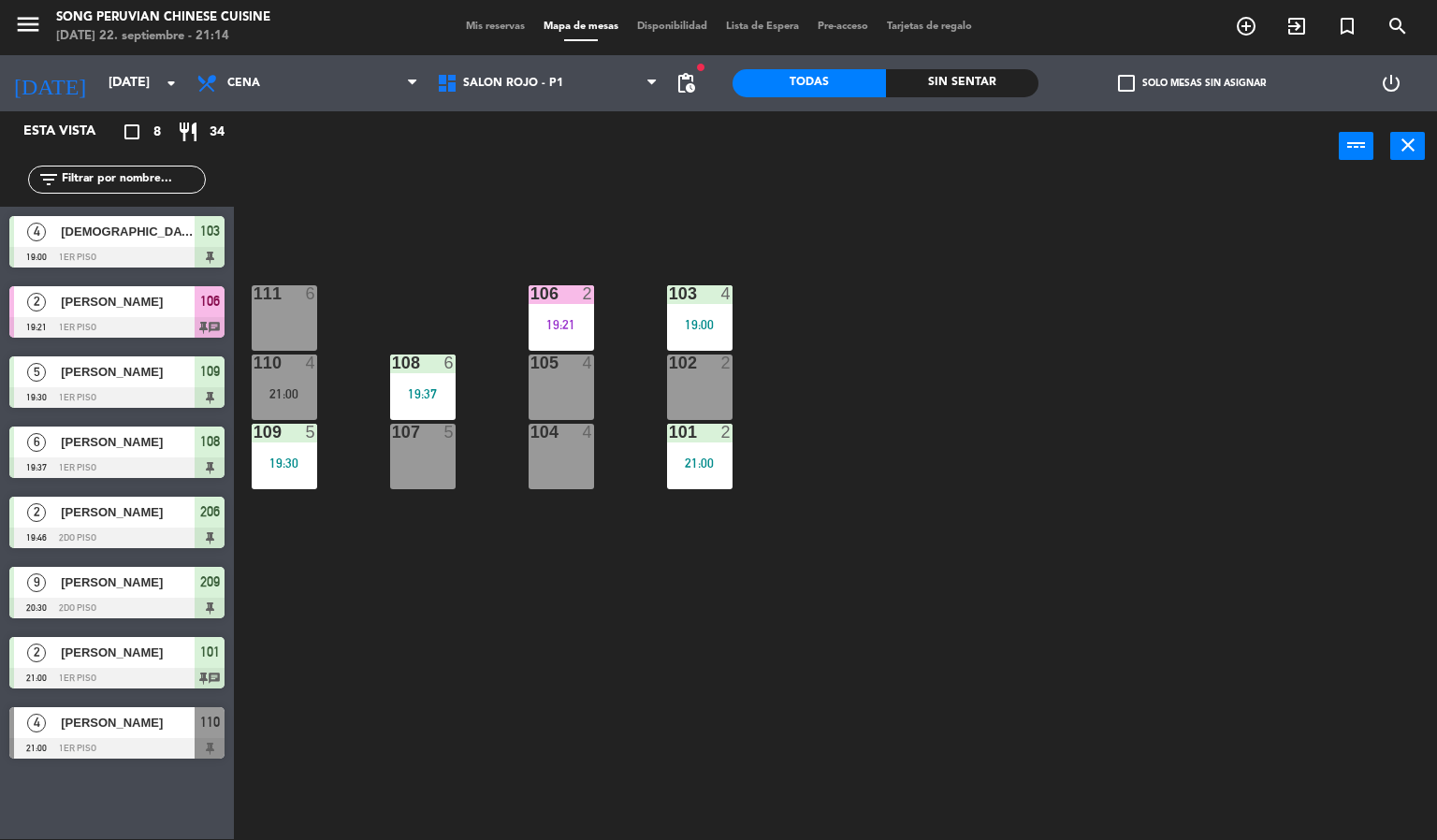
click at [447, 671] on div "103 4 19:00 106 2 19:21 111 6 102 2 105 4 108 6 19:37 110 4 21:00 101 2 21:00 1…" at bounding box center [842, 511] width 1189 height 658
click at [458, 258] on div "103 4 19:00 106 2 19:21 111 6 102 2 105 4 108 6 19:37 110 4 21:00 101 2 21:00 1…" at bounding box center [842, 511] width 1189 height 658
click at [599, 724] on div "103 4 19:00 106 2 19:21 111 6 102 2 105 4 108 6 19:37 110 4 21:00 101 2 21:00 1…" at bounding box center [842, 511] width 1189 height 658
click at [478, 694] on div "103 4 19:00 106 2 19:21 111 6 102 2 105 4 108 6 19:37 110 4 21:00 101 2 21:00 1…" at bounding box center [842, 511] width 1189 height 658
click at [527, 592] on div "103 4 19:00 106 2 19:21 111 6 102 2 105 4 108 6 19:37 110 4 21:00 101 2 21:00 1…" at bounding box center [842, 511] width 1189 height 658
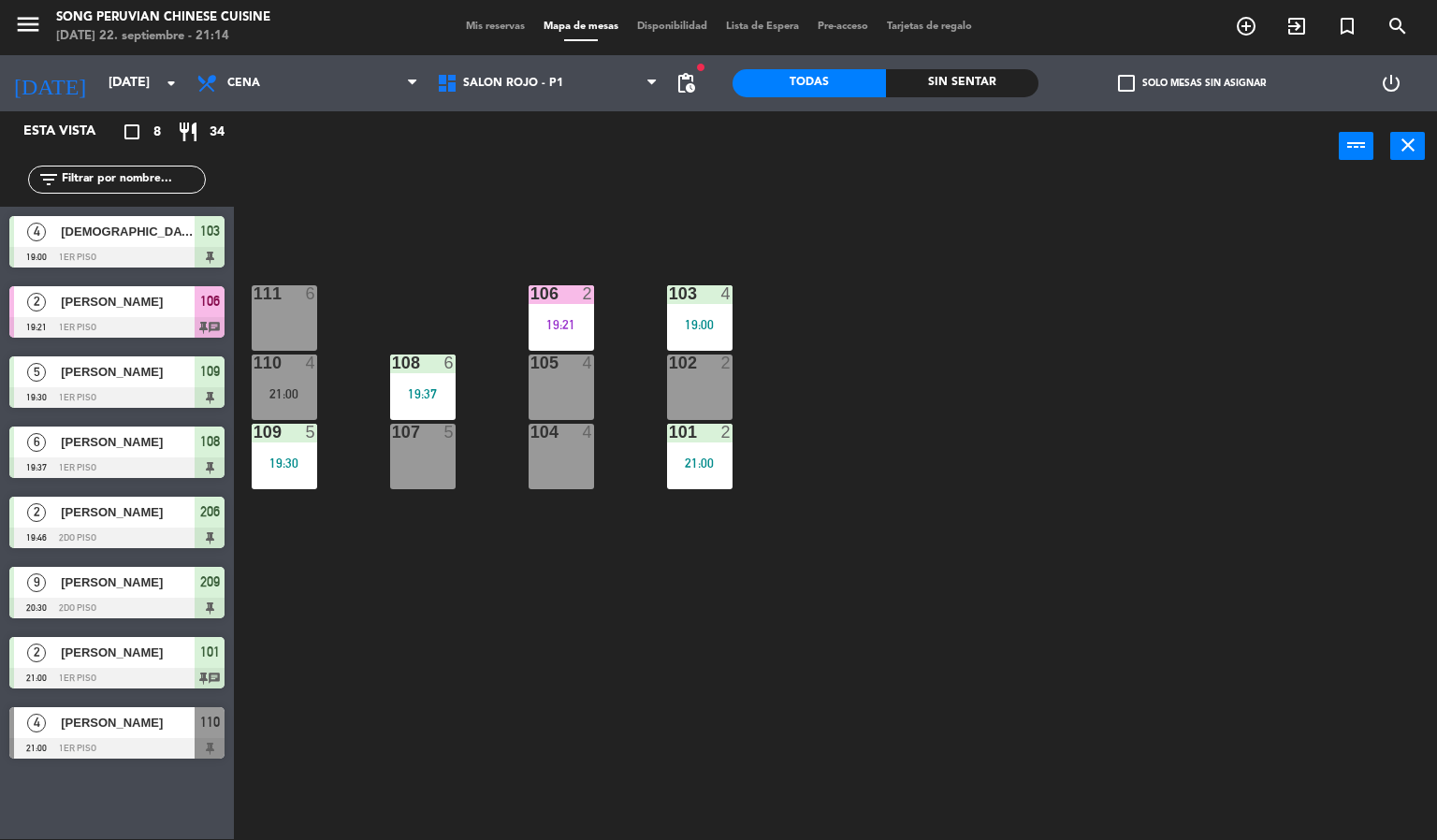
click at [525, 620] on div "103 4 19:00 106 2 19:21 111 6 102 2 105 4 108 6 19:37 110 4 21:00 101 2 21:00 1…" at bounding box center [842, 511] width 1189 height 658
click at [683, 424] on div at bounding box center [699, 432] width 31 height 17
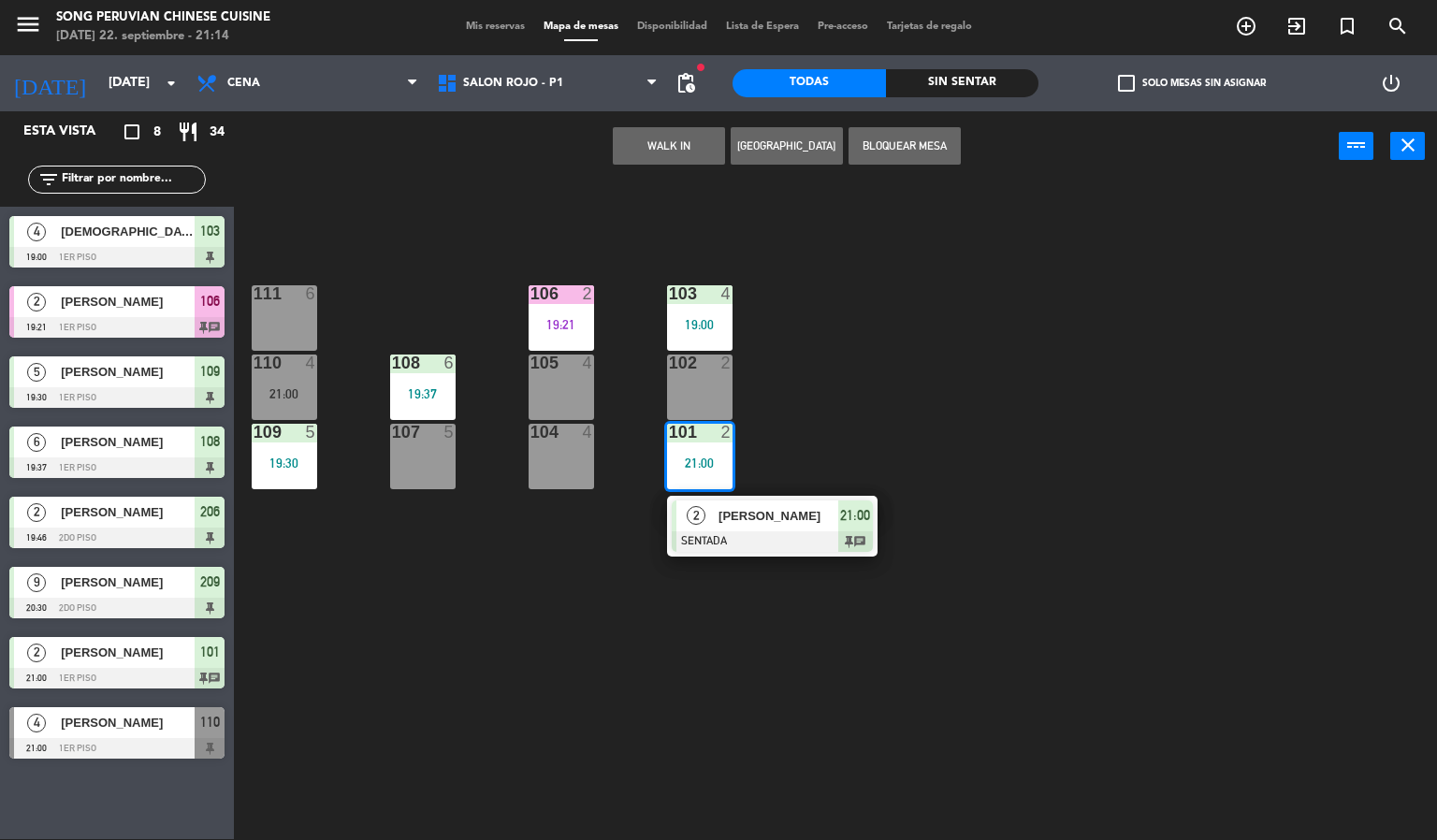
click at [560, 710] on div "103 4 19:00 106 2 19:21 111 6 102 2 105 4 108 6 19:37 110 4 21:00 101 2 21:00 2…" at bounding box center [842, 511] width 1189 height 658
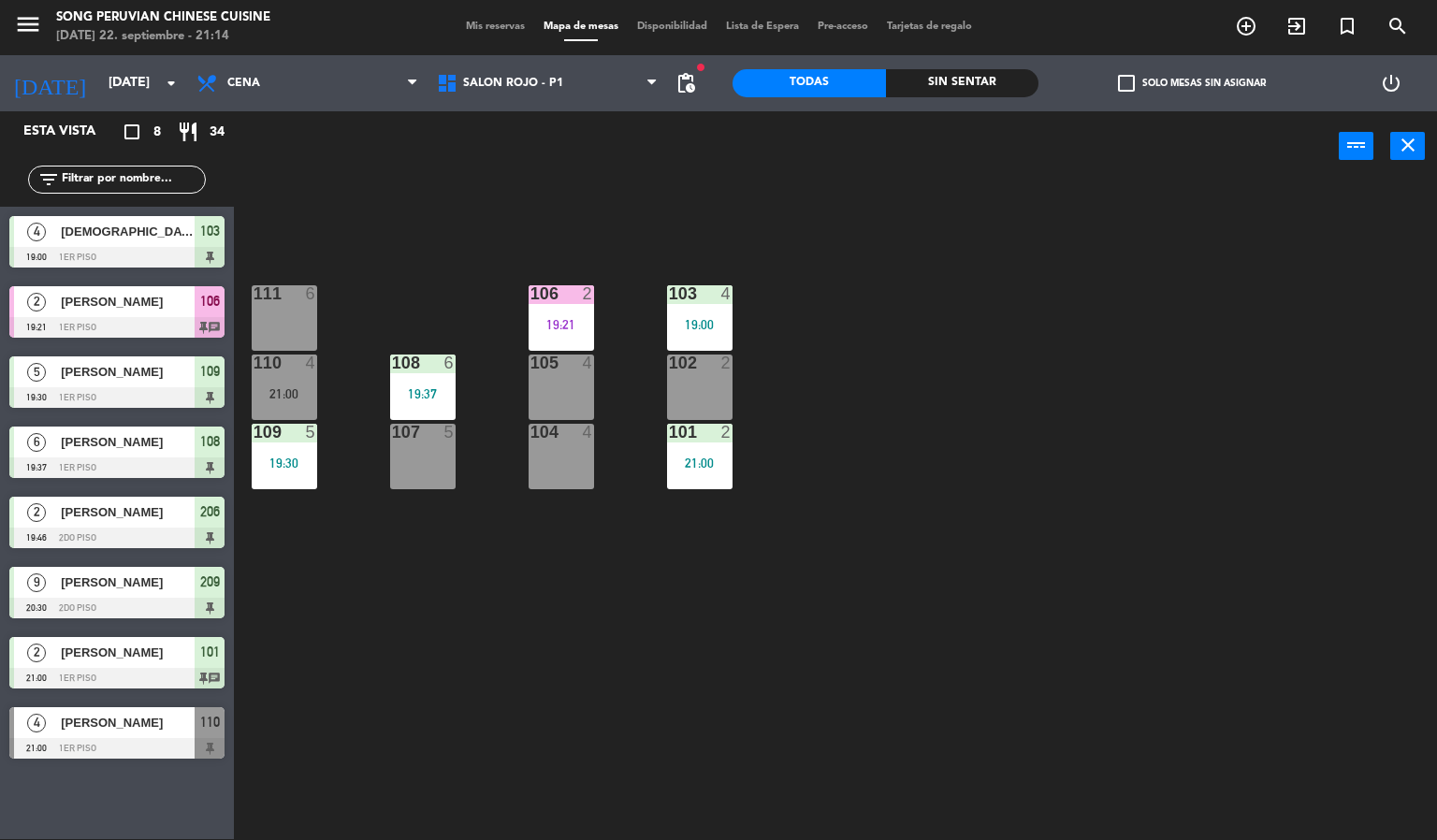
click at [352, 555] on div "103 4 19:00 106 2 19:21 111 6 102 2 105 4 108 6 19:37 110 4 21:00 101 2 21:00 1…" at bounding box center [842, 511] width 1189 height 658
click at [334, 590] on div "103 4 19:00 106 2 19:21 111 6 102 2 105 4 108 6 19:37 110 4 21:00 101 2 21:00 1…" at bounding box center [842, 511] width 1189 height 658
click at [413, 629] on div "103 4 19:00 106 2 19:21 111 6 102 2 105 4 108 6 19:37 110 4 21:00 101 2 21:00 1…" at bounding box center [842, 511] width 1189 height 658
click at [447, 631] on div "103 4 19:00 106 2 19:21 111 6 102 2 105 4 108 6 19:37 110 4 21:00 101 2 21:00 1…" at bounding box center [842, 511] width 1189 height 658
click at [447, 80] on icon at bounding box center [449, 83] width 27 height 22
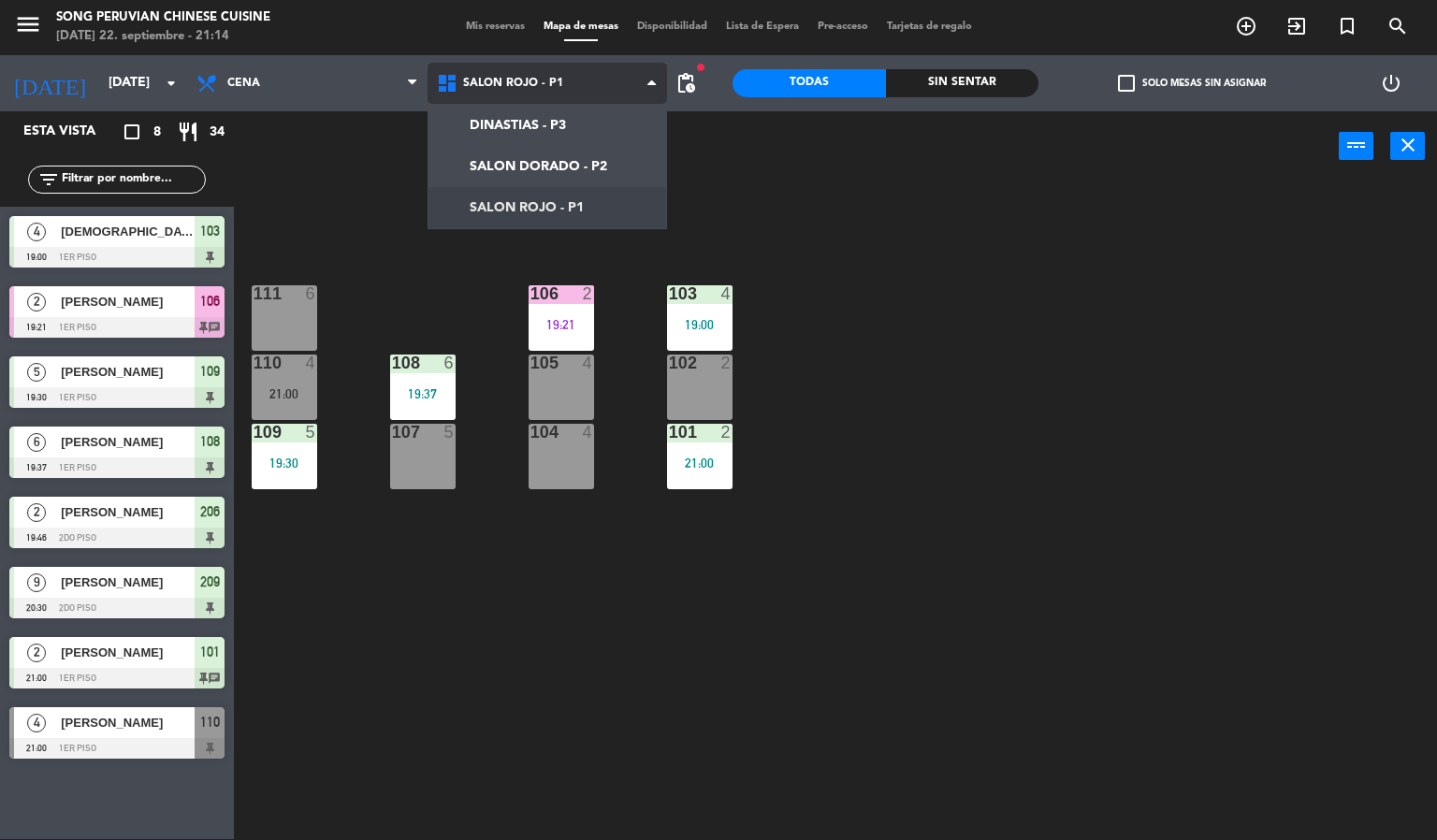
click at [506, 161] on ng-component "menu Song Peruvian Chinese Cuisine [DATE] 22. septiembre - 21:14 Mis reservas M…" at bounding box center [718, 419] width 1437 height 841
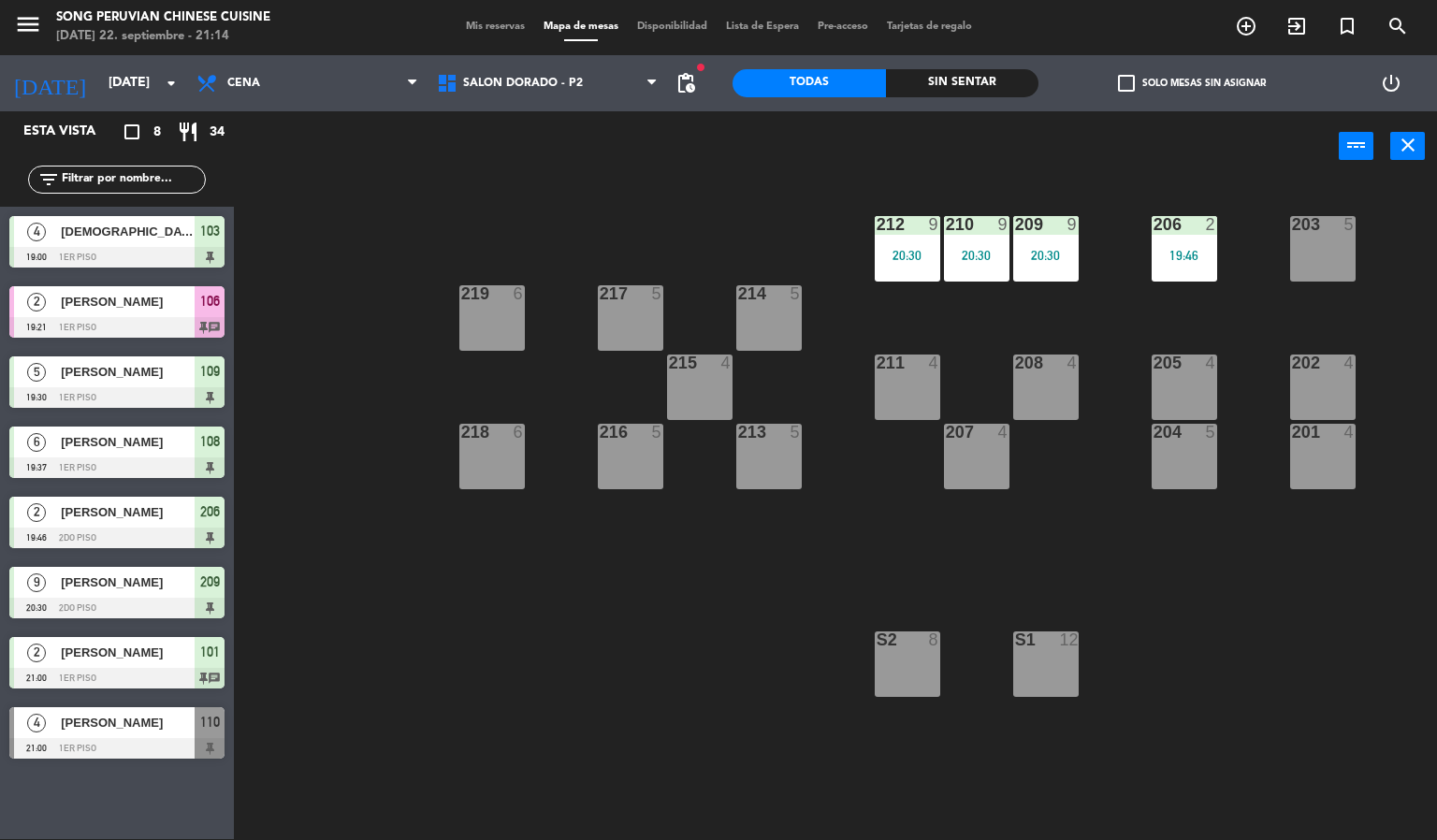
click at [902, 219] on div at bounding box center [908, 224] width 31 height 17
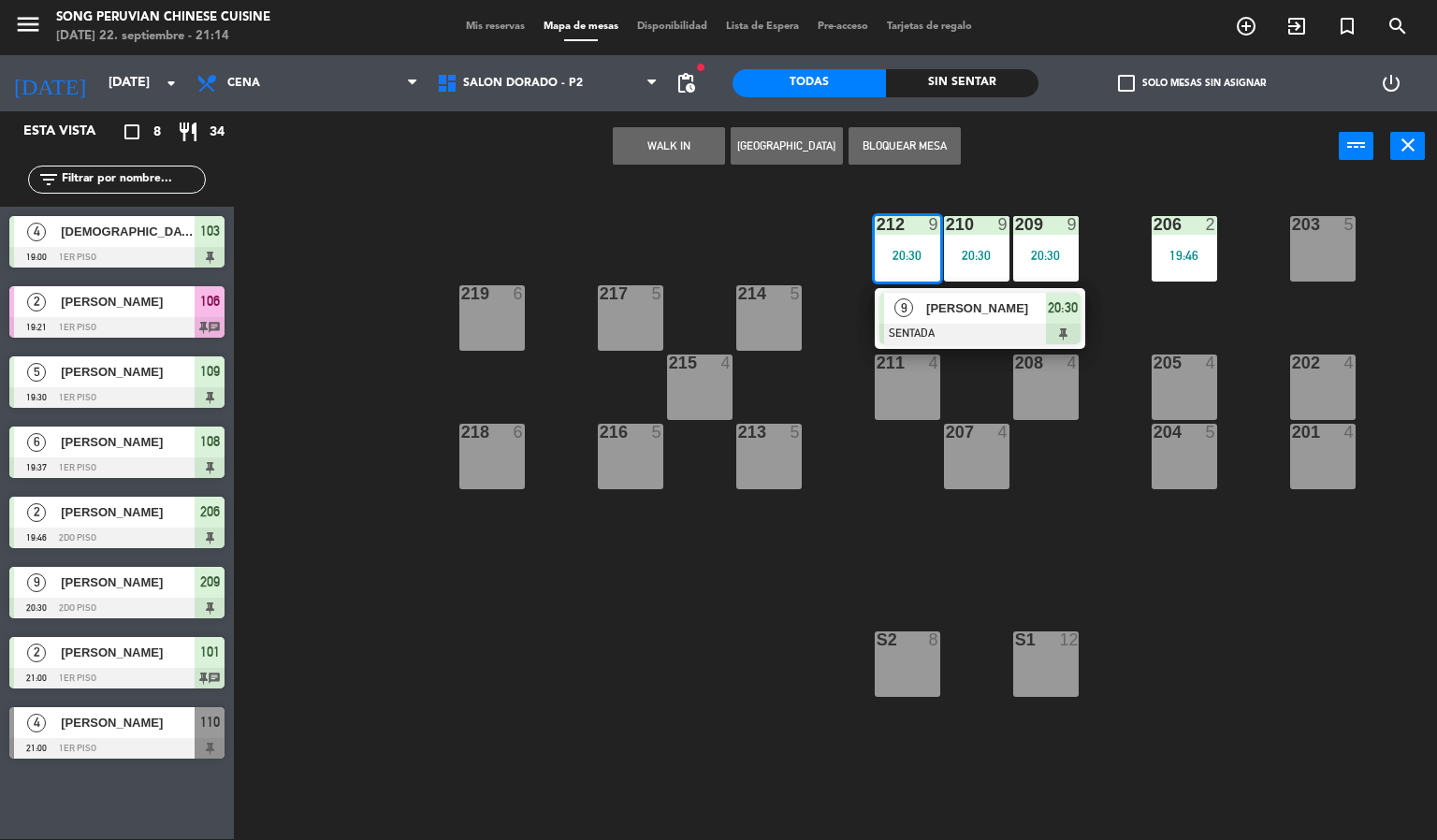
click at [910, 300] on span "9" at bounding box center [903, 307] width 19 height 19
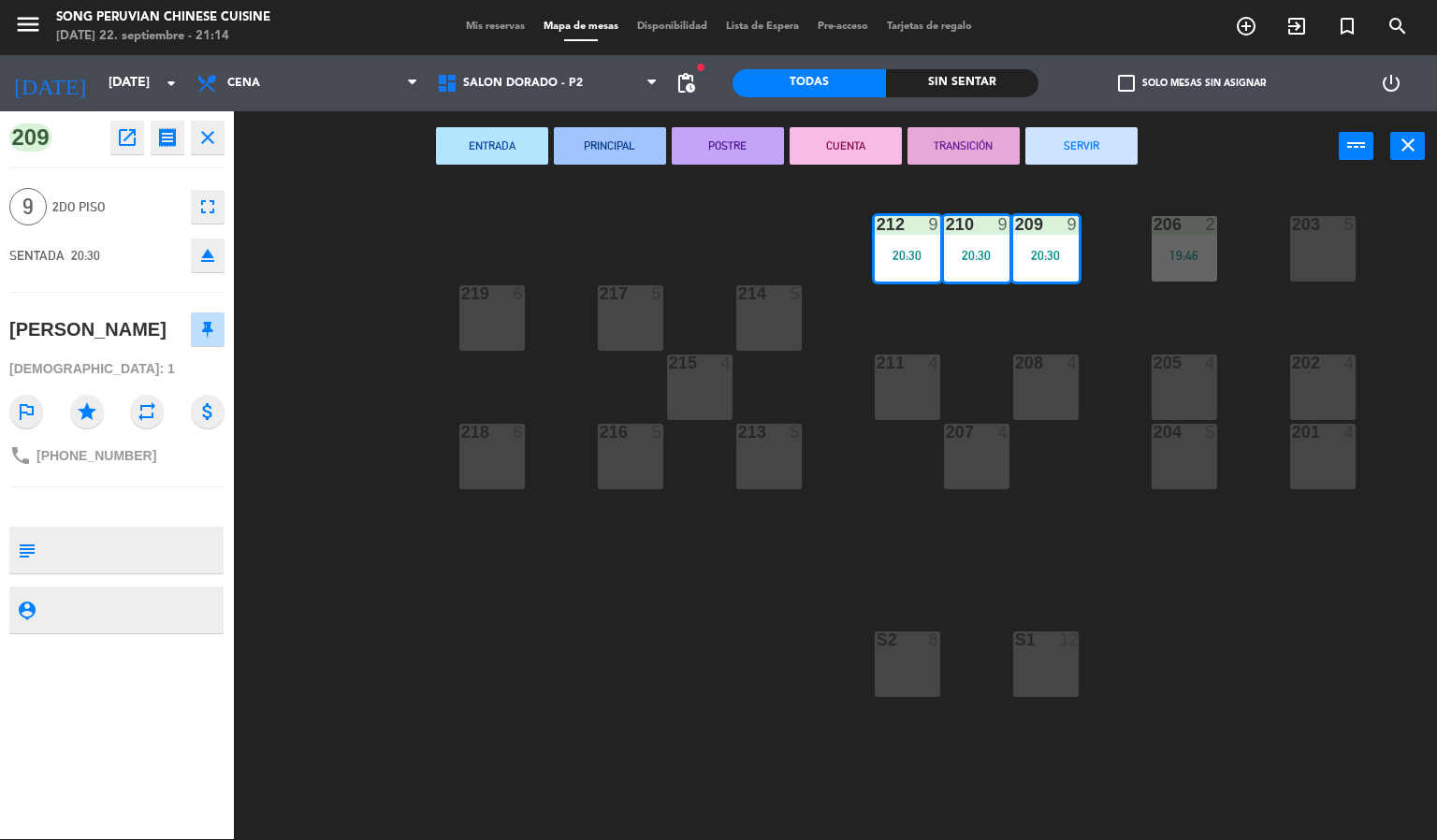
click at [825, 134] on button "CUENTA" at bounding box center [845, 146] width 112 height 37
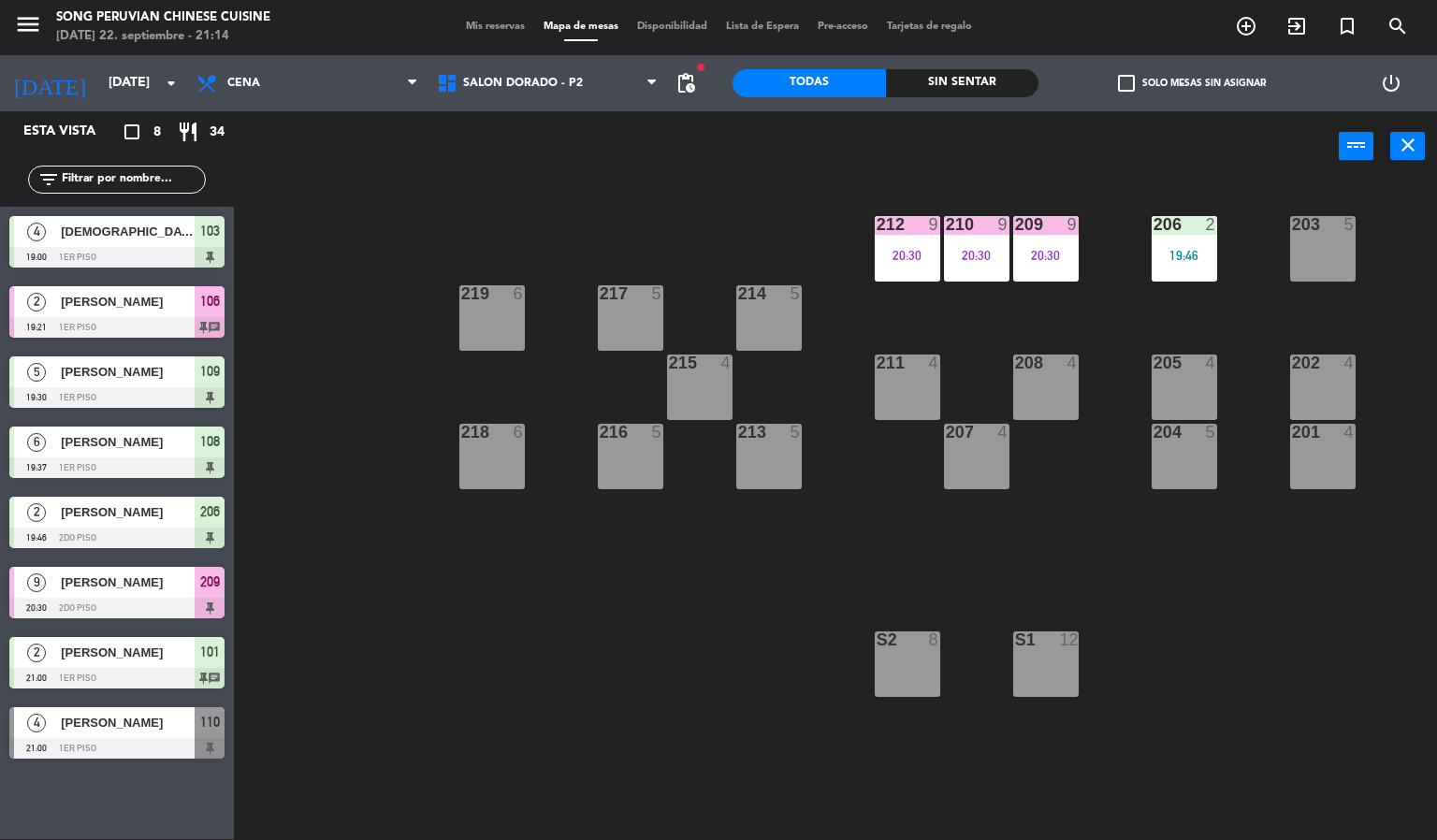
click at [601, 683] on div "203 5 206 2 19:46 210 9 20:30 212 9 20:30 209 9 20:30 214 5 217 5 219 6 202 4 2…" at bounding box center [842, 511] width 1189 height 658
click at [730, 206] on div "203 5 206 2 19:46 210 9 20:30 212 9 20:30 209 9 20:30 214 5 217 5 219 6 202 4 2…" at bounding box center [842, 511] width 1189 height 658
click at [1177, 231] on div at bounding box center [1185, 224] width 31 height 17
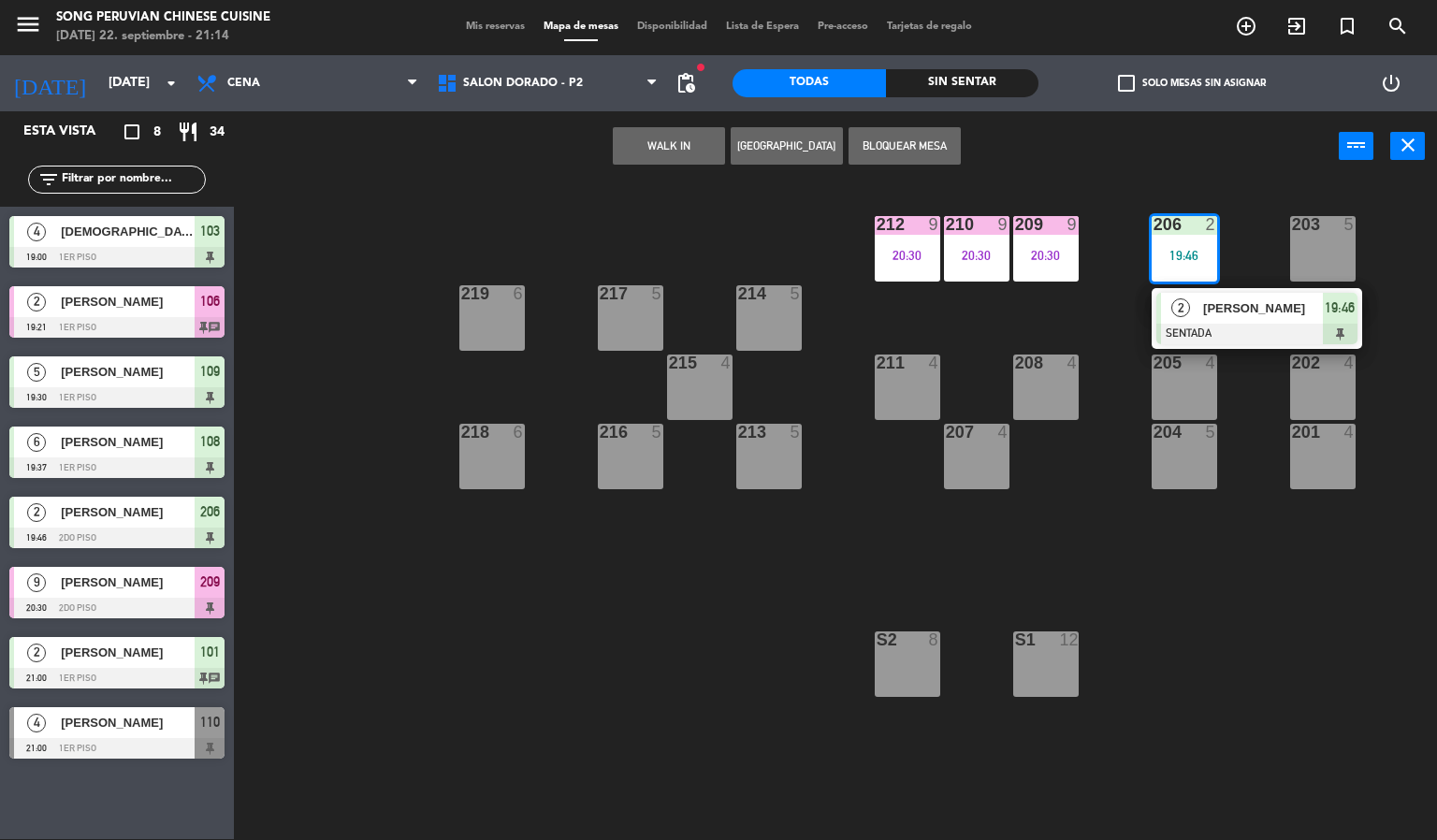
click at [1188, 603] on div "203 5 206 2 19:46 2 [PERSON_NAME] SENTADA 19:46 210 9 20:30 212 9 20:30 209 9 2…" at bounding box center [842, 511] width 1189 height 658
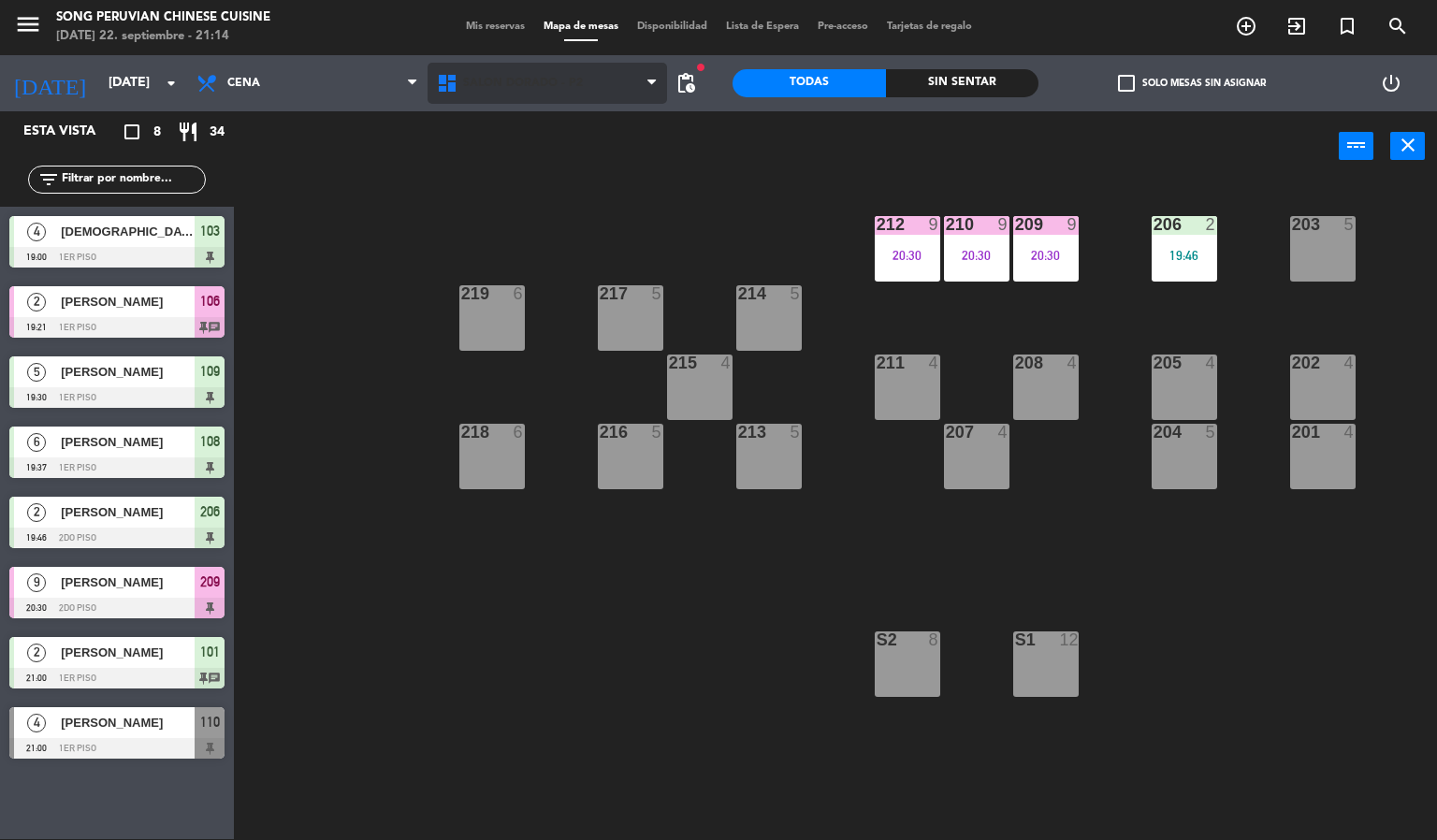
click at [562, 93] on span "SALON DORADO - P2" at bounding box center [548, 83] width 241 height 41
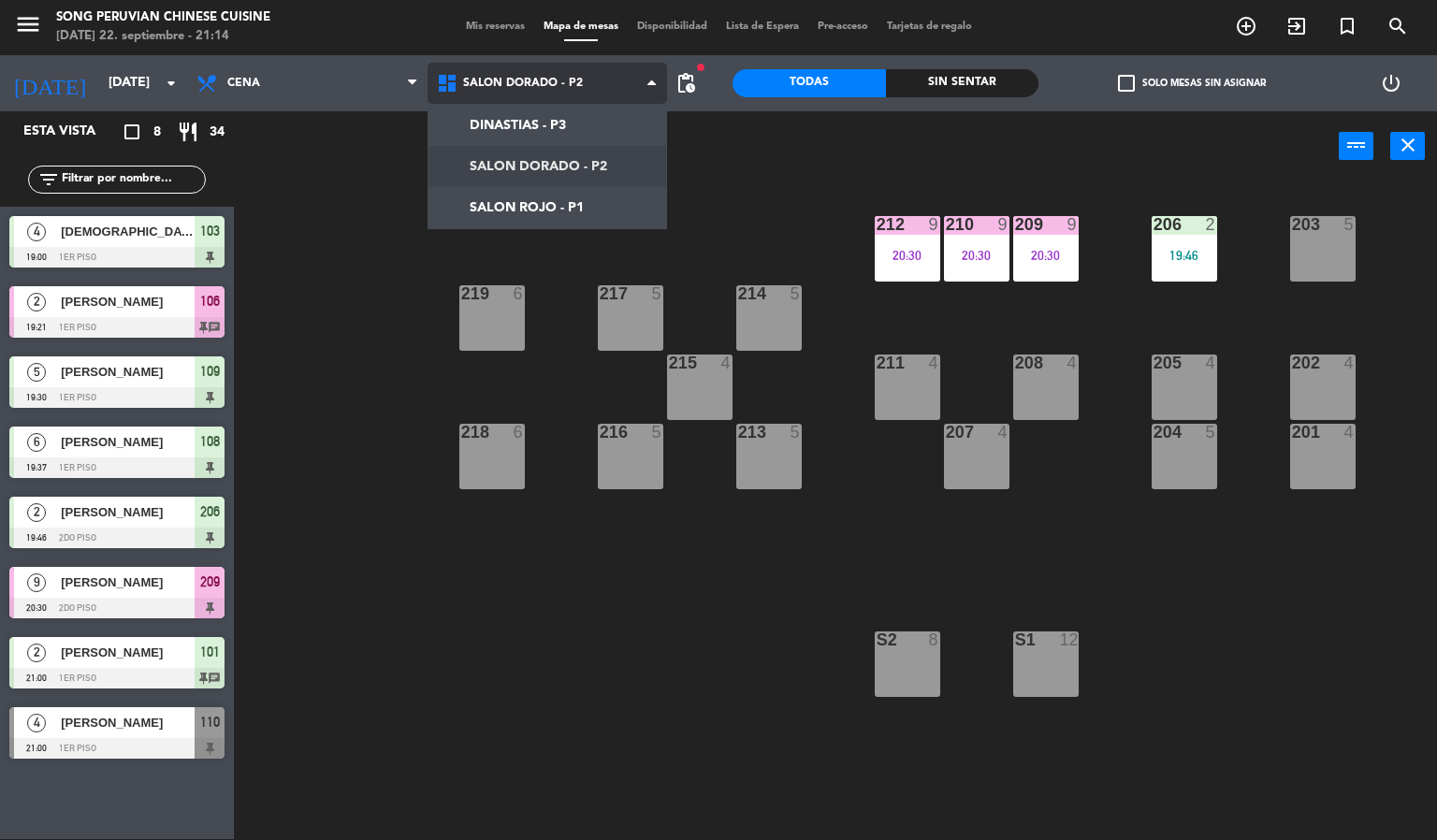
click at [512, 205] on ng-component "menu Song Peruvian Chinese Cuisine [DATE] 22. septiembre - 21:14 Mis reservas M…" at bounding box center [718, 419] width 1437 height 841
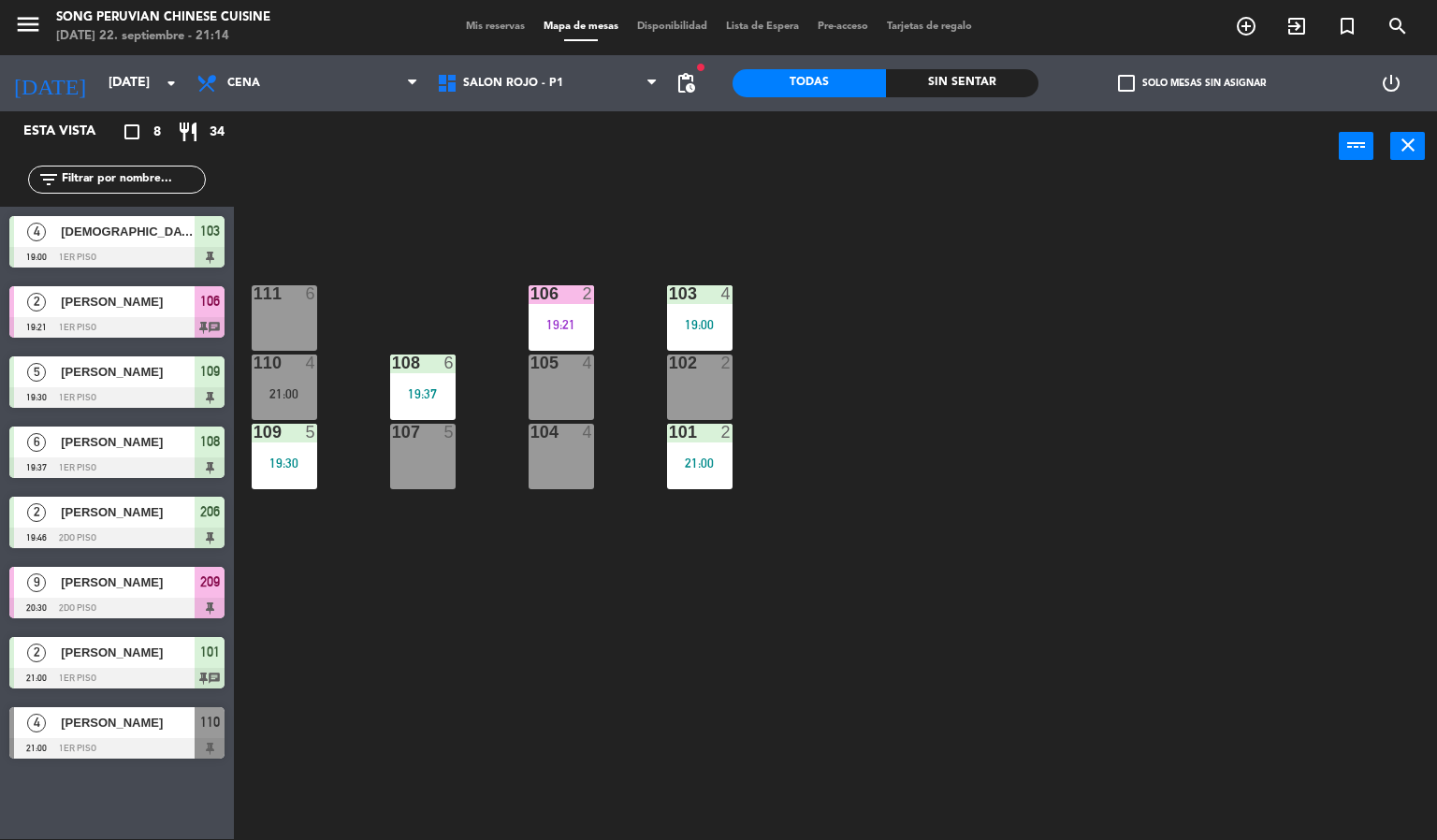
click at [545, 649] on div "103 4 19:00 106 2 19:21 111 6 102 2 105 4 108 6 19:37 110 4 21:00 101 2 21:00 1…" at bounding box center [842, 511] width 1189 height 658
click at [710, 306] on div "103 4 19:00" at bounding box center [699, 318] width 65 height 65
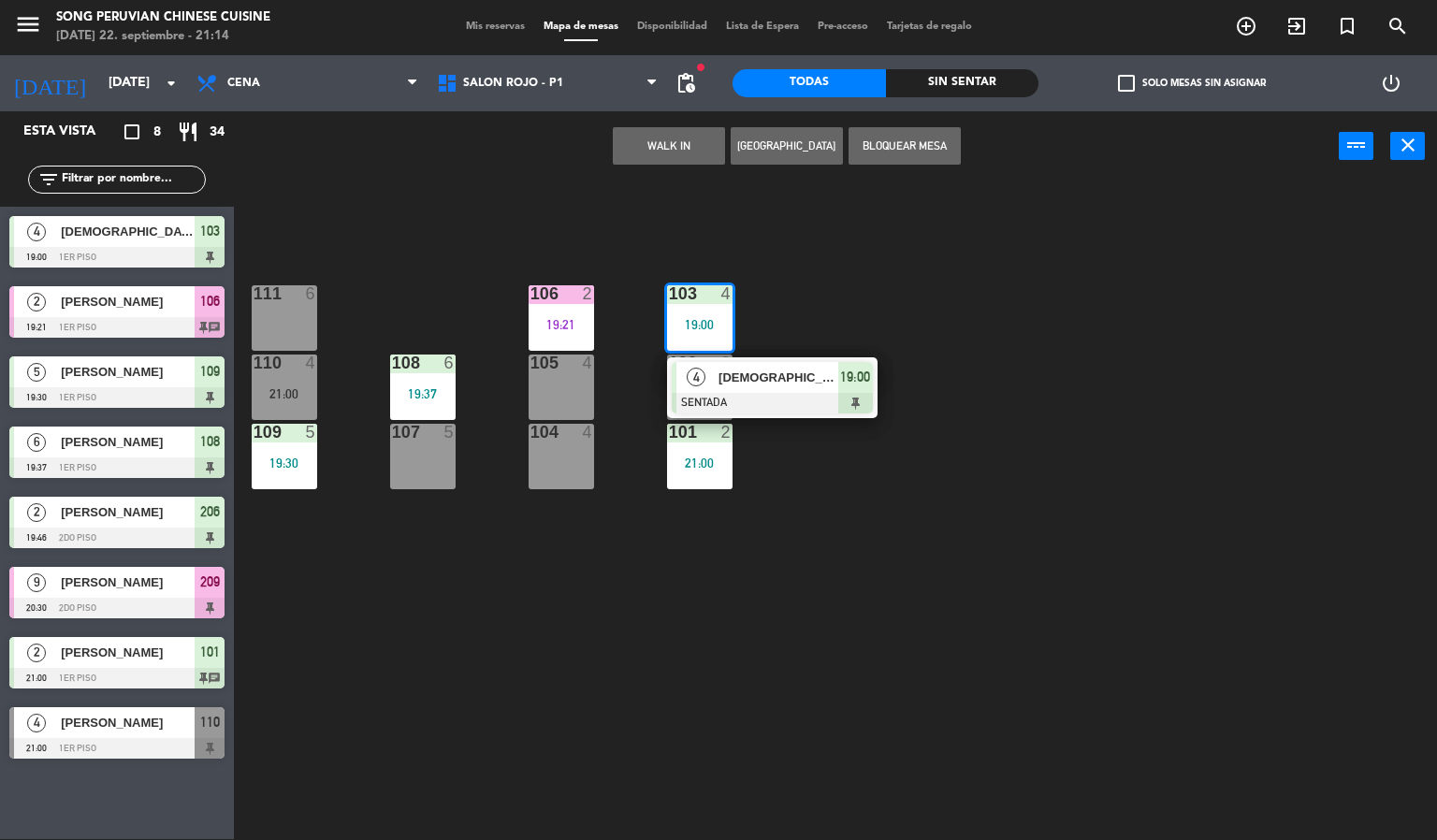
click at [728, 371] on span "[DEMOGRAPHIC_DATA][PERSON_NAME]" at bounding box center [778, 377] width 120 height 19
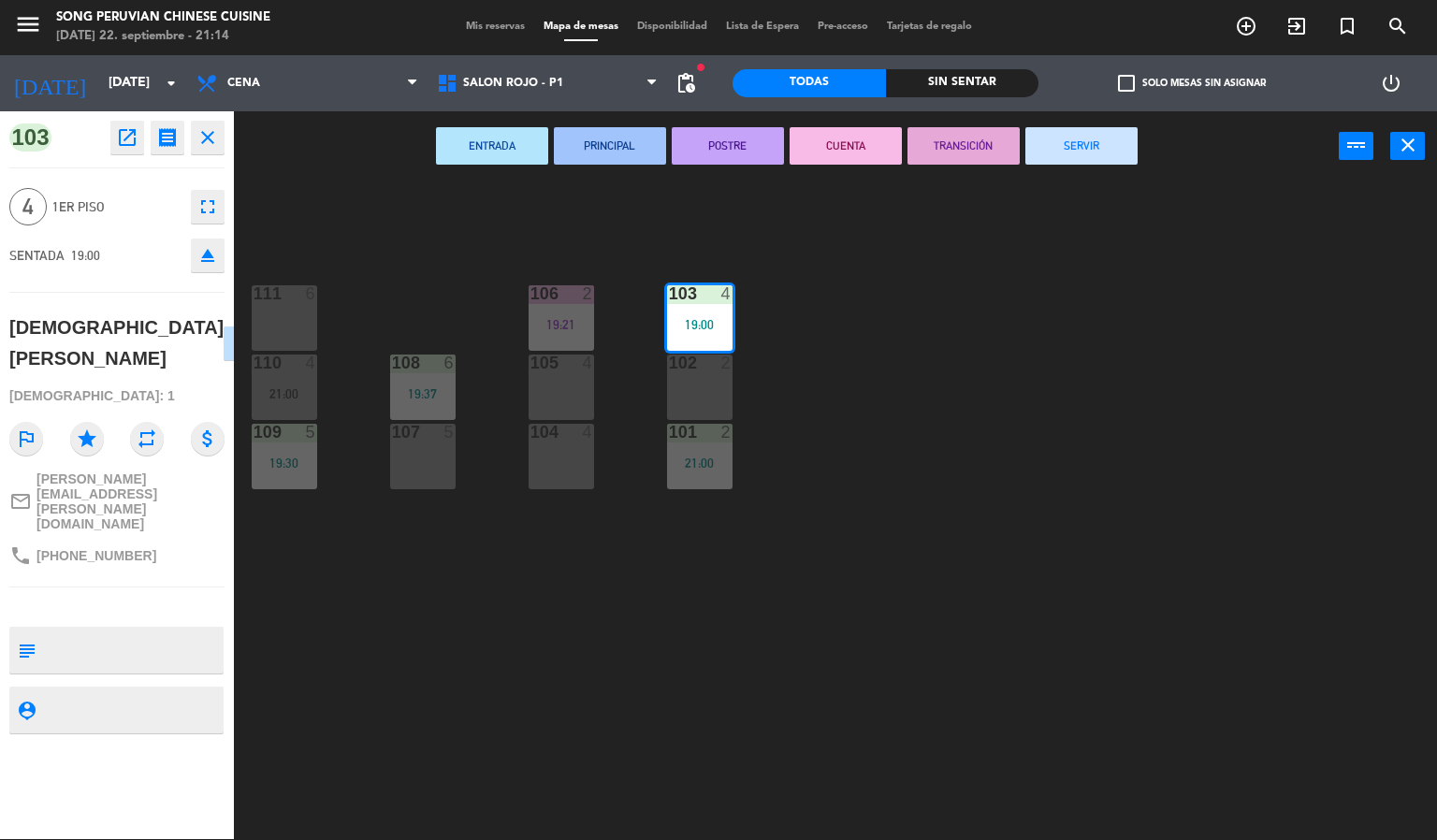
click at [475, 690] on div "103 4 19:00 106 2 19:21 111 6 102 2 105 4 108 6 19:37 110 4 21:00 101 2 21:00 1…" at bounding box center [842, 511] width 1189 height 658
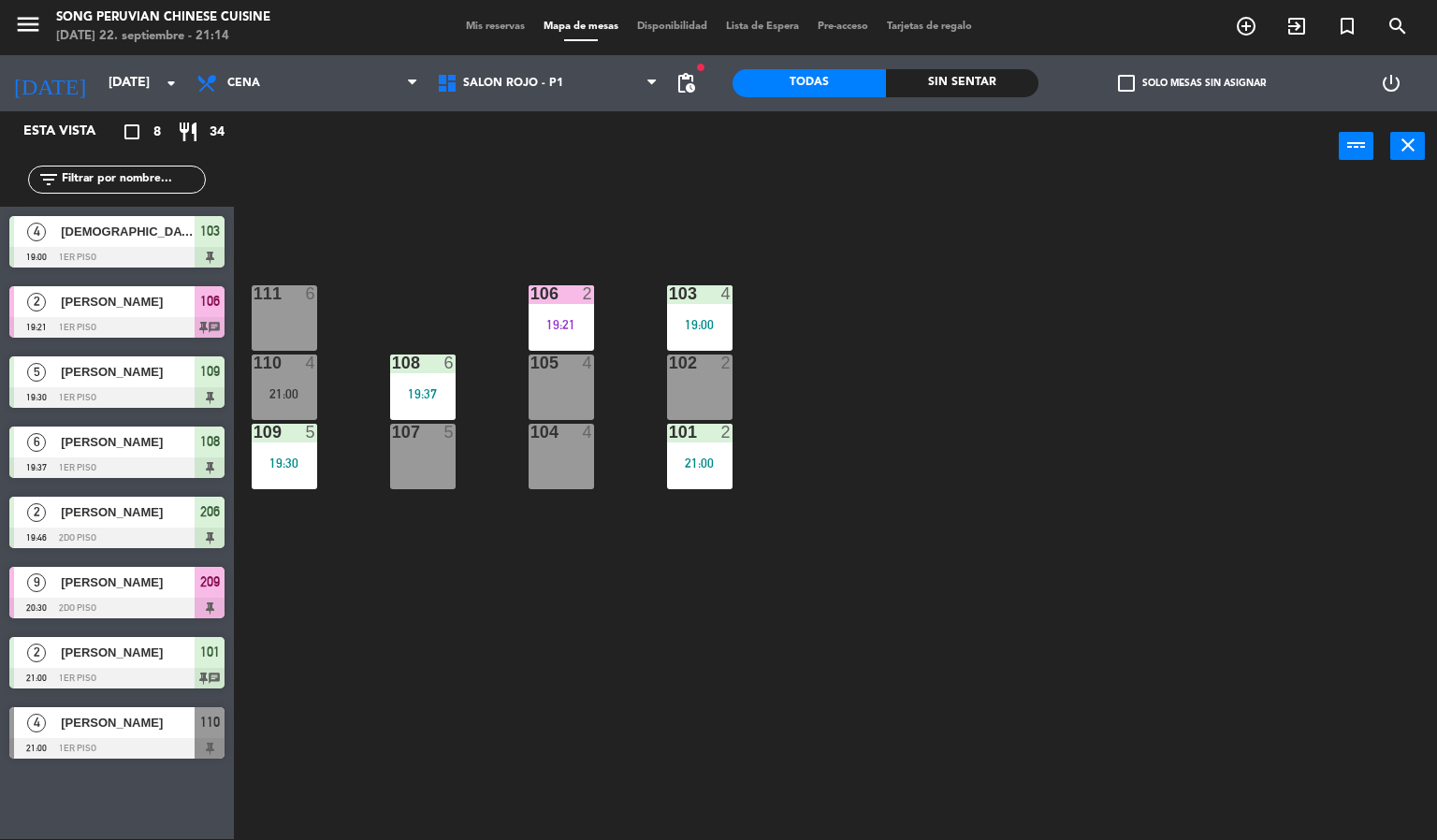
click at [511, 685] on div "103 4 19:00 106 2 19:21 111 6 102 2 105 4 108 6 19:37 110 4 21:00 101 2 21:00 1…" at bounding box center [842, 511] width 1189 height 658
click at [523, 185] on div "103 4 19:00 106 2 19:21 111 6 102 2 105 4 108 6 19:37 110 4 21:00 101 2 21:00 1…" at bounding box center [842, 511] width 1189 height 658
click at [536, 82] on span "SALON ROJO - P1" at bounding box center [513, 83] width 100 height 13
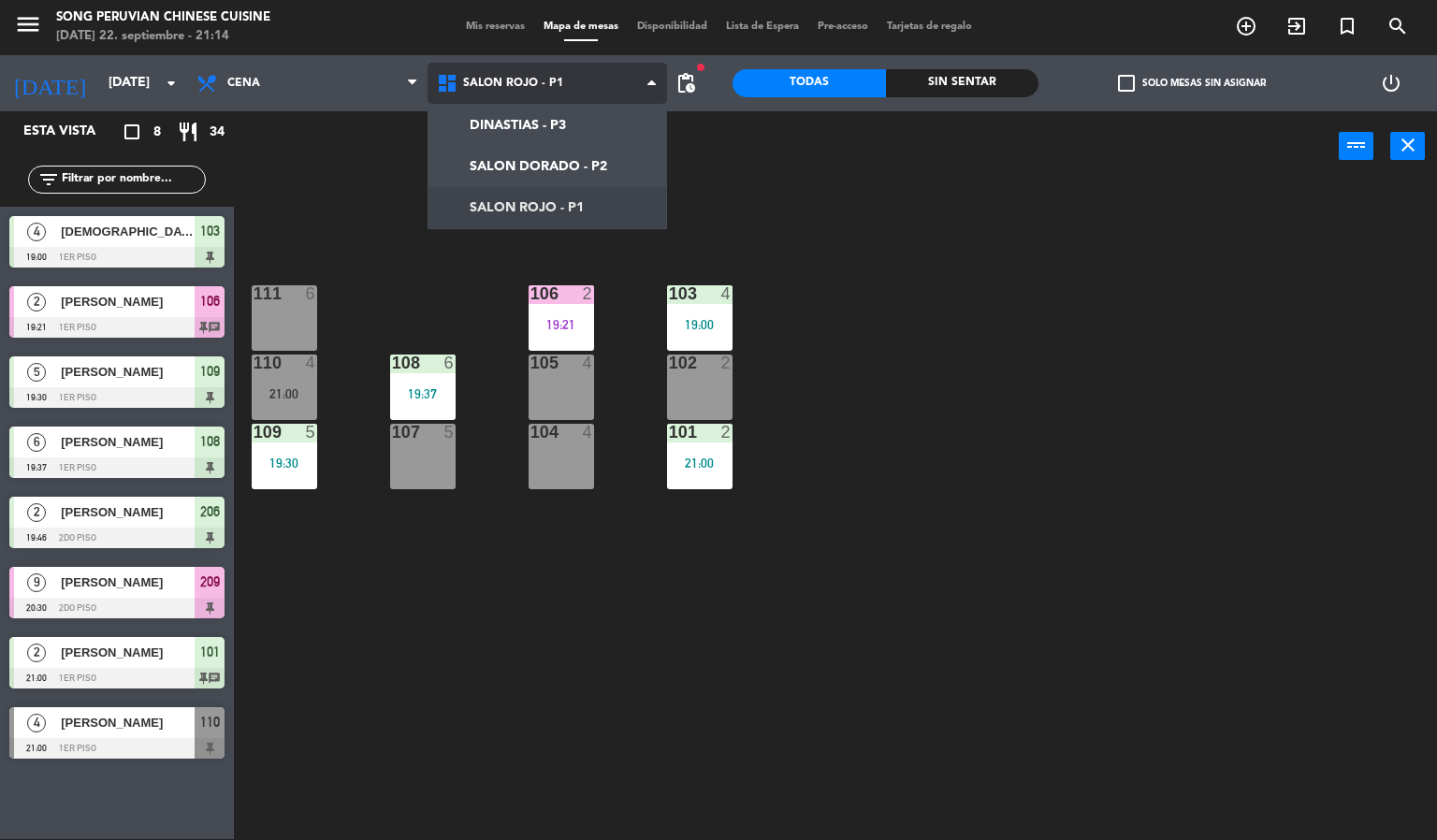
click at [489, 164] on ng-component "menu Song Peruvian Chinese Cuisine [DATE] 22. septiembre - 21:14 Mis reservas M…" at bounding box center [718, 419] width 1437 height 841
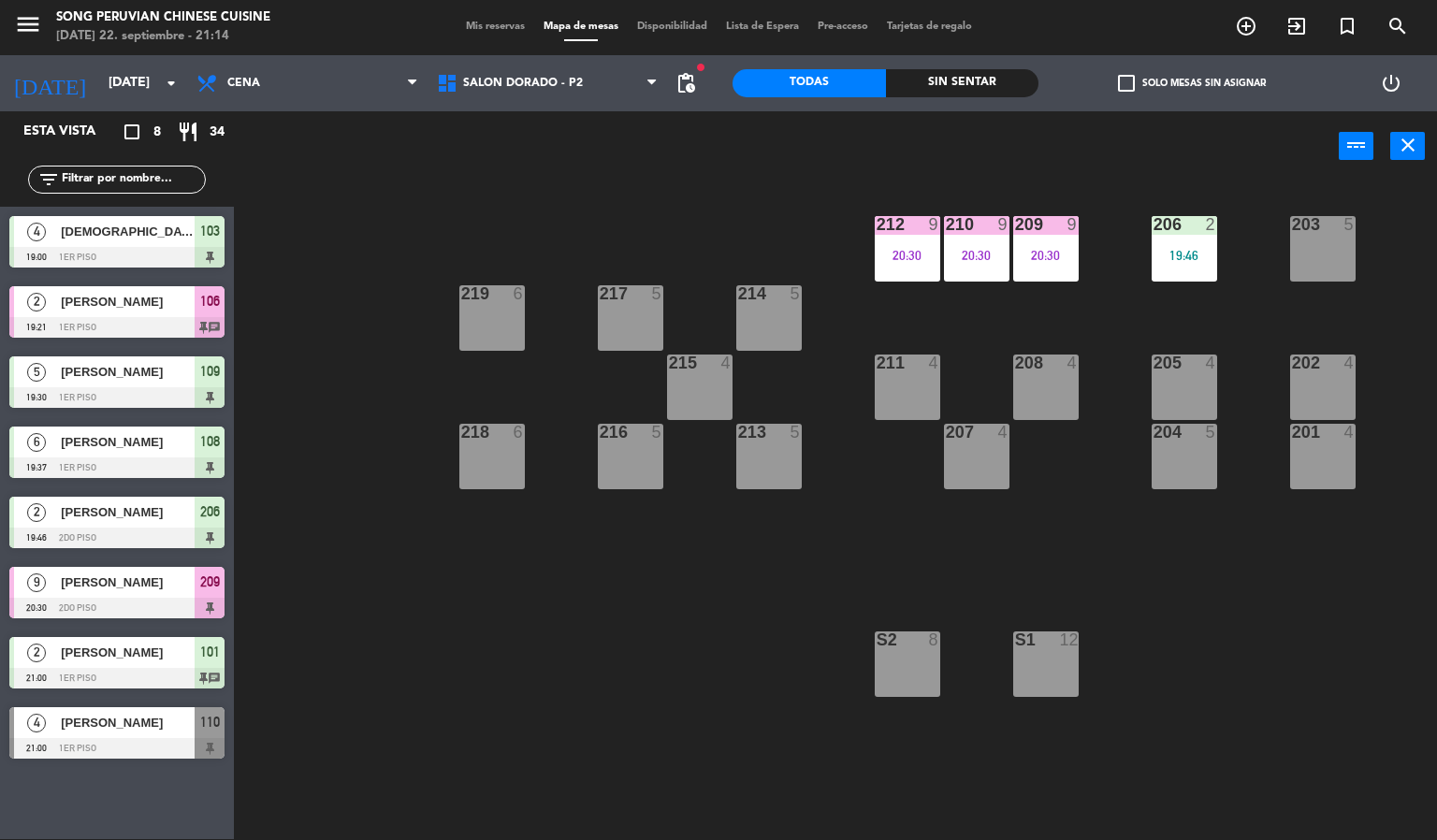
click at [642, 634] on div "203 5 206 2 19:46 210 9 20:30 212 9 20:30 209 9 20:30 214 5 217 5 219 6 202 4 2…" at bounding box center [842, 511] width 1189 height 658
click at [1193, 255] on div "19:46" at bounding box center [1184, 254] width 65 height 13
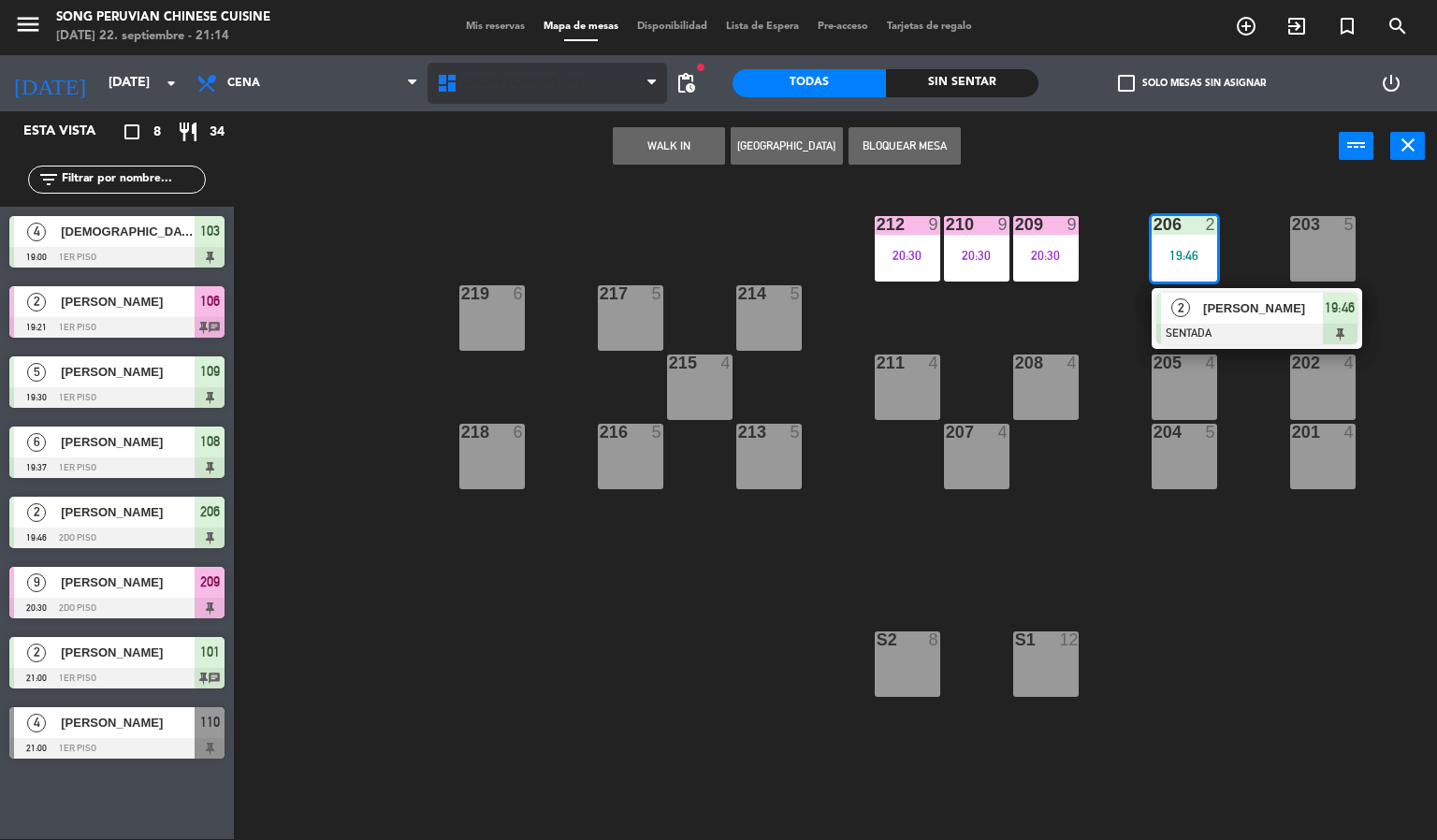
click at [484, 81] on span "SALON DORADO - P2" at bounding box center [523, 83] width 120 height 13
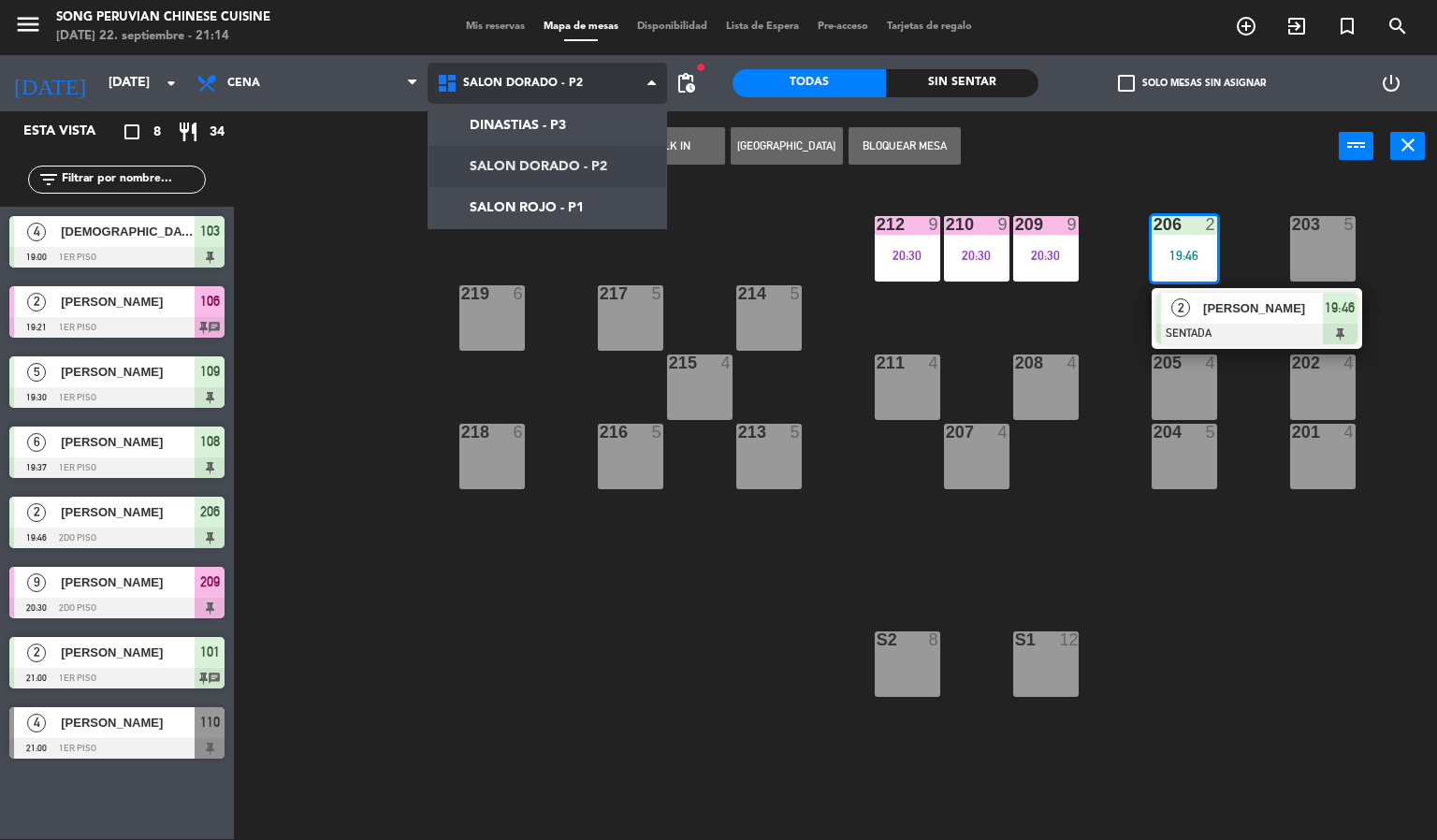
click at [488, 227] on ng-component "menu Song Peruvian Chinese Cuisine [DATE] 22. septiembre - 21:14 Mis reservas M…" at bounding box center [718, 419] width 1437 height 841
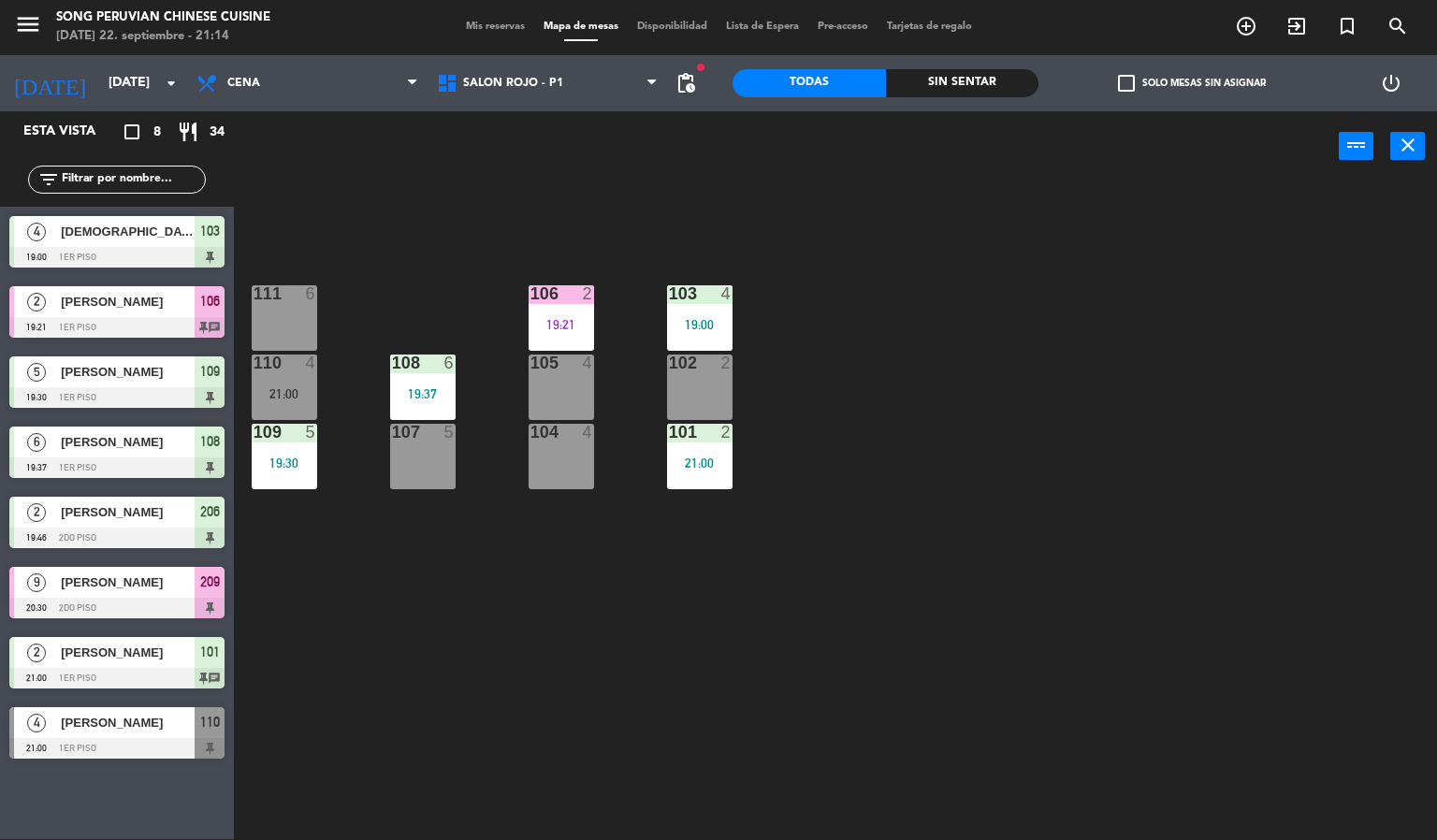
click at [254, 425] on div "109" at bounding box center [253, 432] width 1 height 17
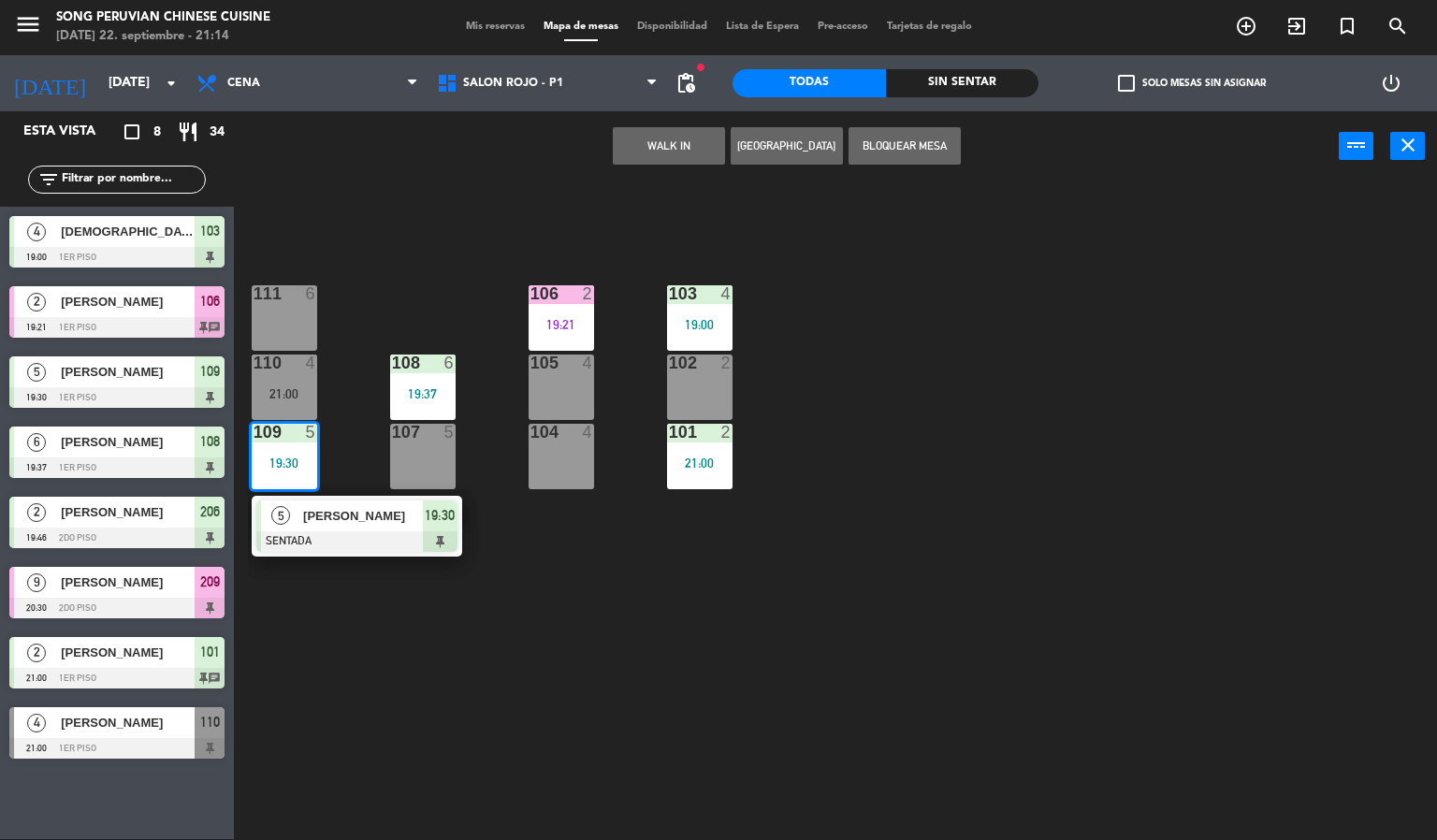
click at [382, 537] on div at bounding box center [357, 541] width 201 height 20
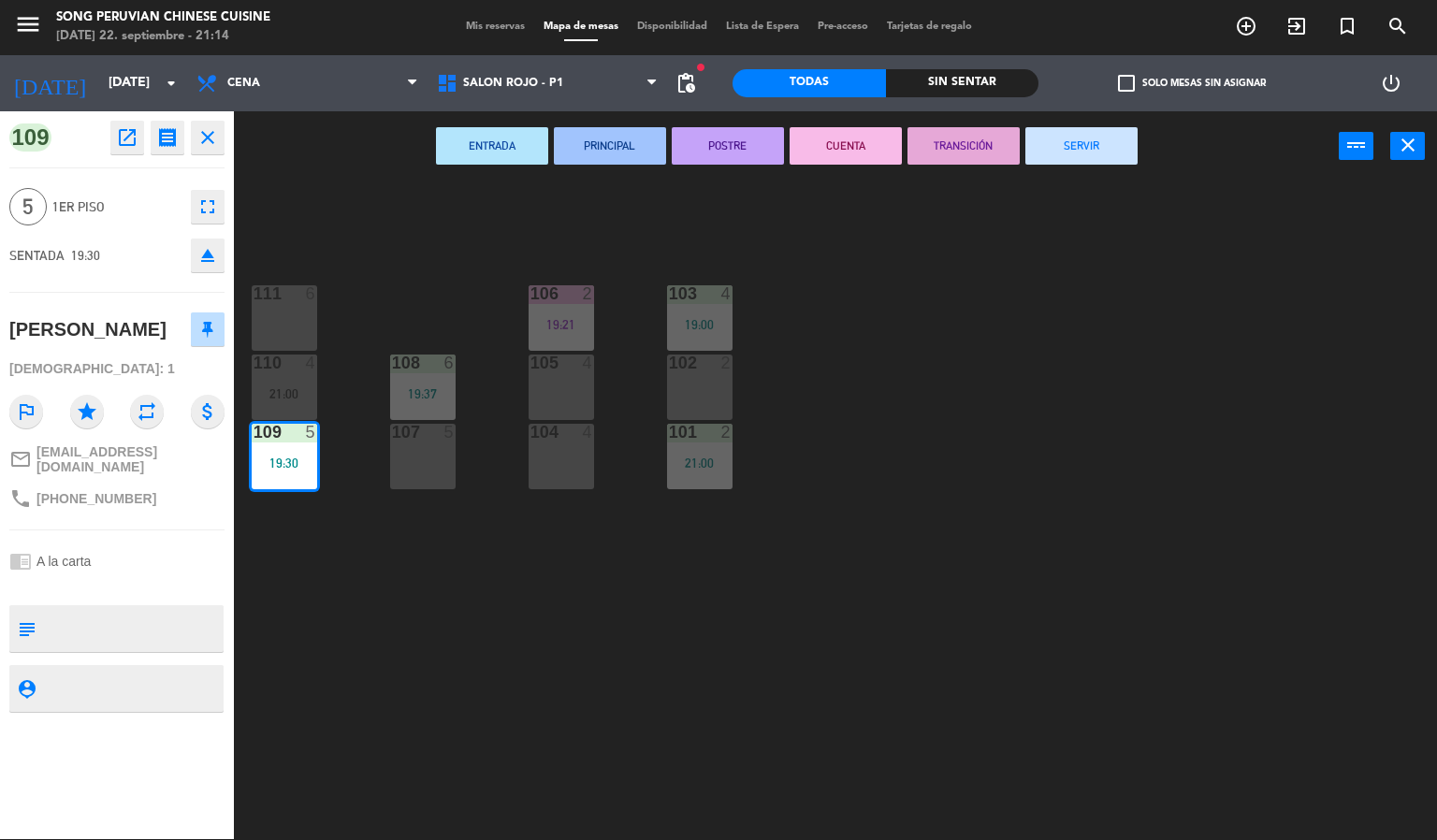
click at [831, 154] on button "CUENTA" at bounding box center [845, 146] width 112 height 37
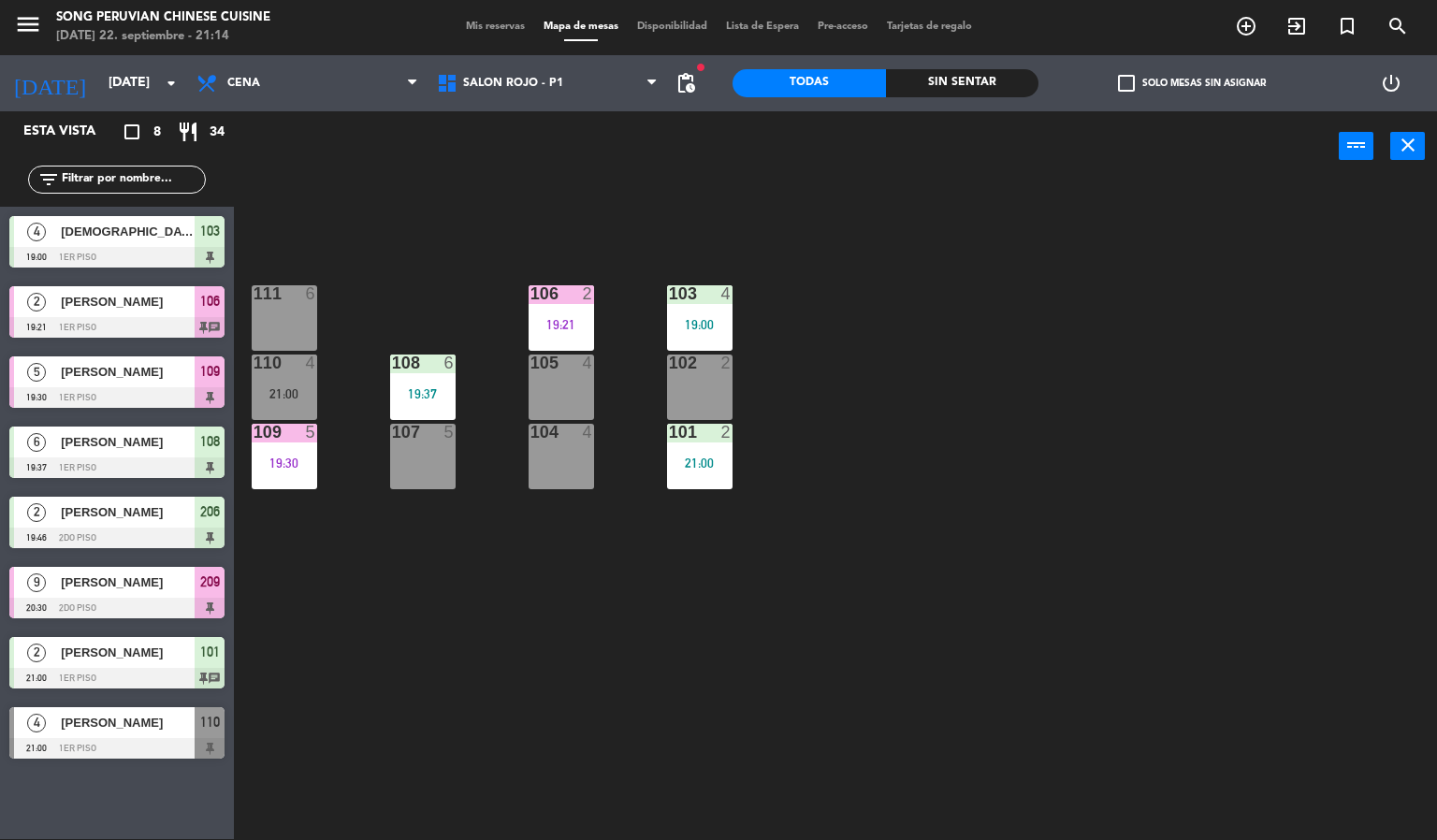
click at [836, 724] on div "103 4 19:00 106 2 19:21 111 6 102 2 105 4 108 6 19:37 110 4 21:00 101 2 21:00 1…" at bounding box center [842, 511] width 1189 height 658
click at [669, 534] on div "103 4 19:00 106 2 19:21 111 6 102 2 105 4 108 6 19:37 110 4 21:00 101 2 21:00 1…" at bounding box center [842, 511] width 1189 height 658
click at [820, 278] on div "103 4 19:00 106 2 19:21 111 6 102 2 105 4 108 6 19:37 110 4 21:00 101 2 21:00 1…" at bounding box center [842, 511] width 1189 height 658
click at [761, 702] on div "103 4 19:00 106 2 19:21 111 6 102 2 105 4 108 6 19:37 110 4 21:00 101 2 21:00 1…" at bounding box center [842, 511] width 1189 height 658
click at [758, 230] on div "103 4 19:00 106 2 19:21 111 6 102 2 105 4 108 6 19:37 110 4 21:00 101 2 21:00 1…" at bounding box center [842, 511] width 1189 height 658
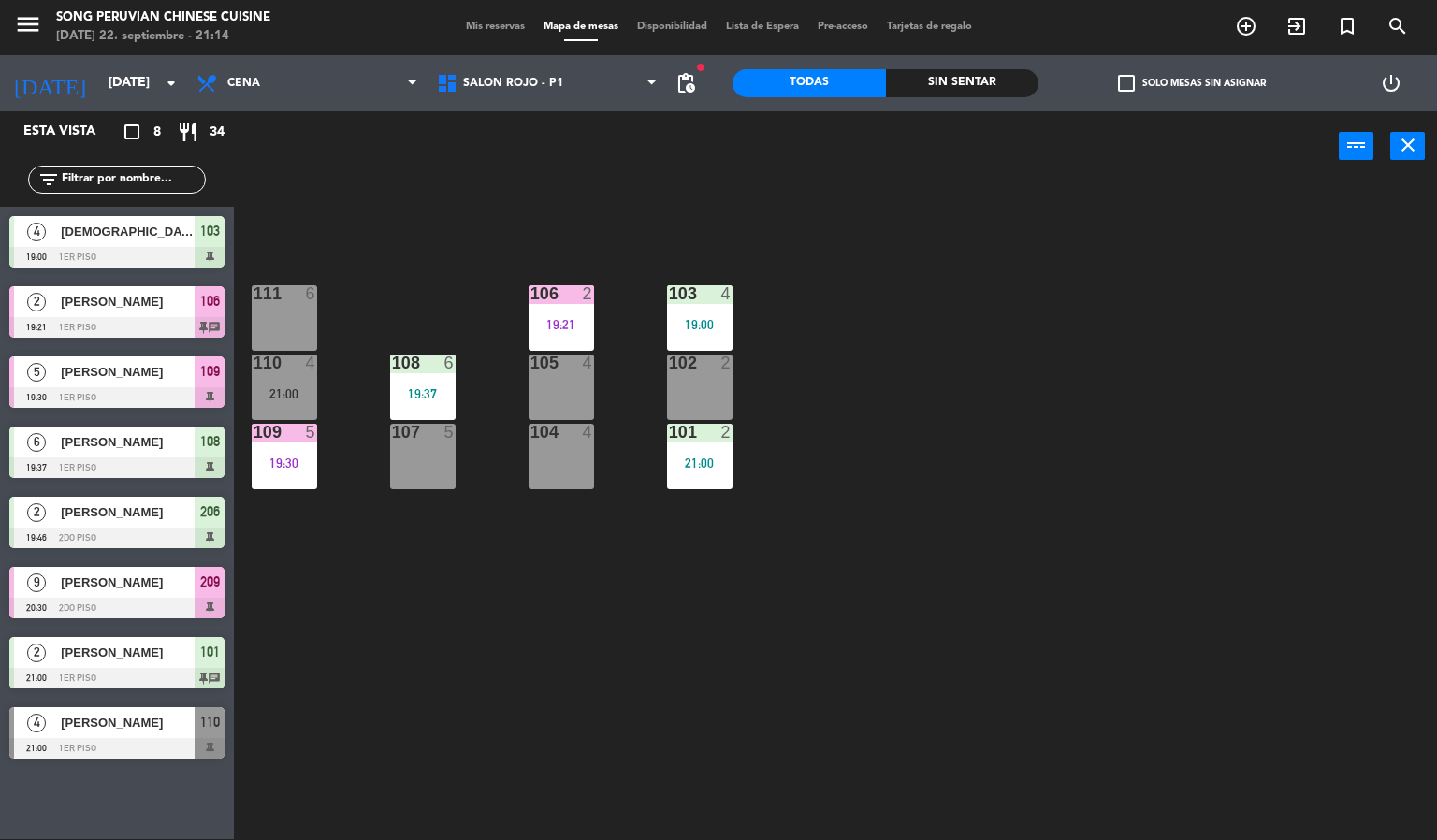
click at [707, 318] on div "19:00" at bounding box center [699, 324] width 65 height 13
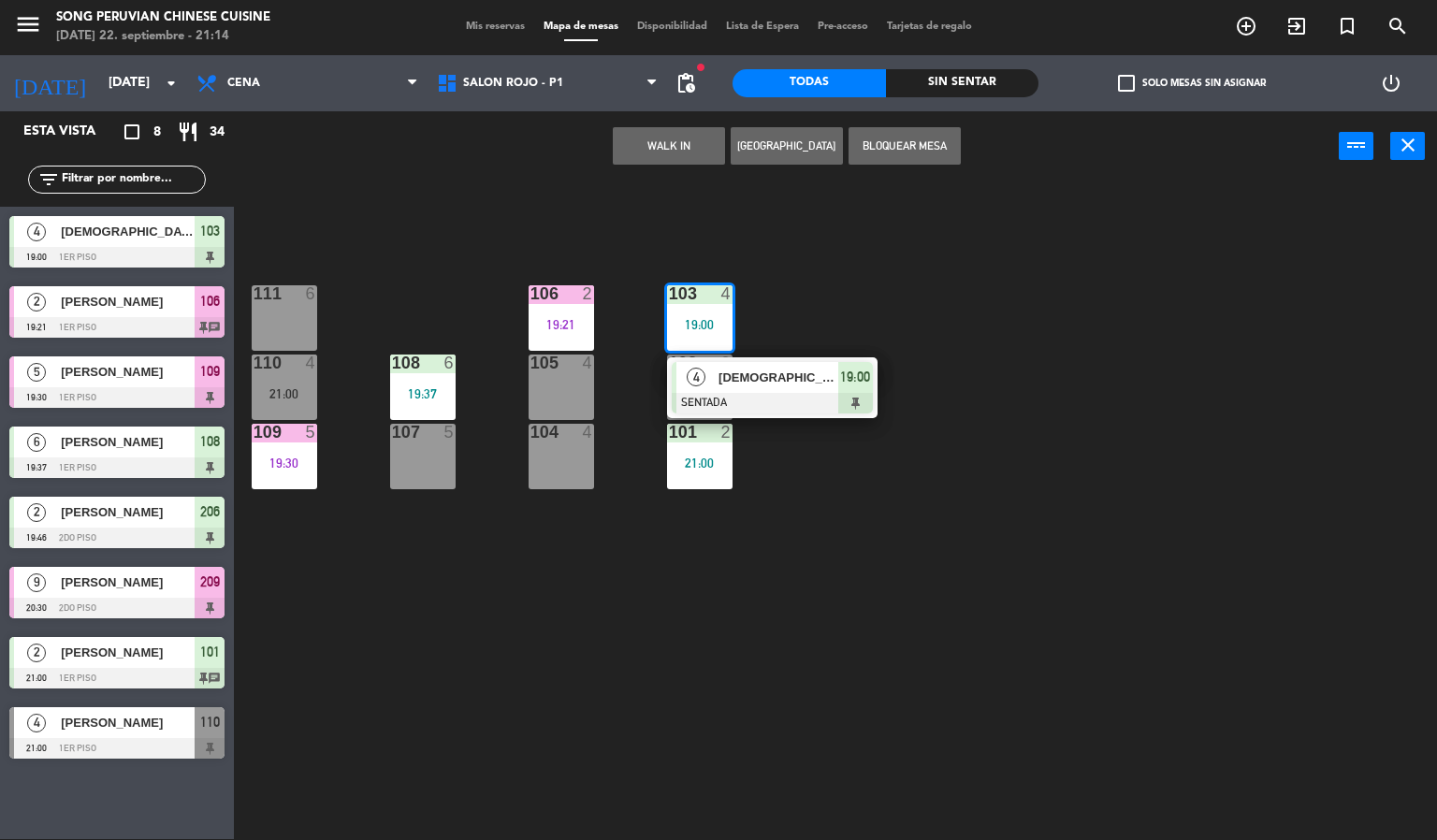
click at [609, 676] on div "103 4 19:00 4 [DEMOGRAPHIC_DATA][PERSON_NAME] SENTADA 19:00 106 2 19:21 111 6 1…" at bounding box center [842, 511] width 1189 height 658
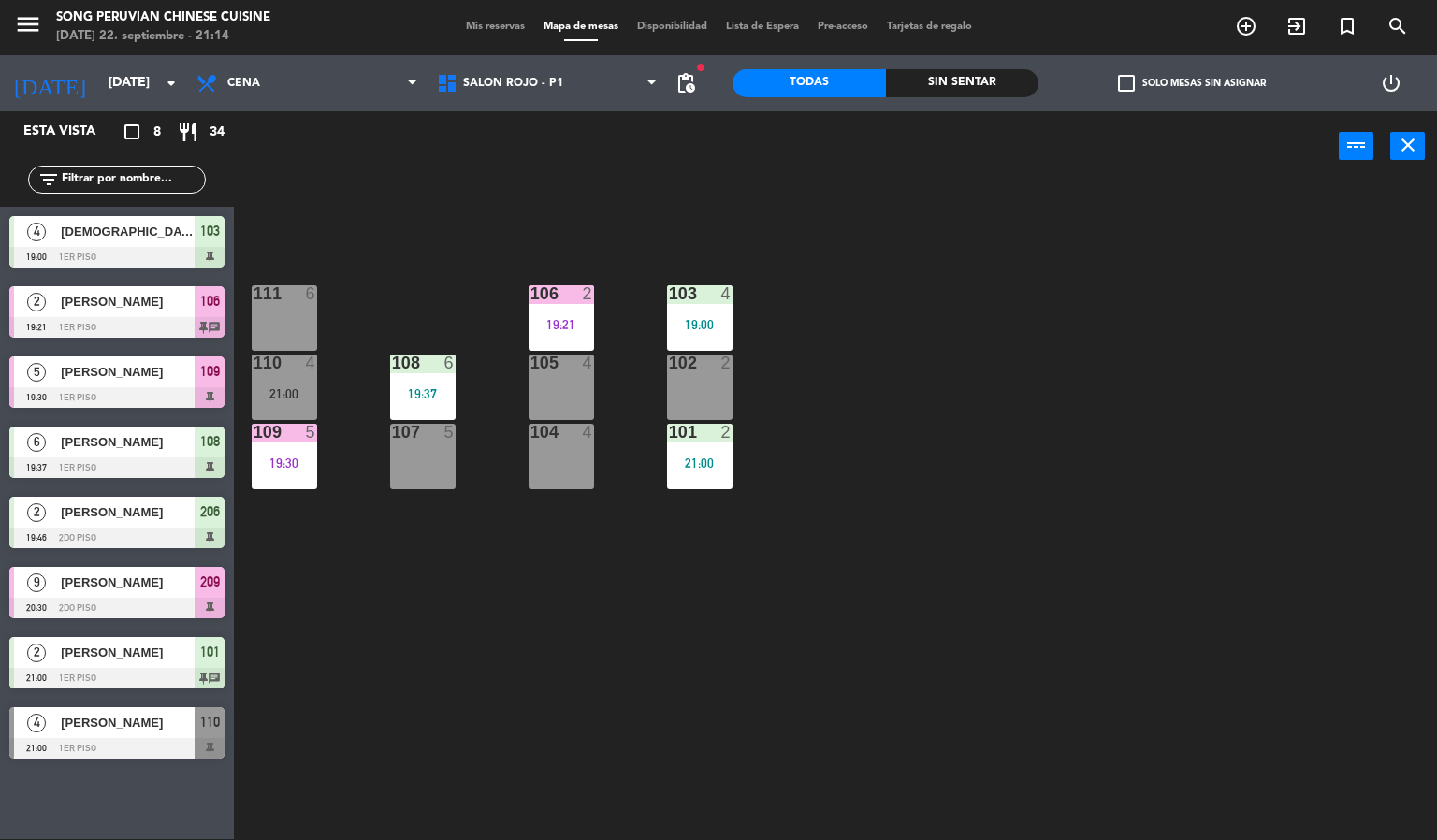
click at [678, 456] on div "21:00" at bounding box center [699, 462] width 65 height 13
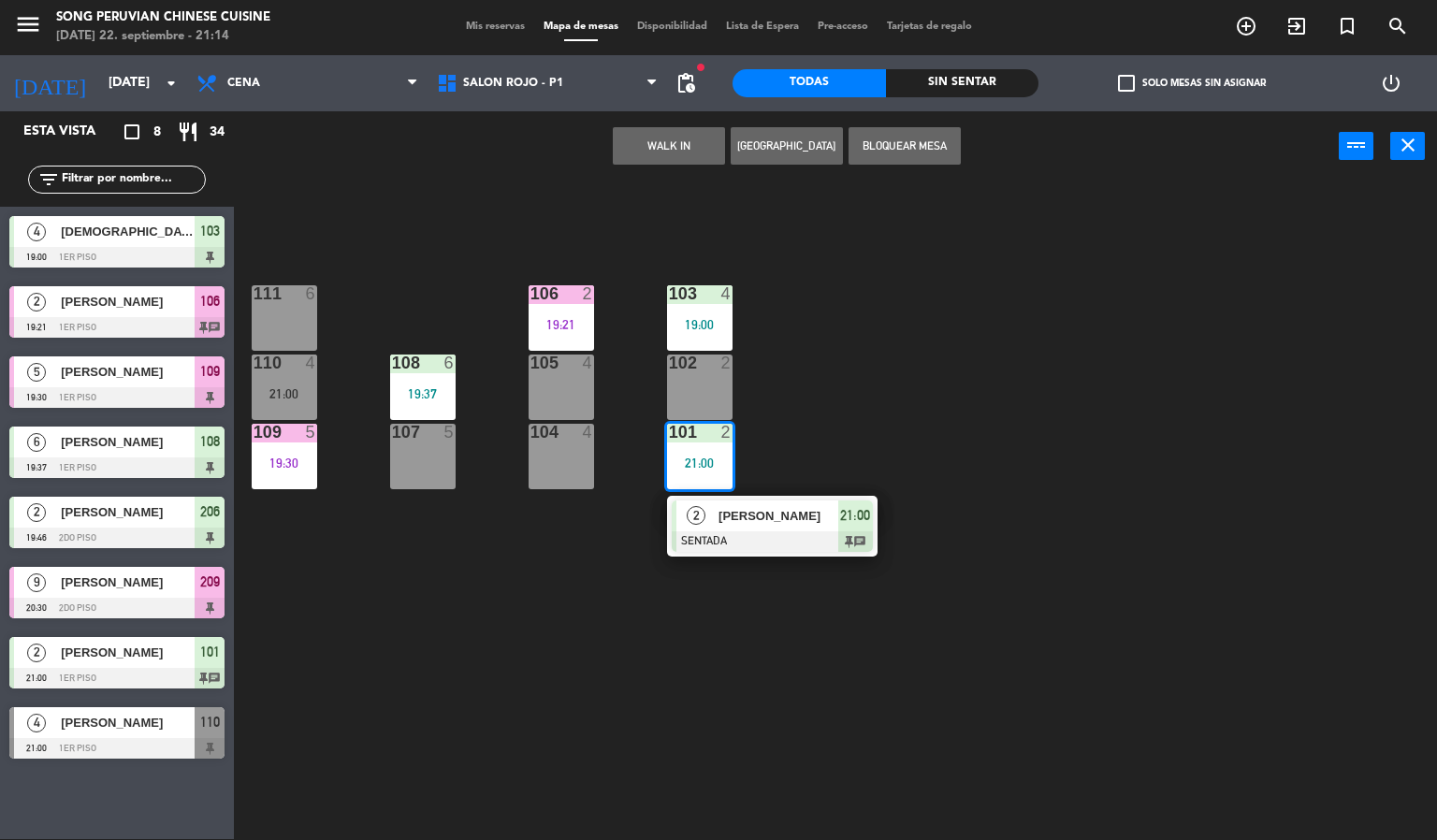
click at [475, 724] on div "103 4 19:00 106 2 19:21 111 6 102 2 105 4 108 6 19:37 110 4 21:00 101 2 21:00 2…" at bounding box center [842, 511] width 1189 height 658
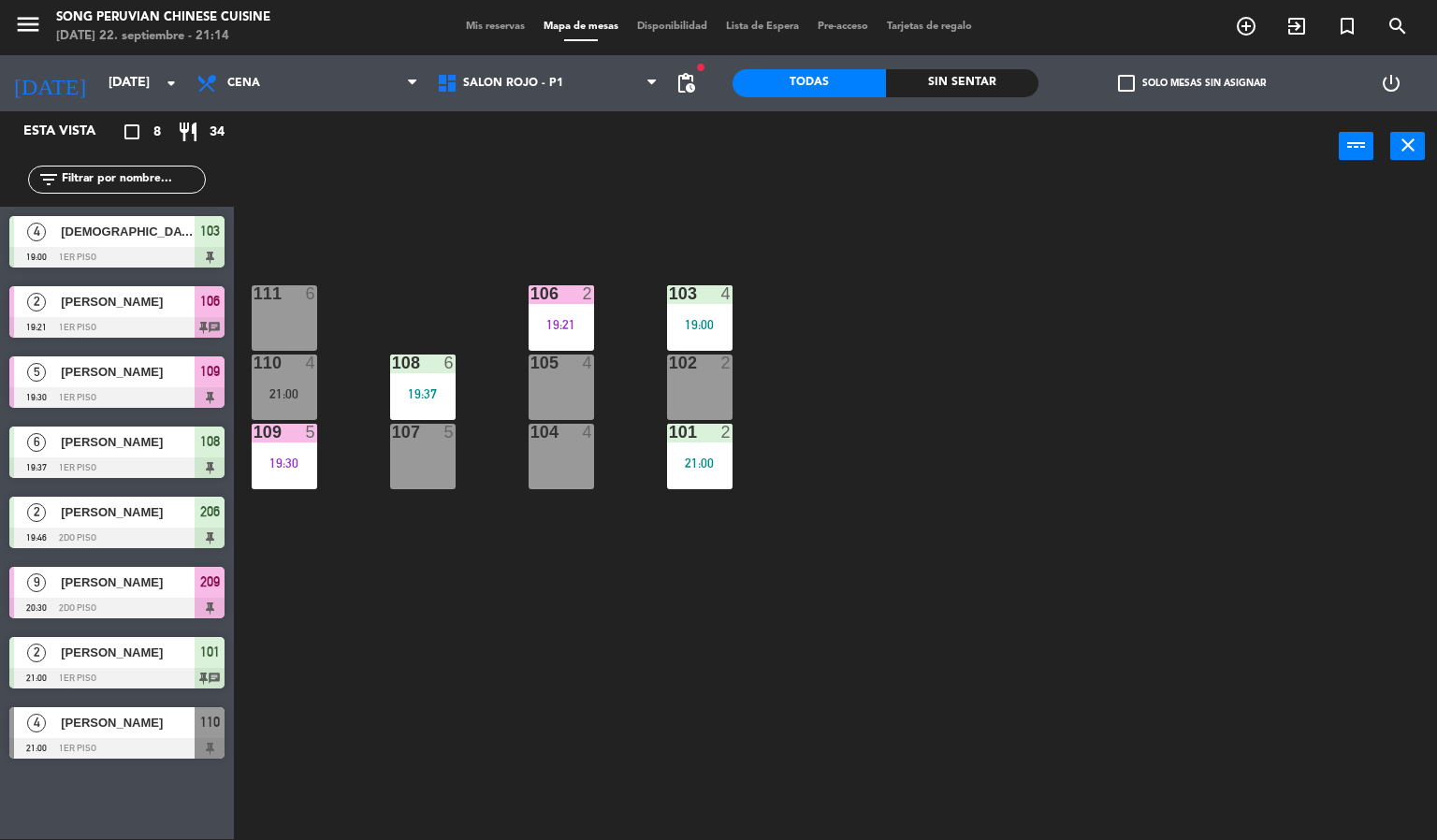
click at [651, 231] on div "103 4 19:00 106 2 19:21 111 6 102 2 105 4 108 6 19:37 110 4 21:00 101 2 21:00 1…" at bounding box center [842, 511] width 1189 height 658
click at [818, 242] on div "103 4 19:00 106 2 19:21 111 6 102 2 105 4 108 6 19:37 110 4 21:00 101 2 21:00 1…" at bounding box center [842, 511] width 1189 height 658
click at [845, 663] on div "103 4 19:00 106 2 19:21 111 6 102 2 105 4 108 6 19:37 110 4 21:00 101 2 21:00 1…" at bounding box center [842, 511] width 1189 height 658
click at [542, 603] on div "103 4 19:00 106 2 19:21 111 6 102 2 105 4 108 6 19:37 110 4 21:00 101 2 21:00 1…" at bounding box center [842, 511] width 1189 height 658
click at [932, 289] on div "103 4 19:00 106 2 19:21 111 6 102 2 105 4 108 6 19:37 110 4 21:00 101 2 21:00 1…" at bounding box center [842, 511] width 1189 height 658
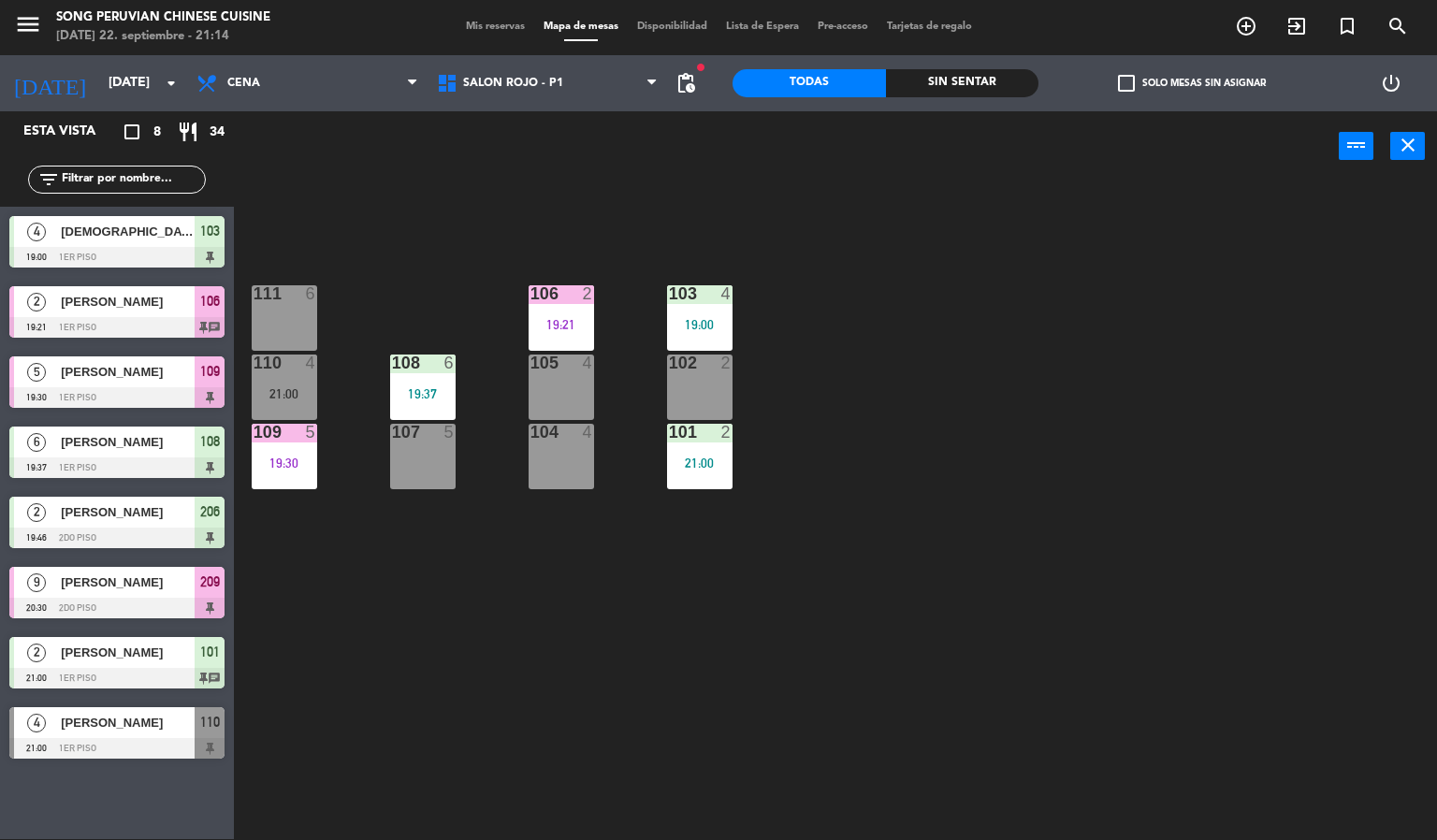
click at [837, 632] on div "103 4 19:00 106 2 19:21 111 6 102 2 105 4 108 6 19:37 110 4 21:00 101 2 21:00 1…" at bounding box center [842, 511] width 1189 height 658
drag, startPoint x: 891, startPoint y: 545, endPoint x: 805, endPoint y: 421, distance: 150.9
click at [881, 531] on div "103 4 19:00 106 2 19:21 111 6 102 2 105 4 108 6 19:37 110 4 21:00 101 2 21:00 1…" at bounding box center [842, 511] width 1189 height 658
click at [596, 227] on div "103 4 19:00 106 2 19:21 111 6 102 2 105 4 108 6 19:37 110 4 21:00 101 2 21:00 1…" at bounding box center [842, 511] width 1189 height 658
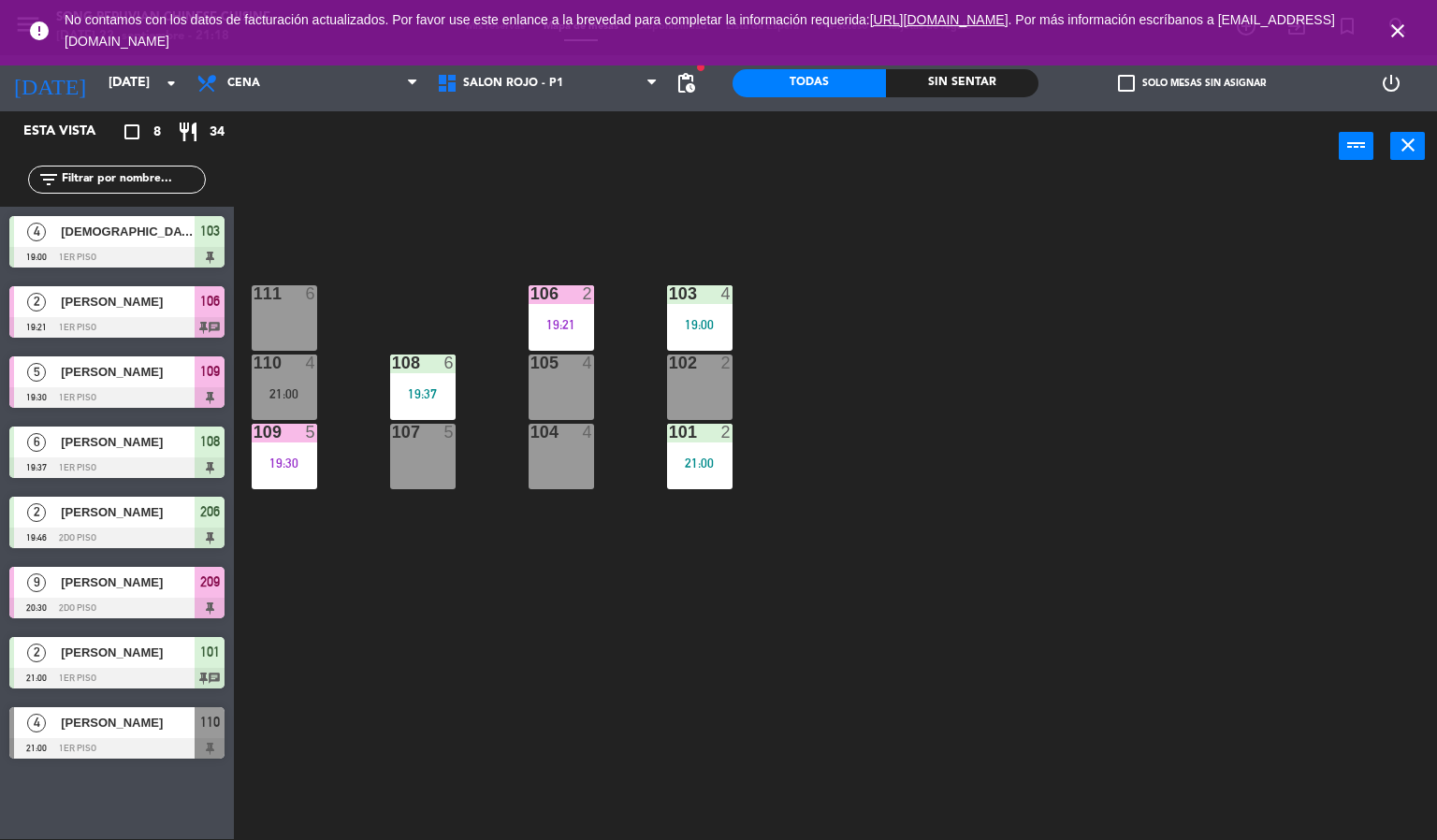
click at [1418, 26] on span "close" at bounding box center [1398, 31] width 51 height 51
click at [1398, 25] on icon "close" at bounding box center [1397, 30] width 22 height 22
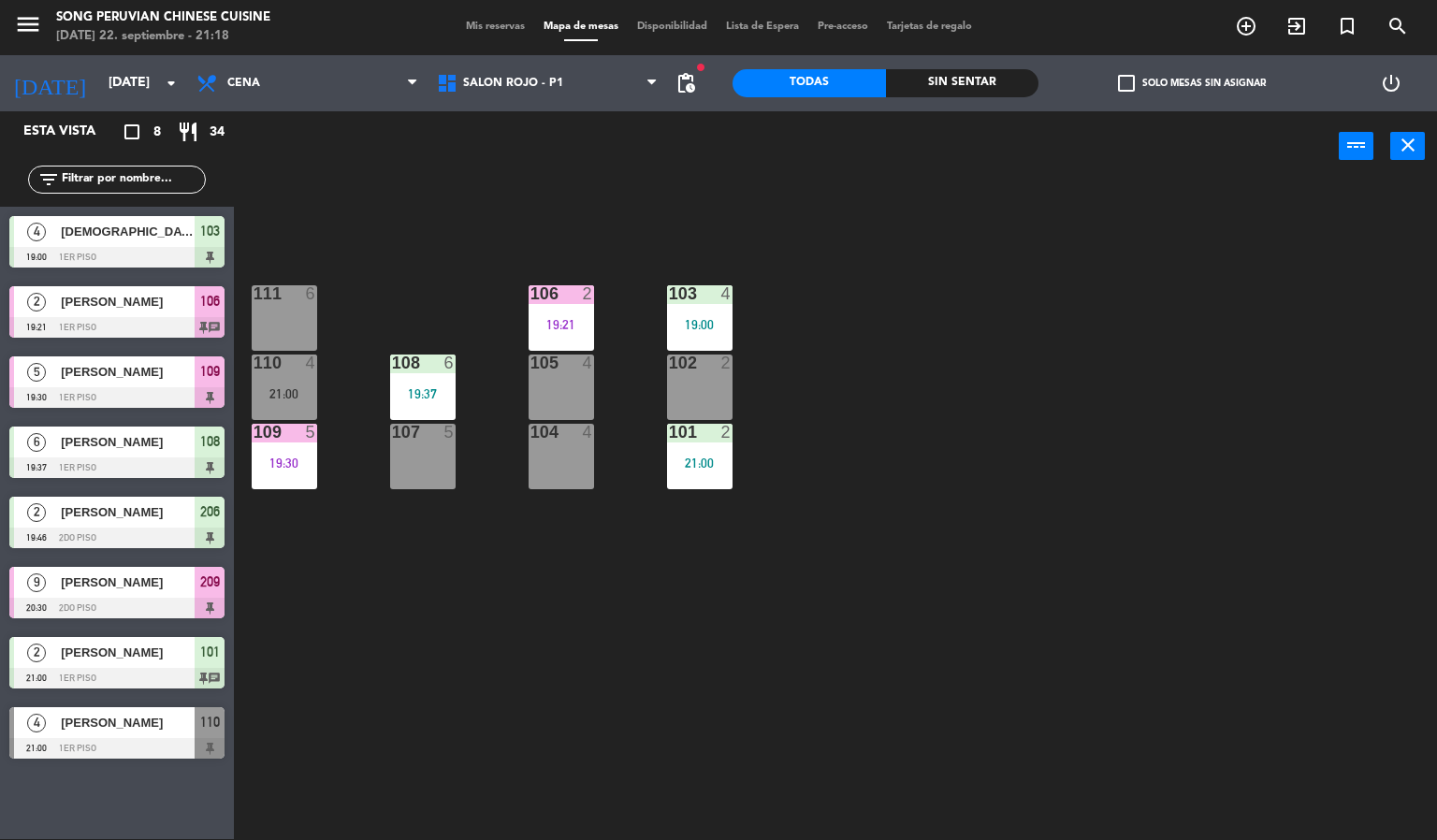
click at [1308, 335] on div "103 4 19:00 106 2 19:21 111 6 102 2 105 4 108 6 19:37 110 4 21:00 101 2 21:00 1…" at bounding box center [842, 511] width 1189 height 658
click at [1013, 588] on div "103 4 19:00 106 2 19:21 111 6 102 2 105 4 108 6 19:37 110 4 21:00 101 2 21:00 1…" at bounding box center [842, 511] width 1189 height 658
click at [690, 624] on div "103 4 19:00 106 2 19:21 111 6 102 2 105 4 108 6 19:37 110 4 21:00 101 2 21:00 1…" at bounding box center [842, 511] width 1189 height 658
click at [658, 612] on div "103 4 19:00 106 2 19:21 111 6 102 2 105 4 108 6 19:37 110 4 21:00 101 2 21:00 1…" at bounding box center [842, 511] width 1189 height 658
click at [572, 313] on div "106 2 19:21" at bounding box center [561, 318] width 65 height 65
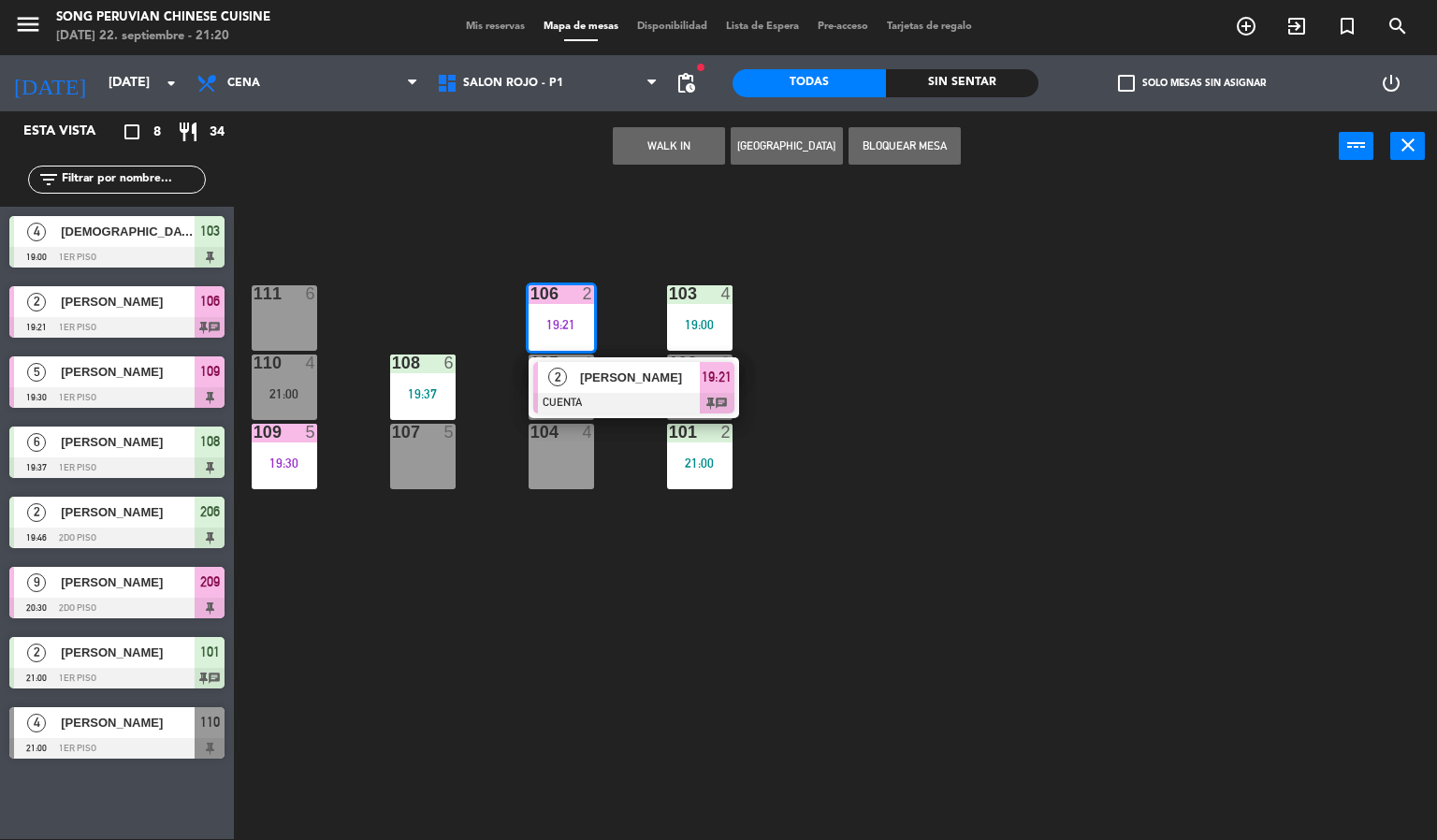
click at [632, 382] on span "[PERSON_NAME]" at bounding box center [640, 377] width 120 height 19
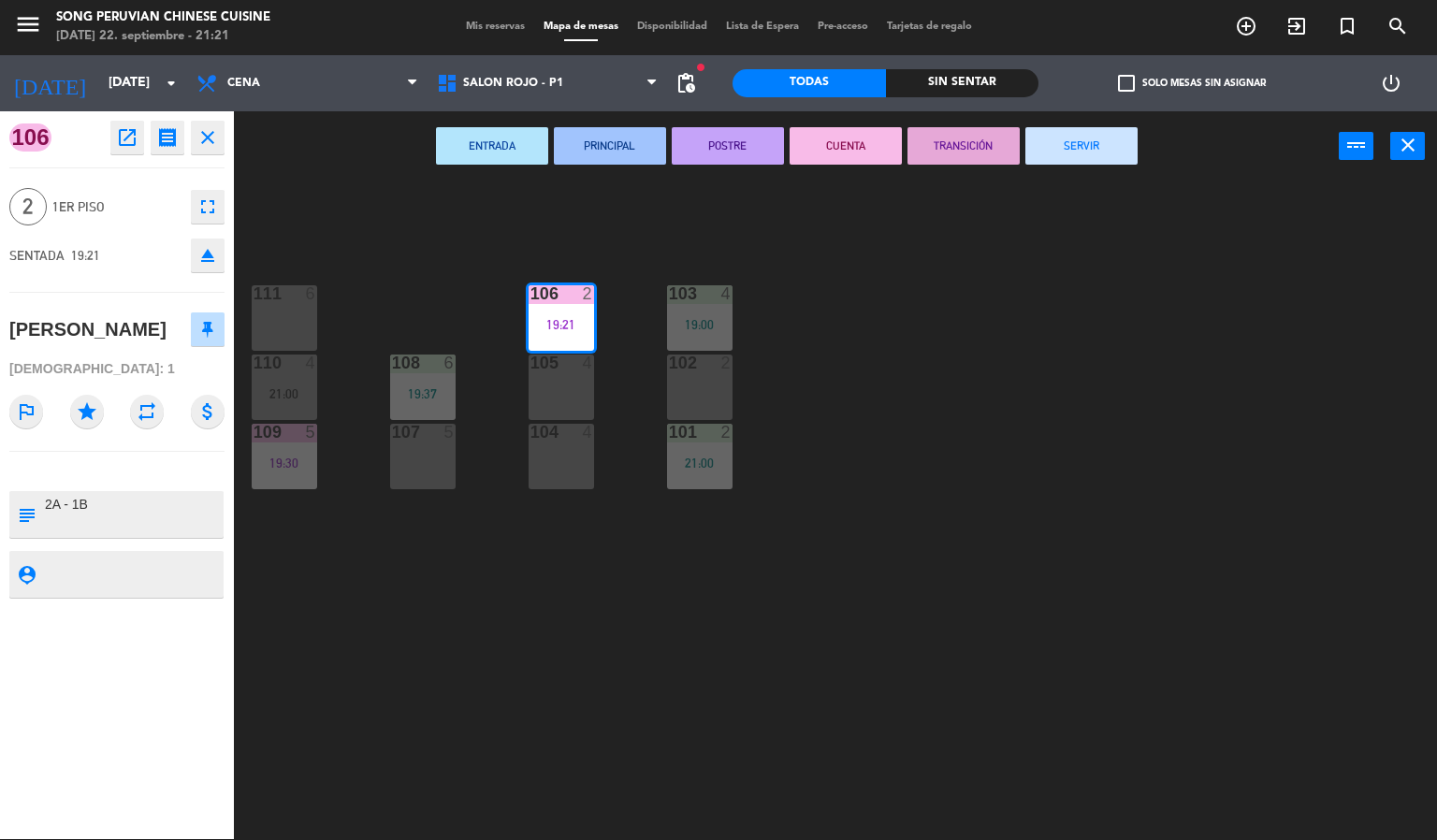
click at [1054, 160] on button "SERVIR" at bounding box center [1081, 146] width 112 height 37
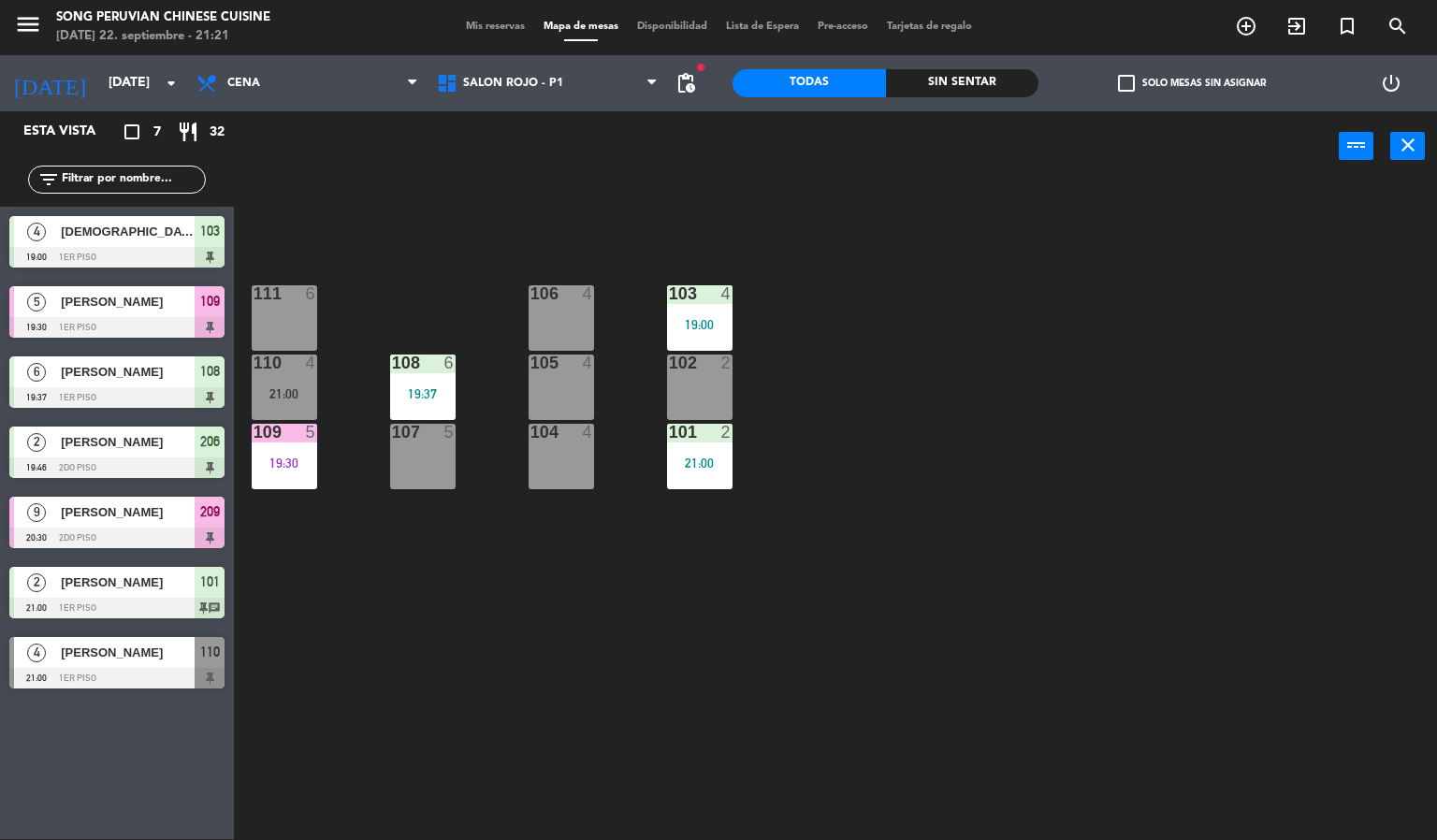
click at [840, 617] on div "103 4 19:00 106 4 111 6 102 2 105 4 108 6 19:37 110 4 21:00 101 2 21:00 104 4 1…" at bounding box center [842, 511] width 1189 height 658
click at [445, 185] on div "103 4 19:00 106 4 111 6 102 2 105 4 108 6 19:37 110 4 21:00 101 2 21:00 104 4 1…" at bounding box center [842, 511] width 1189 height 658
click at [483, 649] on div "103 4 19:00 106 4 111 6 102 2 105 4 108 6 19:37 110 4 21:00 101 2 21:00 104 4 1…" at bounding box center [842, 511] width 1189 height 658
click at [522, 601] on div "103 4 19:00 106 4 111 6 102 2 105 4 108 6 19:37 110 4 21:00 101 2 21:00 104 4 1…" at bounding box center [842, 511] width 1189 height 658
click at [447, 276] on div "103 4 19:00 106 4 111 6 102 2 105 4 108 6 19:37 110 4 21:00 101 2 21:00 104 4 1…" at bounding box center [842, 511] width 1189 height 658
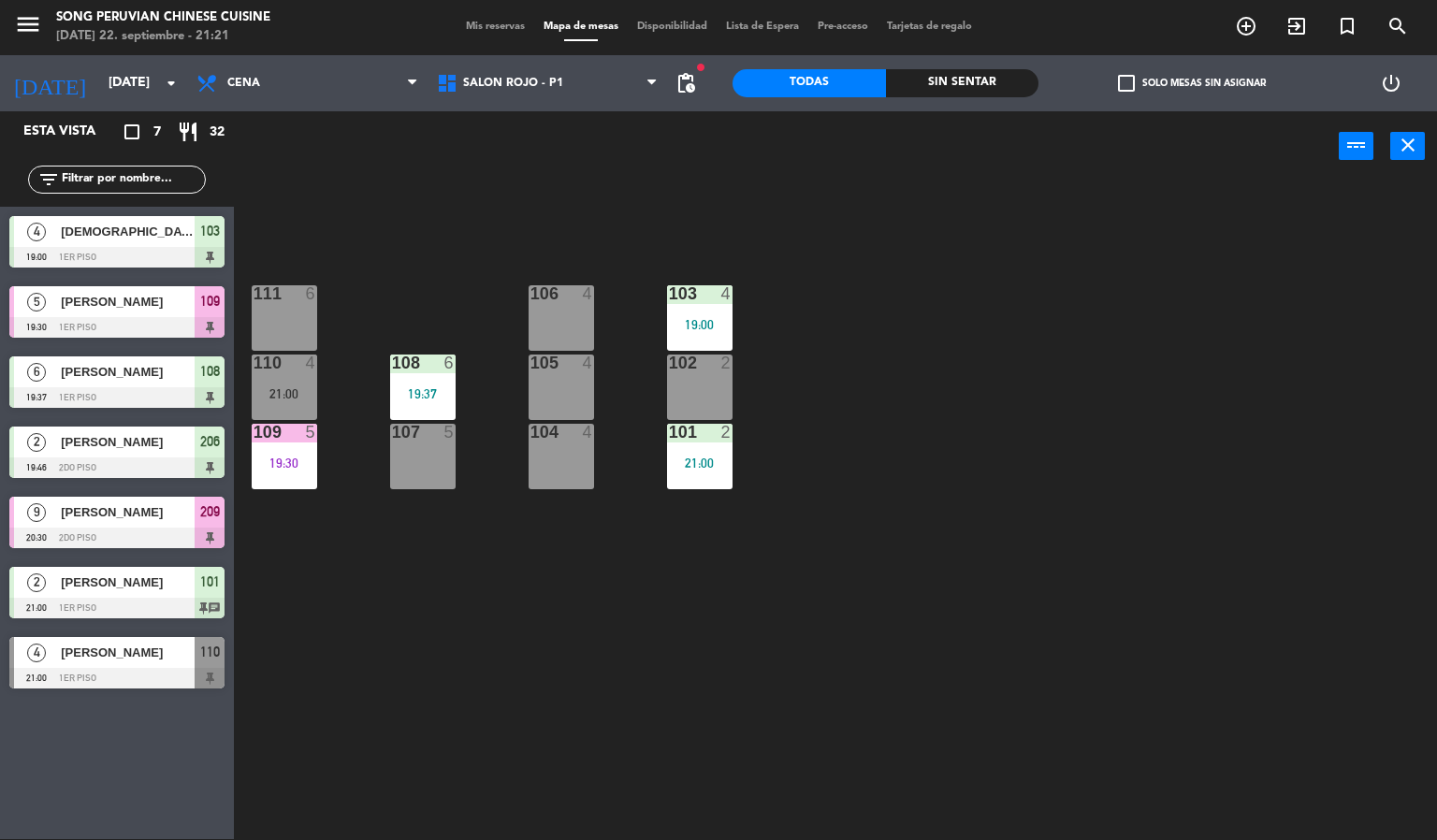
click at [449, 430] on div "5" at bounding box center [450, 432] width 12 height 17
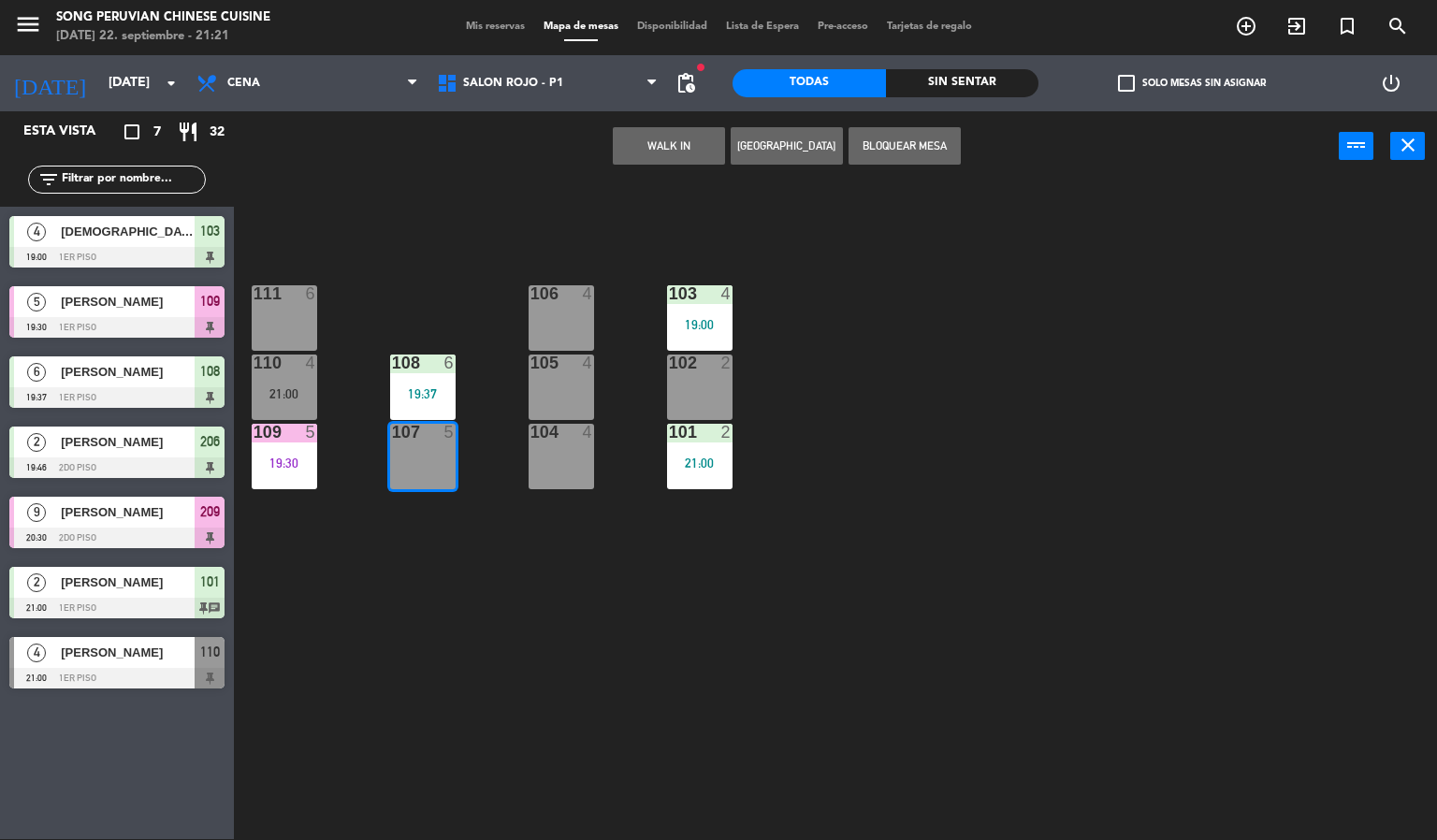
click at [430, 585] on div "103 4 19:00 106 4 111 6 102 2 105 4 108 6 19:37 110 4 21:00 101 2 21:00 104 4 1…" at bounding box center [842, 511] width 1189 height 658
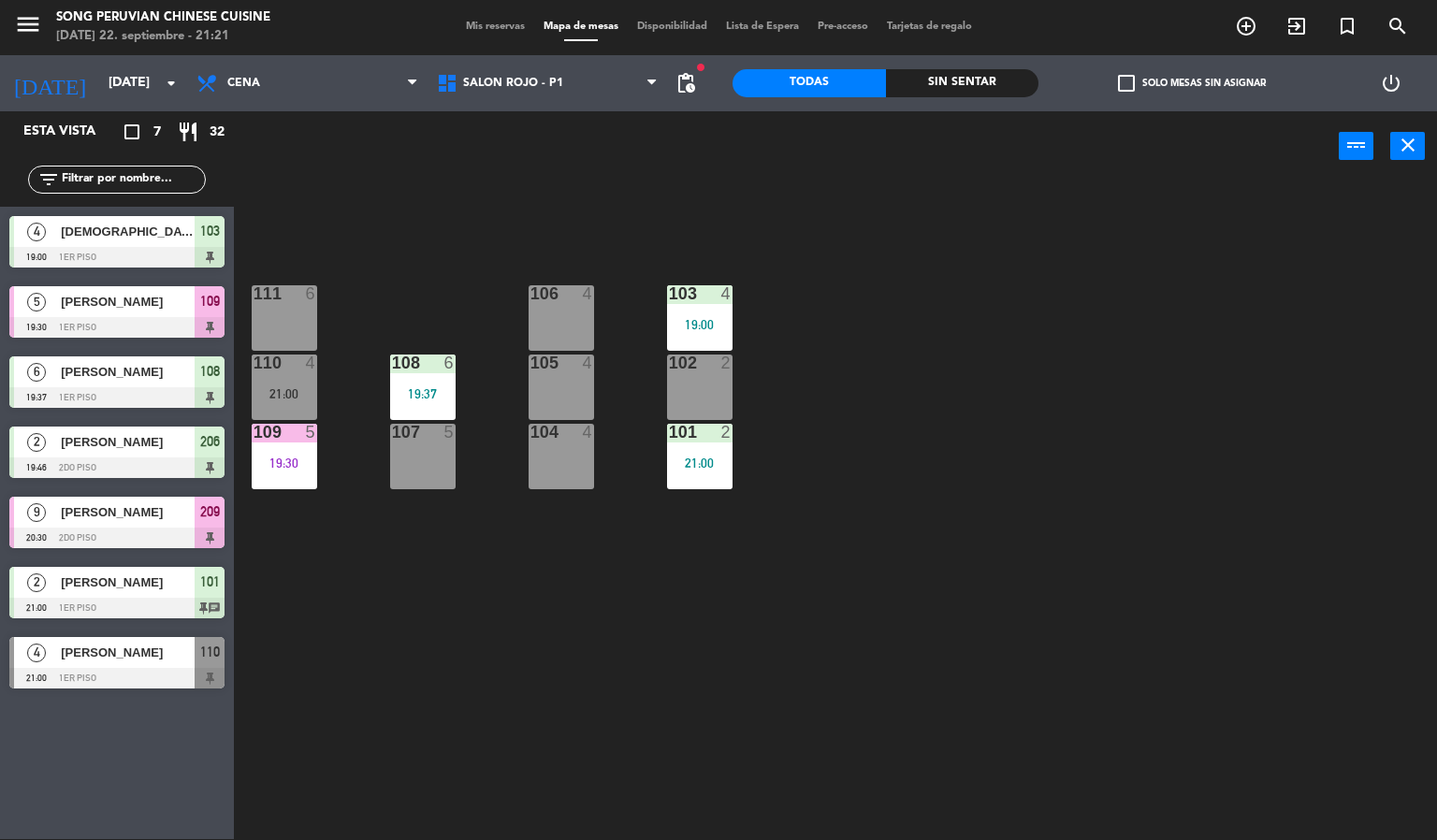
click at [435, 399] on div "19:37" at bounding box center [422, 393] width 65 height 13
click at [466, 631] on div "103 4 19:00 106 4 111 6 102 2 105 4 108 6 19:37 110 4 21:00 101 2 21:00 104 4 1…" at bounding box center [842, 511] width 1189 height 658
click at [412, 364] on div at bounding box center [422, 363] width 31 height 17
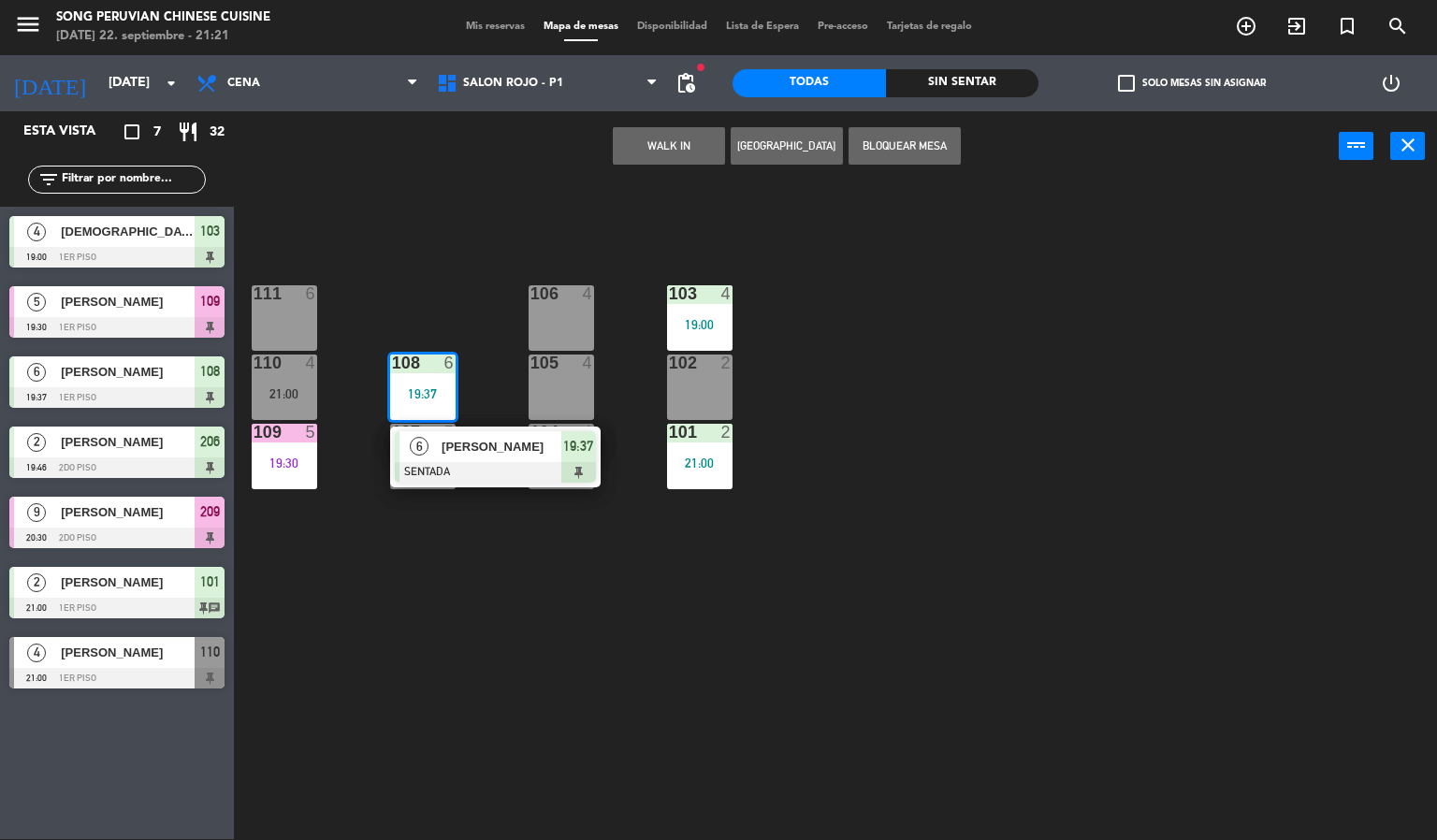
click at [466, 444] on span "[PERSON_NAME]" at bounding box center [501, 446] width 120 height 19
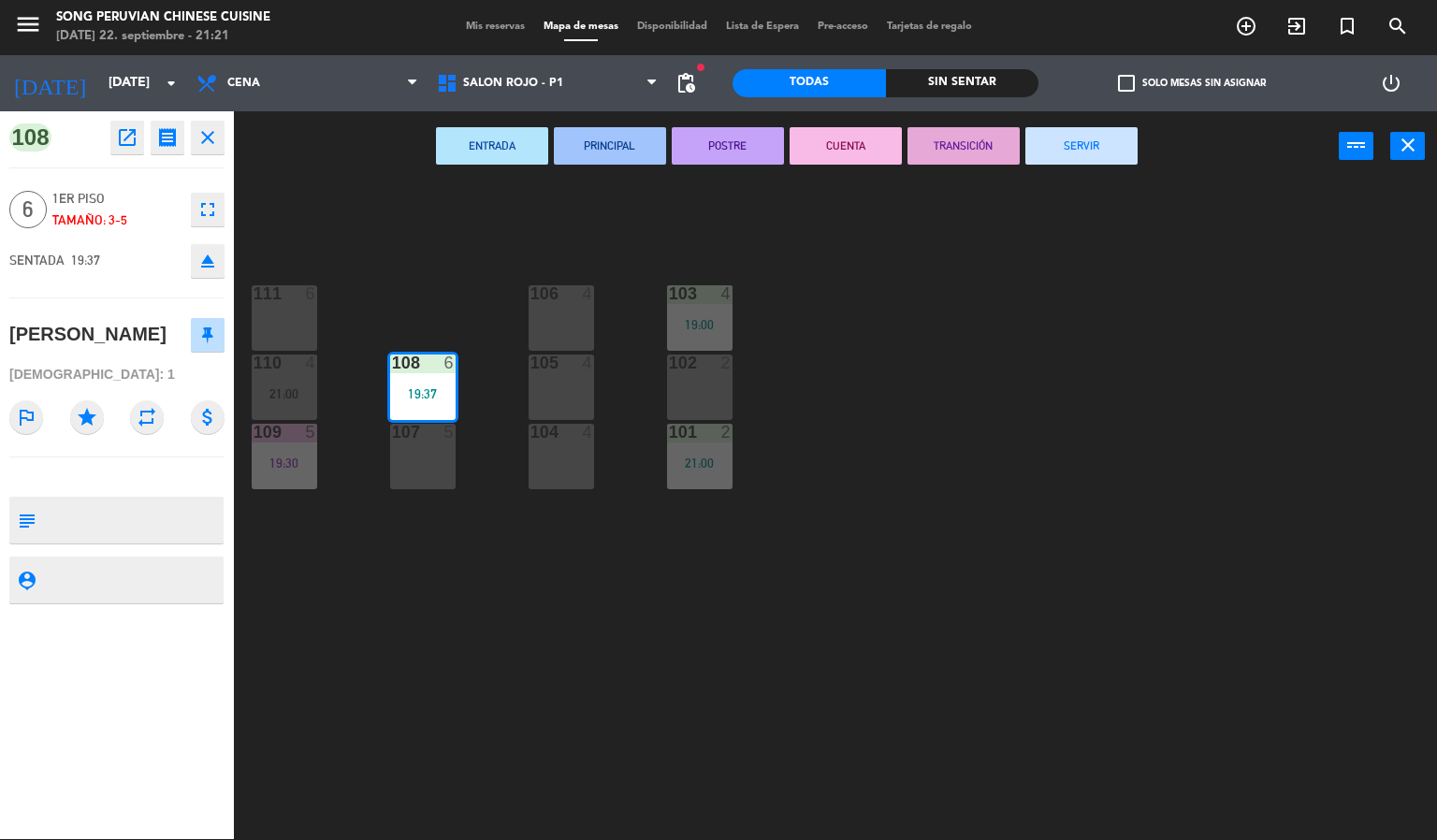
click at [460, 679] on div "103 4 19:00 106 4 111 6 102 2 105 4 108 6 19:37 110 4 21:00 101 2 21:00 104 4 1…" at bounding box center [842, 511] width 1189 height 658
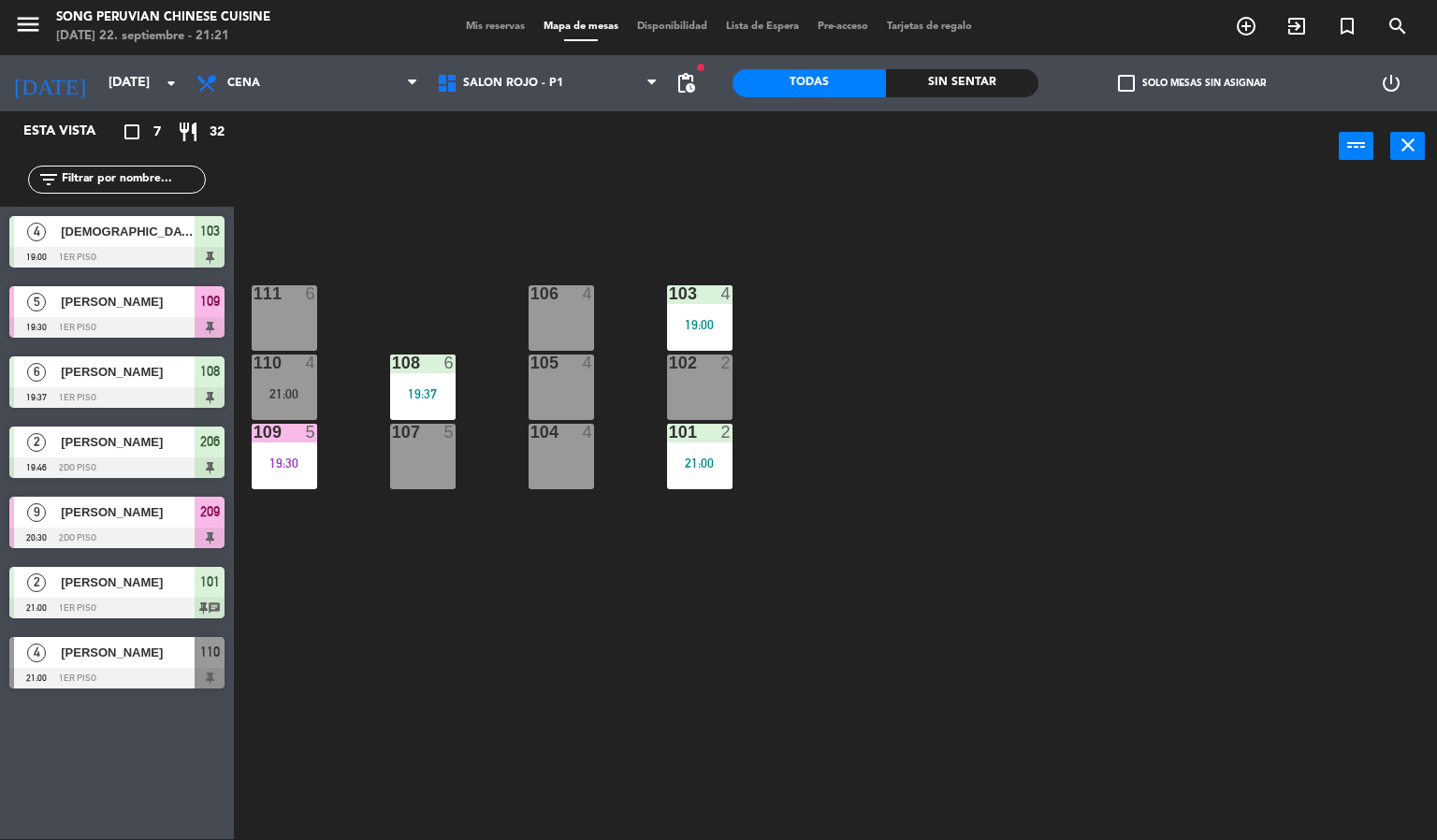
click at [297, 463] on div "19:30" at bounding box center [284, 462] width 65 height 13
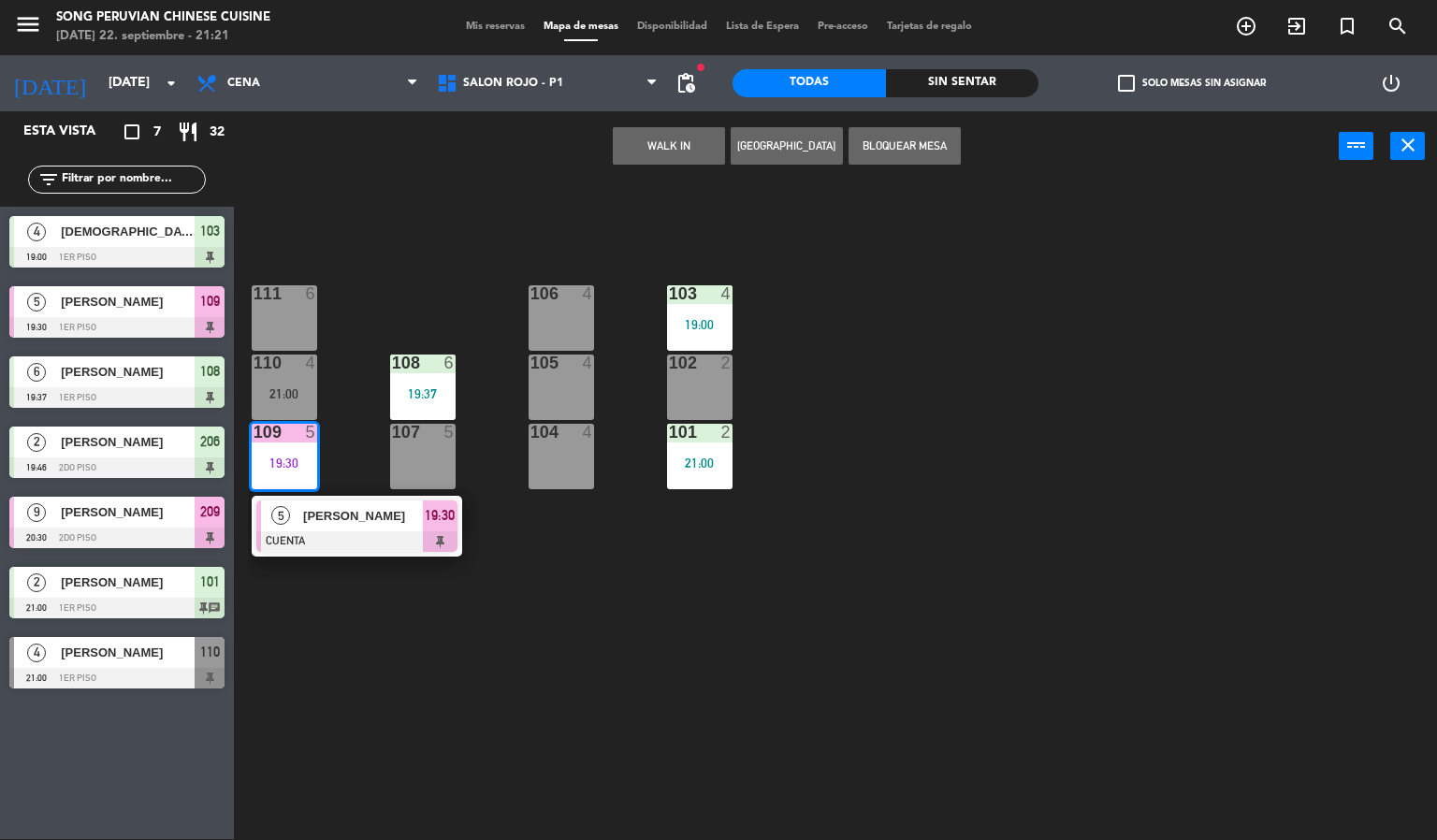
click at [421, 648] on div "103 4 19:00 106 4 111 6 102 2 105 4 108 6 19:37 110 4 21:00 101 2 21:00 104 4 1…" at bounding box center [842, 511] width 1189 height 658
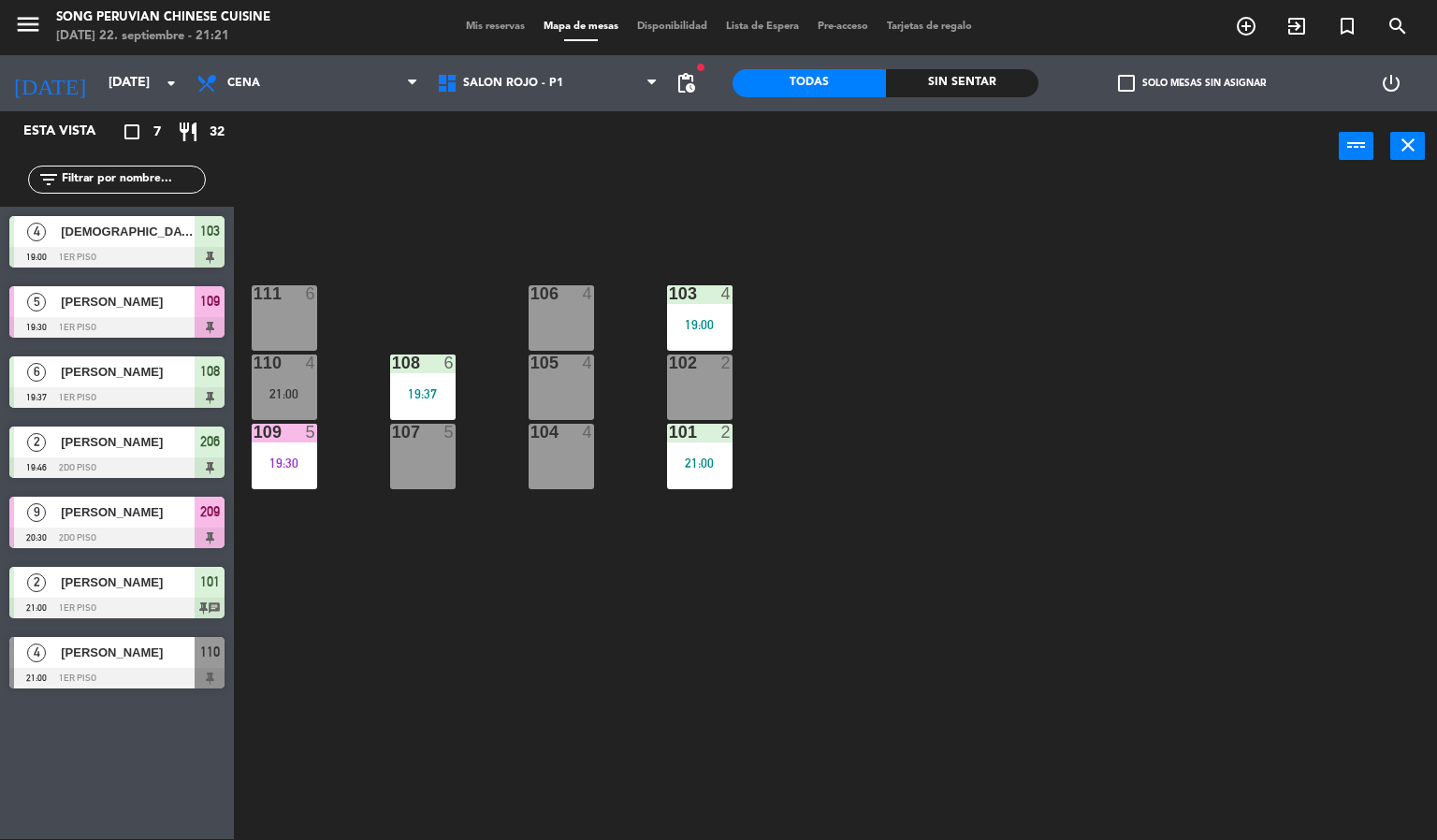
click at [682, 483] on div "101 2 21:00" at bounding box center [699, 456] width 65 height 65
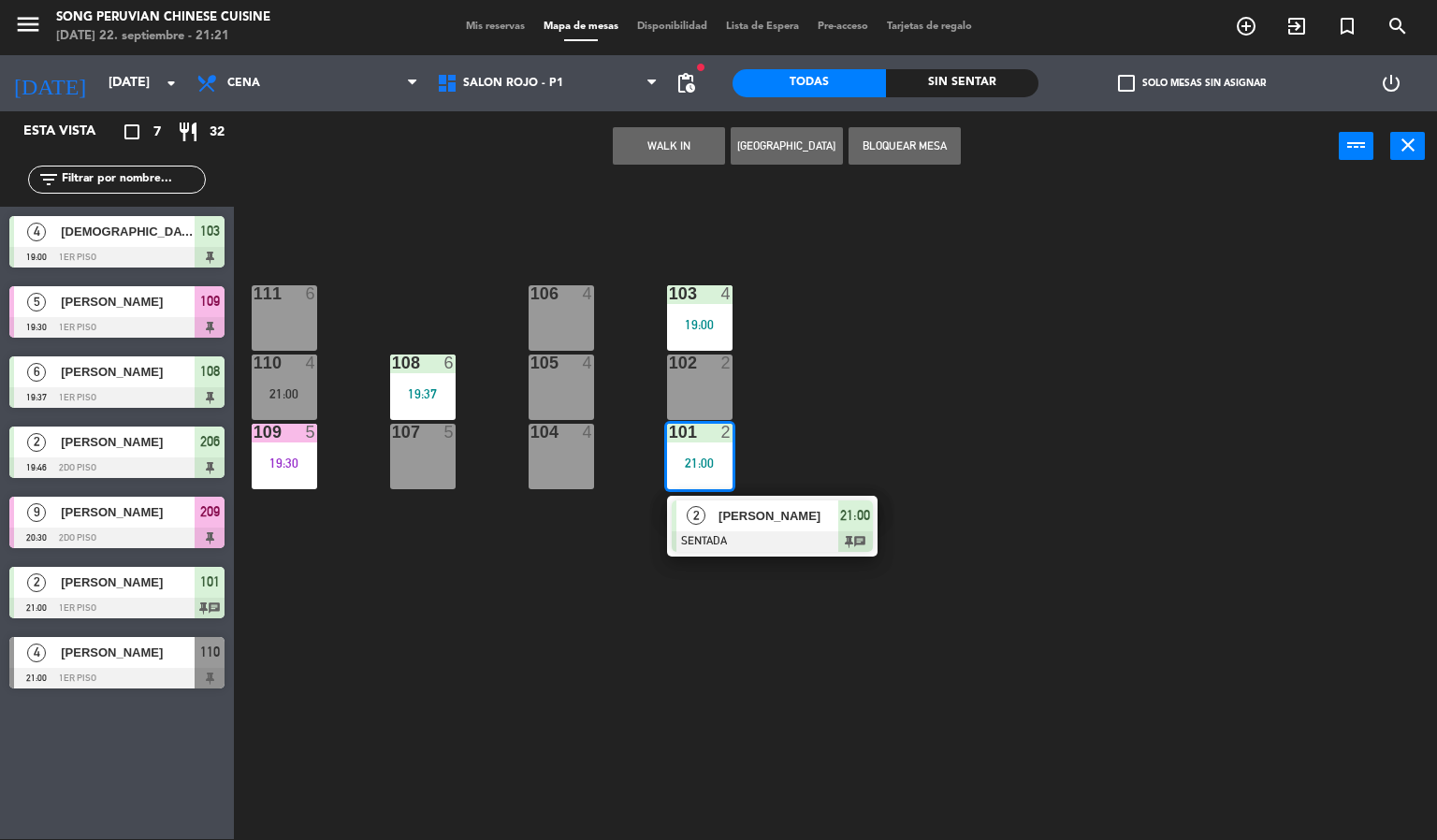
click at [684, 536] on div at bounding box center [772, 541] width 201 height 20
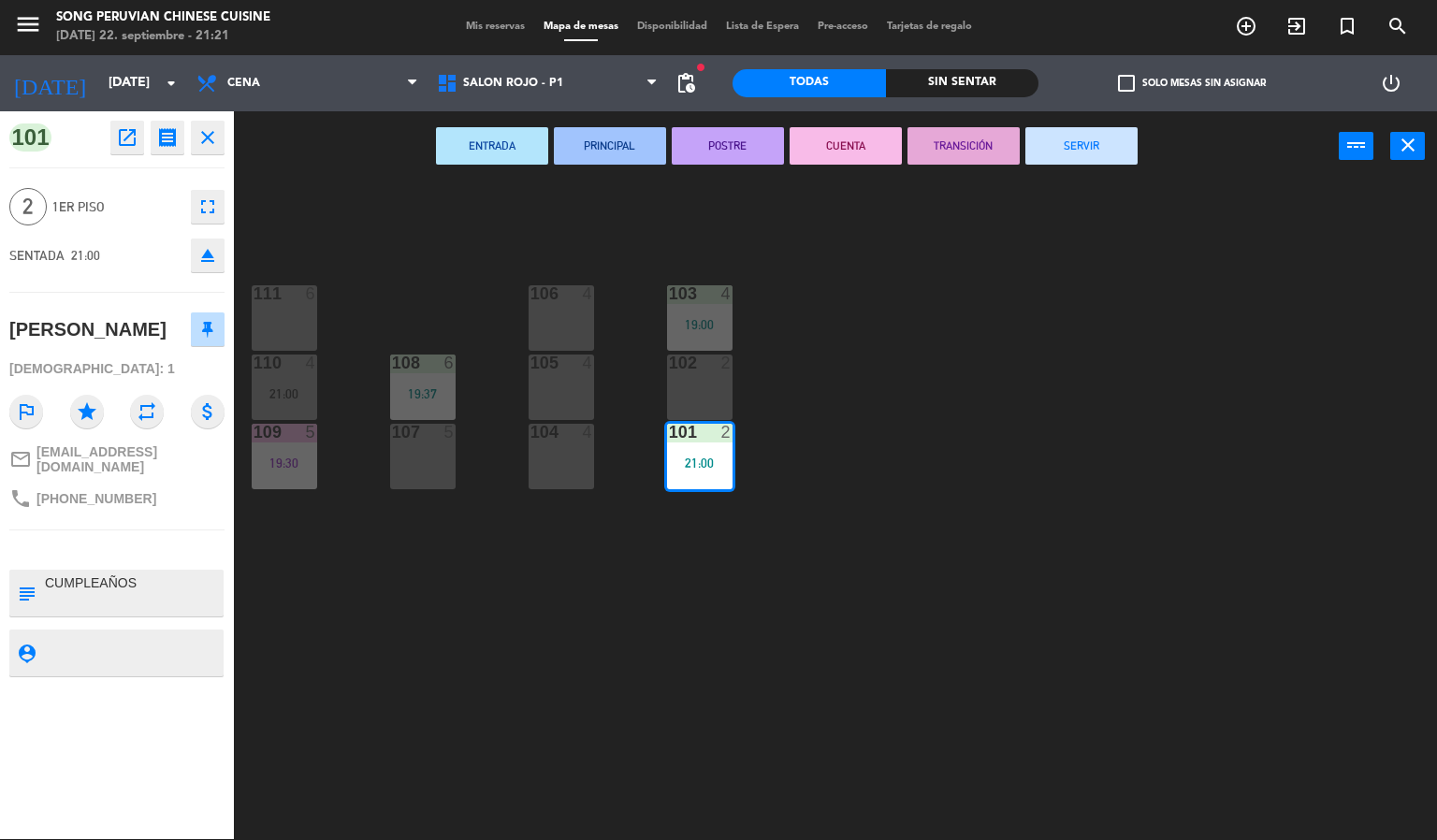
click at [621, 660] on div "103 4 19:00 106 4 111 6 102 2 105 4 108 6 19:37 110 4 21:00 101 2 21:00 104 4 1…" at bounding box center [842, 511] width 1189 height 658
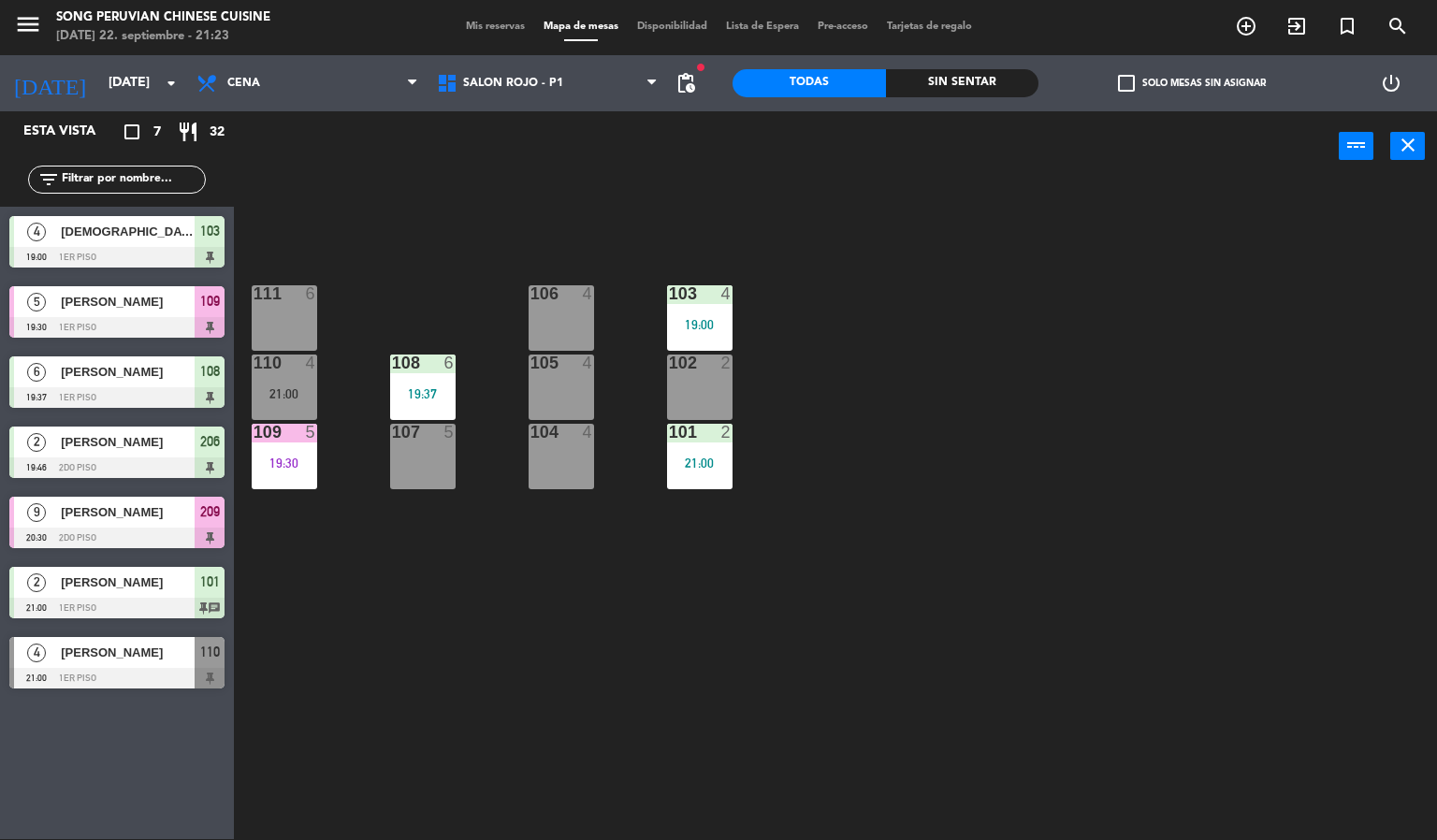
click at [1041, 511] on div "103 4 19:00 106 4 111 6 102 2 105 4 108 6 19:37 110 4 21:00 101 2 21:00 104 4 1…" at bounding box center [842, 511] width 1189 height 658
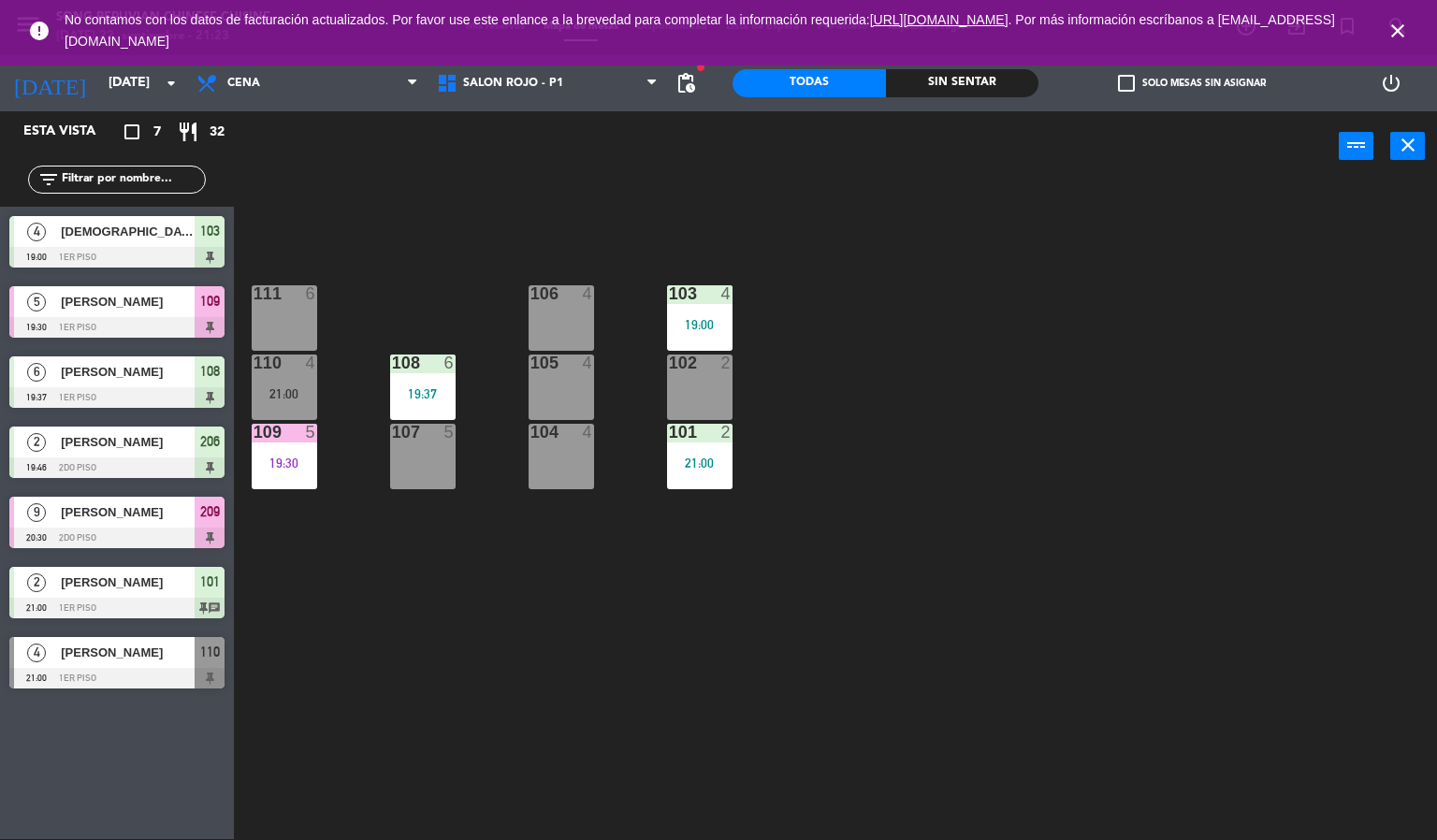
click at [915, 604] on div "103 4 19:00 106 4 111 6 102 2 105 4 108 6 19:37 110 4 21:00 101 2 21:00 104 4 1…" at bounding box center [842, 511] width 1189 height 658
click at [1396, 29] on icon "close" at bounding box center [1397, 30] width 22 height 22
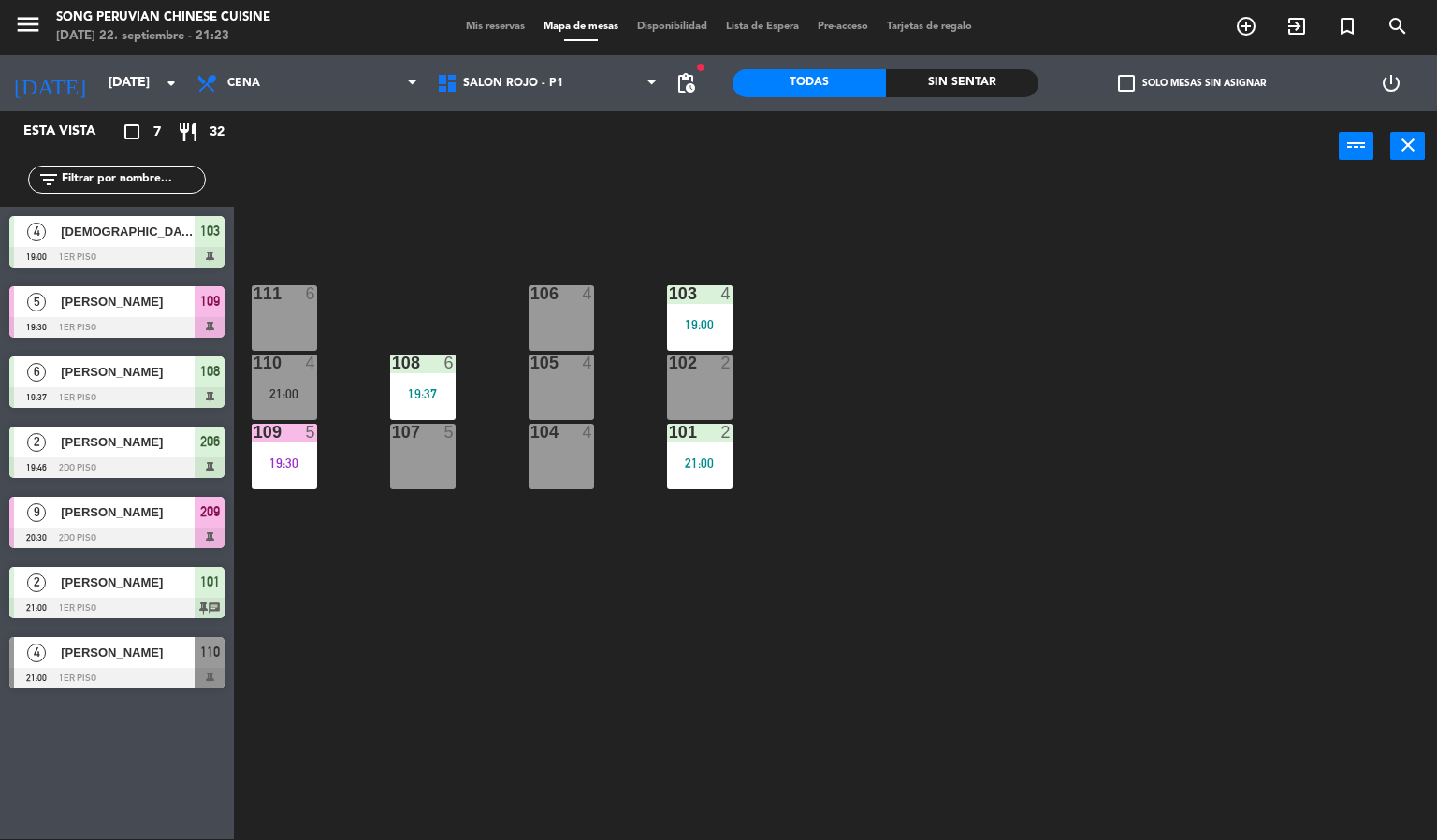
click at [1064, 483] on div "103 4 19:00 106 4 111 6 102 2 105 4 108 6 19:37 110 4 21:00 101 2 21:00 104 4 1…" at bounding box center [842, 511] width 1189 height 658
click at [520, 84] on span "SALON ROJO - P1" at bounding box center [513, 83] width 100 height 13
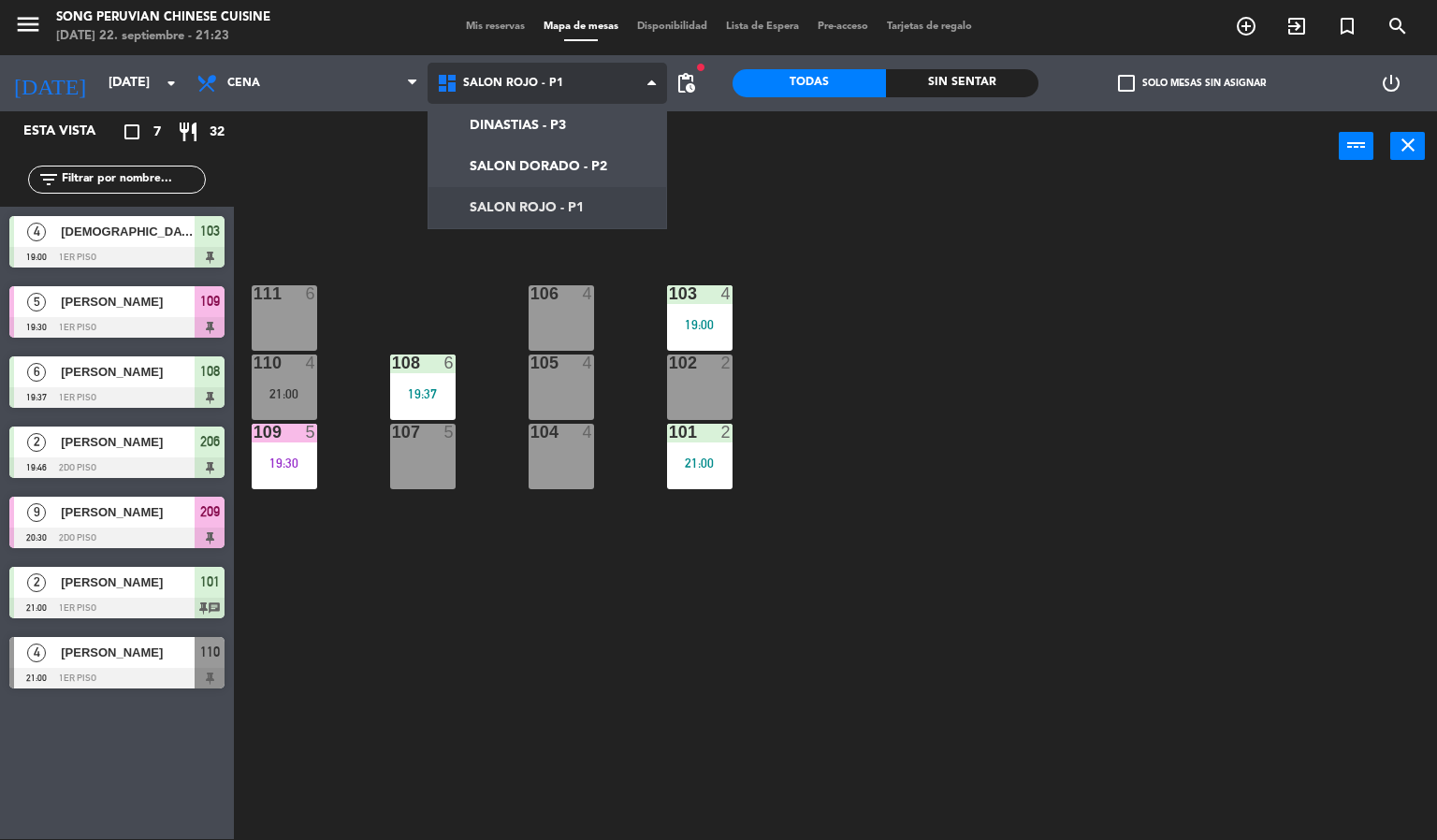
click at [447, 158] on ng-component "menu Song Peruvian Chinese Cuisine [DATE] 22. septiembre - 21:23 Mis reservas M…" at bounding box center [718, 419] width 1437 height 841
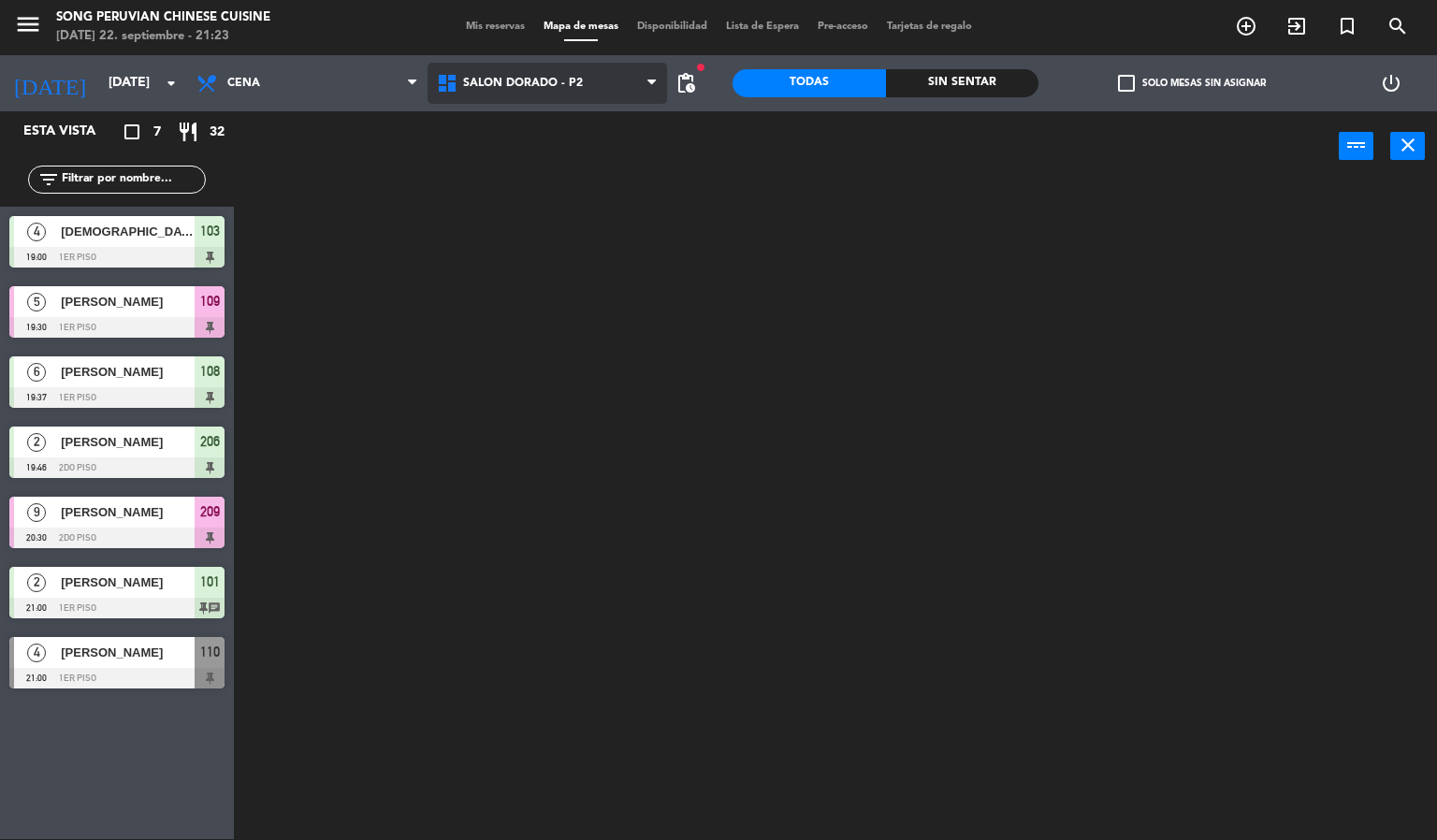
click at [488, 77] on span "SALON DORADO - P2" at bounding box center [523, 83] width 120 height 13
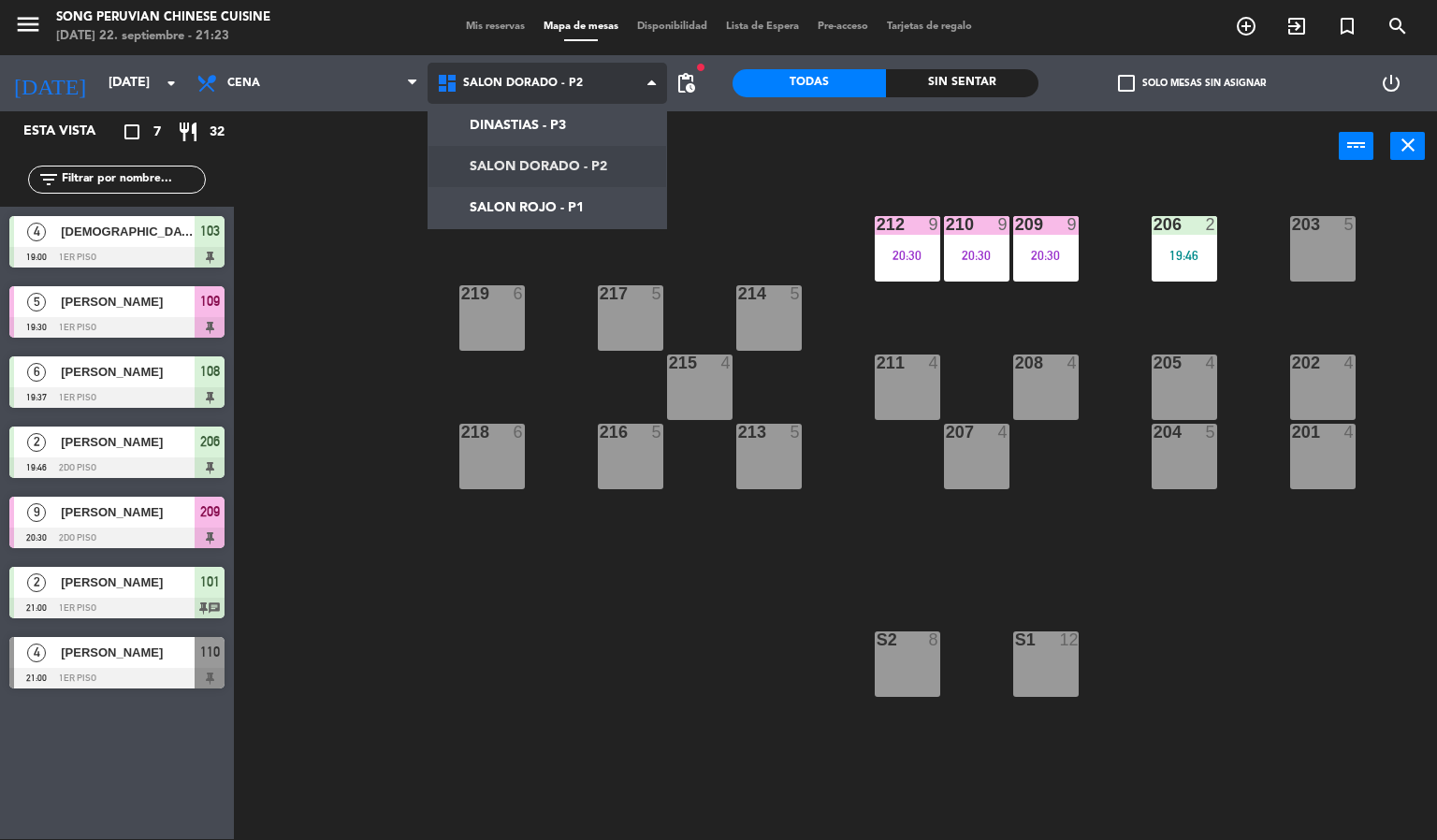
click at [518, 209] on ng-component "menu Song Peruvian Chinese Cuisine [DATE] 22. septiembre - 21:23 Mis reservas M…" at bounding box center [718, 419] width 1437 height 841
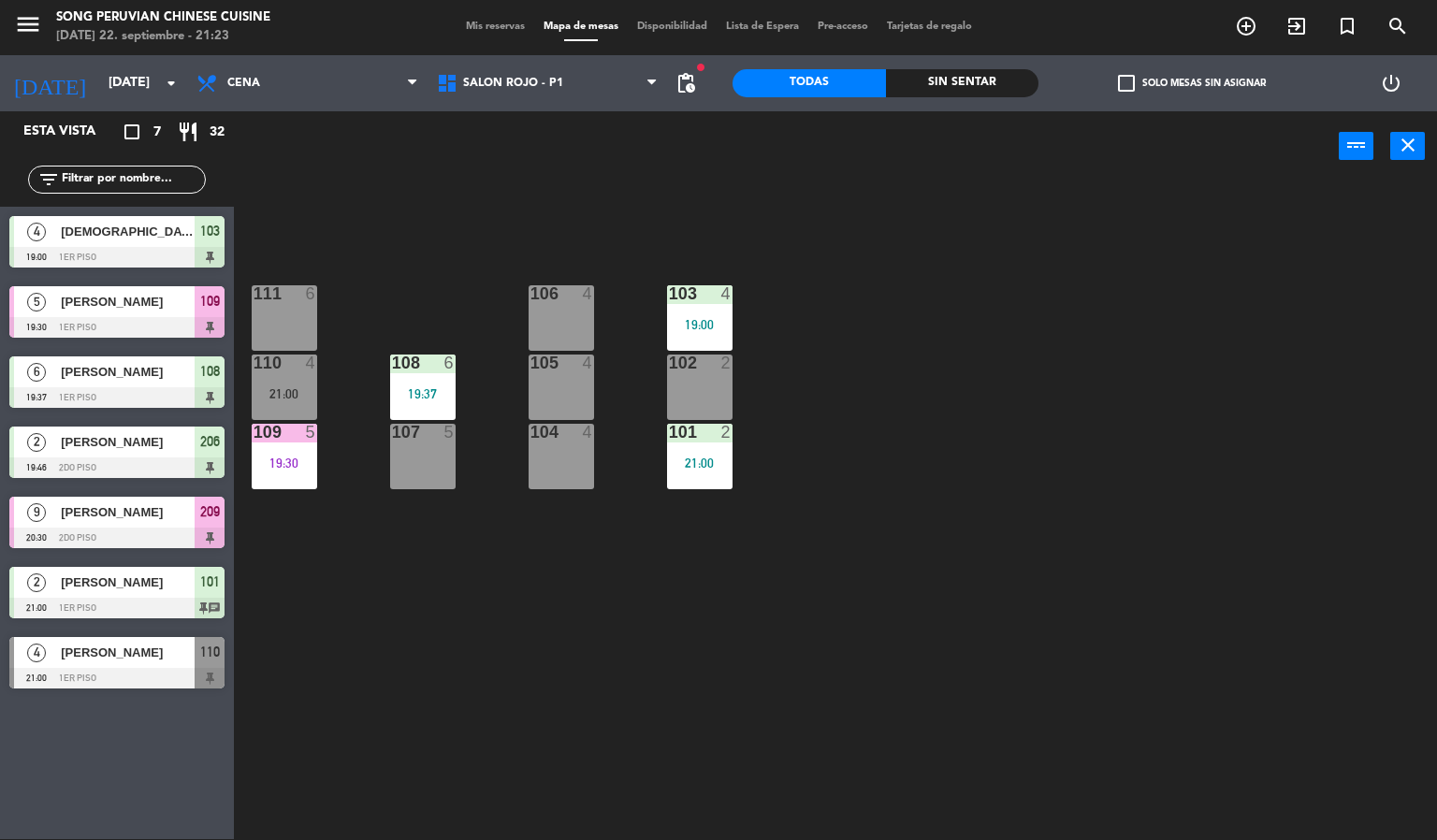
click at [537, 604] on div "103 4 19:00 106 4 111 6 102 2 105 4 108 6 19:37 110 4 21:00 101 2 21:00 104 4 1…" at bounding box center [842, 511] width 1189 height 658
click at [575, 567] on div "103 4 19:00 106 4 111 6 102 2 105 4 108 6 19:37 110 4 21:00 101 2 21:00 104 4 1…" at bounding box center [842, 511] width 1189 height 658
click at [764, 657] on div "103 4 19:00 106 4 111 6 102 2 105 4 108 6 19:37 110 4 21:00 101 2 21:00 104 4 1…" at bounding box center [842, 511] width 1189 height 658
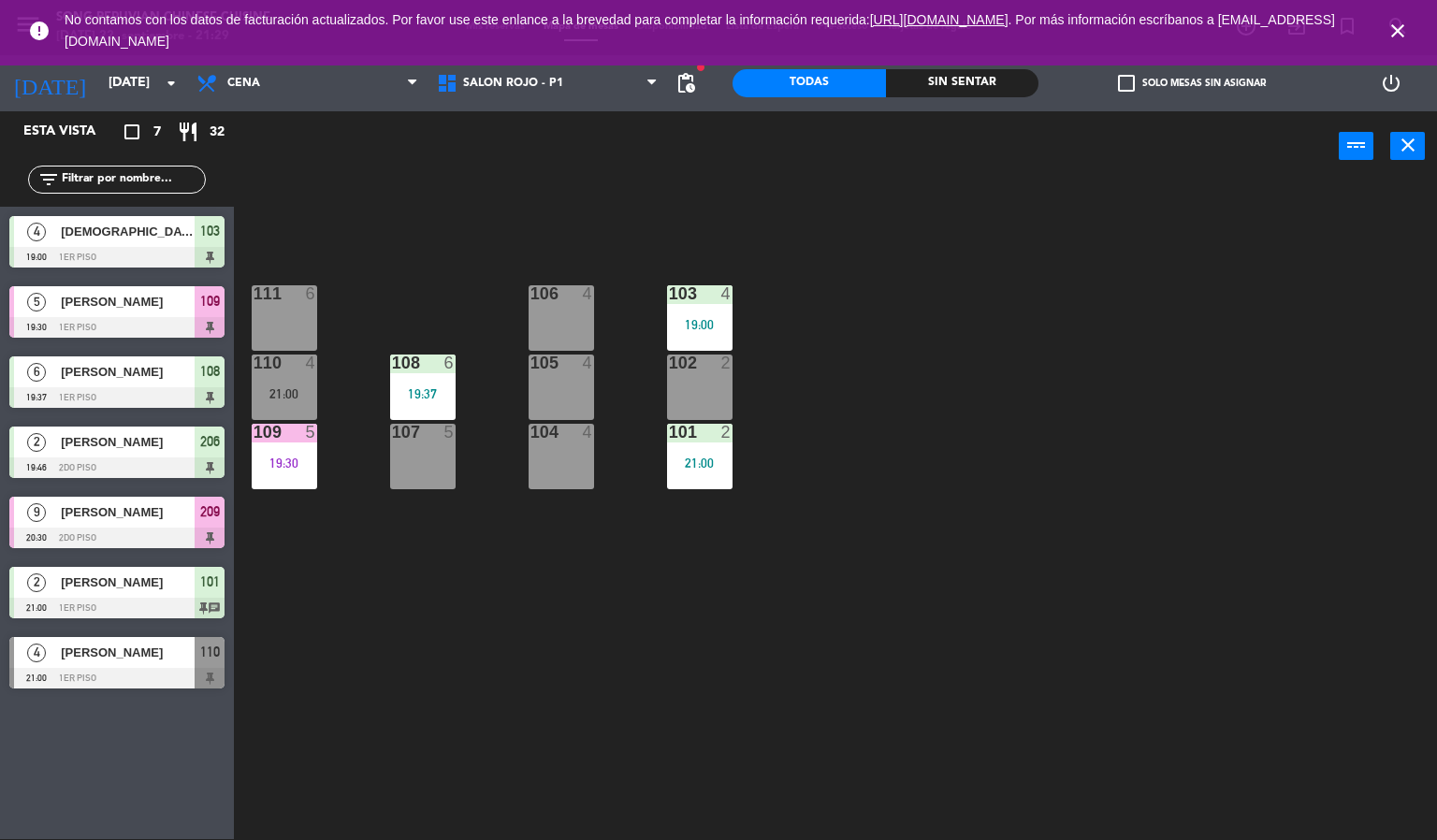
click at [1399, 25] on icon "close" at bounding box center [1397, 30] width 22 height 22
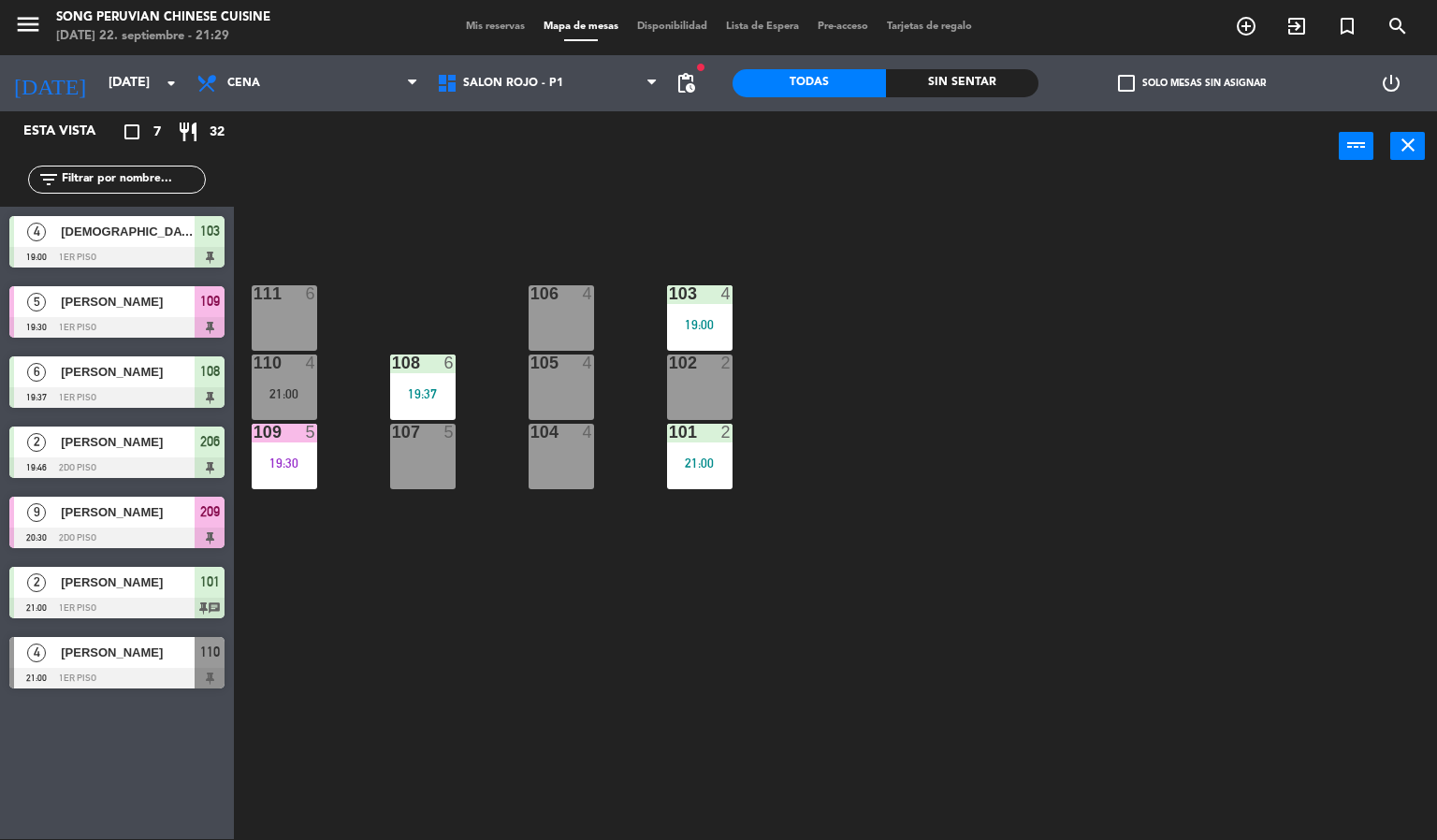
click at [1131, 407] on div "103 4 19:00 106 4 111 6 102 2 105 4 108 6 19:37 110 4 21:00 101 2 21:00 104 4 1…" at bounding box center [842, 511] width 1189 height 658
click at [1054, 460] on div "103 4 19:00 106 4 111 6 102 2 105 4 108 6 19:37 110 4 21:00 101 2 21:00 104 4 1…" at bounding box center [842, 511] width 1189 height 658
click at [253, 362] on div "110" at bounding box center [253, 363] width 1 height 17
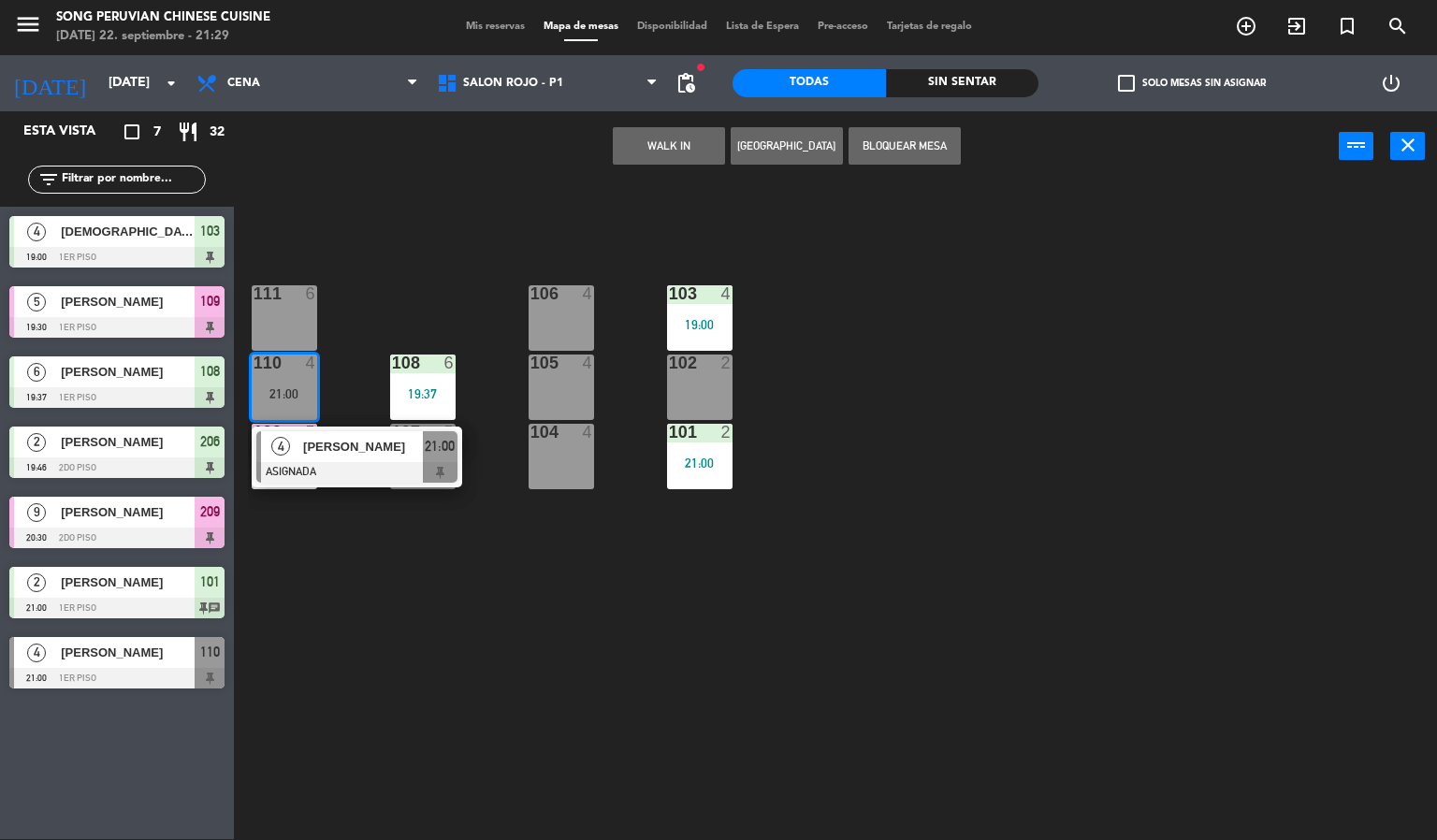
click at [418, 431] on div "[PERSON_NAME]" at bounding box center [362, 446] width 122 height 31
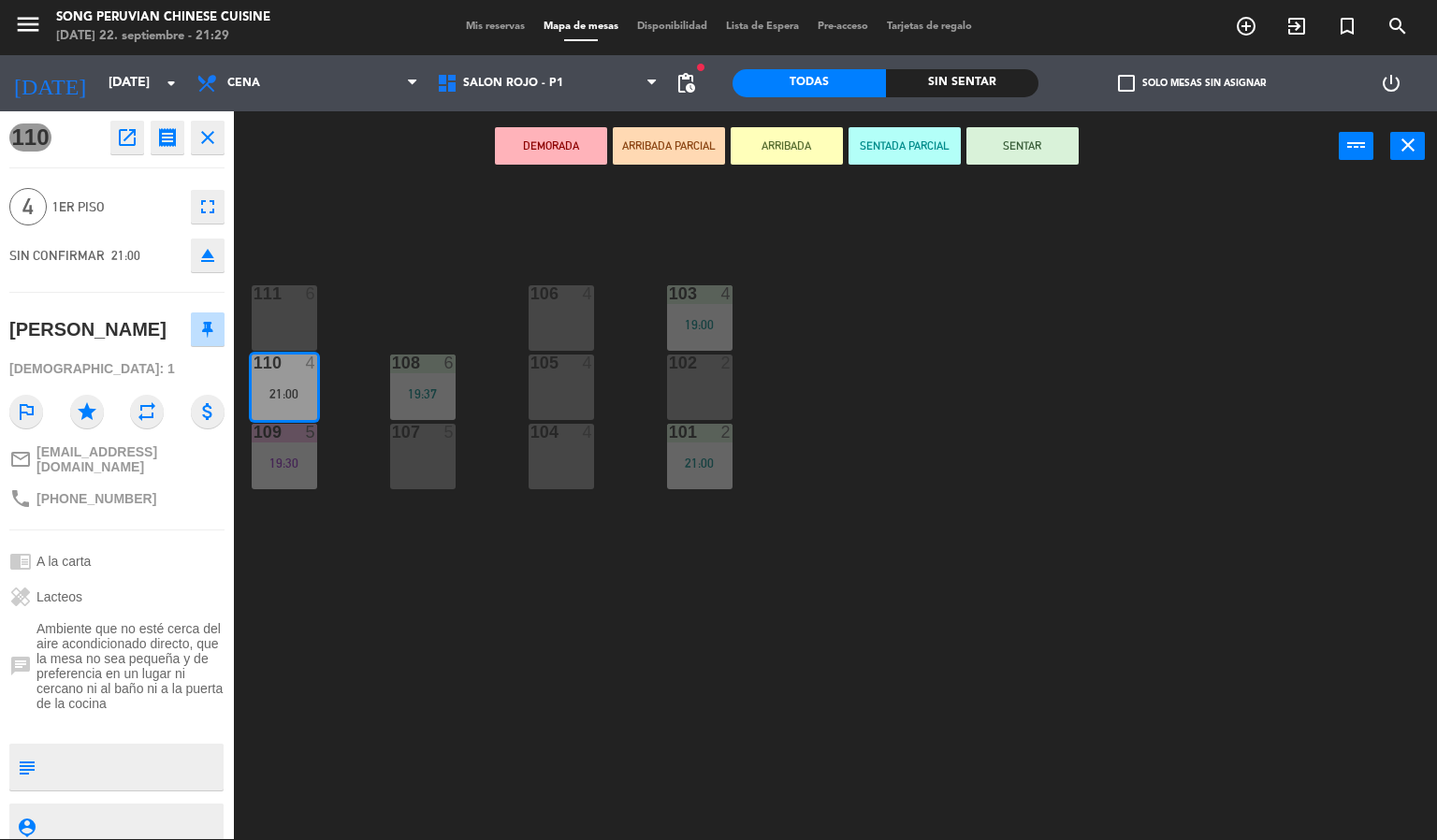
click at [534, 132] on button "DEMORADA" at bounding box center [551, 146] width 112 height 37
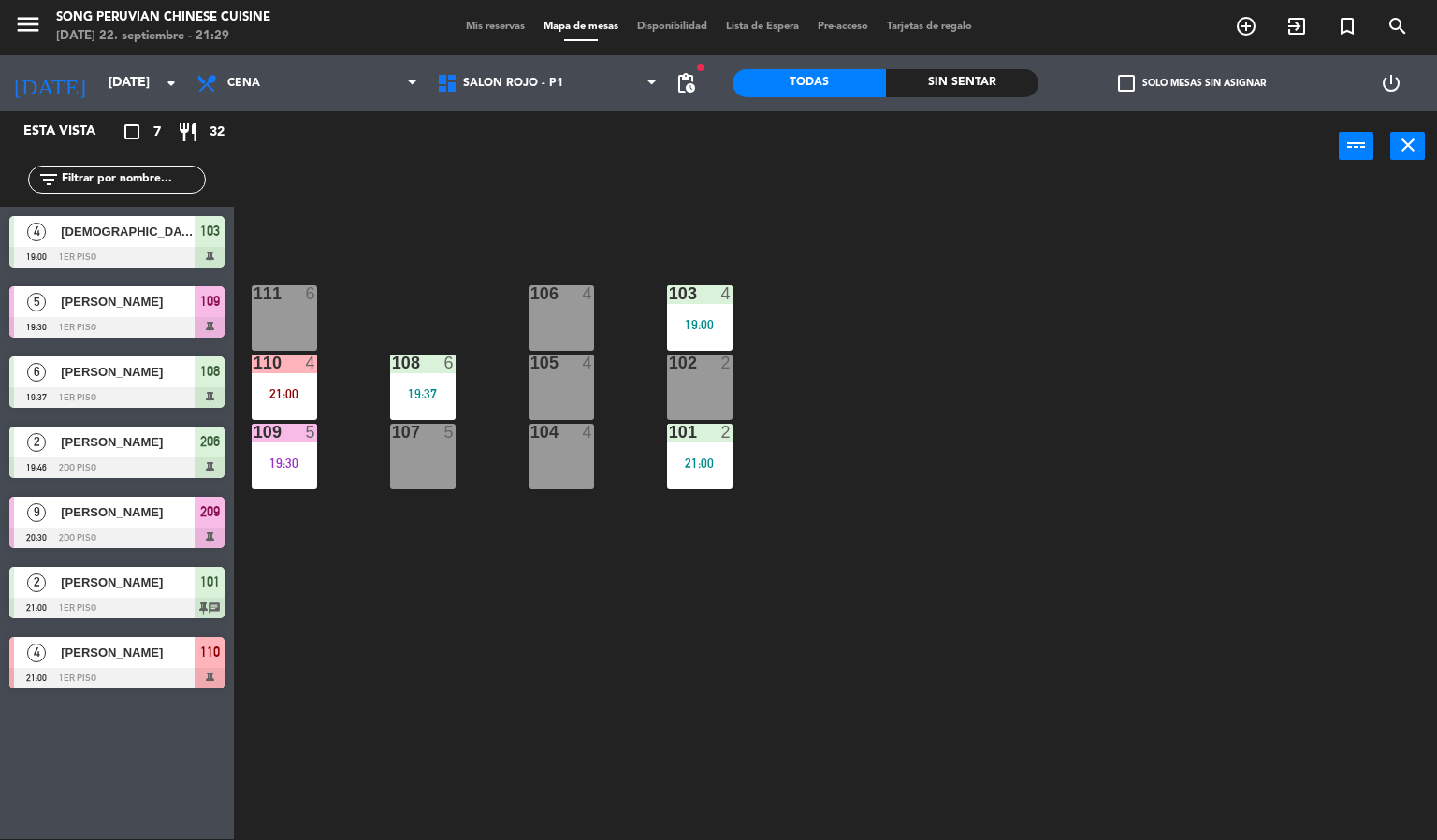
click at [875, 640] on div "103 4 19:00 106 4 111 6 102 2 105 4 108 6 19:37 110 4 21:00 101 2 21:00 104 4 1…" at bounding box center [842, 511] width 1189 height 658
click at [425, 243] on div "103 4 19:00 106 4 111 6 102 2 105 4 108 6 19:37 110 4 21:00 101 2 21:00 104 4 1…" at bounding box center [842, 511] width 1189 height 658
click at [284, 387] on div "21:00" at bounding box center [284, 393] width 65 height 13
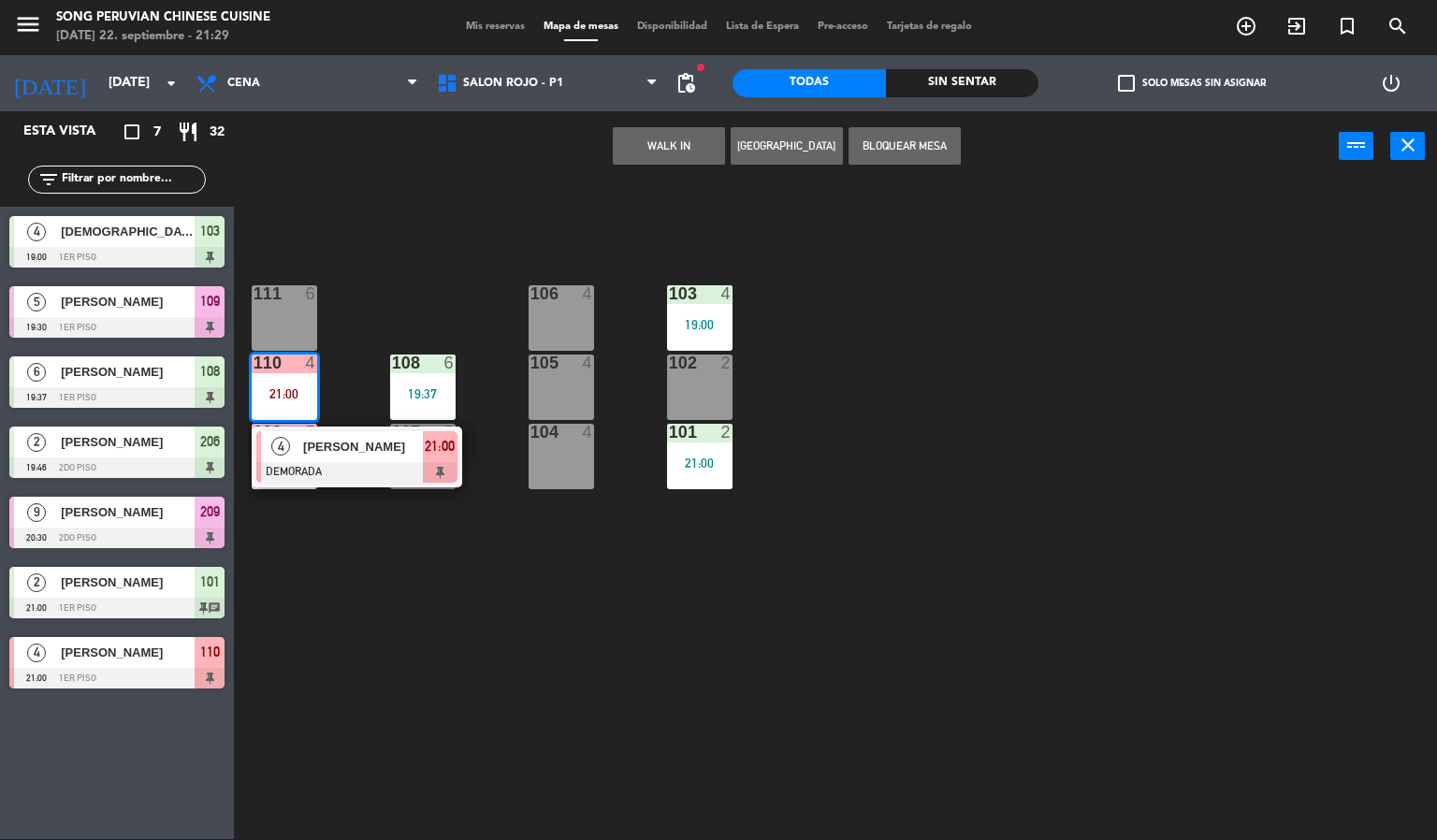
click at [645, 683] on div "103 4 19:00 106 4 111 6 102 2 105 4 108 6 19:37 110 4 21:00 4 [PERSON_NAME] DEM…" at bounding box center [842, 511] width 1189 height 658
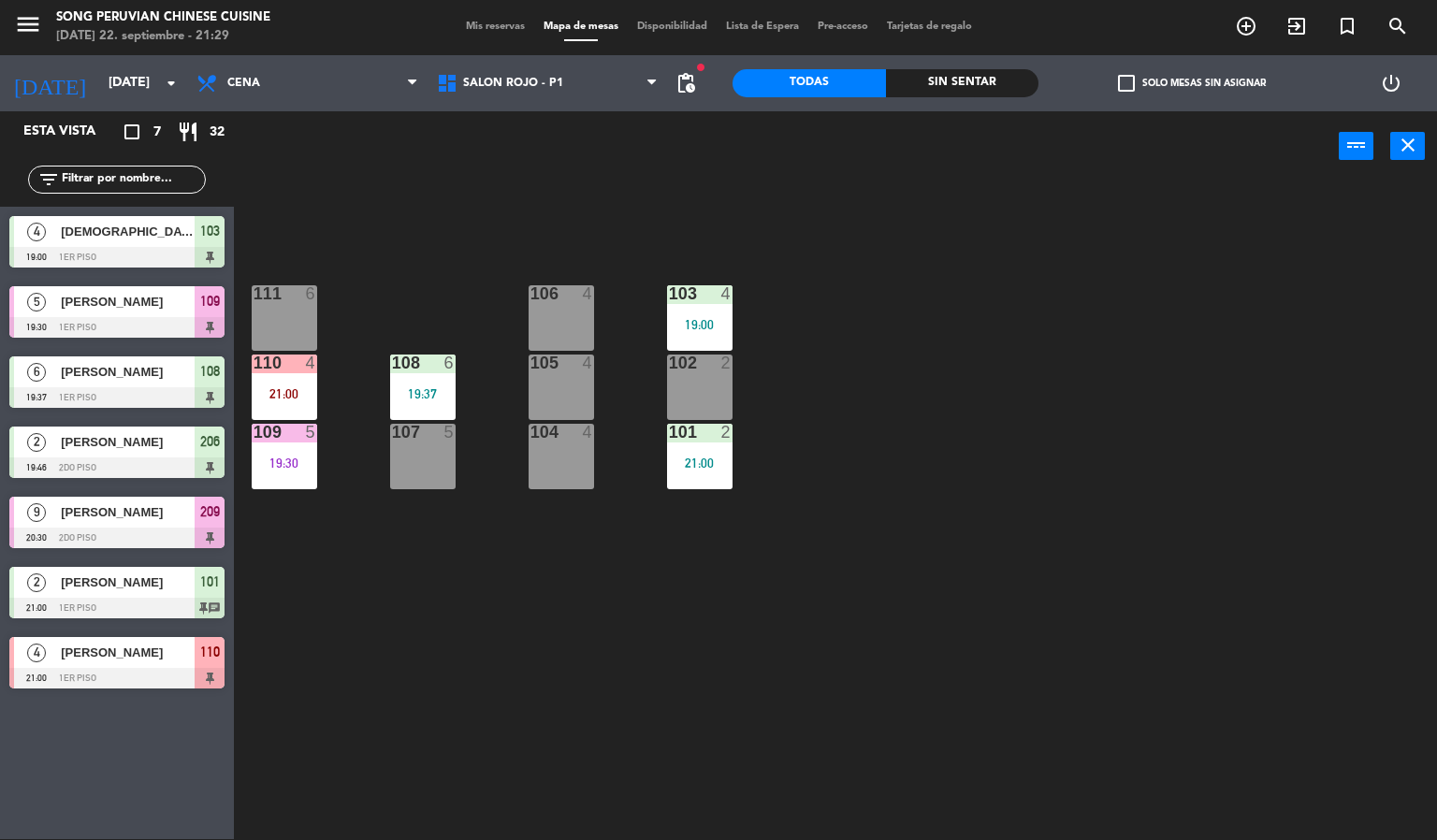
click at [675, 722] on div "103 4 19:00 106 4 111 6 102 2 105 4 108 6 19:37 110 4 21:00 101 2 21:00 104 4 1…" at bounding box center [842, 511] width 1189 height 658
click at [837, 712] on div "103 4 19:00 106 4 111 6 102 2 105 4 108 6 19:37 110 4 21:00 101 2 21:00 104 4 1…" at bounding box center [842, 511] width 1189 height 658
click at [732, 733] on div "103 4 19:00 106 4 111 6 102 2 105 4 108 6 19:37 110 4 21:00 101 2 21:00 104 4 1…" at bounding box center [842, 511] width 1189 height 658
click at [885, 721] on div "103 4 19:00 106 4 111 6 102 2 105 4 108 6 19:37 110 4 21:00 101 2 21:00 104 4 1…" at bounding box center [842, 511] width 1189 height 658
click at [1239, 614] on div "103 4 19:00 106 4 111 6 102 2 105 4 108 6 19:37 110 4 21:00 101 2 21:00 104 4 1…" at bounding box center [842, 511] width 1189 height 658
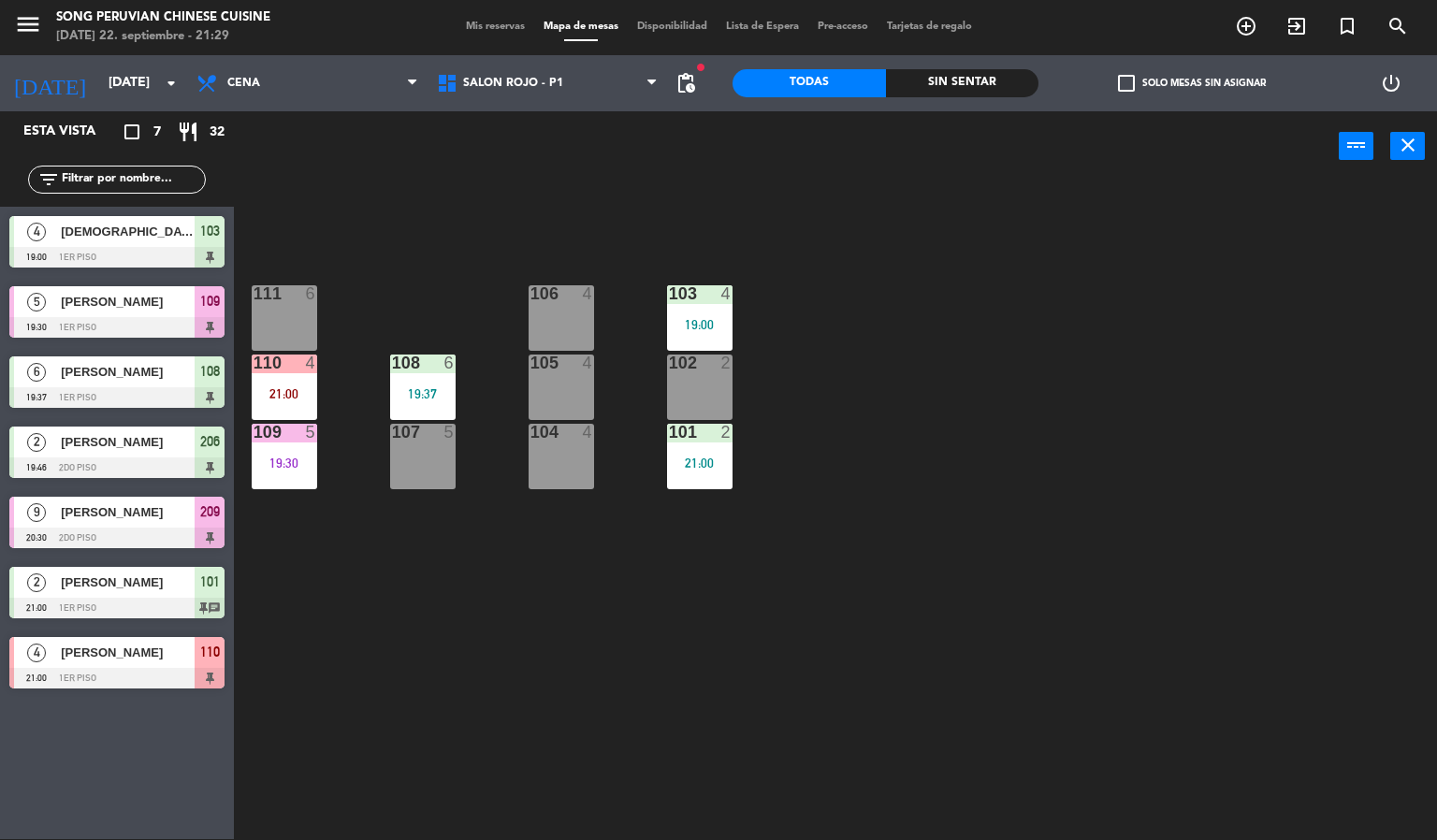
click at [1218, 631] on div "103 4 19:00 106 4 111 6 102 2 105 4 108 6 19:37 110 4 21:00 101 2 21:00 104 4 1…" at bounding box center [842, 511] width 1189 height 658
click at [989, 660] on div "103 4 19:00 106 4 111 6 102 2 105 4 108 6 19:37 110 4 21:00 101 2 21:00 104 4 1…" at bounding box center [842, 511] width 1189 height 658
click at [952, 668] on div "103 4 19:00 106 4 111 6 102 2 105 4 108 6 19:37 110 4 21:00 101 2 21:00 104 4 1…" at bounding box center [842, 511] width 1189 height 658
click at [1077, 623] on div "103 4 19:00 106 4 111 6 102 2 105 4 108 6 19:37 110 4 21:00 101 2 21:00 104 4 1…" at bounding box center [842, 511] width 1189 height 658
click at [1090, 576] on div "103 4 19:00 106 4 111 6 102 2 105 4 108 6 19:37 110 4 21:00 101 2 21:00 104 4 1…" at bounding box center [842, 511] width 1189 height 658
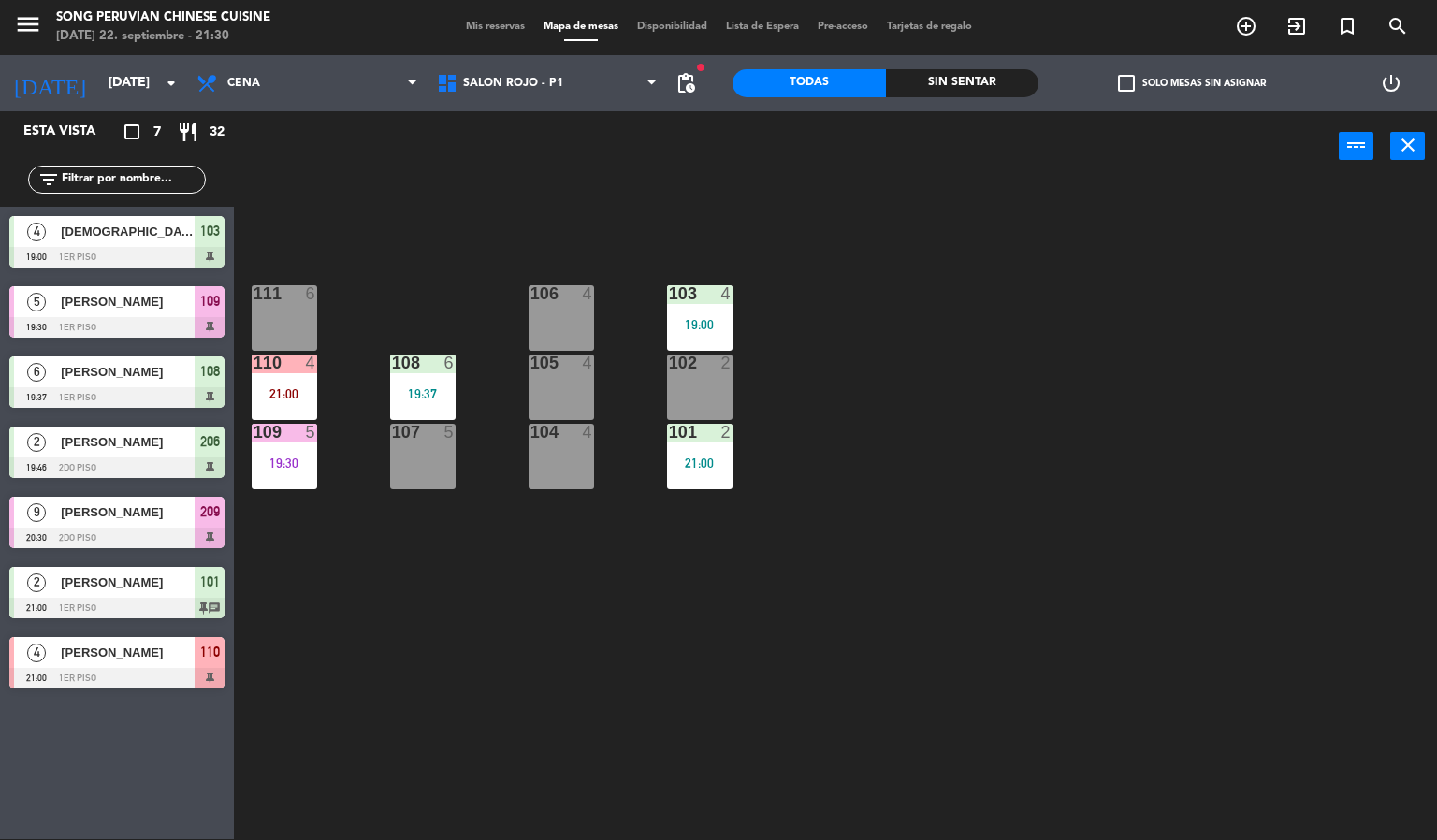
click at [1087, 603] on div "103 4 19:00 106 4 111 6 102 2 105 4 108 6 19:37 110 4 21:00 101 2 21:00 104 4 1…" at bounding box center [842, 511] width 1189 height 658
click at [1247, 536] on div "103 4 19:00 106 4 111 6 102 2 105 4 108 6 19:37 110 4 21:00 101 2 21:00 104 4 1…" at bounding box center [842, 511] width 1189 height 658
click at [1331, 564] on div "103 4 19:00 106 4 111 6 102 2 105 4 108 6 19:37 110 4 21:00 101 2 21:00 104 4 1…" at bounding box center [842, 511] width 1189 height 658
click at [285, 457] on div "19:30" at bounding box center [284, 462] width 65 height 13
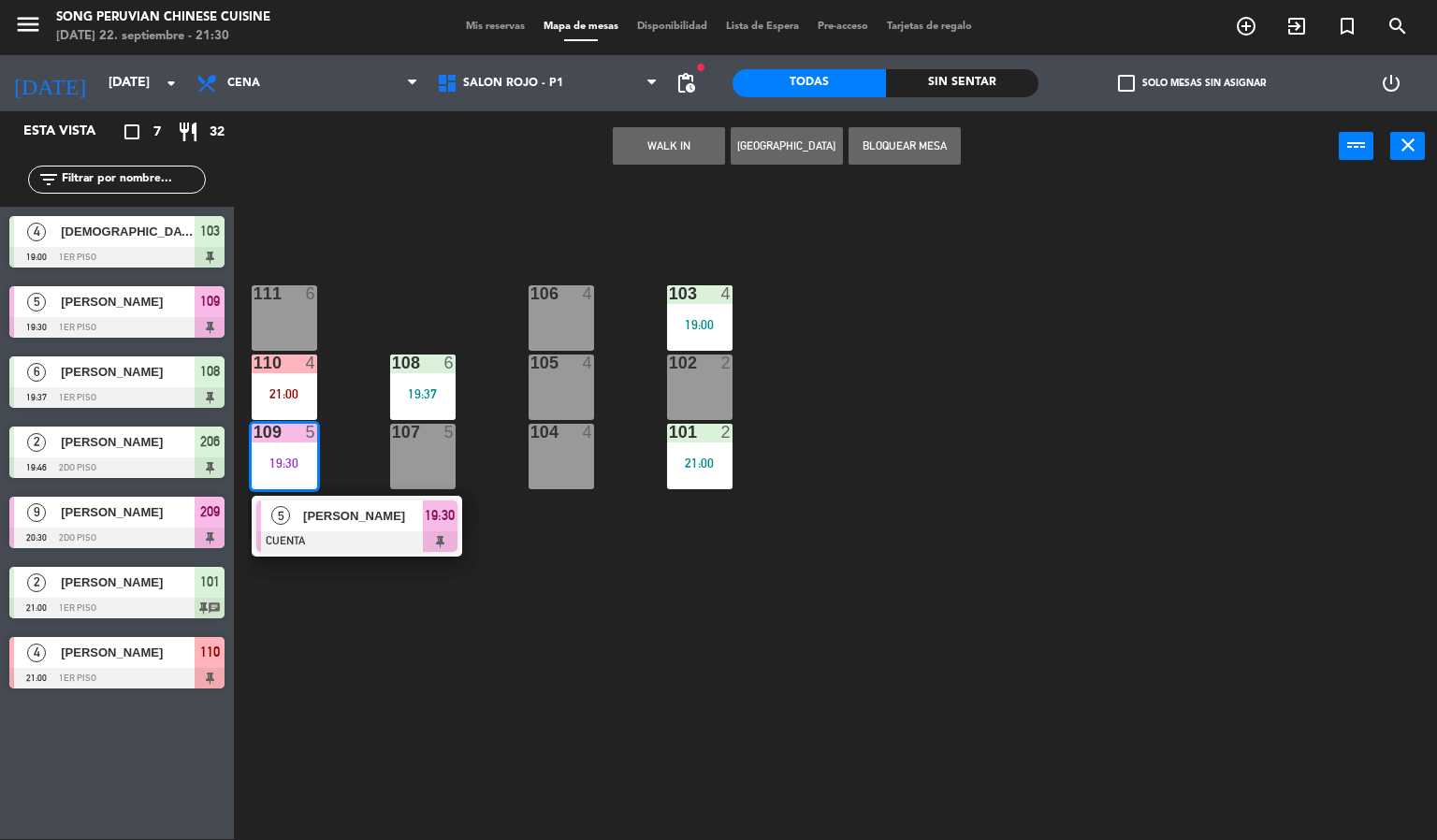
click at [388, 547] on div at bounding box center [357, 541] width 201 height 20
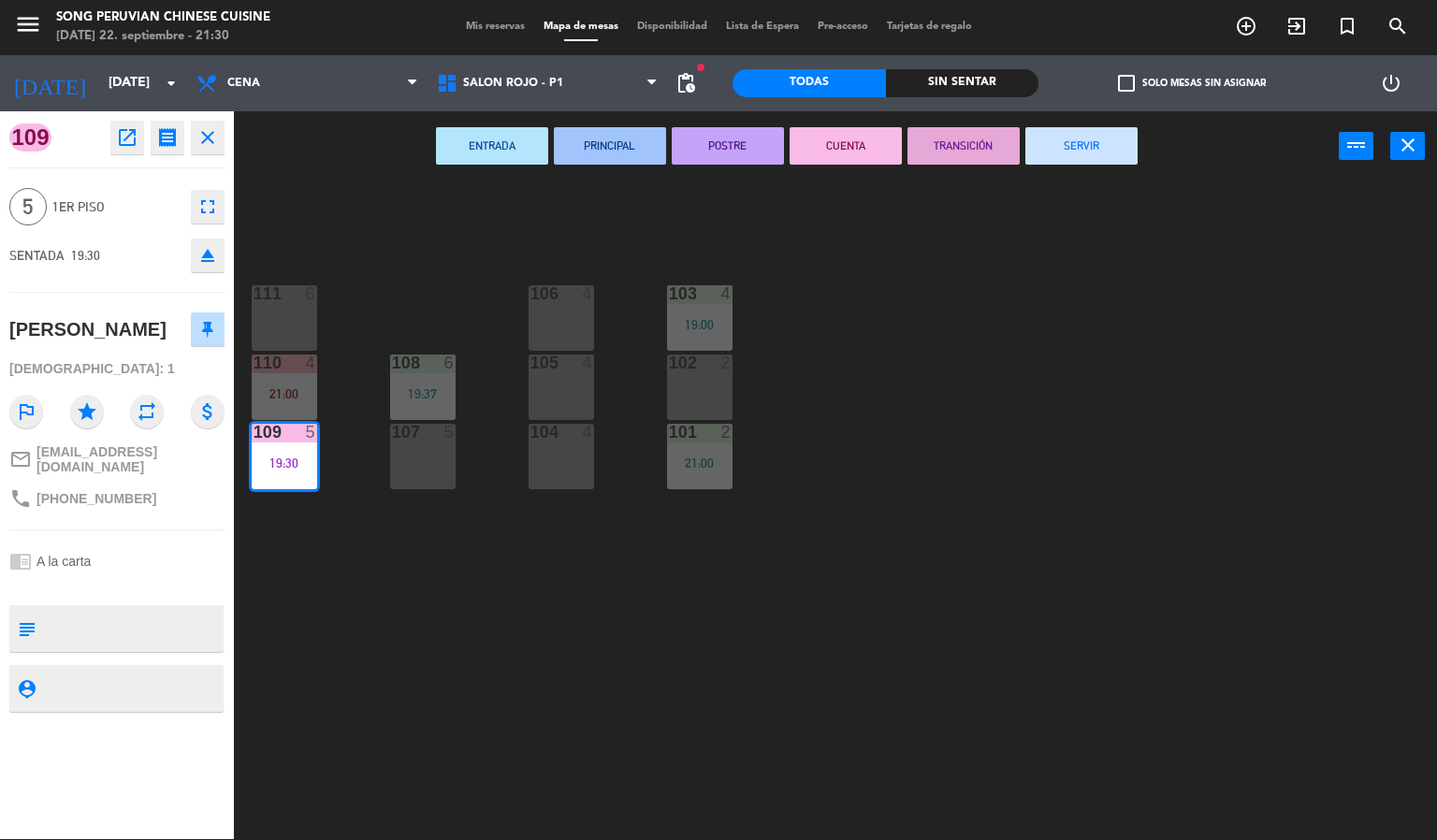
click at [1099, 144] on button "SERVIR" at bounding box center [1081, 146] width 112 height 37
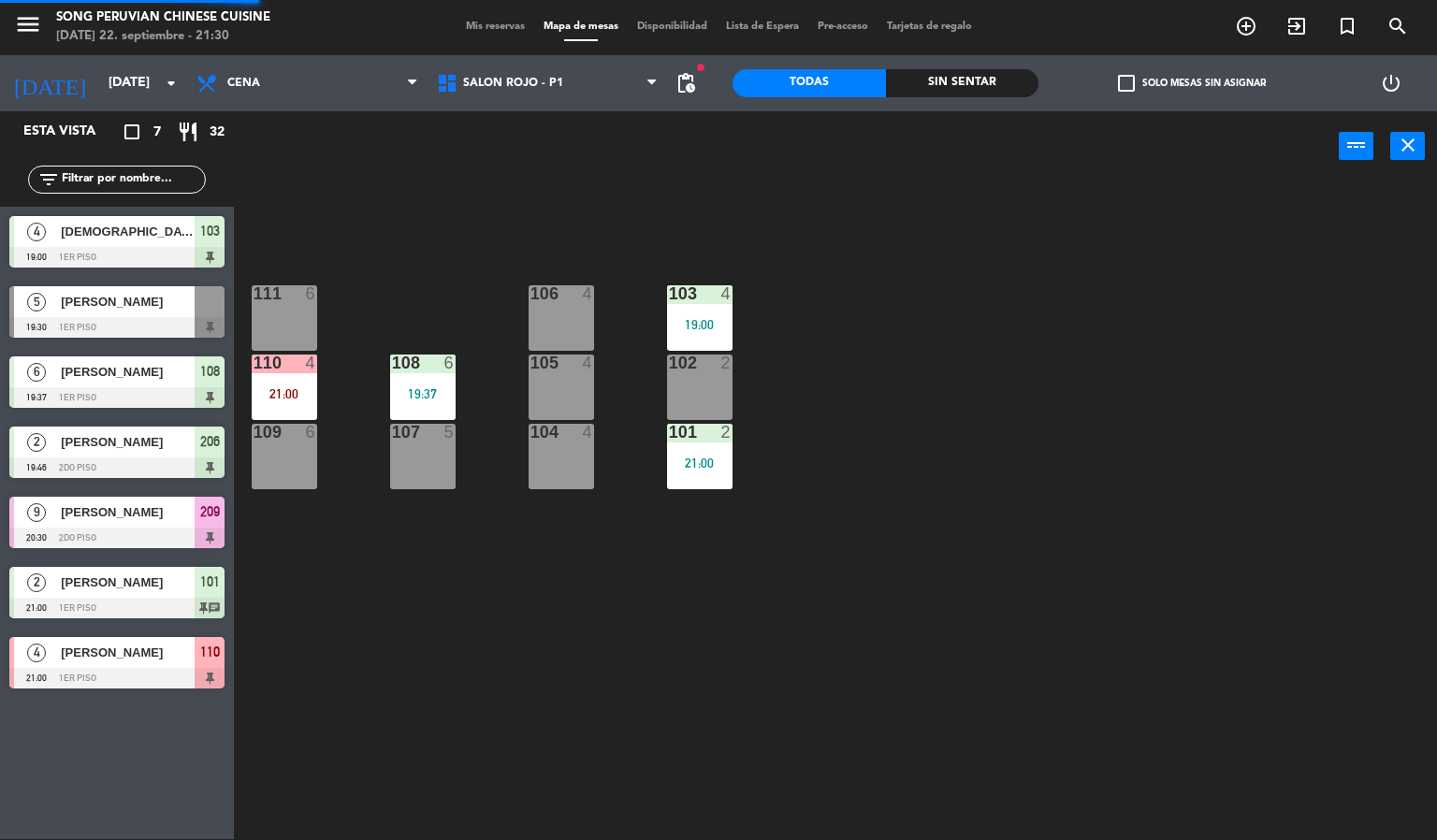
click at [895, 621] on div "103 4 19:00 106 4 111 6 102 2 105 4 108 6 19:37 110 4 21:00 101 2 21:00 104 4 1…" at bounding box center [842, 511] width 1189 height 658
click at [850, 637] on div "103 4 19:00 106 4 111 6 102 2 105 4 108 6 19:37 110 4 21:00 101 2 21:00 104 4 1…" at bounding box center [842, 511] width 1189 height 658
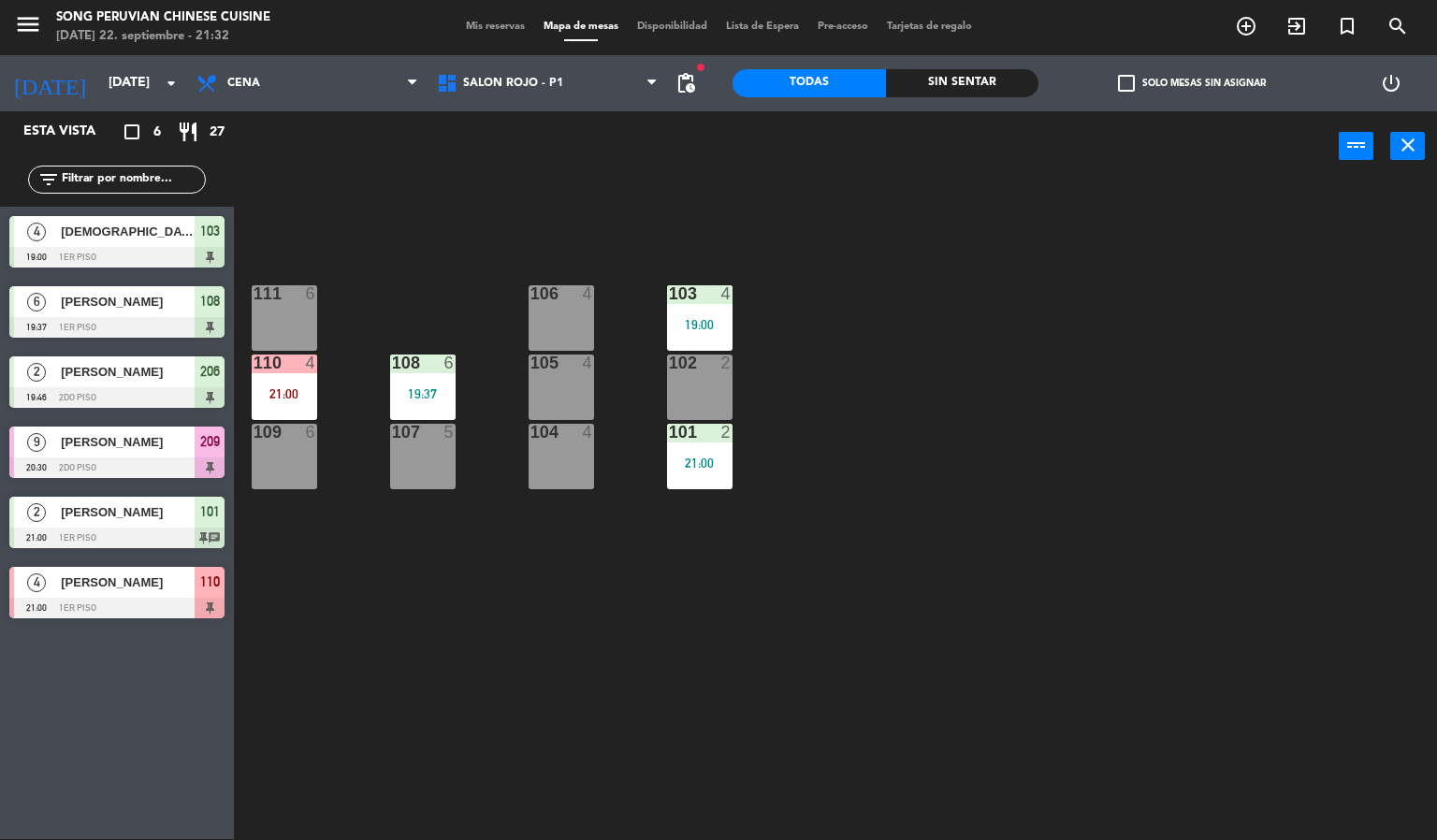
click at [980, 81] on div "Sin sentar" at bounding box center [962, 83] width 153 height 28
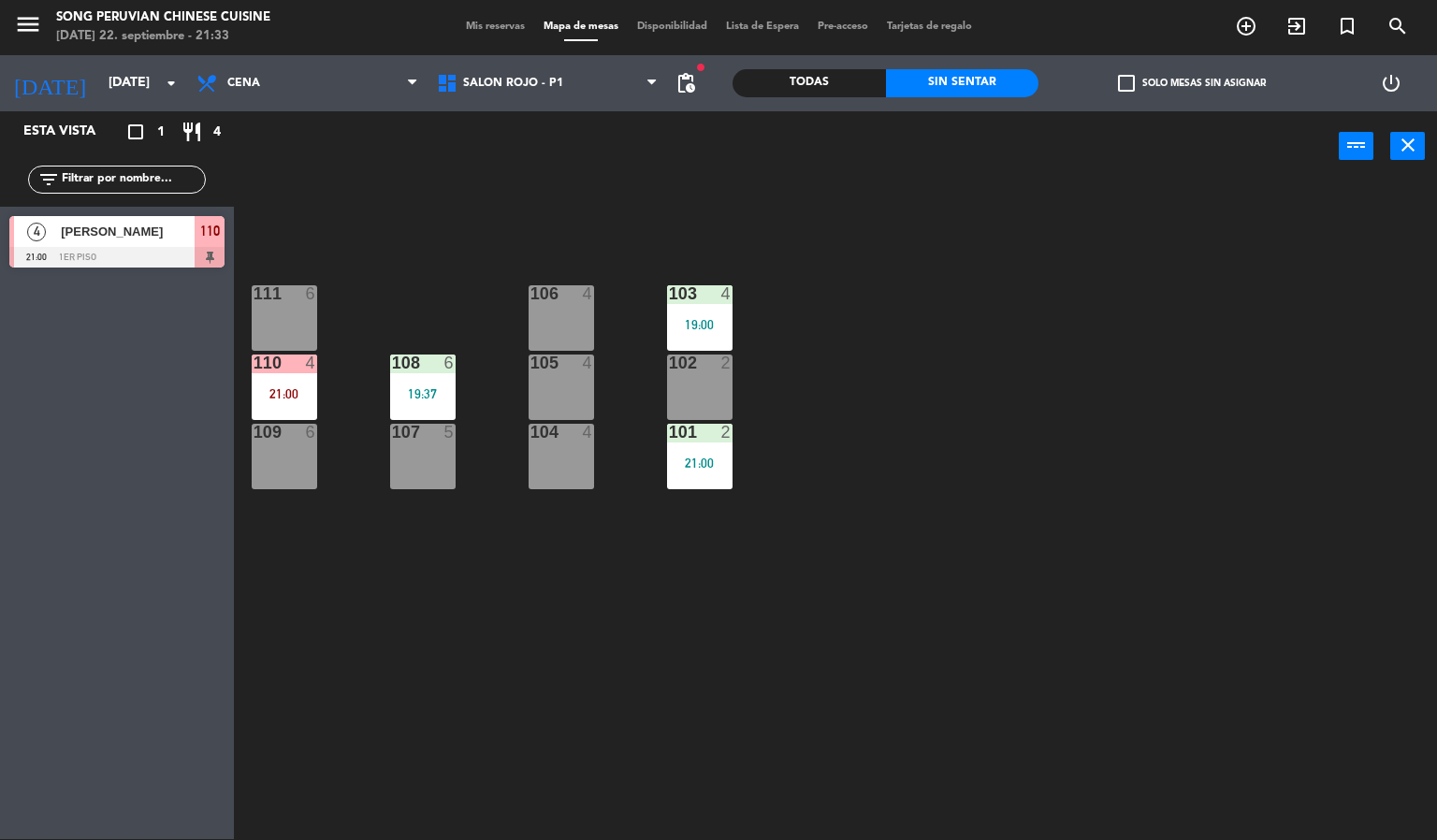
click at [1387, 452] on div "103 4 19:00 106 4 111 6 102 2 105 4 108 6 19:37 110 4 21:00 101 2 21:00 104 4 1…" at bounding box center [842, 511] width 1189 height 658
click at [680, 318] on div "19:00" at bounding box center [699, 324] width 65 height 13
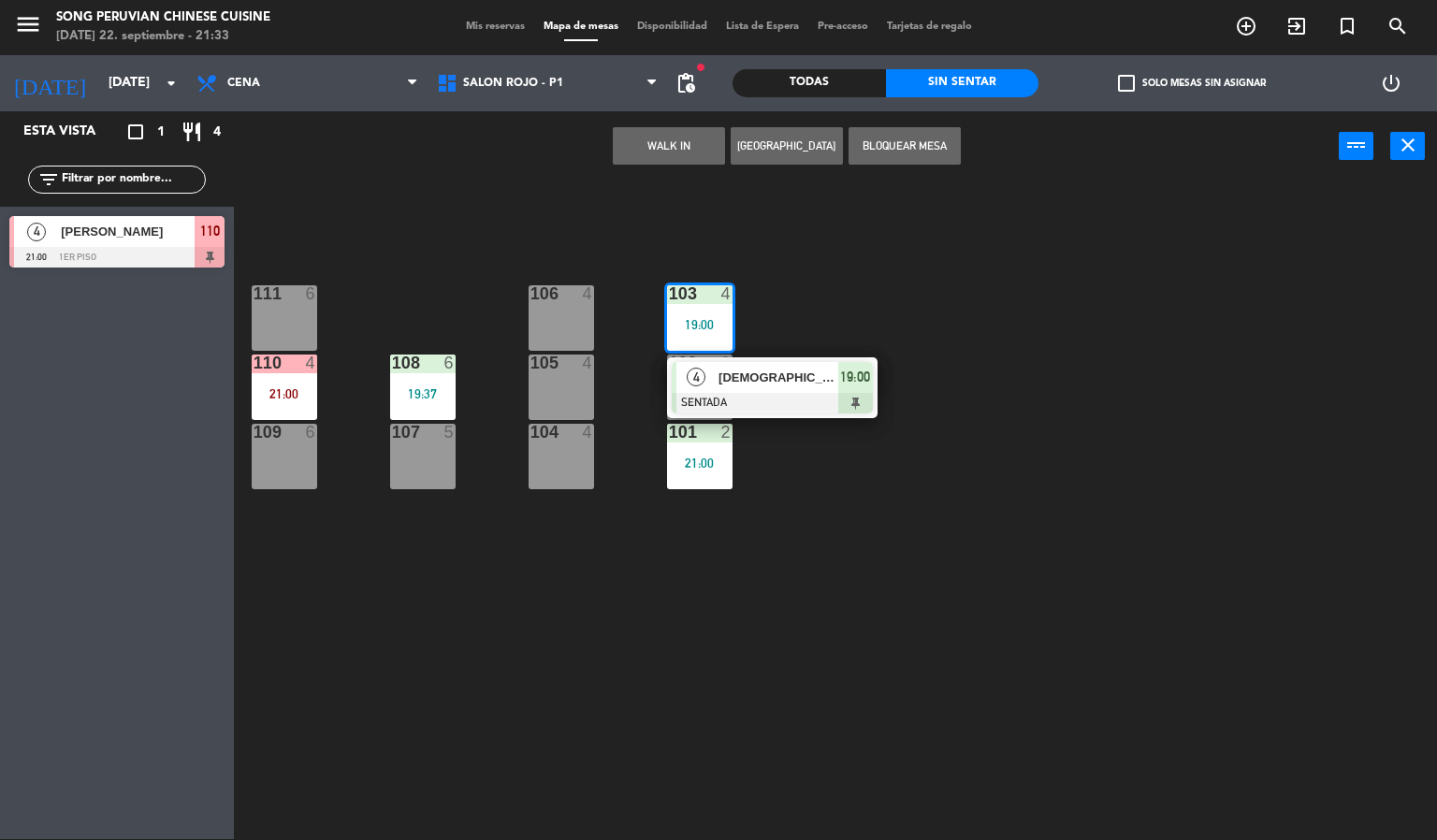
click at [721, 377] on span "[DEMOGRAPHIC_DATA][PERSON_NAME]" at bounding box center [778, 377] width 120 height 19
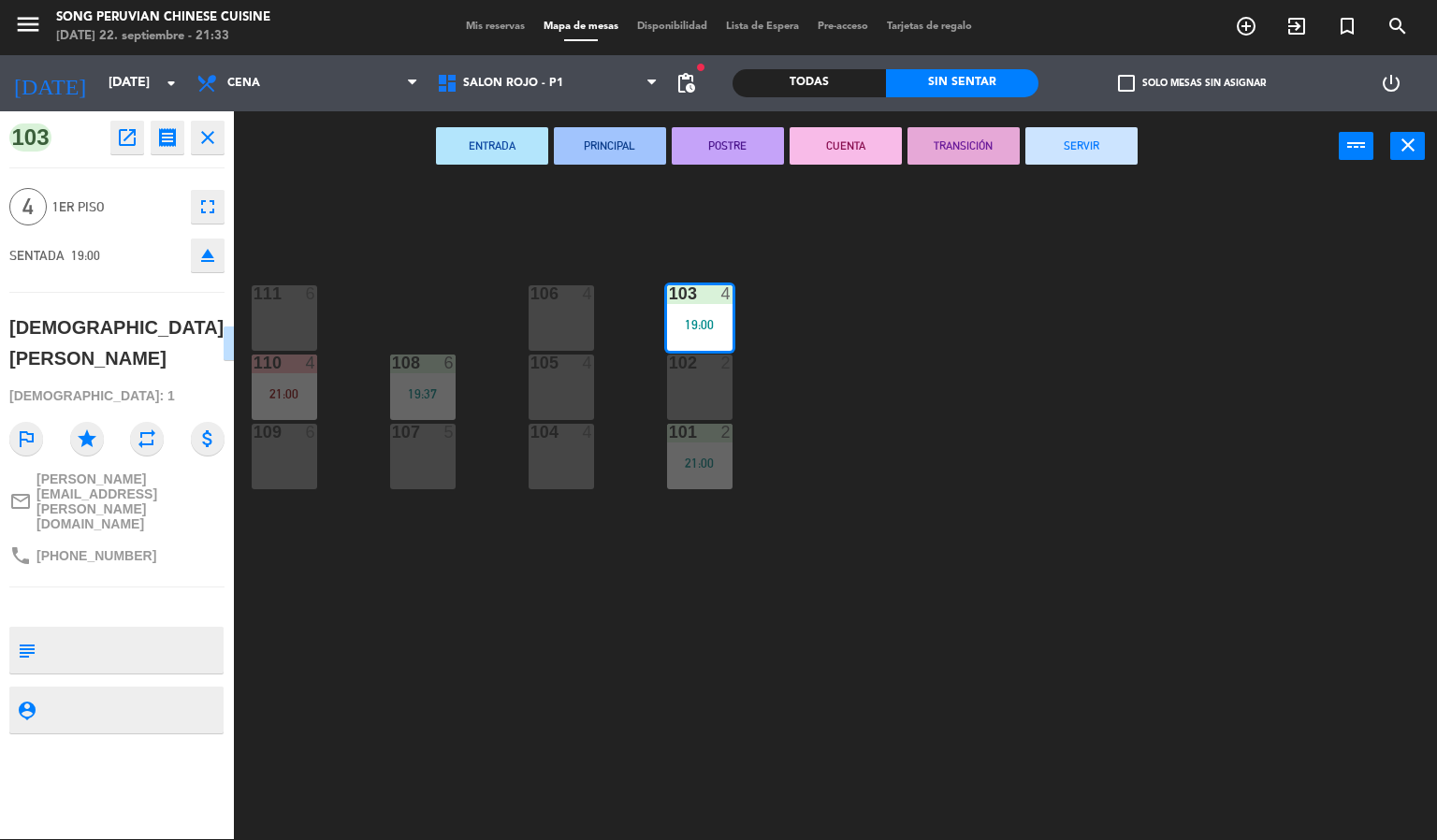
click at [834, 146] on button "CUENTA" at bounding box center [845, 146] width 112 height 37
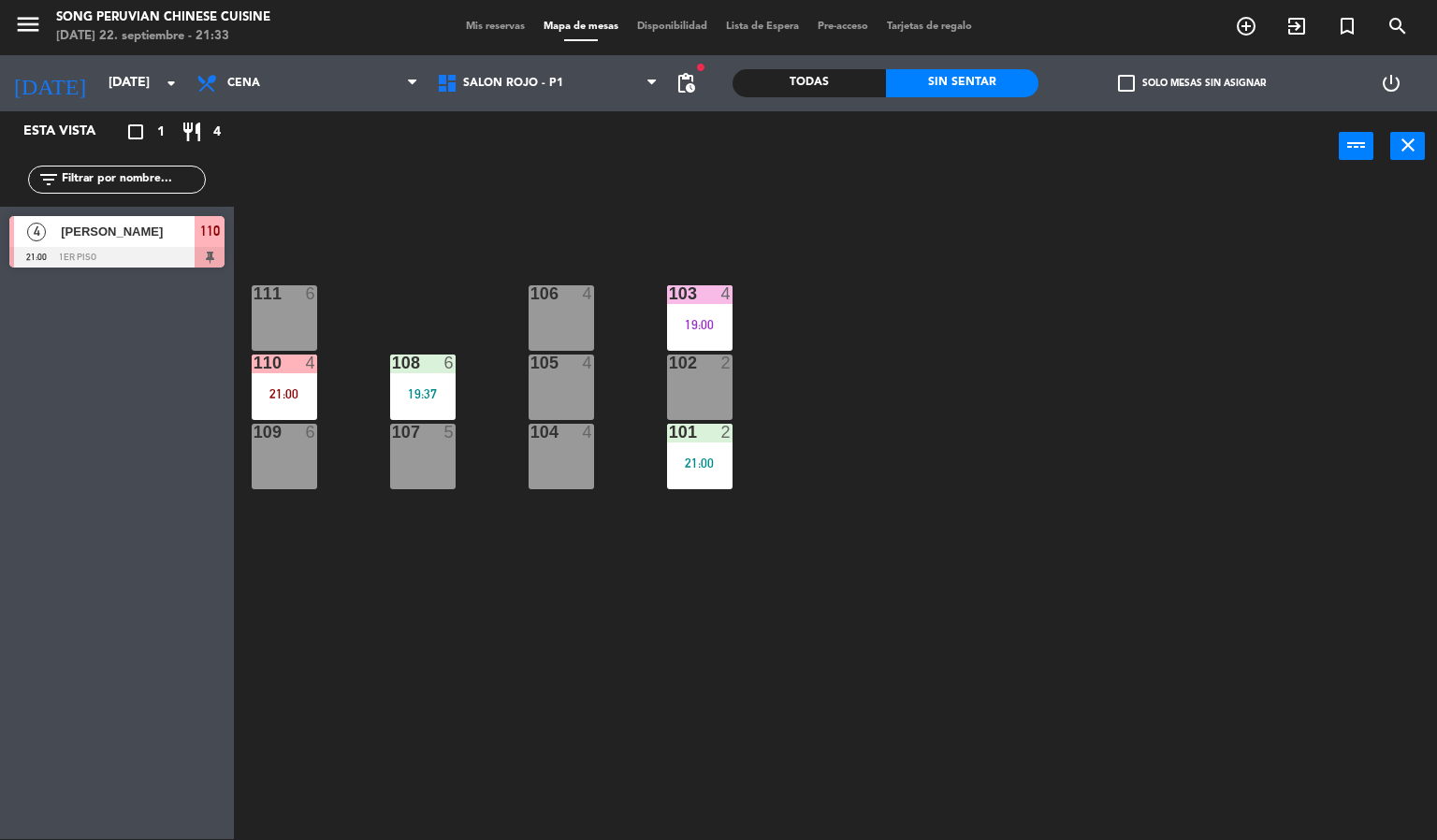
click at [733, 461] on div "103 4 19:00 106 4 111 6 102 2 105 4 108 6 19:37 110 4 21:00 101 2 21:00 104 4 1…" at bounding box center [842, 511] width 1189 height 658
drag, startPoint x: 717, startPoint y: 454, endPoint x: 738, endPoint y: 466, distance: 24.2
click at [717, 452] on div "101 2 21:00" at bounding box center [699, 456] width 65 height 65
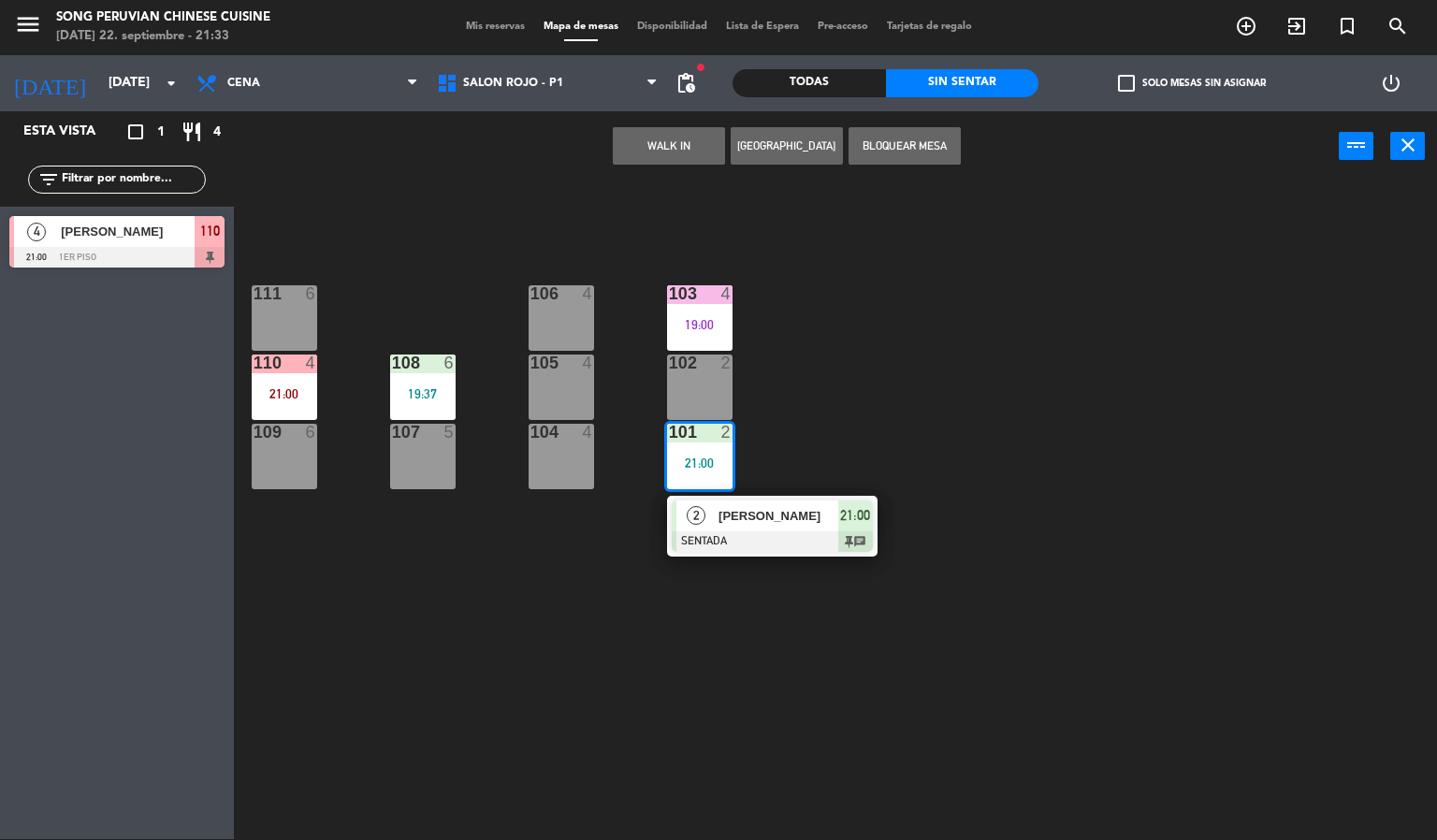
click at [787, 524] on div "2 [PERSON_NAME] SENTADA 21:00 chat" at bounding box center [772, 526] width 239 height 60
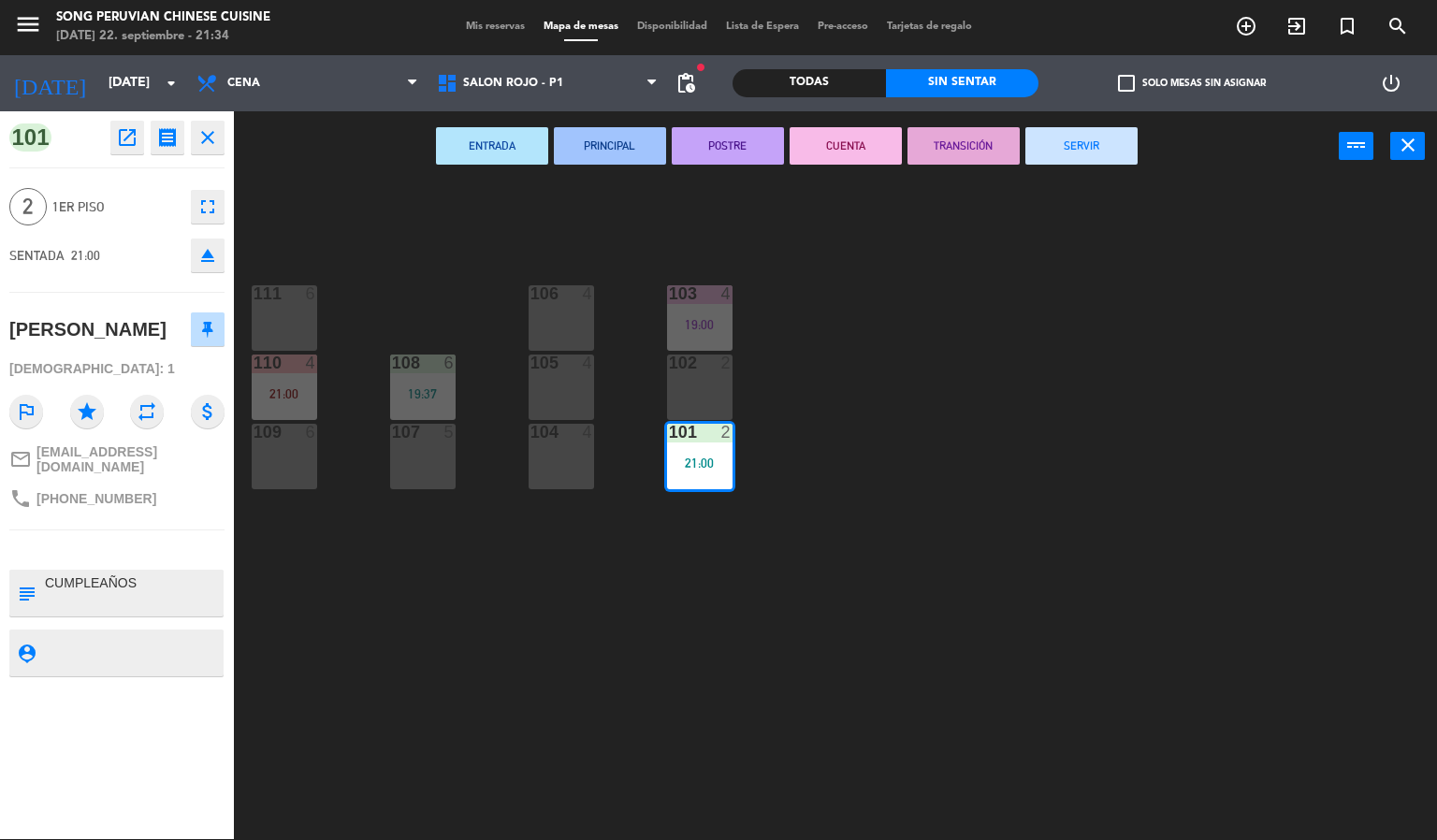
drag, startPoint x: 430, startPoint y: 573, endPoint x: 452, endPoint y: 511, distance: 65.8
click at [436, 567] on div "103 4 19:00 106 4 111 6 102 2 105 4 108 6 19:37 110 4 21:00 101 2 21:00 104 4 1…" at bounding box center [842, 511] width 1189 height 658
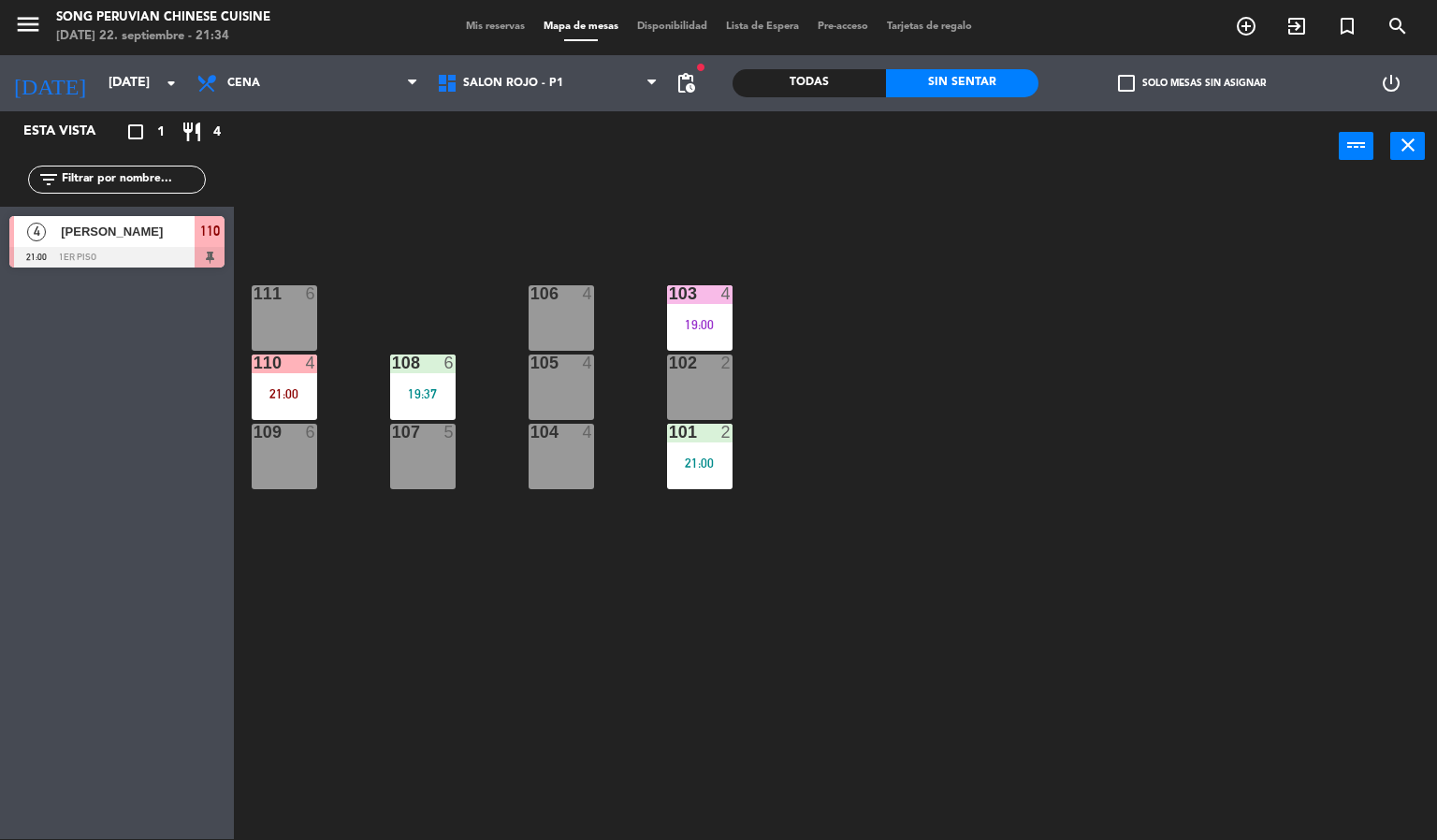
click at [416, 388] on div "19:37" at bounding box center [422, 393] width 65 height 13
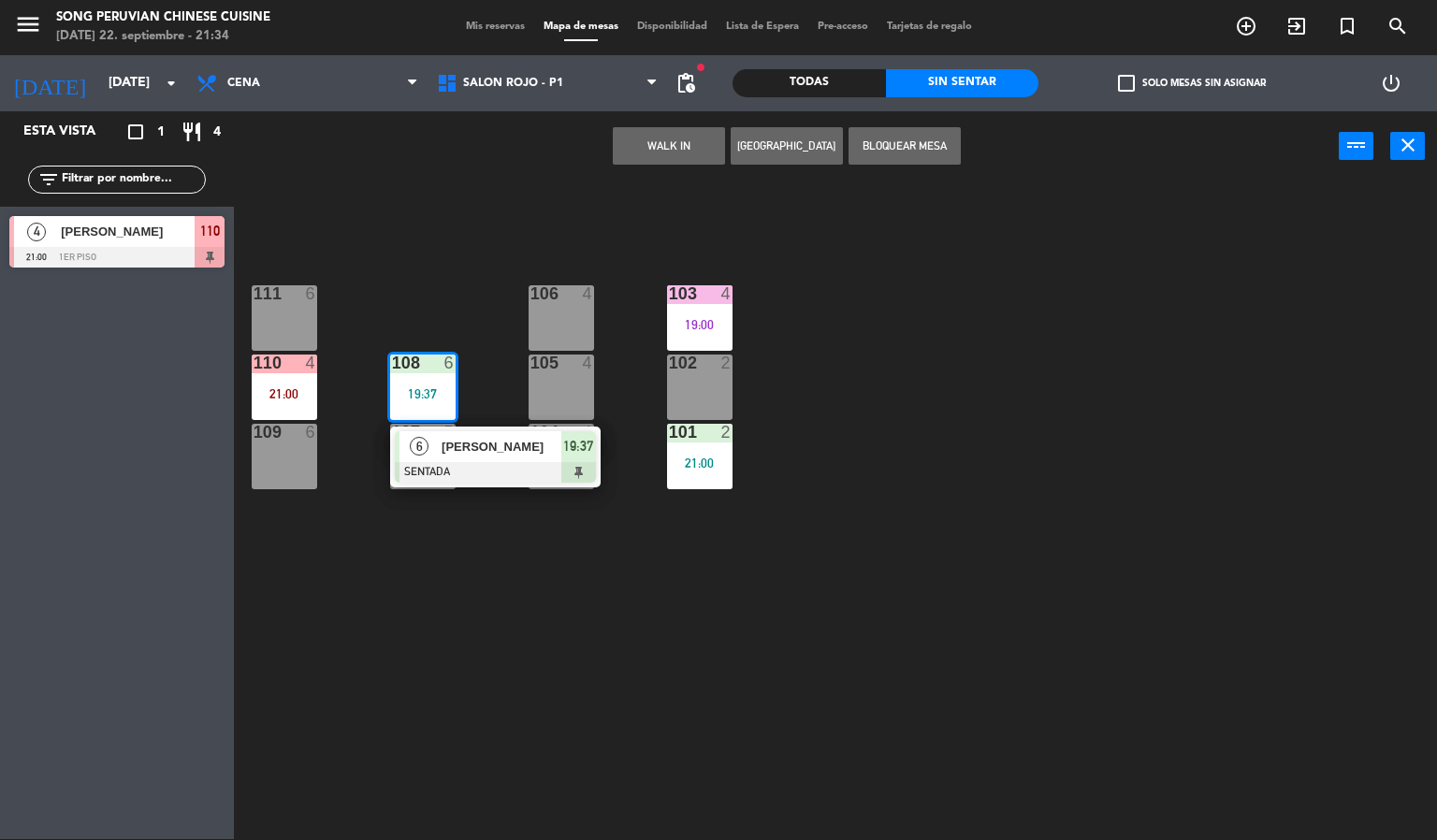
click at [466, 440] on span "[PERSON_NAME]" at bounding box center [501, 446] width 120 height 19
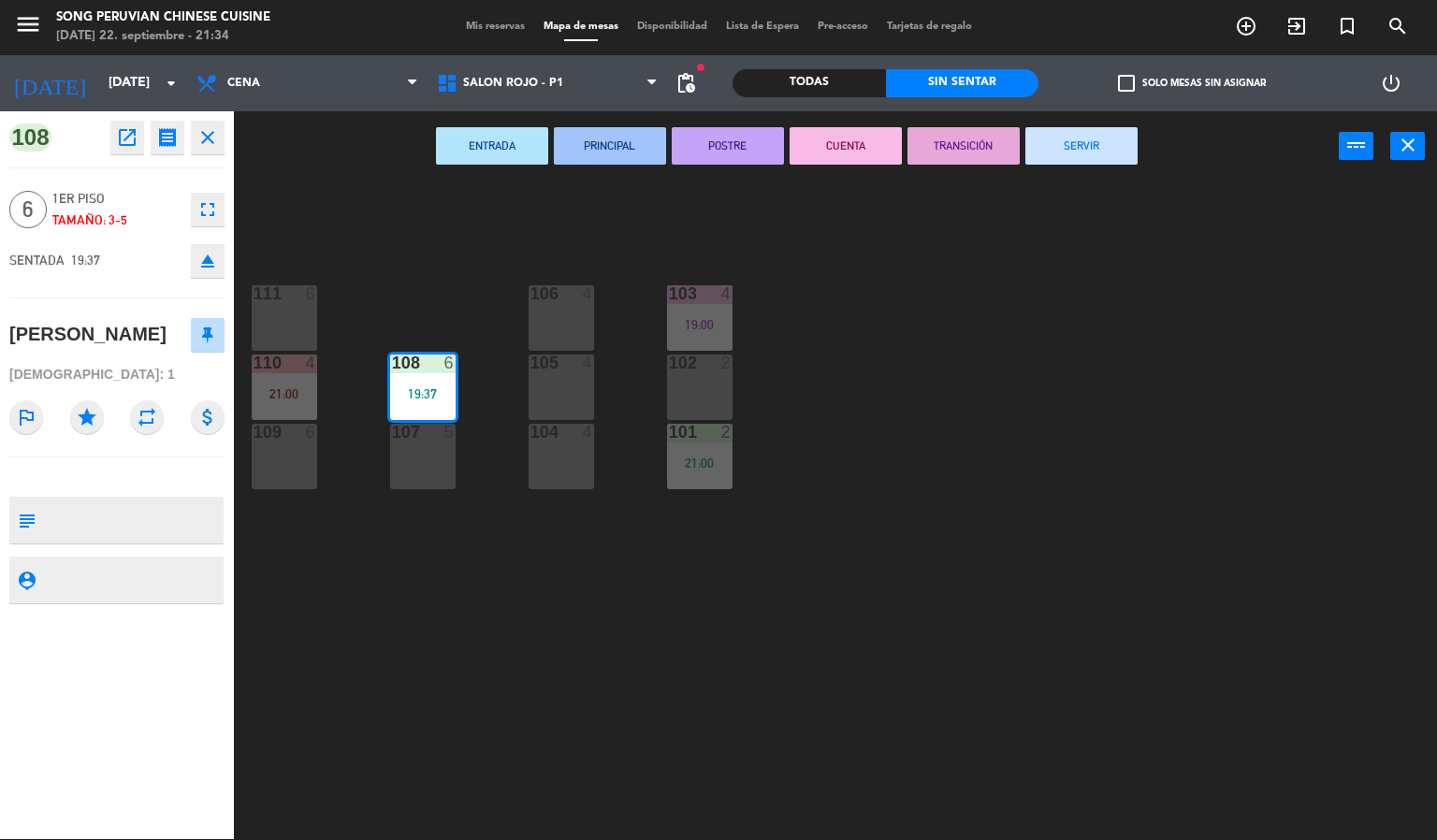
click at [755, 151] on button "POSTRE" at bounding box center [727, 146] width 112 height 37
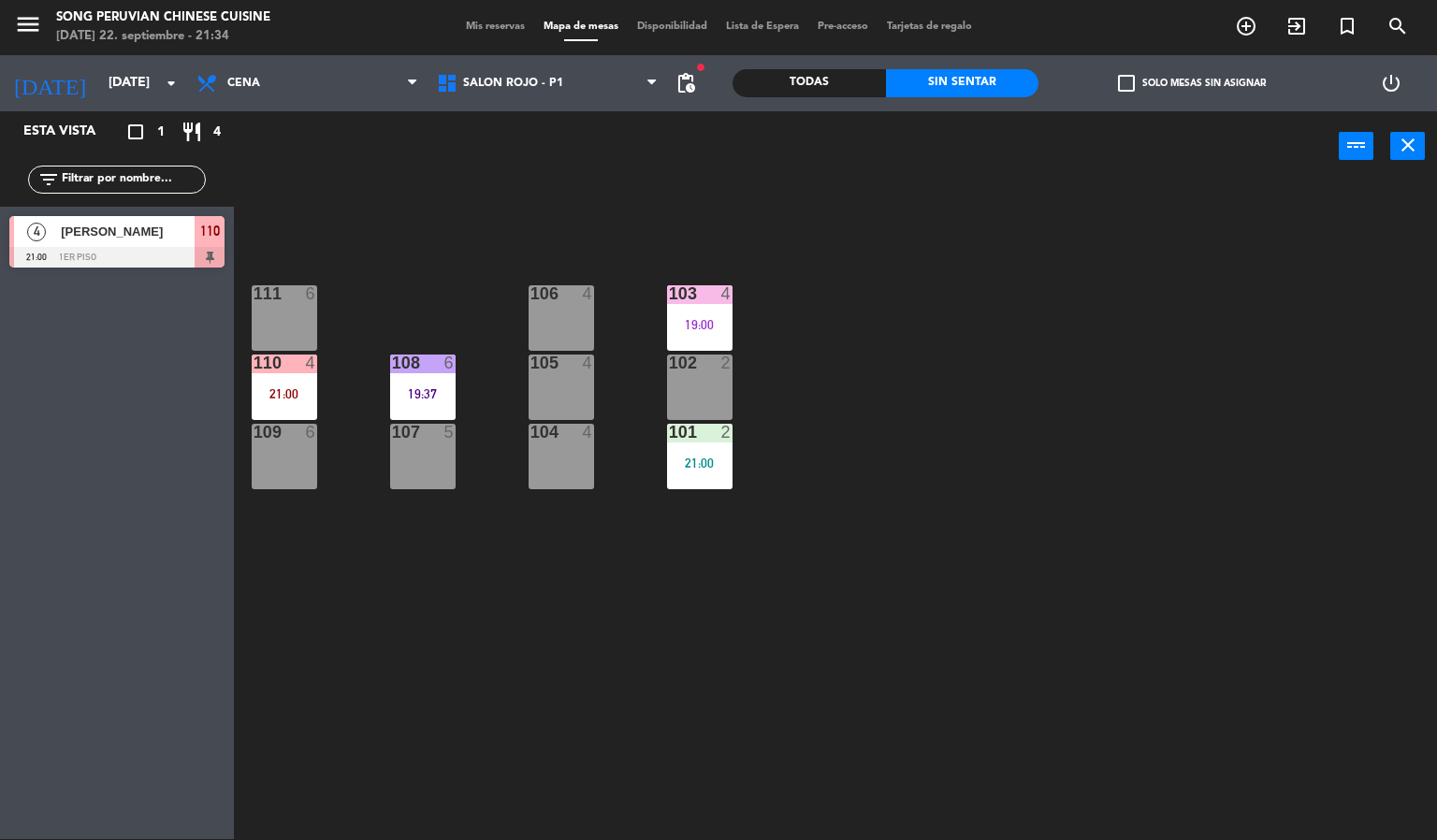
click at [885, 337] on div "103 4 19:00 106 4 111 6 102 2 105 4 108 6 19:37 110 4 21:00 101 2 21:00 104 4 1…" at bounding box center [842, 511] width 1189 height 658
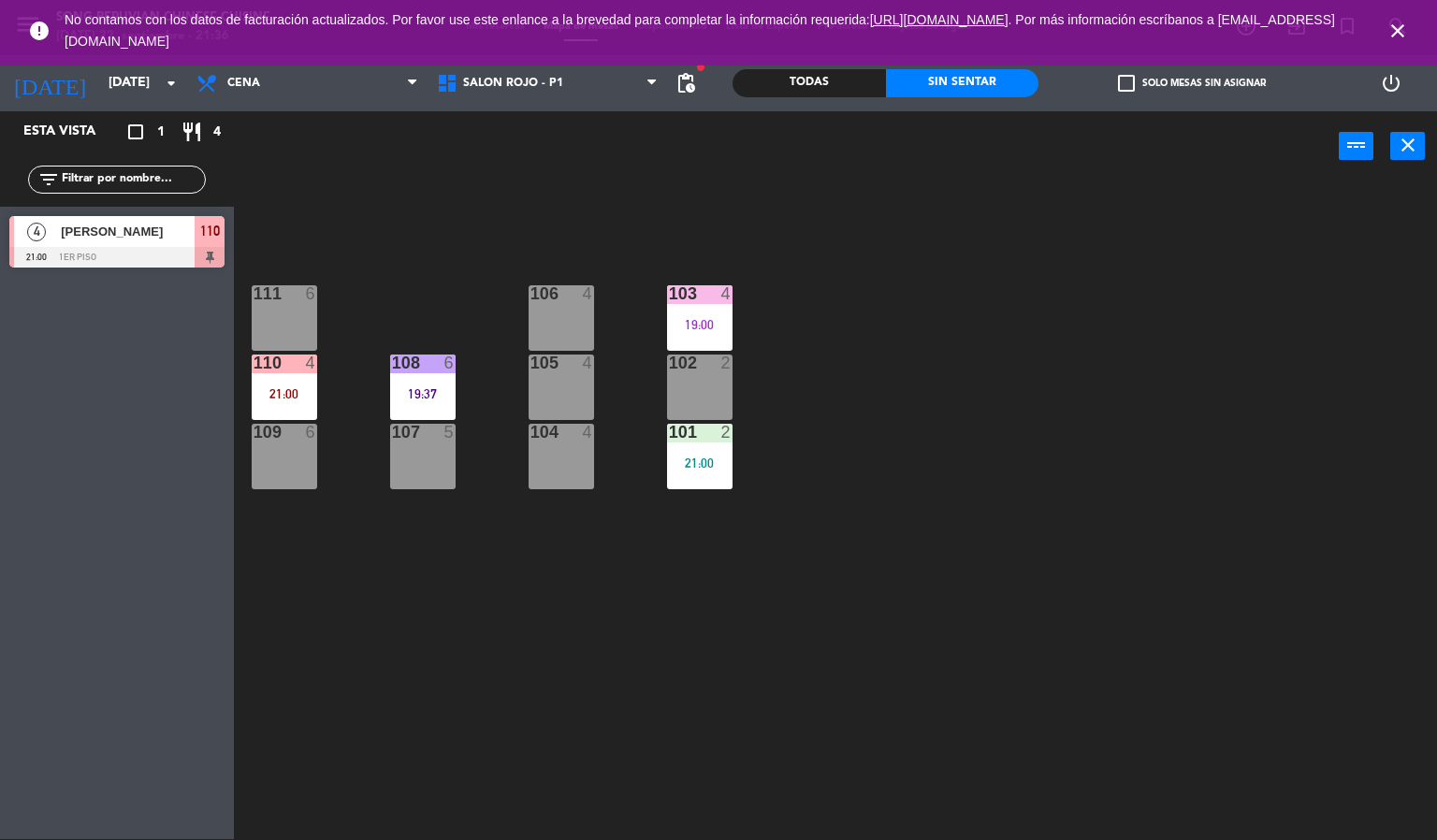
click at [1396, 28] on icon "close" at bounding box center [1397, 30] width 22 height 22
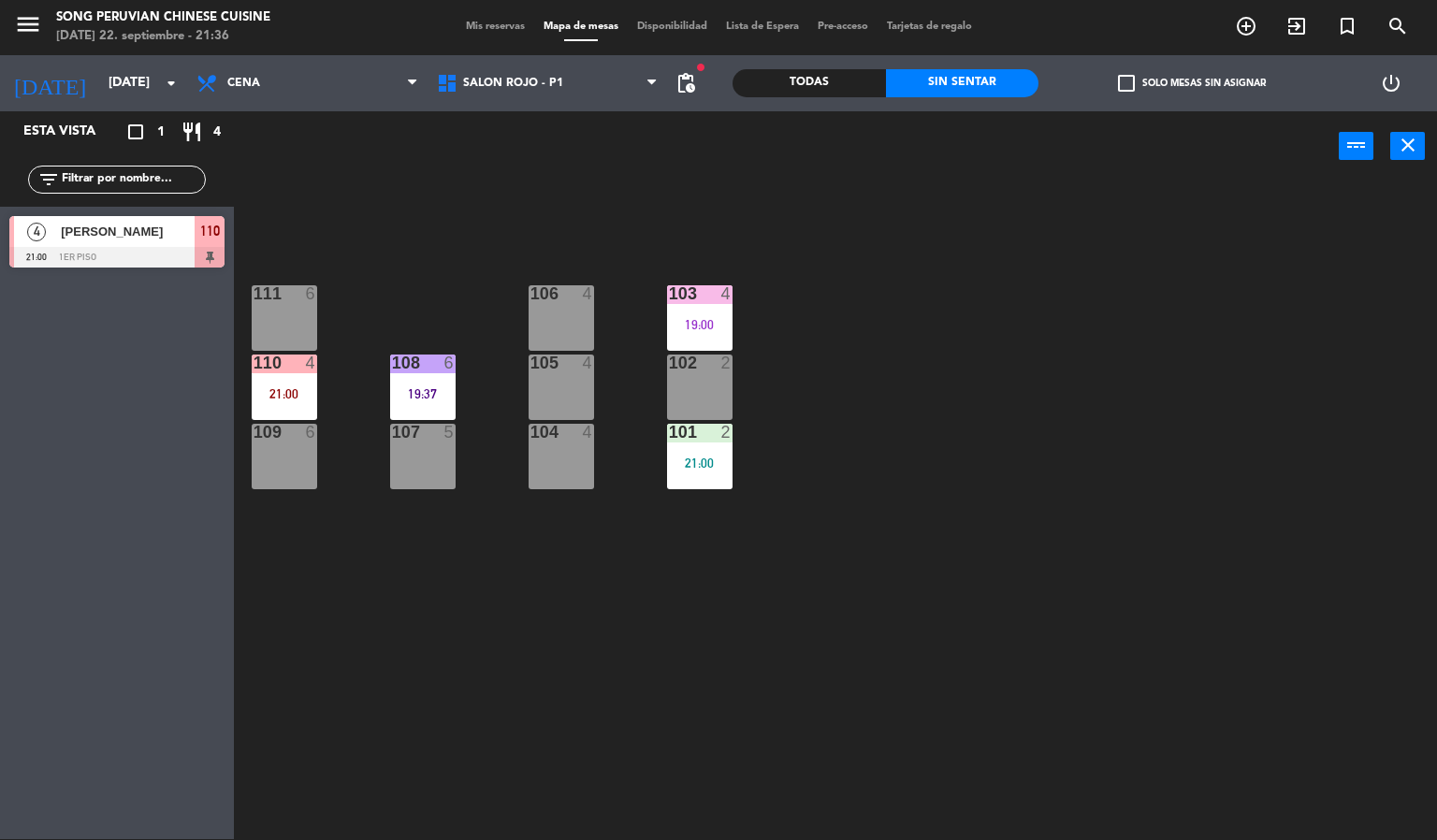
click at [1302, 339] on div "103 4 19:00 106 4 111 6 102 2 105 4 108 6 19:37 110 4 21:00 101 2 21:00 104 4 1…" at bounding box center [842, 511] width 1189 height 658
click at [869, 637] on div "103 4 19:00 106 4 111 6 102 2 105 4 108 6 19:37 110 4 21:00 101 2 21:00 104 4 1…" at bounding box center [842, 511] width 1189 height 658
click at [447, 391] on div "19:37" at bounding box center [422, 393] width 65 height 13
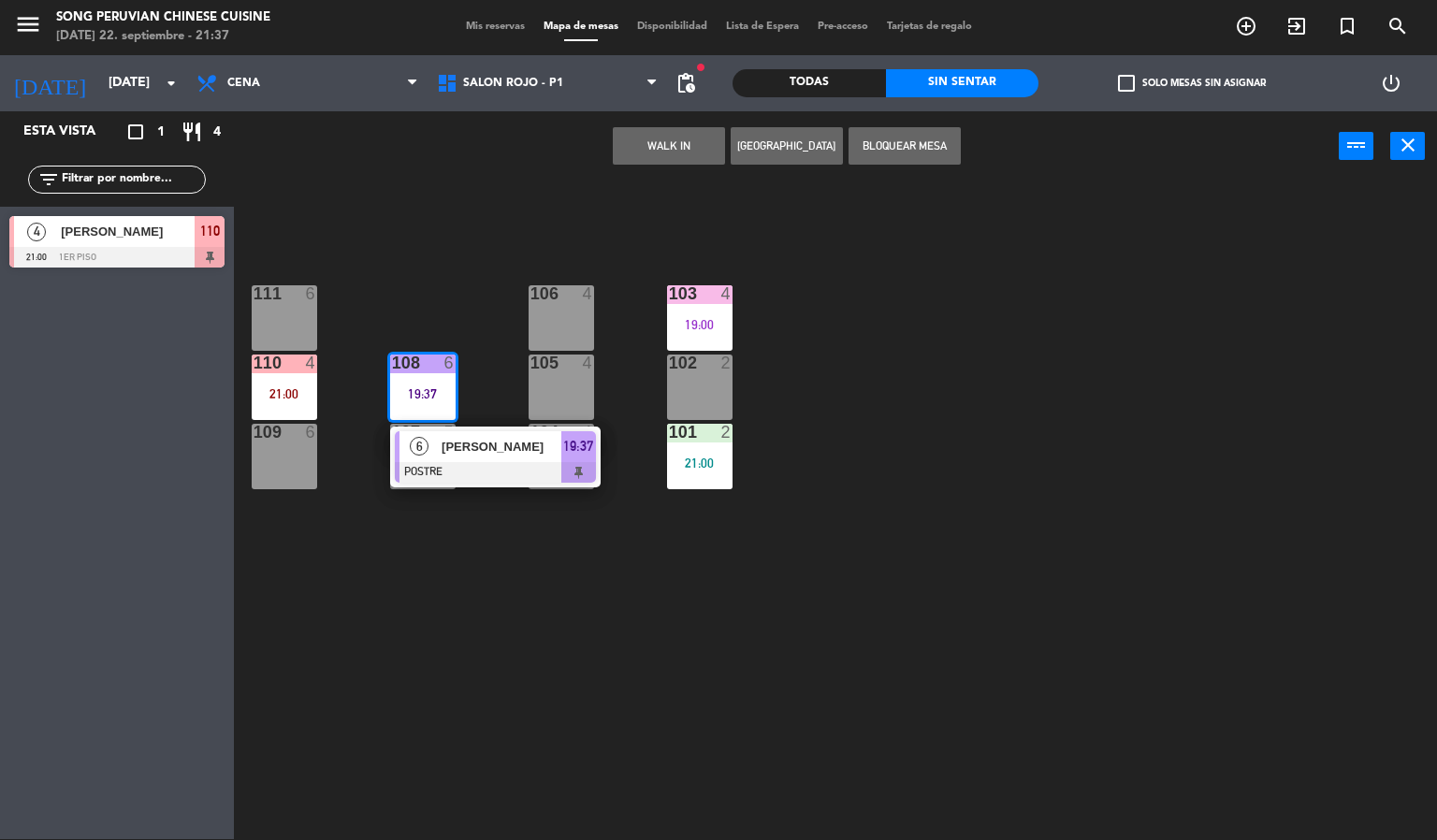
click at [539, 435] on div "[PERSON_NAME]" at bounding box center [500, 446] width 122 height 31
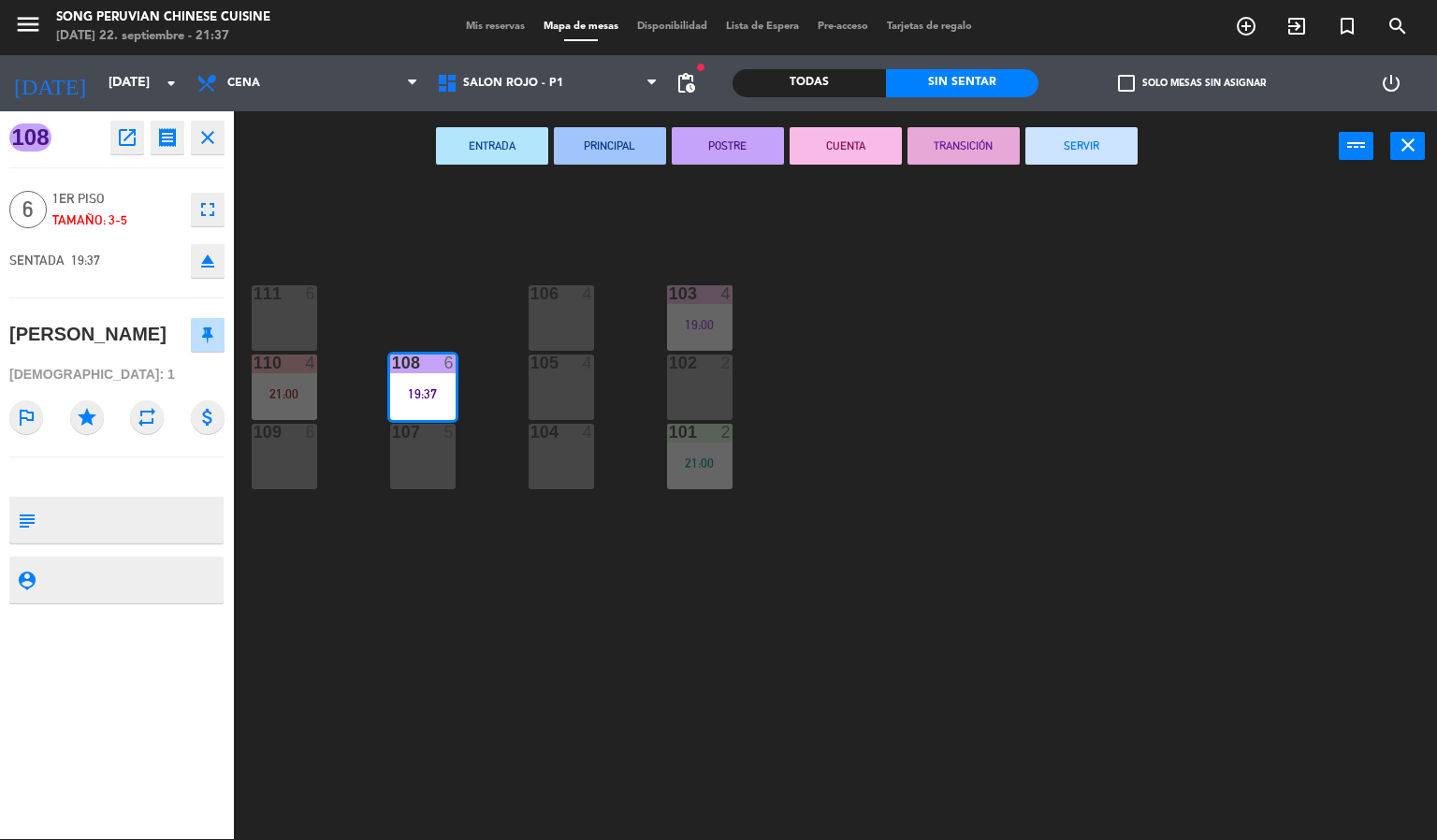
click at [917, 528] on div "103 4 19:00 106 4 111 6 102 2 105 4 108 6 19:37 110 4 21:00 101 2 21:00 104 4 1…" at bounding box center [842, 511] width 1189 height 658
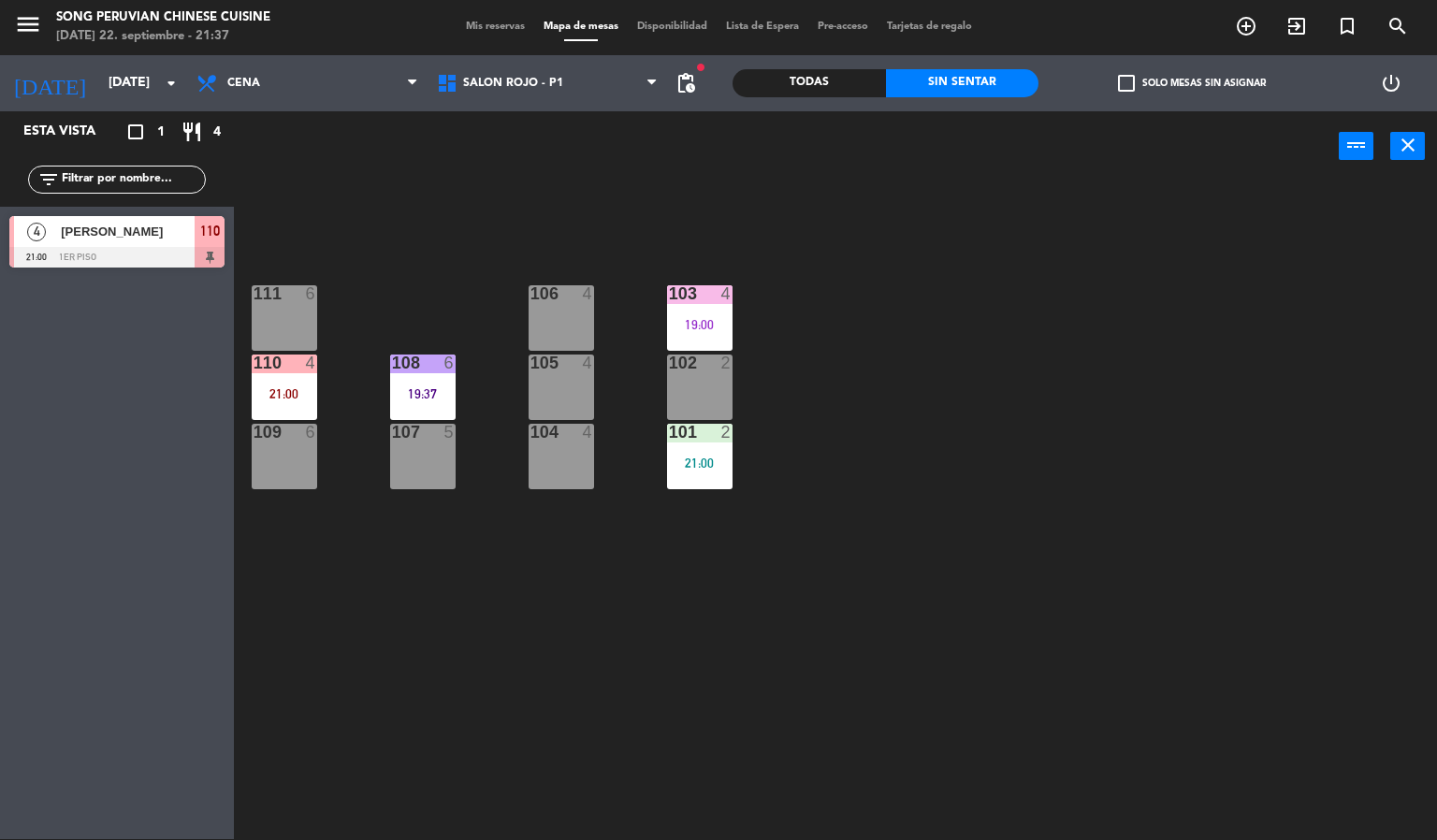
click at [1033, 713] on div "103 4 19:00 106 4 111 6 102 2 105 4 108 6 19:37 110 4 21:00 101 2 21:00 104 4 1…" at bounding box center [842, 511] width 1189 height 658
click at [1280, 815] on div "103 4 19:00 106 4 111 6 102 2 105 4 108 6 19:37 110 4 21:00 101 2 21:00 104 4 1…" at bounding box center [842, 511] width 1189 height 658
click at [1305, 730] on div "103 4 19:00 106 4 111 6 102 2 105 4 108 6 19:37 110 4 21:00 101 2 21:00 104 4 1…" at bounding box center [842, 511] width 1189 height 658
click at [980, 745] on div "103 4 19:00 106 4 111 6 102 2 105 4 108 6 19:37 110 4 21:00 101 2 21:00 104 4 1…" at bounding box center [842, 511] width 1189 height 658
click at [518, 690] on div "103 4 19:00 106 4 111 6 102 2 105 4 108 6 19:37 110 4 21:00 101 2 21:00 104 4 1…" at bounding box center [842, 511] width 1189 height 658
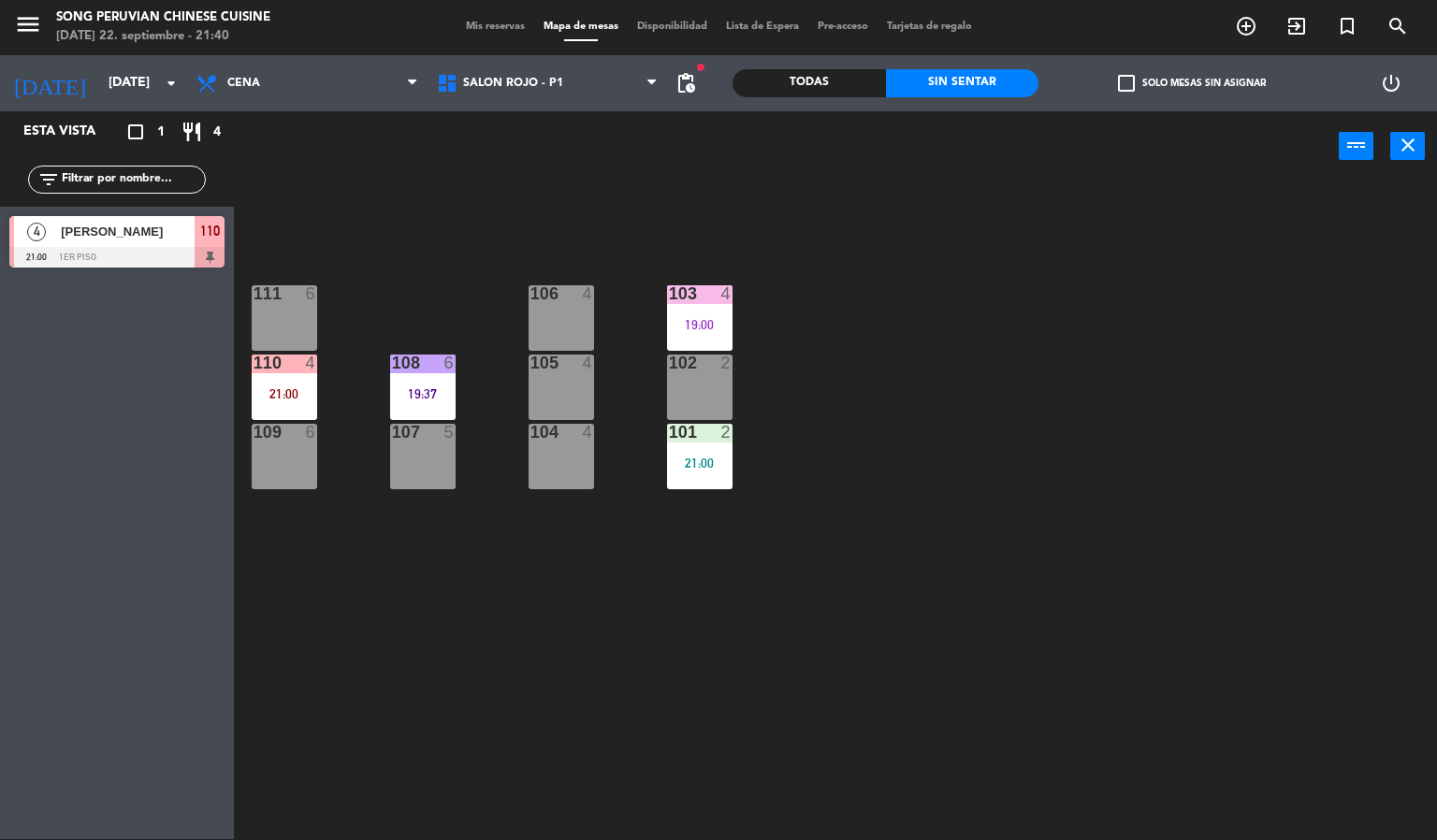
click at [270, 365] on div at bounding box center [284, 363] width 31 height 17
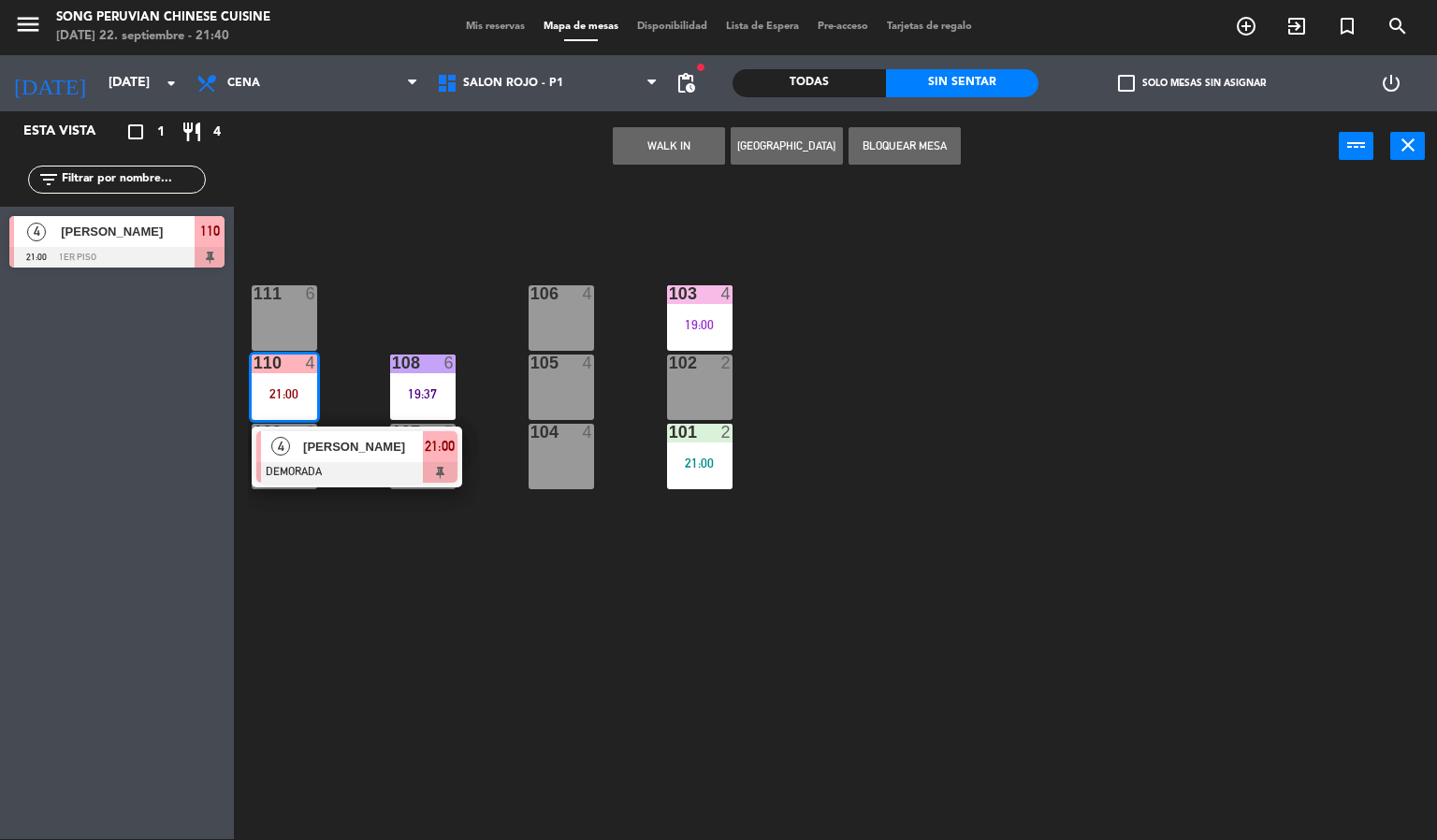
click at [354, 473] on div at bounding box center [357, 472] width 201 height 20
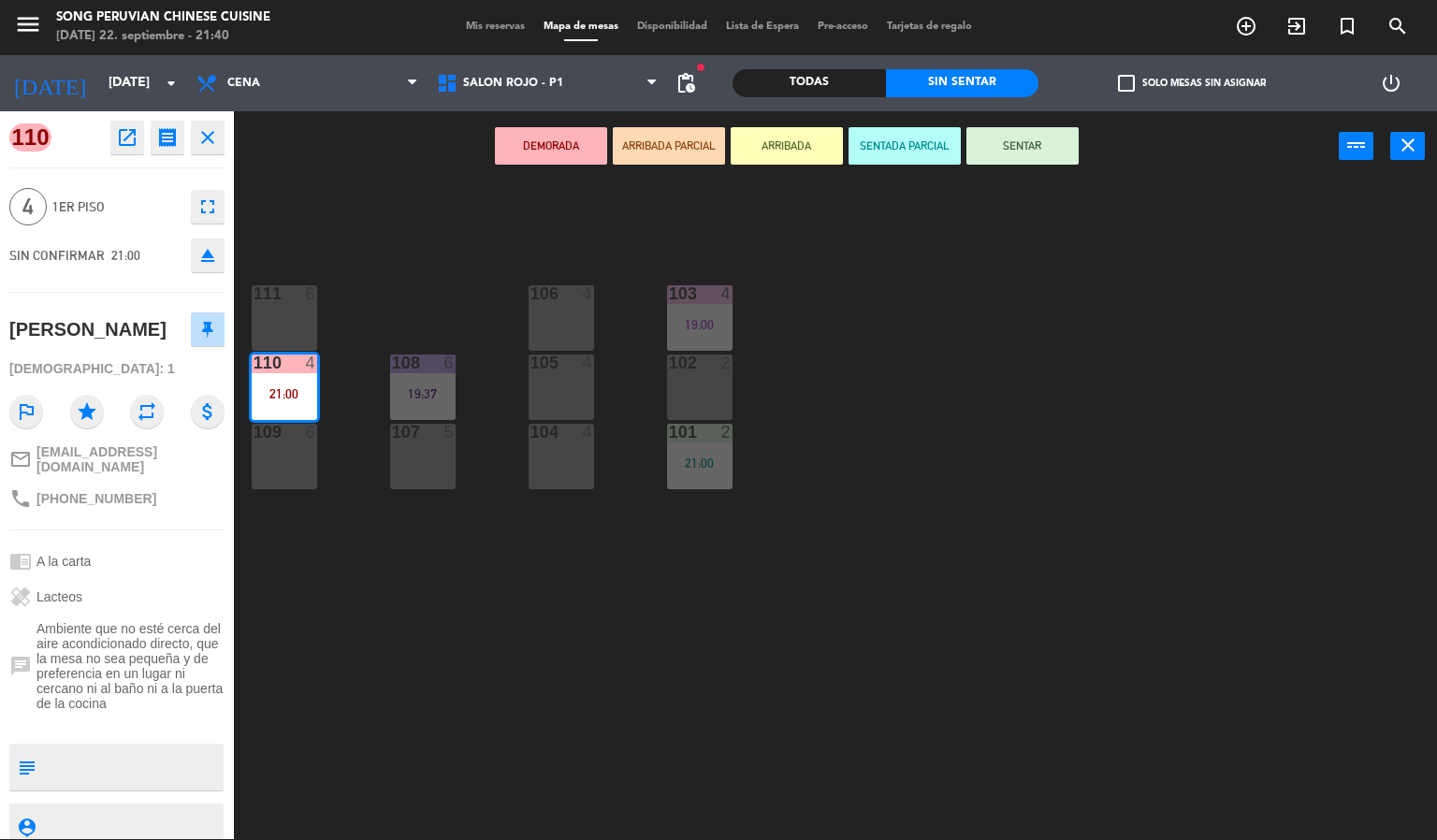
click at [892, 143] on button "SENTADA PARCIAL" at bounding box center [904, 146] width 112 height 37
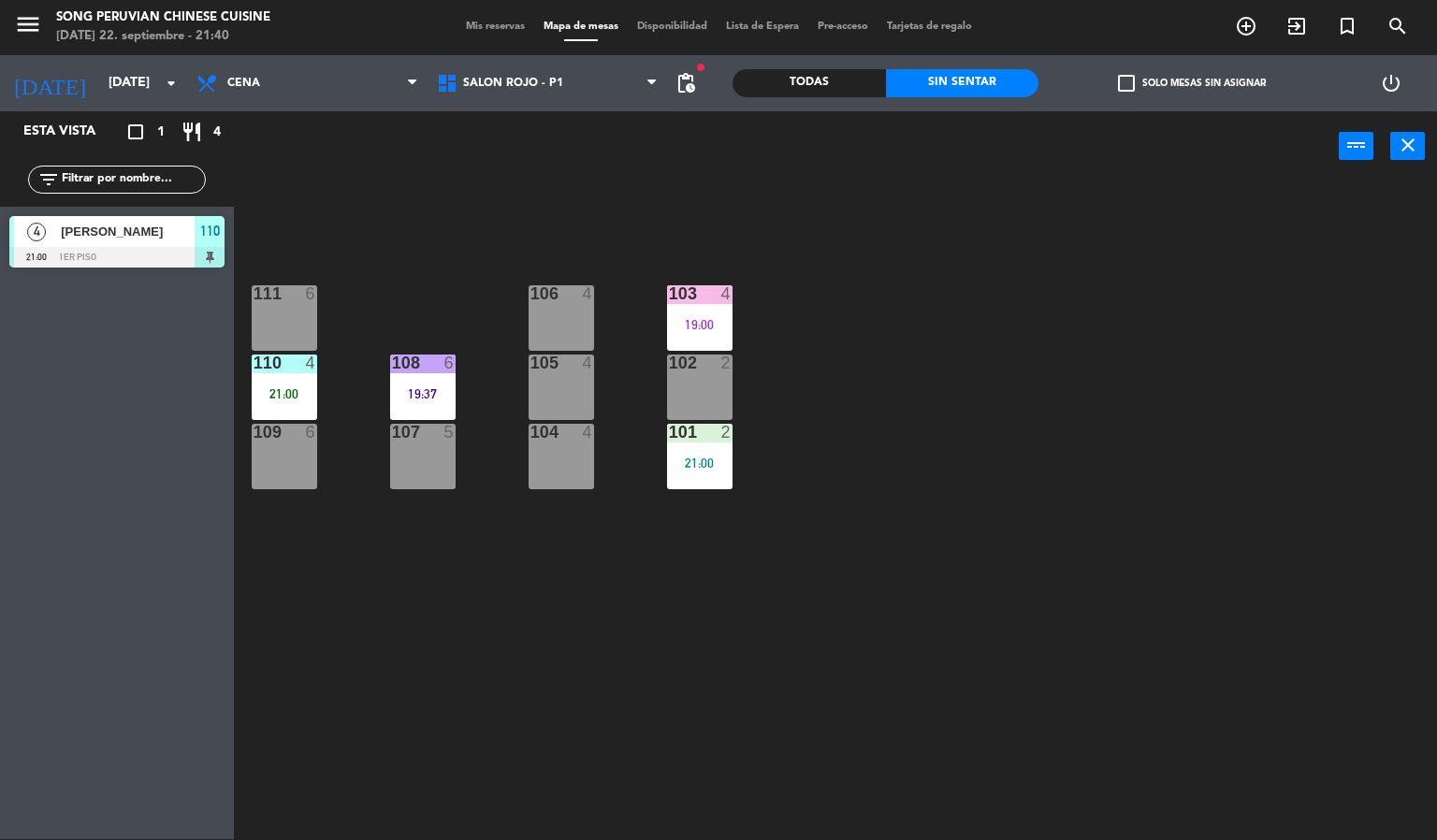
click at [869, 491] on div "103 4 19:00 106 4 111 6 102 2 105 4 108 6 19:37 110 4 21:00 101 2 21:00 104 4 1…" at bounding box center [842, 511] width 1189 height 658
click at [254, 362] on div "110" at bounding box center [253, 363] width 1 height 17
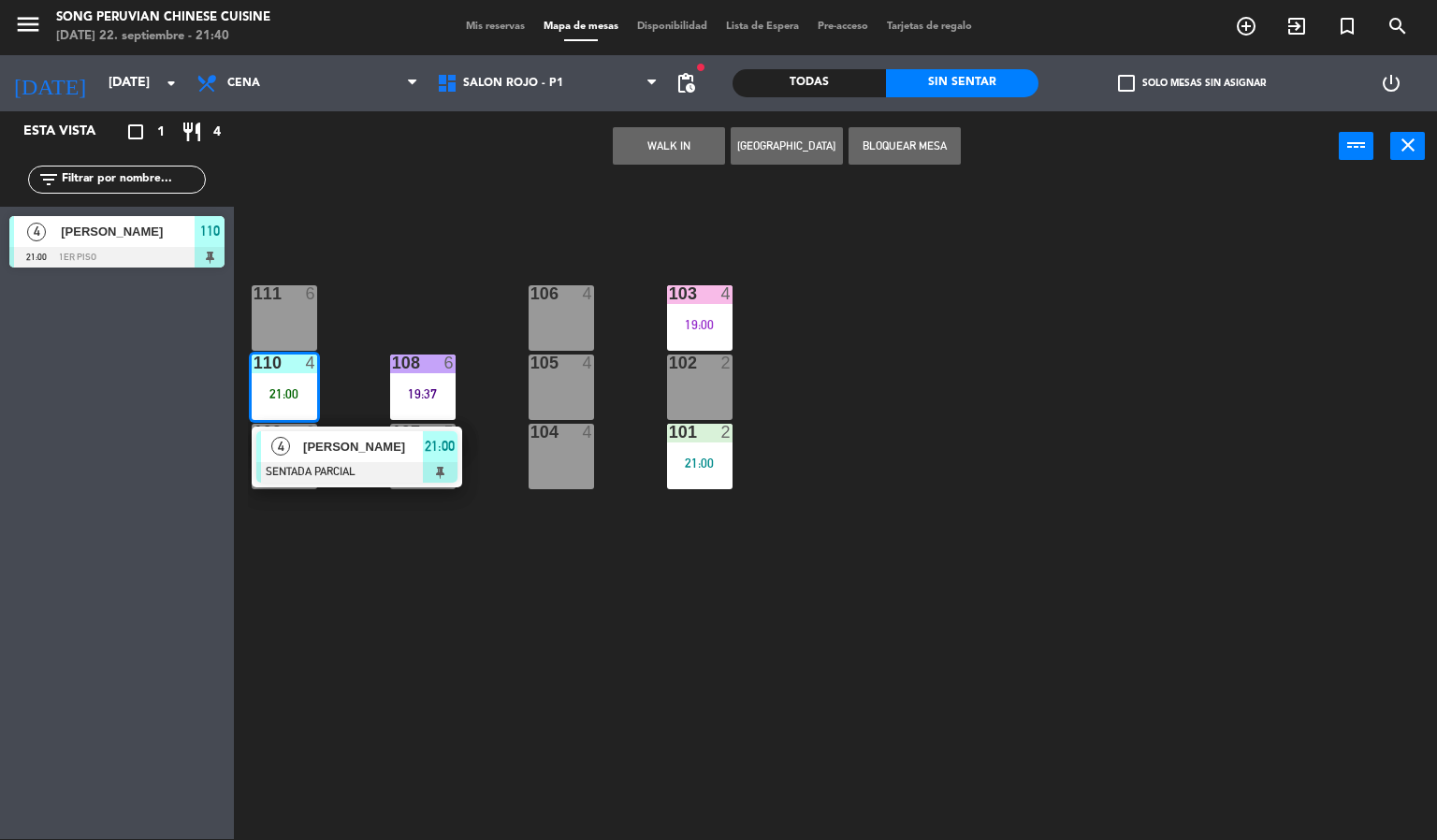
click at [355, 444] on span "[PERSON_NAME]" at bounding box center [363, 446] width 120 height 19
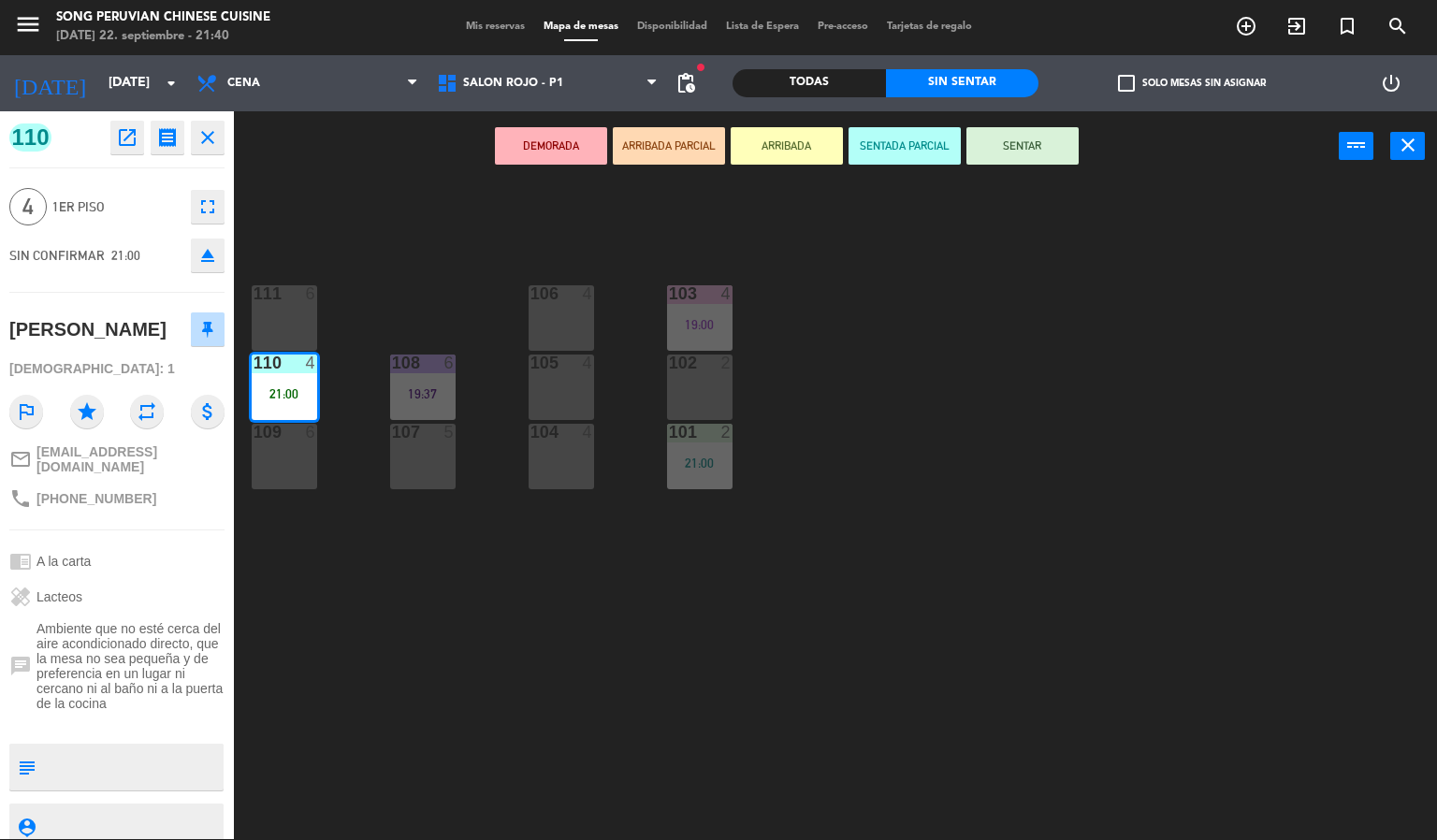
click at [452, 240] on div "103 4 19:00 106 4 111 6 102 2 105 4 108 6 19:37 110 4 21:00 101 2 21:00 104 4 1…" at bounding box center [842, 511] width 1189 height 658
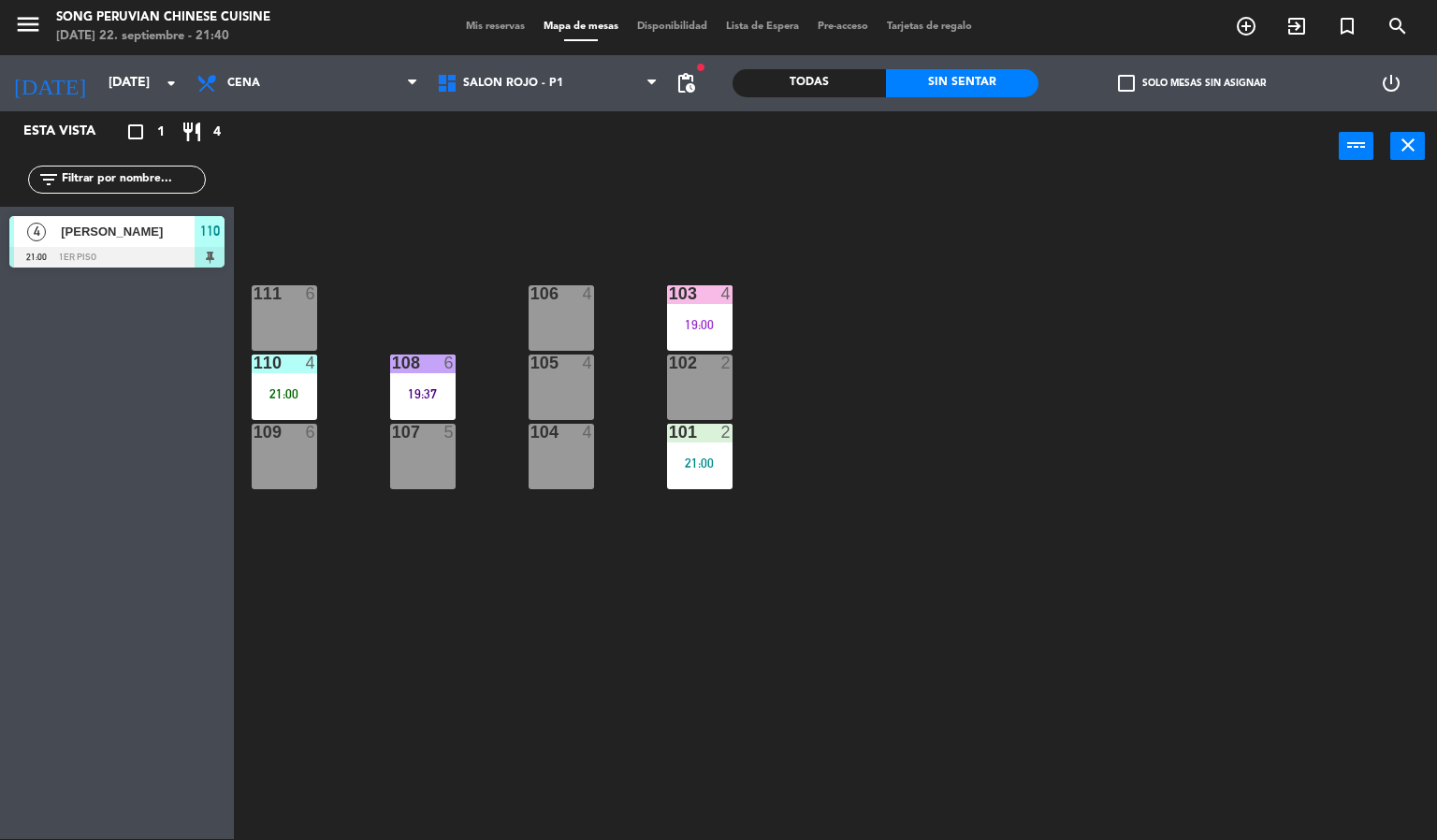
click at [683, 597] on div "103 4 19:00 106 4 111 6 102 2 105 4 108 6 19:37 110 4 21:00 101 2 21:00 104 4 1…" at bounding box center [842, 511] width 1189 height 658
click at [300, 380] on div "110 4 21:00" at bounding box center [284, 387] width 65 height 65
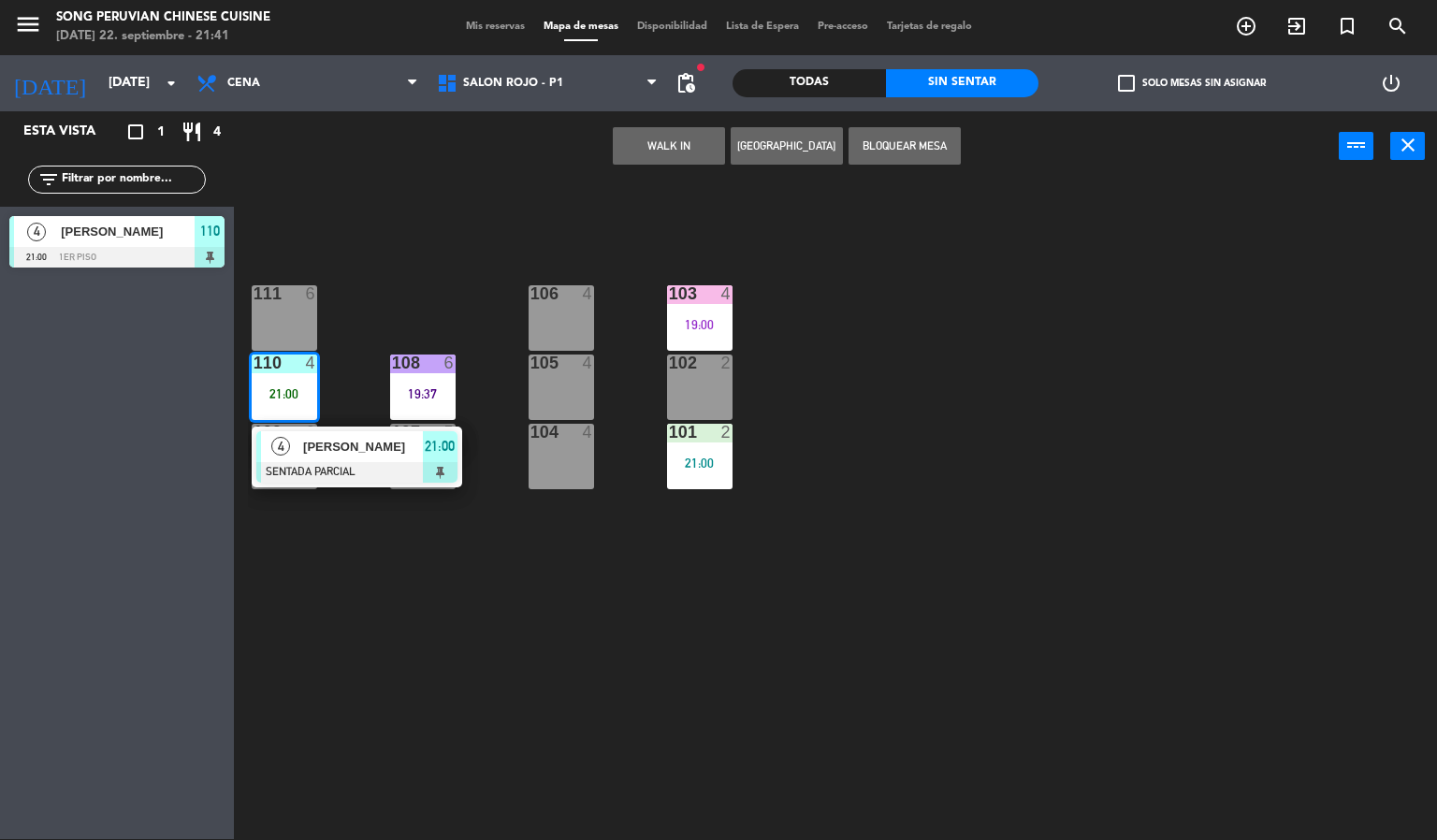
click at [304, 449] on span "[PERSON_NAME]" at bounding box center [363, 446] width 120 height 19
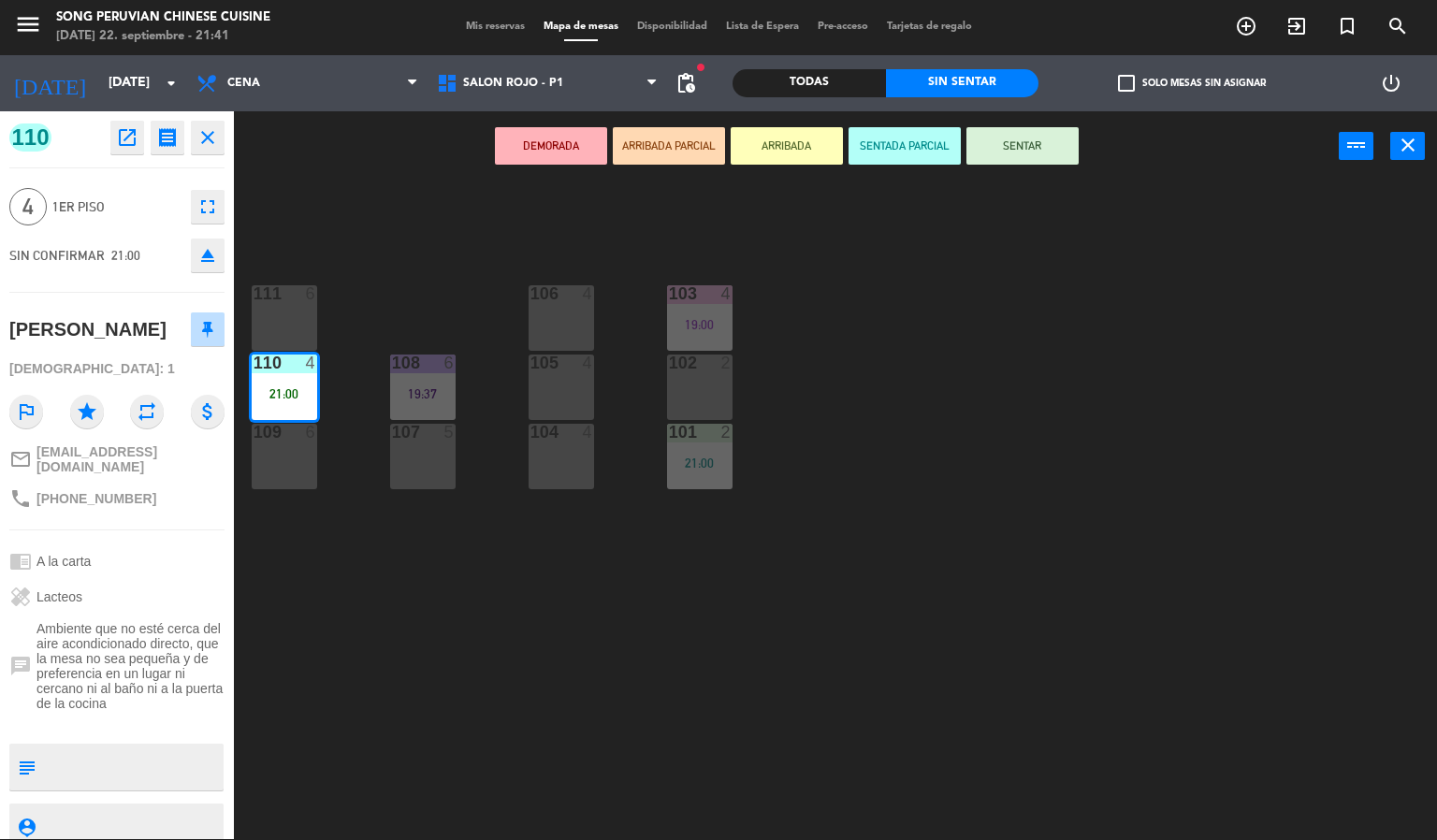
click at [1047, 143] on button "SENTAR" at bounding box center [1022, 146] width 112 height 37
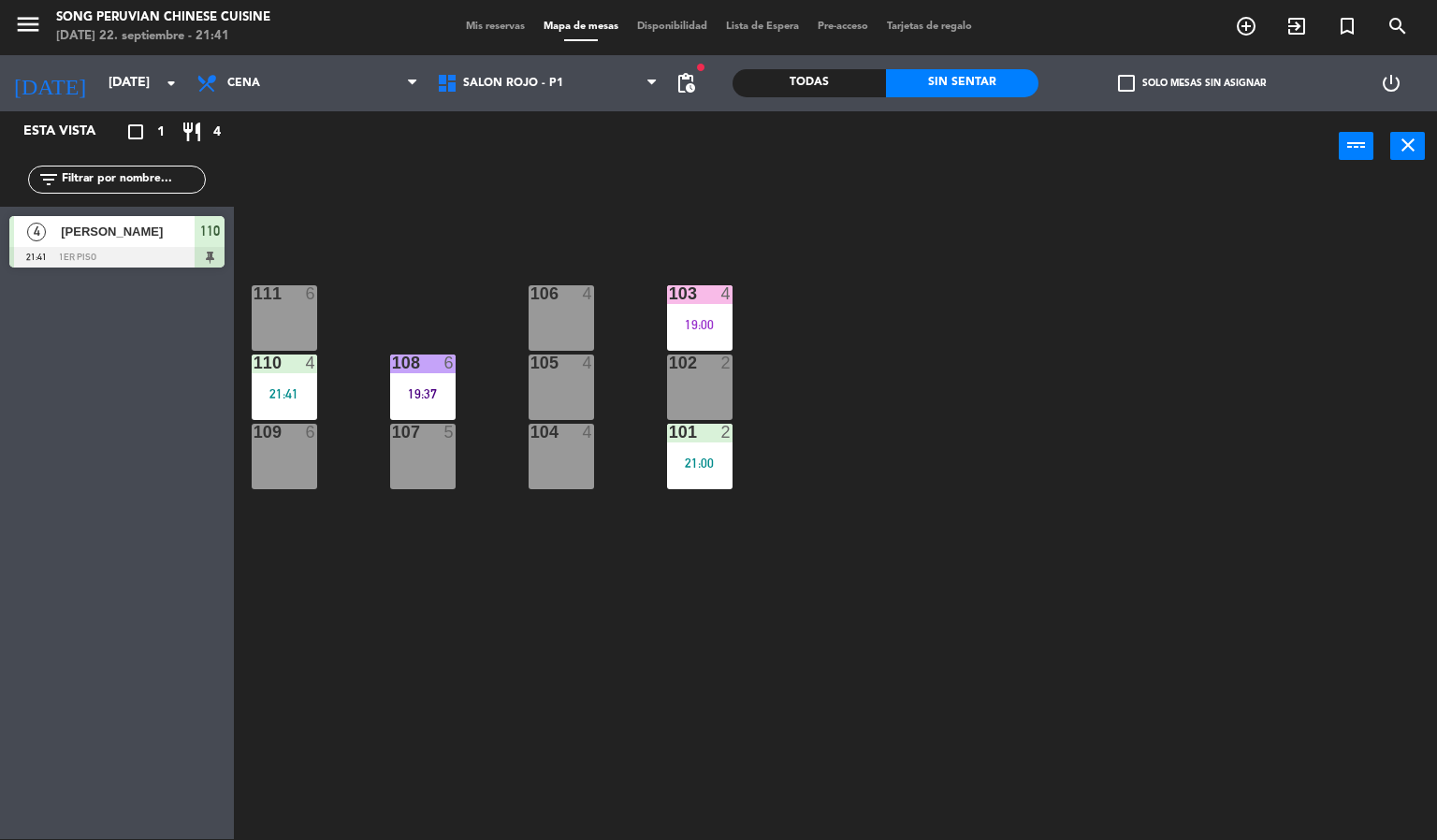
click at [840, 617] on div "103 4 19:00 106 4 111 6 102 2 105 4 108 6 19:37 110 4 21:41 101 2 21:00 104 4 1…" at bounding box center [842, 511] width 1189 height 658
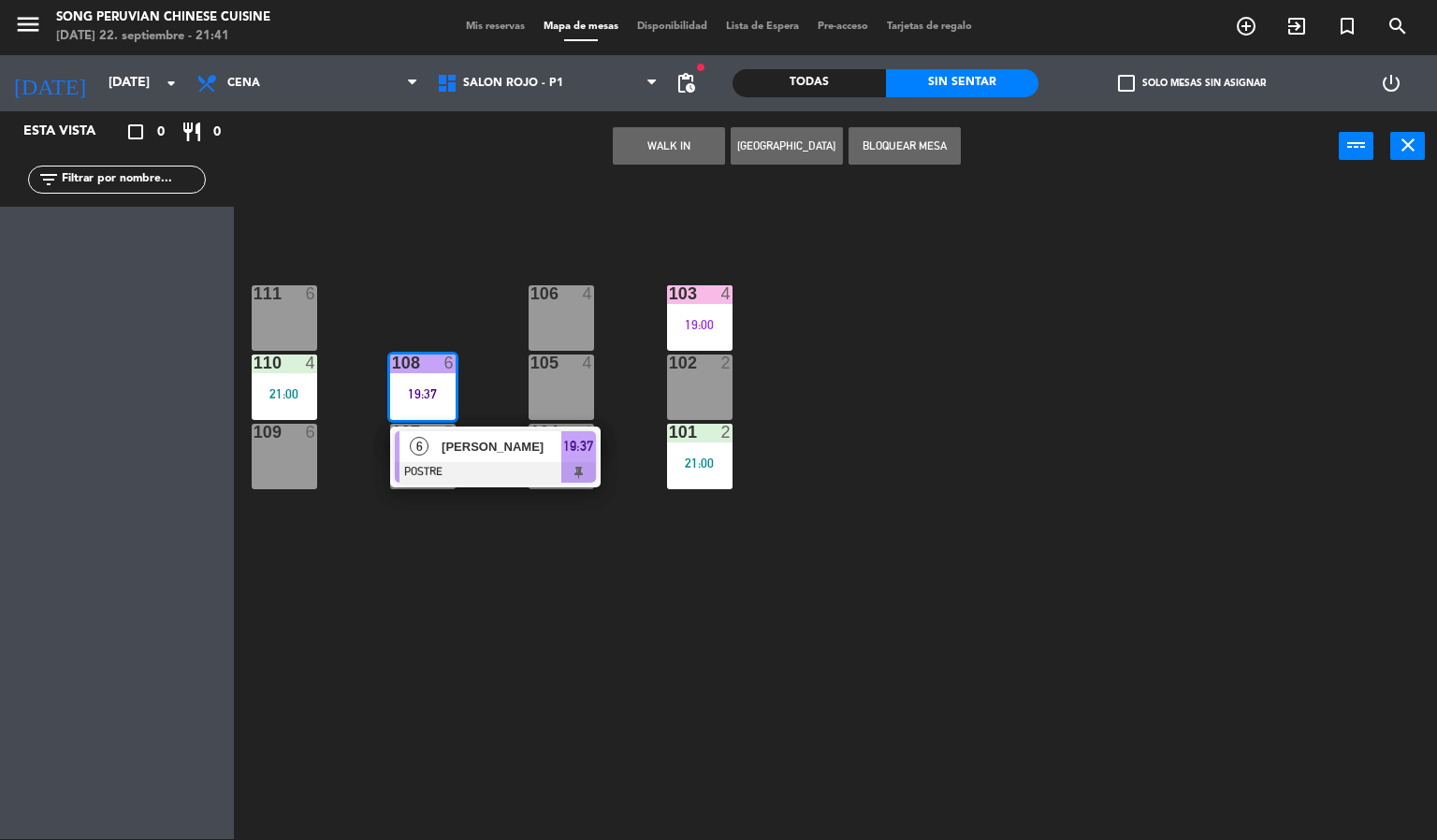
click at [457, 463] on div at bounding box center [495, 472] width 201 height 20
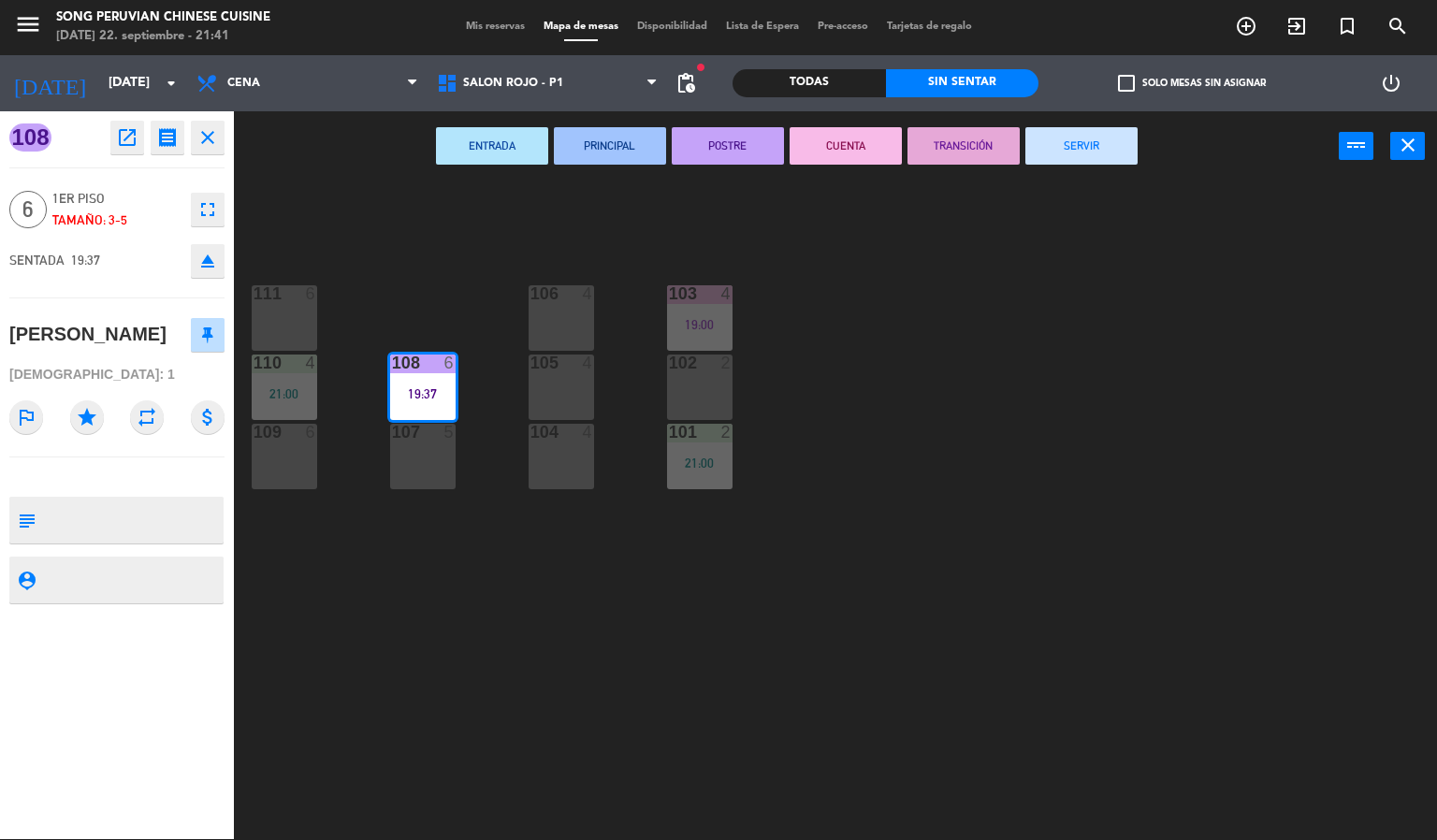
click at [850, 141] on button "CUENTA" at bounding box center [845, 146] width 112 height 37
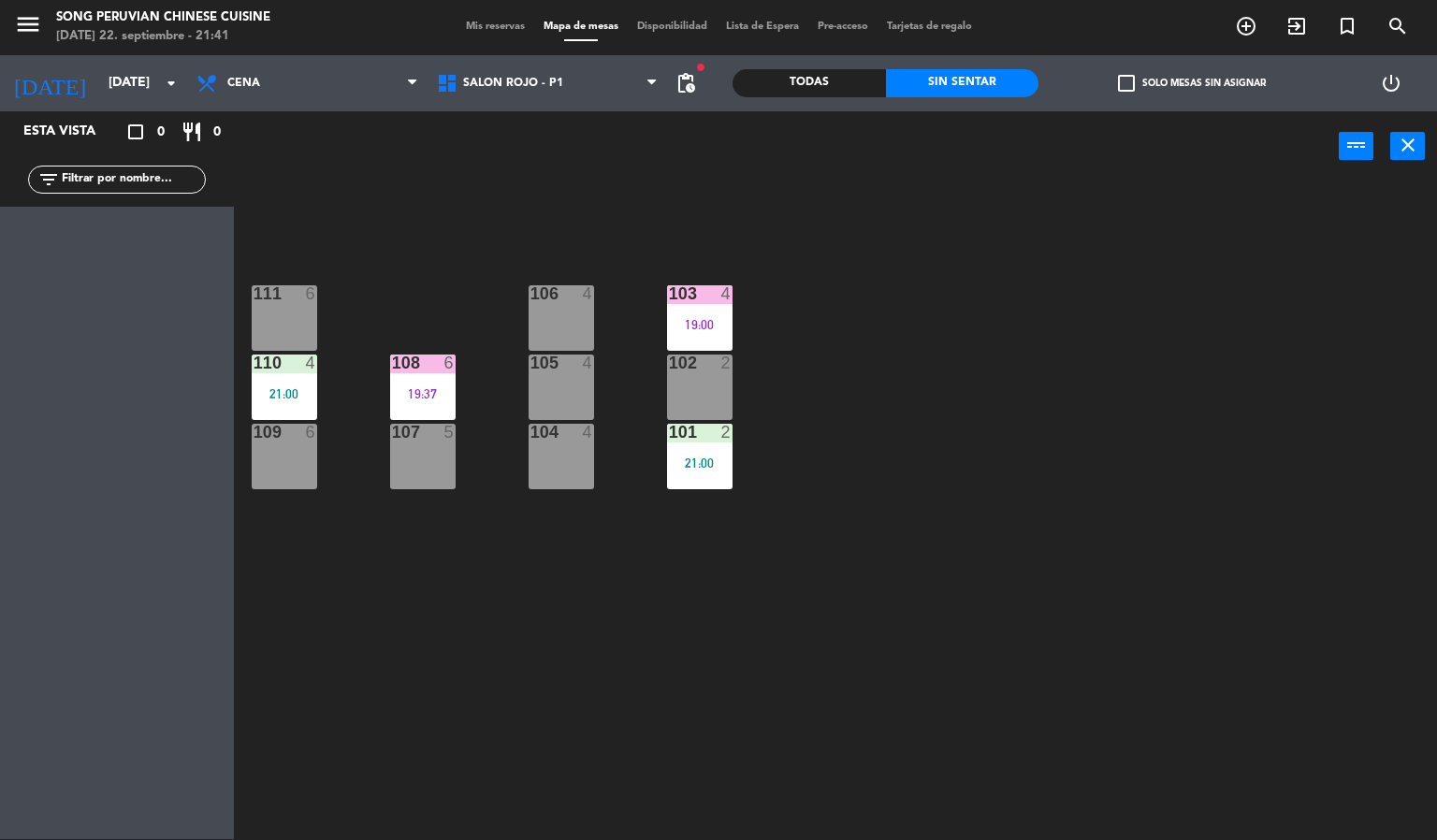
click at [837, 452] on div "103 4 19:00 106 4 111 6 102 2 105 4 108 6 19:37 110 4 21:00 101 2 21:00 104 4 1…" at bounding box center [842, 511] width 1189 height 658
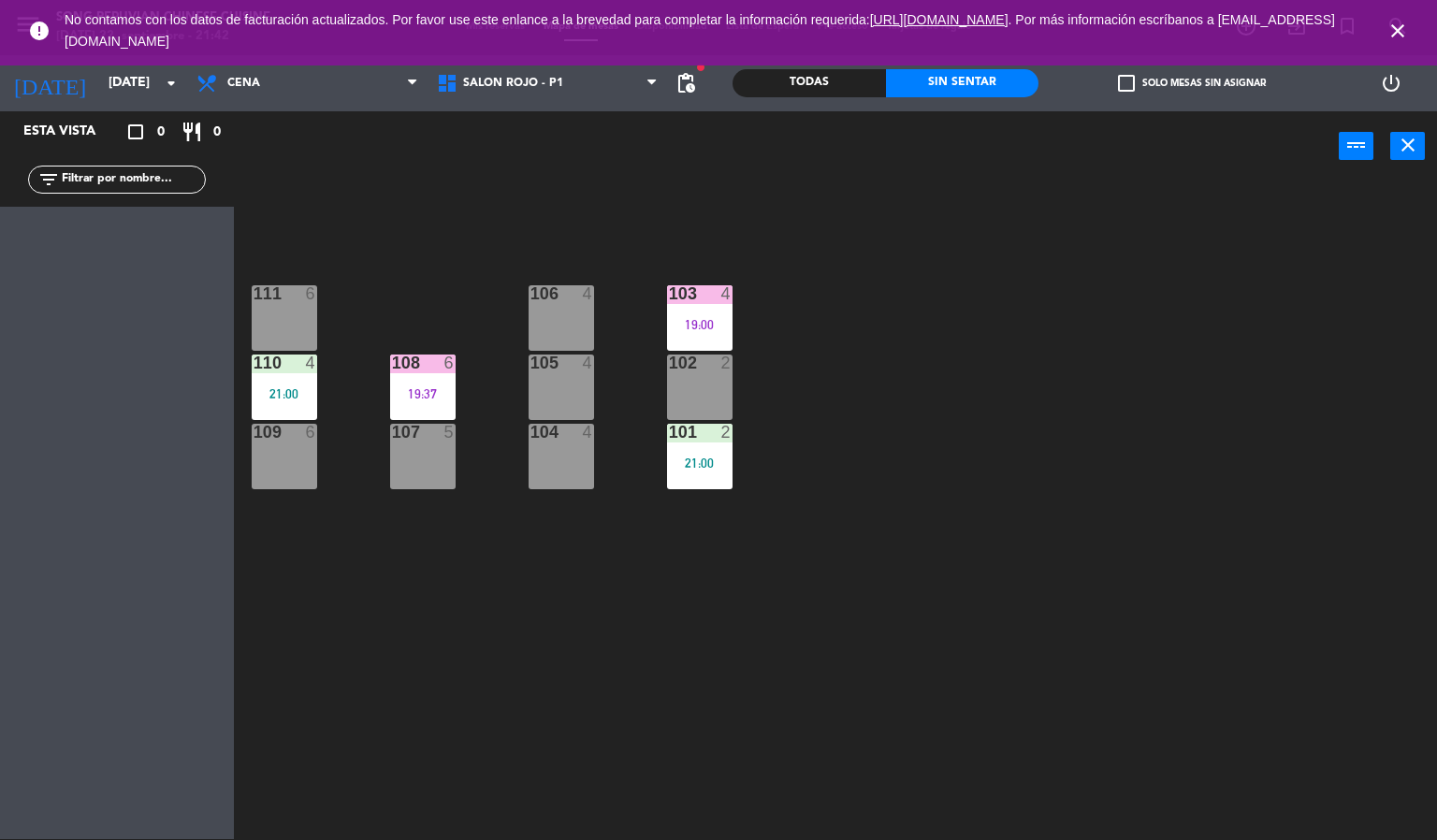
click at [1401, 25] on icon "close" at bounding box center [1397, 30] width 22 height 22
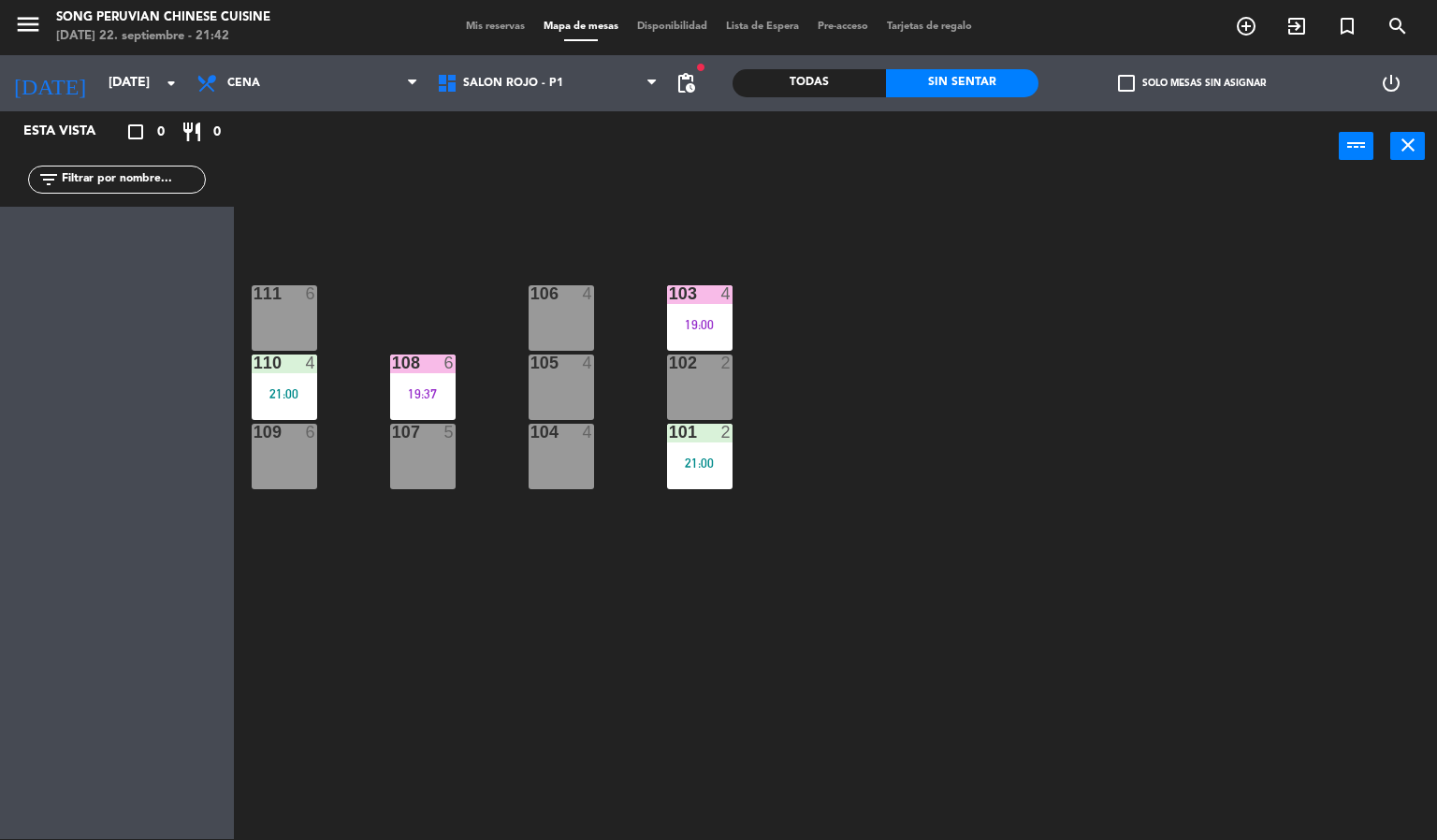
click at [1134, 401] on div "103 4 19:00 106 4 111 6 102 2 105 4 108 6 19:37 110 4 21:00 101 2 21:00 104 4 1…" at bounding box center [842, 511] width 1189 height 658
click at [560, 102] on span "SALON ROJO - P1" at bounding box center [548, 83] width 241 height 41
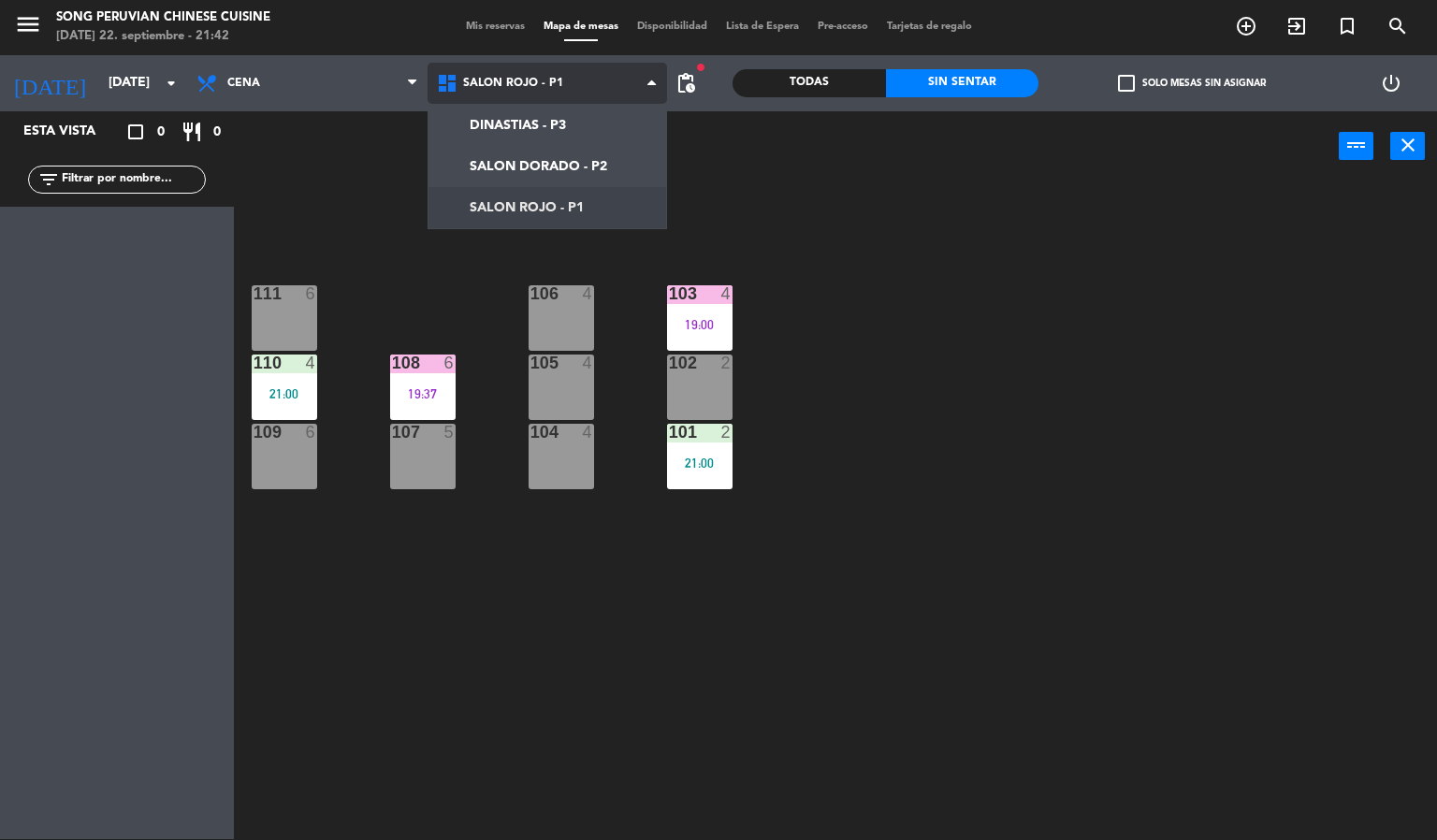
click at [533, 160] on ng-component "menu Song Peruvian Chinese Cuisine [DATE] 22. septiembre - 21:42 Mis reservas M…" at bounding box center [718, 419] width 1437 height 841
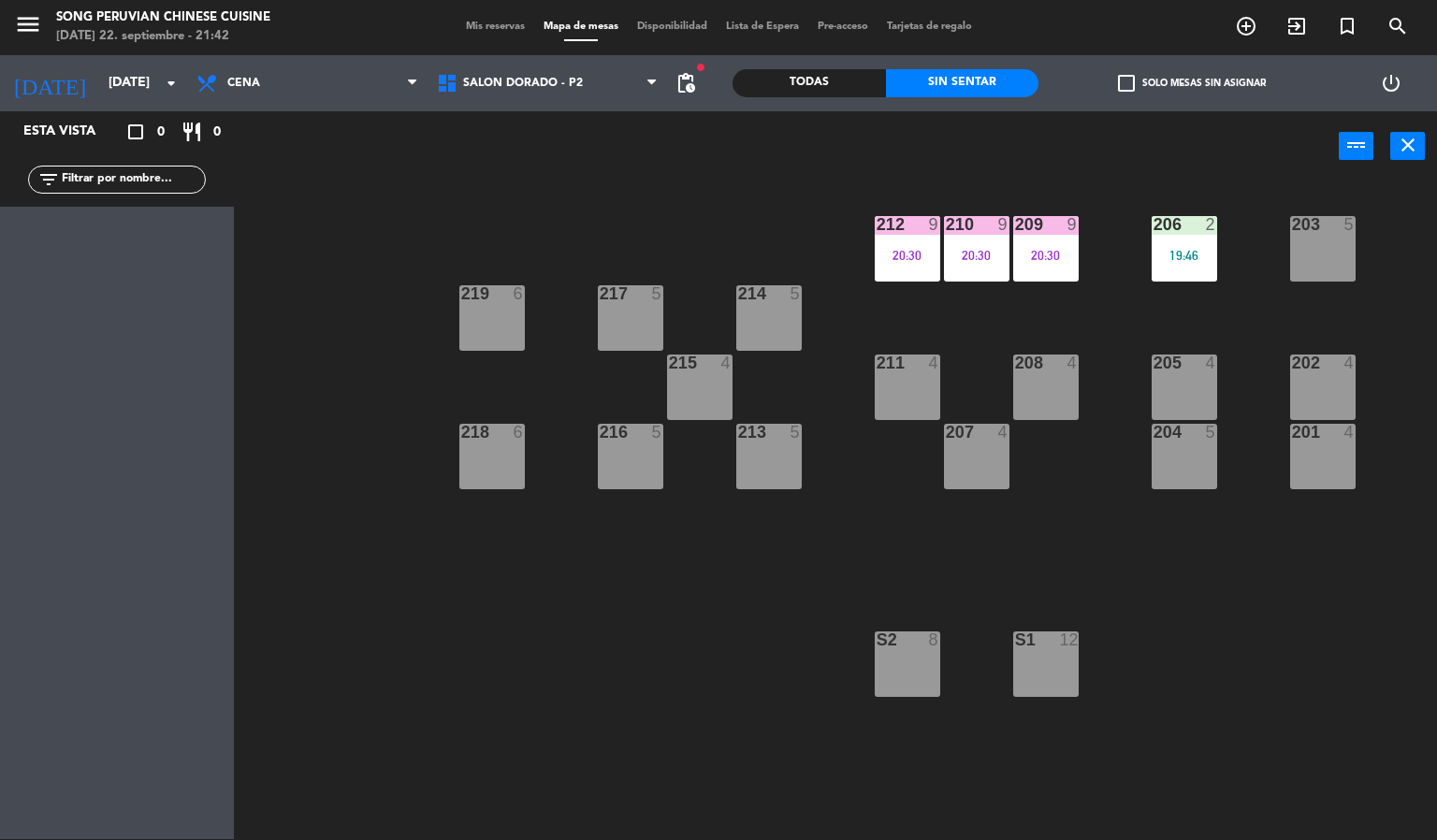
click at [1020, 253] on div "20:30" at bounding box center [1045, 254] width 65 height 13
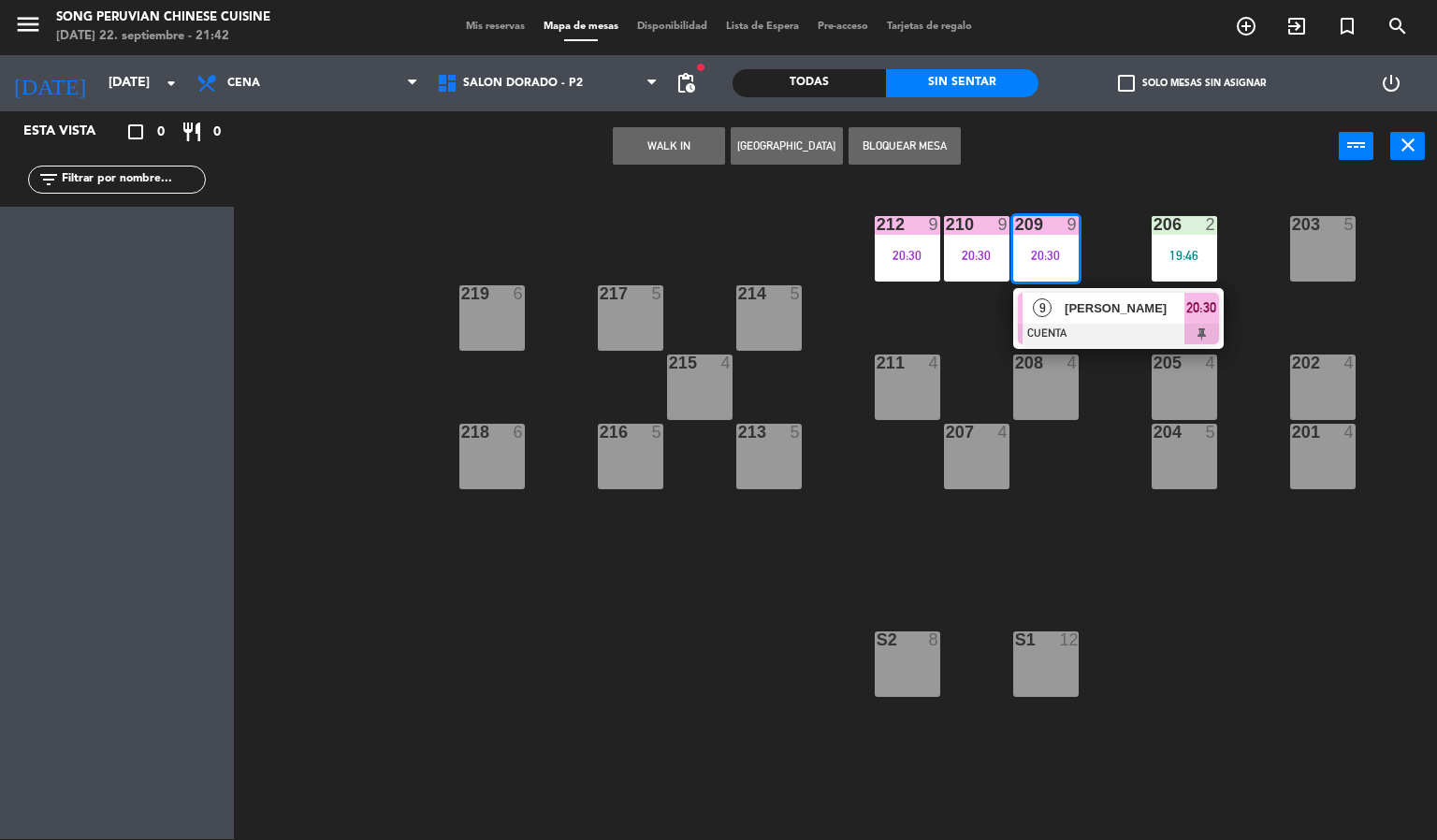
click at [1081, 324] on div at bounding box center [1118, 333] width 201 height 20
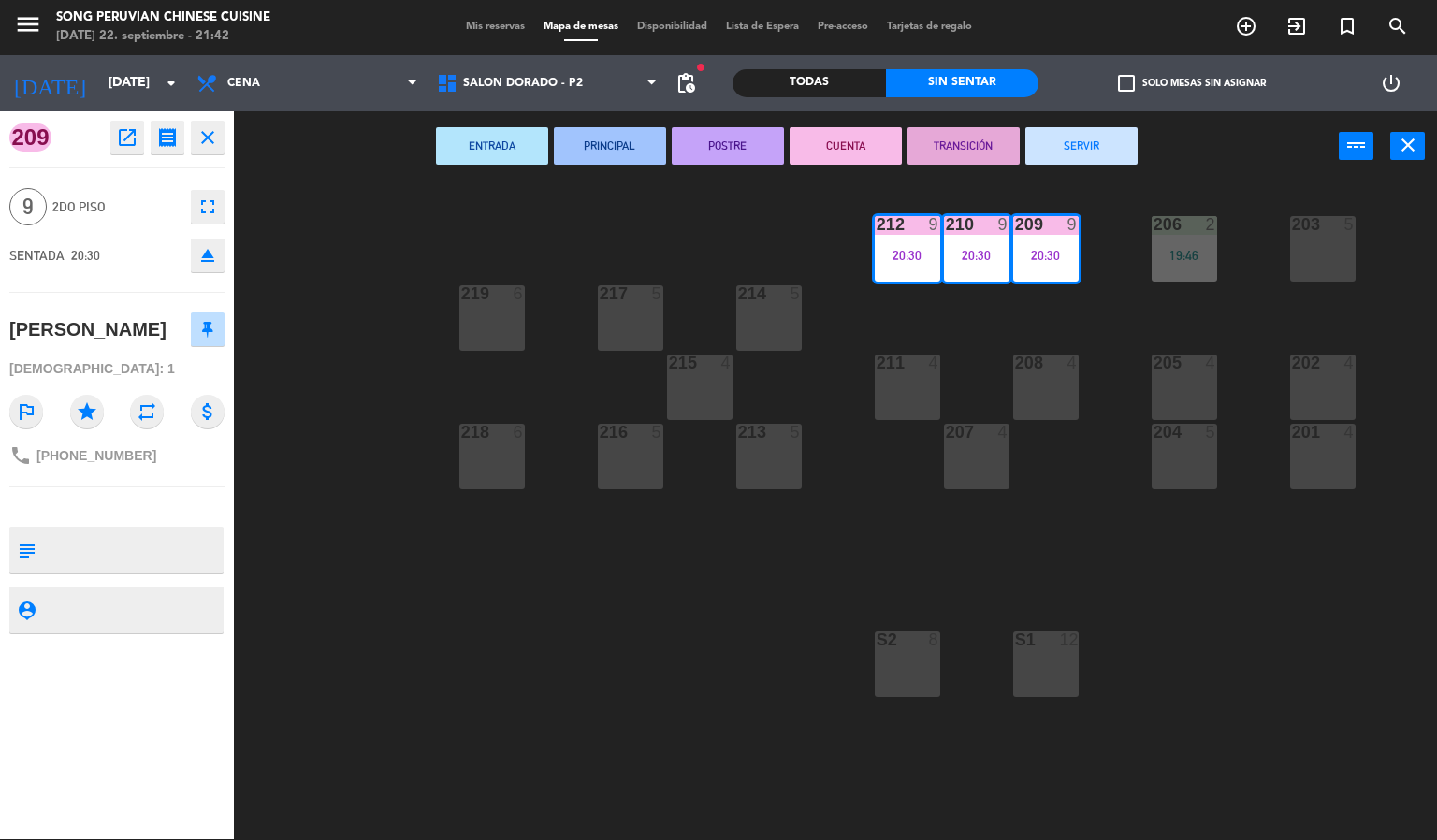
click at [1101, 130] on button "SERVIR" at bounding box center [1081, 146] width 112 height 37
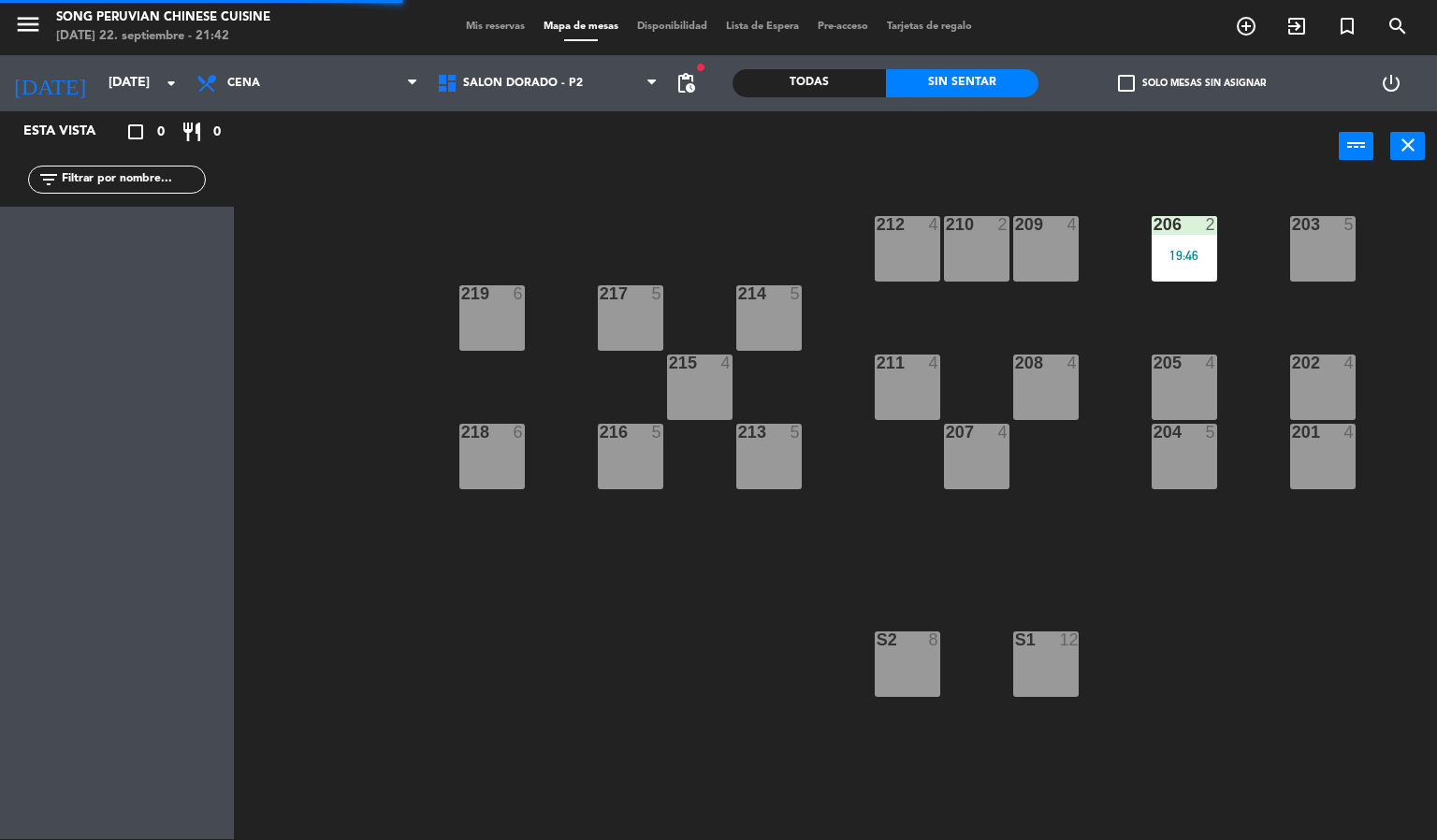
click at [1092, 645] on div "12" at bounding box center [1077, 639] width 31 height 17
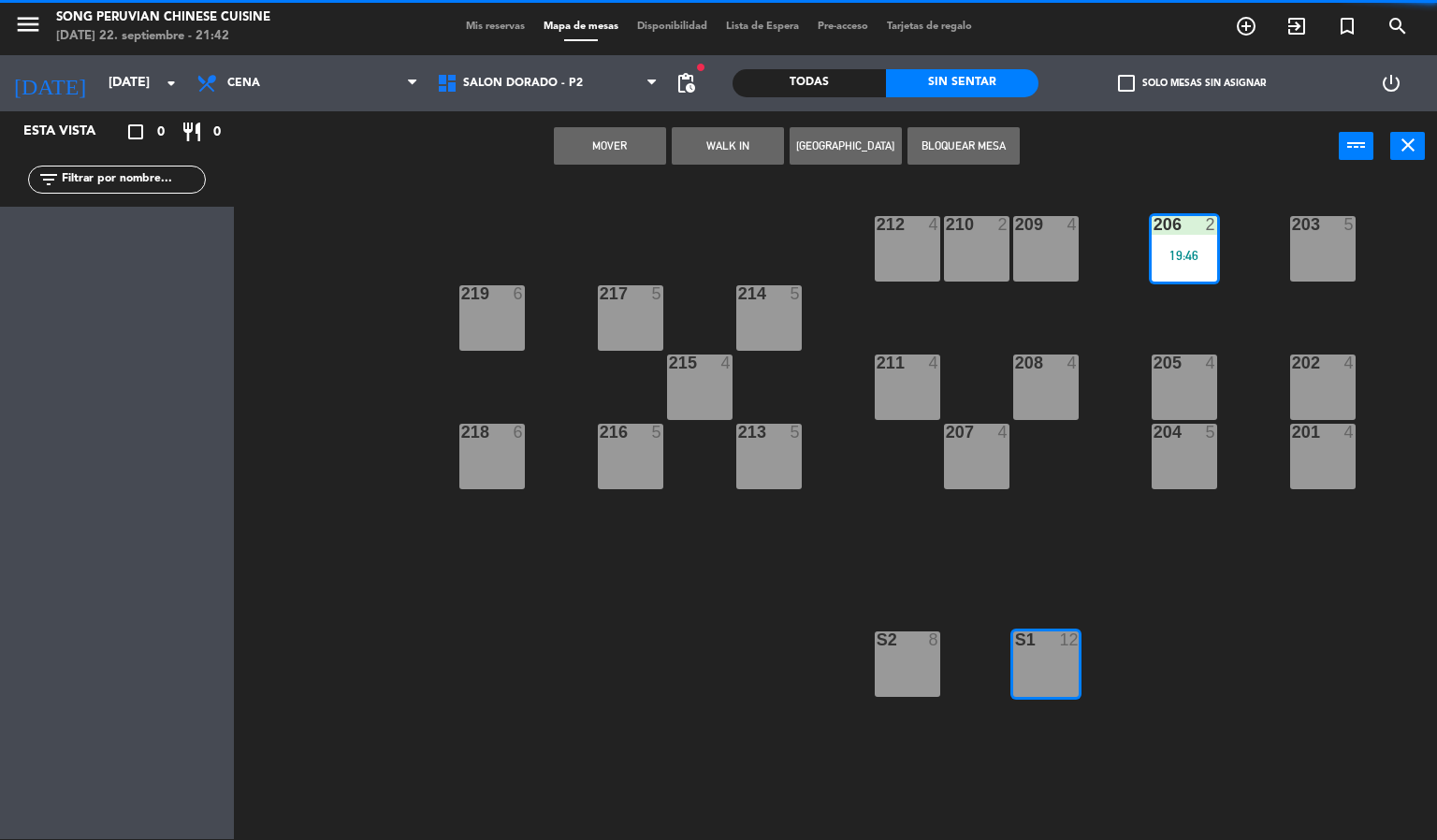
click at [1256, 572] on div "203 5 206 2 19:46 210 2 212 4 209 4 214 5 217 5 219 6 202 4 205 4 208 4 211 4 2…" at bounding box center [842, 511] width 1189 height 658
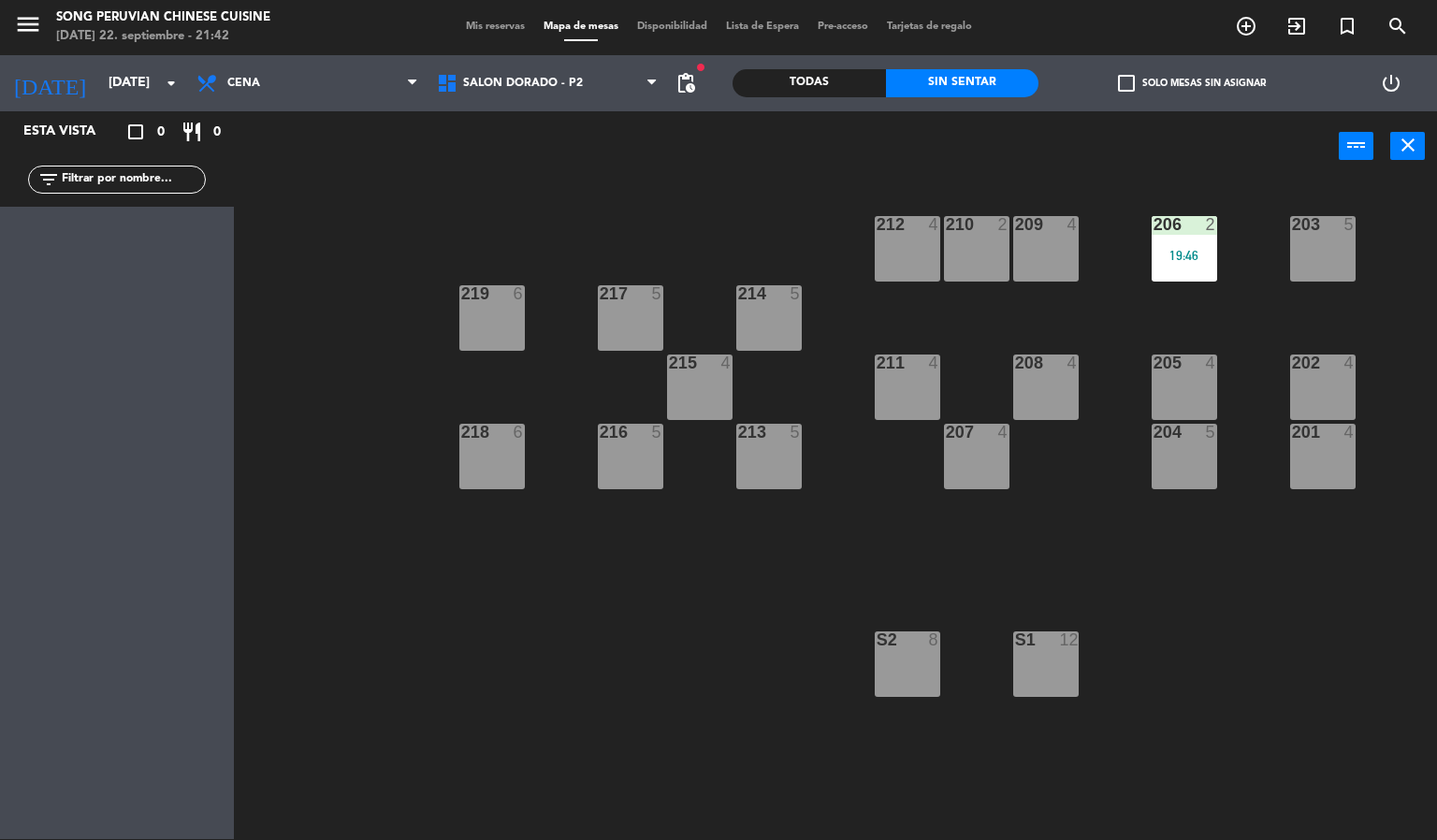
click at [1207, 217] on div "2" at bounding box center [1212, 224] width 12 height 17
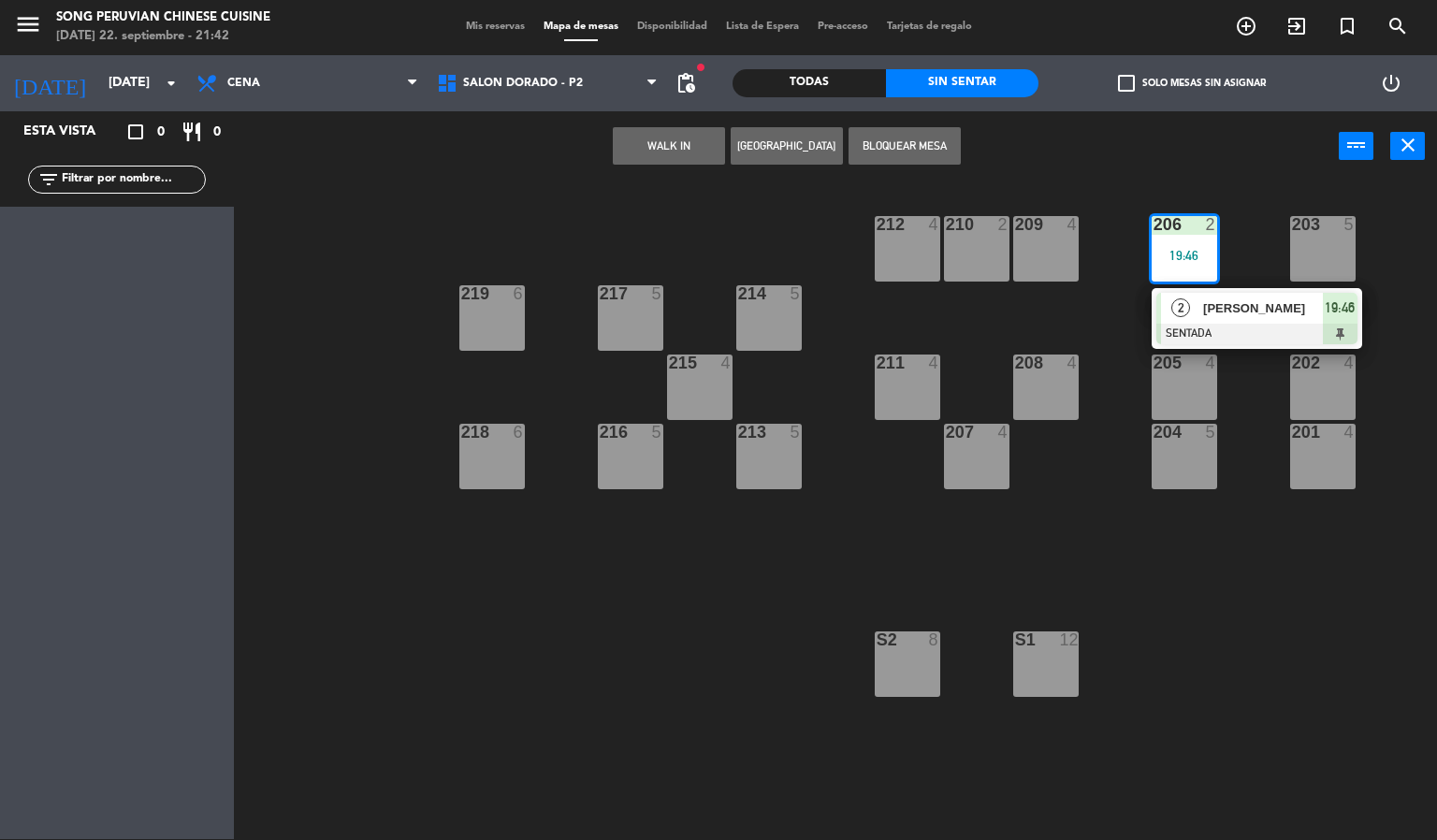
click at [1205, 332] on div at bounding box center [1257, 333] width 201 height 20
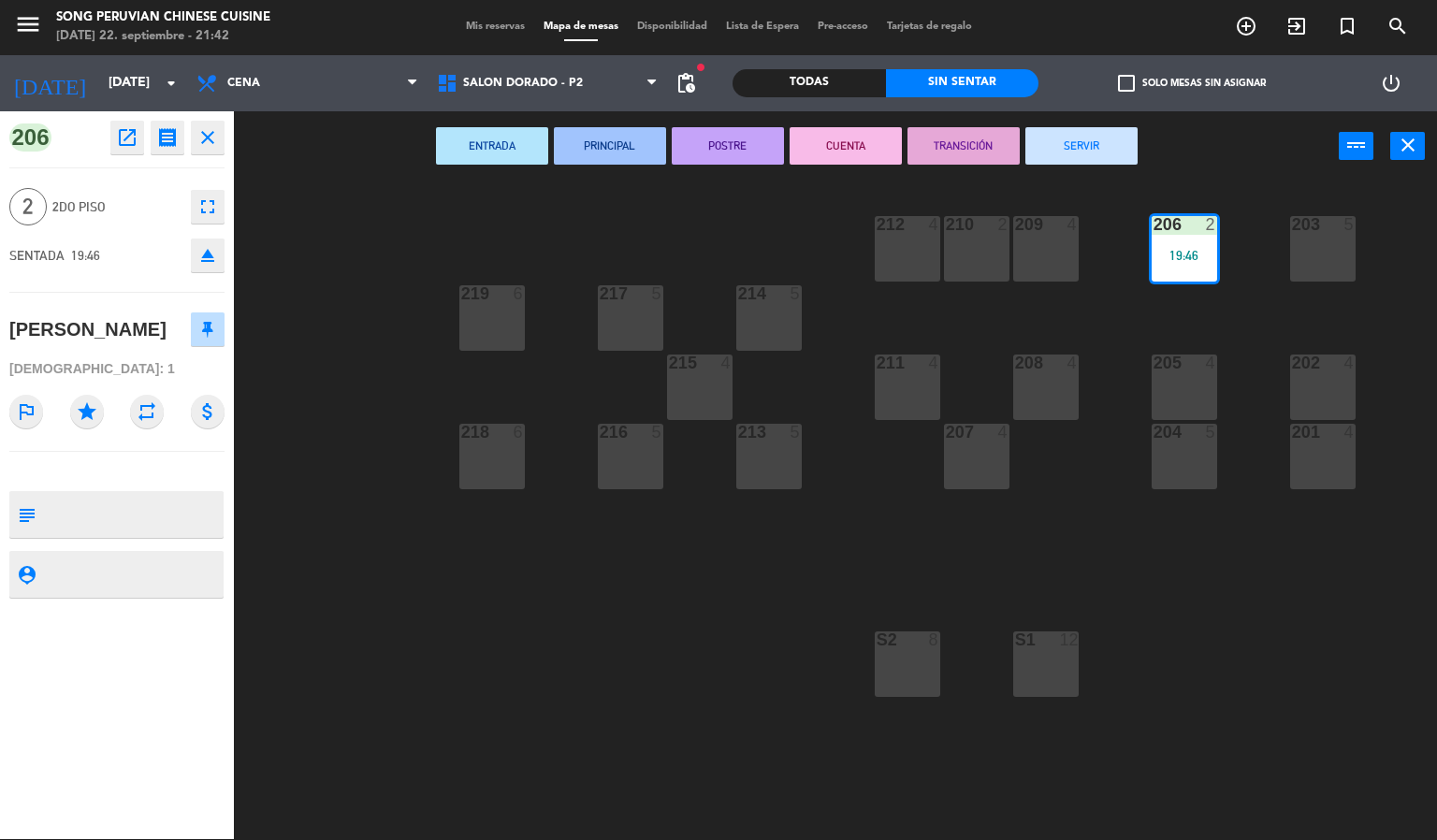
click at [803, 213] on div "203 5 206 2 19:46 210 2 212 4 209 4 214 5 217 5 219 6 202 4 205 4 208 4 211 4 2…" at bounding box center [842, 511] width 1189 height 658
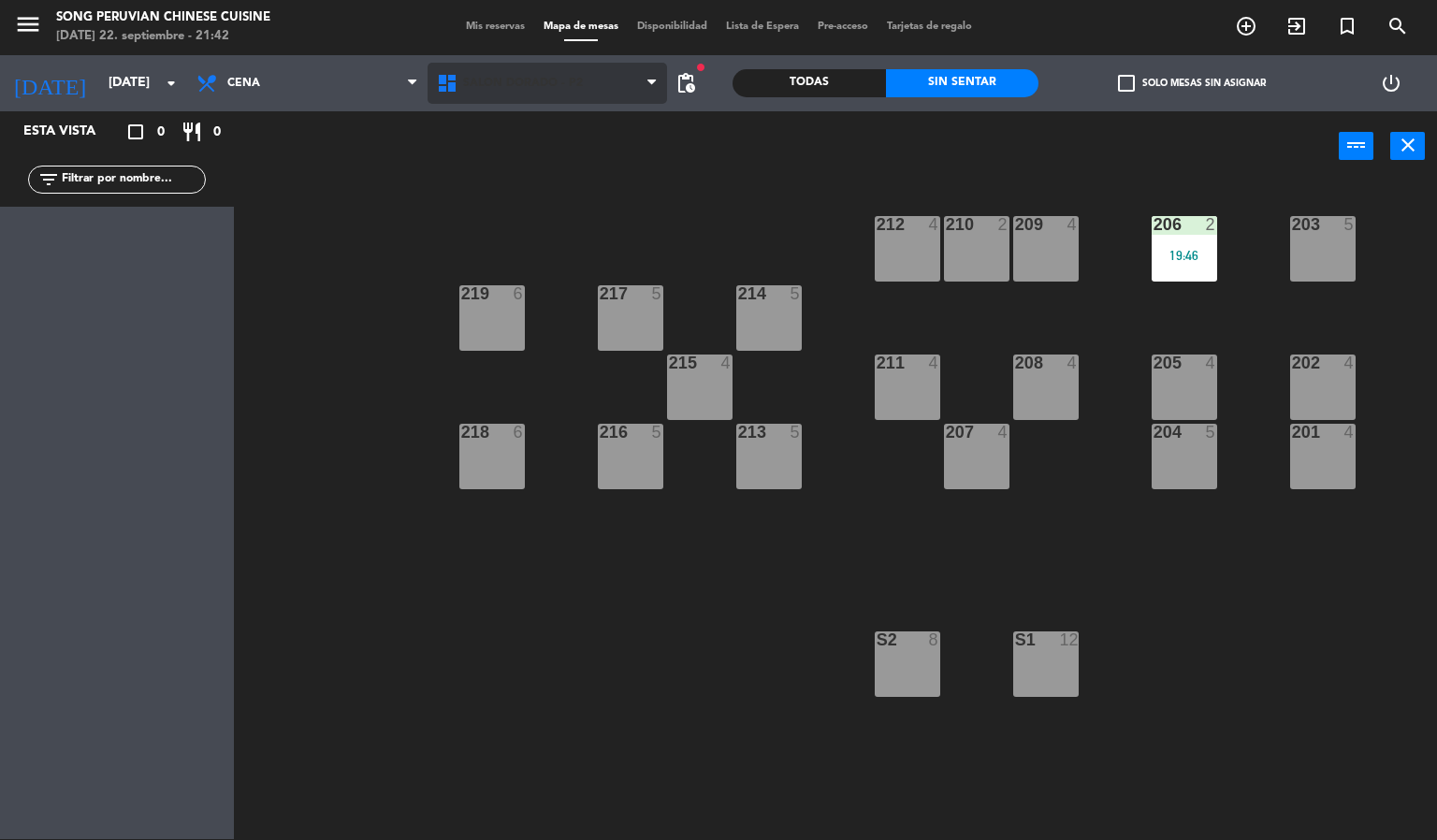
click at [603, 76] on span "SALON DORADO - P2" at bounding box center [548, 83] width 241 height 41
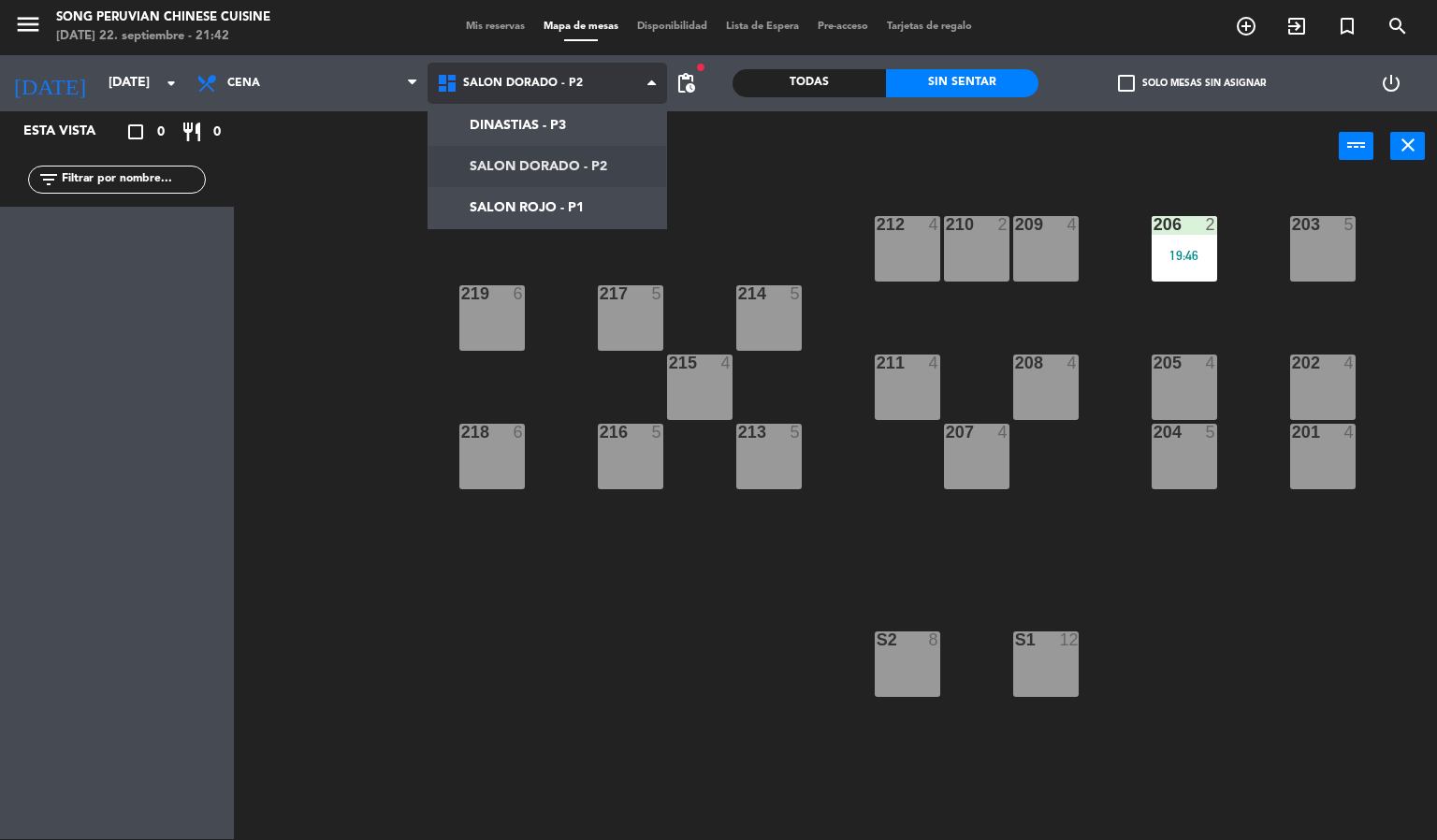
click at [581, 185] on ng-component "menu Song Peruvian Chinese Cuisine [DATE] 22. septiembre - 21:42 Mis reservas M…" at bounding box center [718, 419] width 1437 height 841
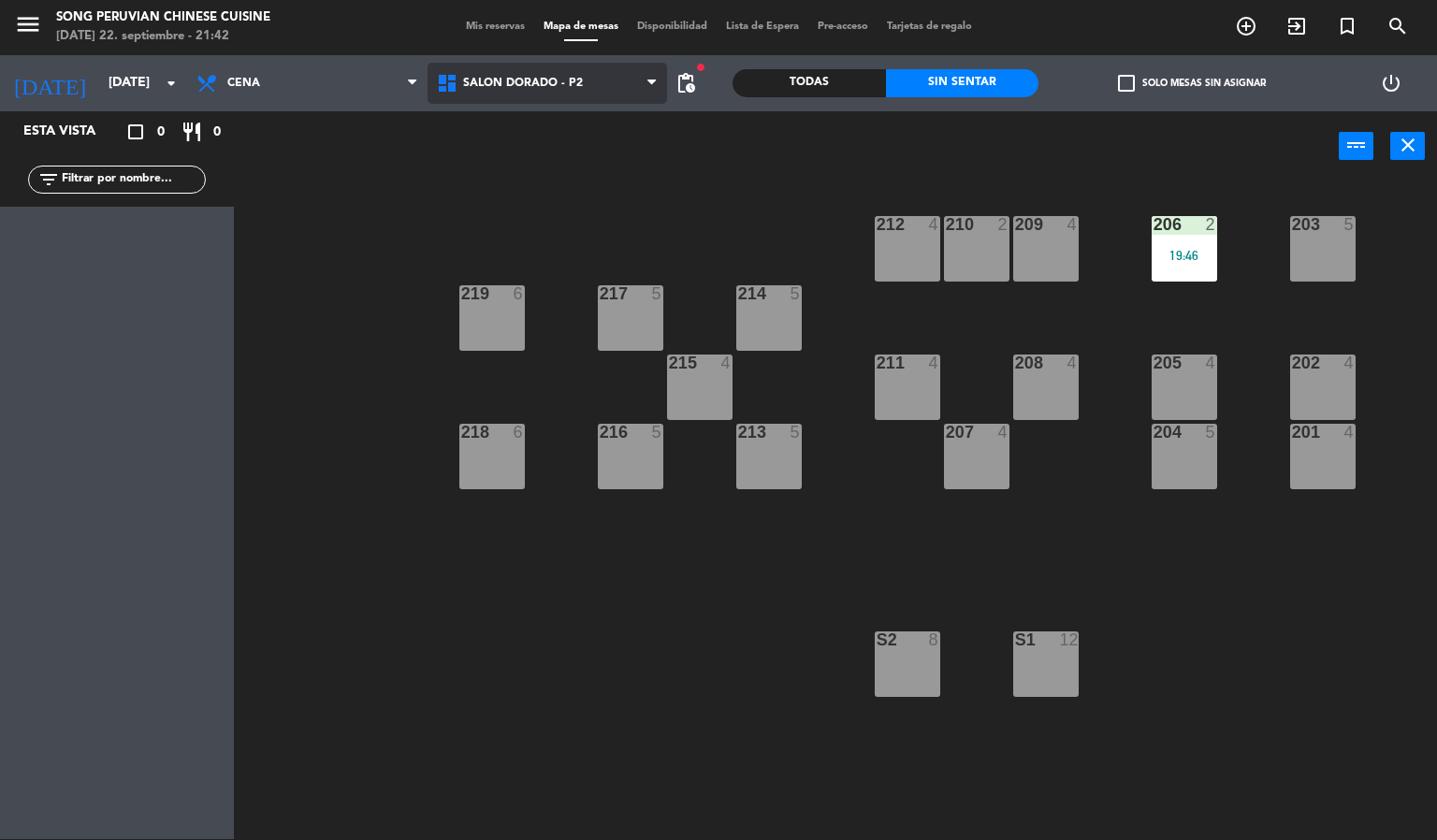
click at [527, 81] on span "SALON DORADO - P2" at bounding box center [523, 83] width 120 height 13
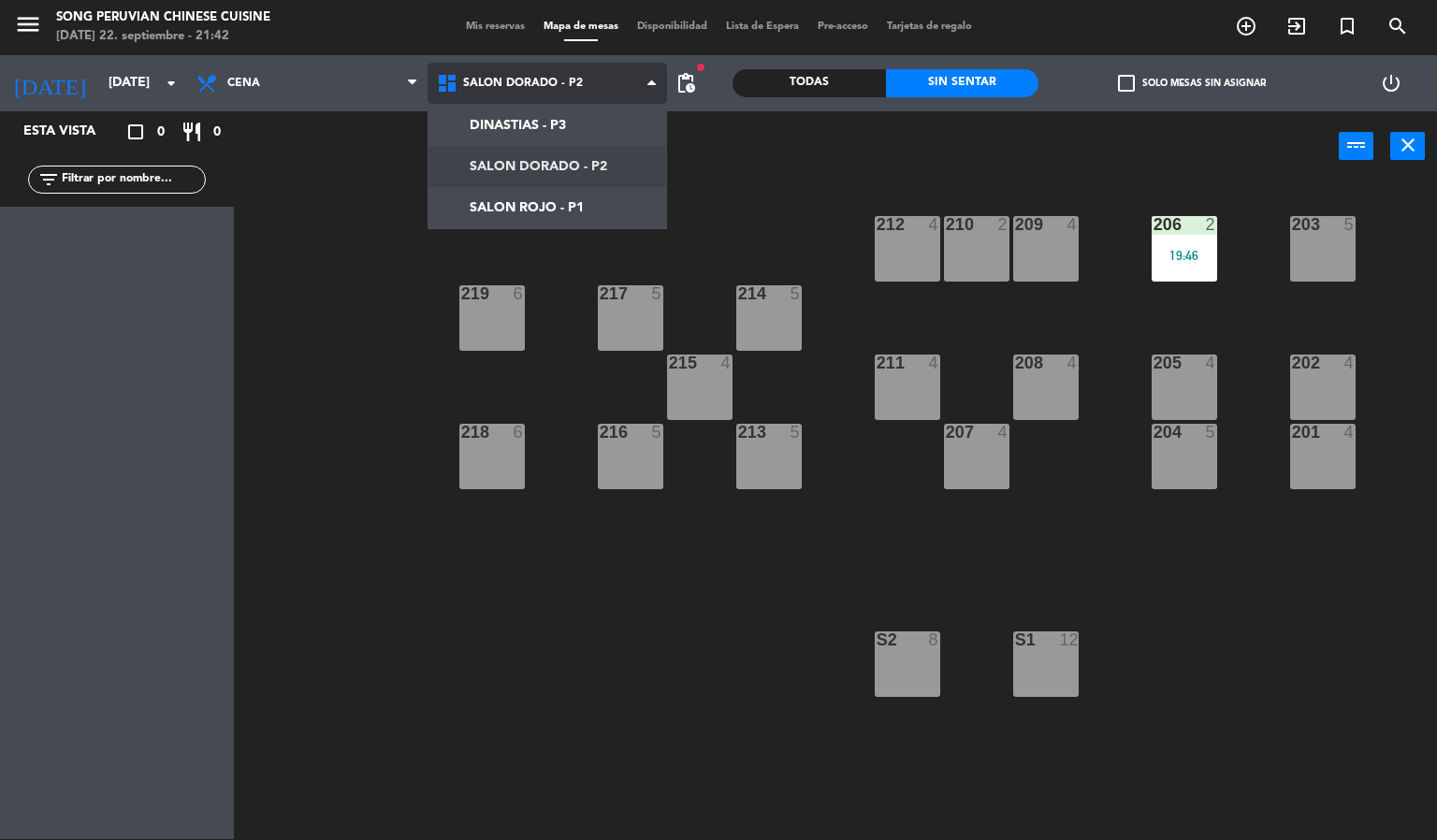
click at [483, 221] on ng-component "menu Song Peruvian Chinese Cuisine [DATE] 22. septiembre - 21:42 Mis reservas M…" at bounding box center [718, 419] width 1437 height 841
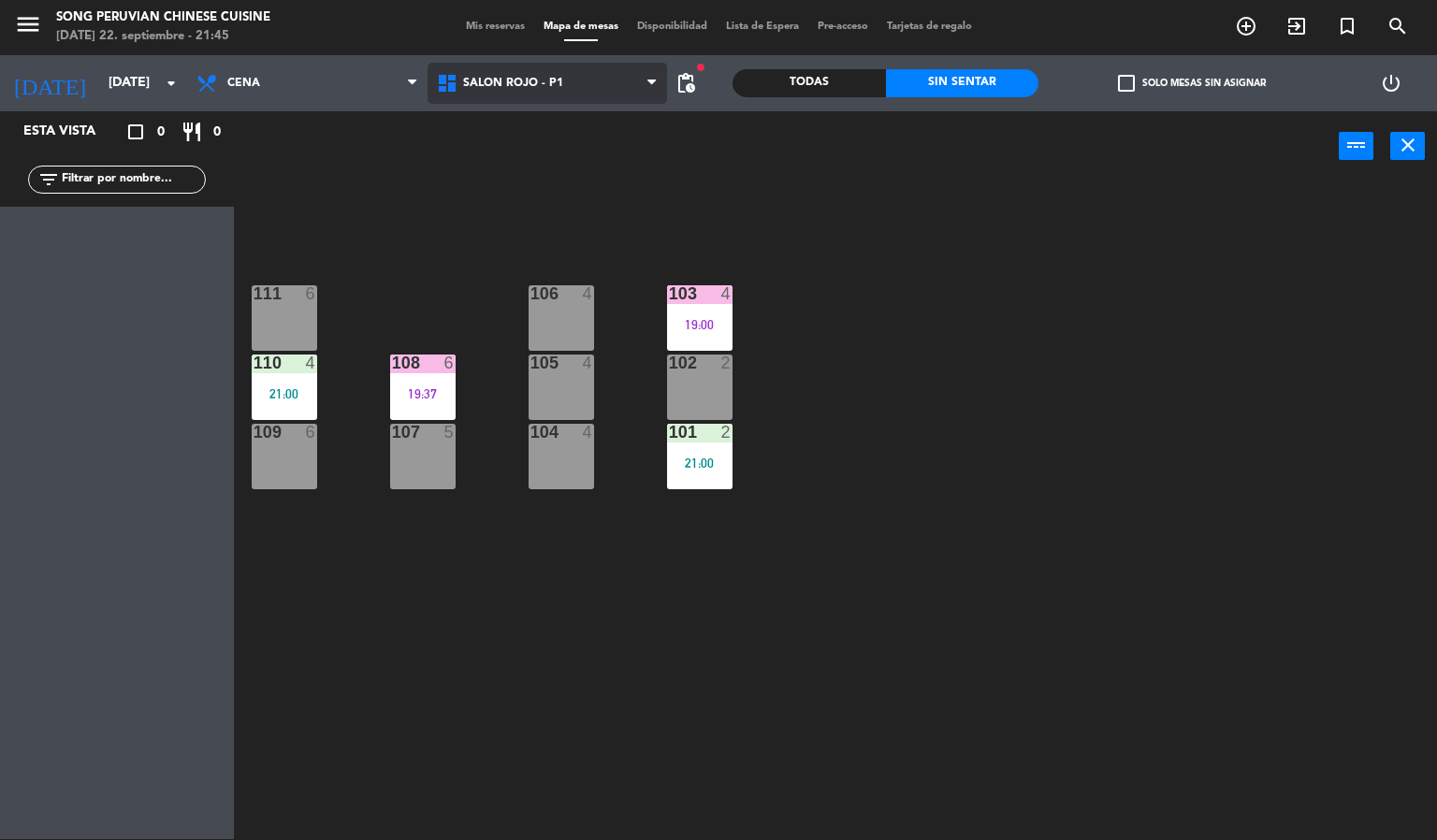
click at [567, 99] on span "SALON ROJO - P1" at bounding box center [548, 83] width 241 height 41
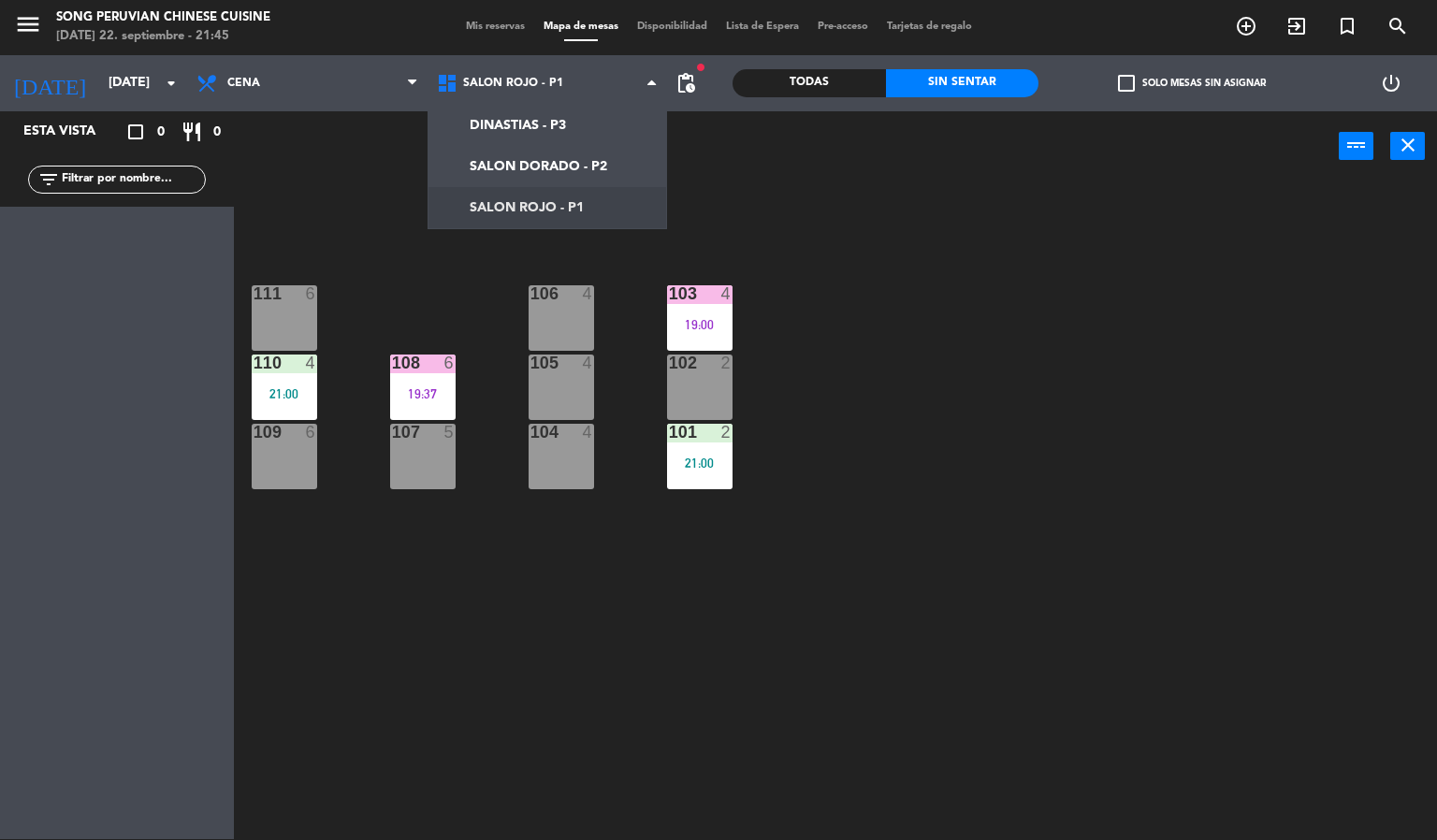
click at [323, 291] on div "6" at bounding box center [316, 293] width 31 height 17
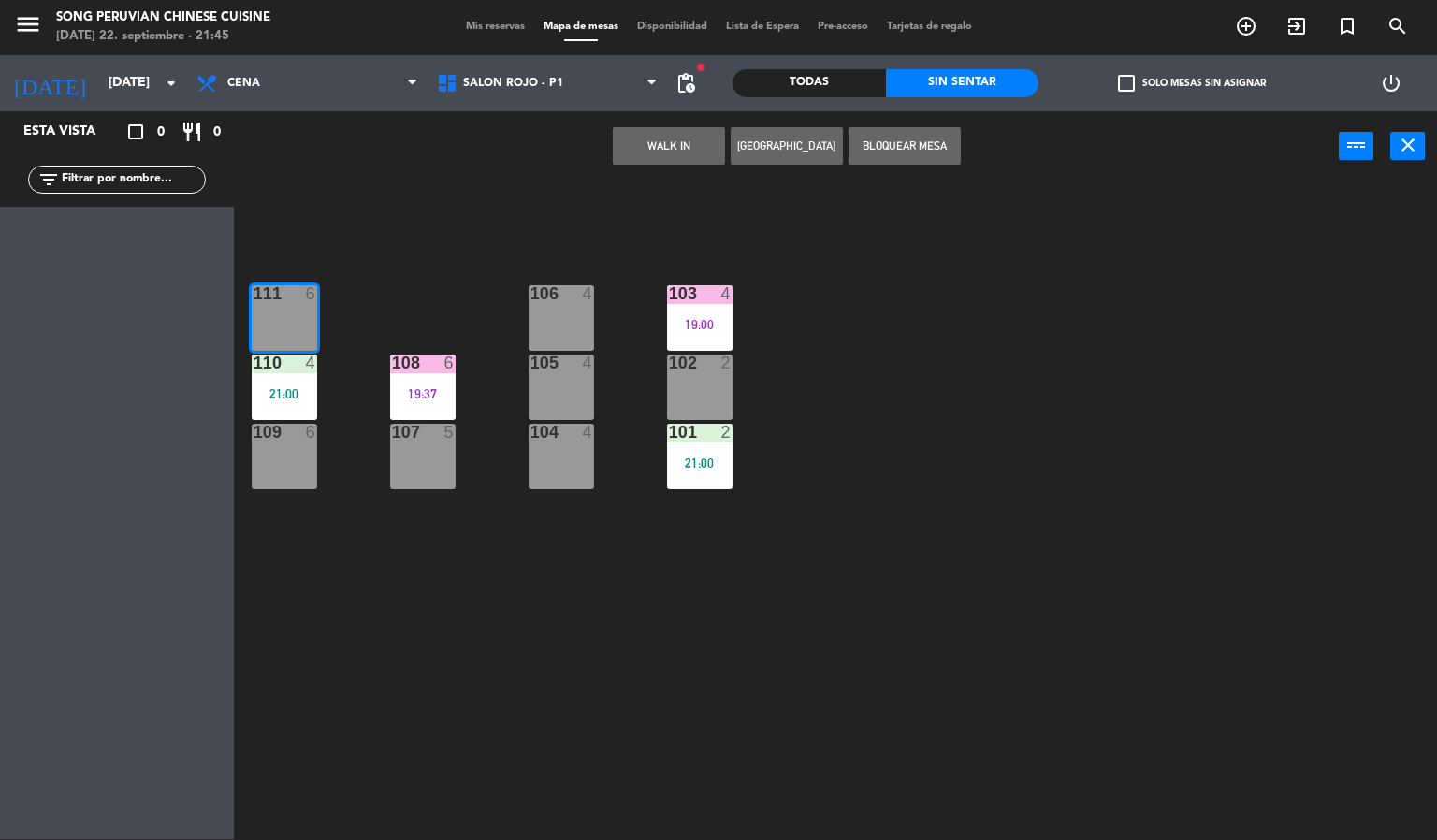
click at [428, 387] on div "19:37" at bounding box center [422, 393] width 65 height 13
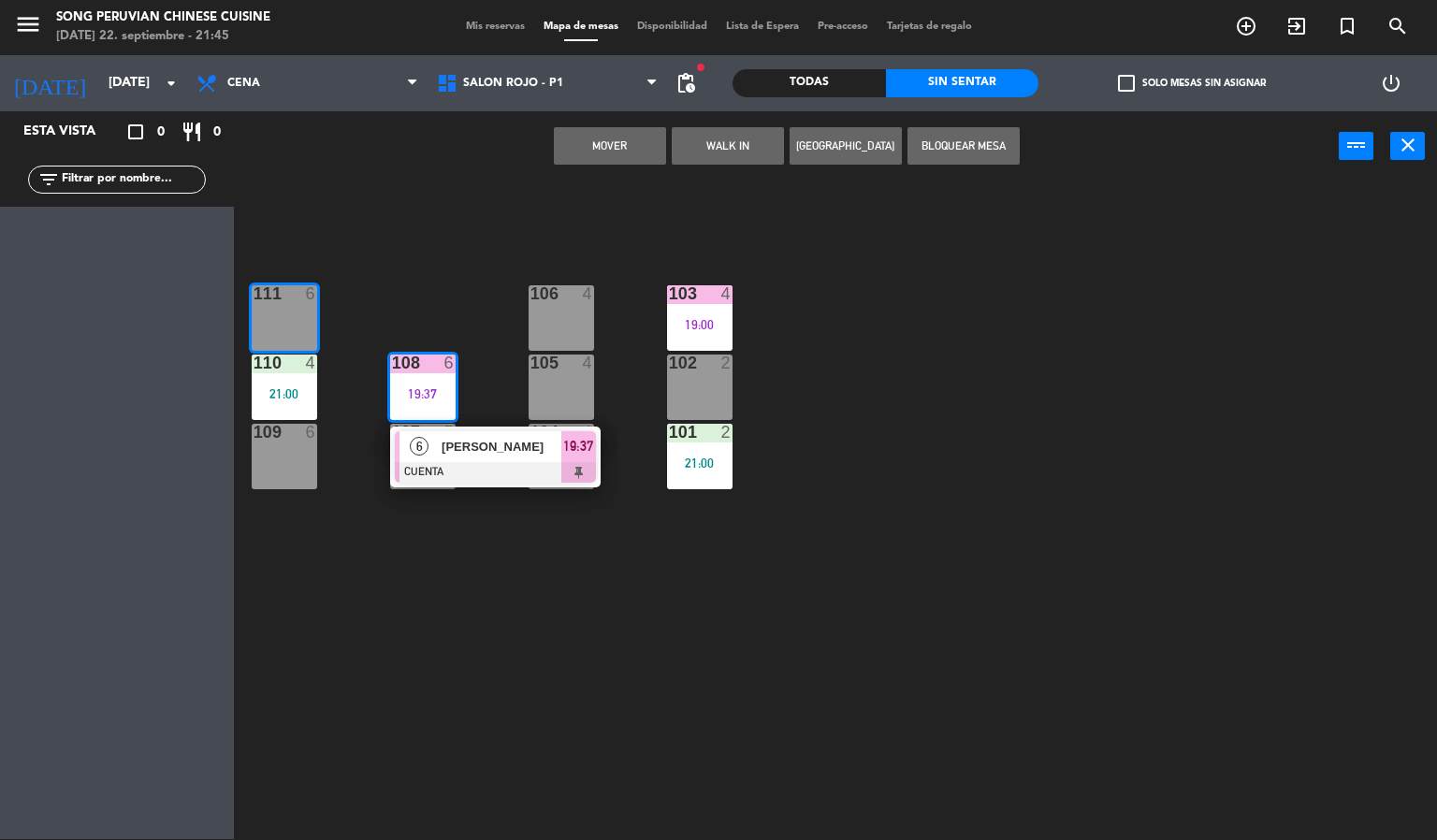
click at [514, 438] on span "[PERSON_NAME]" at bounding box center [501, 446] width 120 height 19
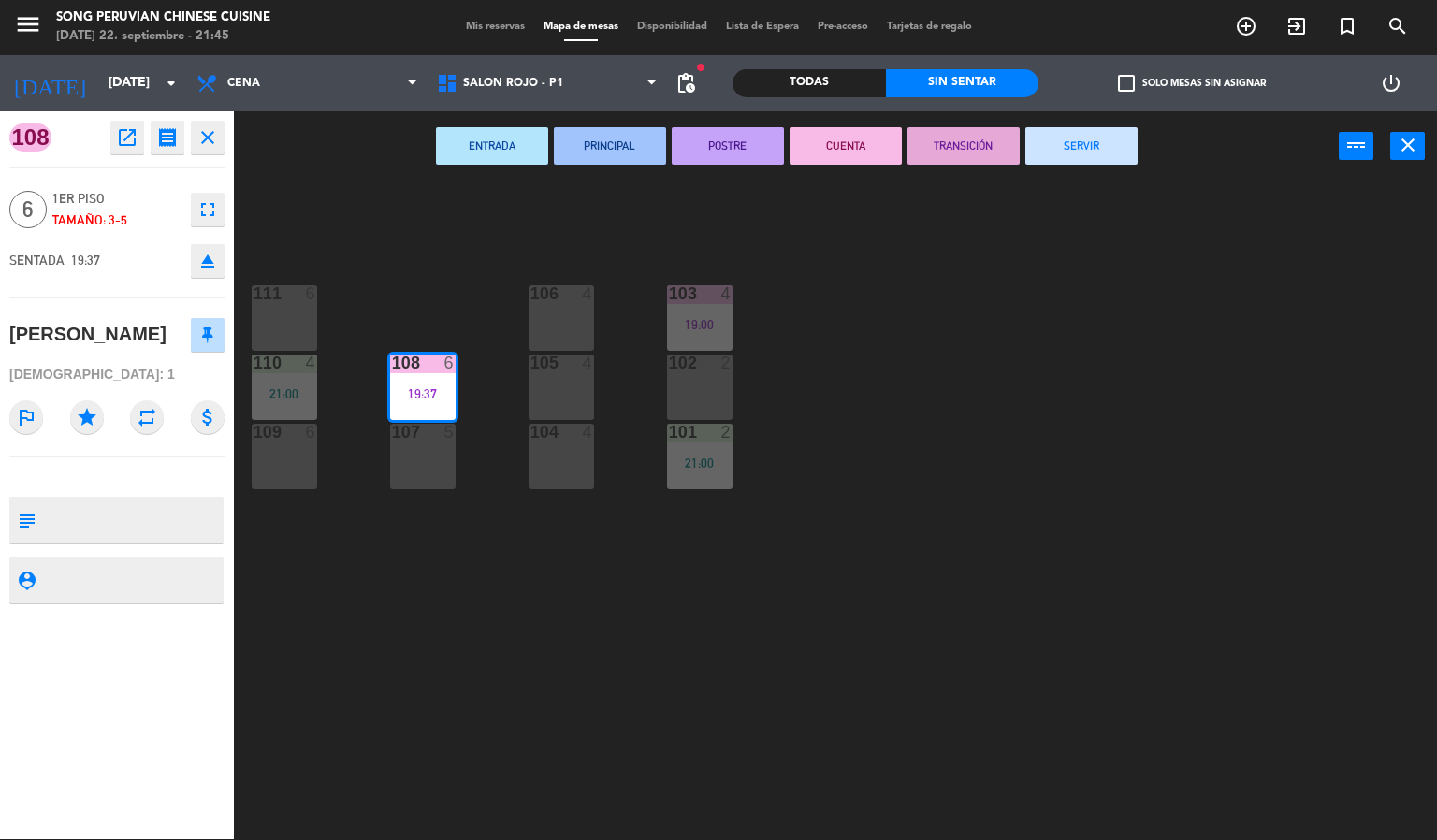
click at [199, 208] on icon "fullscreen" at bounding box center [208, 209] width 22 height 22
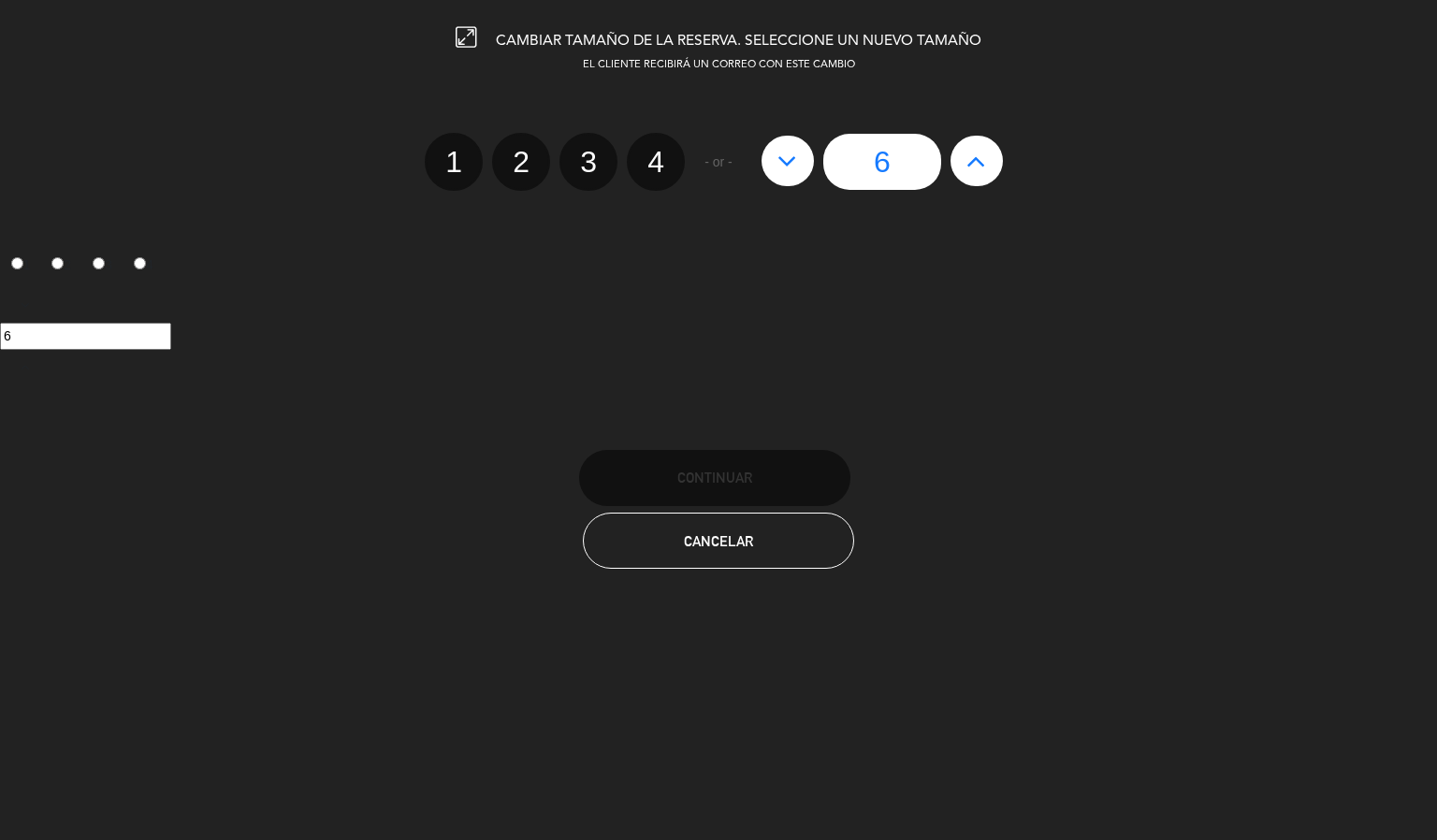
click at [795, 152] on icon at bounding box center [787, 161] width 19 height 30
type input "5"
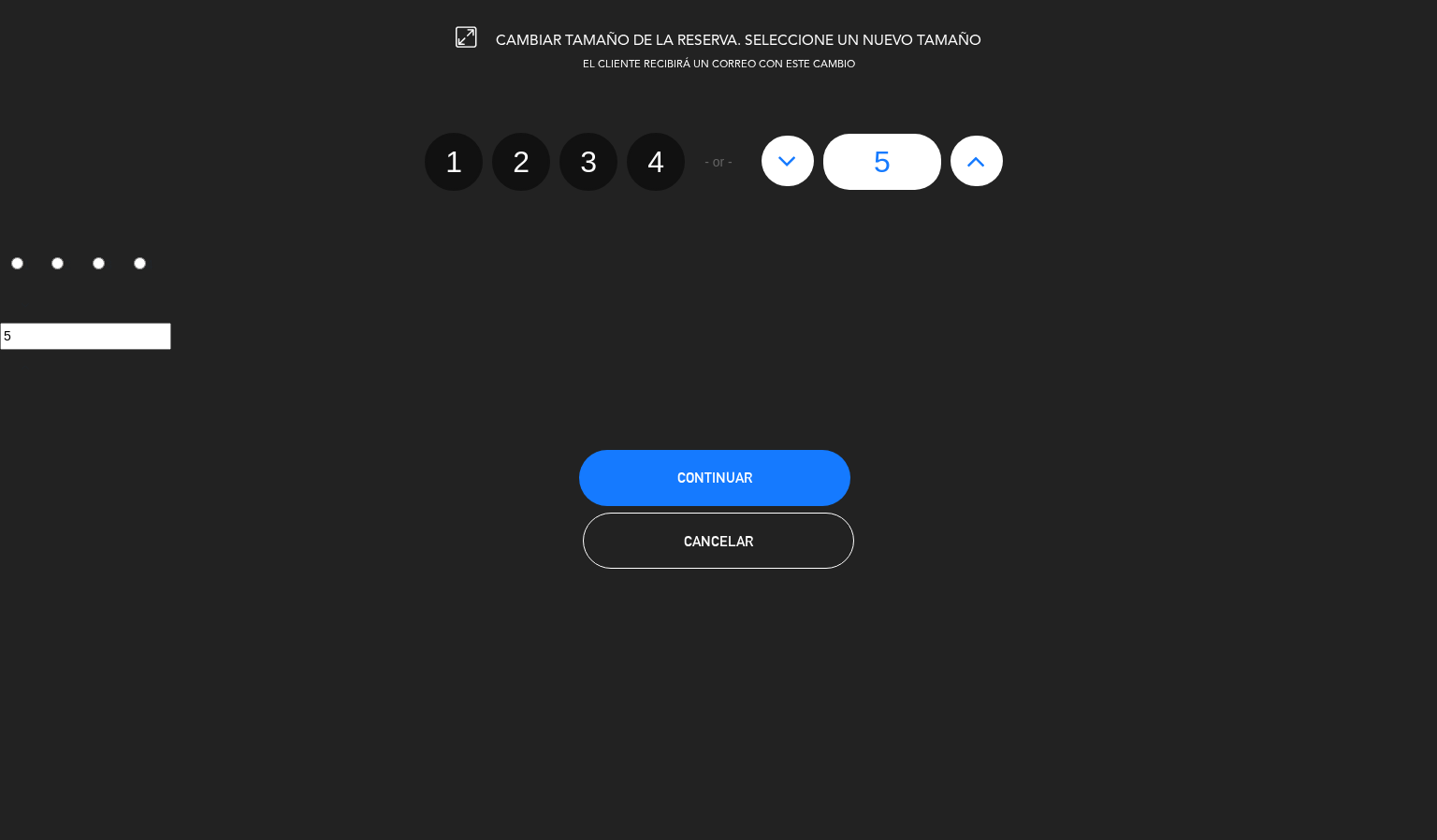
click at [693, 475] on span "Continuar" at bounding box center [715, 477] width 75 height 16
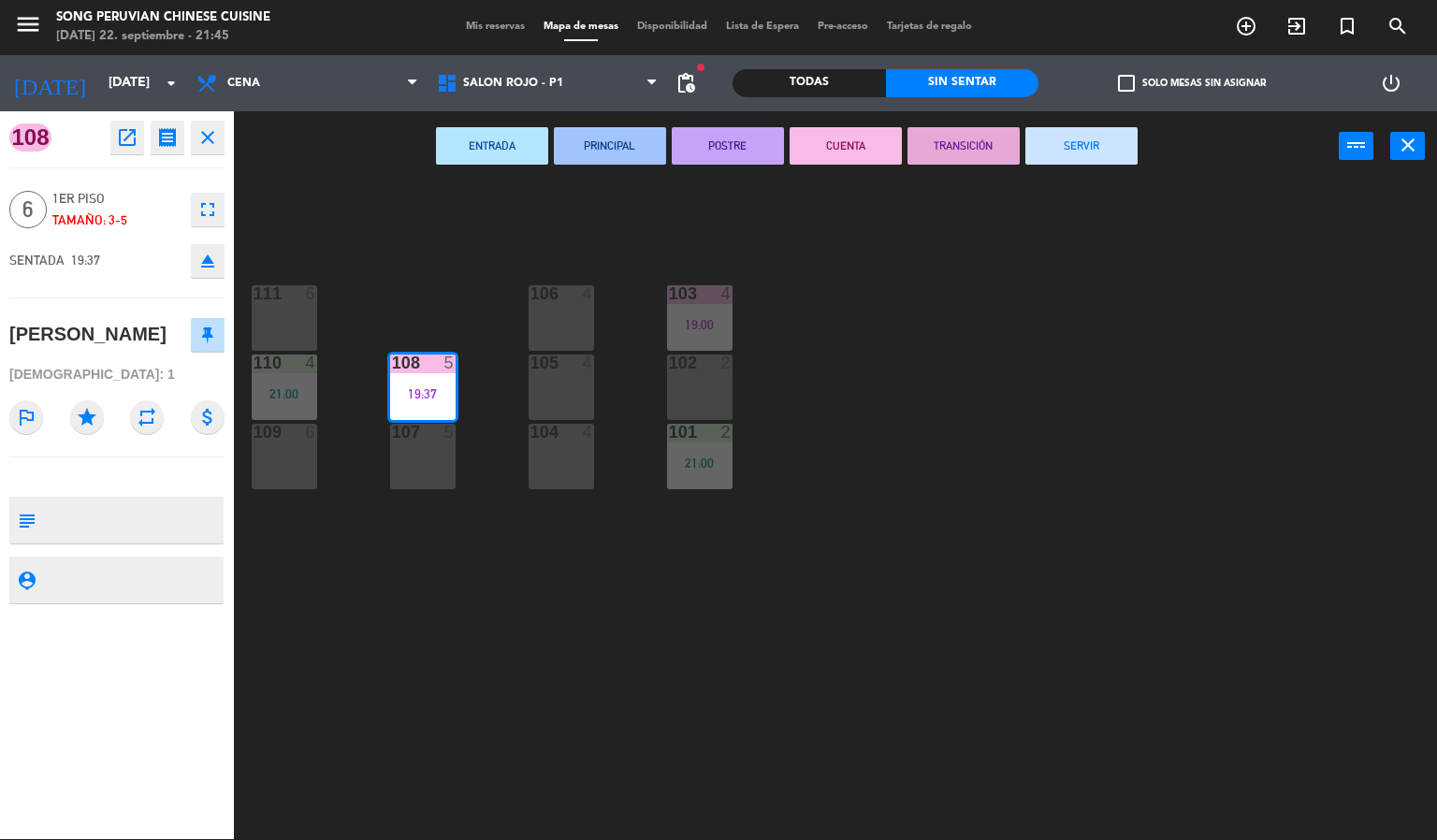
click at [428, 651] on div "103 4 19:00 106 4 111 6 102 2 105 4 108 5 19:37 110 4 21:00 101 2 21:00 104 4 1…" at bounding box center [842, 511] width 1189 height 658
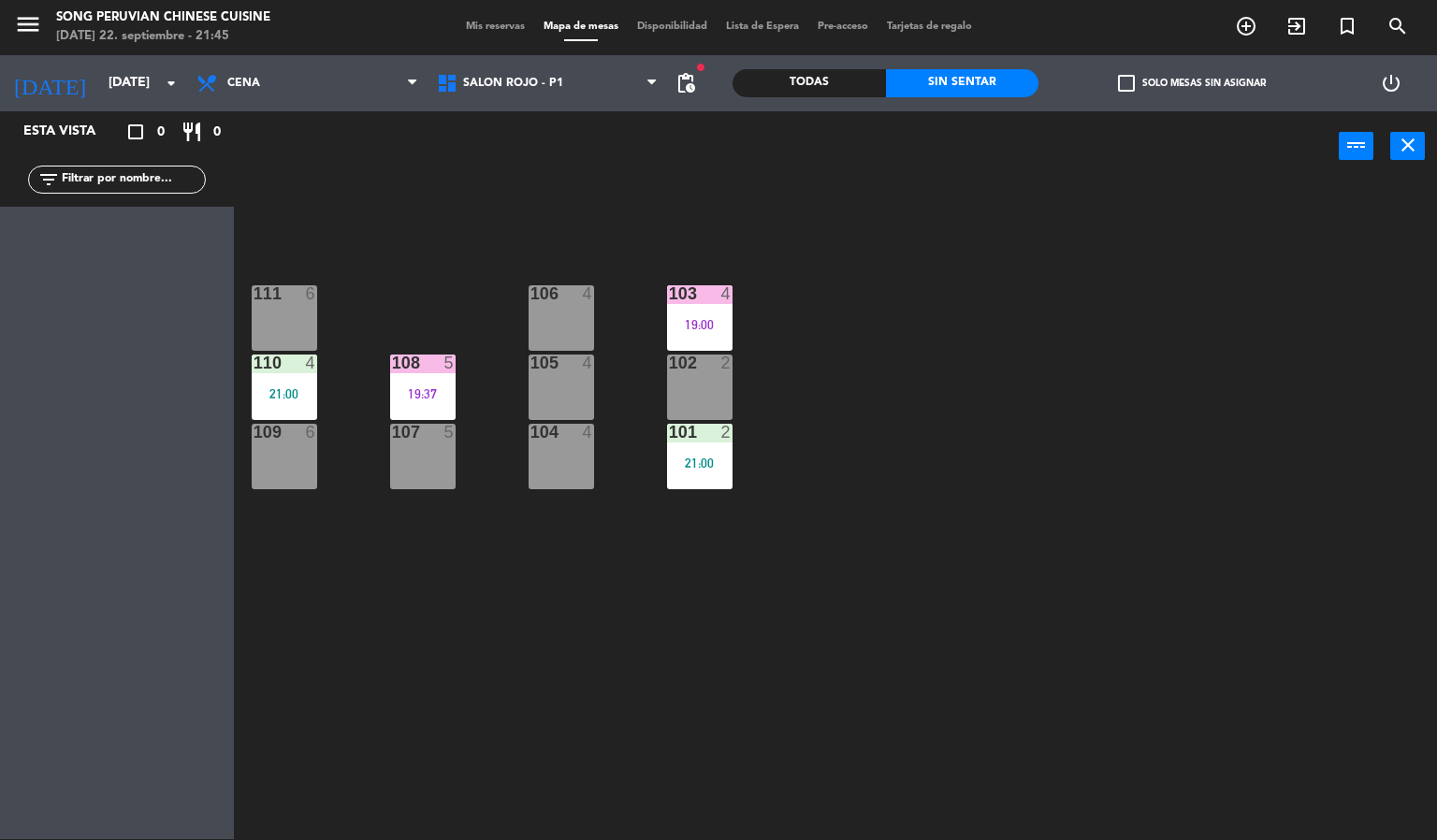
click at [422, 362] on div at bounding box center [422, 363] width 31 height 17
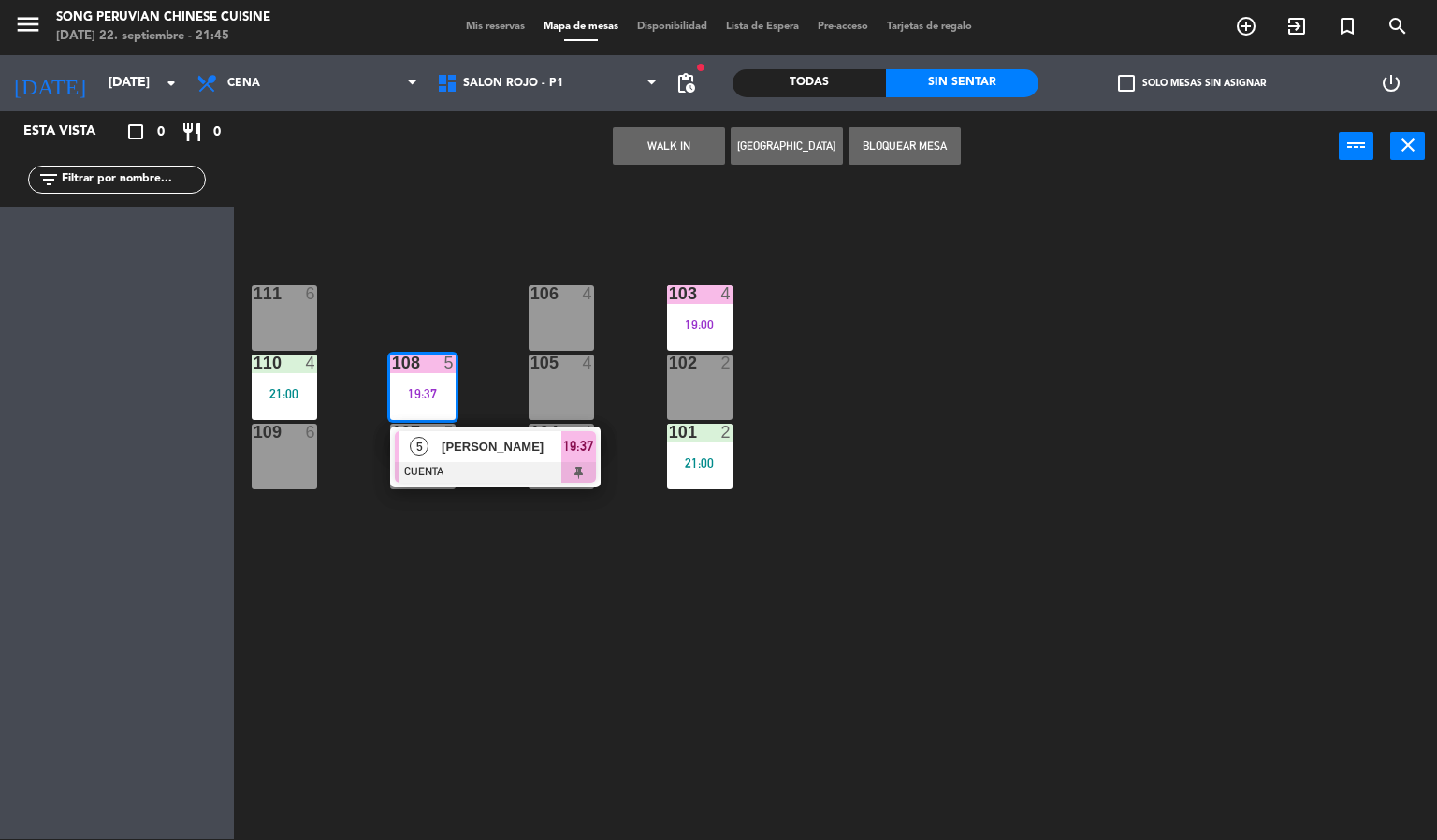
click at [464, 464] on div at bounding box center [495, 472] width 201 height 20
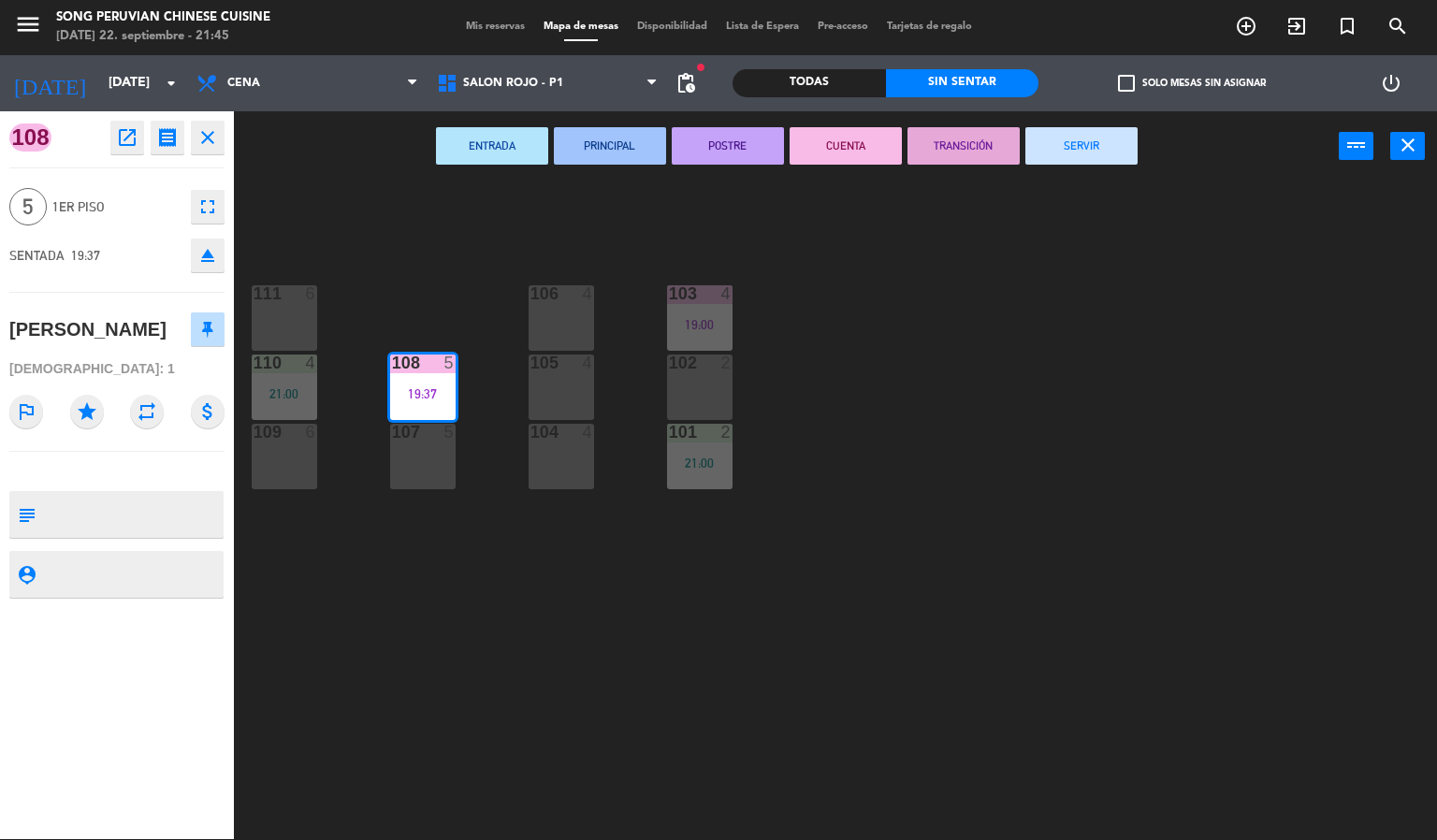
click at [1078, 143] on button "SERVIR" at bounding box center [1081, 146] width 112 height 37
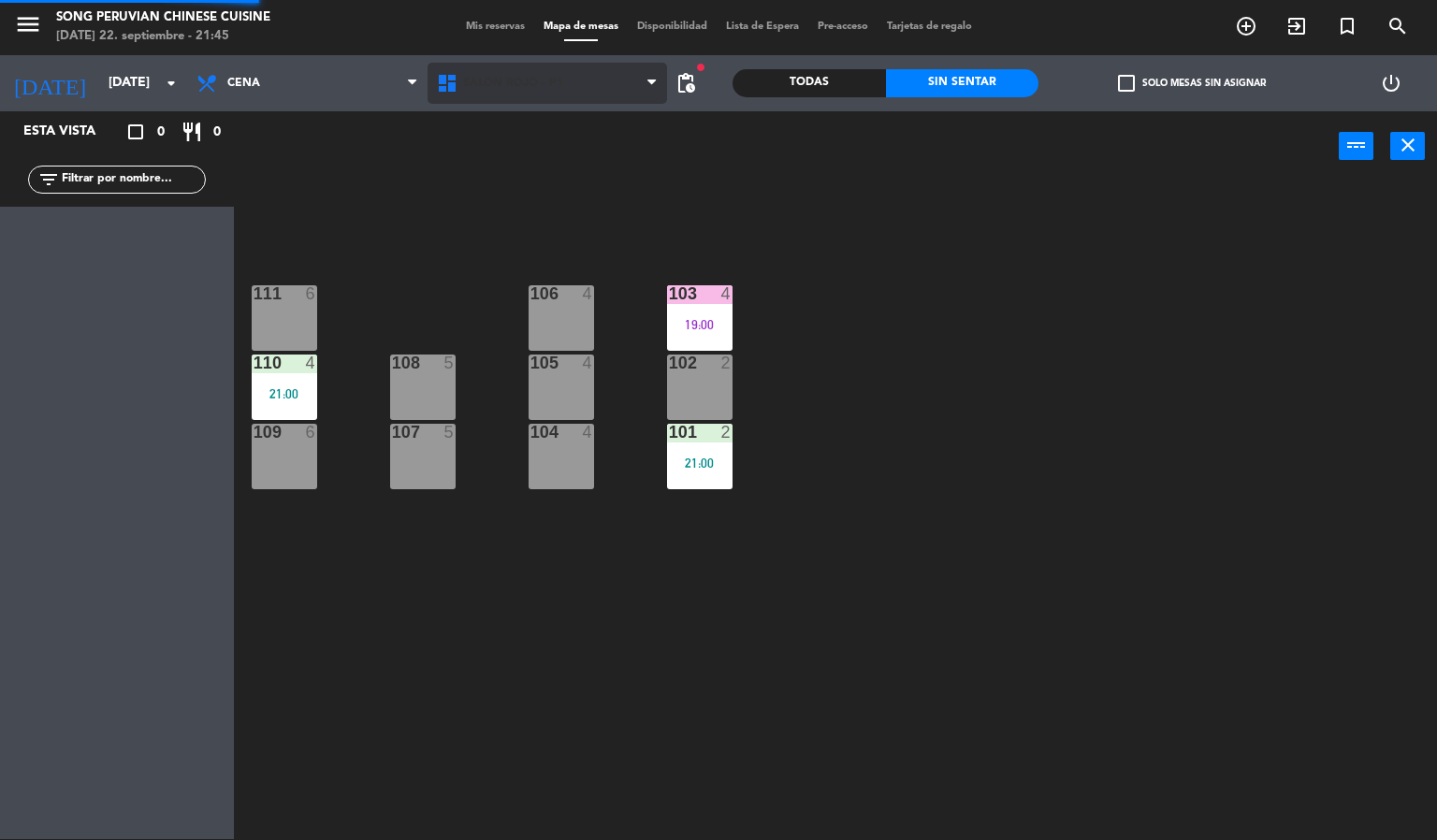
click at [554, 95] on span "SALON ROJO - P1" at bounding box center [548, 83] width 241 height 41
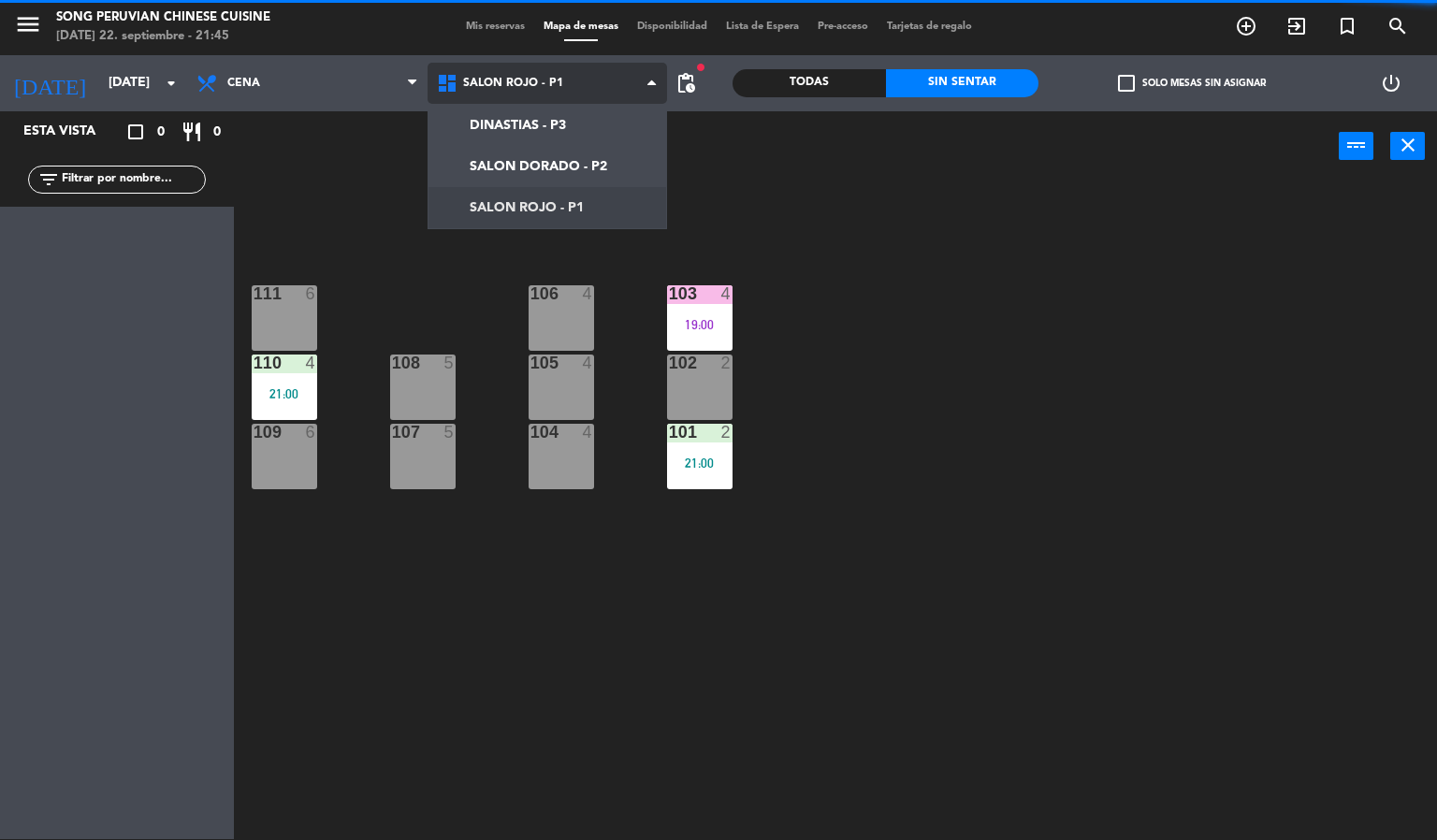
click at [554, 158] on ng-component "menu Song Peruvian Chinese Cuisine [DATE] 22. septiembre - 21:45 Mis reservas M…" at bounding box center [718, 419] width 1437 height 841
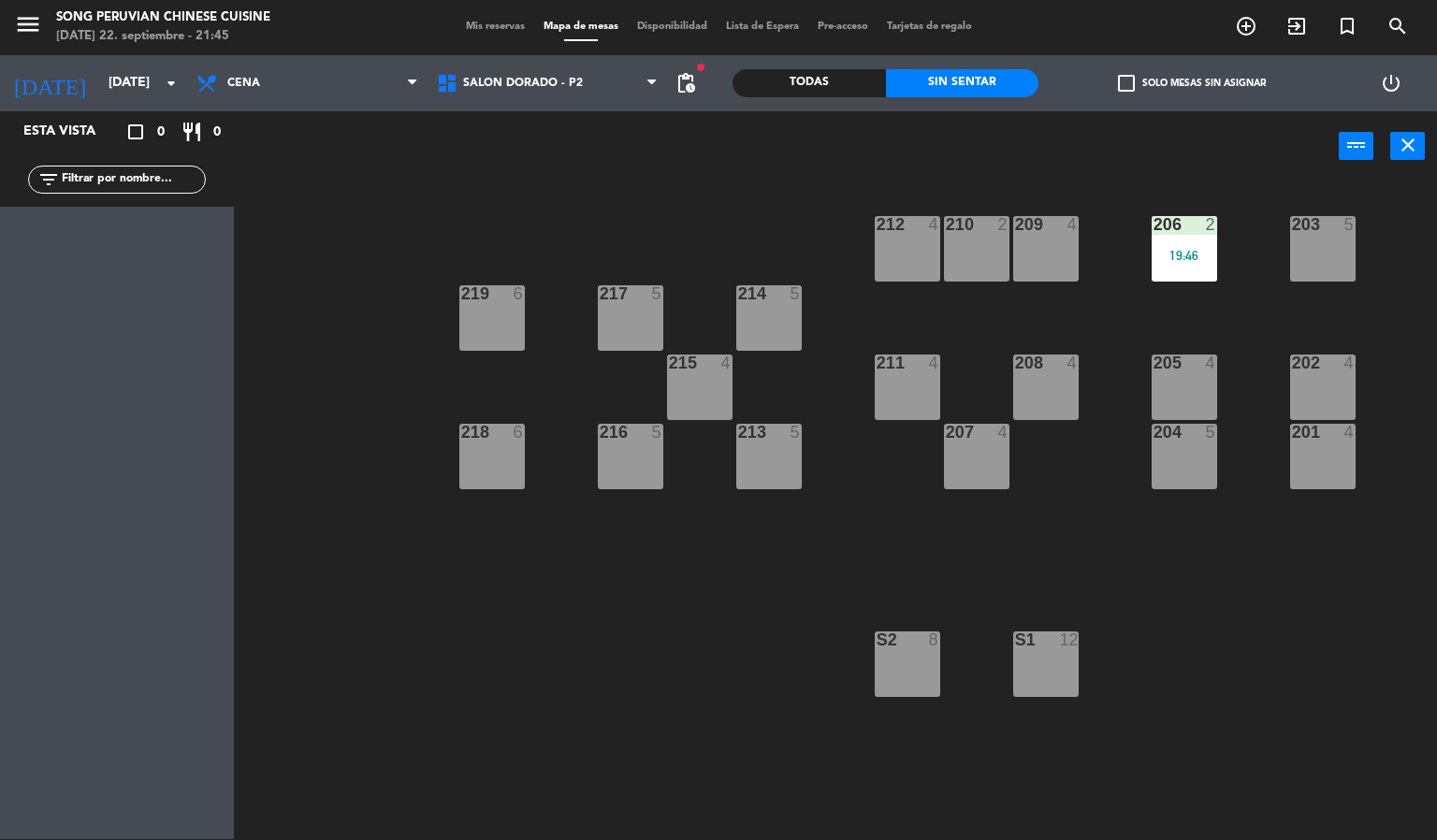
click at [1211, 224] on div "2" at bounding box center [1212, 224] width 12 height 17
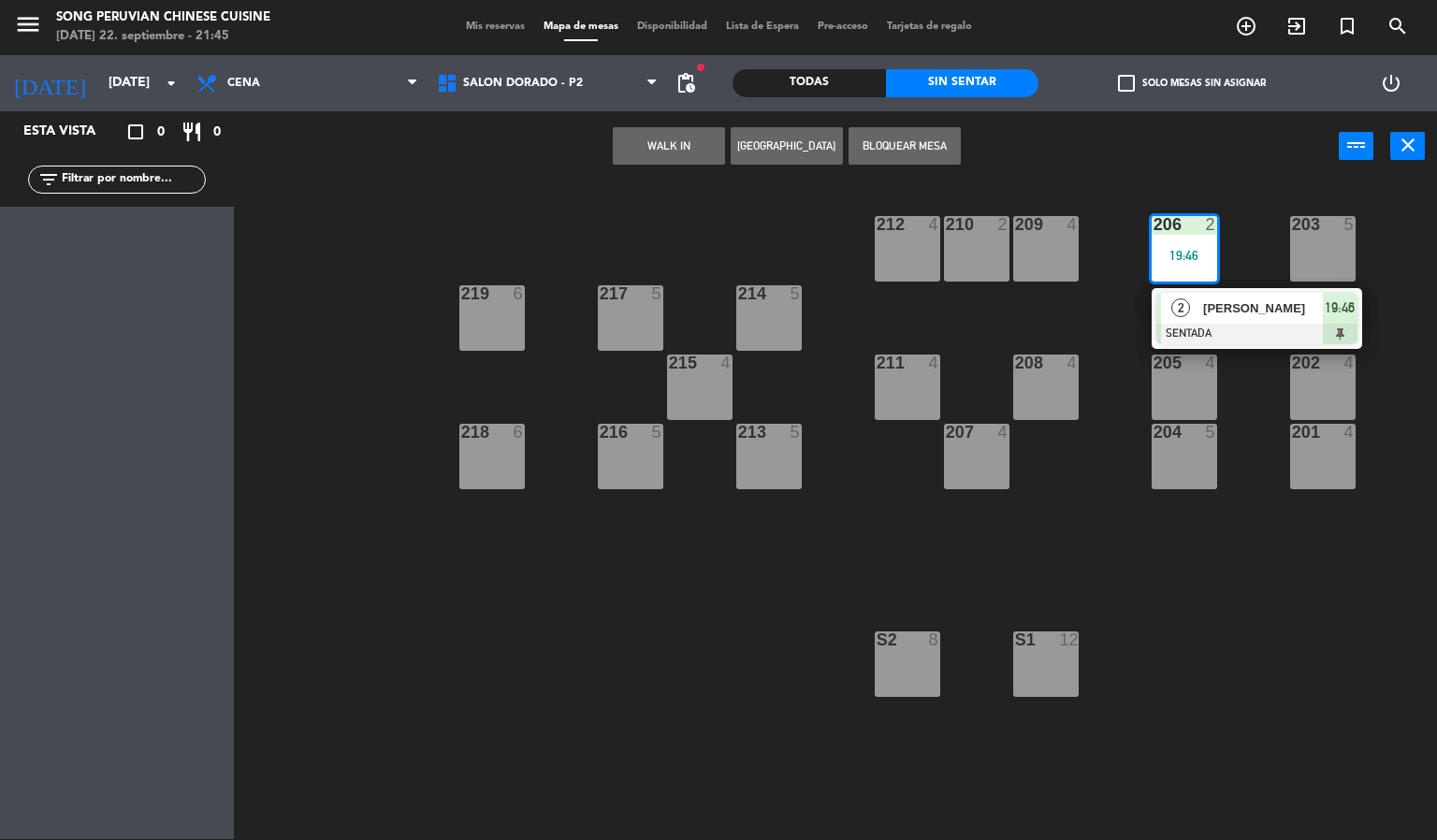
click at [1230, 321] on div "[PERSON_NAME]" at bounding box center [1262, 308] width 122 height 31
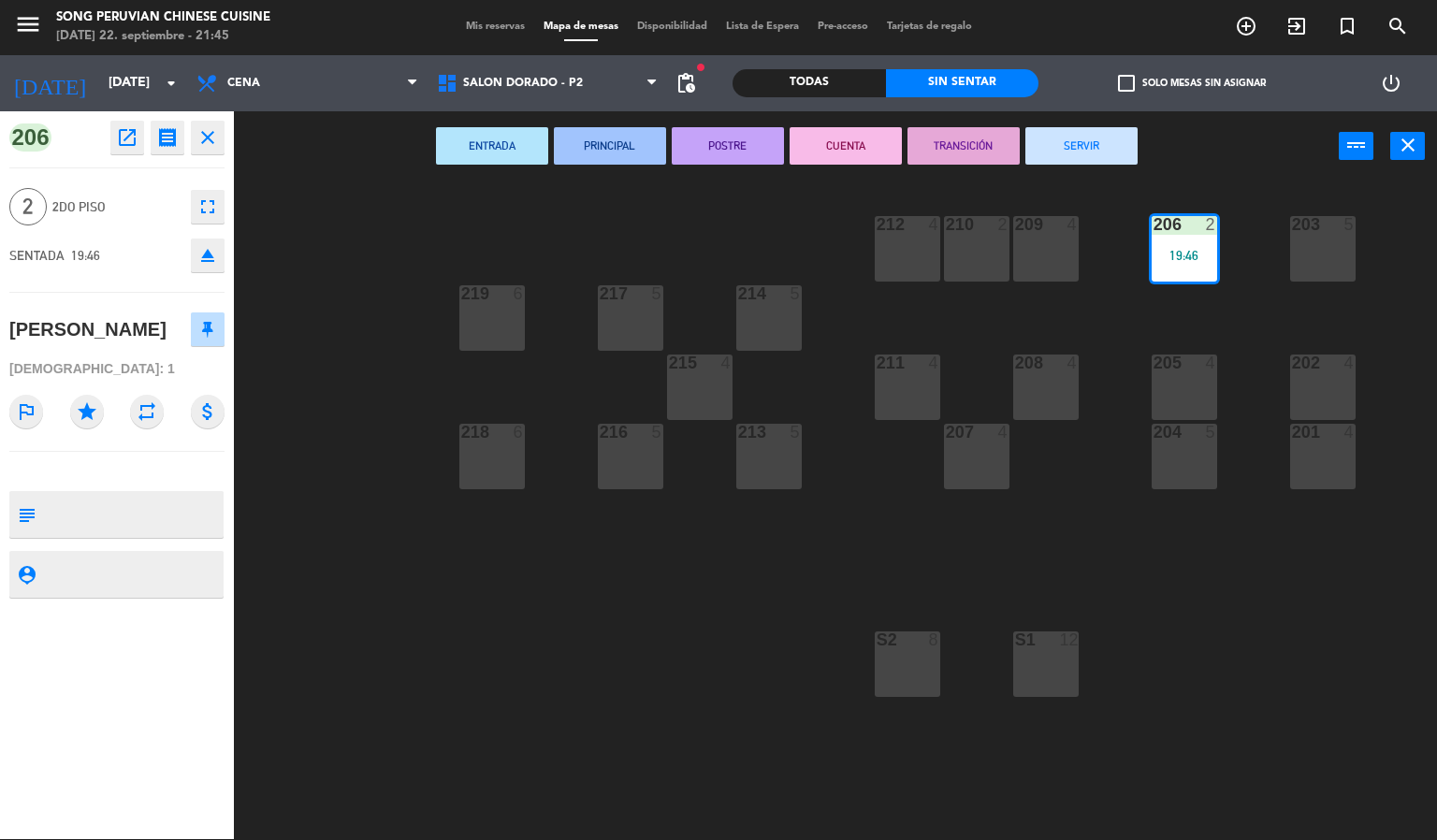
click at [845, 143] on button "CUENTA" at bounding box center [845, 146] width 112 height 37
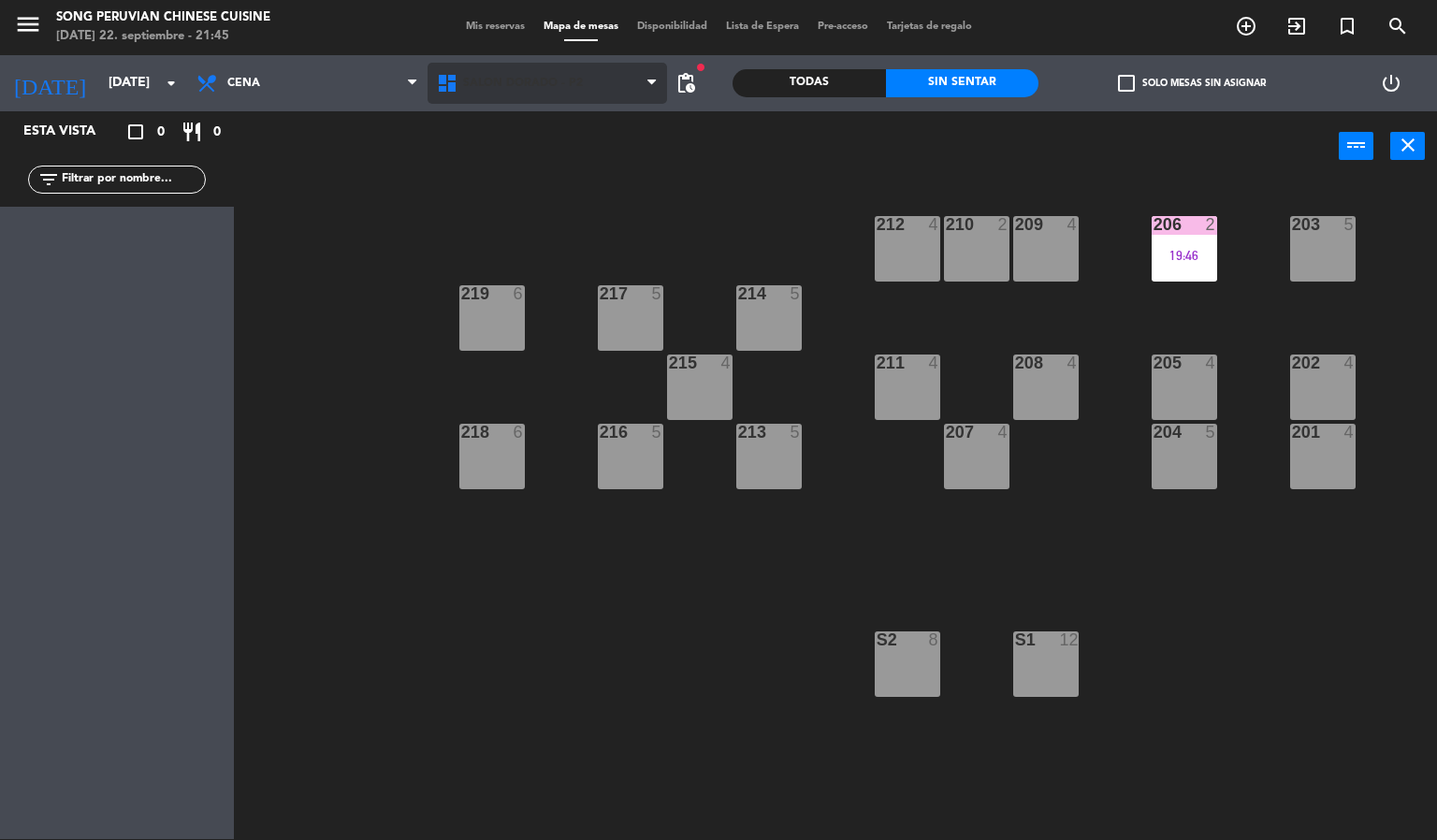
click at [525, 81] on span "SALON DORADO - P2" at bounding box center [523, 83] width 120 height 13
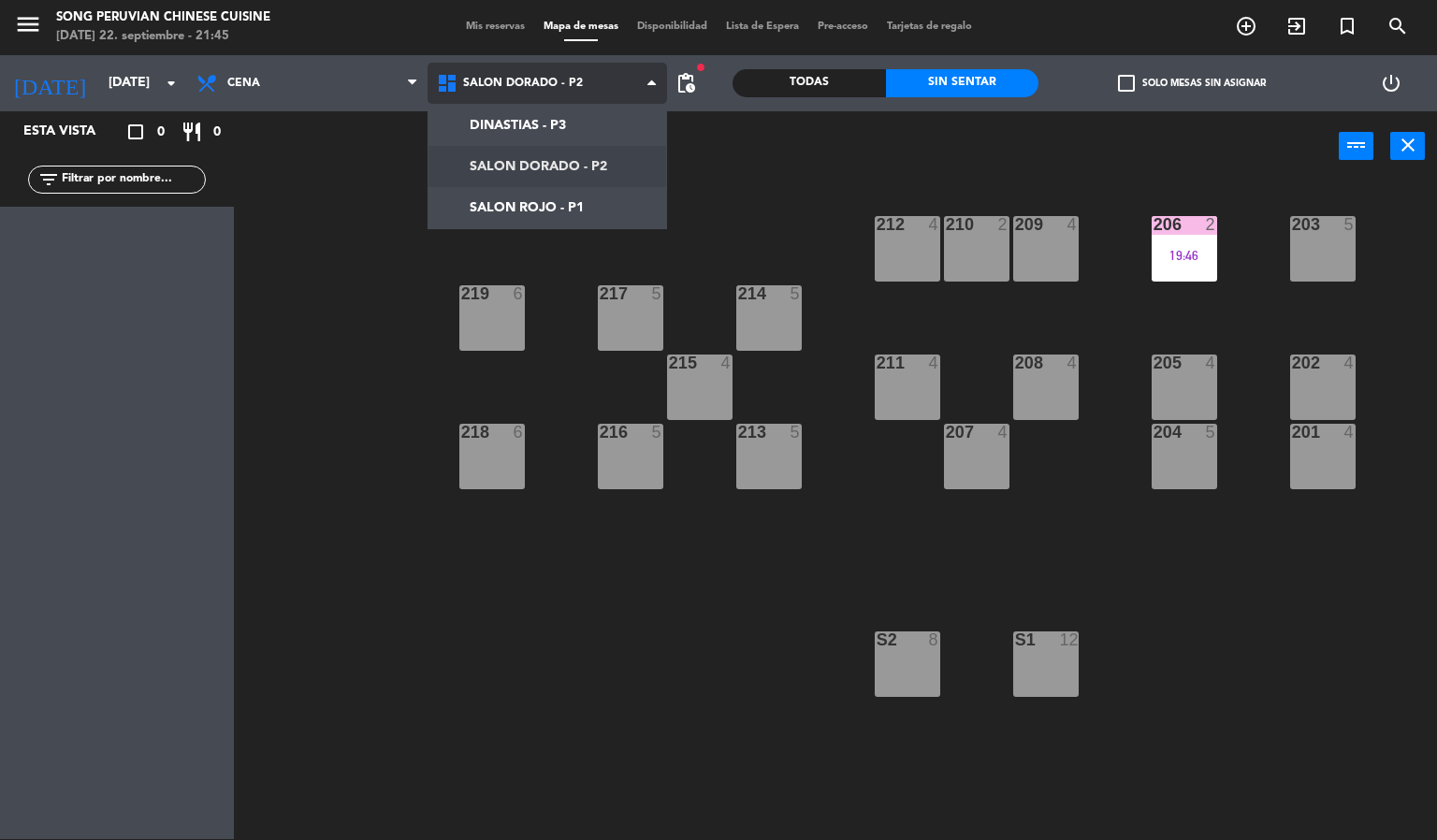
click at [524, 209] on ng-component "menu Song Peruvian Chinese Cuisine [DATE] 22. septiembre - 21:45 Mis reservas M…" at bounding box center [718, 419] width 1437 height 841
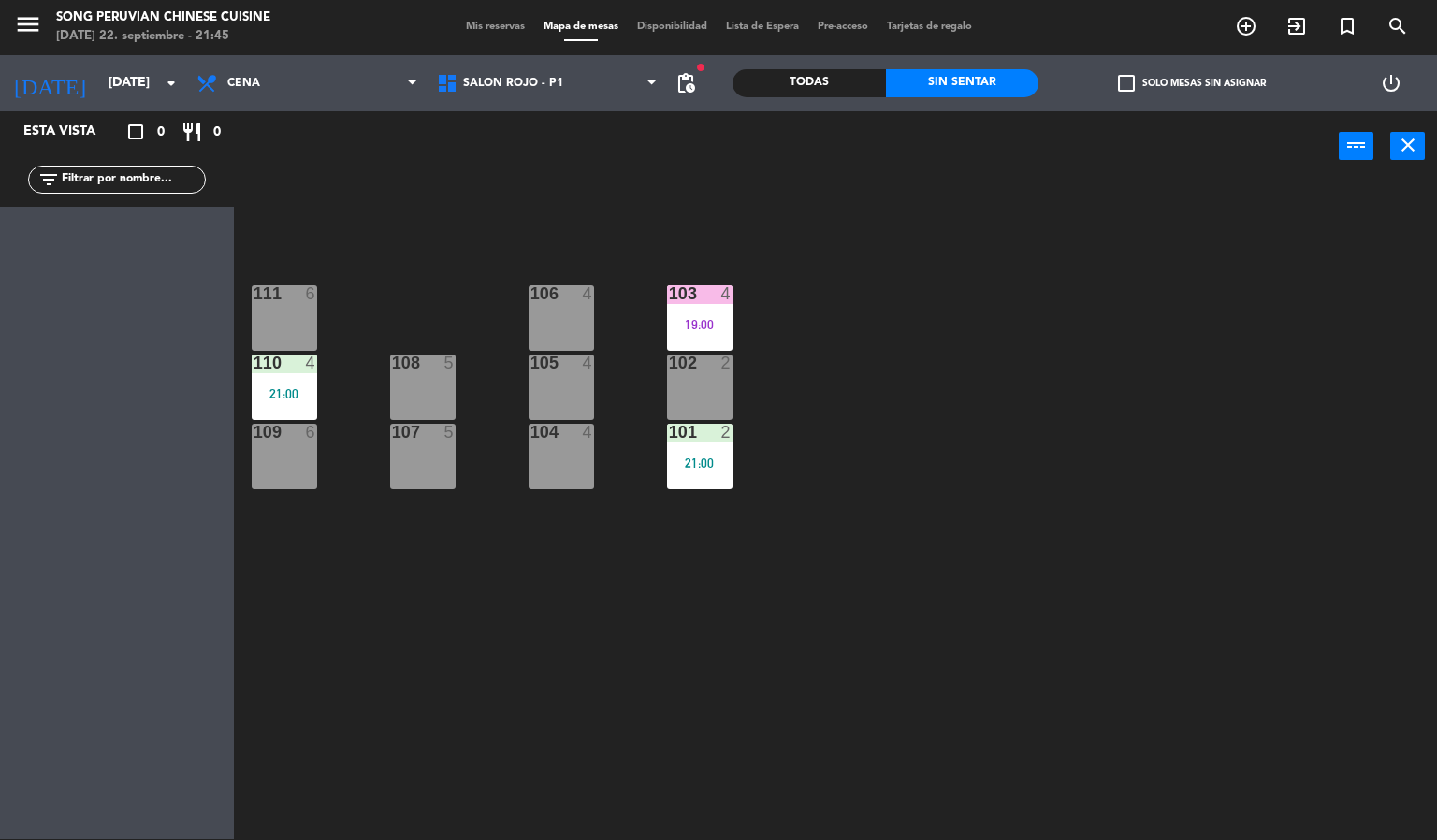
click at [575, 676] on div "103 4 19:00 106 4 111 6 102 2 105 4 108 5 110 4 21:00 101 2 21:00 104 4 107 5 1…" at bounding box center [842, 511] width 1189 height 658
click at [578, 620] on div "103 4 19:00 106 4 111 6 102 2 105 4 108 5 110 4 21:00 101 2 21:00 104 4 107 5 1…" at bounding box center [842, 511] width 1189 height 658
click at [717, 432] on div "2" at bounding box center [731, 432] width 31 height 17
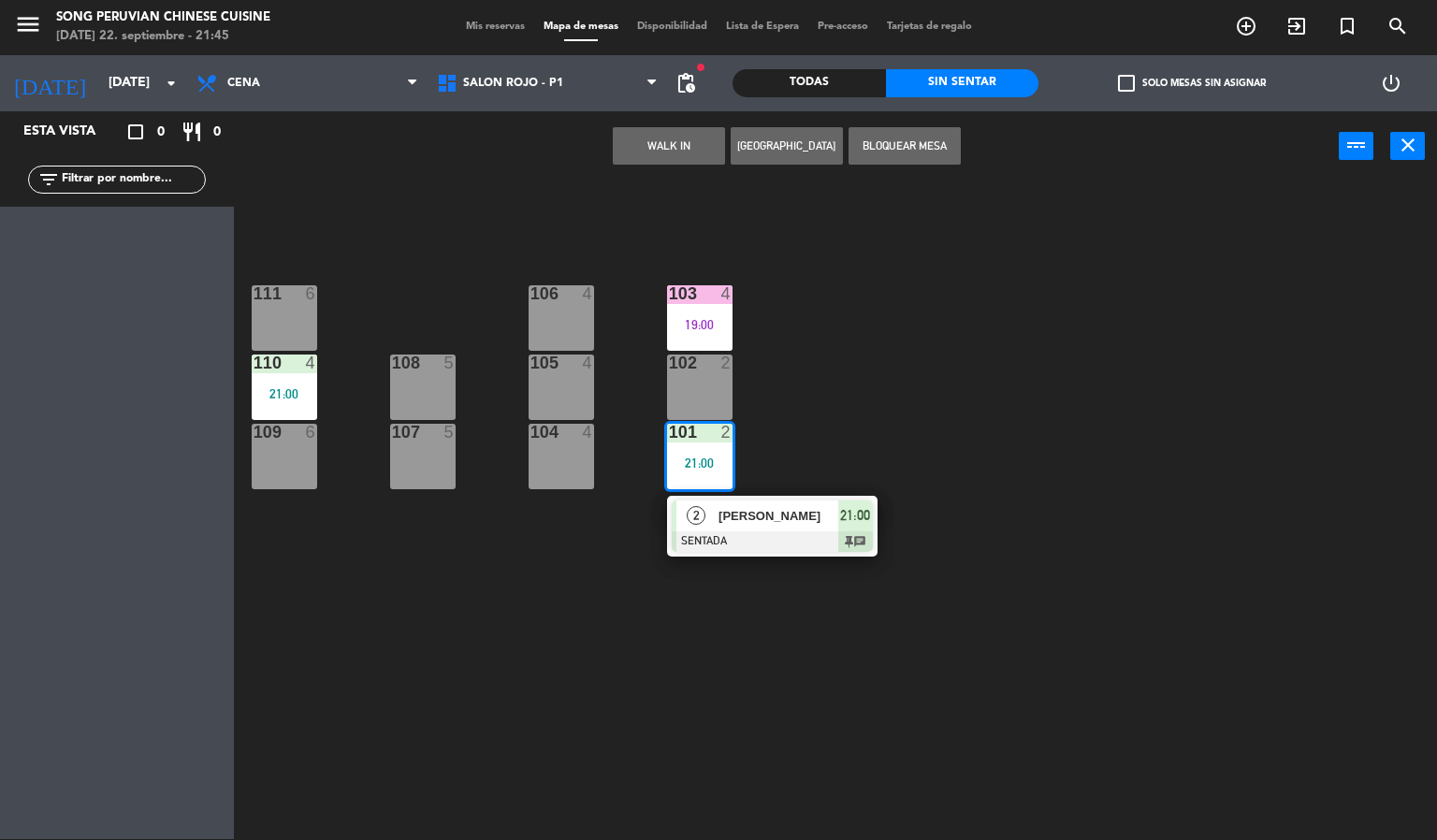
click at [760, 540] on div at bounding box center [772, 541] width 201 height 20
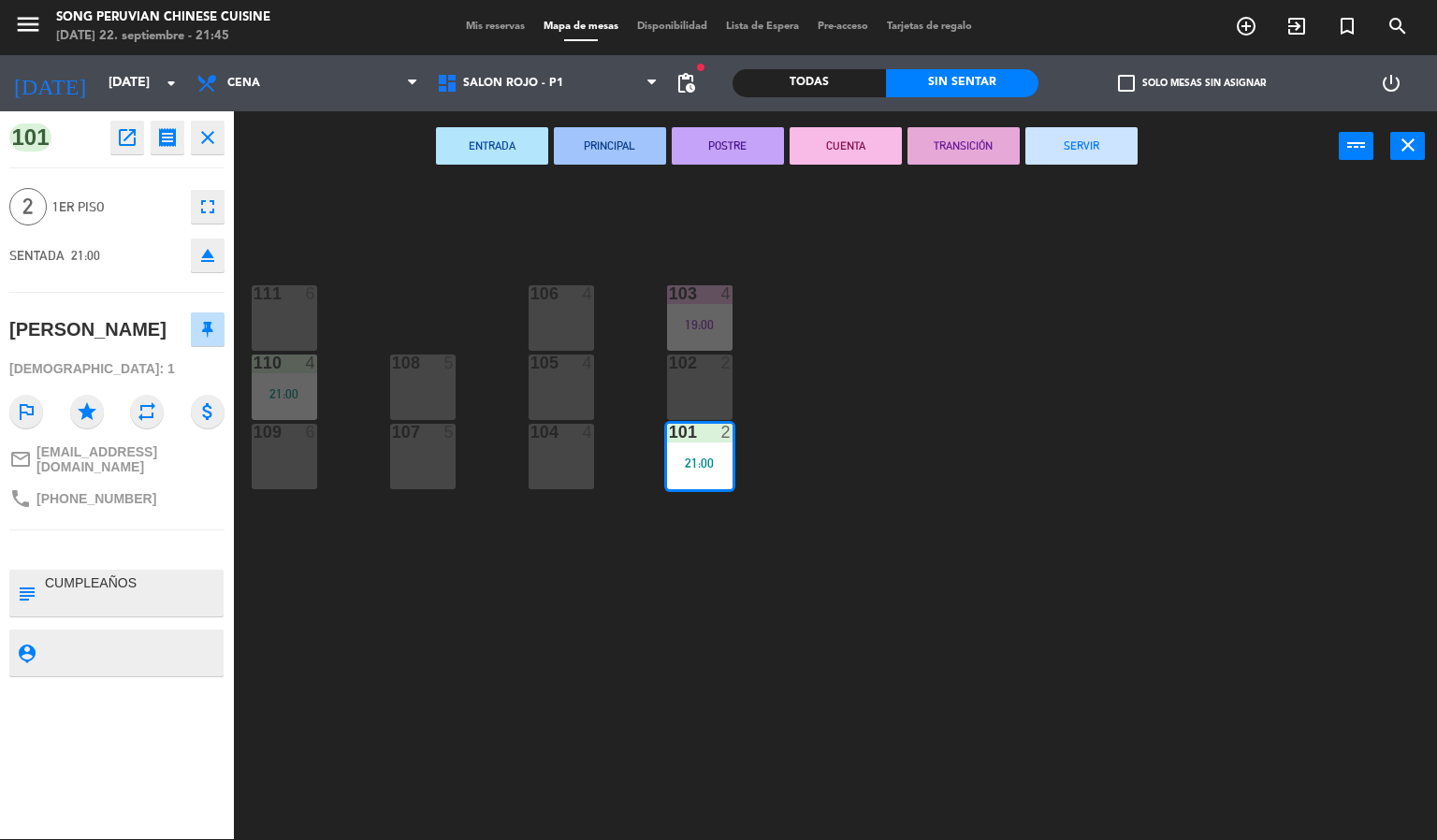
click at [772, 690] on div "103 4 19:00 106 4 111 6 102 2 105 4 108 5 110 4 21:00 101 2 21:00 104 4 107 5 1…" at bounding box center [842, 511] width 1189 height 658
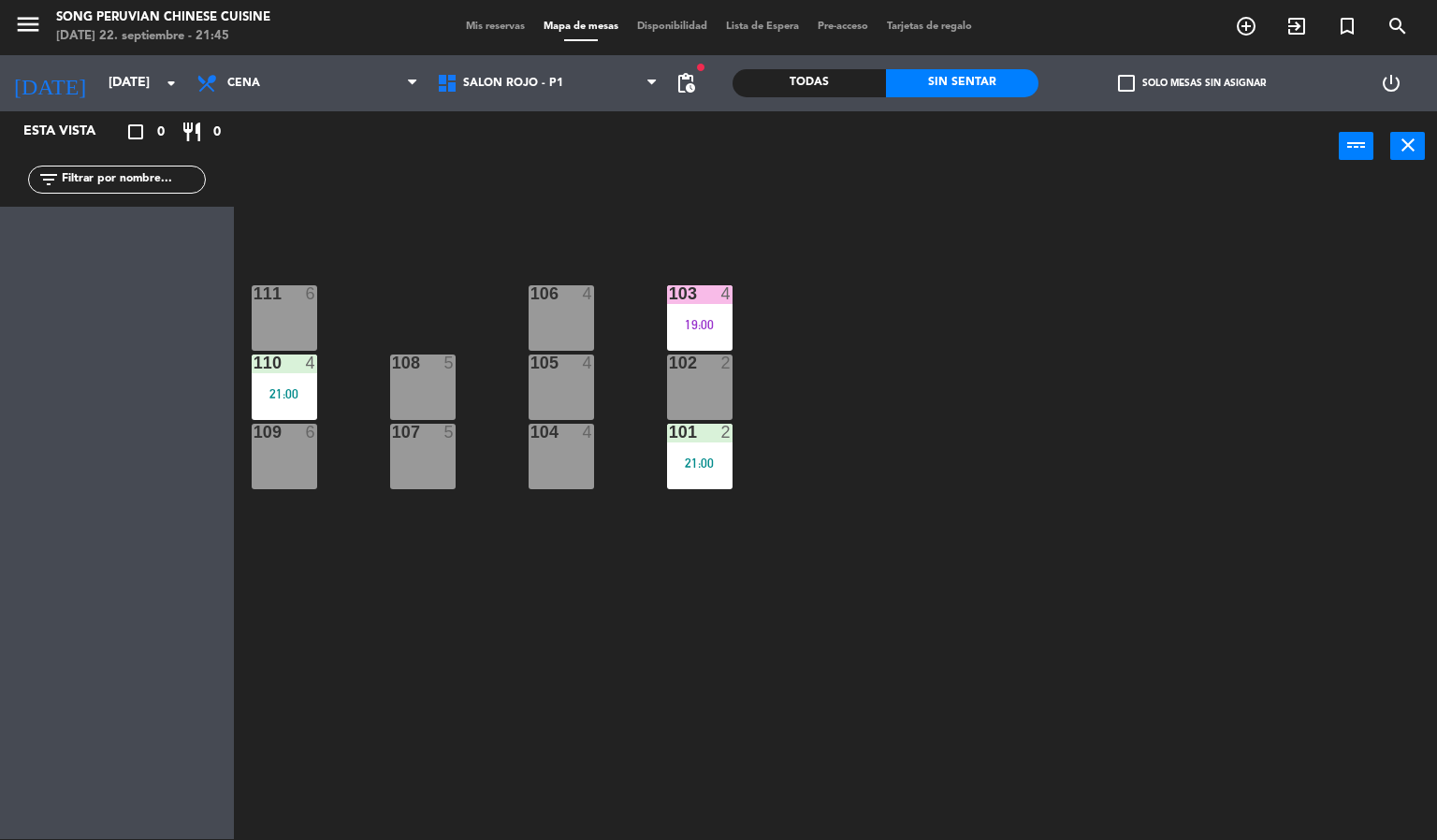
click at [773, 630] on div "103 4 19:00 106 4 111 6 102 2 105 4 108 5 110 4 21:00 101 2 21:00 104 4 107 5 1…" at bounding box center [842, 511] width 1189 height 658
click at [429, 292] on div "103 4 19:00 106 4 111 6 102 2 105 4 108 5 110 4 21:00 101 2 21:00 104 4 107 5 1…" at bounding box center [842, 511] width 1189 height 658
click at [512, 102] on span "SALON ROJO - P1" at bounding box center [548, 83] width 241 height 41
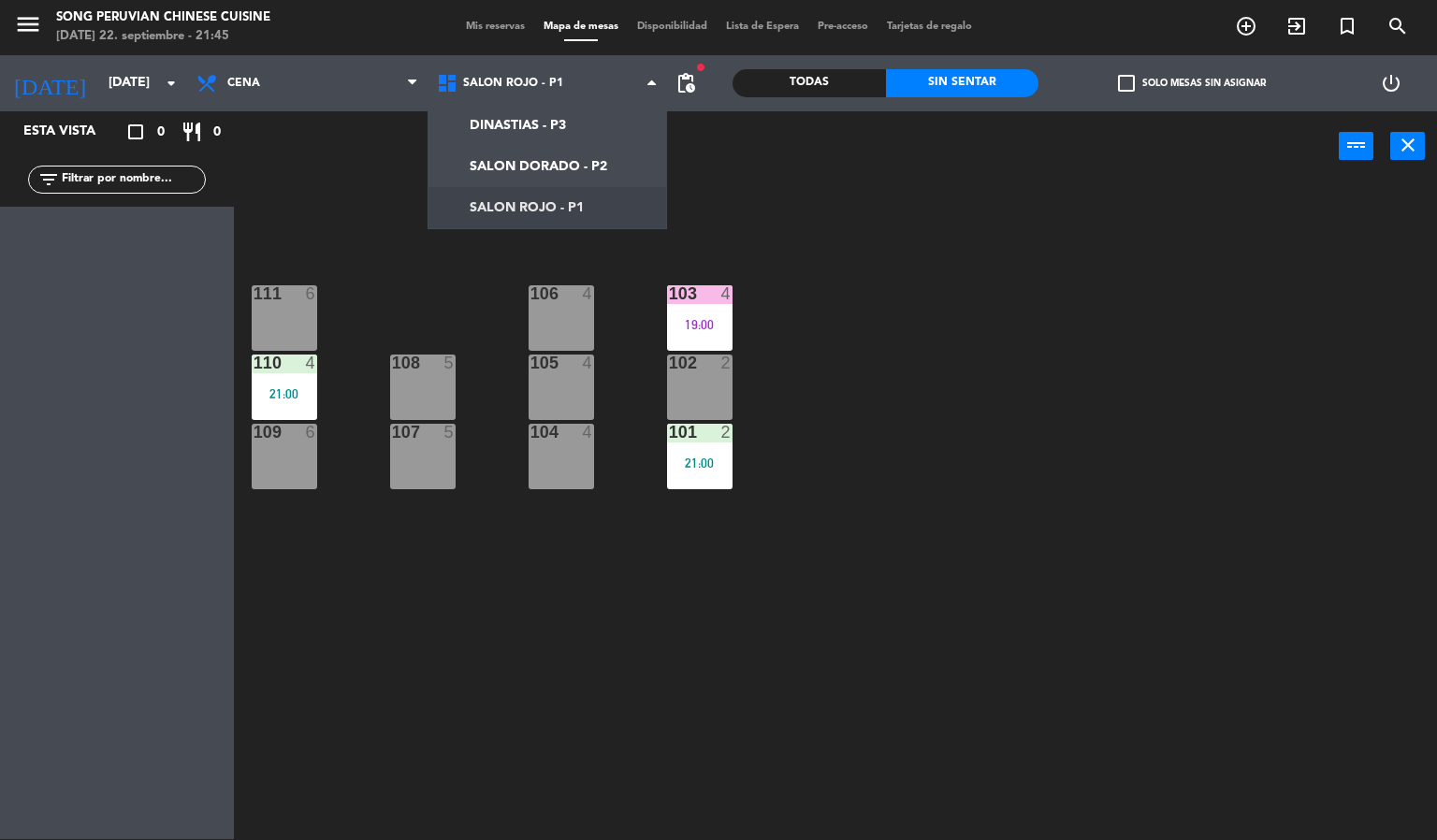
click at [1032, 374] on div "103 4 19:00 106 4 111 6 102 2 105 4 108 5 110 4 21:00 101 2 21:00 104 4 107 5 1…" at bounding box center [842, 511] width 1189 height 658
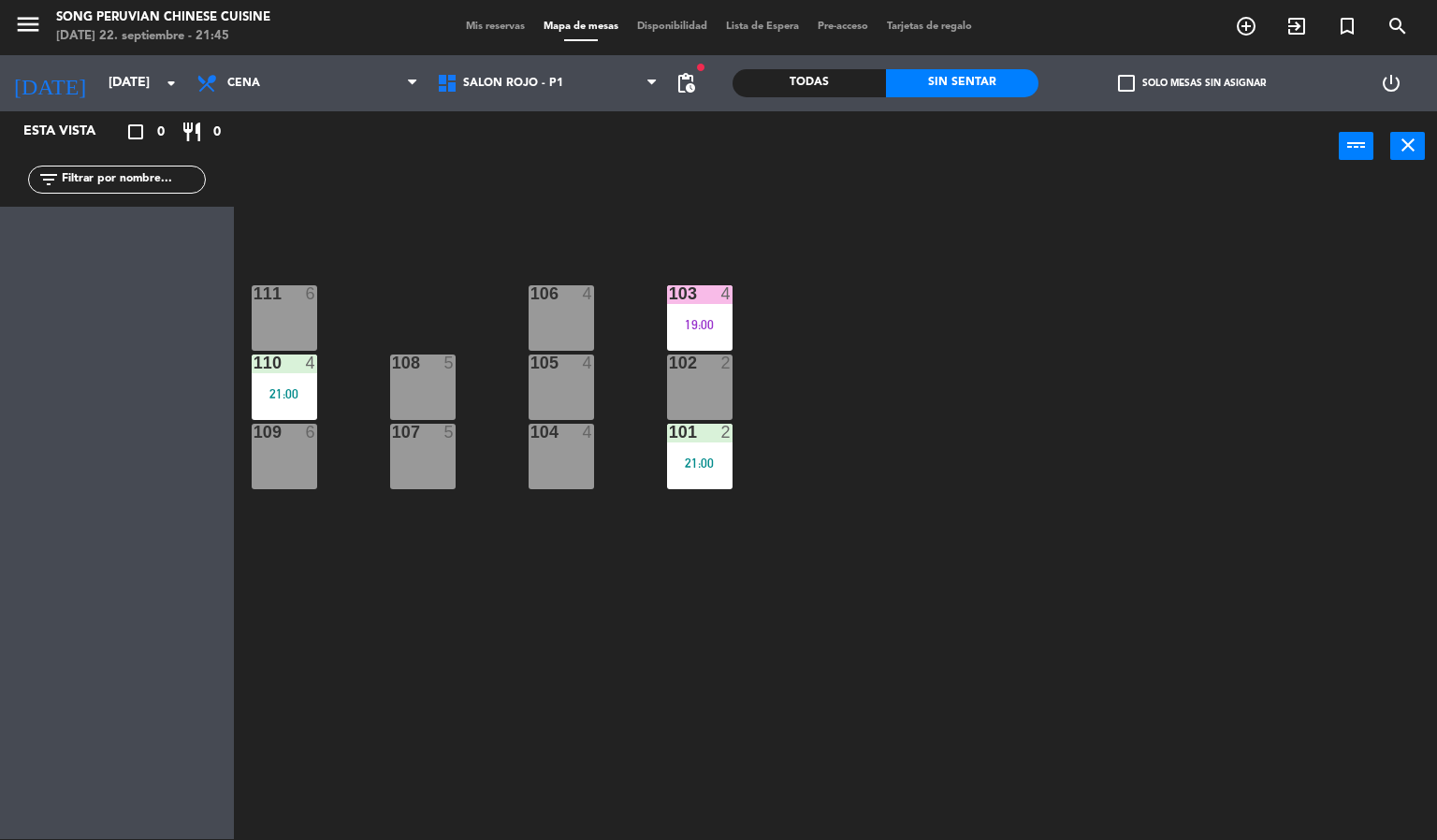
click at [1029, 379] on div "103 4 19:00 106 4 111 6 102 2 105 4 108 5 110 4 21:00 101 2 21:00 104 4 107 5 1…" at bounding box center [842, 511] width 1189 height 658
click at [1081, 561] on div "103 4 19:00 106 4 111 6 102 2 105 4 108 5 110 4 21:00 101 2 21:00 104 4 107 5 1…" at bounding box center [842, 511] width 1189 height 658
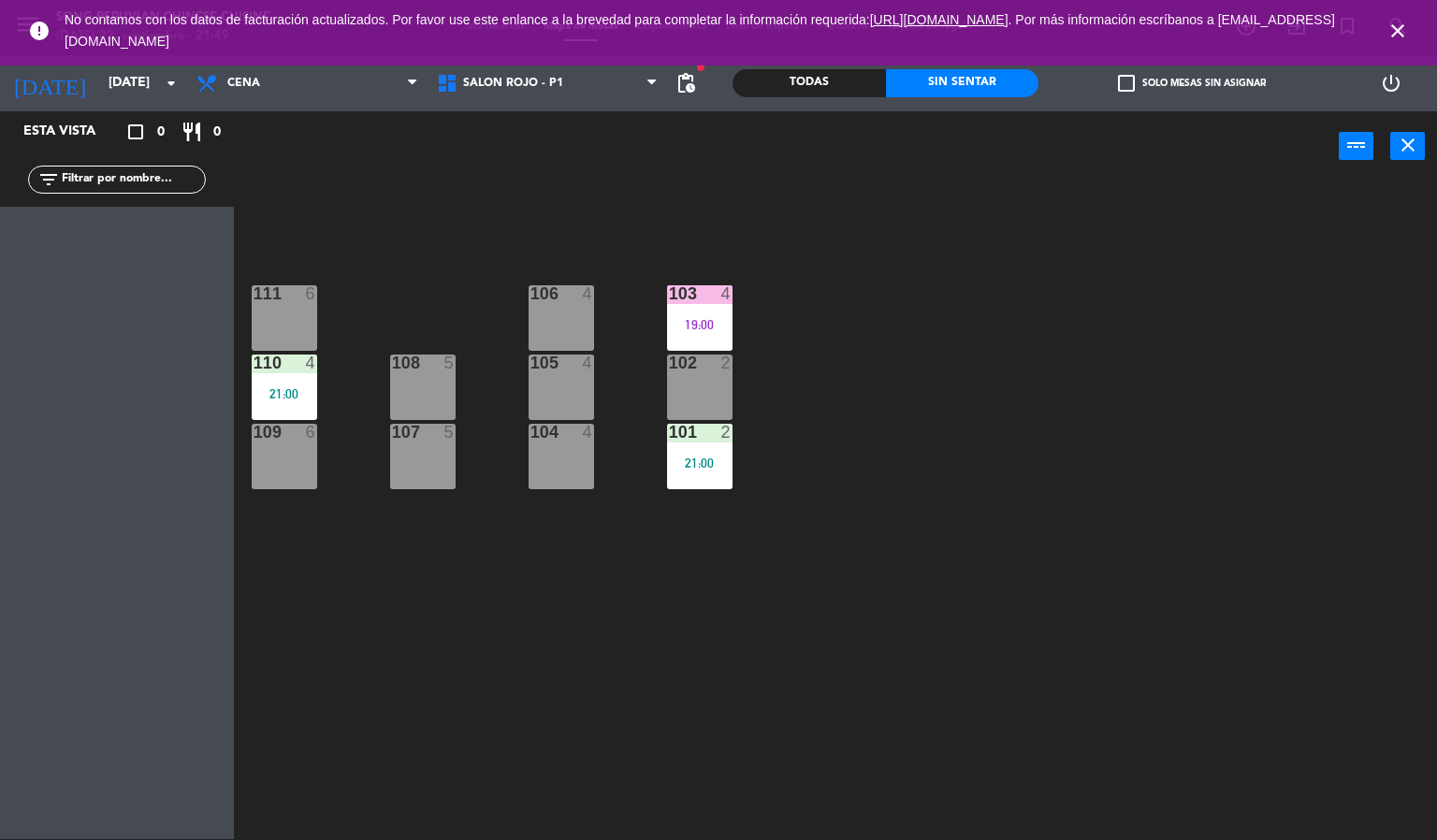
click at [1396, 39] on icon "close" at bounding box center [1397, 30] width 22 height 22
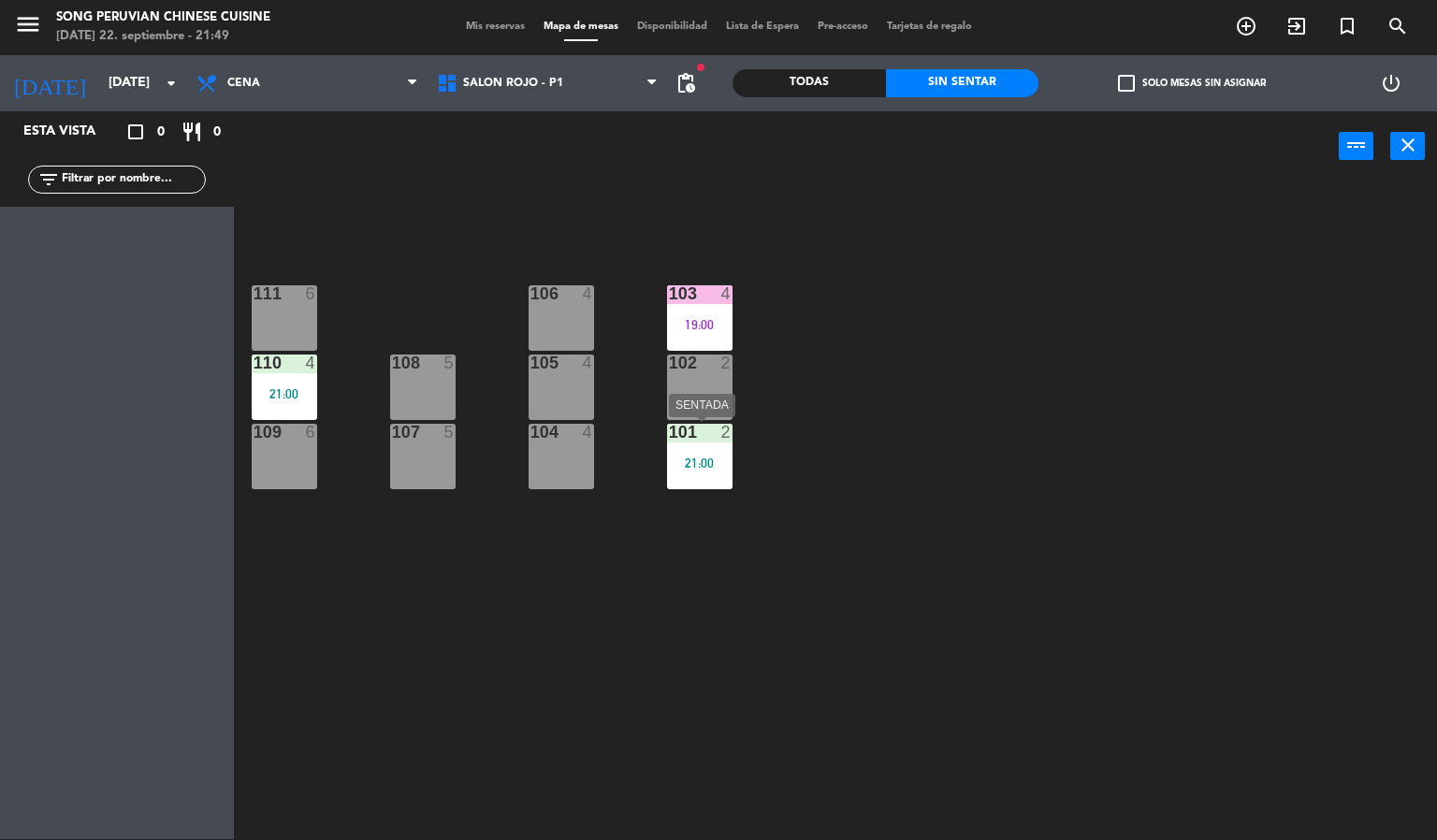
click at [707, 452] on div "101 2 21:00" at bounding box center [699, 456] width 65 height 65
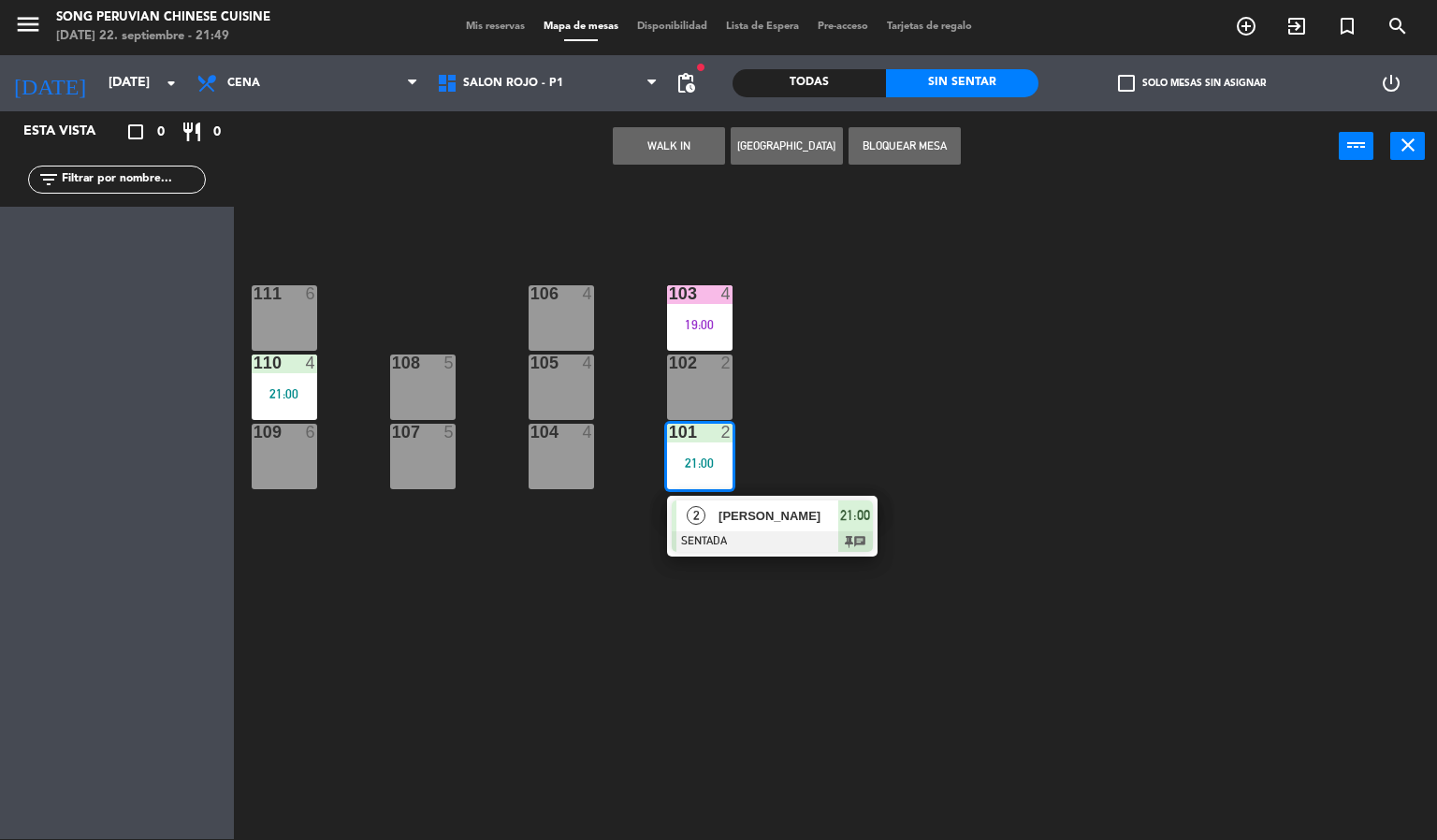
click at [533, 220] on div "103 4 19:00 106 4 111 6 102 2 105 4 108 5 110 4 21:00 101 2 21:00 2 [PERSON_NAM…" at bounding box center [842, 511] width 1189 height 658
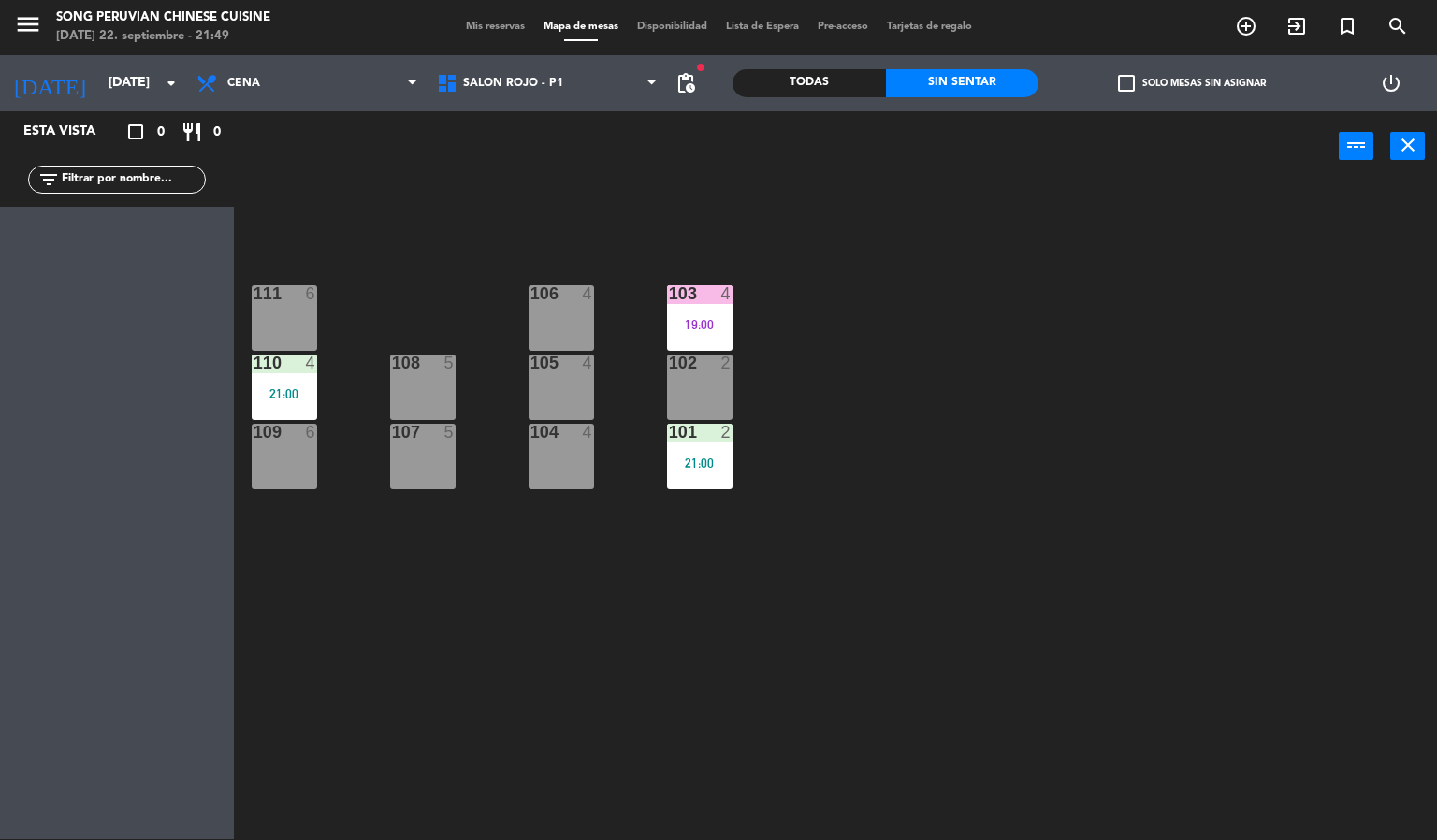
click at [533, 220] on div "103 4 19:00 106 4 111 6 102 2 105 4 108 5 110 4 21:00 101 2 21:00 104 4 107 5 1…" at bounding box center [842, 511] width 1189 height 658
